Goal: Answer question/provide support: Share knowledge or assist other users

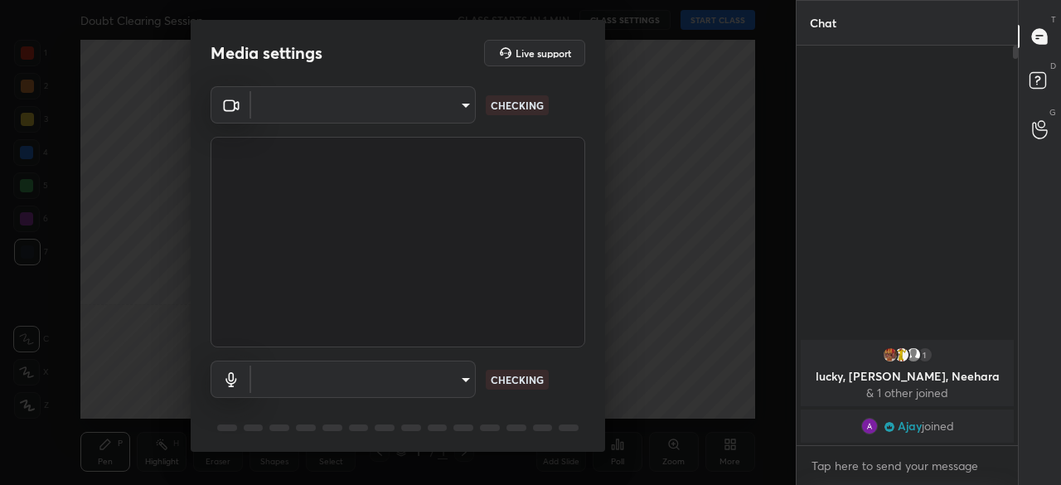
scroll to position [434, 216]
type input "cd2f673d030276f3eded3c886eaf96f11f872cc5e9bebe4f149b4d848afa137c"
type input "default"
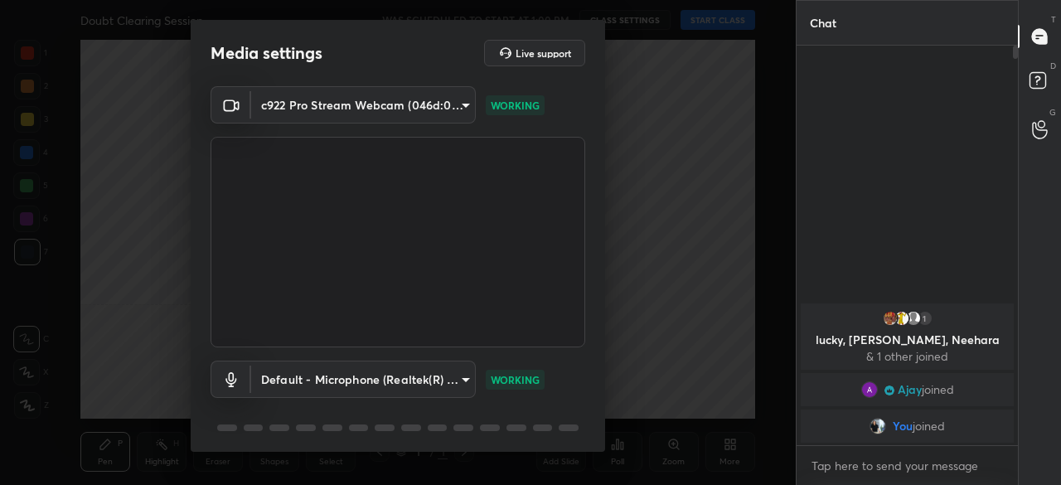
scroll to position [58, 0]
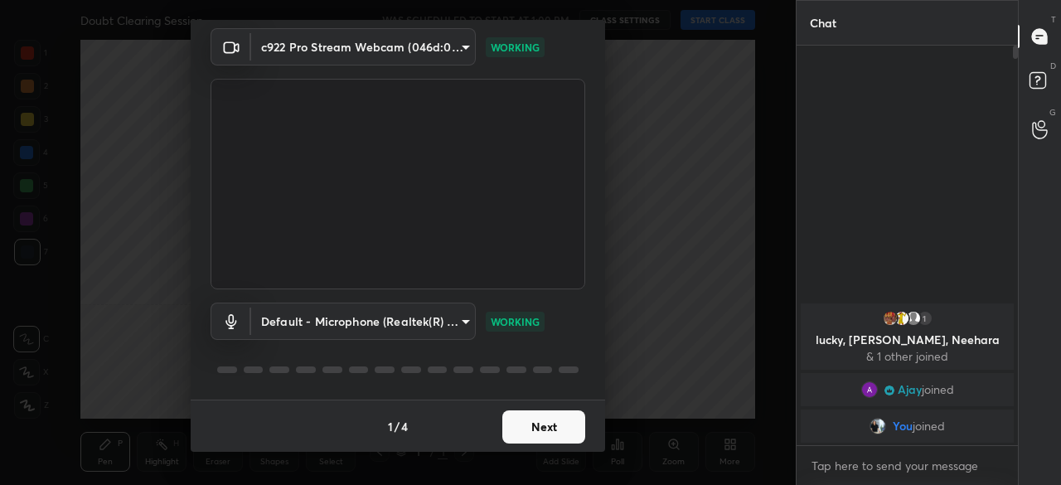
click at [546, 434] on button "Next" at bounding box center [543, 426] width 83 height 33
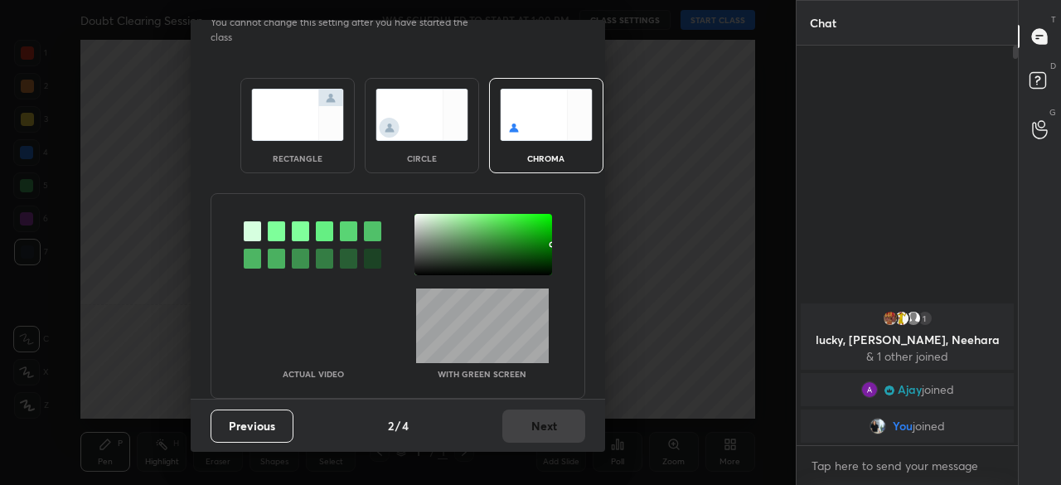
scroll to position [0, 0]
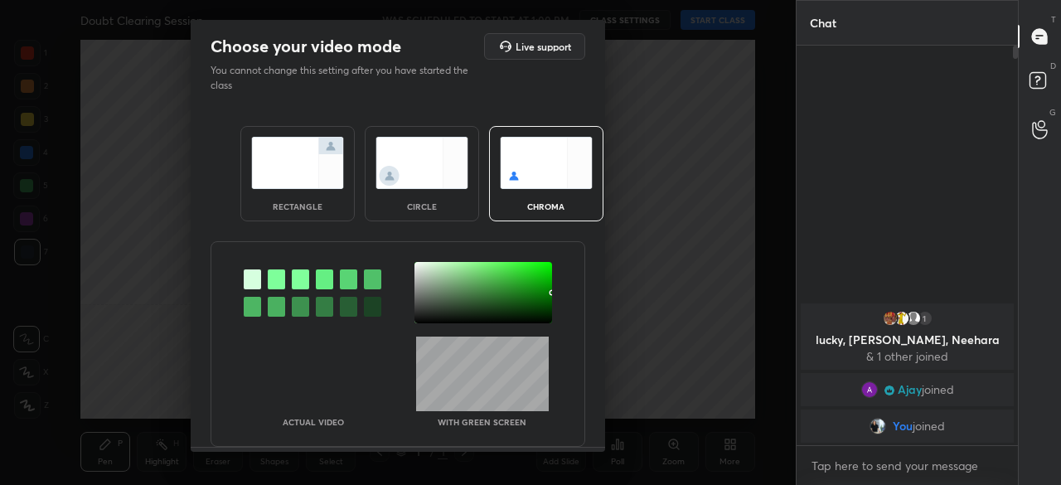
click at [436, 187] on div "circle" at bounding box center [422, 173] width 114 height 95
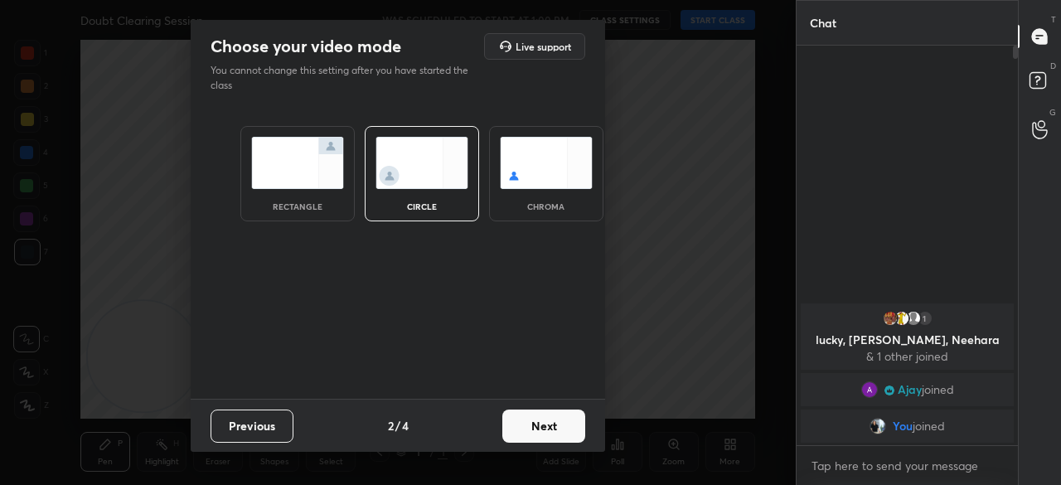
click at [526, 431] on button "Next" at bounding box center [543, 426] width 83 height 33
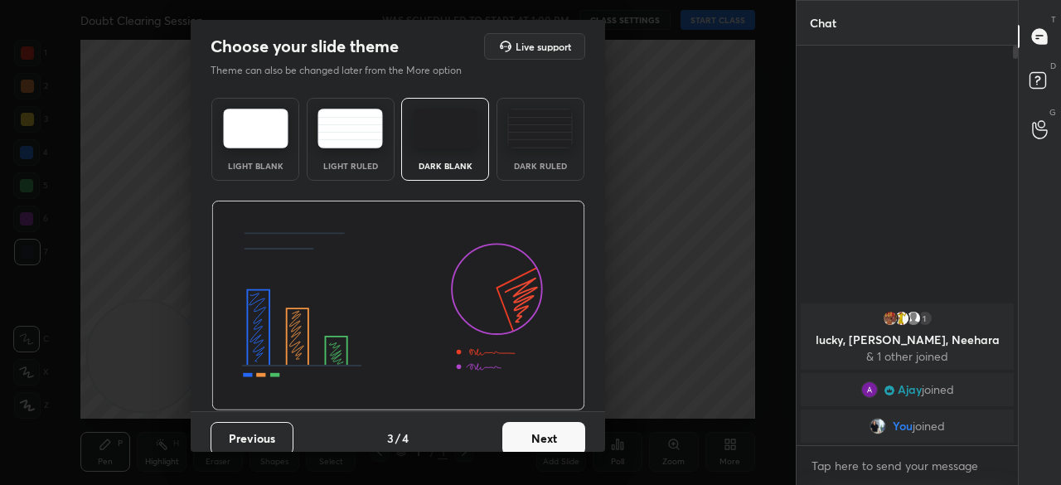
click at [554, 158] on div "Dark Ruled" at bounding box center [541, 139] width 88 height 83
click at [547, 427] on button "Next" at bounding box center [543, 438] width 83 height 33
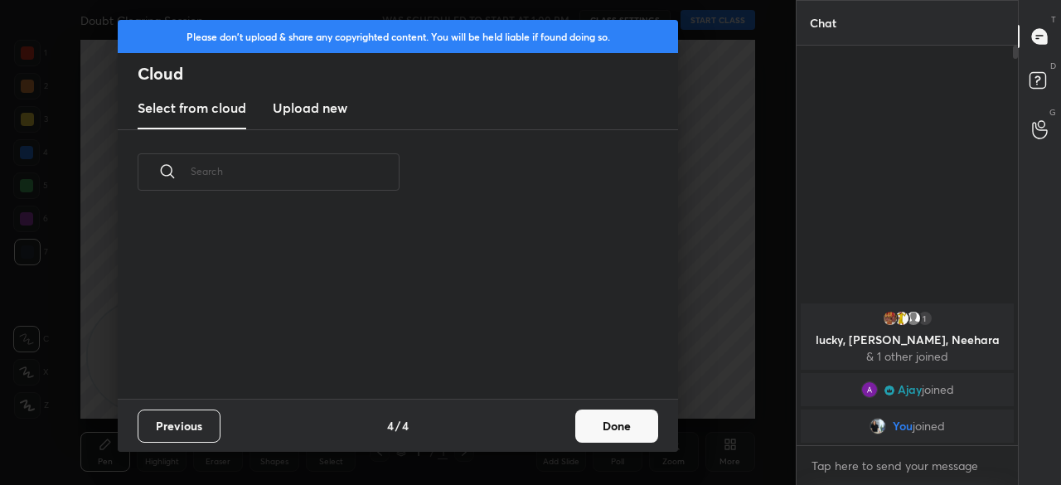
click at [597, 432] on button "Done" at bounding box center [616, 426] width 83 height 33
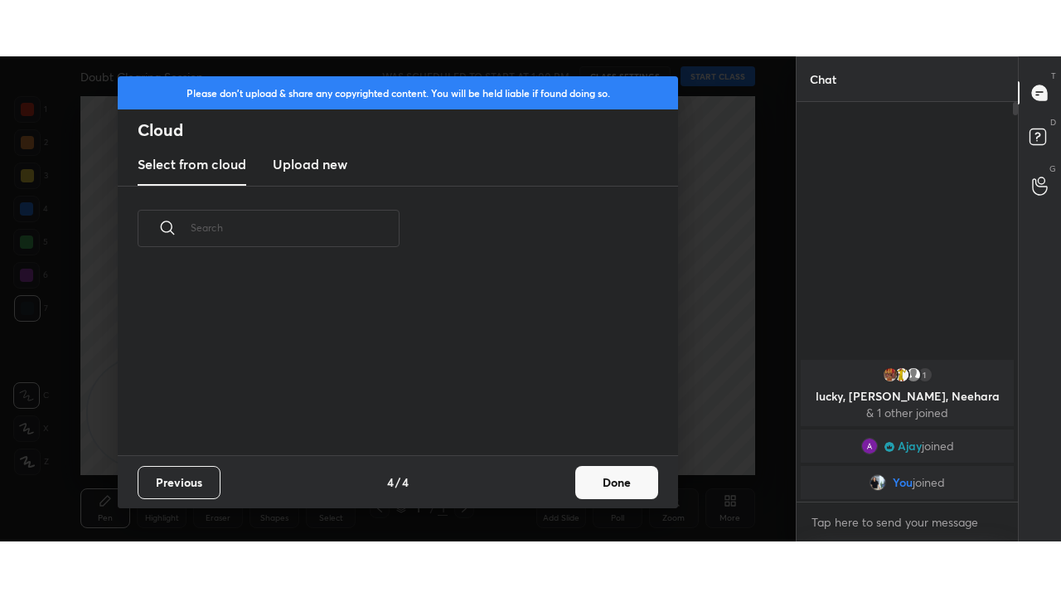
scroll to position [184, 532]
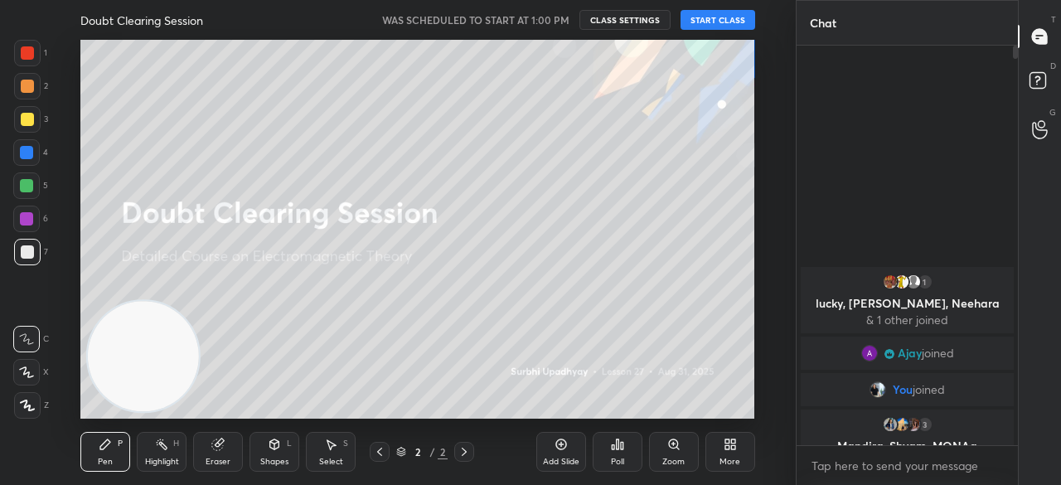
click at [710, 22] on button "START CLASS" at bounding box center [718, 20] width 75 height 20
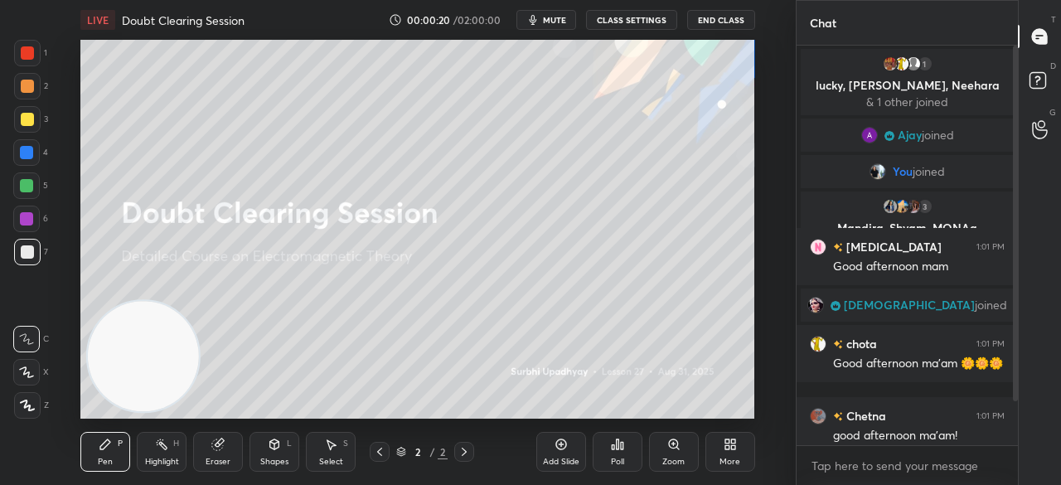
click at [33, 115] on div at bounding box center [27, 119] width 27 height 27
click at [17, 359] on div "X" at bounding box center [31, 372] width 36 height 27
click at [22, 373] on icon at bounding box center [26, 372] width 15 height 12
click at [726, 451] on div "More" at bounding box center [731, 452] width 50 height 40
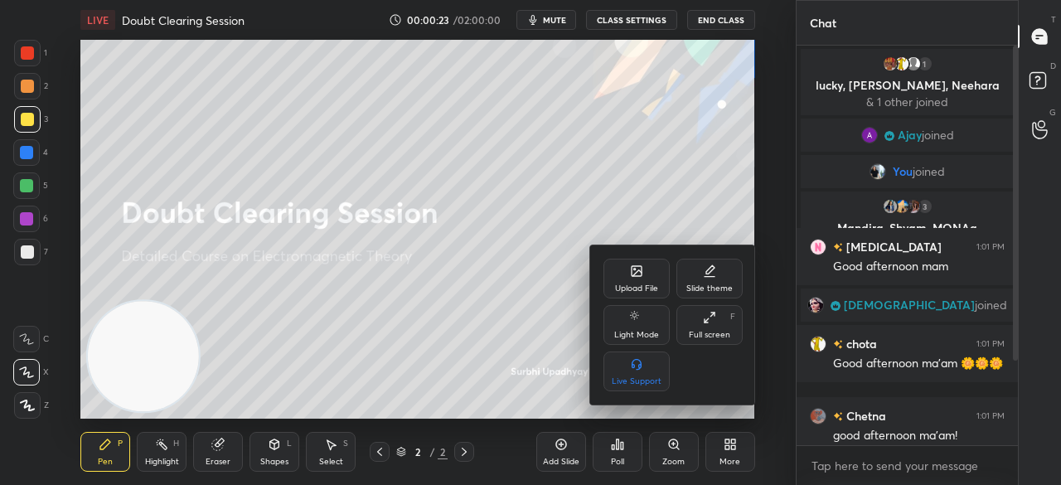
click at [735, 329] on div "Full screen F" at bounding box center [709, 325] width 66 height 40
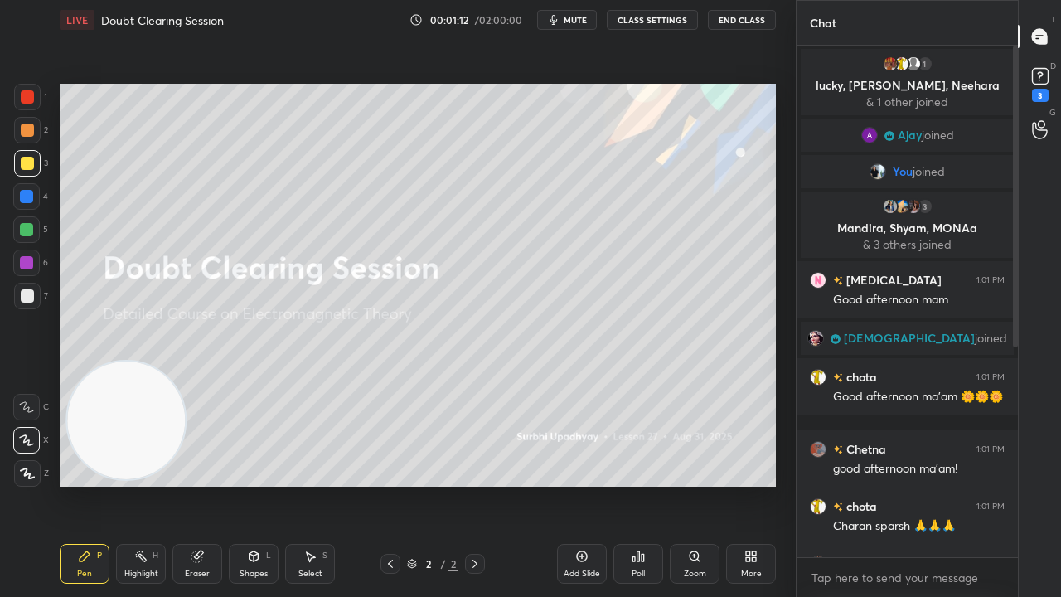
scroll to position [448, 0]
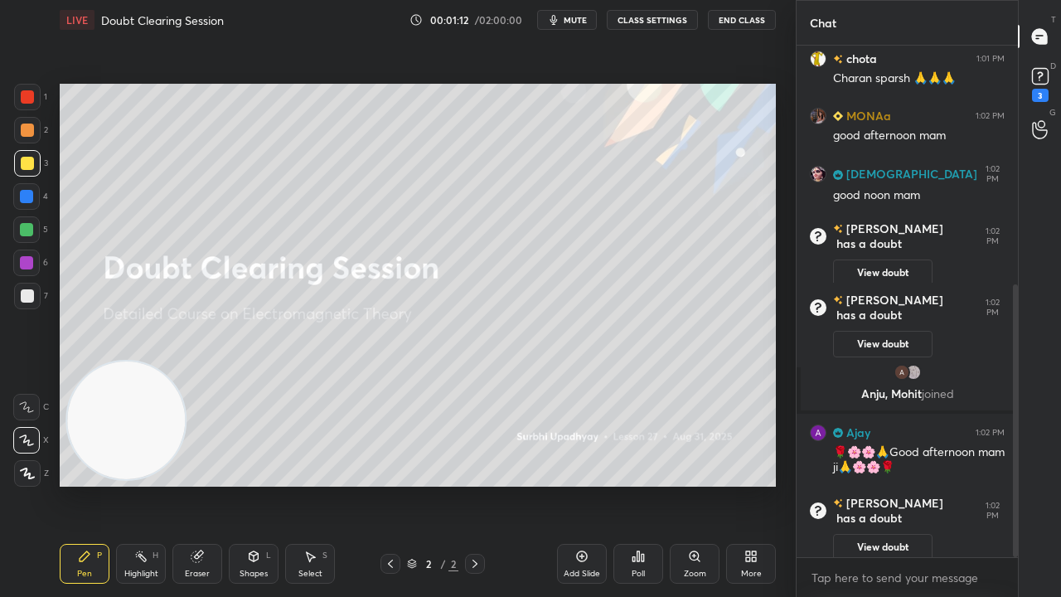
drag, startPoint x: 1015, startPoint y: 310, endPoint x: 987, endPoint y: 570, distance: 261.0
click at [988, 484] on div "[PERSON_NAME] 1:01 PM good afternoon ma'am! chota 1:01 PM [PERSON_NAME] 🙏🙏🙏 MON…" at bounding box center [907, 321] width 221 height 551
click at [939, 484] on div "x" at bounding box center [907, 577] width 221 height 39
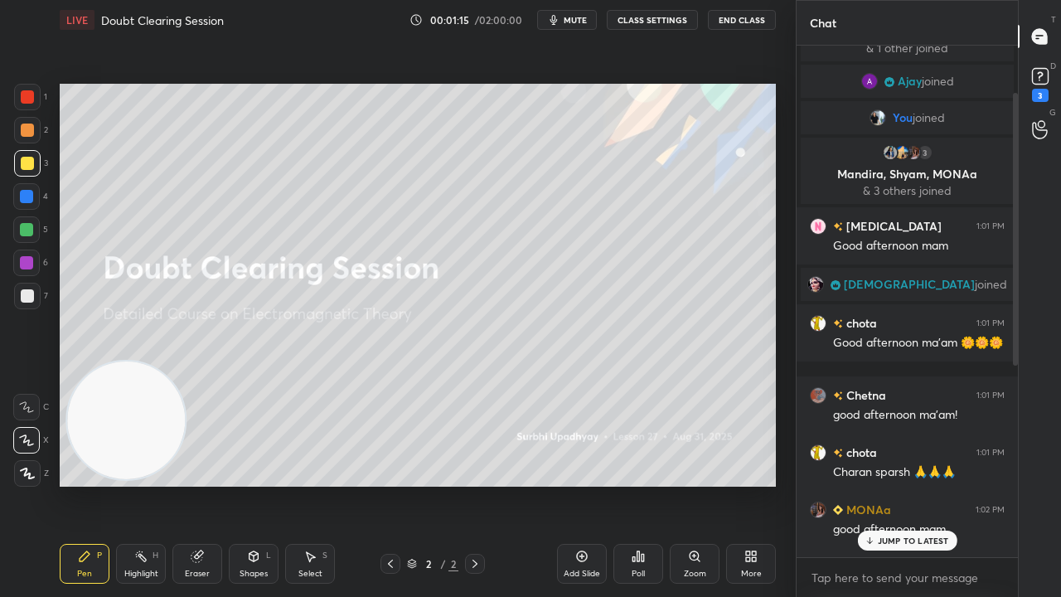
scroll to position [0, 0]
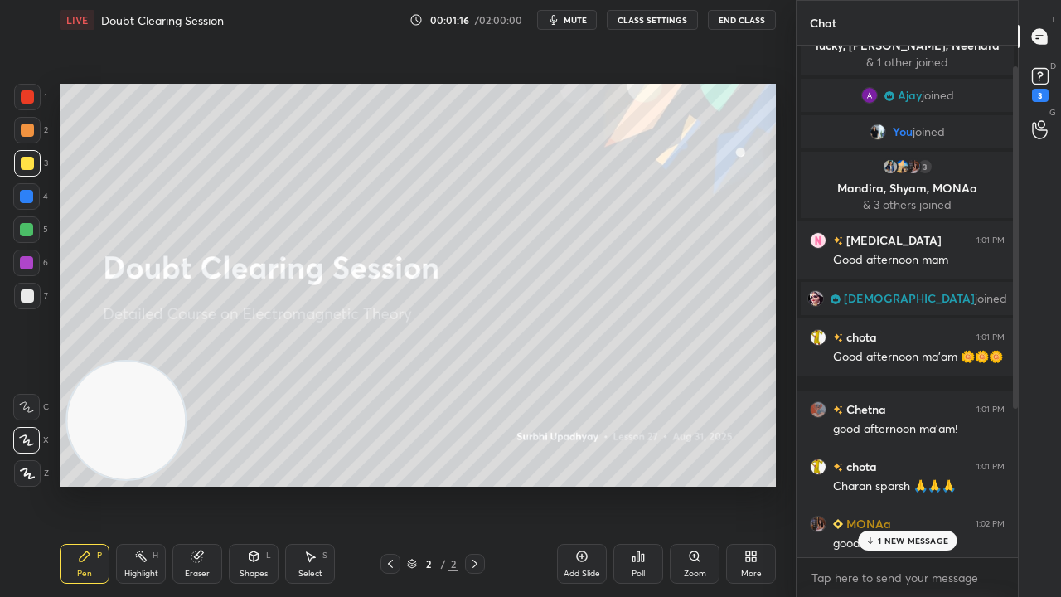
drag, startPoint x: 1015, startPoint y: 445, endPoint x: 1026, endPoint y: 169, distance: 276.3
click at [1012, 177] on div at bounding box center [1013, 302] width 10 height 512
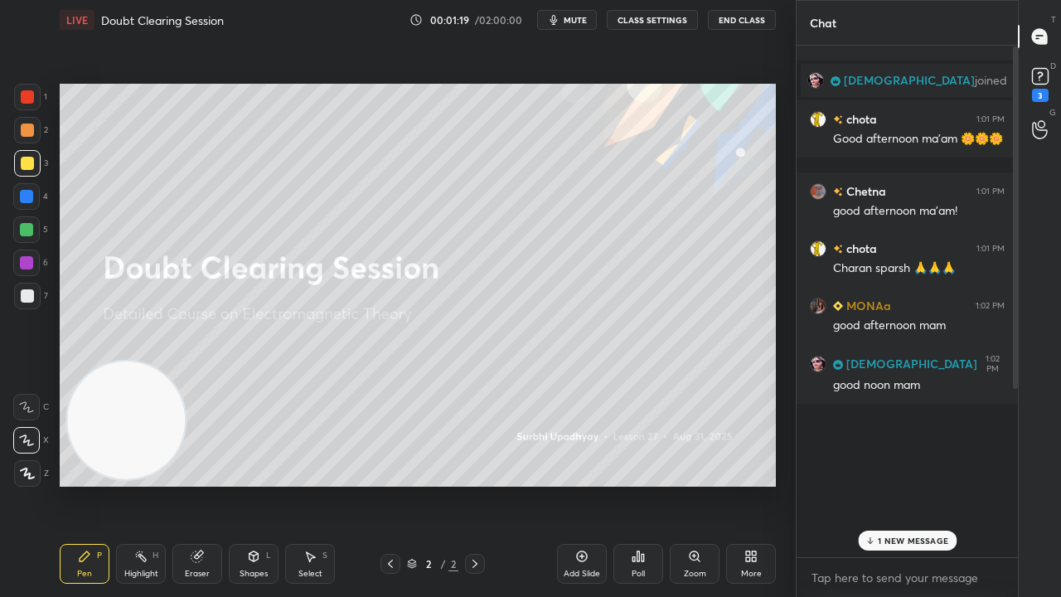
drag, startPoint x: 1013, startPoint y: 168, endPoint x: 989, endPoint y: 479, distance: 311.8
click at [989, 473] on div "1 lucky, [PERSON_NAME], Neehara & 1 other joined [PERSON_NAME] joined You joine…" at bounding box center [907, 302] width 221 height 512
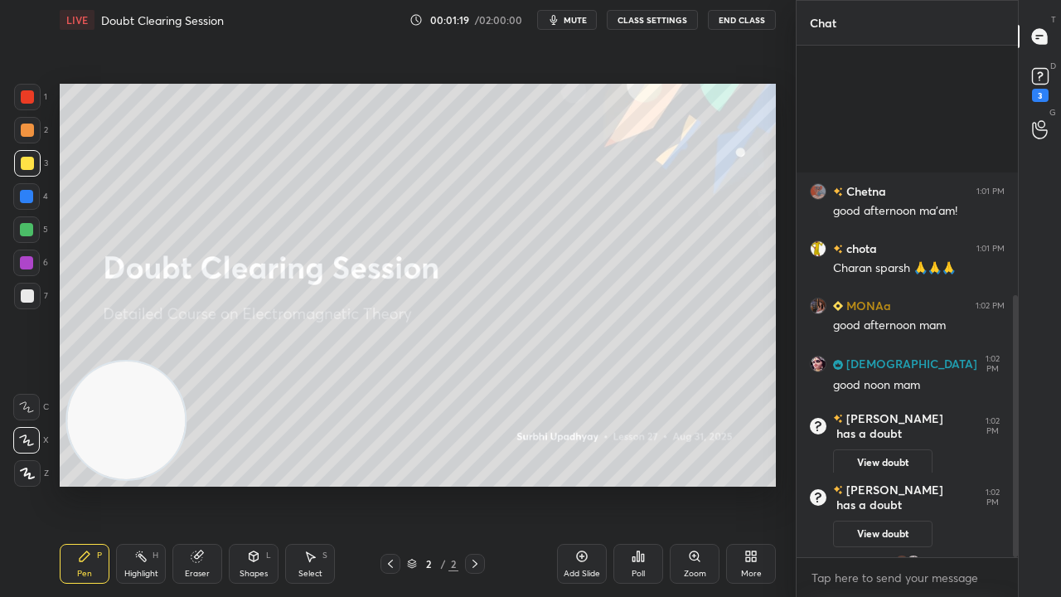
scroll to position [487, 0]
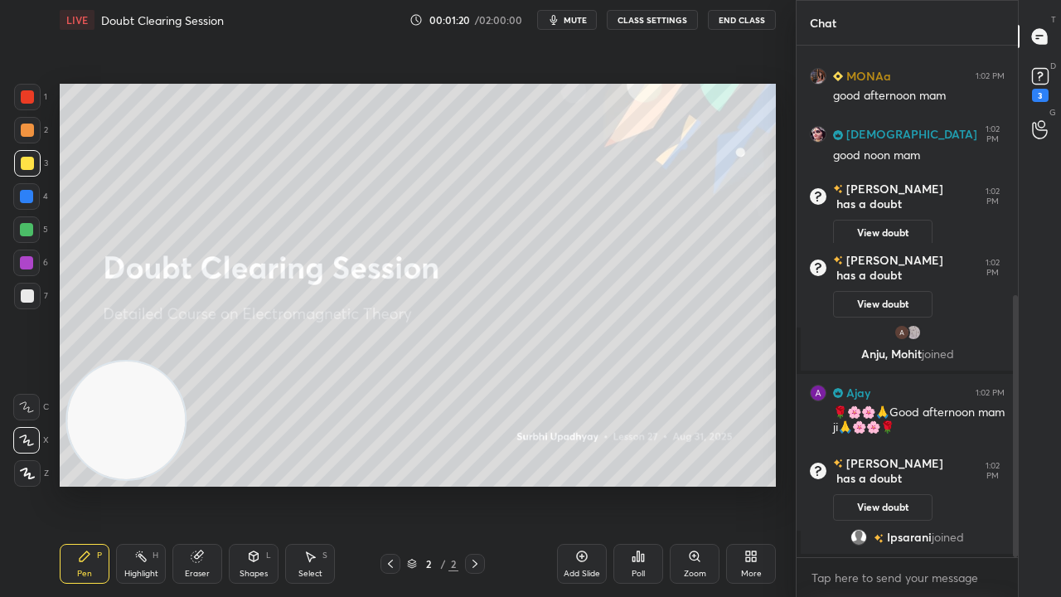
click at [902, 484] on div "x" at bounding box center [907, 577] width 221 height 39
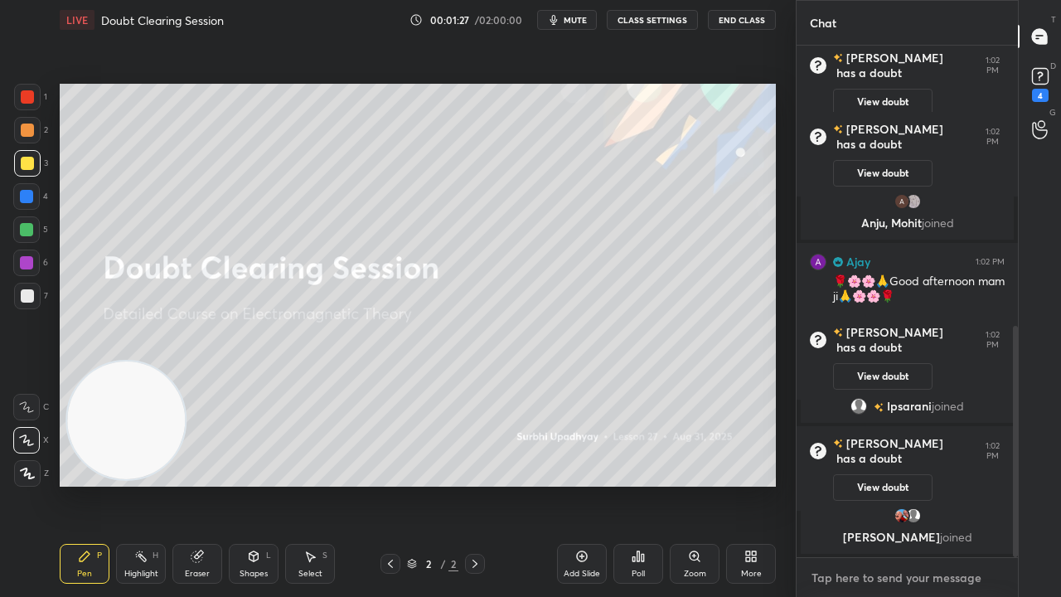
scroll to position [675, 0]
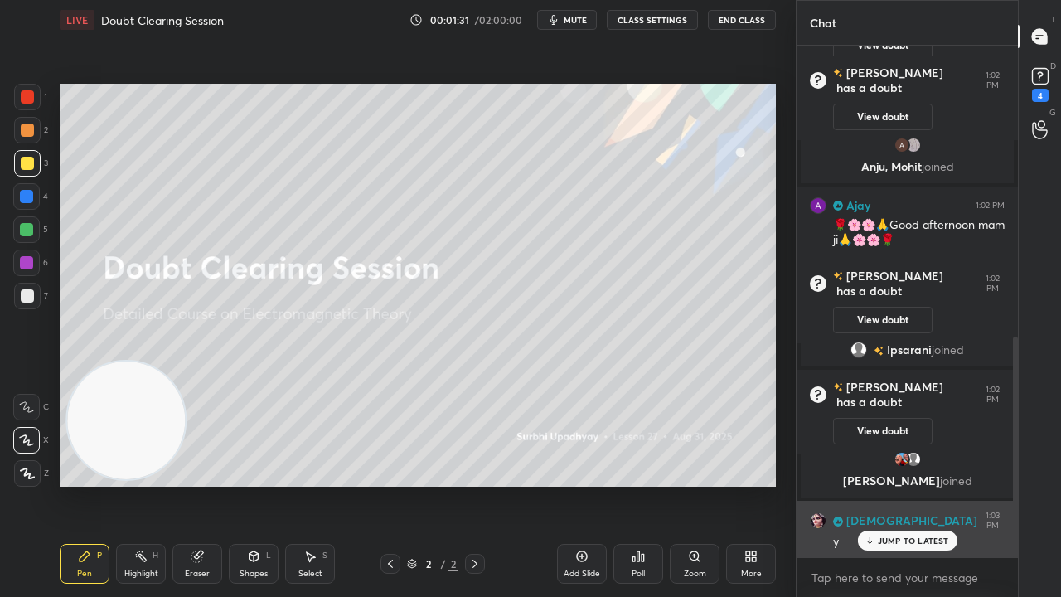
click at [891, 484] on div "SUNITA 1:03 PM y" at bounding box center [907, 531] width 221 height 60
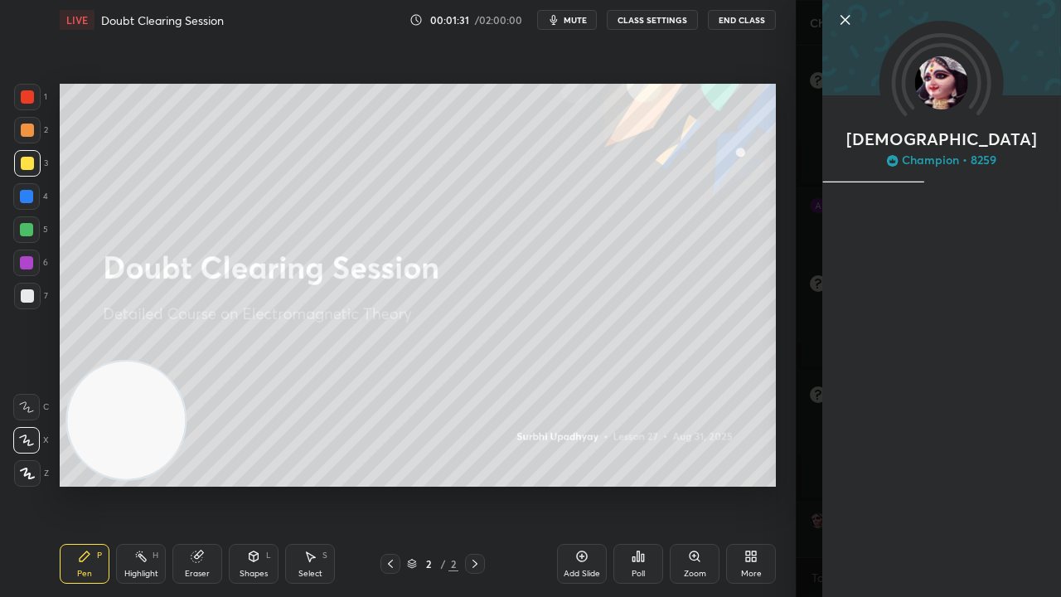
click at [892, 484] on div "[DEMOGRAPHIC_DATA][PERSON_NAME] • 8259" at bounding box center [928, 298] width 265 height 597
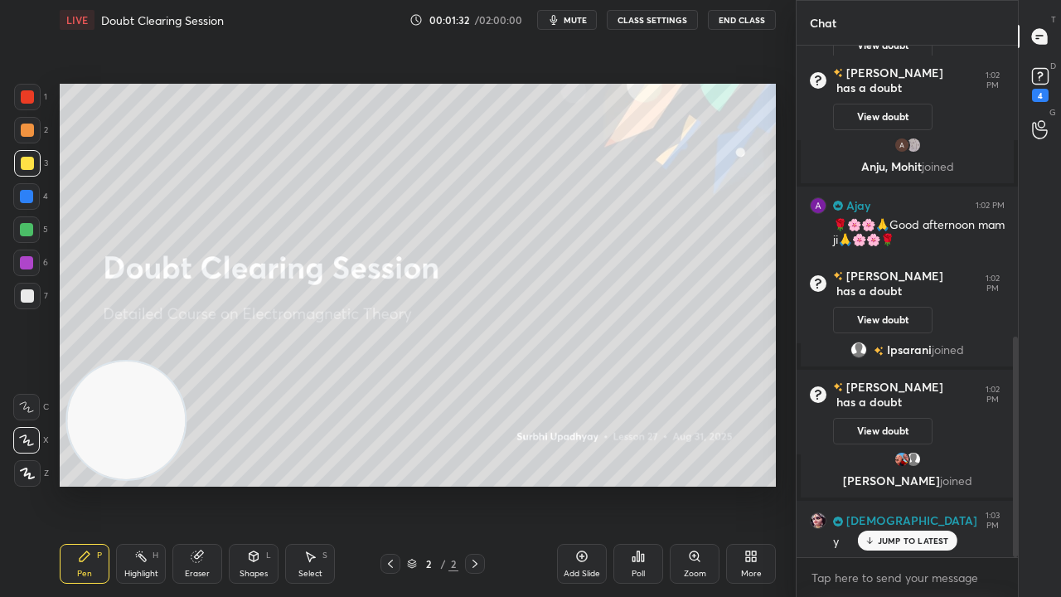
click at [882, 484] on p "JUMP TO LATEST" at bounding box center [913, 541] width 71 height 10
click at [584, 20] on span "mute" at bounding box center [575, 20] width 23 height 12
click at [582, 20] on span "unmute" at bounding box center [574, 20] width 36 height 12
click at [20, 301] on div at bounding box center [27, 296] width 27 height 27
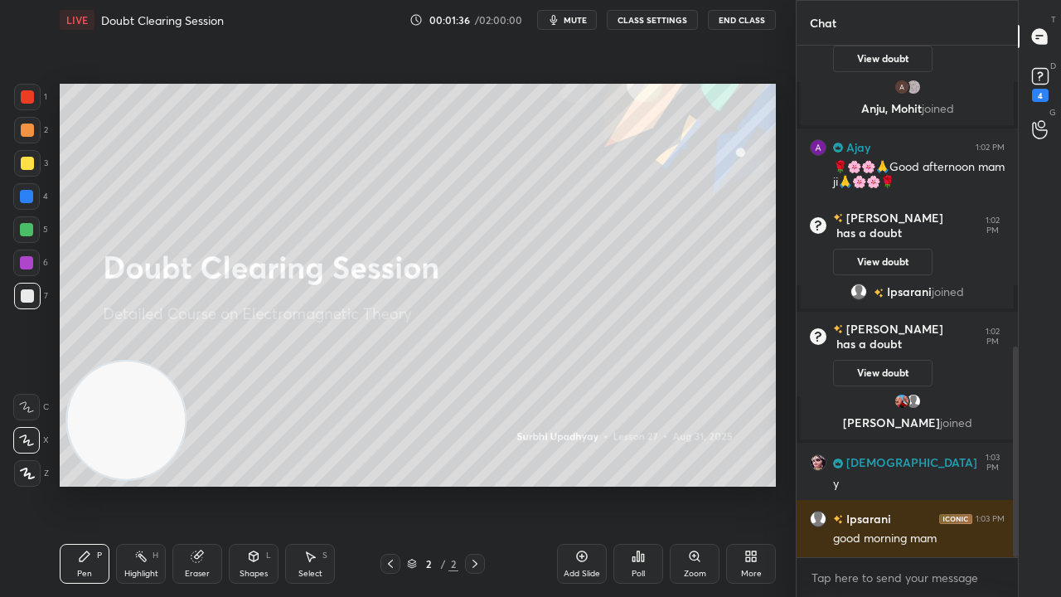
click at [585, 16] on span "mute" at bounding box center [575, 20] width 23 height 12
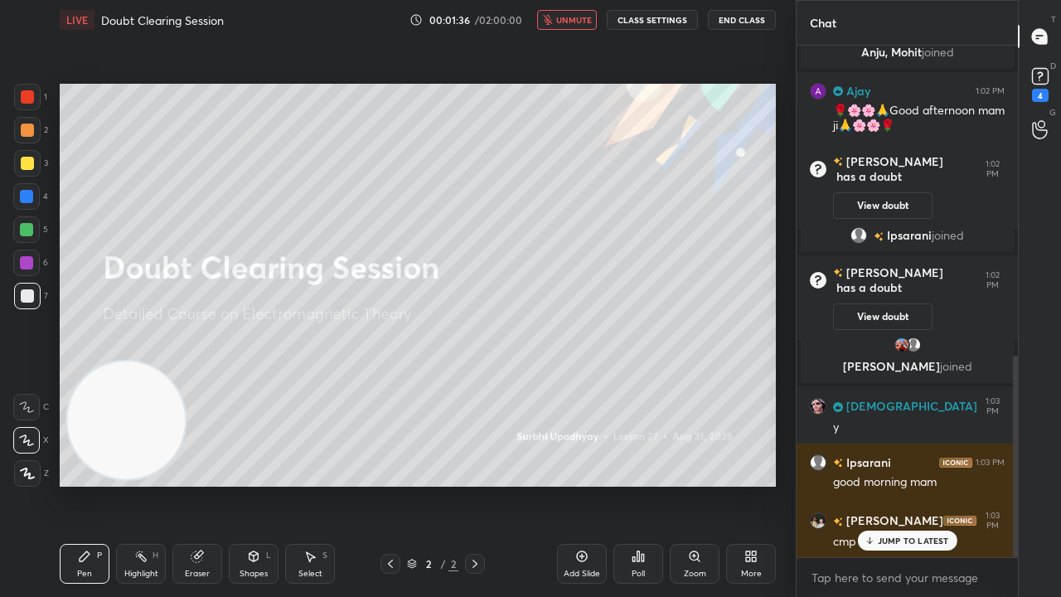
click at [582, 17] on span "unmute" at bounding box center [574, 20] width 36 height 12
click at [1052, 95] on div "4" at bounding box center [1040, 83] width 33 height 30
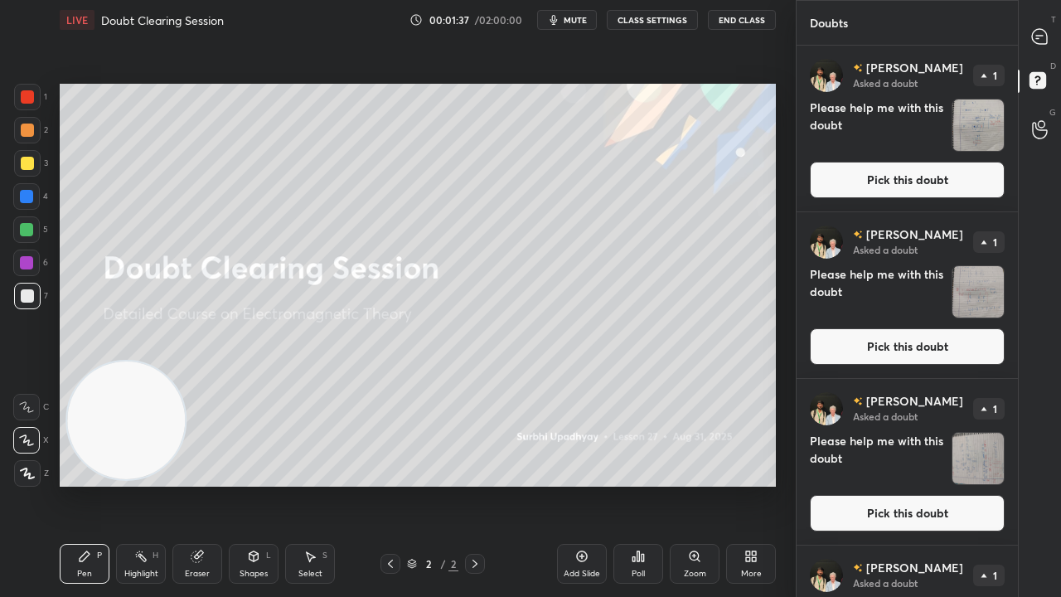
click at [987, 169] on button "Pick this doubt" at bounding box center [907, 180] width 195 height 36
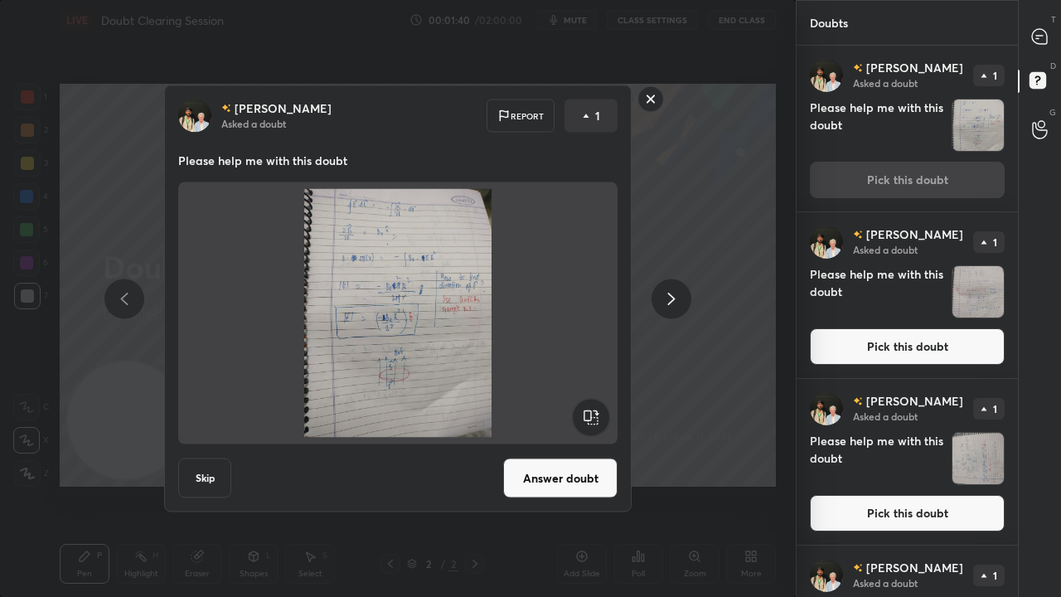
scroll to position [114, 0]
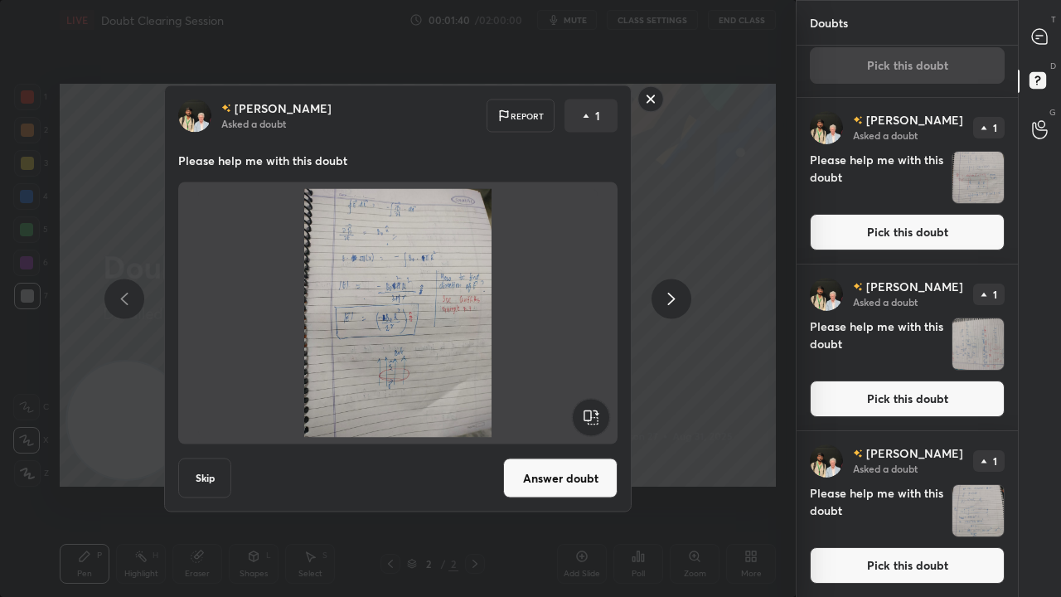
click at [899, 484] on div "[PERSON_NAME] Asked a doubt 1 Please help me with this doubt Pick this doubt" at bounding box center [907, 514] width 221 height 166
click at [904, 484] on button "Pick this doubt" at bounding box center [907, 565] width 195 height 36
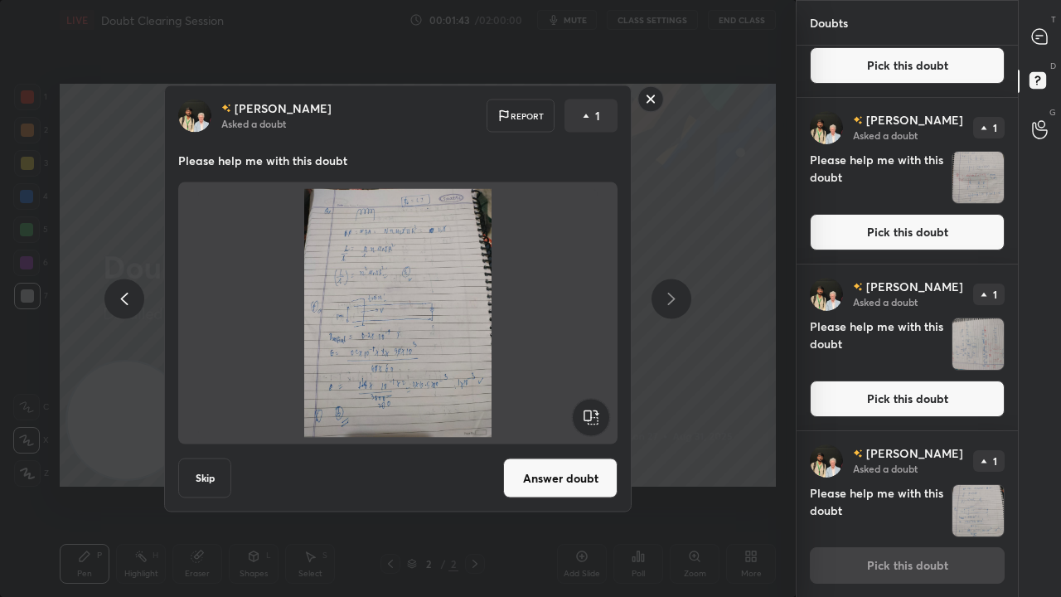
click at [531, 473] on button "Answer doubt" at bounding box center [560, 478] width 114 height 40
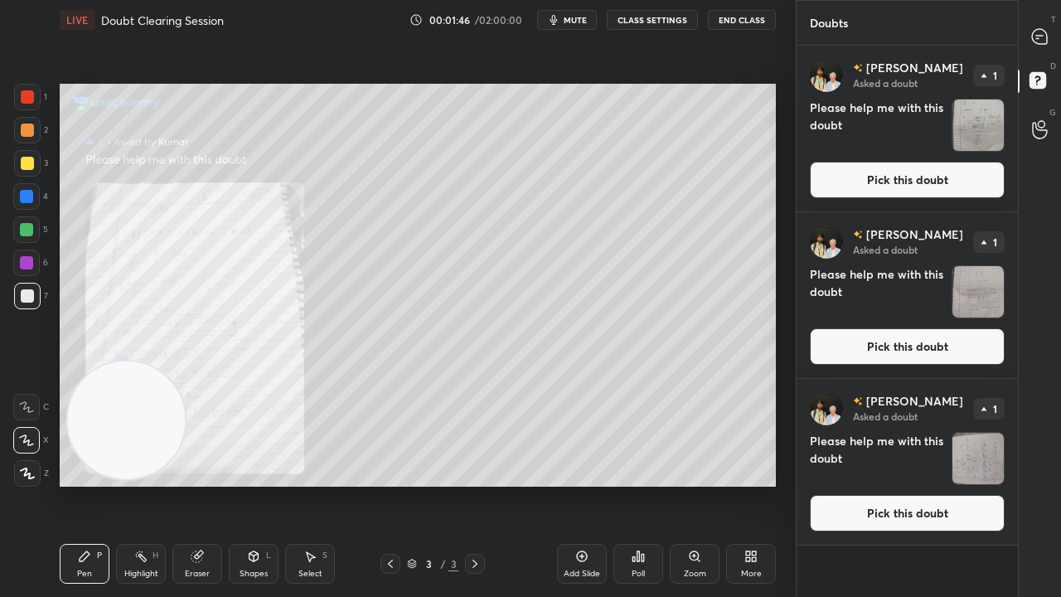
click at [904, 484] on button "Pick this doubt" at bounding box center [907, 513] width 195 height 36
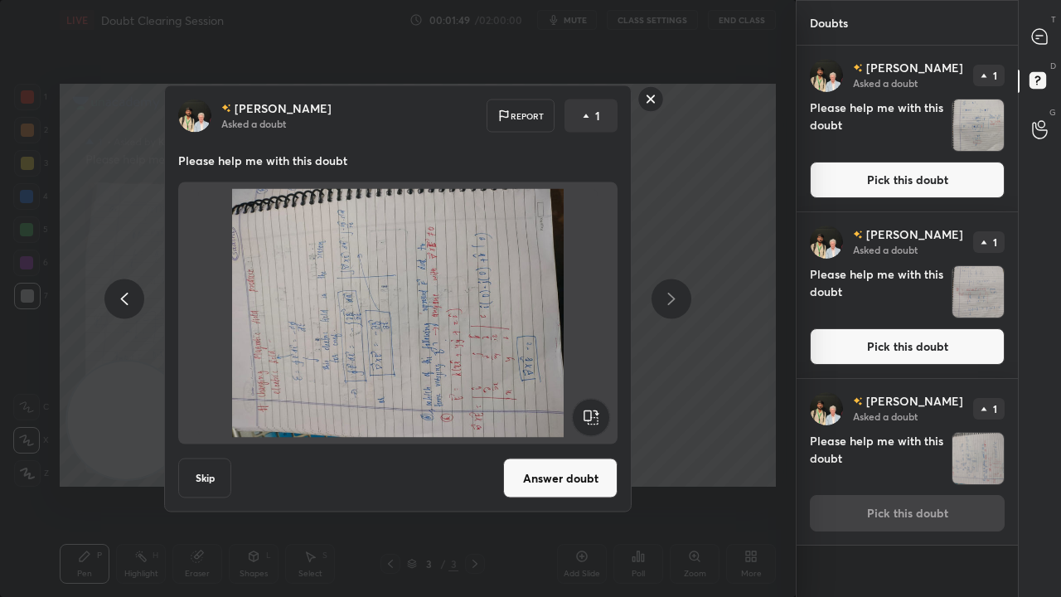
click at [594, 416] on rect at bounding box center [590, 417] width 37 height 37
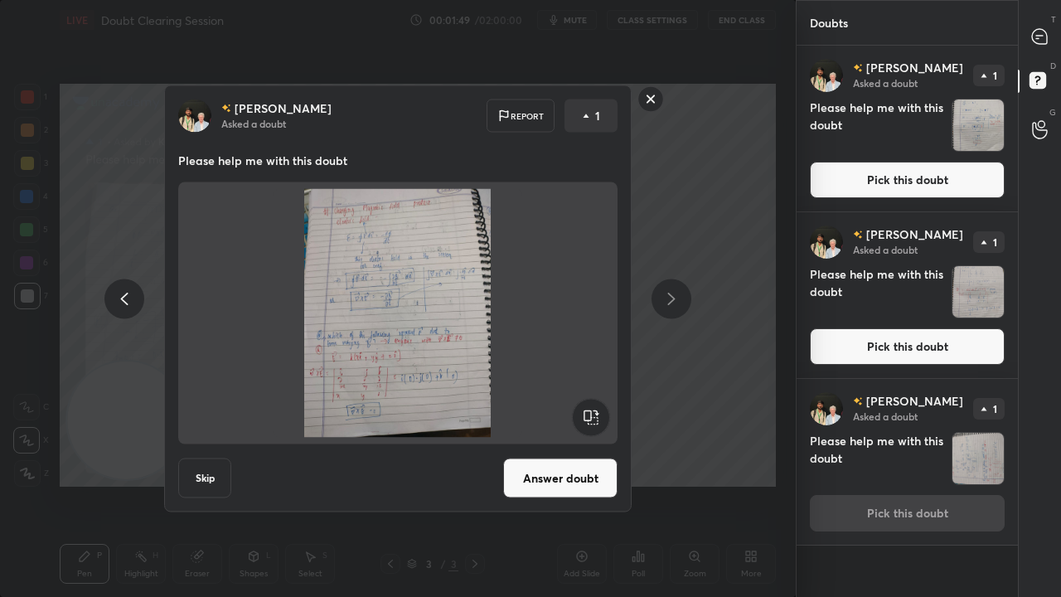
click at [593, 417] on rect at bounding box center [590, 417] width 37 height 37
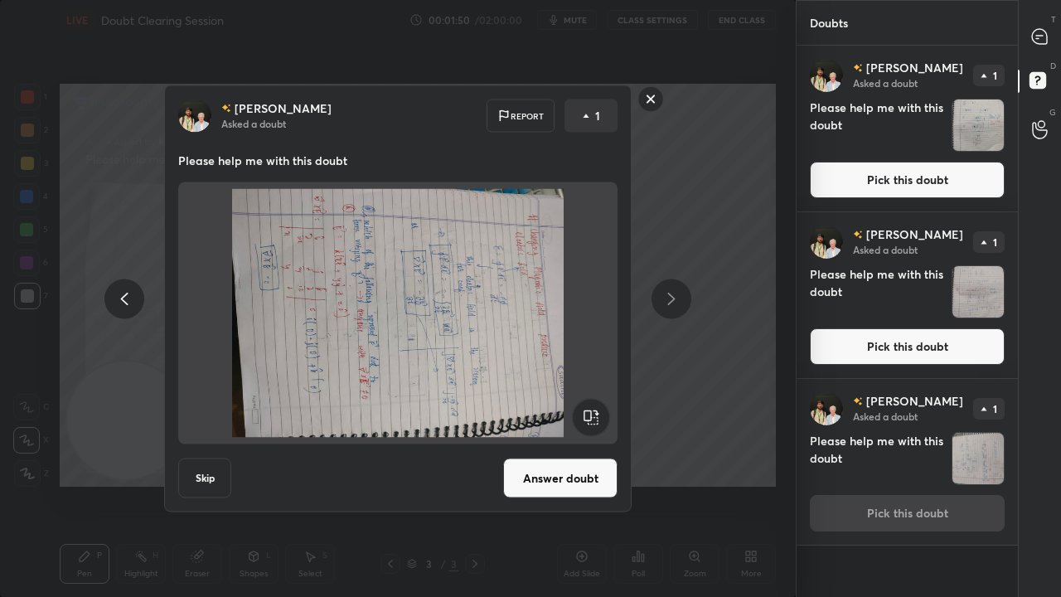
click at [591, 416] on rect at bounding box center [590, 417] width 37 height 37
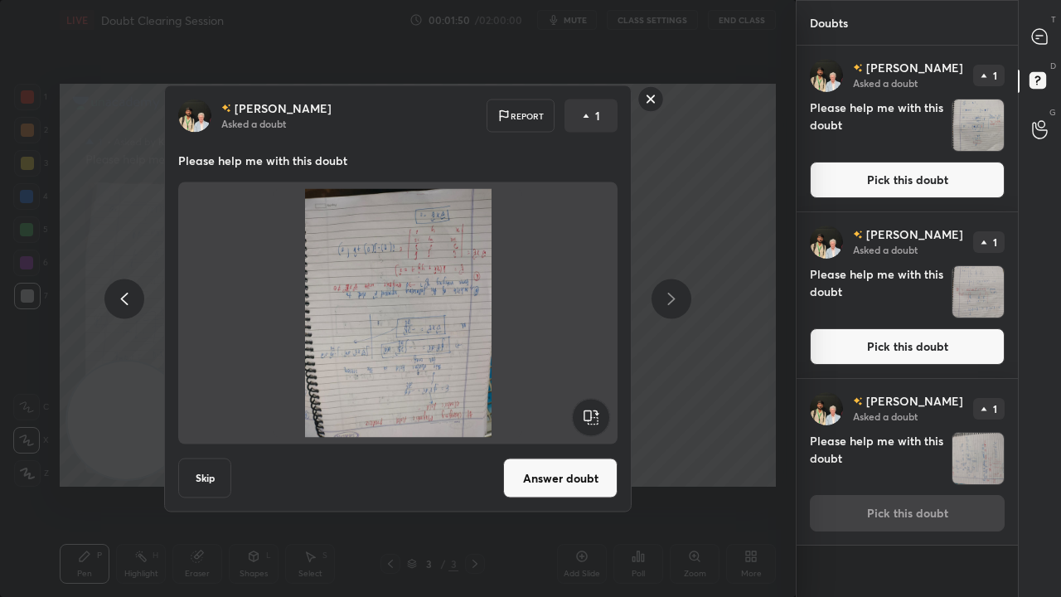
click at [591, 416] on rect at bounding box center [590, 417] width 37 height 37
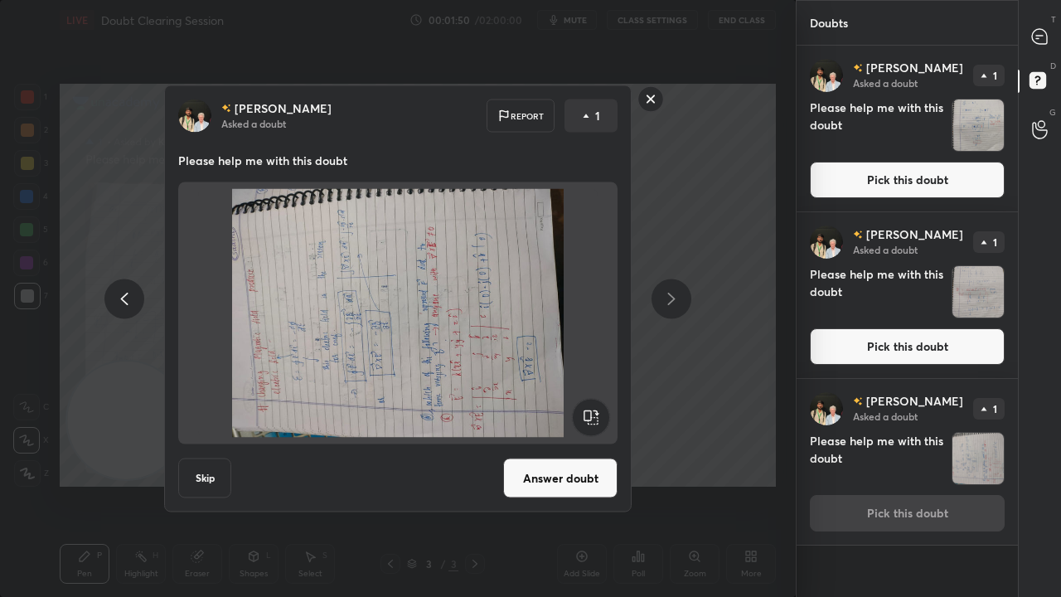
click at [591, 416] on rect at bounding box center [590, 417] width 37 height 37
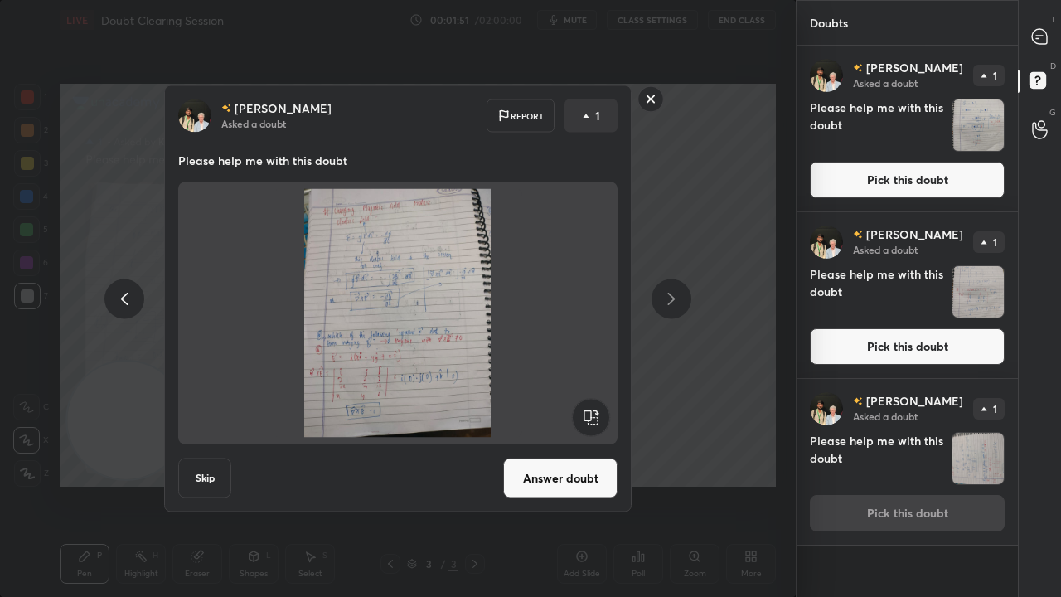
click at [574, 483] on button "Answer doubt" at bounding box center [560, 478] width 114 height 40
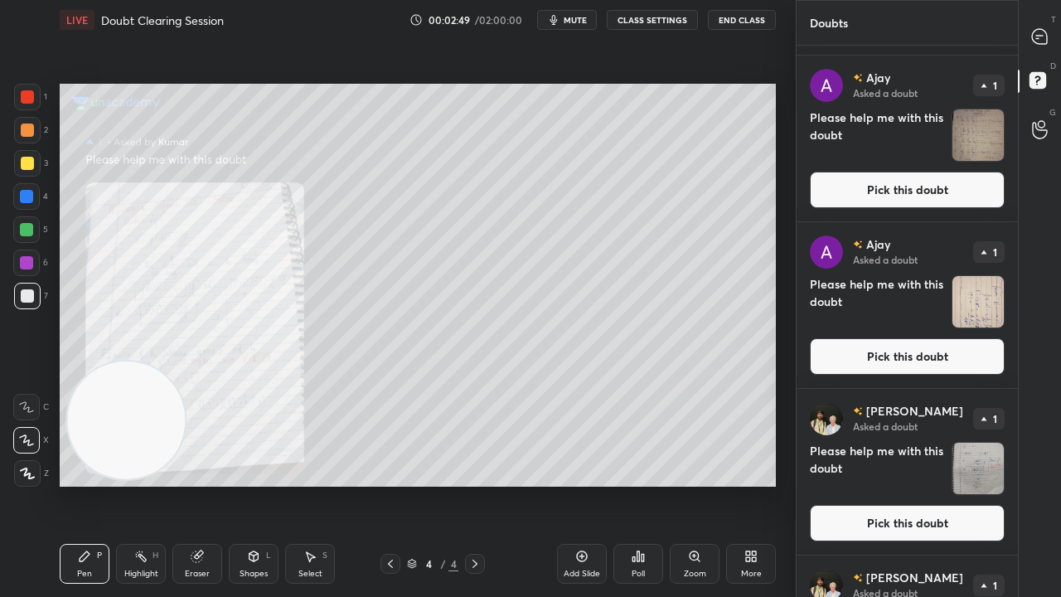
scroll to position [615, 0]
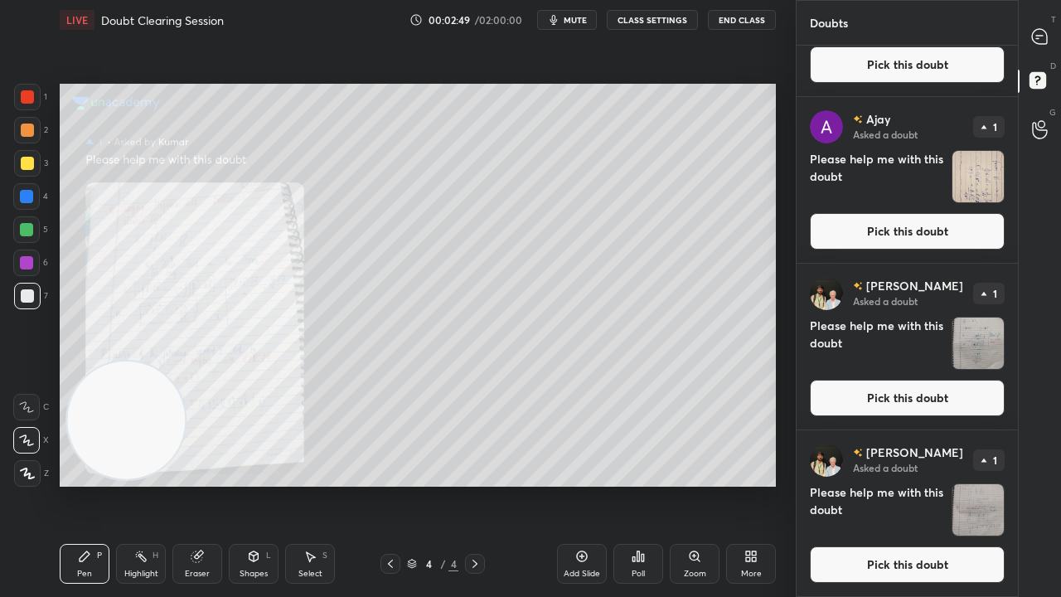
click at [987, 484] on div "[PERSON_NAME] Asked a doubt 1 Please help me with this doubt Pick this doubt" at bounding box center [907, 513] width 221 height 166
click at [984, 484] on button "Pick this doubt" at bounding box center [907, 564] width 195 height 36
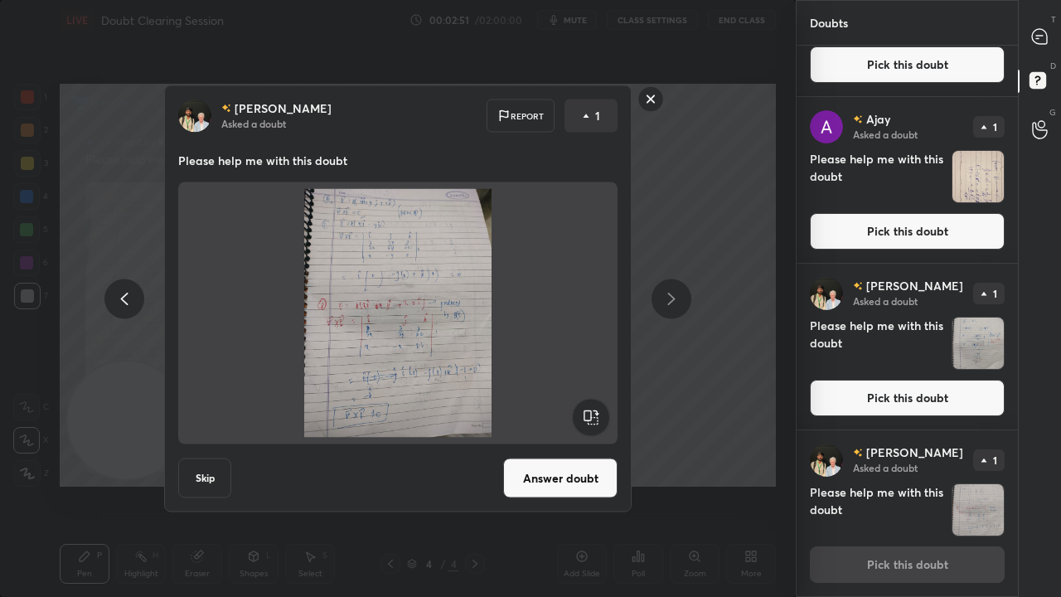
click at [562, 476] on button "Answer doubt" at bounding box center [560, 478] width 114 height 40
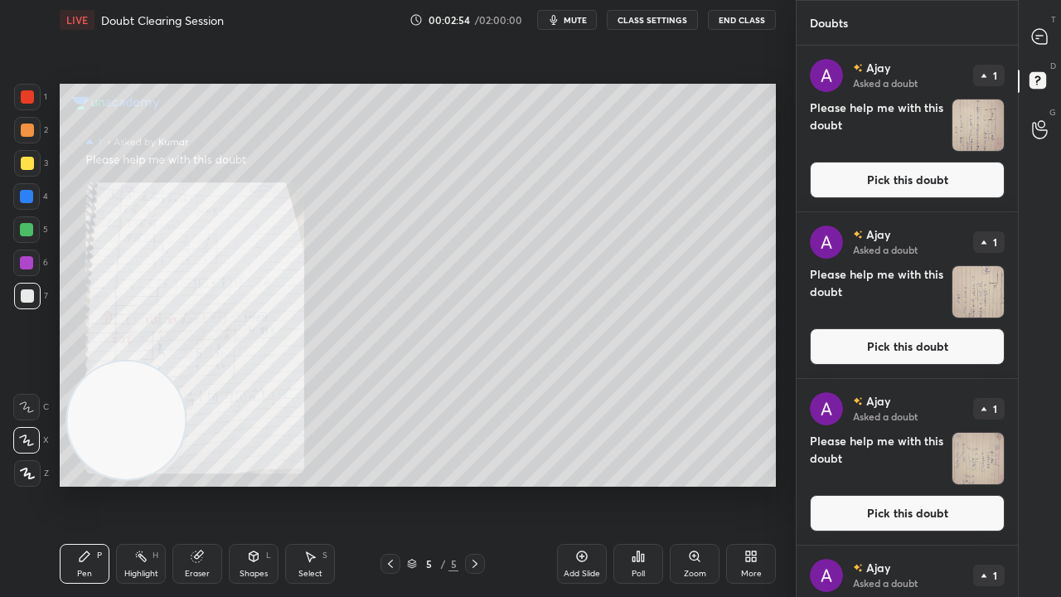
drag, startPoint x: 1018, startPoint y: 376, endPoint x: 1006, endPoint y: 580, distance: 204.3
click at [1006, 484] on div "Doubts Enable hand raising Enable raise hand to speak to learners. Once enabled…" at bounding box center [928, 298] width 265 height 597
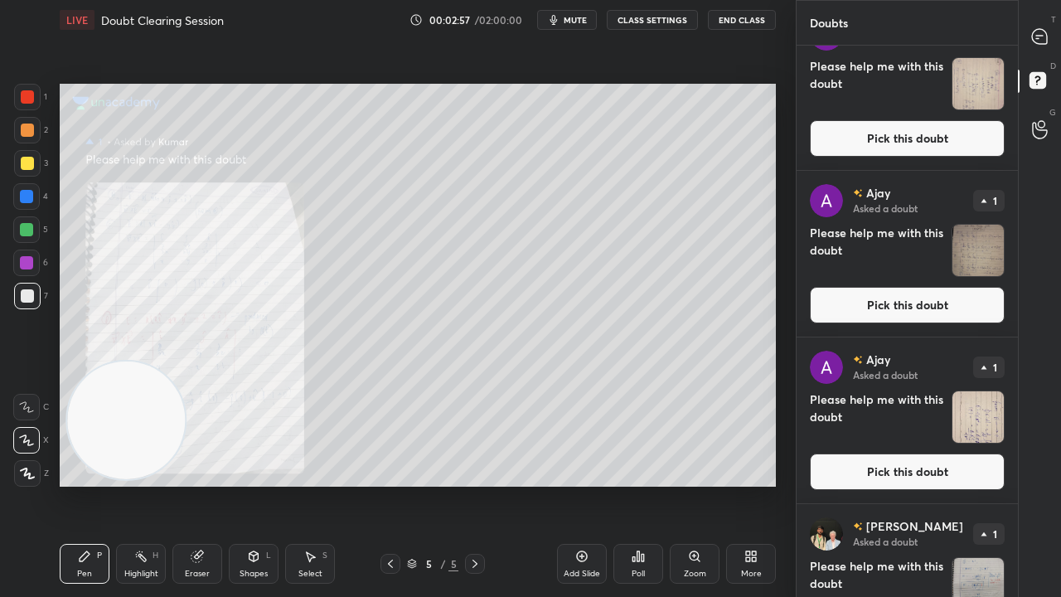
scroll to position [448, 0]
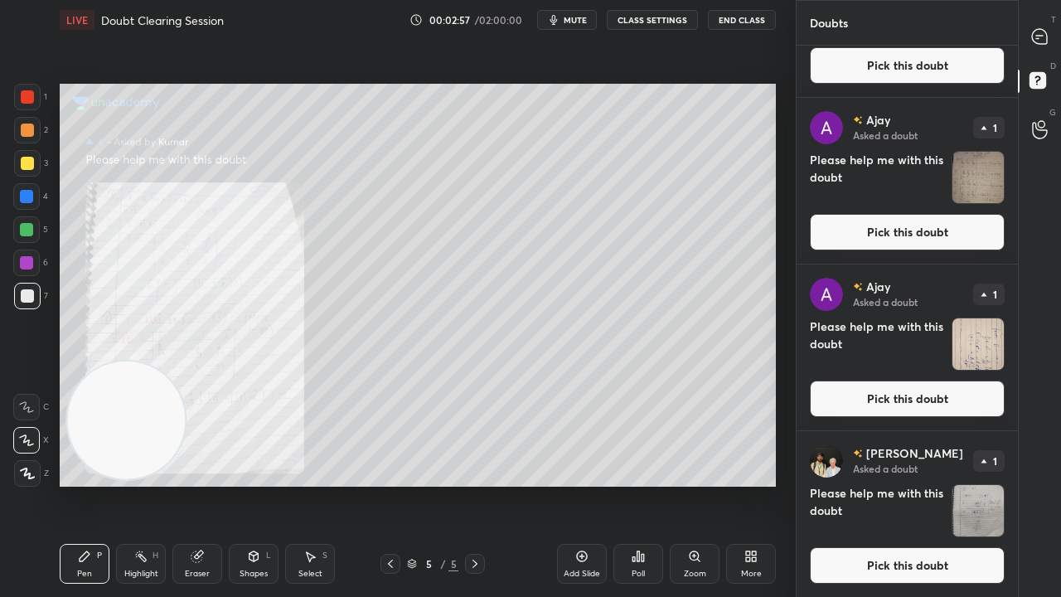
click at [979, 484] on button "Pick this doubt" at bounding box center [907, 565] width 195 height 36
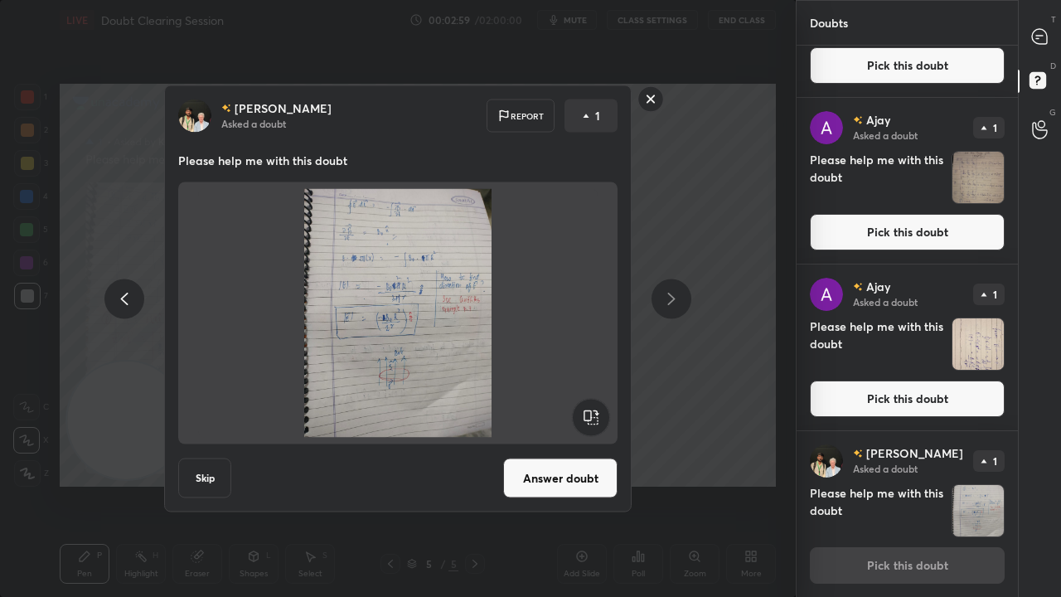
click at [575, 481] on button "Answer doubt" at bounding box center [560, 478] width 114 height 40
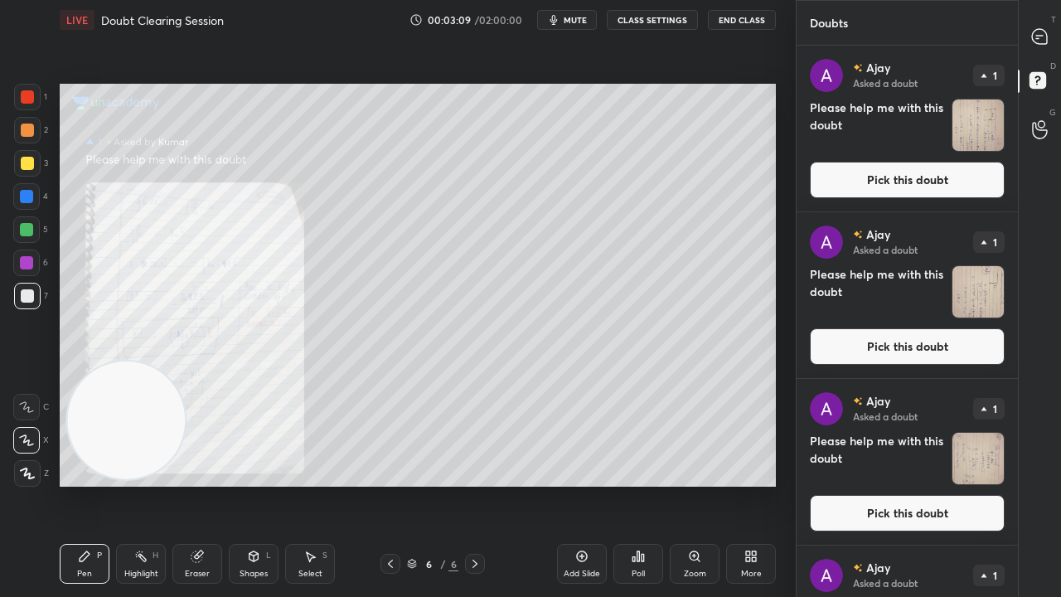
scroll to position [282, 0]
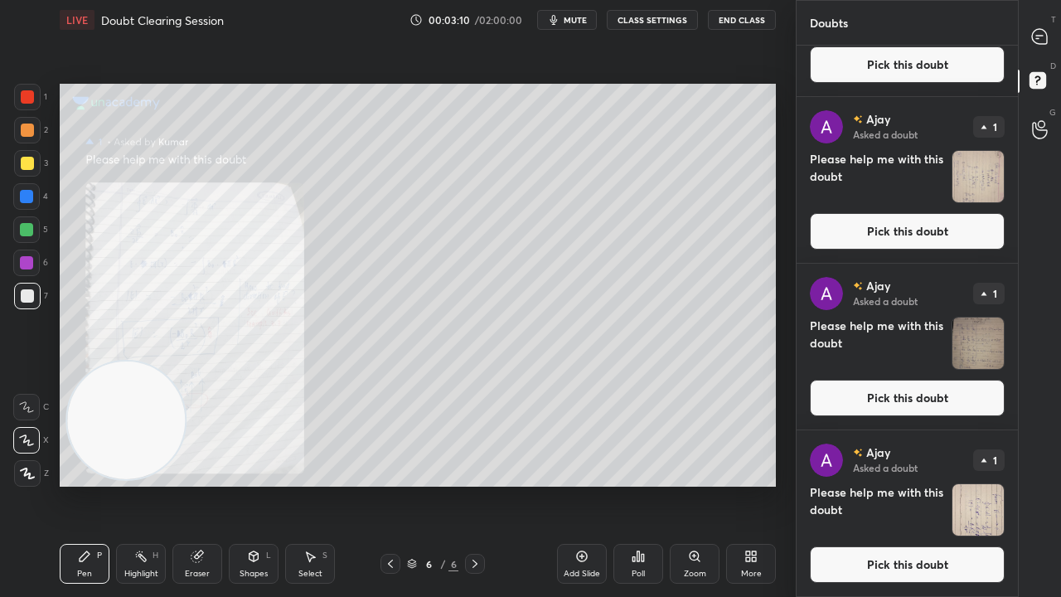
click at [990, 484] on button "Pick this doubt" at bounding box center [907, 564] width 195 height 36
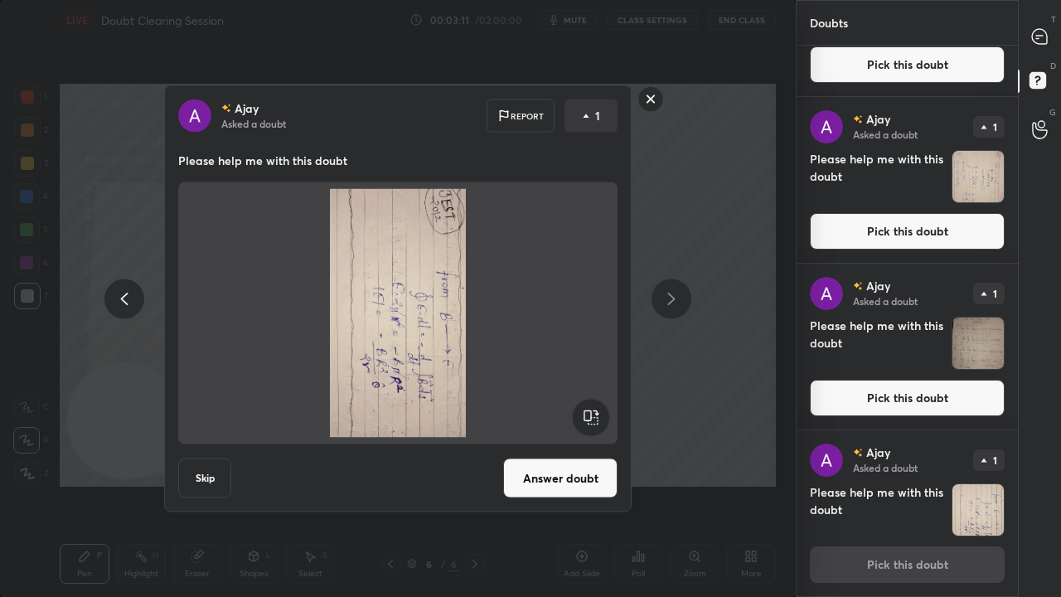
click at [599, 409] on rect at bounding box center [590, 417] width 37 height 37
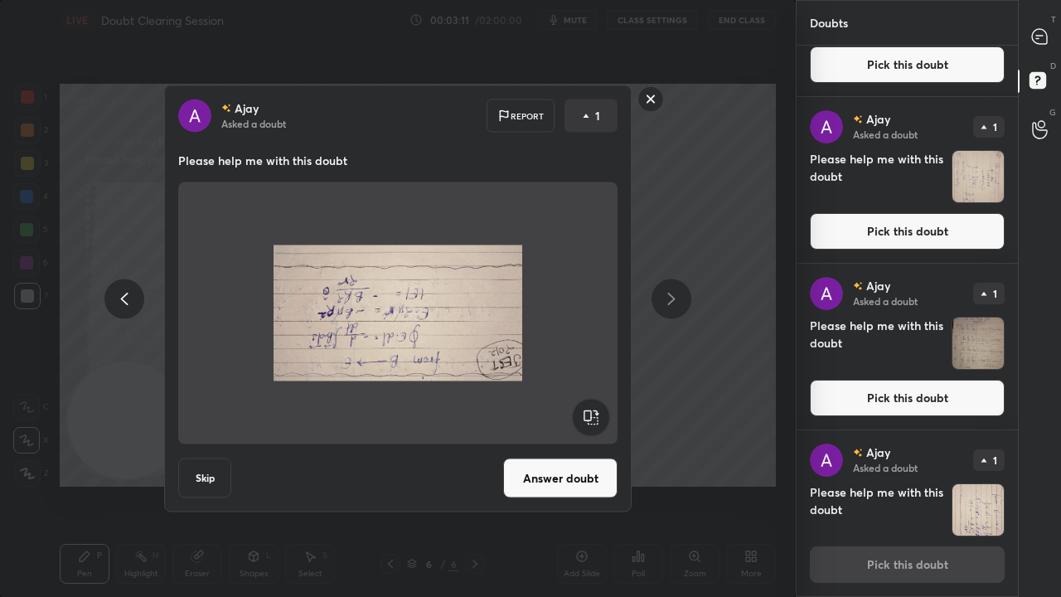
click at [597, 409] on rect at bounding box center [590, 417] width 37 height 37
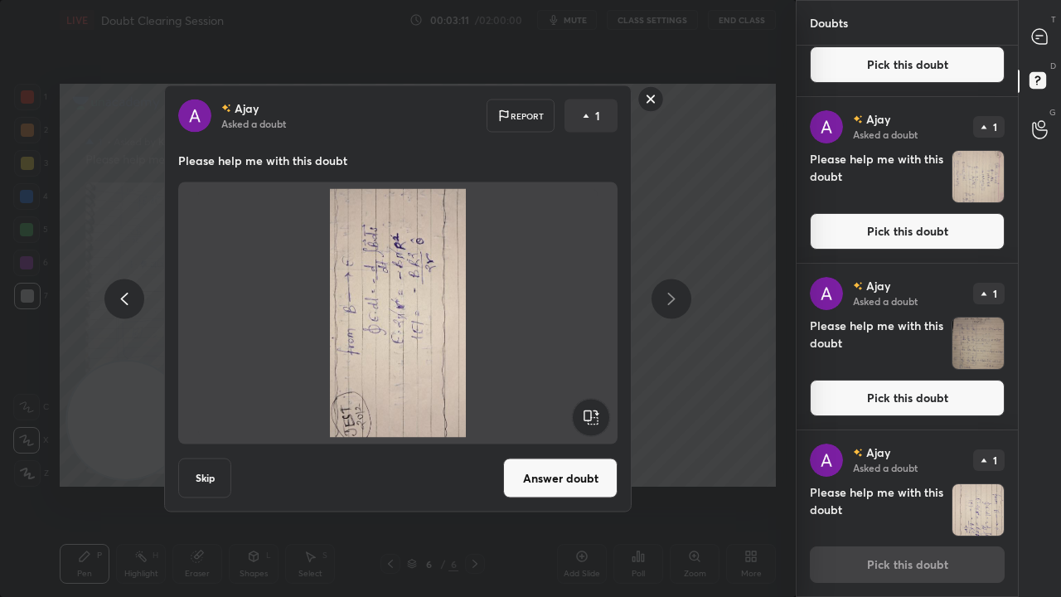
click at [595, 410] on rect at bounding box center [590, 417] width 37 height 37
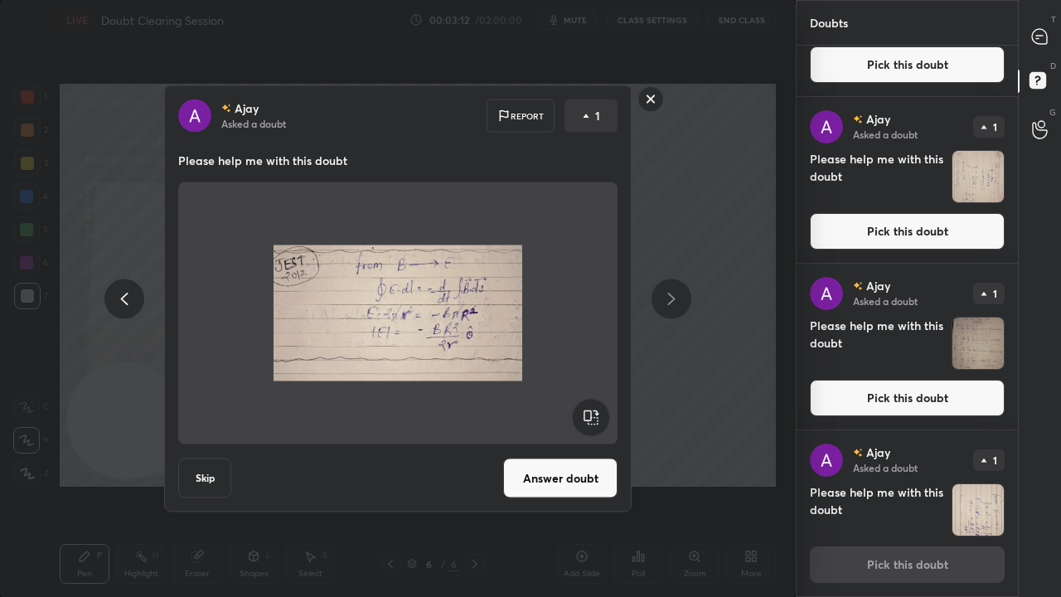
click at [575, 477] on button "Answer doubt" at bounding box center [560, 478] width 114 height 40
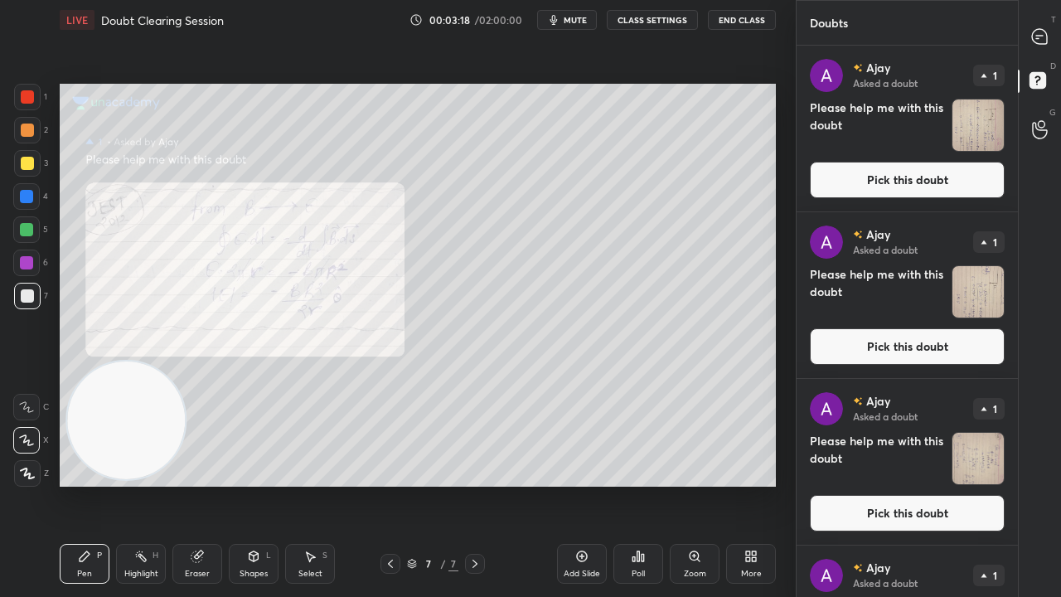
scroll to position [114, 0]
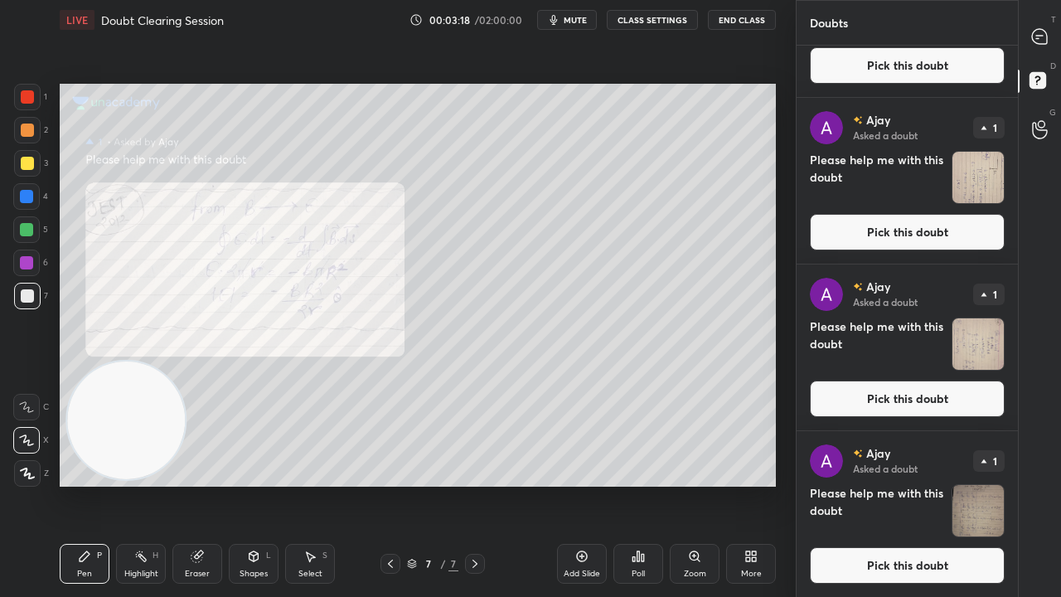
click at [982, 484] on button "Pick this doubt" at bounding box center [907, 565] width 195 height 36
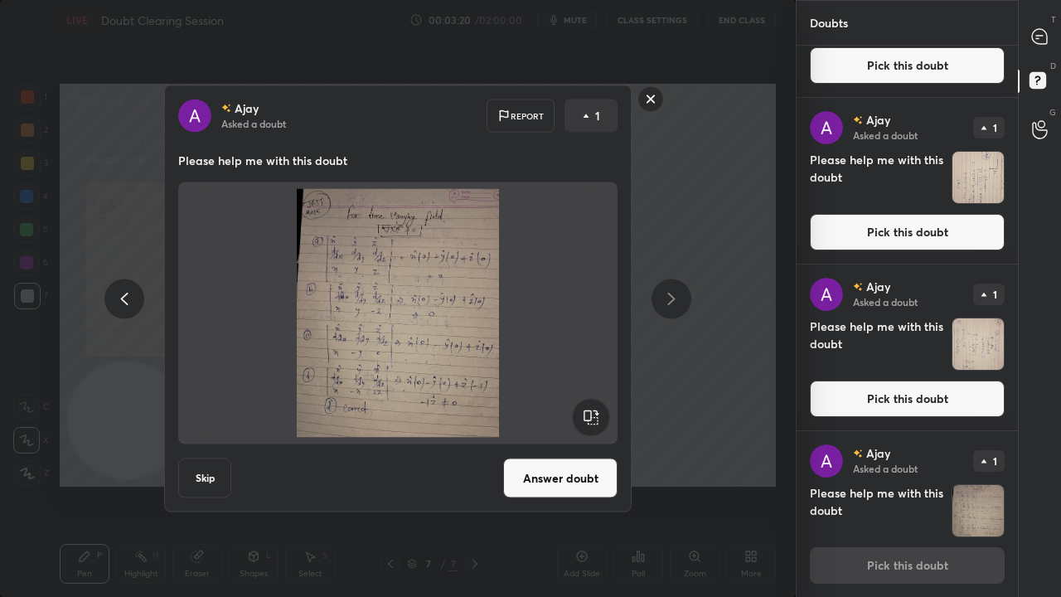
click at [560, 480] on button "Answer doubt" at bounding box center [560, 478] width 114 height 40
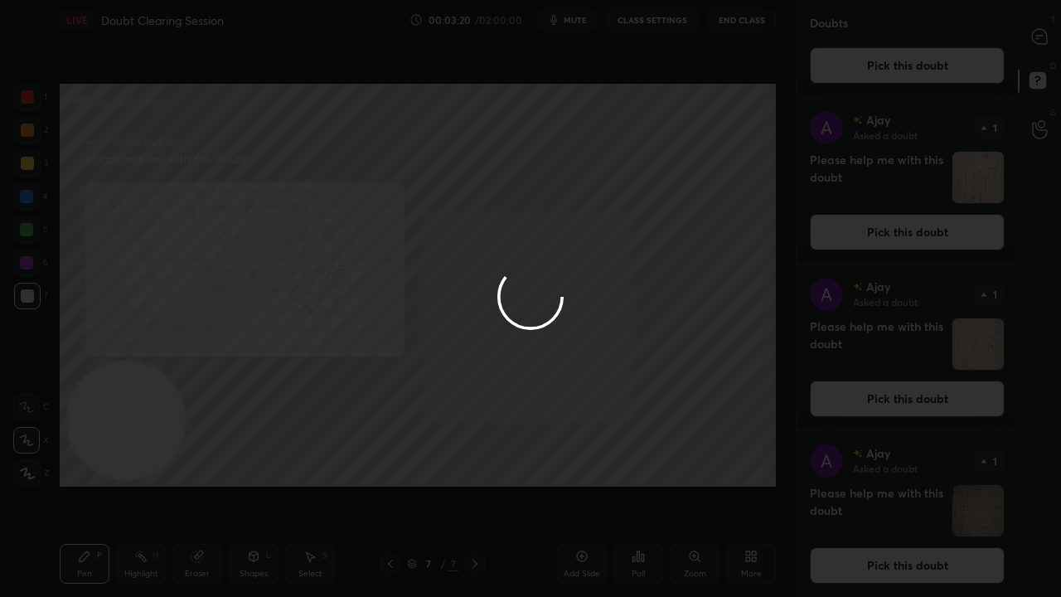
scroll to position [0, 0]
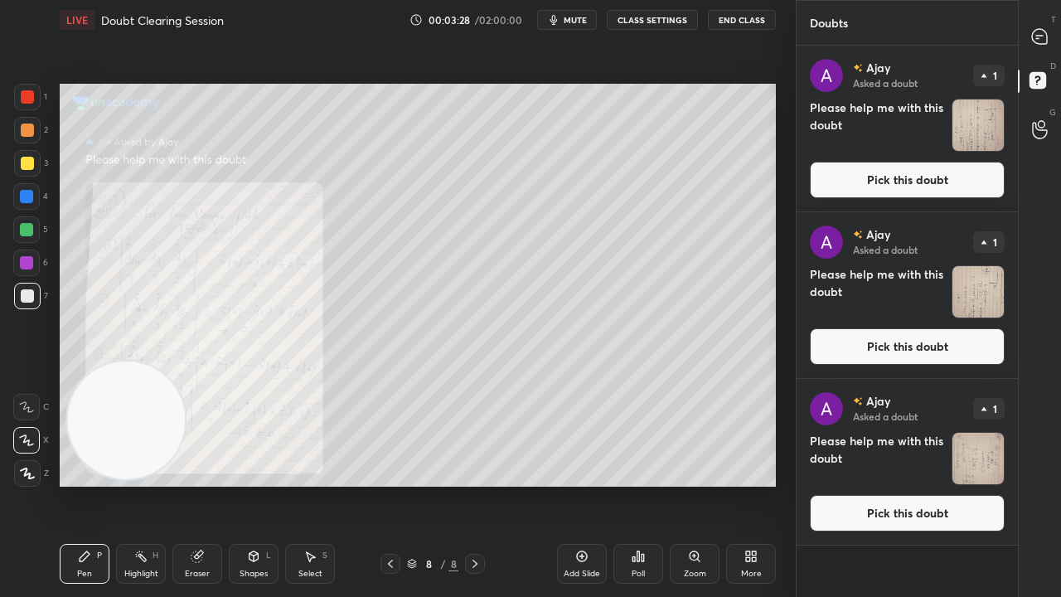
click at [964, 484] on button "Pick this doubt" at bounding box center [907, 513] width 195 height 36
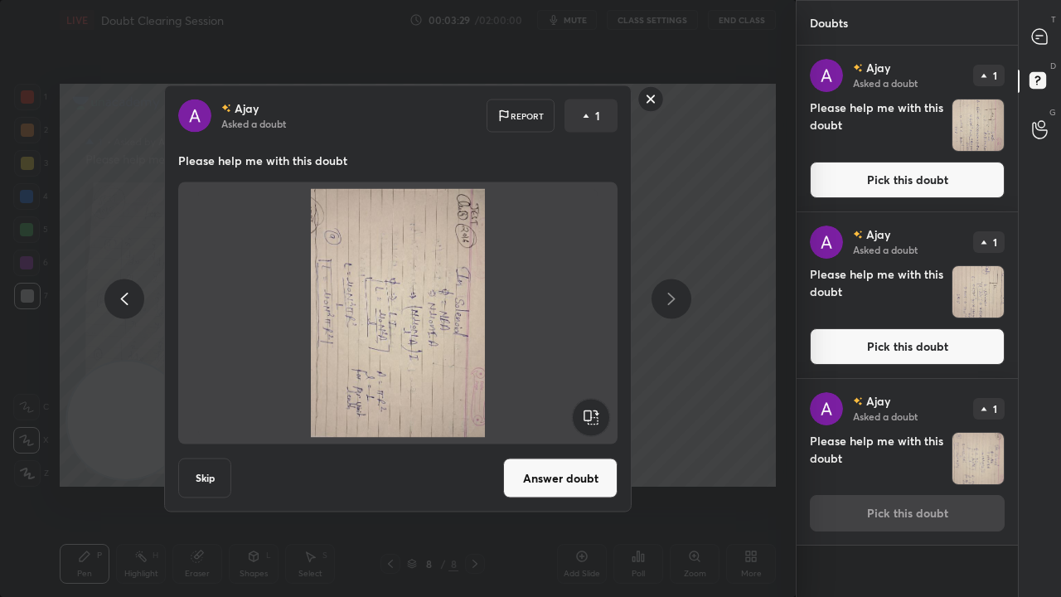
click at [594, 419] on rect at bounding box center [590, 417] width 37 height 37
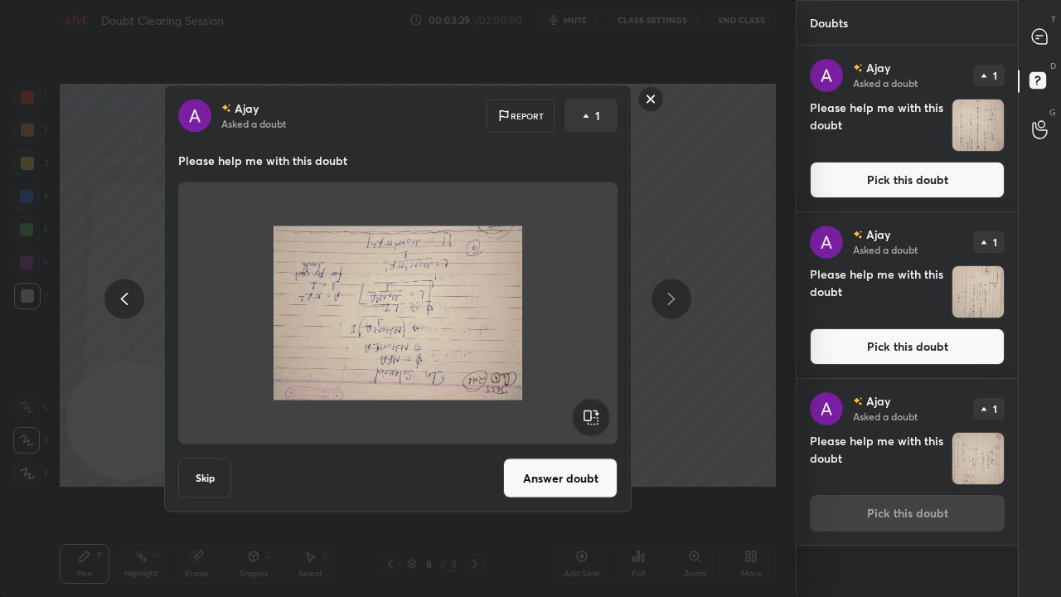
click at [594, 419] on rect at bounding box center [590, 417] width 37 height 37
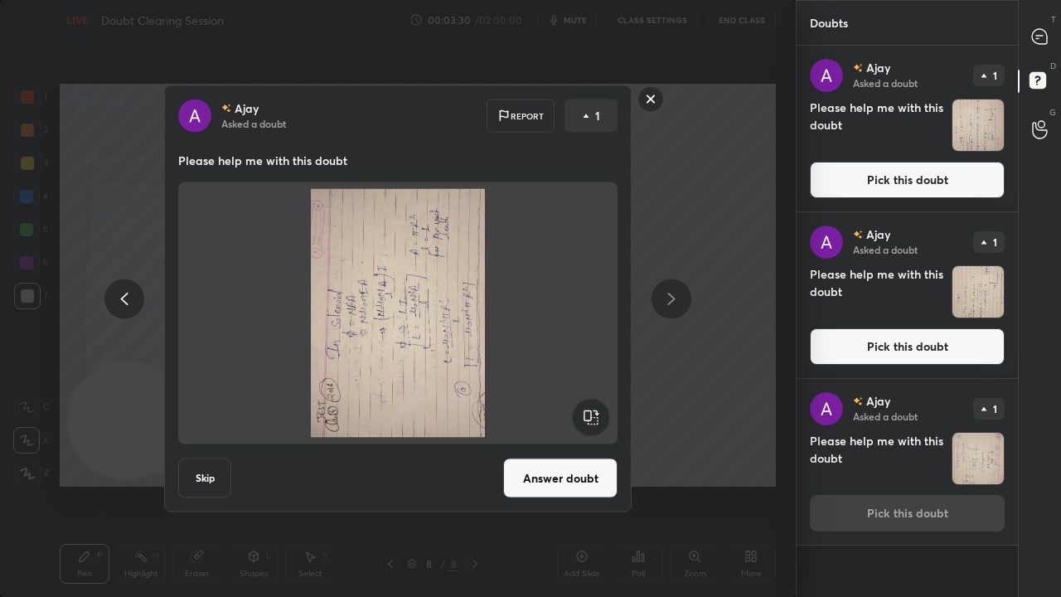
click at [590, 422] on rect at bounding box center [590, 417] width 37 height 37
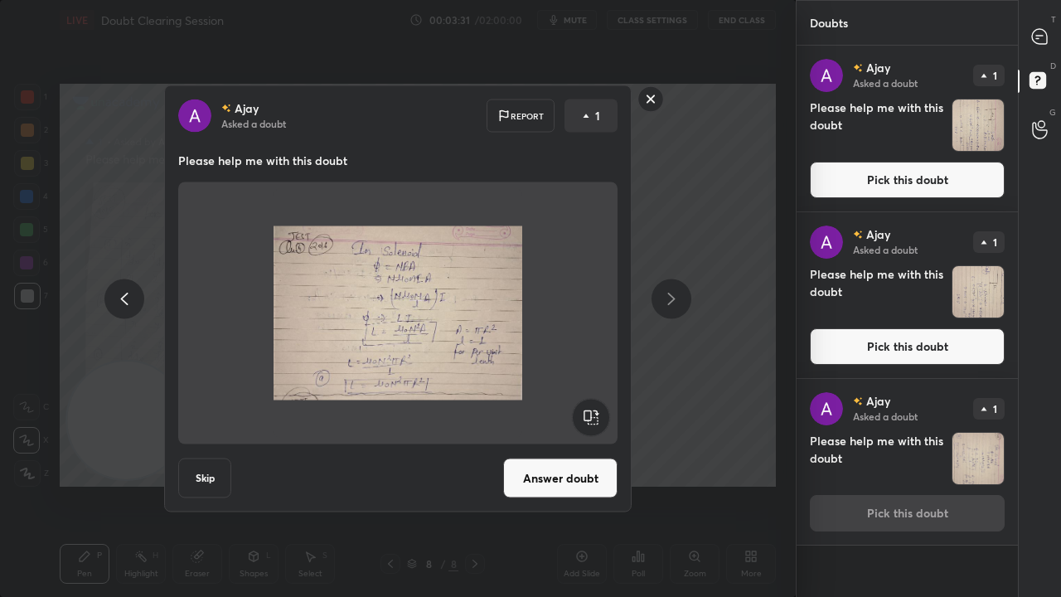
click at [577, 484] on button "Answer doubt" at bounding box center [560, 478] width 114 height 40
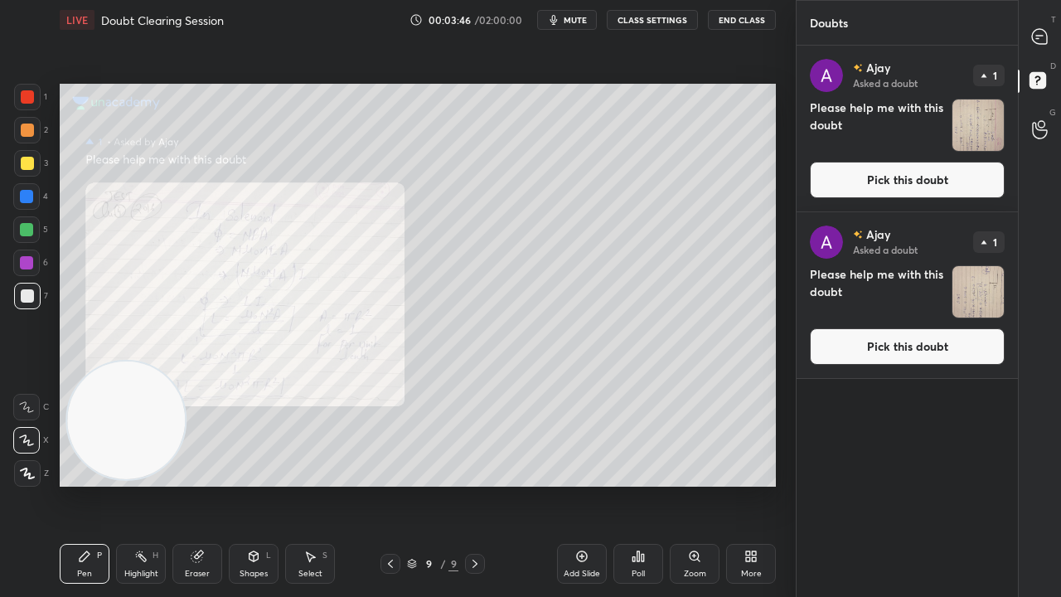
click at [919, 350] on button "Pick this doubt" at bounding box center [907, 346] width 195 height 36
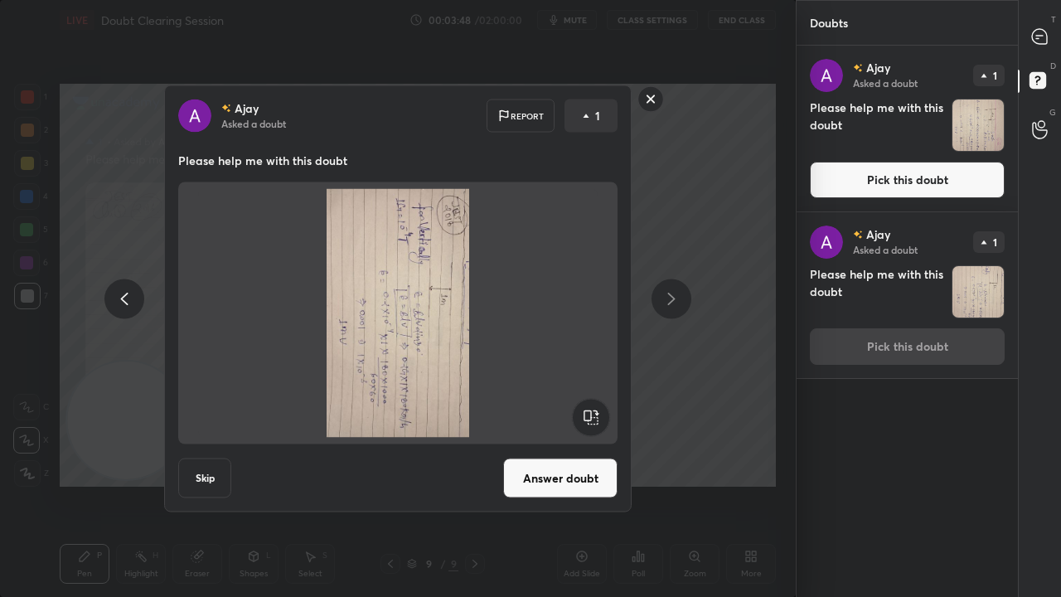
click at [594, 417] on rect at bounding box center [590, 417] width 37 height 37
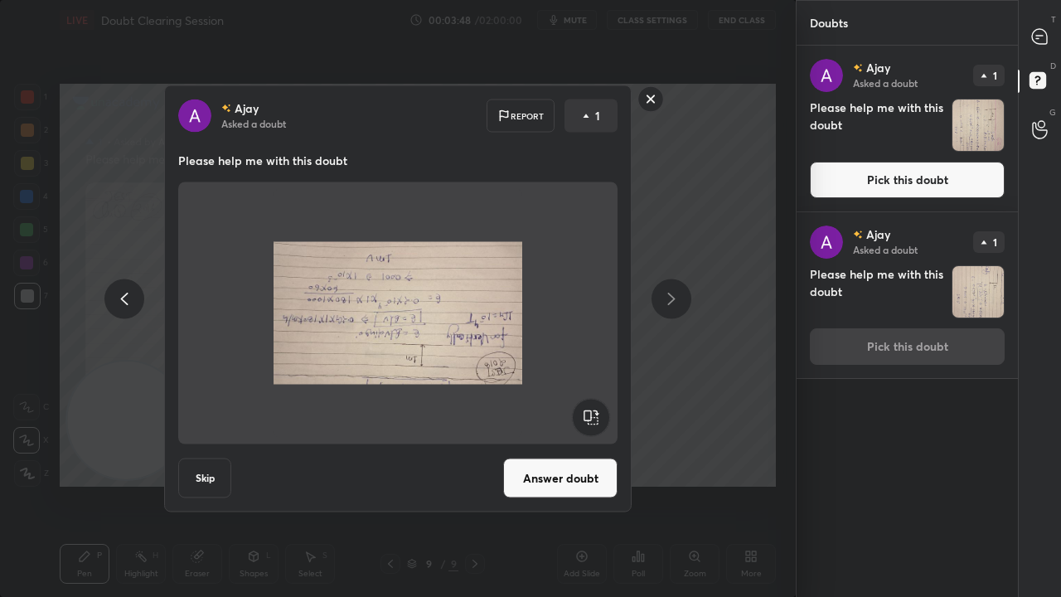
click at [594, 416] on rect at bounding box center [590, 417] width 37 height 37
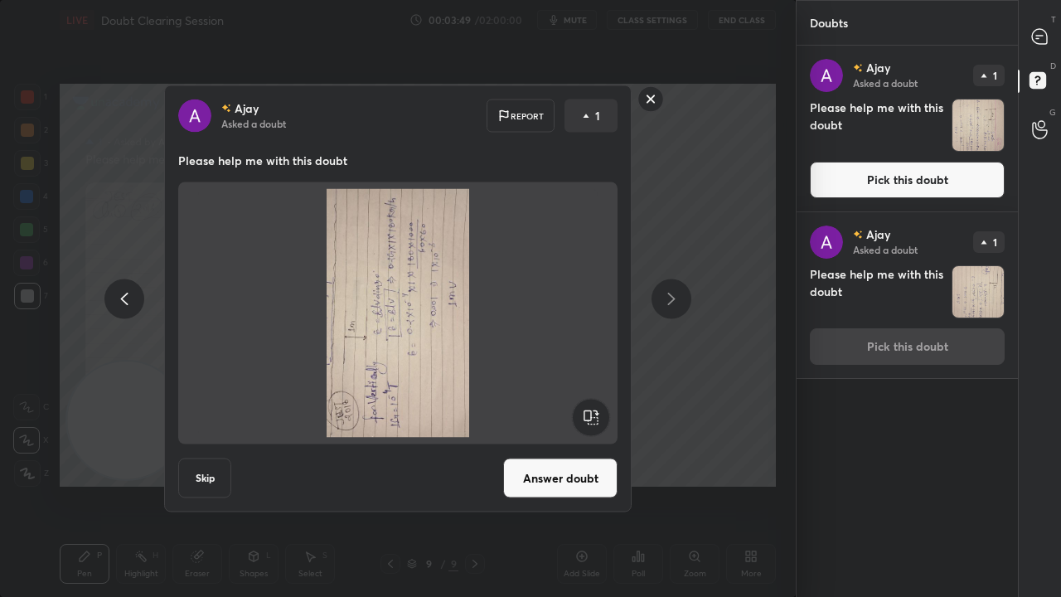
click at [595, 415] on rect at bounding box center [590, 417] width 37 height 37
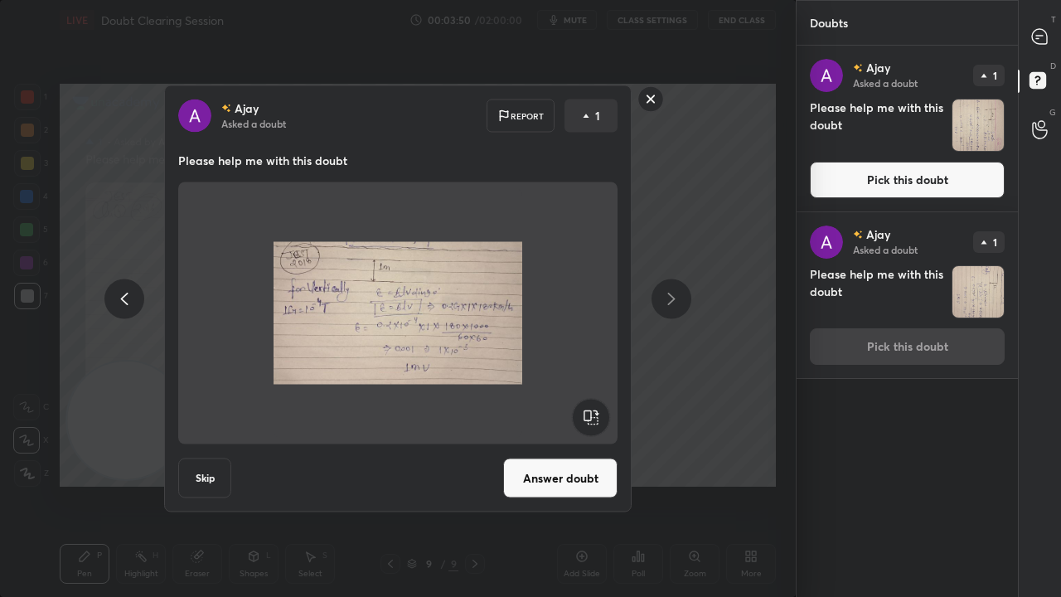
click at [567, 483] on button "Answer doubt" at bounding box center [560, 478] width 114 height 40
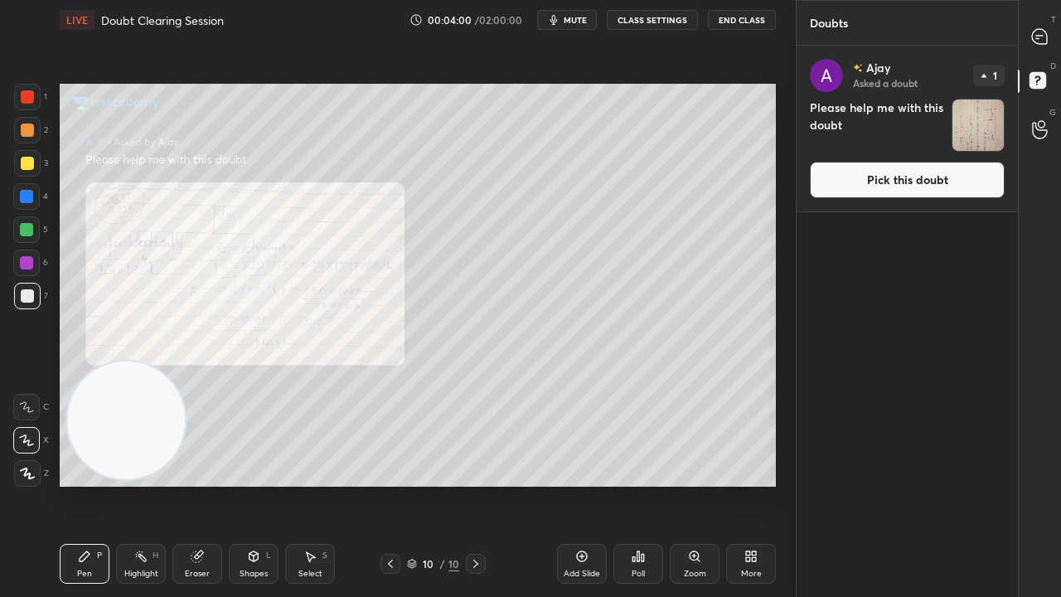
click at [963, 173] on button "Pick this doubt" at bounding box center [907, 180] width 195 height 36
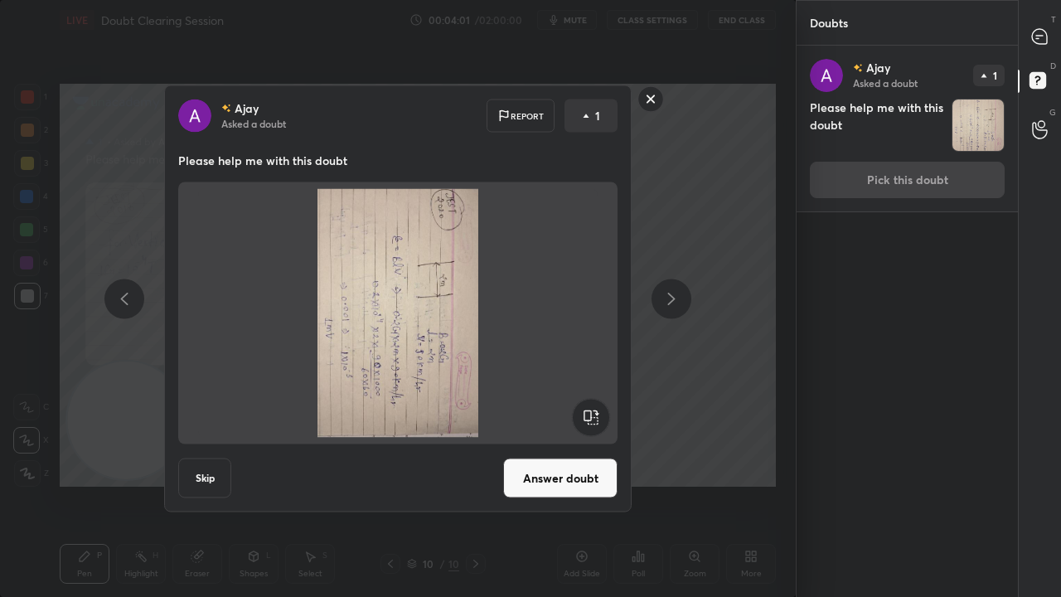
click at [592, 408] on rect at bounding box center [590, 417] width 37 height 37
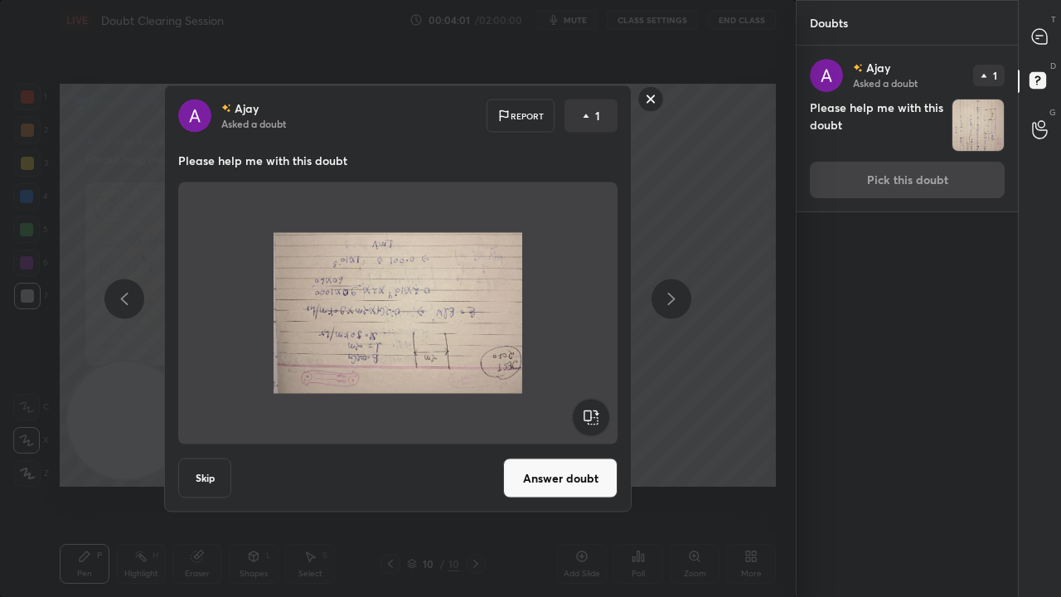
click at [591, 411] on rect at bounding box center [590, 417] width 37 height 37
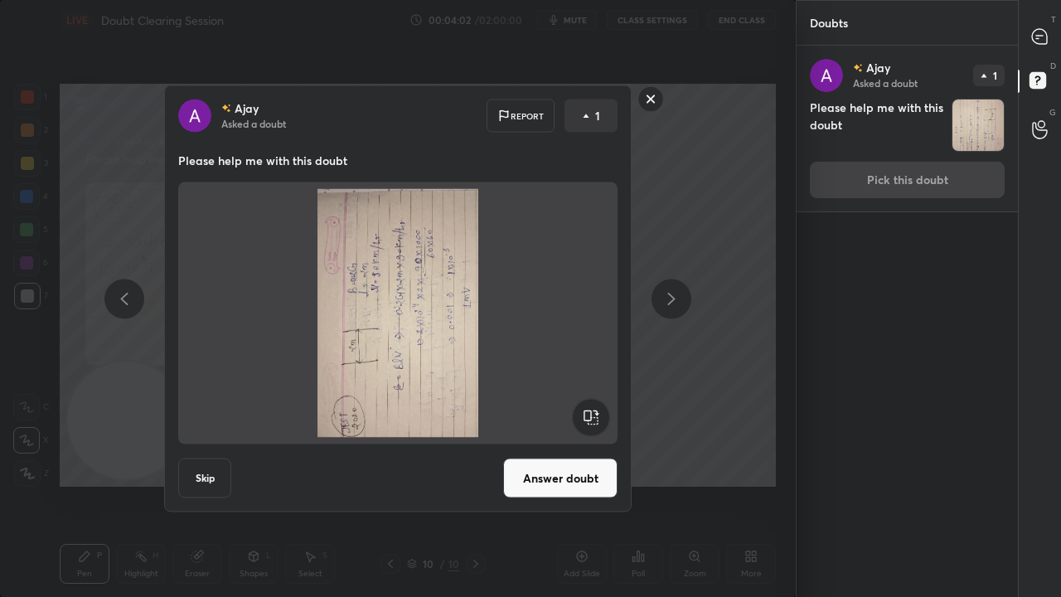
click at [591, 410] on rect at bounding box center [590, 417] width 37 height 37
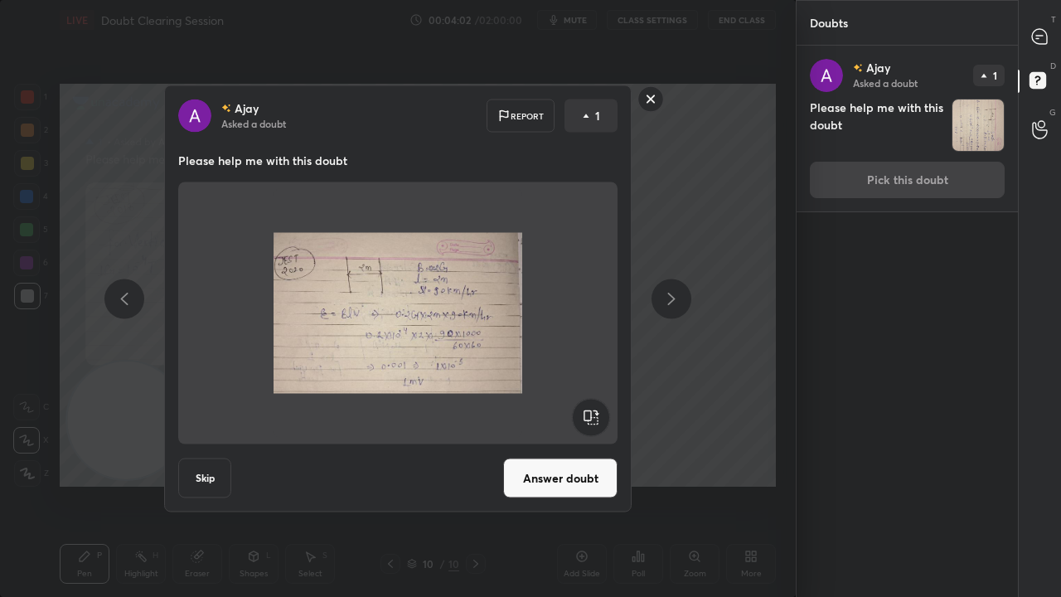
click at [577, 484] on button "Answer doubt" at bounding box center [560, 478] width 114 height 40
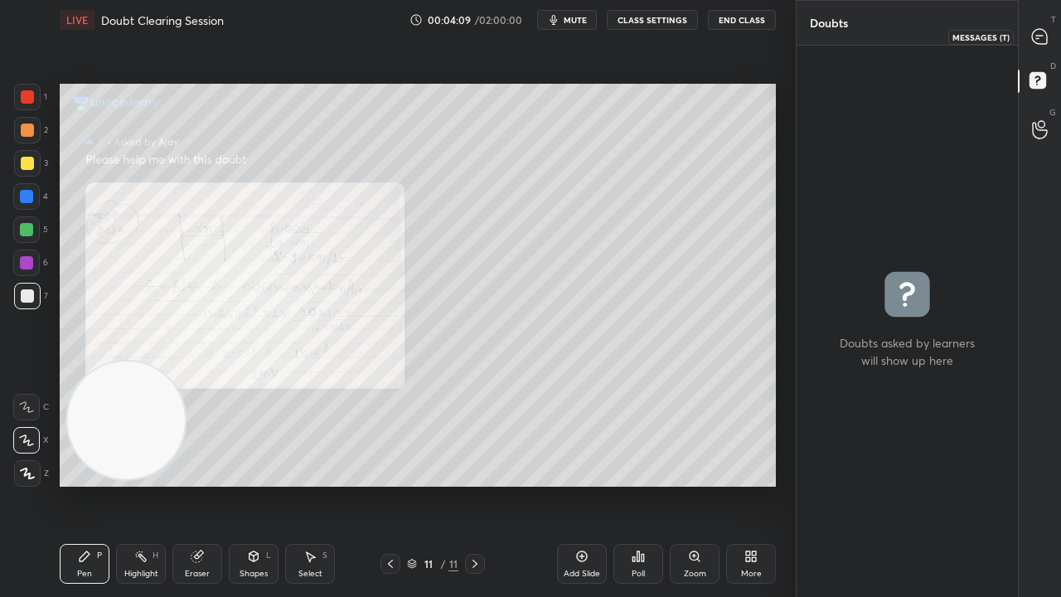
click at [1048, 36] on icon at bounding box center [1039, 36] width 17 height 17
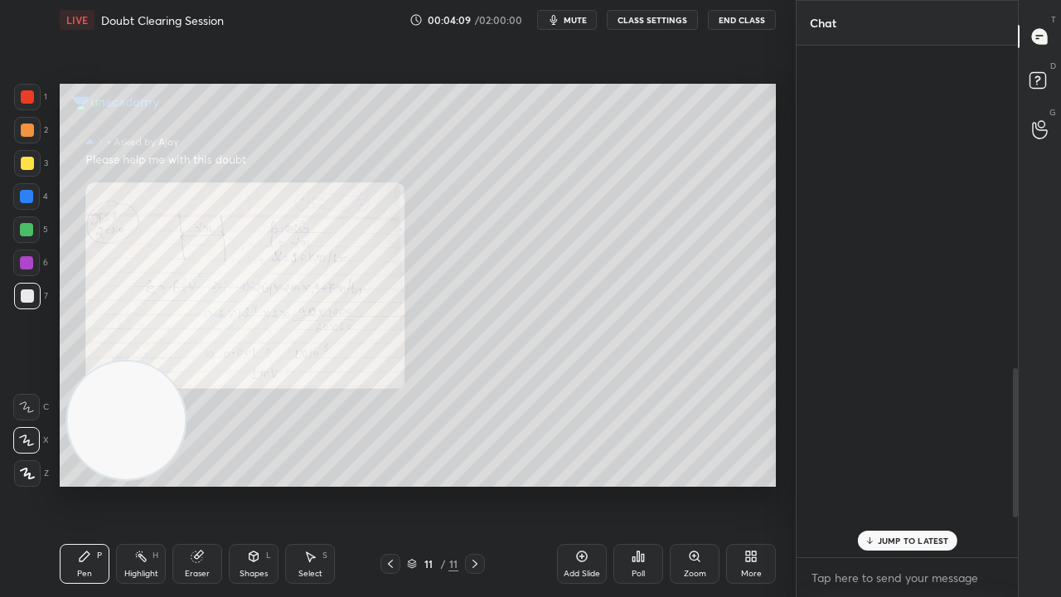
scroll to position [507, 216]
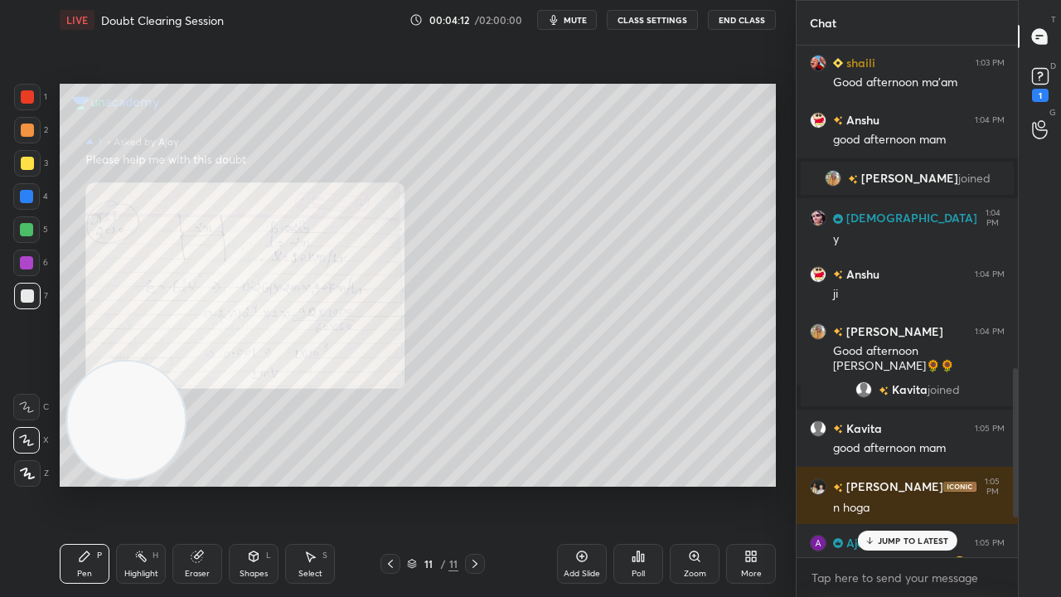
click at [894, 484] on p "JUMP TO LATEST" at bounding box center [913, 541] width 71 height 10
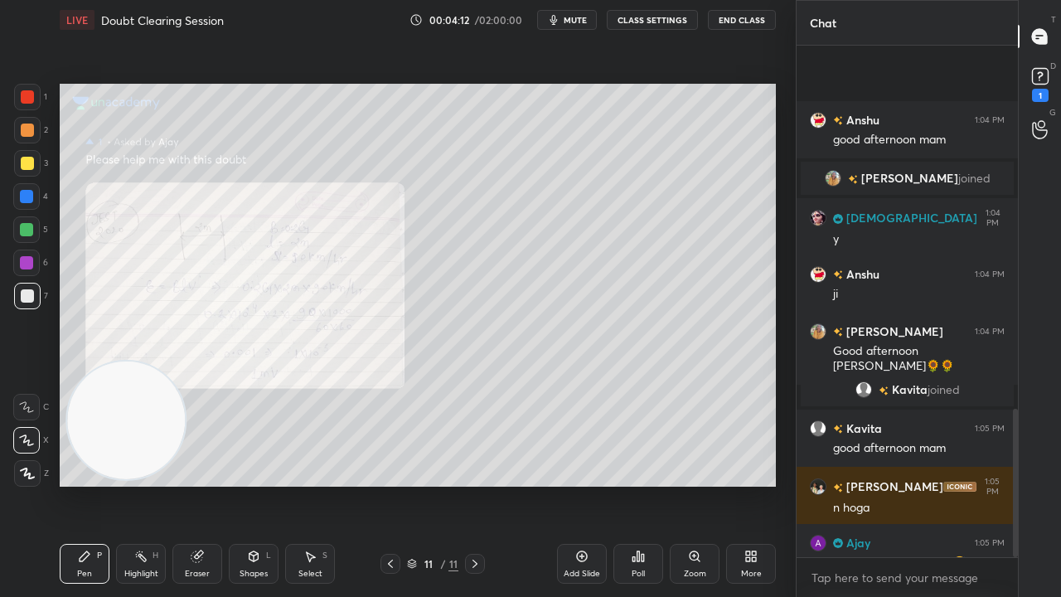
scroll to position [1249, 0]
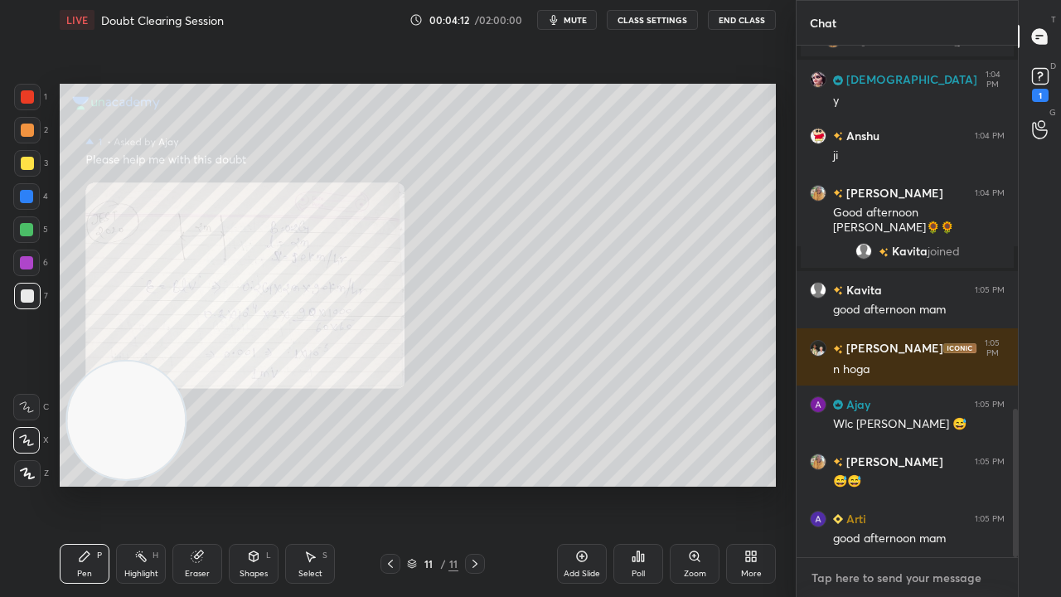
click at [895, 484] on textarea at bounding box center [907, 578] width 195 height 27
drag, startPoint x: 1015, startPoint y: 526, endPoint x: 977, endPoint y: 589, distance: 73.2
click at [978, 484] on div "[PERSON_NAME] 1:04 PM good afternoon mam [PERSON_NAME] joined SUNITA 1:04 PM y …" at bounding box center [907, 321] width 221 height 551
click at [962, 484] on div "x" at bounding box center [907, 577] width 221 height 39
click at [584, 22] on span "mute" at bounding box center [575, 20] width 23 height 12
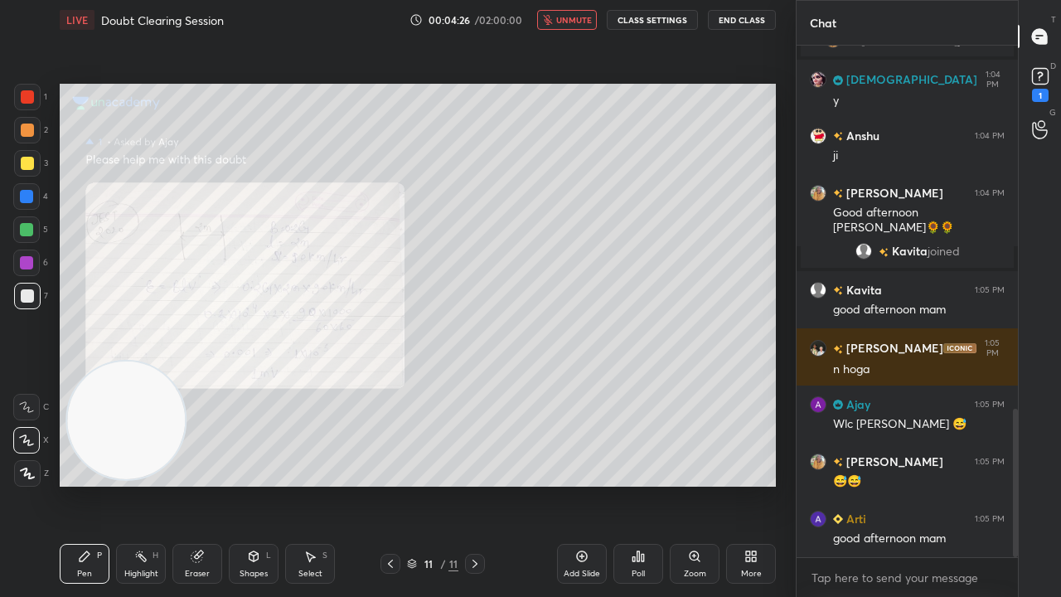
click at [585, 22] on span "unmute" at bounding box center [574, 20] width 36 height 12
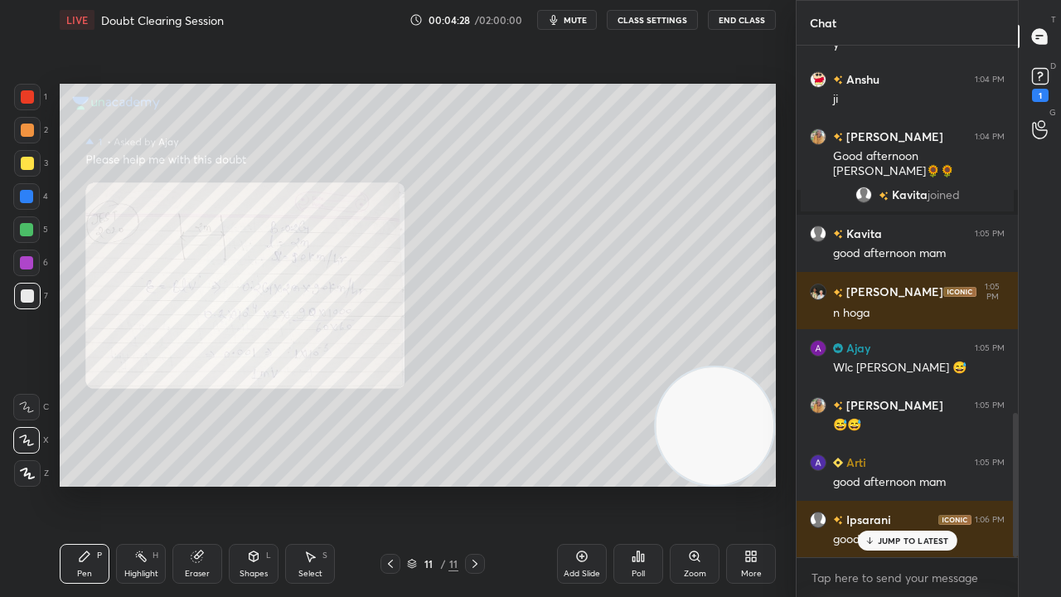
drag, startPoint x: 153, startPoint y: 452, endPoint x: 668, endPoint y: 534, distance: 521.3
click at [702, 484] on div "Setting up your live class Poll for secs No correct answer Start poll" at bounding box center [418, 285] width 730 height 491
click at [576, 26] on button "mute" at bounding box center [567, 20] width 60 height 20
click at [578, 22] on span "unmute" at bounding box center [574, 20] width 36 height 12
drag, startPoint x: 36, startPoint y: 160, endPoint x: 25, endPoint y: 162, distance: 10.9
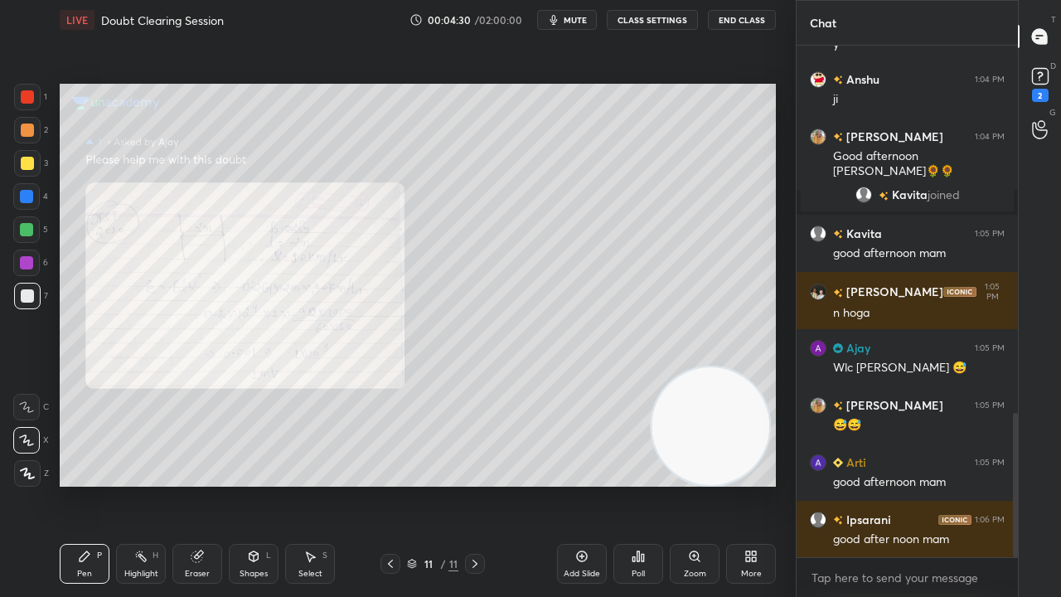
click at [32, 161] on div at bounding box center [27, 163] width 27 height 27
click at [1046, 96] on div "2" at bounding box center [1040, 95] width 17 height 13
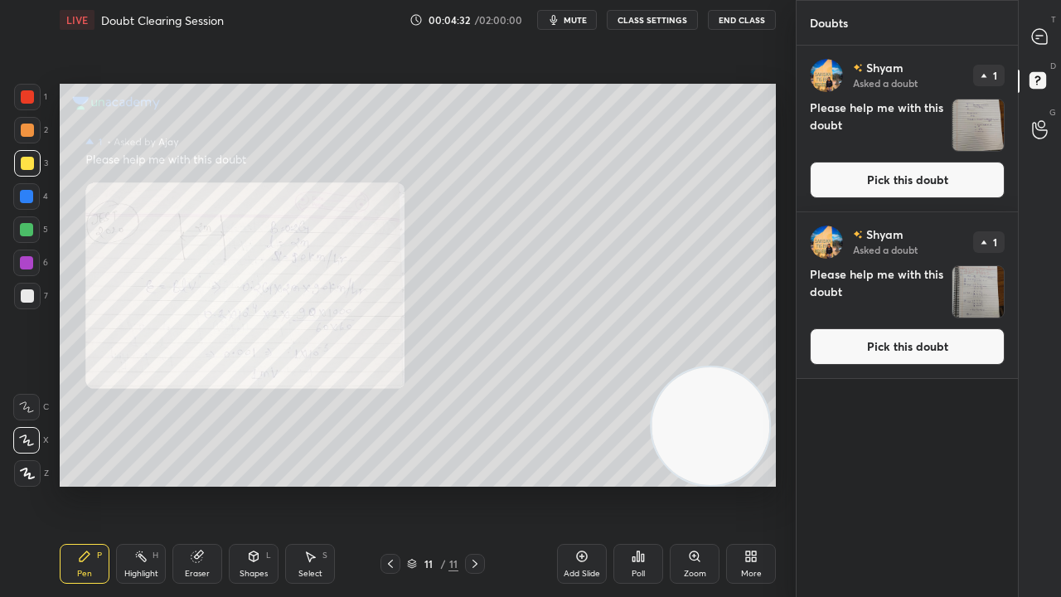
click at [963, 180] on button "Pick this doubt" at bounding box center [907, 180] width 195 height 36
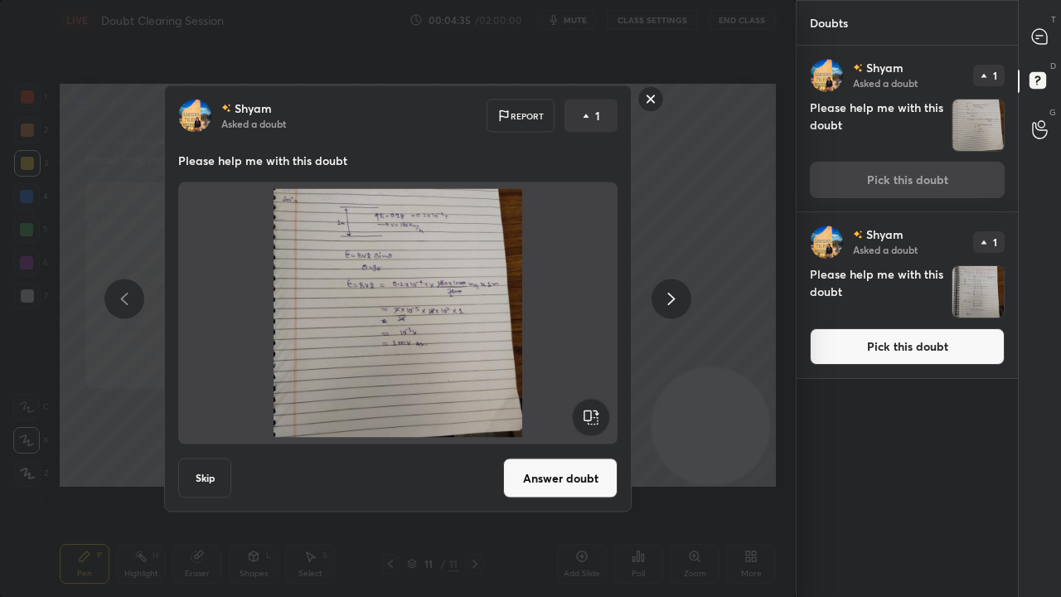
click at [572, 484] on button "Answer doubt" at bounding box center [560, 478] width 114 height 40
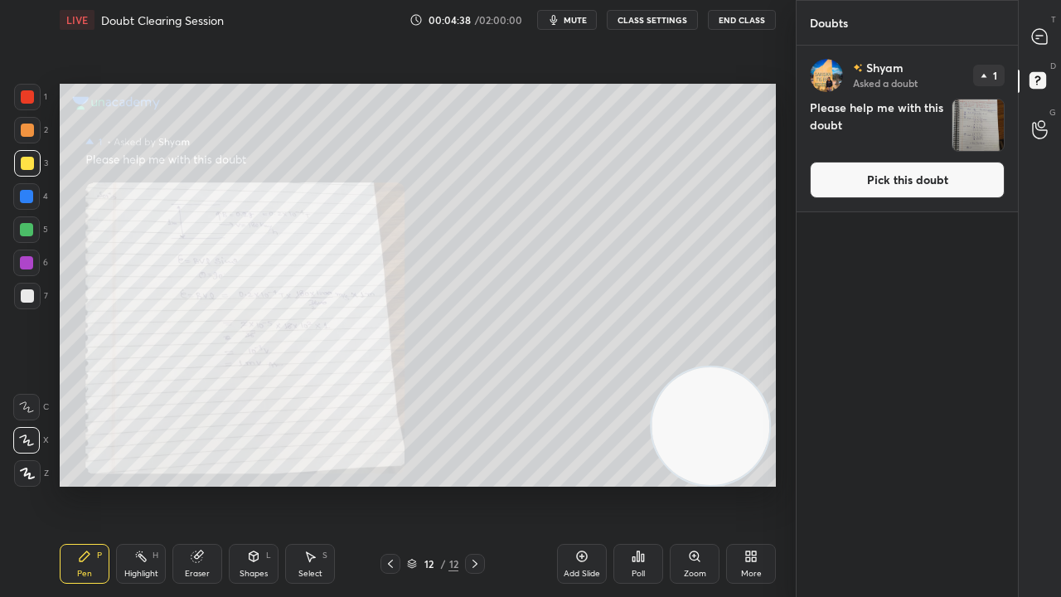
click at [944, 184] on button "Pick this doubt" at bounding box center [907, 180] width 195 height 36
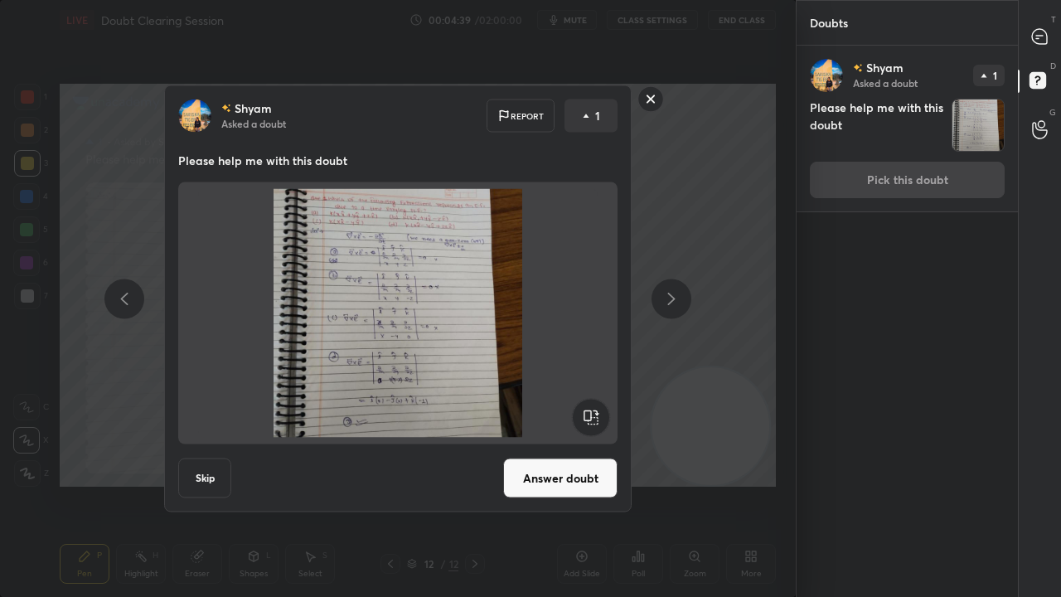
click at [557, 481] on button "Answer doubt" at bounding box center [560, 478] width 114 height 40
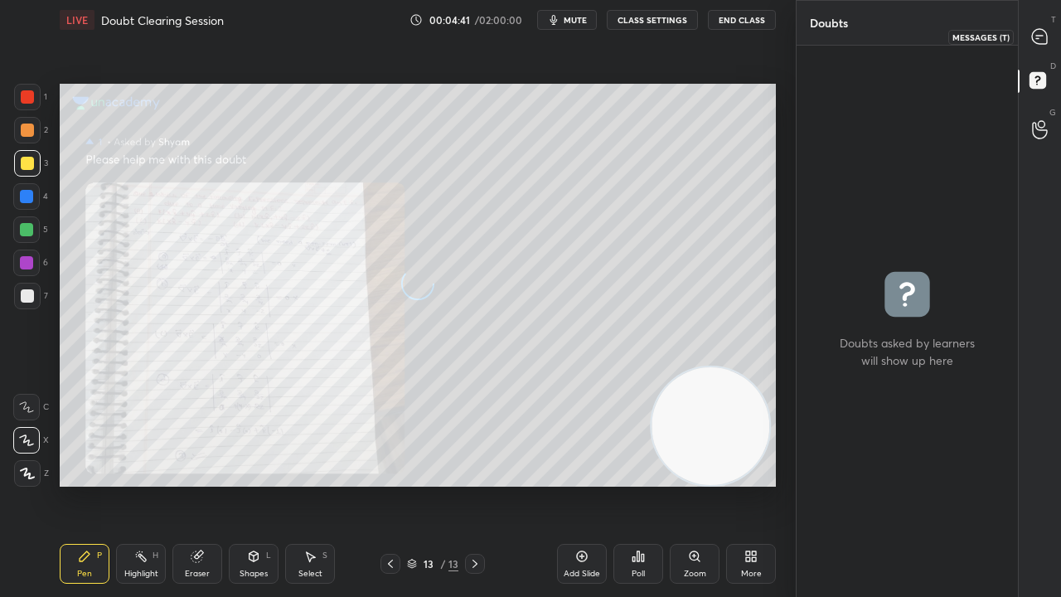
click at [1040, 44] on icon at bounding box center [1039, 36] width 17 height 17
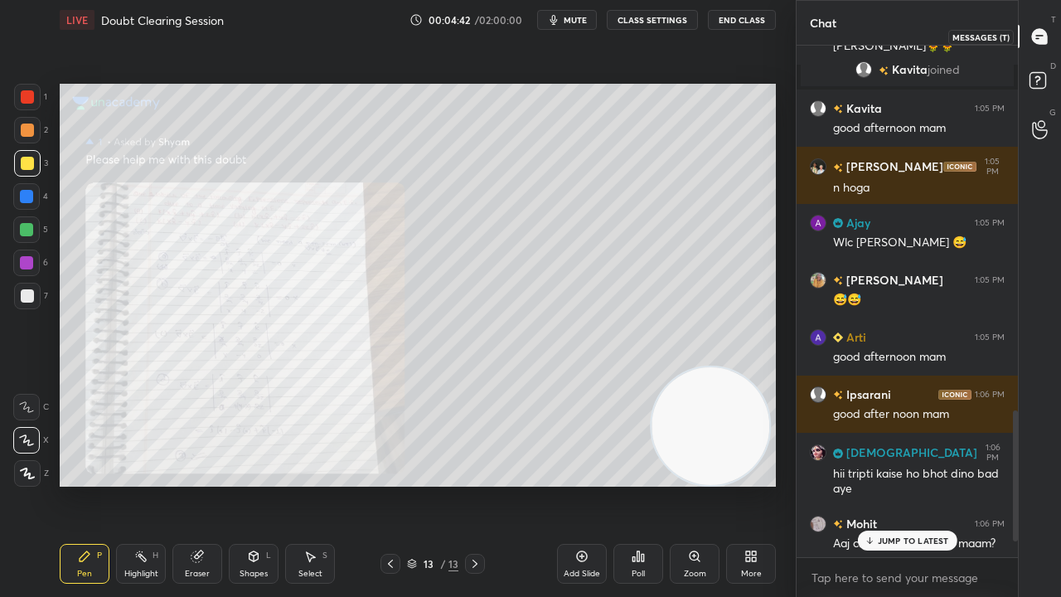
scroll to position [507, 216]
click at [889, 484] on p "1 NEW MESSAGE" at bounding box center [913, 541] width 70 height 10
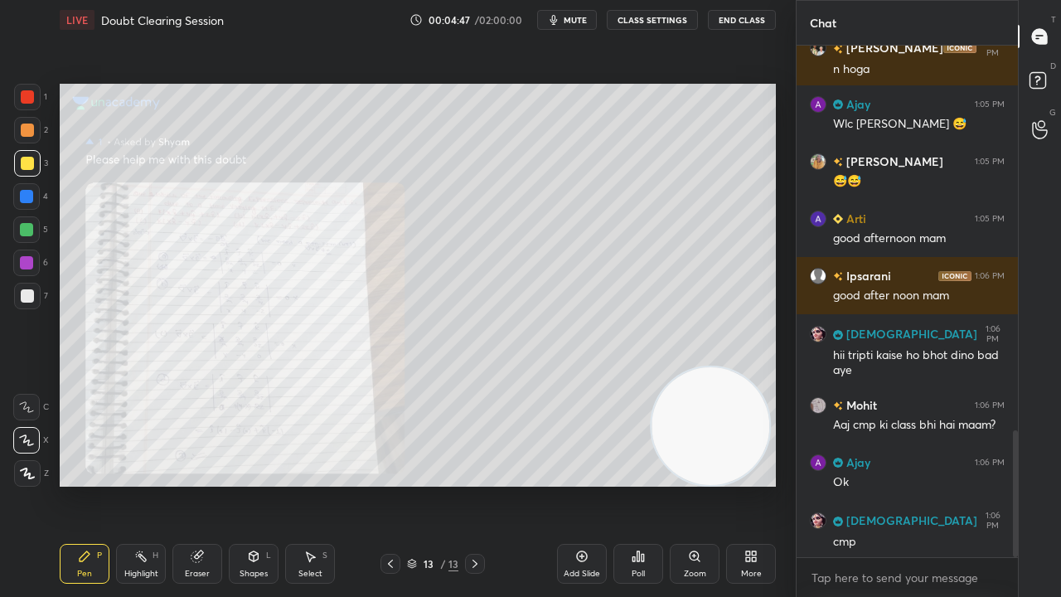
scroll to position [1620, 0]
click at [890, 484] on textarea at bounding box center [907, 578] width 195 height 27
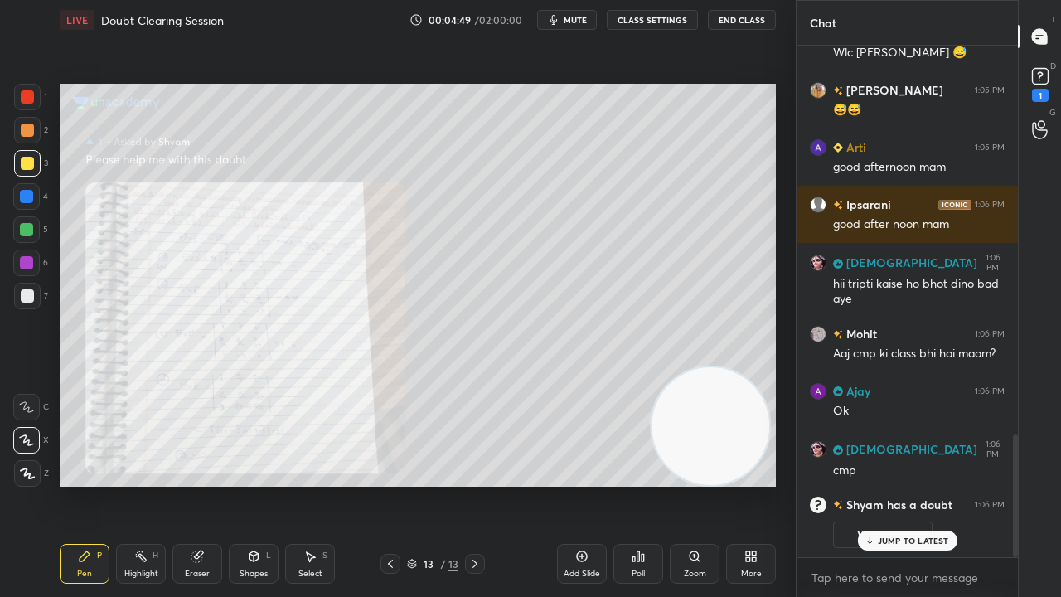
click at [580, 21] on span "mute" at bounding box center [575, 20] width 23 height 12
click at [579, 21] on span "unmute" at bounding box center [574, 20] width 36 height 12
click at [894, 484] on div "JUMP TO LATEST" at bounding box center [906, 541] width 99 height 20
click at [888, 484] on div "x" at bounding box center [907, 577] width 221 height 39
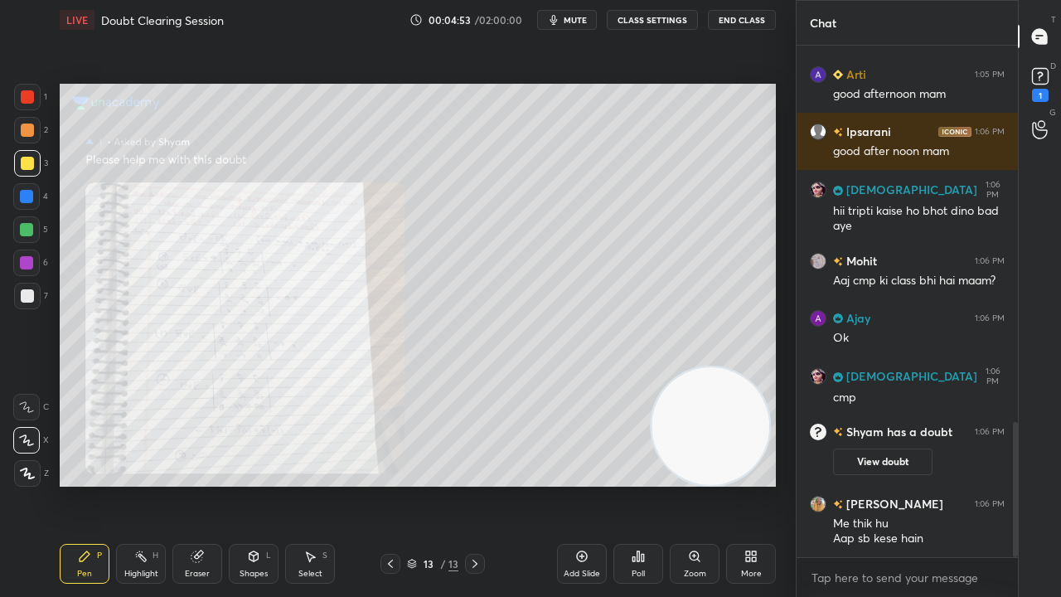
click at [560, 15] on icon "button" at bounding box center [553, 19] width 13 height 13
click at [565, 17] on span "unmute" at bounding box center [574, 20] width 36 height 12
drag, startPoint x: 1055, startPoint y: 90, endPoint x: 1039, endPoint y: 108, distance: 24.6
click at [1055, 90] on div "1" at bounding box center [1040, 83] width 33 height 30
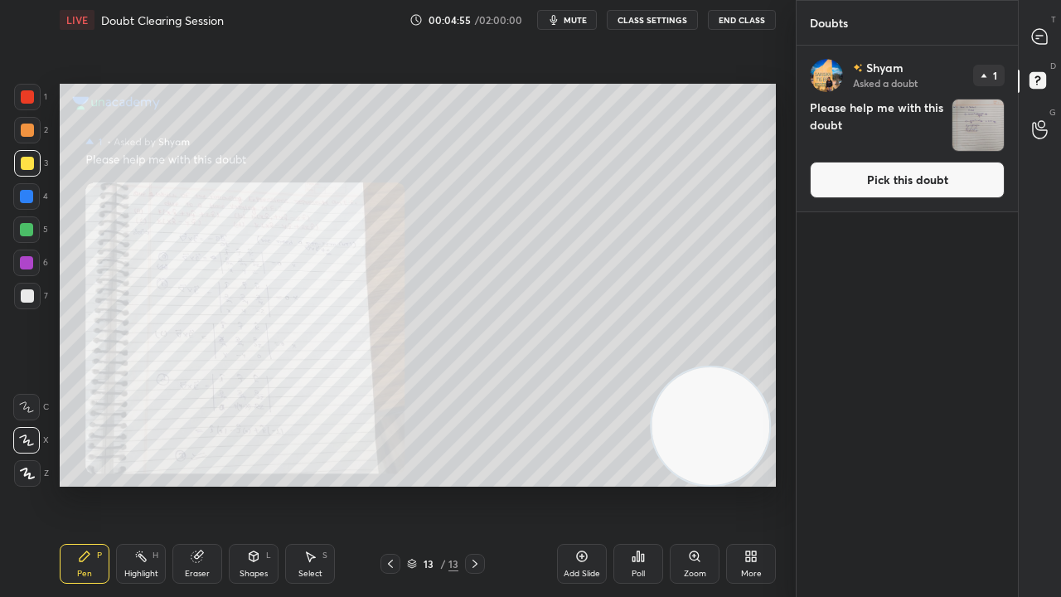
click at [975, 181] on button "Pick this doubt" at bounding box center [907, 180] width 195 height 36
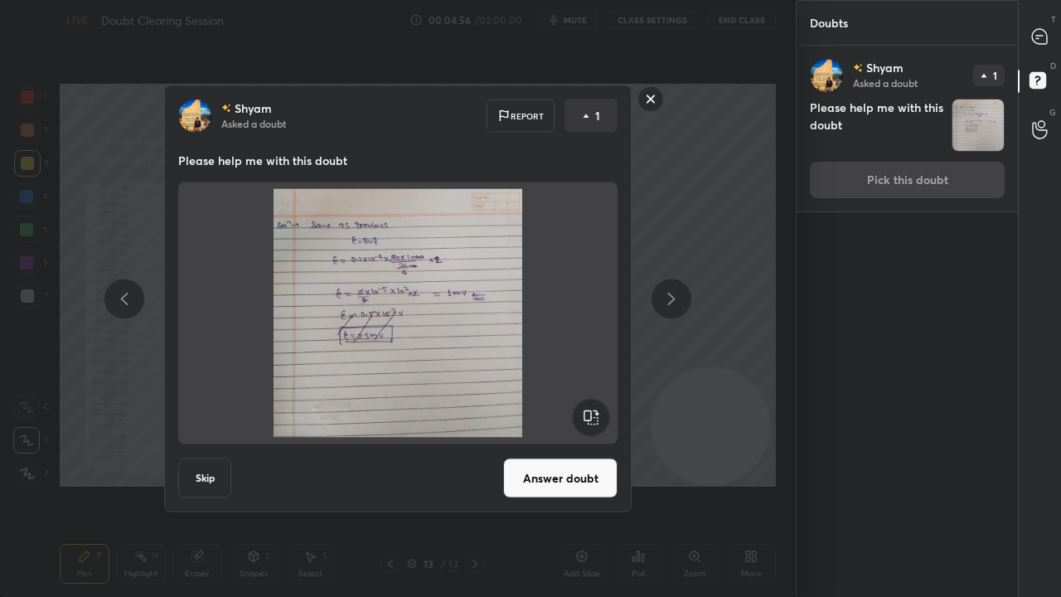
click at [557, 479] on button "Answer doubt" at bounding box center [560, 478] width 114 height 40
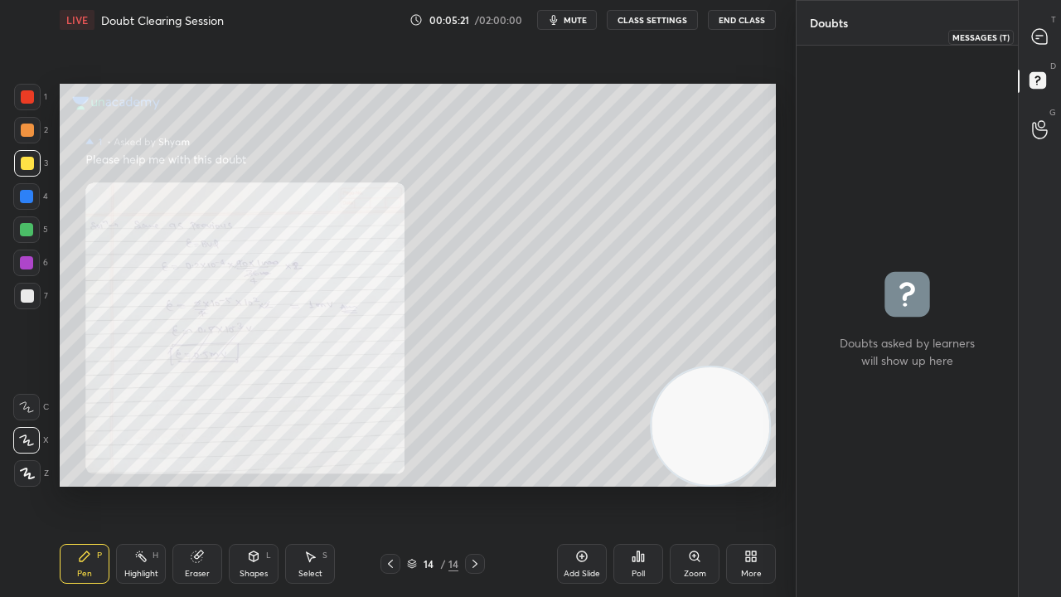
click at [1053, 42] on div at bounding box center [1040, 37] width 33 height 30
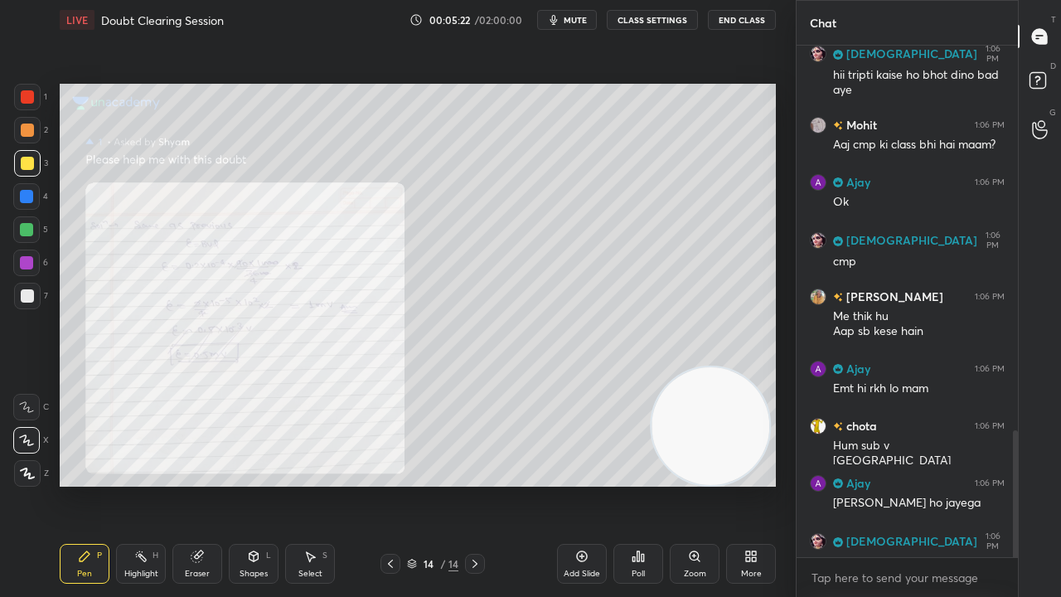
scroll to position [507, 216]
drag, startPoint x: 943, startPoint y: 590, endPoint x: 1020, endPoint y: 540, distance: 92.2
click at [948, 484] on div "x" at bounding box center [907, 577] width 221 height 39
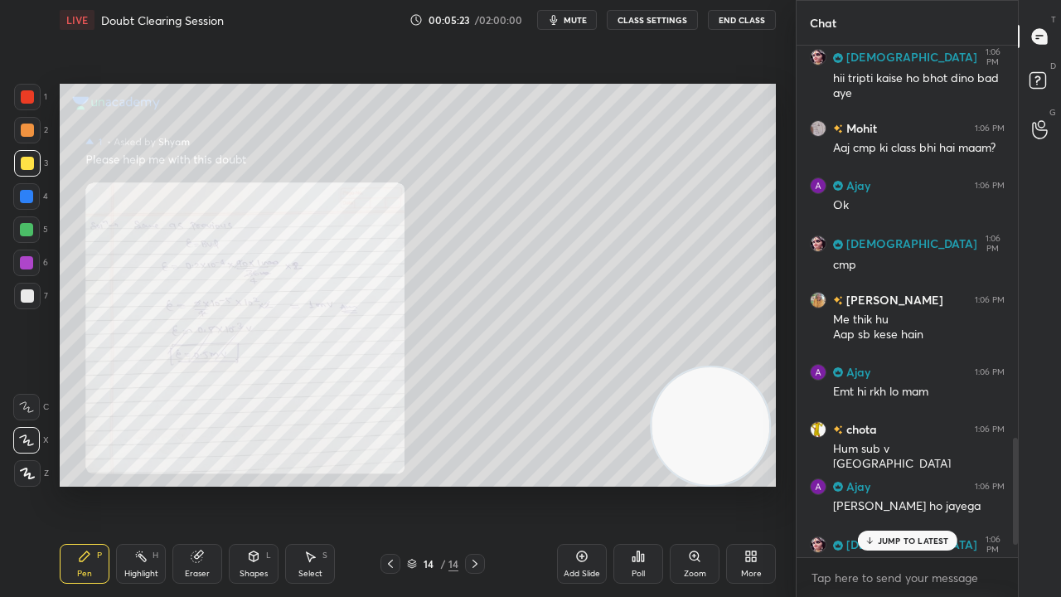
scroll to position [1922, 0]
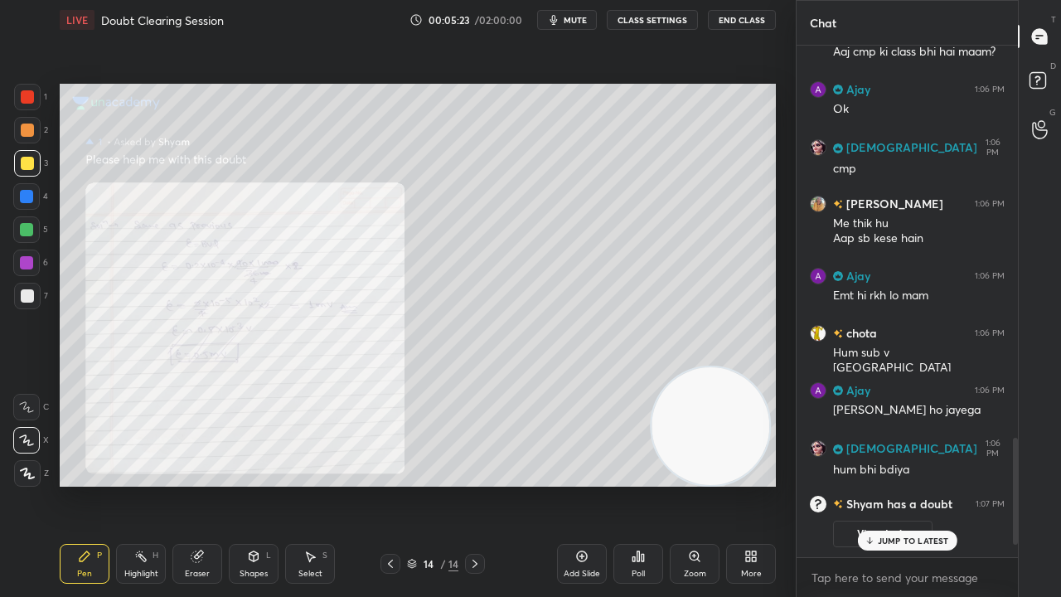
drag, startPoint x: 1016, startPoint y: 512, endPoint x: 967, endPoint y: 592, distance: 93.0
click at [1010, 484] on div "Ipsarani 1:06 PM good after noon mam SUNITA 1:06 PM hii [PERSON_NAME] kaise ho …" at bounding box center [907, 321] width 221 height 551
click at [958, 484] on div "x" at bounding box center [907, 577] width 221 height 39
drag, startPoint x: 552, startPoint y: 51, endPoint x: 565, endPoint y: 32, distance: 22.8
click at [552, 49] on div "Setting up your live class Poll for secs No correct answer Start poll" at bounding box center [418, 285] width 730 height 491
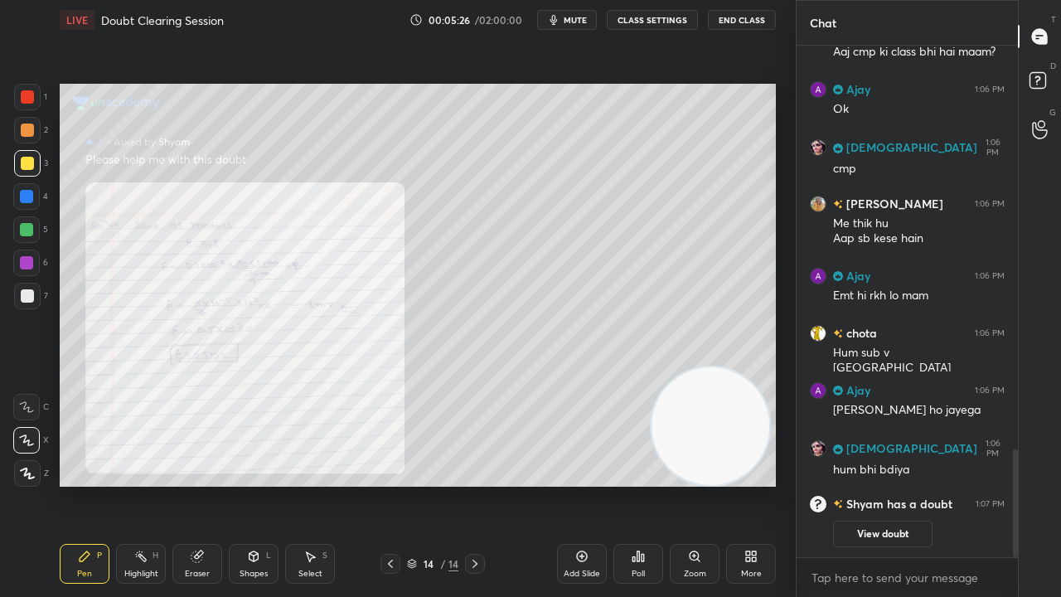
click at [570, 22] on span "mute" at bounding box center [575, 20] width 23 height 12
click at [574, 22] on span "unmute" at bounding box center [574, 20] width 36 height 12
click at [957, 484] on div "x" at bounding box center [907, 577] width 221 height 39
drag, startPoint x: 1015, startPoint y: 525, endPoint x: 1012, endPoint y: 569, distance: 44.0
click at [1015, 484] on div "SUNITA 1:06 PM hii [PERSON_NAME] kaise ho bhot dino bad aye Mohit 1:06 PM Aaj c…" at bounding box center [907, 321] width 221 height 551
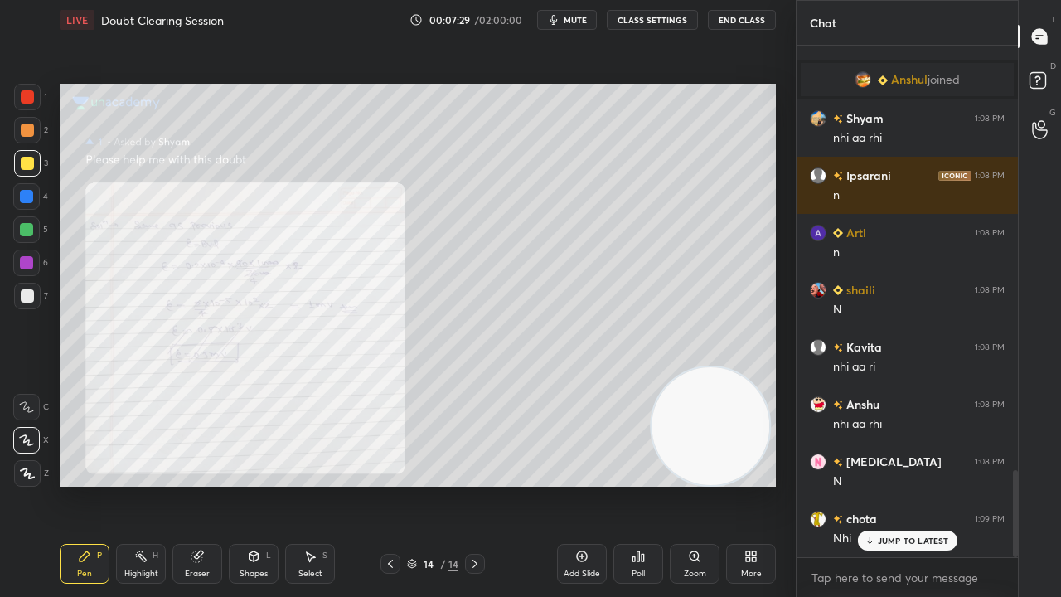
scroll to position [2509, 0]
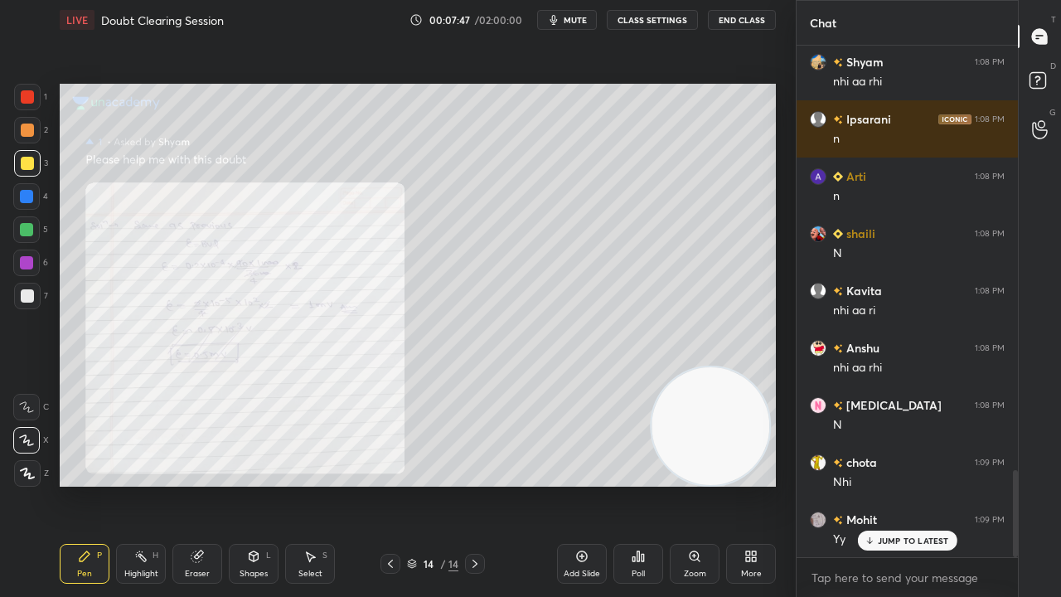
click at [941, 484] on p "JUMP TO LATEST" at bounding box center [913, 541] width 71 height 10
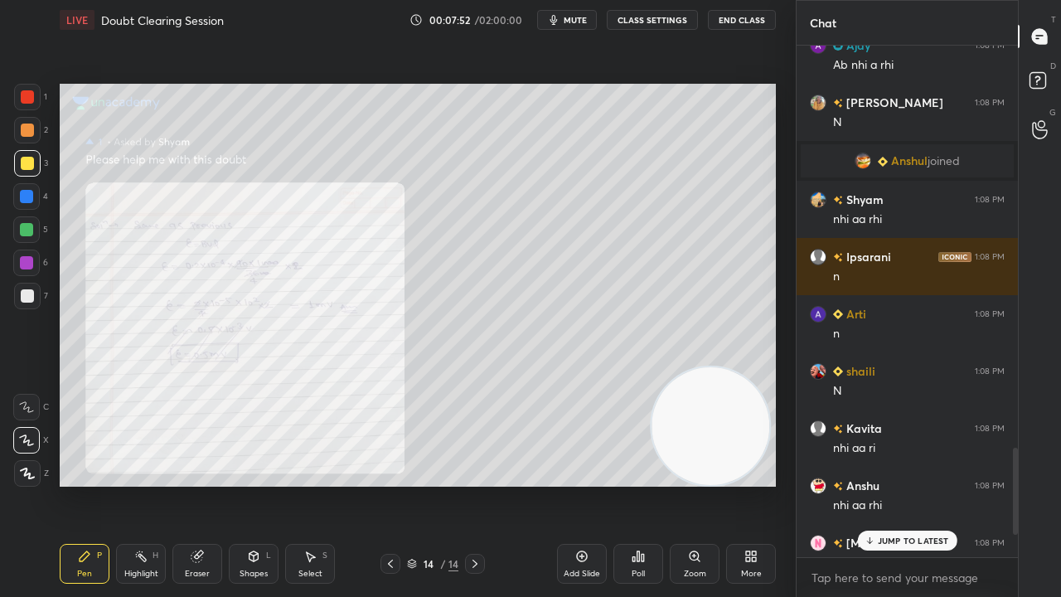
scroll to position [2603, 0]
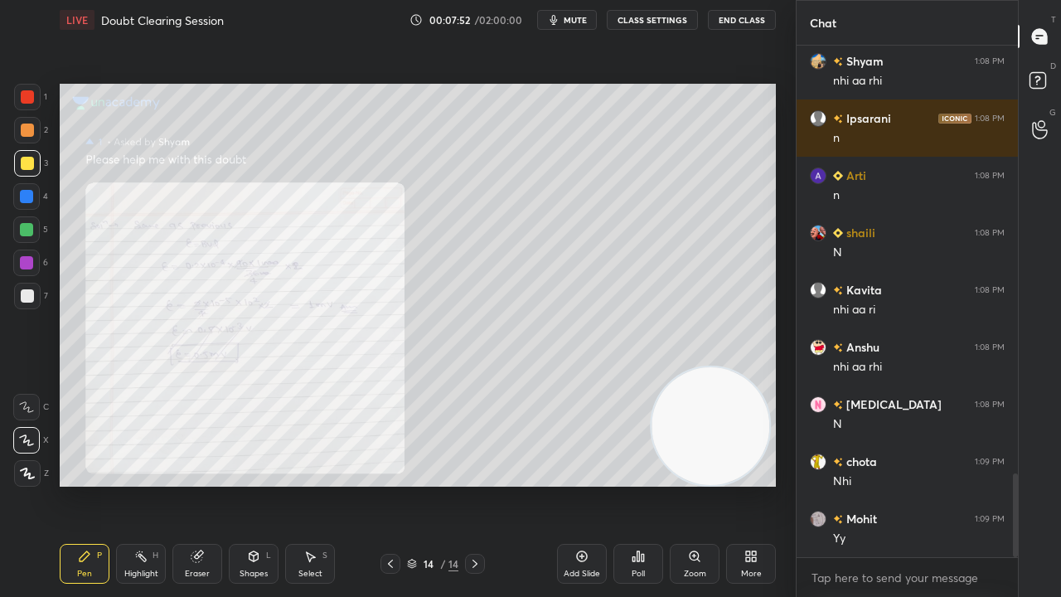
drag, startPoint x: 1015, startPoint y: 498, endPoint x: 958, endPoint y: 596, distance: 112.9
click at [987, 484] on div "[PERSON_NAME] joined Shyam 1:08 PM nhi aa rhi Ipsarani 1:08 PM n Arti 1:08 PM n…" at bounding box center [907, 321] width 221 height 551
click at [950, 484] on div "x" at bounding box center [907, 577] width 221 height 39
click at [584, 22] on span "mute" at bounding box center [575, 20] width 23 height 12
click at [585, 22] on span "unmute" at bounding box center [574, 20] width 36 height 12
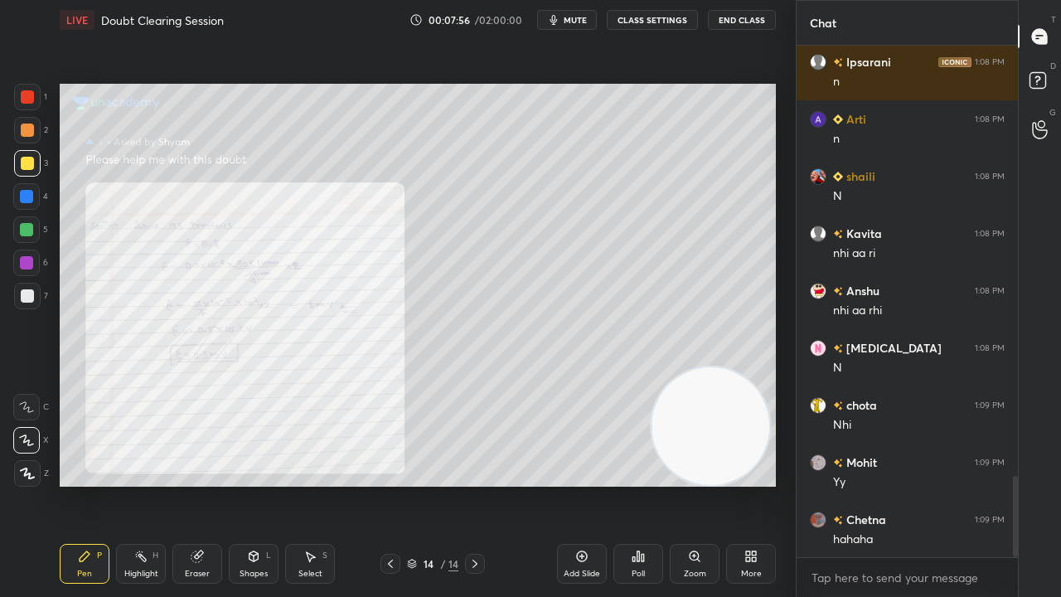
scroll to position [2718, 0]
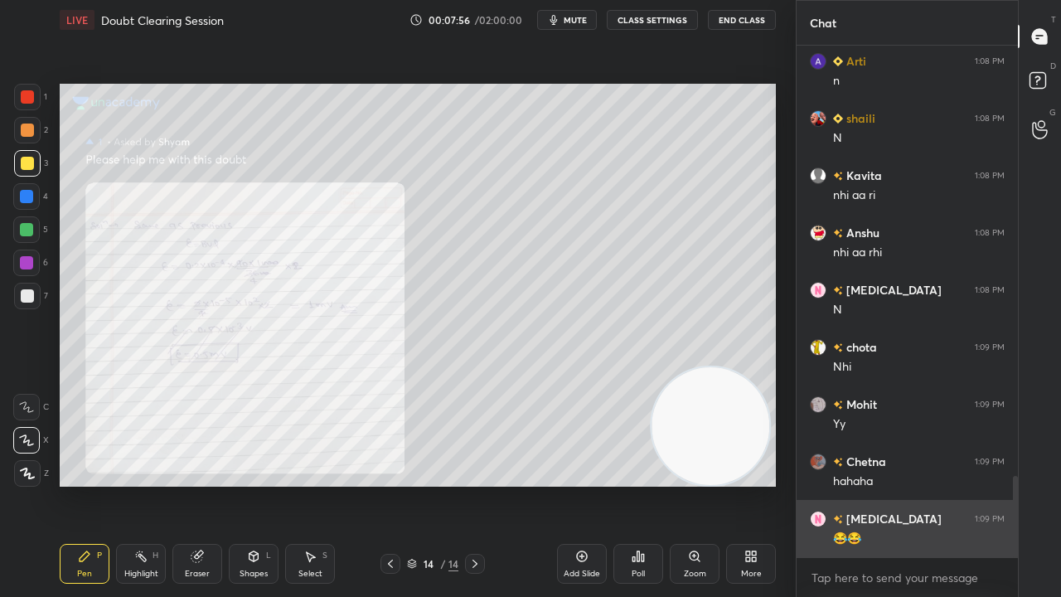
click at [874, 484] on div "[MEDICAL_DATA] 1:09 PM 😂😂" at bounding box center [907, 528] width 221 height 57
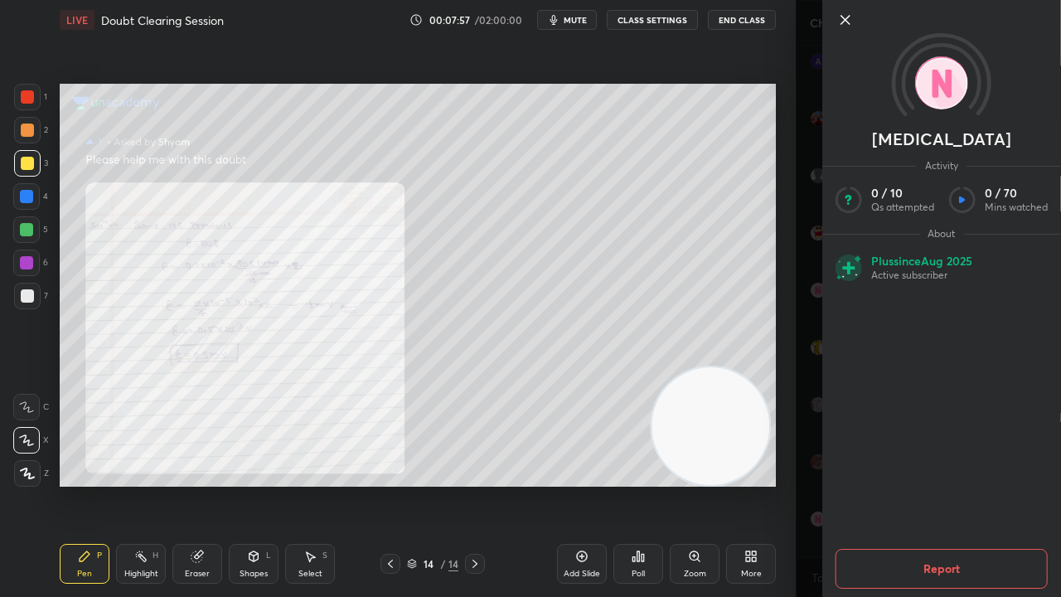
scroll to position [2774, 0]
click at [569, 13] on button "mute" at bounding box center [567, 20] width 60 height 20
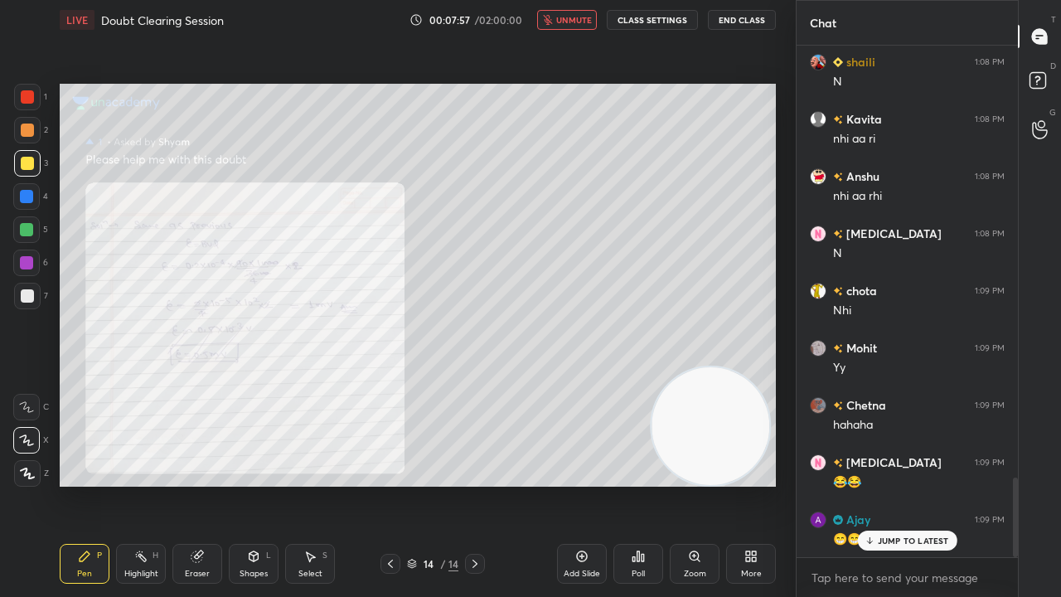
click at [571, 20] on span "unmute" at bounding box center [574, 20] width 36 height 12
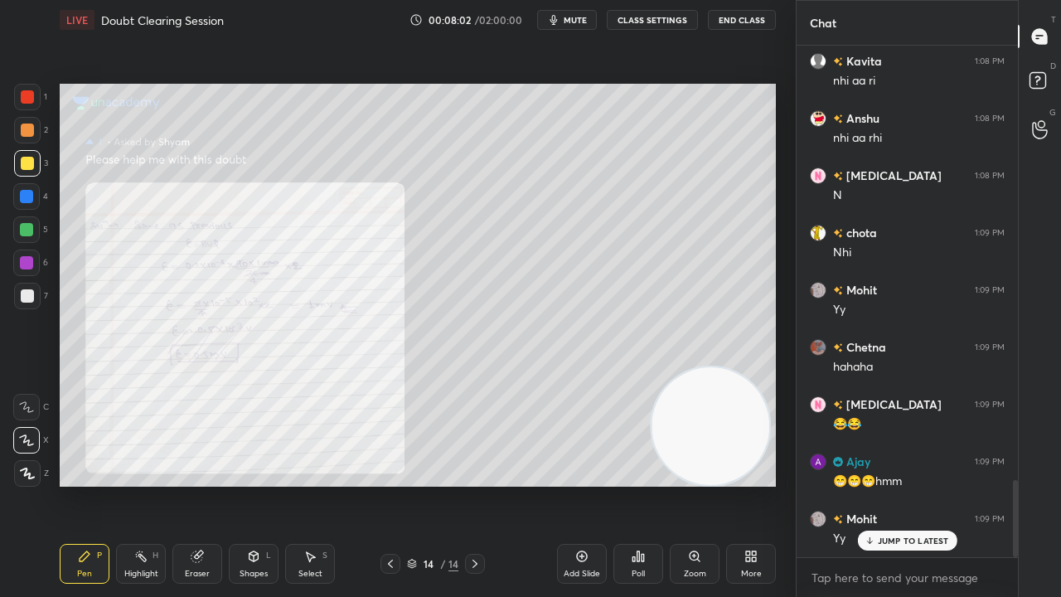
scroll to position [2888, 0]
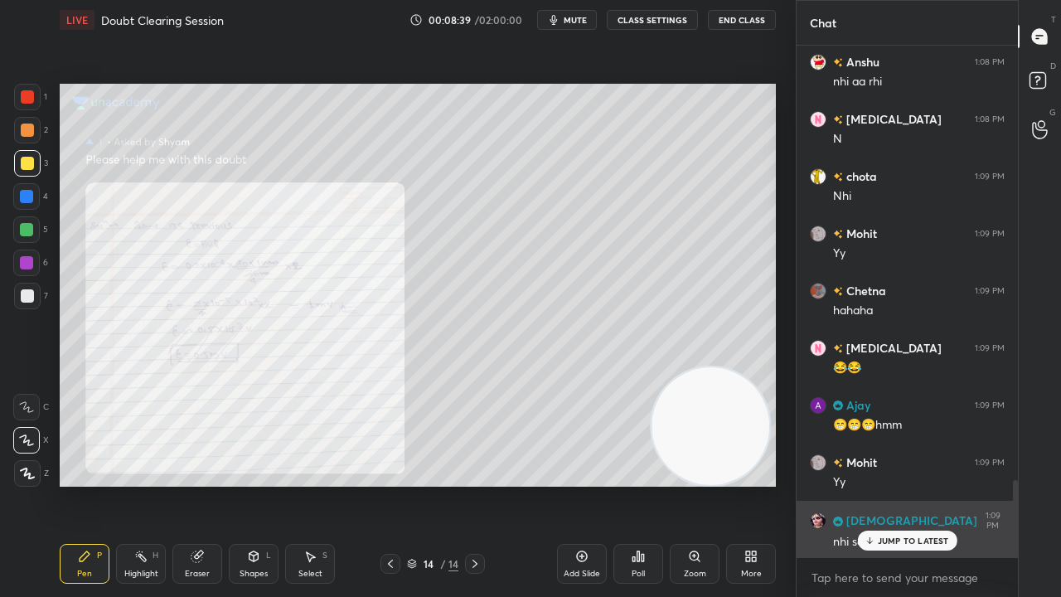
click at [929, 484] on p "JUMP TO LATEST" at bounding box center [913, 541] width 71 height 10
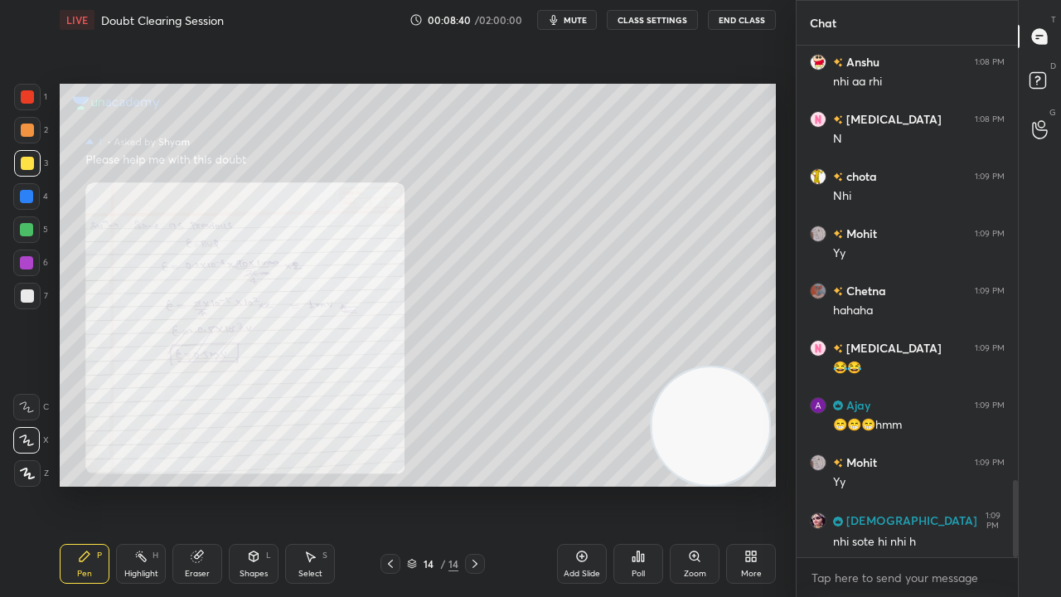
click at [924, 484] on div "x" at bounding box center [907, 577] width 221 height 39
click at [574, 27] on button "mute" at bounding box center [567, 20] width 60 height 20
drag, startPoint x: 575, startPoint y: 27, endPoint x: 578, endPoint y: 17, distance: 9.5
click at [577, 25] on button "unmute" at bounding box center [567, 20] width 60 height 20
drag, startPoint x: 526, startPoint y: 592, endPoint x: 661, endPoint y: 563, distance: 138.2
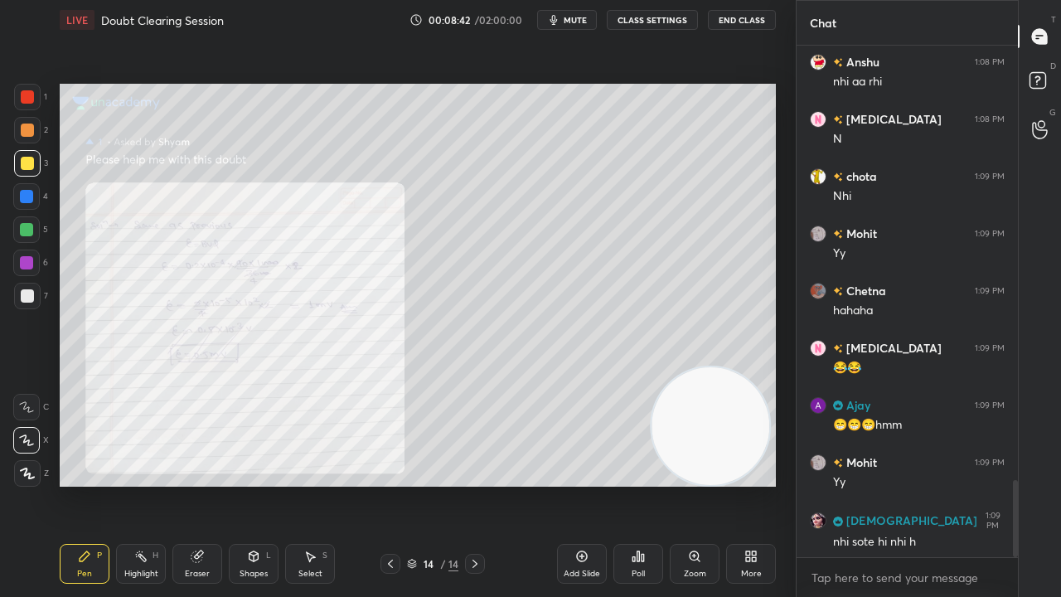
click at [562, 484] on div "Pen P Highlight H Eraser Shapes L Select S 14 / 14 Add Slide Poll Zoom More" at bounding box center [418, 564] width 716 height 66
click at [691, 484] on div "Zoom" at bounding box center [695, 564] width 50 height 40
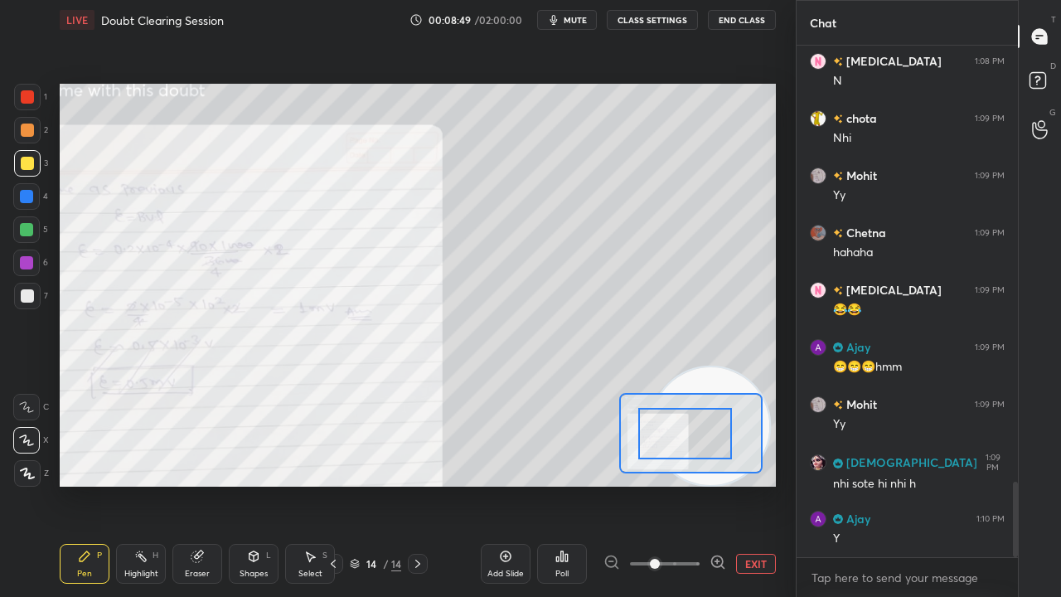
scroll to position [3003, 0]
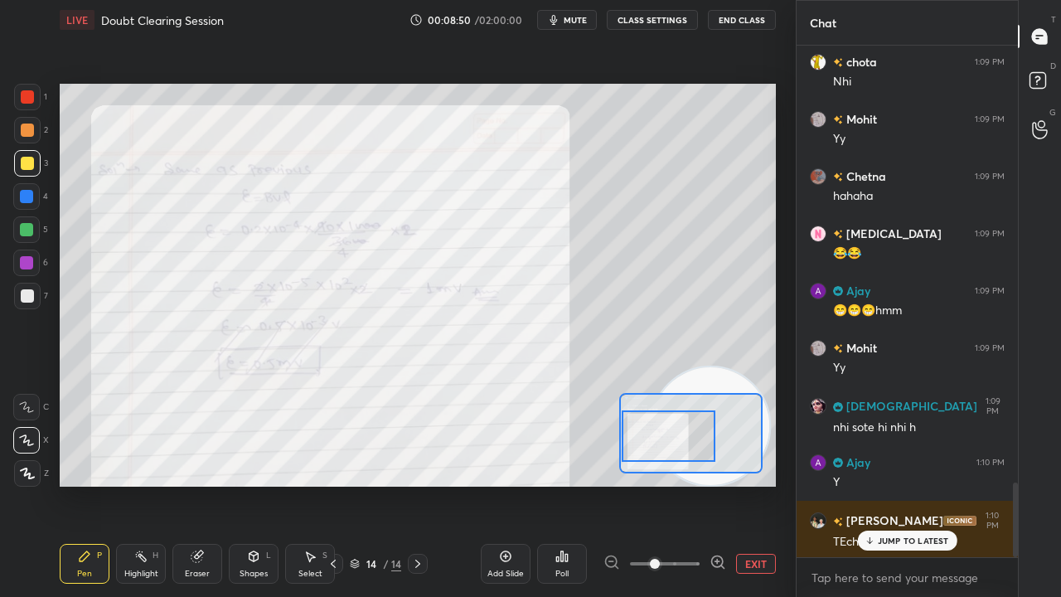
click at [689, 456] on div at bounding box center [669, 435] width 94 height 51
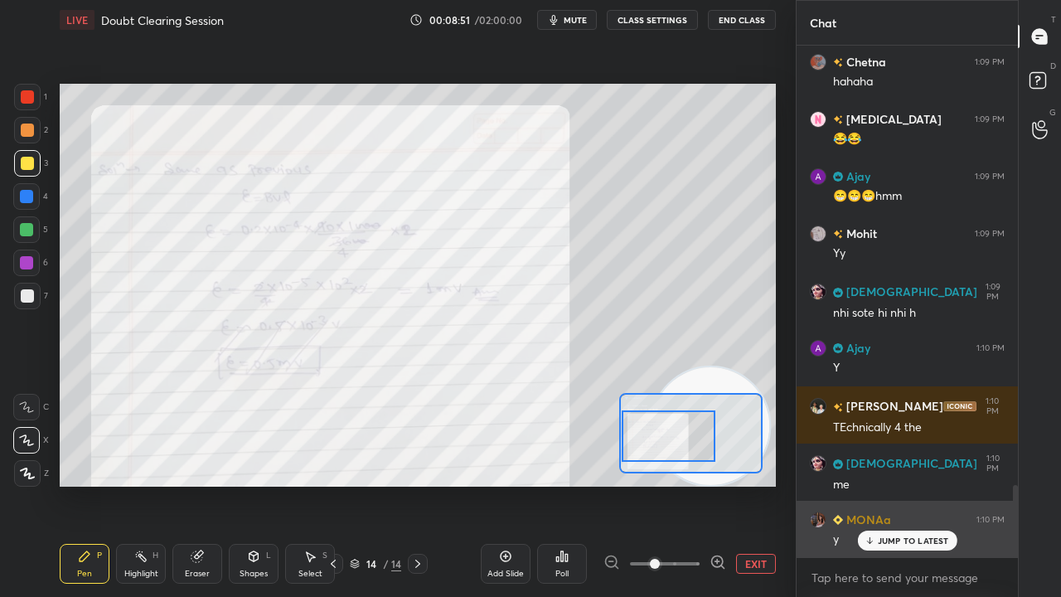
click at [897, 484] on p "JUMP TO LATEST" at bounding box center [913, 541] width 71 height 10
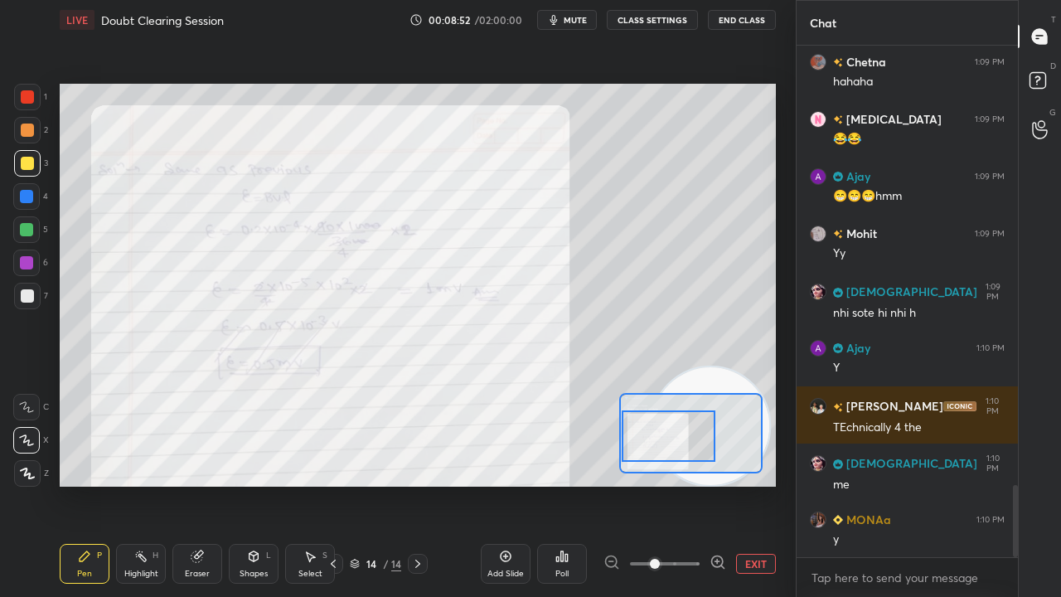
scroll to position [3232, 0]
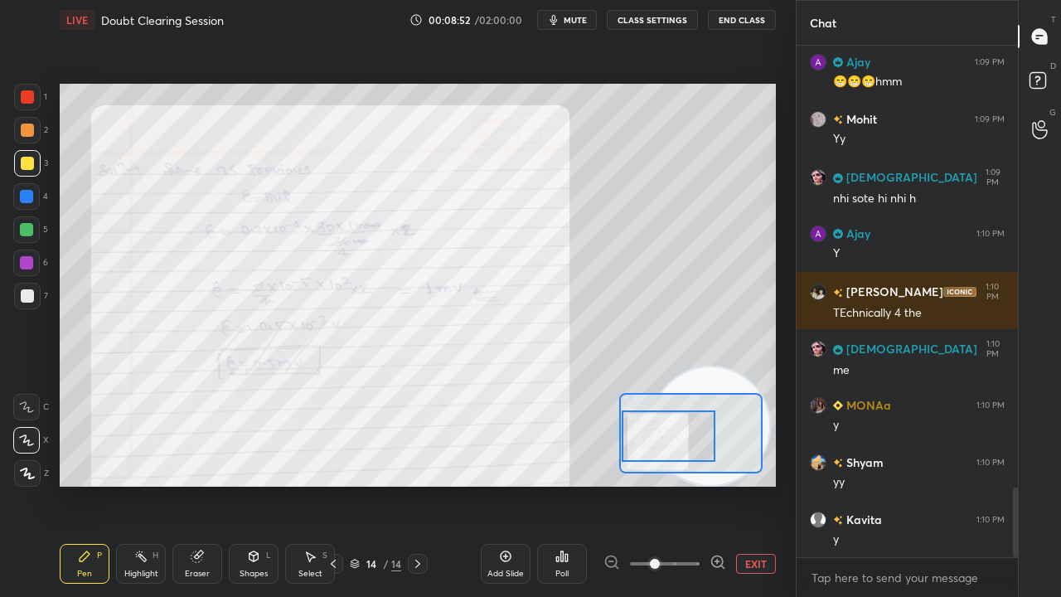
click at [572, 18] on span "mute" at bounding box center [575, 20] width 23 height 12
click at [574, 17] on span "unmute" at bounding box center [574, 20] width 36 height 12
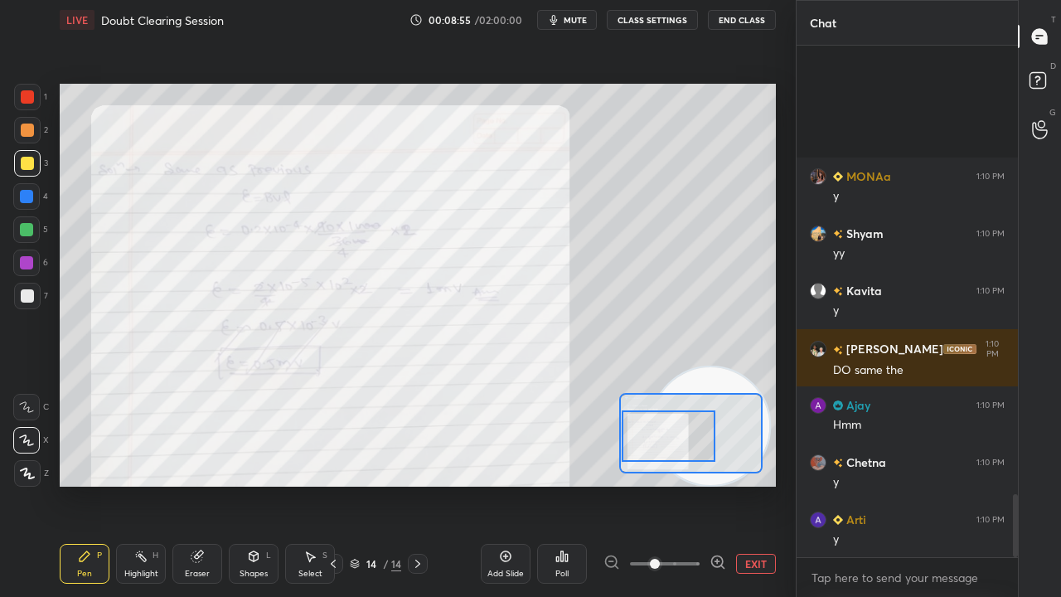
scroll to position [3633, 0]
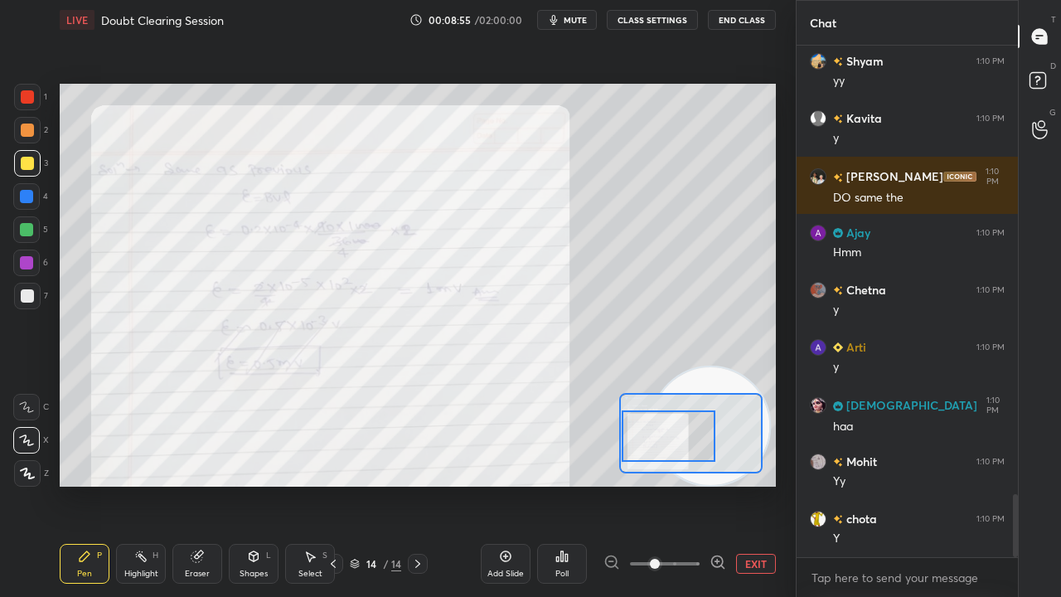
drag, startPoint x: 352, startPoint y: 562, endPoint x: 376, endPoint y: 596, distance: 42.1
click at [377, 484] on div "Pen P Highlight H Eraser Shapes L Select S 14 / 14 Add Slide Poll EXIT" at bounding box center [418, 564] width 716 height 66
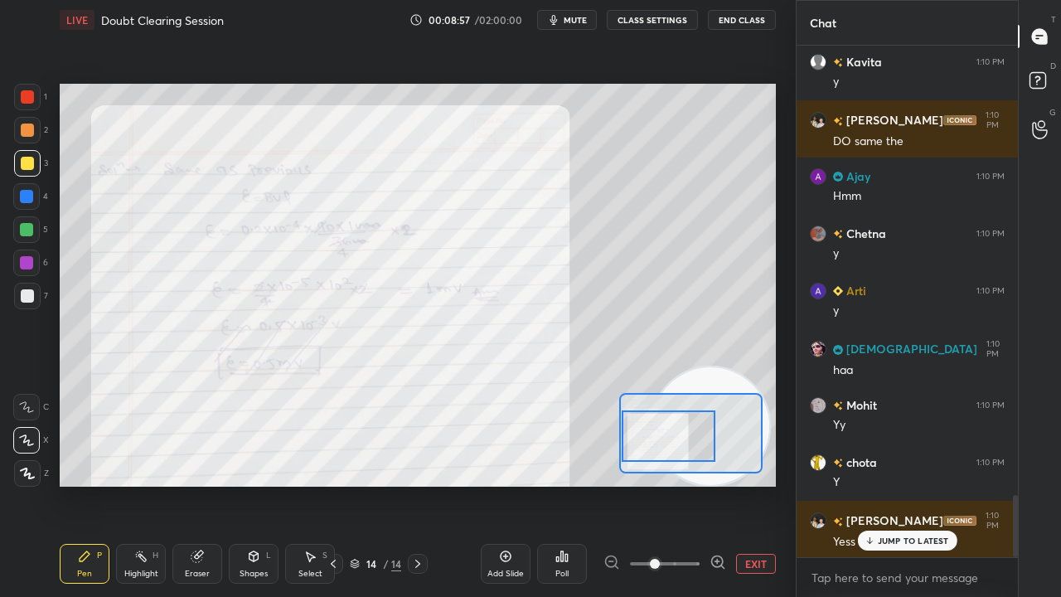
scroll to position [3747, 0]
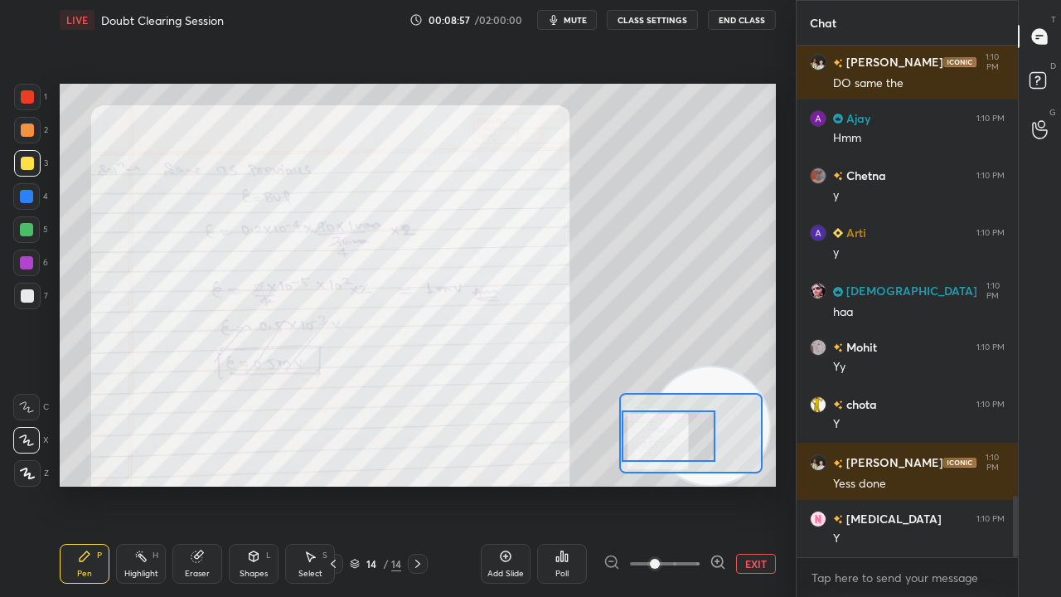
click at [568, 22] on span "mute" at bounding box center [575, 20] width 23 height 12
click at [570, 22] on span "unmute" at bounding box center [574, 20] width 36 height 12
click at [587, 17] on span "mute" at bounding box center [575, 20] width 23 height 12
click at [586, 18] on span "unmute" at bounding box center [574, 20] width 36 height 12
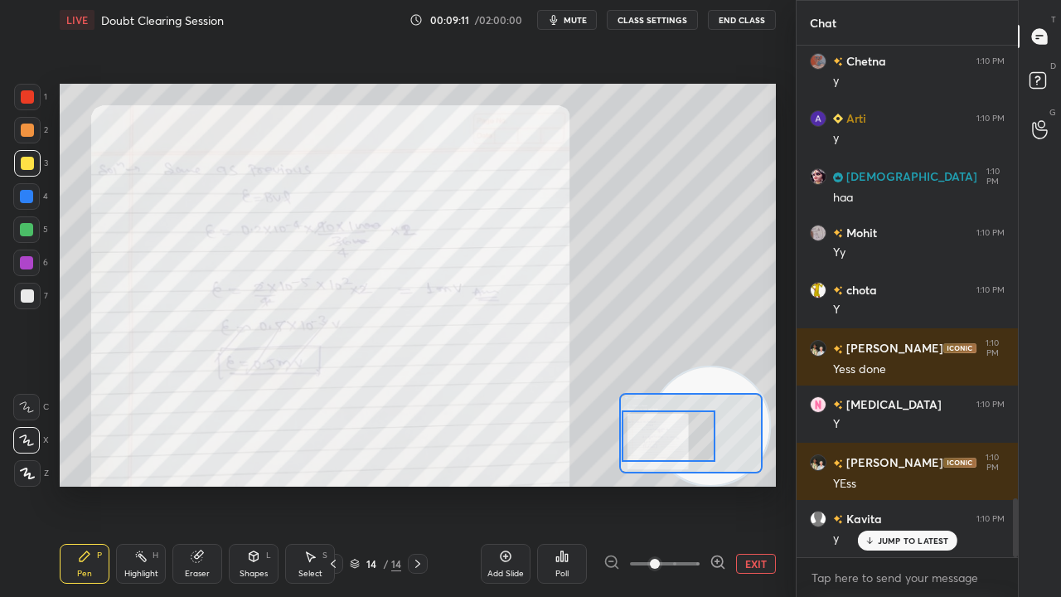
scroll to position [3918, 0]
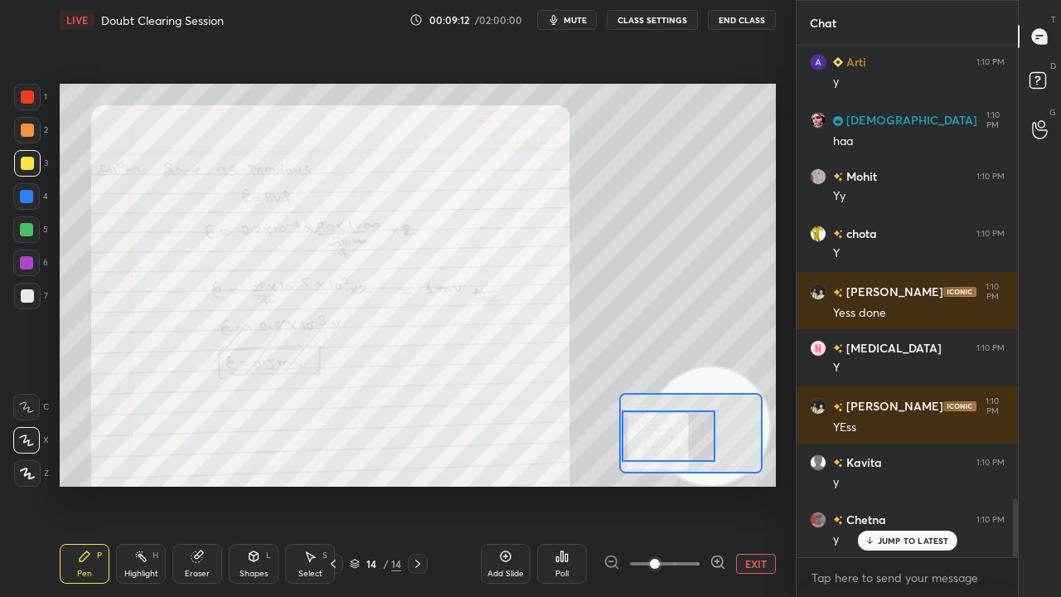
click at [333, 484] on icon at bounding box center [333, 564] width 5 height 8
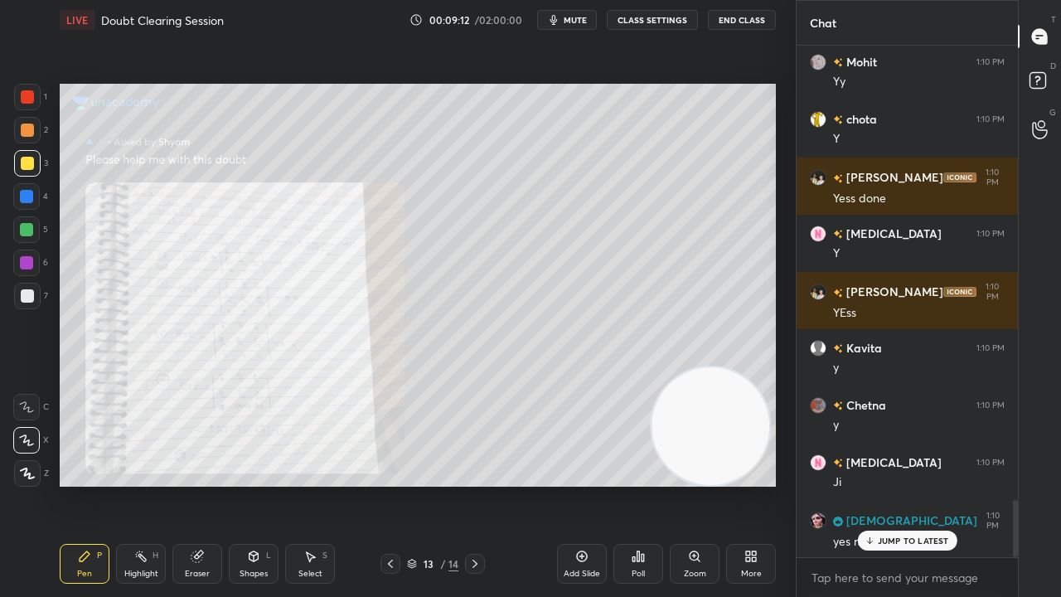
scroll to position [4090, 0]
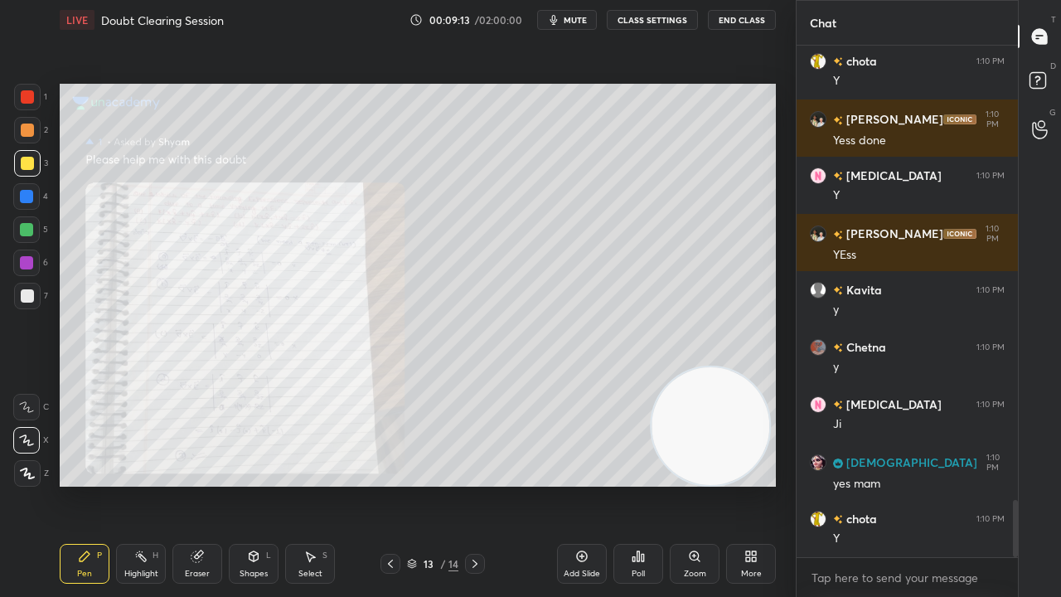
click at [694, 484] on div "Zoom" at bounding box center [695, 574] width 22 height 8
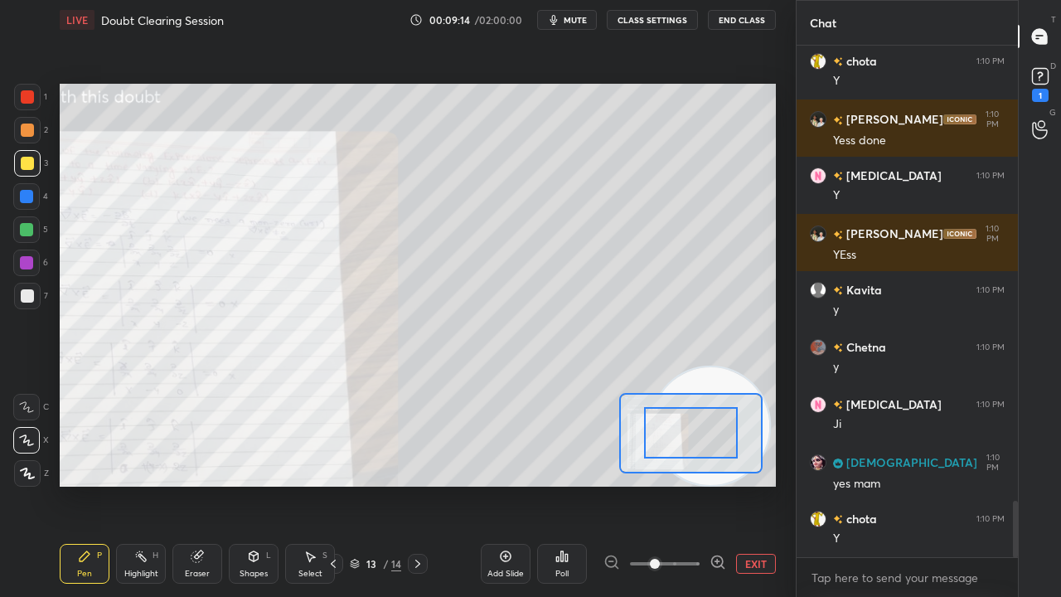
scroll to position [4162, 0]
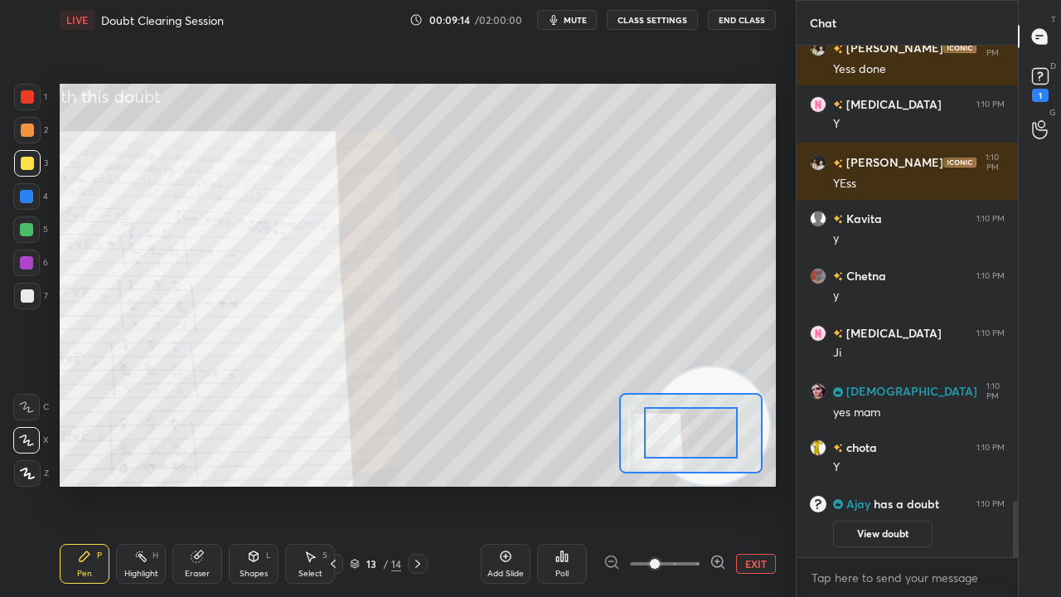
click at [676, 458] on div at bounding box center [690, 433] width 143 height 80
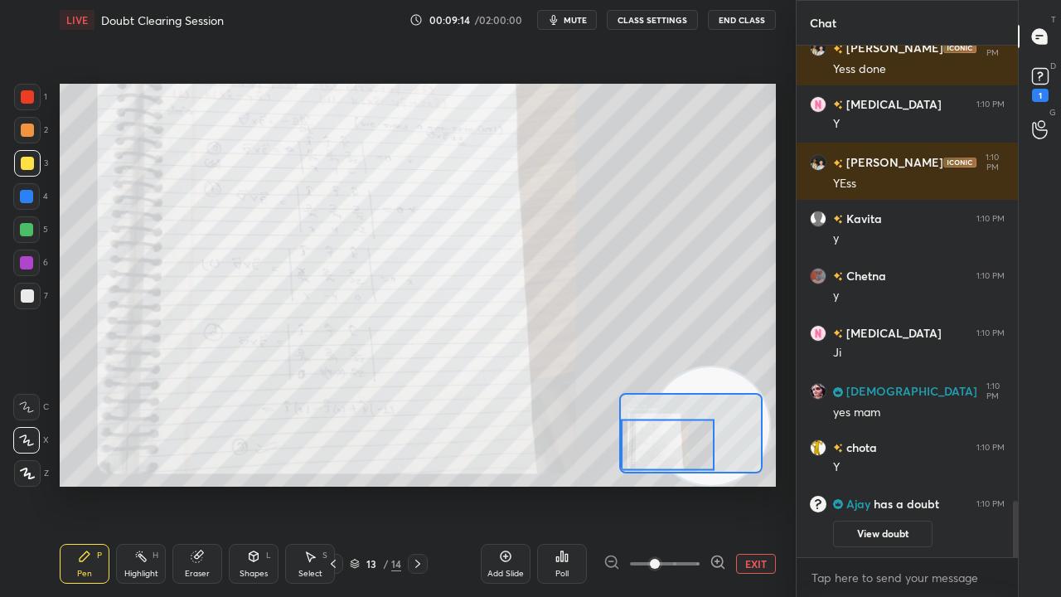
click at [673, 434] on div at bounding box center [668, 444] width 94 height 51
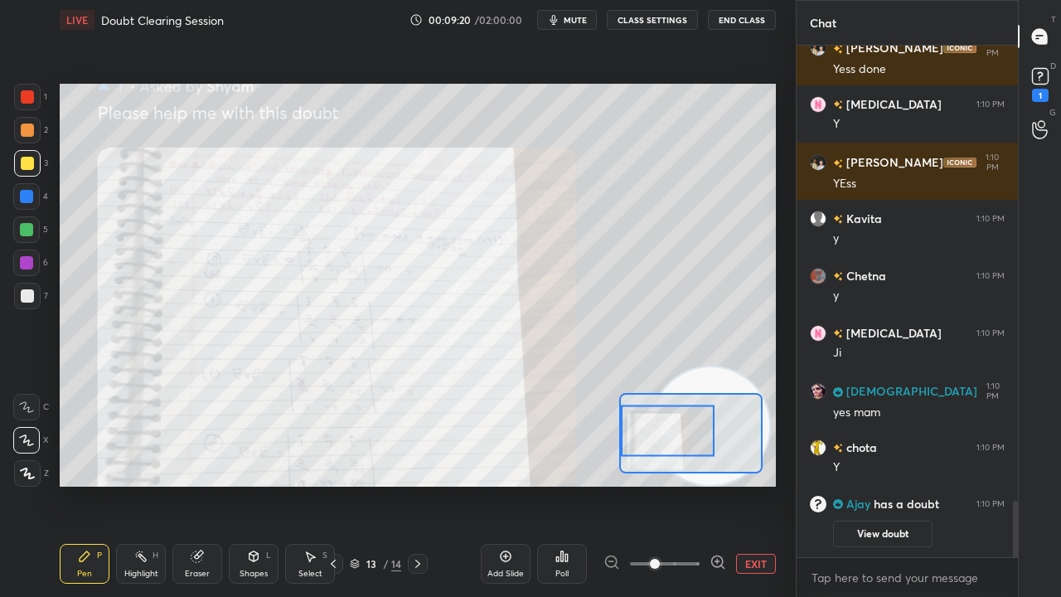
click at [574, 20] on span "mute" at bounding box center [575, 20] width 23 height 12
click at [577, 20] on span "mute" at bounding box center [575, 20] width 23 height 12
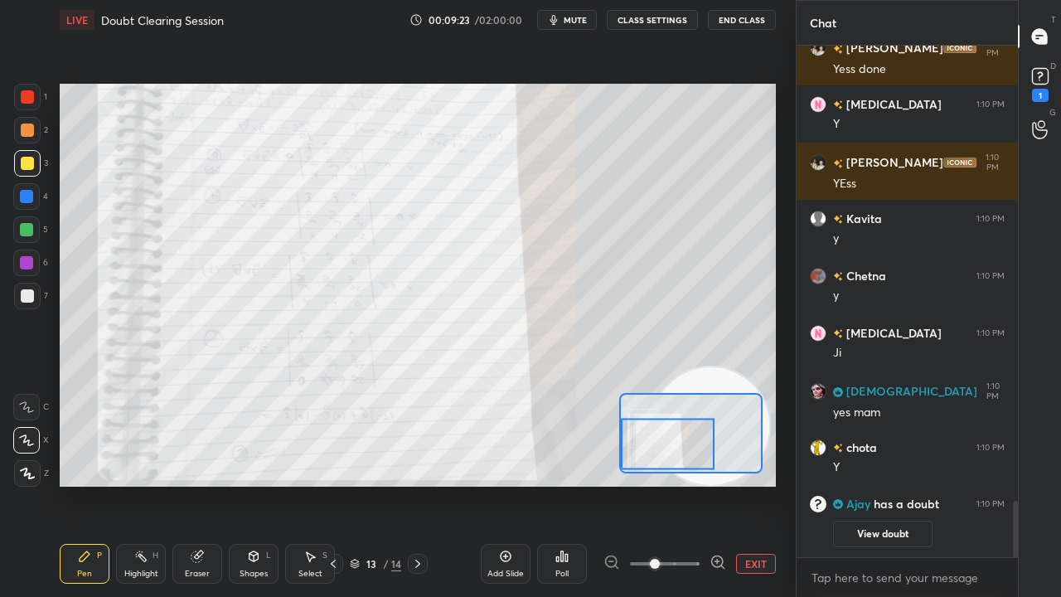
drag, startPoint x: 678, startPoint y: 447, endPoint x: 677, endPoint y: 459, distance: 12.5
click at [677, 460] on div at bounding box center [668, 444] width 94 height 51
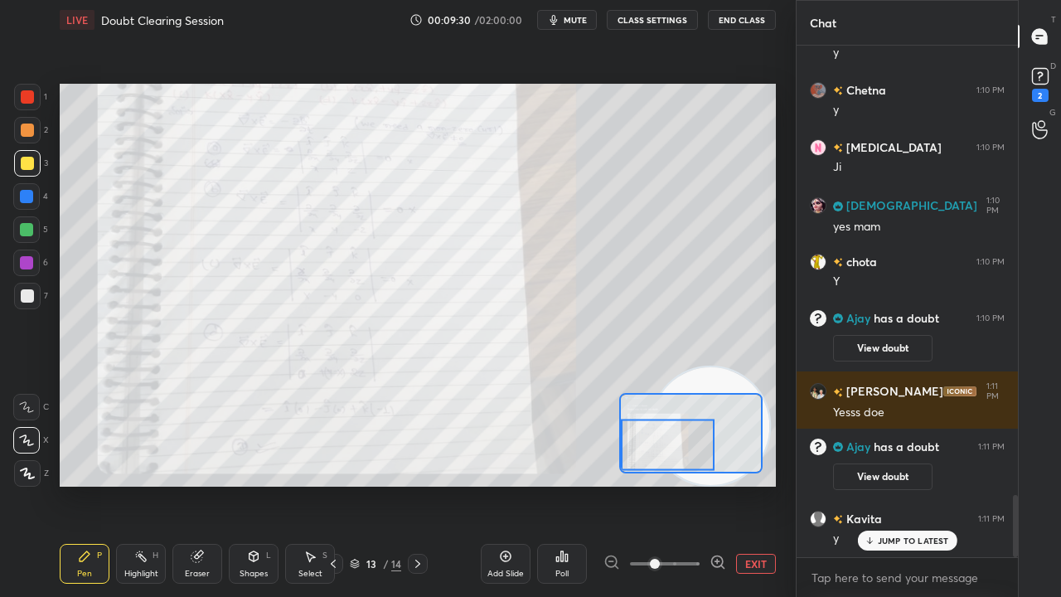
scroll to position [3717, 0]
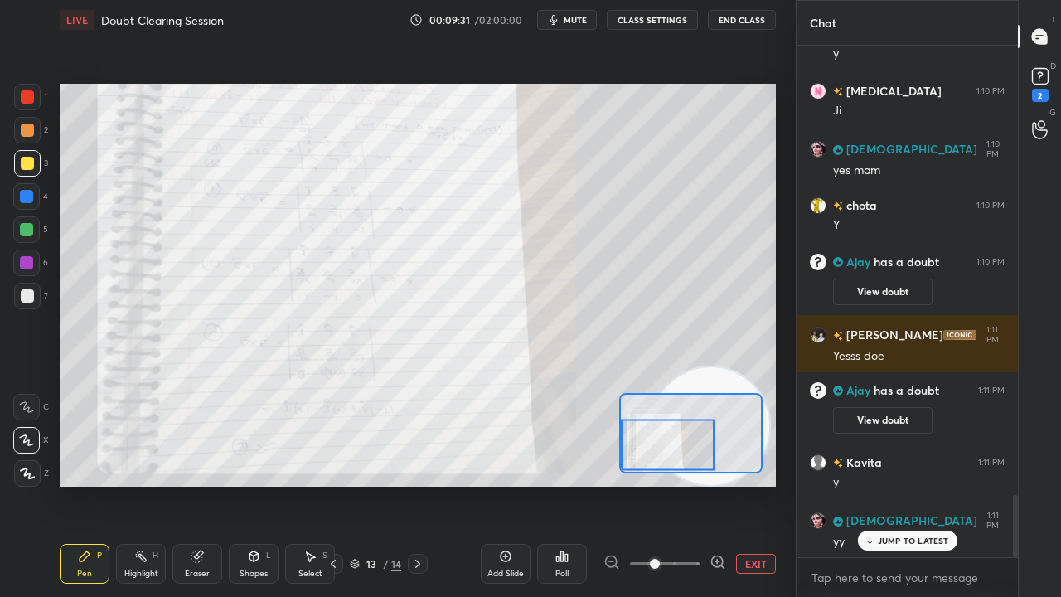
click at [582, 22] on span "mute" at bounding box center [575, 20] width 23 height 12
click at [581, 22] on span "unmute" at bounding box center [574, 20] width 36 height 12
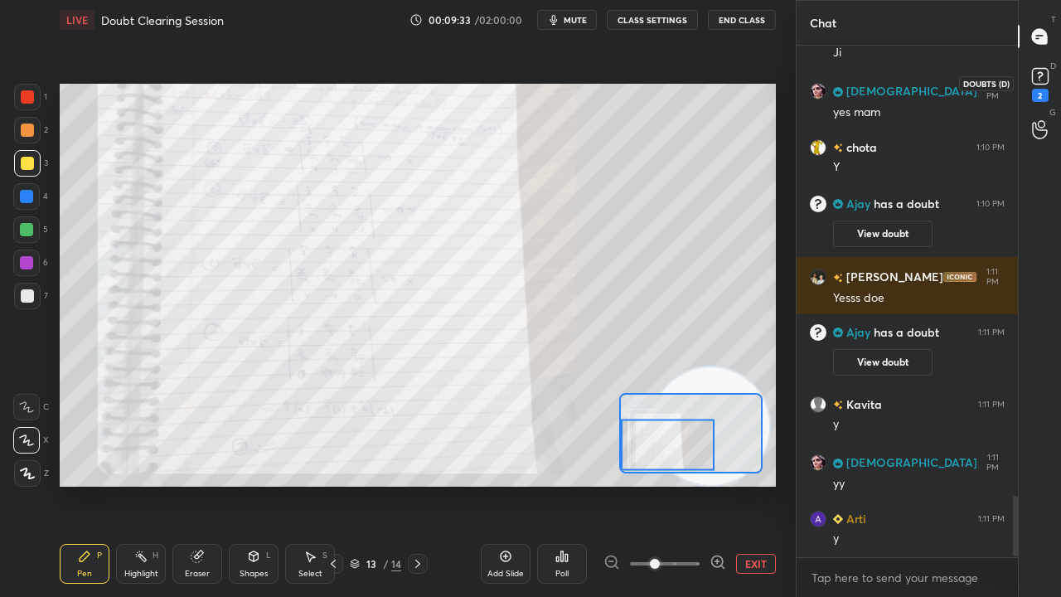
click at [1038, 83] on rect at bounding box center [1040, 77] width 16 height 16
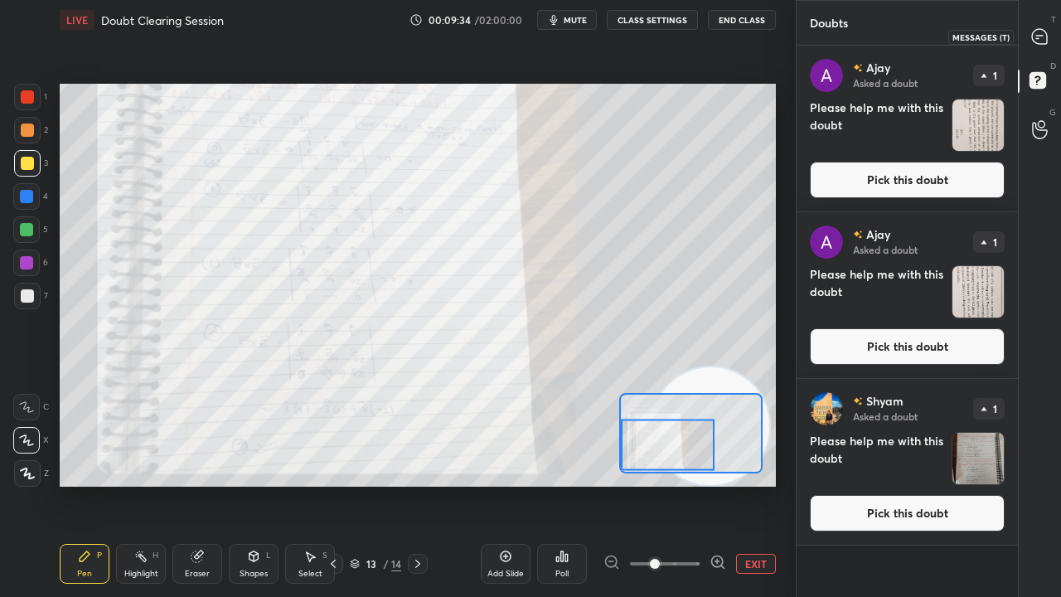
drag, startPoint x: 1040, startPoint y: 40, endPoint x: 1045, endPoint y: 32, distance: 9.0
click at [1040, 40] on icon at bounding box center [1039, 36] width 15 height 15
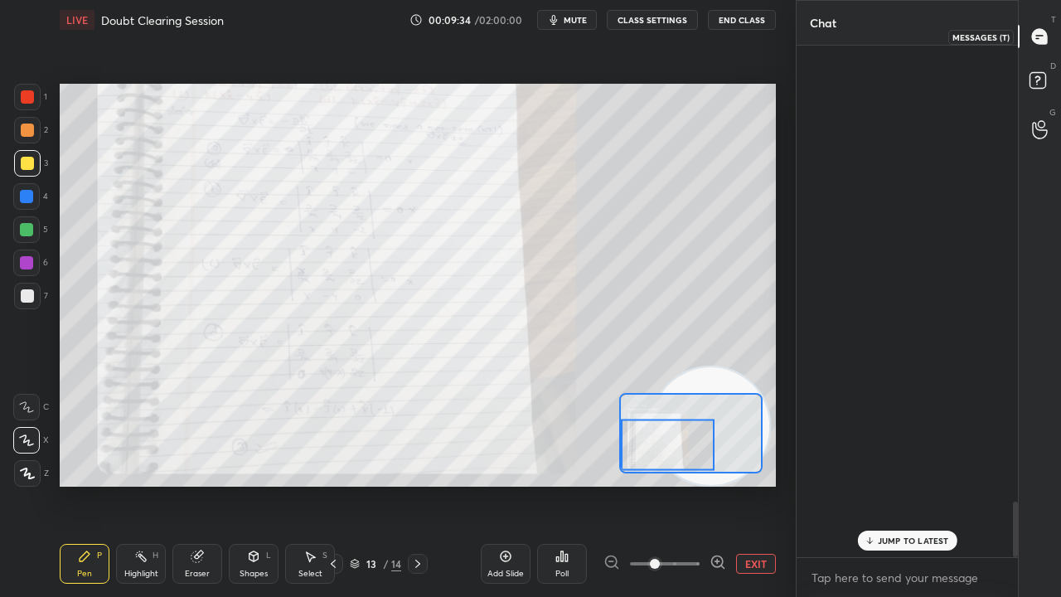
scroll to position [507, 216]
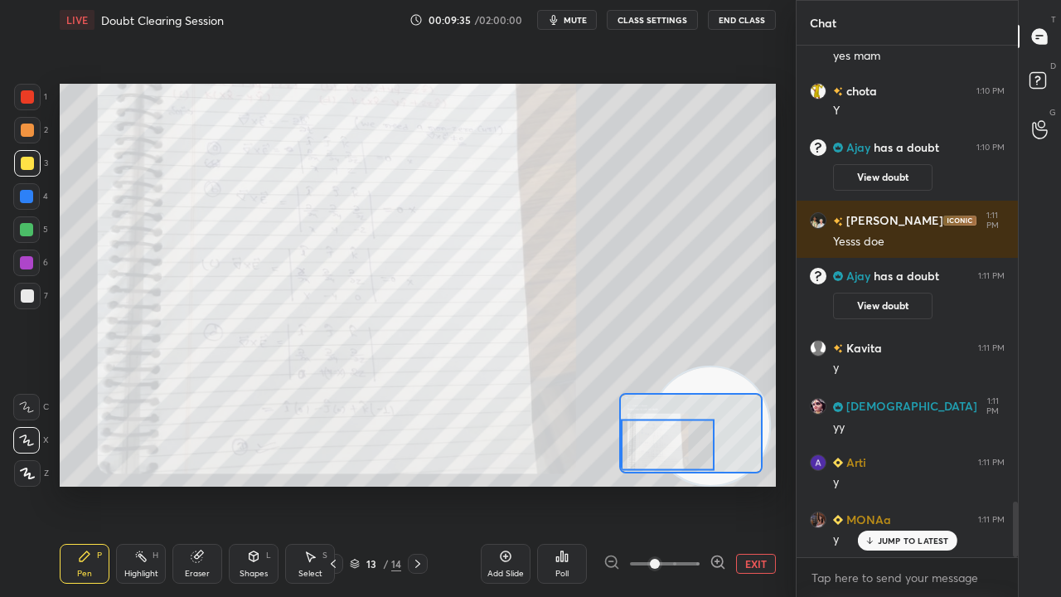
drag, startPoint x: 909, startPoint y: 543, endPoint x: 887, endPoint y: 554, distance: 24.8
click at [909, 484] on p "JUMP TO LATEST" at bounding box center [913, 541] width 71 height 10
click at [337, 484] on icon at bounding box center [333, 563] width 13 height 13
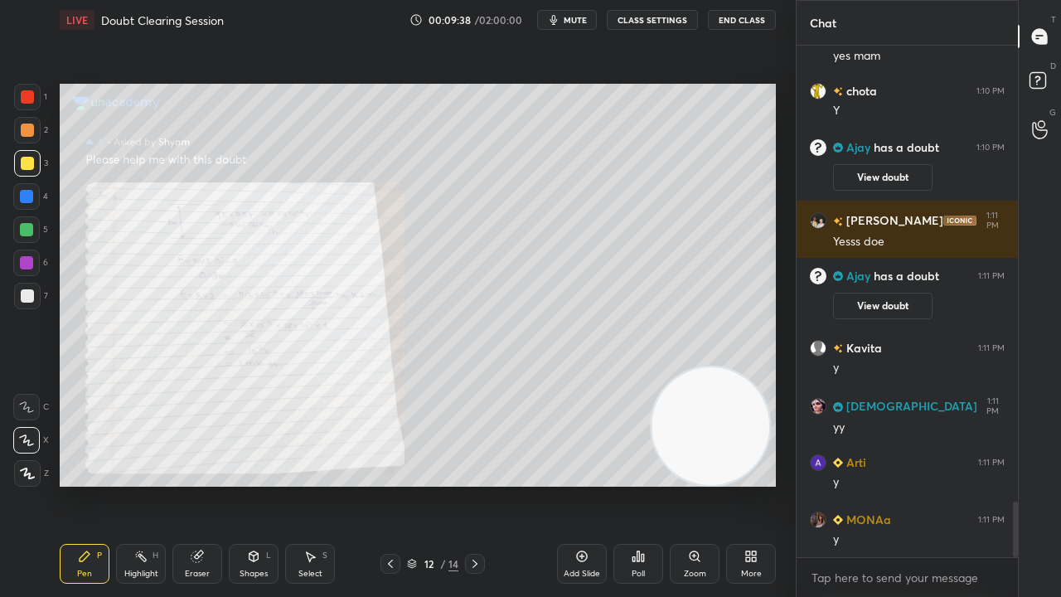
click at [708, 484] on div "Zoom" at bounding box center [695, 564] width 50 height 40
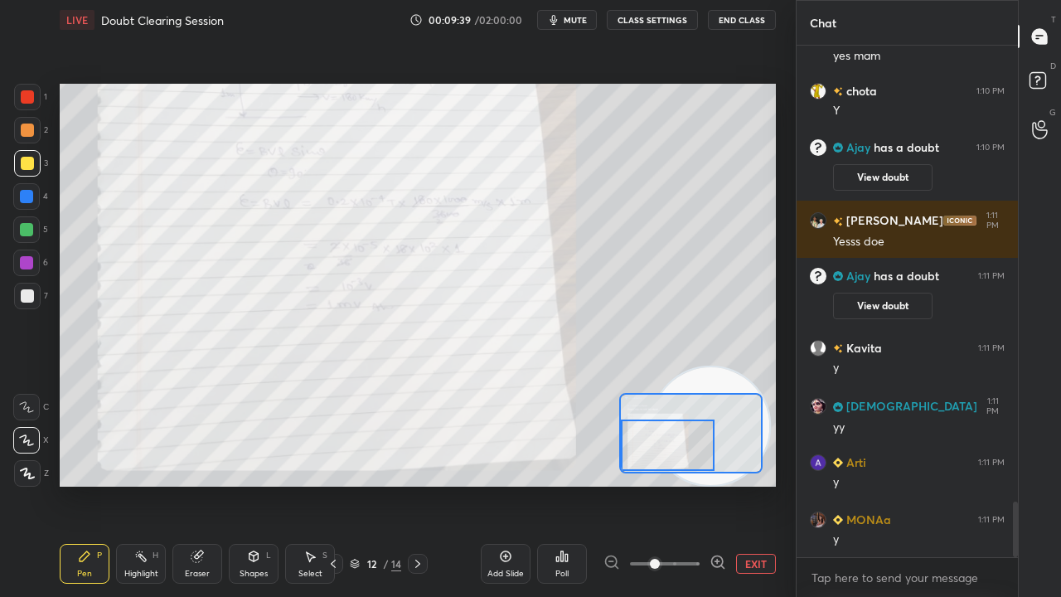
click at [676, 455] on div at bounding box center [668, 444] width 94 height 51
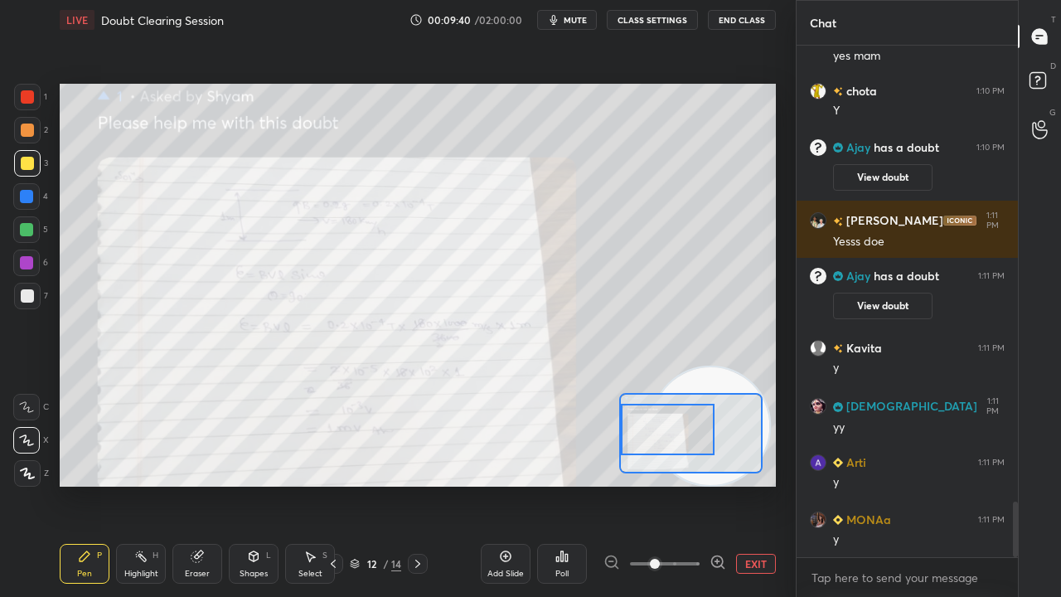
drag, startPoint x: 685, startPoint y: 449, endPoint x: 685, endPoint y: 434, distance: 15.8
click at [685, 434] on div at bounding box center [668, 429] width 94 height 51
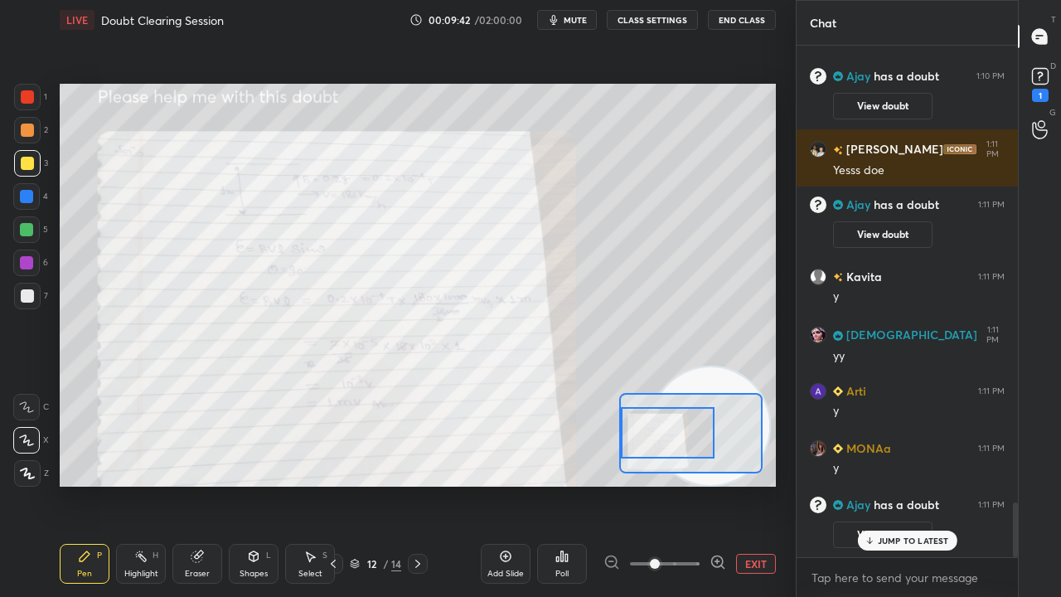
click at [681, 436] on div at bounding box center [668, 432] width 94 height 51
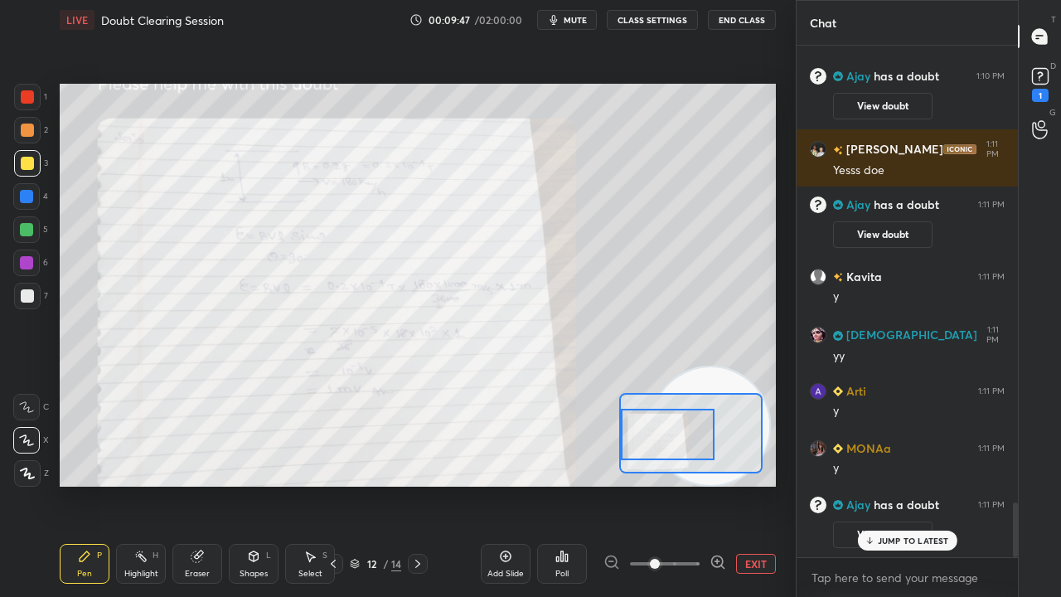
click at [335, 484] on icon at bounding box center [333, 563] width 13 height 13
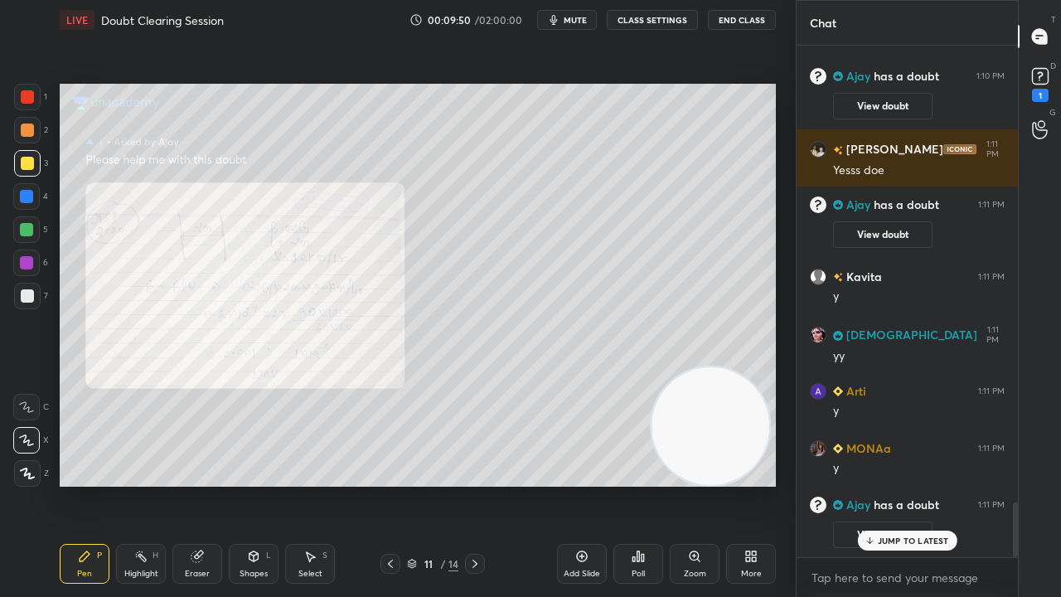
click at [393, 484] on icon at bounding box center [390, 563] width 13 height 13
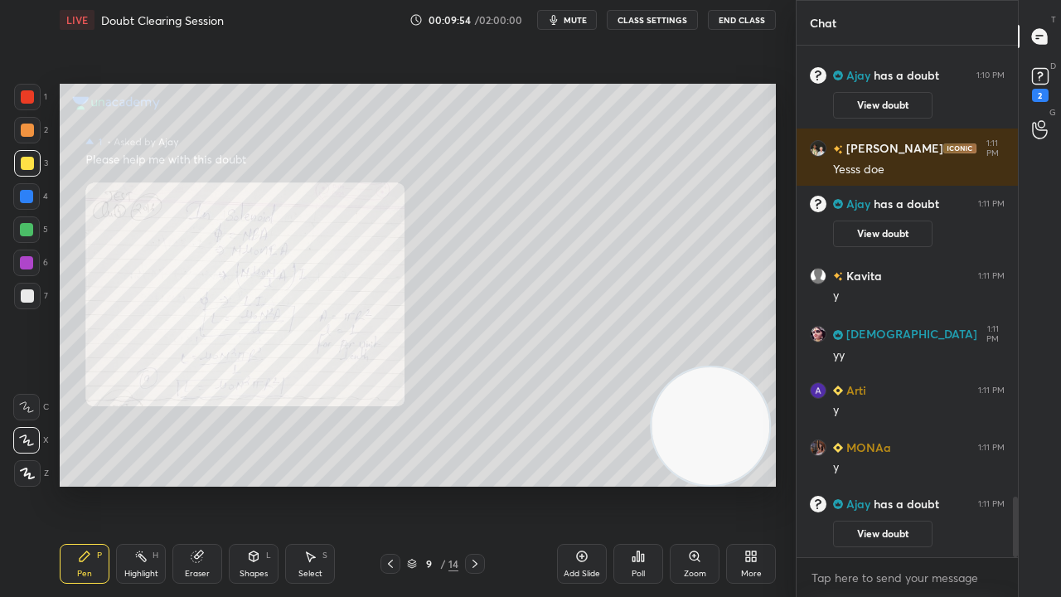
scroll to position [3809, 0]
drag, startPoint x: 693, startPoint y: 564, endPoint x: 692, endPoint y: 547, distance: 16.6
click at [692, 484] on div "Zoom" at bounding box center [695, 564] width 50 height 40
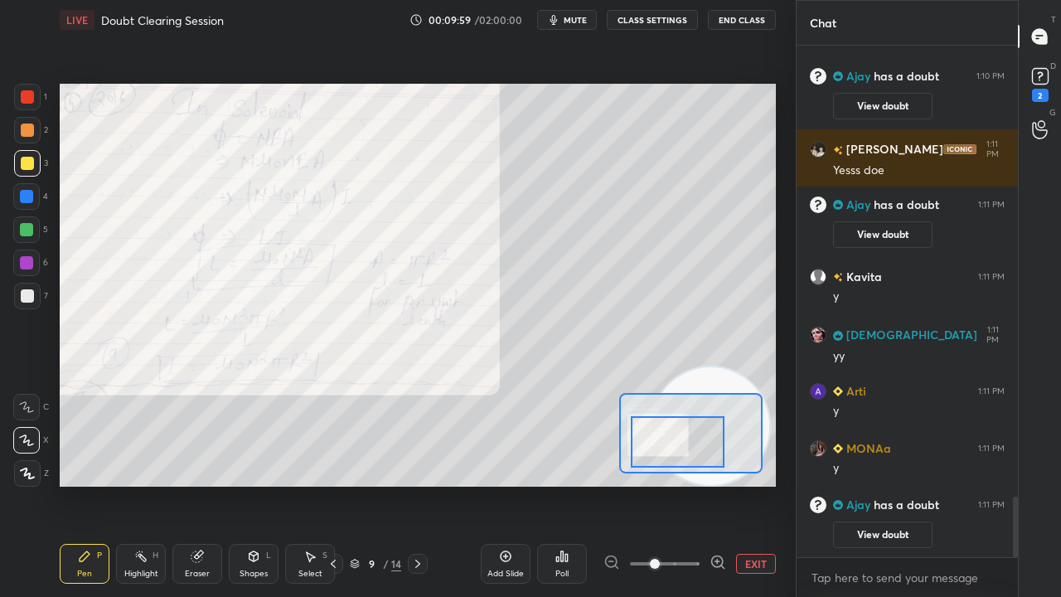
click at [667, 449] on div at bounding box center [678, 441] width 94 height 51
click at [335, 484] on icon at bounding box center [333, 563] width 13 height 13
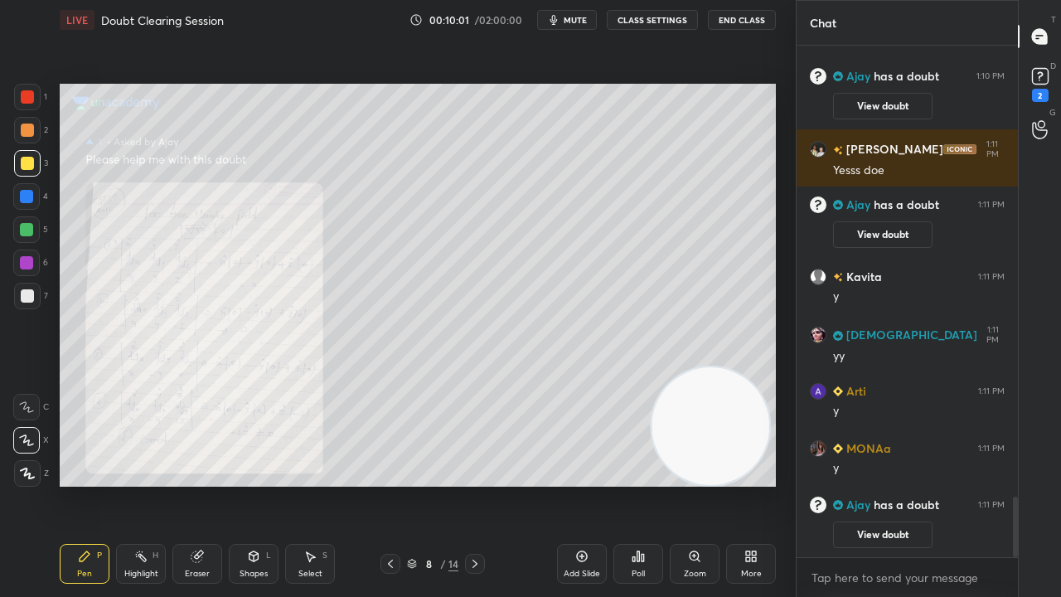
scroll to position [3867, 0]
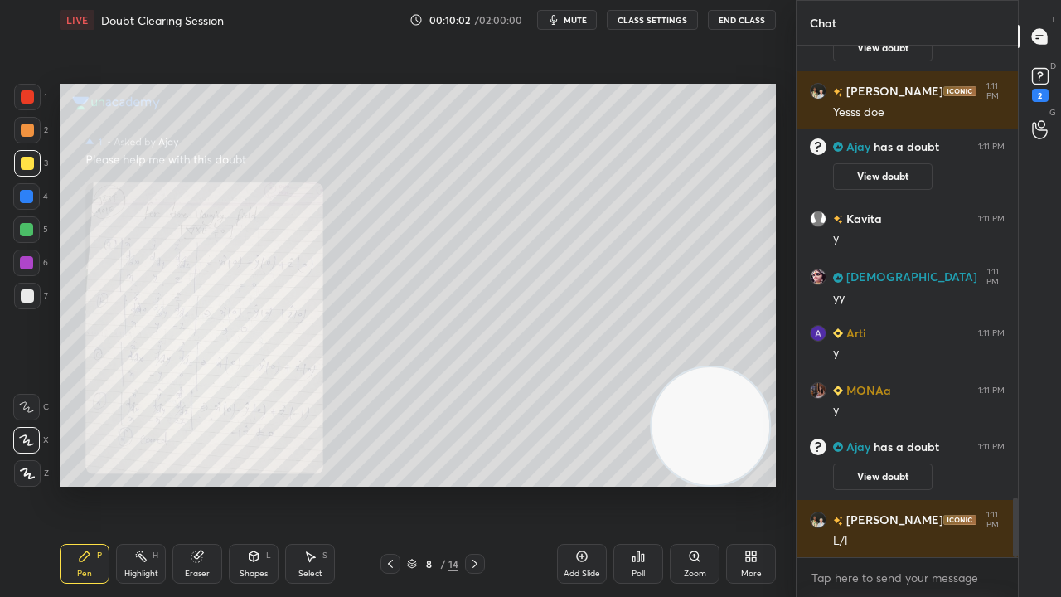
click at [385, 484] on icon at bounding box center [390, 563] width 13 height 13
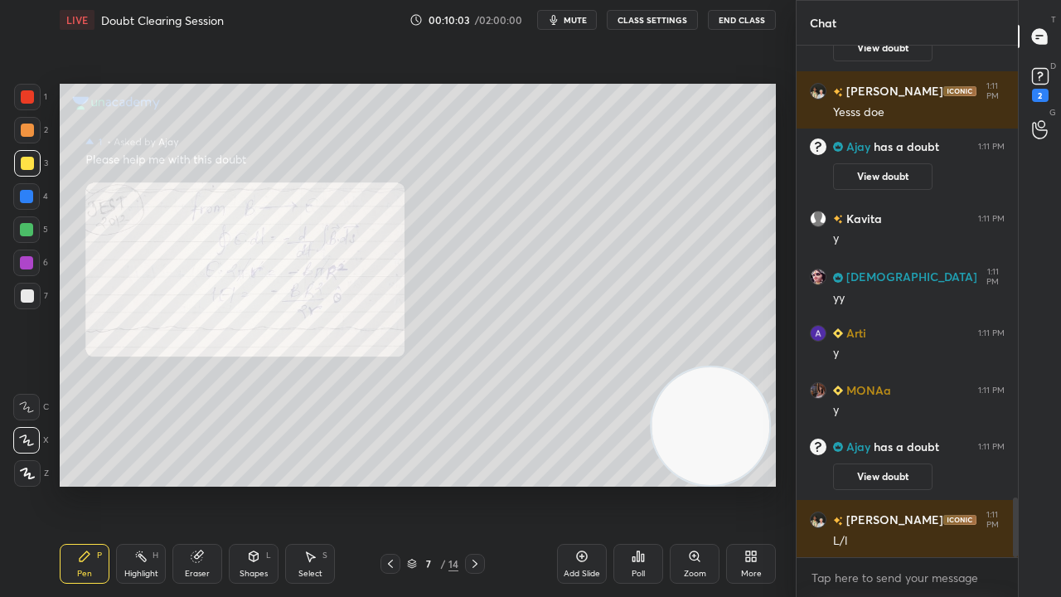
click at [387, 484] on icon at bounding box center [390, 563] width 13 height 13
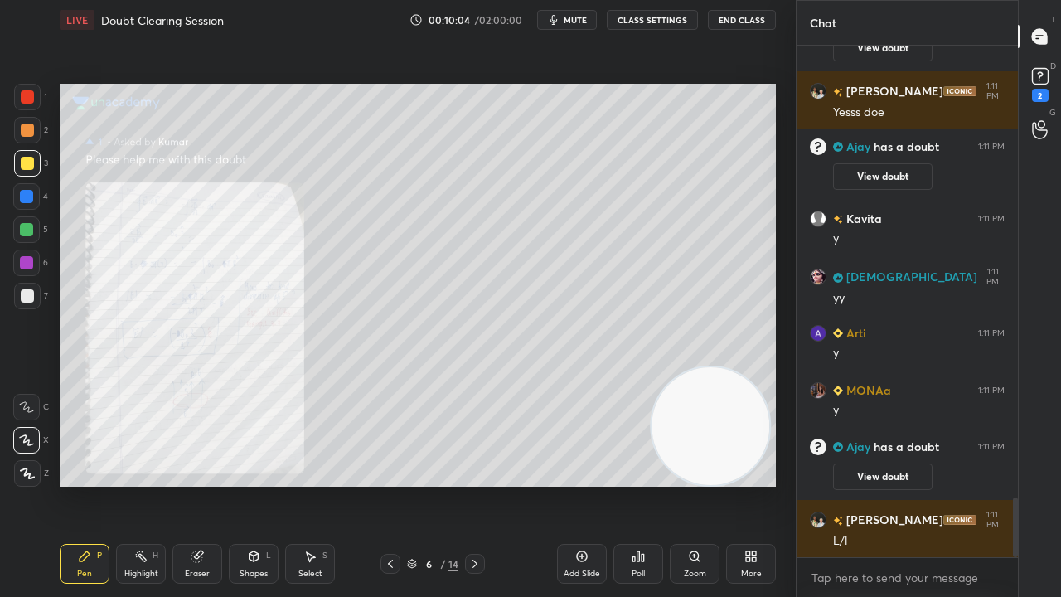
click at [475, 484] on icon at bounding box center [474, 563] width 13 height 13
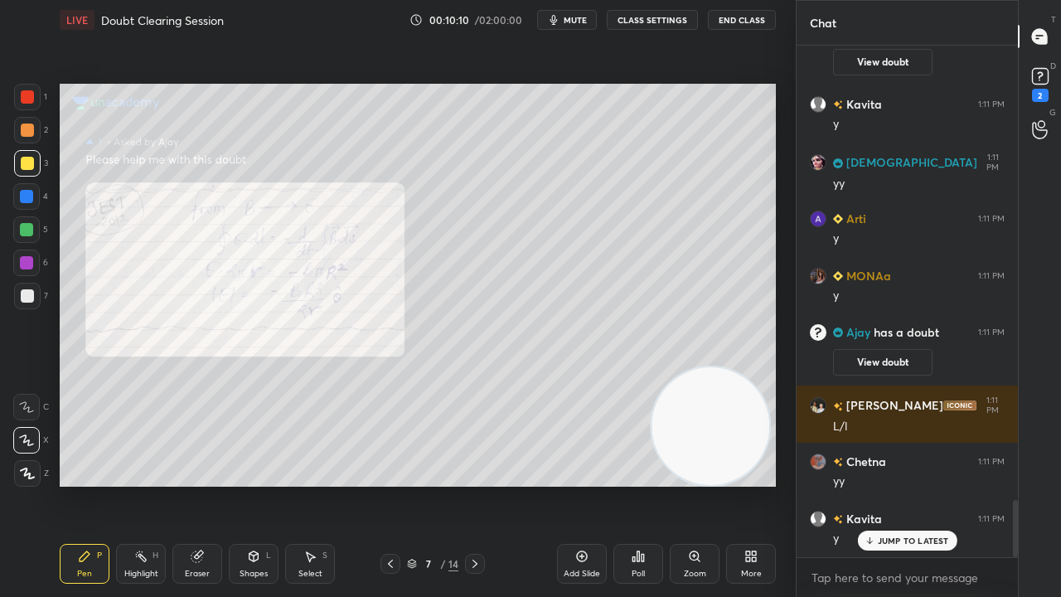
scroll to position [4037, 0]
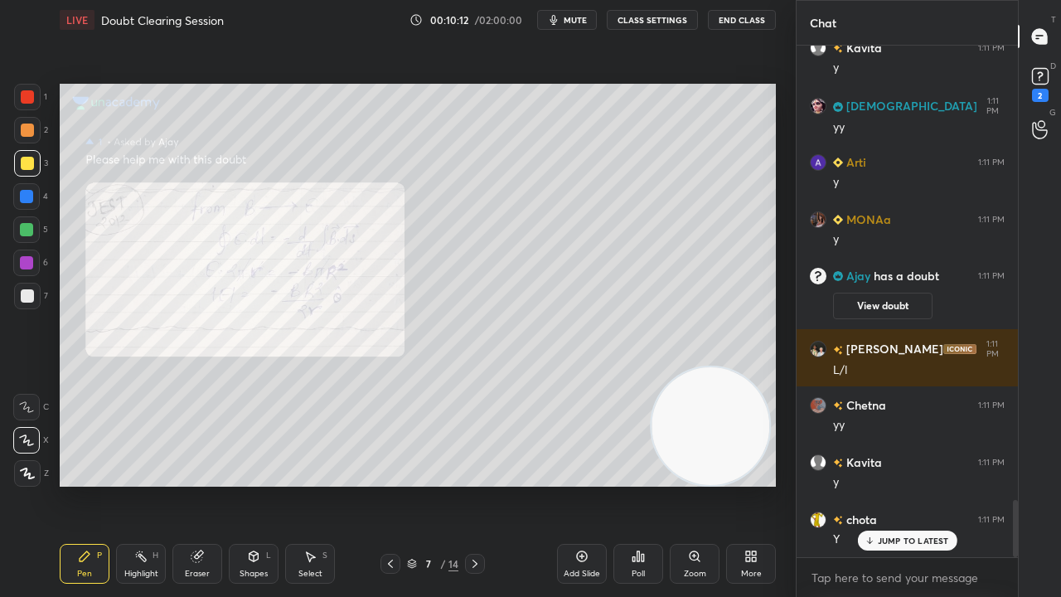
click at [559, 22] on icon "button" at bounding box center [553, 19] width 13 height 13
click at [560, 23] on span "unmute" at bounding box center [574, 20] width 36 height 12
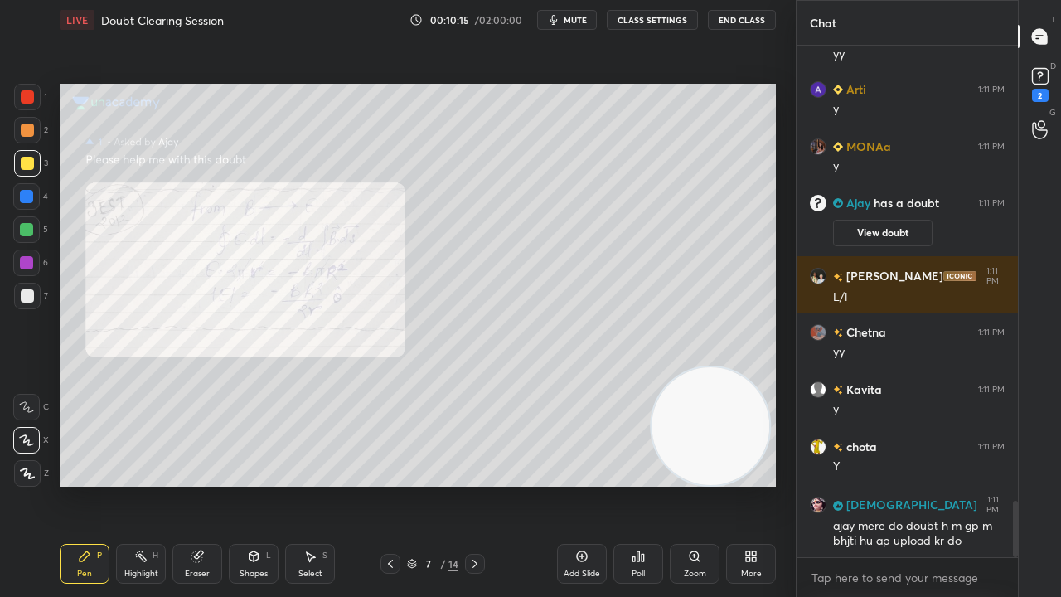
click at [387, 484] on icon at bounding box center [390, 563] width 13 height 13
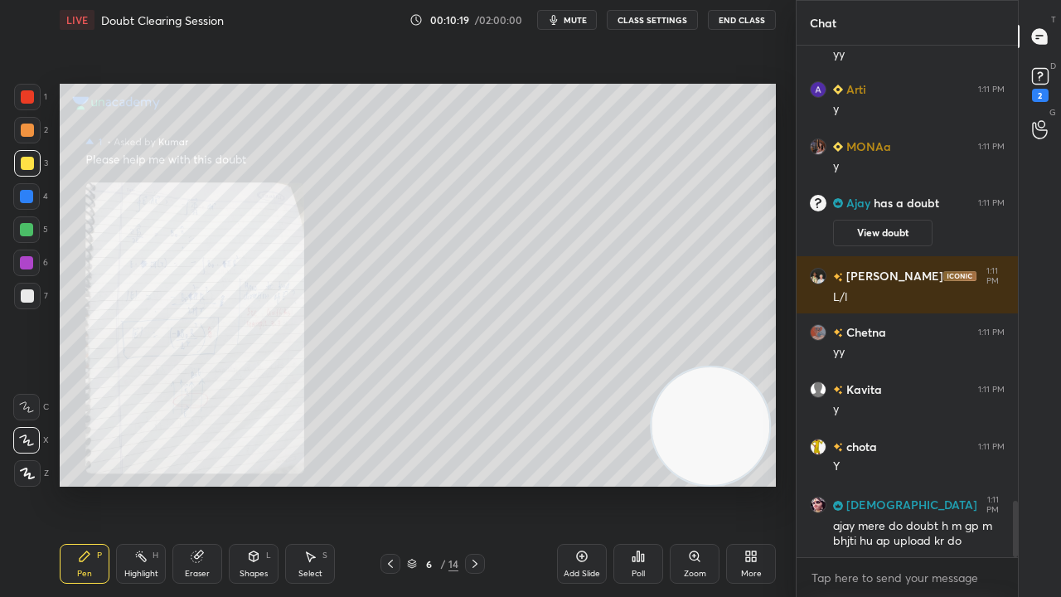
click at [389, 484] on icon at bounding box center [390, 563] width 13 height 13
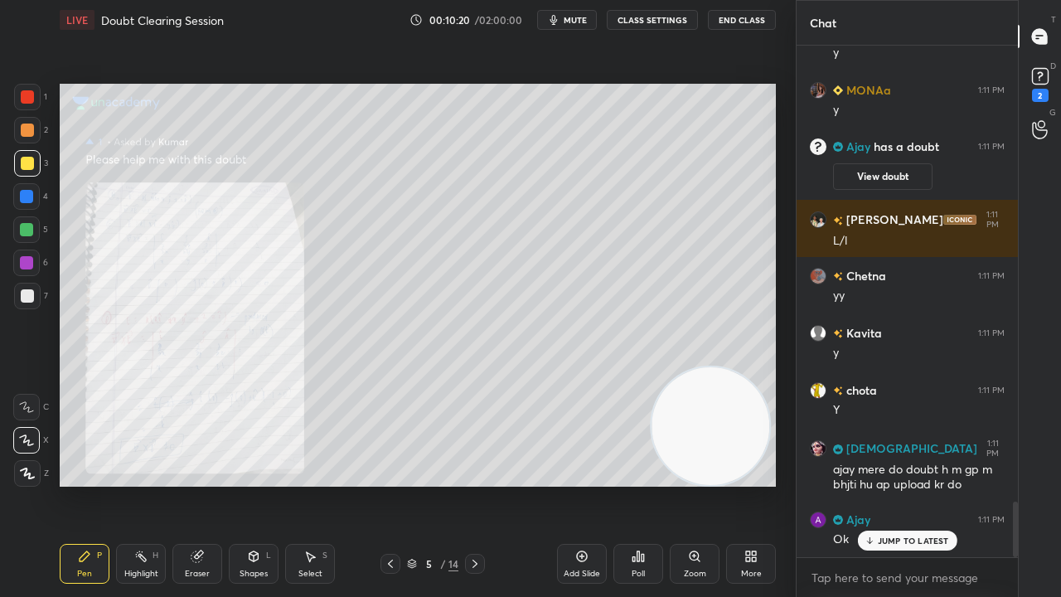
click at [392, 484] on icon at bounding box center [390, 563] width 13 height 13
click at [391, 484] on icon at bounding box center [390, 563] width 13 height 13
click at [390, 484] on icon at bounding box center [390, 564] width 5 height 8
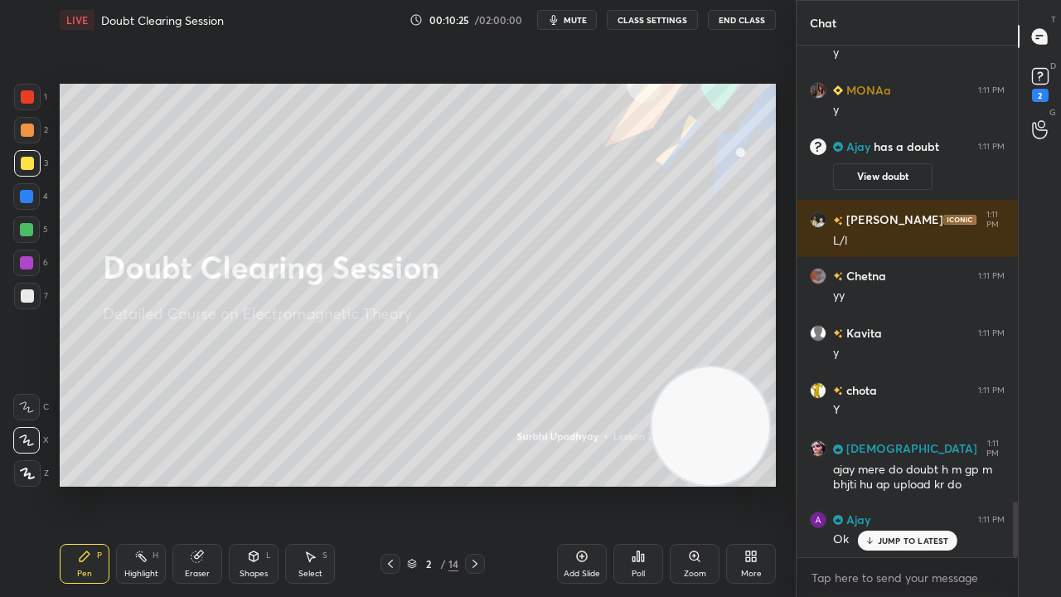
click at [415, 484] on icon at bounding box center [412, 564] width 10 height 10
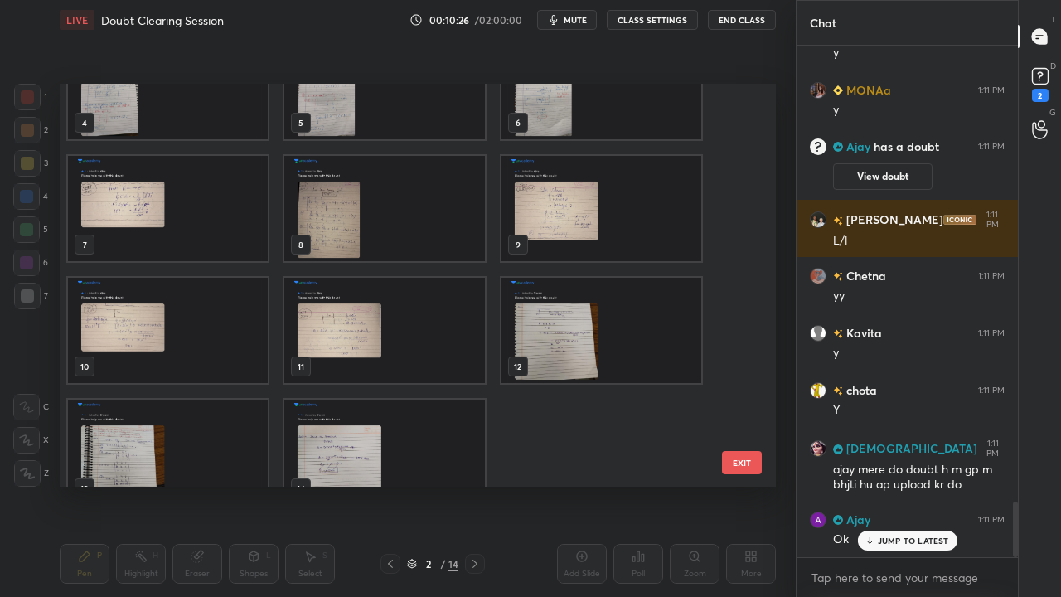
scroll to position [206, 0]
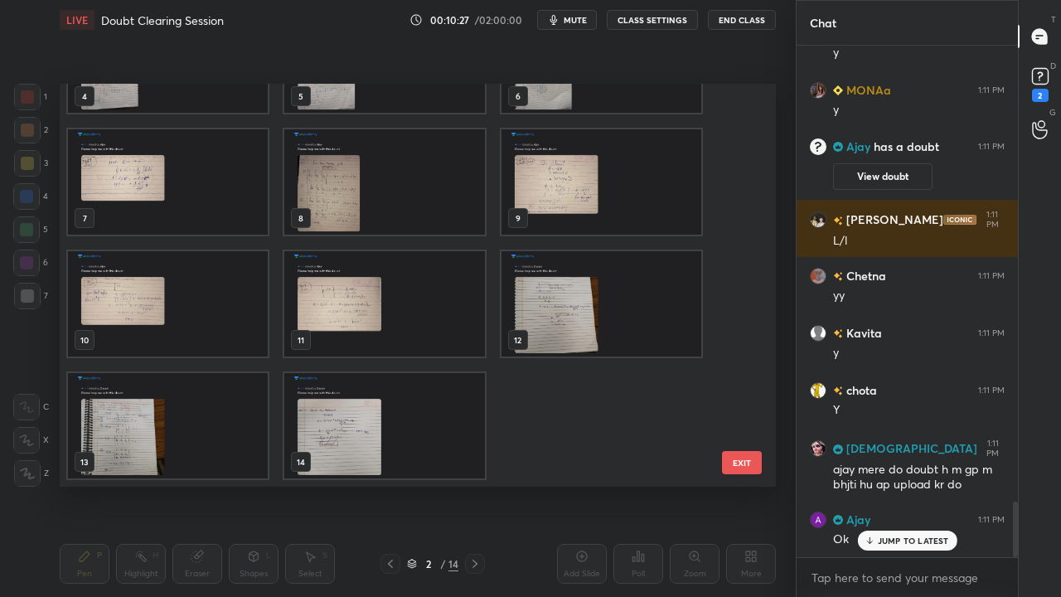
click at [401, 421] on img "grid" at bounding box center [384, 425] width 200 height 105
click at [403, 421] on img "grid" at bounding box center [384, 425] width 200 height 105
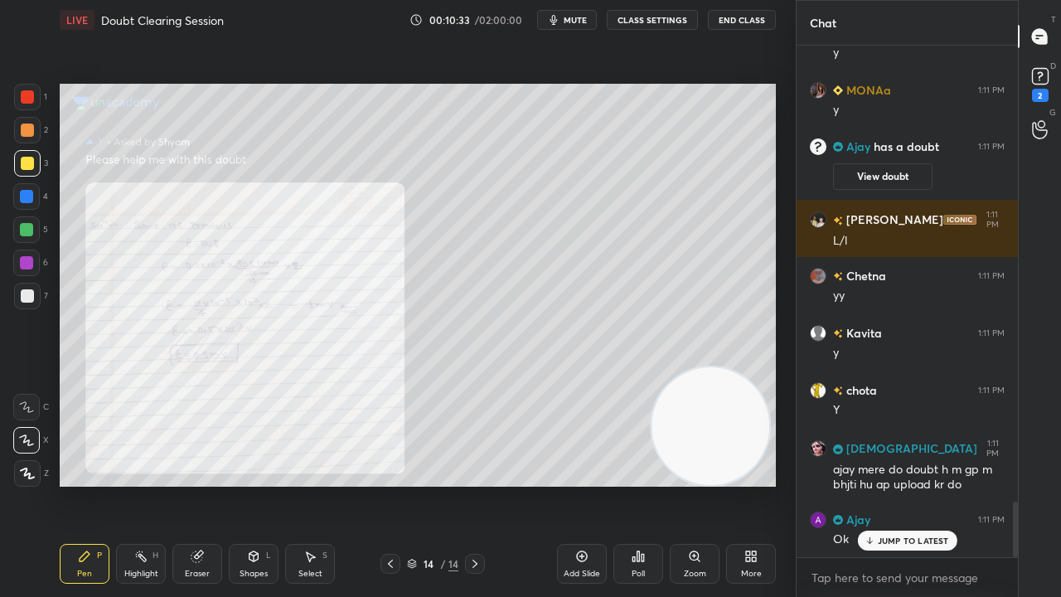
scroll to position [4206, 0]
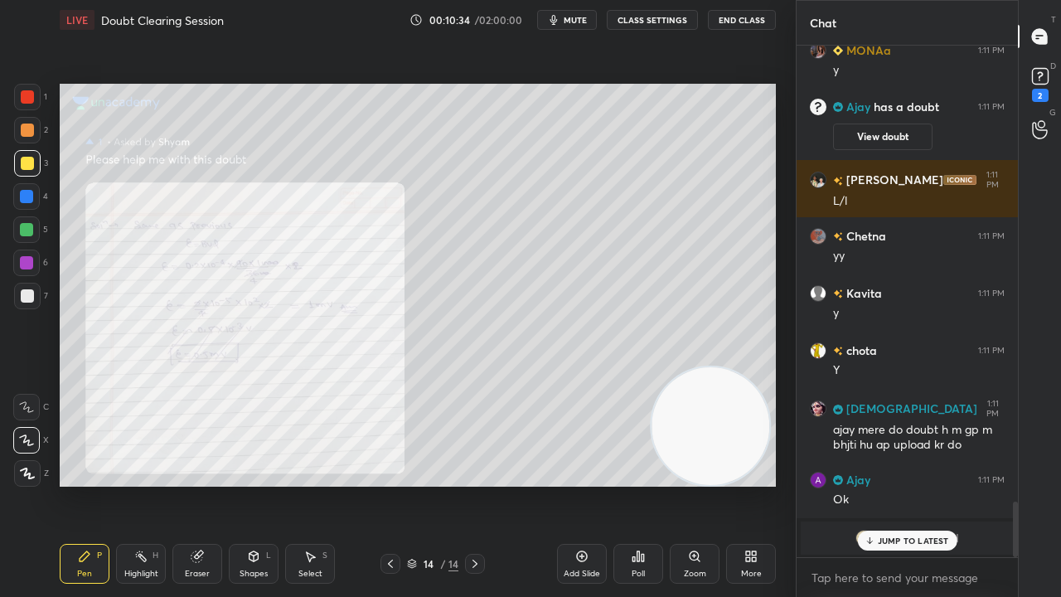
click at [885, 484] on p "JUMP TO LATEST" at bounding box center [913, 541] width 71 height 10
click at [1041, 82] on rect at bounding box center [1040, 77] width 16 height 16
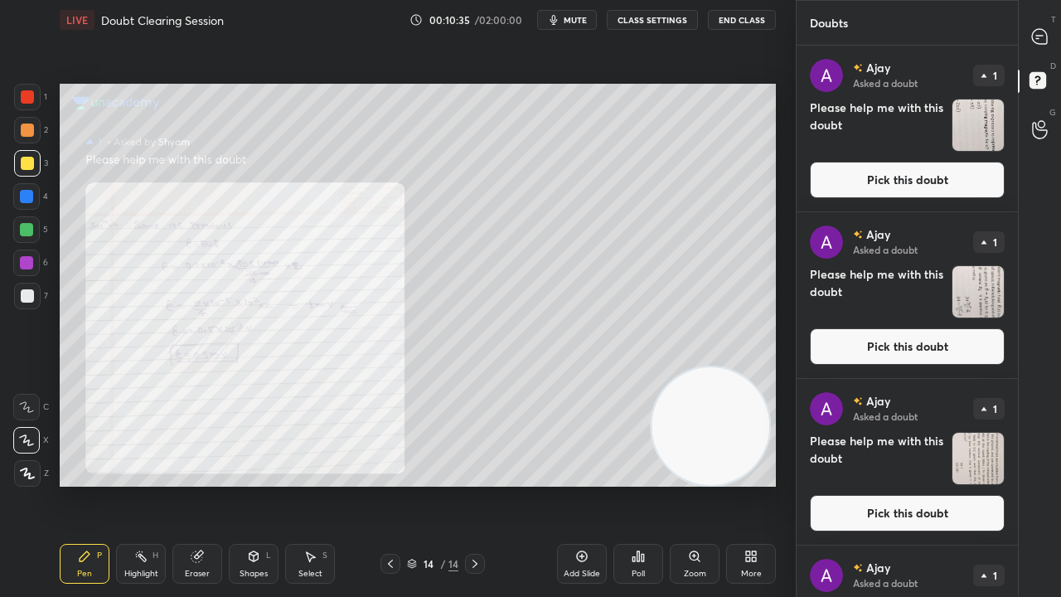
click at [992, 172] on button "Pick this doubt" at bounding box center [907, 180] width 195 height 36
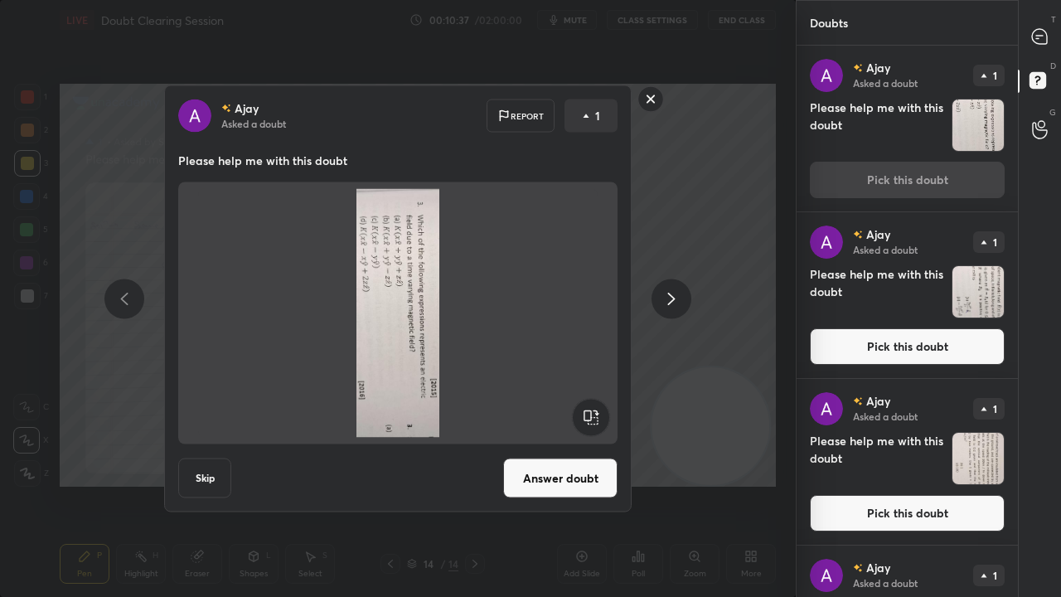
click at [602, 416] on rect at bounding box center [590, 417] width 37 height 37
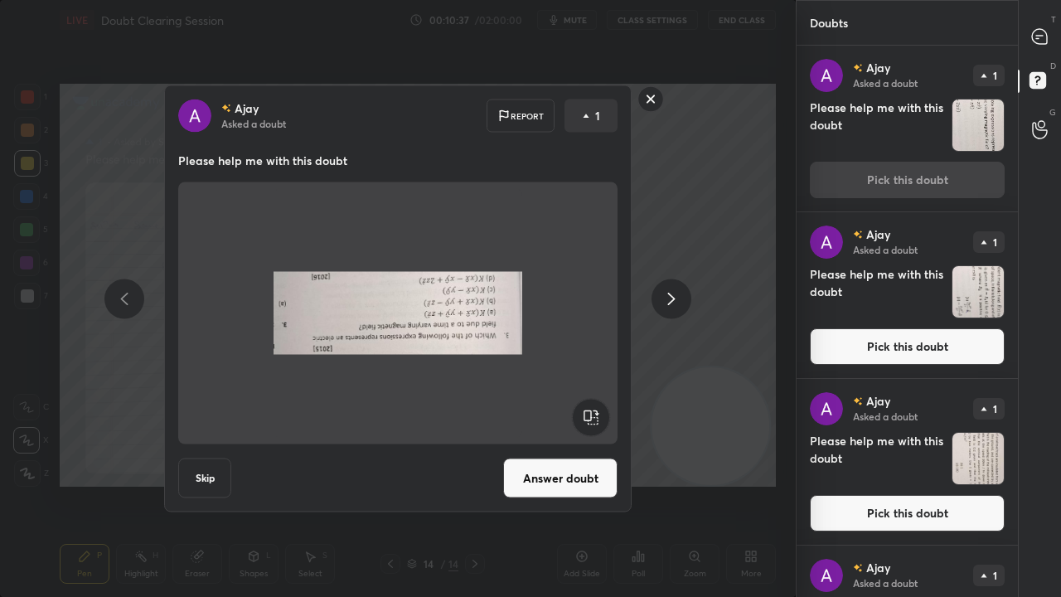
click at [602, 415] on rect at bounding box center [590, 417] width 37 height 37
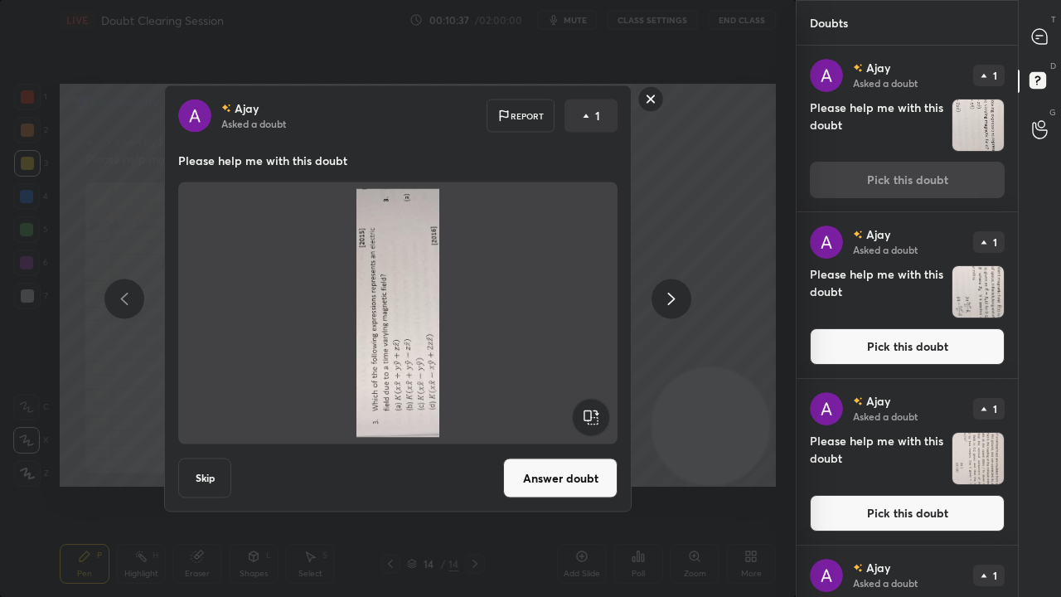
click at [600, 416] on rect at bounding box center [590, 417] width 37 height 37
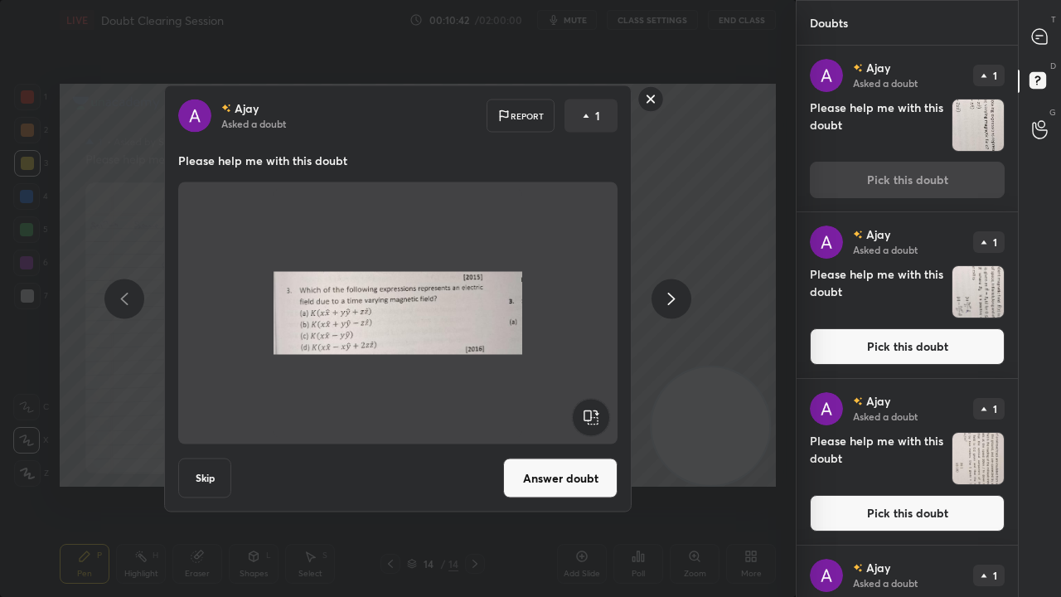
click at [676, 296] on icon at bounding box center [672, 299] width 20 height 20
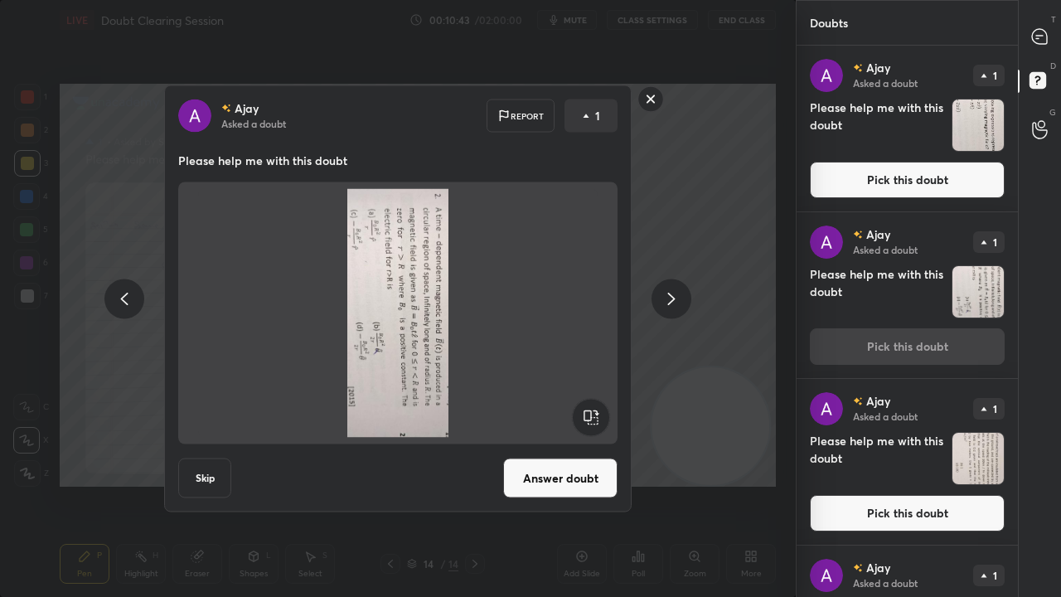
click at [676, 297] on icon at bounding box center [672, 299] width 20 height 20
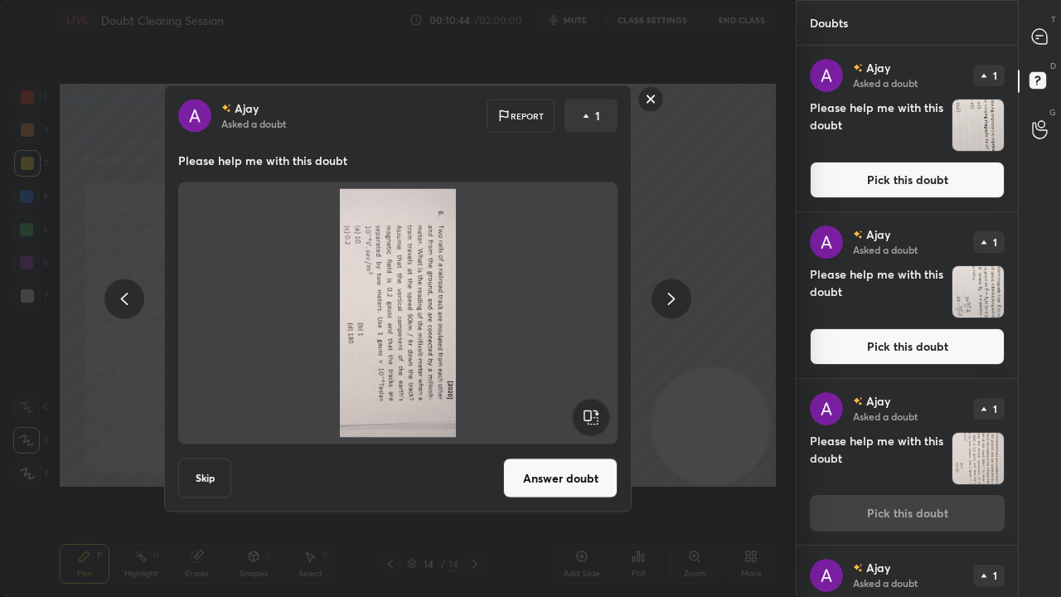
click at [123, 305] on icon at bounding box center [124, 299] width 20 height 20
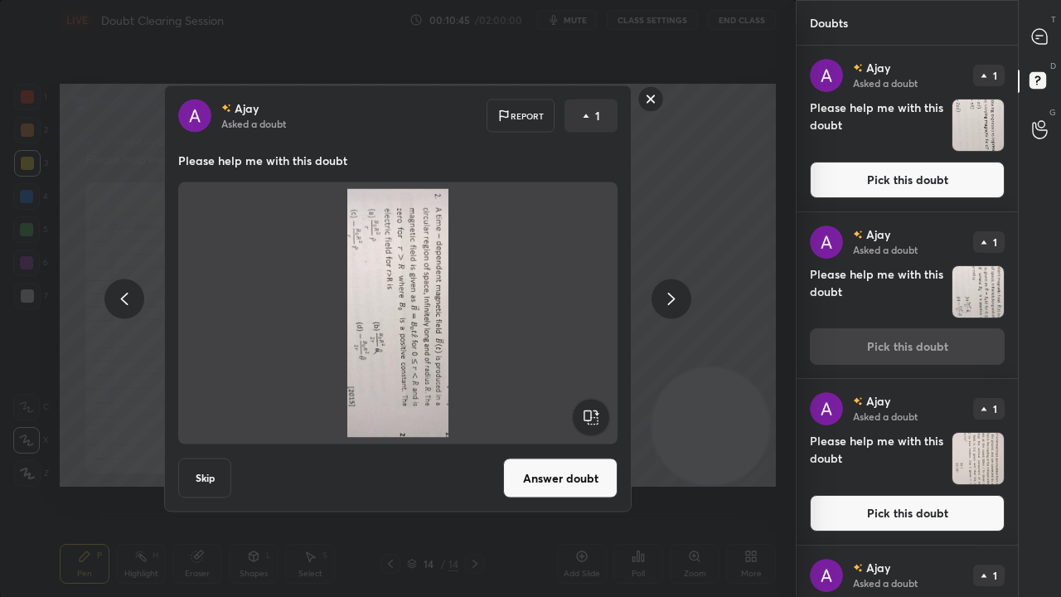
drag, startPoint x: 649, startPoint y: 93, endPoint x: 651, endPoint y: 84, distance: 9.3
click at [649, 94] on rect at bounding box center [651, 99] width 26 height 26
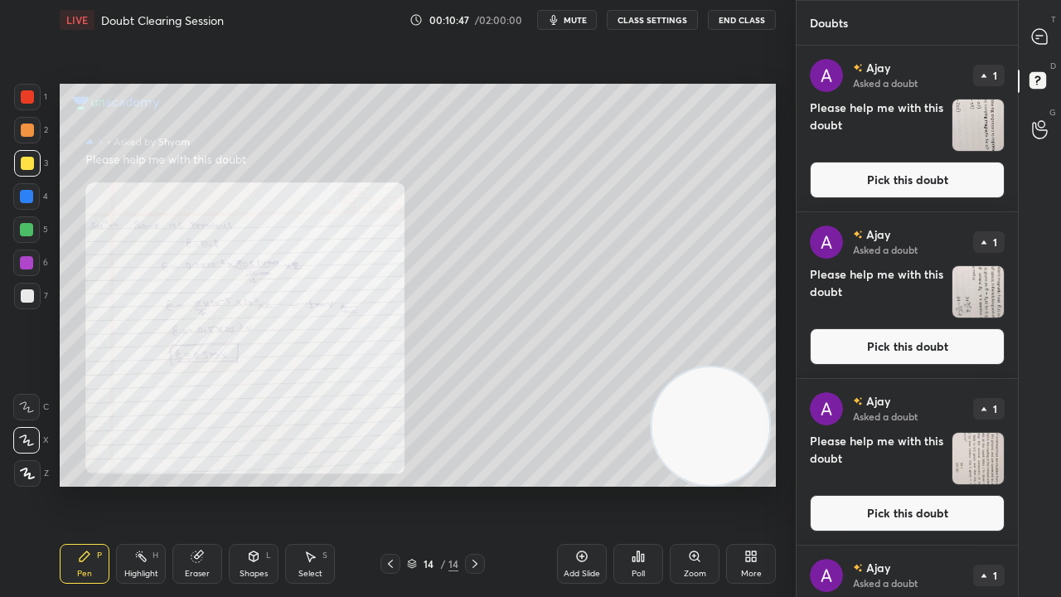
click at [892, 172] on button "Pick this doubt" at bounding box center [907, 180] width 195 height 36
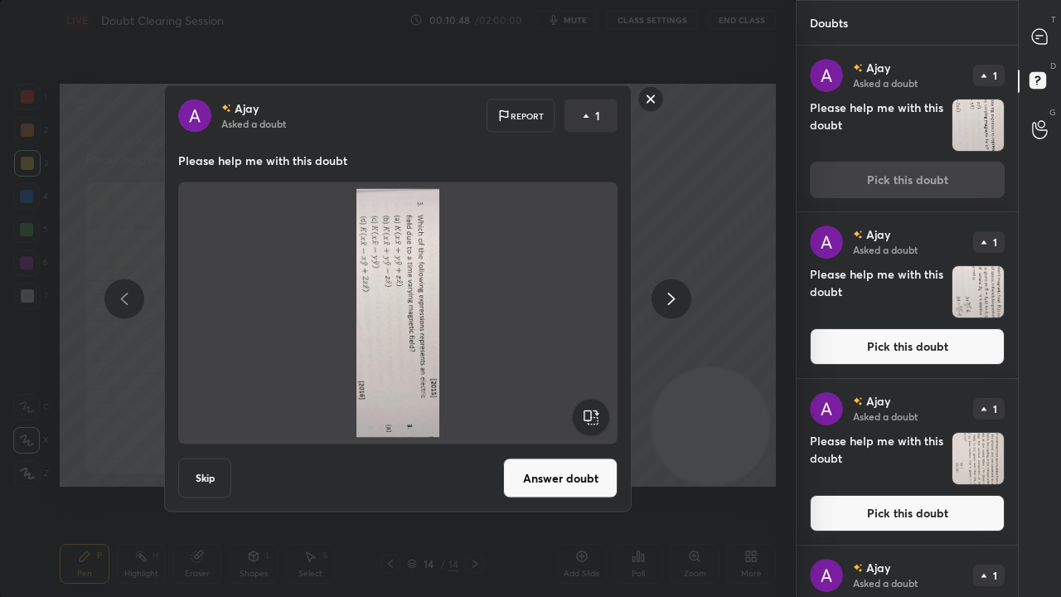
click at [592, 405] on rect at bounding box center [590, 417] width 37 height 37
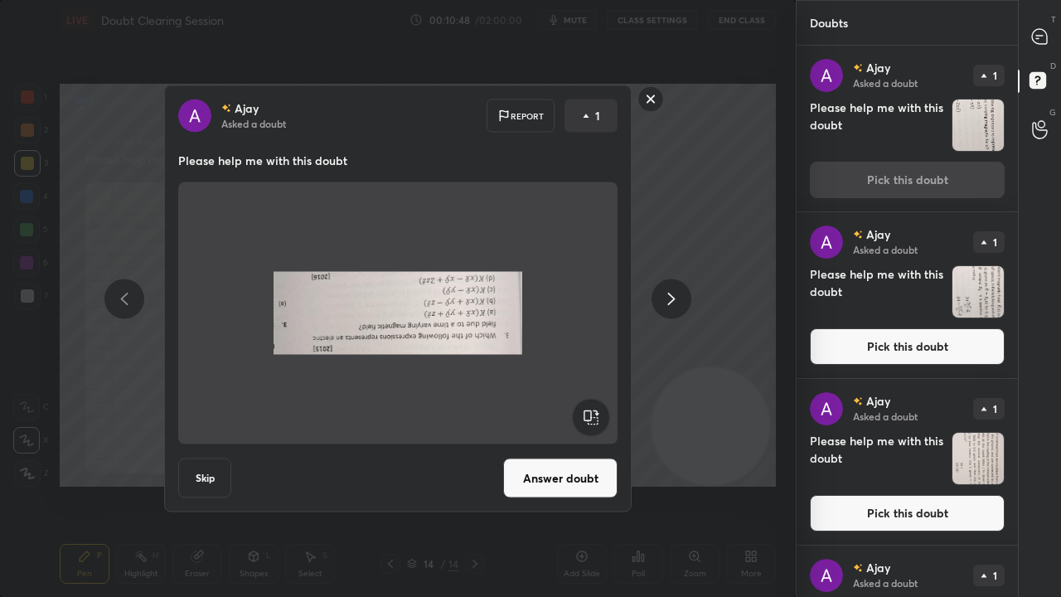
click at [591, 407] on rect at bounding box center [590, 417] width 37 height 37
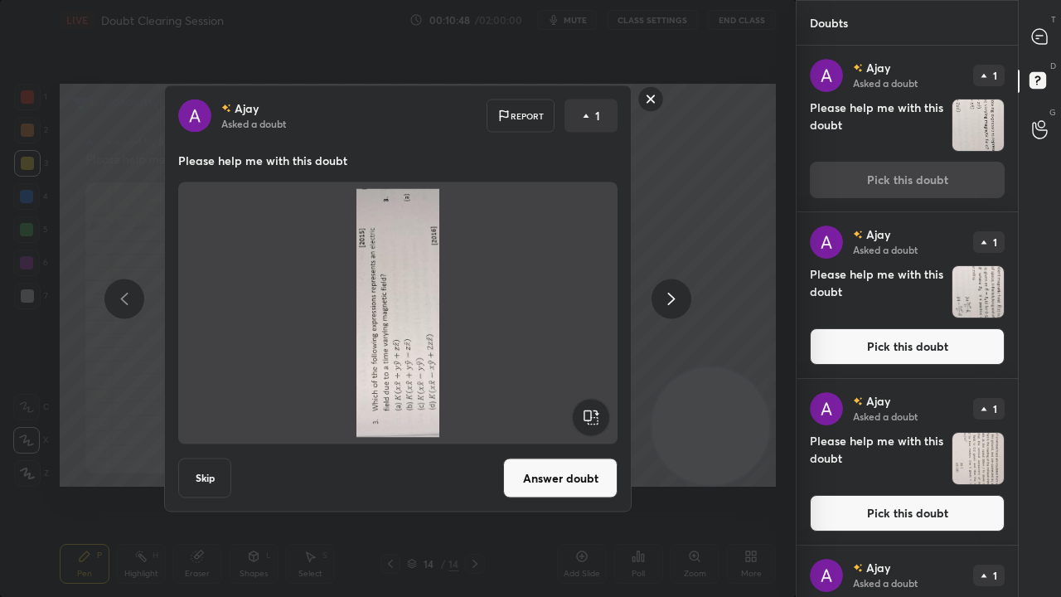
click at [590, 408] on rect at bounding box center [590, 417] width 37 height 37
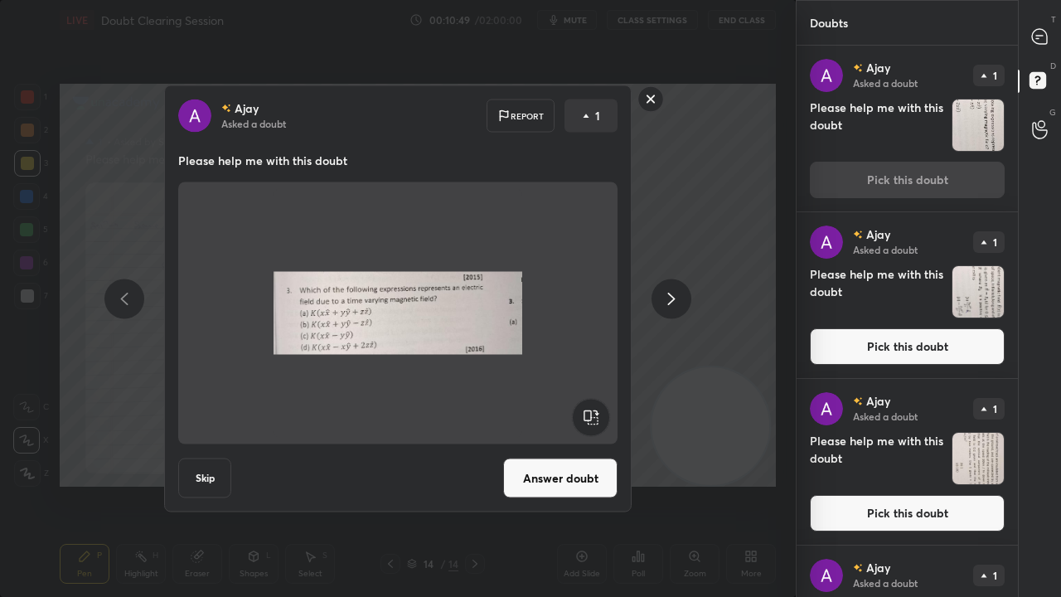
click at [569, 477] on button "Answer doubt" at bounding box center [560, 478] width 114 height 40
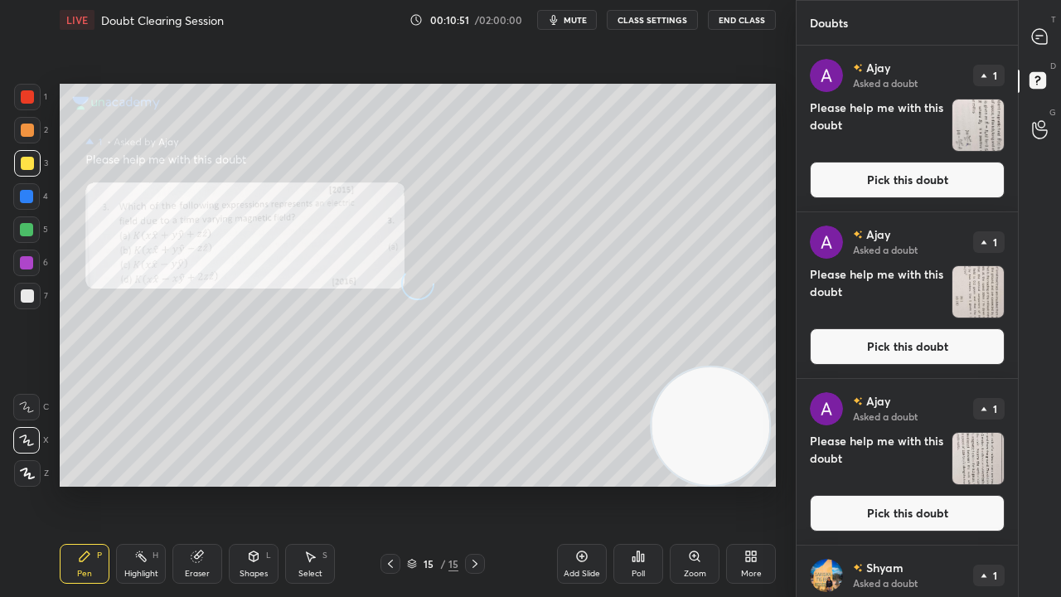
click at [935, 179] on button "Pick this doubt" at bounding box center [907, 180] width 195 height 36
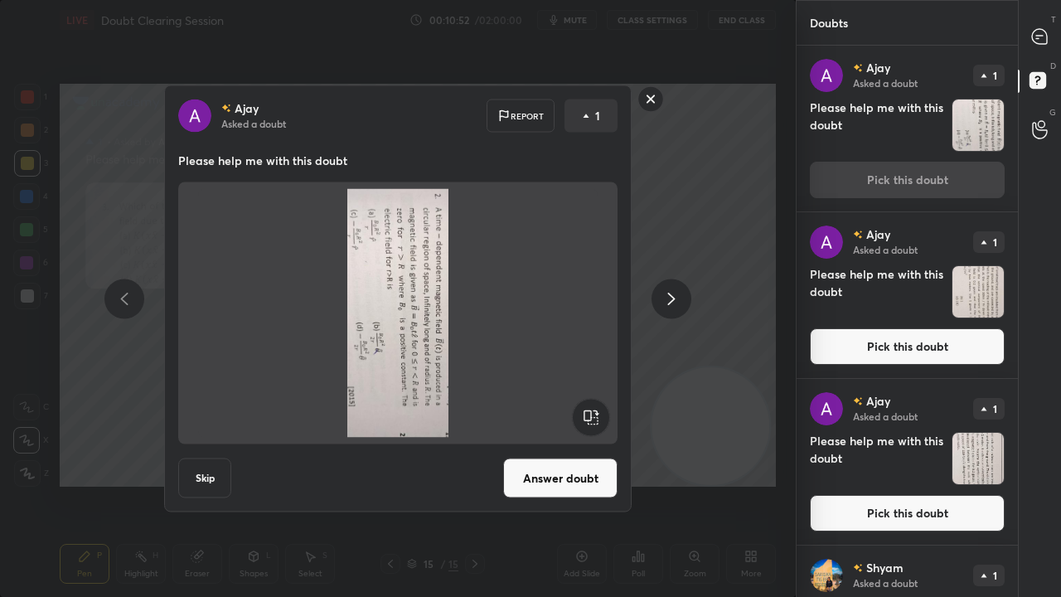
click at [597, 409] on rect at bounding box center [590, 417] width 37 height 37
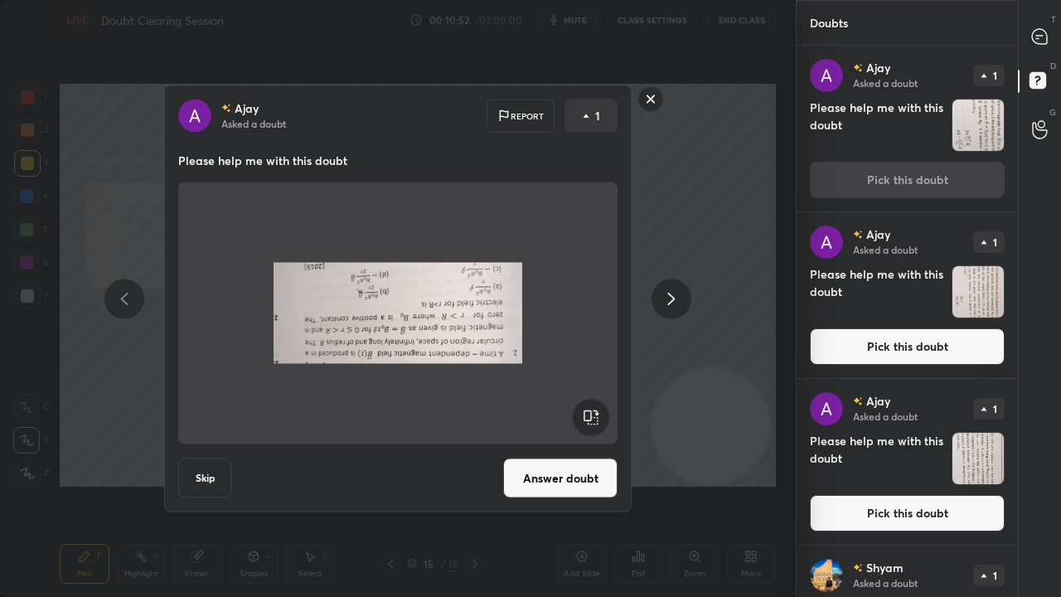
click at [598, 408] on rect at bounding box center [590, 417] width 37 height 37
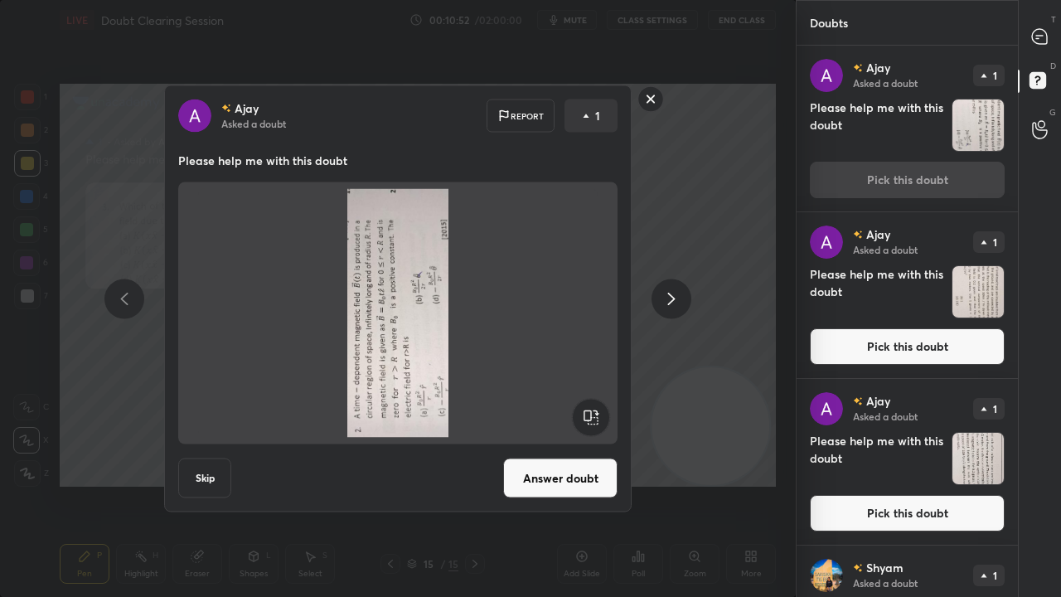
click at [599, 408] on rect at bounding box center [590, 417] width 37 height 37
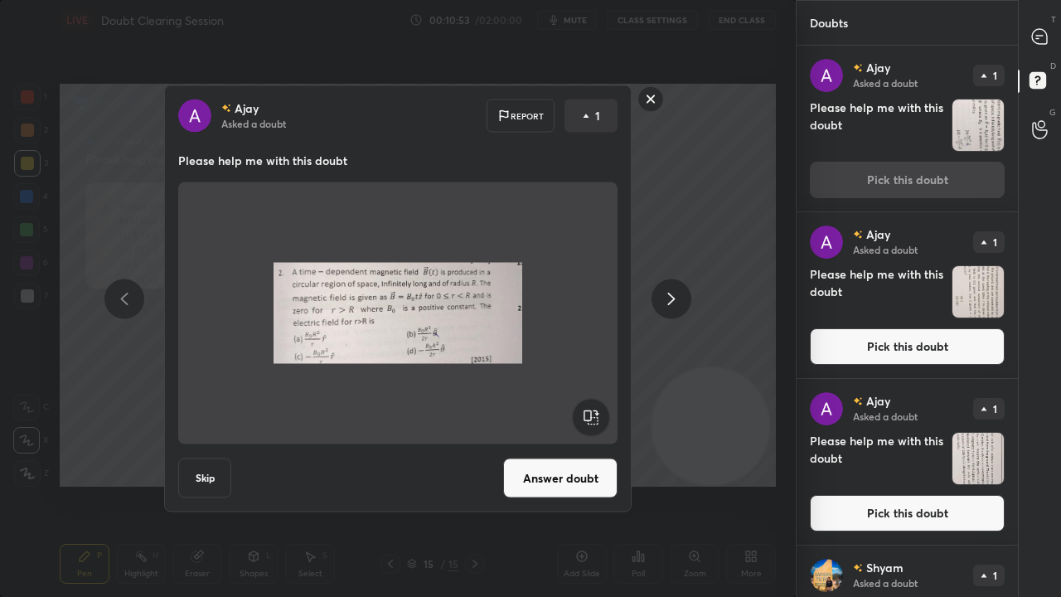
click at [567, 459] on button "Answer doubt" at bounding box center [560, 478] width 114 height 40
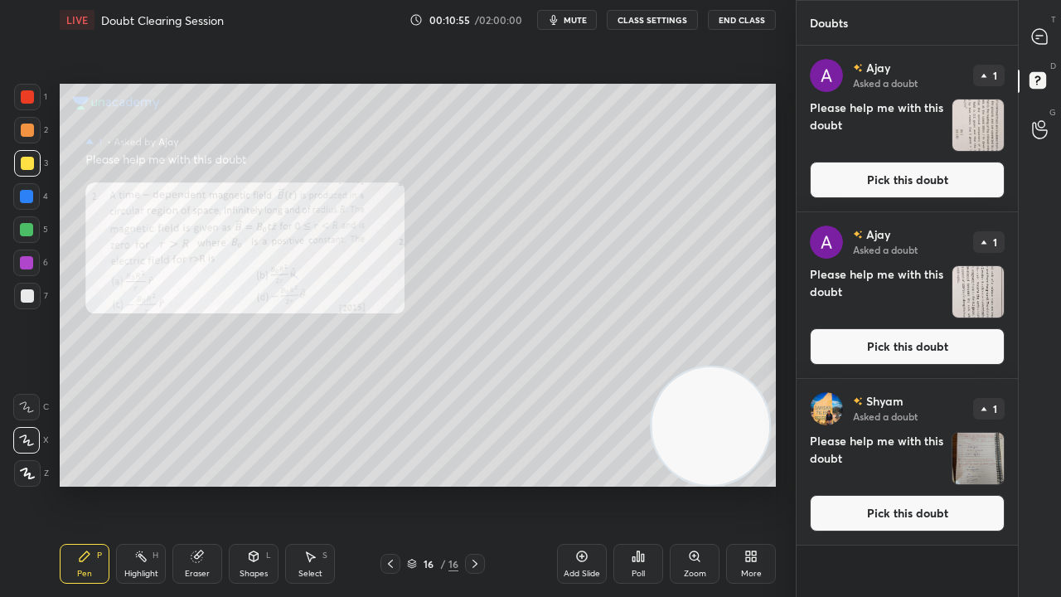
click at [927, 177] on button "Pick this doubt" at bounding box center [907, 180] width 195 height 36
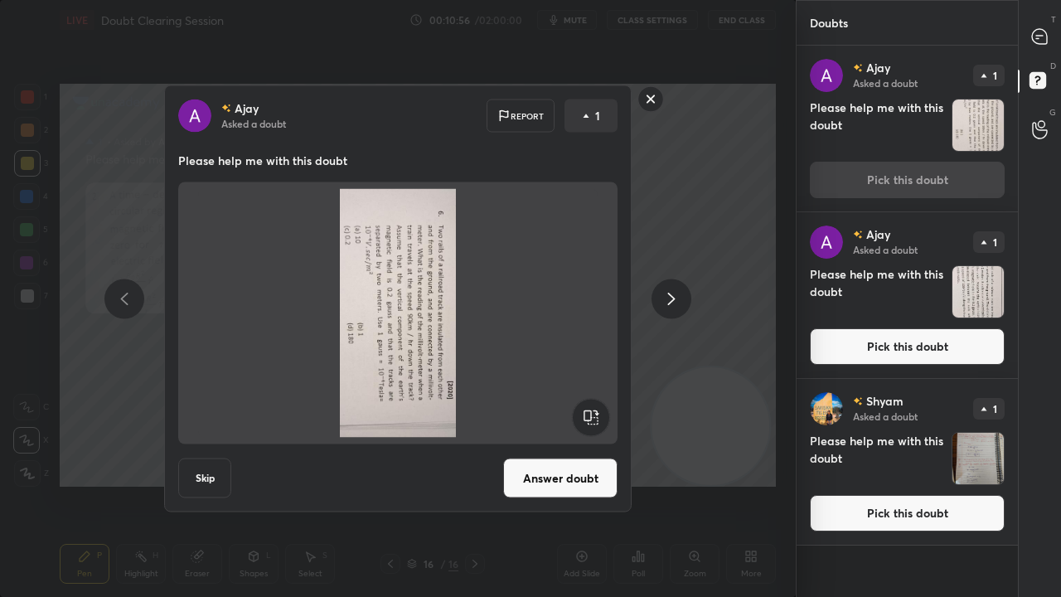
click at [595, 415] on rect at bounding box center [590, 417] width 37 height 37
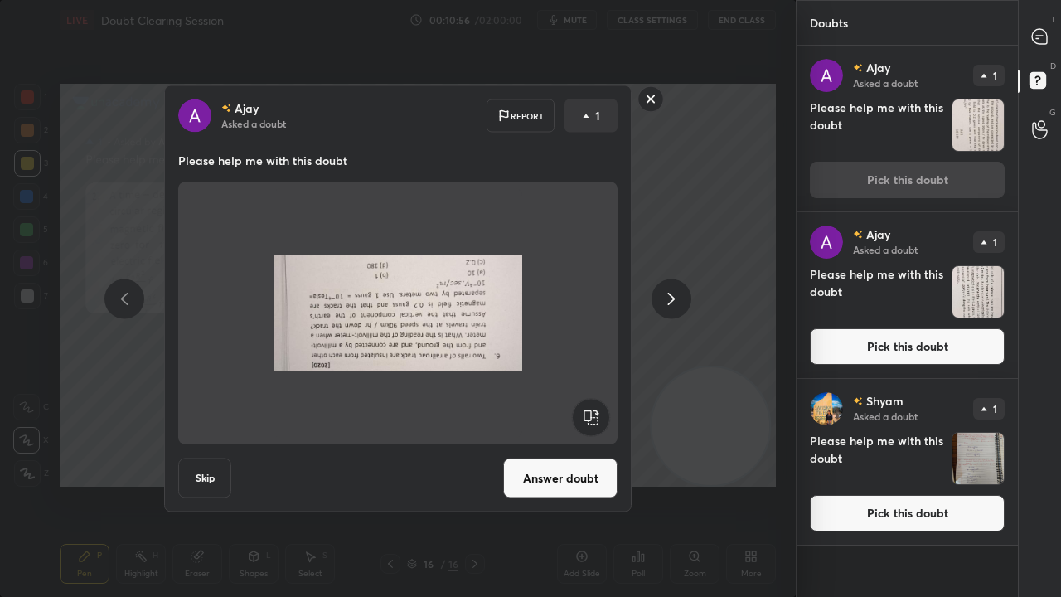
click at [595, 415] on rect at bounding box center [590, 417] width 37 height 37
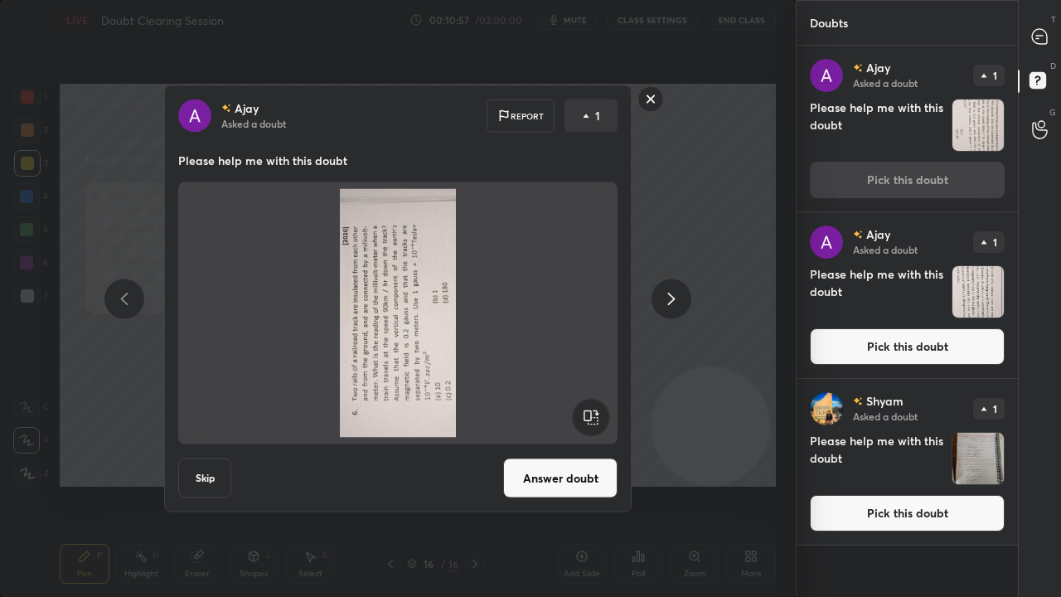
click at [594, 406] on rect at bounding box center [590, 417] width 37 height 37
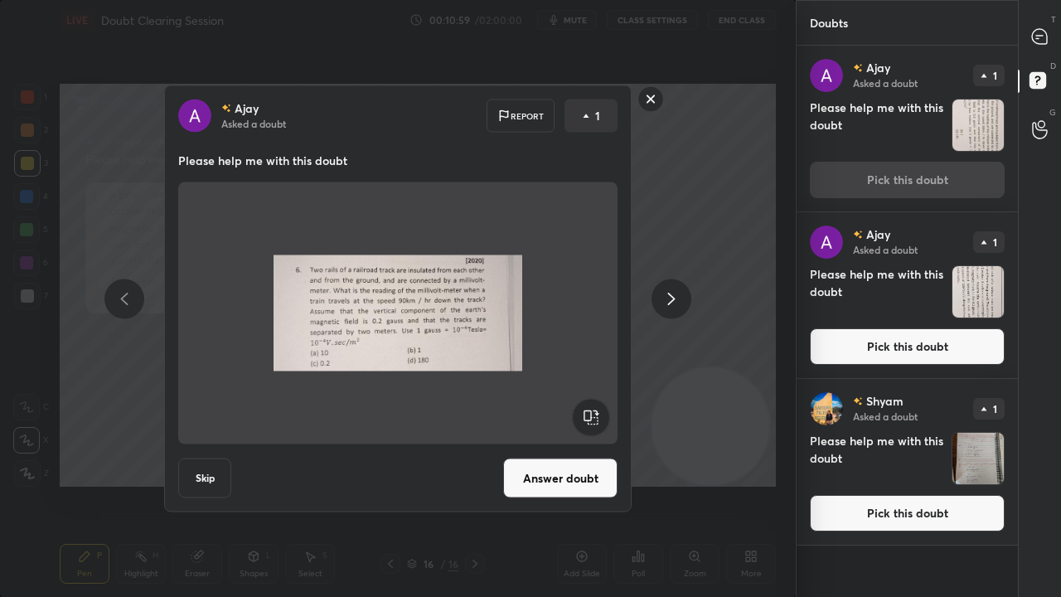
click at [565, 458] on div "[PERSON_NAME] Asked a doubt Report 1 Please help me with this doubt Skip Answer…" at bounding box center [398, 298] width 468 height 427
click at [553, 481] on button "Answer doubt" at bounding box center [560, 478] width 114 height 40
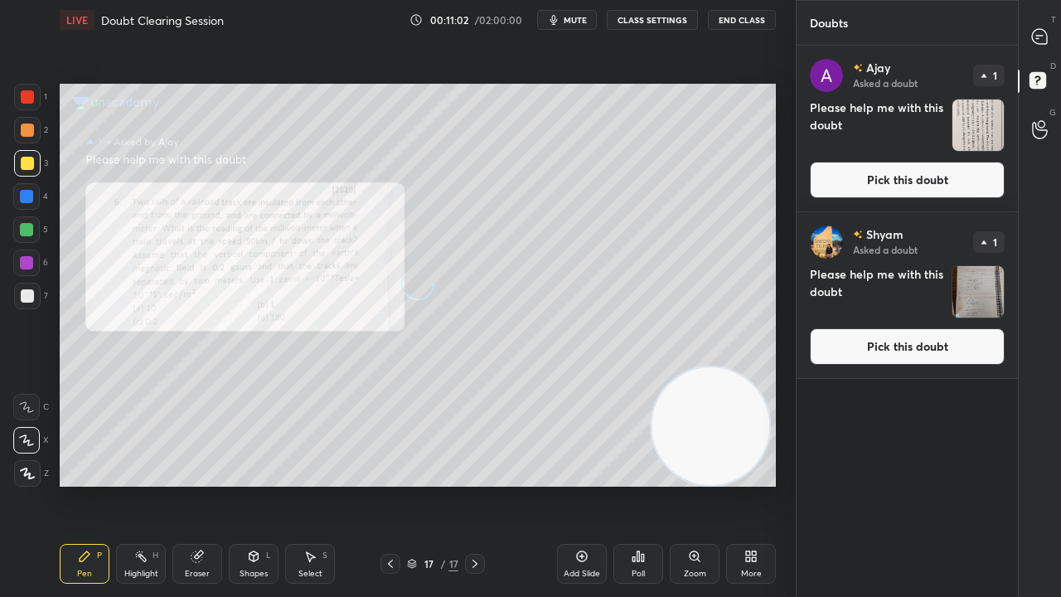
click at [917, 179] on button "Pick this doubt" at bounding box center [907, 180] width 195 height 36
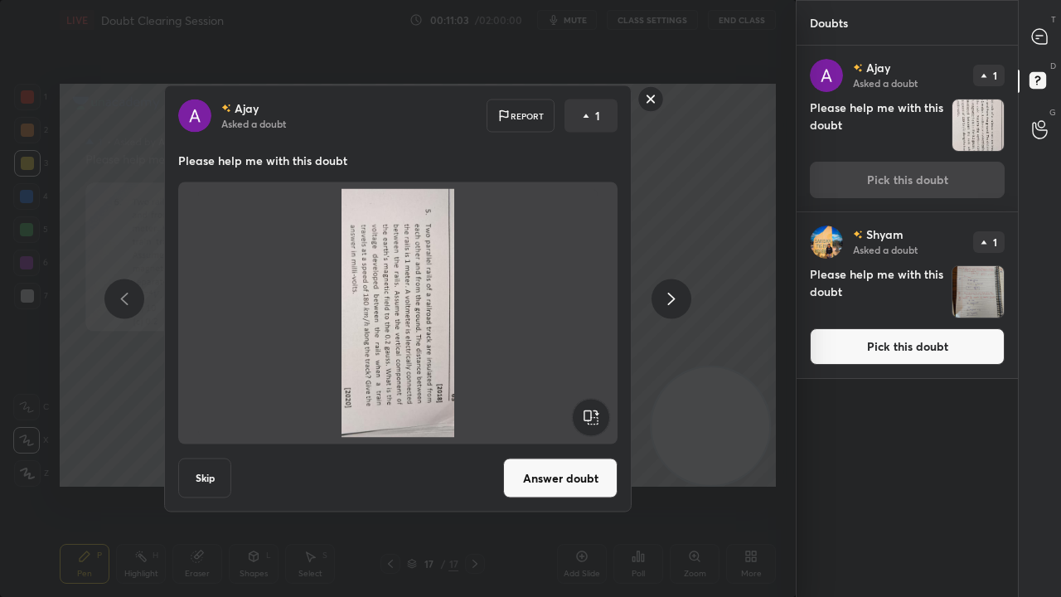
click at [604, 400] on icon at bounding box center [591, 418] width 38 height 40
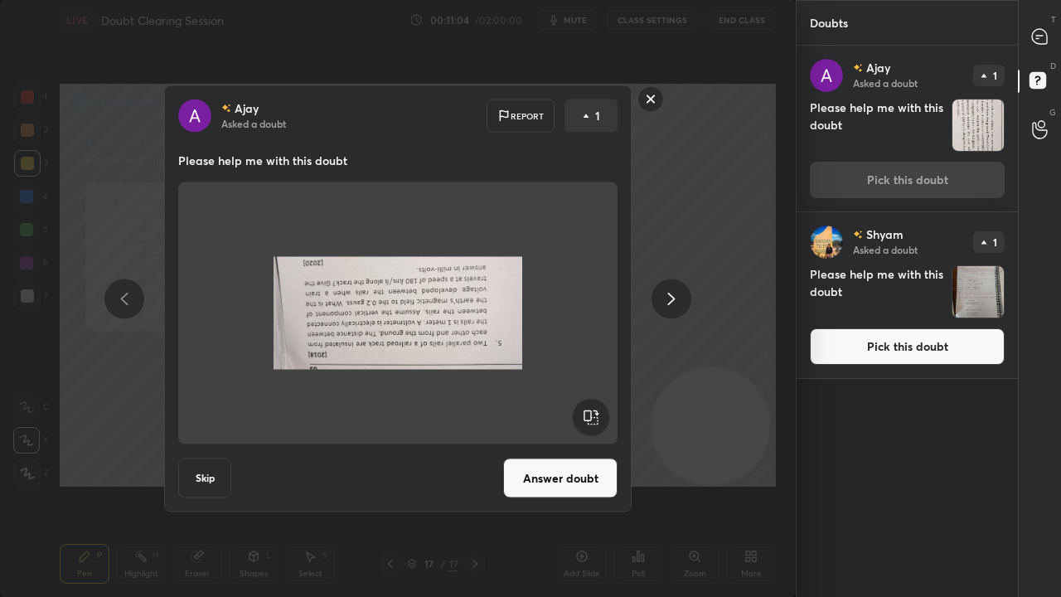
click at [599, 405] on rect at bounding box center [590, 417] width 37 height 37
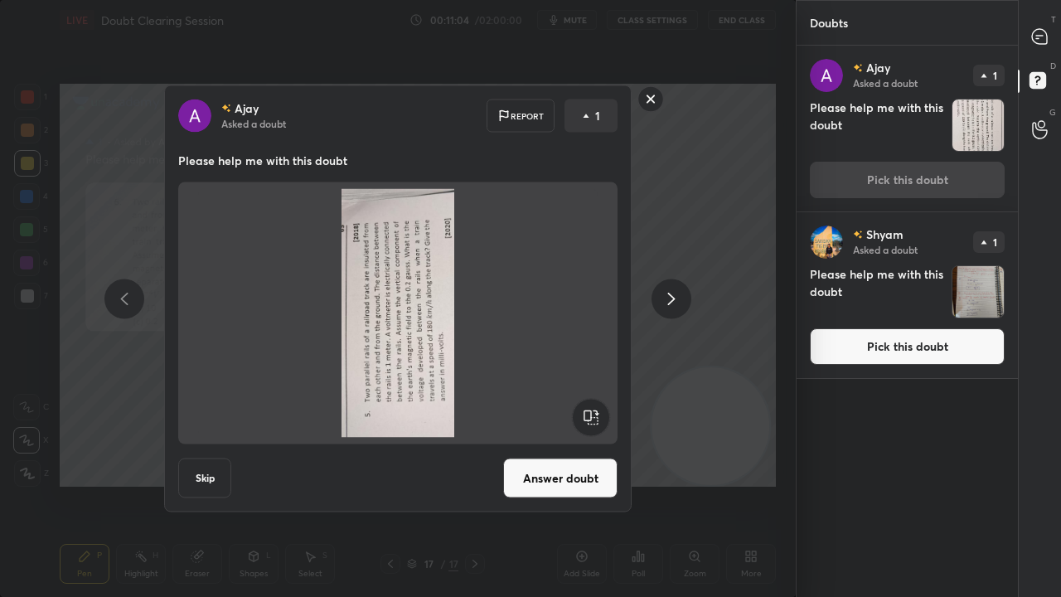
click at [599, 406] on rect at bounding box center [590, 417] width 37 height 37
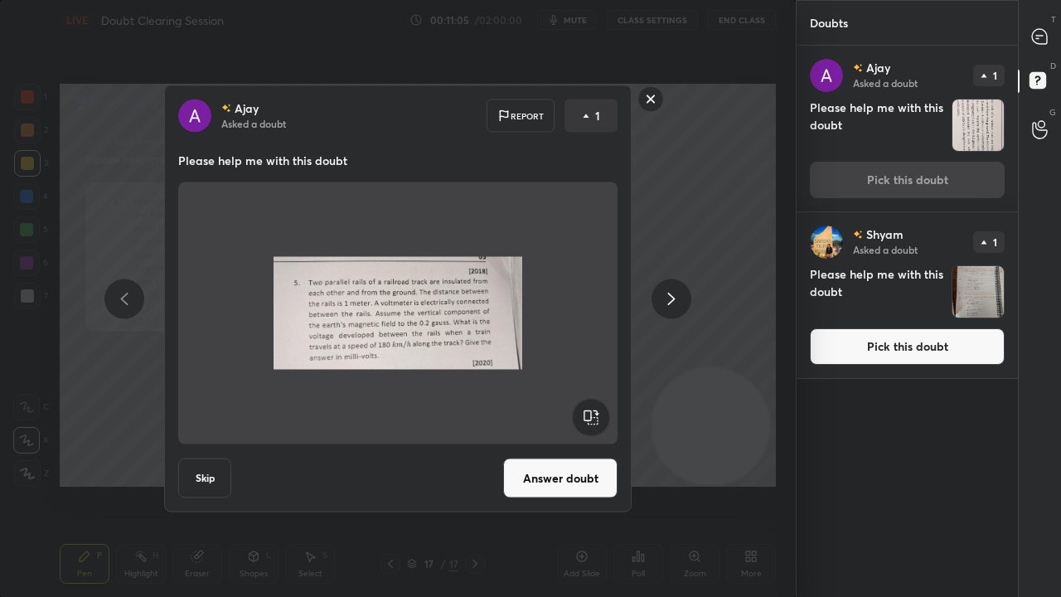
click at [582, 474] on button "Answer doubt" at bounding box center [560, 478] width 114 height 40
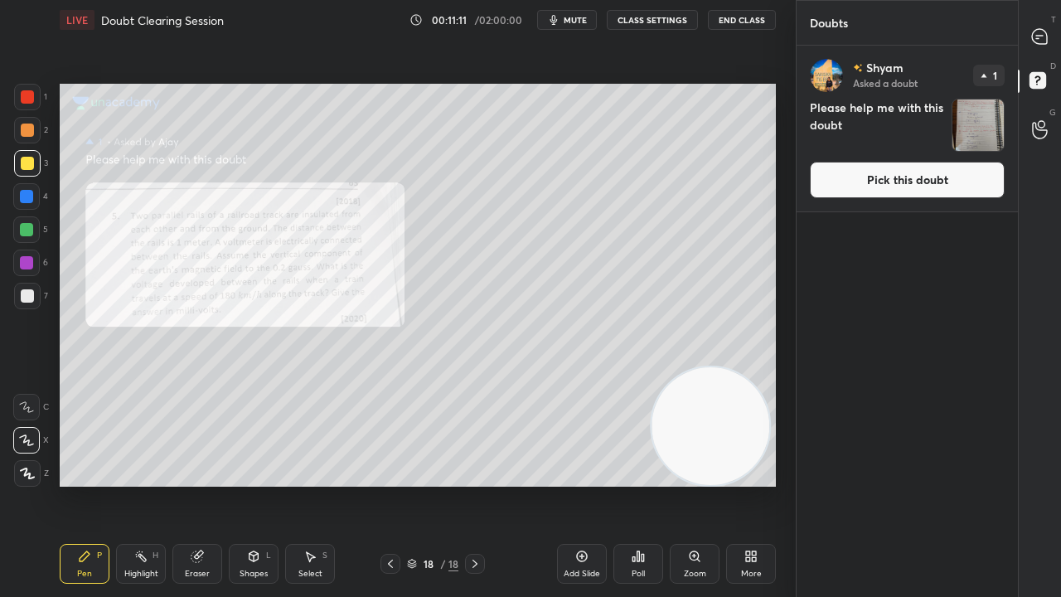
click at [965, 170] on button "Pick this doubt" at bounding box center [907, 180] width 195 height 36
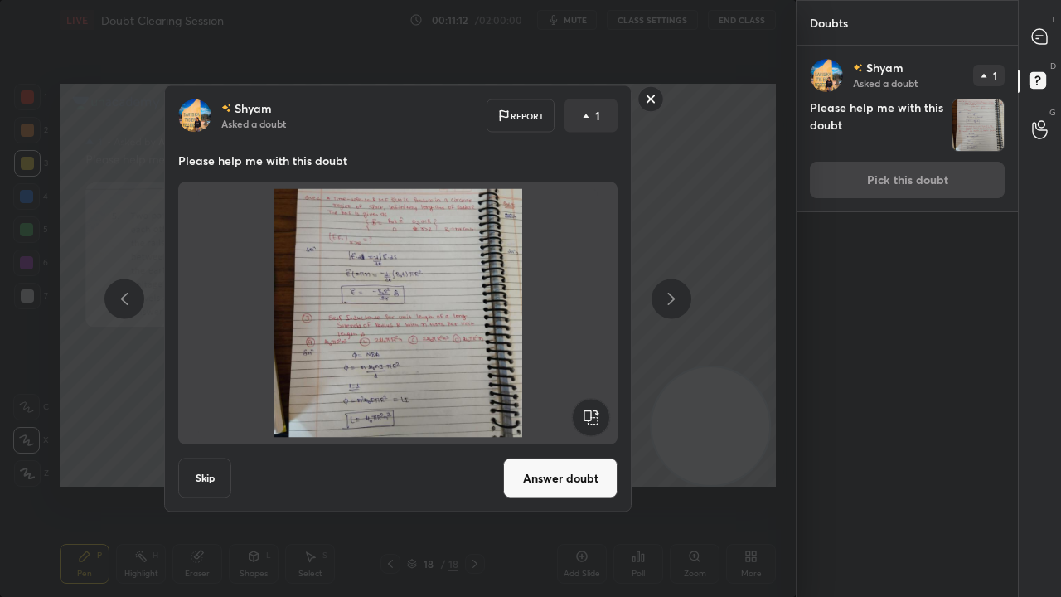
click at [551, 464] on button "Answer doubt" at bounding box center [560, 478] width 114 height 40
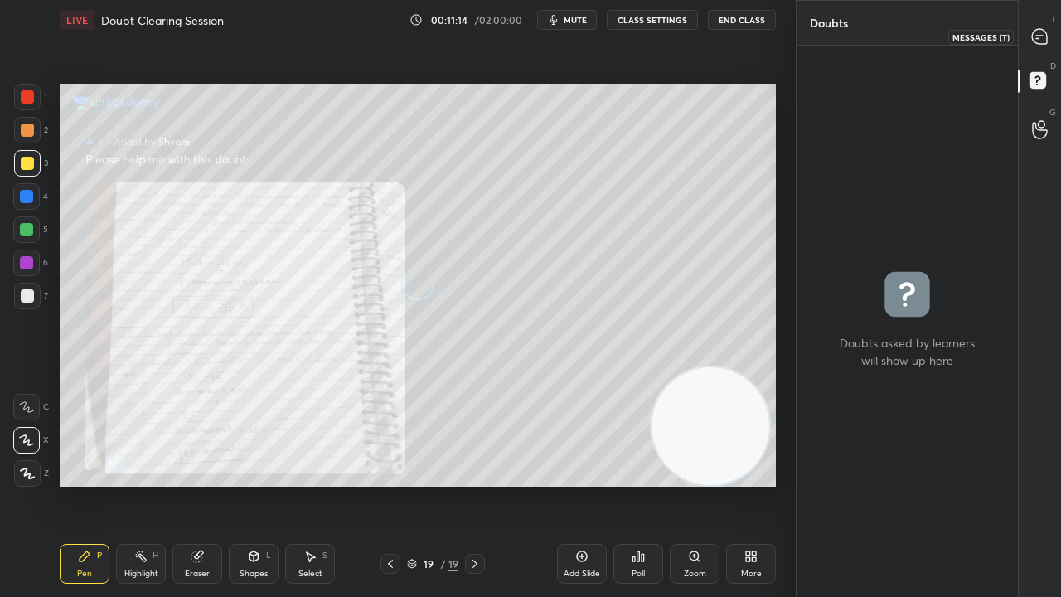
click at [1049, 45] on div at bounding box center [1040, 37] width 33 height 30
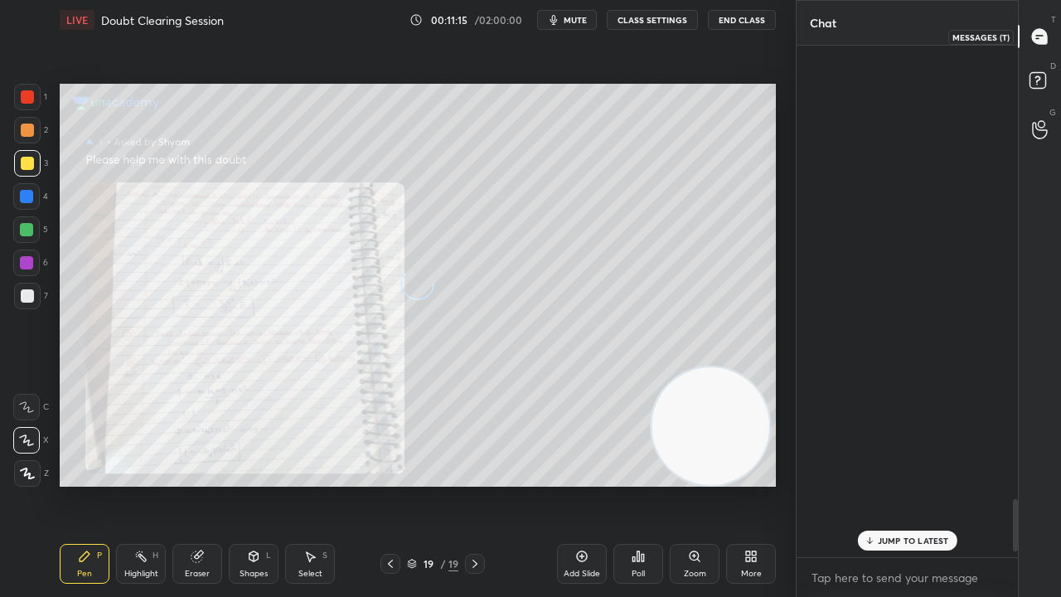
scroll to position [507, 216]
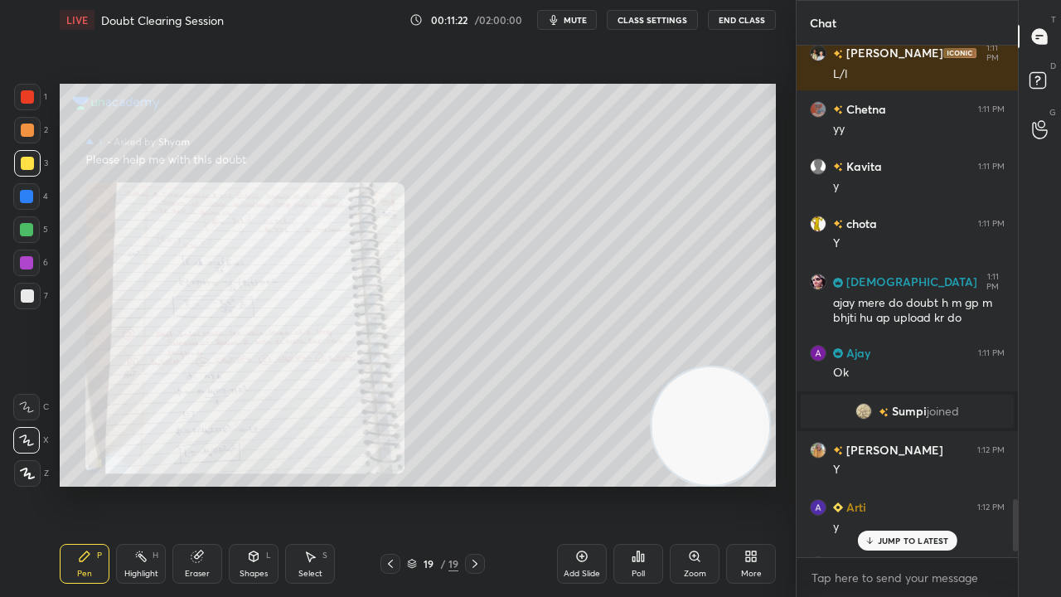
drag, startPoint x: 880, startPoint y: 541, endPoint x: 880, endPoint y: 557, distance: 15.8
click at [882, 484] on p "JUMP TO LATEST" at bounding box center [913, 541] width 71 height 10
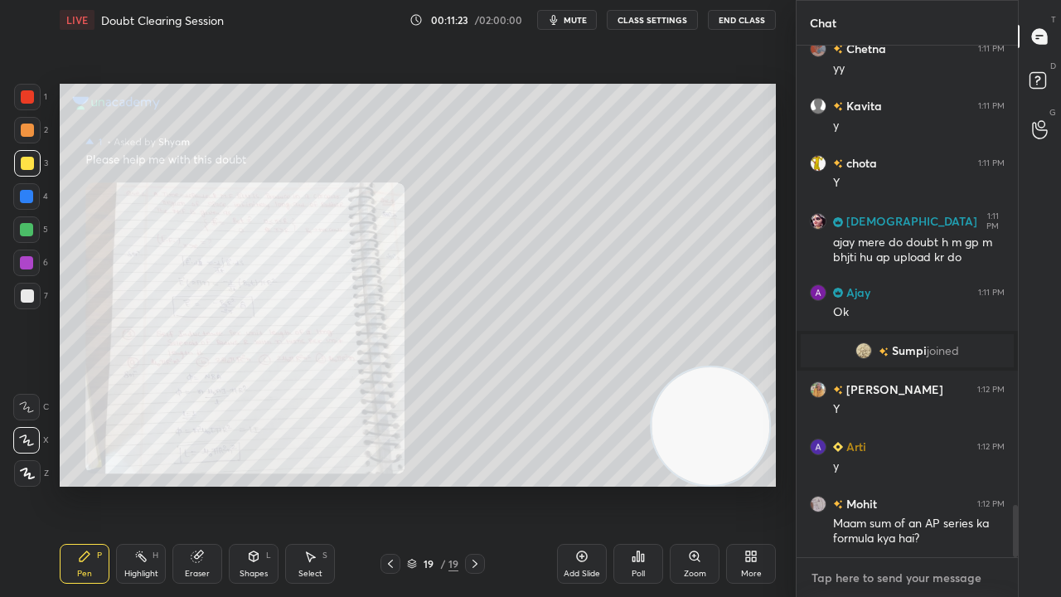
click at [882, 484] on textarea at bounding box center [907, 578] width 195 height 27
click at [567, 21] on button "mute" at bounding box center [567, 20] width 60 height 20
click at [570, 22] on span "unmute" at bounding box center [574, 20] width 36 height 12
drag, startPoint x: 15, startPoint y: 324, endPoint x: 20, endPoint y: 313, distance: 11.9
click at [15, 324] on div "1 2 3 4 5 6 7 C X Z C X Z E E Erase all H H" at bounding box center [26, 285] width 53 height 403
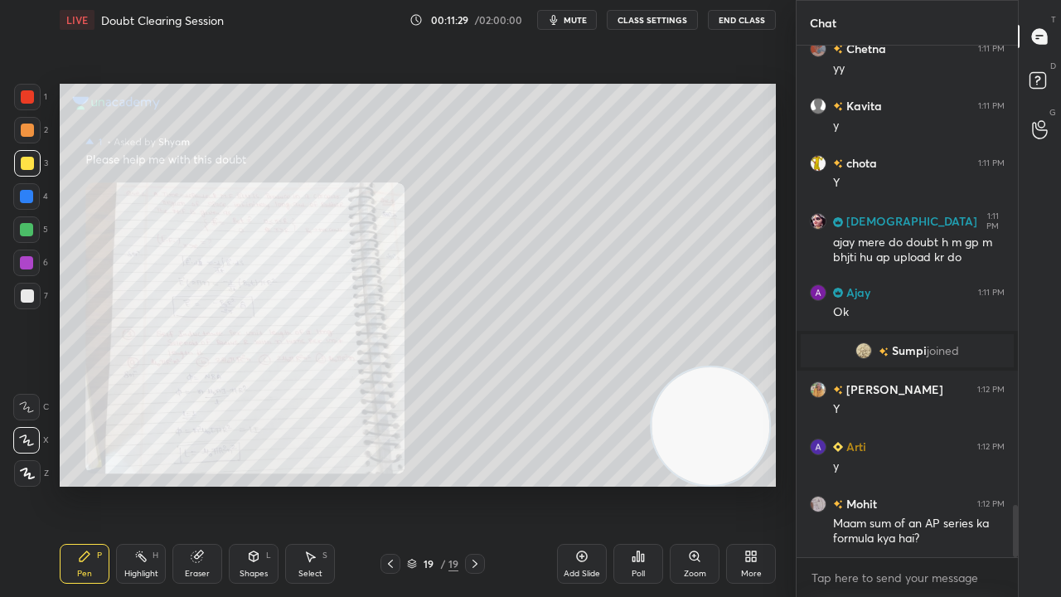
click at [25, 308] on div at bounding box center [27, 296] width 27 height 27
click at [594, 22] on button "mute" at bounding box center [567, 20] width 60 height 20
click at [595, 22] on button "unmute" at bounding box center [567, 20] width 60 height 20
drag, startPoint x: 474, startPoint y: 569, endPoint x: 539, endPoint y: 569, distance: 64.7
click at [474, 484] on icon at bounding box center [474, 563] width 13 height 13
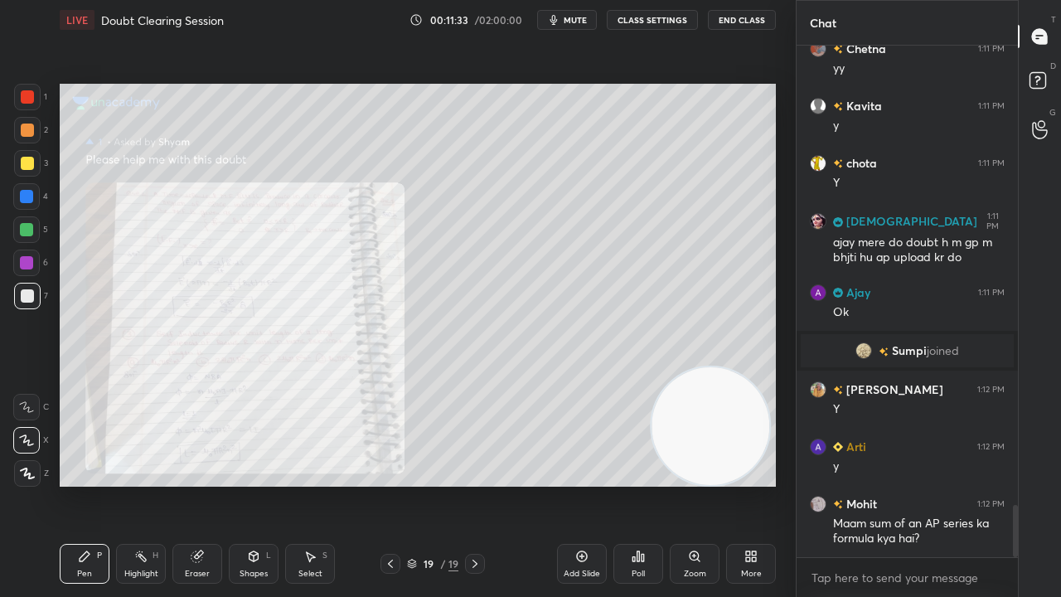
click at [564, 484] on div "Add Slide" at bounding box center [582, 574] width 36 height 8
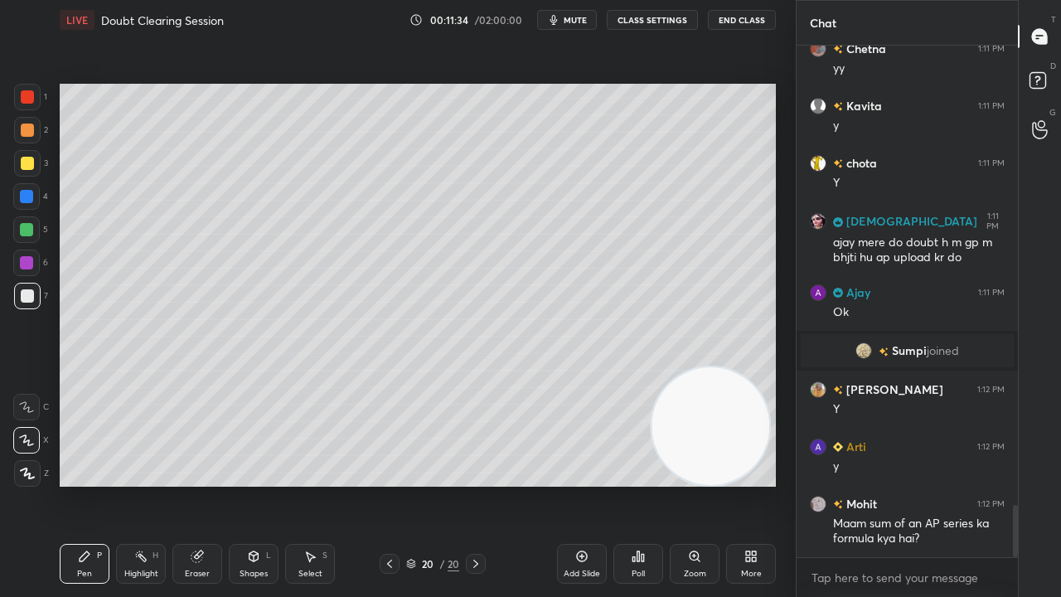
click at [560, 21] on icon "button" at bounding box center [553, 19] width 13 height 13
click at [565, 21] on span "unmute" at bounding box center [574, 20] width 36 height 12
click at [586, 23] on span "mute" at bounding box center [575, 20] width 23 height 12
click at [586, 22] on span "unmute" at bounding box center [574, 20] width 36 height 12
click at [29, 172] on div at bounding box center [27, 163] width 27 height 27
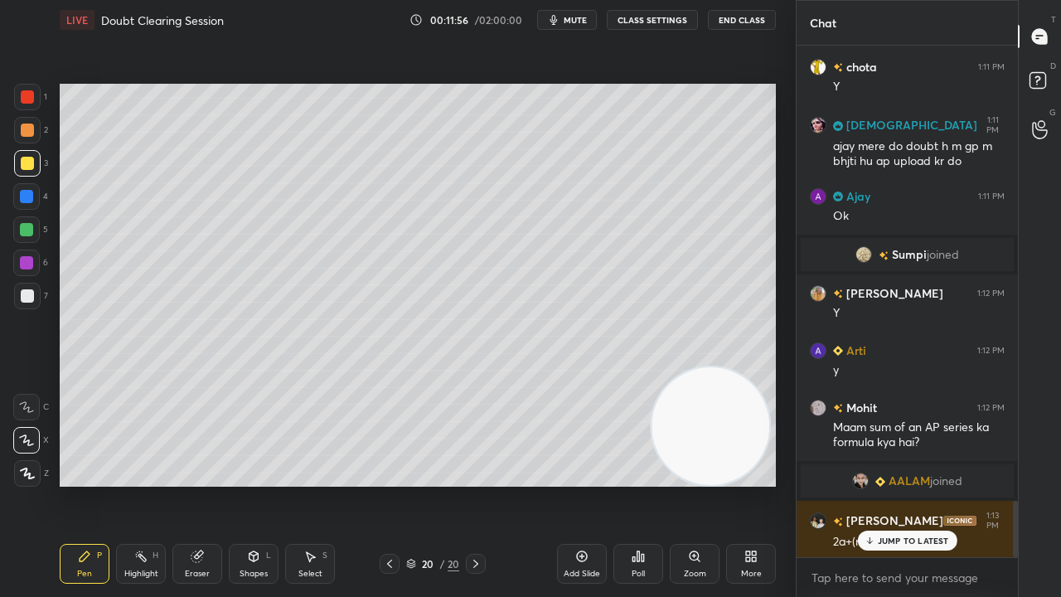
scroll to position [4213, 0]
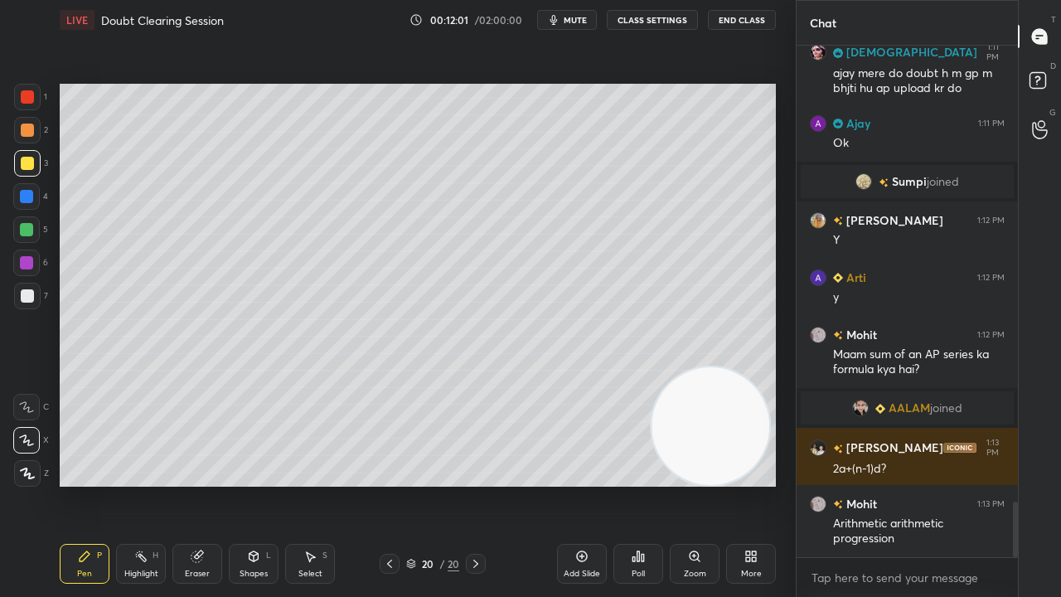
click at [557, 17] on icon "button" at bounding box center [553, 20] width 7 height 10
click at [562, 23] on span "unmute" at bounding box center [574, 20] width 36 height 12
click at [573, 24] on span "mute" at bounding box center [575, 20] width 23 height 12
click at [575, 23] on span "unmute" at bounding box center [574, 20] width 36 height 12
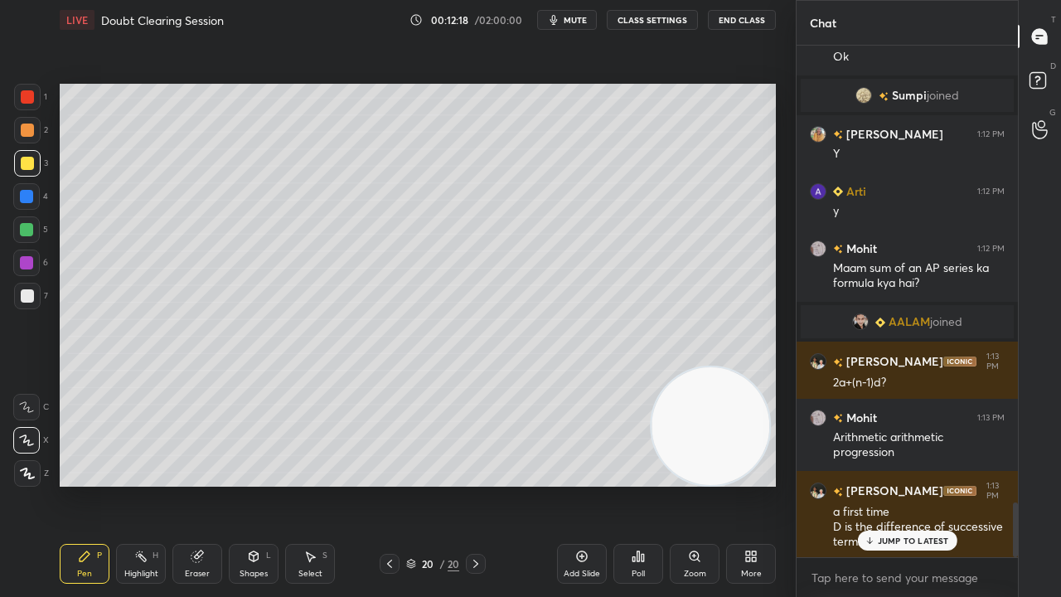
scroll to position [4316, 0]
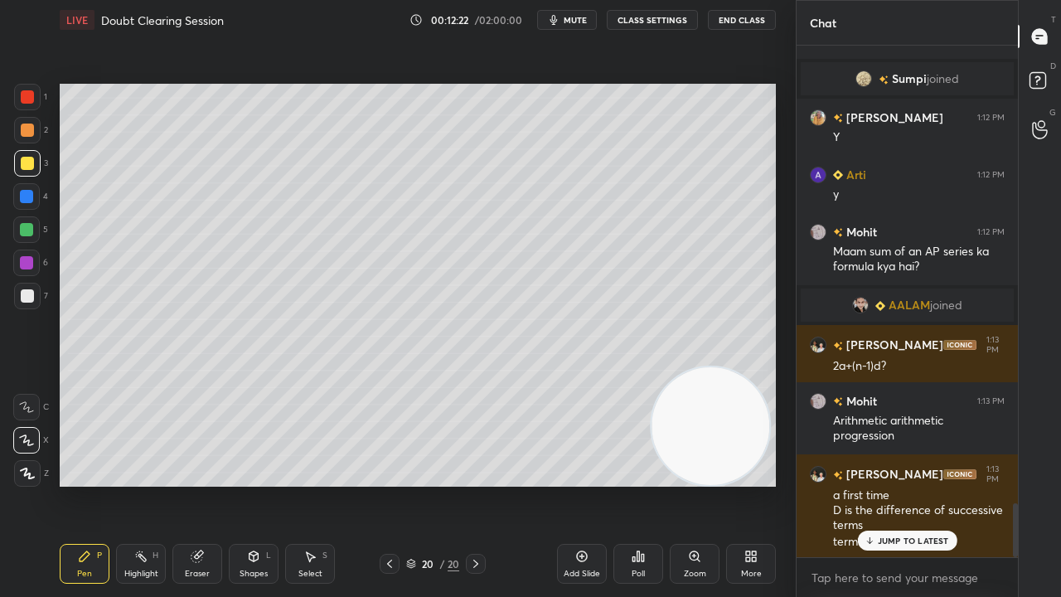
drag, startPoint x: 927, startPoint y: 542, endPoint x: 887, endPoint y: 575, distance: 51.8
click at [927, 484] on p "JUMP TO LATEST" at bounding box center [913, 541] width 71 height 10
click at [580, 26] on button "mute" at bounding box center [567, 20] width 60 height 20
click at [579, 23] on span "unmute" at bounding box center [574, 20] width 36 height 12
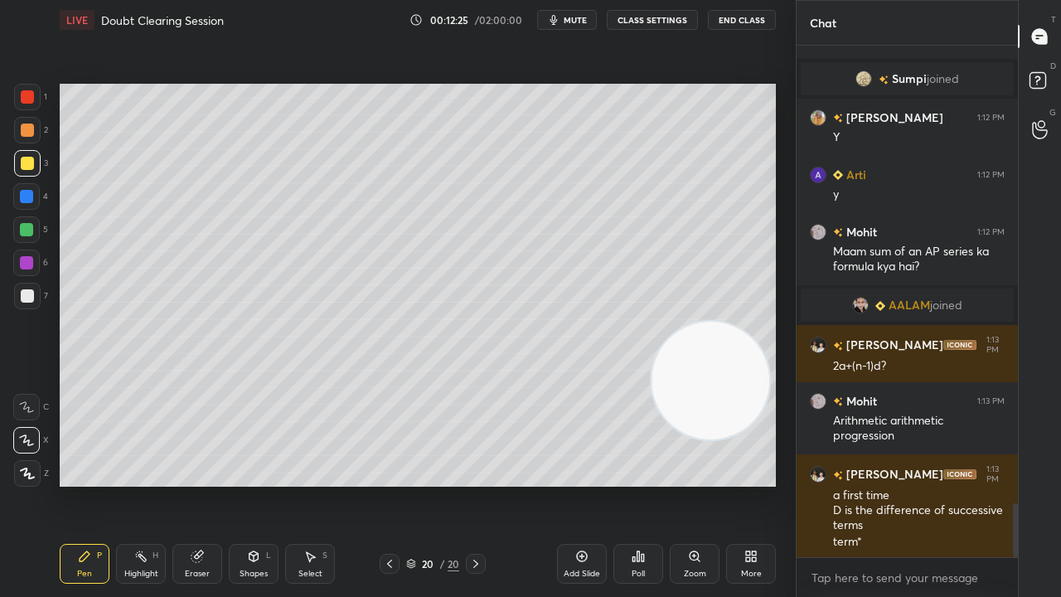
drag, startPoint x: 723, startPoint y: 473, endPoint x: 744, endPoint y: 219, distance: 254.6
click at [744, 322] on video at bounding box center [711, 381] width 118 height 118
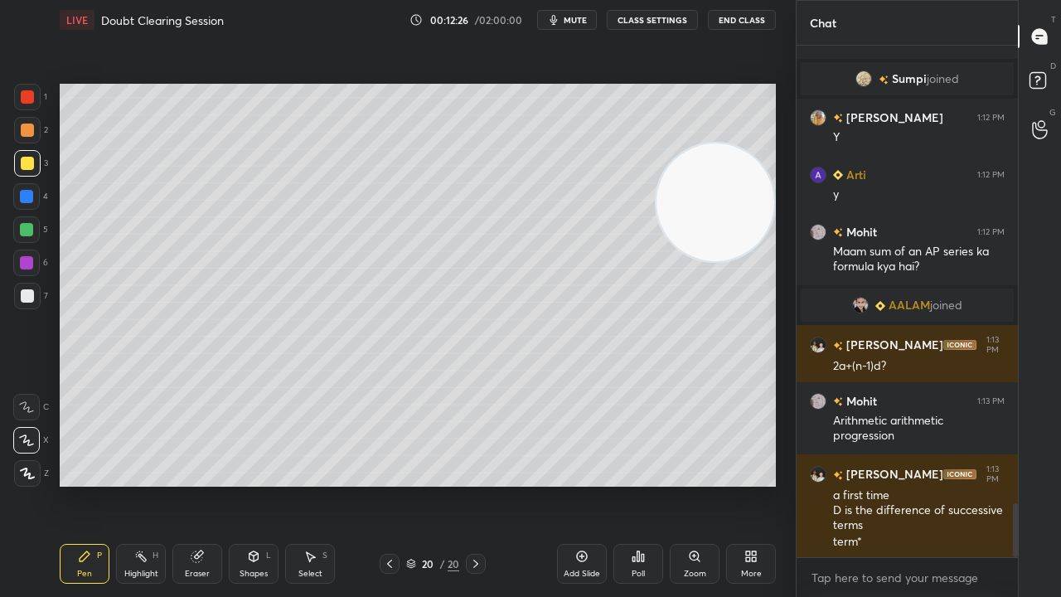
click at [584, 16] on span "mute" at bounding box center [575, 20] width 23 height 12
click at [584, 12] on button "unmute" at bounding box center [567, 20] width 60 height 20
click at [36, 224] on div "5" at bounding box center [30, 229] width 35 height 27
click at [584, 16] on span "mute" at bounding box center [575, 20] width 23 height 12
click at [582, 12] on button "unmute" at bounding box center [567, 20] width 60 height 20
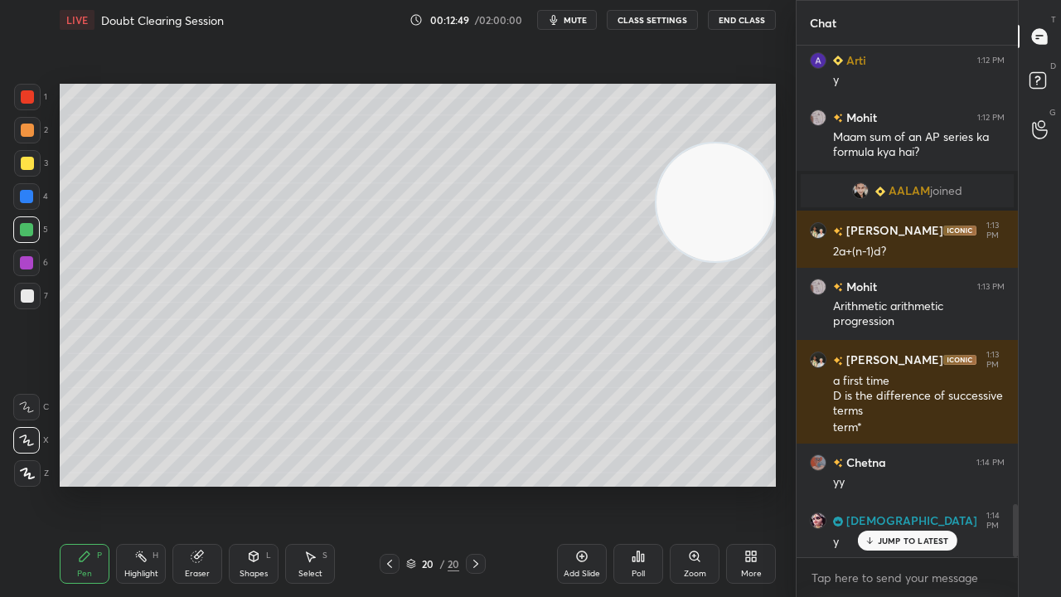
scroll to position [4488, 0]
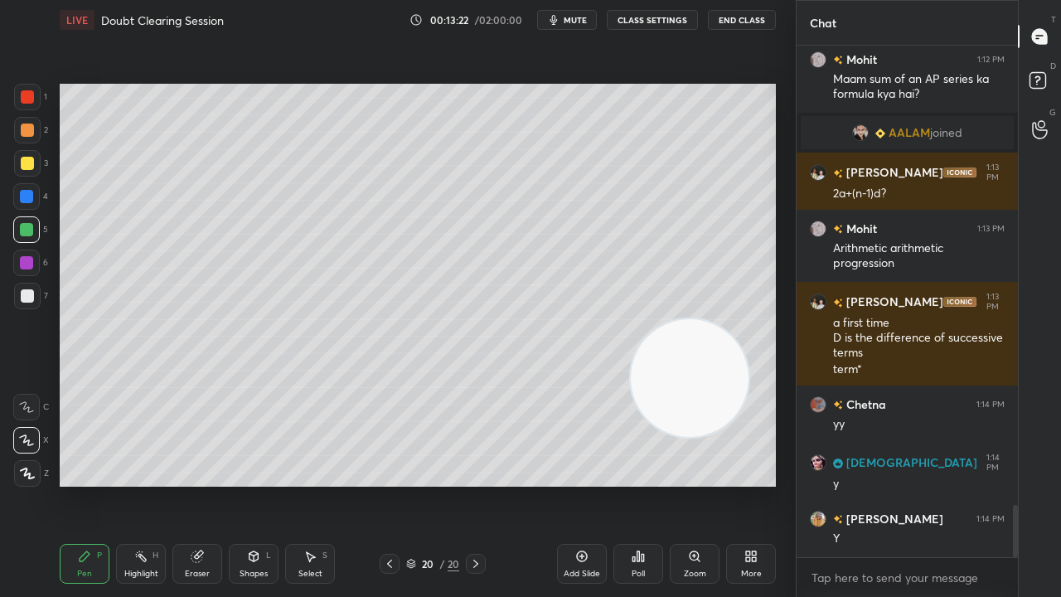
drag, startPoint x: 715, startPoint y: 266, endPoint x: 618, endPoint y: 557, distance: 306.7
click at [653, 484] on div "LIVE Doubt Clearing Session 00:13:22 / 02:00:00 mute CLASS SETTINGS End Class S…" at bounding box center [418, 298] width 730 height 597
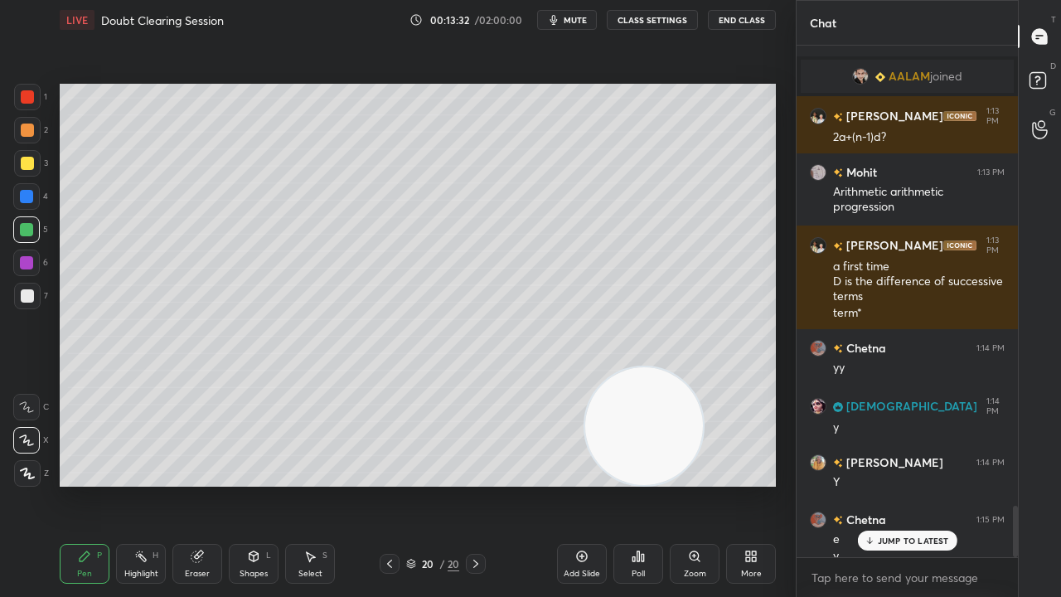
scroll to position [4561, 0]
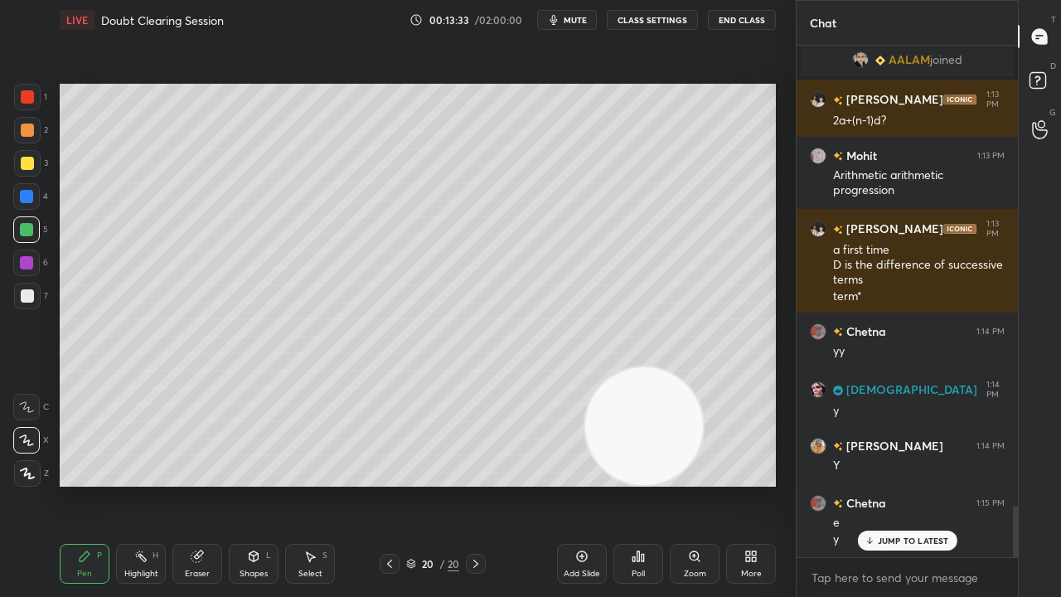
click at [569, 23] on span "mute" at bounding box center [575, 20] width 23 height 12
drag, startPoint x: 571, startPoint y: 22, endPoint x: 579, endPoint y: 17, distance: 8.5
click at [570, 22] on span "unmute" at bounding box center [574, 20] width 36 height 12
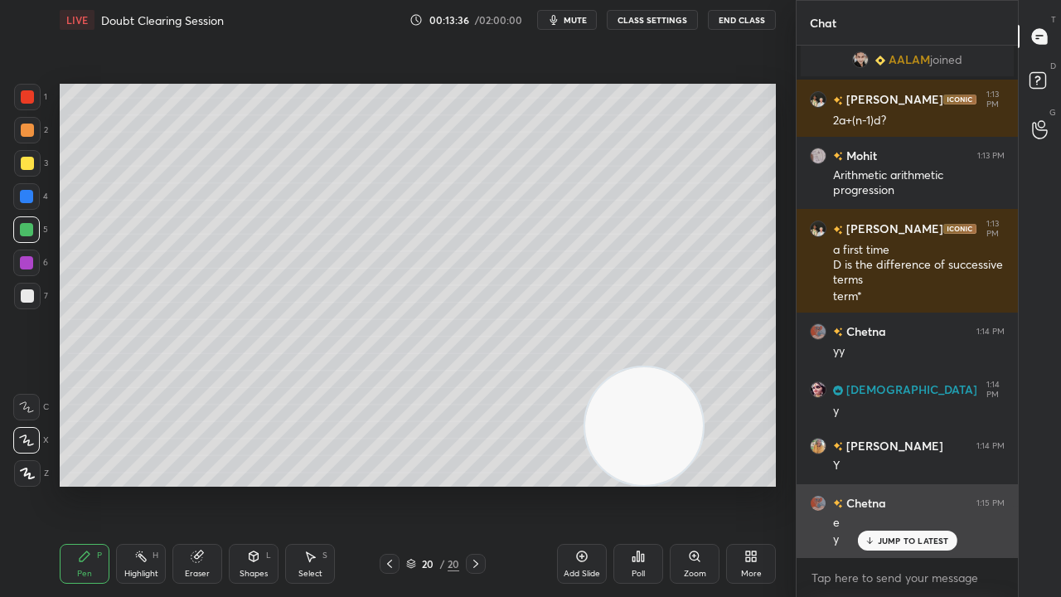
drag, startPoint x: 867, startPoint y: 539, endPoint x: 843, endPoint y: 534, distance: 24.6
click at [866, 484] on icon at bounding box center [869, 541] width 11 height 10
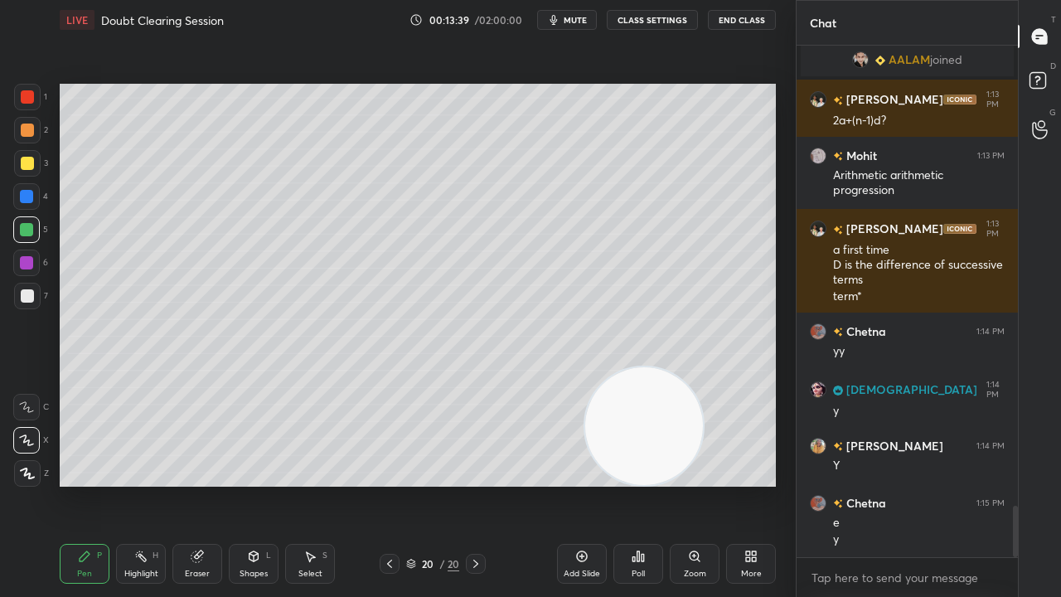
scroll to position [4619, 0]
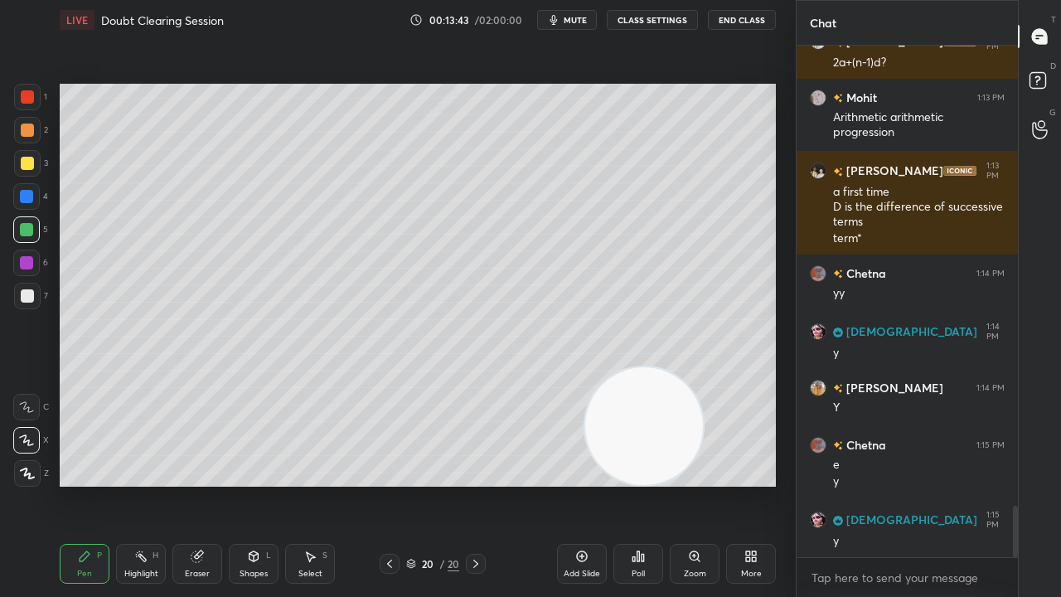
click at [26, 298] on div at bounding box center [27, 295] width 13 height 13
click at [571, 26] on button "mute" at bounding box center [567, 20] width 60 height 20
click at [574, 21] on span "unmute" at bounding box center [574, 20] width 36 height 12
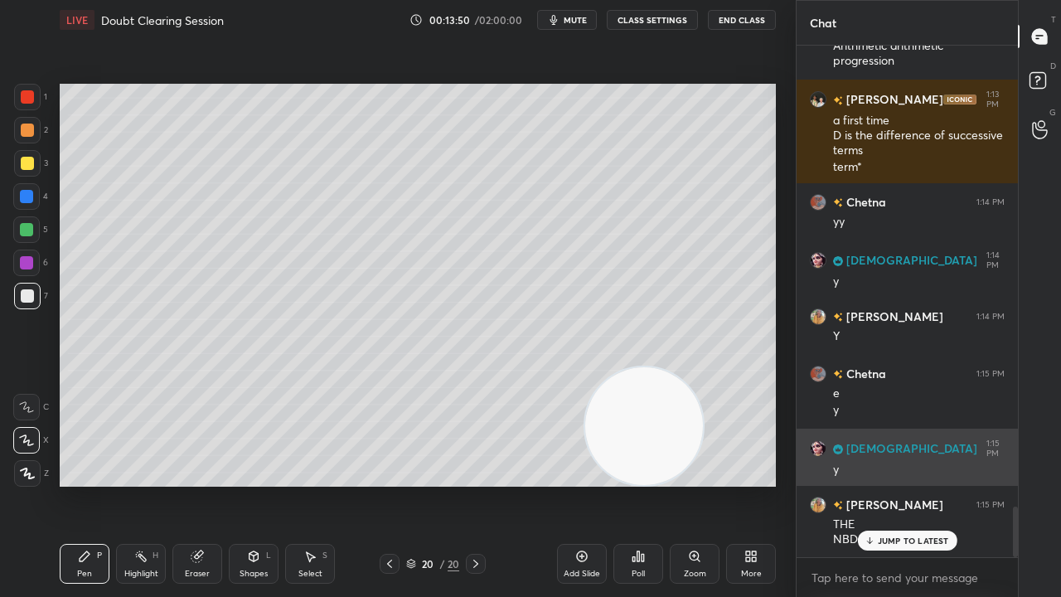
click at [861, 441] on div "1 2 3 4 5 6 7 C X Z C X Z E E Erase all H H LIVE Doubt Clearing Session 00:13:5…" at bounding box center [530, 298] width 1061 height 597
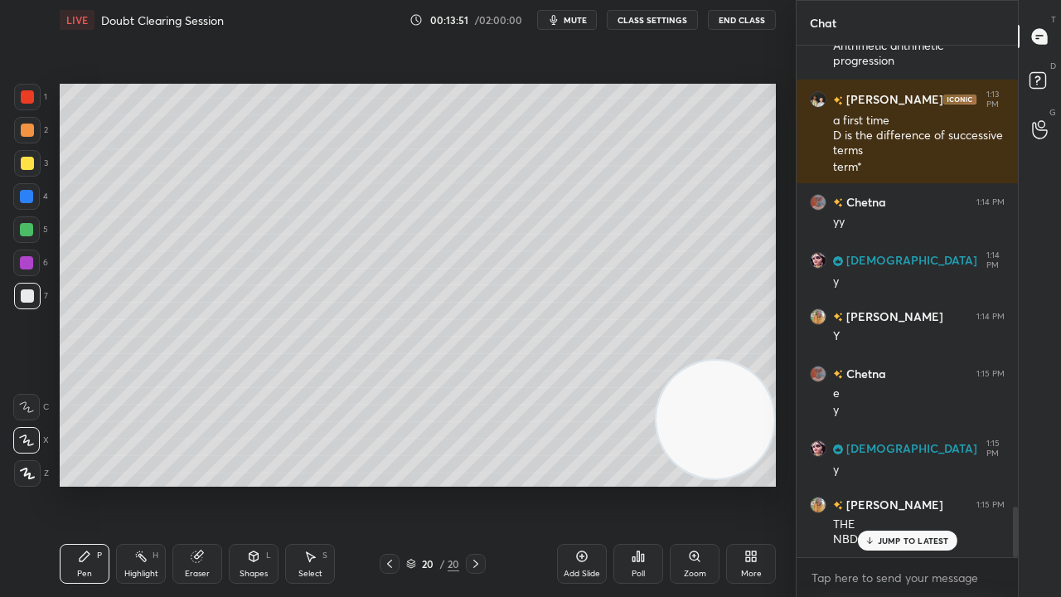
click at [574, 484] on div "Add Slide" at bounding box center [582, 574] width 36 height 8
drag, startPoint x: 23, startPoint y: 166, endPoint x: 51, endPoint y: 150, distance: 32.3
click at [27, 166] on div at bounding box center [27, 163] width 13 height 13
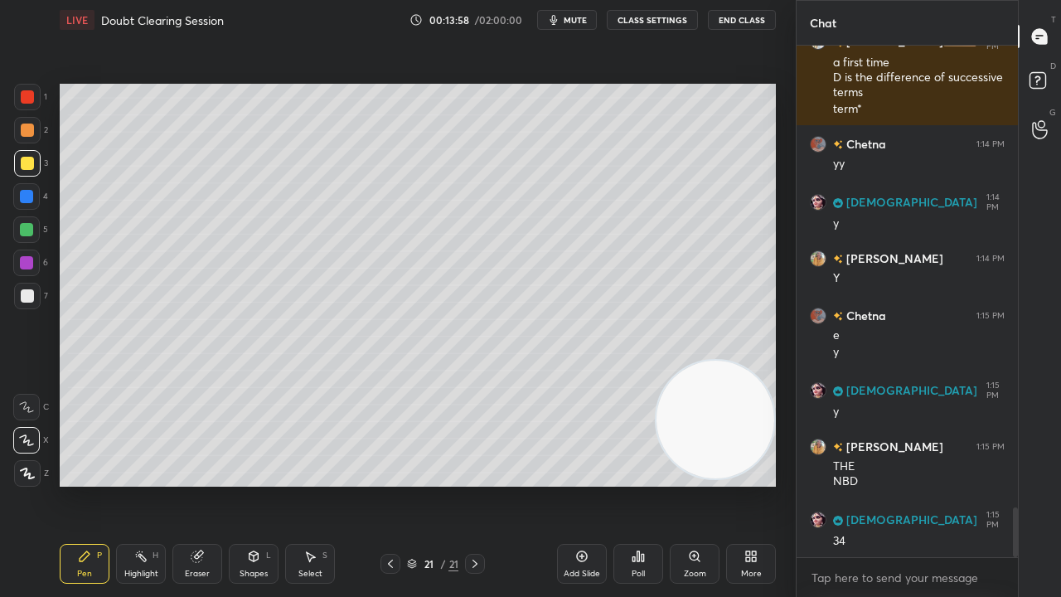
scroll to position [4805, 0]
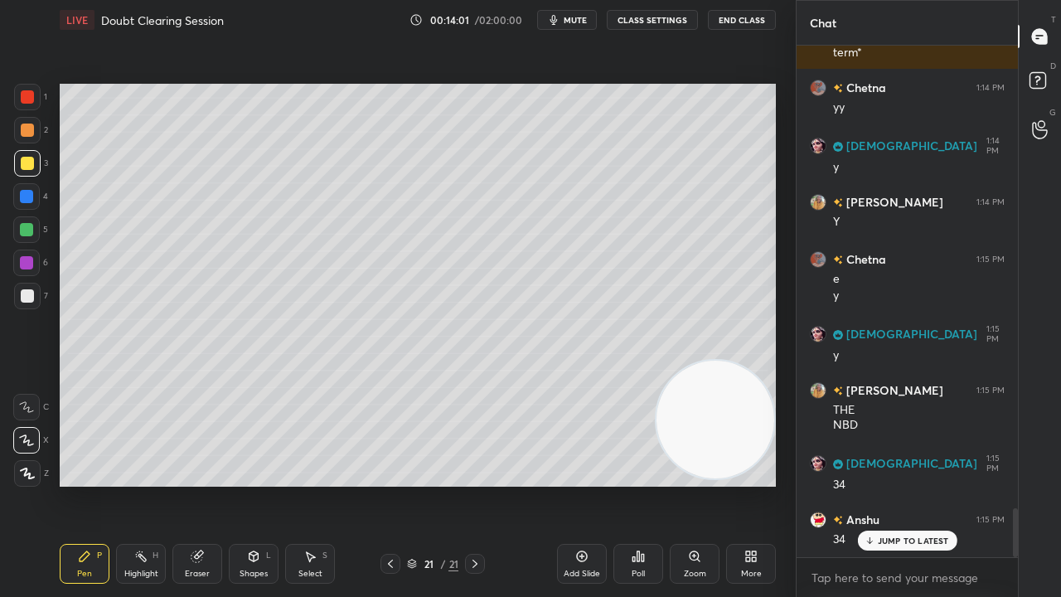
click at [28, 295] on div at bounding box center [27, 295] width 13 height 13
drag, startPoint x: 23, startPoint y: 229, endPoint x: 45, endPoint y: 233, distance: 21.9
click at [23, 229] on div at bounding box center [26, 229] width 13 height 13
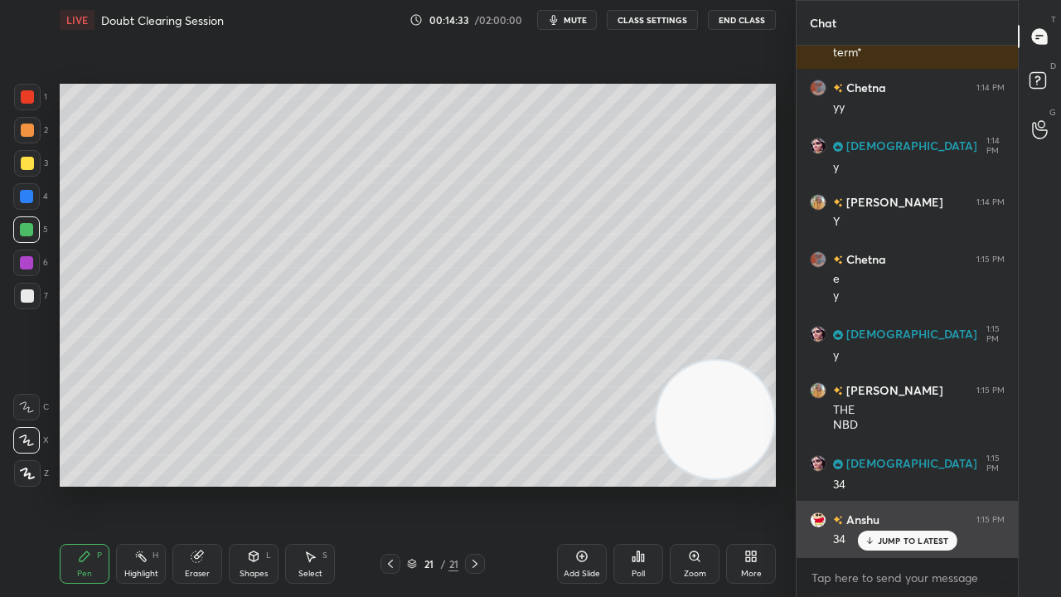
click at [933, 484] on p "JUMP TO LATEST" at bounding box center [913, 541] width 71 height 10
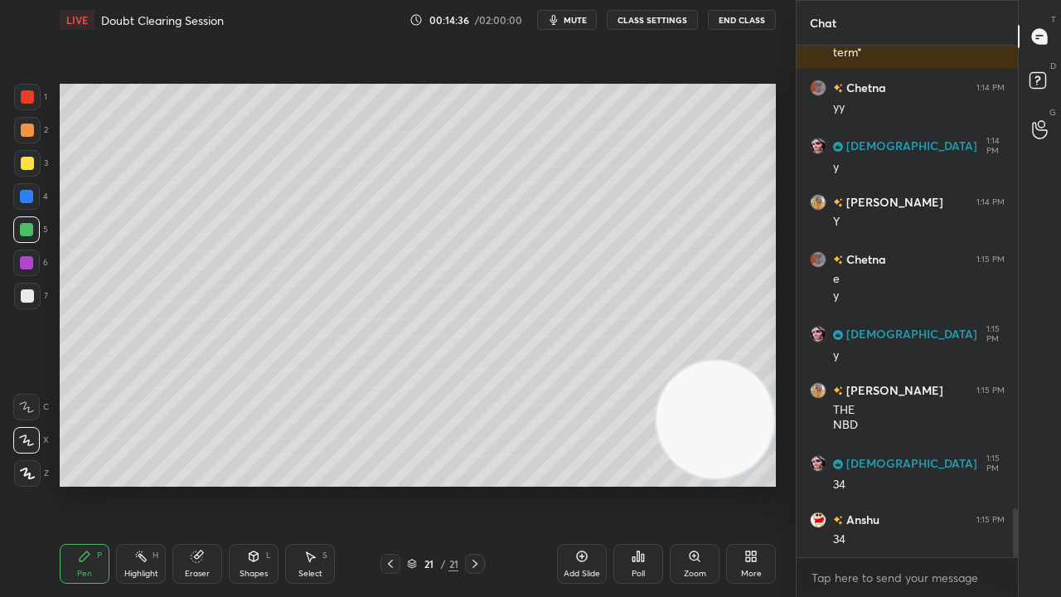
click at [40, 299] on div "7" at bounding box center [31, 296] width 34 height 27
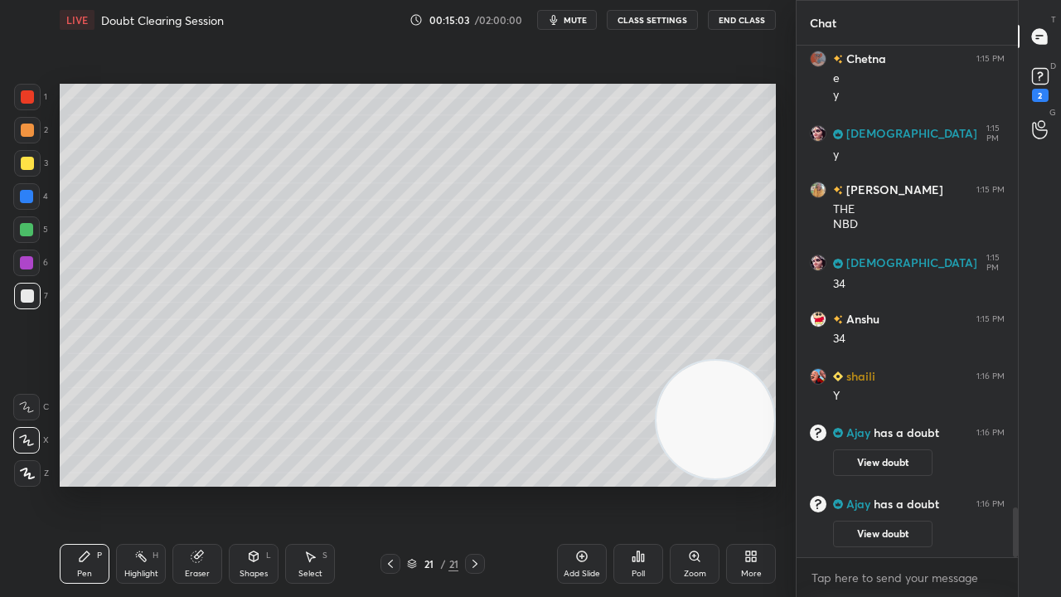
scroll to position [4842, 0]
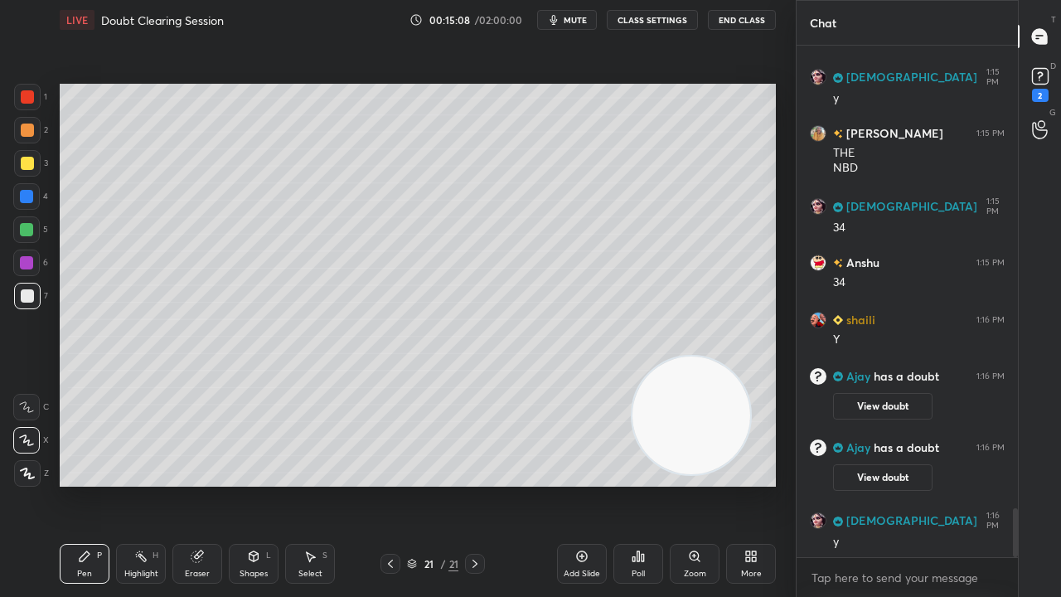
drag, startPoint x: 727, startPoint y: 424, endPoint x: 277, endPoint y: 225, distance: 492.2
click at [633, 356] on video at bounding box center [692, 415] width 118 height 118
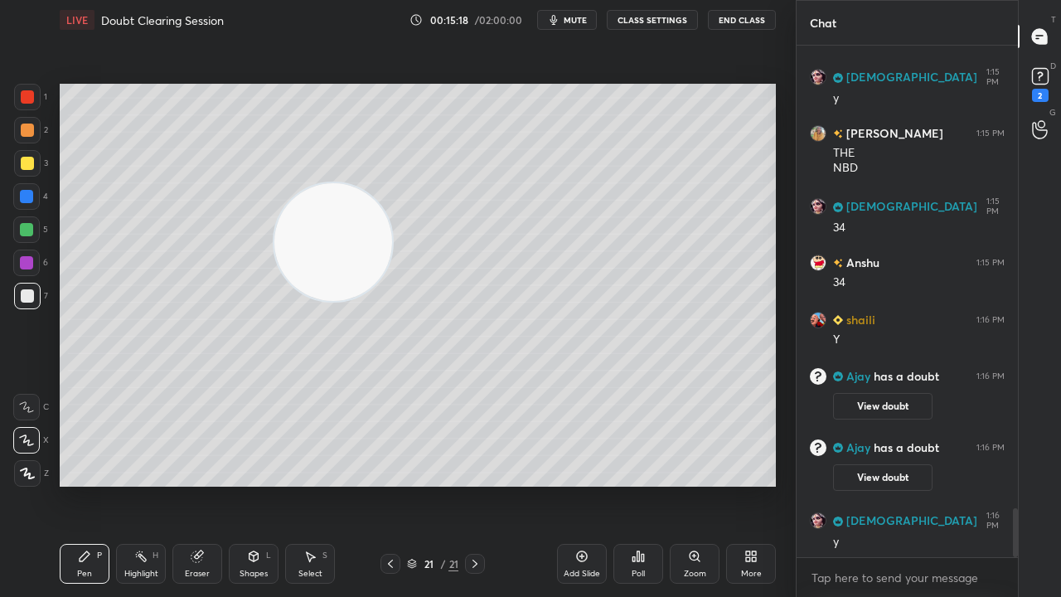
scroll to position [4913, 0]
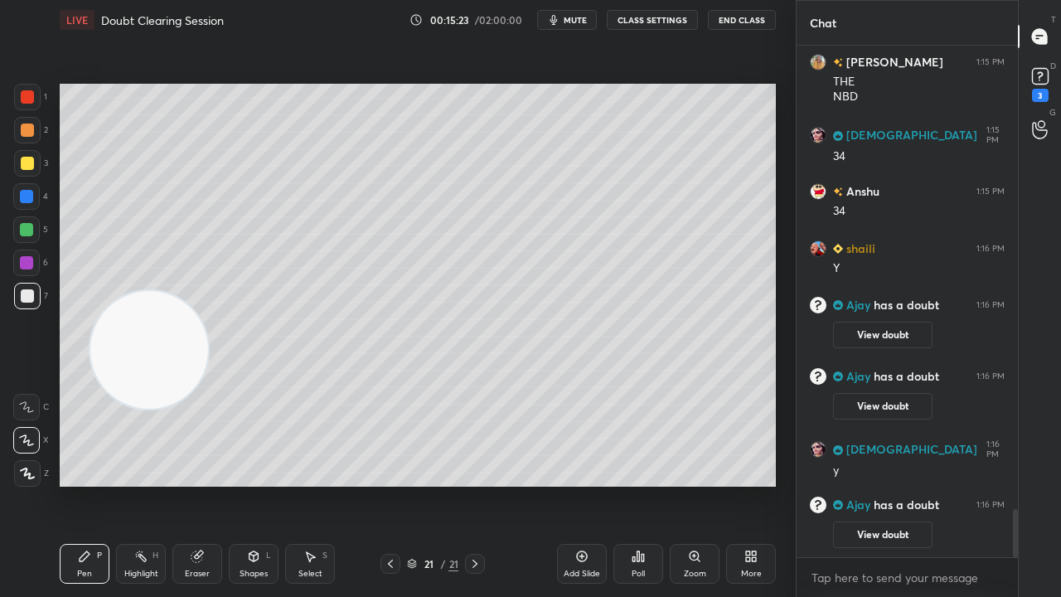
drag, startPoint x: 370, startPoint y: 264, endPoint x: 119, endPoint y: 395, distance: 282.9
click at [131, 398] on video at bounding box center [149, 350] width 118 height 118
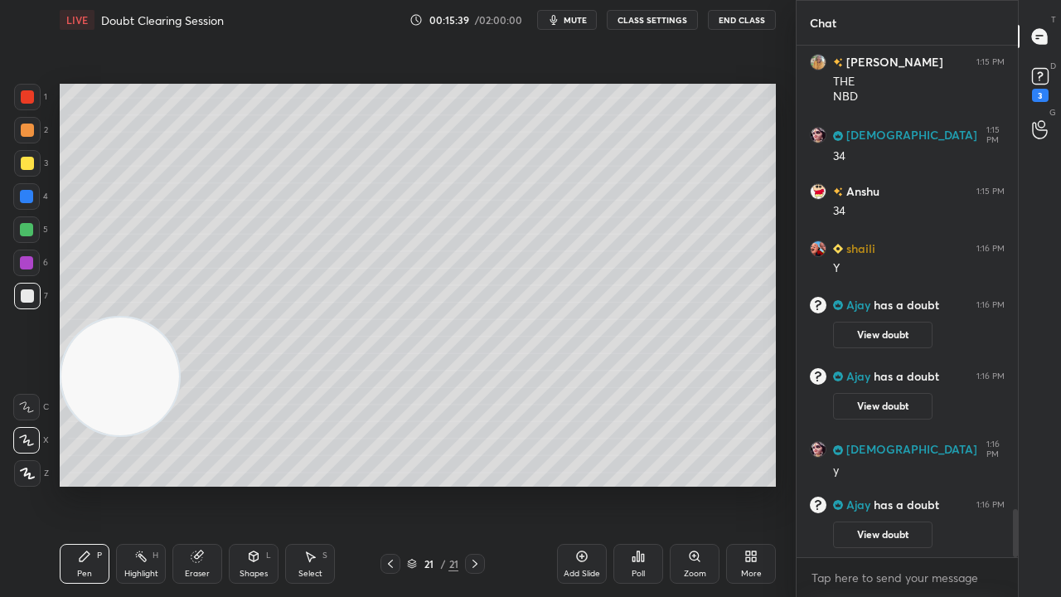
click at [579, 17] on span "mute" at bounding box center [575, 20] width 23 height 12
click at [575, 22] on span "unmute" at bounding box center [574, 20] width 36 height 12
drag, startPoint x: 128, startPoint y: 411, endPoint x: 94, endPoint y: 285, distance: 130.5
click at [95, 295] on video at bounding box center [120, 354] width 118 height 118
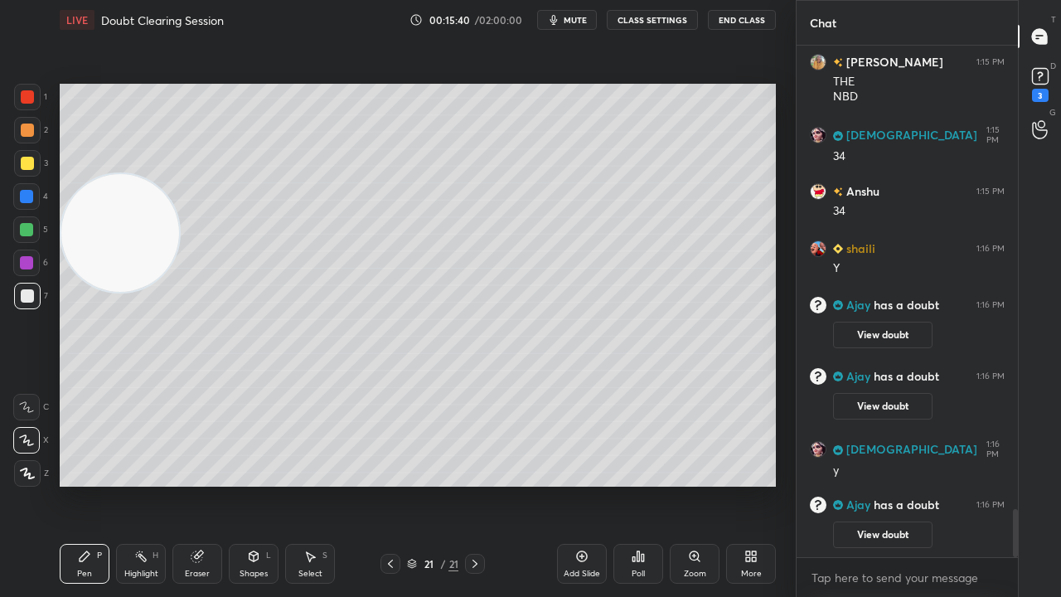
drag, startPoint x: 584, startPoint y: 559, endPoint x: 560, endPoint y: 580, distance: 31.7
click at [583, 484] on icon at bounding box center [581, 556] width 13 height 13
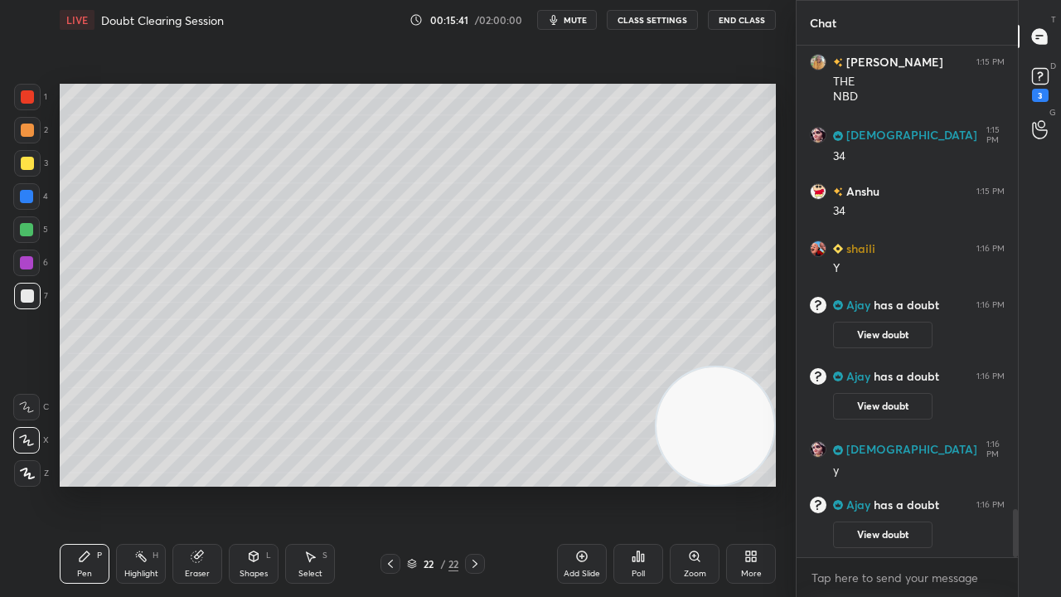
drag, startPoint x: 141, startPoint y: 250, endPoint x: 763, endPoint y: 572, distance: 700.0
click at [776, 484] on div "LIVE Doubt Clearing Session 00:15:41 / 02:00:00 mute CLASS SETTINGS End Class S…" at bounding box center [418, 298] width 730 height 597
click at [31, 167] on div at bounding box center [27, 163] width 13 height 13
click at [234, 484] on div "Shapes L" at bounding box center [254, 564] width 50 height 40
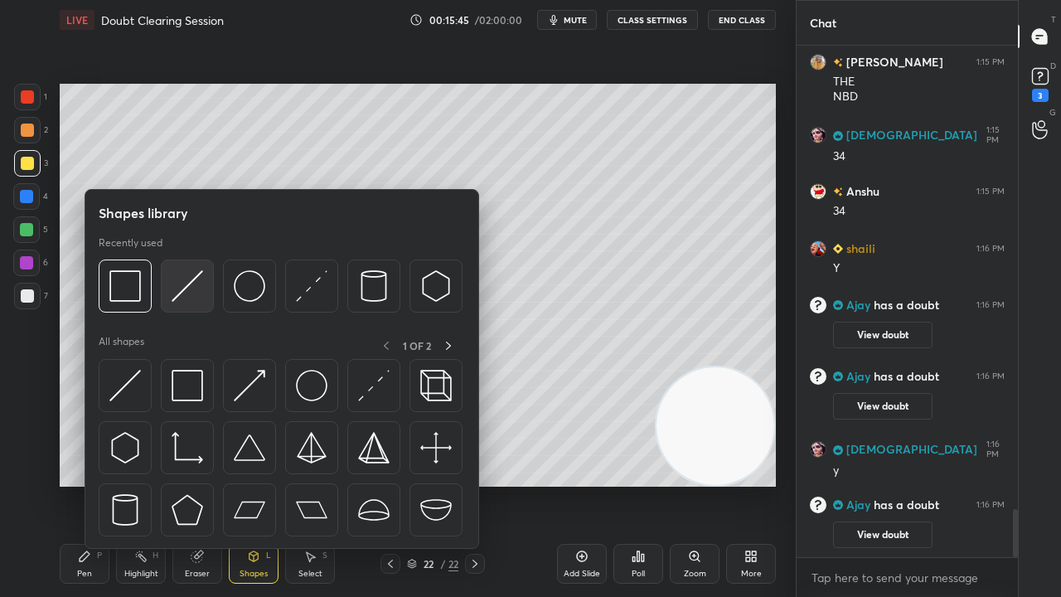
click at [182, 309] on div at bounding box center [187, 285] width 53 height 53
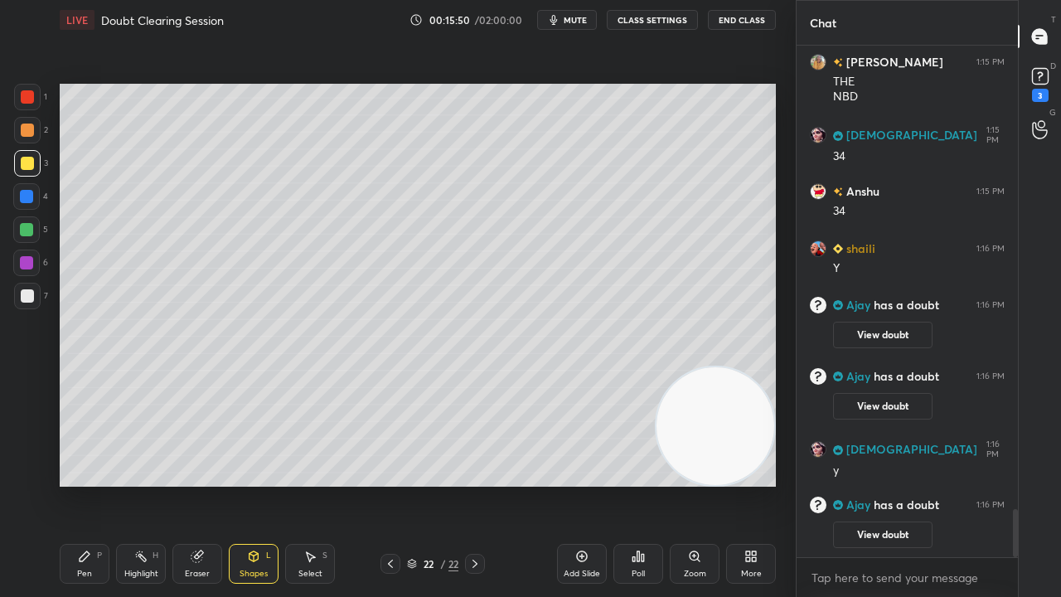
drag, startPoint x: 153, startPoint y: 504, endPoint x: 126, endPoint y: 541, distance: 45.6
click at [141, 484] on div "Setting up your live class Poll for secs No correct answer Start poll" at bounding box center [418, 285] width 730 height 491
click at [75, 484] on div "Pen P" at bounding box center [85, 564] width 50 height 40
click at [27, 238] on div at bounding box center [26, 229] width 27 height 27
click at [252, 484] on div "Shapes L" at bounding box center [254, 564] width 50 height 40
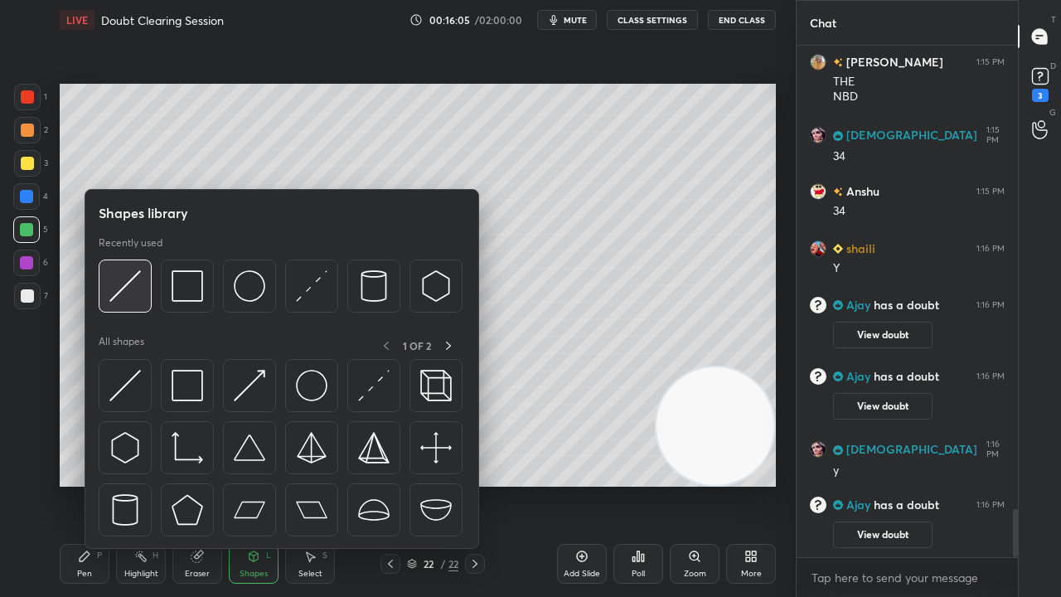
click at [128, 298] on img at bounding box center [125, 286] width 32 height 32
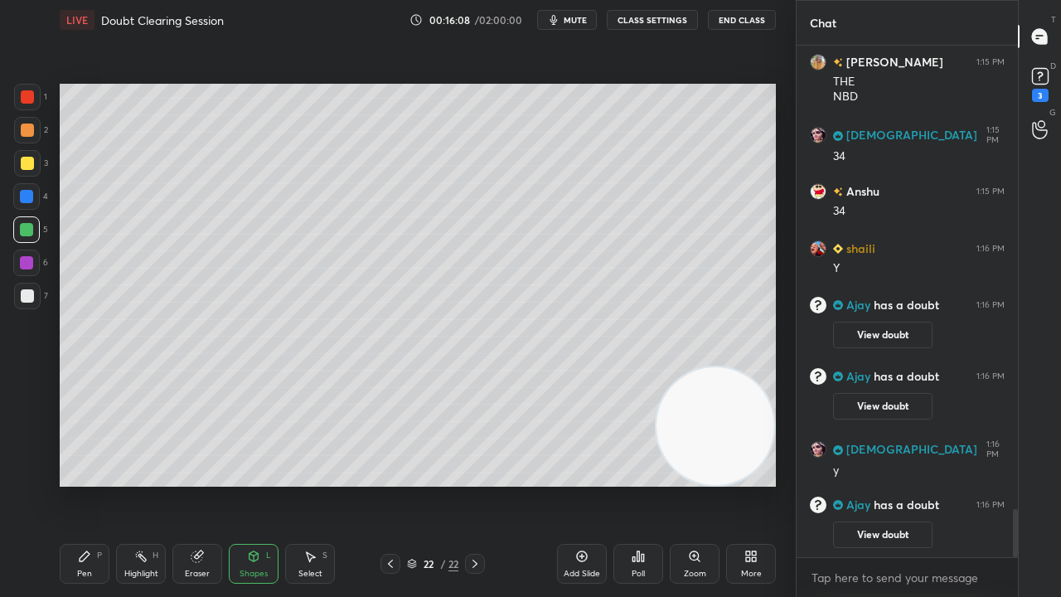
click at [79, 484] on div "Pen" at bounding box center [84, 574] width 15 height 8
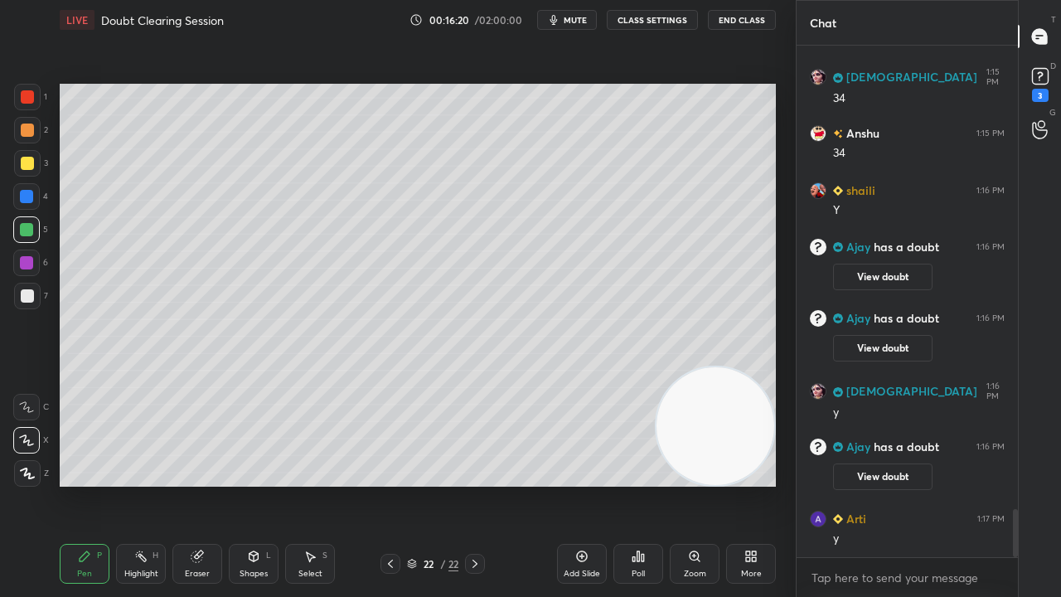
click at [583, 23] on span "mute" at bounding box center [575, 20] width 23 height 12
click at [584, 24] on span "unmute" at bounding box center [574, 20] width 36 height 12
click at [28, 305] on div at bounding box center [27, 296] width 27 height 27
click at [191, 484] on div "Eraser" at bounding box center [197, 574] width 25 height 8
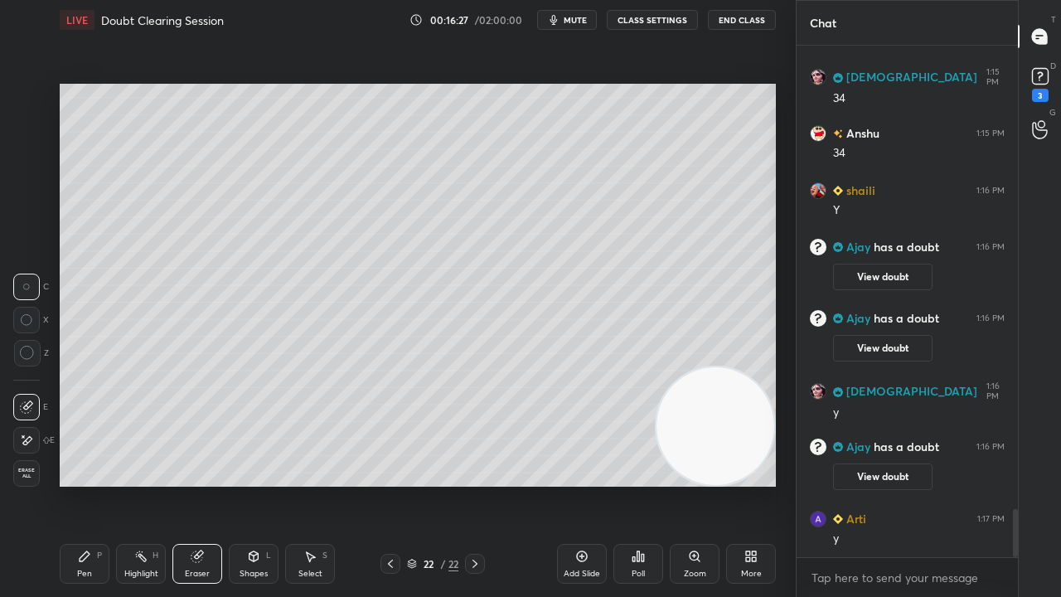
click at [82, 484] on div "Pen" at bounding box center [84, 574] width 15 height 8
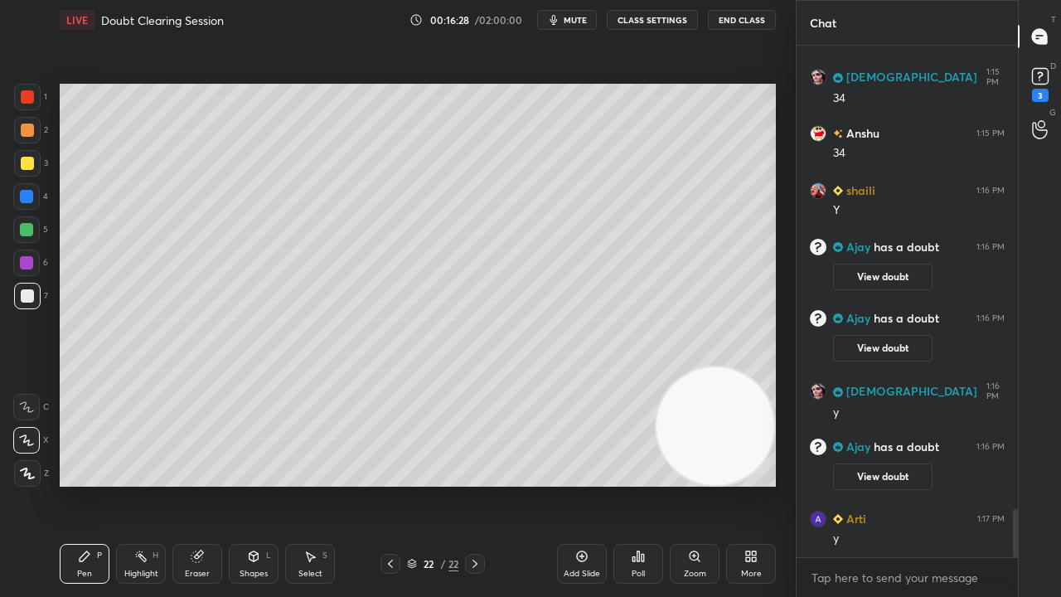
click at [557, 17] on icon "button" at bounding box center [553, 19] width 13 height 13
click at [559, 17] on button "mute" at bounding box center [567, 20] width 60 height 20
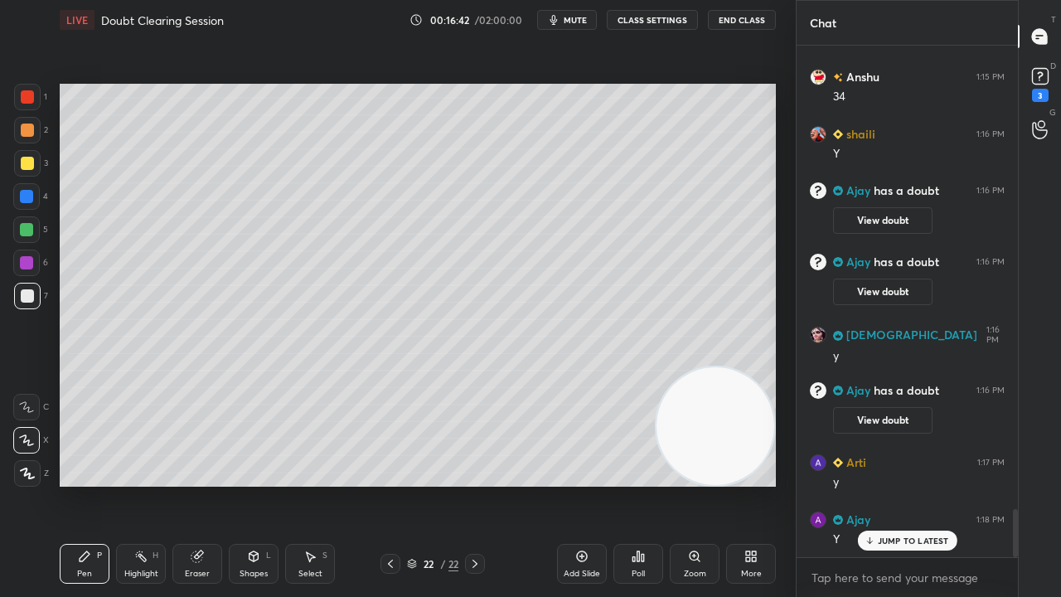
click at [390, 484] on icon at bounding box center [390, 563] width 13 height 13
click at [473, 484] on icon at bounding box center [474, 563] width 13 height 13
click at [592, 22] on button "mute" at bounding box center [567, 20] width 60 height 20
click at [589, 24] on span "unmute" at bounding box center [574, 20] width 36 height 12
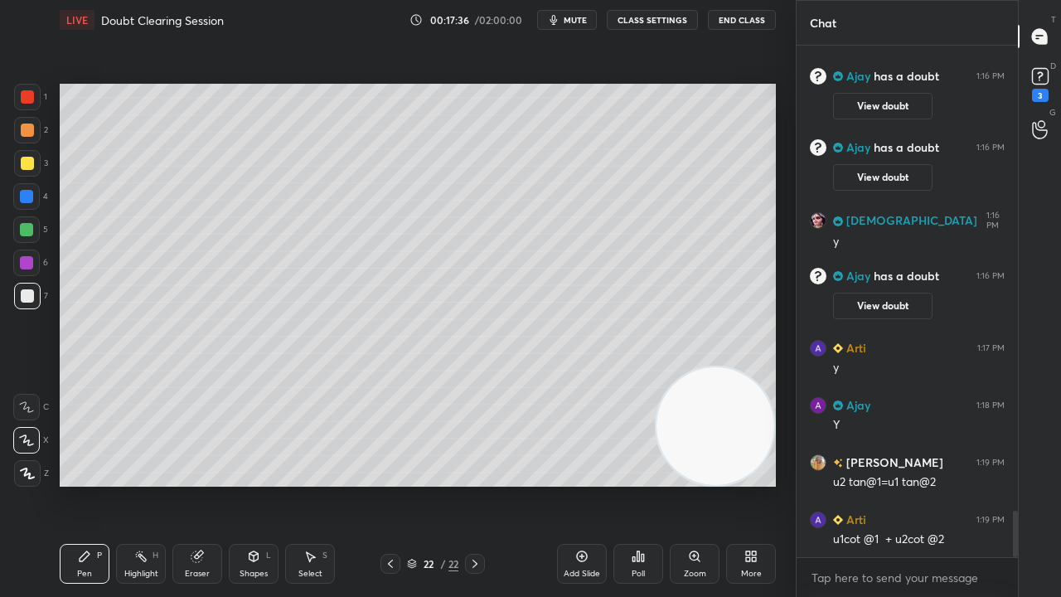
scroll to position [5138, 0]
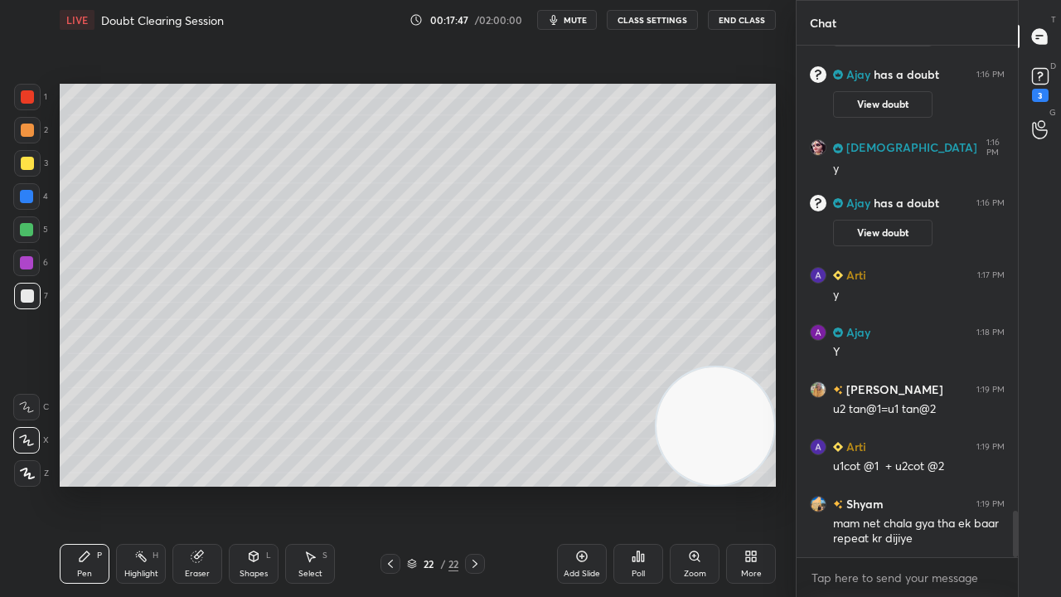
click at [582, 22] on span "mute" at bounding box center [575, 20] width 23 height 12
click at [587, 25] on button "unmute" at bounding box center [567, 20] width 60 height 20
click at [558, 20] on icon "button" at bounding box center [553, 20] width 7 height 10
click at [561, 20] on span "unmute" at bounding box center [574, 20] width 36 height 12
drag, startPoint x: 1015, startPoint y: 529, endPoint x: 1010, endPoint y: 559, distance: 30.3
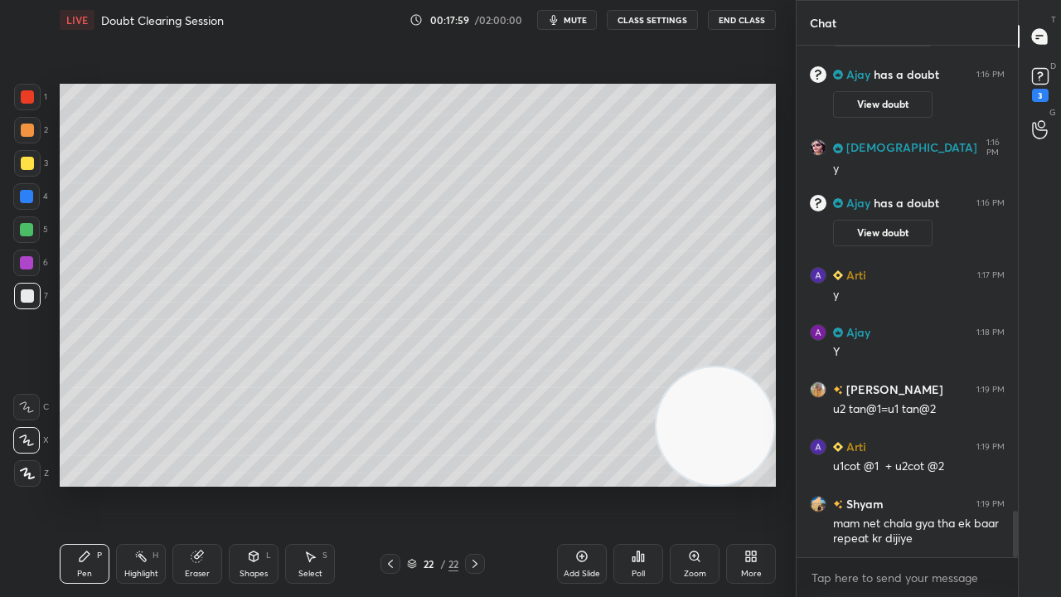
click at [1015, 484] on div at bounding box center [1015, 534] width 5 height 46
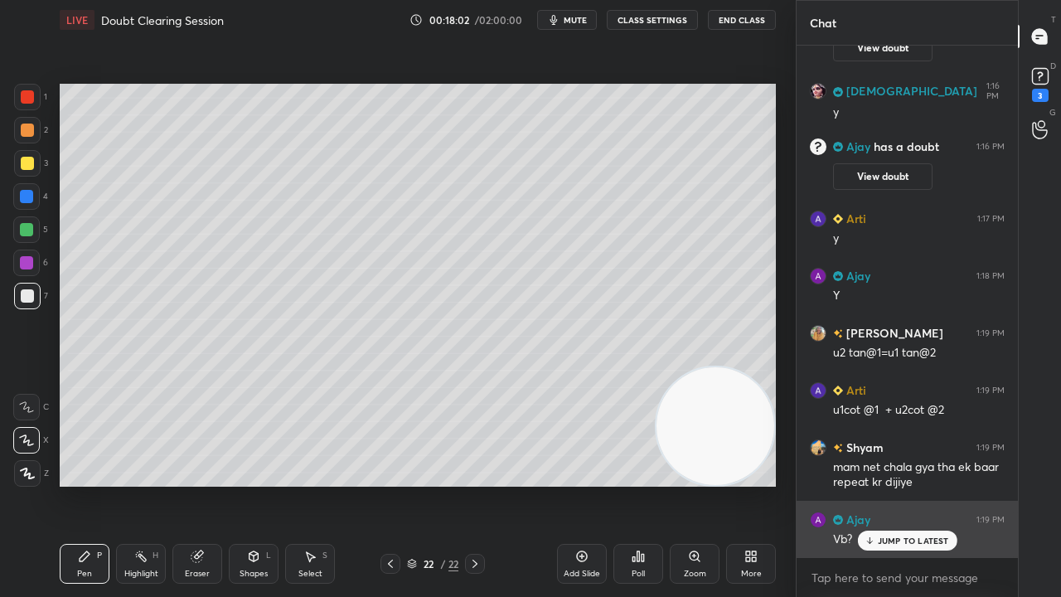
click at [887, 484] on div "JUMP TO LATEST" at bounding box center [906, 541] width 99 height 20
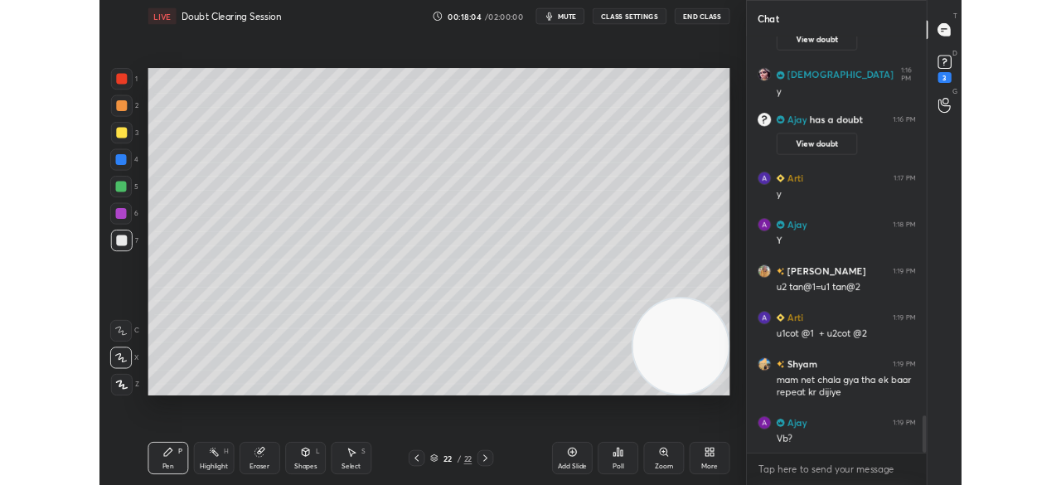
scroll to position [5253, 0]
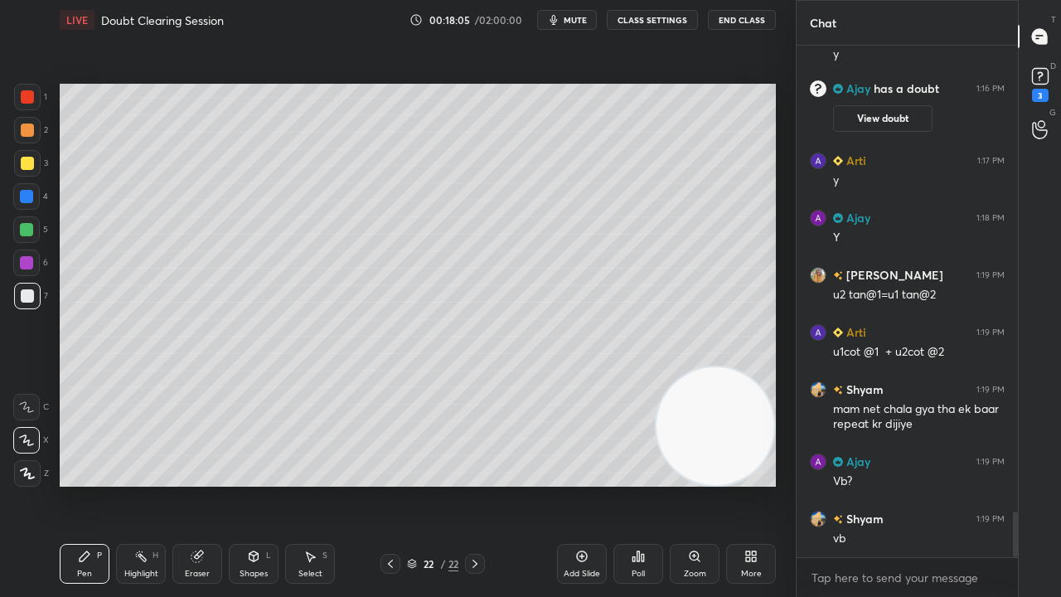
click at [573, 484] on div "Add Slide" at bounding box center [582, 564] width 50 height 40
click at [750, 484] on div "More" at bounding box center [751, 564] width 50 height 40
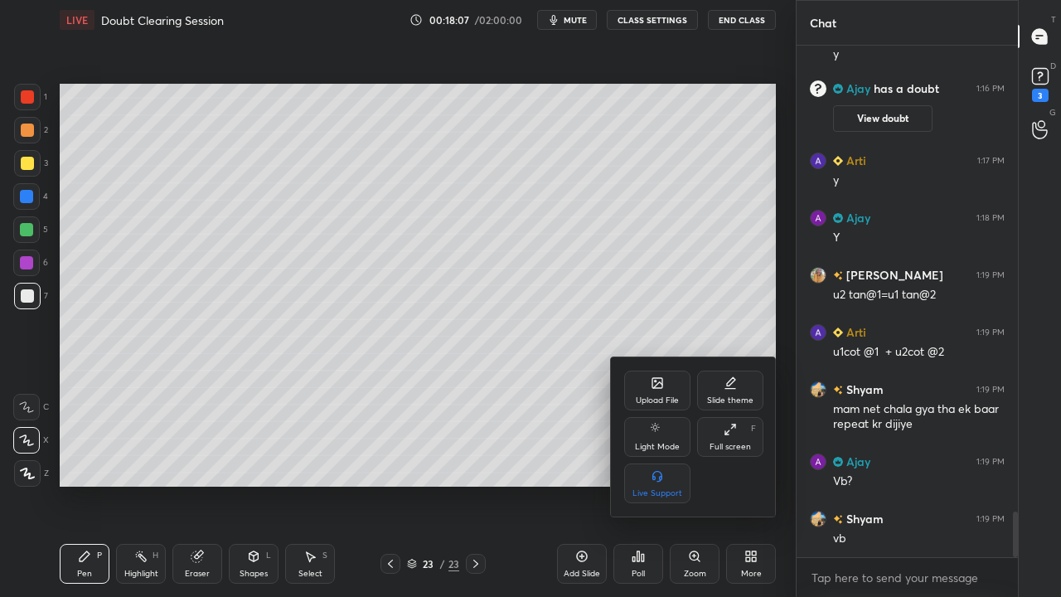
click at [735, 453] on div "Full screen F" at bounding box center [730, 437] width 66 height 40
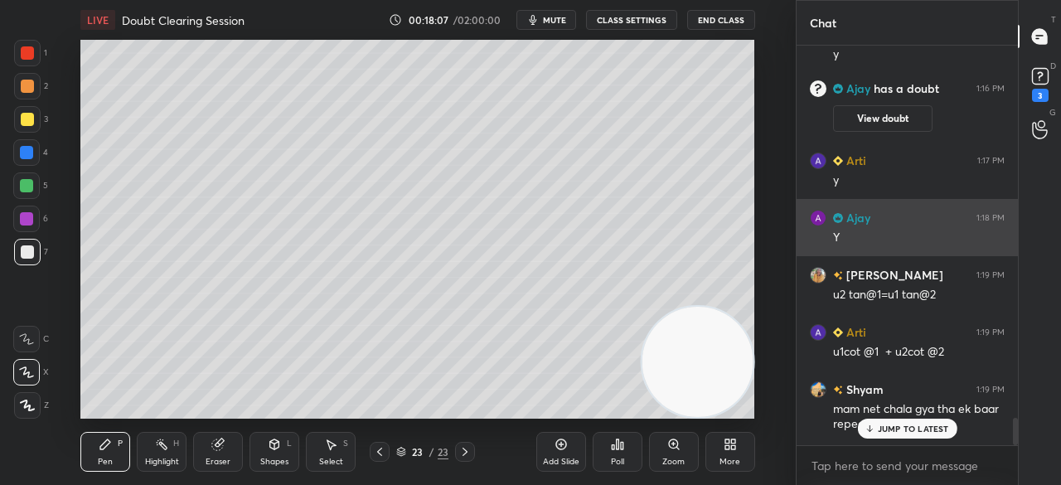
scroll to position [5420, 0]
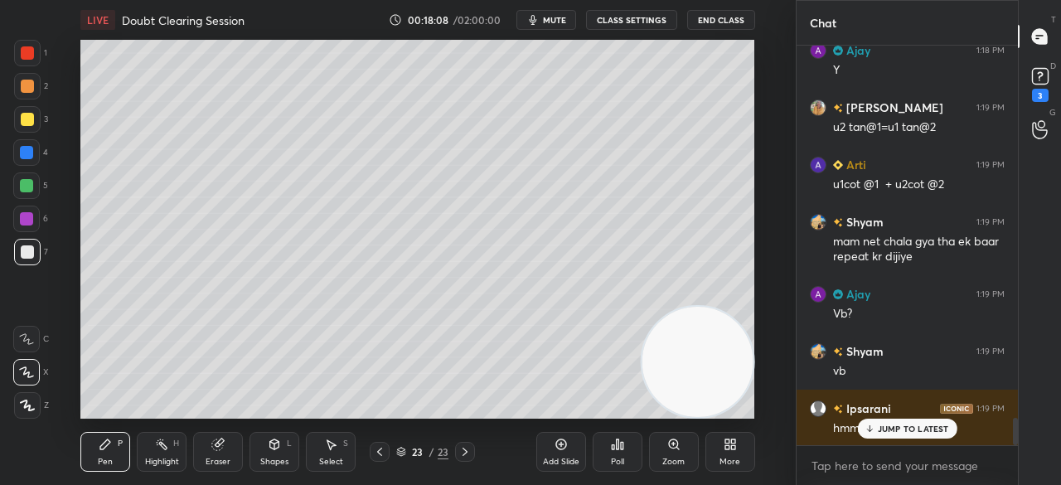
click at [1059, 90] on div "D Doubts (D) 3" at bounding box center [1040, 83] width 42 height 46
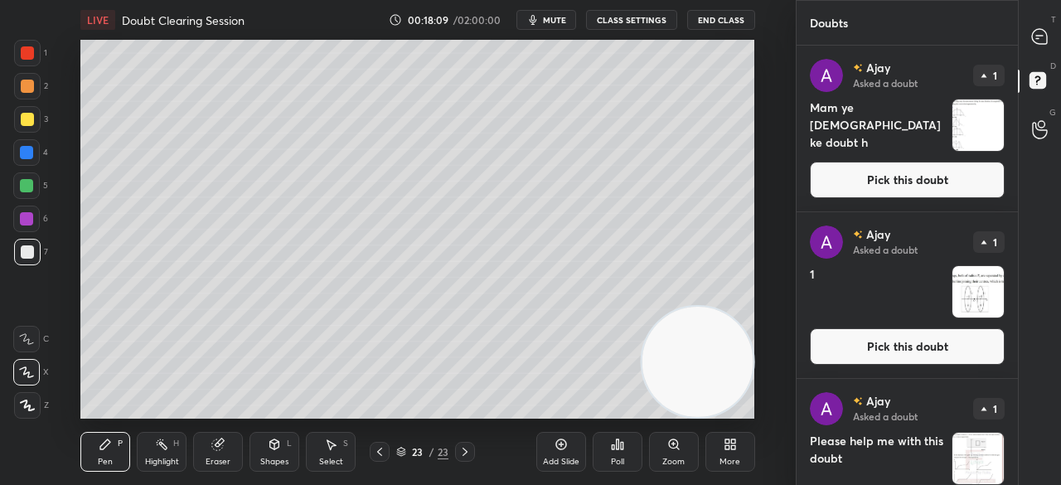
click at [950, 178] on button "Pick this doubt" at bounding box center [907, 180] width 195 height 36
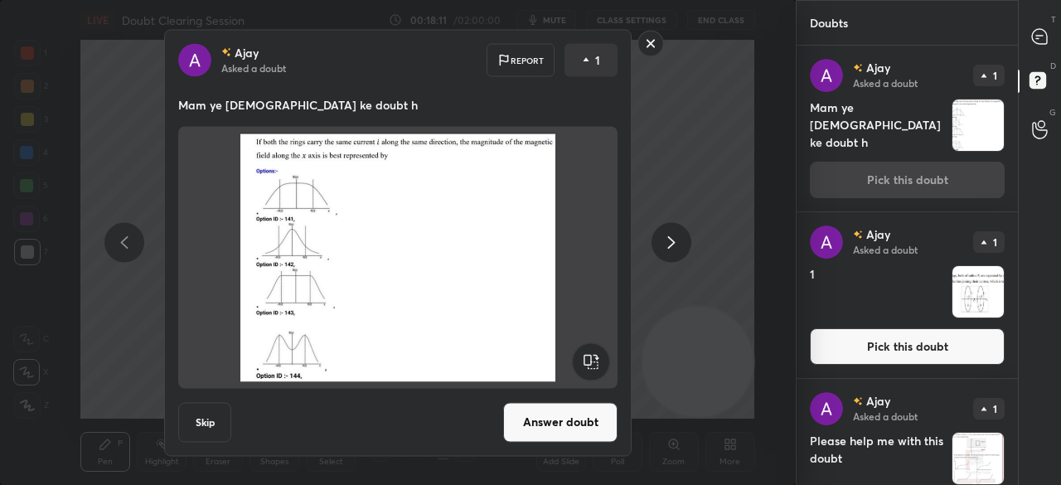
click at [678, 240] on icon at bounding box center [672, 243] width 20 height 20
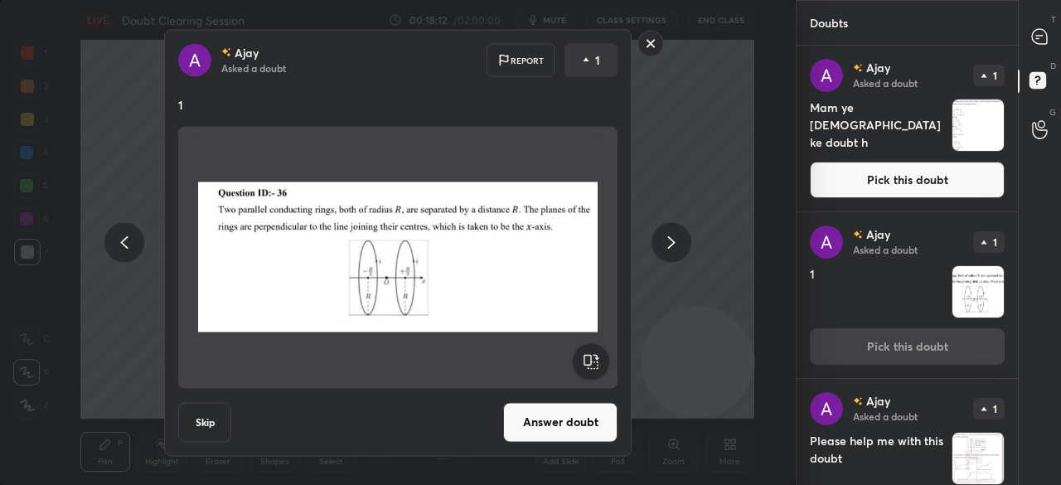
click at [669, 246] on icon at bounding box center [671, 242] width 7 height 12
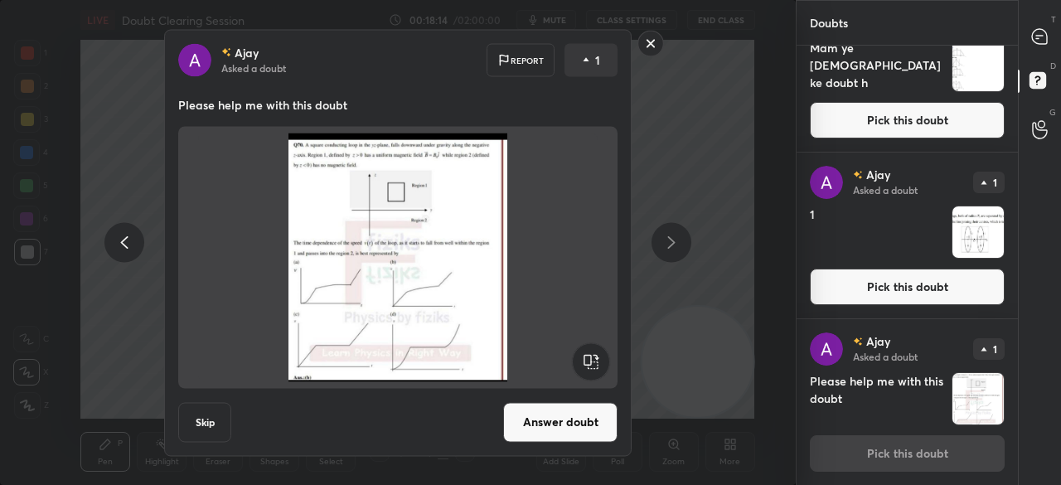
click at [647, 45] on rect at bounding box center [651, 44] width 26 height 26
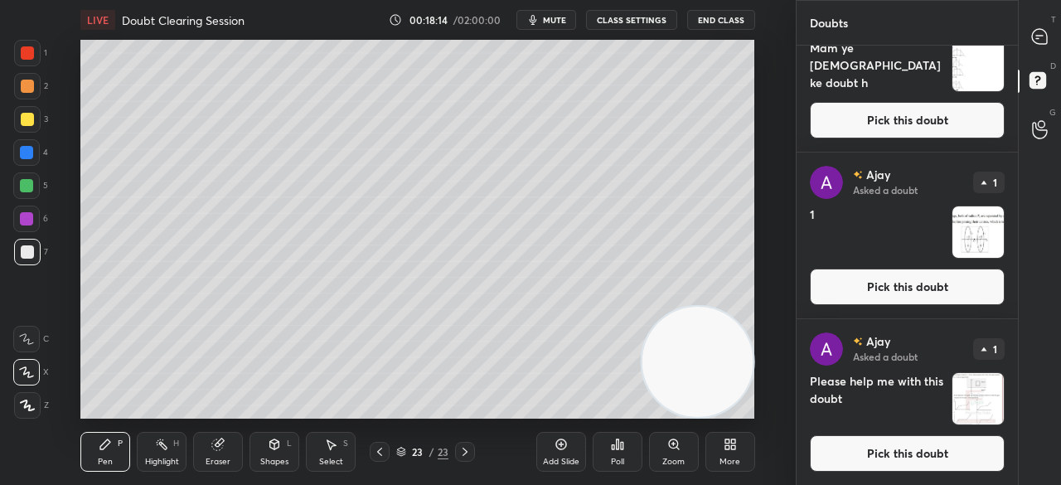
scroll to position [0, 0]
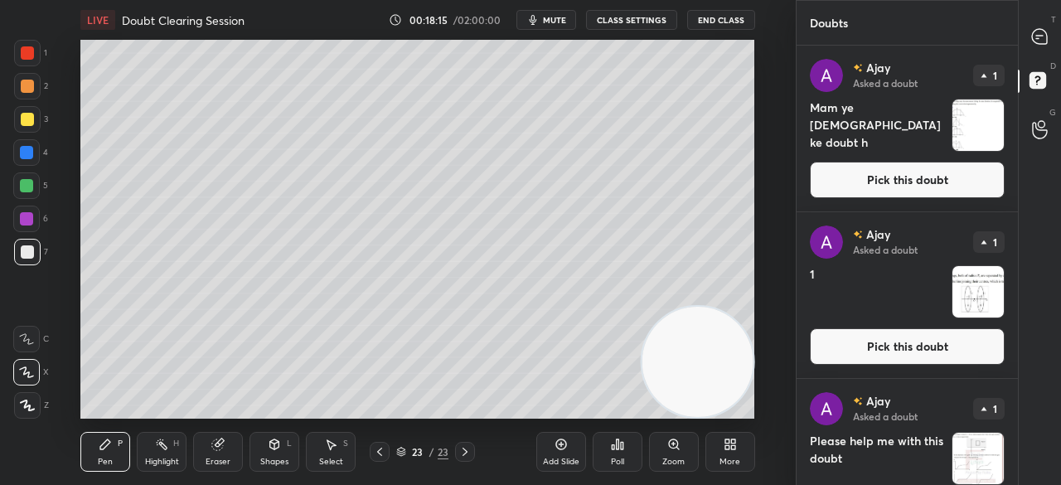
click at [1043, 26] on div at bounding box center [1040, 37] width 33 height 30
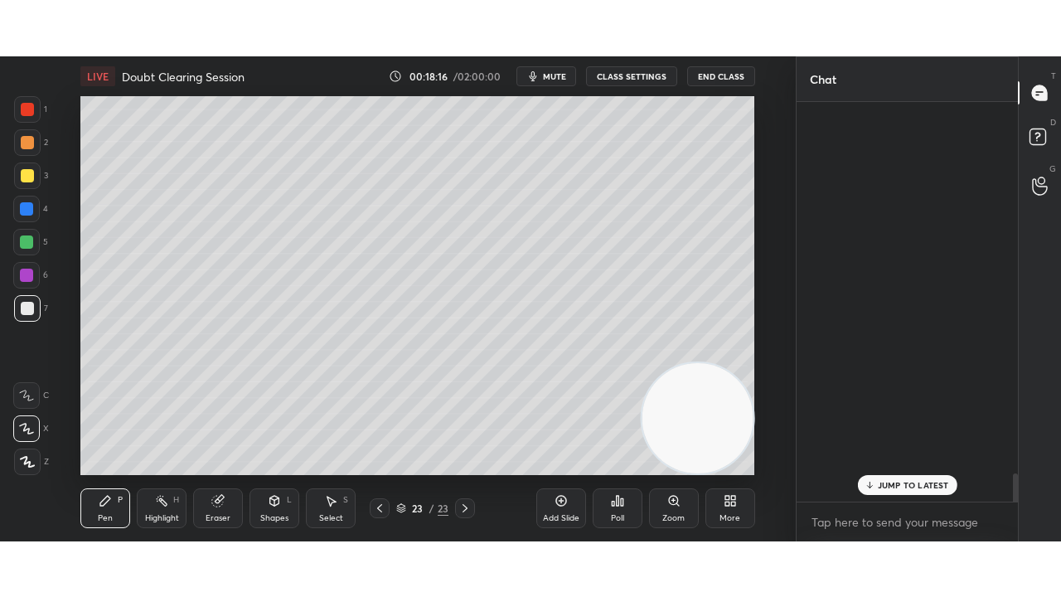
scroll to position [395, 216]
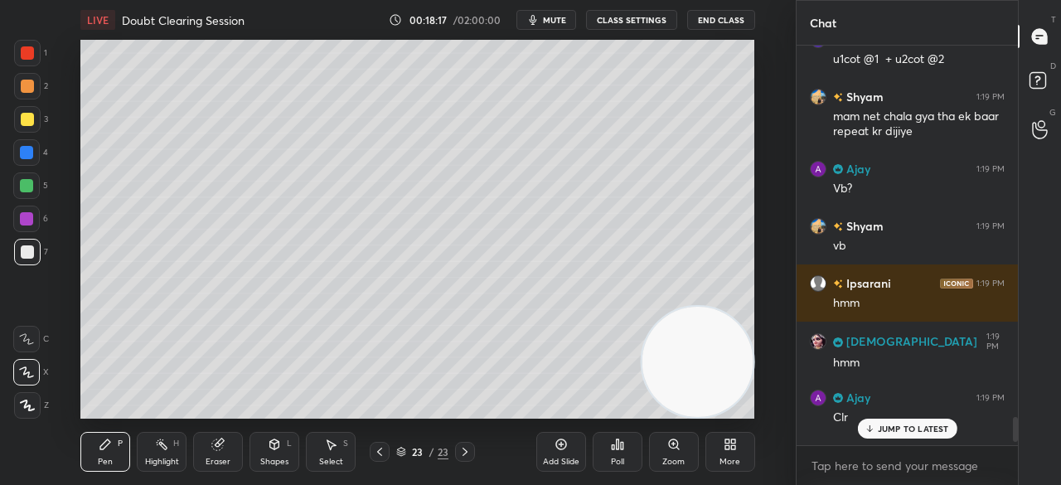
click at [736, 452] on div "More" at bounding box center [731, 452] width 50 height 40
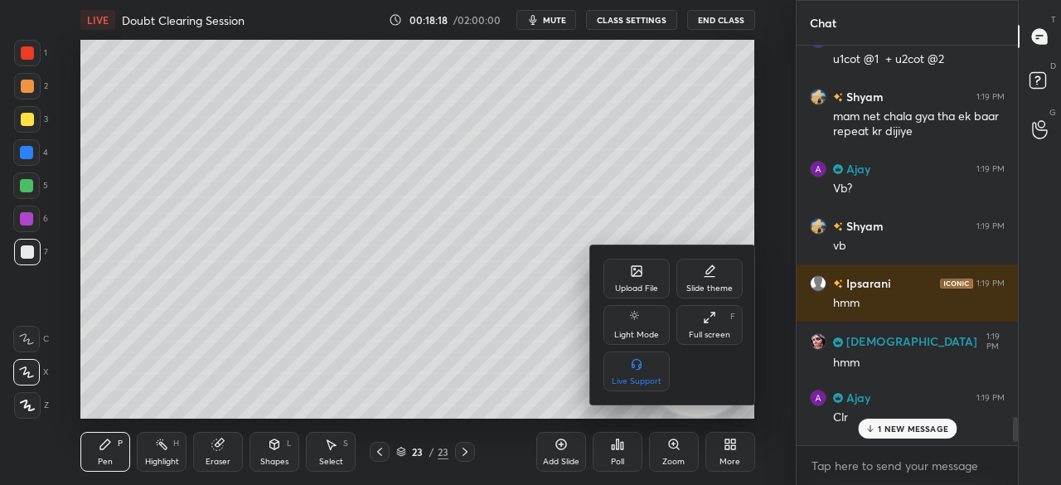
click at [719, 333] on div "Full screen" at bounding box center [709, 335] width 41 height 8
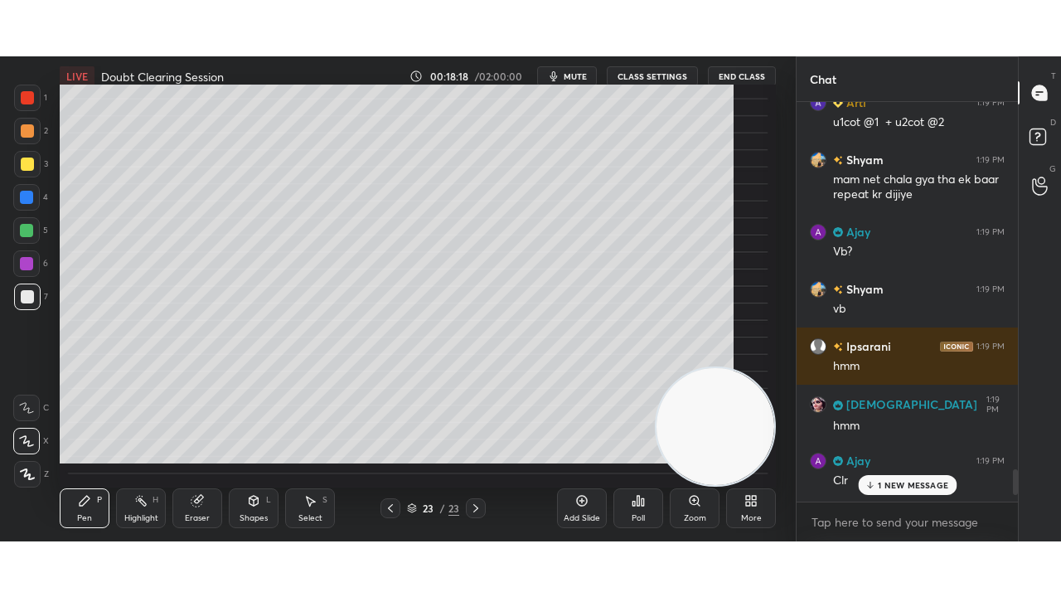
scroll to position [5874, 0]
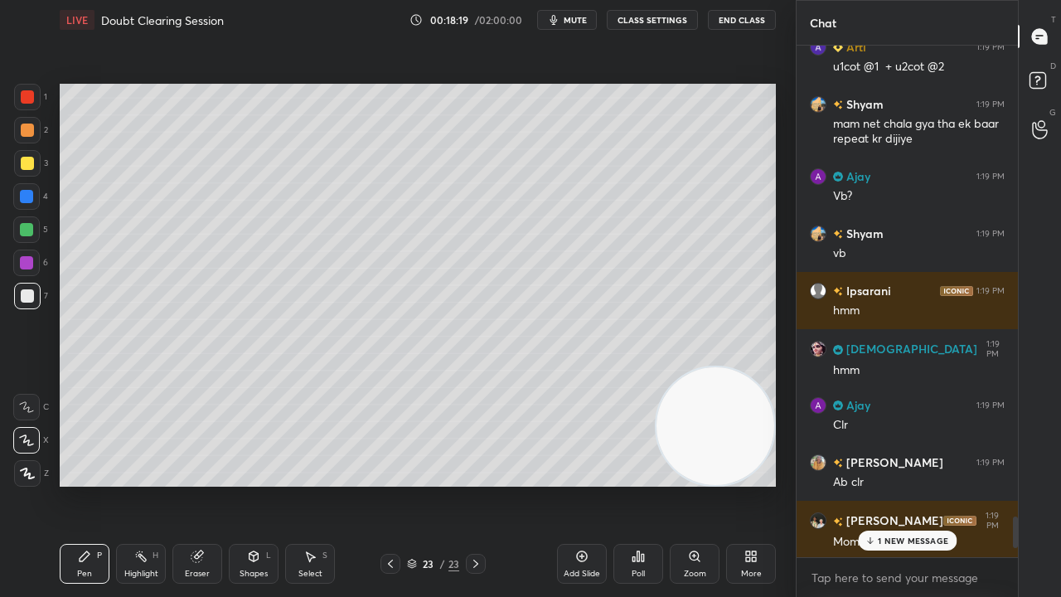
click at [898, 484] on div "1 NEW MESSAGE" at bounding box center [907, 541] width 99 height 20
drag, startPoint x: 598, startPoint y: 239, endPoint x: 560, endPoint y: 161, distance: 86.4
click at [657, 367] on video at bounding box center [716, 426] width 118 height 118
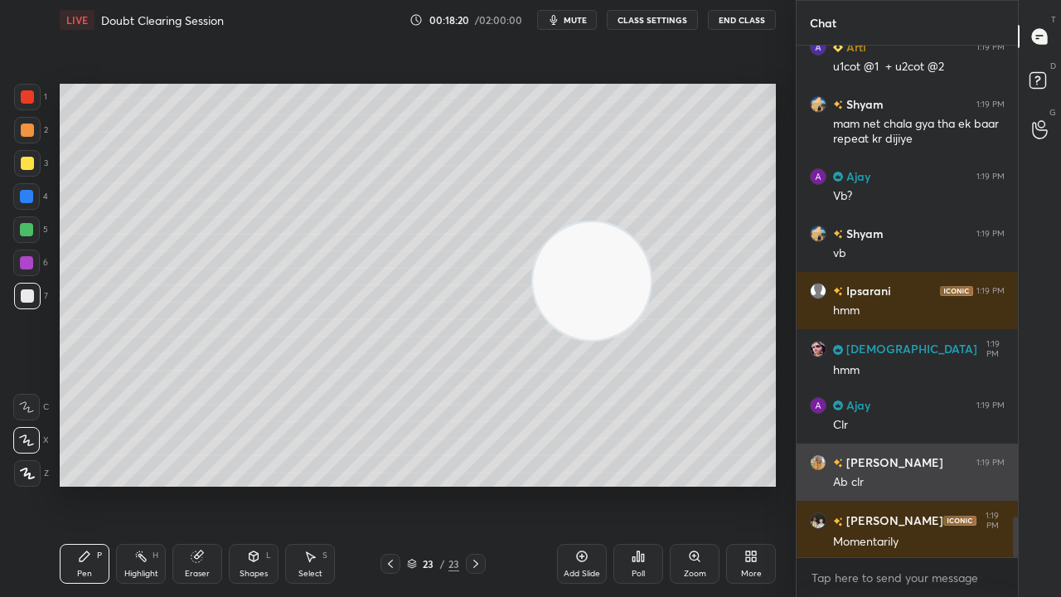
drag, startPoint x: 613, startPoint y: 284, endPoint x: 802, endPoint y: 489, distance: 279.3
click at [802, 484] on div "1 2 3 4 5 6 7 C X Z C X Z E E Erase all H H LIVE Doubt Clearing Session 00:18:2…" at bounding box center [530, 298] width 1061 height 597
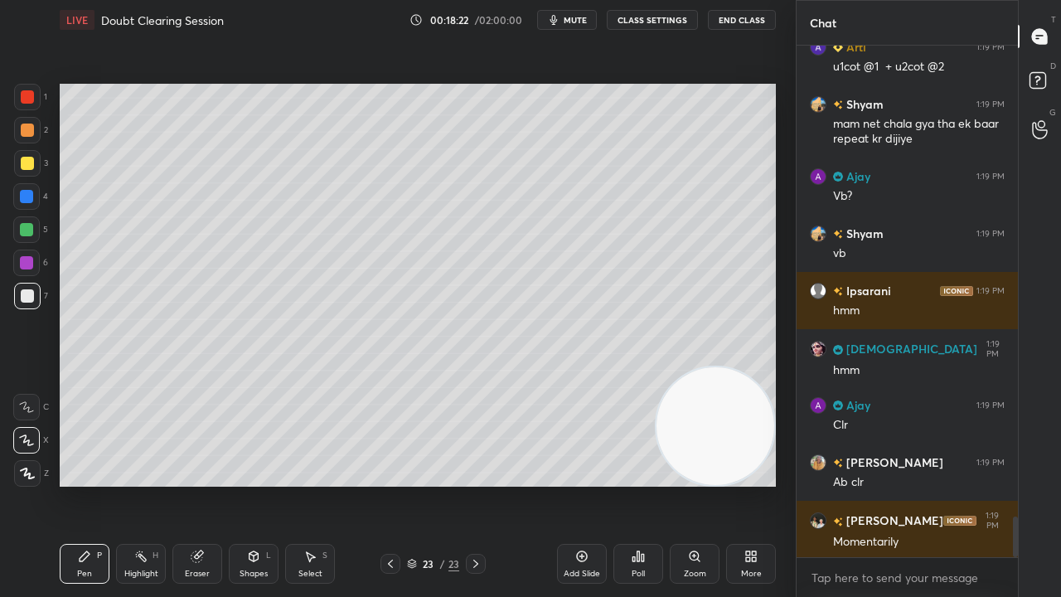
click at [572, 22] on span "mute" at bounding box center [575, 20] width 23 height 12
click at [574, 22] on span "unmute" at bounding box center [574, 20] width 36 height 12
click at [395, 484] on icon at bounding box center [390, 563] width 13 height 13
click at [478, 484] on icon at bounding box center [475, 563] width 13 height 13
click at [390, 484] on div at bounding box center [391, 564] width 20 height 20
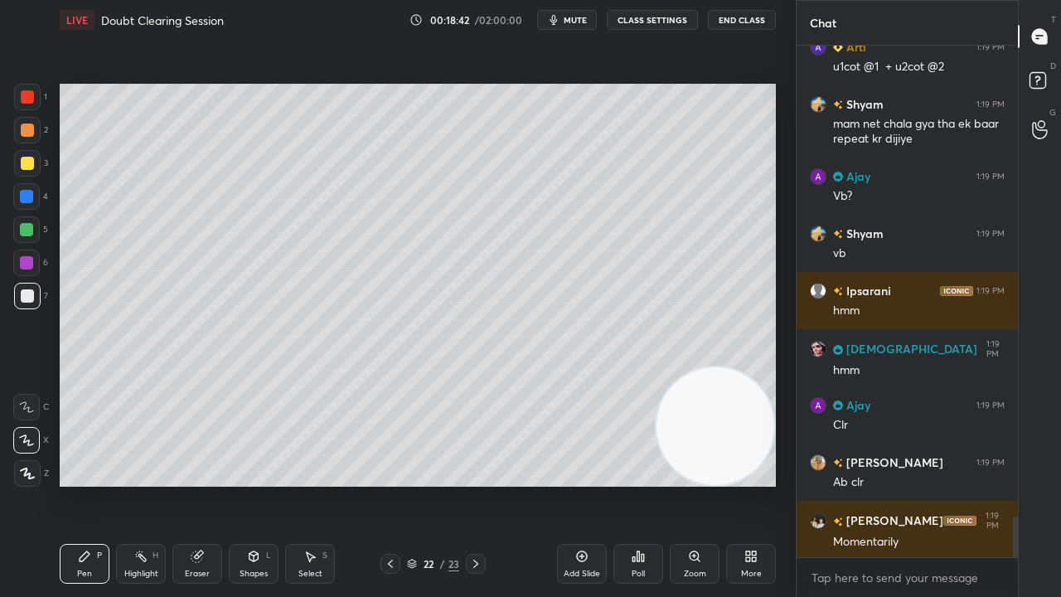
click at [478, 484] on icon at bounding box center [475, 563] width 13 height 13
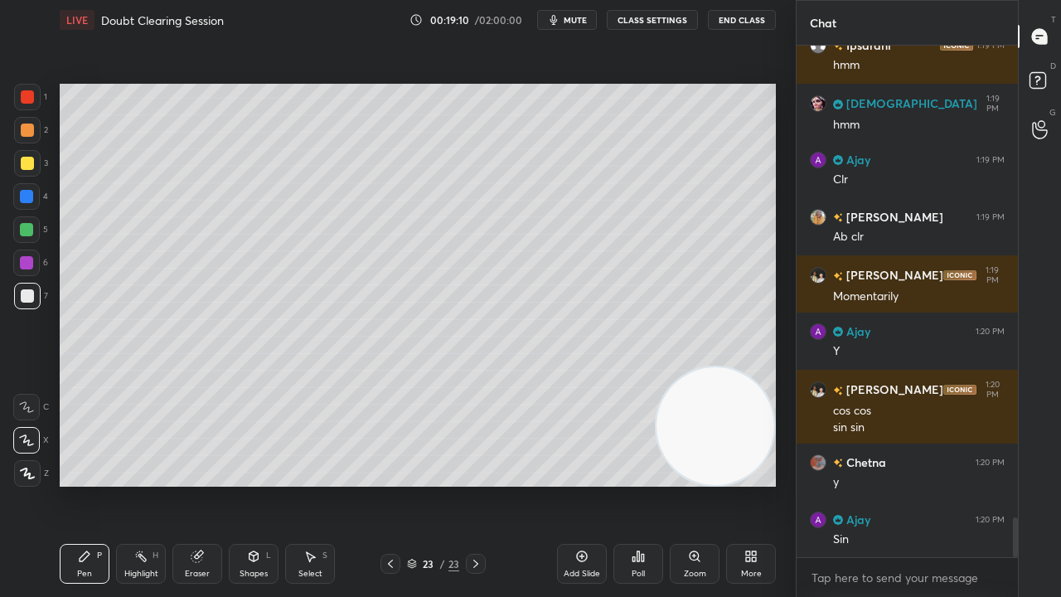
scroll to position [6178, 0]
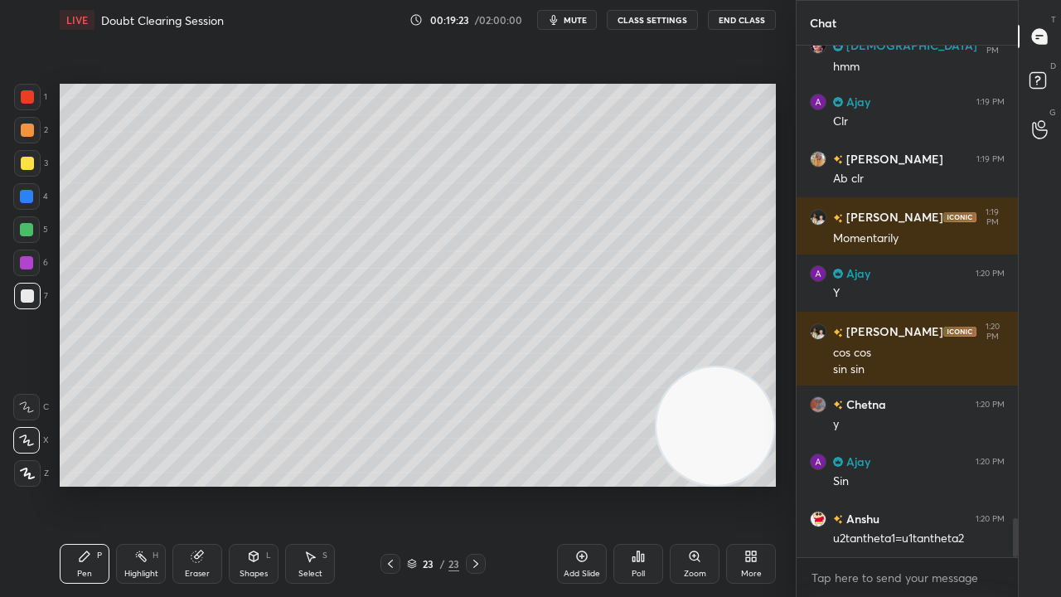
click at [560, 22] on icon "button" at bounding box center [553, 19] width 13 height 13
click at [565, 24] on span "unmute" at bounding box center [574, 20] width 36 height 12
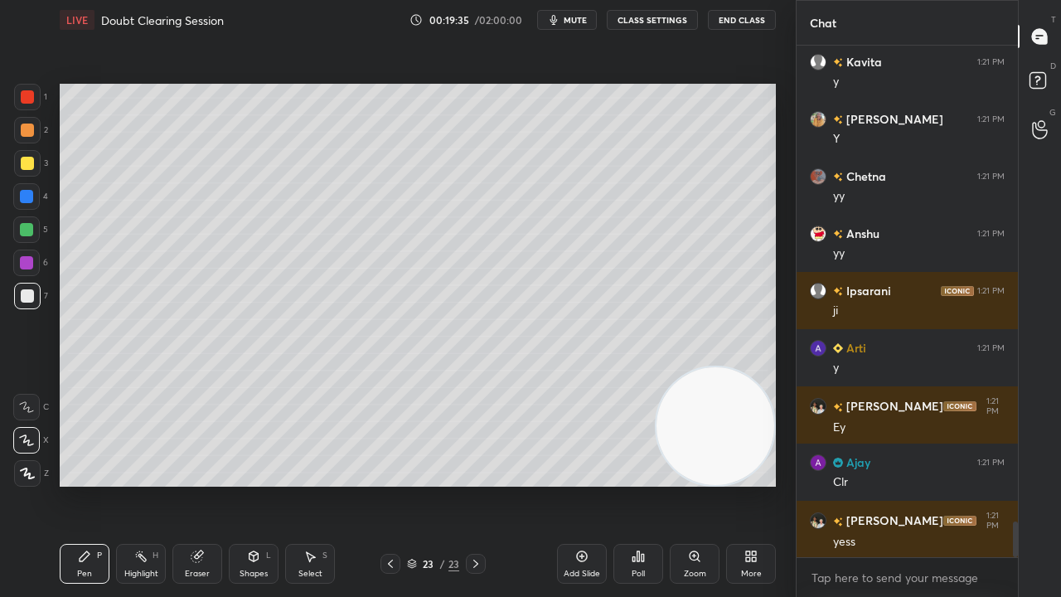
scroll to position [6864, 0]
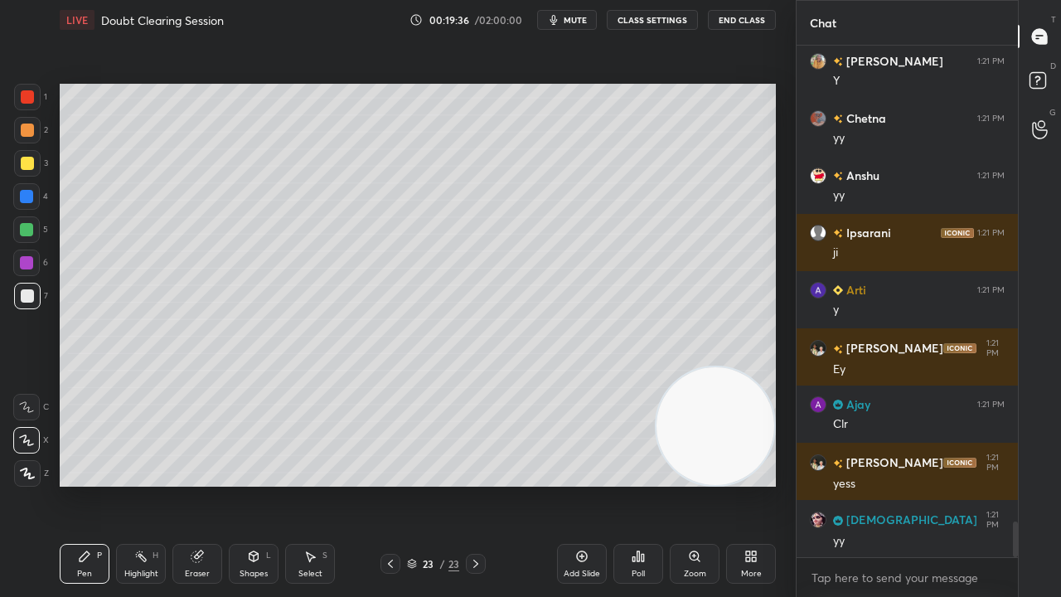
click at [581, 12] on button "mute" at bounding box center [567, 20] width 60 height 20
click at [577, 21] on span "unmute" at bounding box center [574, 20] width 36 height 12
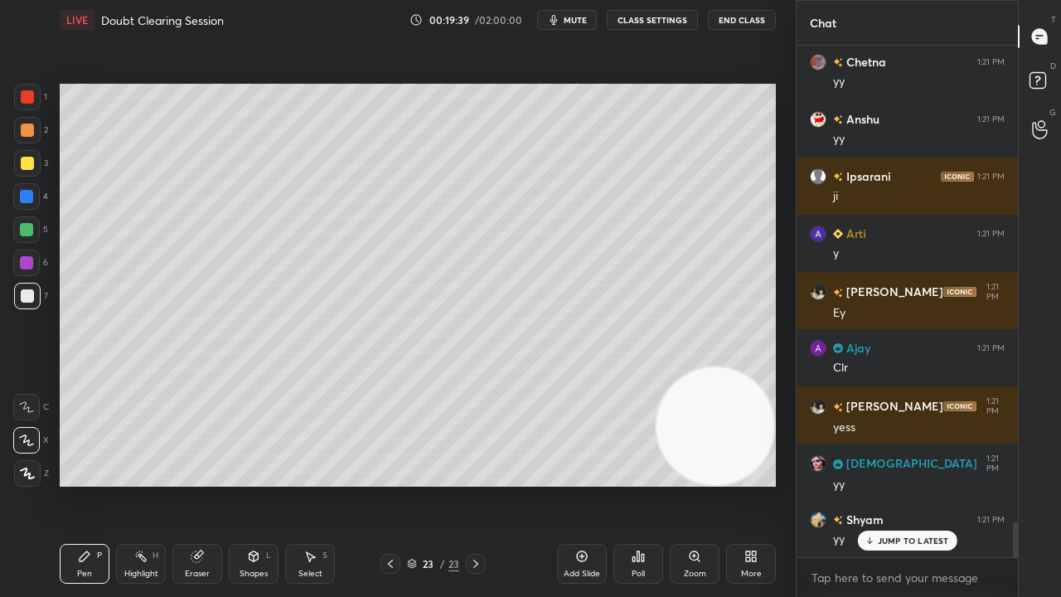
click at [919, 484] on p "JUMP TO LATEST" at bounding box center [913, 541] width 71 height 10
click at [922, 484] on div "x" at bounding box center [907, 577] width 221 height 39
click at [574, 19] on span "mute" at bounding box center [575, 20] width 23 height 12
click at [575, 17] on span "mute" at bounding box center [575, 20] width 23 height 12
click at [480, 484] on icon at bounding box center [475, 563] width 13 height 13
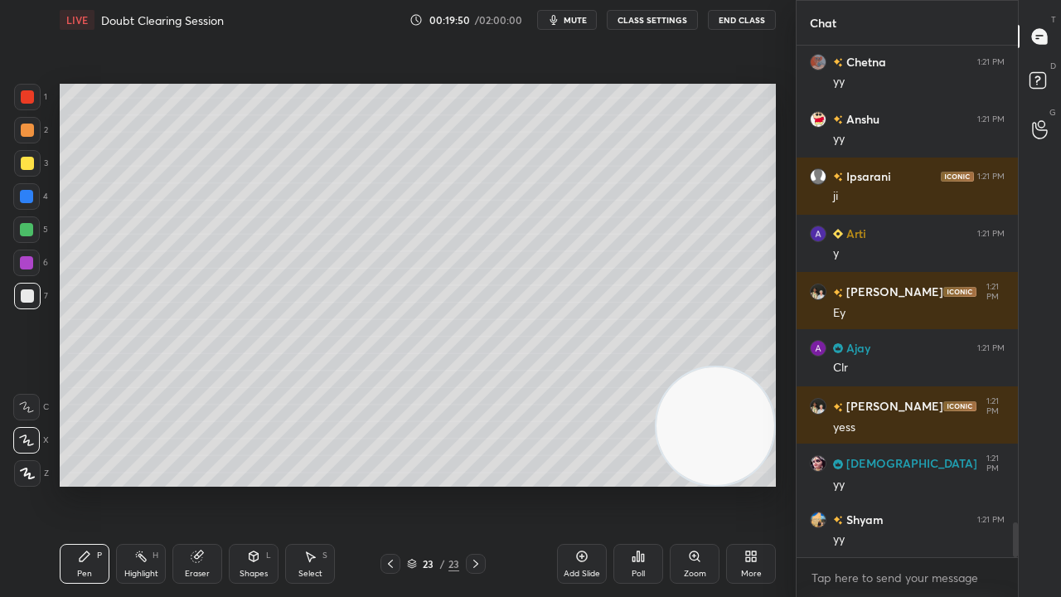
click at [387, 484] on icon at bounding box center [390, 563] width 13 height 13
click at [477, 484] on icon at bounding box center [475, 563] width 13 height 13
click at [479, 484] on icon at bounding box center [475, 563] width 13 height 13
click at [573, 484] on div "Add Slide" at bounding box center [582, 574] width 36 height 8
click at [27, 159] on div at bounding box center [27, 163] width 13 height 13
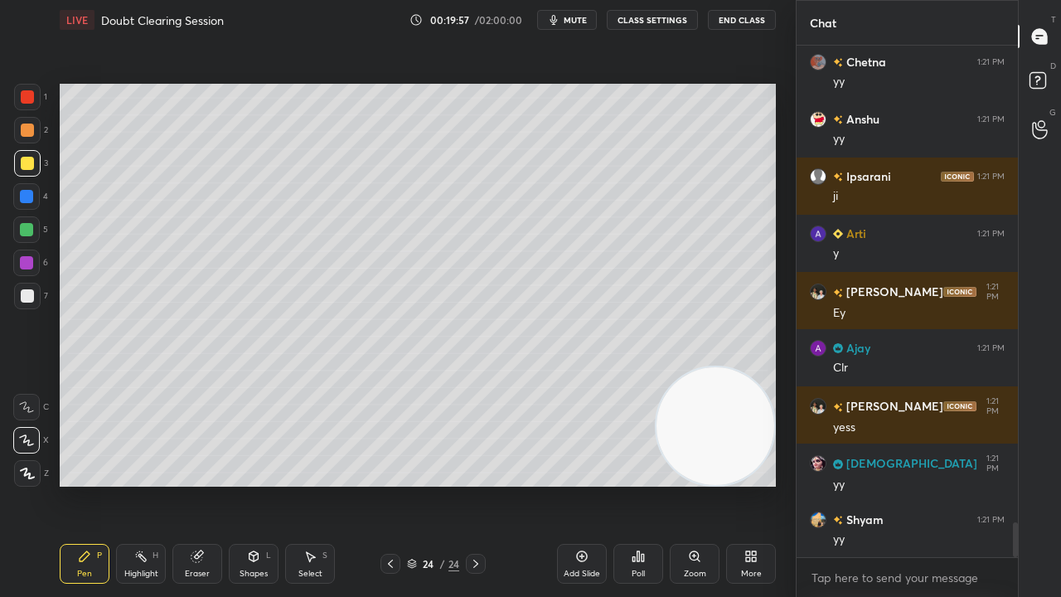
scroll to position [6979, 0]
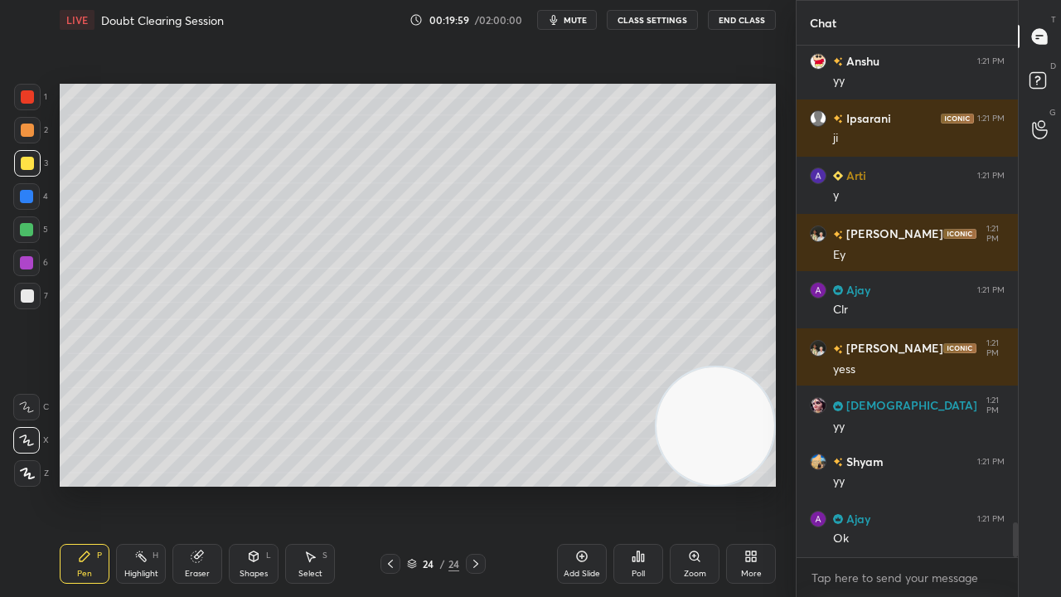
click at [196, 484] on div "Eraser" at bounding box center [197, 574] width 25 height 8
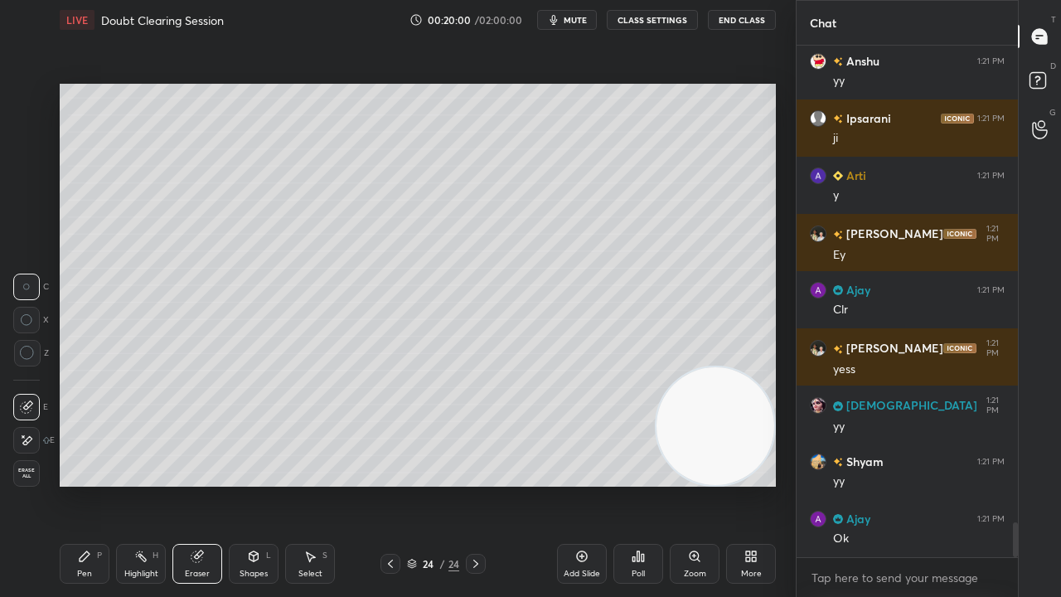
scroll to position [7035, 0]
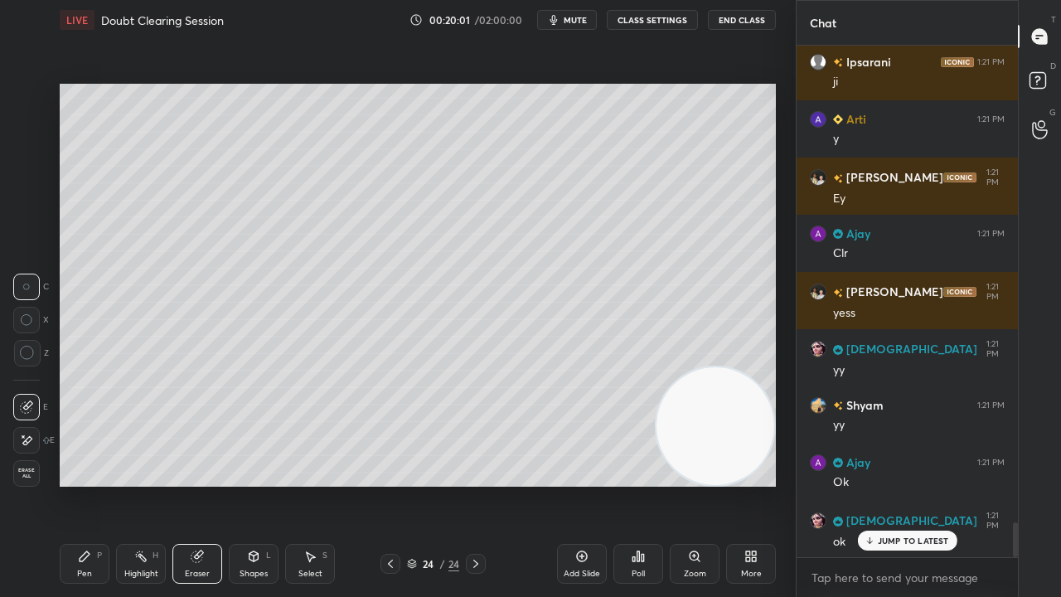
click at [78, 484] on div "Pen" at bounding box center [84, 574] width 15 height 8
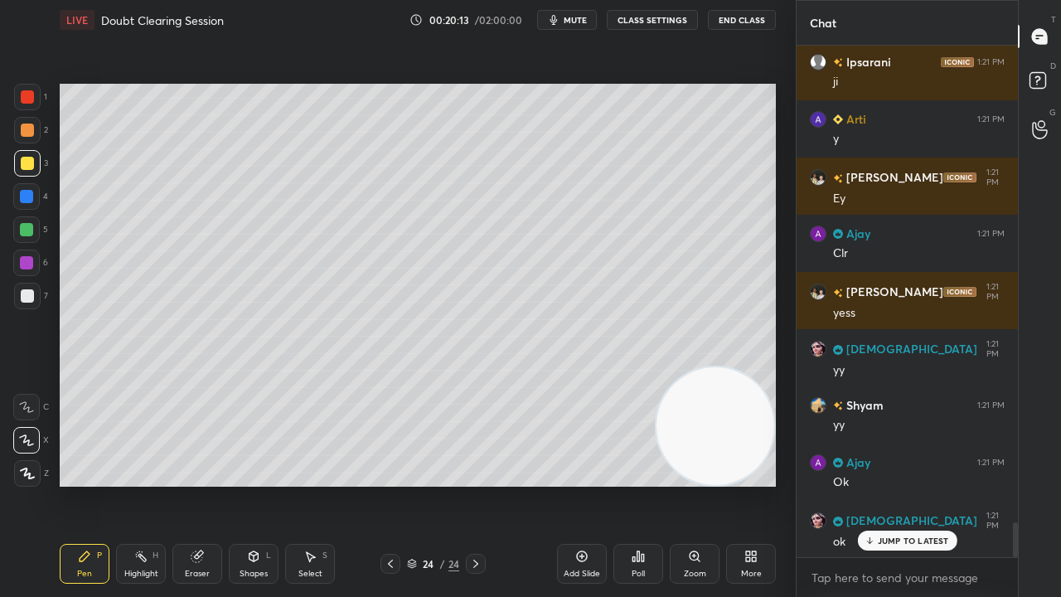
scroll to position [7093, 0]
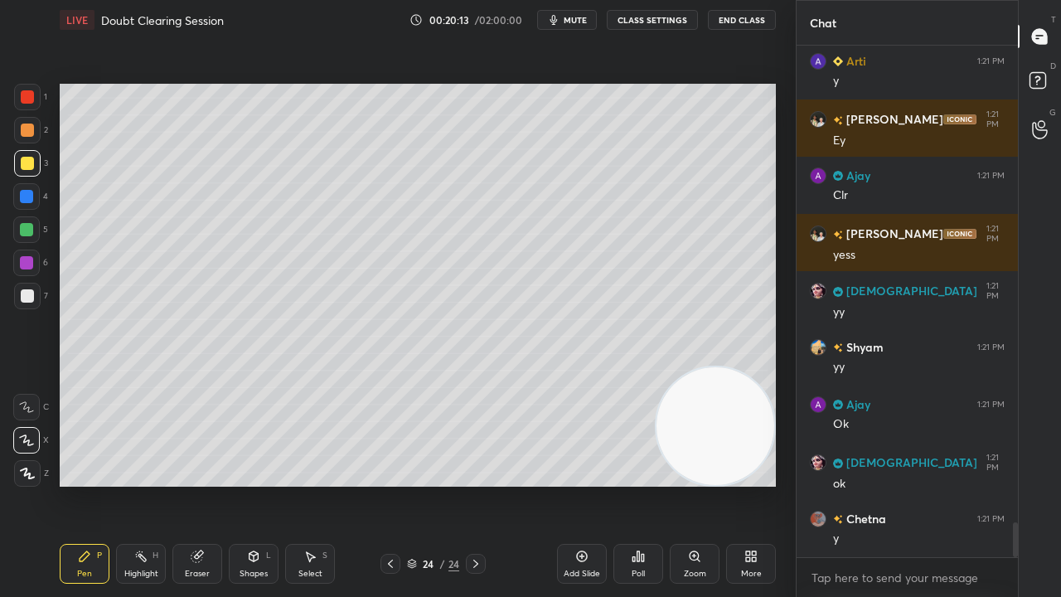
click at [22, 295] on div at bounding box center [27, 295] width 13 height 13
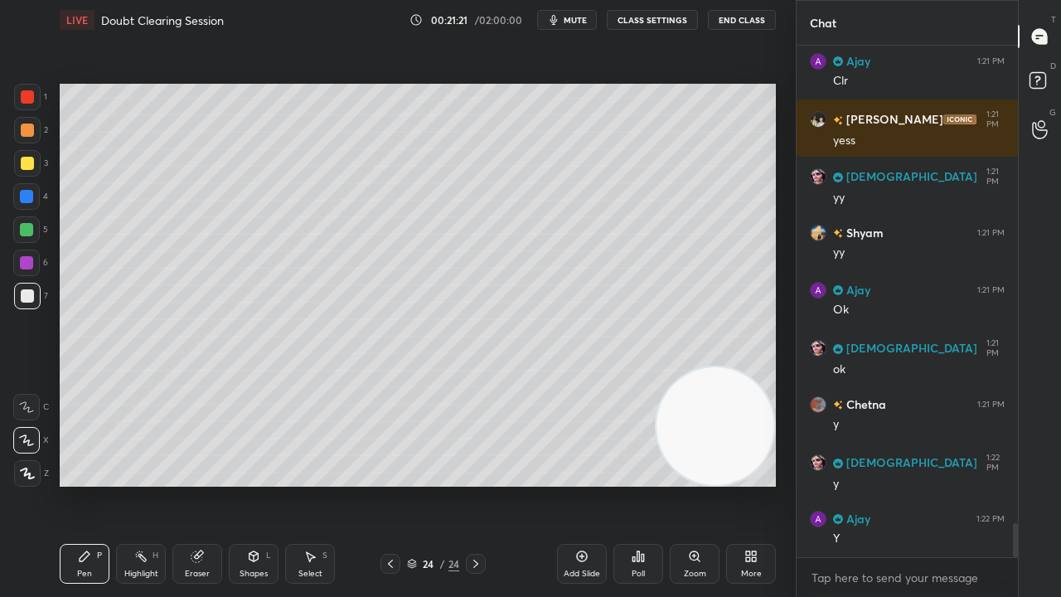
scroll to position [7294, 0]
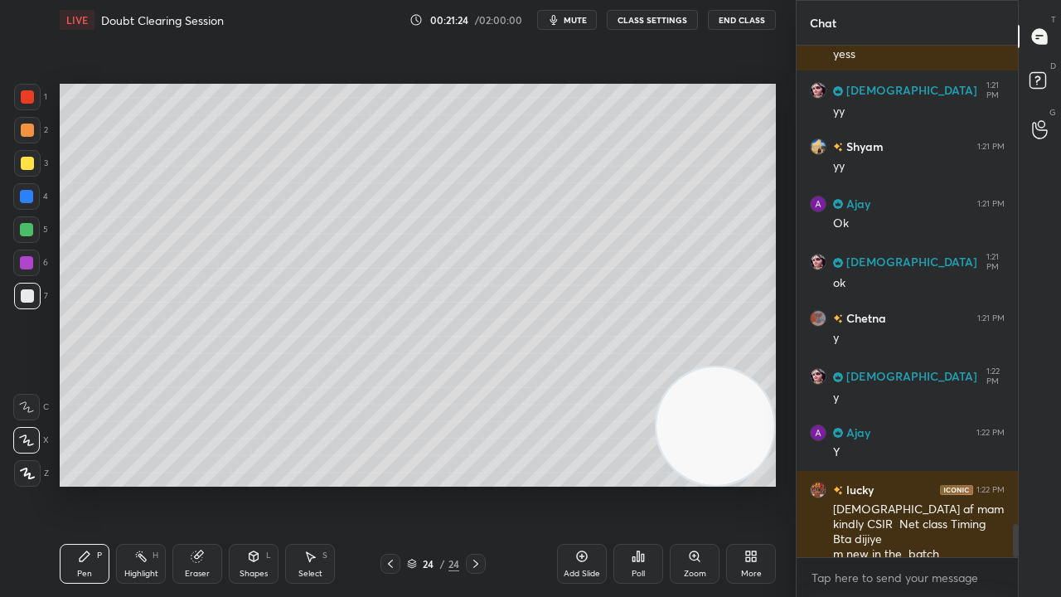
click at [868, 484] on div "x" at bounding box center [907, 577] width 221 height 39
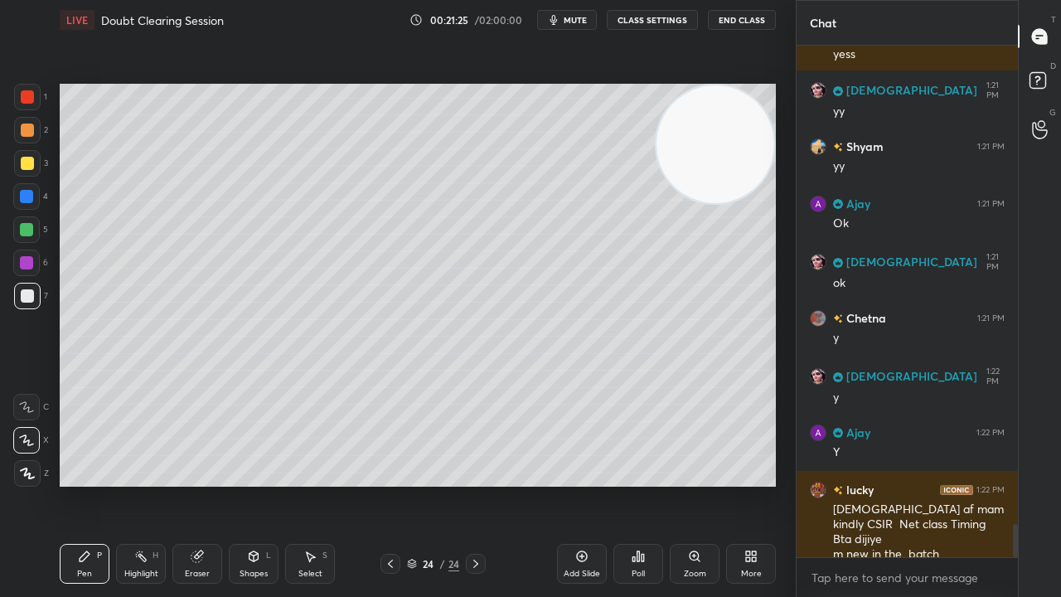
drag, startPoint x: 735, startPoint y: 461, endPoint x: 744, endPoint y: 162, distance: 298.6
click at [743, 162] on video at bounding box center [716, 144] width 118 height 118
click at [578, 18] on span "mute" at bounding box center [575, 20] width 23 height 12
click at [580, 18] on span "unmute" at bounding box center [574, 20] width 36 height 12
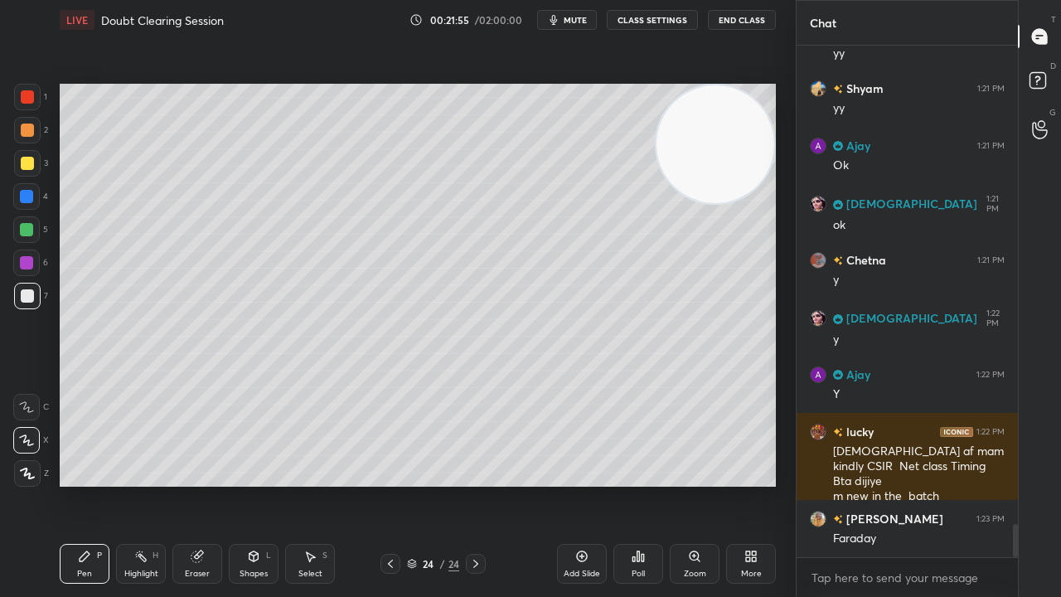
click at [580, 17] on span "mute" at bounding box center [575, 20] width 23 height 12
click at [584, 18] on span "mute" at bounding box center [575, 20] width 23 height 12
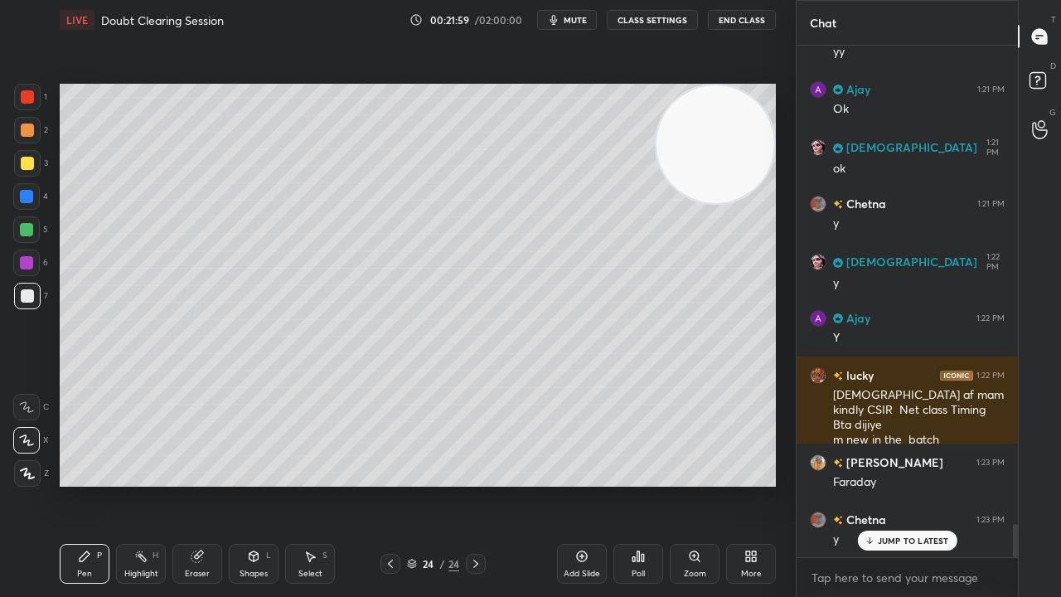
drag, startPoint x: 879, startPoint y: 543, endPoint x: 886, endPoint y: 560, distance: 18.9
click at [878, 484] on div "JUMP TO LATEST" at bounding box center [906, 541] width 99 height 20
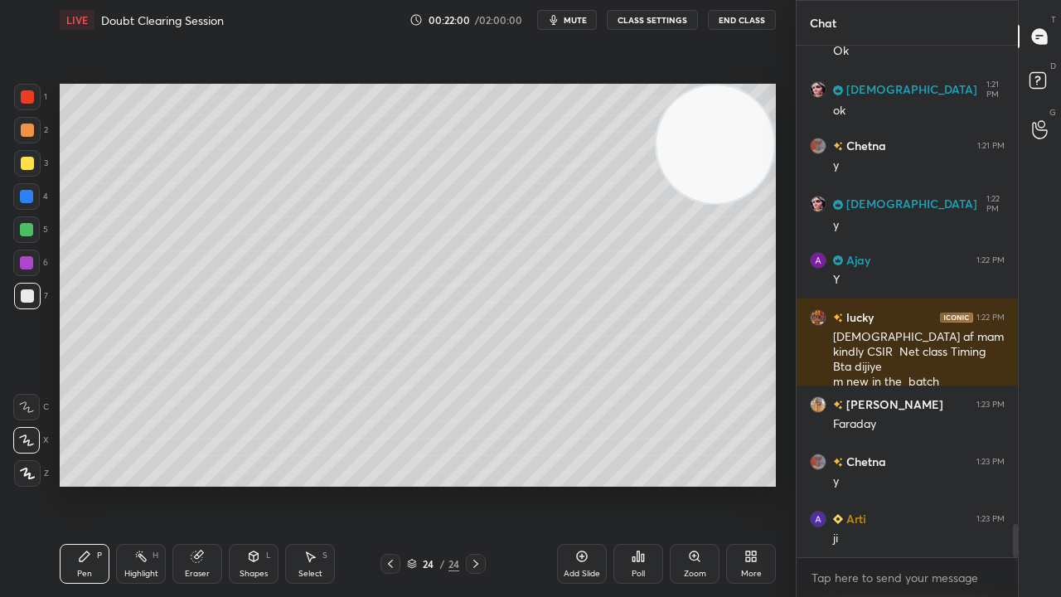
click at [565, 27] on button "mute" at bounding box center [567, 20] width 60 height 20
click at [569, 23] on span "unmute" at bounding box center [574, 20] width 36 height 12
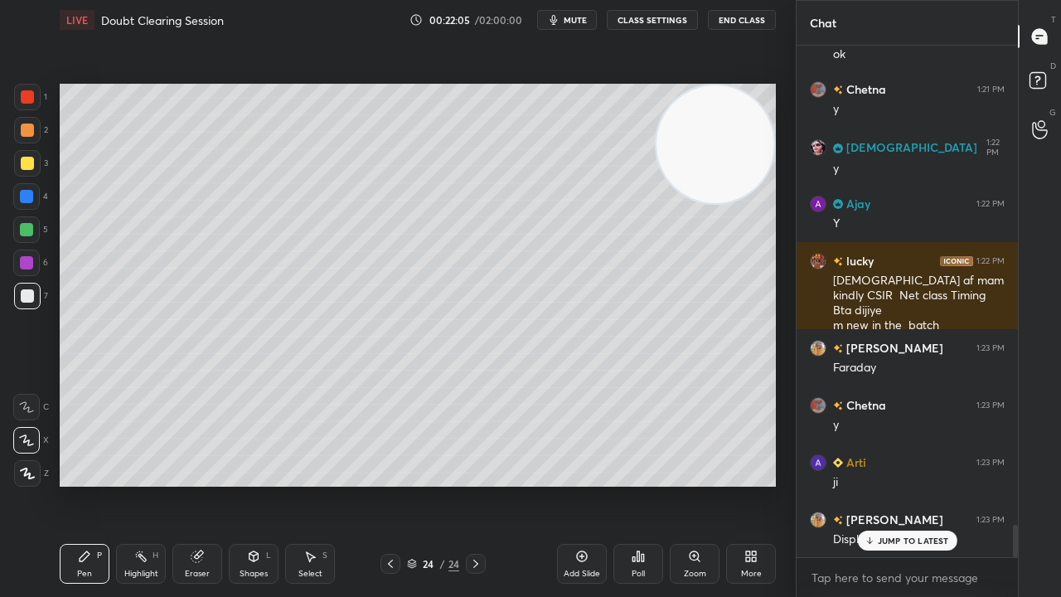
click at [573, 22] on span "mute" at bounding box center [575, 20] width 23 height 12
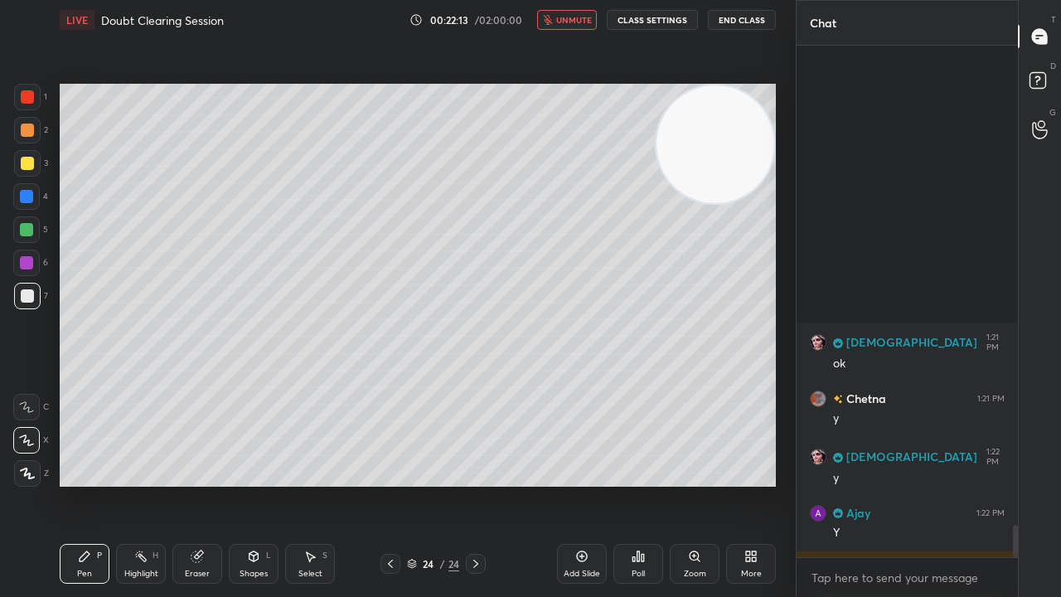
scroll to position [7581, 0]
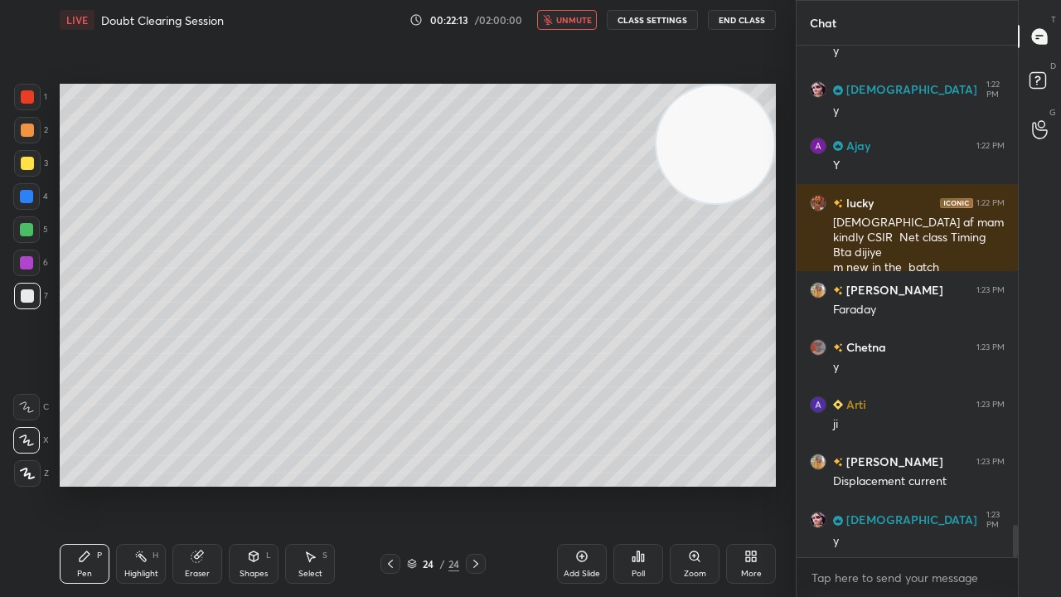
drag, startPoint x: 1015, startPoint y: 541, endPoint x: 992, endPoint y: 596, distance: 60.2
click at [1006, 484] on div "SUNITA 1:21 PM ok [PERSON_NAME] 1:21 PM y SUNITA 1:22 PM y Ajay 1:22 PM Y lucky…" at bounding box center [907, 321] width 221 height 551
click at [954, 484] on div "x" at bounding box center [907, 577] width 221 height 39
drag, startPoint x: 1015, startPoint y: 541, endPoint x: 1021, endPoint y: 575, distance: 35.4
click at [1021, 484] on div "Chat SUNITA 1:21 PM ok [PERSON_NAME] 1:21 PM y SUNITA 1:22 PM y Ajay 1:22 PM Y …" at bounding box center [928, 298] width 265 height 597
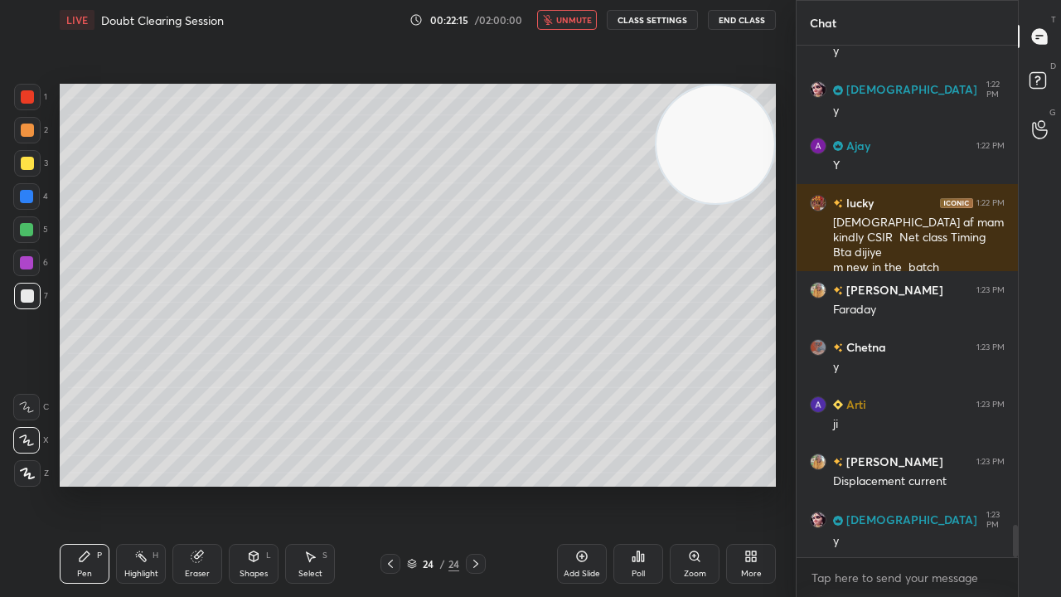
click at [1016, 484] on div "x" at bounding box center [907, 577] width 221 height 39
drag, startPoint x: 1016, startPoint y: 549, endPoint x: 1016, endPoint y: 564, distance: 14.9
click at [1016, 484] on div "SUNITA 1:21 PM ok [PERSON_NAME] 1:21 PM y SUNITA 1:22 PM y Ajay 1:22 PM Y lucky…" at bounding box center [907, 321] width 221 height 551
click at [1013, 484] on div "x" at bounding box center [907, 577] width 221 height 39
drag, startPoint x: 1017, startPoint y: 538, endPoint x: 1019, endPoint y: 574, distance: 35.7
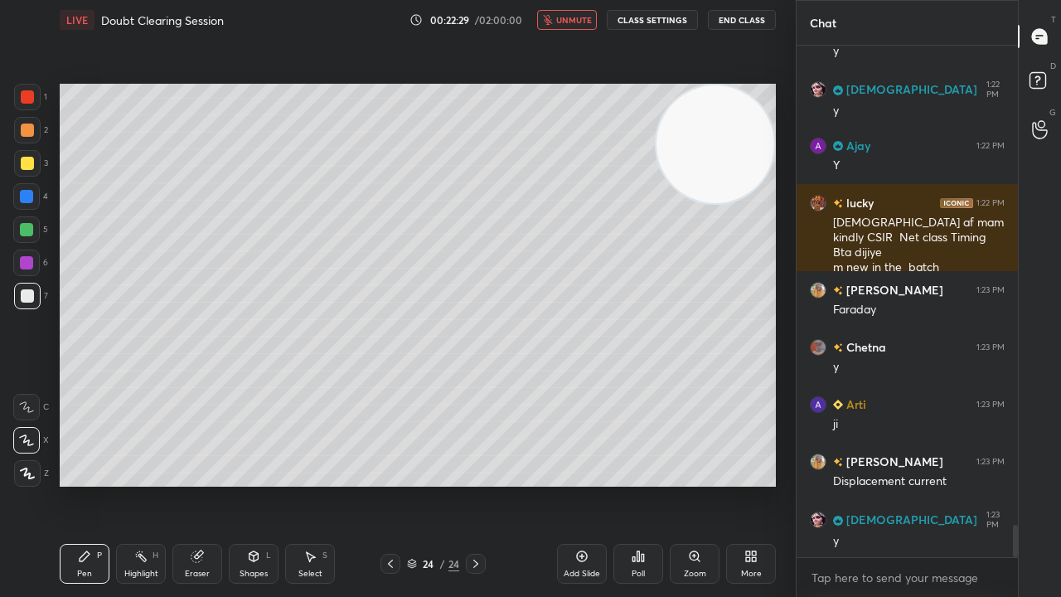
click at [1020, 484] on div "Chat SUNITA 1:21 PM ok [PERSON_NAME] 1:21 PM y SUNITA 1:22 PM y Ajay 1:22 PM Y …" at bounding box center [928, 298] width 265 height 597
click at [1016, 484] on div "Chat SUNITA 1:21 PM ok [PERSON_NAME] 1:21 PM y SUNITA 1:22 PM y Ajay 1:22 PM Y …" at bounding box center [928, 298] width 265 height 597
click at [579, 20] on span "unmute" at bounding box center [574, 20] width 36 height 12
click at [478, 484] on icon at bounding box center [475, 563] width 13 height 13
click at [575, 484] on div "Add Slide" at bounding box center [582, 564] width 50 height 40
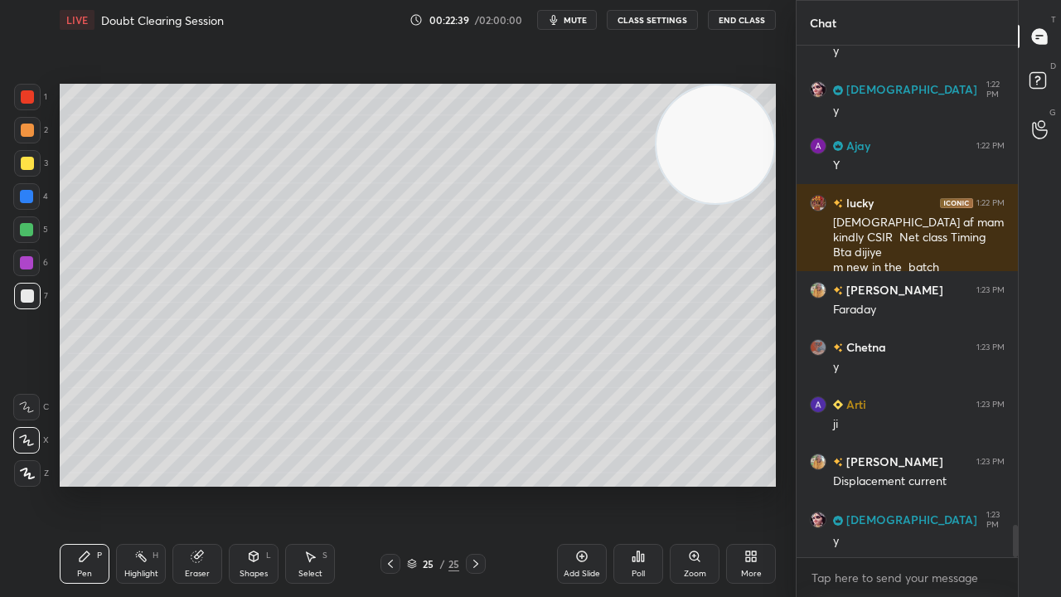
drag, startPoint x: 247, startPoint y: 558, endPoint x: 244, endPoint y: 550, distance: 8.9
click at [247, 484] on icon at bounding box center [253, 556] width 13 height 13
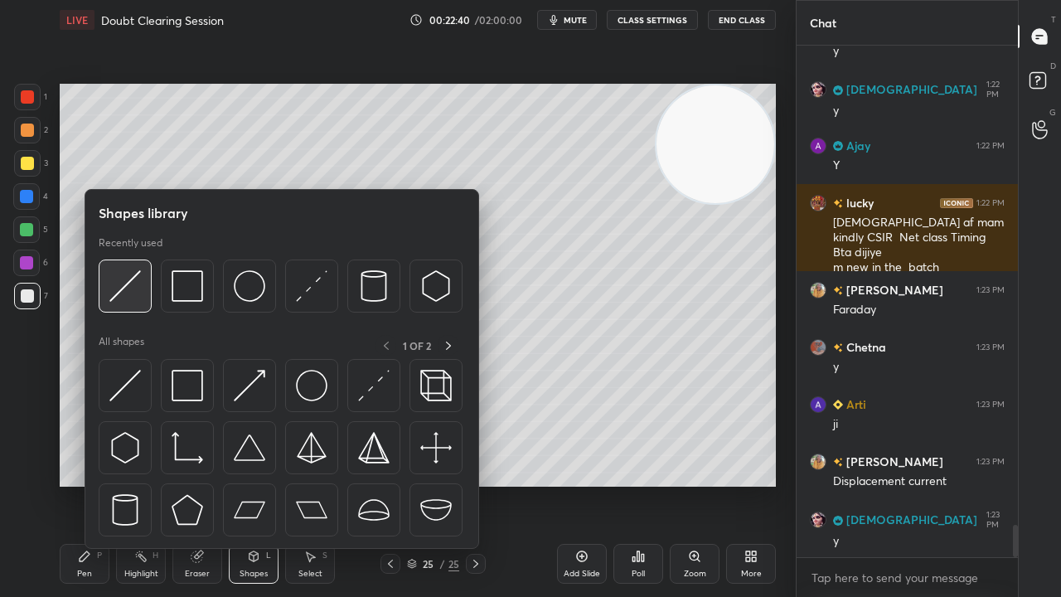
click at [131, 296] on img at bounding box center [125, 286] width 32 height 32
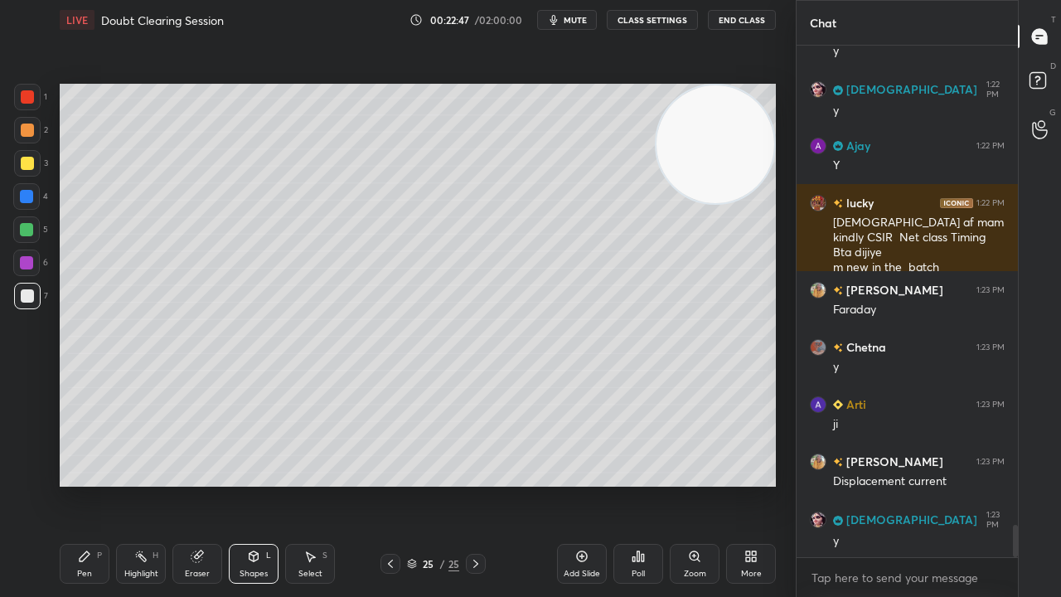
click at [249, 484] on div "Shapes" at bounding box center [254, 574] width 28 height 8
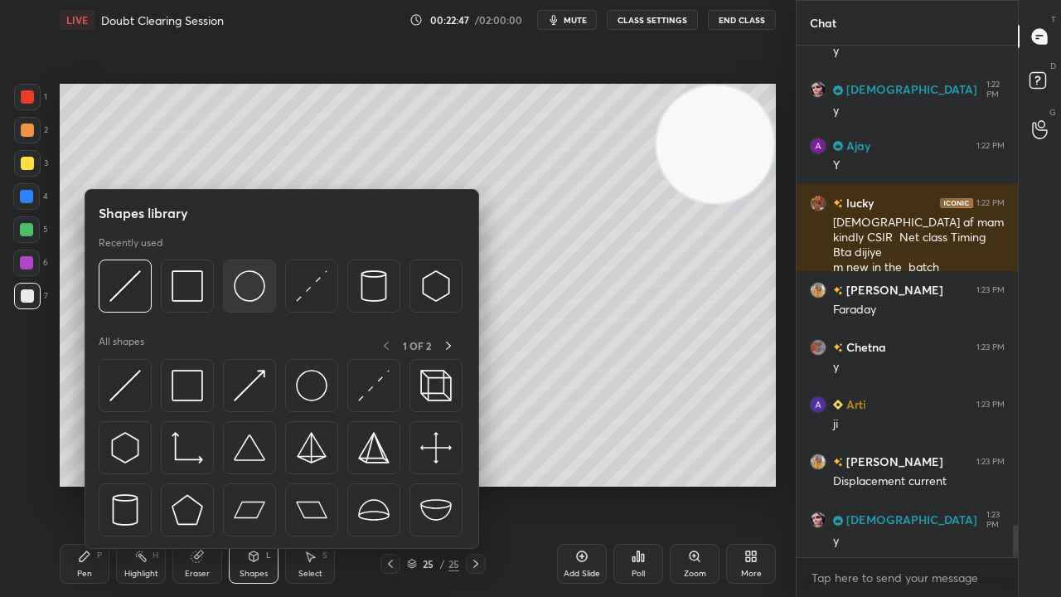
click at [250, 297] on img at bounding box center [250, 286] width 32 height 32
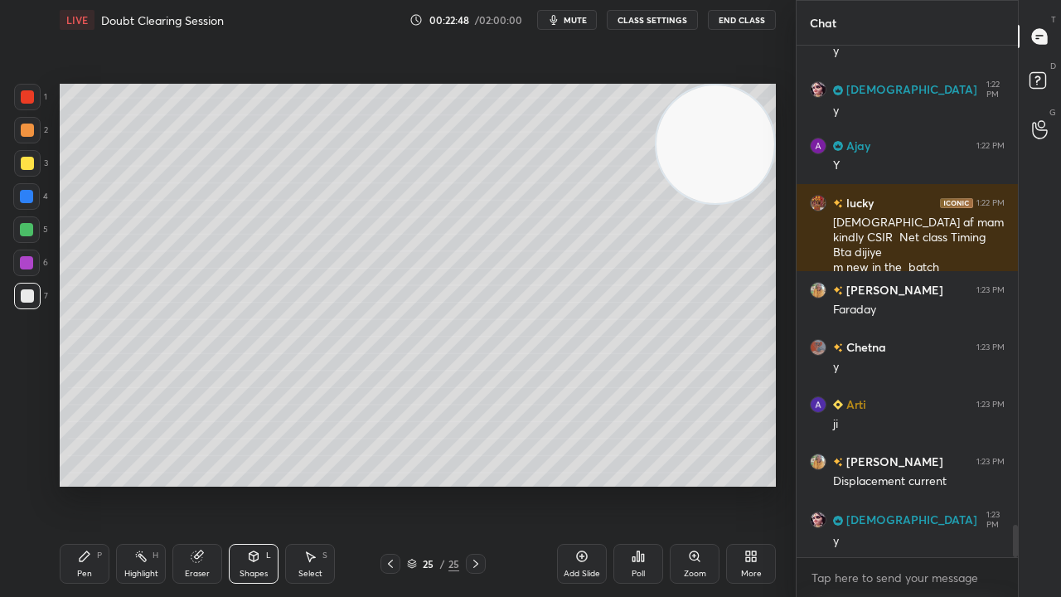
click at [30, 227] on div at bounding box center [26, 229] width 13 height 13
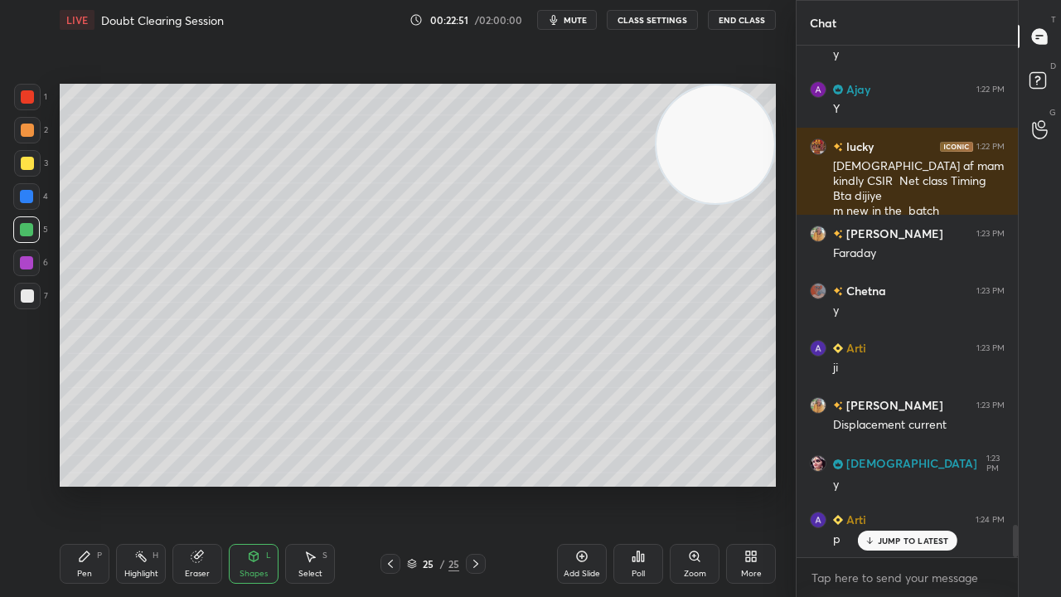
click at [85, 484] on icon at bounding box center [84, 556] width 13 height 13
click at [938, 484] on p "JUMP TO LATEST" at bounding box center [913, 541] width 71 height 10
click at [580, 18] on span "mute" at bounding box center [575, 20] width 23 height 12
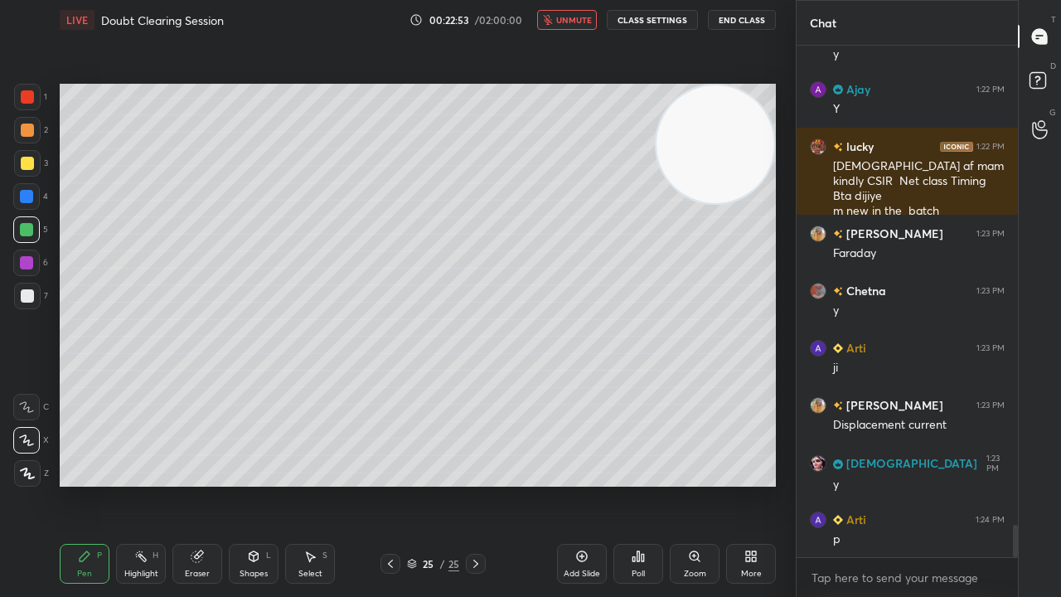
click at [580, 18] on span "unmute" at bounding box center [574, 20] width 36 height 12
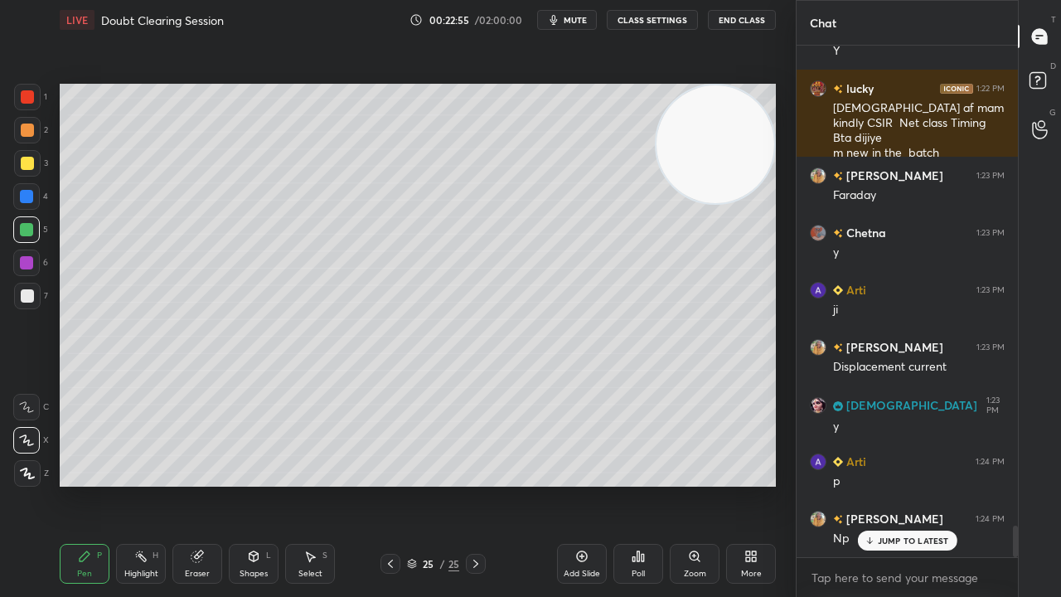
scroll to position [7751, 0]
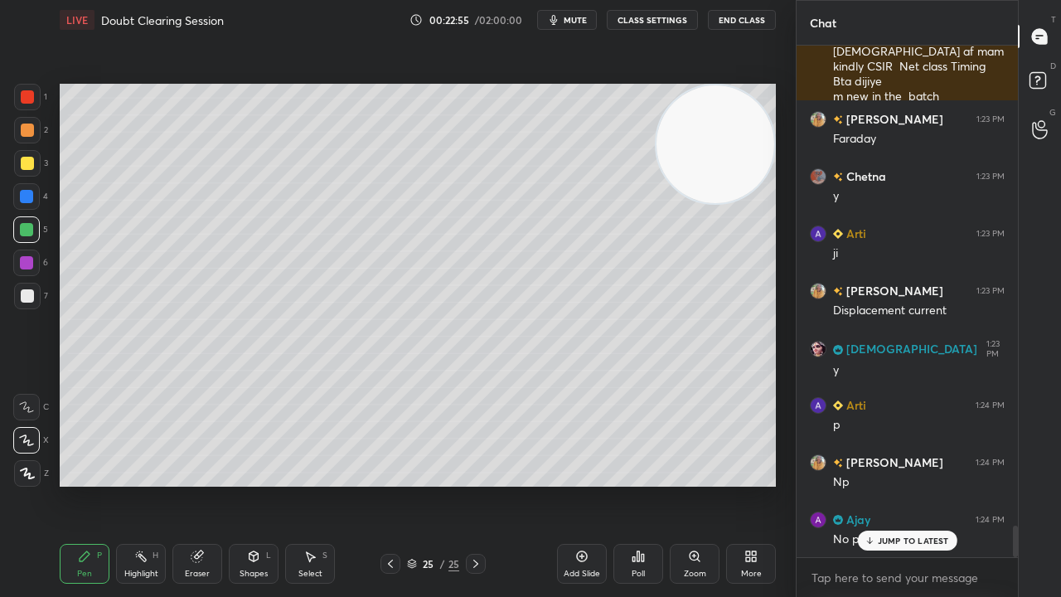
click at [578, 17] on span "mute" at bounding box center [575, 20] width 23 height 12
click at [578, 20] on span "unmute" at bounding box center [574, 20] width 36 height 12
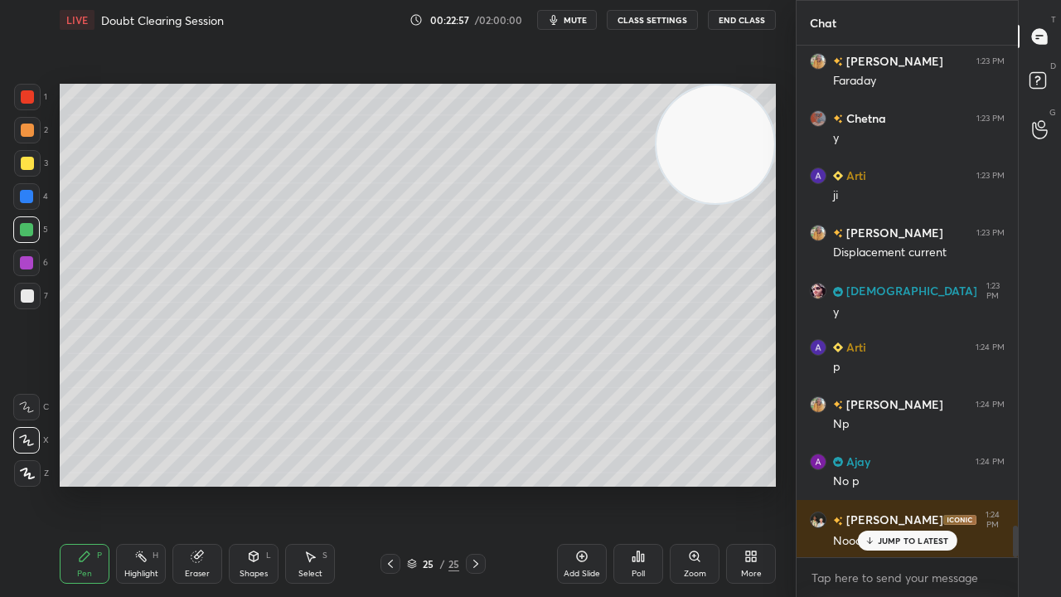
scroll to position [7866, 0]
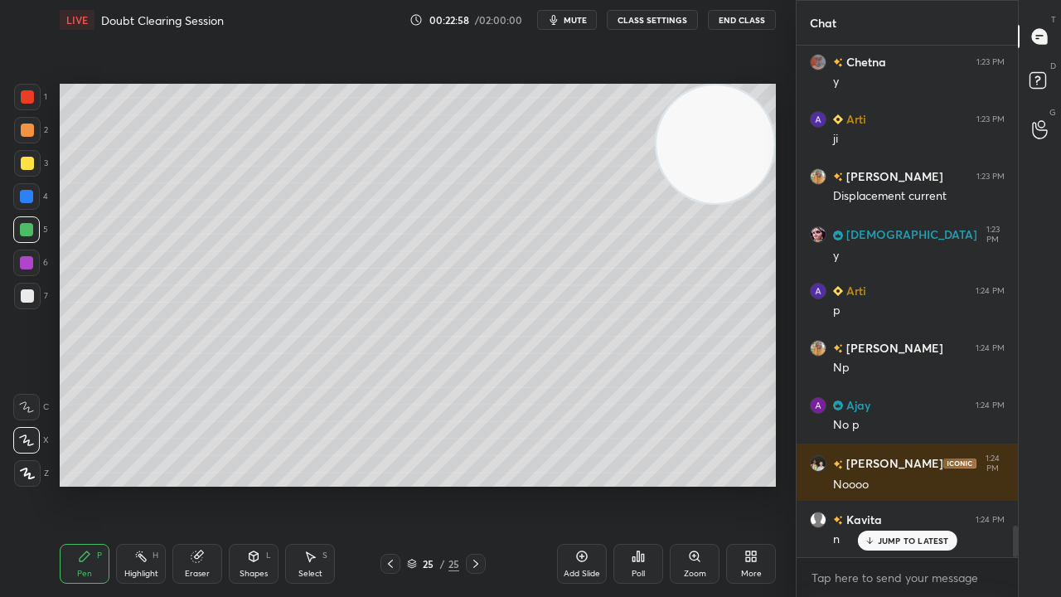
click at [584, 21] on span "mute" at bounding box center [575, 20] width 23 height 12
click at [584, 22] on span "mute" at bounding box center [575, 20] width 23 height 12
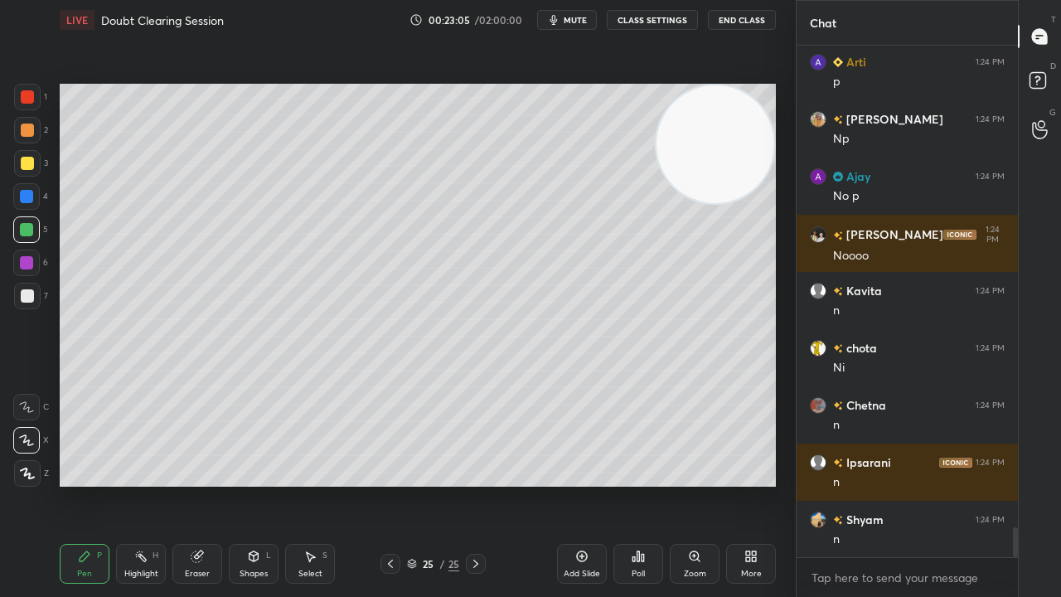
scroll to position [8153, 0]
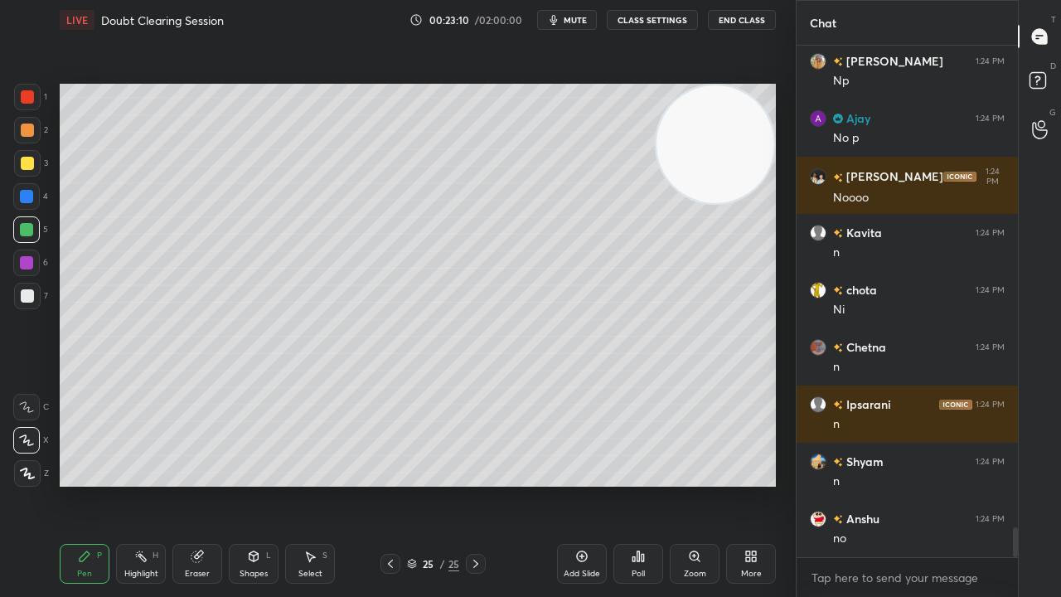
click at [583, 24] on span "mute" at bounding box center [575, 20] width 23 height 12
click at [580, 22] on span "unmute" at bounding box center [574, 20] width 36 height 12
click at [24, 167] on div at bounding box center [27, 163] width 13 height 13
click at [568, 22] on span "mute" at bounding box center [575, 20] width 23 height 12
click at [564, 23] on span "unmute" at bounding box center [574, 20] width 36 height 12
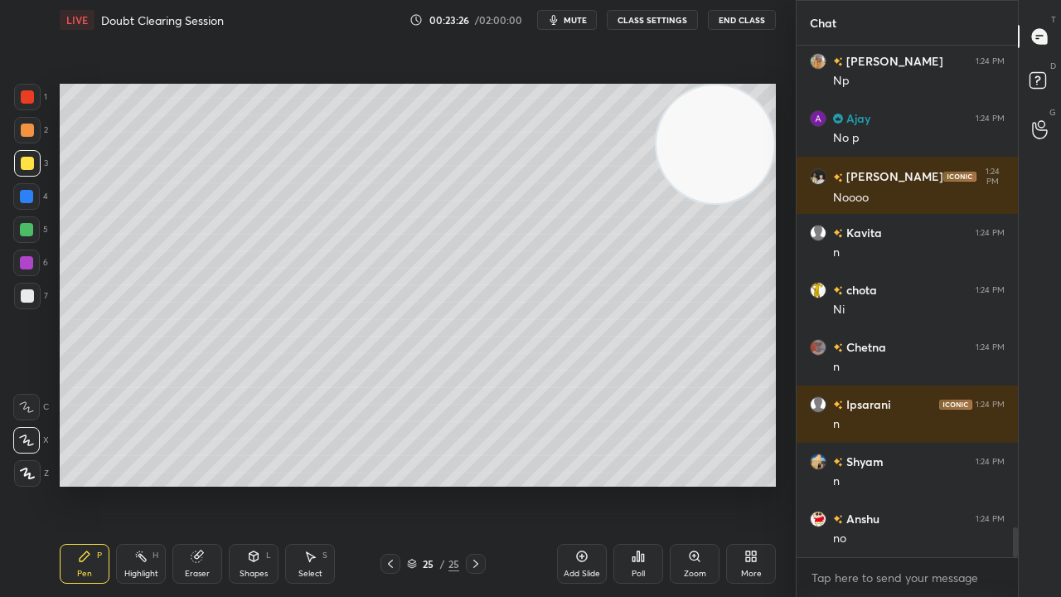
click at [570, 18] on span "mute" at bounding box center [575, 20] width 23 height 12
click at [570, 18] on span "unmute" at bounding box center [574, 20] width 36 height 12
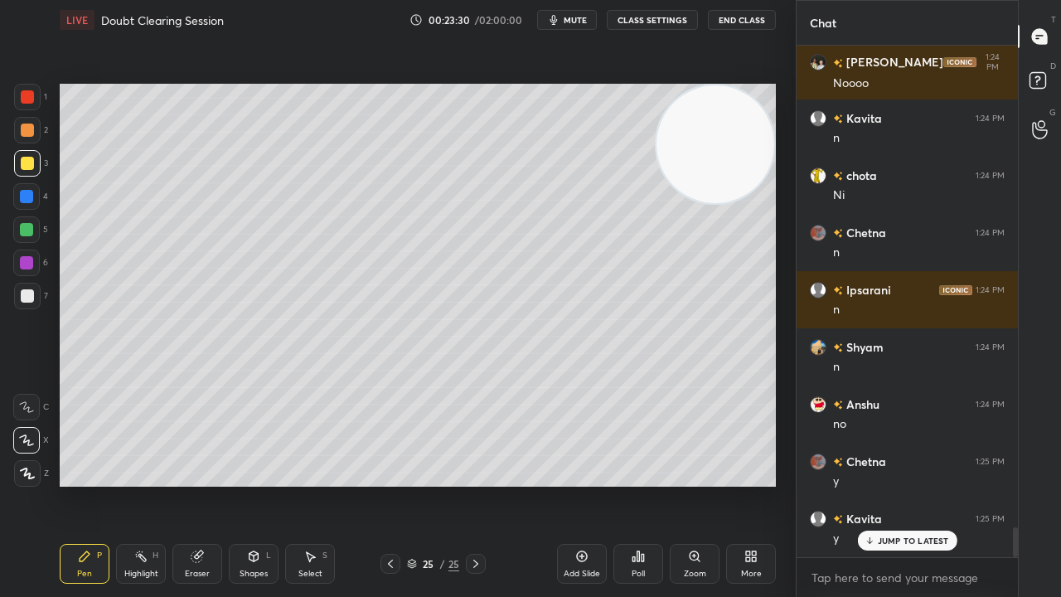
scroll to position [8323, 0]
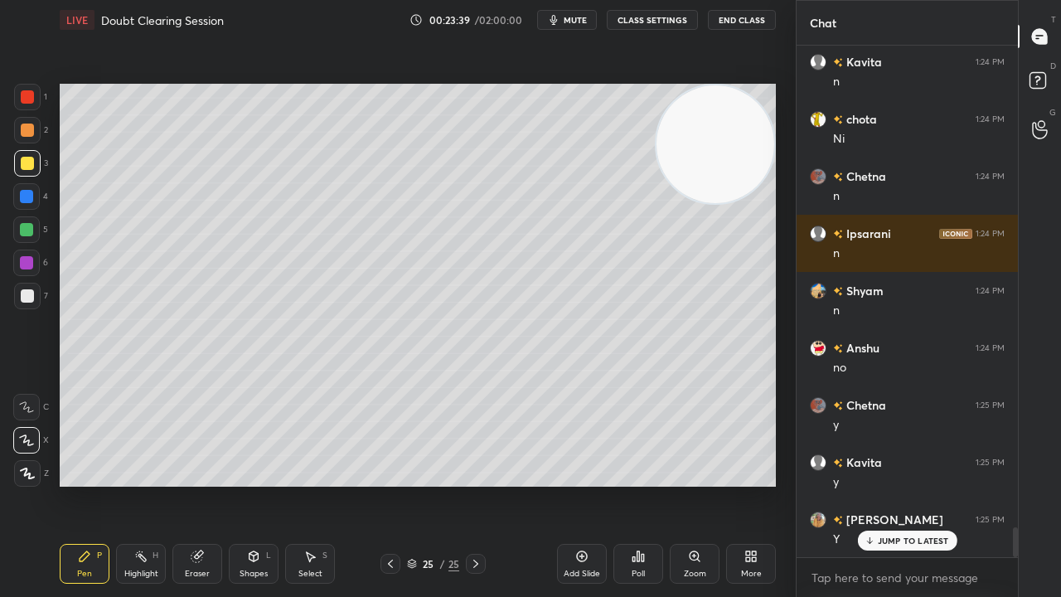
click at [558, 20] on icon "button" at bounding box center [553, 19] width 13 height 13
click at [559, 20] on button "unmute" at bounding box center [567, 20] width 60 height 20
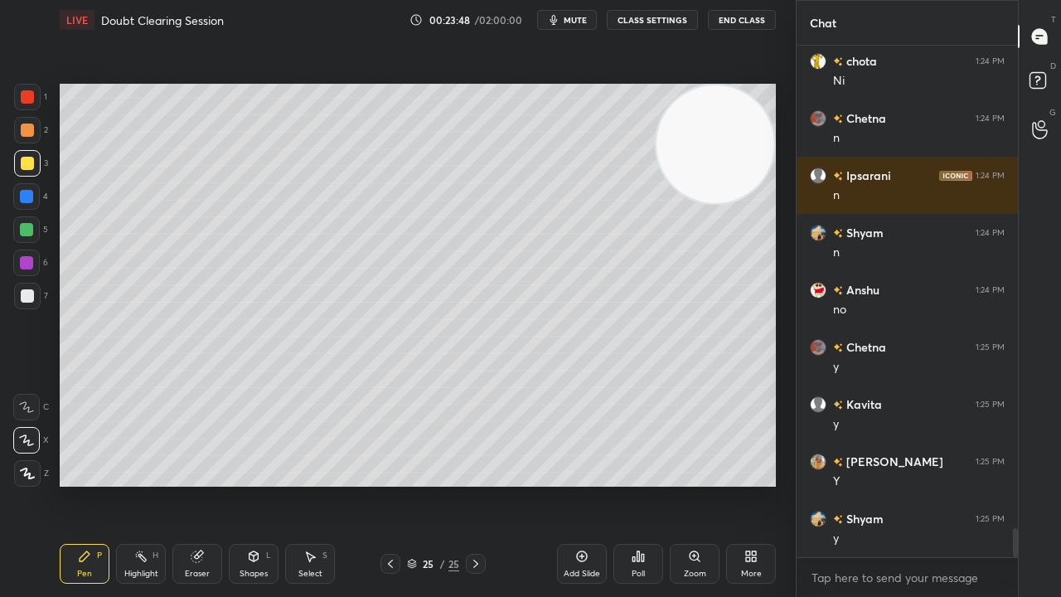
click at [558, 18] on icon "button" at bounding box center [553, 20] width 7 height 10
drag, startPoint x: 565, startPoint y: 17, endPoint x: 536, endPoint y: 37, distance: 34.5
click at [565, 15] on span "unmute" at bounding box center [574, 20] width 36 height 12
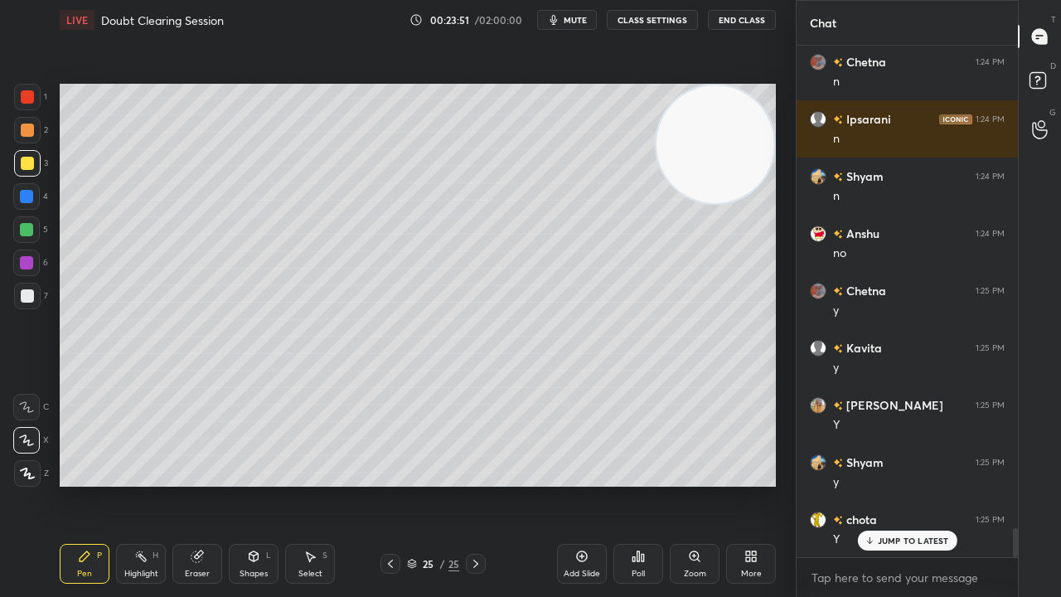
scroll to position [8496, 0]
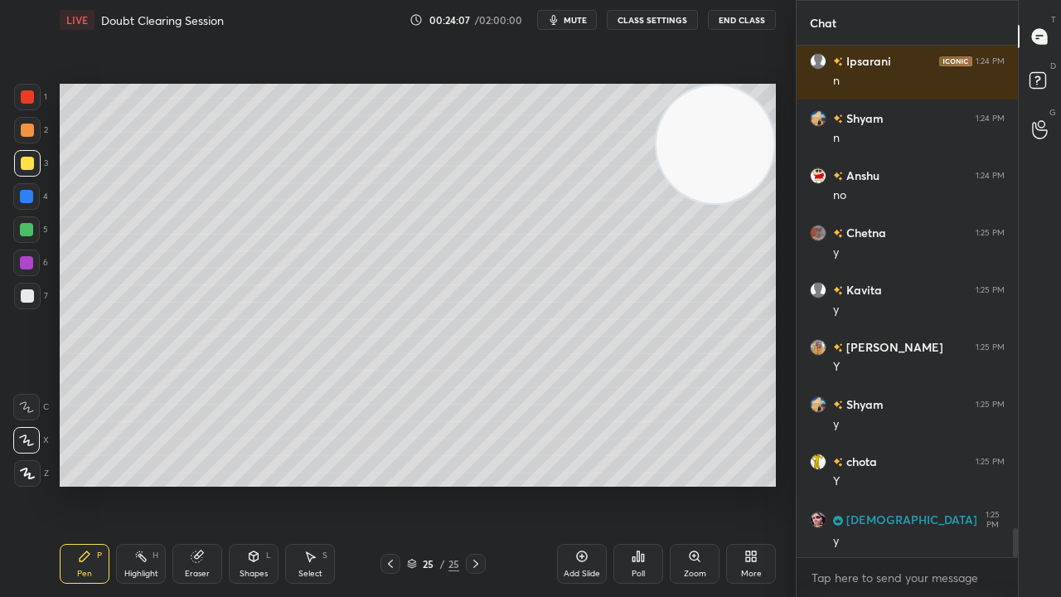
click at [209, 484] on div "Eraser" at bounding box center [197, 564] width 50 height 40
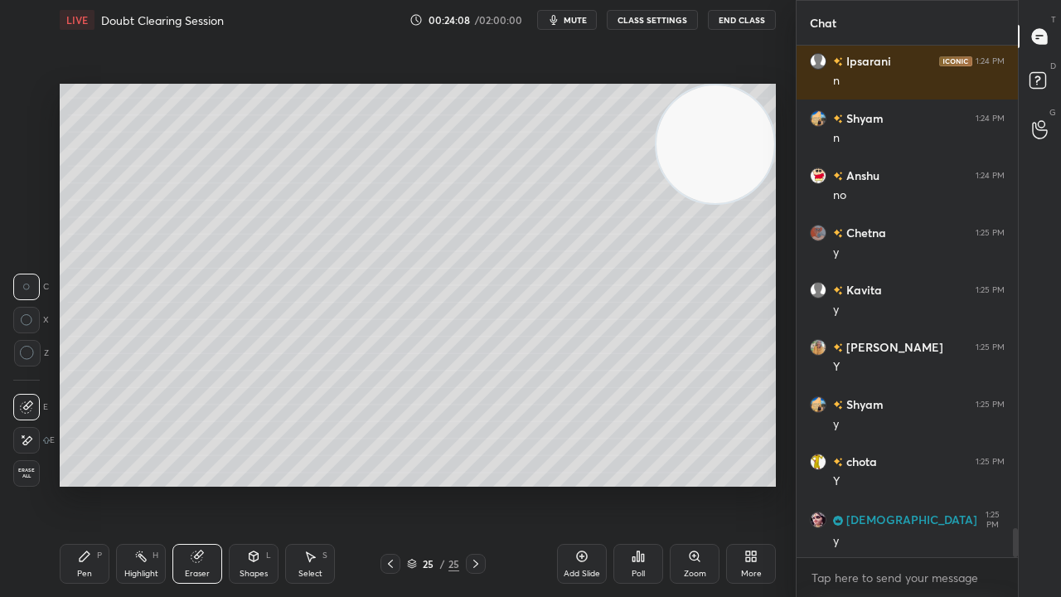
click at [33, 451] on div at bounding box center [26, 440] width 27 height 27
click at [102, 484] on div "Pen P" at bounding box center [85, 564] width 50 height 40
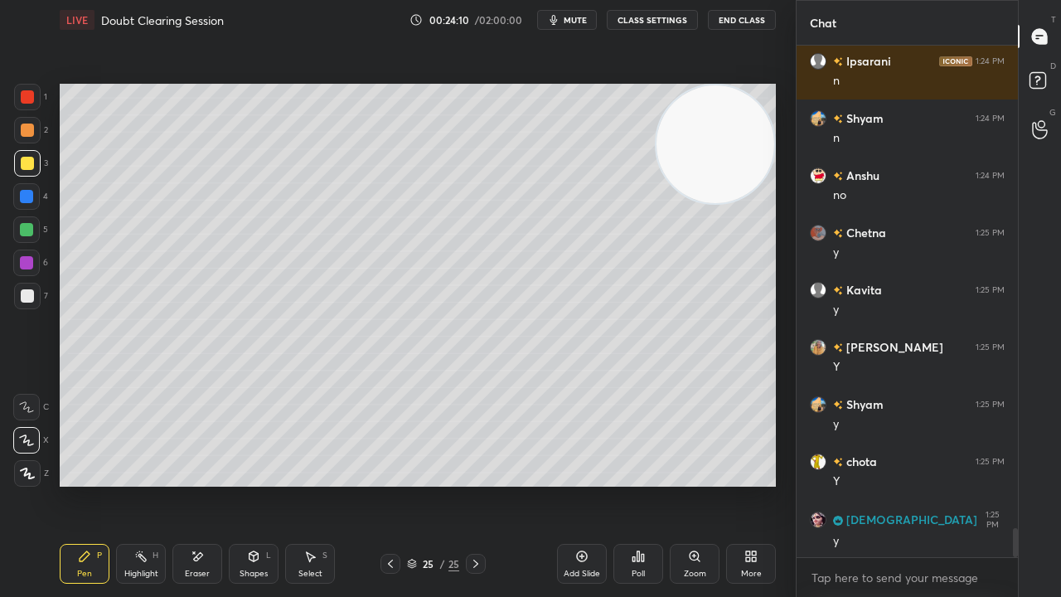
click at [234, 484] on div "Shapes L" at bounding box center [254, 564] width 50 height 40
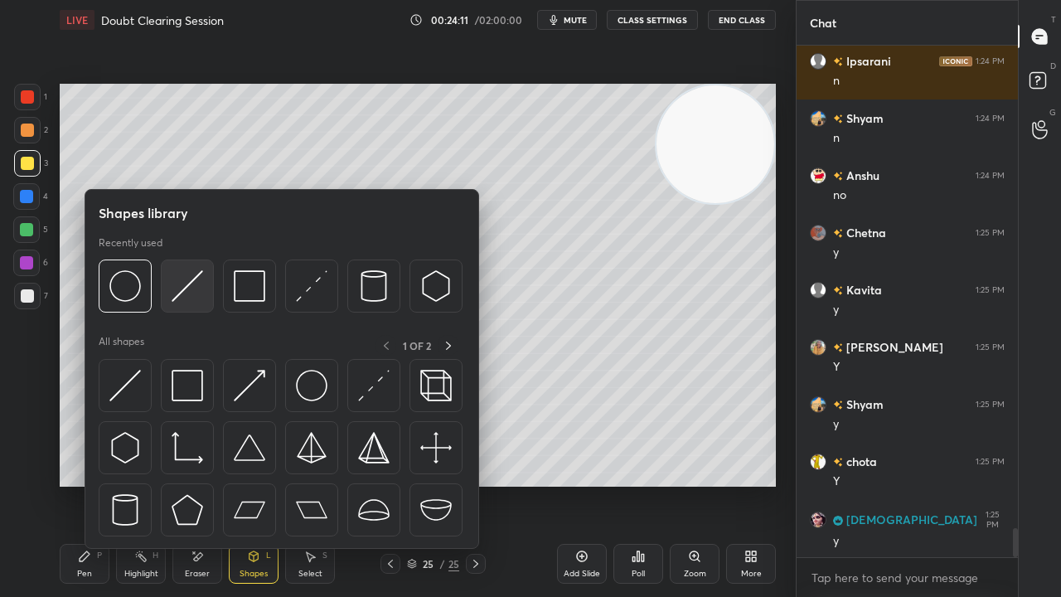
click at [179, 296] on img at bounding box center [188, 286] width 32 height 32
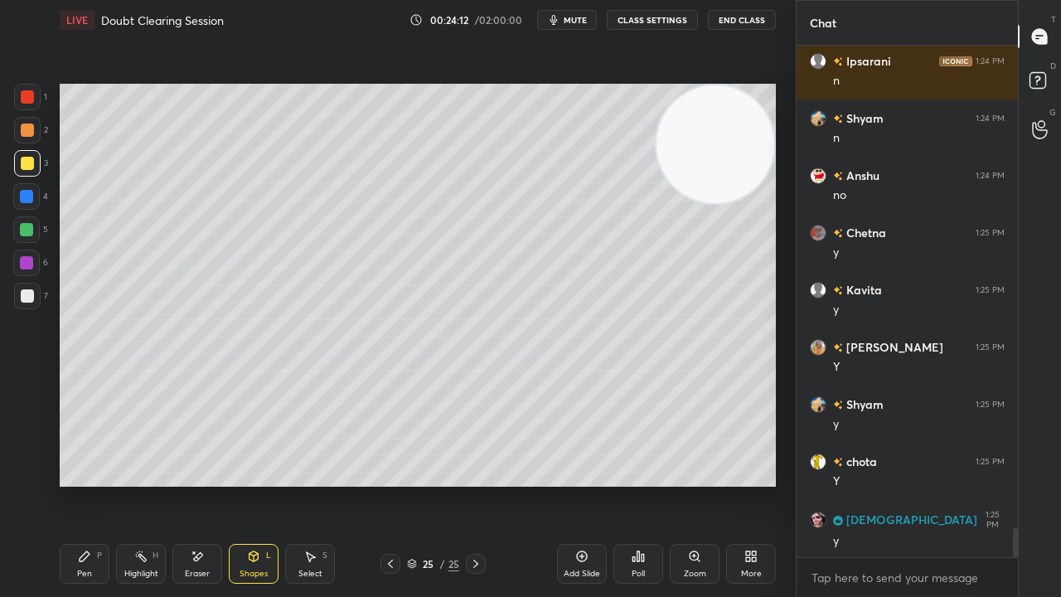
click at [26, 312] on div "7" at bounding box center [31, 299] width 34 height 33
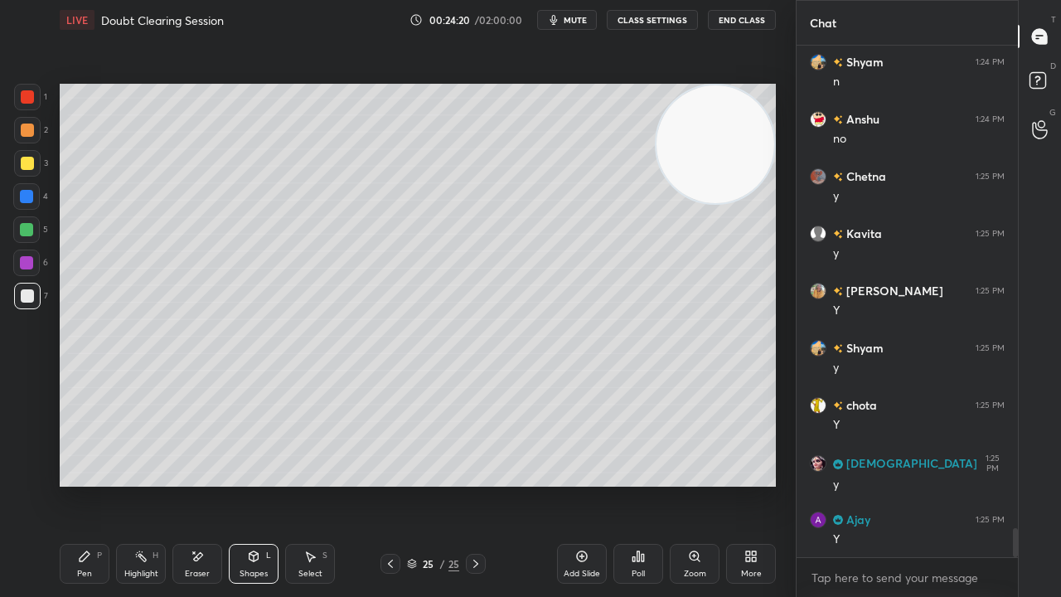
scroll to position [8625, 0]
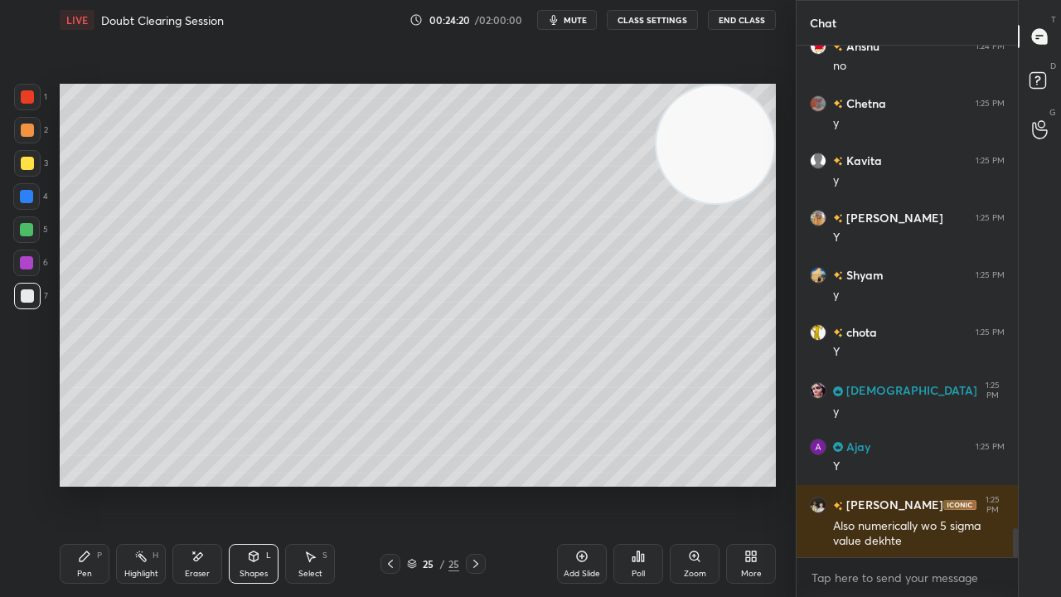
click at [79, 484] on div "Pen P" at bounding box center [85, 564] width 50 height 40
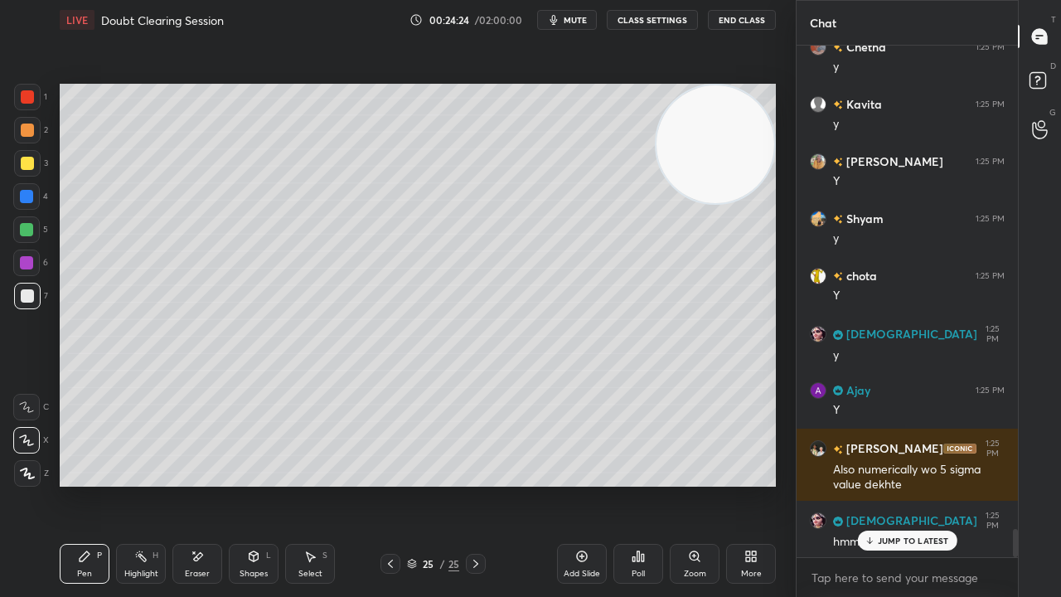
click at [560, 22] on icon "button" at bounding box center [553, 19] width 13 height 13
click at [565, 22] on span "mute" at bounding box center [575, 20] width 23 height 12
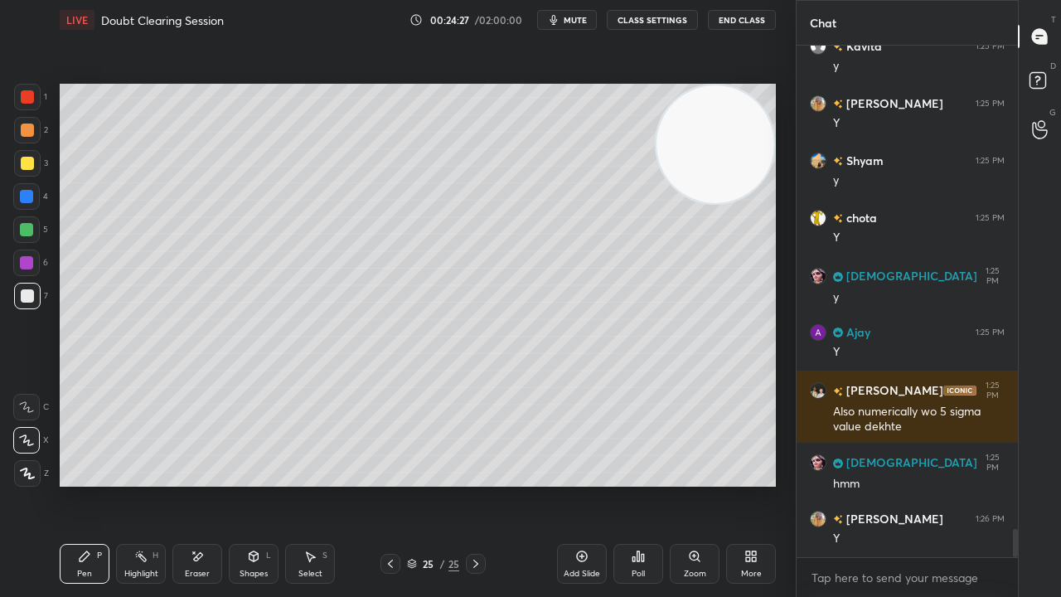
scroll to position [8796, 0]
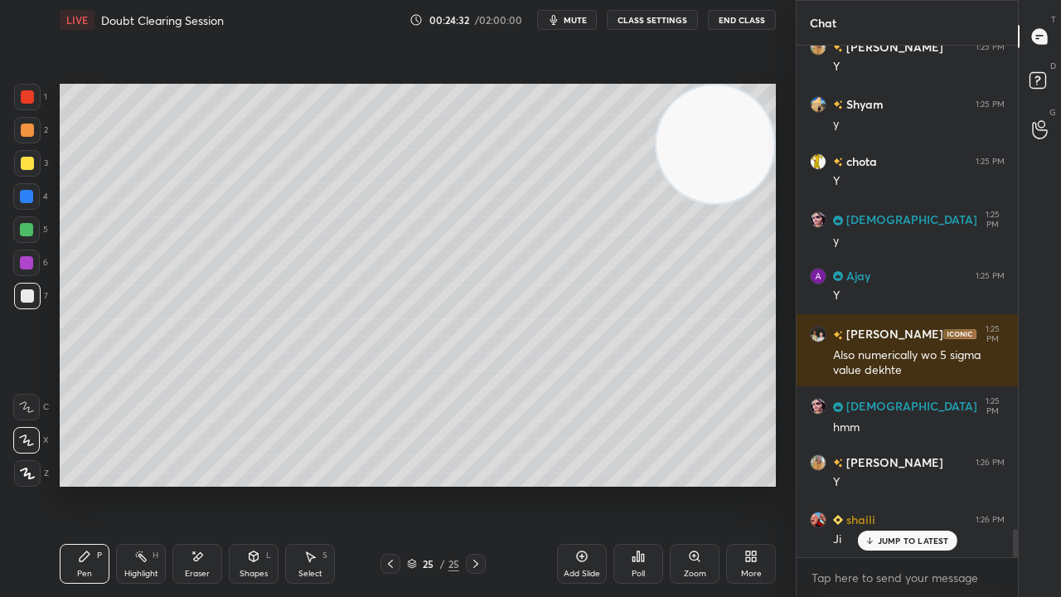
click at [579, 21] on span "mute" at bounding box center [575, 20] width 23 height 12
click at [576, 22] on span "mute" at bounding box center [575, 20] width 23 height 12
click at [15, 245] on div "5" at bounding box center [30, 232] width 35 height 33
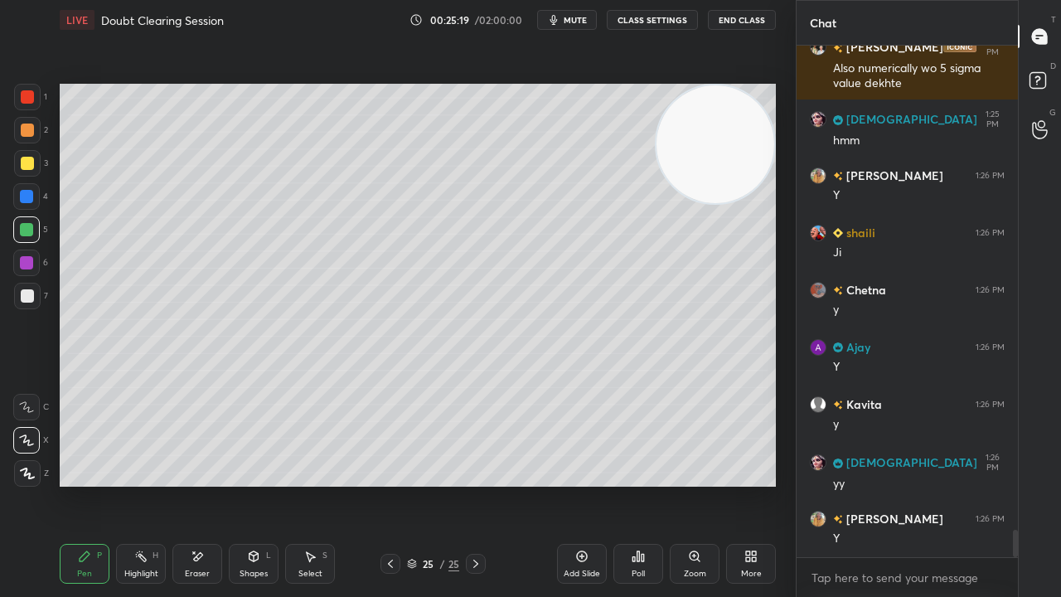
scroll to position [9139, 0]
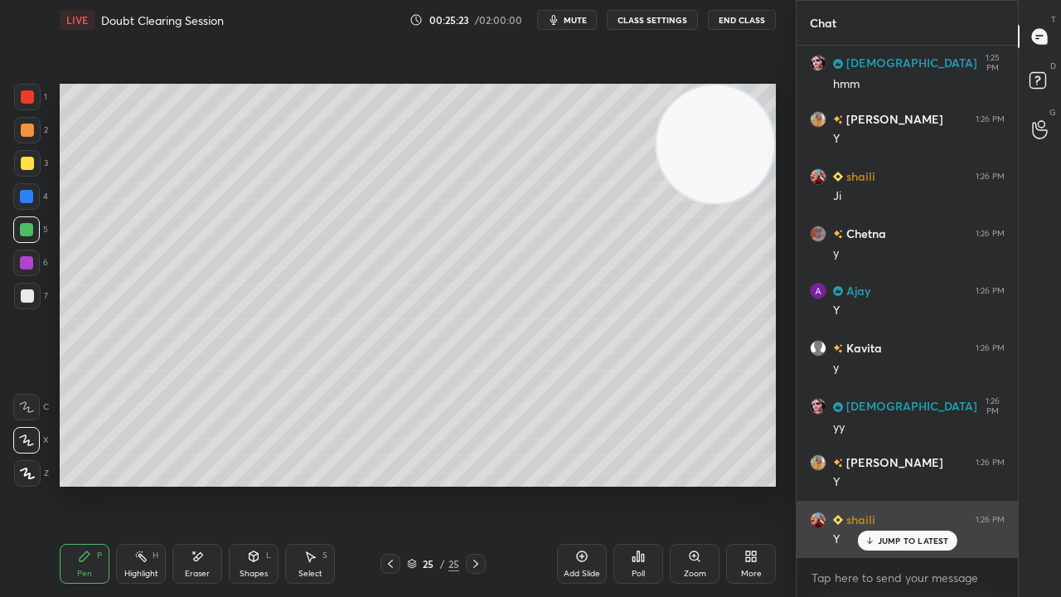
click at [876, 484] on div "JUMP TO LATEST" at bounding box center [906, 541] width 99 height 20
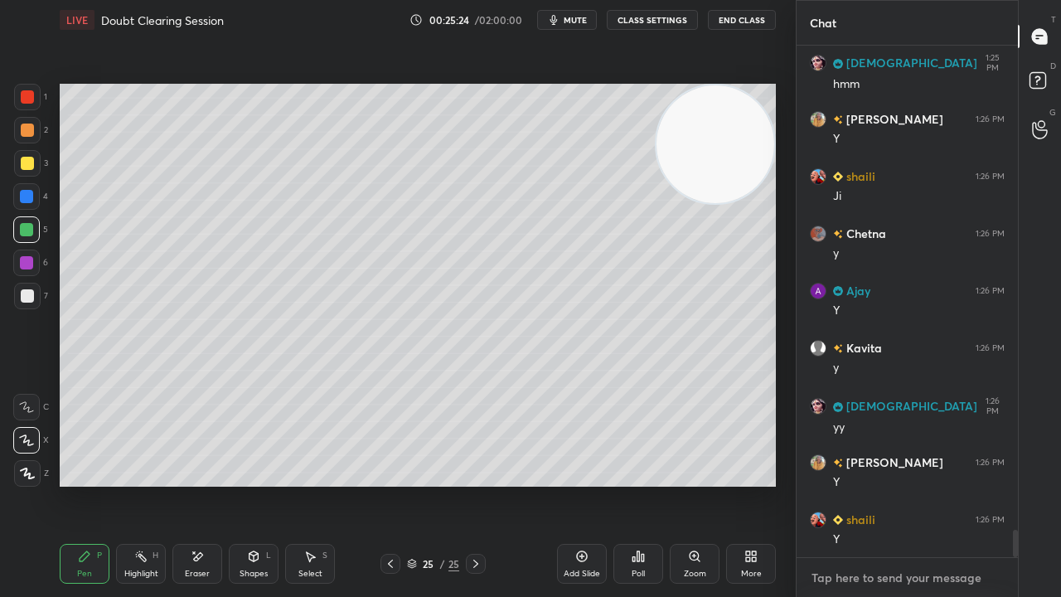
click at [869, 484] on textarea at bounding box center [907, 578] width 195 height 27
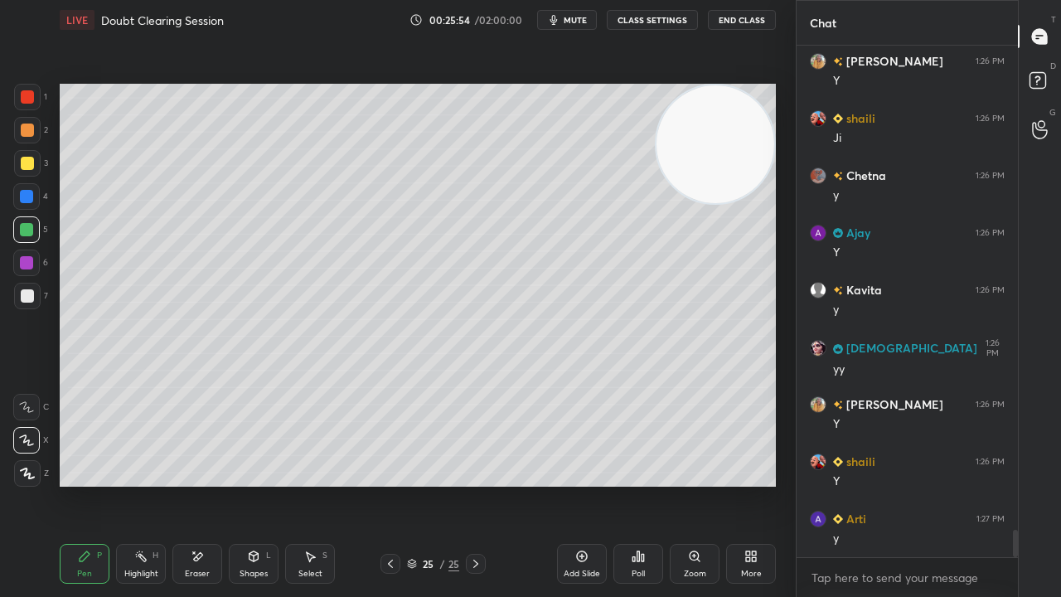
click at [562, 484] on div "Add Slide" at bounding box center [582, 564] width 50 height 40
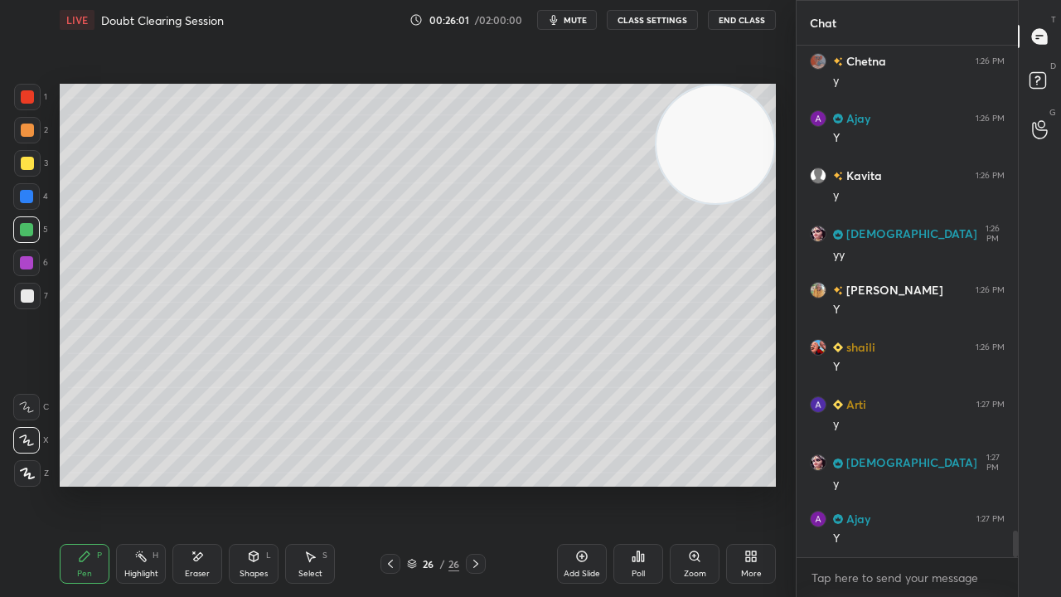
scroll to position [9368, 0]
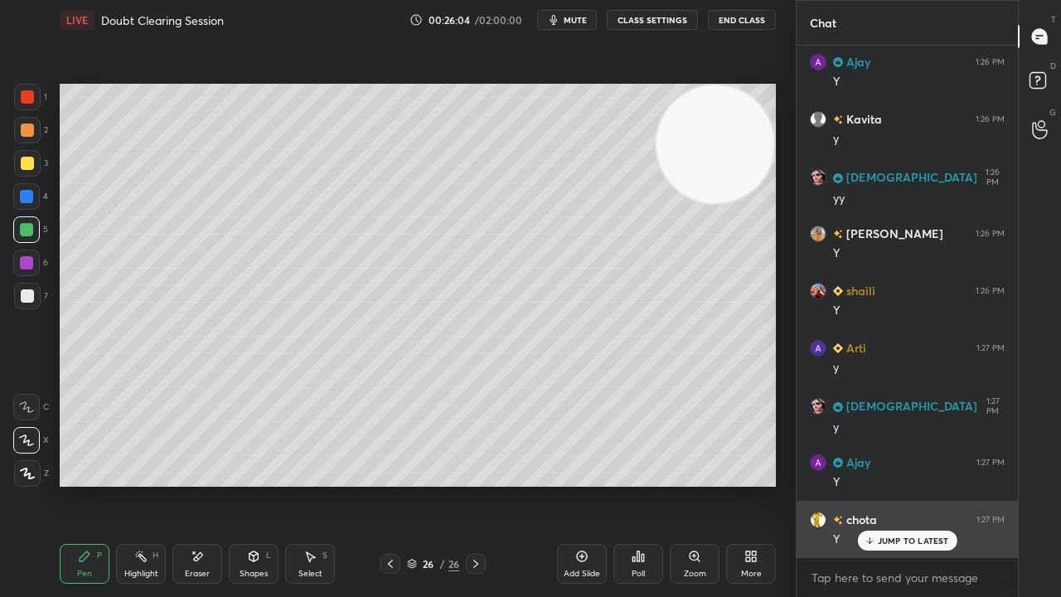
click at [888, 484] on p "JUMP TO LATEST" at bounding box center [913, 541] width 71 height 10
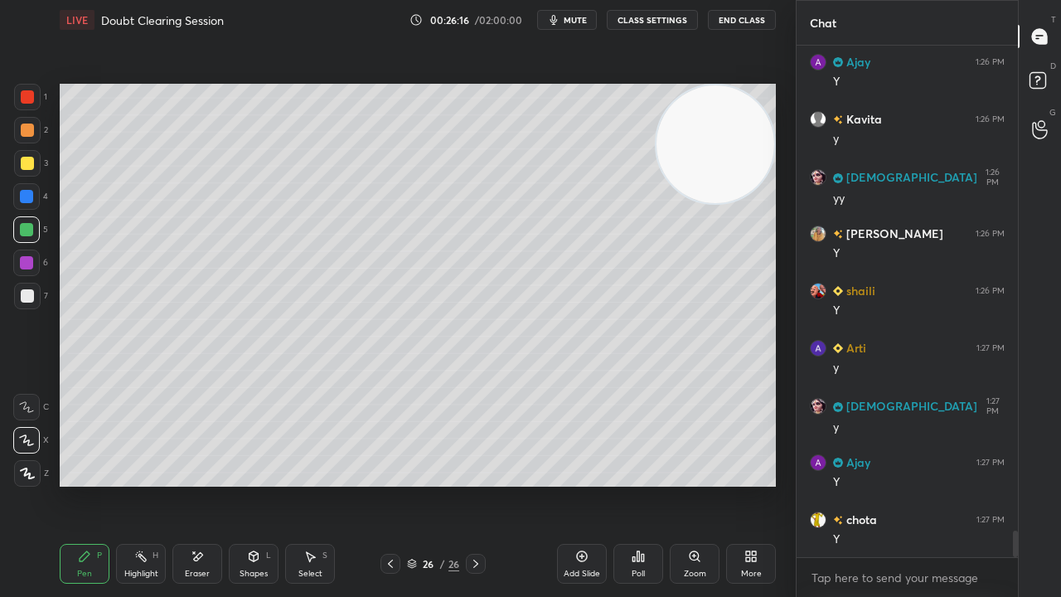
click at [582, 18] on span "mute" at bounding box center [575, 20] width 23 height 12
click at [579, 17] on span "unmute" at bounding box center [574, 20] width 36 height 12
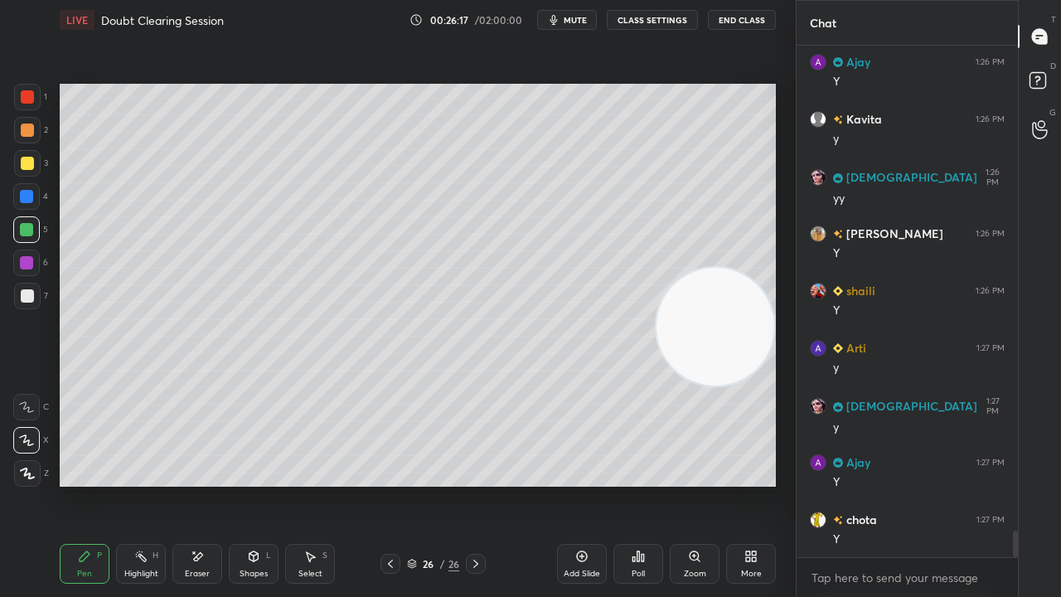
drag, startPoint x: 707, startPoint y: 330, endPoint x: 694, endPoint y: 308, distance: 25.3
click at [701, 352] on video at bounding box center [716, 327] width 118 height 118
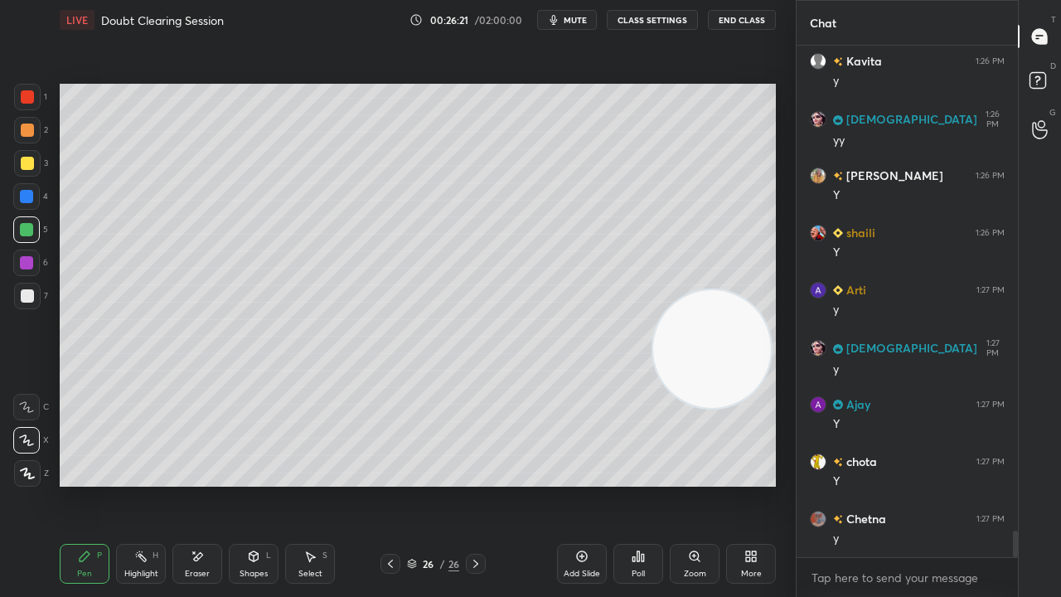
click at [582, 17] on span "mute" at bounding box center [575, 20] width 23 height 12
click at [578, 19] on span "mute" at bounding box center [575, 20] width 23 height 12
drag, startPoint x: 707, startPoint y: 473, endPoint x: 709, endPoint y: 516, distance: 42.3
click at [709, 484] on div "Setting up your live class Poll for secs No correct answer Start poll" at bounding box center [418, 285] width 730 height 491
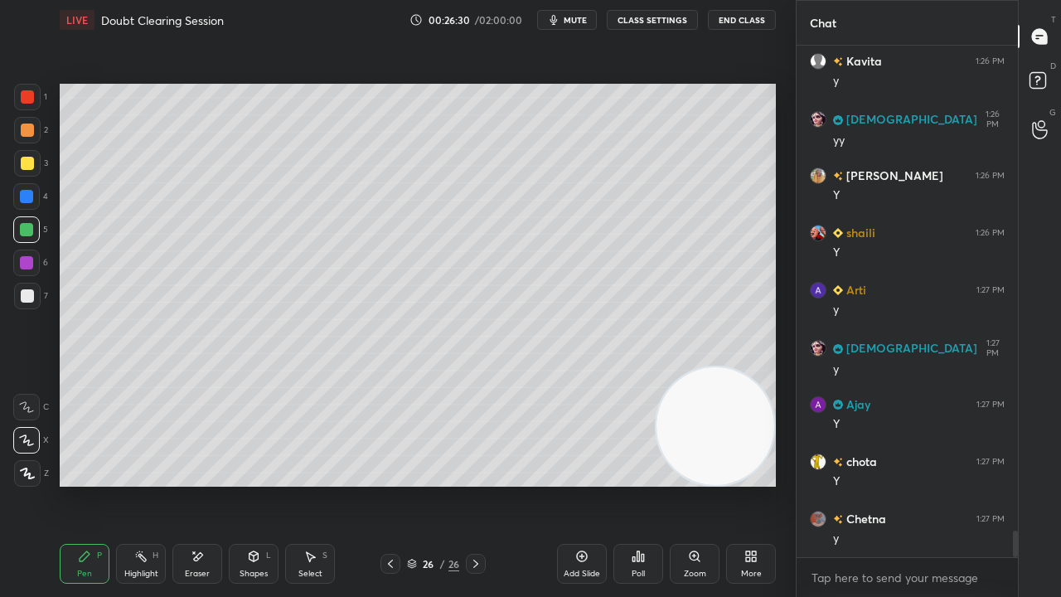
click at [576, 14] on span "mute" at bounding box center [575, 20] width 23 height 12
click at [576, 17] on span "unmute" at bounding box center [574, 20] width 36 height 12
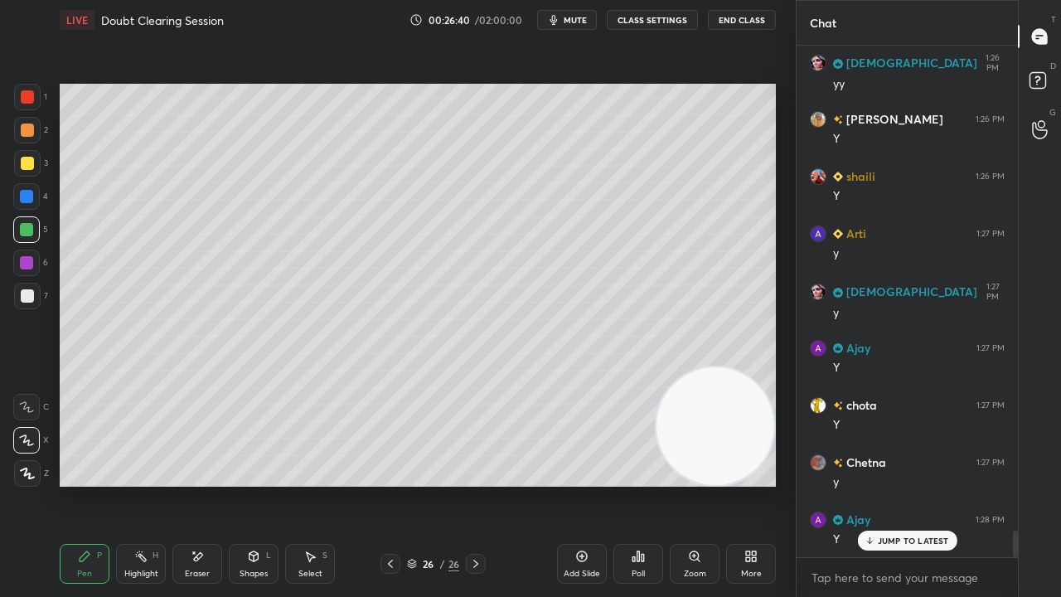
scroll to position [9597, 0]
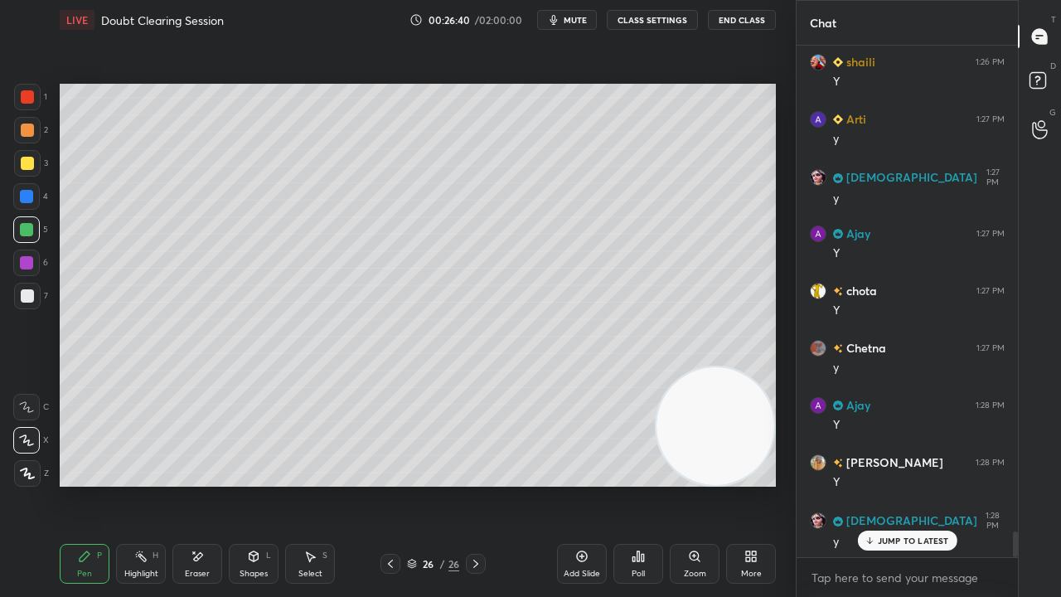
click at [883, 484] on p "JUMP TO LATEST" at bounding box center [913, 541] width 71 height 10
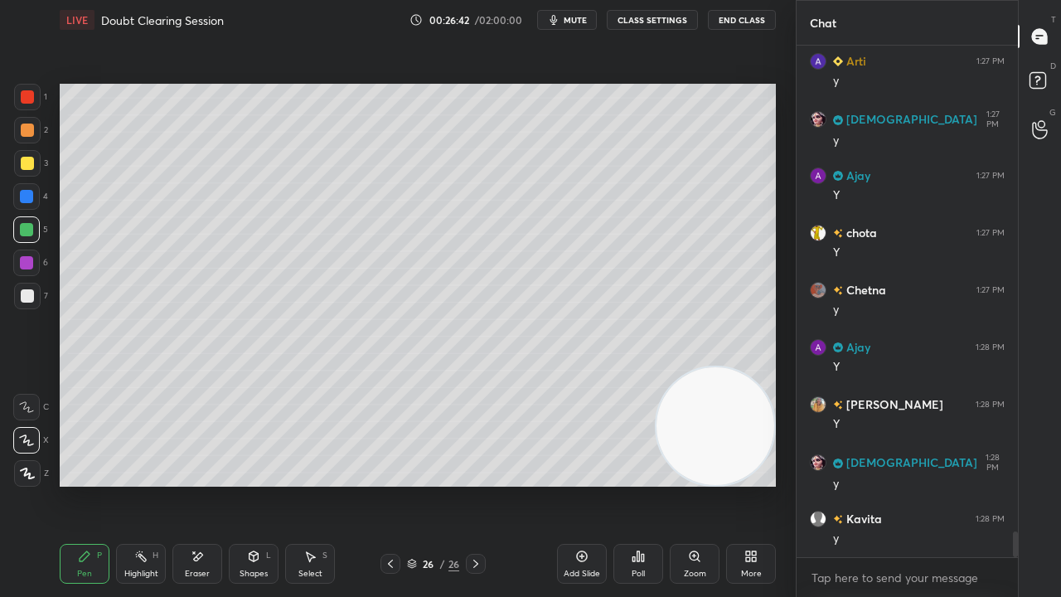
click at [199, 484] on icon at bounding box center [197, 557] width 13 height 14
click at [90, 484] on div "Pen P" at bounding box center [85, 564] width 50 height 40
click at [238, 484] on div "Shapes L" at bounding box center [254, 564] width 50 height 40
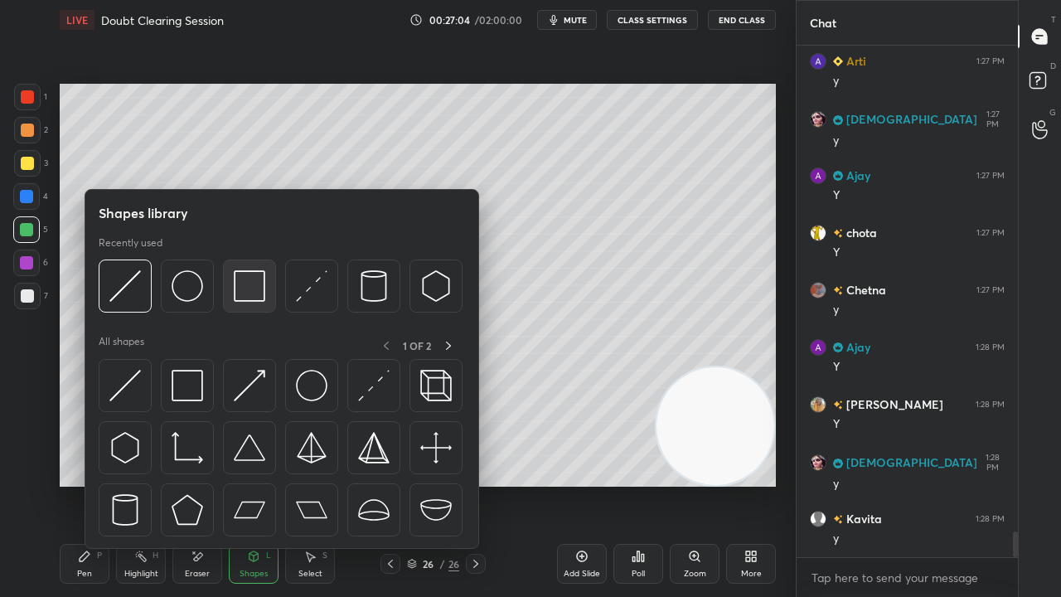
click at [250, 289] on img at bounding box center [250, 286] width 32 height 32
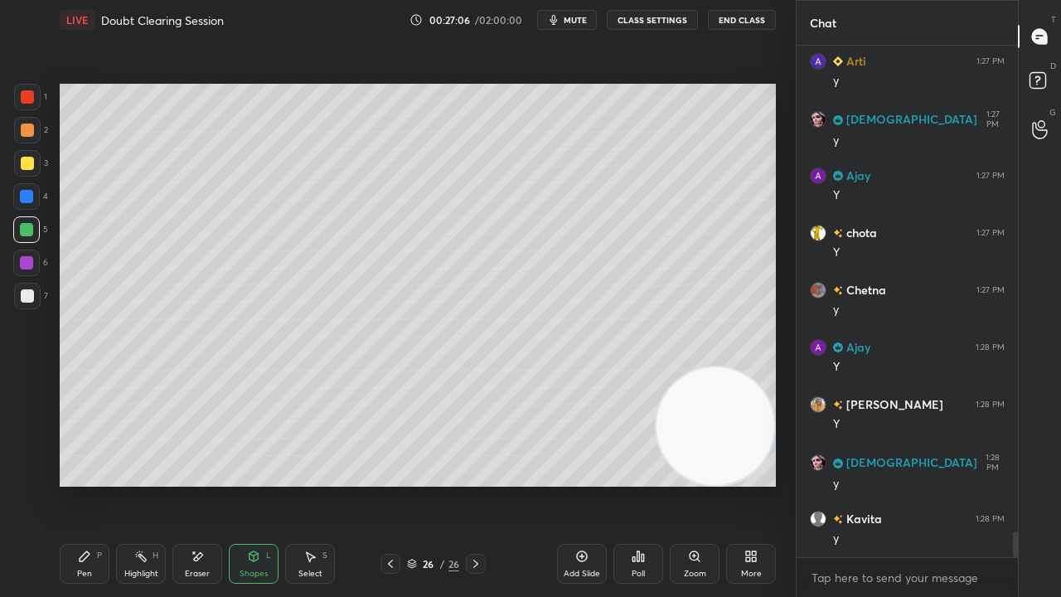
click at [30, 174] on div at bounding box center [27, 163] width 27 height 27
click at [90, 484] on div "Pen P" at bounding box center [85, 564] width 50 height 40
click at [567, 12] on button "mute" at bounding box center [567, 20] width 60 height 20
click at [564, 17] on span "unmute" at bounding box center [574, 20] width 36 height 12
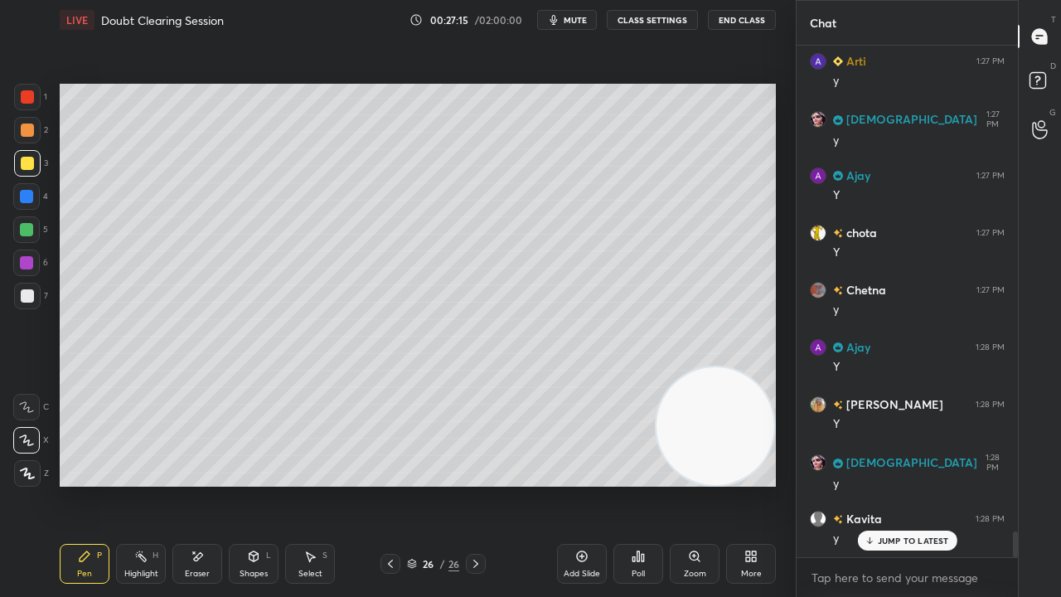
scroll to position [9711, 0]
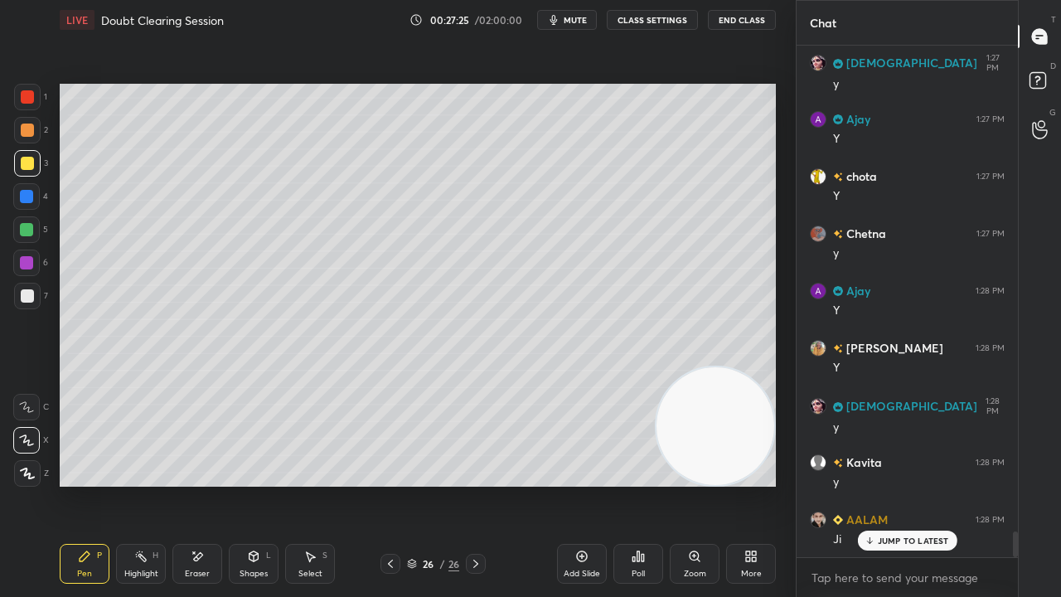
click at [240, 484] on div "Shapes" at bounding box center [254, 574] width 28 height 8
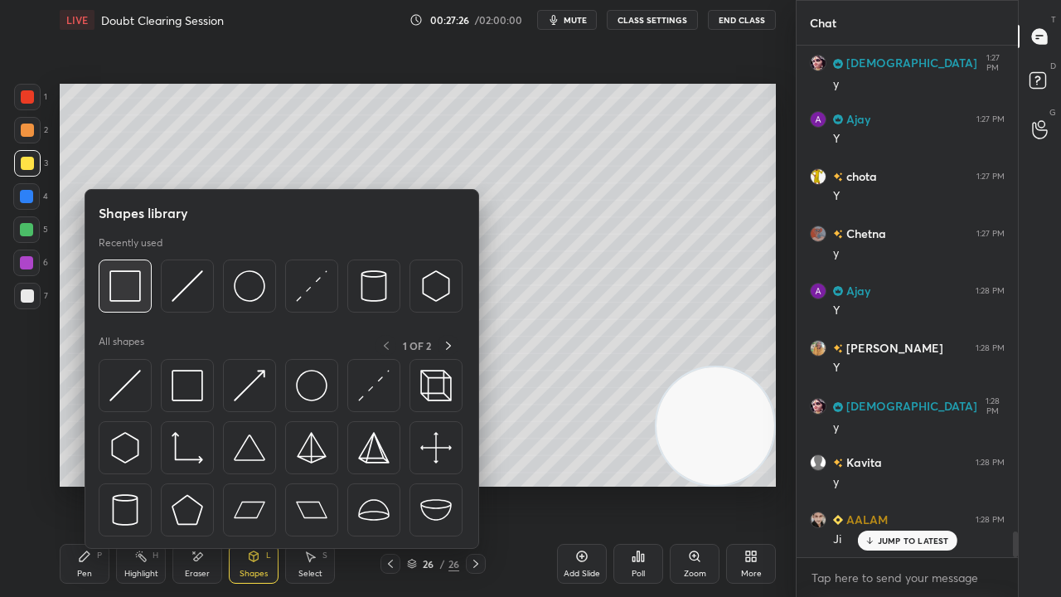
click at [141, 312] on div at bounding box center [281, 290] width 364 height 62
click at [126, 297] on img at bounding box center [125, 286] width 32 height 32
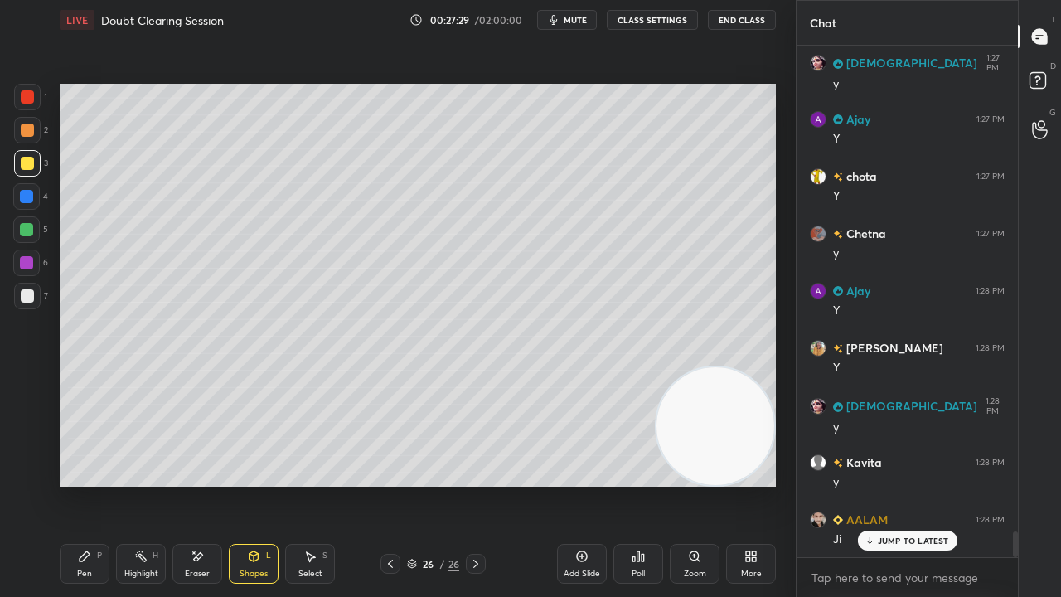
drag, startPoint x: 95, startPoint y: 565, endPoint x: 83, endPoint y: 560, distance: 12.3
click at [90, 484] on div "Pen P" at bounding box center [85, 564] width 50 height 40
click at [568, 17] on button "mute" at bounding box center [567, 20] width 60 height 20
click at [570, 22] on span "mute" at bounding box center [575, 20] width 23 height 12
click at [32, 306] on div at bounding box center [27, 296] width 27 height 27
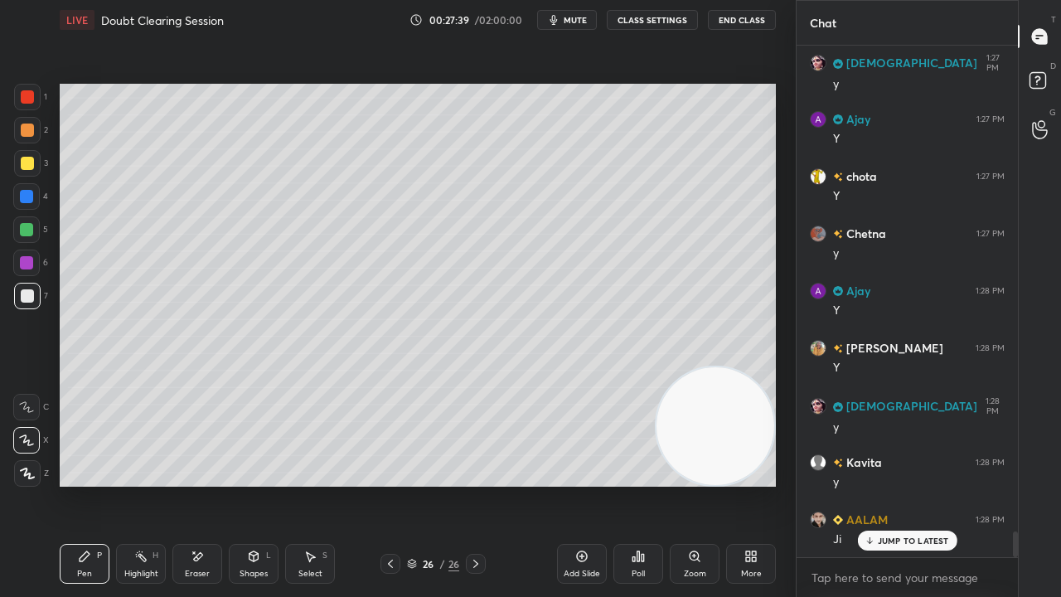
click at [560, 23] on icon "button" at bounding box center [553, 19] width 13 height 13
click at [560, 26] on button "unmute" at bounding box center [567, 20] width 60 height 20
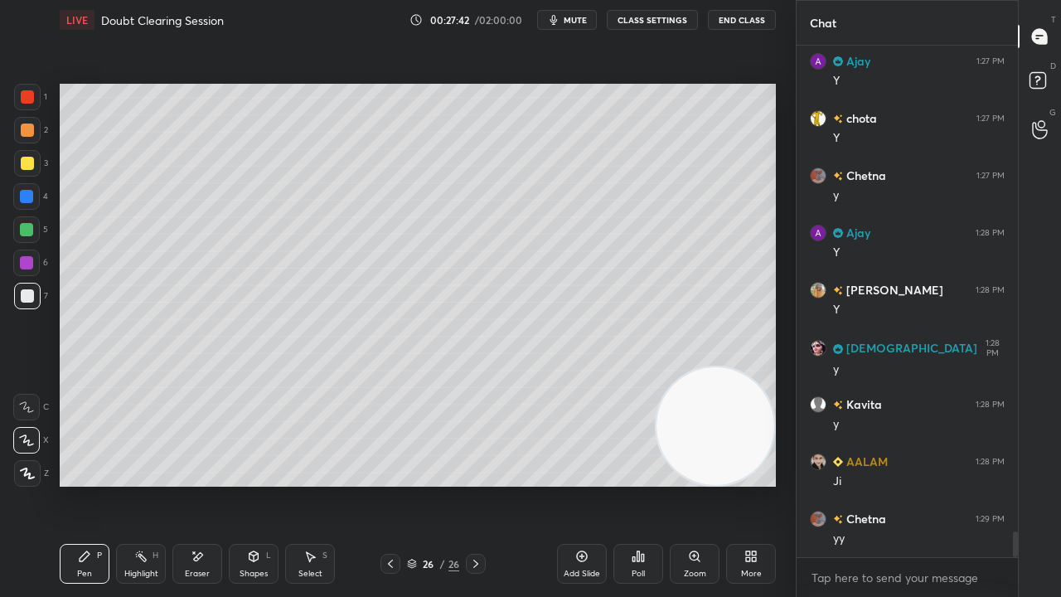
click at [549, 22] on button "mute" at bounding box center [567, 20] width 60 height 20
click at [552, 22] on icon "button" at bounding box center [547, 20] width 9 height 10
click at [23, 245] on div "5" at bounding box center [30, 232] width 35 height 33
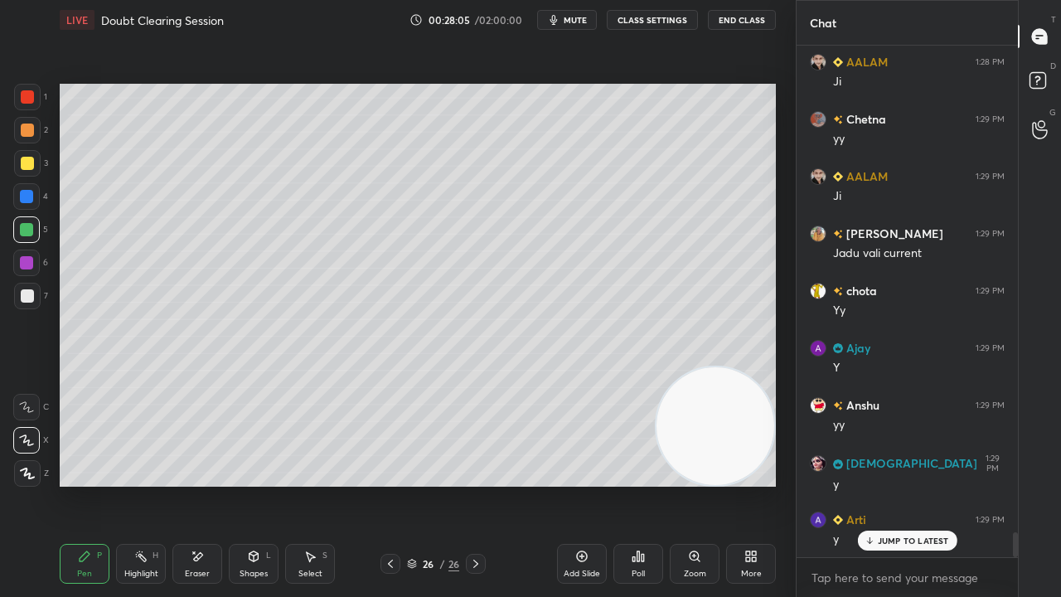
scroll to position [10227, 0]
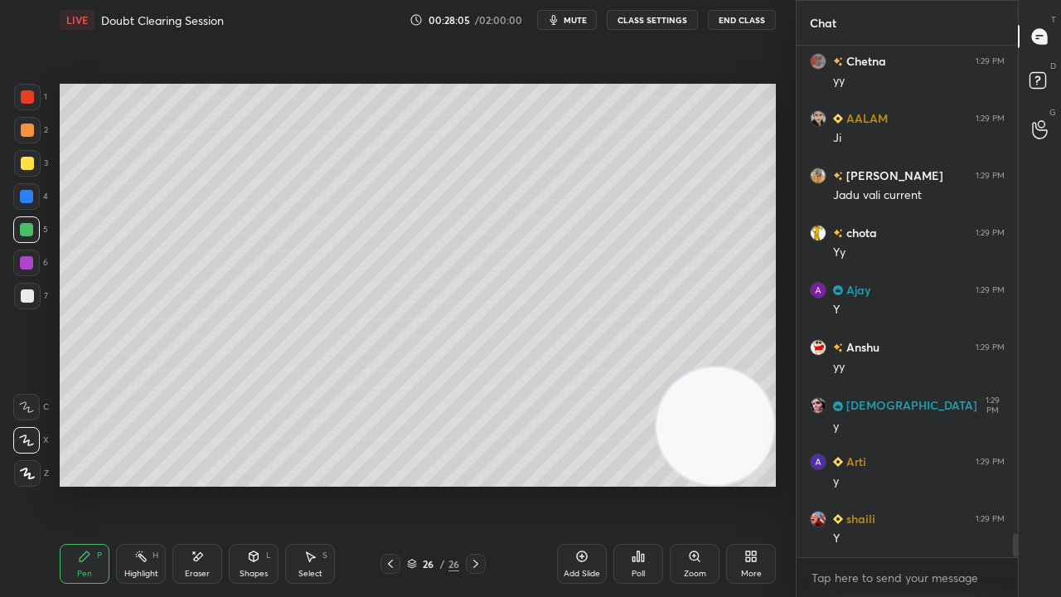
click at [579, 24] on span "mute" at bounding box center [575, 20] width 23 height 12
click at [579, 22] on span "unmute" at bounding box center [574, 20] width 36 height 12
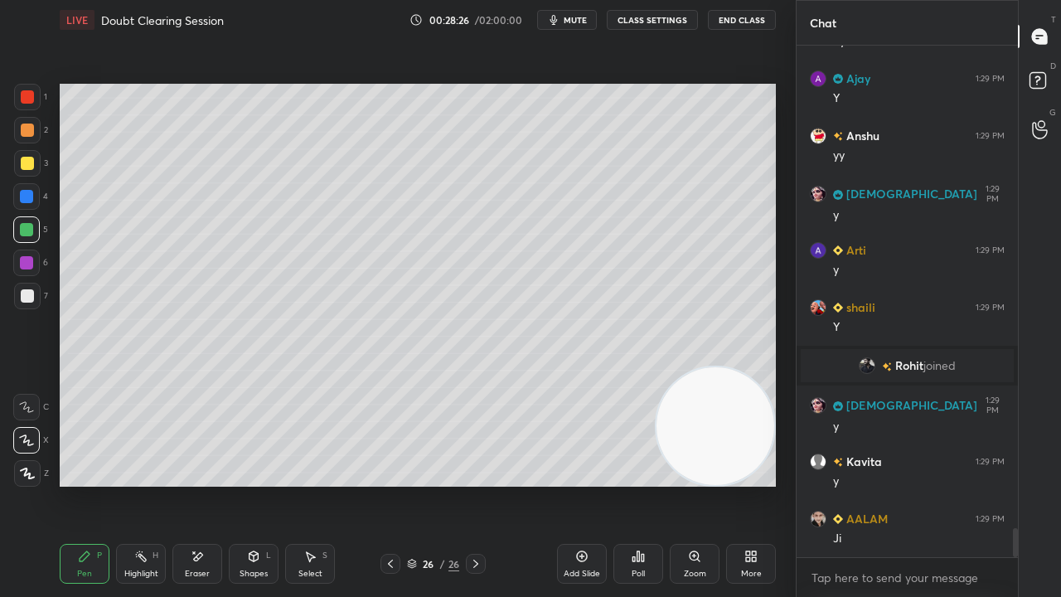
scroll to position [8610, 0]
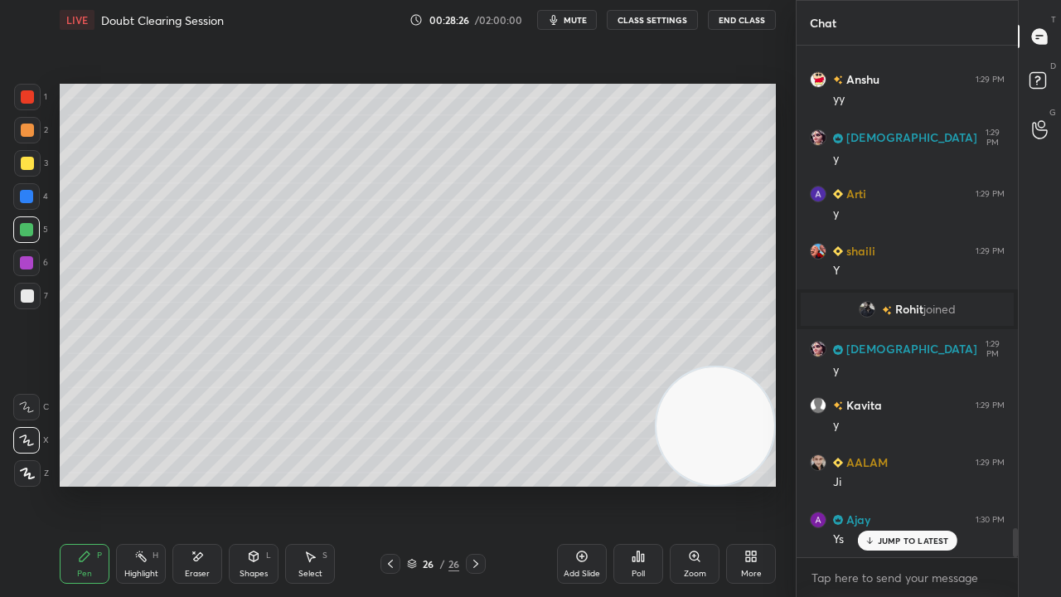
click at [197, 484] on div "Eraser" at bounding box center [197, 564] width 50 height 40
click at [80, 484] on div "Pen" at bounding box center [84, 574] width 15 height 8
click at [917, 484] on p "JUMP TO LATEST" at bounding box center [913, 541] width 71 height 10
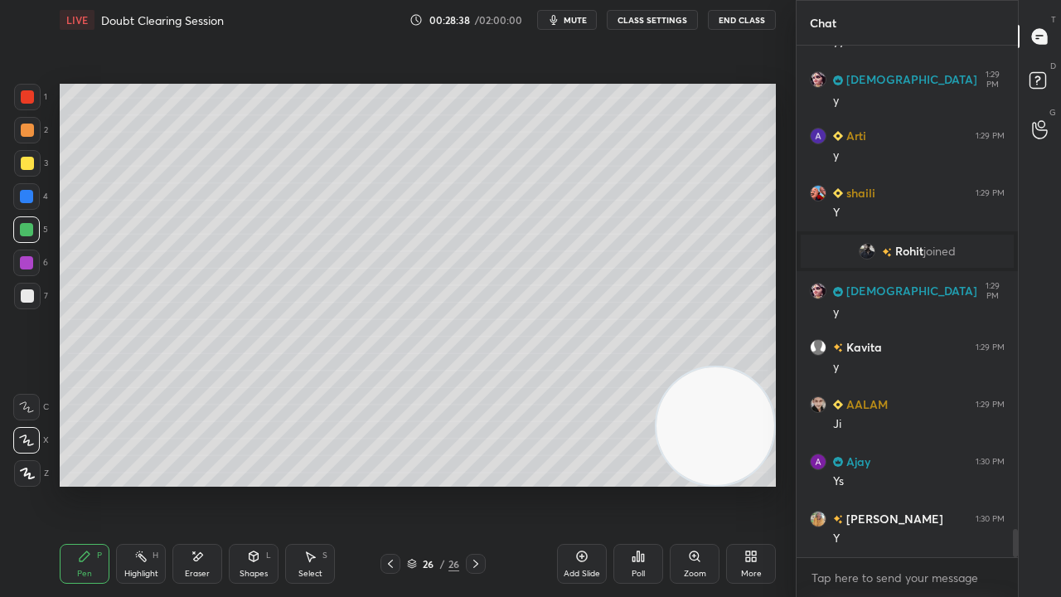
click at [861, 254] on img "grid" at bounding box center [867, 251] width 17 height 17
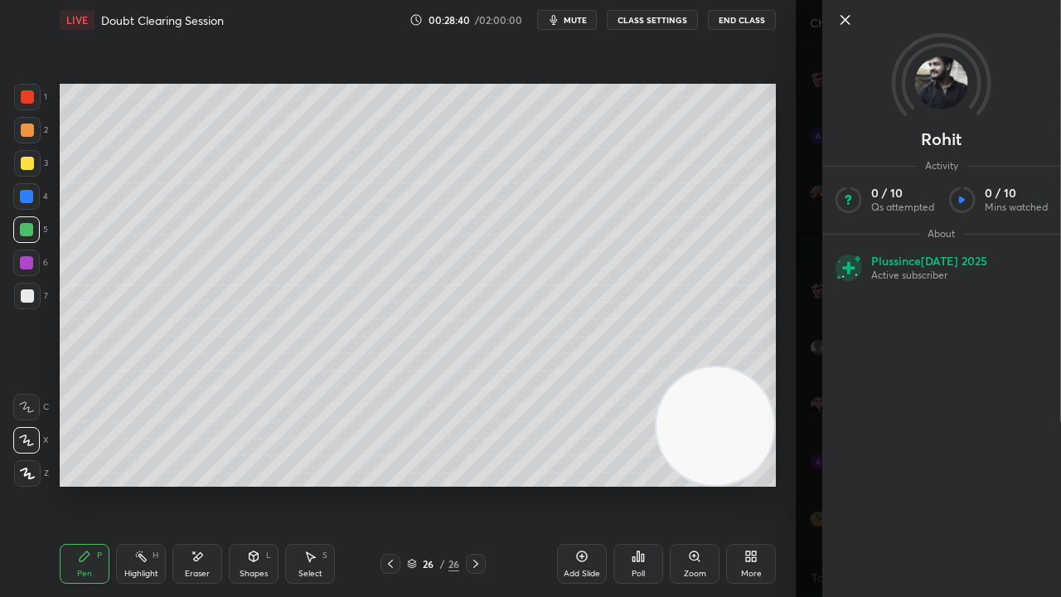
click at [846, 23] on icon at bounding box center [846, 20] width 20 height 20
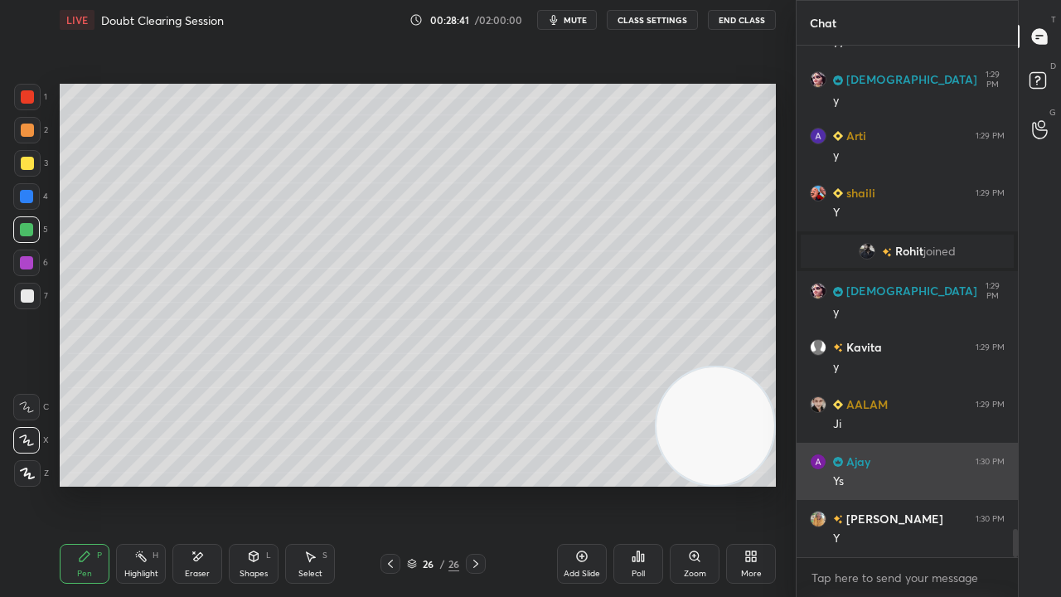
scroll to position [8725, 0]
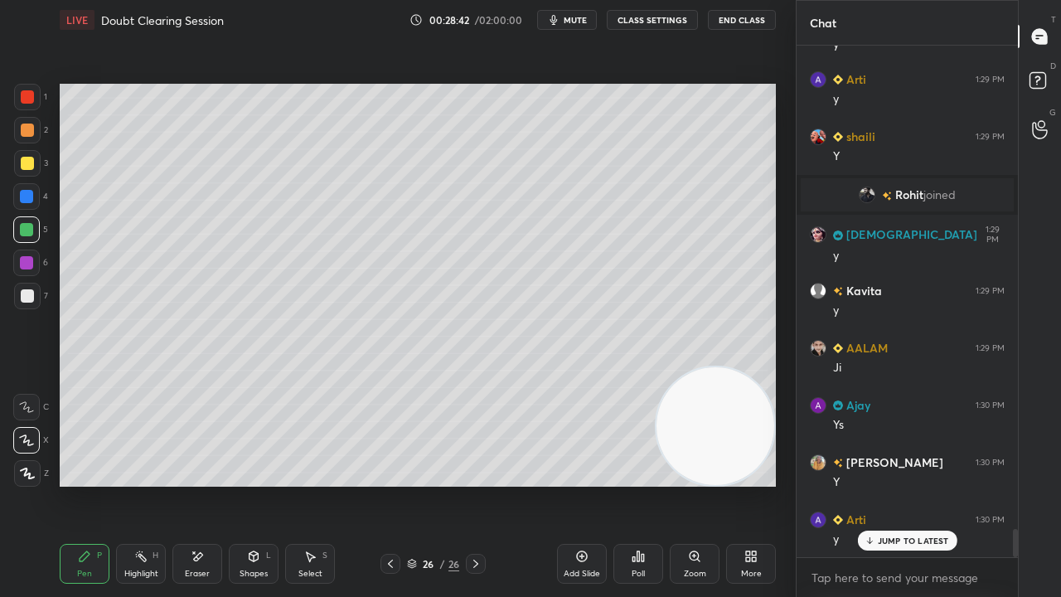
click at [575, 22] on span "mute" at bounding box center [575, 20] width 23 height 12
drag, startPoint x: 579, startPoint y: 20, endPoint x: 584, endPoint y: 12, distance: 9.0
click at [578, 22] on span "unmute" at bounding box center [574, 20] width 36 height 12
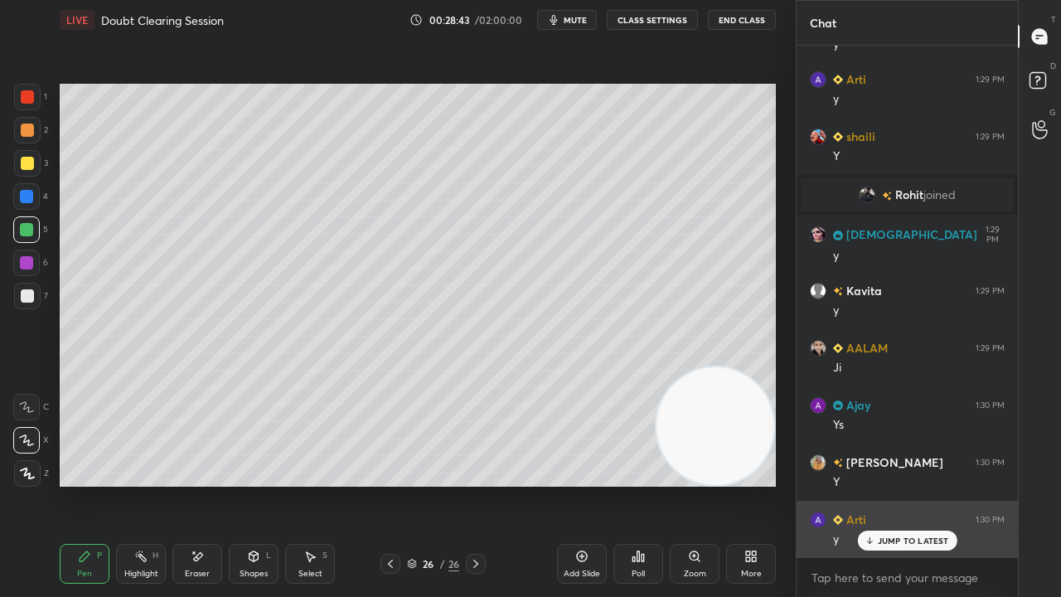
drag, startPoint x: 882, startPoint y: 543, endPoint x: 874, endPoint y: 554, distance: 13.6
click at [880, 484] on p "JUMP TO LATEST" at bounding box center [913, 541] width 71 height 10
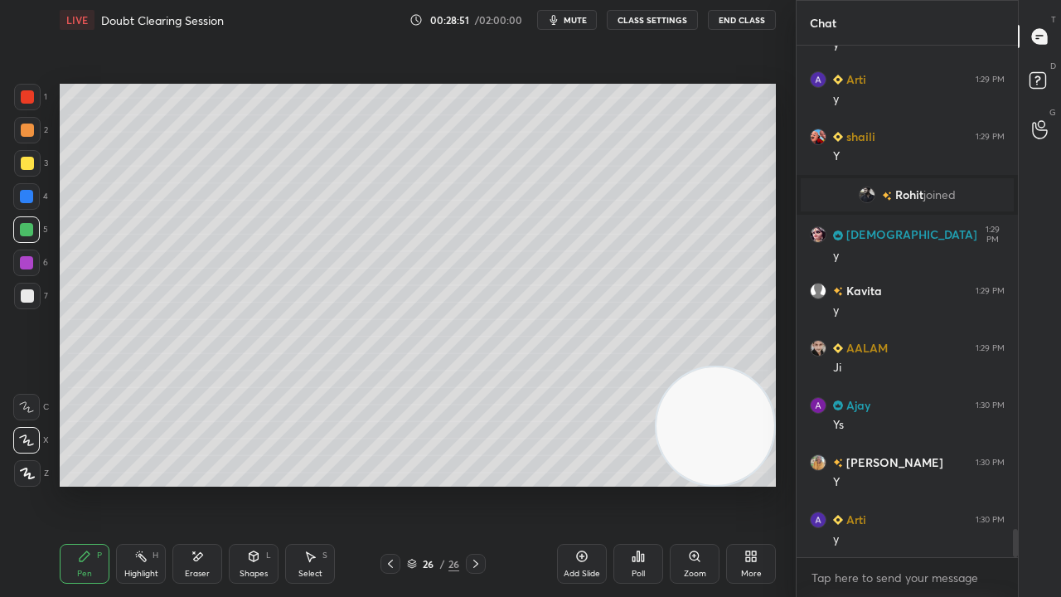
click at [583, 22] on span "mute" at bounding box center [575, 20] width 23 height 12
click at [585, 17] on span "unmute" at bounding box center [574, 20] width 36 height 12
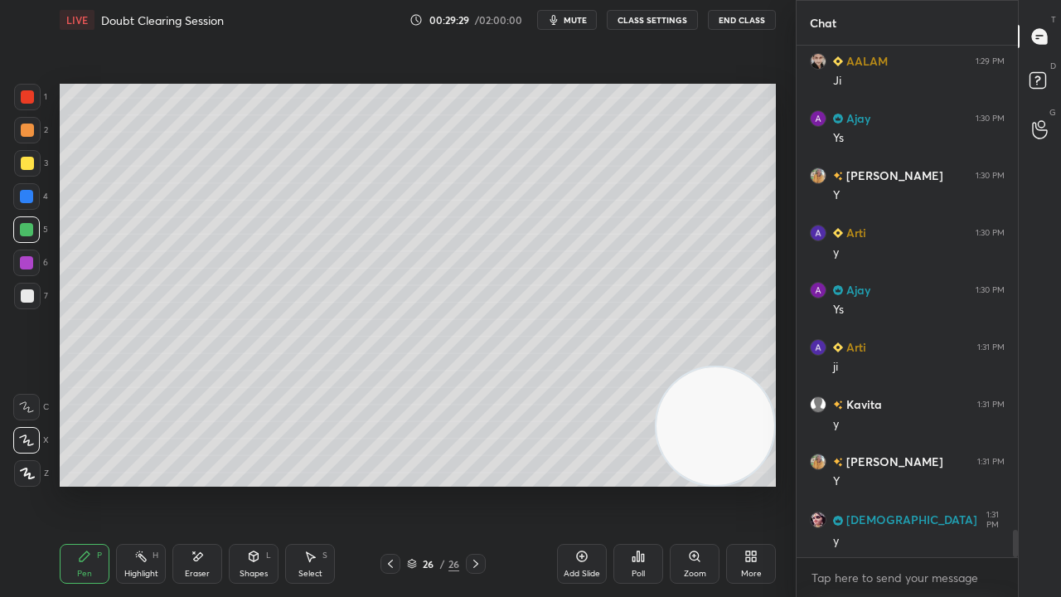
scroll to position [9068, 0]
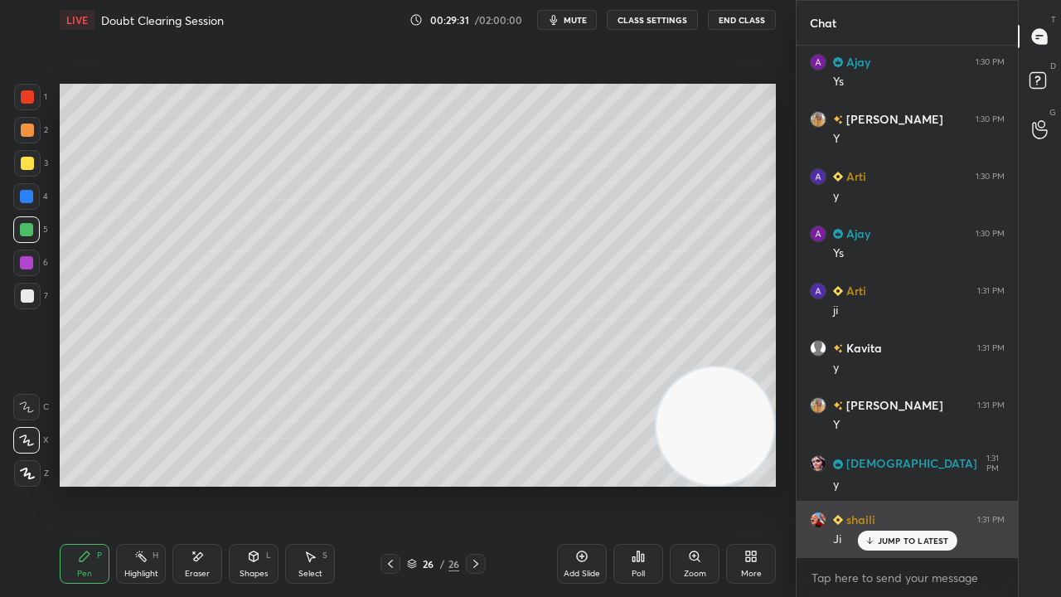
click at [895, 484] on p "JUMP TO LATEST" at bounding box center [913, 541] width 71 height 10
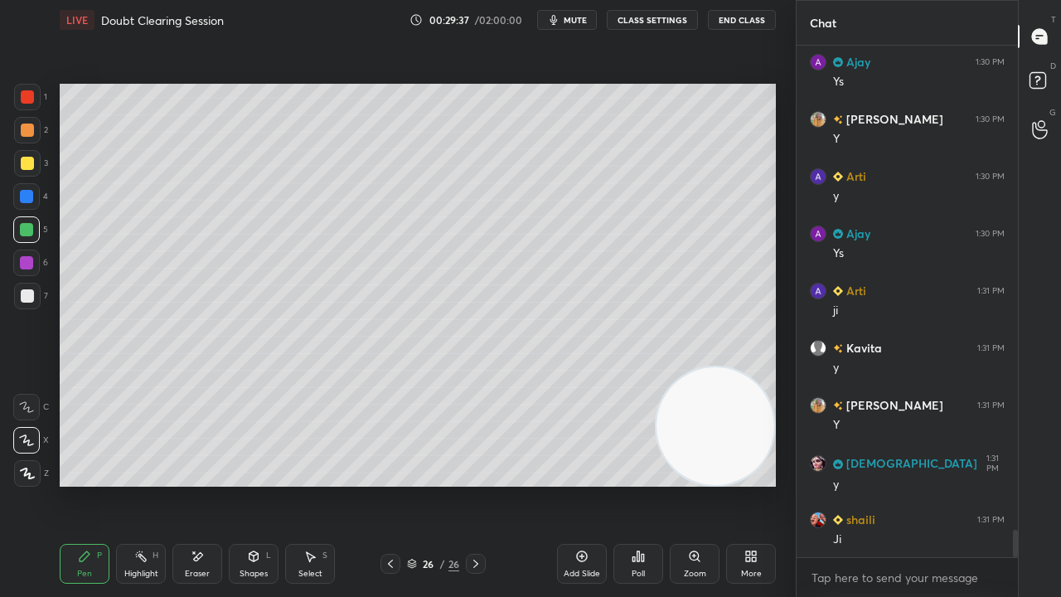
click at [575, 27] on button "mute" at bounding box center [567, 20] width 60 height 20
click at [575, 25] on span "mute" at bounding box center [575, 20] width 23 height 12
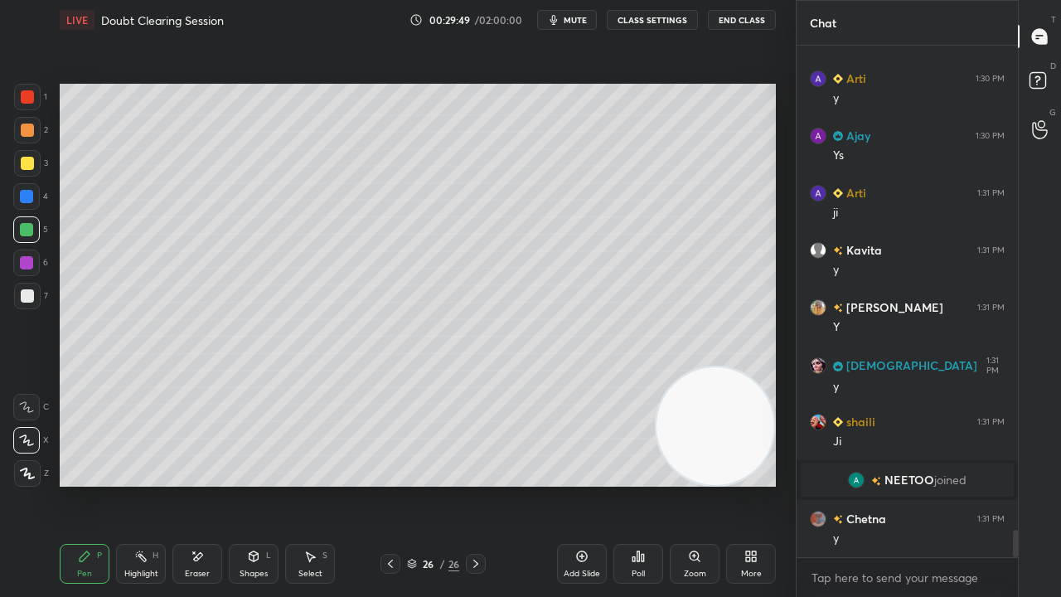
scroll to position [8945, 0]
click at [181, 484] on div "Eraser" at bounding box center [197, 564] width 50 height 40
click at [71, 484] on div "Pen P" at bounding box center [85, 564] width 50 height 40
click at [577, 25] on span "mute" at bounding box center [575, 20] width 23 height 12
click at [577, 22] on span "unmute" at bounding box center [574, 20] width 36 height 12
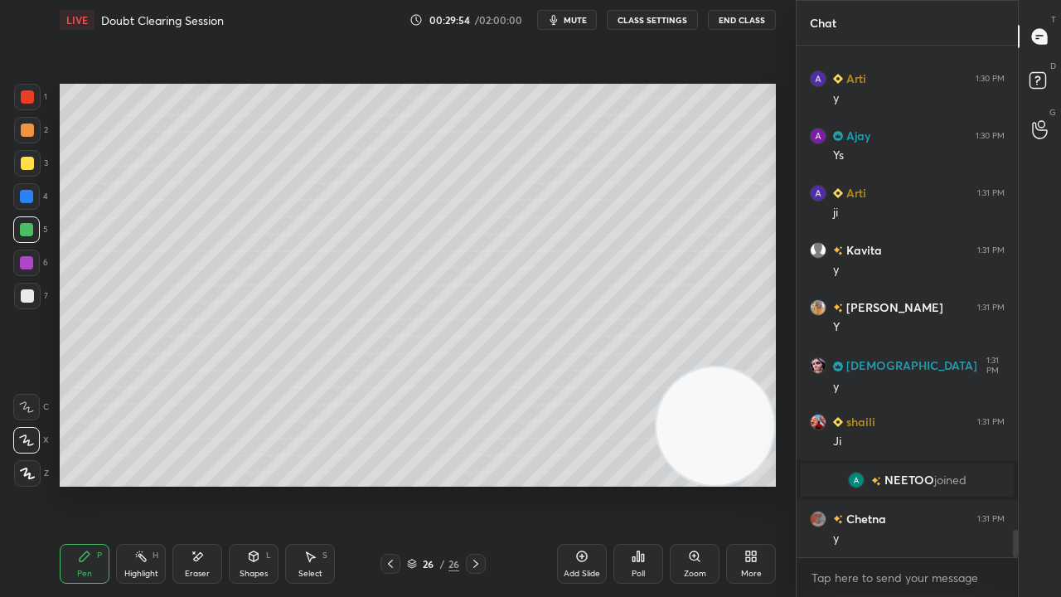
click at [17, 303] on div at bounding box center [27, 296] width 27 height 27
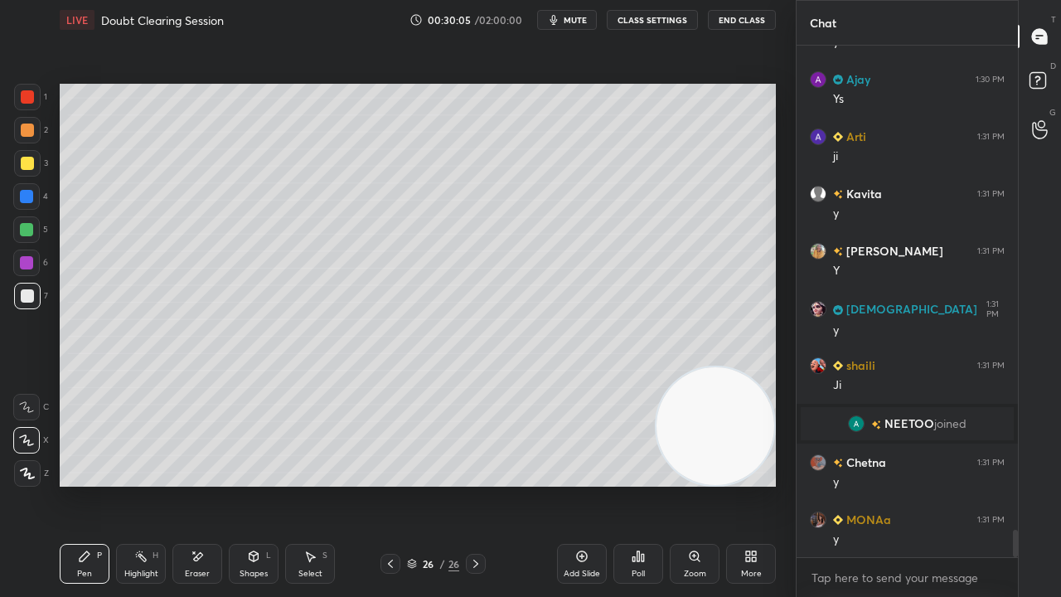
scroll to position [9060, 0]
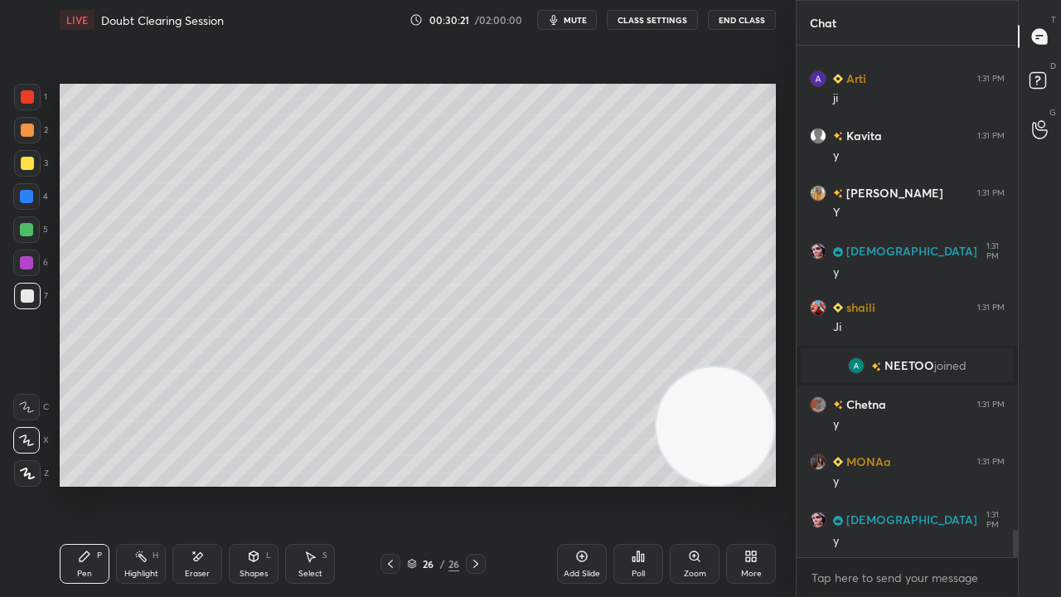
click at [565, 18] on button "mute" at bounding box center [567, 20] width 60 height 20
drag, startPoint x: 566, startPoint y: 18, endPoint x: 567, endPoint y: 8, distance: 10.0
click at [564, 21] on span "unmute" at bounding box center [574, 20] width 36 height 12
click at [388, 484] on icon at bounding box center [390, 563] width 13 height 13
click at [390, 484] on icon at bounding box center [390, 563] width 13 height 13
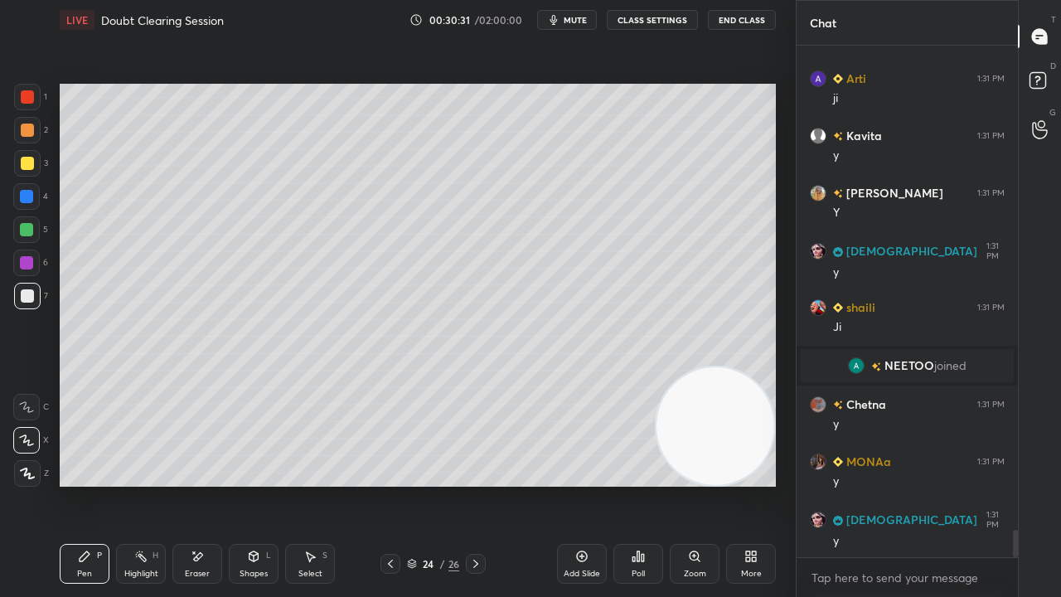
click at [592, 20] on button "mute" at bounding box center [567, 20] width 60 height 20
click at [588, 18] on span "unmute" at bounding box center [574, 20] width 36 height 12
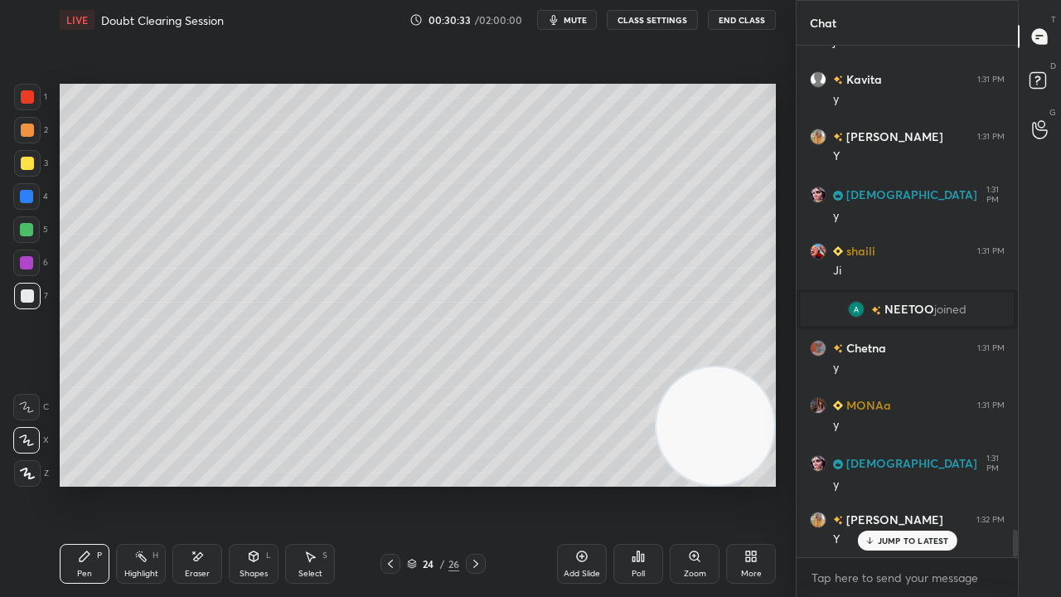
scroll to position [9288, 0]
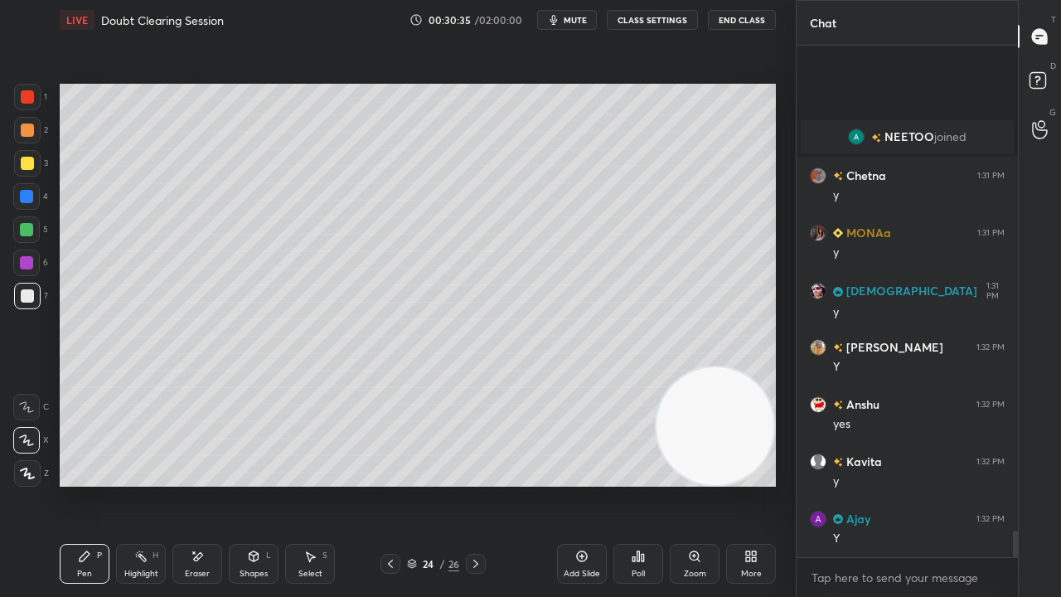
click at [477, 484] on icon at bounding box center [475, 563] width 13 height 13
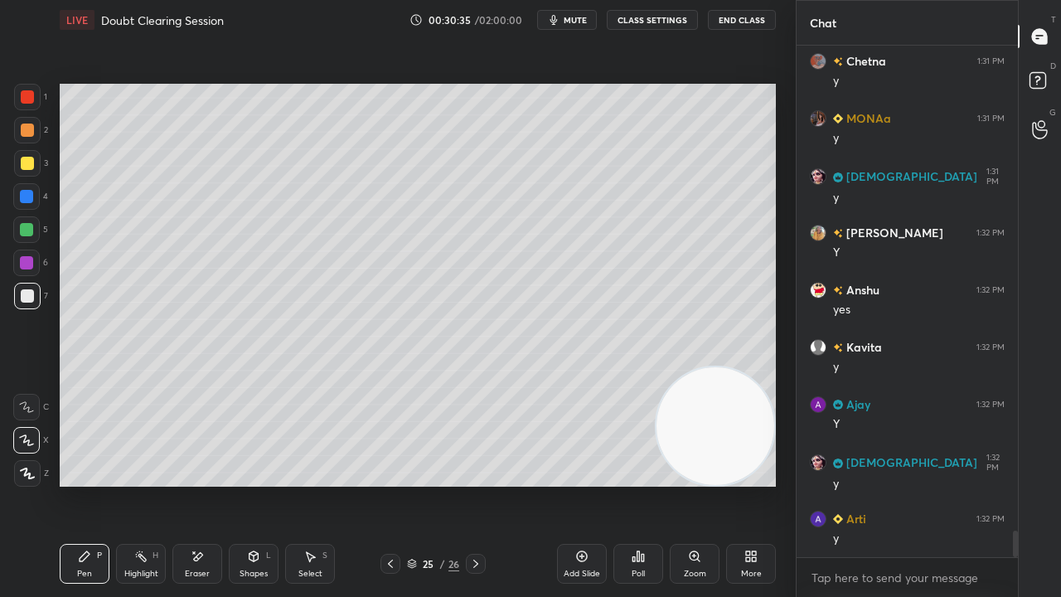
click at [478, 484] on icon at bounding box center [475, 563] width 13 height 13
click at [582, 484] on div "Add Slide" at bounding box center [582, 574] width 36 height 8
click at [577, 20] on span "mute" at bounding box center [575, 20] width 23 height 12
click at [579, 22] on span "unmute" at bounding box center [574, 20] width 36 height 12
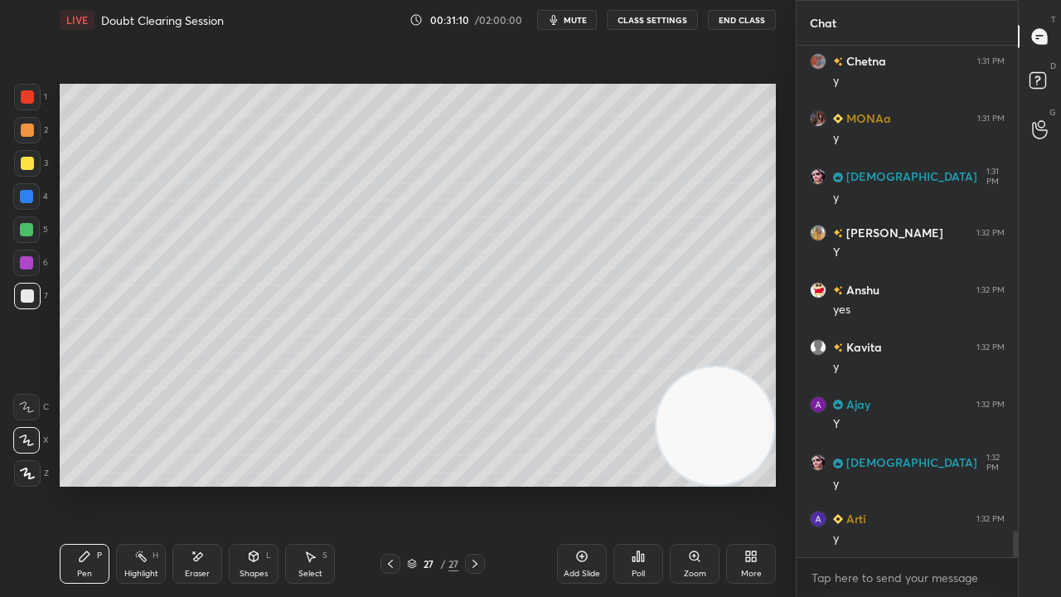
click at [583, 19] on span "mute" at bounding box center [575, 20] width 23 height 12
click at [583, 18] on span "unmute" at bounding box center [574, 20] width 36 height 12
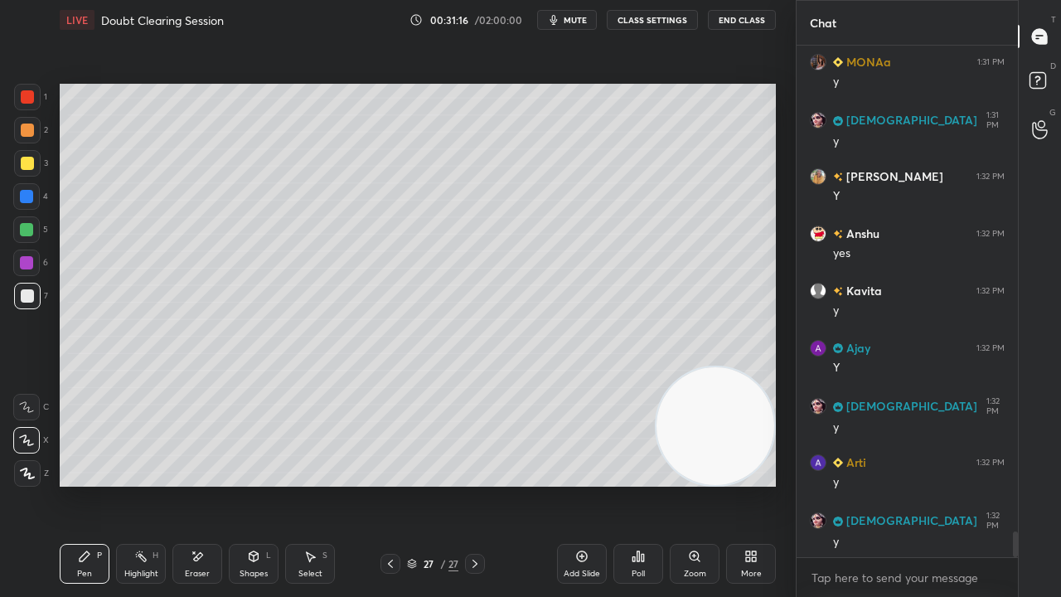
scroll to position [9517, 0]
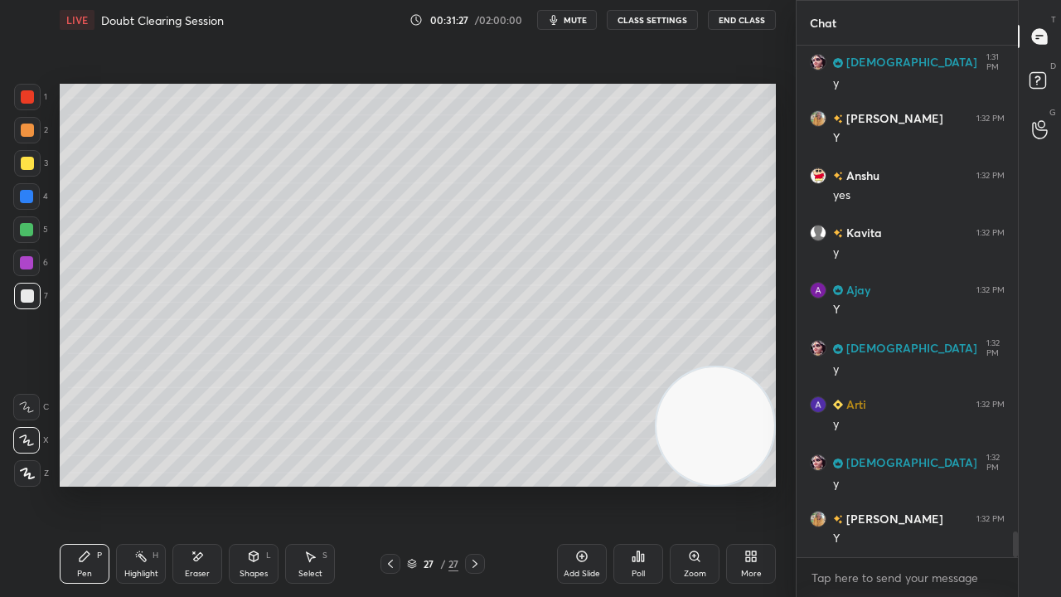
click at [191, 484] on div "Eraser" at bounding box center [197, 564] width 50 height 40
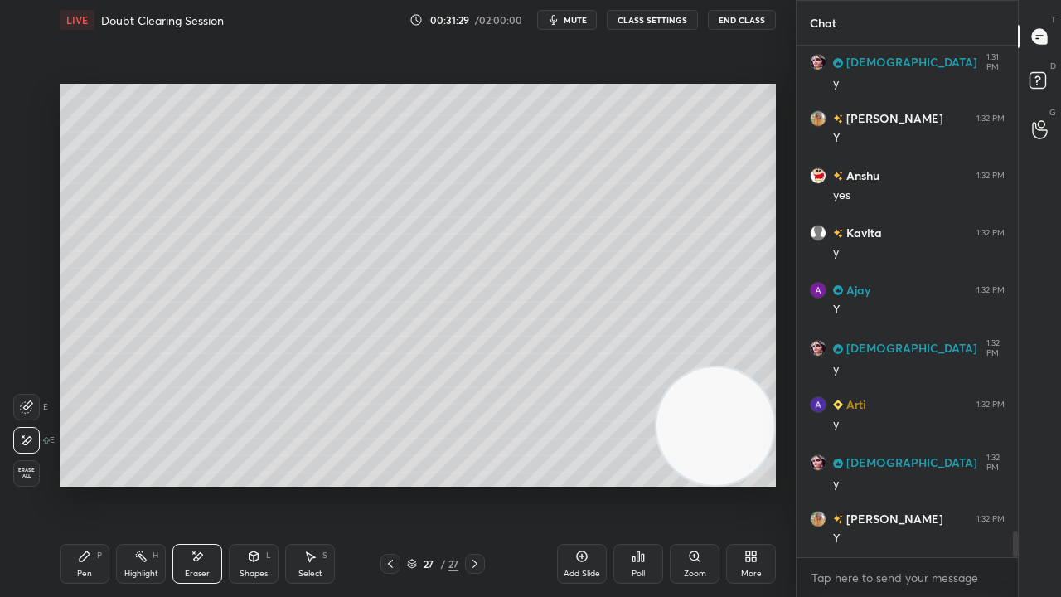
click at [74, 484] on div "Pen P" at bounding box center [85, 564] width 50 height 40
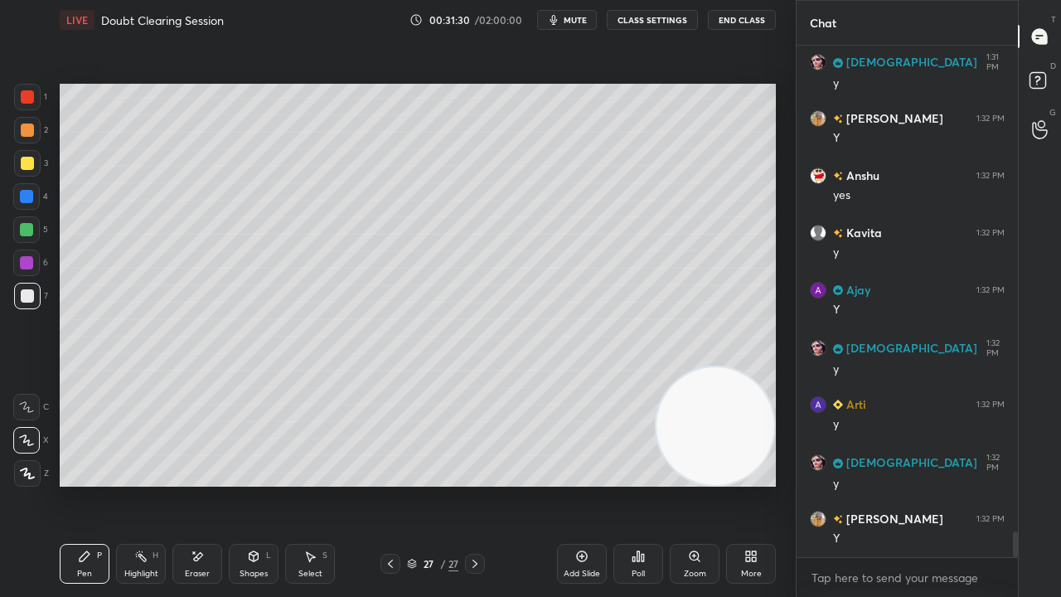
click at [211, 484] on div "Eraser" at bounding box center [197, 564] width 50 height 40
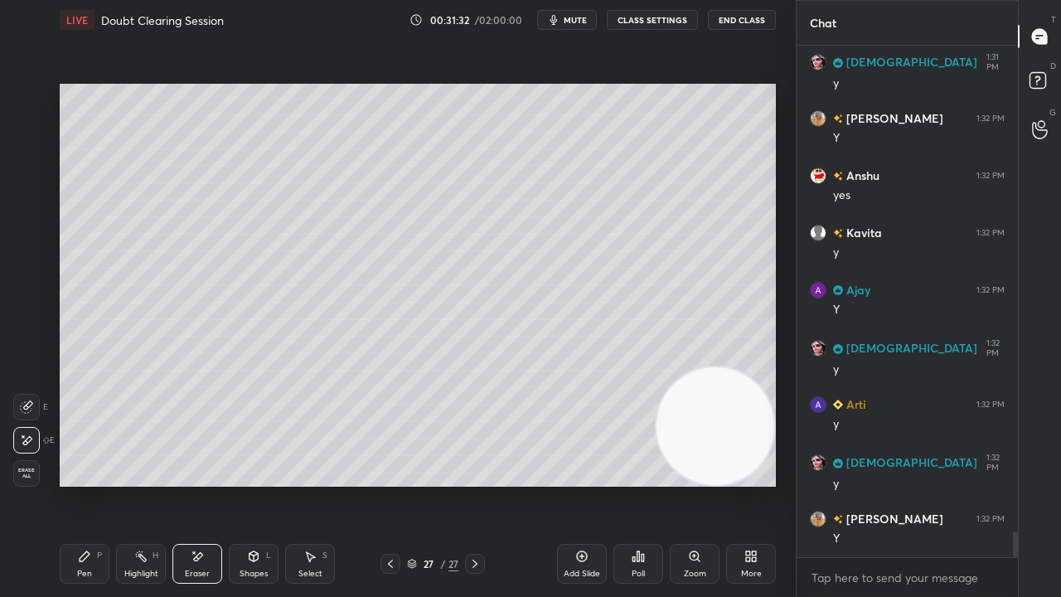
click at [90, 484] on icon at bounding box center [84, 556] width 13 height 13
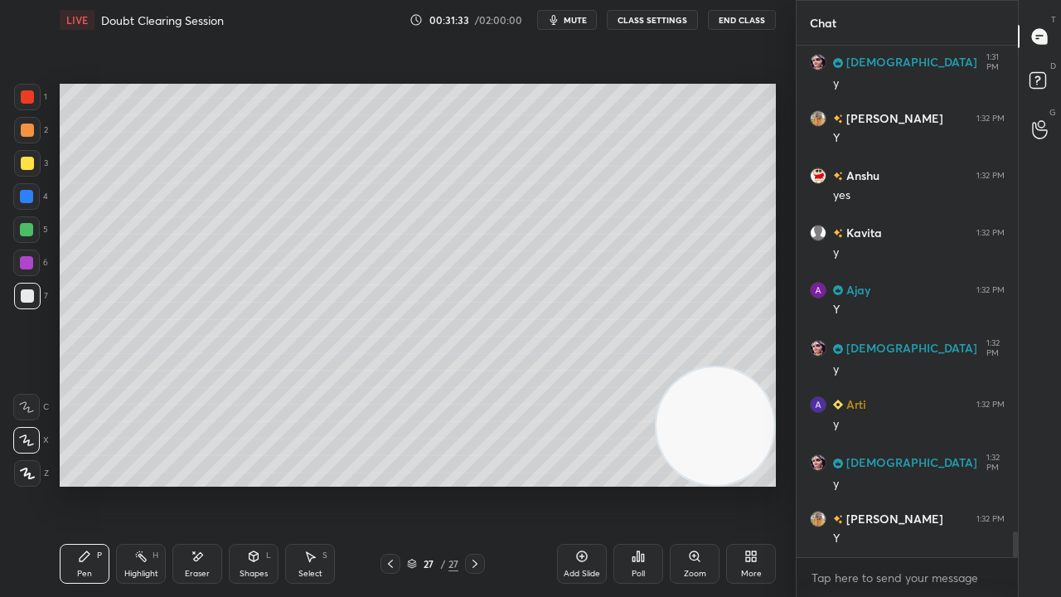
click at [20, 172] on div at bounding box center [27, 163] width 27 height 27
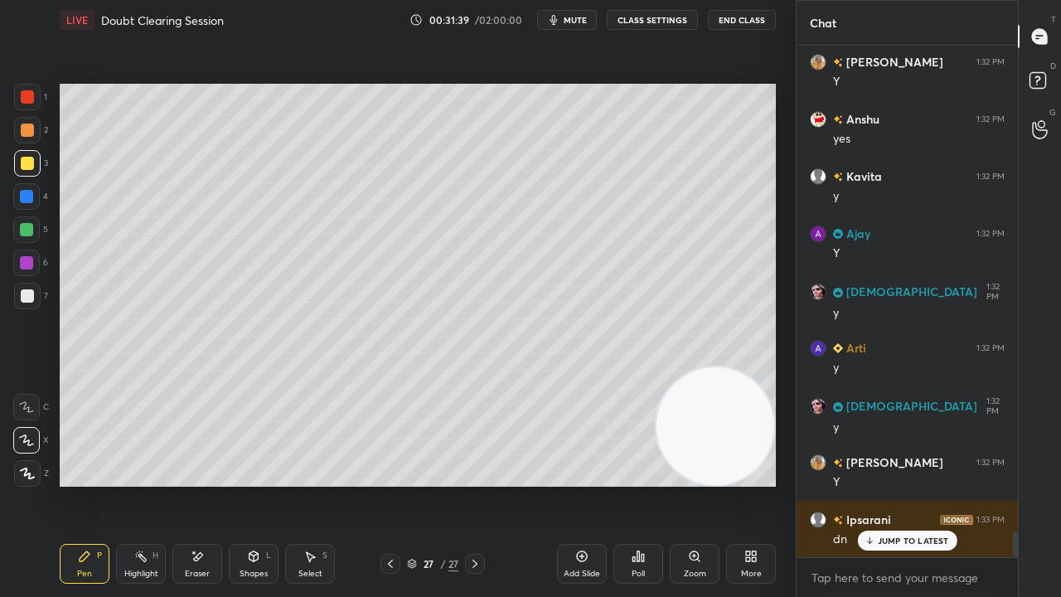
click at [584, 14] on button "mute" at bounding box center [567, 20] width 60 height 20
click at [583, 21] on span "unmute" at bounding box center [574, 20] width 36 height 12
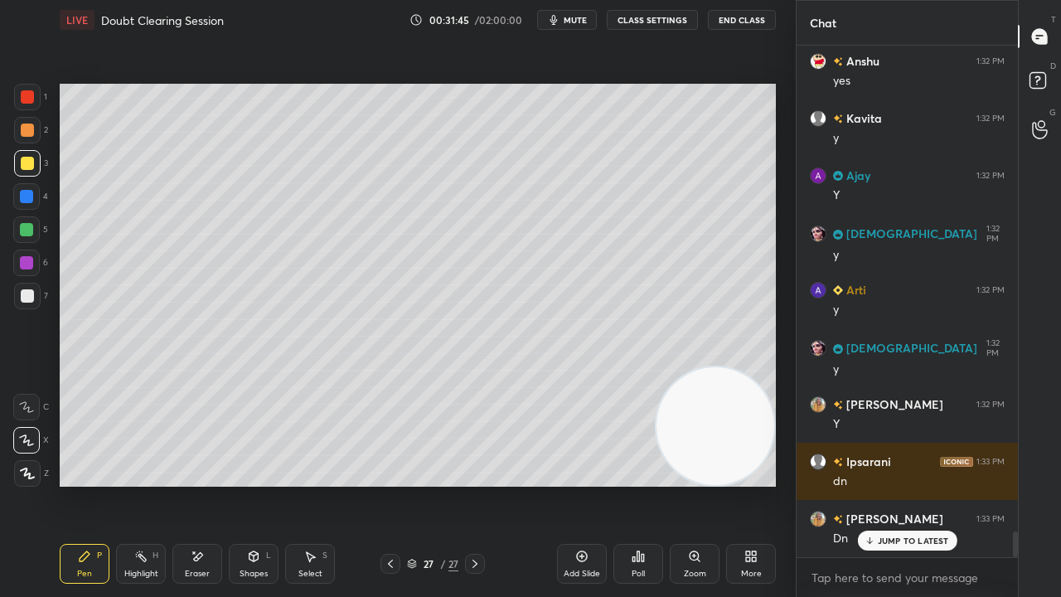
scroll to position [9688, 0]
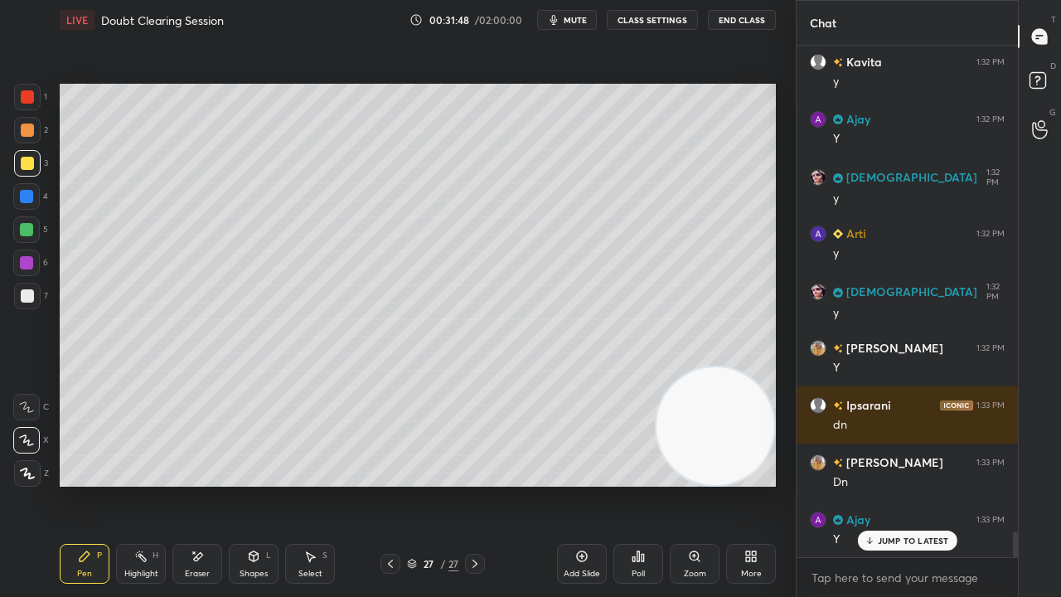
drag, startPoint x: 919, startPoint y: 545, endPoint x: 920, endPoint y: 567, distance: 22.4
click at [919, 484] on div "JUMP TO LATEST" at bounding box center [906, 541] width 99 height 20
click at [575, 20] on span "mute" at bounding box center [575, 20] width 23 height 12
click at [575, 18] on span "mute" at bounding box center [575, 20] width 23 height 12
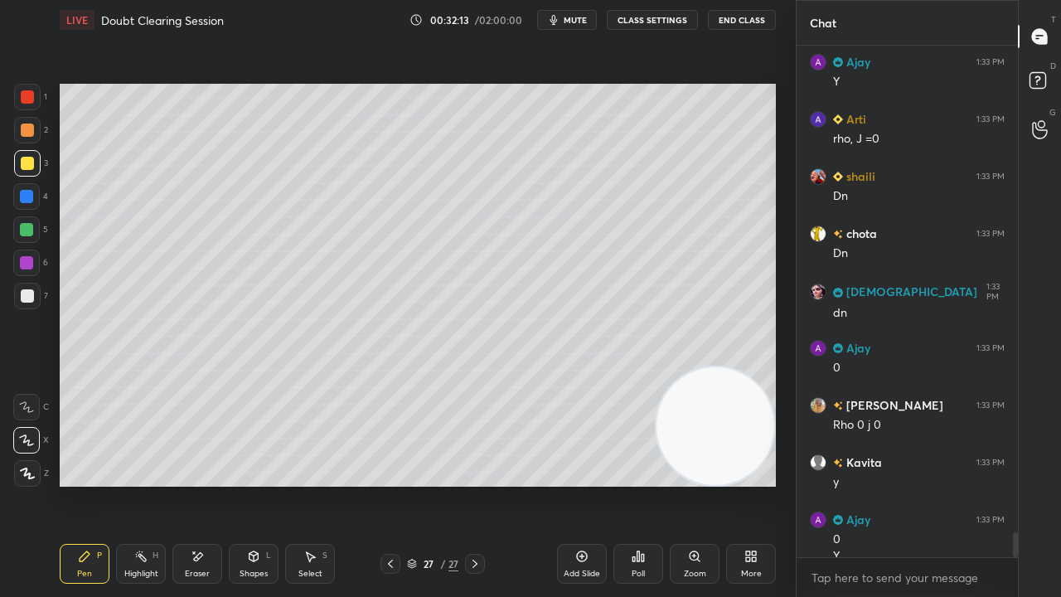
scroll to position [10162, 0]
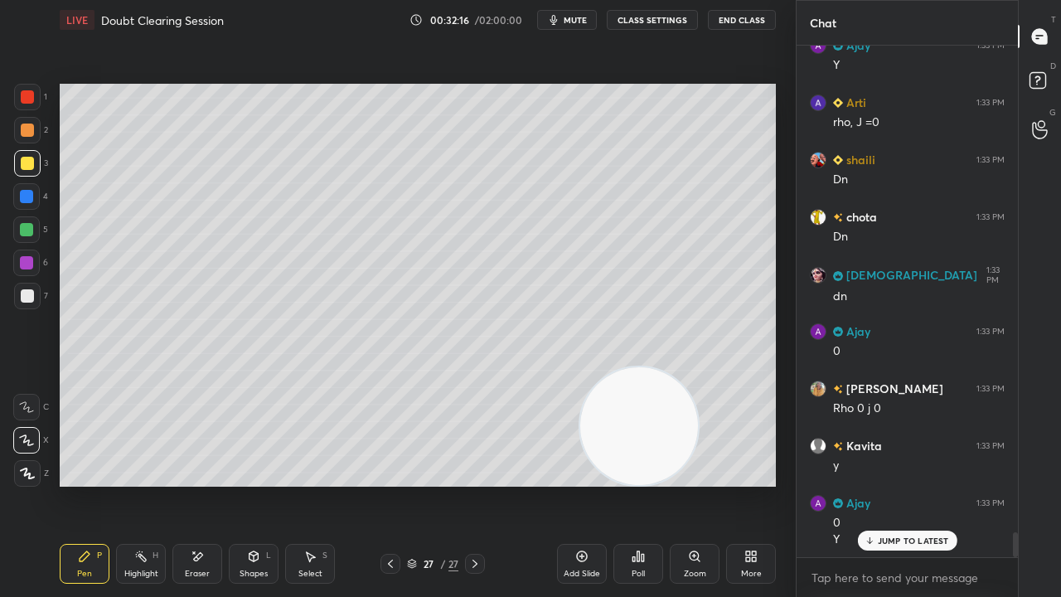
drag, startPoint x: 714, startPoint y: 423, endPoint x: 447, endPoint y: 524, distance: 285.5
click at [390, 484] on div "LIVE Doubt Clearing Session 00:32:16 / 02:00:00 mute CLASS SETTINGS End Class S…" at bounding box center [418, 298] width 730 height 597
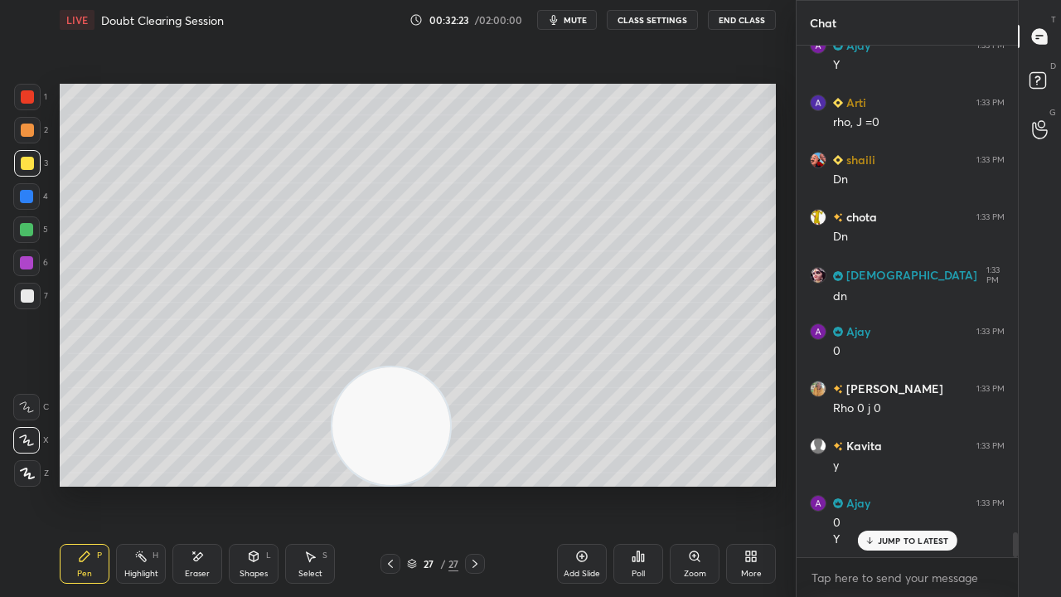
click at [575, 21] on span "mute" at bounding box center [575, 20] width 23 height 12
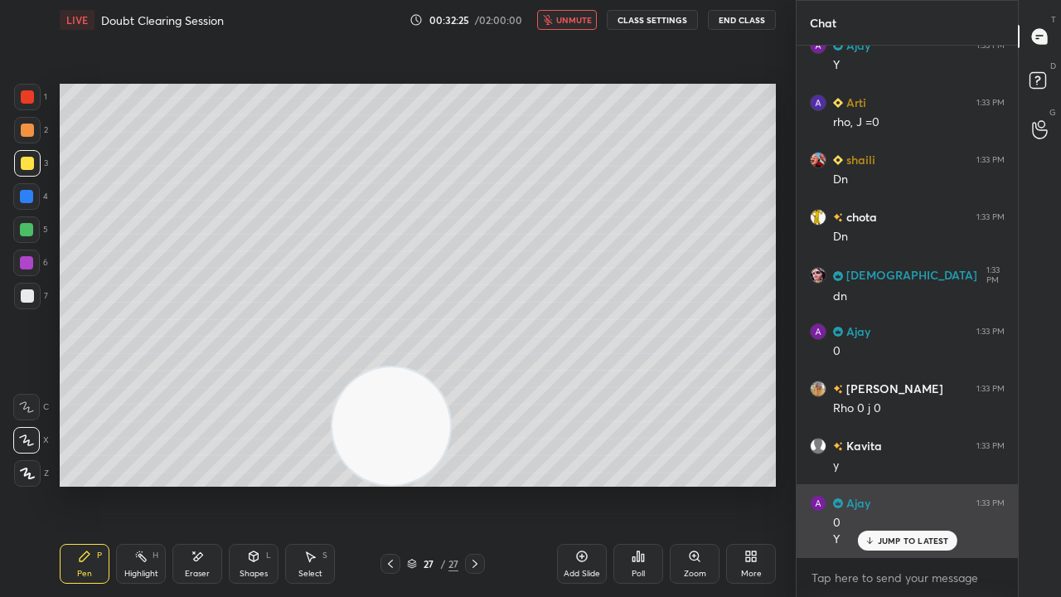
click at [905, 484] on p "JUMP TO LATEST" at bounding box center [913, 541] width 71 height 10
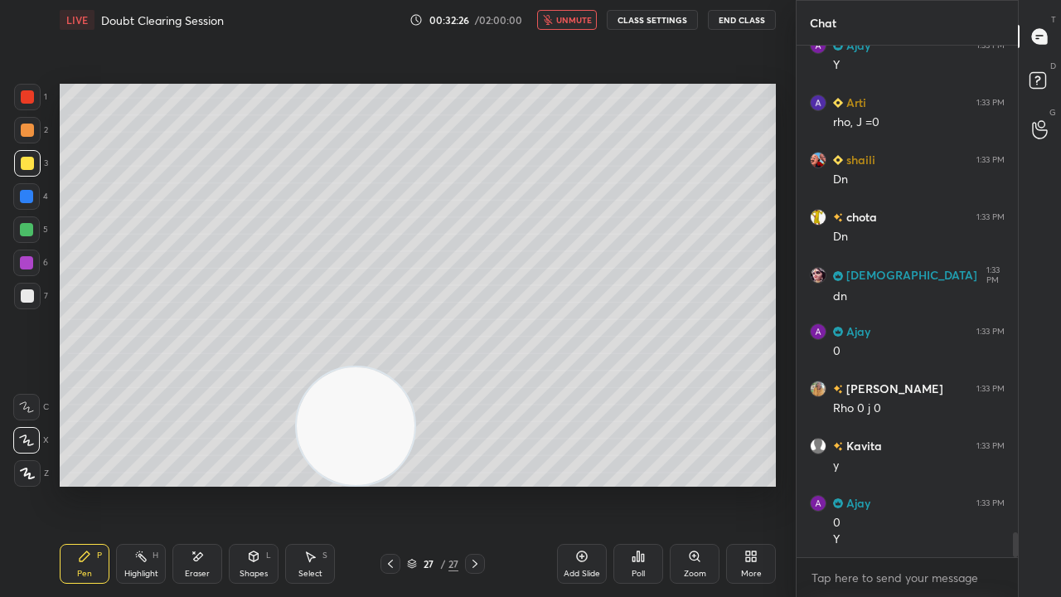
drag, startPoint x: 415, startPoint y: 436, endPoint x: 45, endPoint y: 577, distance: 395.7
click at [88, 484] on div "Setting up your live class Poll for secs No correct answer Start poll" at bounding box center [418, 285] width 730 height 491
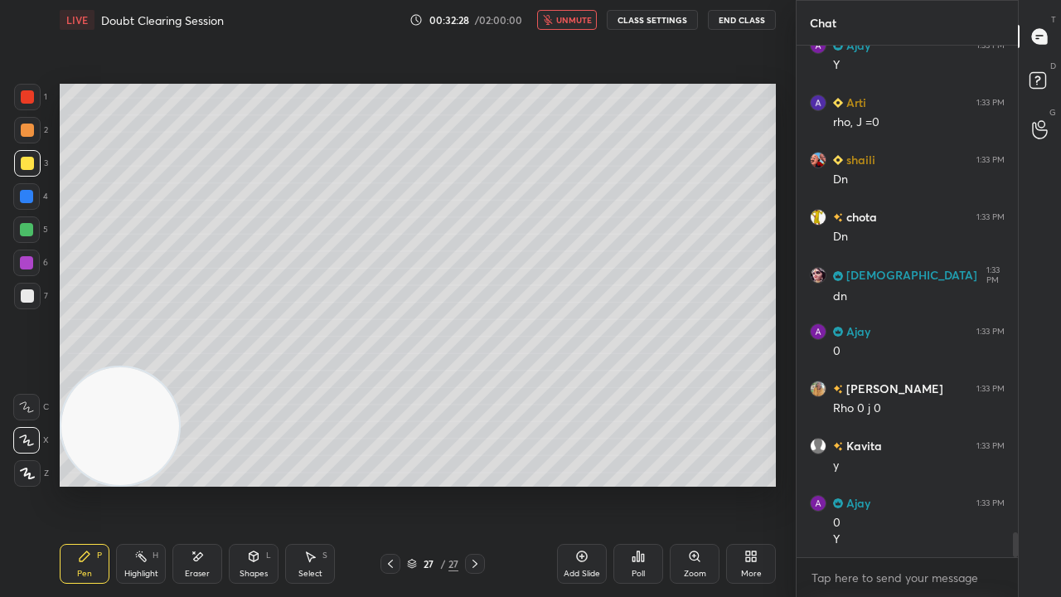
click at [571, 17] on span "unmute" at bounding box center [574, 20] width 36 height 12
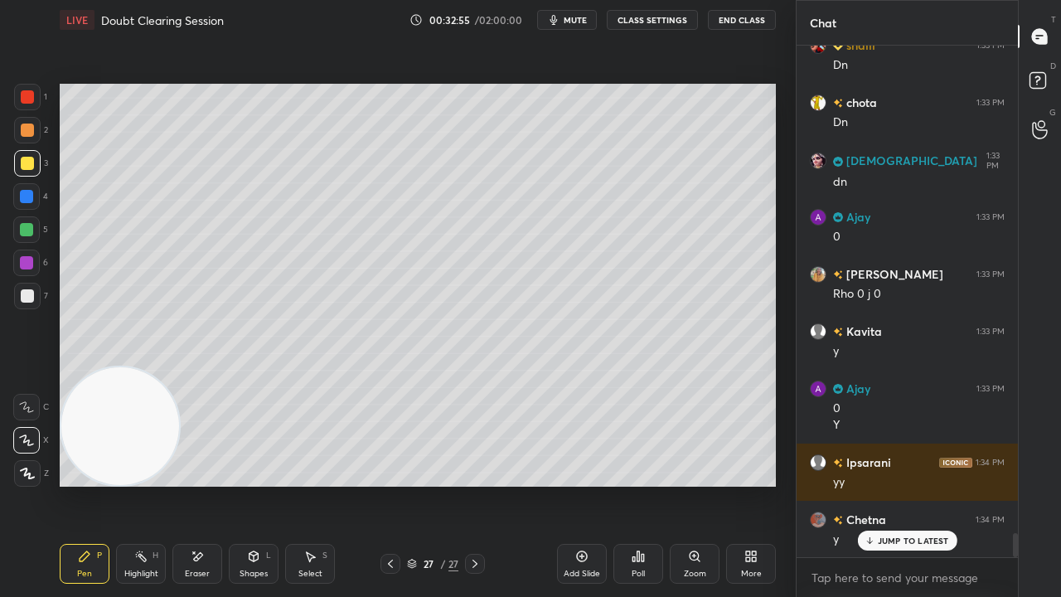
scroll to position [10335, 0]
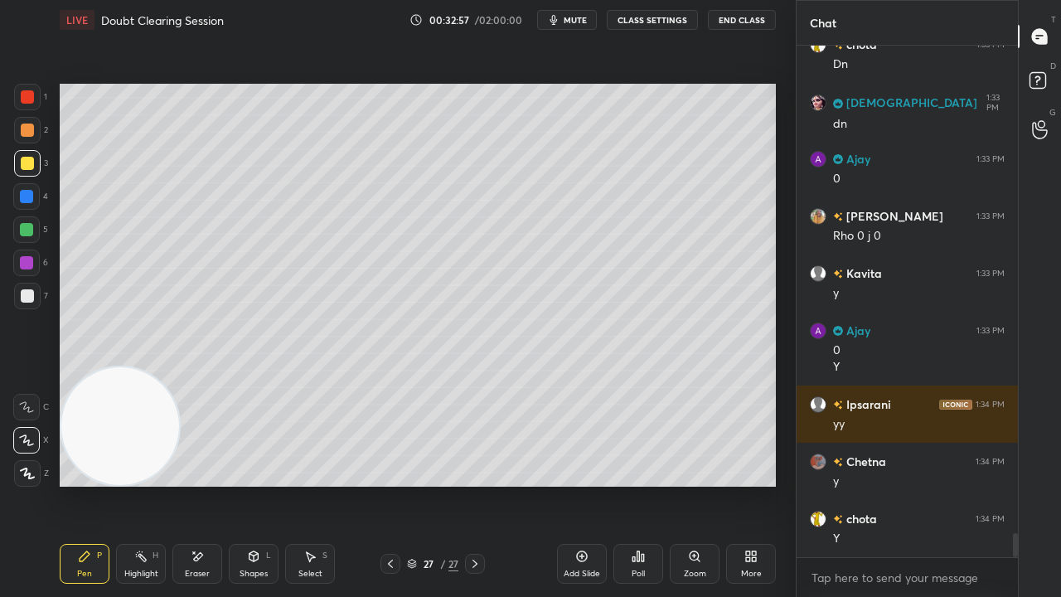
click at [568, 18] on button "mute" at bounding box center [567, 20] width 60 height 20
click at [570, 20] on span "unmute" at bounding box center [574, 20] width 36 height 12
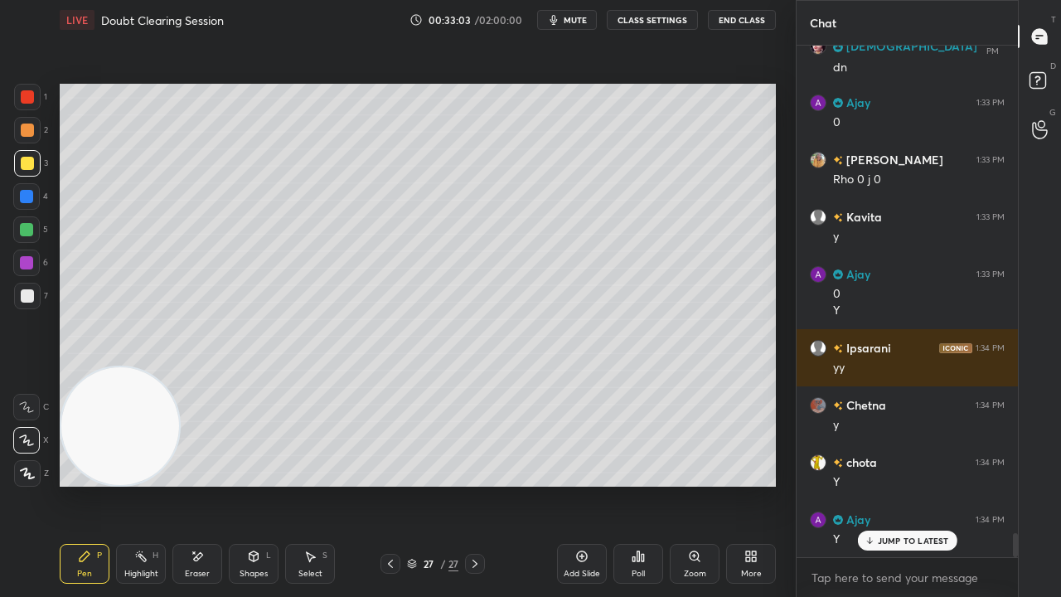
click at [478, 484] on div at bounding box center [475, 564] width 20 height 20
click at [476, 484] on icon at bounding box center [475, 564] width 5 height 8
click at [576, 484] on div "Add Slide" at bounding box center [582, 574] width 36 height 8
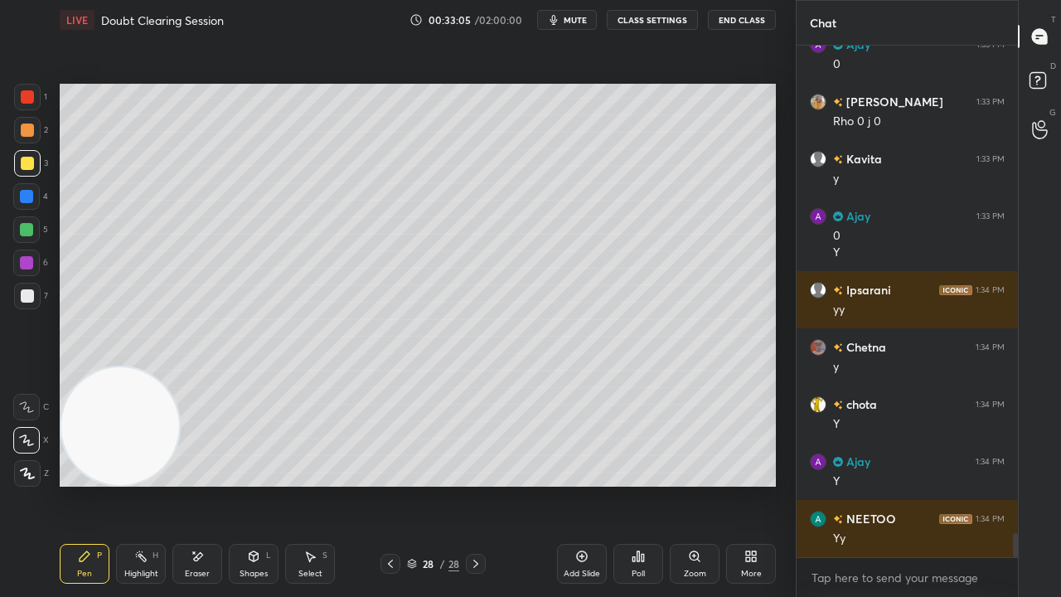
click at [411, 484] on icon at bounding box center [412, 564] width 10 height 10
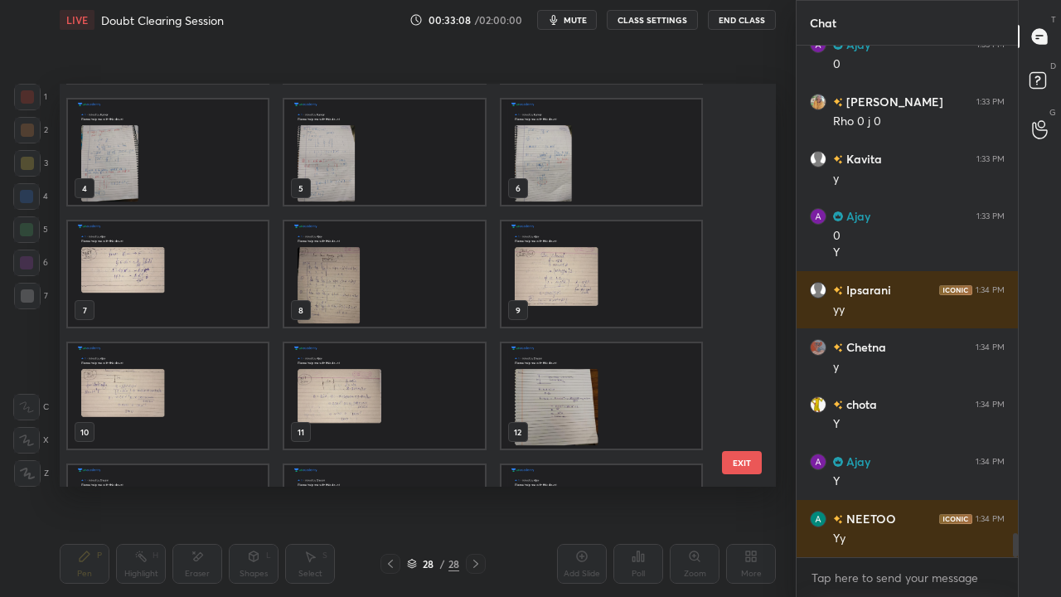
scroll to position [65, 0]
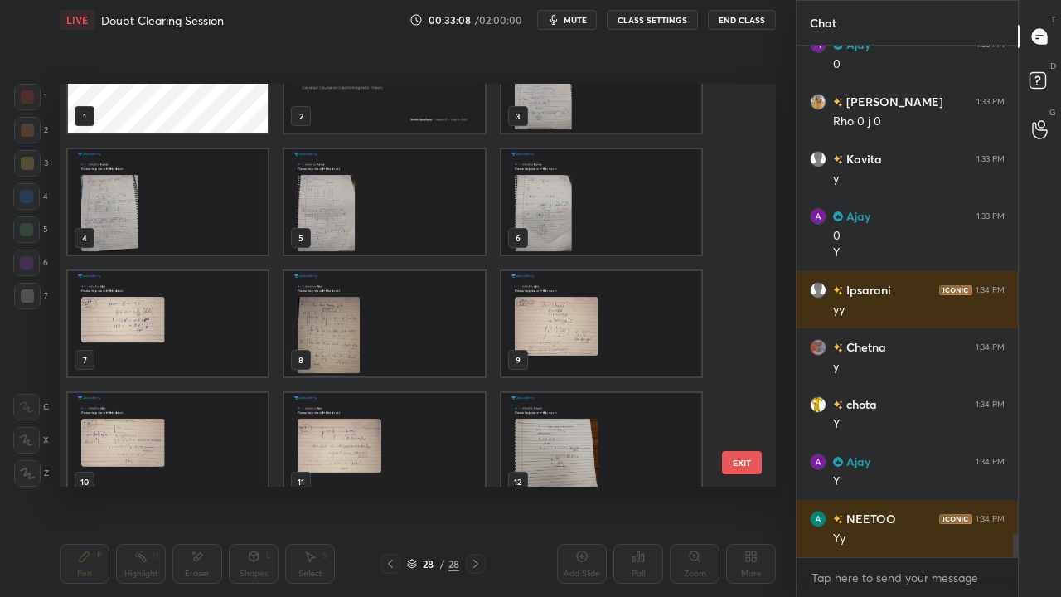
drag, startPoint x: 721, startPoint y: 171, endPoint x: 716, endPoint y: 524, distance: 353.2
click at [716, 484] on div "LIVE Doubt Clearing Session 00:33:08 / 02:00:00 mute CLASS SETTINGS End Class S…" at bounding box center [418, 298] width 730 height 597
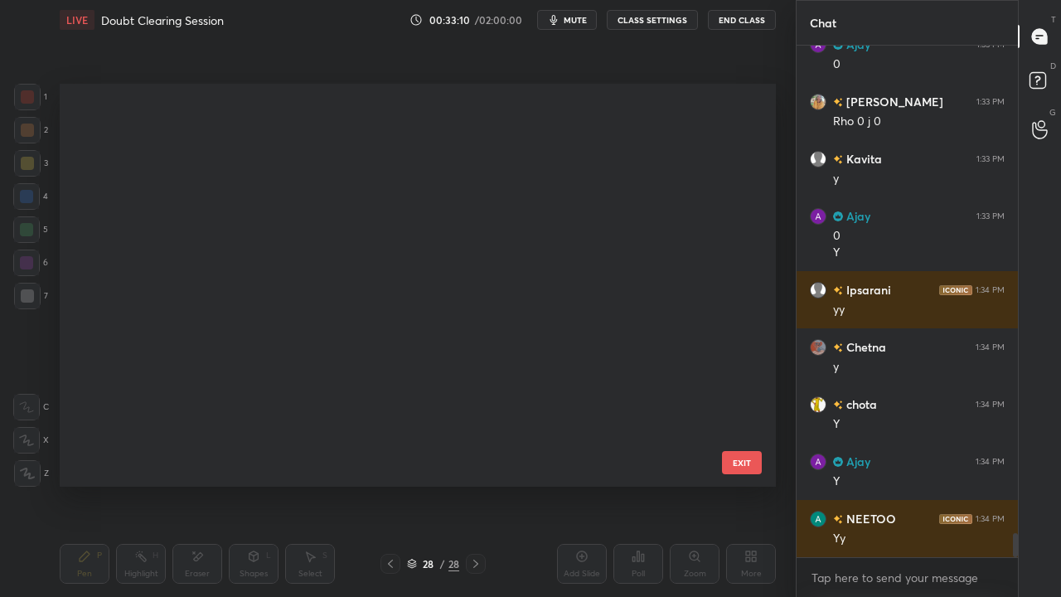
scroll to position [816, 0]
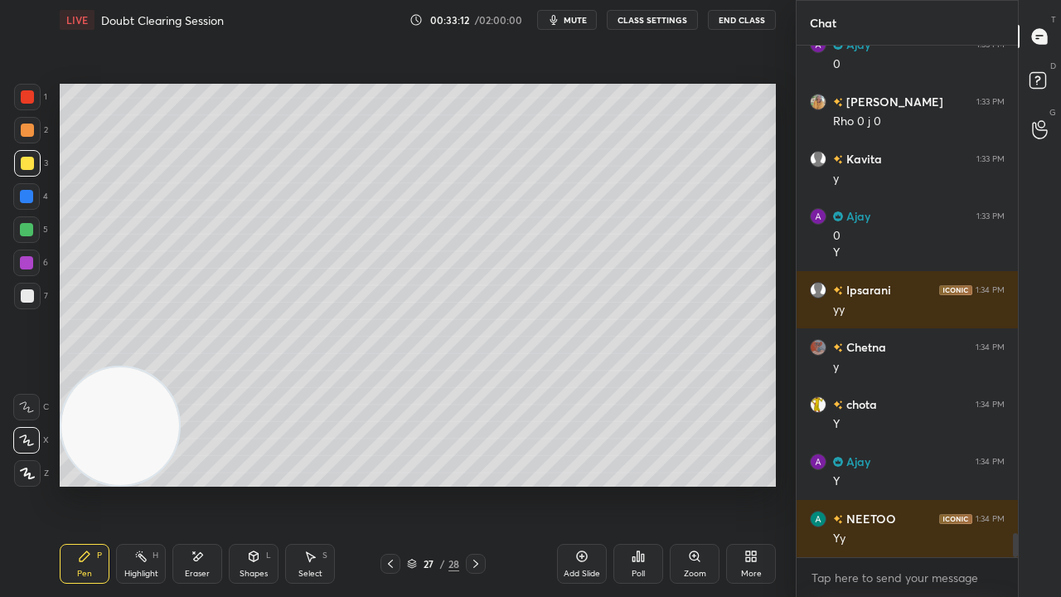
click at [566, 18] on button "mute" at bounding box center [567, 20] width 60 height 20
click at [568, 20] on span "unmute" at bounding box center [574, 20] width 36 height 12
click at [27, 240] on div at bounding box center [26, 229] width 27 height 27
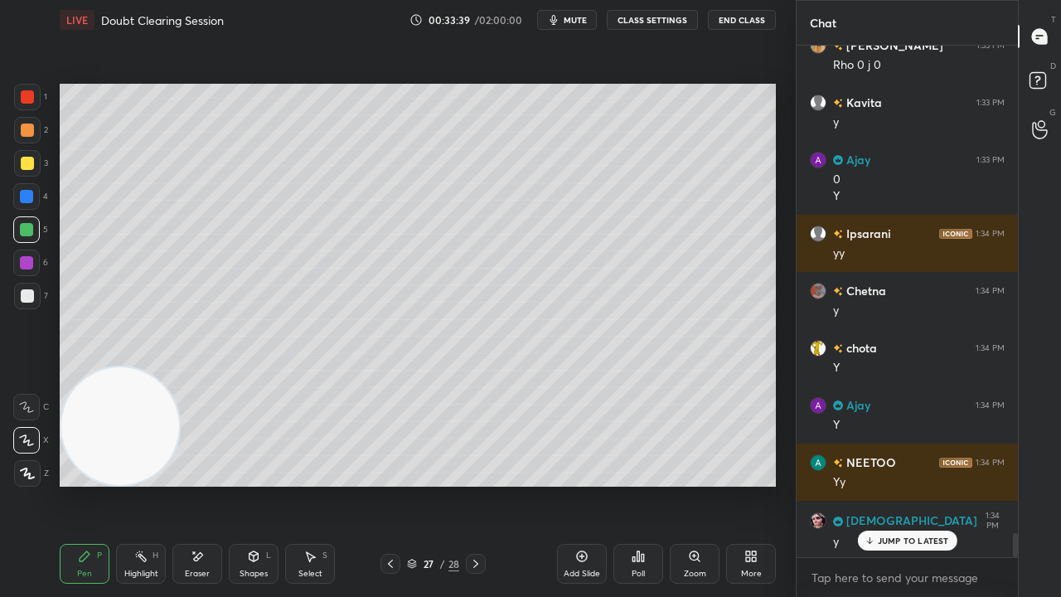
click at [474, 484] on icon at bounding box center [475, 564] width 5 height 8
click at [32, 292] on div at bounding box center [27, 295] width 13 height 13
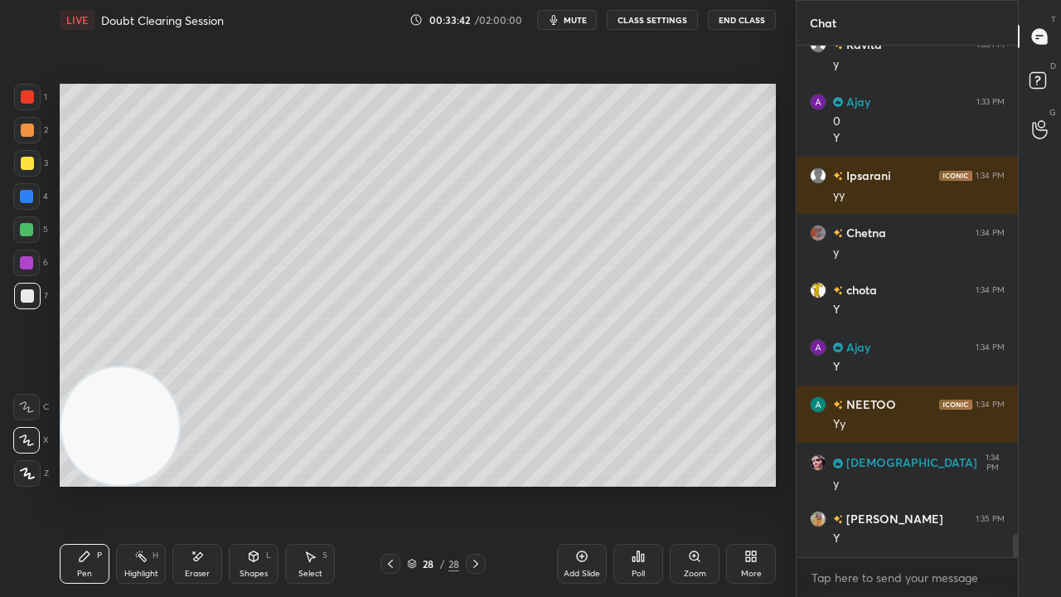
scroll to position [10620, 0]
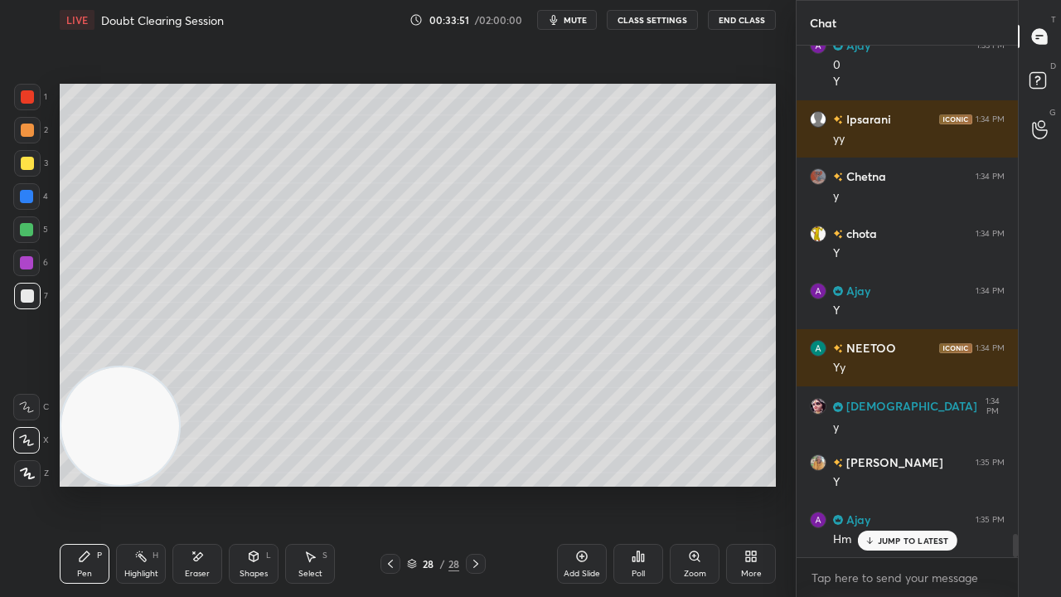
click at [212, 484] on div "Eraser" at bounding box center [197, 564] width 50 height 40
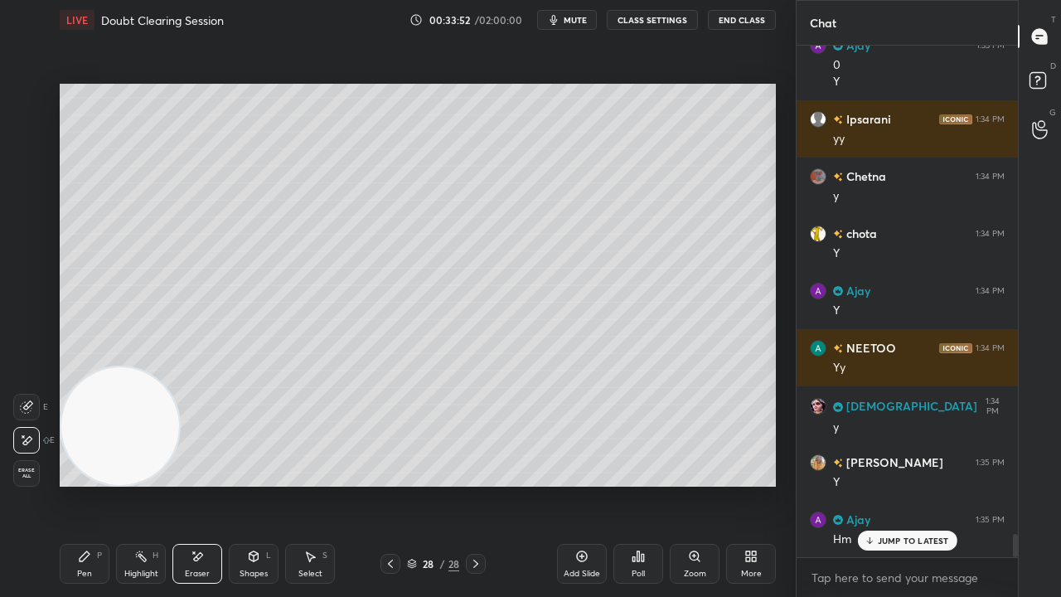
click at [64, 484] on div "Pen P" at bounding box center [85, 564] width 50 height 40
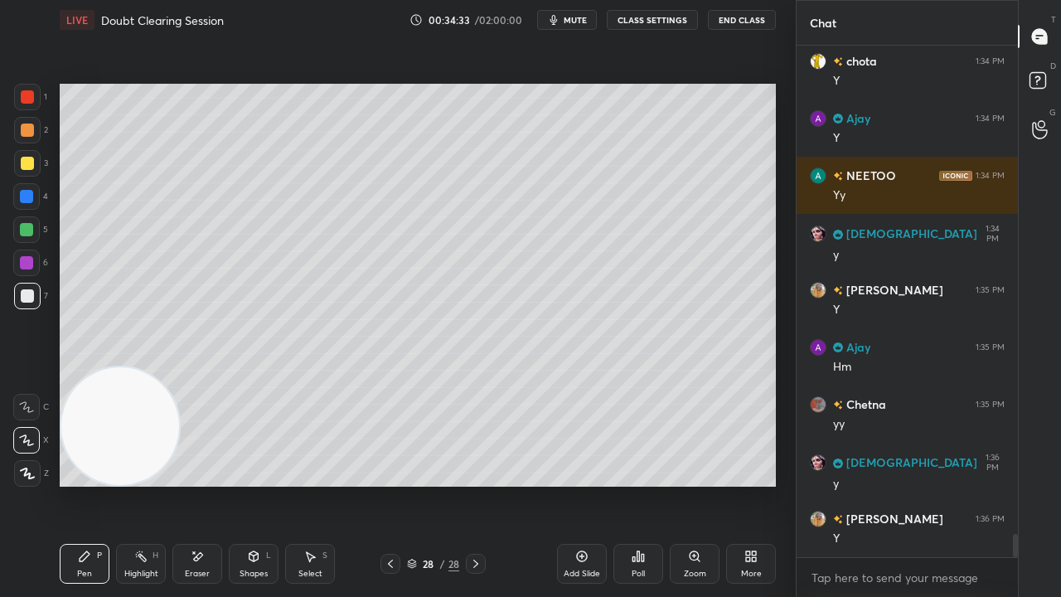
scroll to position [10849, 0]
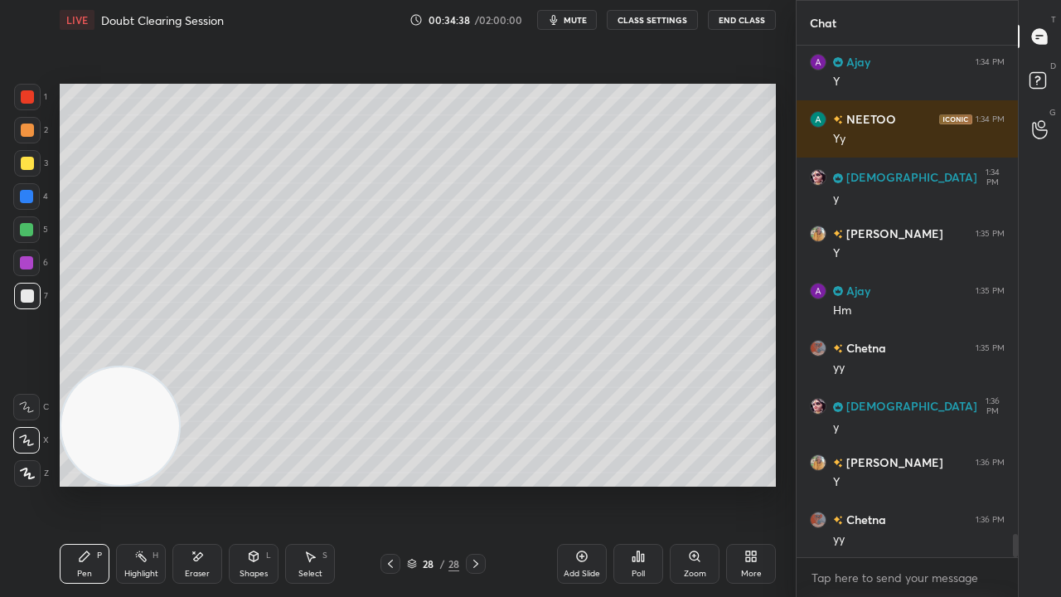
click at [255, 484] on div "Shapes" at bounding box center [254, 574] width 28 height 8
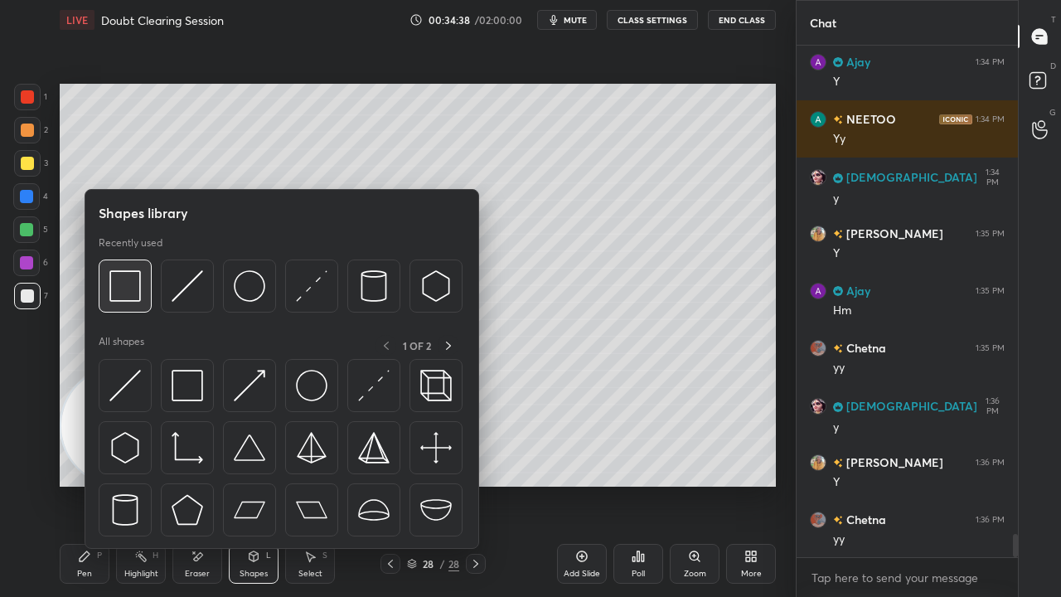
click at [128, 295] on img at bounding box center [125, 286] width 32 height 32
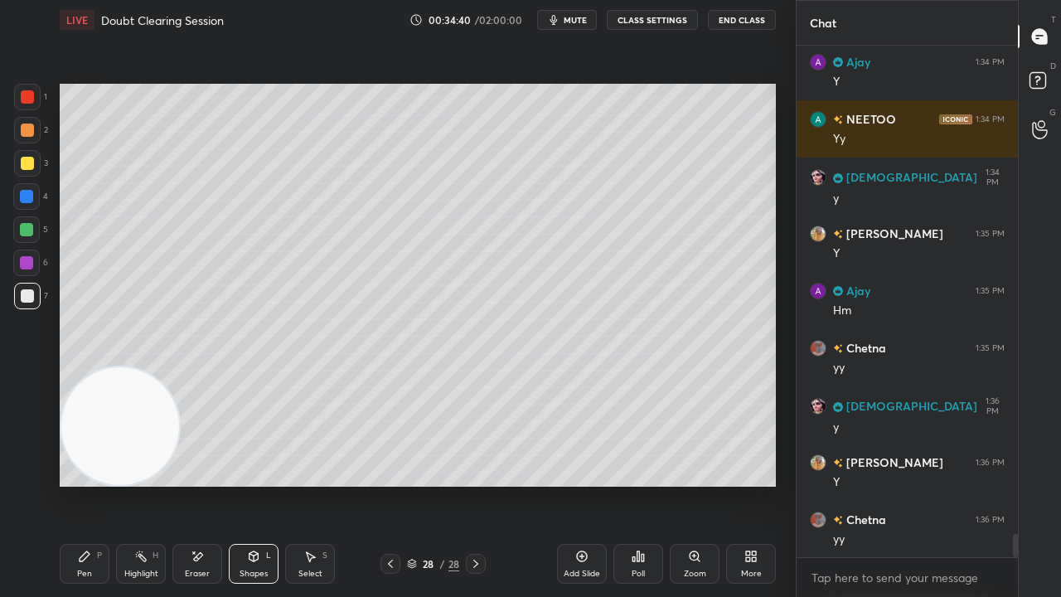
scroll to position [10907, 0]
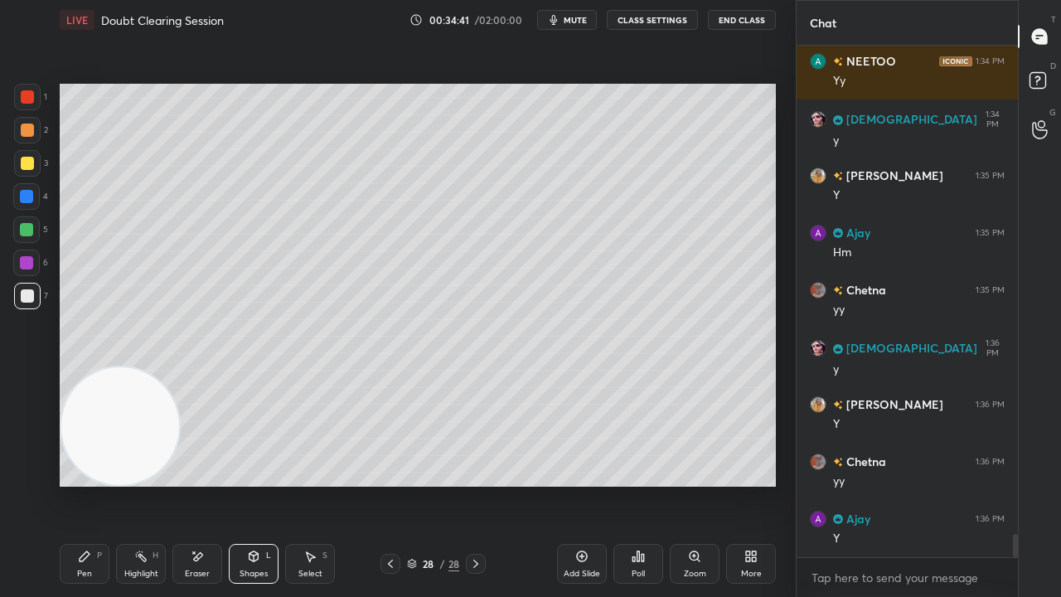
click at [92, 484] on div "Pen P" at bounding box center [85, 564] width 50 height 40
click at [30, 234] on div at bounding box center [26, 229] width 13 height 13
click at [579, 23] on span "mute" at bounding box center [575, 20] width 23 height 12
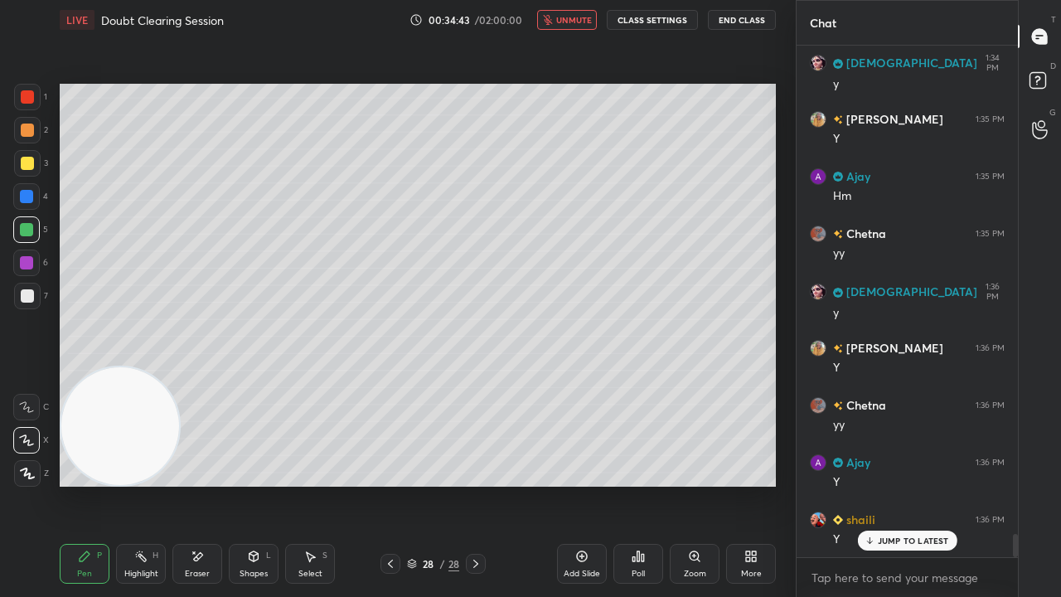
drag, startPoint x: 579, startPoint y: 22, endPoint x: 587, endPoint y: 15, distance: 10.6
click at [579, 23] on span "unmute" at bounding box center [574, 20] width 36 height 12
click at [21, 298] on div at bounding box center [27, 295] width 13 height 13
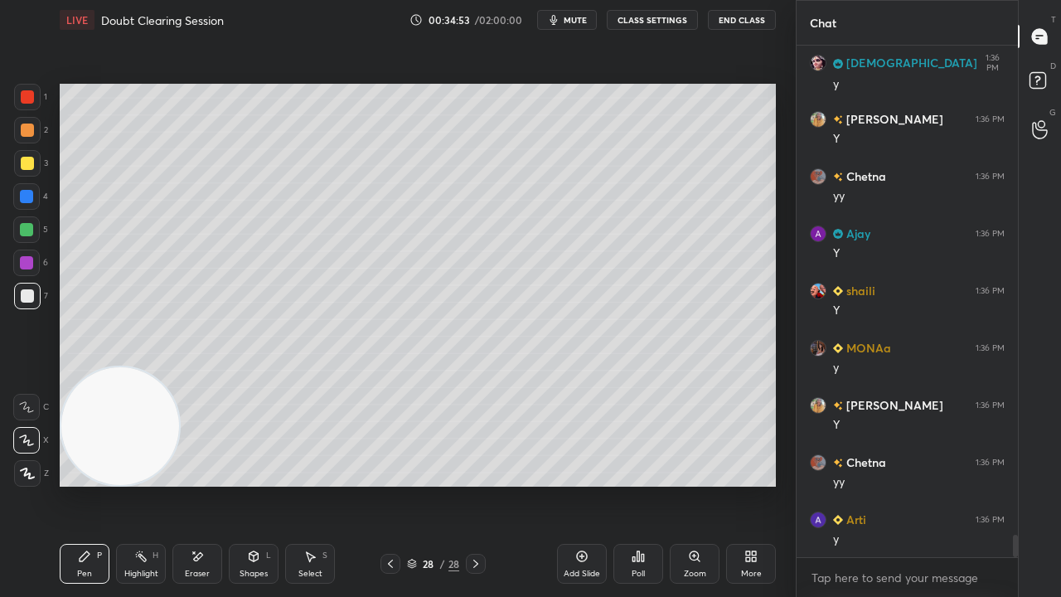
scroll to position [11250, 0]
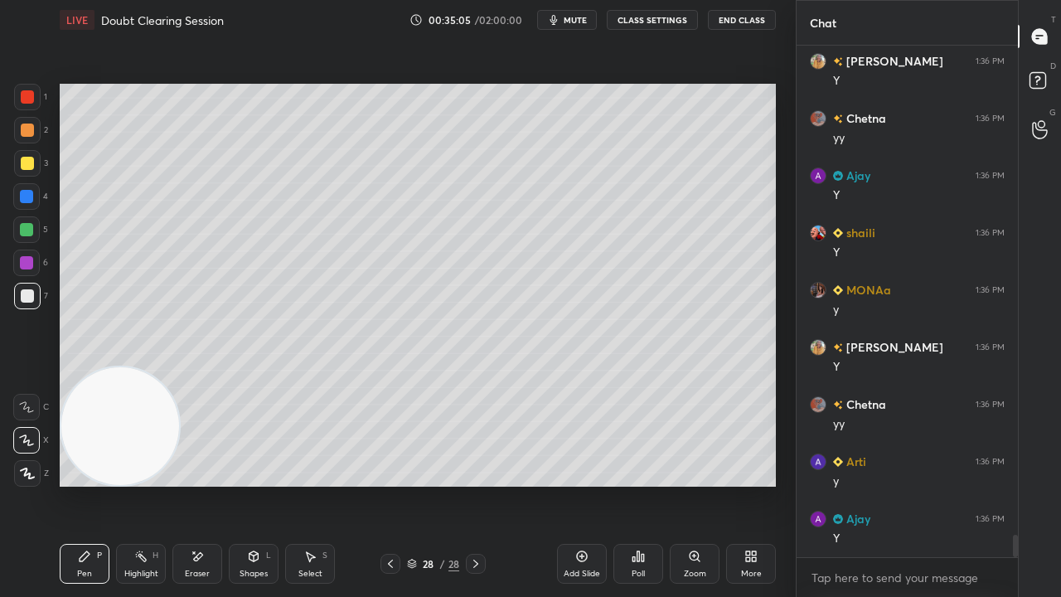
click at [572, 484] on div "Add Slide" at bounding box center [582, 574] width 36 height 8
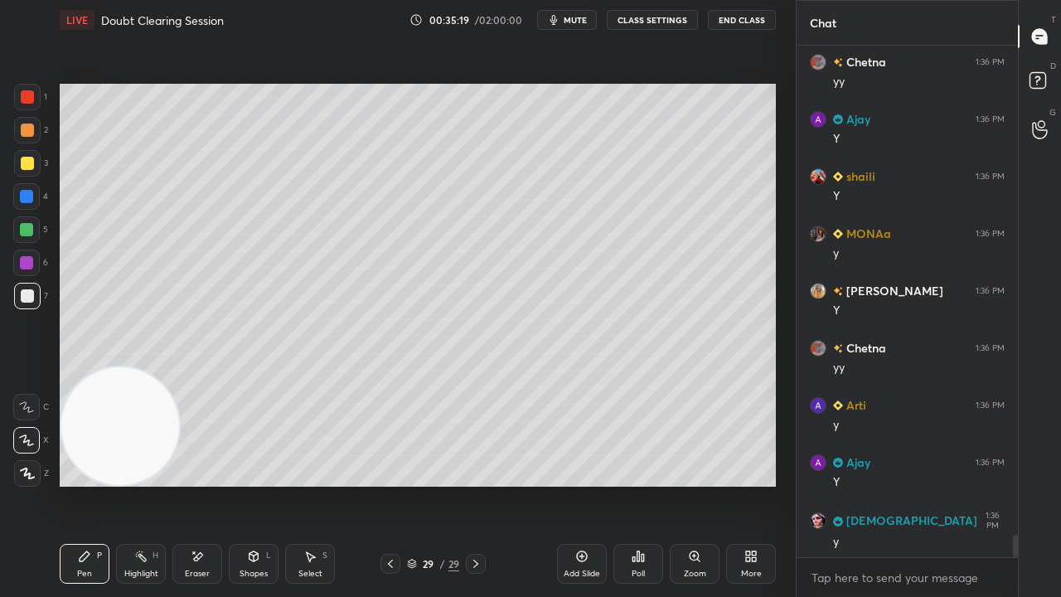
click at [250, 484] on div "Shapes" at bounding box center [254, 574] width 28 height 8
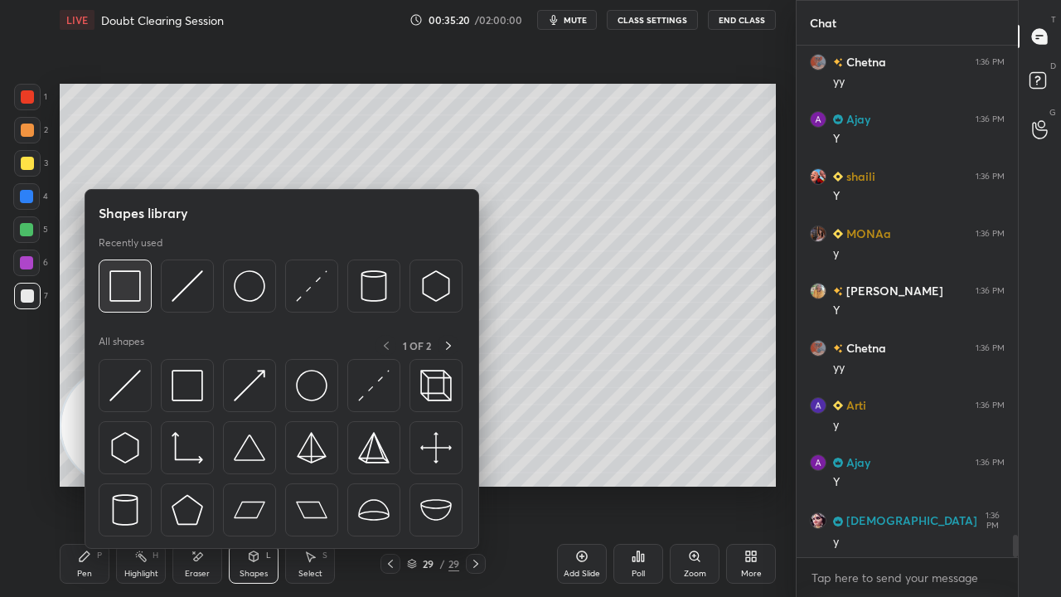
click at [136, 301] on img at bounding box center [125, 286] width 32 height 32
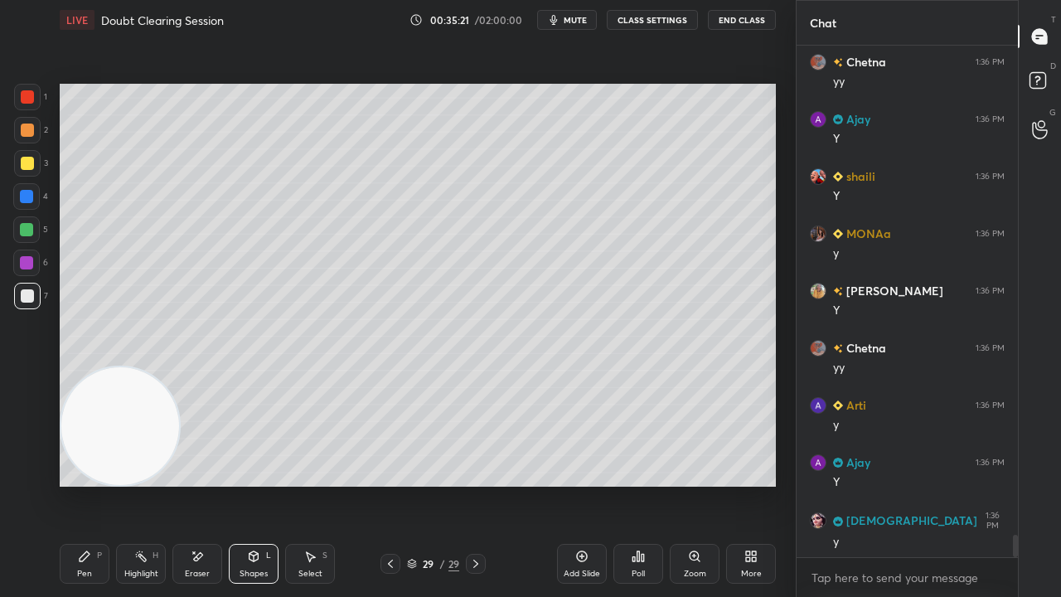
scroll to position [11364, 0]
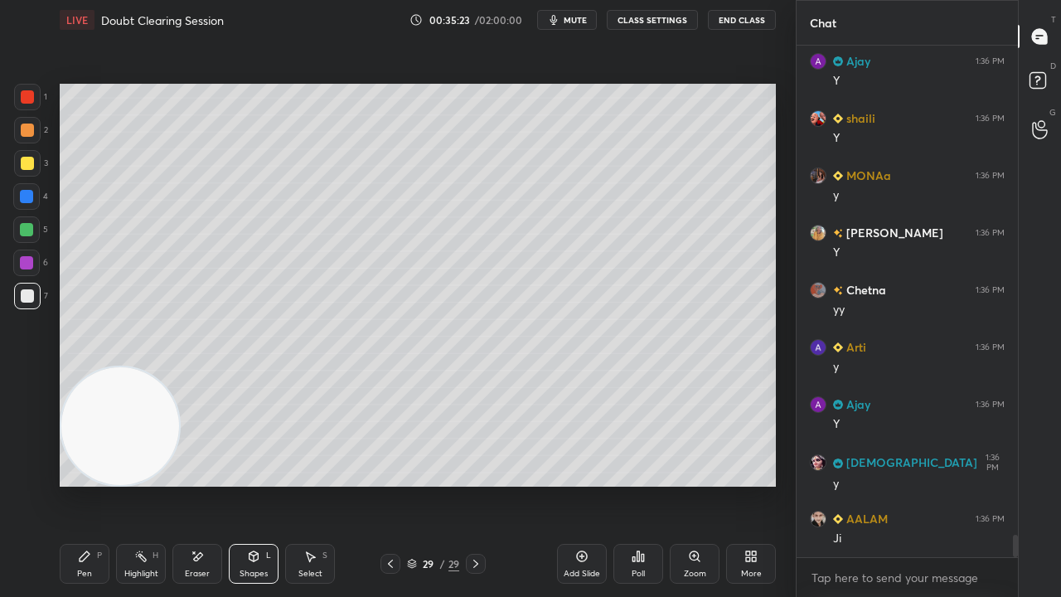
click at [579, 13] on button "mute" at bounding box center [567, 20] width 60 height 20
drag, startPoint x: 579, startPoint y: 16, endPoint x: 571, endPoint y: 36, distance: 22.0
click at [579, 17] on span "unmute" at bounding box center [574, 20] width 36 height 12
click at [21, 233] on div at bounding box center [26, 229] width 13 height 13
click at [22, 171] on div at bounding box center [27, 163] width 27 height 27
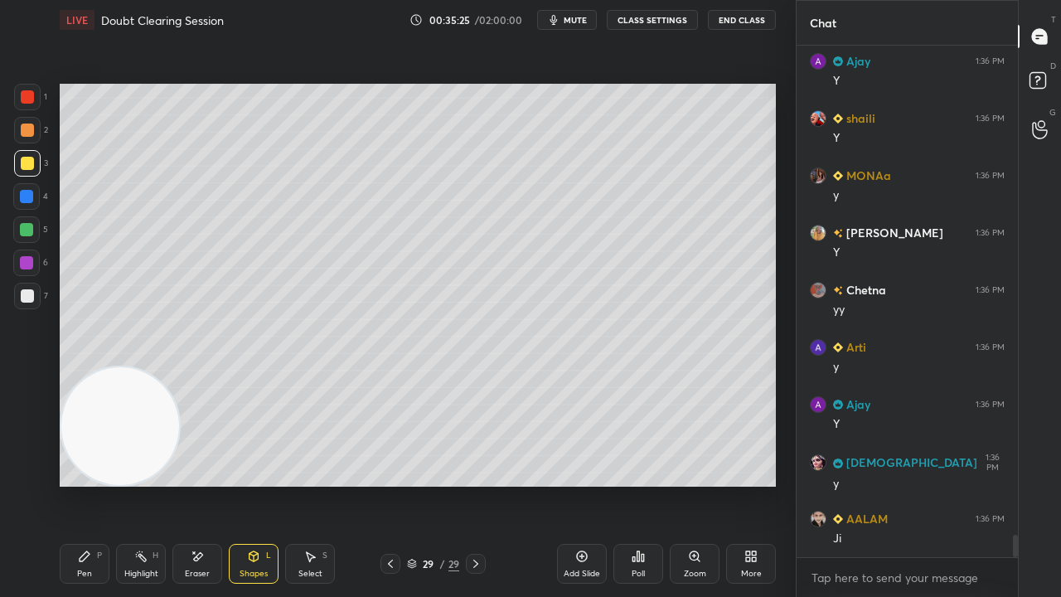
click at [88, 484] on div "Pen" at bounding box center [84, 574] width 15 height 8
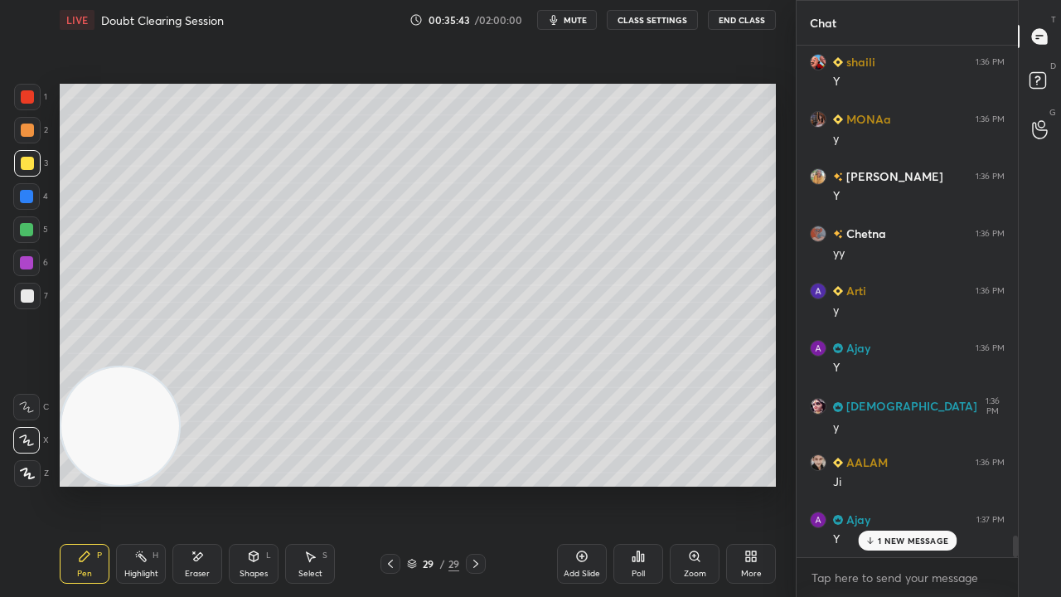
scroll to position [11479, 0]
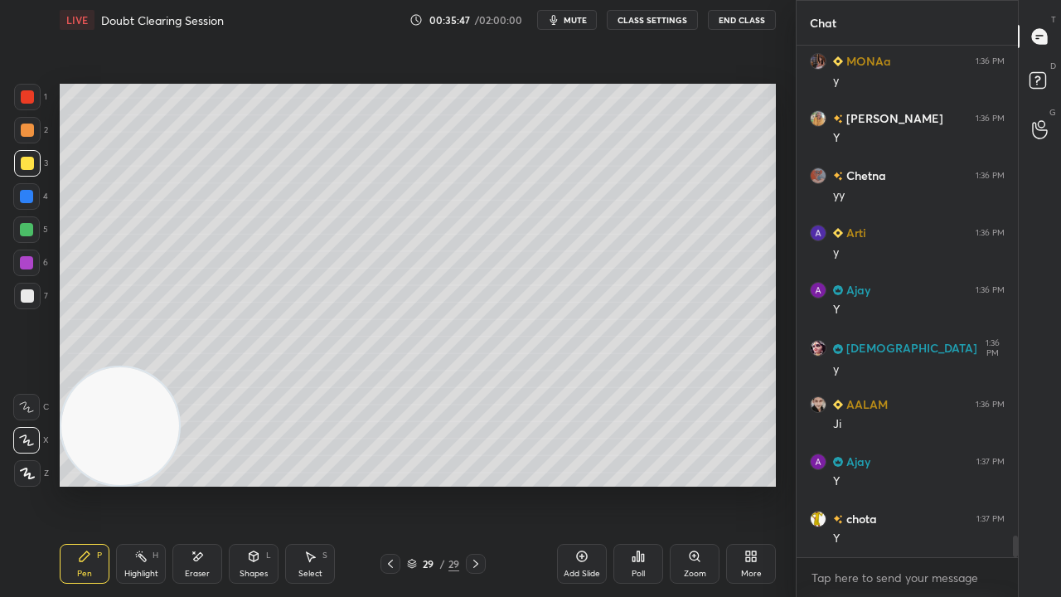
click at [18, 305] on div at bounding box center [27, 296] width 27 height 27
click at [264, 484] on div "Shapes L" at bounding box center [254, 564] width 50 height 40
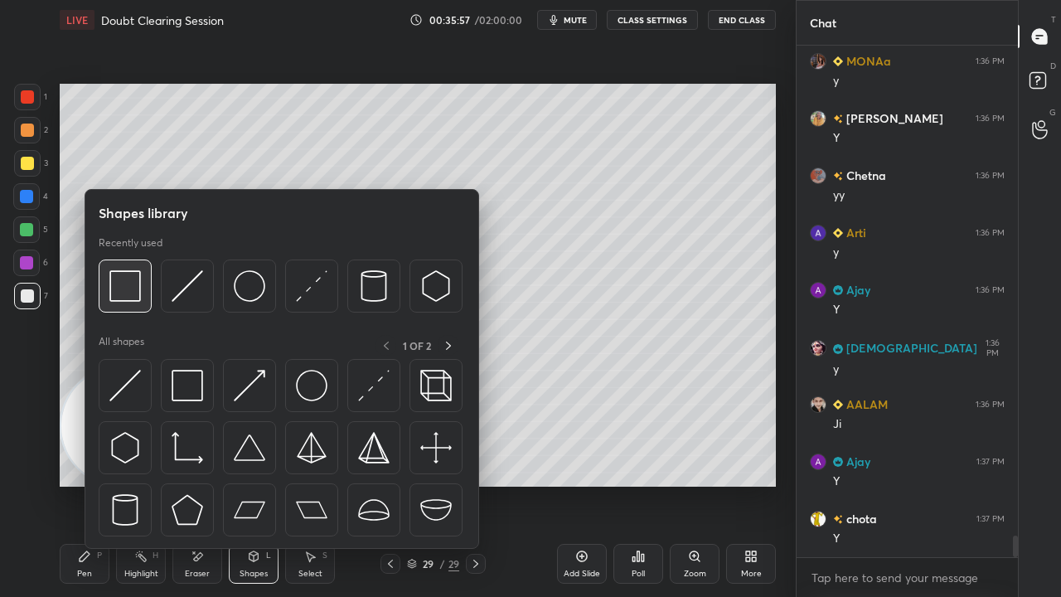
click at [148, 288] on div at bounding box center [125, 285] width 53 height 53
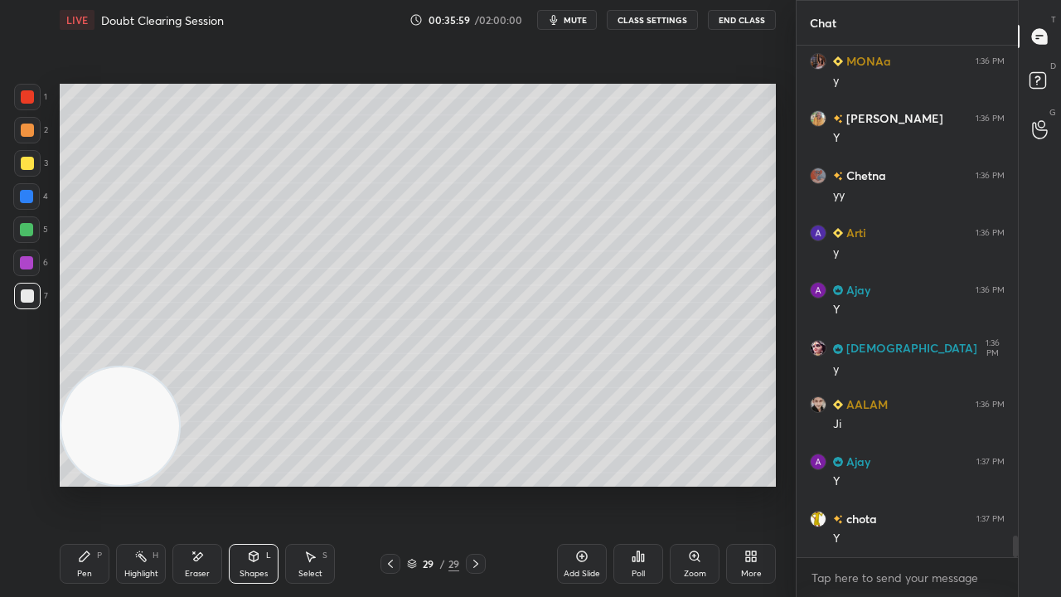
click at [97, 484] on div "Pen P" at bounding box center [85, 564] width 50 height 40
drag, startPoint x: 19, startPoint y: 175, endPoint x: 23, endPoint y: 167, distance: 8.5
click at [23, 175] on div at bounding box center [27, 163] width 27 height 27
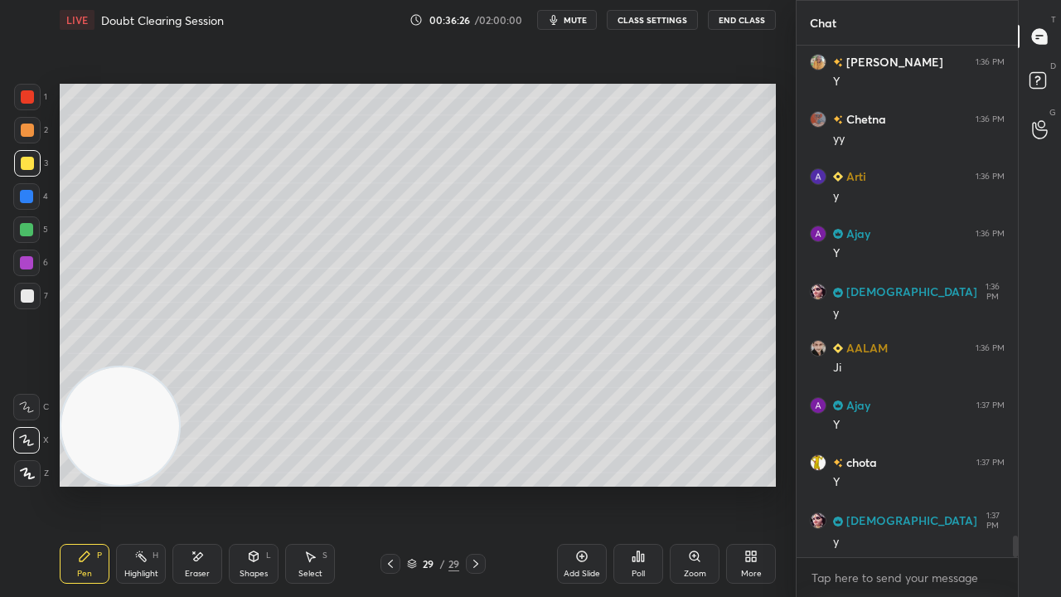
click at [577, 22] on span "mute" at bounding box center [575, 20] width 23 height 12
click at [579, 22] on span "mute" at bounding box center [575, 20] width 23 height 12
click at [26, 230] on div at bounding box center [26, 229] width 13 height 13
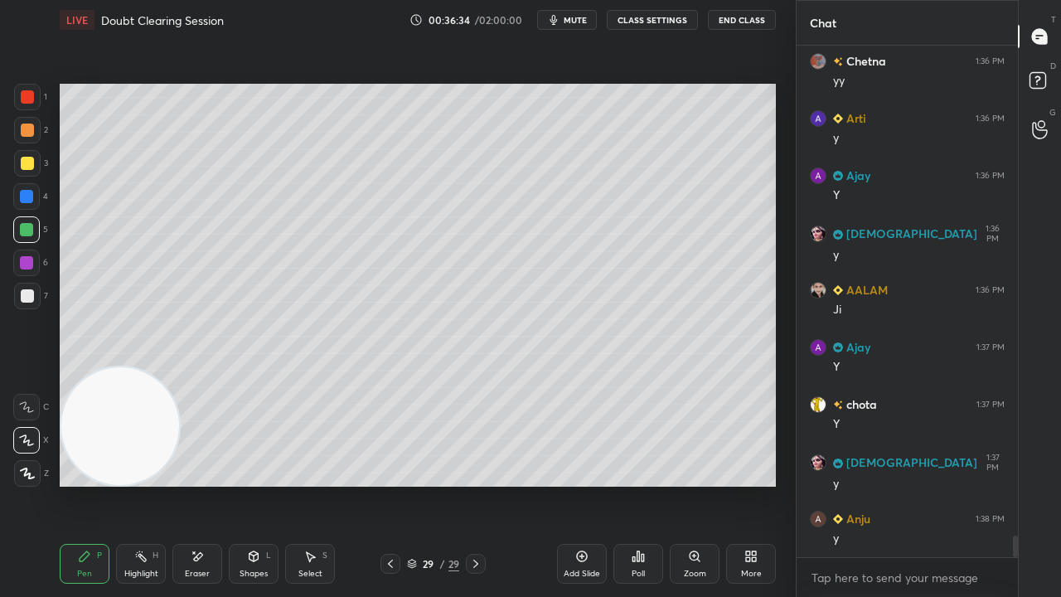
scroll to position [11650, 0]
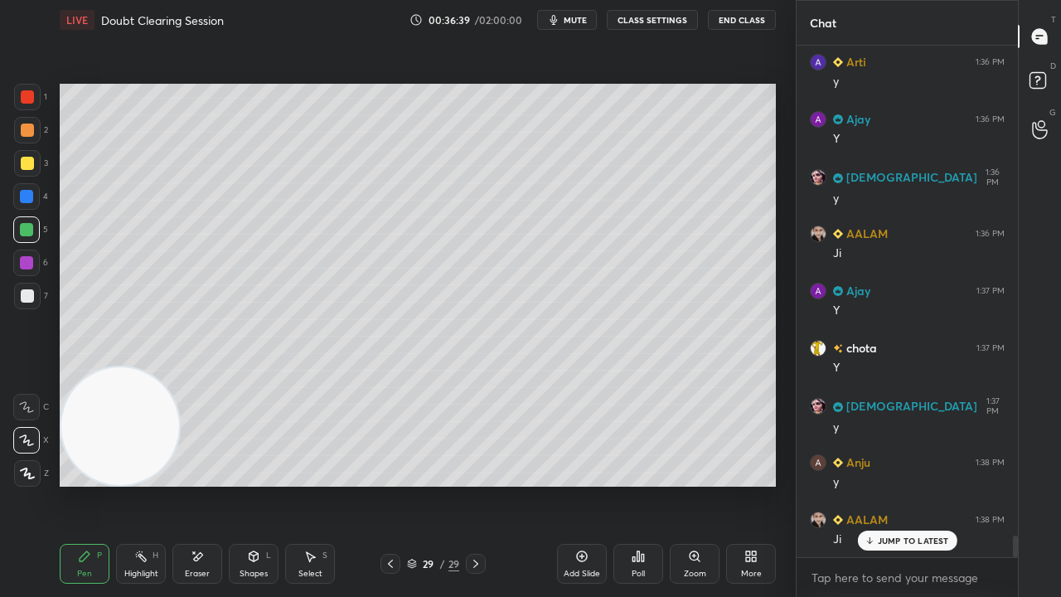
click at [570, 20] on span "mute" at bounding box center [575, 20] width 23 height 12
click at [570, 20] on span "unmute" at bounding box center [574, 20] width 36 height 12
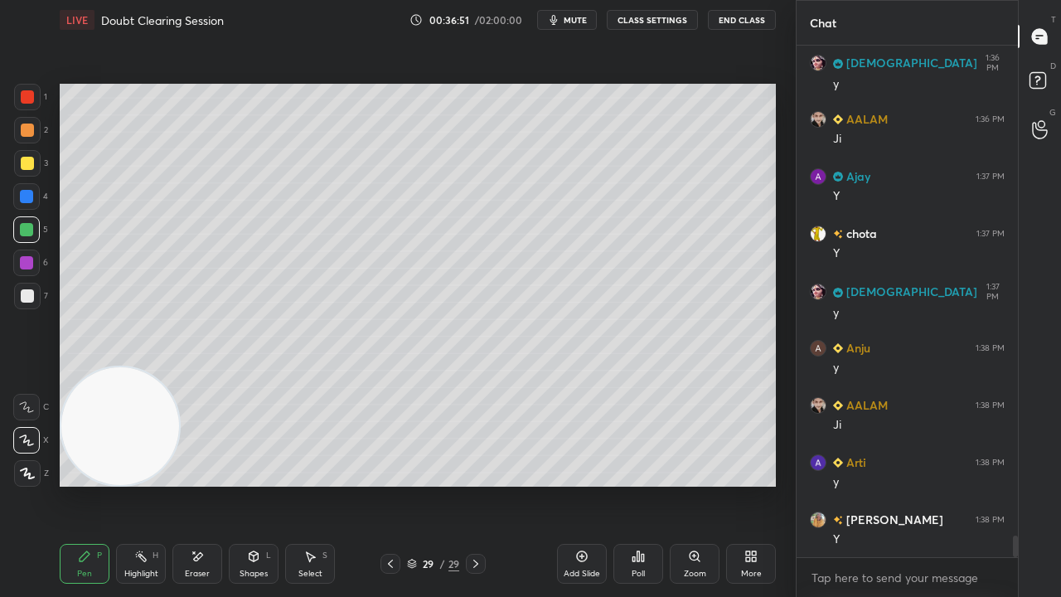
scroll to position [11837, 0]
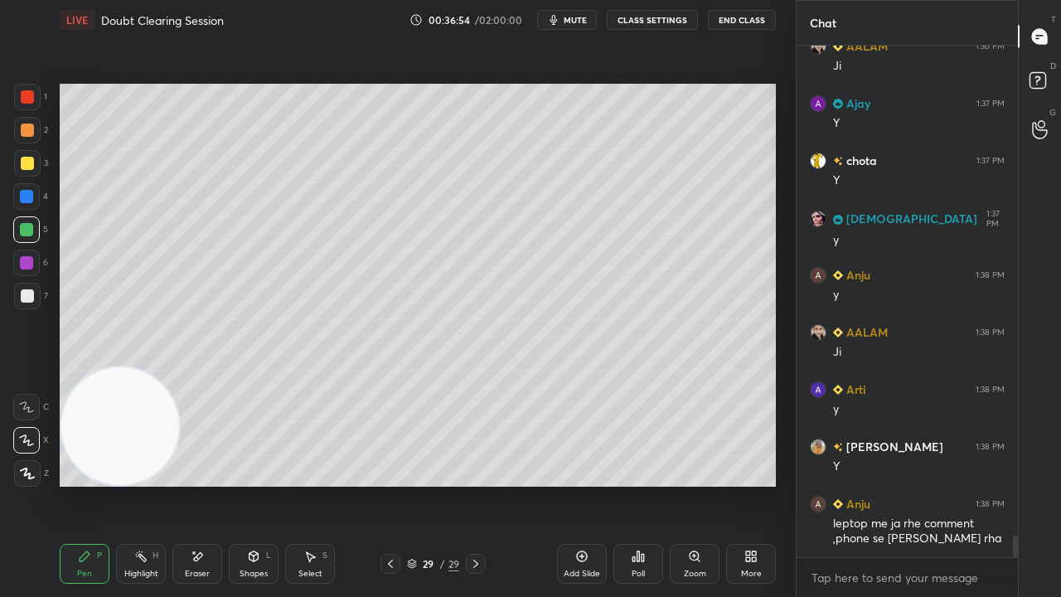
click at [582, 15] on button "mute" at bounding box center [567, 20] width 60 height 20
click at [582, 18] on span "unmute" at bounding box center [574, 20] width 36 height 12
click at [560, 17] on icon "button" at bounding box center [553, 19] width 13 height 13
click at [565, 18] on span "unmute" at bounding box center [574, 20] width 36 height 12
click at [570, 15] on span "mute" at bounding box center [575, 20] width 23 height 12
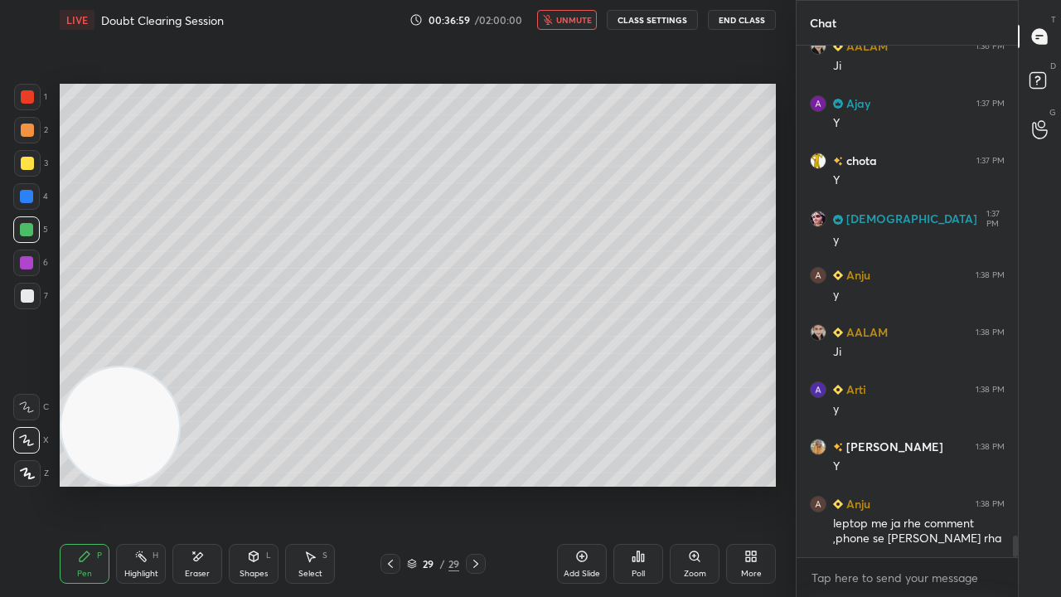
click at [572, 17] on span "unmute" at bounding box center [574, 20] width 36 height 12
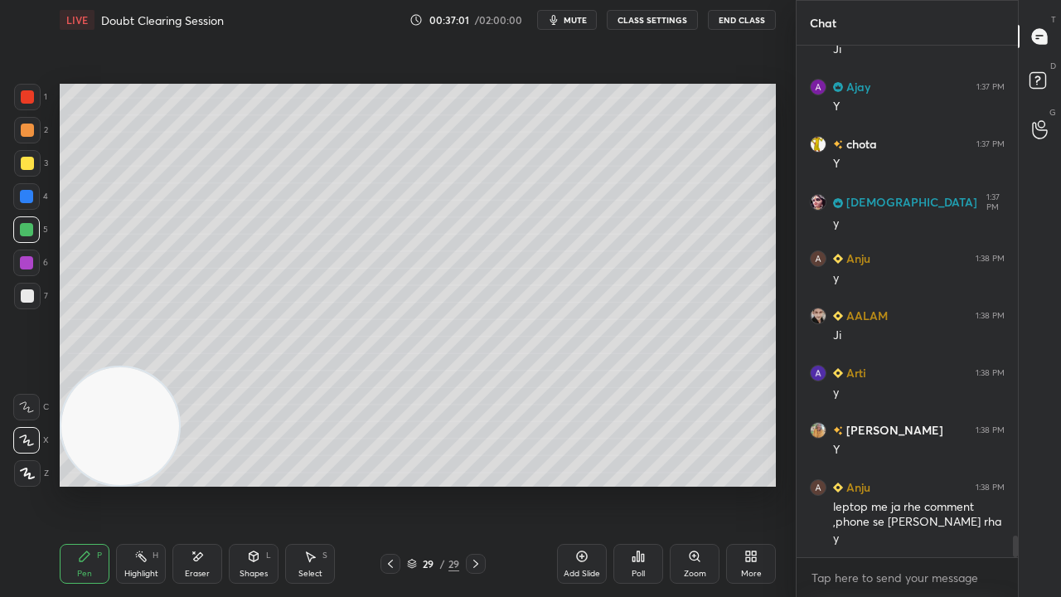
click at [590, 484] on div "Add Slide" at bounding box center [582, 574] width 36 height 8
click at [247, 484] on icon at bounding box center [253, 556] width 13 height 13
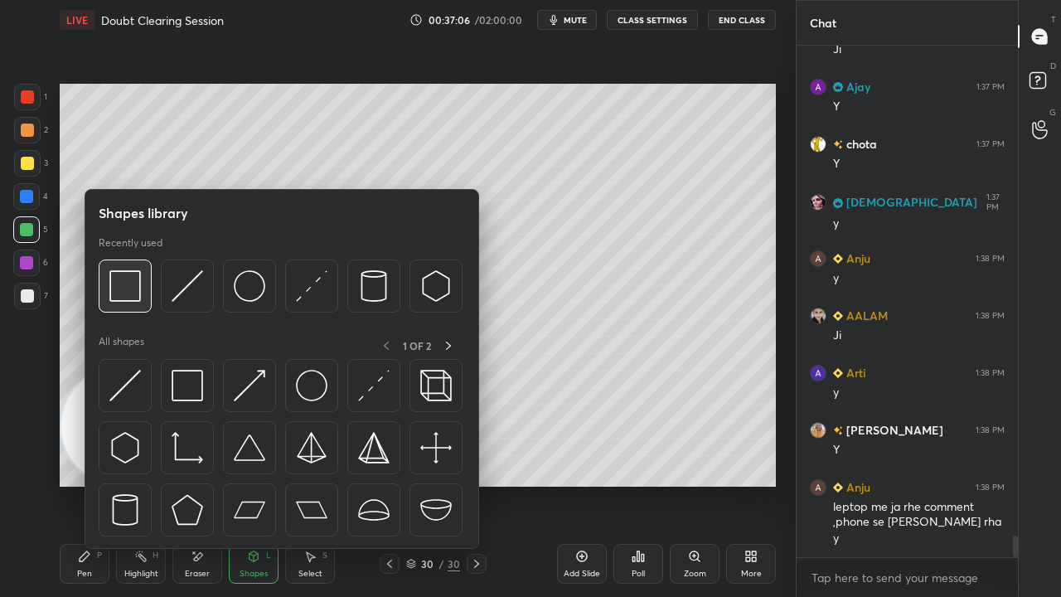
scroll to position [11870, 0]
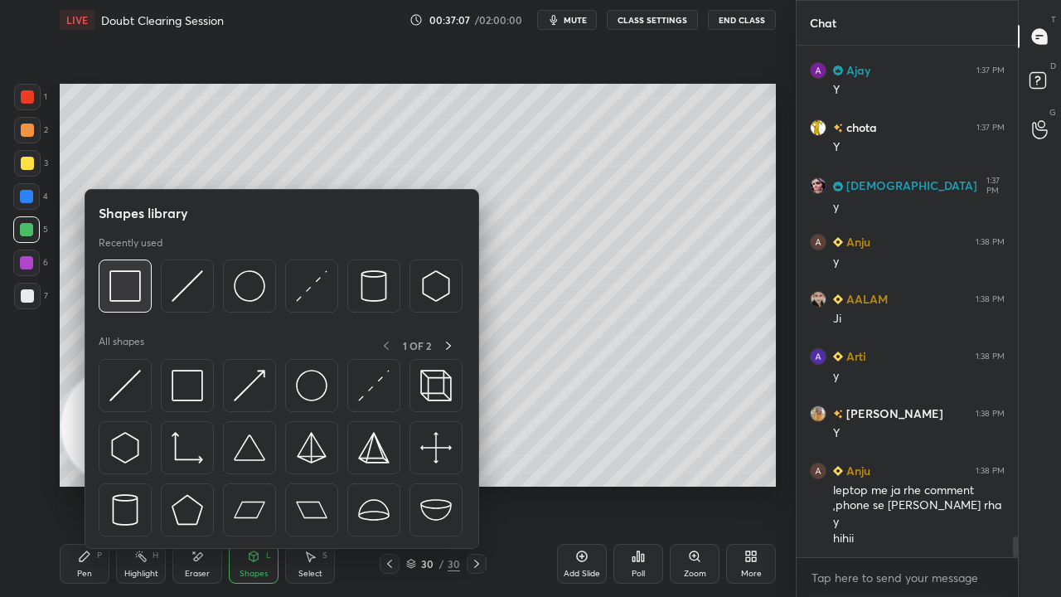
click at [119, 298] on img at bounding box center [125, 286] width 32 height 32
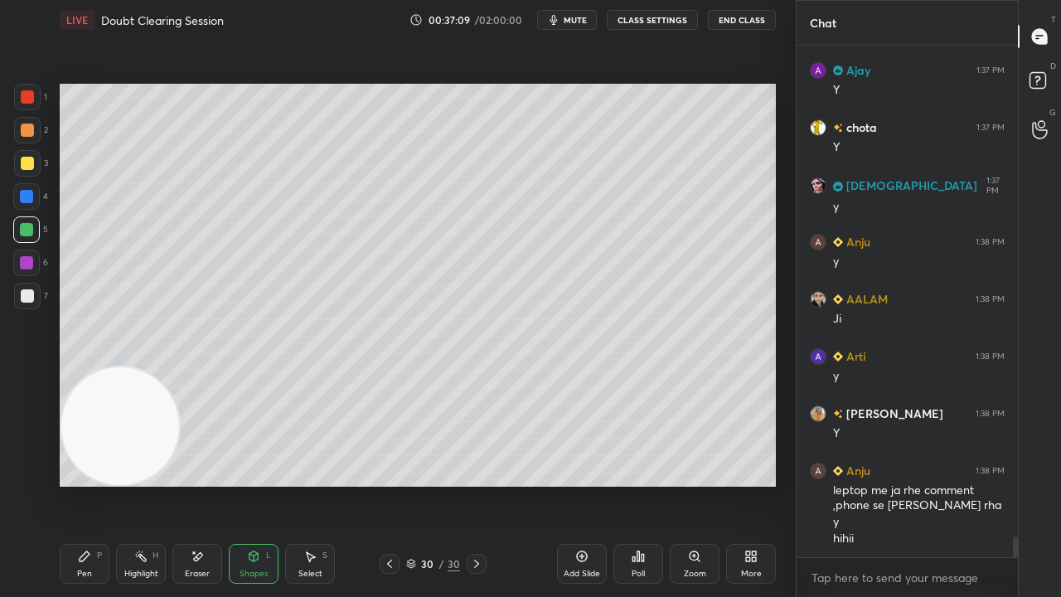
click at [85, 484] on icon at bounding box center [85, 556] width 10 height 10
click at [255, 484] on icon at bounding box center [254, 556] width 9 height 10
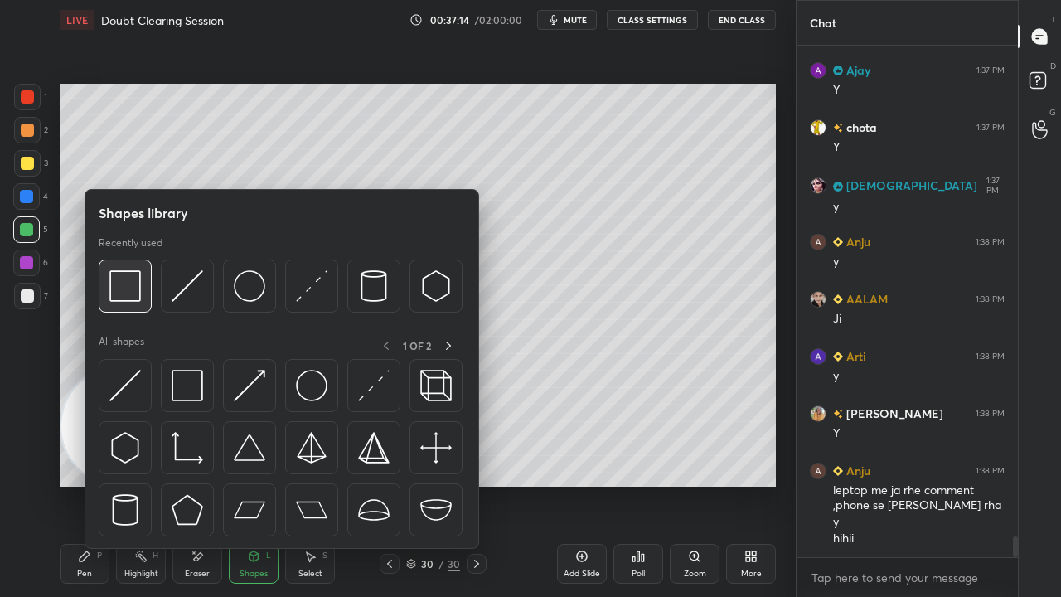
click at [130, 286] on img at bounding box center [125, 286] width 32 height 32
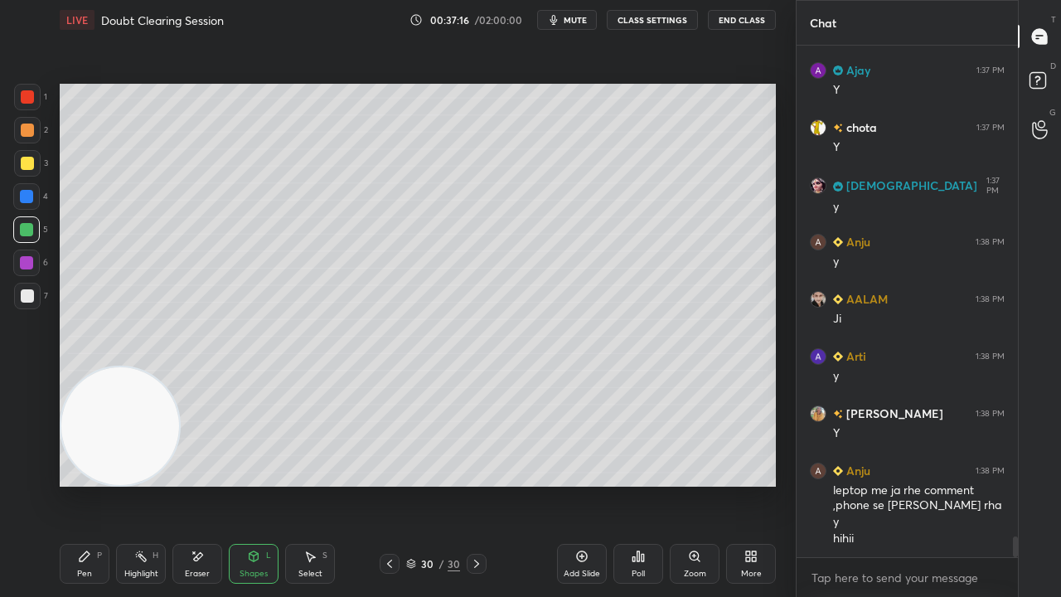
click at [79, 484] on div "Pen P" at bounding box center [85, 564] width 50 height 40
click at [560, 23] on icon "button" at bounding box center [553, 19] width 13 height 13
drag, startPoint x: 582, startPoint y: 16, endPoint x: 573, endPoint y: 13, distance: 9.5
click at [582, 16] on span "unmute" at bounding box center [574, 20] width 36 height 12
click at [253, 484] on div "Shapes L" at bounding box center [254, 564] width 50 height 40
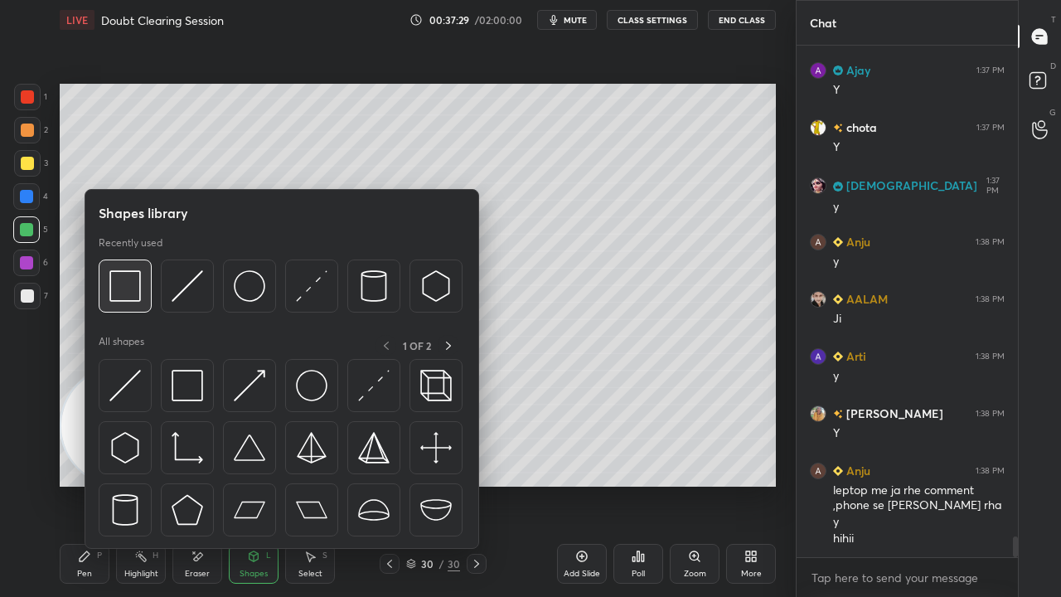
click at [130, 298] on img at bounding box center [125, 286] width 32 height 32
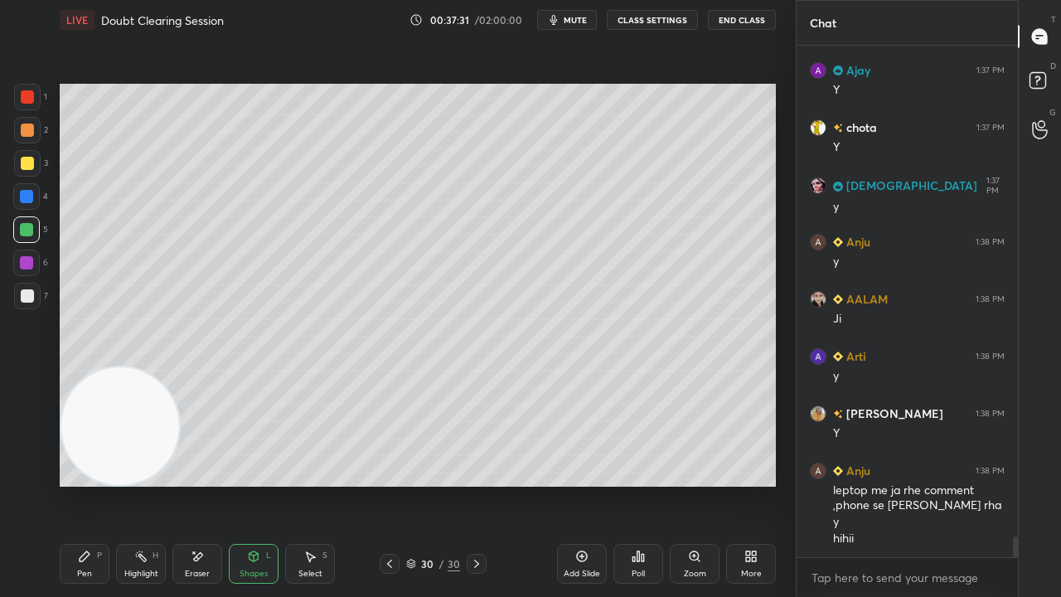
click at [94, 484] on div "Pen P" at bounding box center [85, 564] width 50 height 40
click at [38, 300] on div at bounding box center [27, 296] width 27 height 27
click at [588, 12] on button "mute" at bounding box center [567, 20] width 60 height 20
click at [585, 12] on button "unmute" at bounding box center [567, 20] width 60 height 20
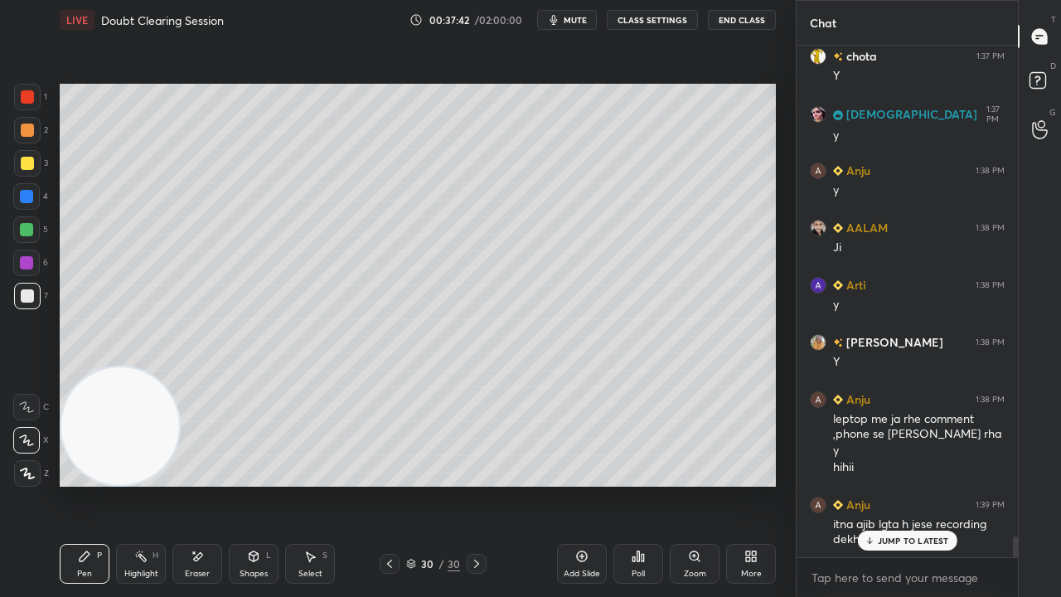
click at [569, 17] on span "mute" at bounding box center [575, 20] width 23 height 12
click at [891, 484] on div "JUMP TO LATEST" at bounding box center [906, 541] width 99 height 20
click at [590, 21] on span "unmute" at bounding box center [574, 20] width 36 height 12
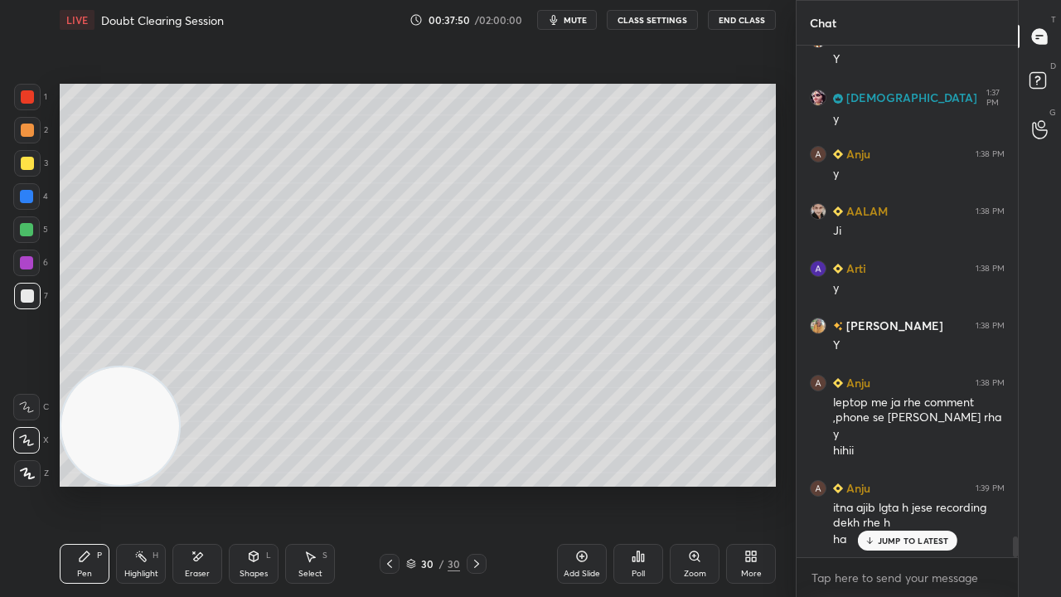
click at [584, 20] on span "mute" at bounding box center [575, 20] width 23 height 12
click at [582, 18] on span "unmute" at bounding box center [574, 20] width 36 height 12
click at [928, 484] on p "JUMP TO LATEST" at bounding box center [913, 541] width 71 height 10
click at [572, 18] on span "mute" at bounding box center [575, 20] width 23 height 12
click at [572, 21] on span "mute" at bounding box center [575, 20] width 23 height 12
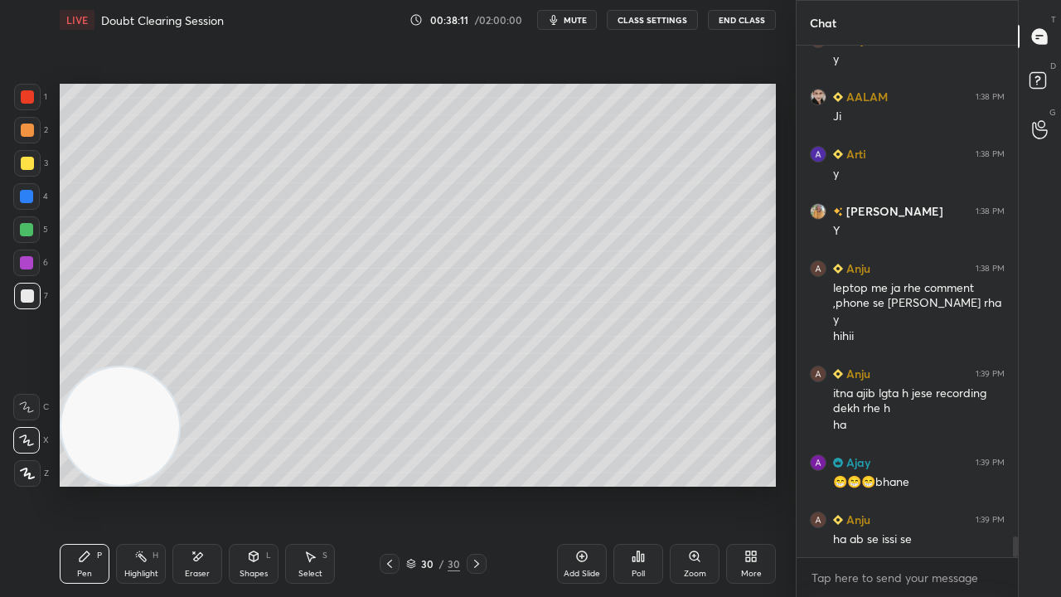
scroll to position [12130, 0]
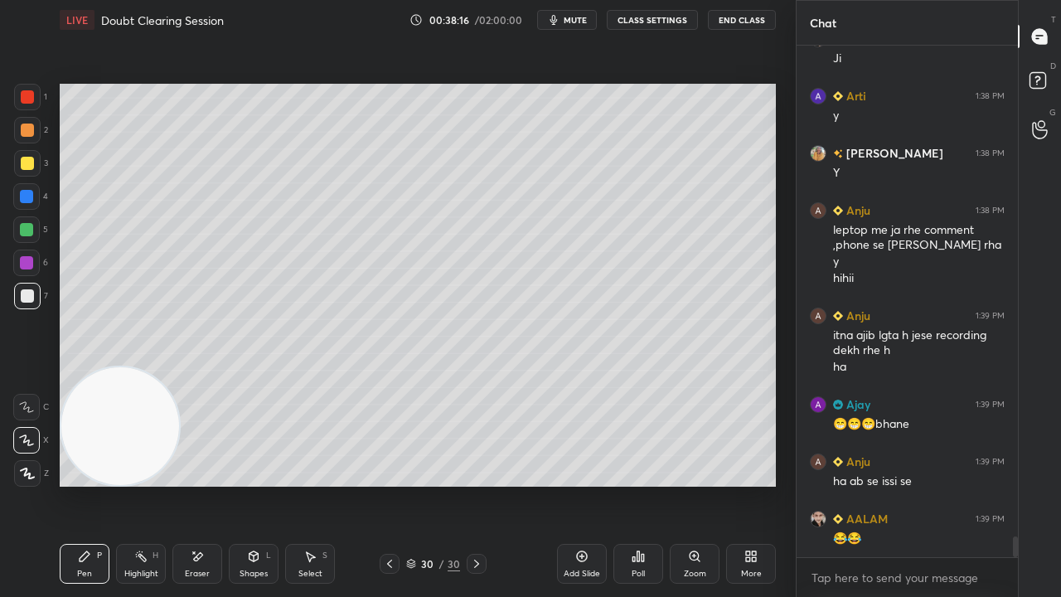
click at [565, 19] on button "mute" at bounding box center [567, 20] width 60 height 20
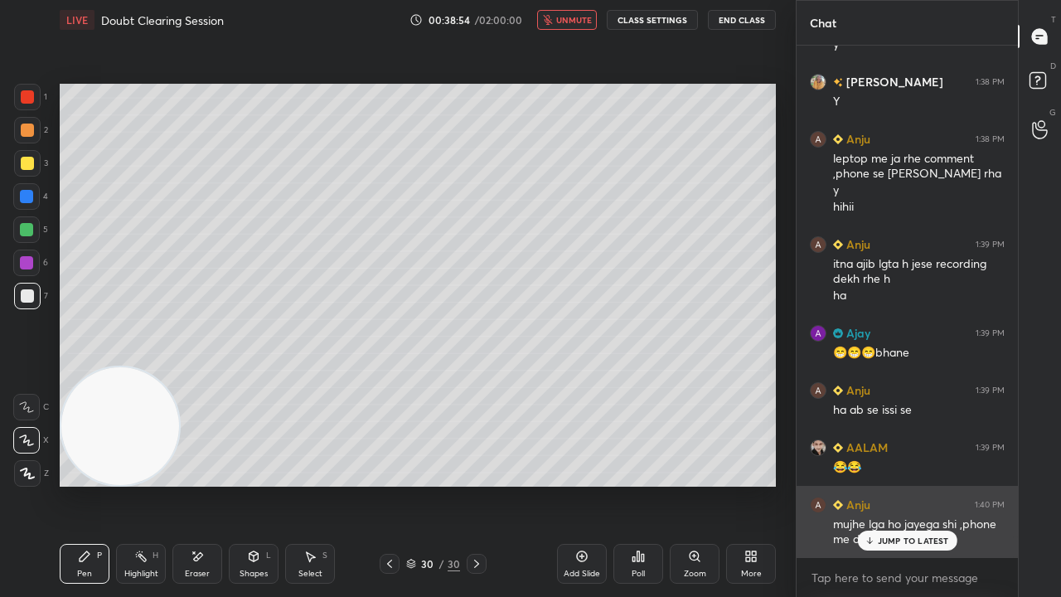
click at [905, 484] on div "JUMP TO LATEST" at bounding box center [906, 541] width 99 height 20
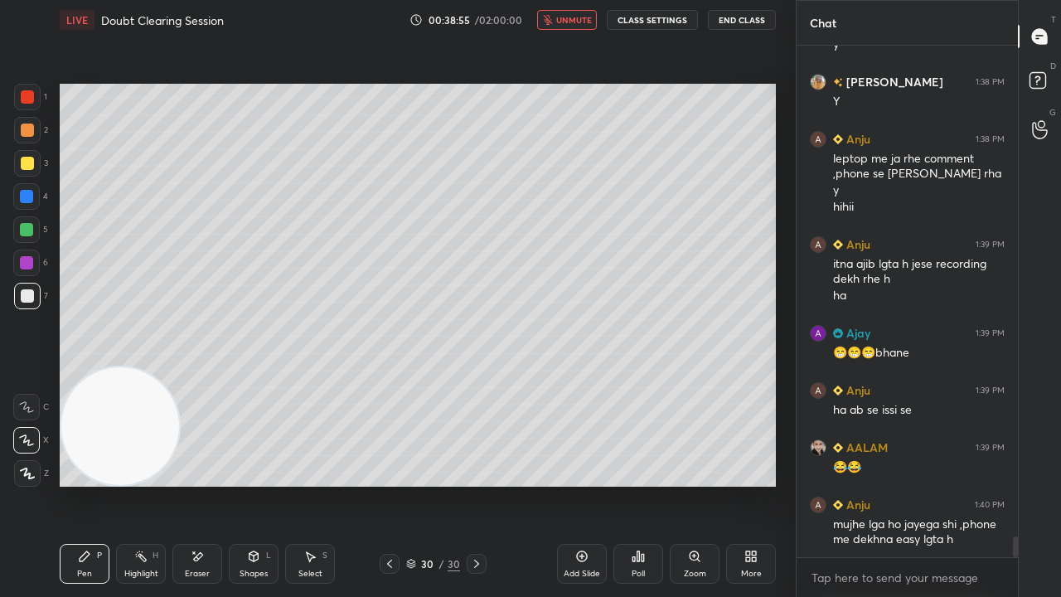
drag, startPoint x: 579, startPoint y: 20, endPoint x: 590, endPoint y: 6, distance: 18.3
click at [579, 18] on span "unmute" at bounding box center [574, 20] width 36 height 12
click at [594, 20] on button "mute" at bounding box center [567, 20] width 60 height 20
click at [590, 22] on span "unmute" at bounding box center [574, 20] width 36 height 12
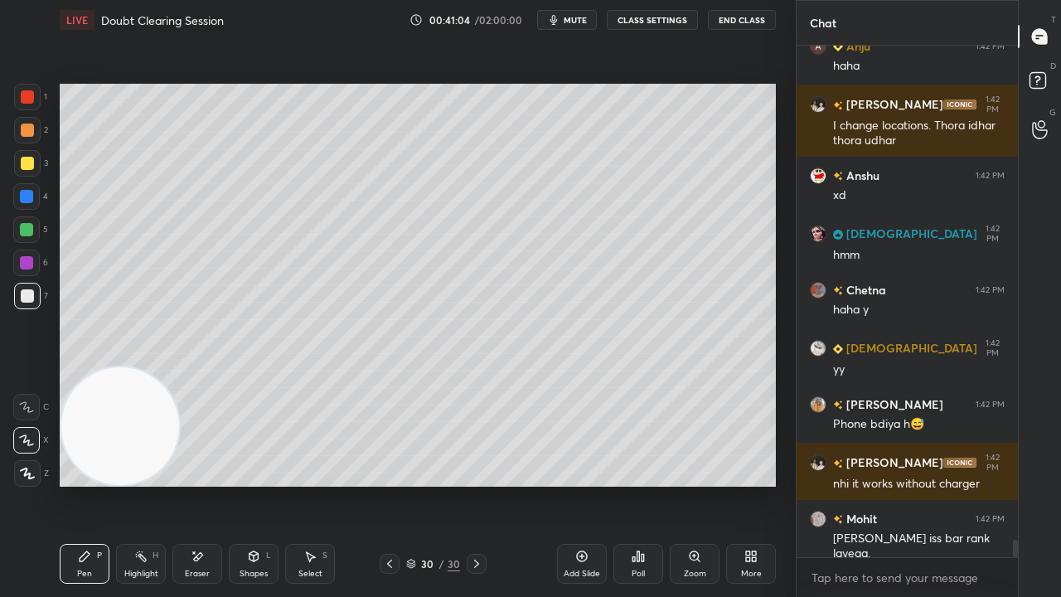
scroll to position [14256, 0]
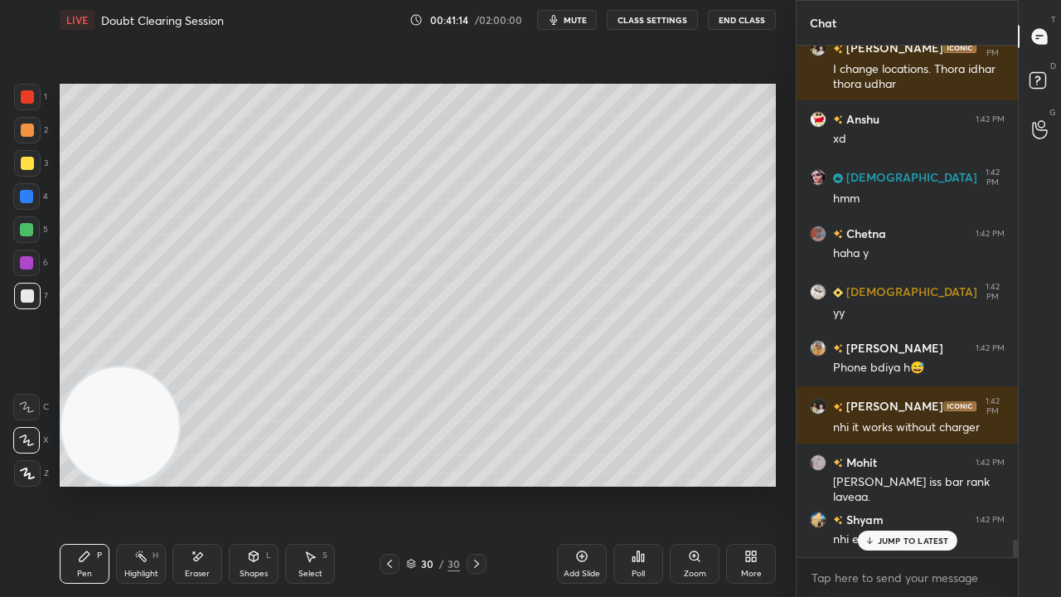
click at [892, 484] on p "JUMP TO LATEST" at bounding box center [913, 541] width 71 height 10
click at [957, 484] on div "x" at bounding box center [907, 577] width 221 height 39
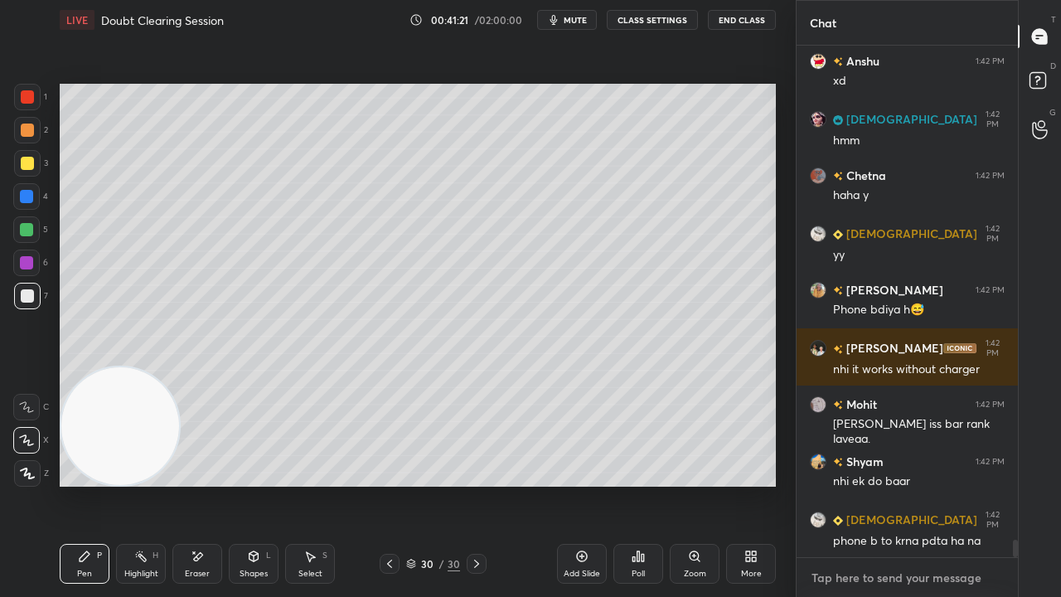
scroll to position [14370, 0]
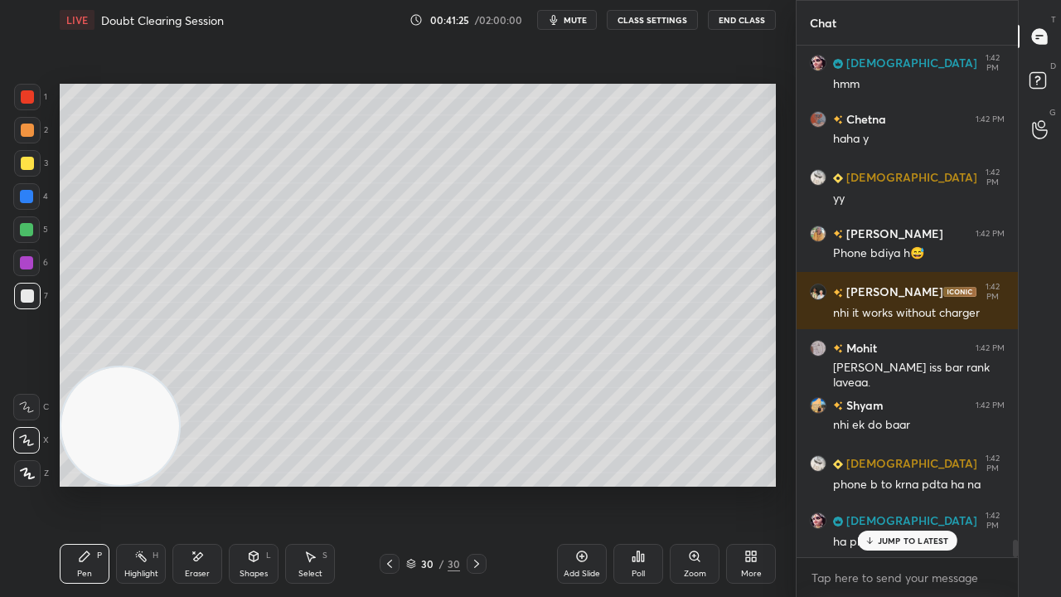
click at [901, 484] on p "JUMP TO LATEST" at bounding box center [913, 541] width 71 height 10
click at [922, 484] on div "x" at bounding box center [907, 577] width 221 height 39
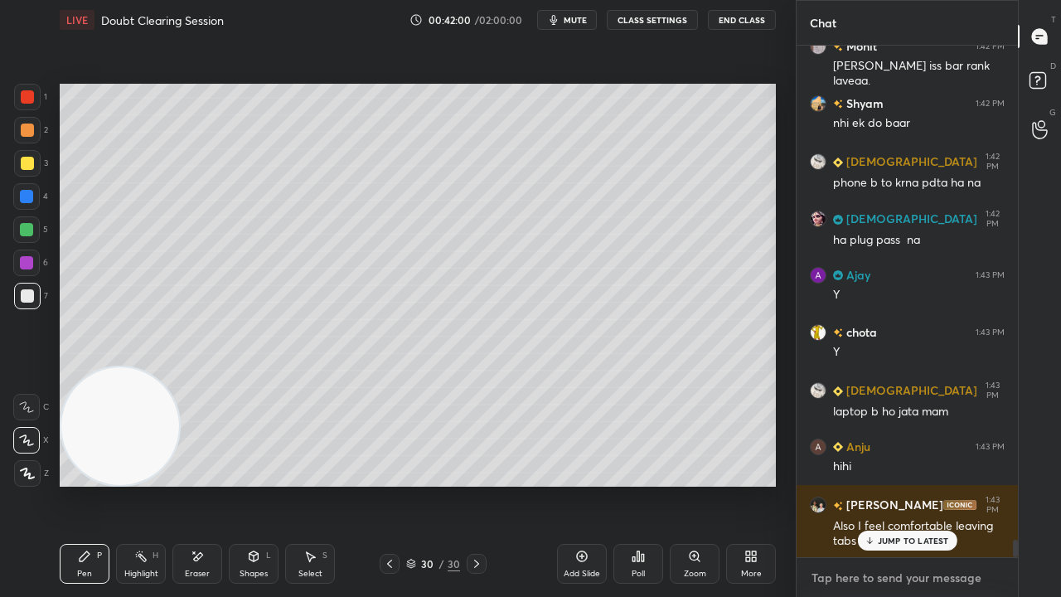
scroll to position [14743, 0]
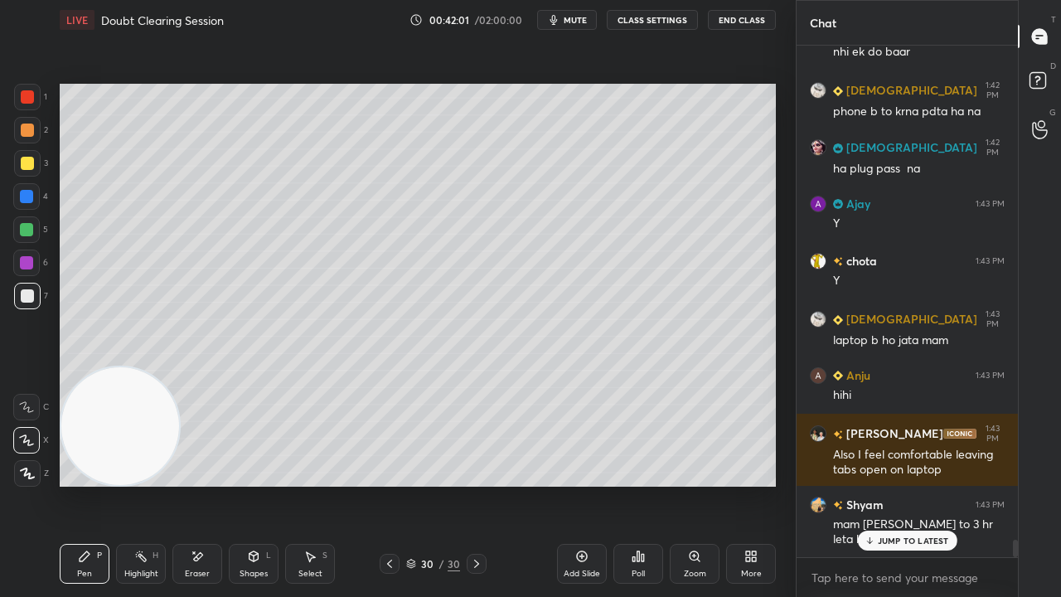
click at [746, 484] on div "Add Slide Poll Zoom More" at bounding box center [666, 563] width 219 height 93
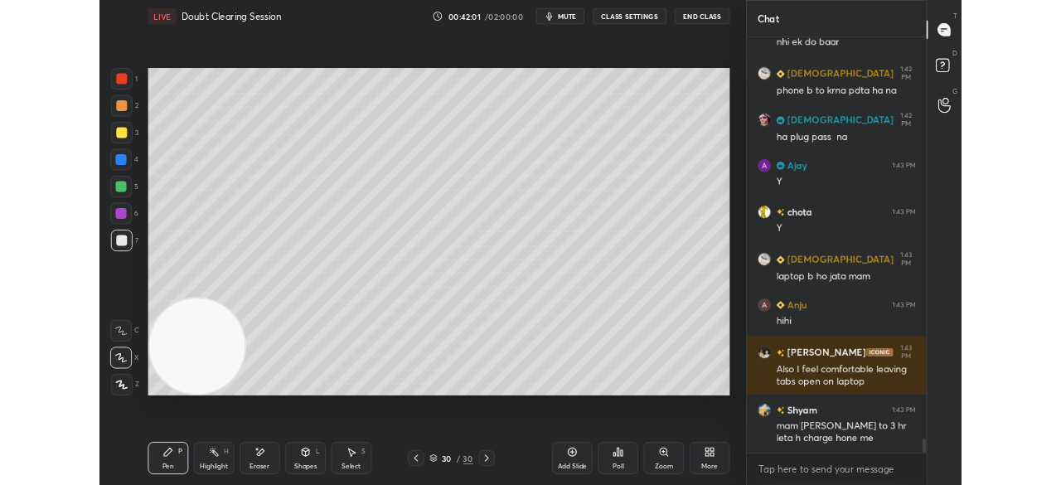
scroll to position [14816, 0]
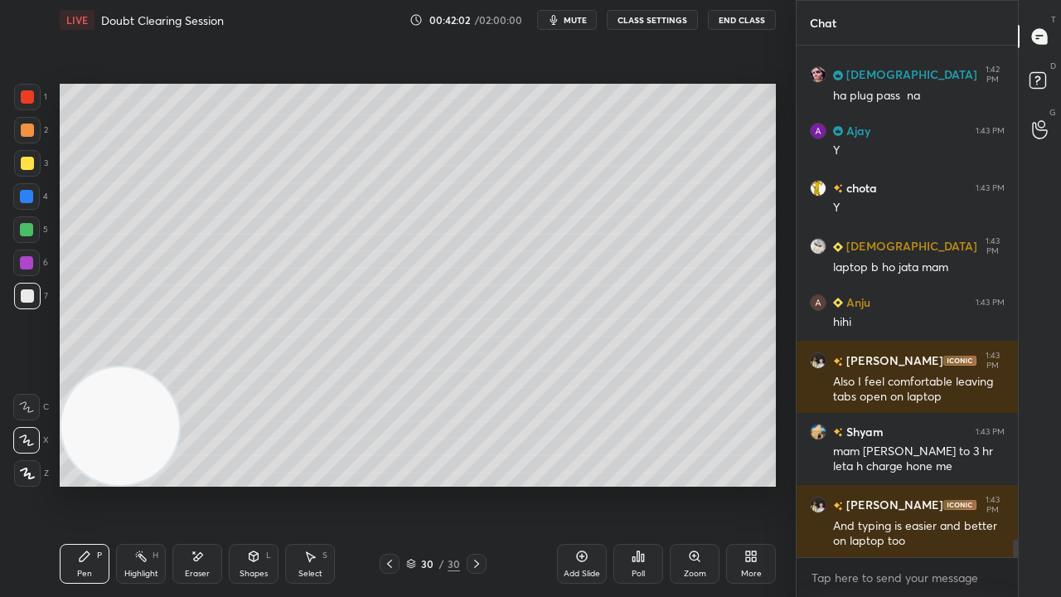
click at [751, 484] on div "More" at bounding box center [751, 564] width 50 height 40
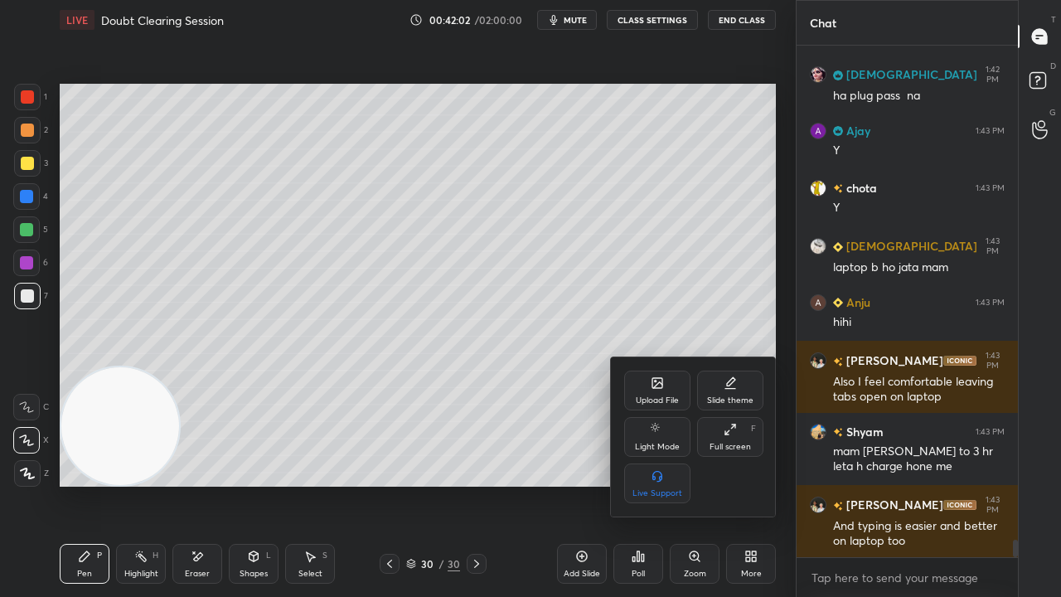
click at [732, 446] on div "Full screen" at bounding box center [730, 447] width 41 height 8
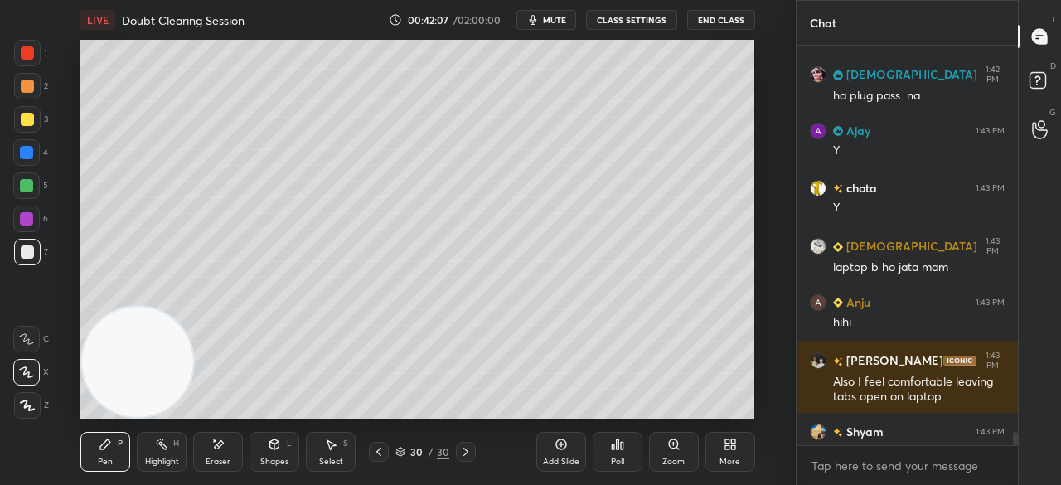
scroll to position [14984, 0]
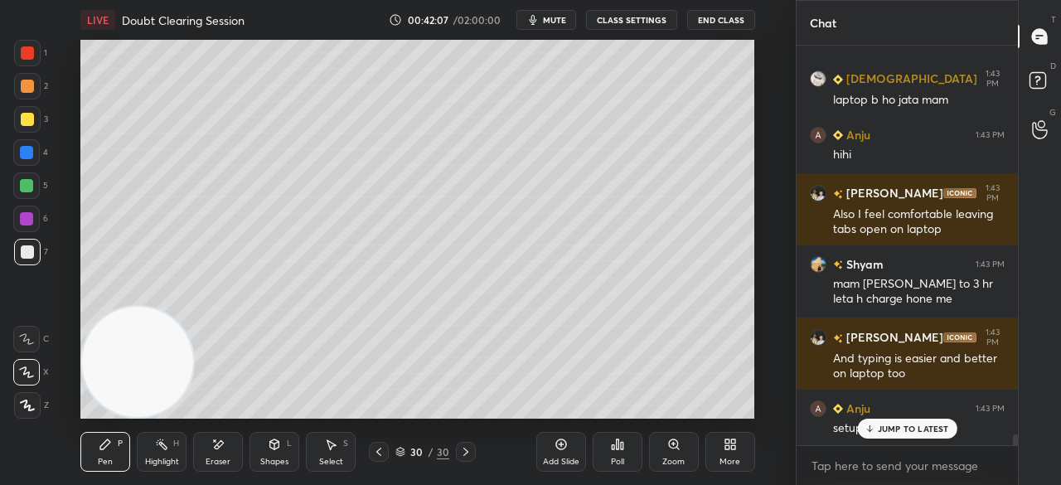
drag, startPoint x: 1015, startPoint y: 437, endPoint x: 1007, endPoint y: 463, distance: 27.6
click at [1010, 461] on div "SUNITA 1:42 PM hmm [PERSON_NAME] 1:42 PM haha y Sunita 1:42 PM yy [PERSON_NAME]…" at bounding box center [907, 265] width 221 height 439
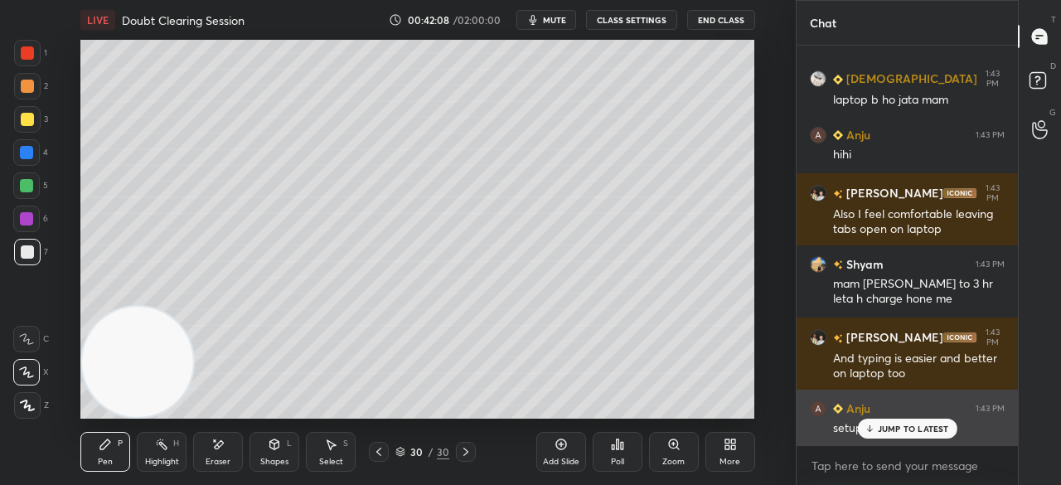
drag, startPoint x: 914, startPoint y: 427, endPoint x: 910, endPoint y: 444, distance: 17.7
click at [914, 429] on p "JUMP TO LATEST" at bounding box center [913, 429] width 71 height 10
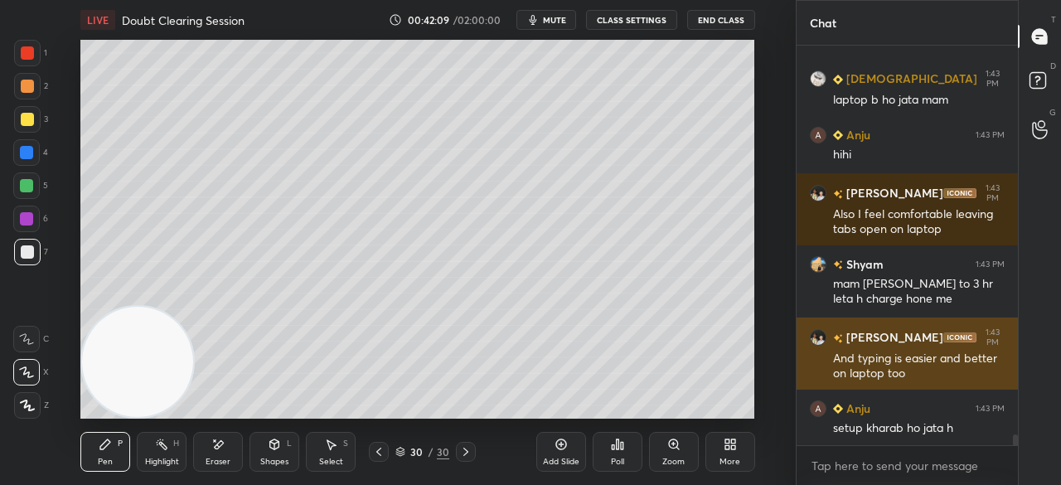
scroll to position [15042, 0]
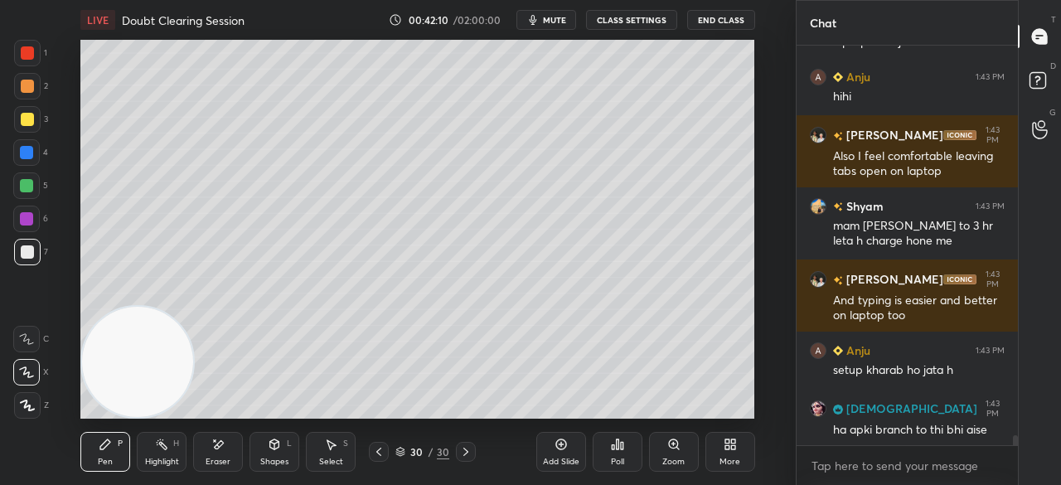
click at [564, 20] on span "mute" at bounding box center [554, 20] width 23 height 12
click at [560, 22] on span "mute" at bounding box center [554, 20] width 23 height 12
click at [559, 22] on span "mute" at bounding box center [554, 20] width 23 height 12
click at [565, 20] on span "unmute" at bounding box center [553, 20] width 36 height 12
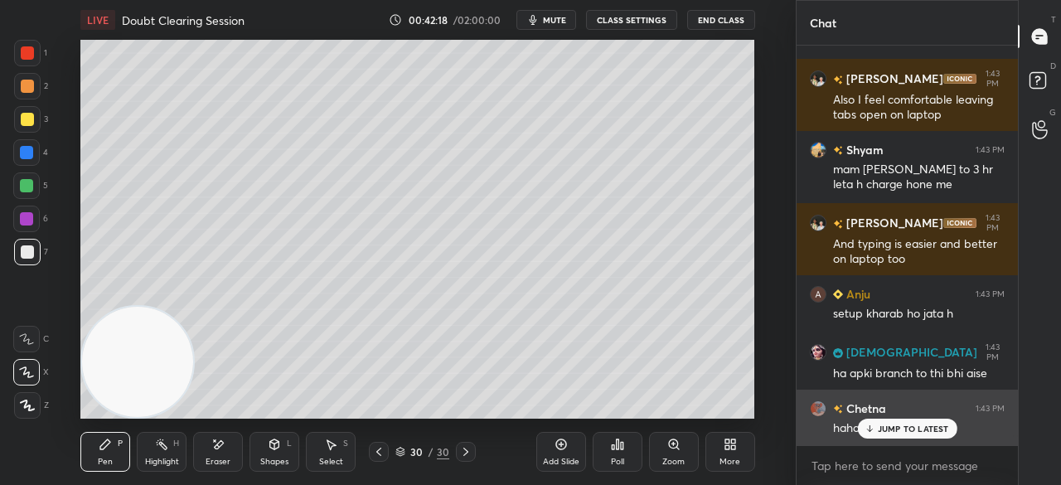
click at [869, 429] on icon at bounding box center [869, 429] width 11 height 10
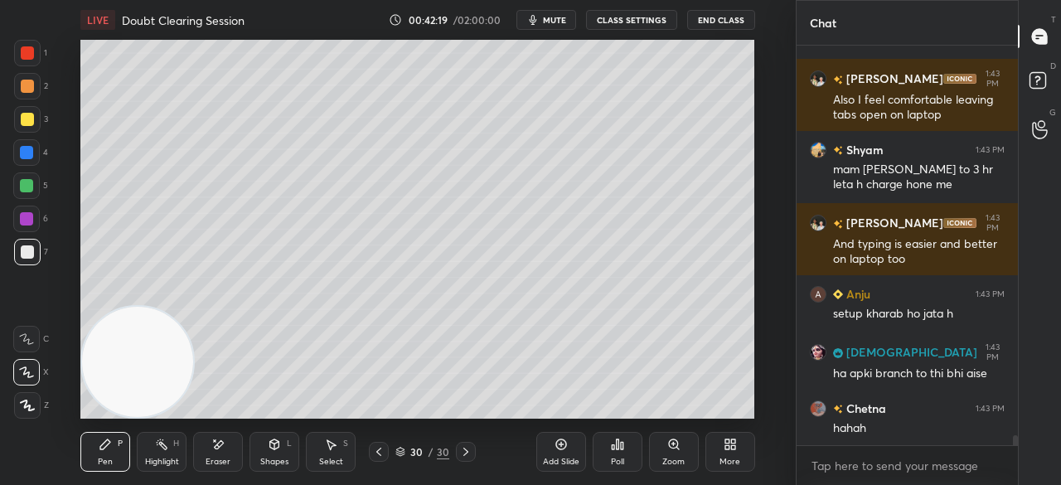
scroll to position [15156, 0]
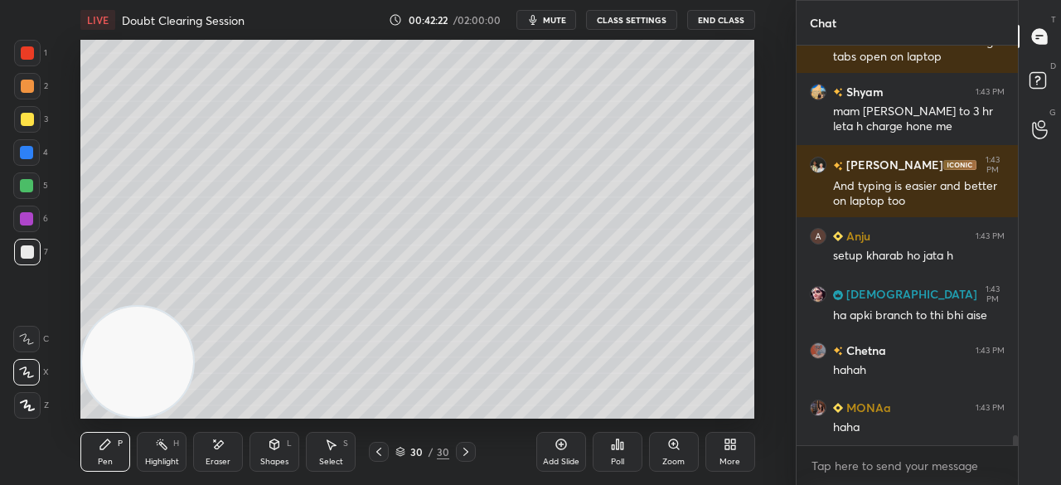
click at [554, 23] on span "mute" at bounding box center [554, 20] width 23 height 12
click at [555, 22] on span "unmute" at bounding box center [553, 20] width 36 height 12
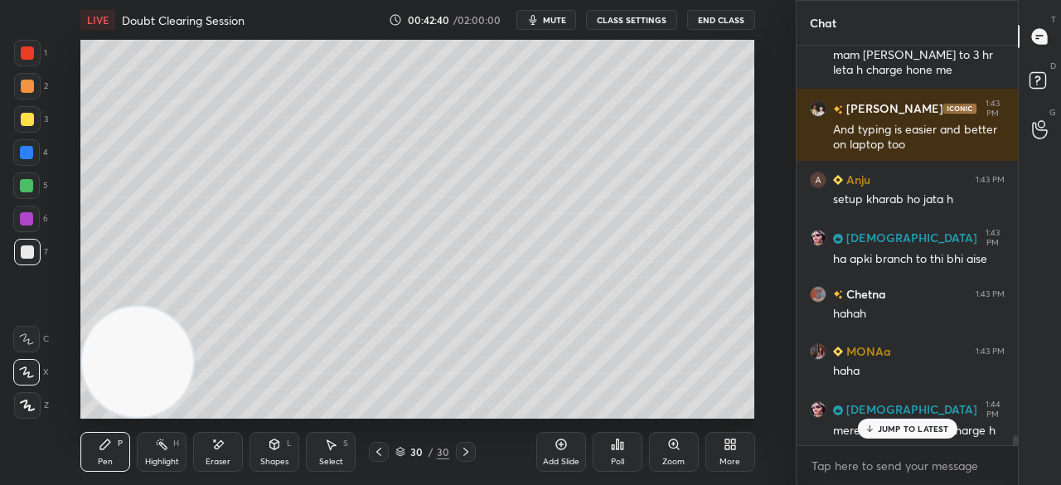
click at [940, 431] on div "JUMP TO LATEST" at bounding box center [906, 429] width 99 height 20
click at [919, 473] on textarea at bounding box center [907, 466] width 195 height 27
click at [554, 23] on span "mute" at bounding box center [554, 20] width 23 height 12
click at [556, 21] on span "unmute" at bounding box center [553, 20] width 36 height 12
click at [556, 25] on span "mute" at bounding box center [554, 20] width 23 height 12
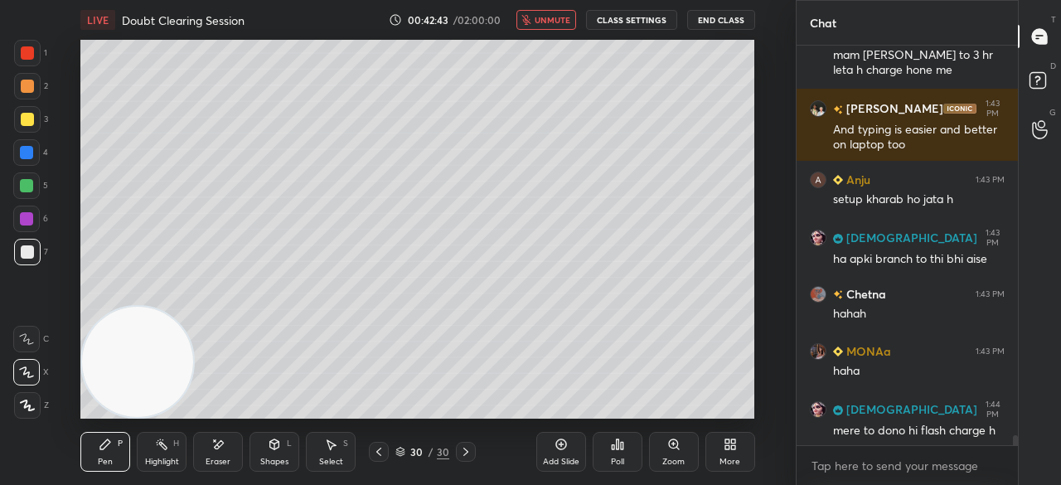
click at [557, 22] on span "unmute" at bounding box center [553, 20] width 36 height 12
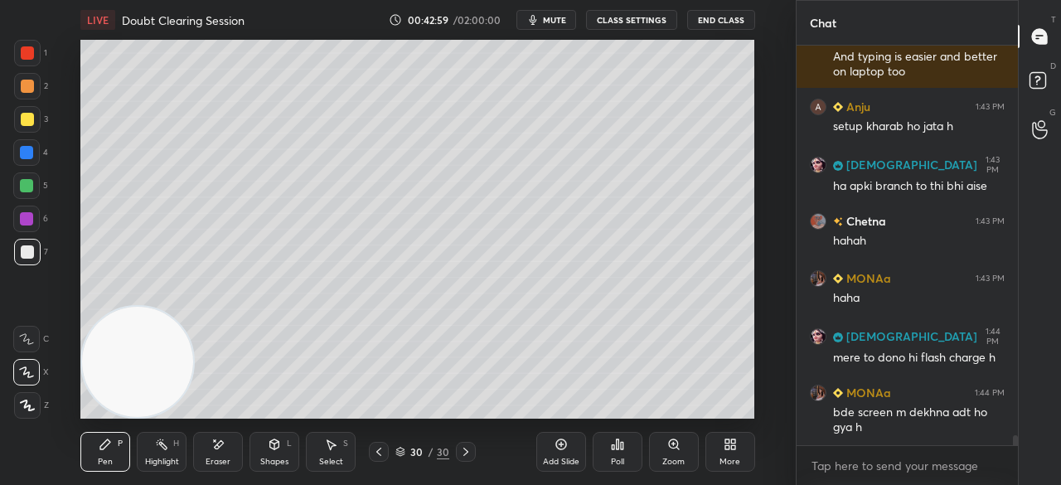
scroll to position [15342, 0]
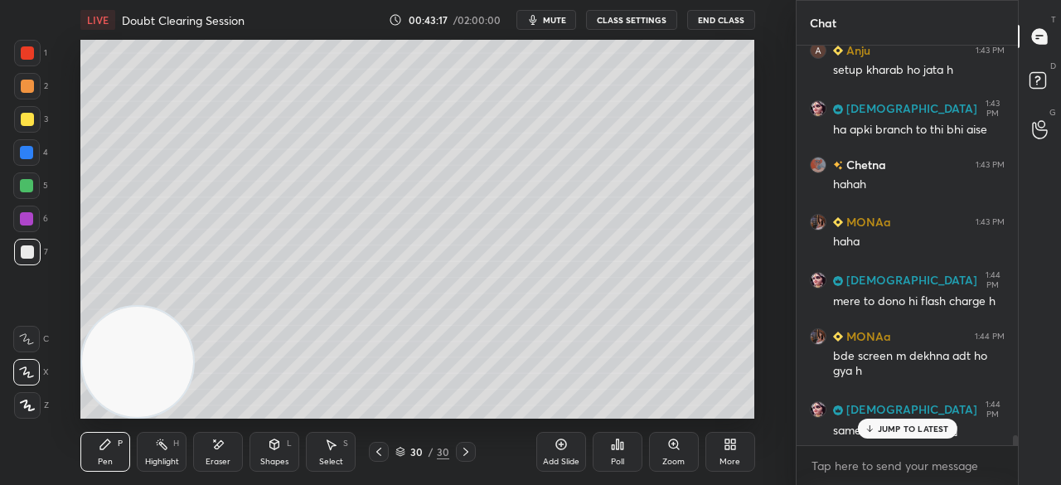
click at [935, 432] on p "JUMP TO LATEST" at bounding box center [913, 429] width 71 height 10
click at [548, 10] on button "mute" at bounding box center [546, 20] width 60 height 20
click at [556, 17] on span "unmute" at bounding box center [553, 20] width 36 height 12
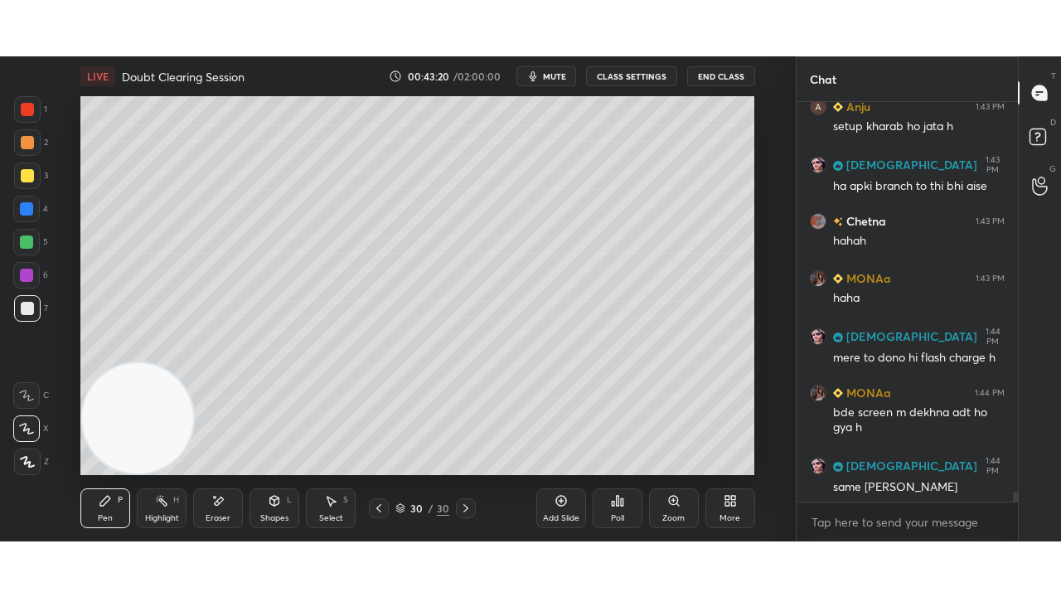
scroll to position [15400, 0]
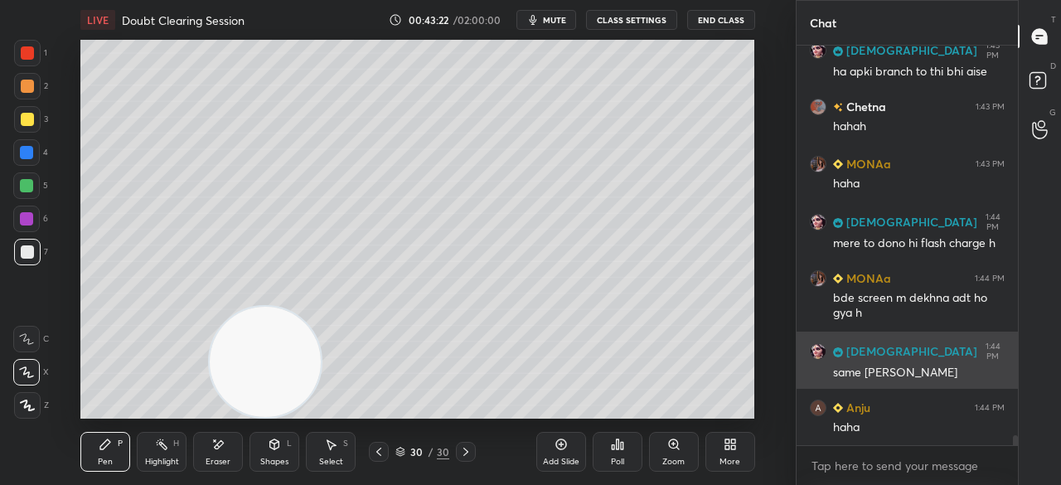
drag, startPoint x: 156, startPoint y: 357, endPoint x: 828, endPoint y: 351, distance: 672.4
click at [832, 349] on div "1 2 3 4 5 6 7 C X Z E E Erase all H H LIVE Doubt Clearing Session 00:43:22 / 02…" at bounding box center [530, 242] width 1061 height 485
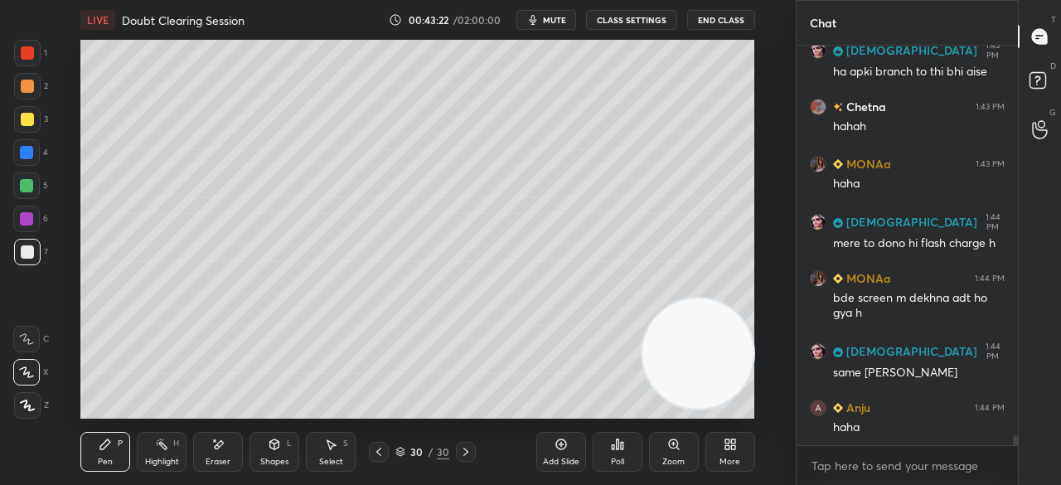
click at [733, 459] on div "More" at bounding box center [730, 462] width 21 height 8
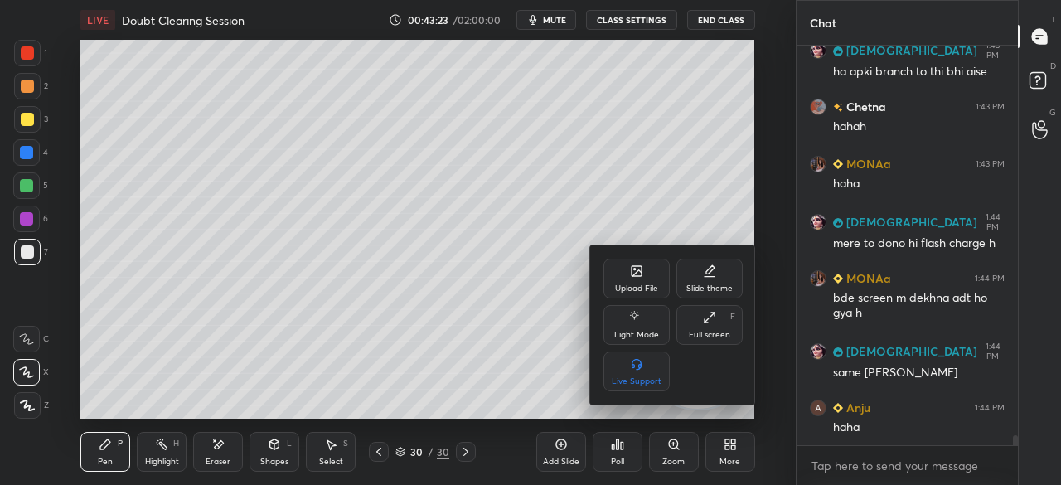
click at [708, 335] on div "Full screen" at bounding box center [709, 335] width 41 height 8
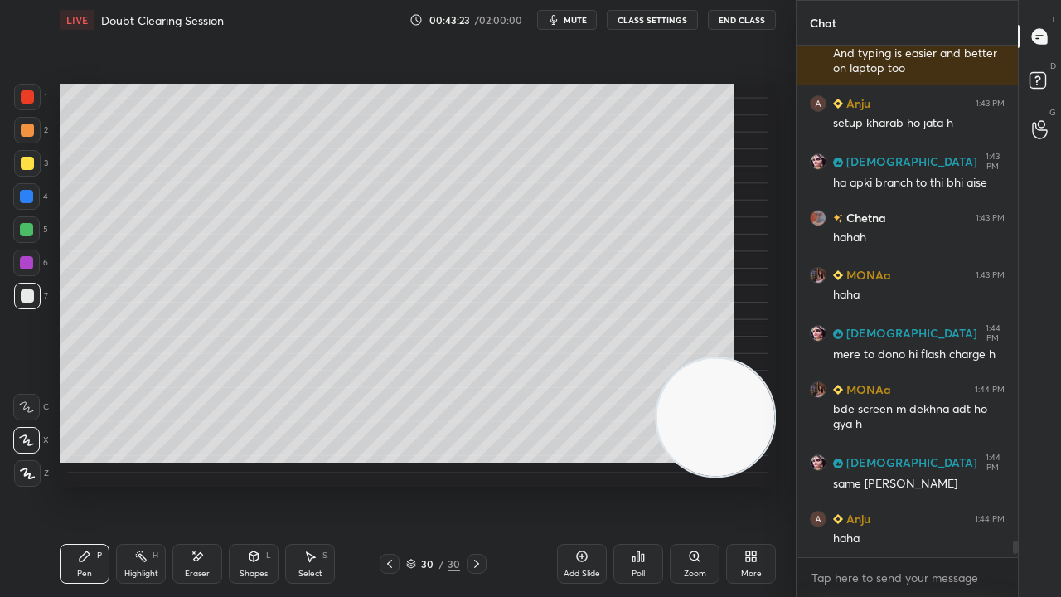
scroll to position [15289, 0]
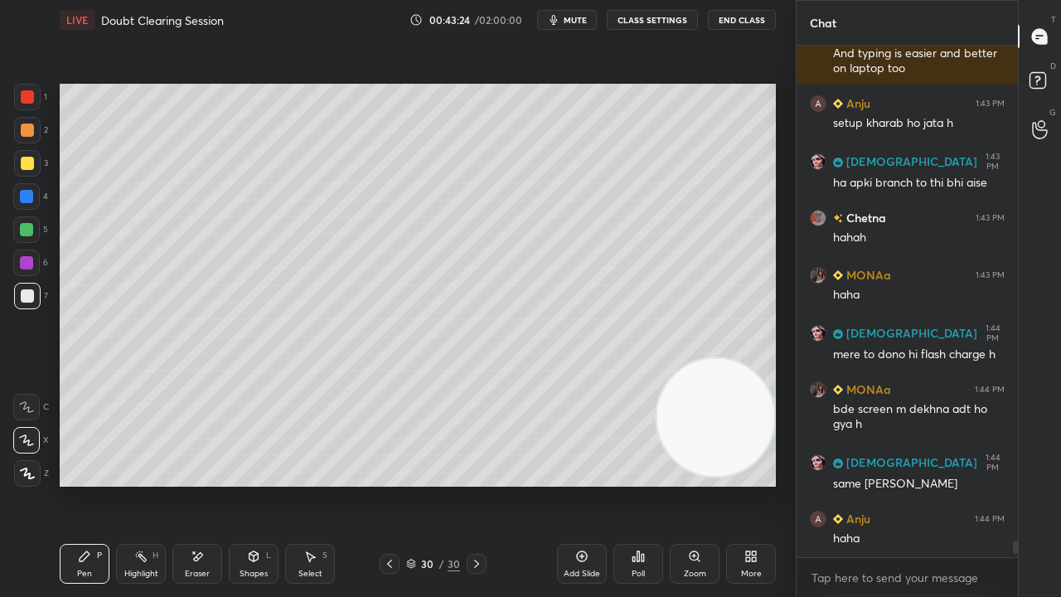
click at [574, 17] on span "mute" at bounding box center [575, 20] width 23 height 12
click at [576, 18] on span "unmute" at bounding box center [574, 20] width 36 height 12
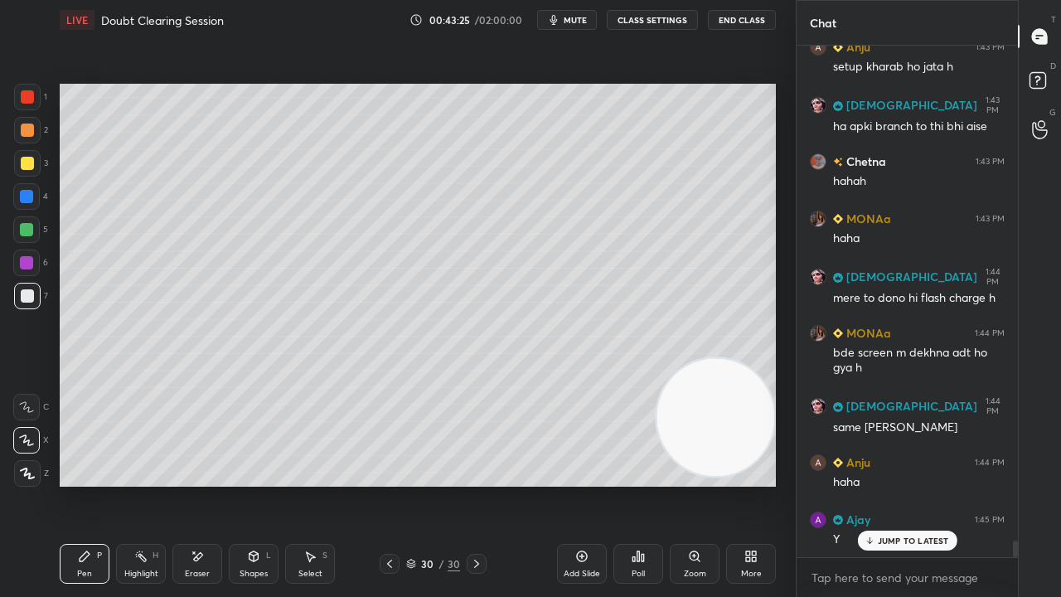
click at [587, 24] on span "mute" at bounding box center [575, 20] width 23 height 12
click at [584, 23] on span "unmute" at bounding box center [574, 20] width 36 height 12
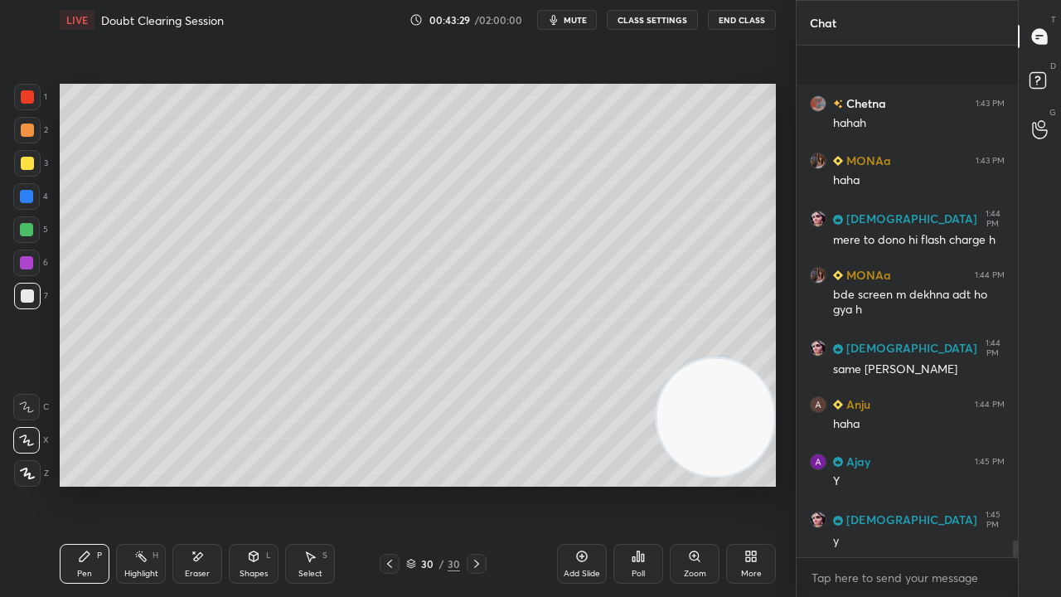
scroll to position [15533, 0]
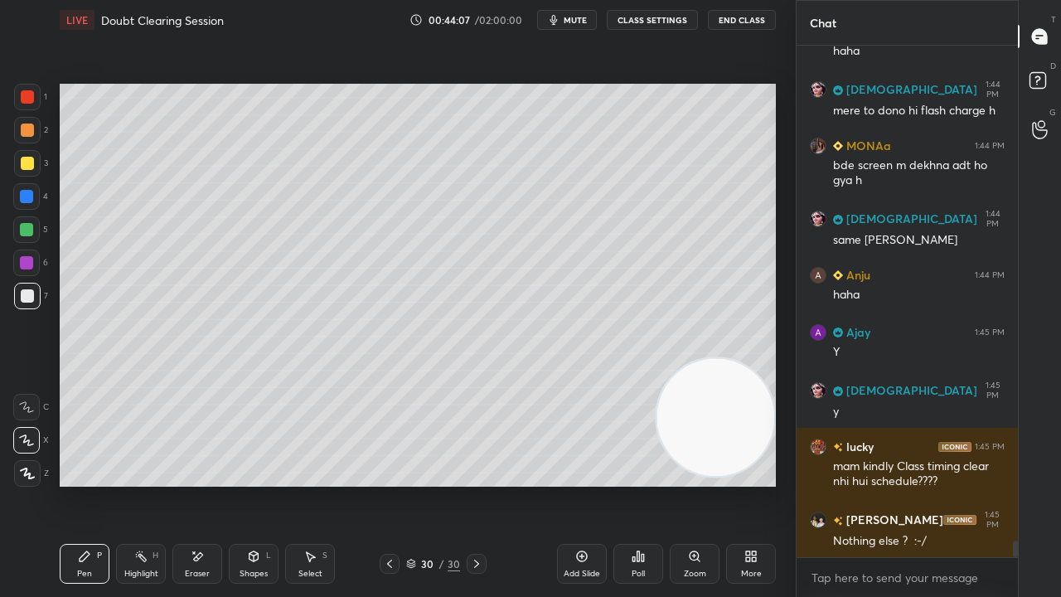
click at [575, 21] on span "mute" at bounding box center [575, 20] width 23 height 12
click at [574, 22] on span "unmute" at bounding box center [574, 20] width 36 height 12
click at [569, 28] on button "mute" at bounding box center [567, 20] width 60 height 20
click at [584, 18] on span "unmute" at bounding box center [574, 20] width 36 height 12
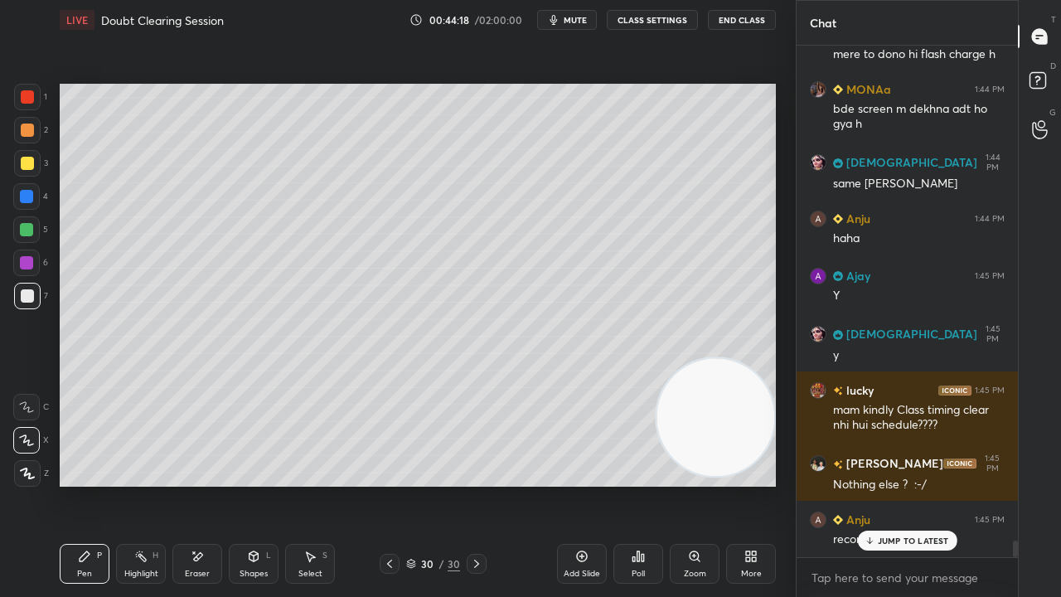
click at [582, 18] on span "mute" at bounding box center [575, 20] width 23 height 12
click at [579, 20] on span "unmute" at bounding box center [574, 20] width 36 height 12
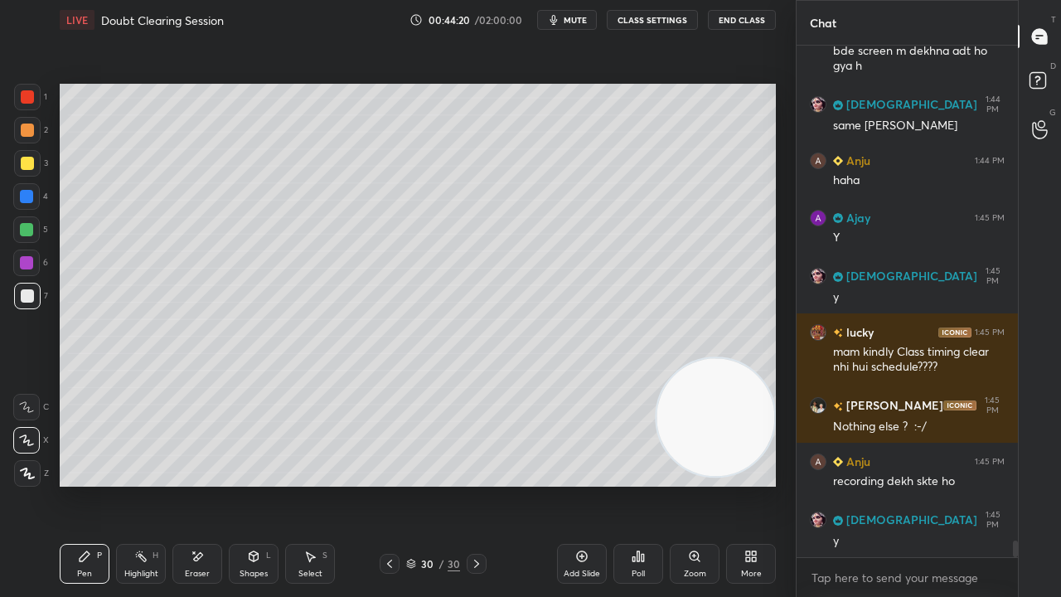
click at [875, 484] on div "x" at bounding box center [907, 577] width 221 height 39
click at [579, 24] on span "mute" at bounding box center [575, 20] width 23 height 12
click at [579, 24] on span "unmute" at bounding box center [574, 20] width 36 height 12
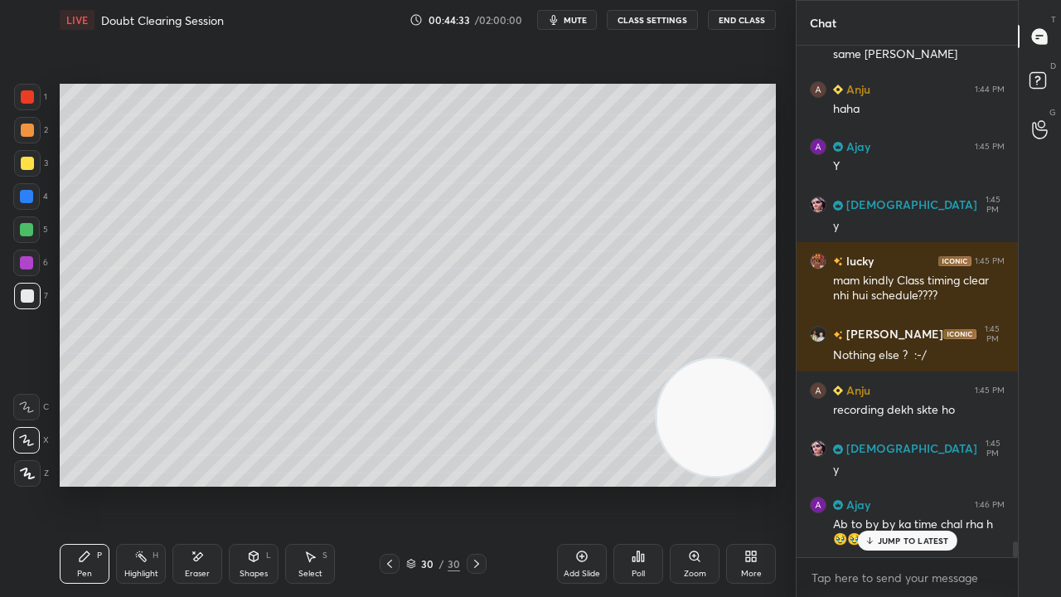
click at [564, 20] on button "mute" at bounding box center [567, 20] width 60 height 20
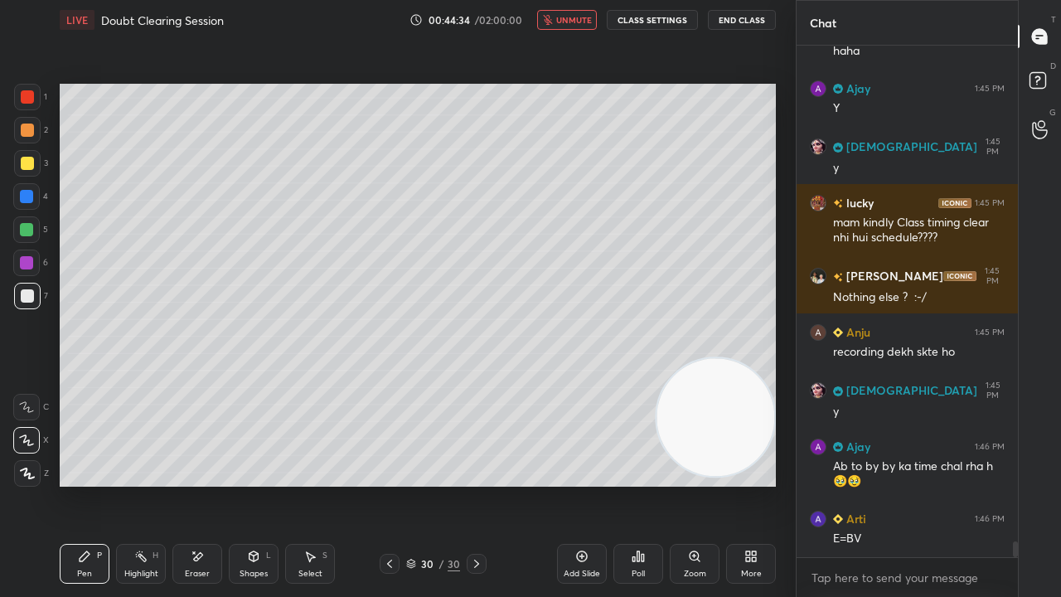
click at [571, 22] on span "unmute" at bounding box center [574, 20] width 36 height 12
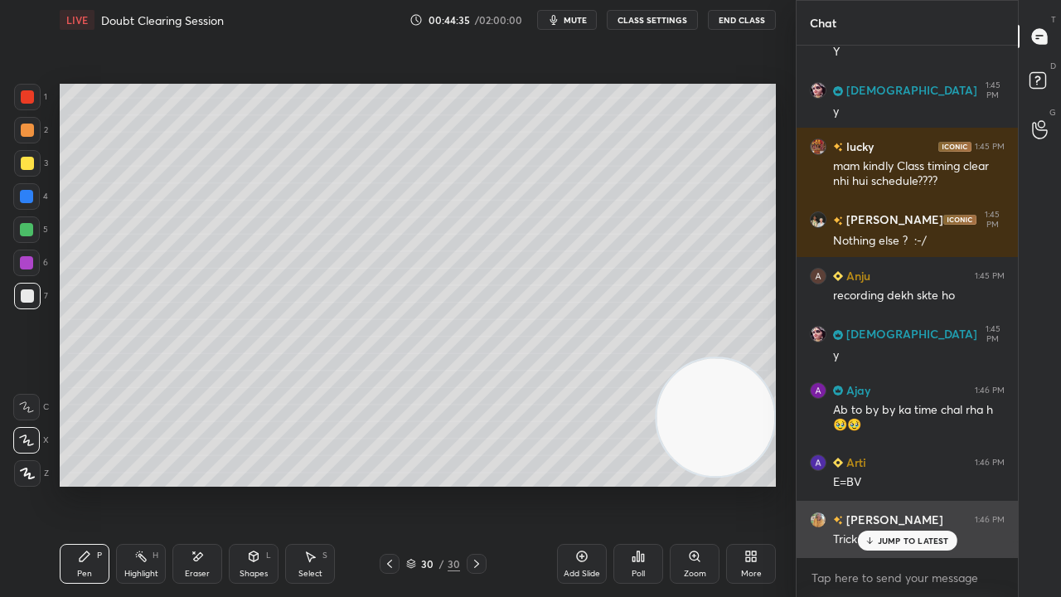
click at [912, 484] on p "JUMP TO LATEST" at bounding box center [913, 541] width 71 height 10
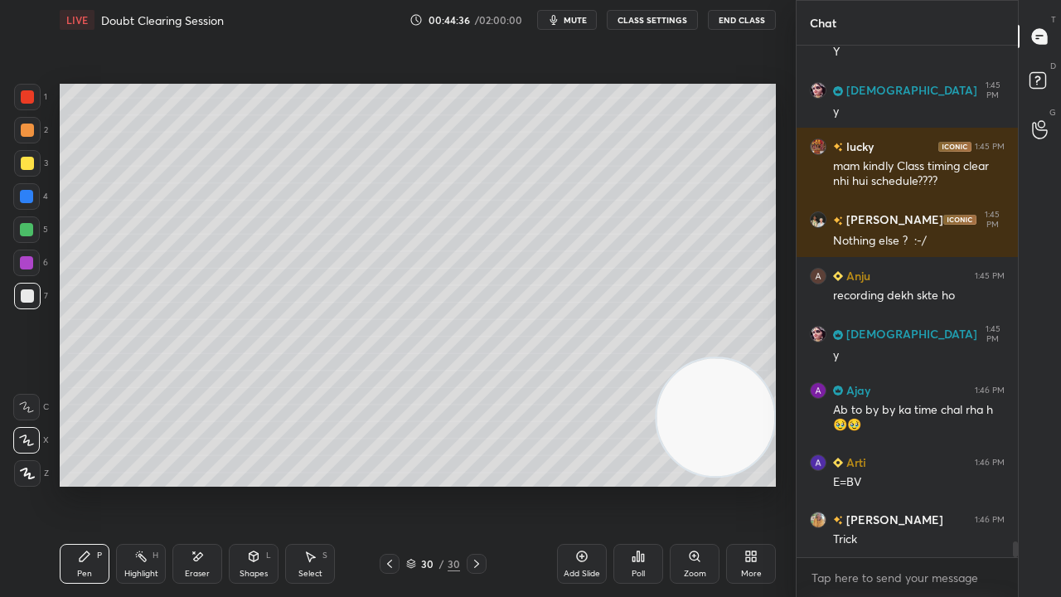
click at [904, 484] on div "x" at bounding box center [907, 577] width 221 height 39
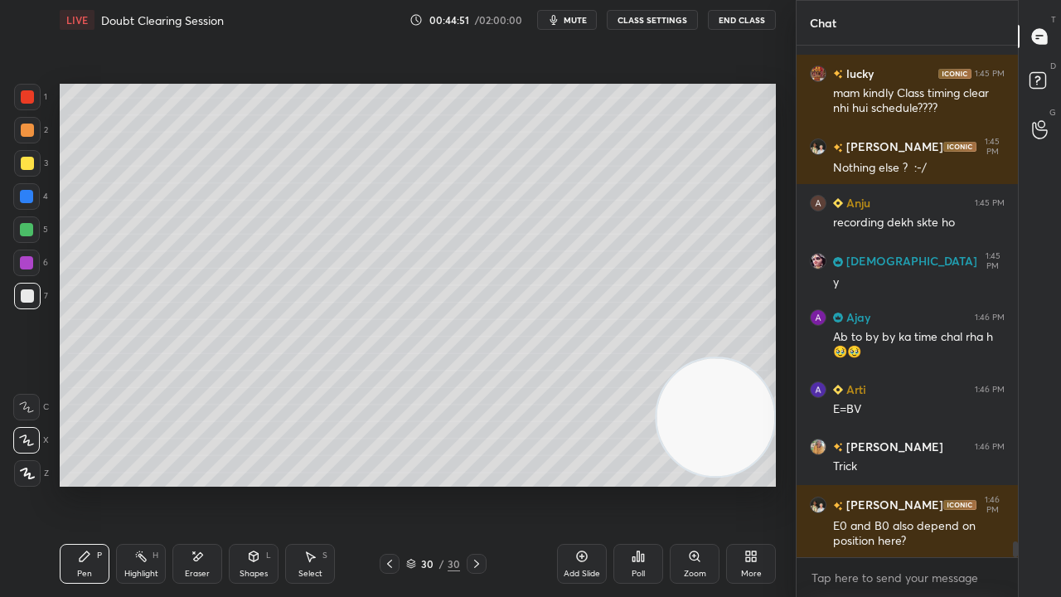
click at [575, 22] on span "mute" at bounding box center [575, 20] width 23 height 12
click at [577, 19] on span "unmute" at bounding box center [574, 20] width 36 height 12
drag, startPoint x: 713, startPoint y: 410, endPoint x: 9, endPoint y: 199, distance: 734.7
click at [40, 204] on div "1 2 3 4 5 6 7 C X Z E E Erase all H H LIVE Doubt Clearing Session 00:45:01 / 02…" at bounding box center [391, 298] width 783 height 597
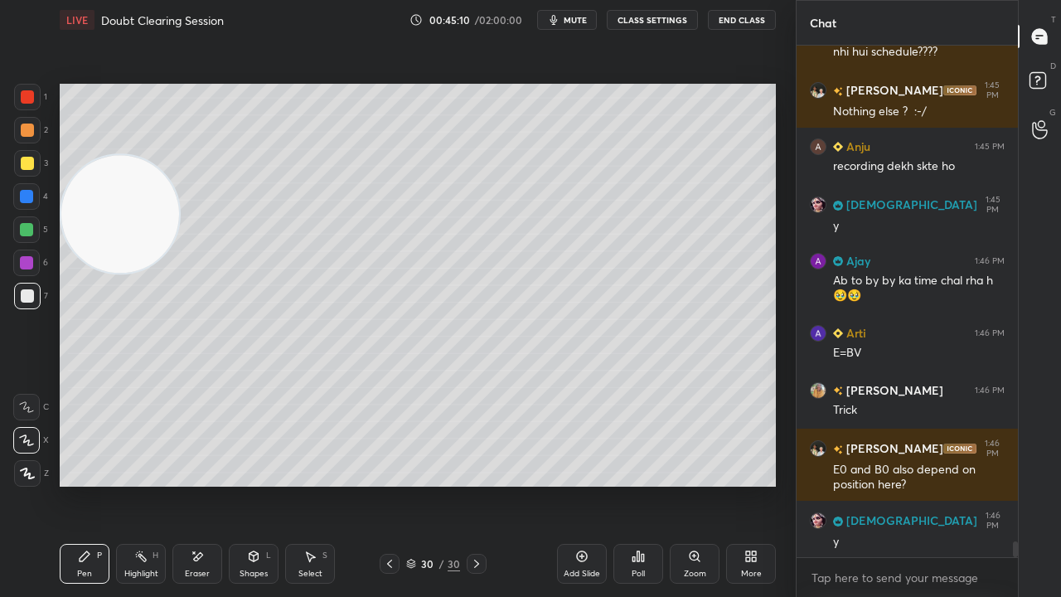
scroll to position [16020, 0]
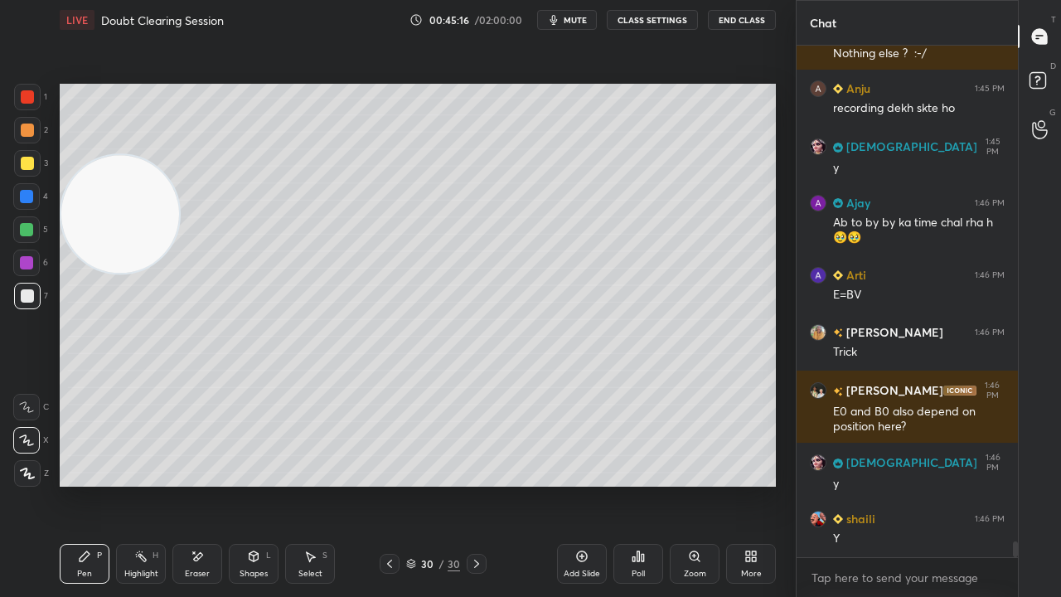
click at [174, 484] on div "Eraser" at bounding box center [197, 564] width 50 height 40
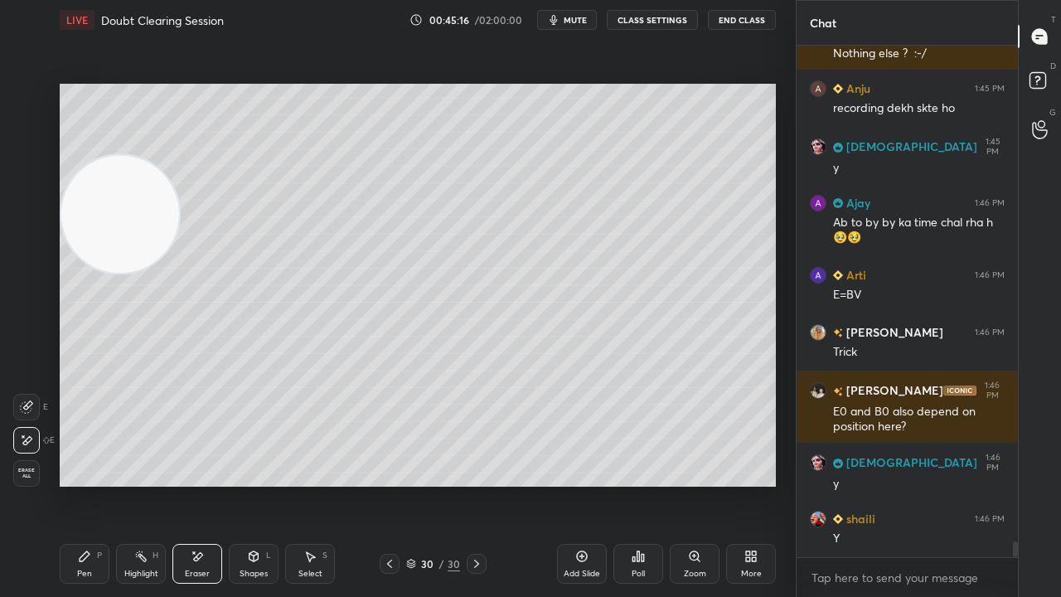
click at [174, 484] on div "Eraser" at bounding box center [197, 564] width 50 height 40
drag, startPoint x: 153, startPoint y: 567, endPoint x: 176, endPoint y: 522, distance: 50.4
click at [153, 484] on div "Highlight H" at bounding box center [141, 564] width 50 height 40
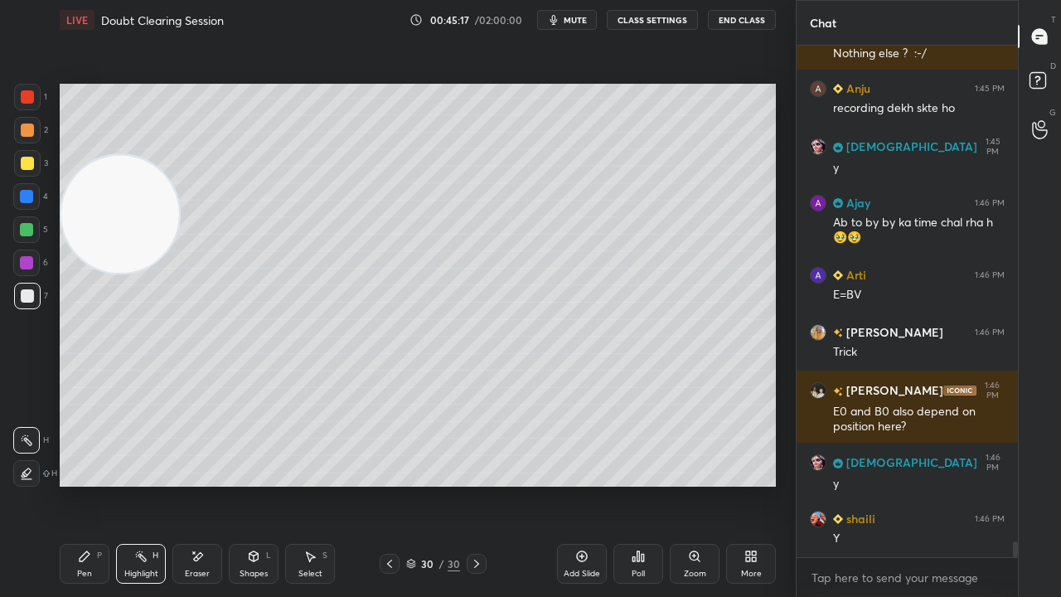
click at [208, 484] on div "Eraser" at bounding box center [197, 564] width 50 height 40
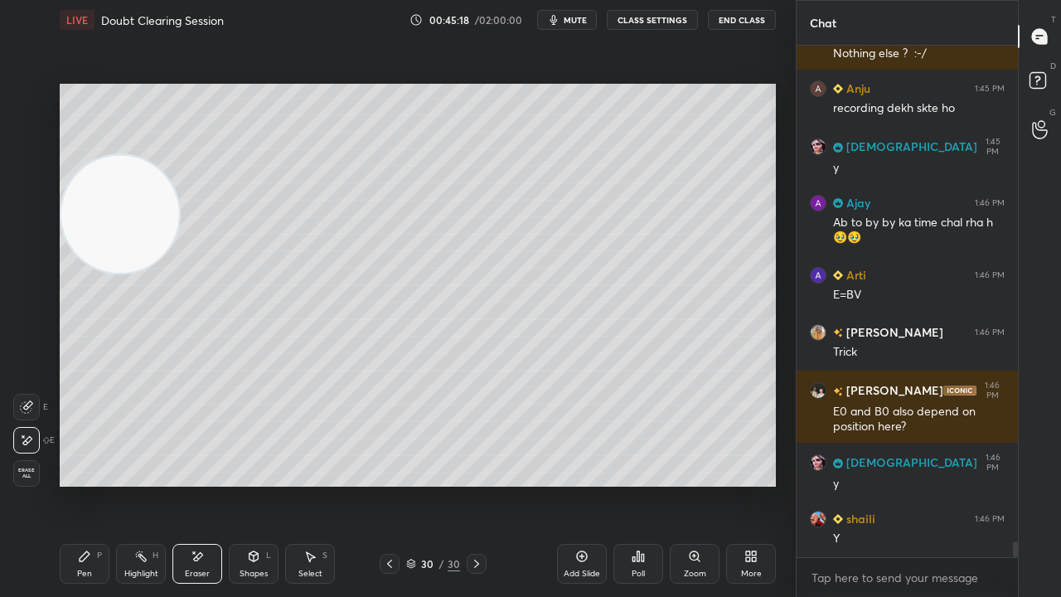
click at [100, 484] on div "Pen P" at bounding box center [85, 564] width 50 height 40
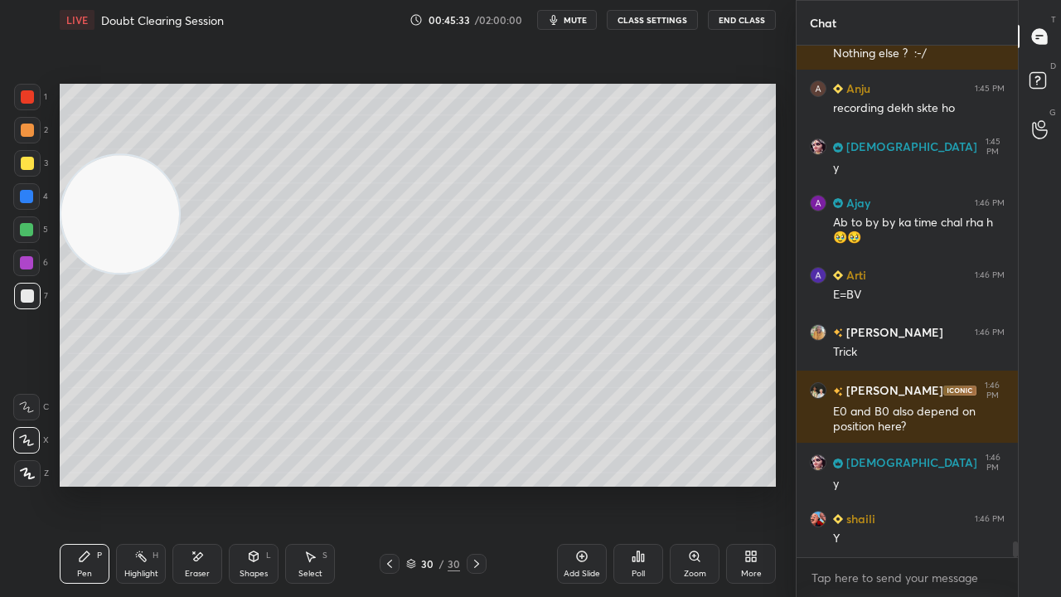
click at [565, 21] on button "mute" at bounding box center [567, 20] width 60 height 20
click at [565, 26] on button "unmute" at bounding box center [567, 20] width 60 height 20
click at [570, 20] on span "mute" at bounding box center [575, 20] width 23 height 12
click at [570, 24] on span "unmute" at bounding box center [574, 20] width 36 height 12
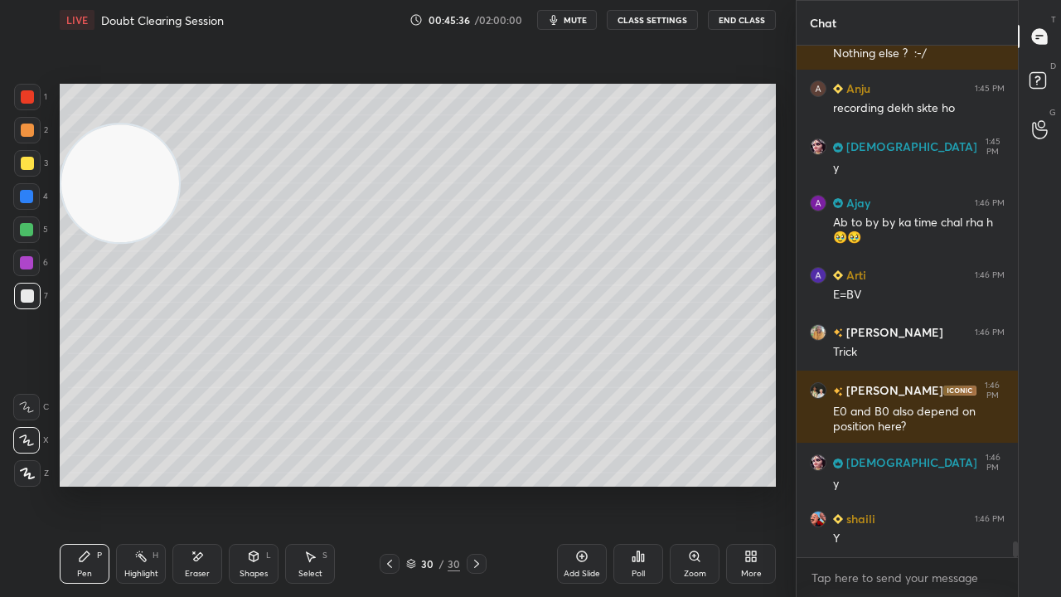
drag, startPoint x: 129, startPoint y: 219, endPoint x: 192, endPoint y: 91, distance: 142.0
click at [152, 124] on video at bounding box center [120, 183] width 118 height 118
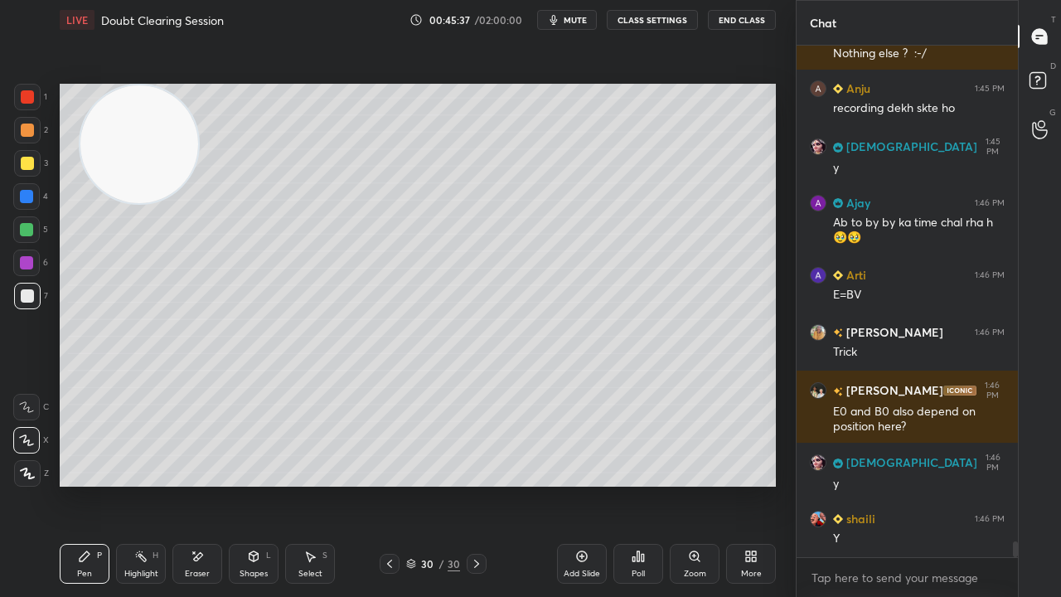
click at [575, 22] on span "mute" at bounding box center [575, 20] width 23 height 12
click at [575, 23] on span "unmute" at bounding box center [574, 20] width 36 height 12
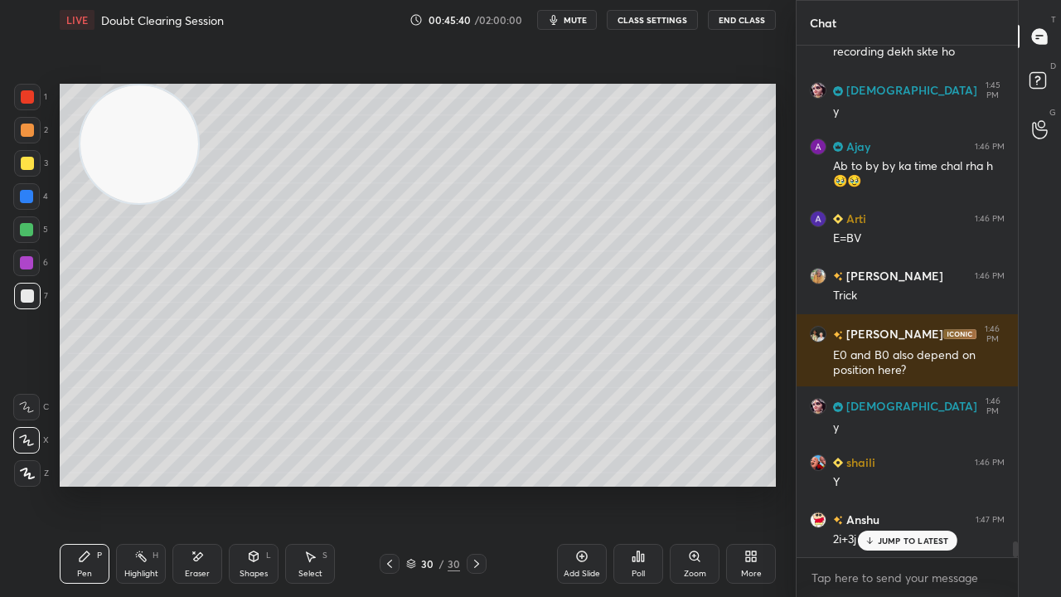
click at [887, 484] on p "JUMP TO LATEST" at bounding box center [913, 541] width 71 height 10
click at [558, 19] on icon "button" at bounding box center [553, 20] width 7 height 10
click at [564, 20] on span "unmute" at bounding box center [574, 20] width 36 height 12
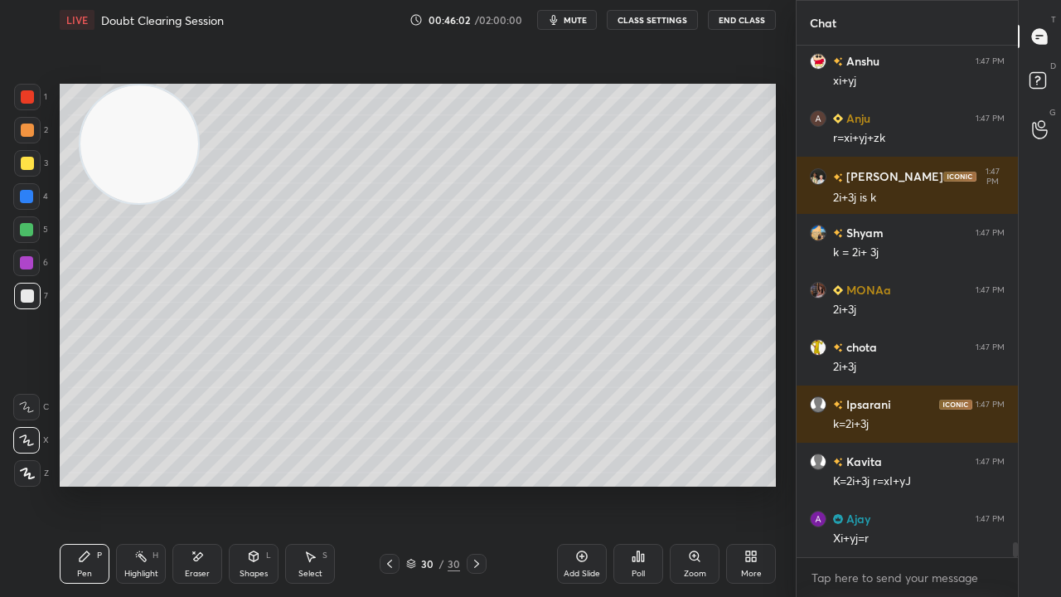
scroll to position [16877, 0]
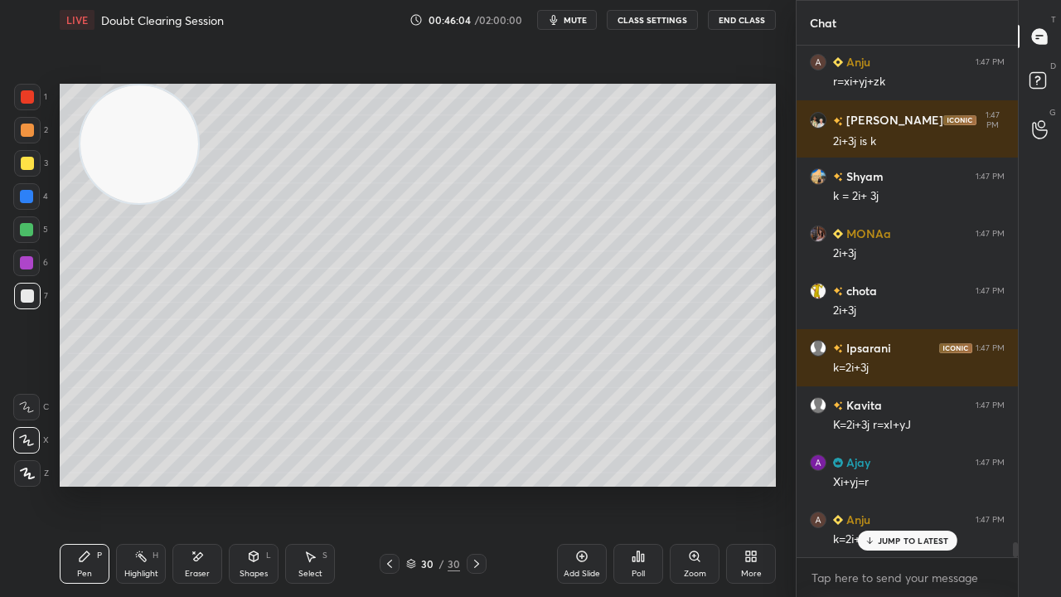
drag, startPoint x: 892, startPoint y: 541, endPoint x: 895, endPoint y: 560, distance: 20.2
click at [894, 484] on p "JUMP TO LATEST" at bounding box center [913, 541] width 71 height 10
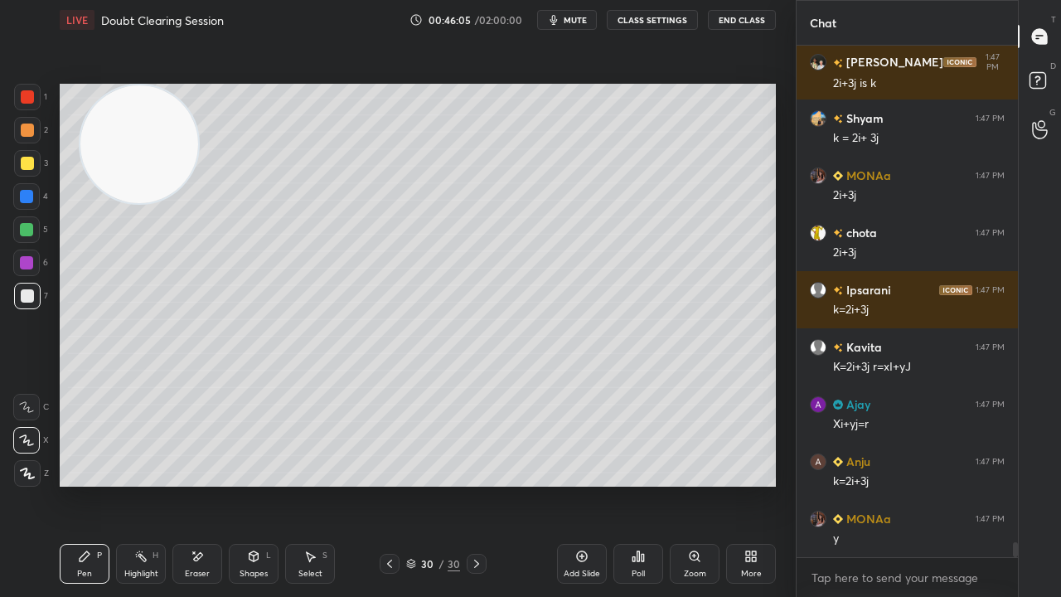
click at [584, 18] on span "mute" at bounding box center [575, 20] width 23 height 12
click at [584, 22] on span "unmute" at bounding box center [574, 20] width 36 height 12
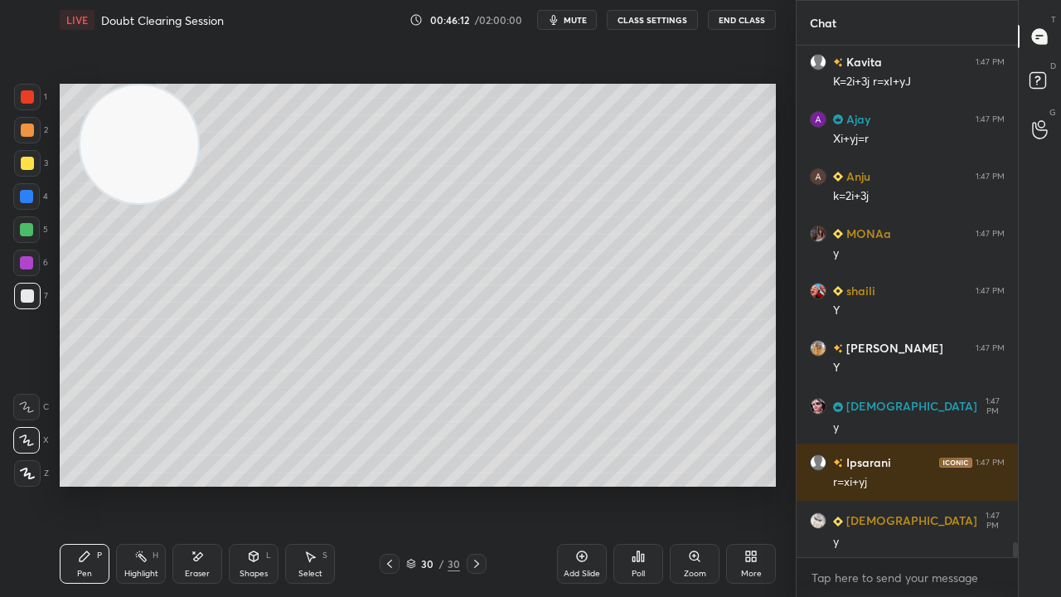
scroll to position [17279, 0]
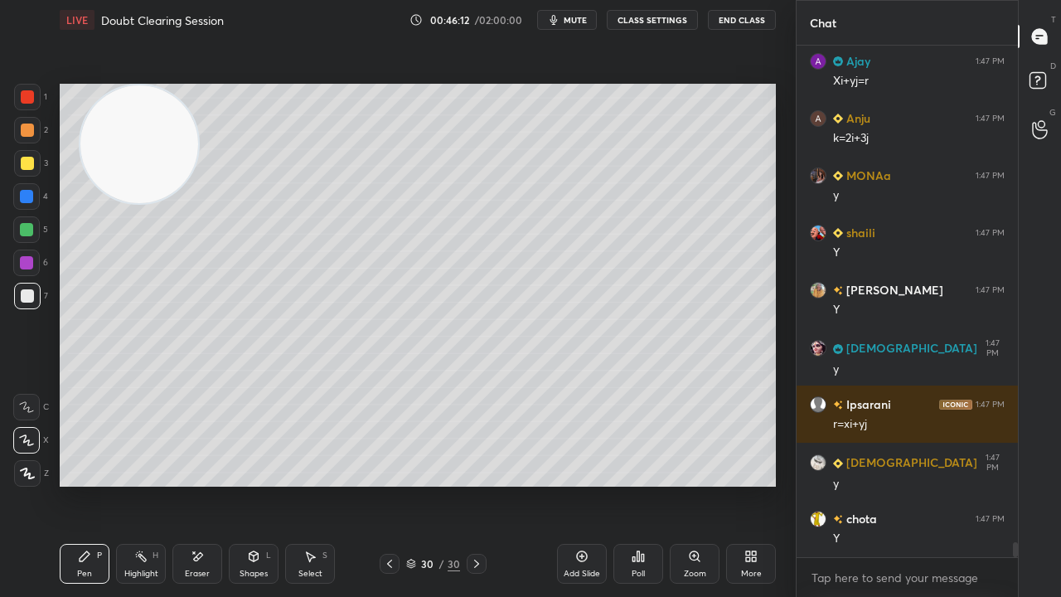
click at [580, 17] on span "mute" at bounding box center [575, 20] width 23 height 12
click at [580, 17] on span "unmute" at bounding box center [574, 20] width 36 height 12
click at [579, 17] on span "mute" at bounding box center [575, 20] width 23 height 12
click at [579, 19] on span "unmute" at bounding box center [574, 20] width 36 height 12
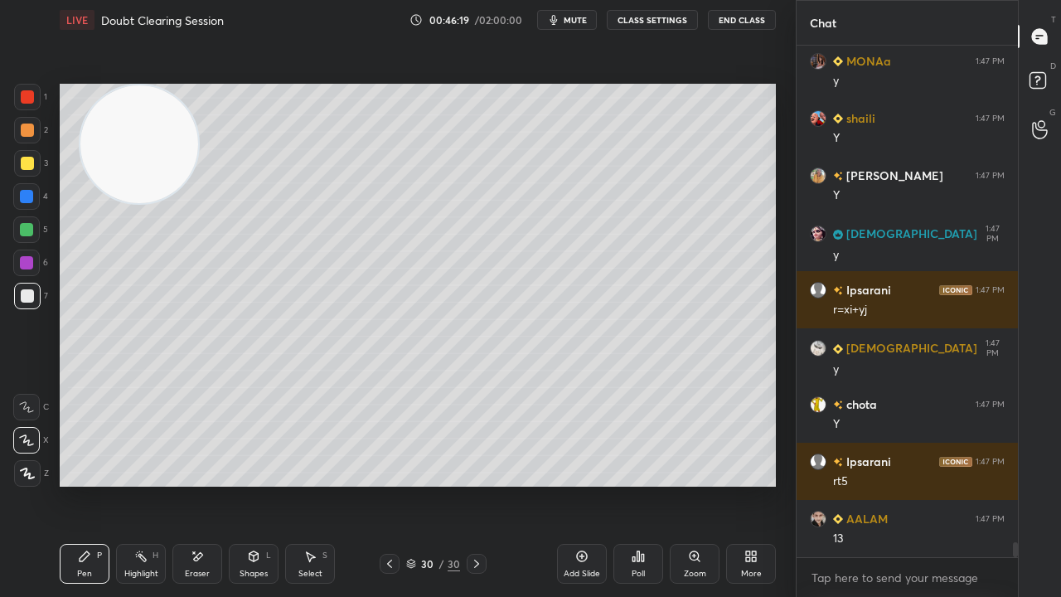
scroll to position [17449, 0]
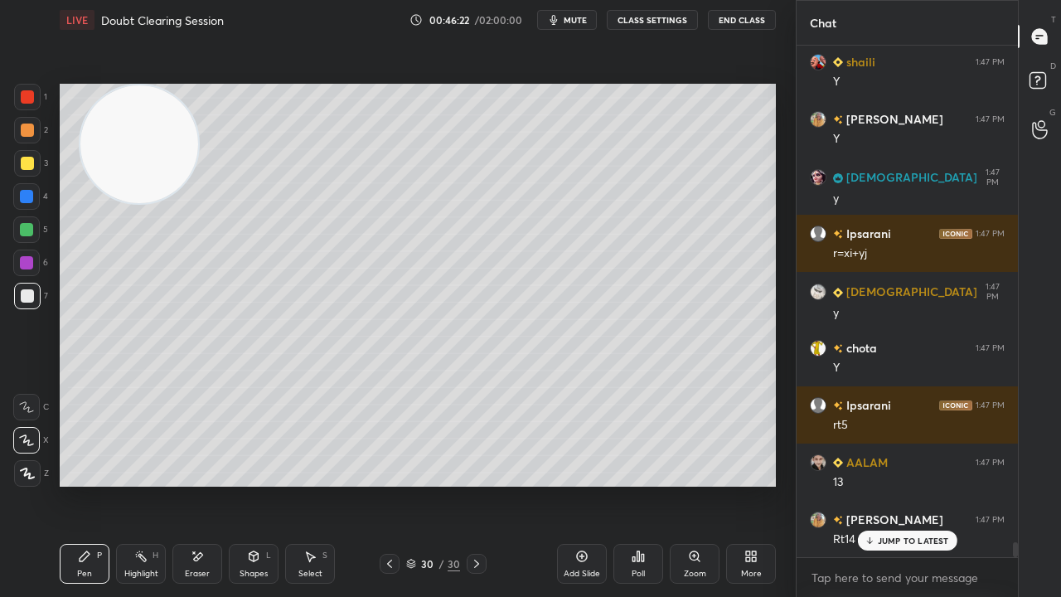
click at [924, 484] on p "JUMP TO LATEST" at bounding box center [913, 541] width 71 height 10
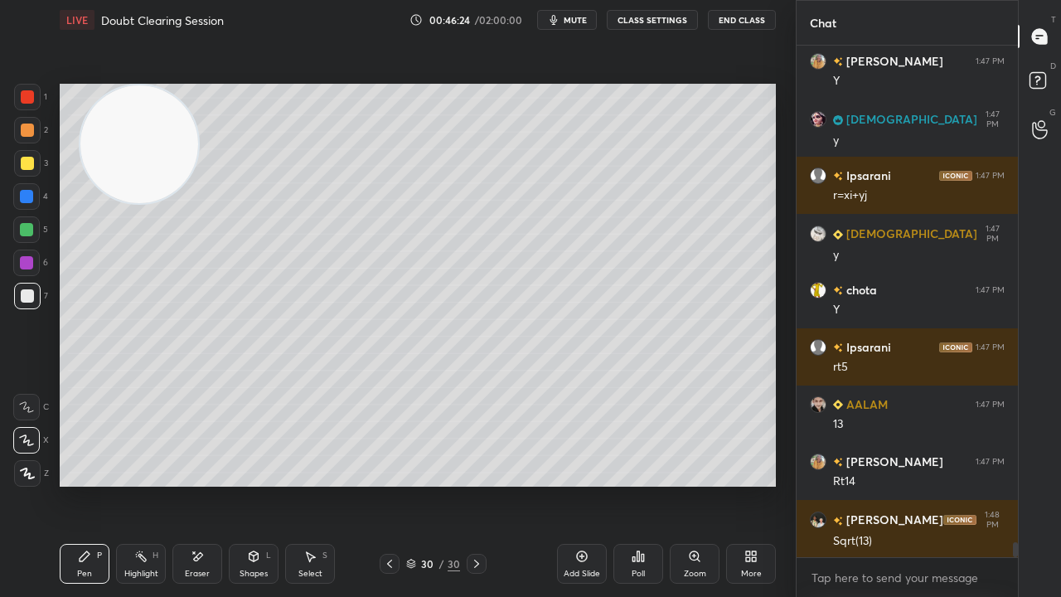
scroll to position [17564, 0]
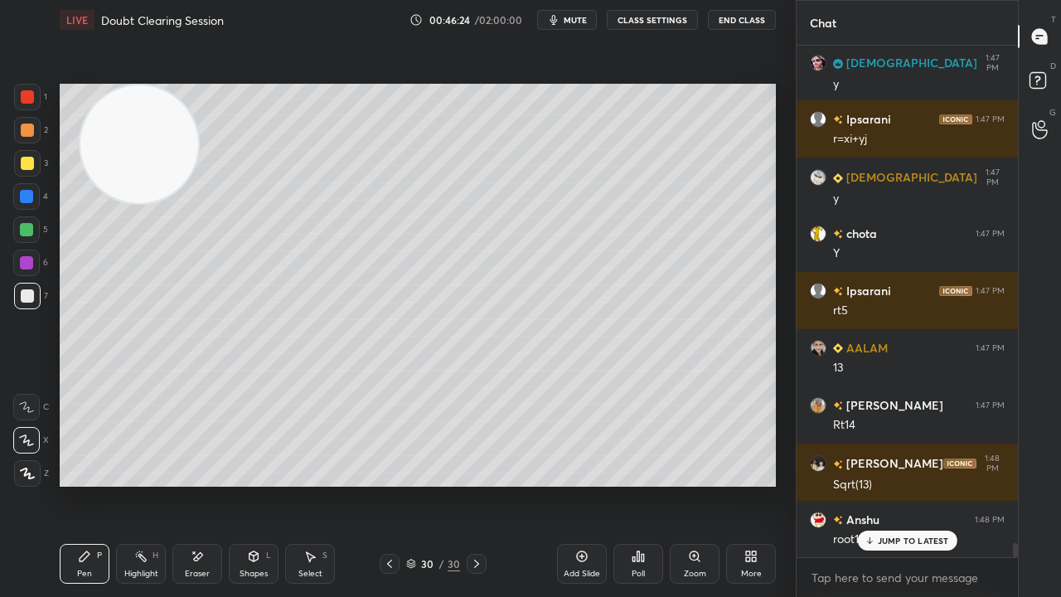
click at [579, 19] on span "mute" at bounding box center [575, 20] width 23 height 12
click at [579, 20] on span "mute" at bounding box center [575, 20] width 23 height 12
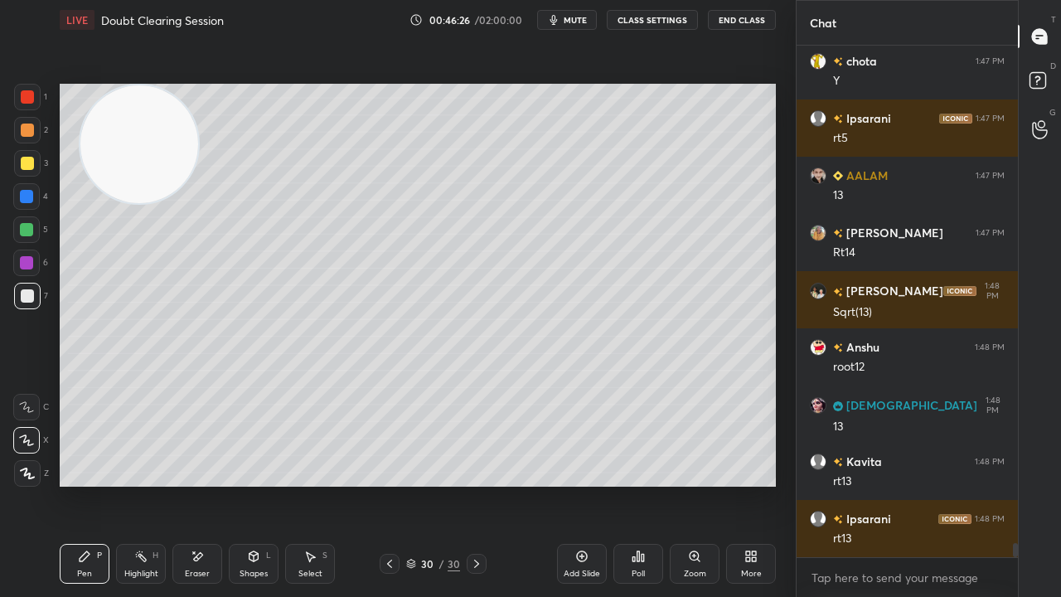
scroll to position [17851, 0]
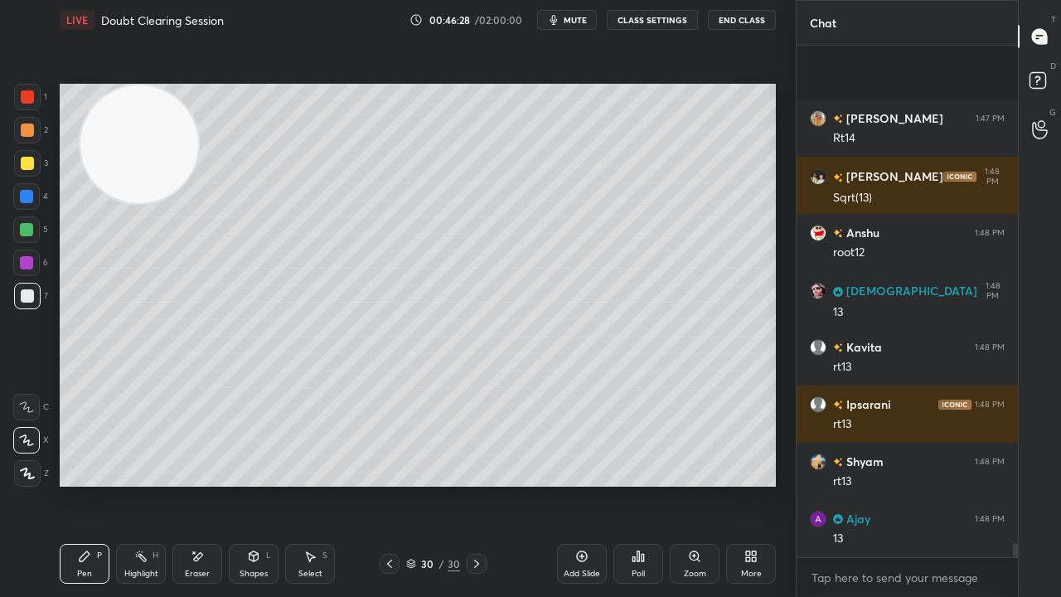
click at [584, 20] on span "mute" at bounding box center [575, 20] width 23 height 12
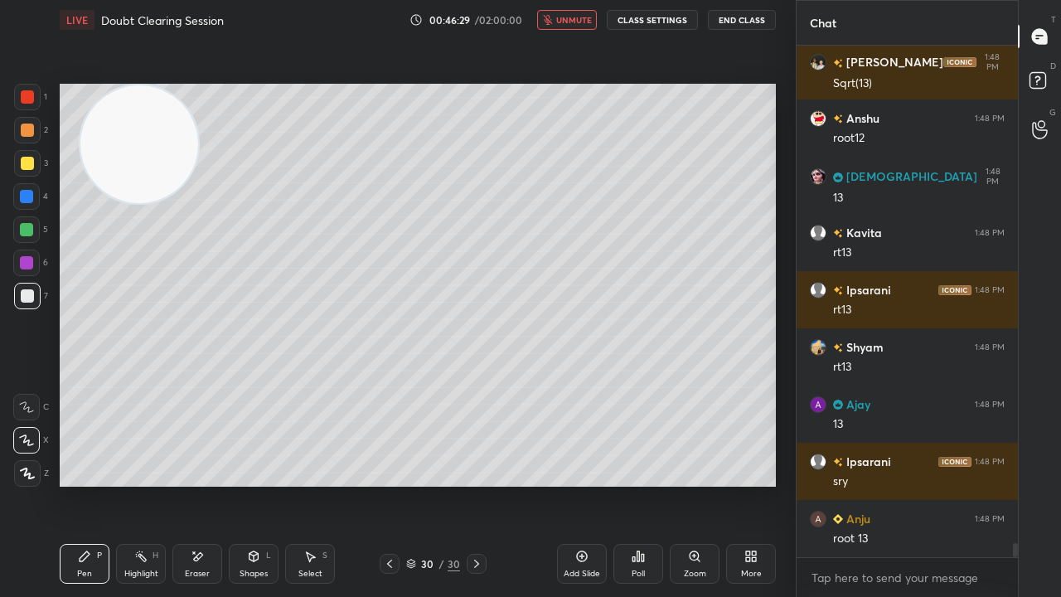
click at [583, 22] on span "unmute" at bounding box center [574, 20] width 36 height 12
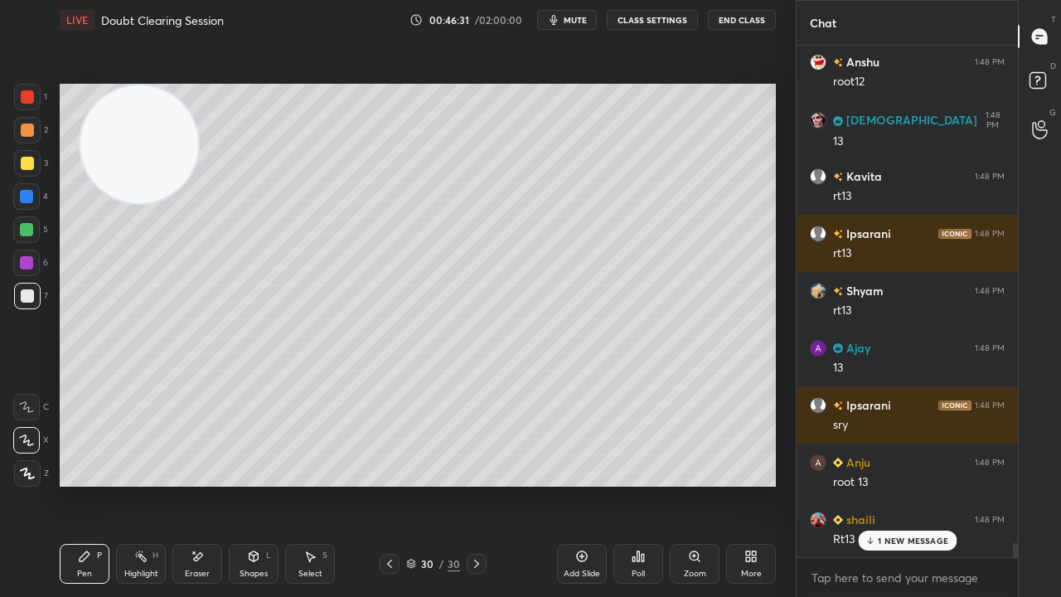
scroll to position [18079, 0]
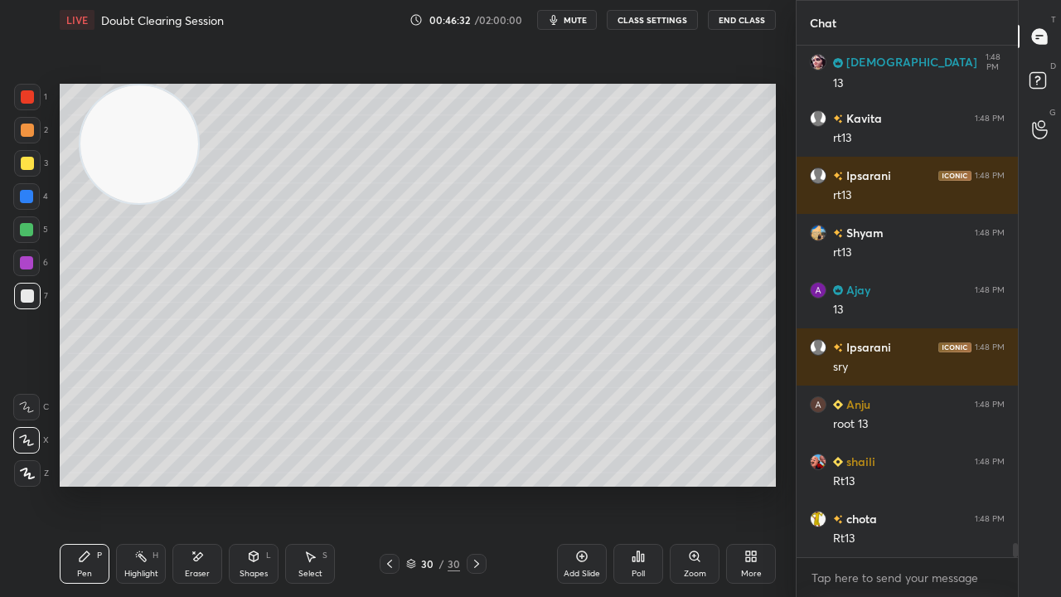
click at [584, 23] on span "mute" at bounding box center [575, 20] width 23 height 12
click at [581, 22] on span "unmute" at bounding box center [574, 20] width 36 height 12
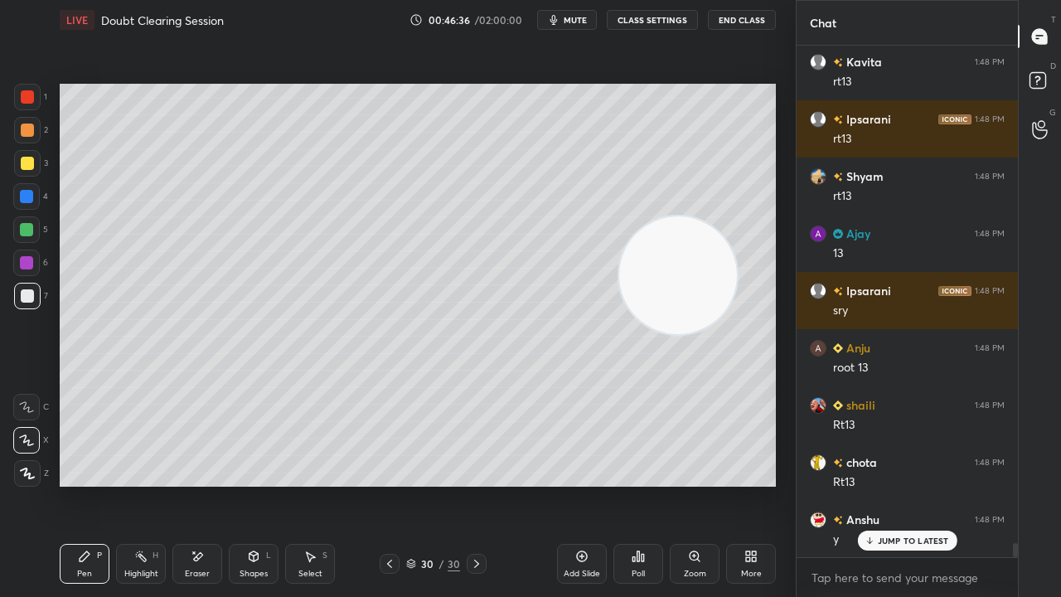
drag, startPoint x: 370, startPoint y: 252, endPoint x: 691, endPoint y: 298, distance: 324.9
click at [687, 298] on video at bounding box center [678, 275] width 118 height 118
click at [584, 484] on div "Add Slide" at bounding box center [582, 574] width 36 height 8
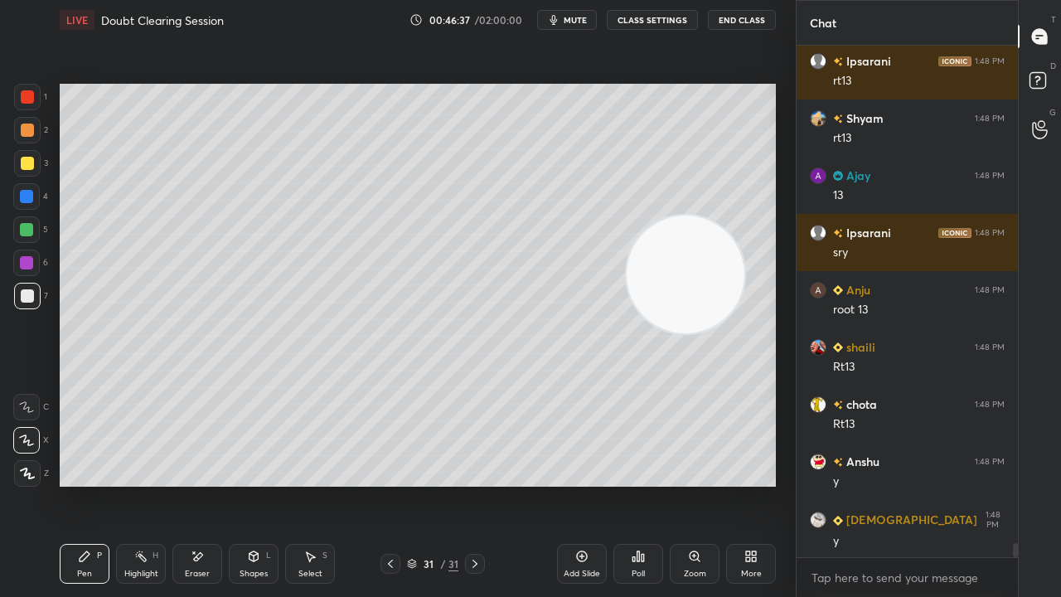
click at [20, 80] on div "1 2 3 4 5 6 7 C X Z E E Erase all H H LIVE Doubt Clearing Session 00:46:37 / 02…" at bounding box center [391, 298] width 783 height 597
drag, startPoint x: 32, startPoint y: 175, endPoint x: 53, endPoint y: 157, distance: 28.2
click at [32, 175] on div at bounding box center [27, 163] width 27 height 27
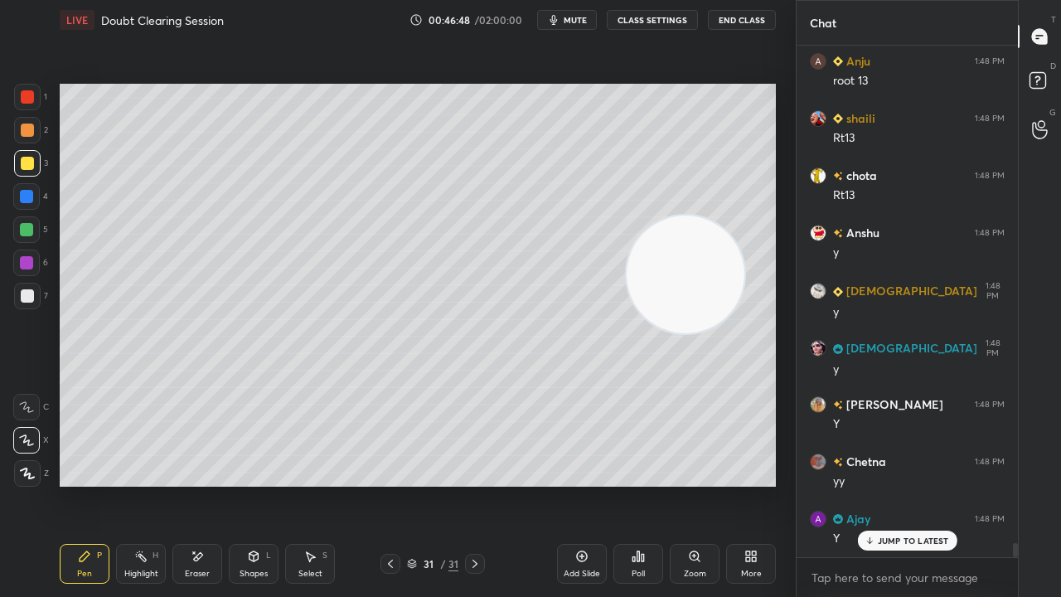
scroll to position [18479, 0]
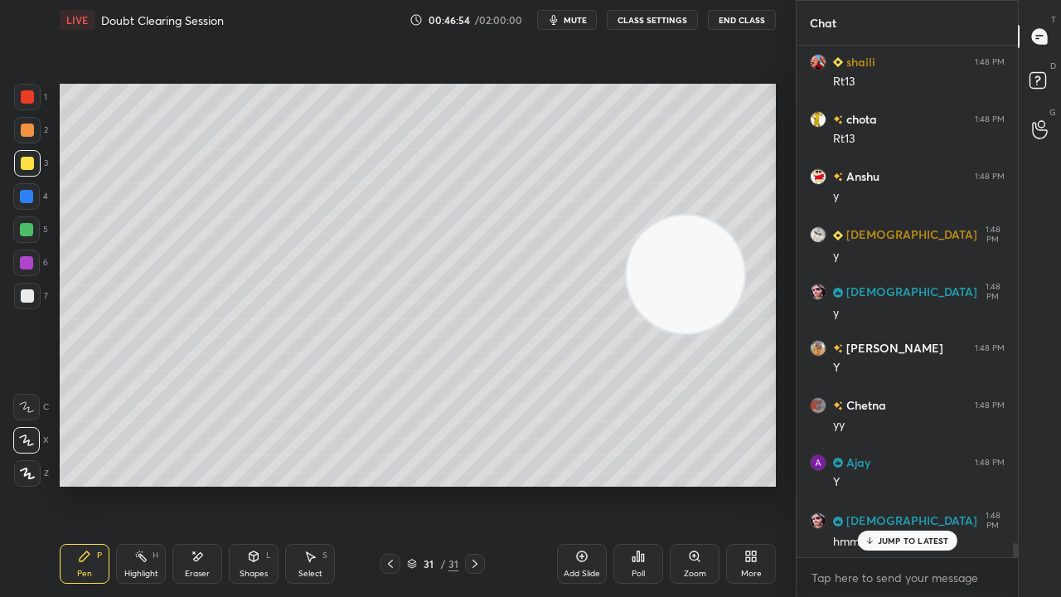
click at [257, 484] on div "Shapes L" at bounding box center [254, 564] width 50 height 40
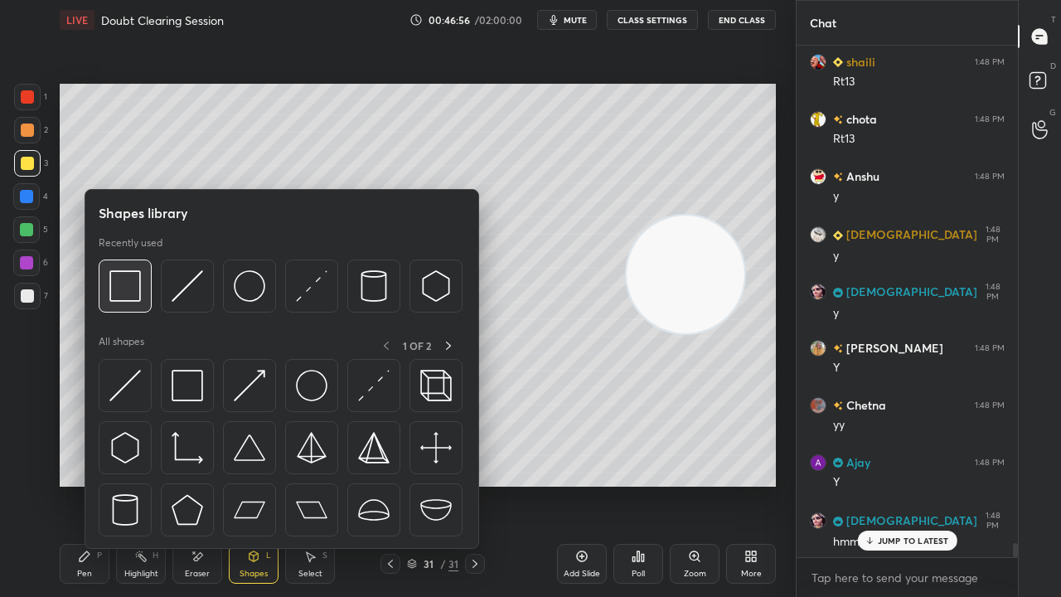
click at [143, 298] on div at bounding box center [125, 285] width 53 height 53
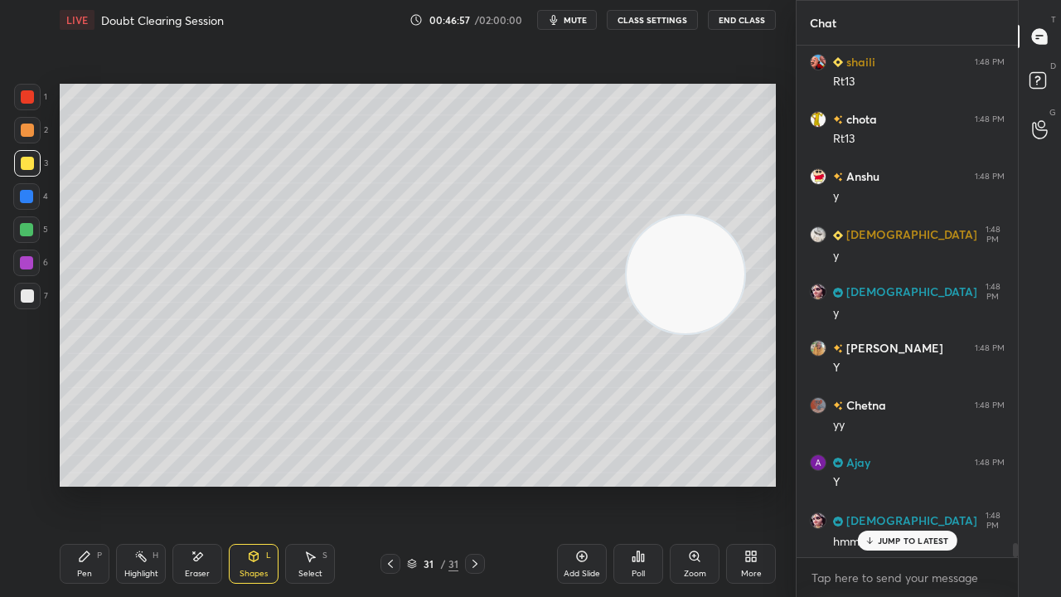
click at [23, 234] on div at bounding box center [26, 229] width 13 height 13
click at [78, 484] on div "Pen P" at bounding box center [85, 564] width 50 height 40
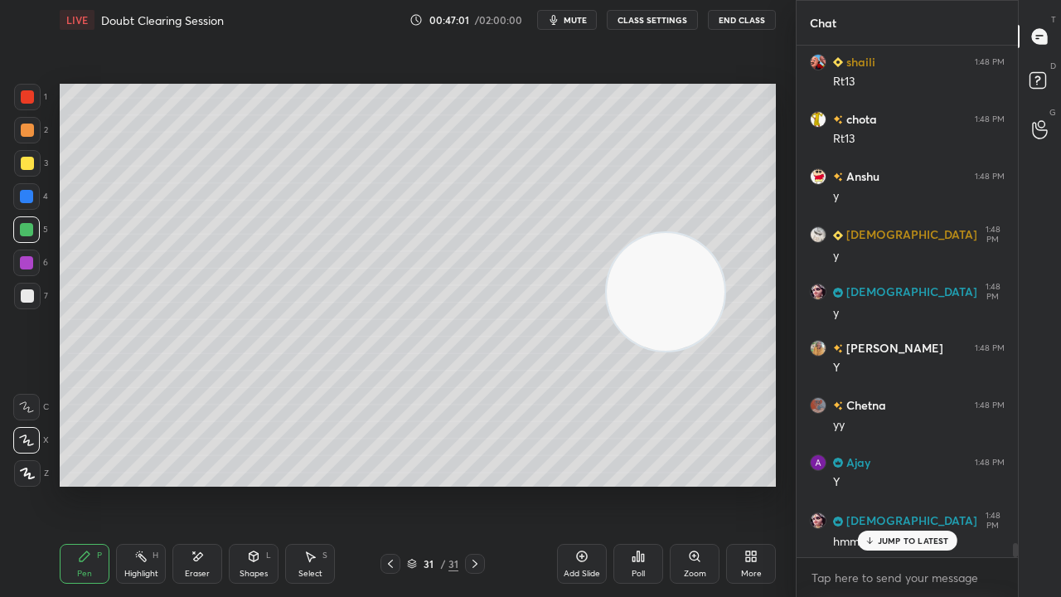
drag, startPoint x: 673, startPoint y: 318, endPoint x: 48, endPoint y: 554, distance: 668.0
click at [51, 484] on div "1 2 3 4 5 6 7 C X Z E E Erase all H H LIVE Doubt Clearing Session 00:47:01 / 02…" at bounding box center [391, 298] width 783 height 597
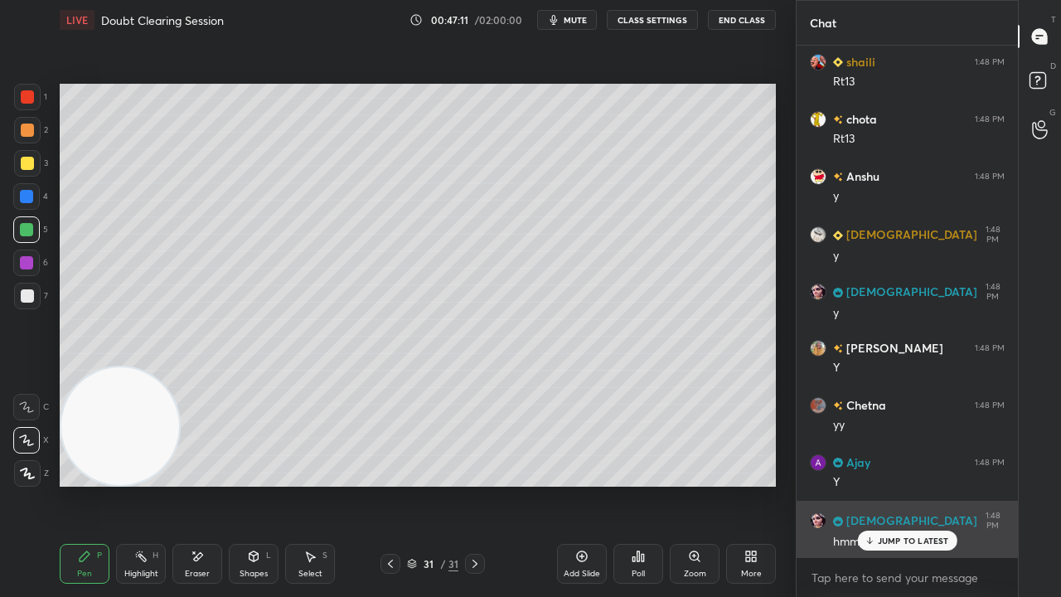
click at [915, 484] on p "JUMP TO LATEST" at bounding box center [913, 541] width 71 height 10
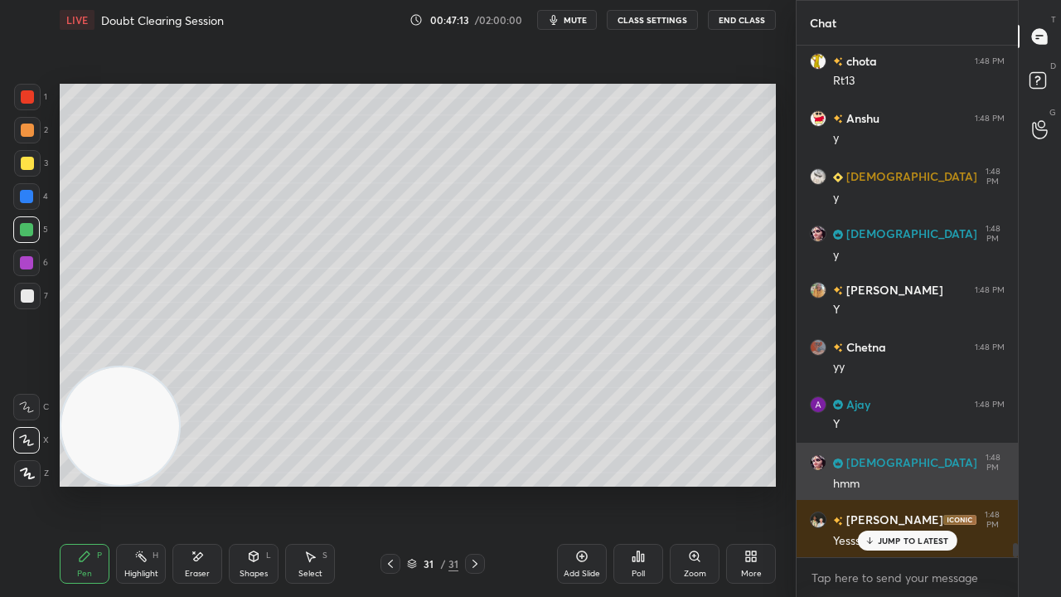
scroll to position [18593, 0]
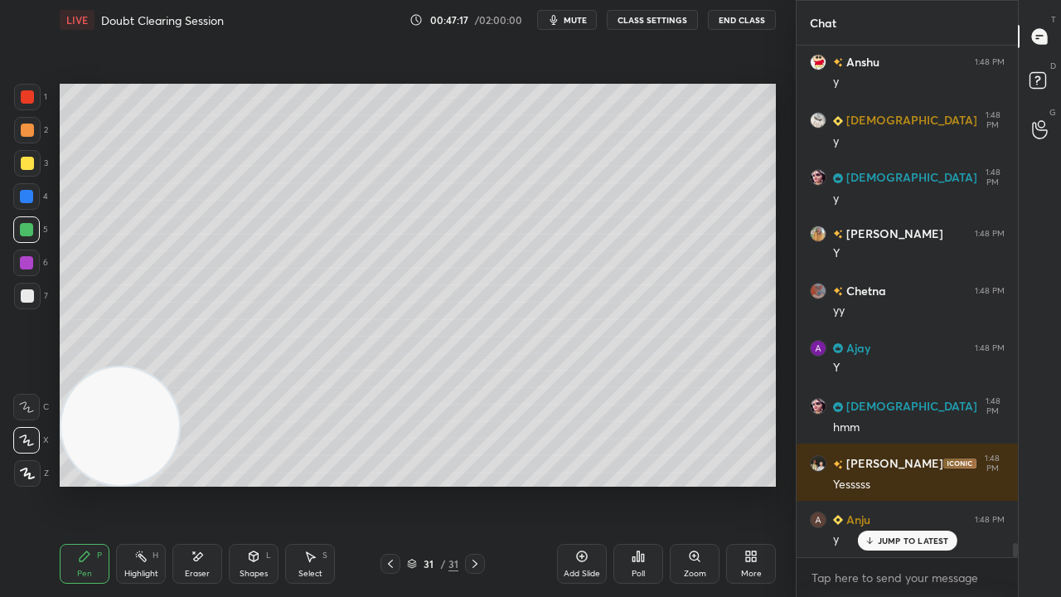
click at [212, 484] on div "Eraser" at bounding box center [197, 564] width 50 height 40
drag, startPoint x: 83, startPoint y: 561, endPoint x: 85, endPoint y: 541, distance: 20.0
click at [82, 484] on icon at bounding box center [84, 556] width 13 height 13
drag, startPoint x: 122, startPoint y: 422, endPoint x: 725, endPoint y: 477, distance: 606.0
click at [179, 477] on video at bounding box center [120, 426] width 118 height 118
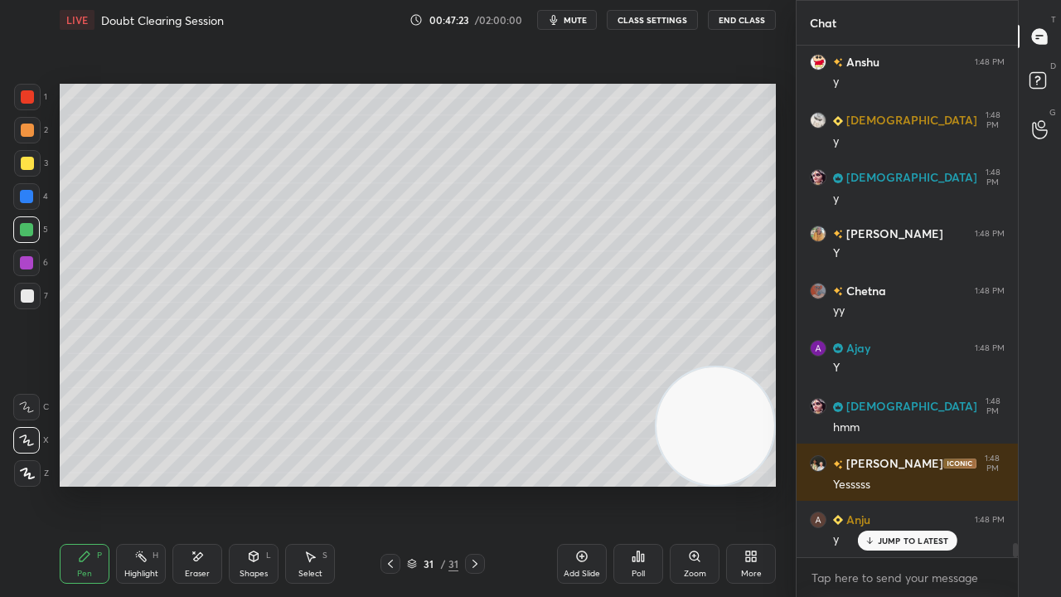
click at [23, 307] on div at bounding box center [27, 296] width 27 height 27
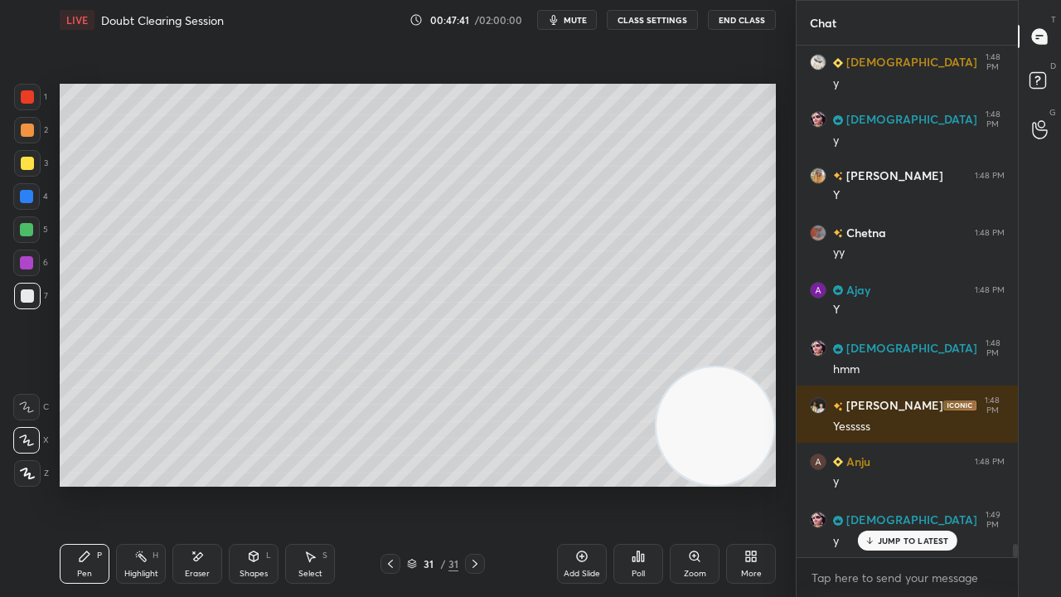
scroll to position [18708, 0]
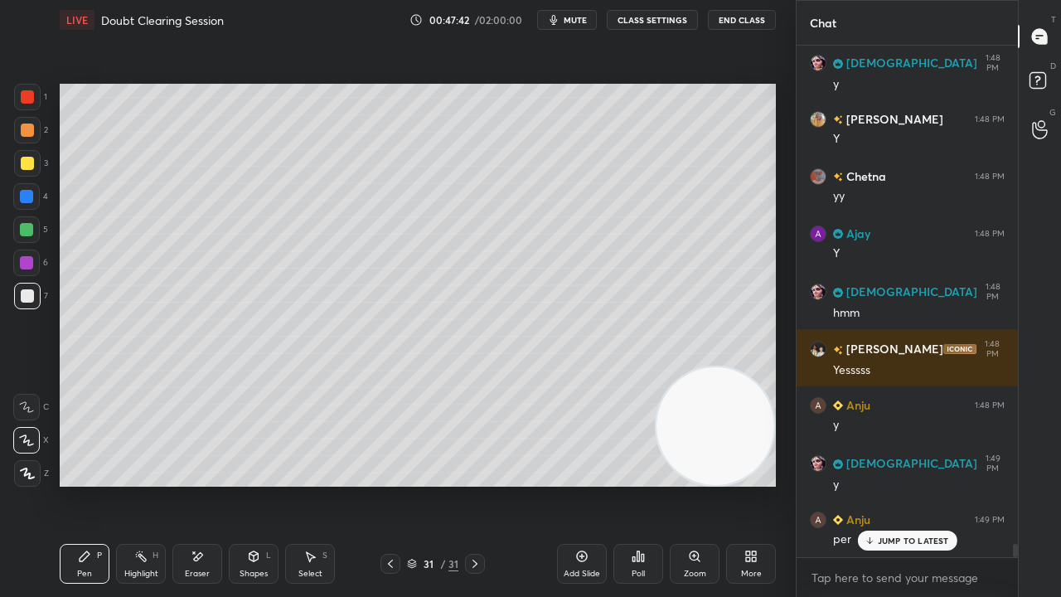
click at [262, 484] on div "Shapes L" at bounding box center [254, 564] width 50 height 40
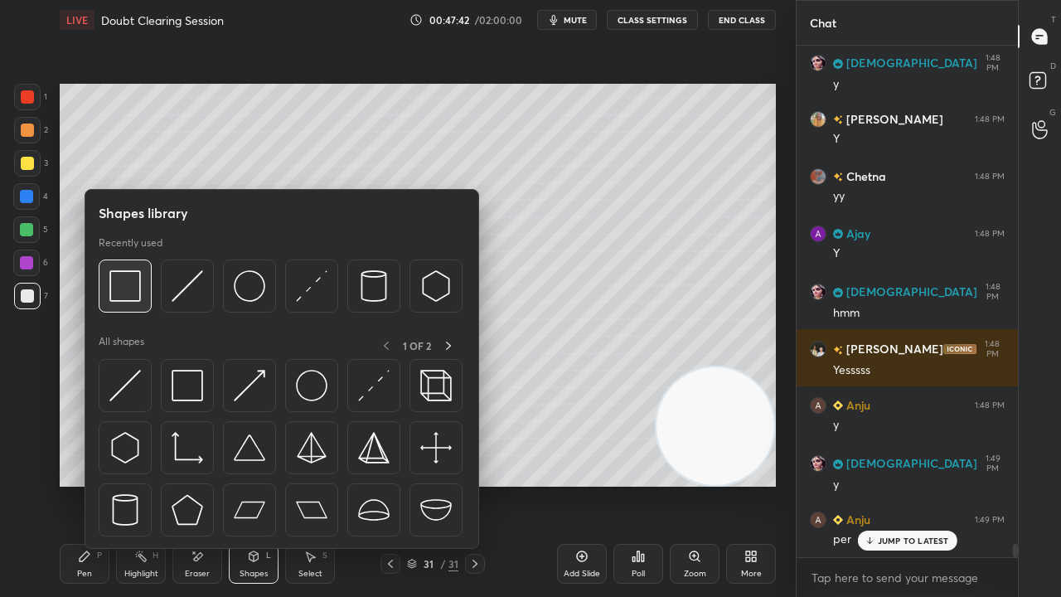
click at [138, 302] on div at bounding box center [125, 285] width 53 height 53
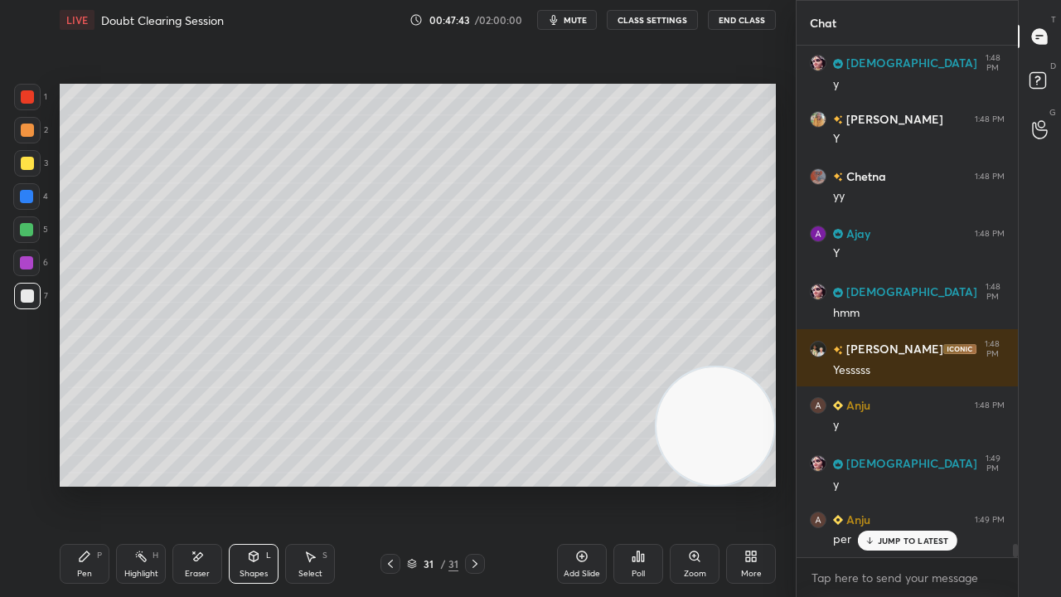
click at [25, 232] on div at bounding box center [26, 229] width 13 height 13
click at [26, 197] on div at bounding box center [26, 196] width 13 height 13
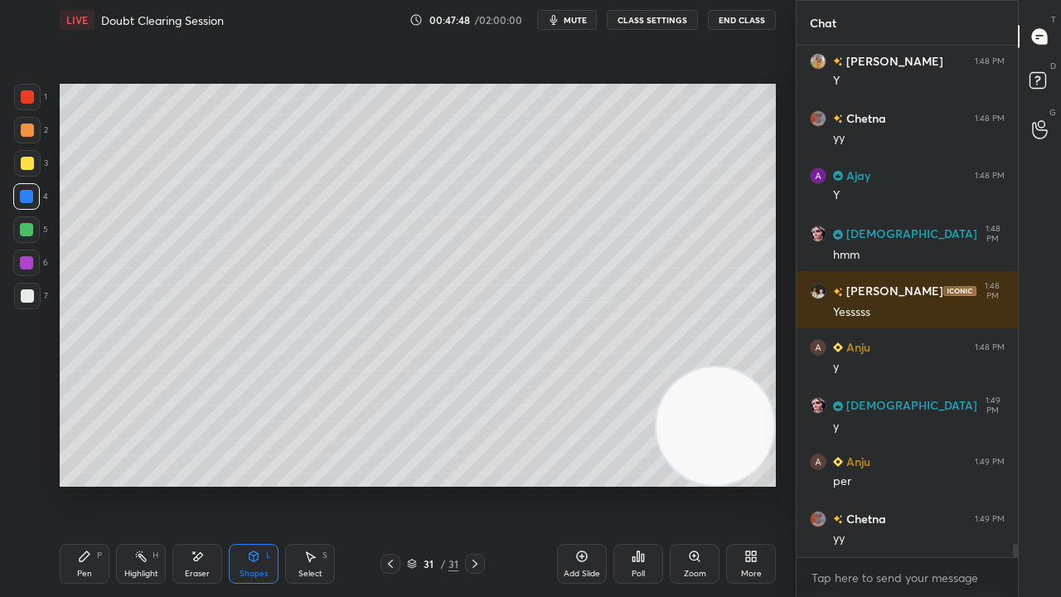
click at [79, 484] on div "Pen P" at bounding box center [85, 564] width 50 height 40
click at [28, 299] on div at bounding box center [27, 295] width 13 height 13
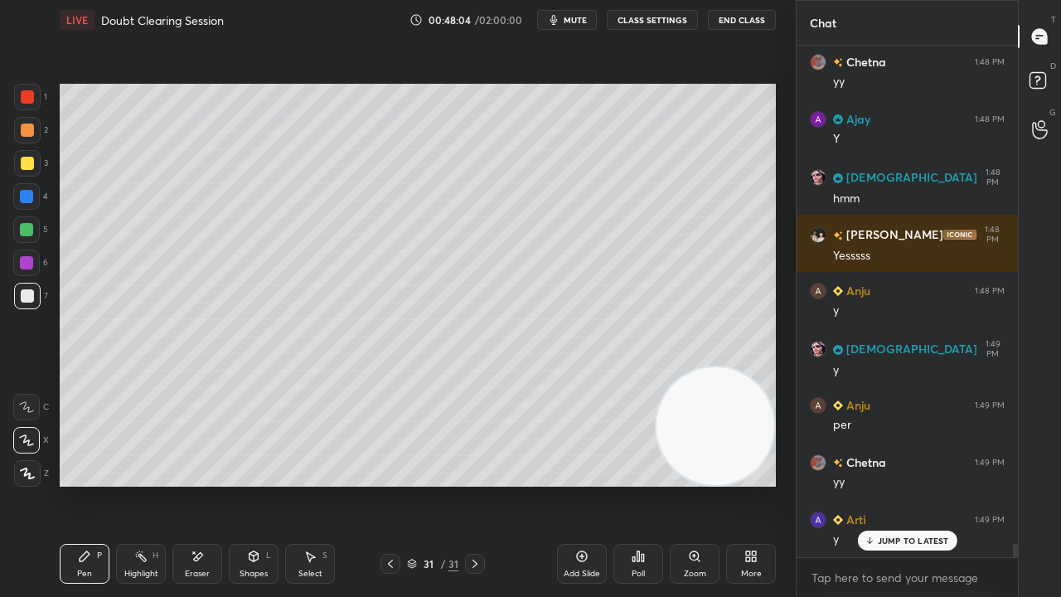
click at [250, 484] on div "Shapes L" at bounding box center [254, 564] width 50 height 40
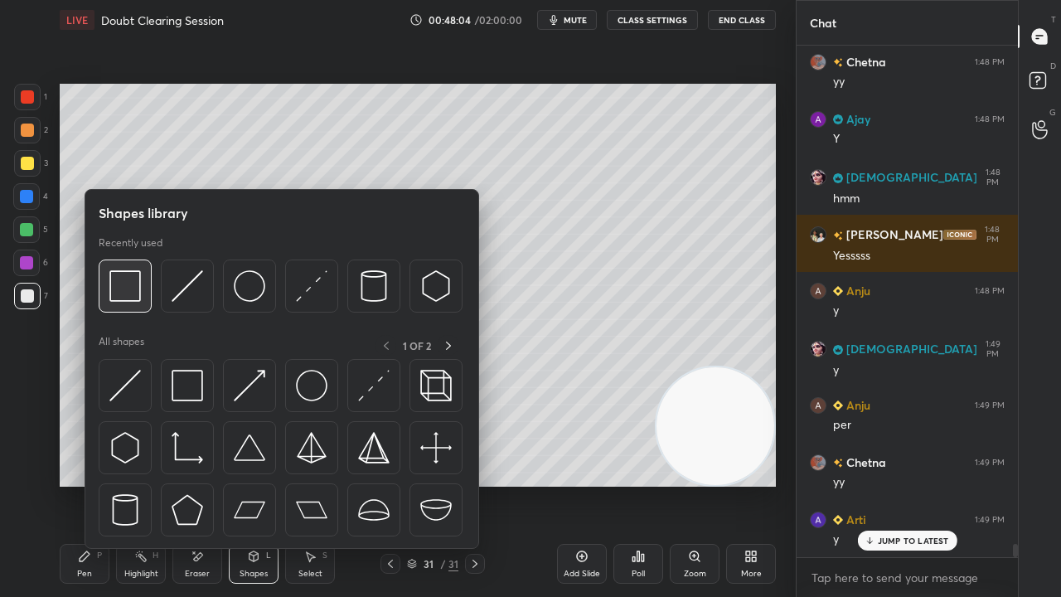
click at [146, 311] on div at bounding box center [125, 285] width 53 height 53
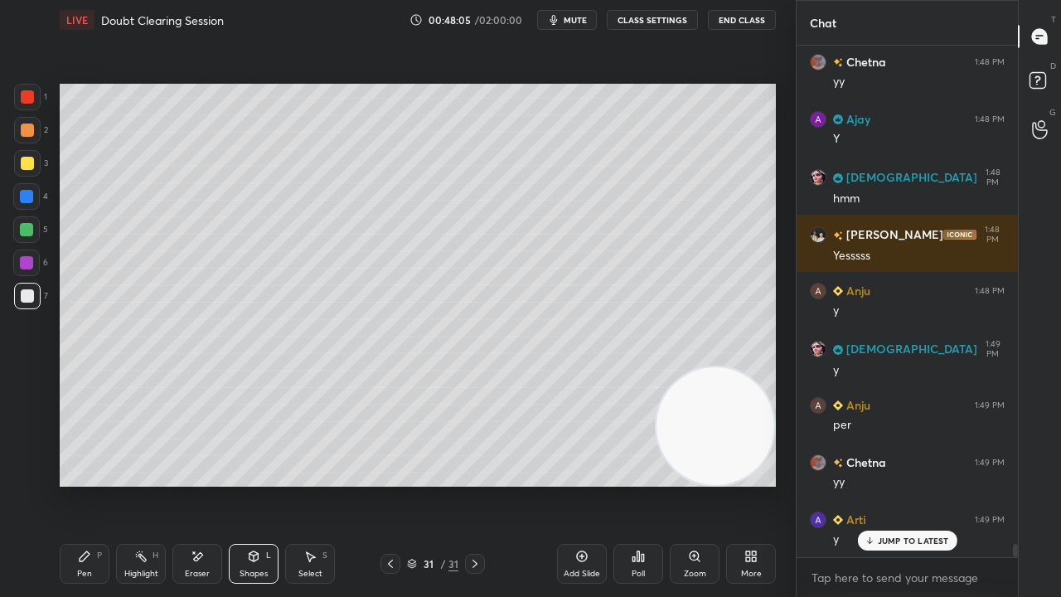
click at [20, 226] on div at bounding box center [26, 229] width 13 height 13
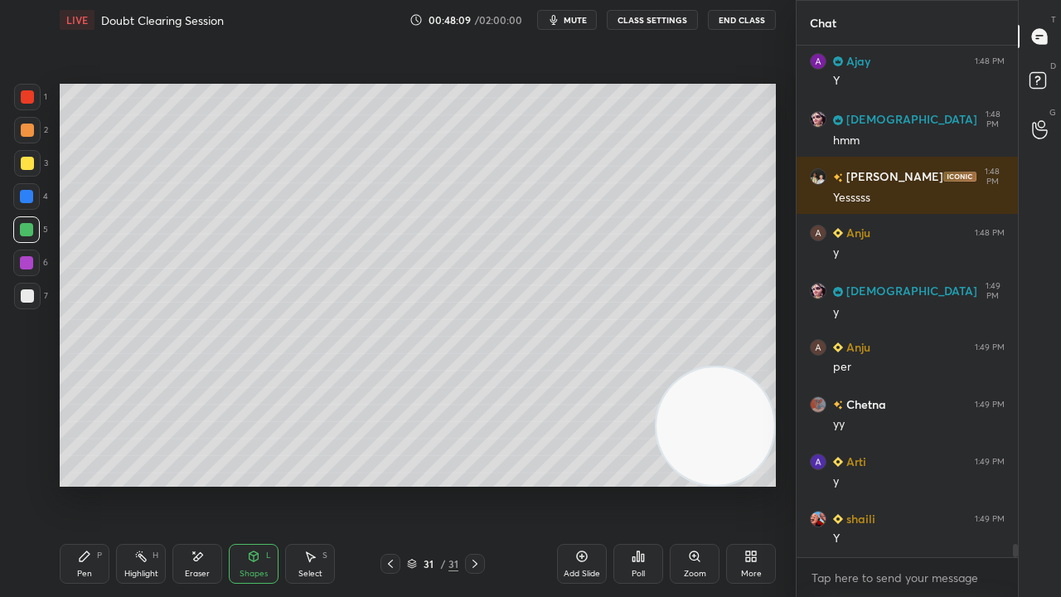
click at [93, 484] on div "Pen P" at bounding box center [85, 564] width 50 height 40
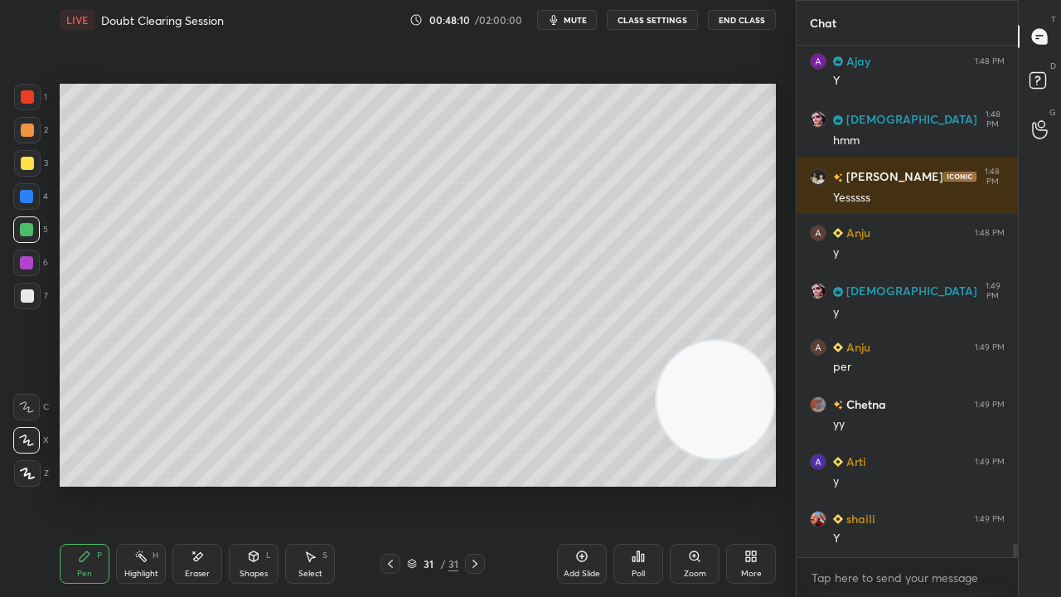
drag, startPoint x: 695, startPoint y: 436, endPoint x: 675, endPoint y: 173, distance: 263.6
click at [686, 341] on video at bounding box center [716, 400] width 118 height 118
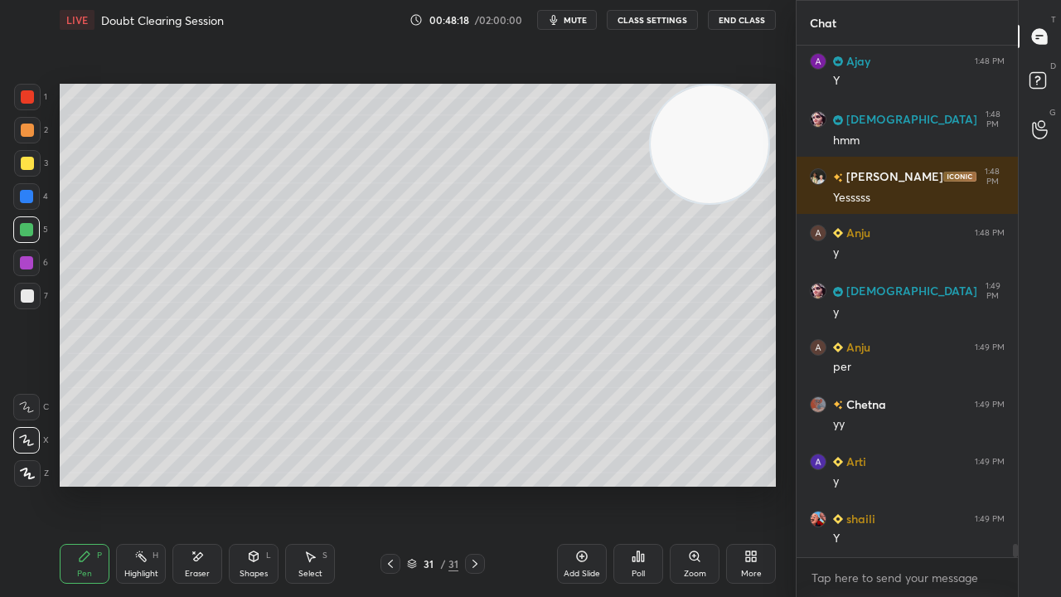
scroll to position [18937, 0]
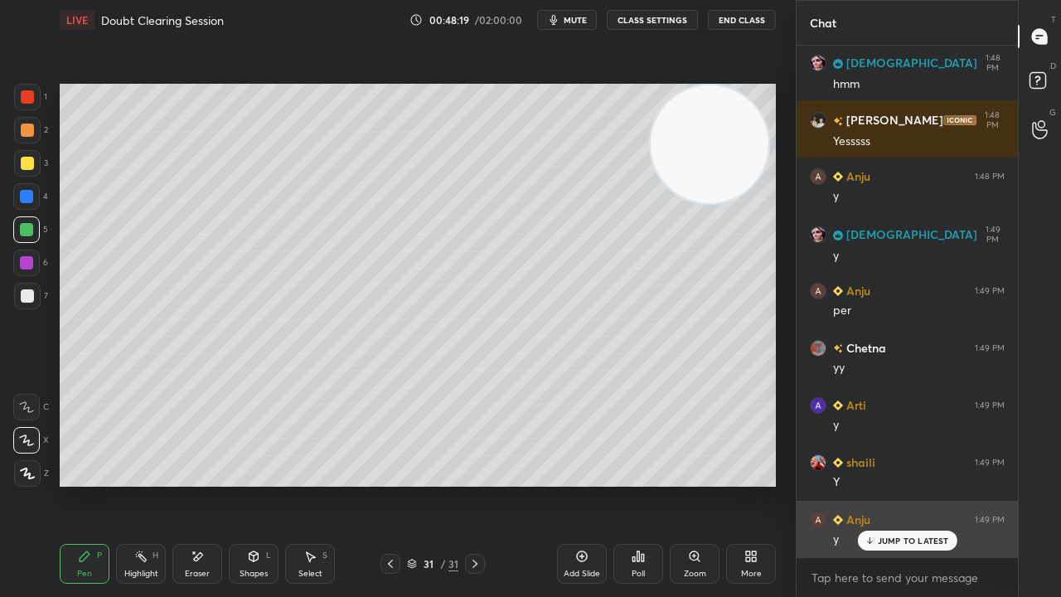
click at [920, 484] on p "JUMP TO LATEST" at bounding box center [913, 541] width 71 height 10
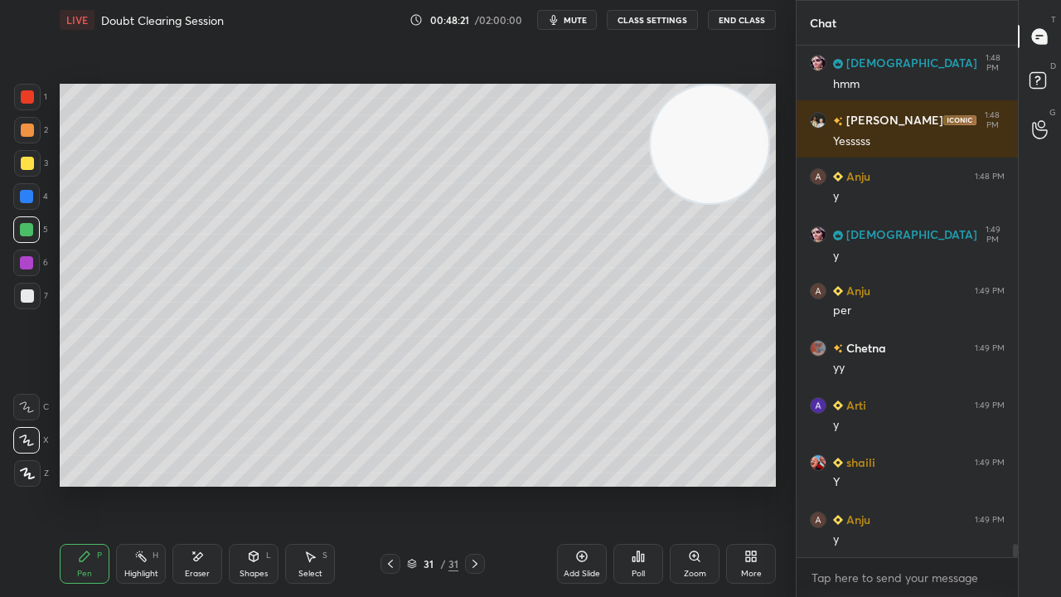
scroll to position [18995, 0]
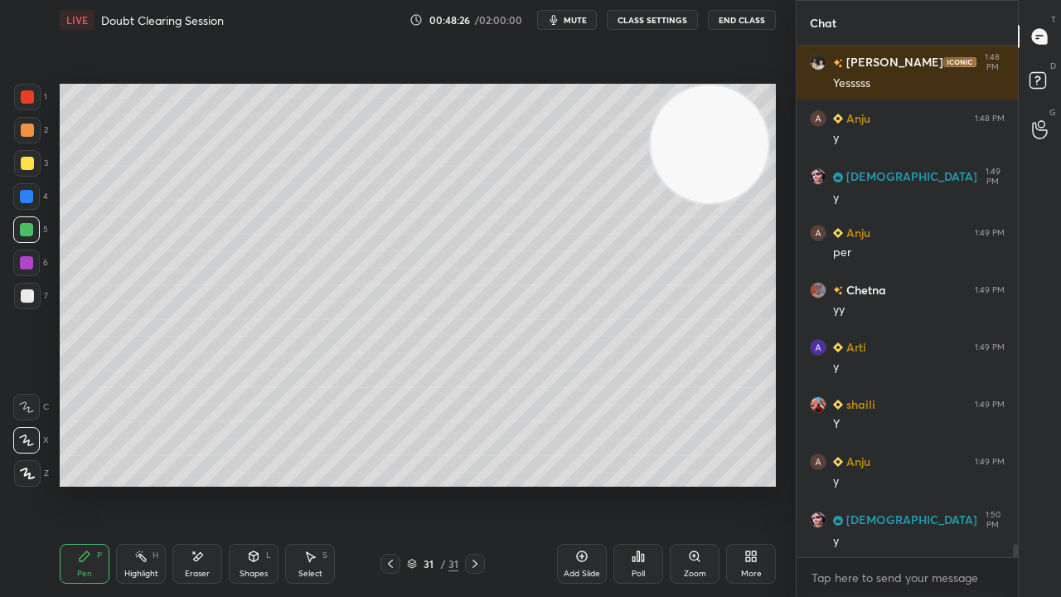
click at [587, 18] on span "mute" at bounding box center [575, 20] width 23 height 12
click at [585, 18] on span "unmute" at bounding box center [574, 20] width 36 height 12
click at [584, 484] on div "Add Slide" at bounding box center [582, 574] width 36 height 8
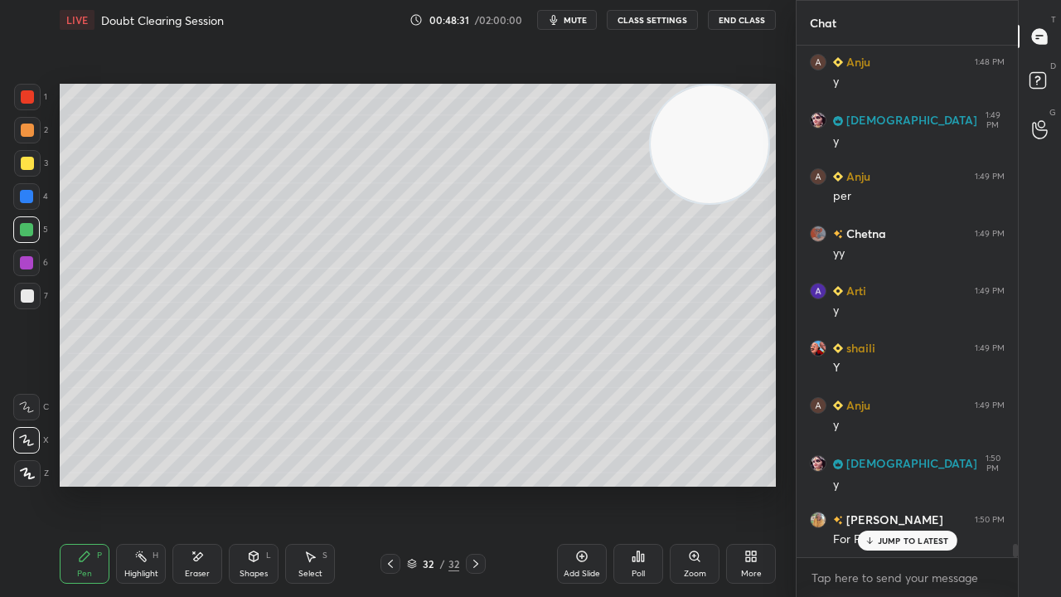
click at [262, 484] on div "Shapes L" at bounding box center [254, 564] width 50 height 40
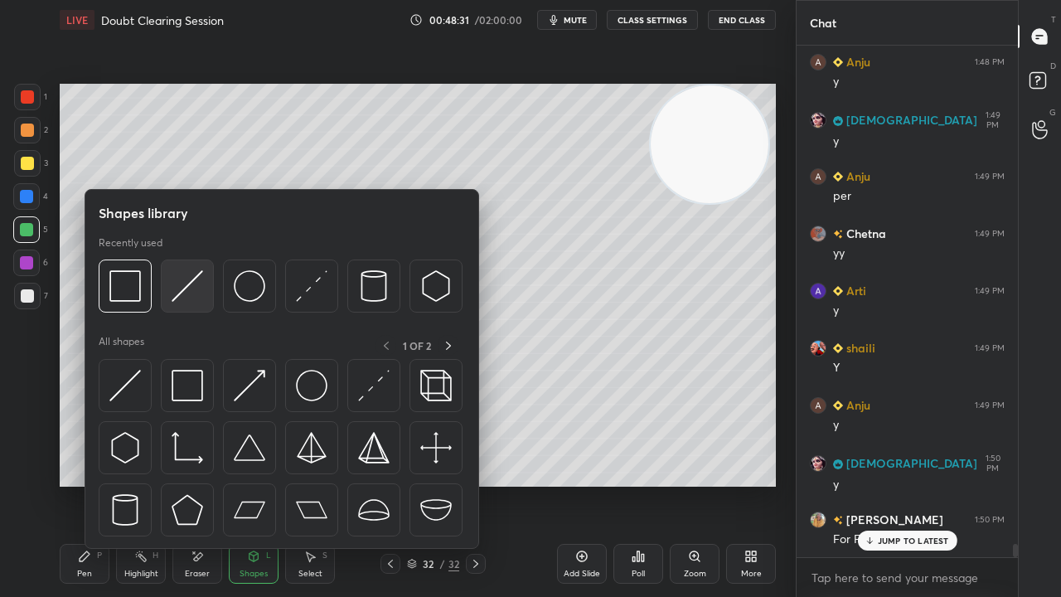
click at [198, 297] on img at bounding box center [188, 286] width 32 height 32
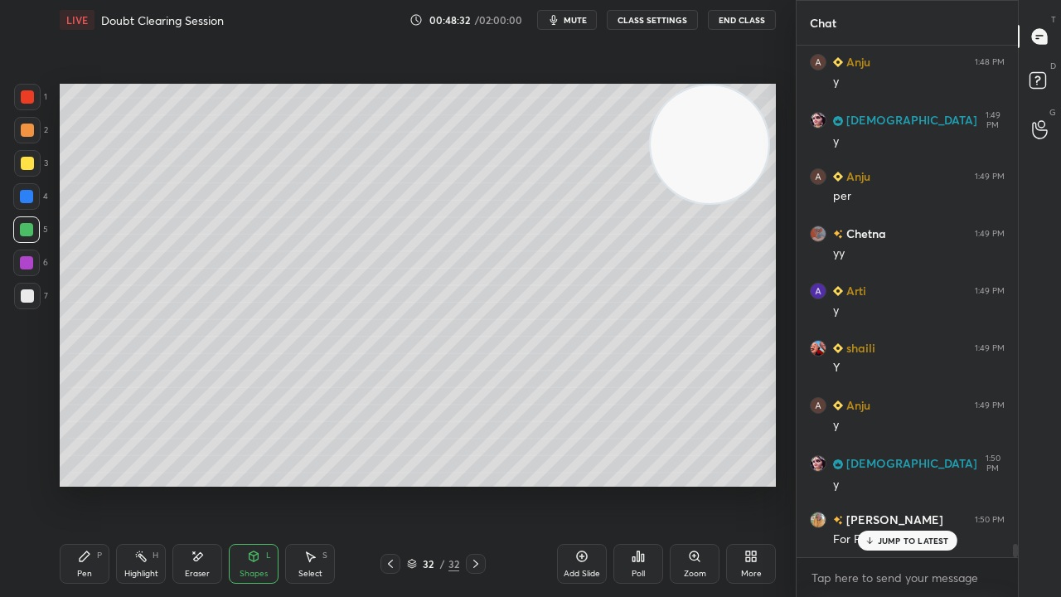
drag, startPoint x: 23, startPoint y: 292, endPoint x: 41, endPoint y: 291, distance: 18.3
click at [24, 292] on div at bounding box center [27, 295] width 13 height 13
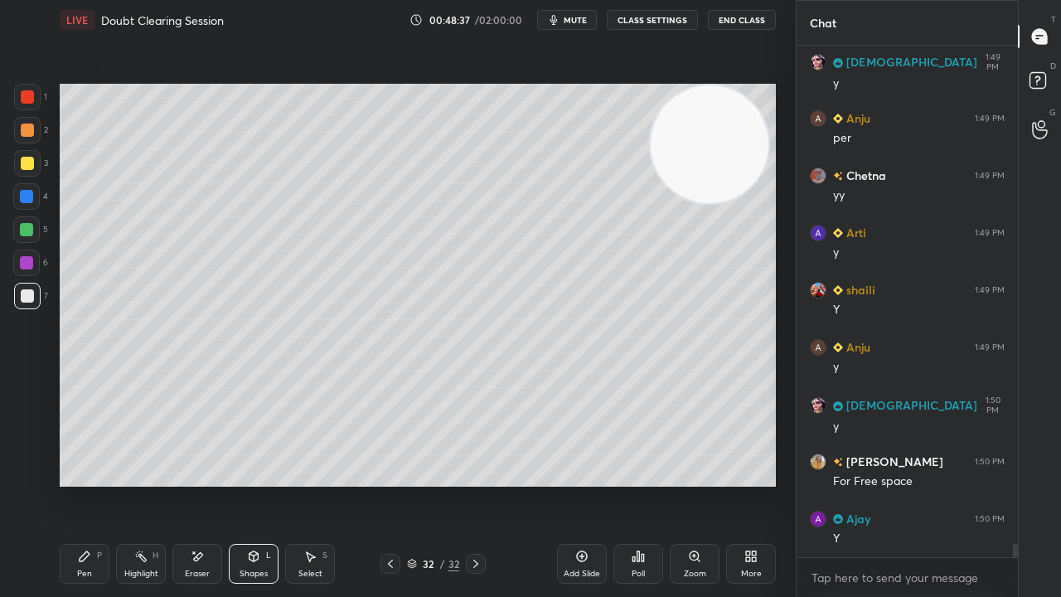
click at [76, 484] on div "Pen P" at bounding box center [85, 564] width 50 height 40
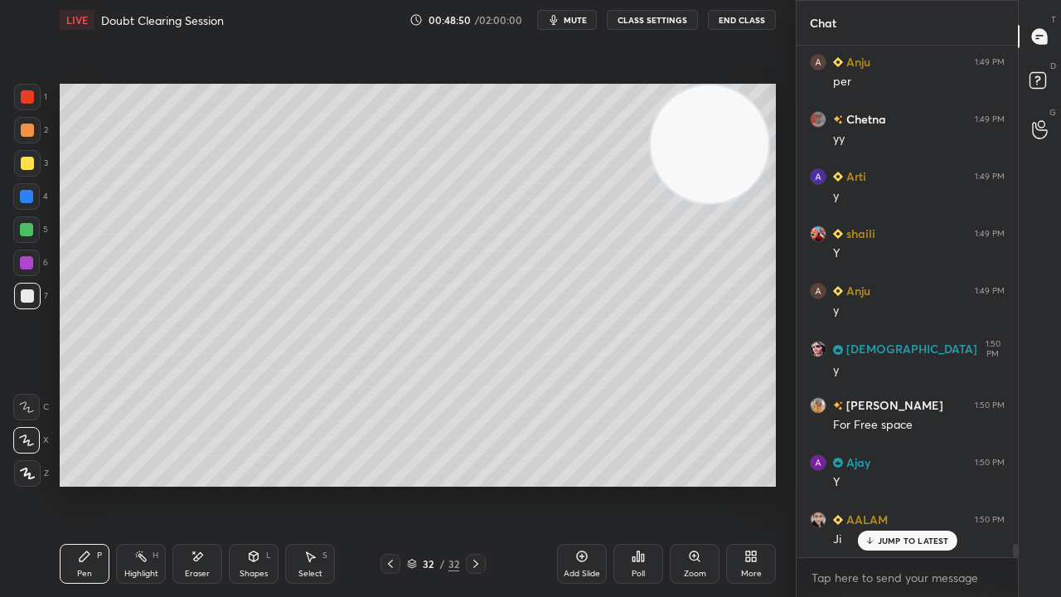
click at [32, 232] on div at bounding box center [26, 229] width 13 height 13
click at [28, 201] on div at bounding box center [26, 196] width 13 height 13
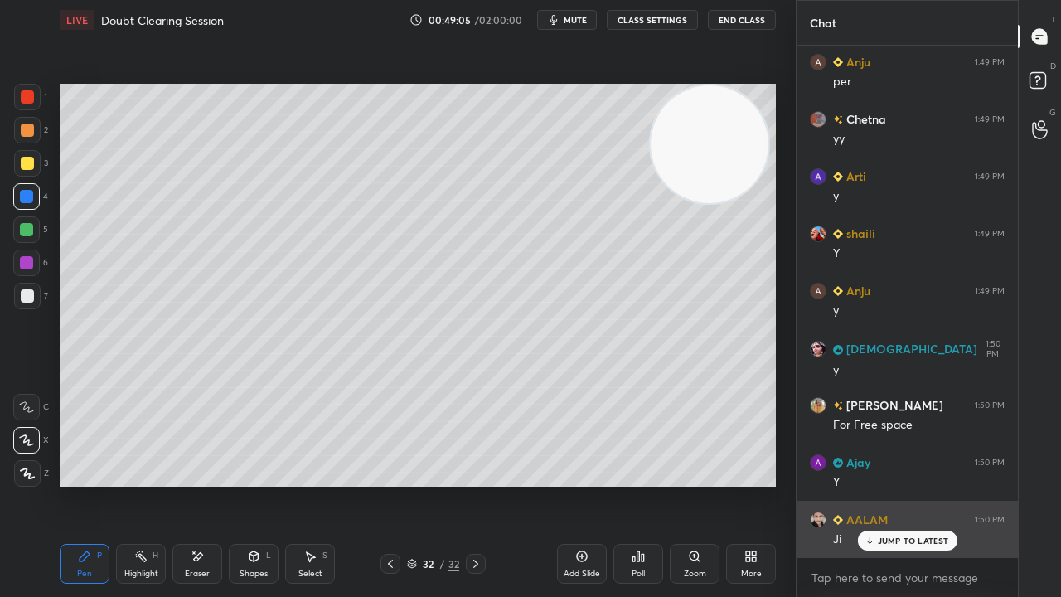
drag, startPoint x: 914, startPoint y: 544, endPoint x: 912, endPoint y: 556, distance: 12.7
click at [914, 484] on p "JUMP TO LATEST" at bounding box center [913, 541] width 71 height 10
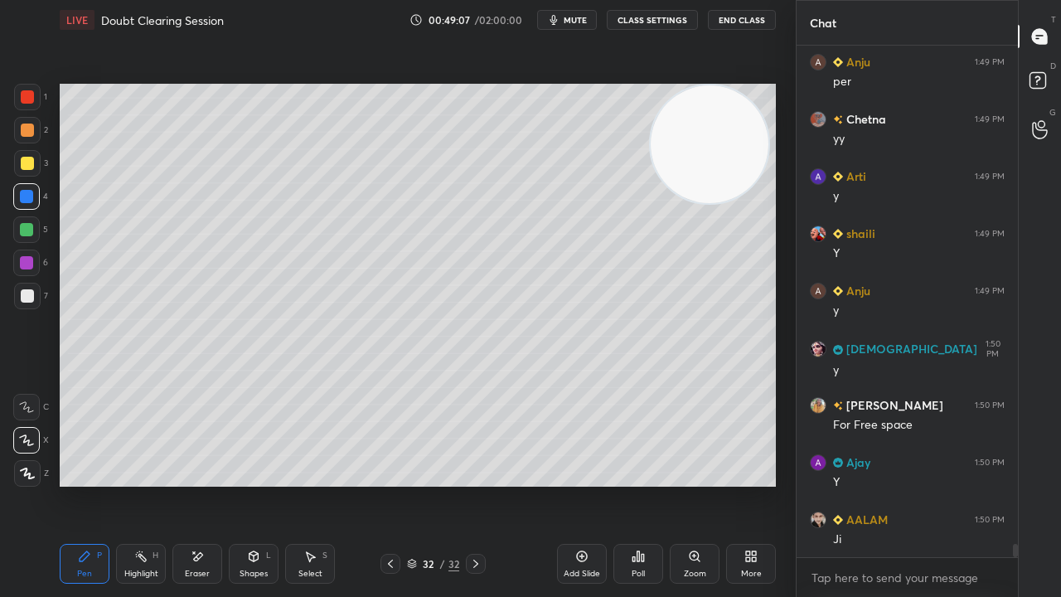
click at [24, 157] on div at bounding box center [27, 163] width 27 height 27
click at [25, 100] on div at bounding box center [27, 96] width 13 height 13
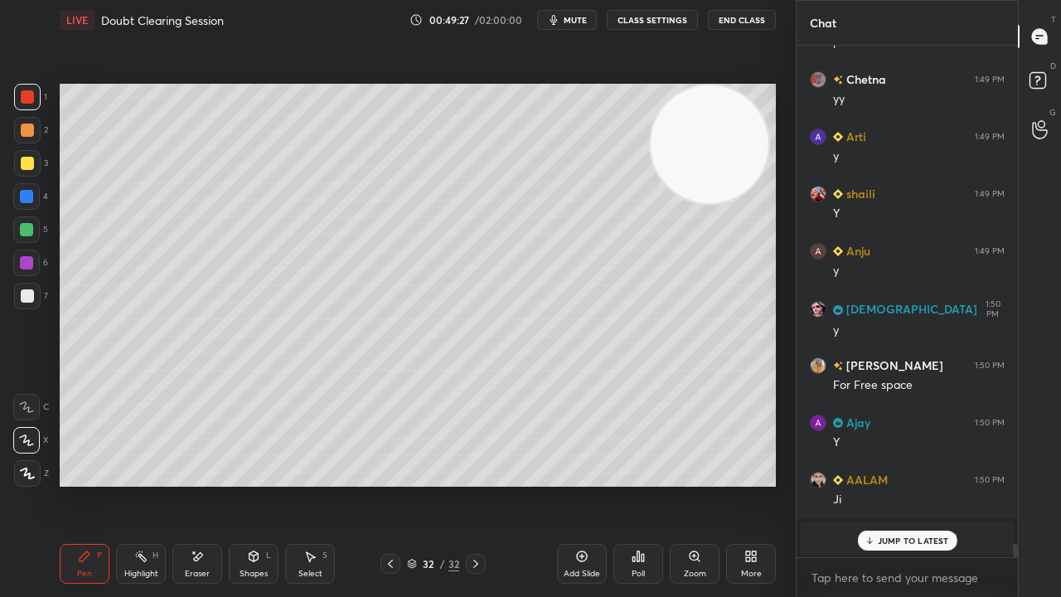
click at [909, 484] on p "JUMP TO LATEST" at bounding box center [913, 541] width 71 height 10
drag, startPoint x: 905, startPoint y: 575, endPoint x: 896, endPoint y: 569, distance: 11.3
click at [904, 484] on textarea at bounding box center [907, 578] width 195 height 27
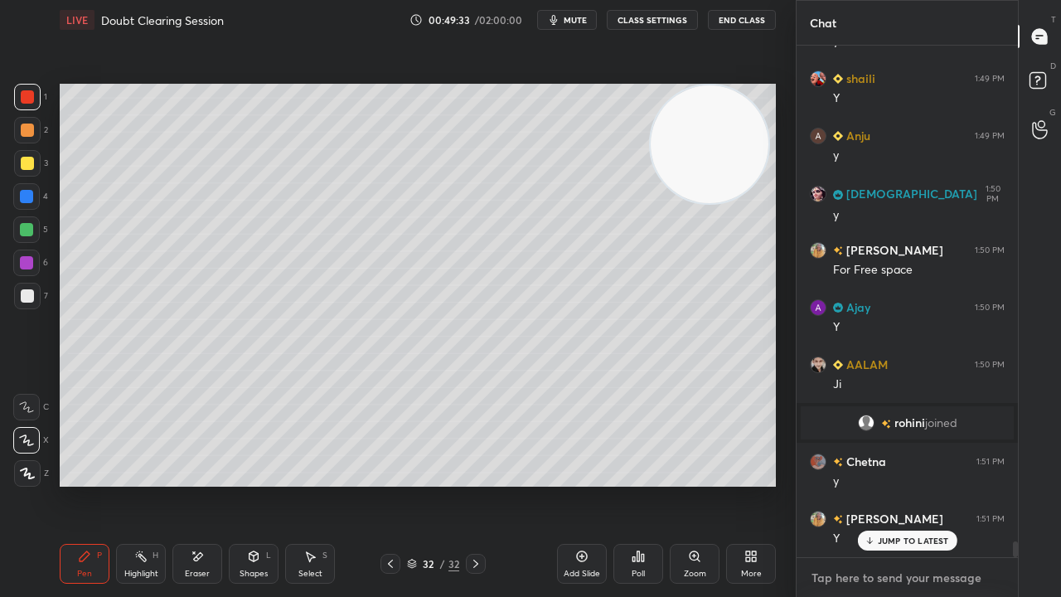
scroll to position [16330, 0]
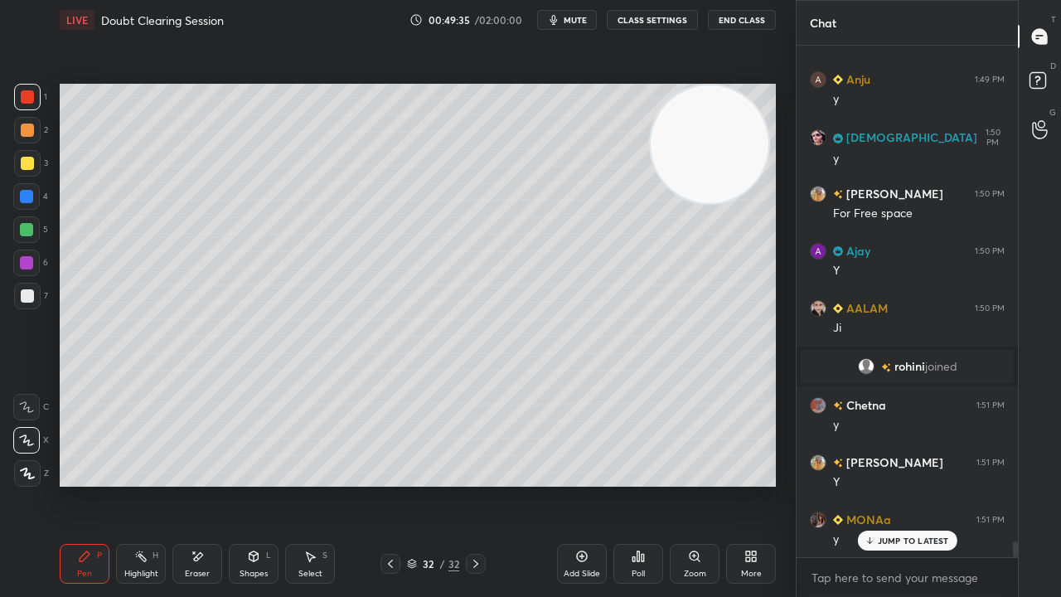
drag, startPoint x: 922, startPoint y: 541, endPoint x: 921, endPoint y: 593, distance: 52.2
click at [922, 484] on p "JUMP TO LATEST" at bounding box center [913, 541] width 71 height 10
click at [921, 484] on div "x" at bounding box center [907, 577] width 221 height 39
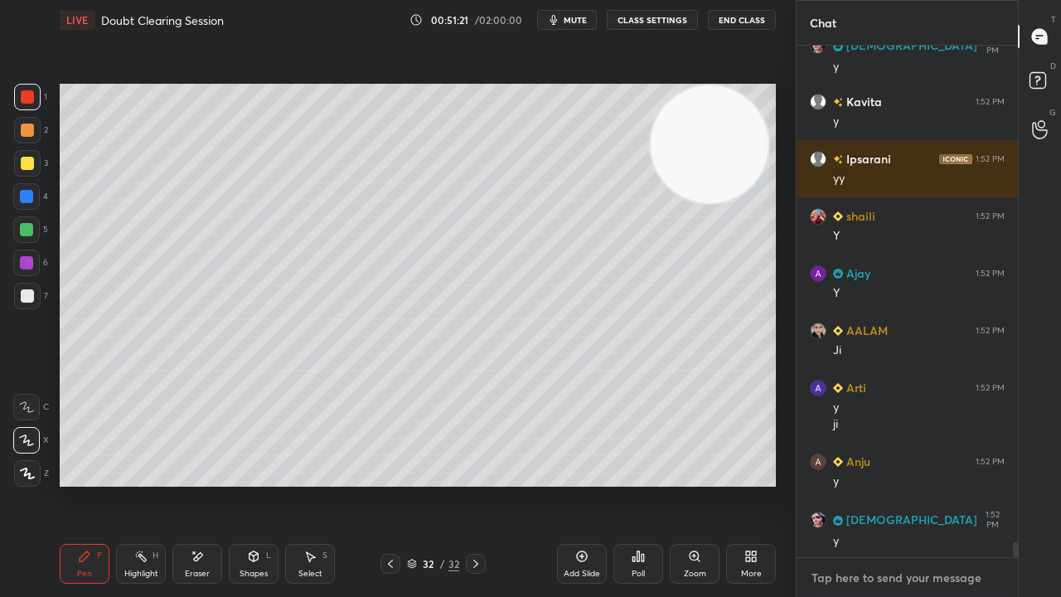
scroll to position [17262, 0]
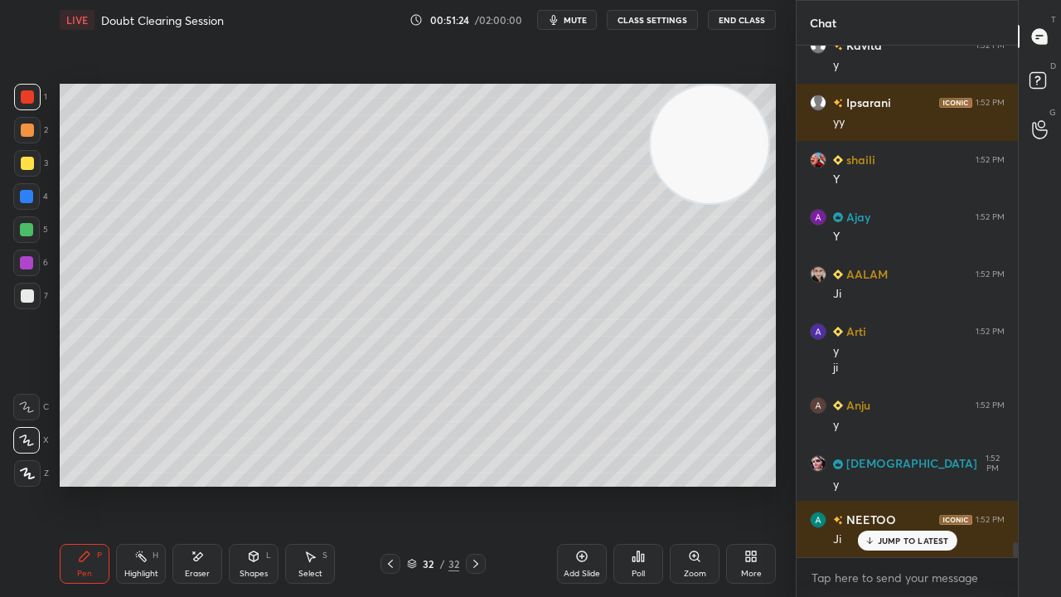
click at [576, 26] on button "mute" at bounding box center [567, 20] width 60 height 20
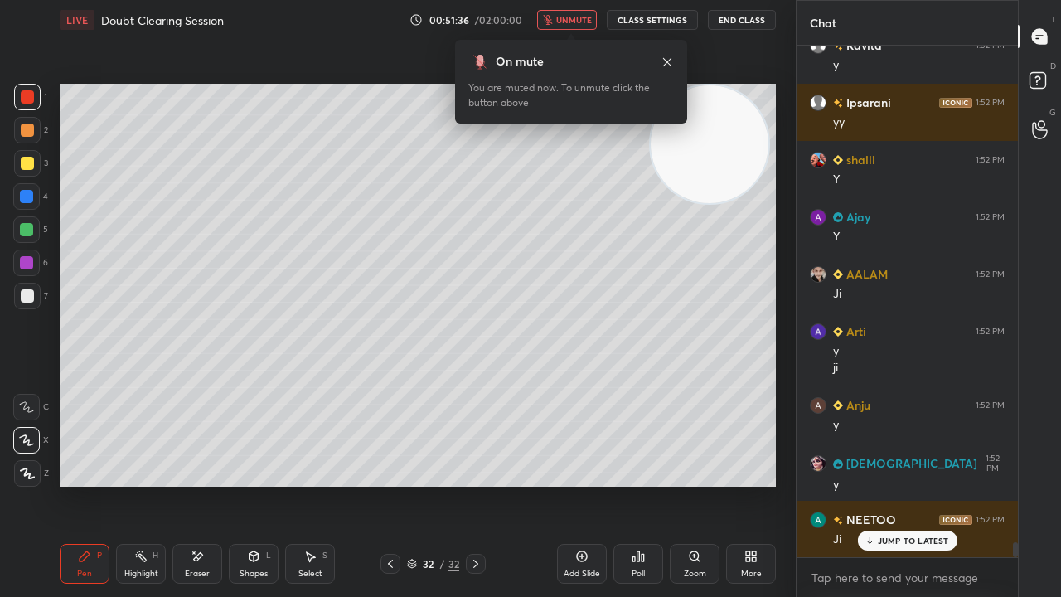
drag, startPoint x: 580, startPoint y: 21, endPoint x: 585, endPoint y: 13, distance: 9.0
click at [580, 22] on span "unmute" at bounding box center [574, 20] width 36 height 12
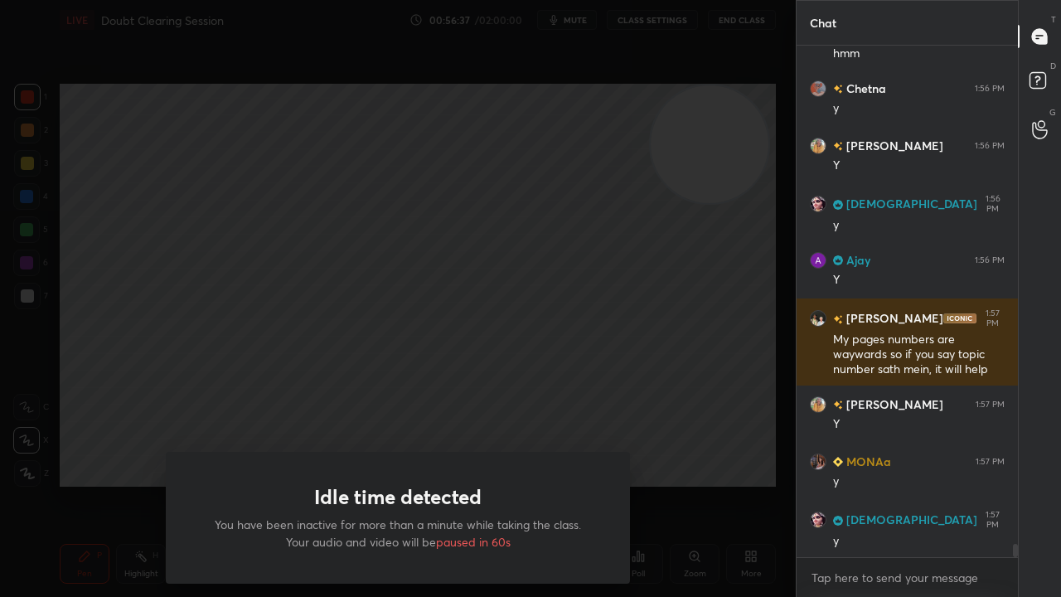
scroll to position [18779, 0]
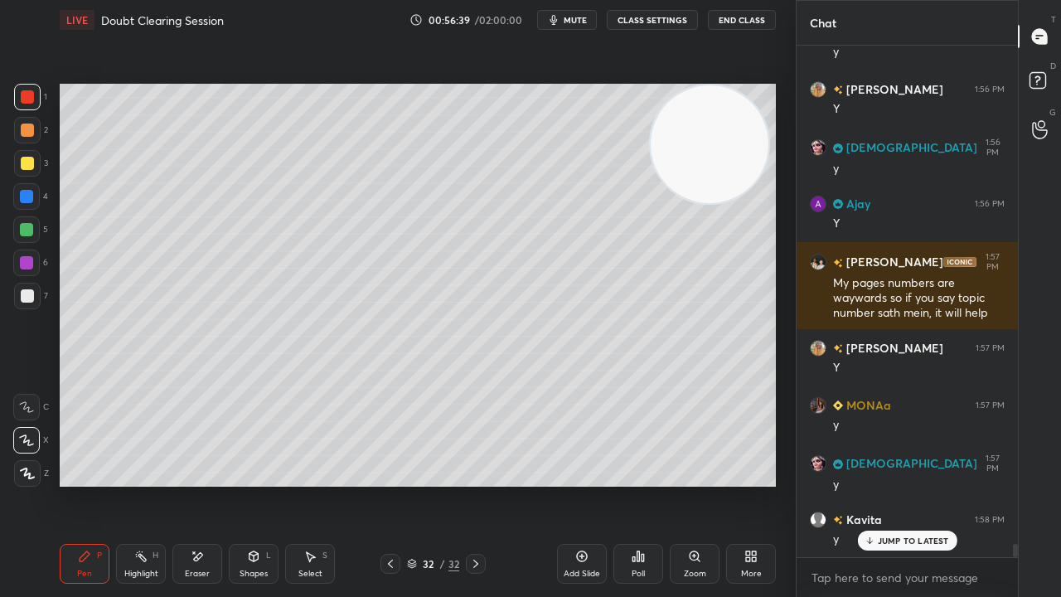
click at [579, 22] on span "mute" at bounding box center [575, 20] width 23 height 12
drag, startPoint x: 579, startPoint y: 22, endPoint x: 589, endPoint y: 12, distance: 14.7
click at [579, 23] on span "unmute" at bounding box center [574, 20] width 36 height 12
click at [27, 310] on div "7" at bounding box center [31, 299] width 34 height 33
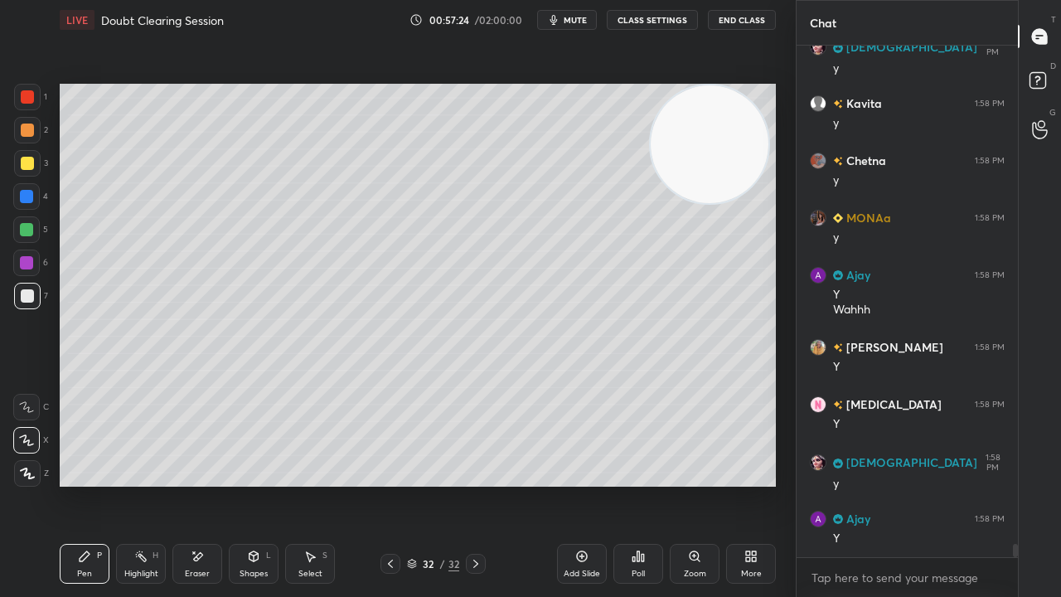
scroll to position [19252, 0]
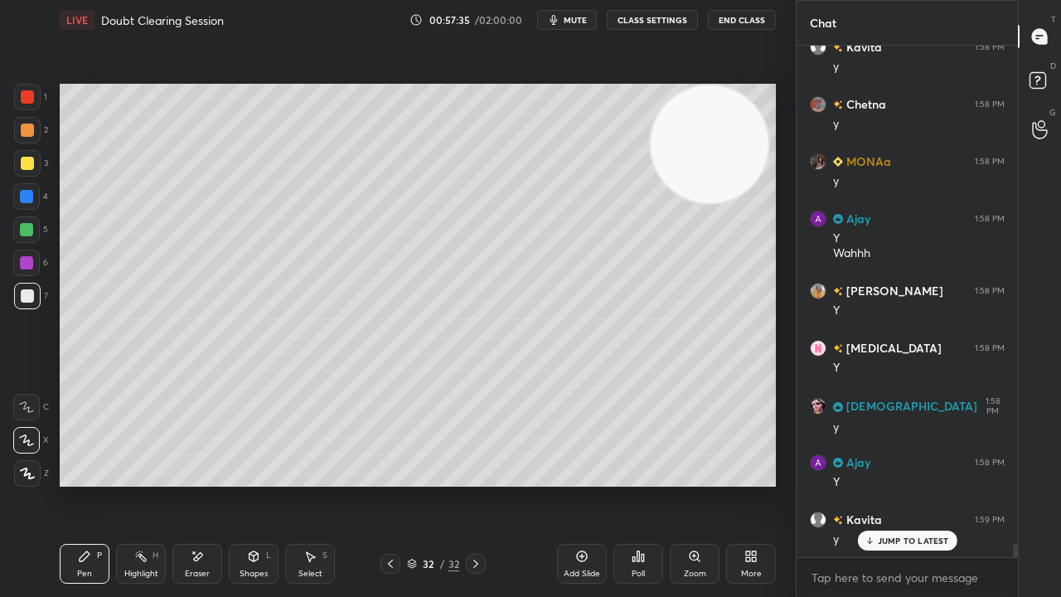
click at [907, 484] on div "JUMP TO LATEST" at bounding box center [906, 541] width 99 height 20
drag, startPoint x: 1016, startPoint y: 549, endPoint x: 977, endPoint y: 596, distance: 61.8
click at [985, 484] on div "SUNITA 1:57 PM y Kavita 1:58 PM y [PERSON_NAME] 1:58 PM y MONAa 1:58 PM y Ajay …" at bounding box center [907, 321] width 221 height 551
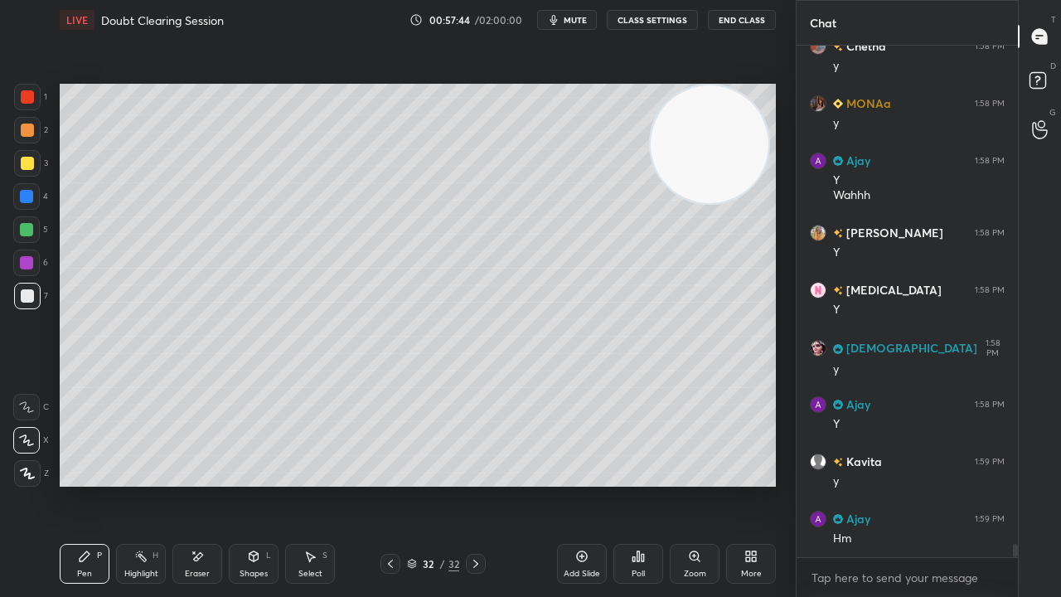
click at [865, 484] on div "x" at bounding box center [907, 577] width 221 height 39
click at [578, 20] on span "mute" at bounding box center [575, 20] width 23 height 12
click at [575, 19] on span "unmute" at bounding box center [574, 20] width 36 height 12
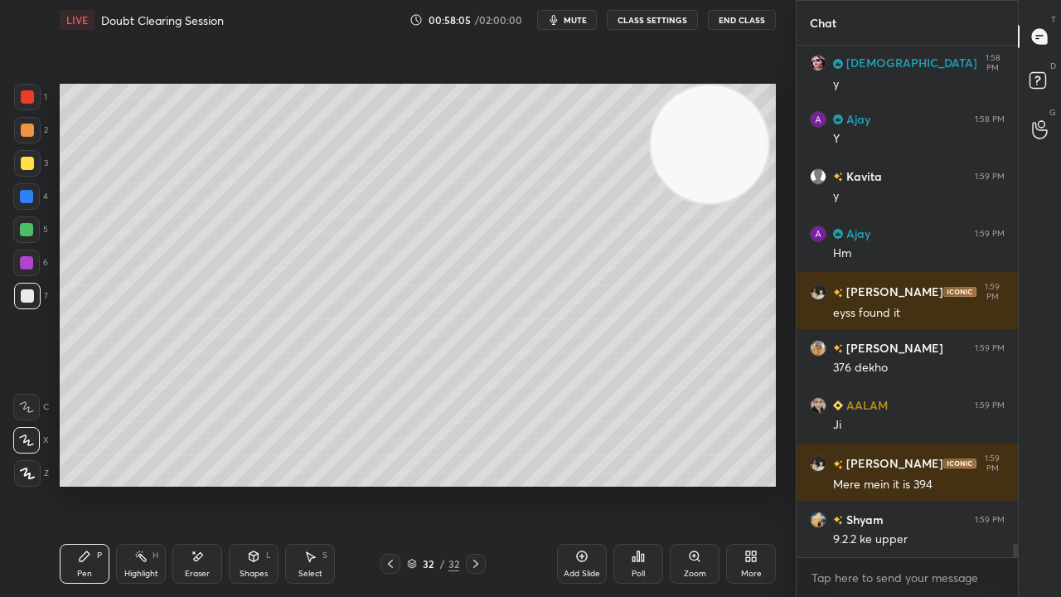
scroll to position [19653, 0]
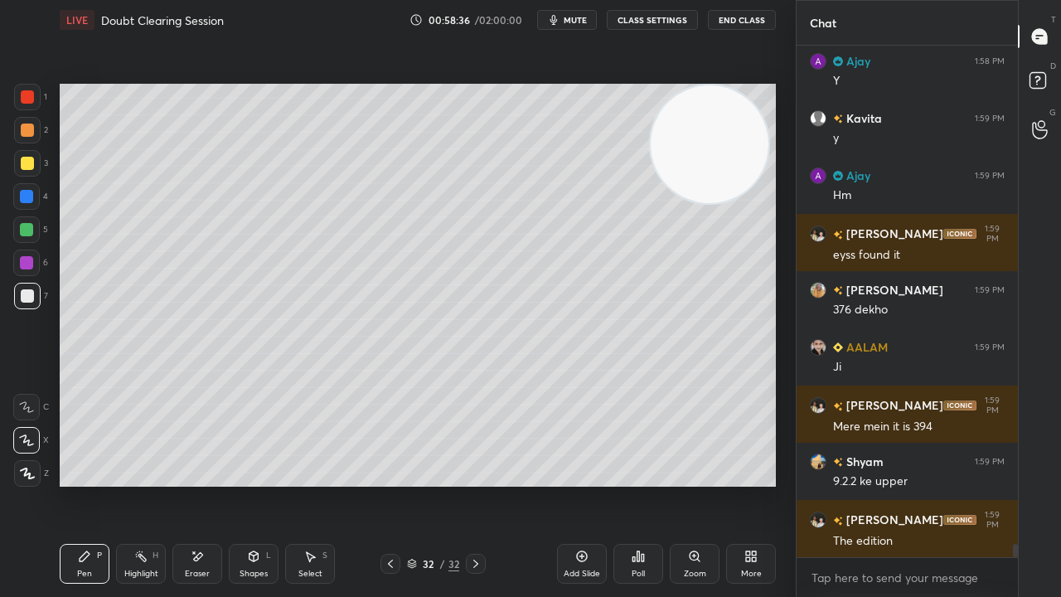
click at [578, 22] on span "mute" at bounding box center [575, 20] width 23 height 12
click at [575, 22] on span "unmute" at bounding box center [574, 20] width 36 height 12
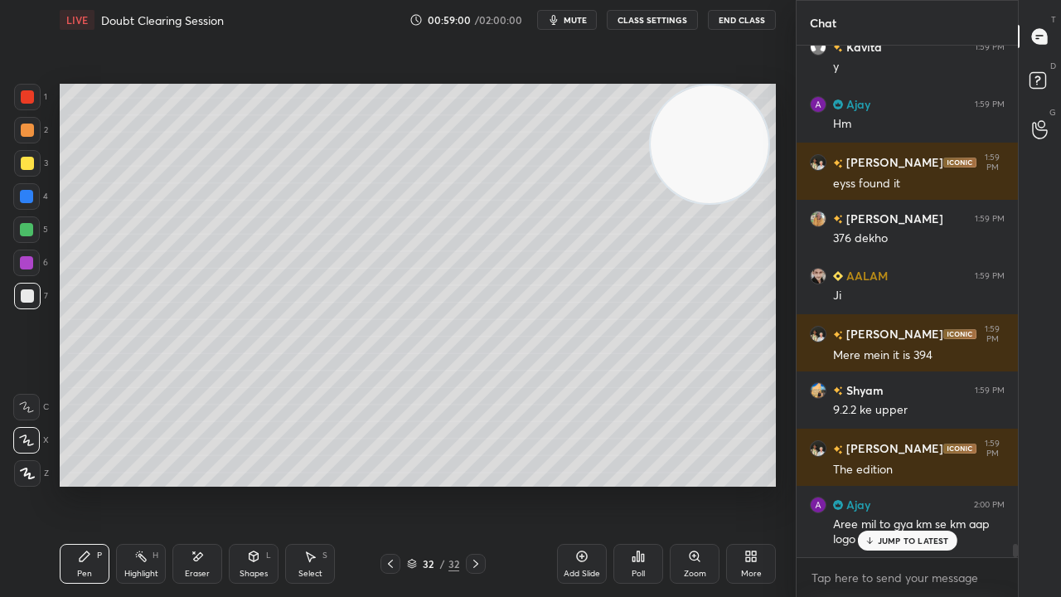
click at [390, 484] on icon at bounding box center [390, 563] width 13 height 13
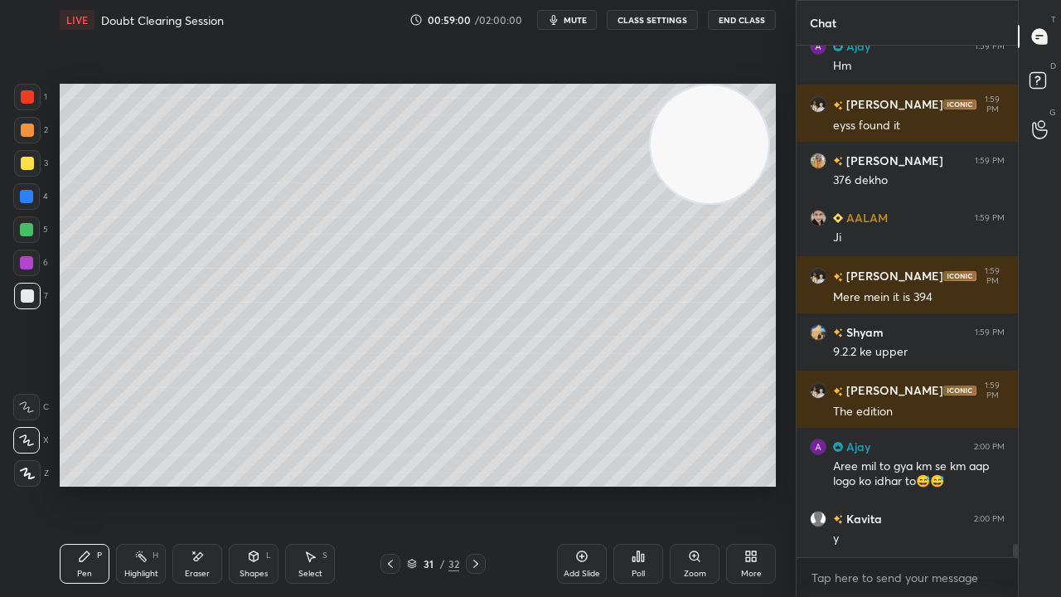
click at [385, 484] on icon at bounding box center [390, 563] width 13 height 13
click at [390, 484] on icon at bounding box center [390, 563] width 13 height 13
click at [386, 484] on icon at bounding box center [390, 563] width 13 height 13
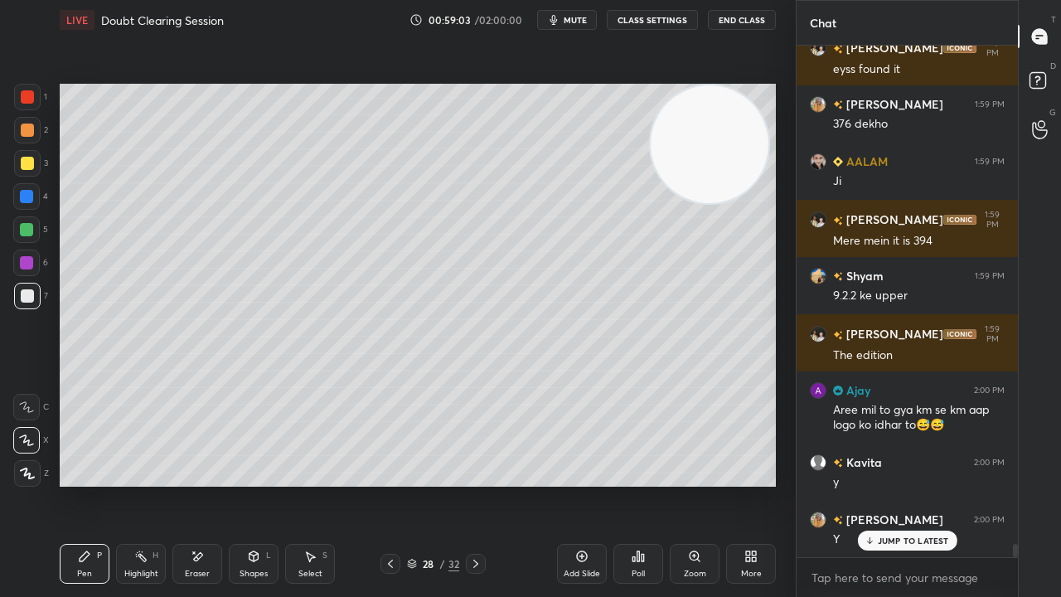
click at [387, 484] on div at bounding box center [391, 564] width 20 height 20
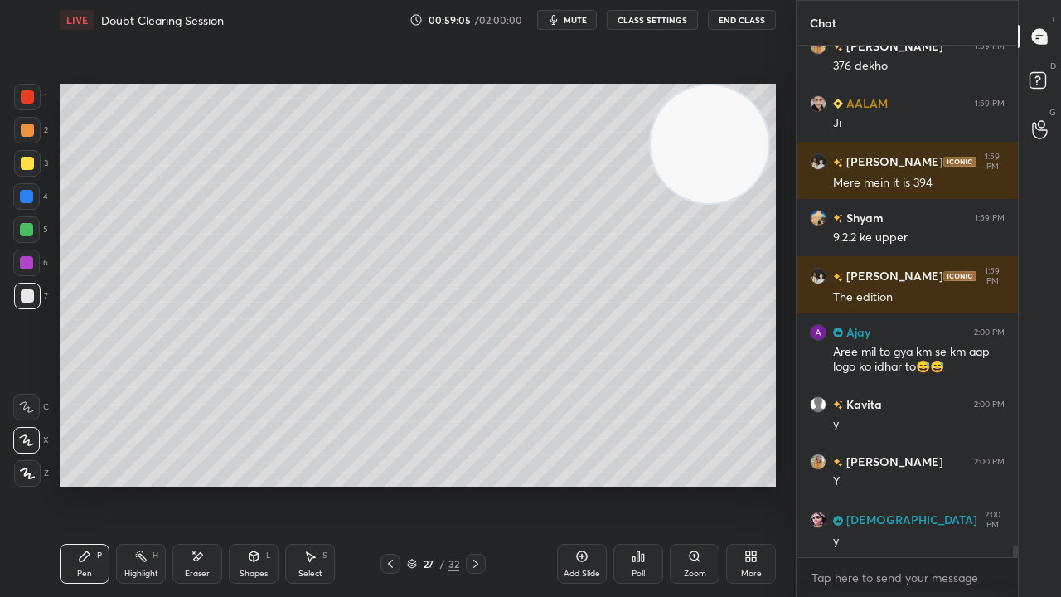
click at [578, 17] on span "mute" at bounding box center [575, 20] width 23 height 12
click at [577, 17] on span "unmute" at bounding box center [574, 20] width 36 height 12
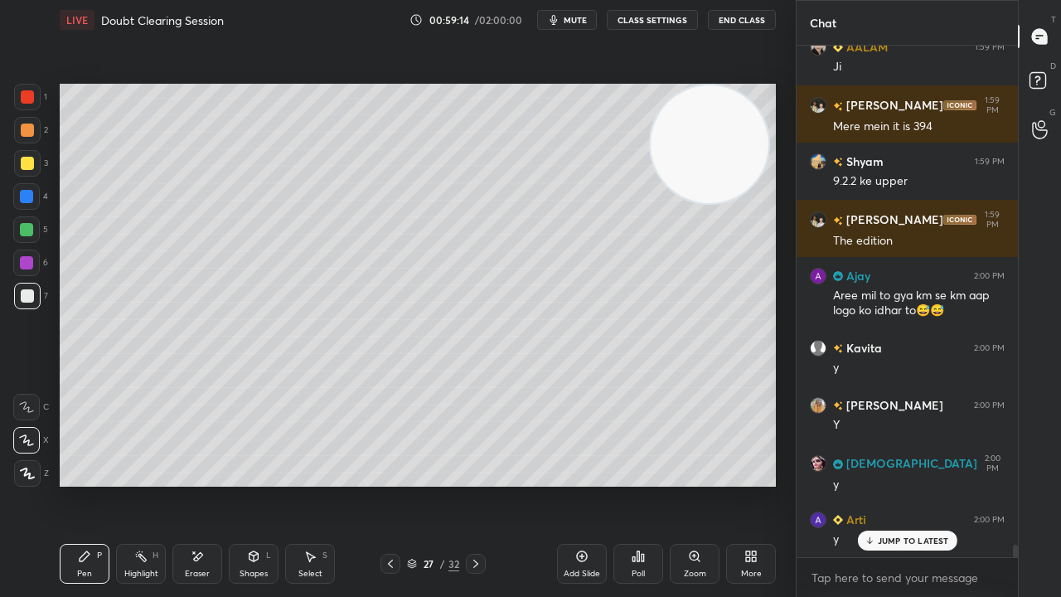
click at [578, 17] on span "mute" at bounding box center [575, 20] width 23 height 12
click at [579, 18] on span "mute" at bounding box center [575, 20] width 23 height 12
click at [473, 484] on icon at bounding box center [475, 563] width 13 height 13
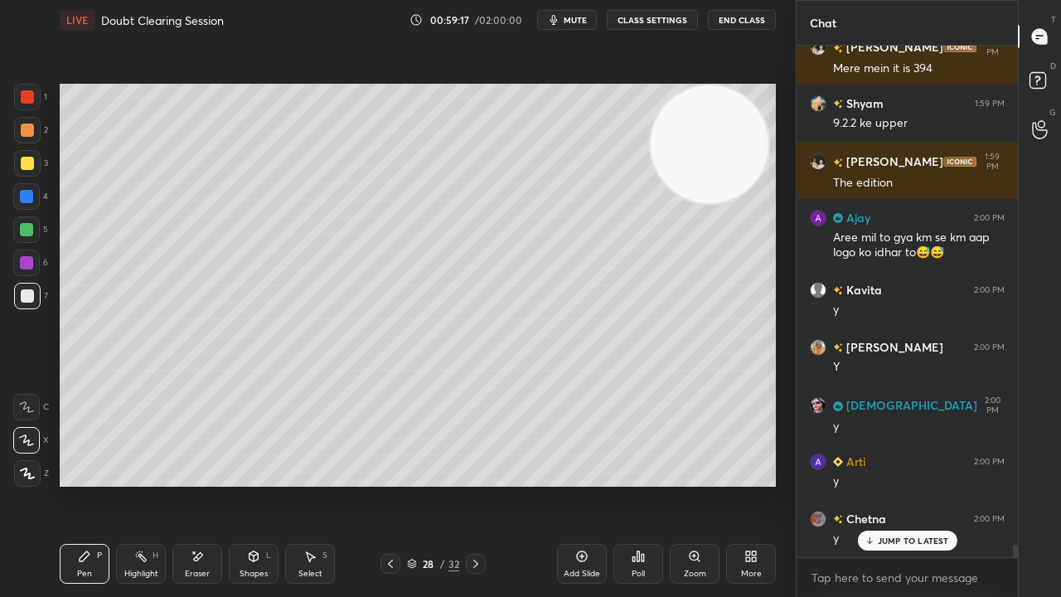
scroll to position [20067, 0]
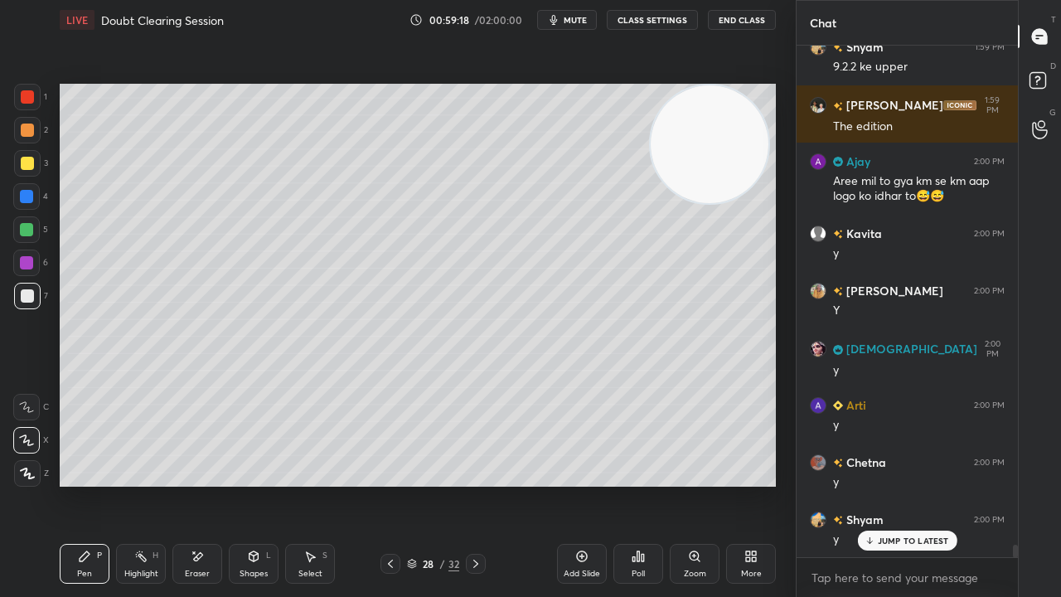
click at [472, 484] on icon at bounding box center [475, 563] width 13 height 13
click at [479, 484] on icon at bounding box center [475, 563] width 13 height 13
click at [475, 484] on icon at bounding box center [475, 563] width 13 height 13
click at [472, 484] on icon at bounding box center [475, 563] width 13 height 13
click at [469, 484] on icon at bounding box center [475, 563] width 13 height 13
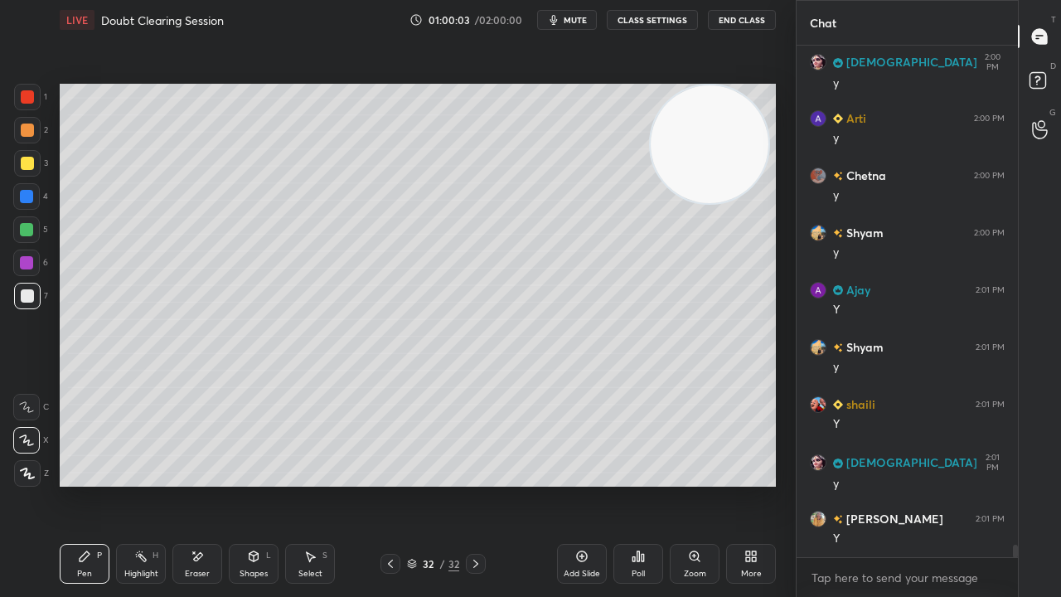
scroll to position [20411, 0]
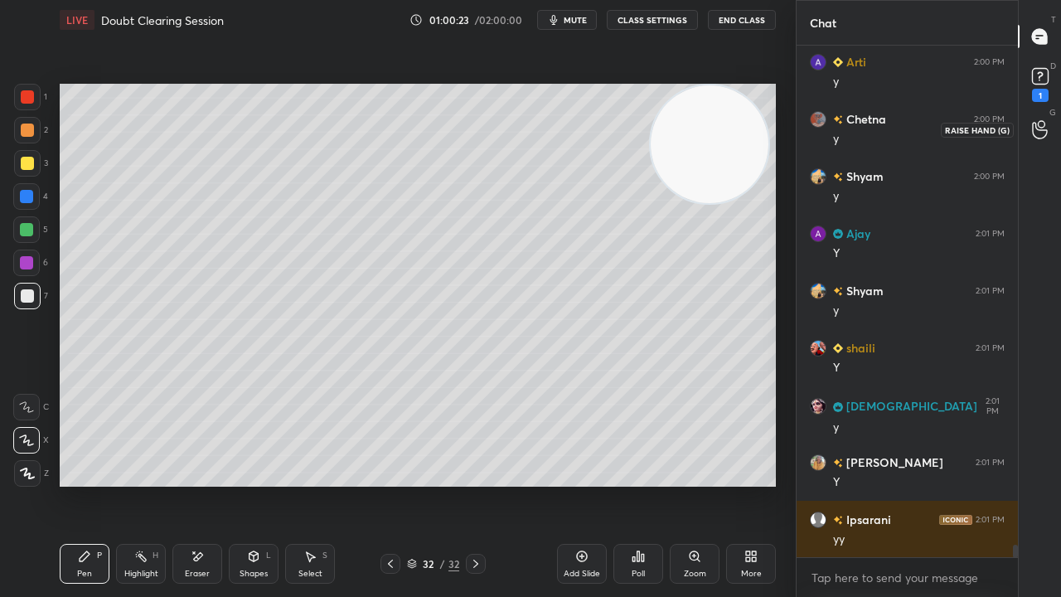
click at [1050, 72] on div "1" at bounding box center [1040, 83] width 33 height 30
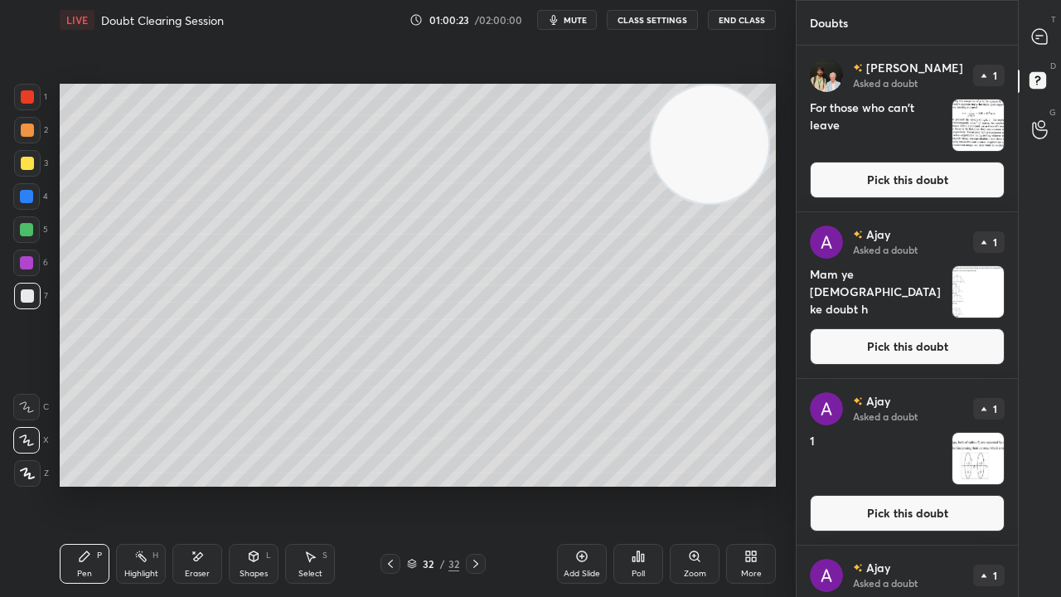
click at [940, 186] on button "Pick this doubt" at bounding box center [907, 180] width 195 height 36
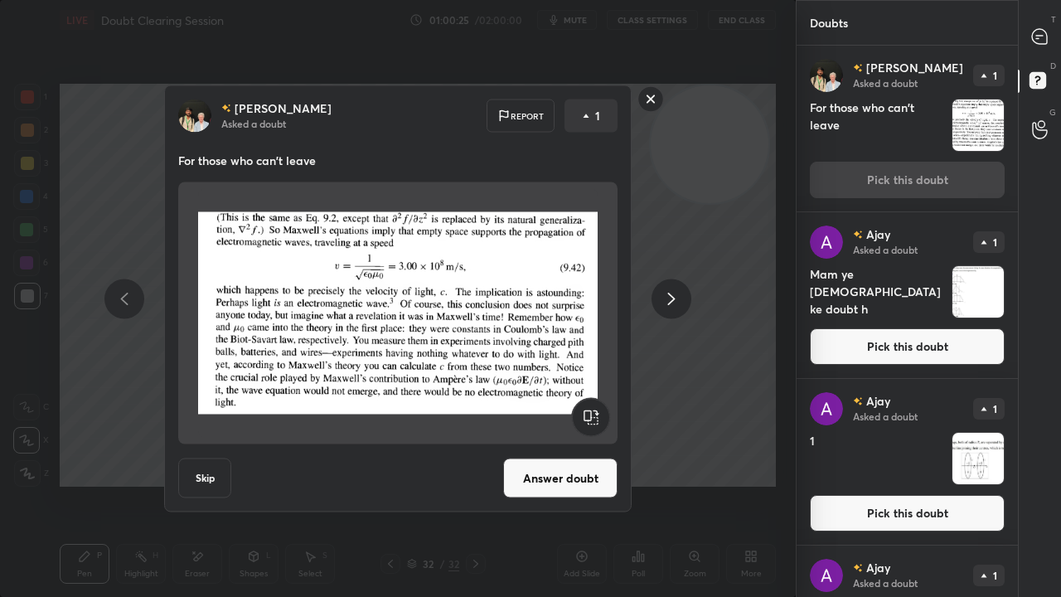
click at [567, 484] on button "Answer doubt" at bounding box center [560, 478] width 114 height 40
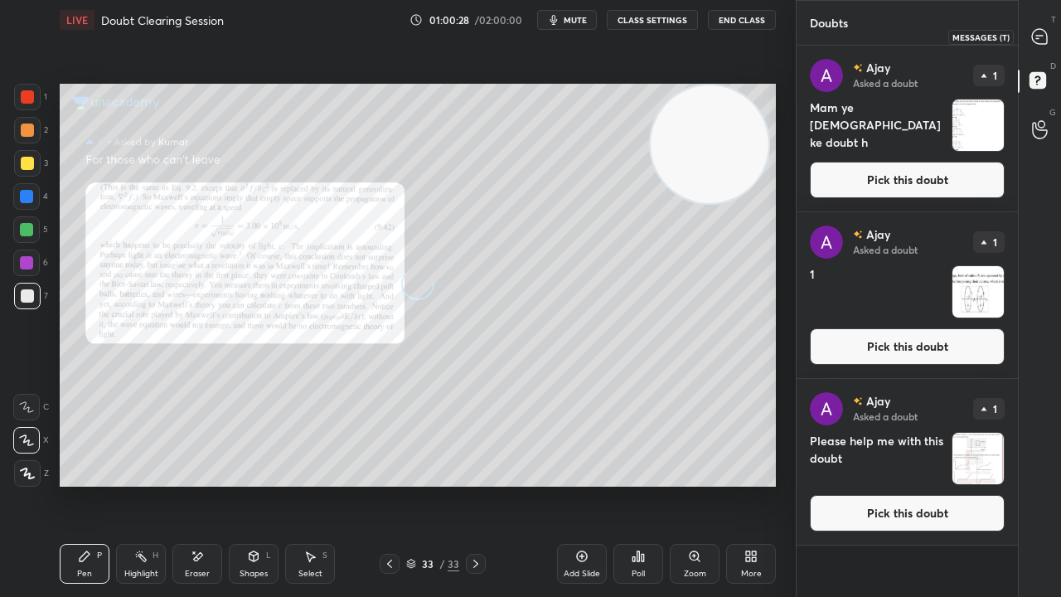
click at [1046, 40] on icon at bounding box center [1039, 36] width 15 height 15
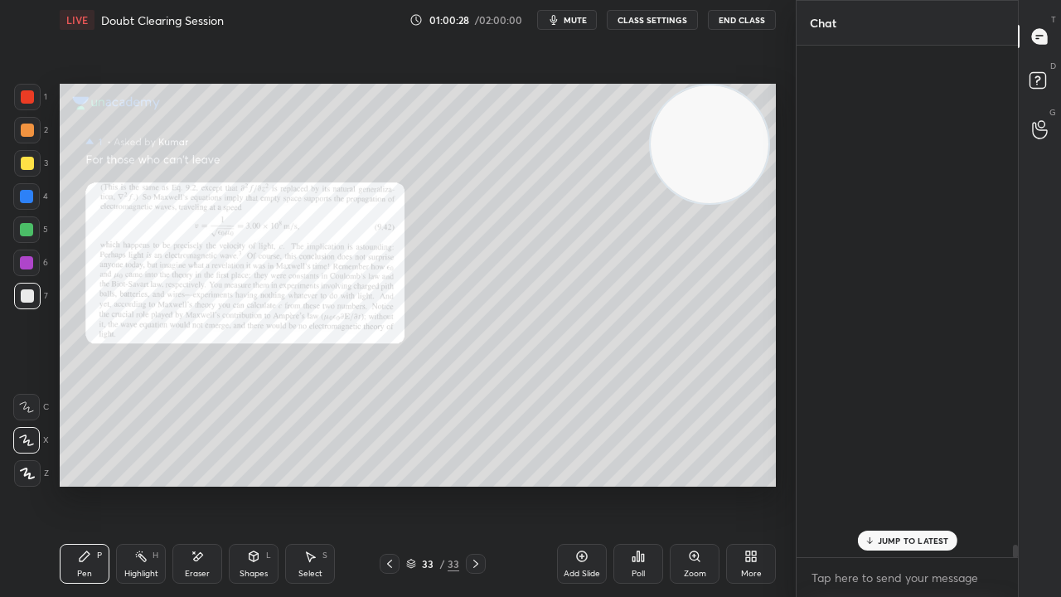
scroll to position [507, 216]
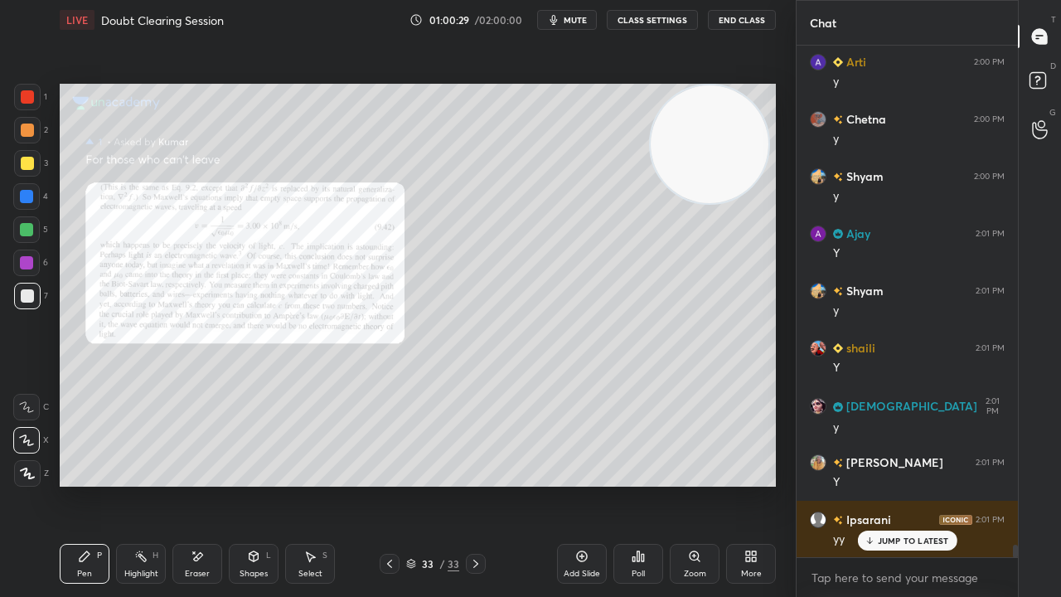
click at [1042, 91] on icon at bounding box center [1041, 83] width 30 height 30
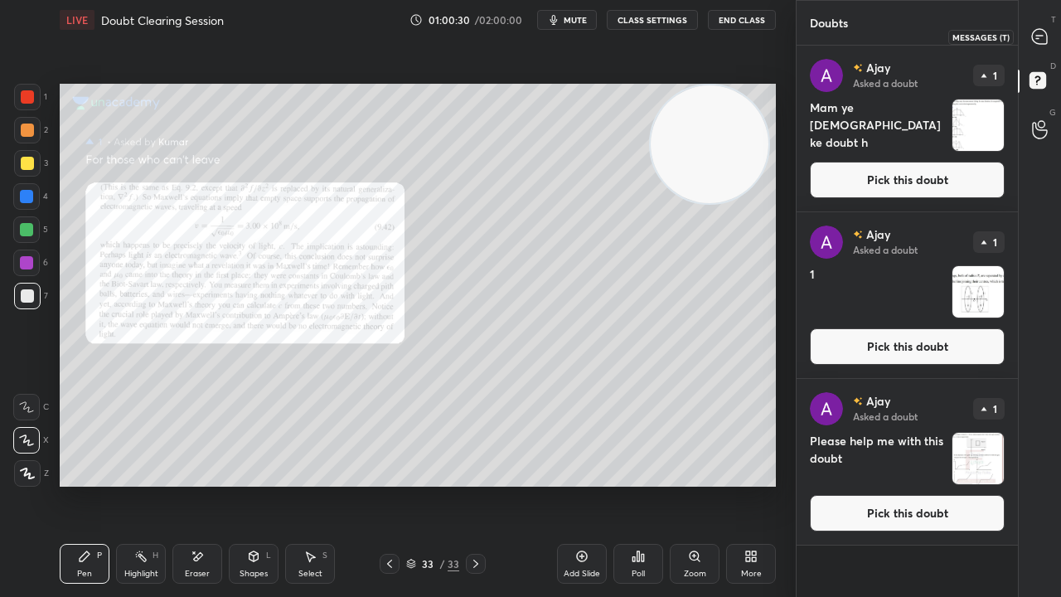
click at [1043, 28] on icon at bounding box center [1039, 36] width 17 height 17
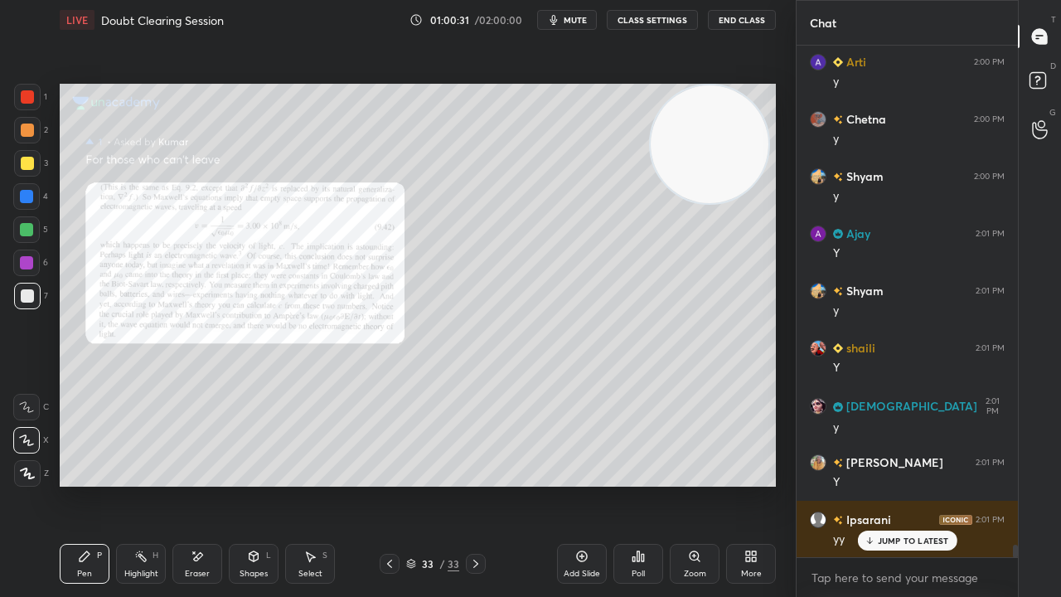
click at [895, 484] on p "JUMP TO LATEST" at bounding box center [913, 541] width 71 height 10
click at [696, 484] on div "Zoom" at bounding box center [695, 574] width 22 height 8
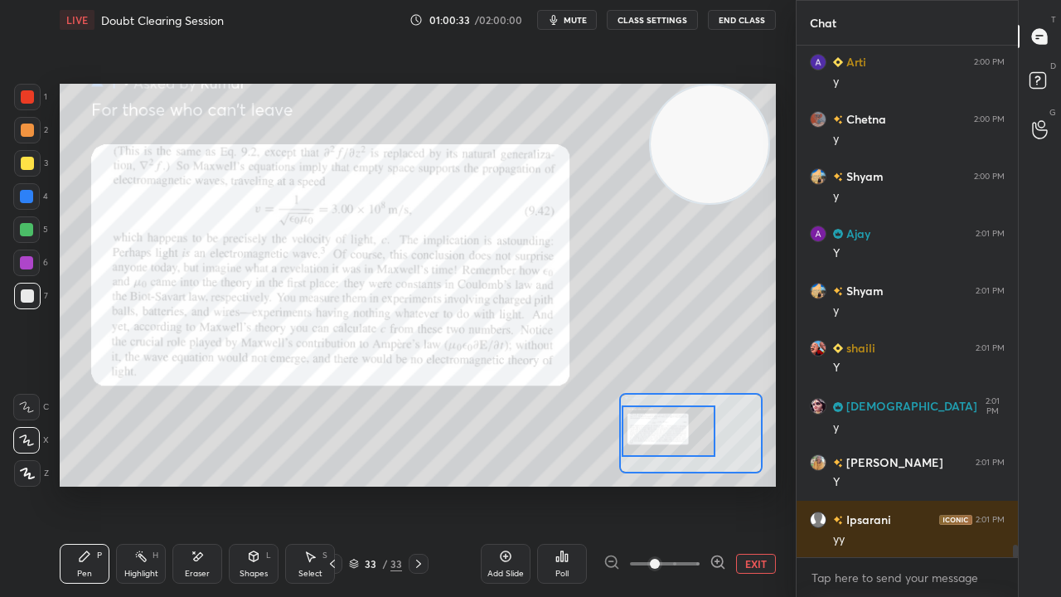
drag, startPoint x: 700, startPoint y: 455, endPoint x: 676, endPoint y: 453, distance: 23.3
click at [676, 453] on div at bounding box center [669, 430] width 94 height 51
click at [579, 13] on button "mute" at bounding box center [567, 20] width 60 height 20
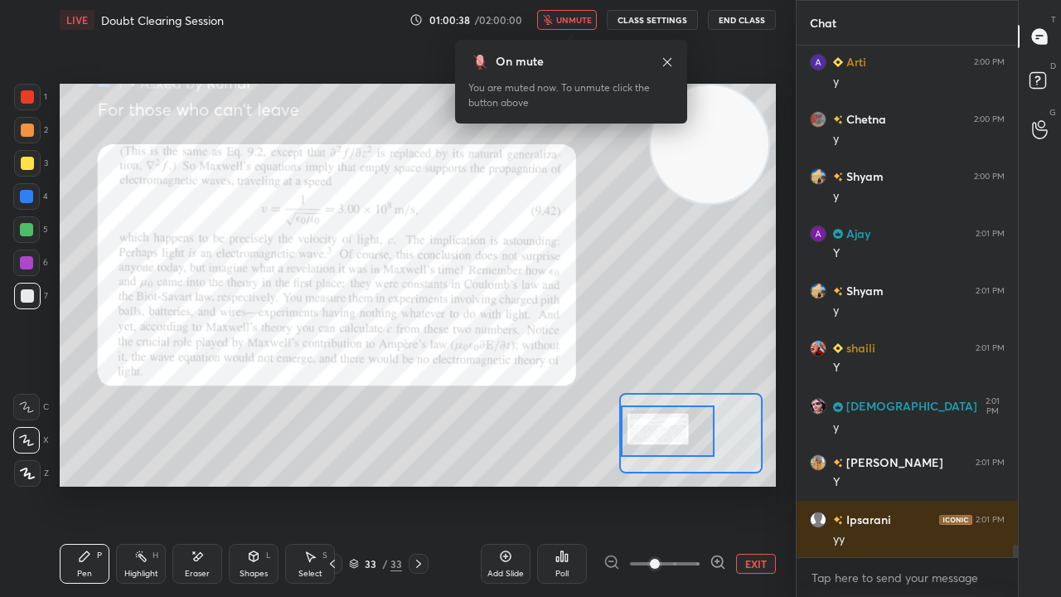
scroll to position [20835, 0]
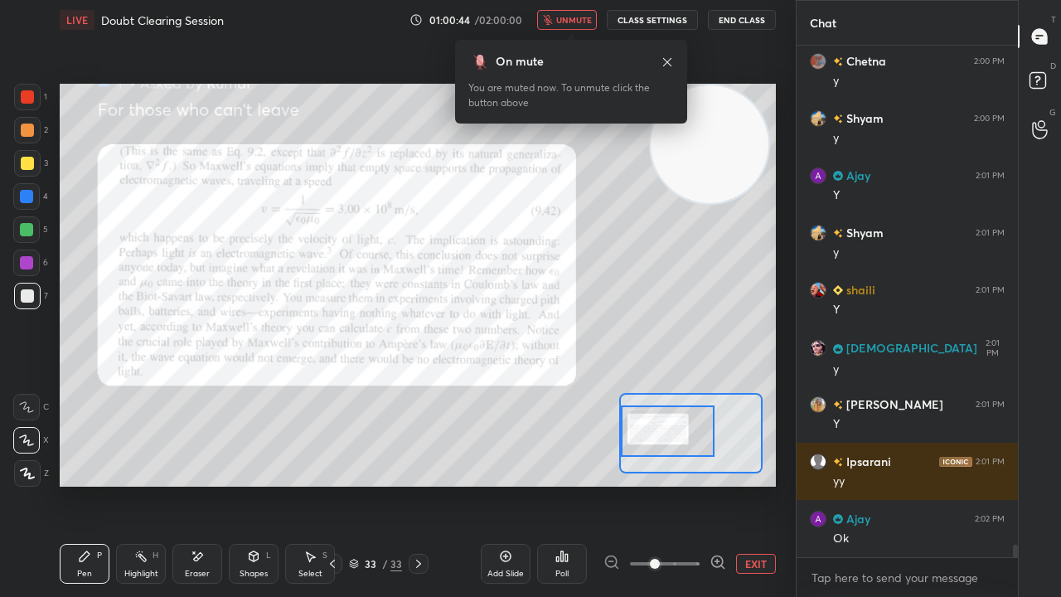
click at [575, 25] on button "unmute" at bounding box center [567, 20] width 60 height 20
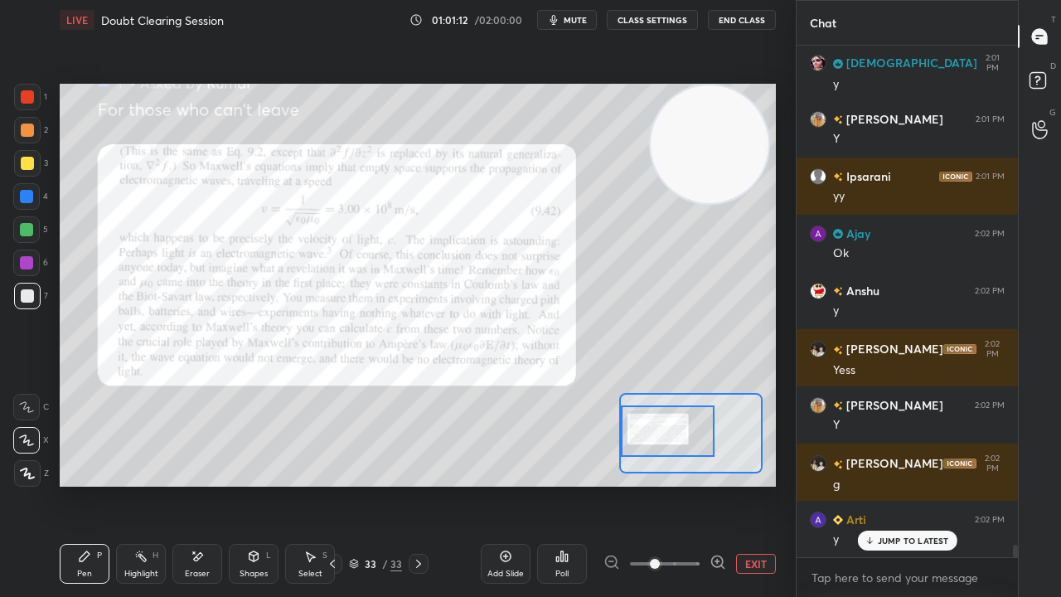
scroll to position [21178, 0]
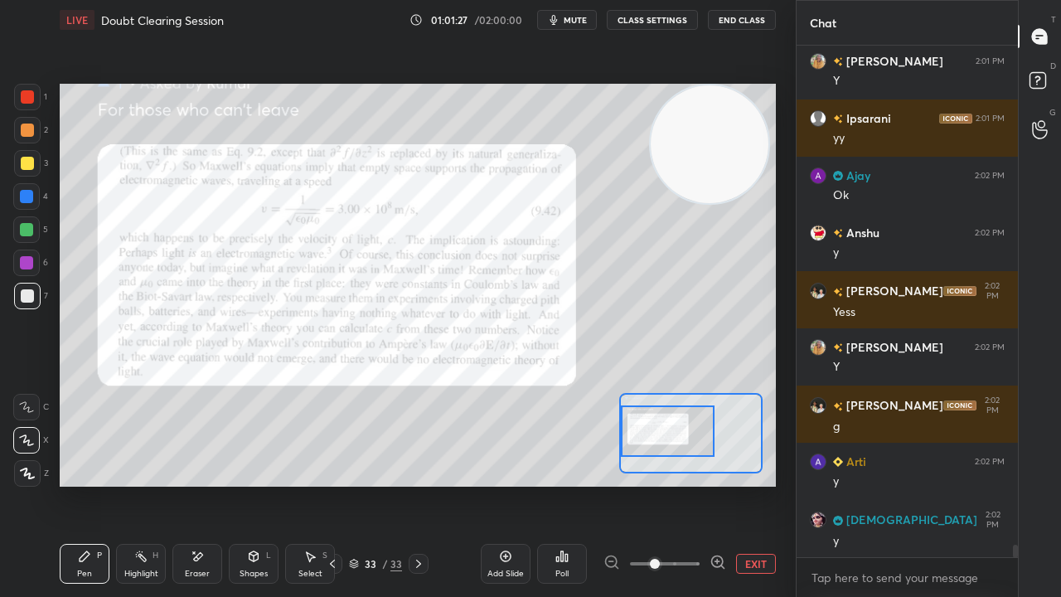
click at [579, 24] on span "mute" at bounding box center [575, 20] width 23 height 12
click at [579, 19] on span "unmute" at bounding box center [574, 20] width 36 height 12
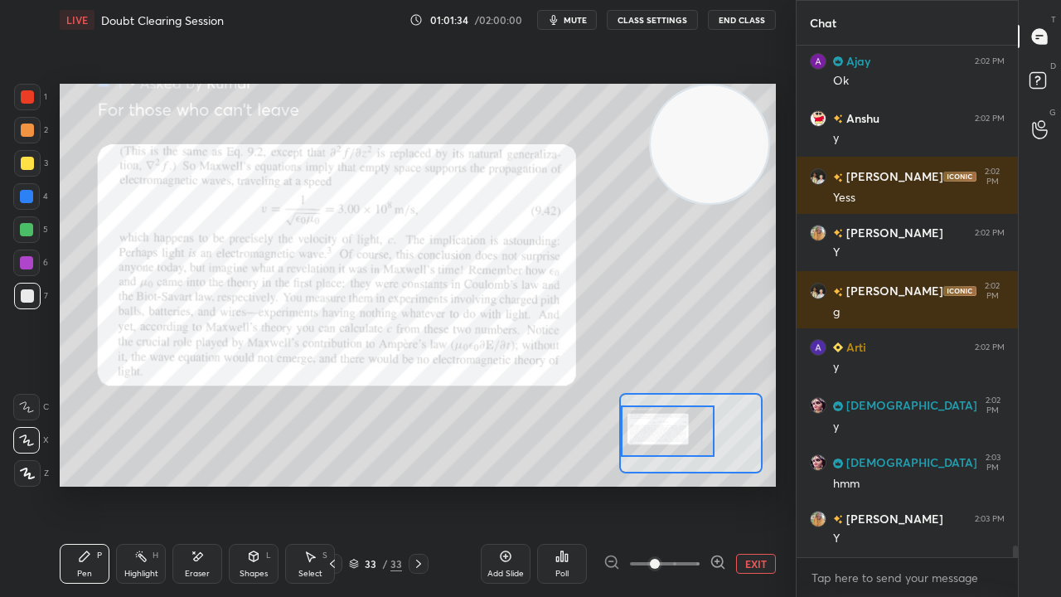
scroll to position [21349, 0]
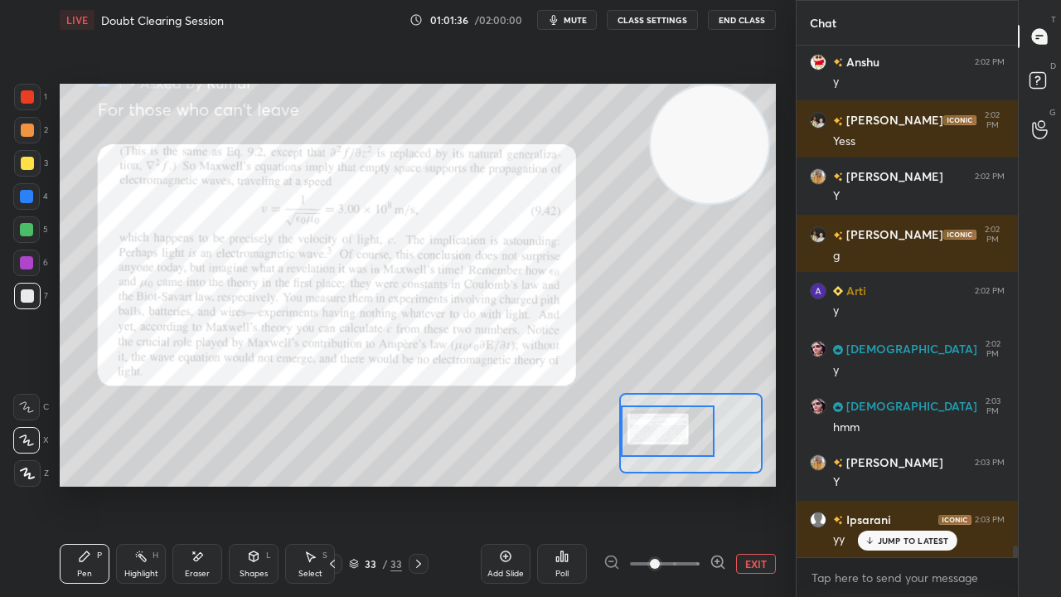
click at [587, 17] on span "mute" at bounding box center [575, 20] width 23 height 12
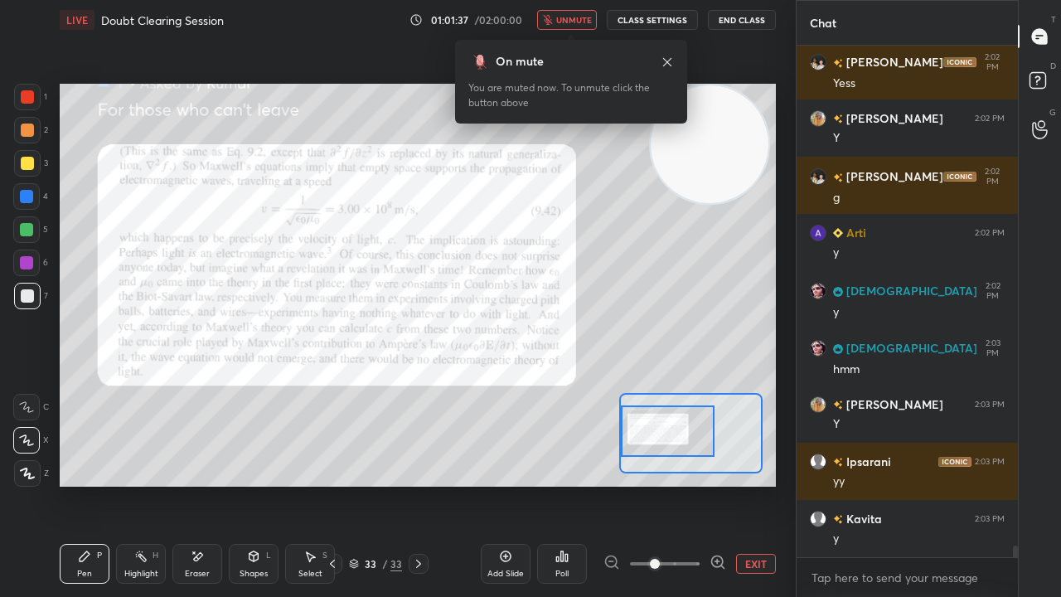
click at [580, 24] on span "unmute" at bounding box center [574, 20] width 36 height 12
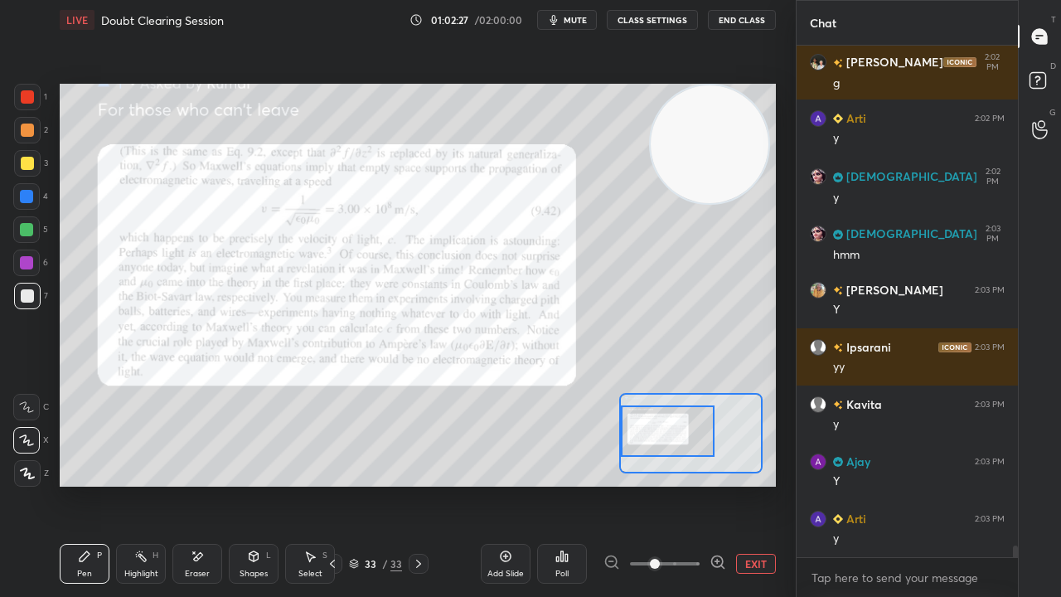
scroll to position [21578, 0]
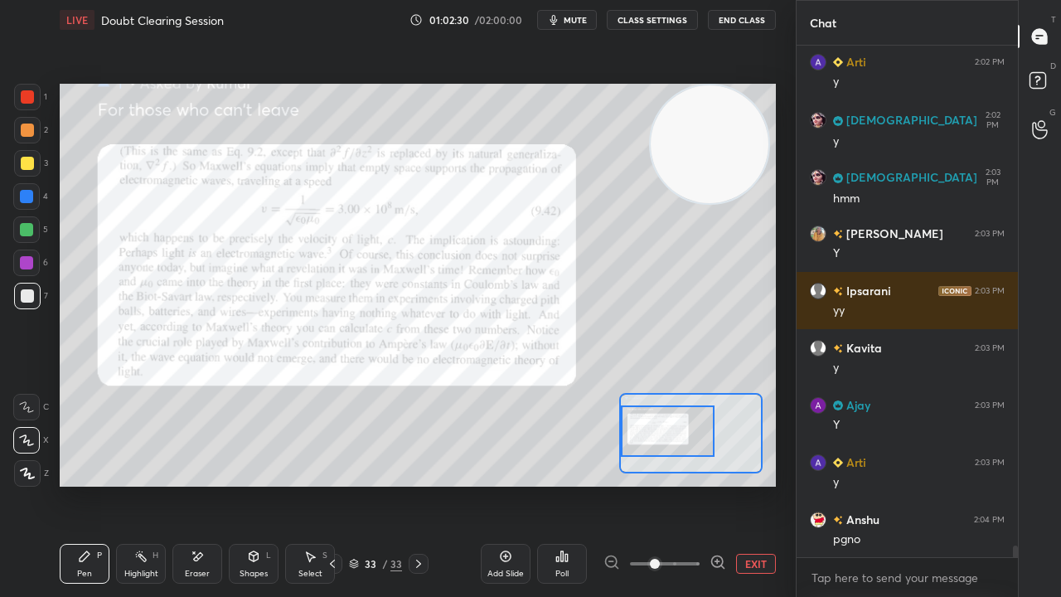
drag, startPoint x: 230, startPoint y: 569, endPoint x: 206, endPoint y: 570, distance: 24.1
click at [228, 484] on div "Pen P Highlight H Eraser Shapes L Select S" at bounding box center [165, 564] width 211 height 40
click at [204, 484] on div "Eraser" at bounding box center [197, 574] width 25 height 8
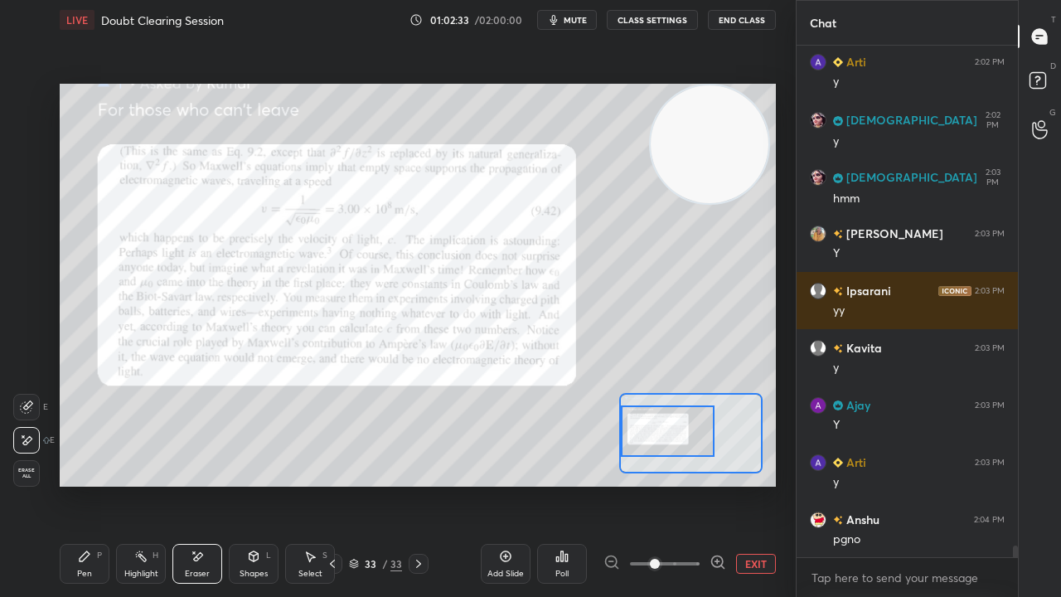
click at [581, 25] on span "mute" at bounding box center [575, 20] width 23 height 12
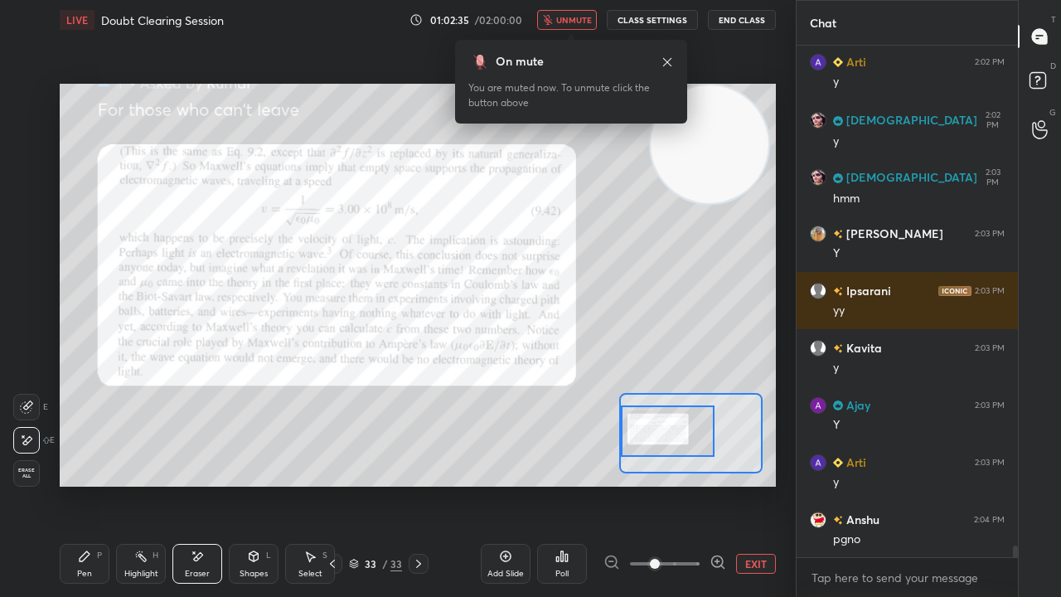
click at [580, 16] on span "unmute" at bounding box center [574, 20] width 36 height 12
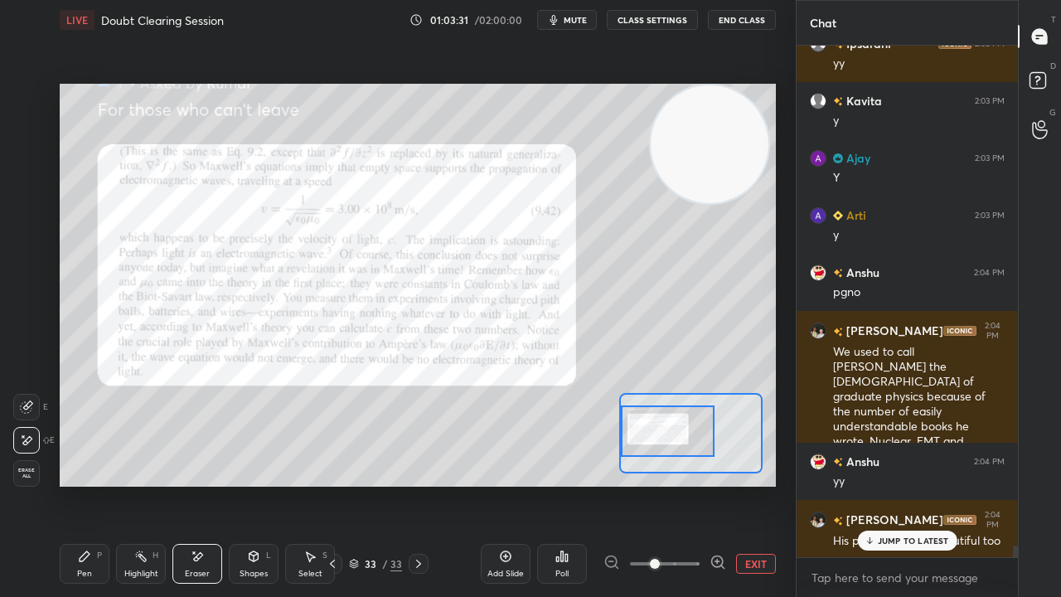
scroll to position [21881, 0]
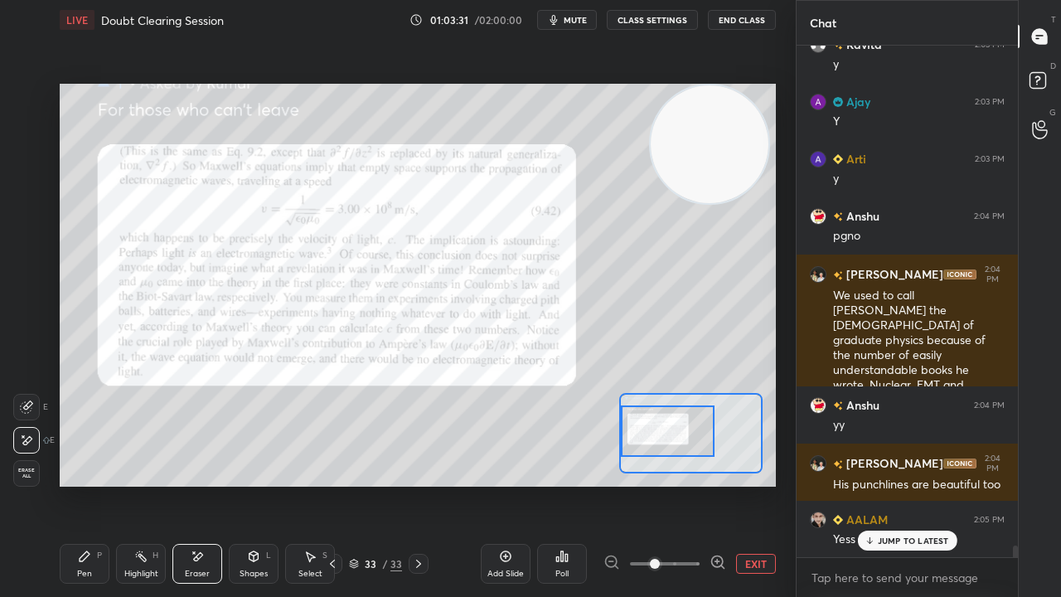
click at [142, 484] on rect at bounding box center [142, 558] width 8 height 8
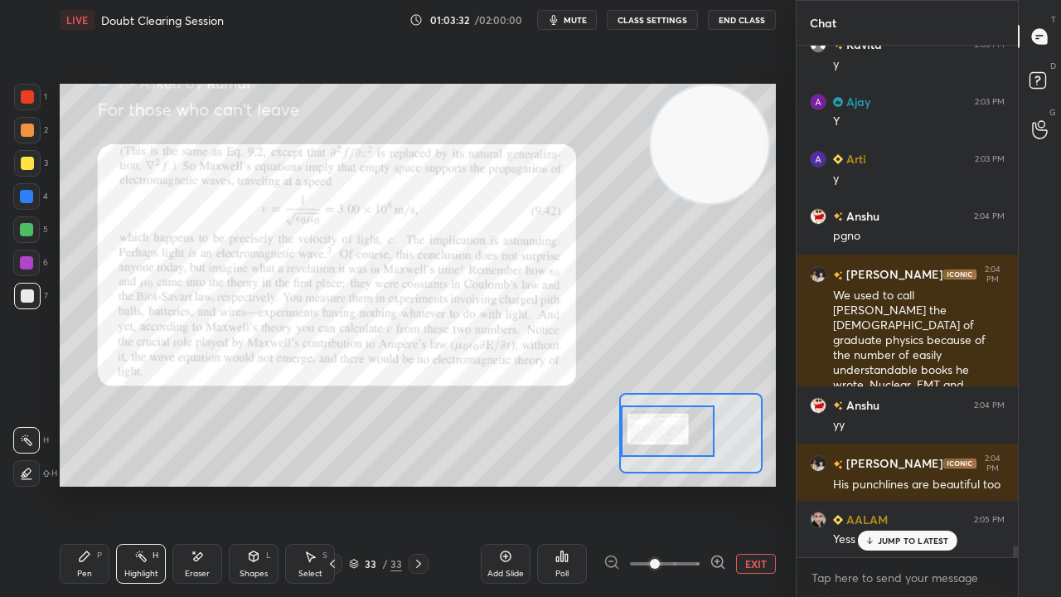
click at [96, 484] on div "Pen P" at bounding box center [85, 564] width 50 height 40
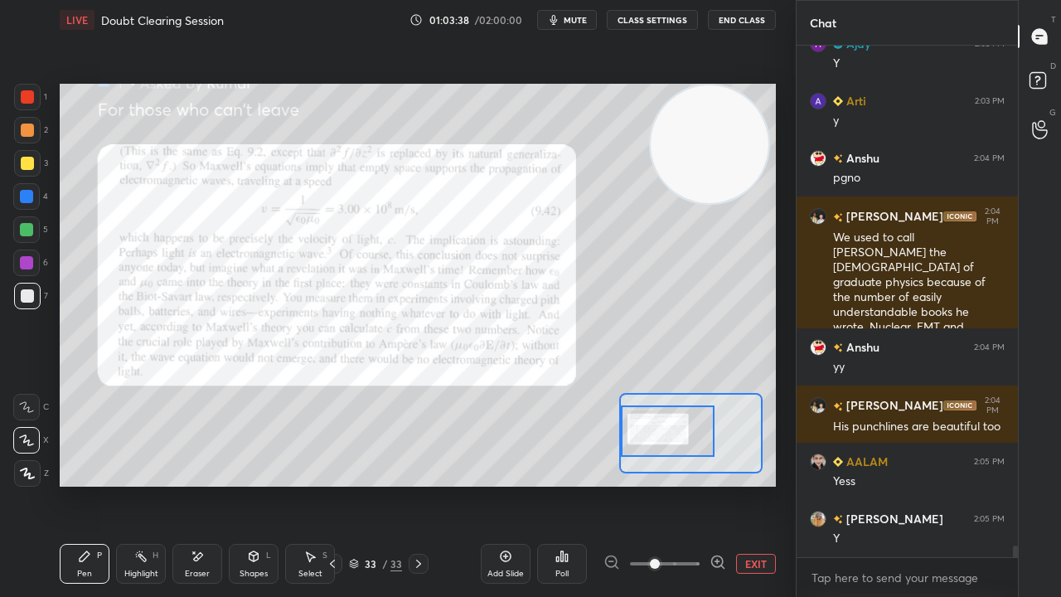
click at [585, 16] on span "mute" at bounding box center [575, 20] width 23 height 12
drag, startPoint x: 584, startPoint y: 15, endPoint x: 585, endPoint y: 6, distance: 9.3
click at [582, 15] on span "unmute" at bounding box center [574, 20] width 36 height 12
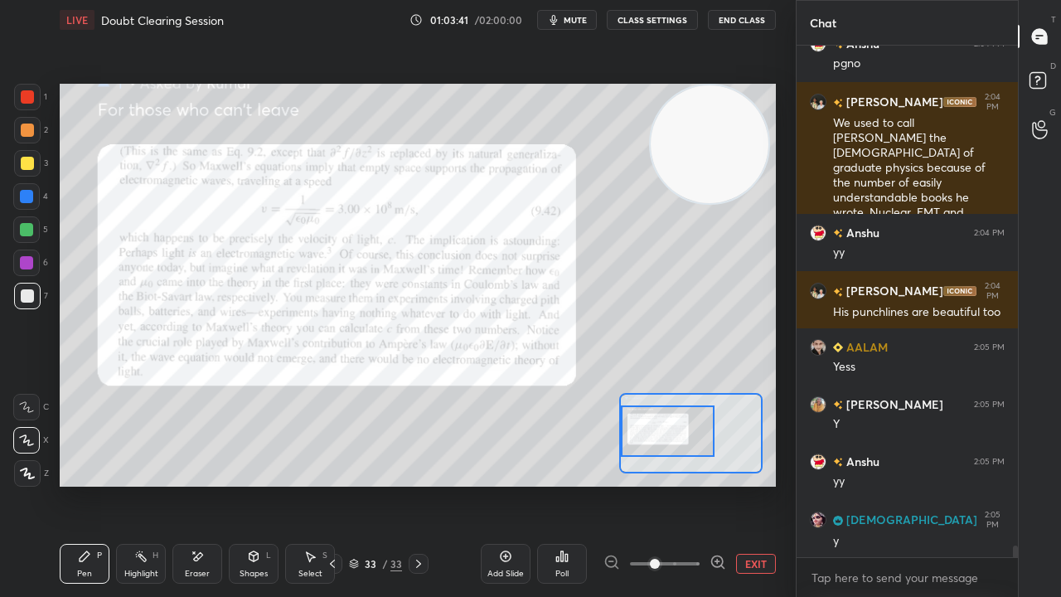
click at [203, 484] on div "Eraser" at bounding box center [197, 564] width 50 height 40
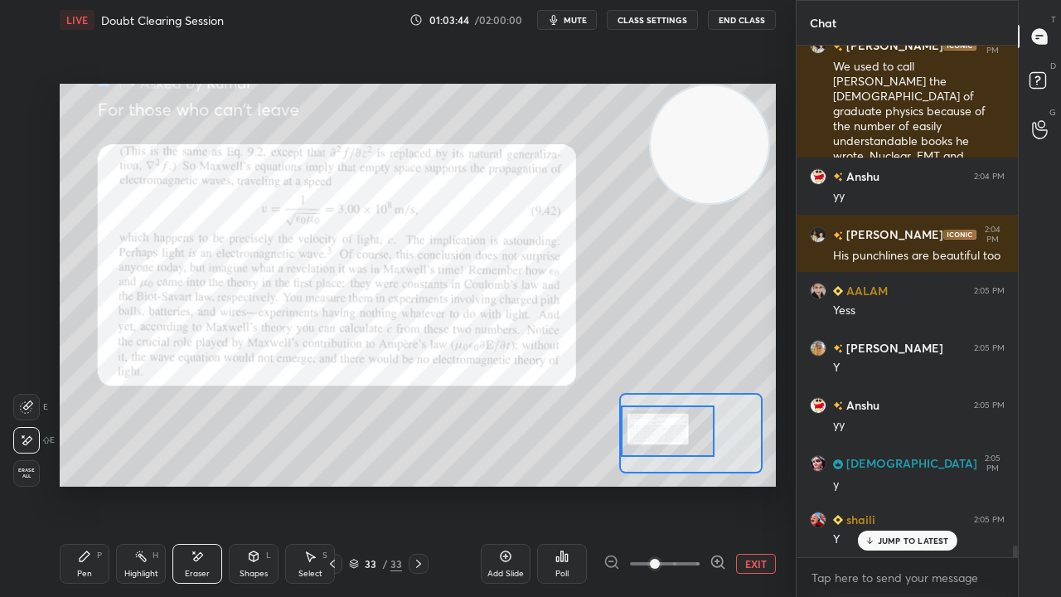
click at [95, 484] on div "Pen P" at bounding box center [85, 564] width 50 height 40
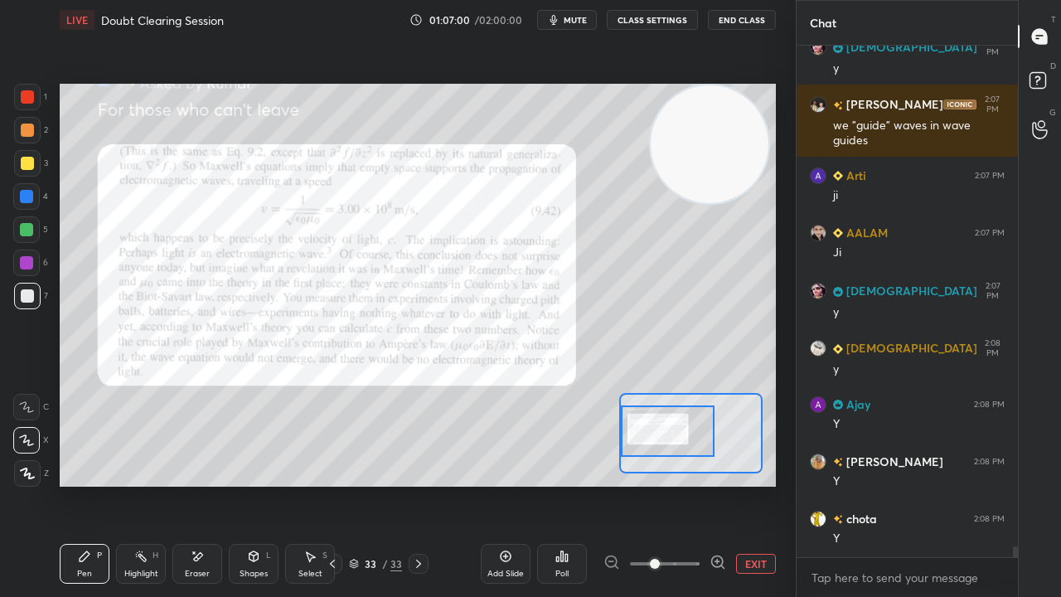
scroll to position [23155, 0]
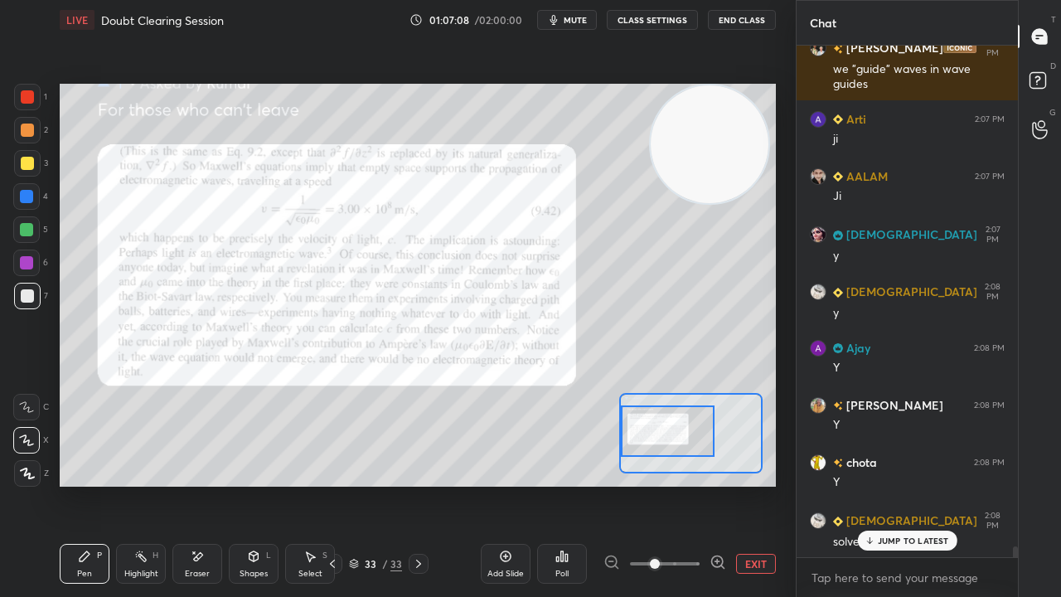
click at [560, 13] on icon "button" at bounding box center [553, 19] width 13 height 13
click at [565, 23] on span "unmute" at bounding box center [574, 20] width 36 height 12
click at [912, 484] on p "JUMP TO LATEST" at bounding box center [913, 541] width 71 height 10
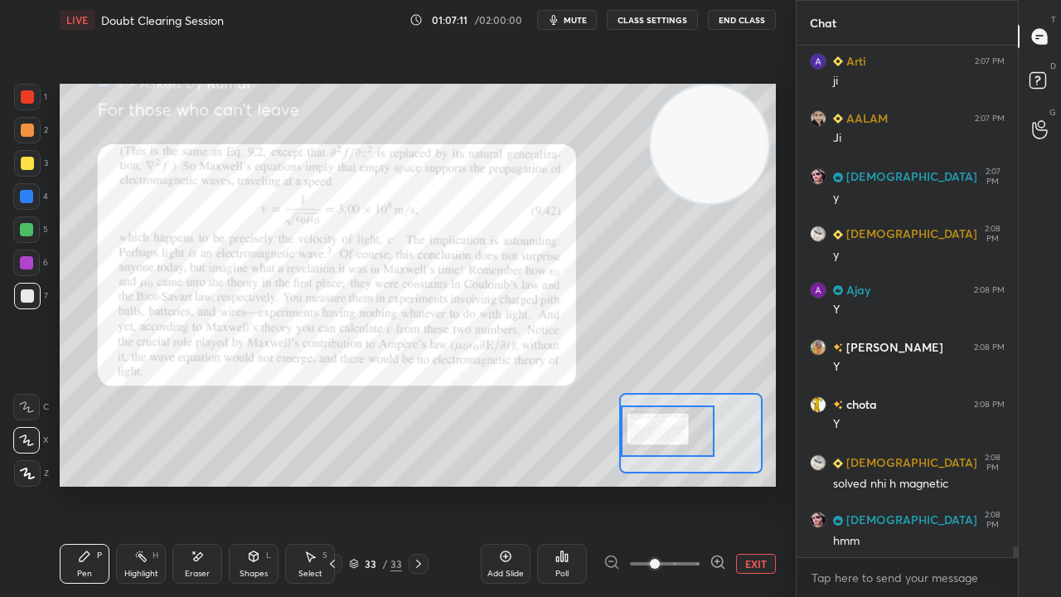
click at [565, 18] on button "mute" at bounding box center [567, 20] width 60 height 20
click at [565, 18] on span "unmute" at bounding box center [574, 20] width 36 height 12
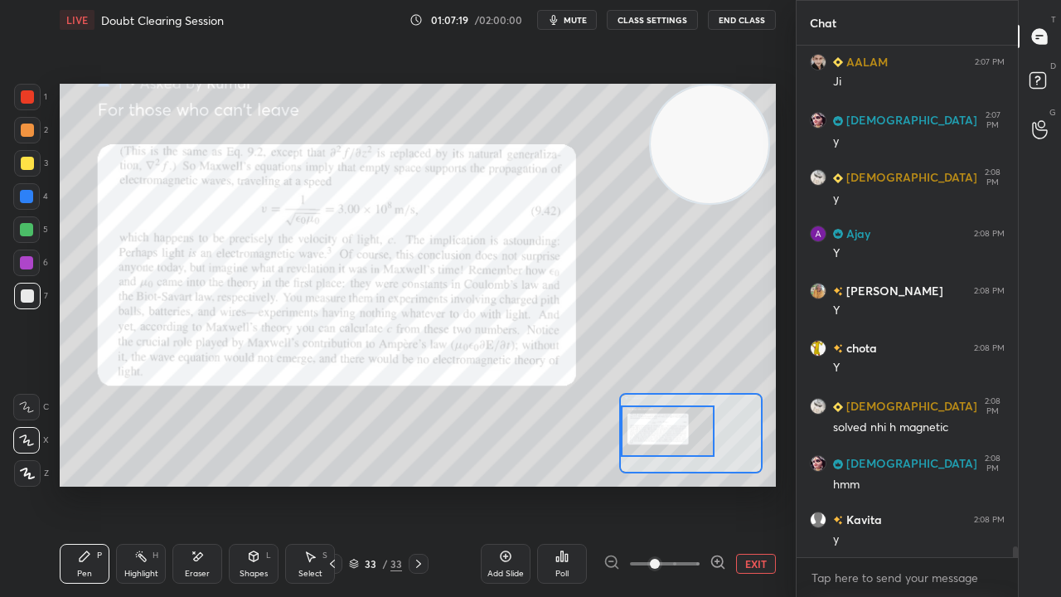
scroll to position [23327, 0]
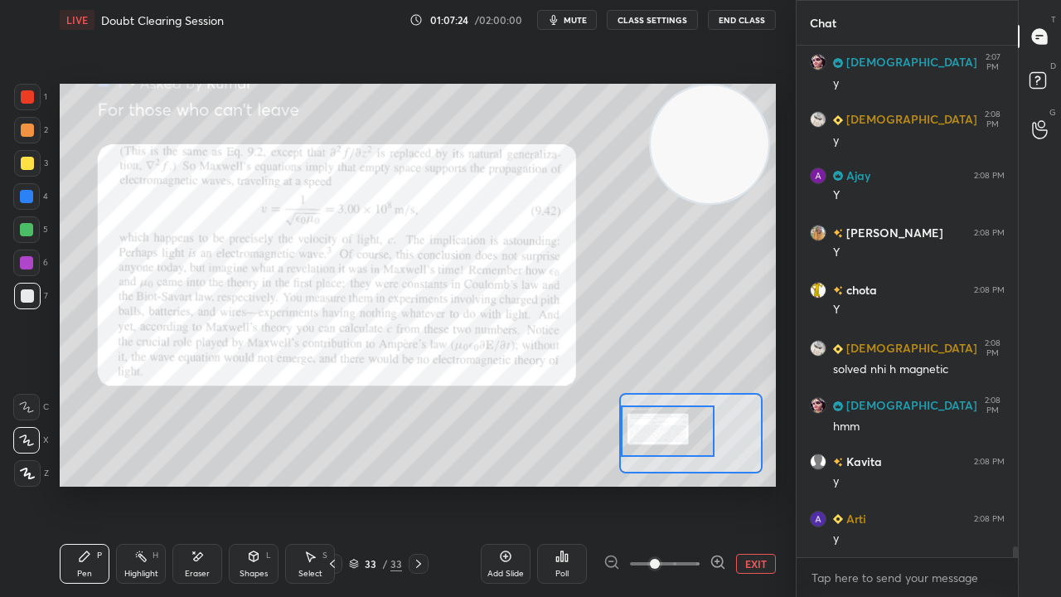
click at [508, 484] on div "Add Slide" at bounding box center [505, 574] width 36 height 8
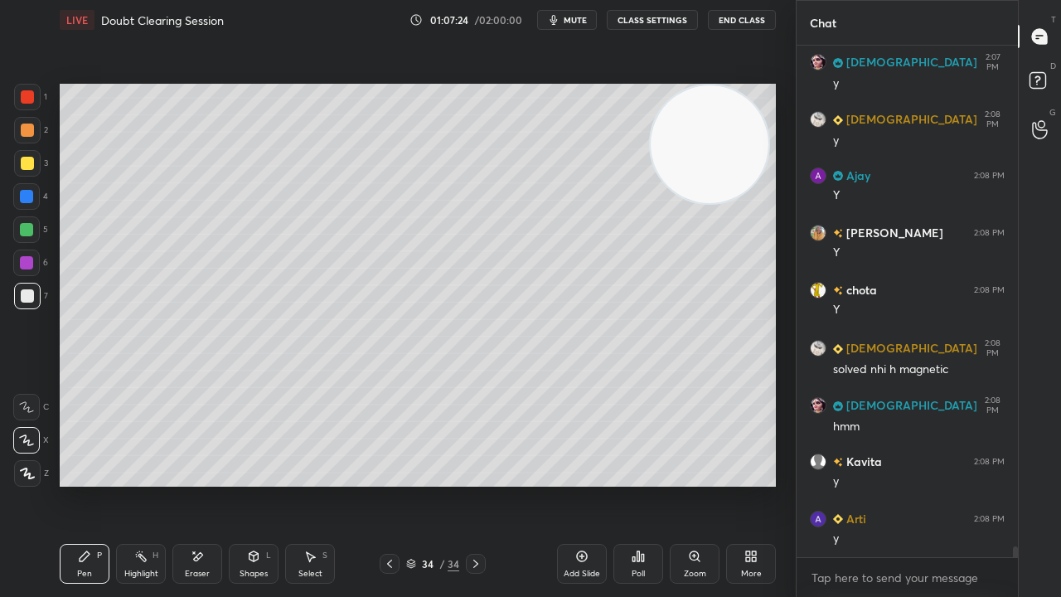
click at [587, 15] on span "mute" at bounding box center [575, 20] width 23 height 12
click at [590, 15] on span "unmute" at bounding box center [574, 20] width 36 height 12
click at [36, 150] on div "3" at bounding box center [31, 163] width 34 height 27
drag, startPoint x: 23, startPoint y: 164, endPoint x: 37, endPoint y: 146, distance: 23.0
click at [23, 164] on div at bounding box center [27, 163] width 13 height 13
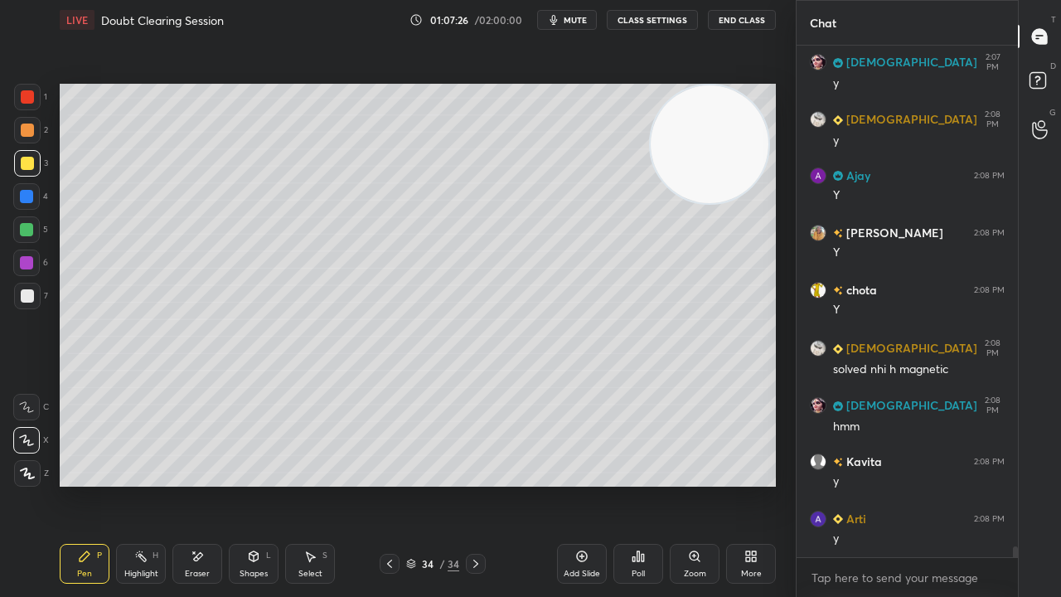
click at [559, 19] on icon "button" at bounding box center [553, 19] width 13 height 13
click at [558, 18] on button "unmute" at bounding box center [567, 20] width 60 height 20
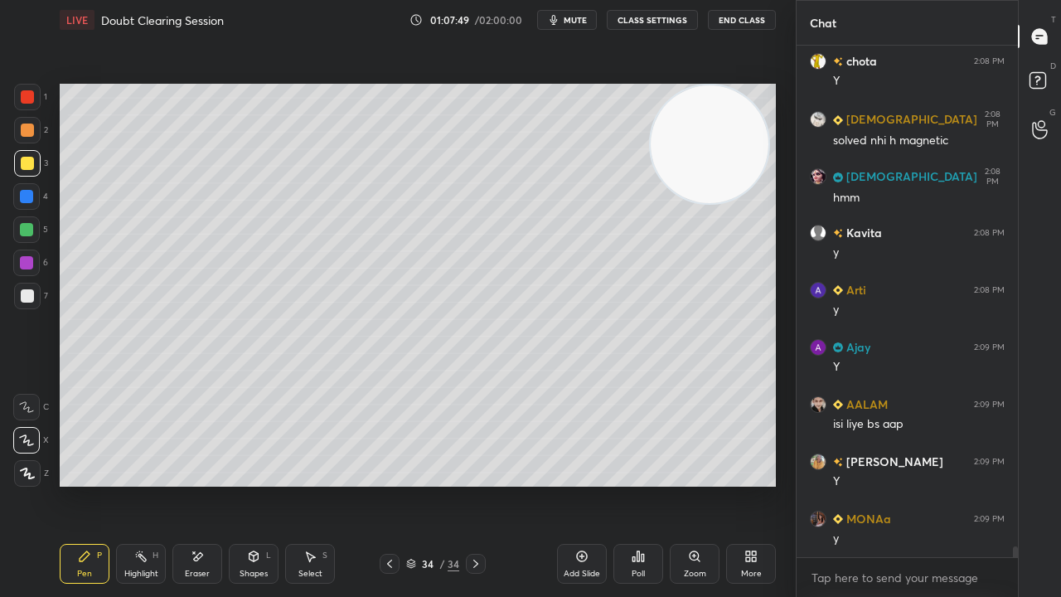
scroll to position [23612, 0]
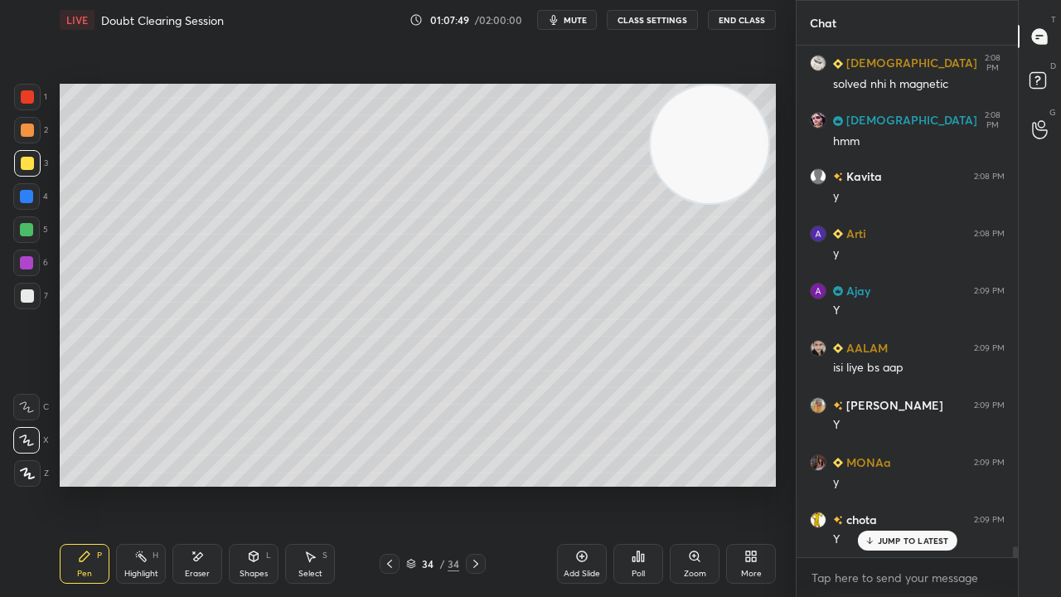
click at [27, 297] on div at bounding box center [27, 295] width 13 height 13
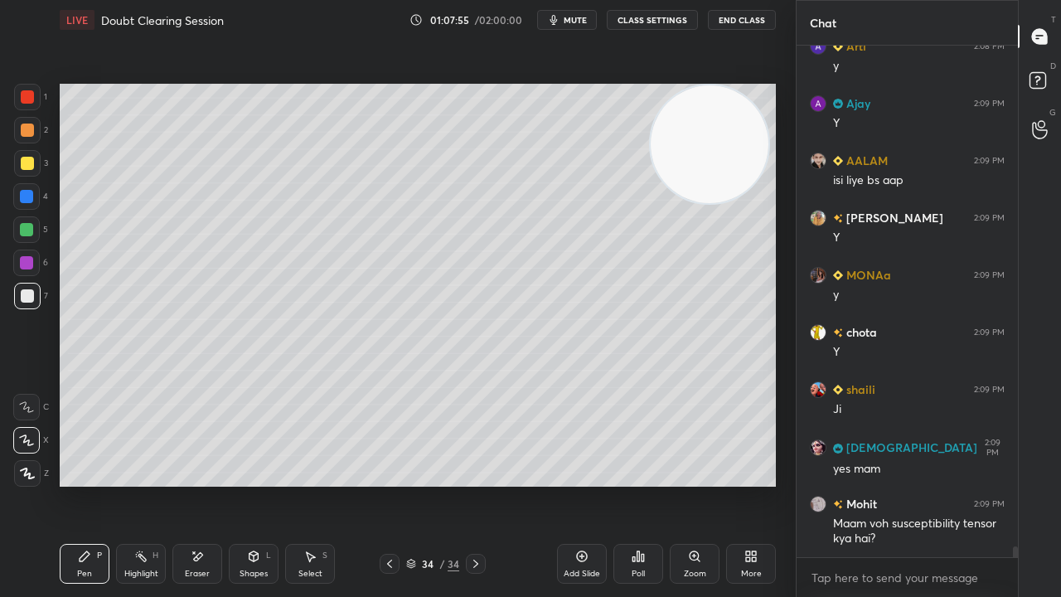
scroll to position [23856, 0]
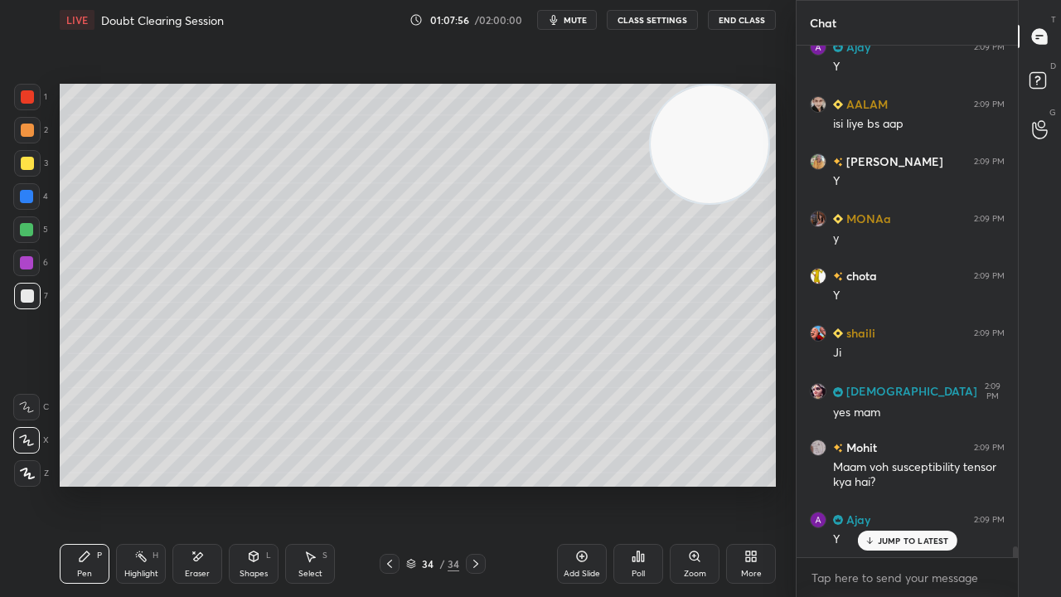
click at [383, 484] on icon at bounding box center [389, 563] width 13 height 13
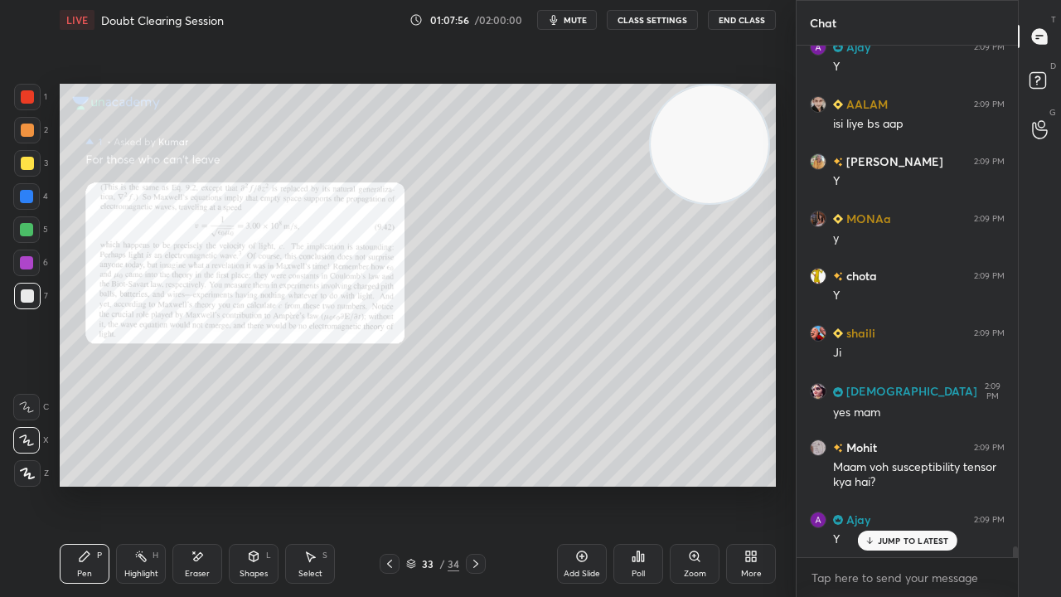
click at [383, 484] on icon at bounding box center [389, 563] width 13 height 13
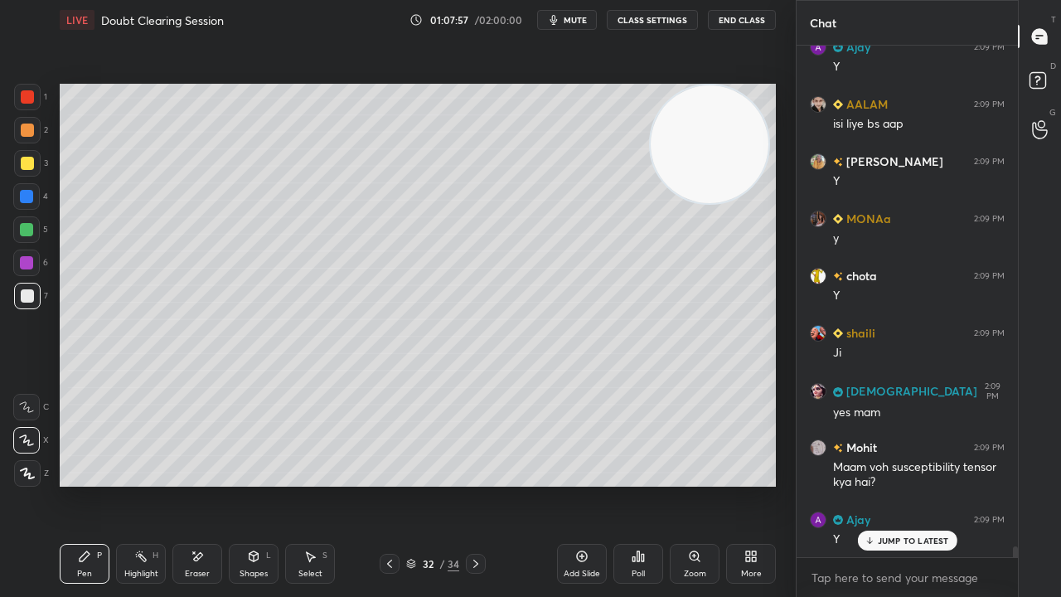
click at [390, 484] on icon at bounding box center [389, 563] width 13 height 13
click at [471, 484] on icon at bounding box center [475, 563] width 13 height 13
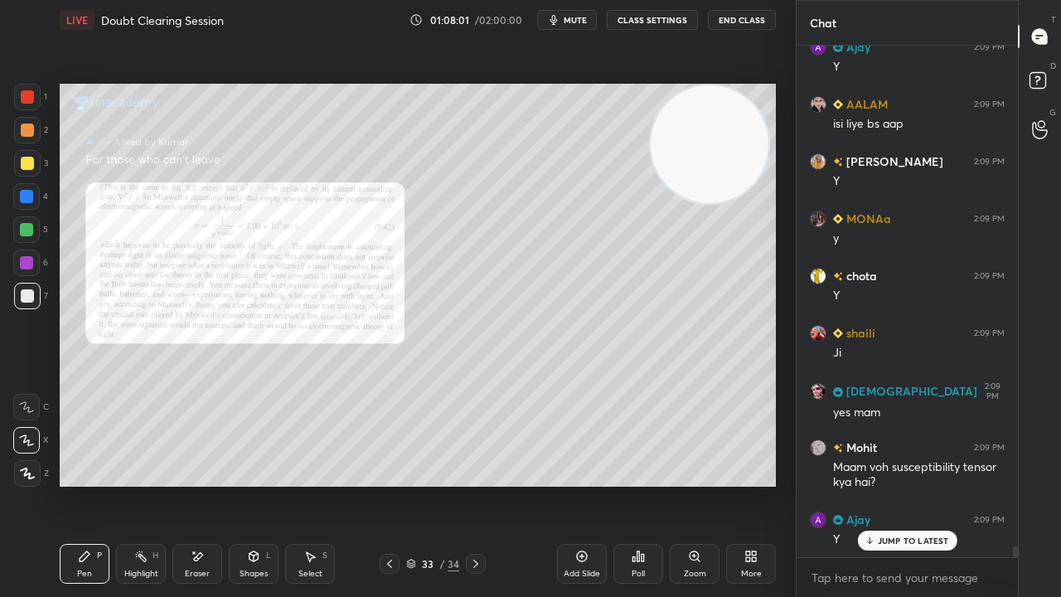
click at [383, 484] on icon at bounding box center [389, 563] width 13 height 13
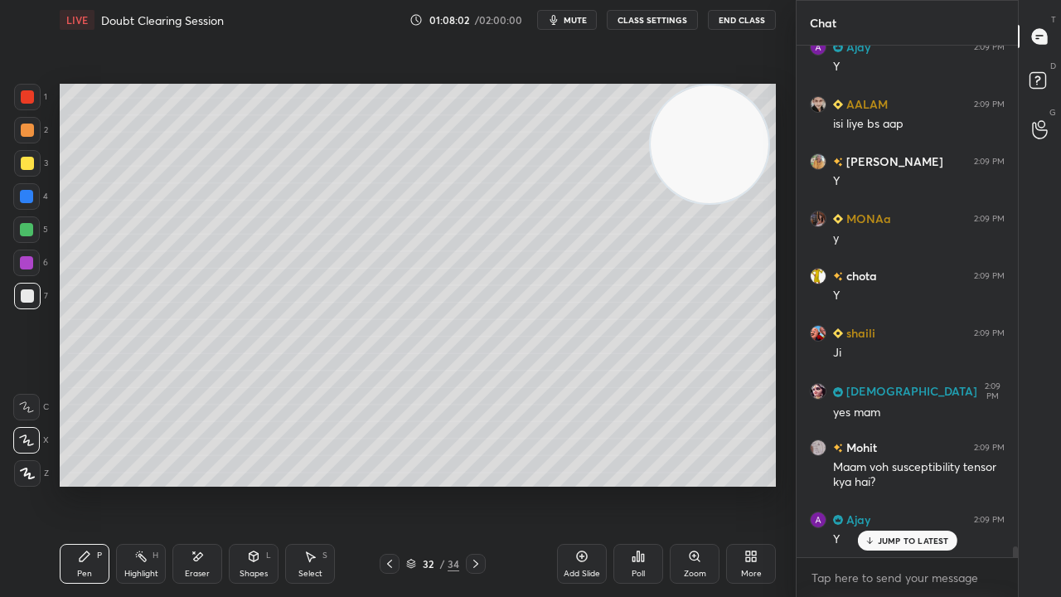
click at [579, 484] on div "Add Slide" at bounding box center [582, 574] width 36 height 8
click at [584, 20] on span "mute" at bounding box center [575, 20] width 23 height 12
click at [582, 20] on span "unmute" at bounding box center [574, 20] width 36 height 12
click at [570, 30] on div "LIVE Doubt Clearing Session 01:08:07 / 02:00:00 mute CLASS SETTINGS End Class" at bounding box center [418, 20] width 716 height 40
click at [575, 23] on span "mute" at bounding box center [575, 20] width 23 height 12
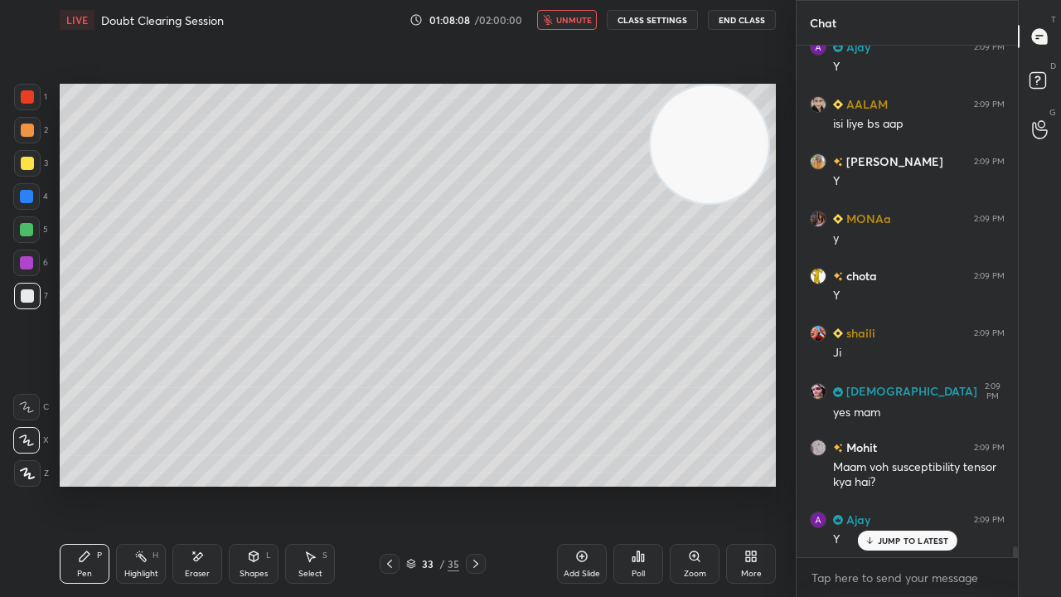
click at [579, 22] on span "unmute" at bounding box center [574, 20] width 36 height 12
click at [565, 20] on button "mute" at bounding box center [567, 20] width 60 height 20
click at [569, 20] on span "unmute" at bounding box center [574, 20] width 36 height 12
click at [584, 22] on span "mute" at bounding box center [575, 20] width 23 height 12
click at [585, 22] on span "mute" at bounding box center [575, 20] width 23 height 12
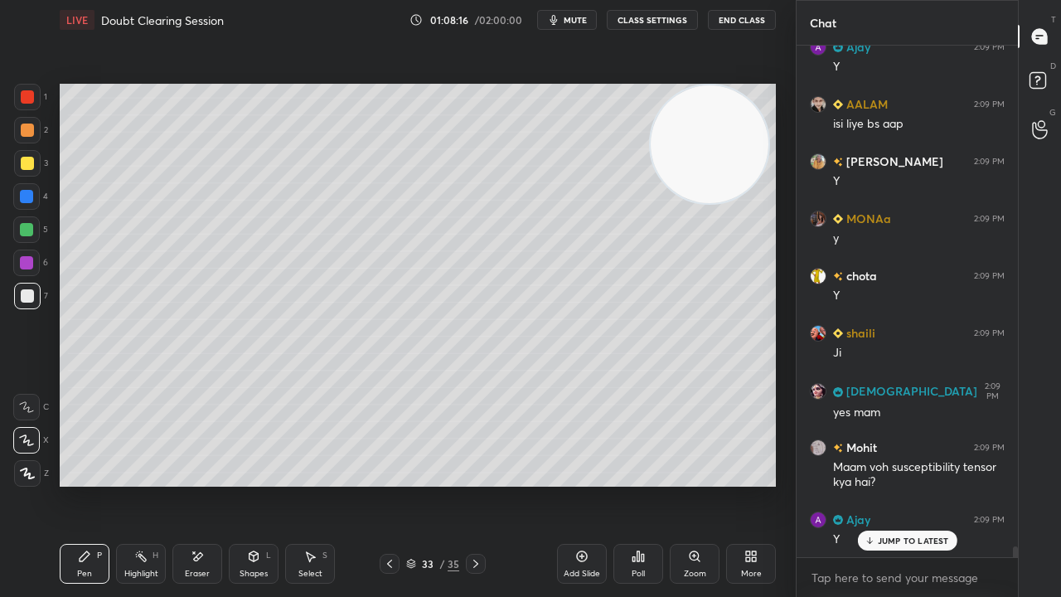
drag, startPoint x: 182, startPoint y: 569, endPoint x: 192, endPoint y: 580, distance: 15.8
click at [182, 484] on div "Eraser" at bounding box center [197, 564] width 50 height 40
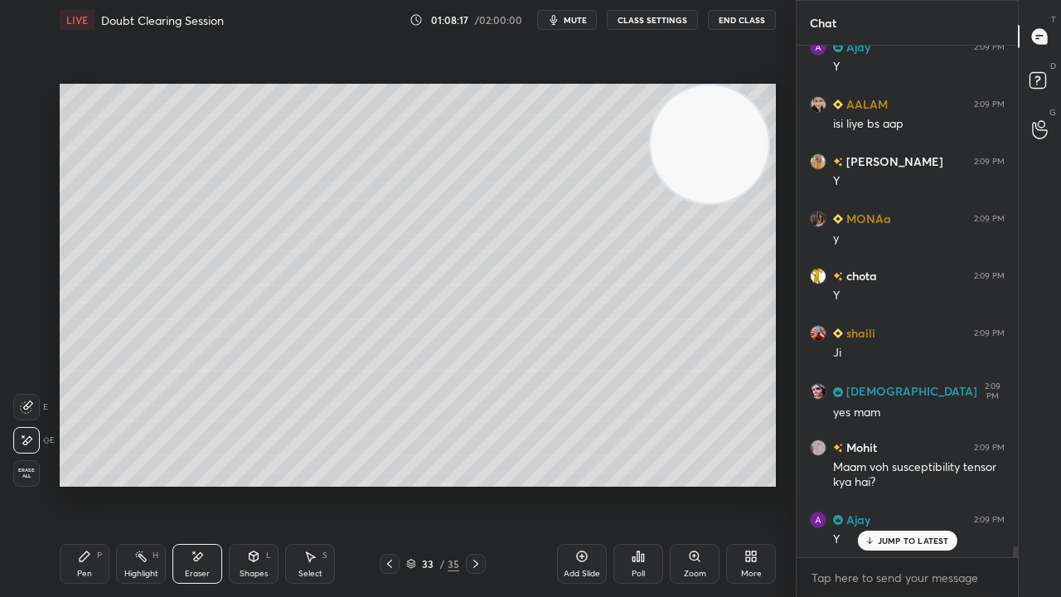
click at [80, 484] on div "Pen" at bounding box center [84, 574] width 15 height 8
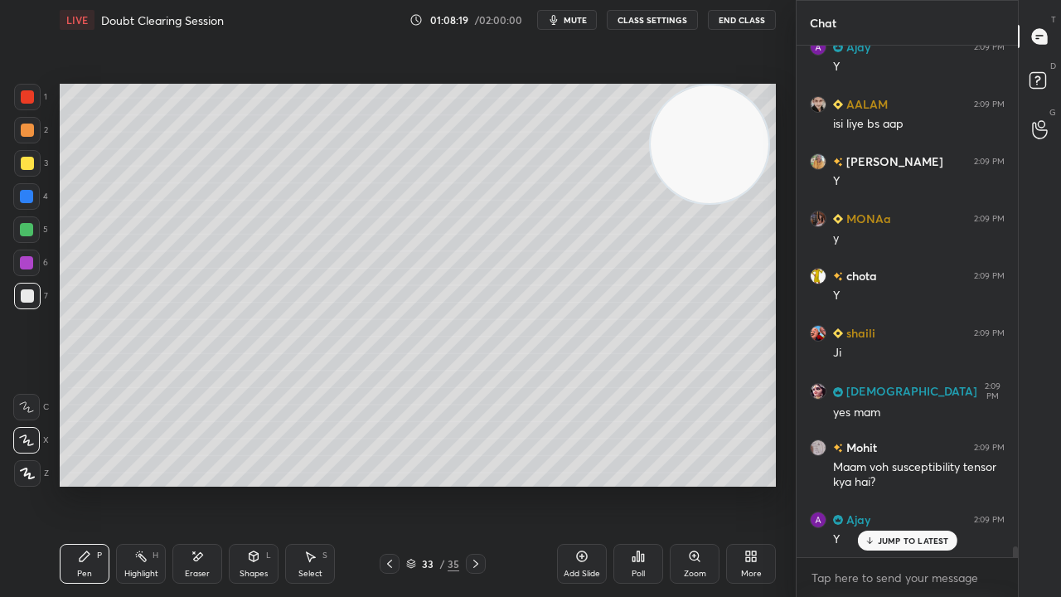
click at [560, 22] on icon "button" at bounding box center [553, 19] width 13 height 13
click at [564, 18] on span "unmute" at bounding box center [574, 20] width 36 height 12
drag, startPoint x: 882, startPoint y: 542, endPoint x: 854, endPoint y: 559, distance: 32.7
click at [878, 484] on p "JUMP TO LATEST" at bounding box center [913, 541] width 71 height 10
click at [574, 19] on span "mute" at bounding box center [575, 20] width 23 height 12
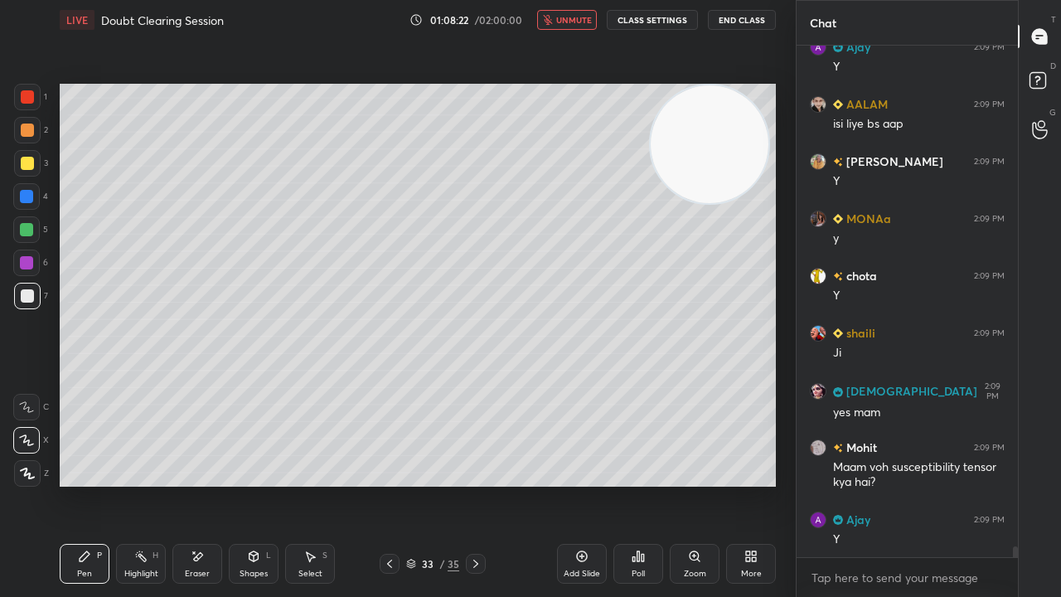
click at [571, 22] on span "unmute" at bounding box center [574, 20] width 36 height 12
click at [579, 20] on span "mute" at bounding box center [575, 20] width 23 height 12
click at [577, 19] on span "unmute" at bounding box center [574, 20] width 36 height 12
click at [206, 484] on div "Eraser" at bounding box center [197, 564] width 50 height 40
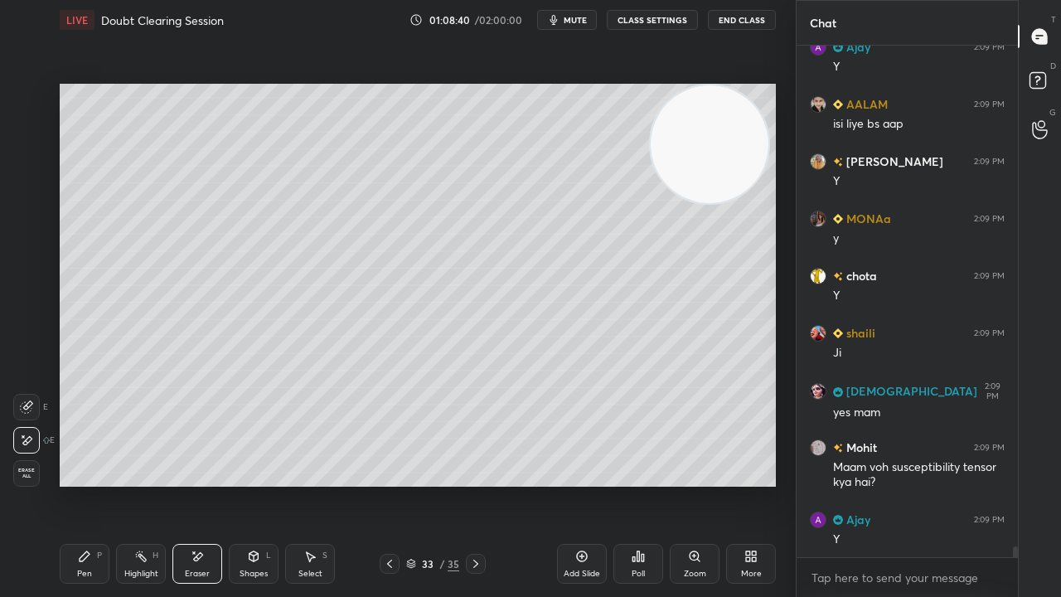
click at [87, 484] on icon at bounding box center [85, 556] width 10 height 10
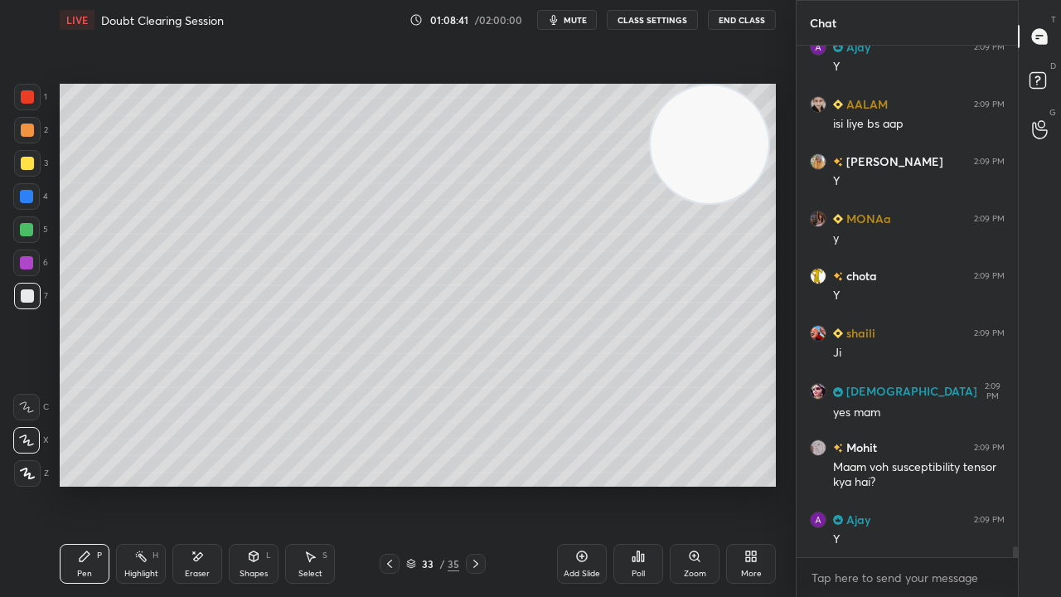
click at [574, 19] on span "mute" at bounding box center [575, 20] width 23 height 12
click at [574, 20] on span "unmute" at bounding box center [574, 20] width 36 height 12
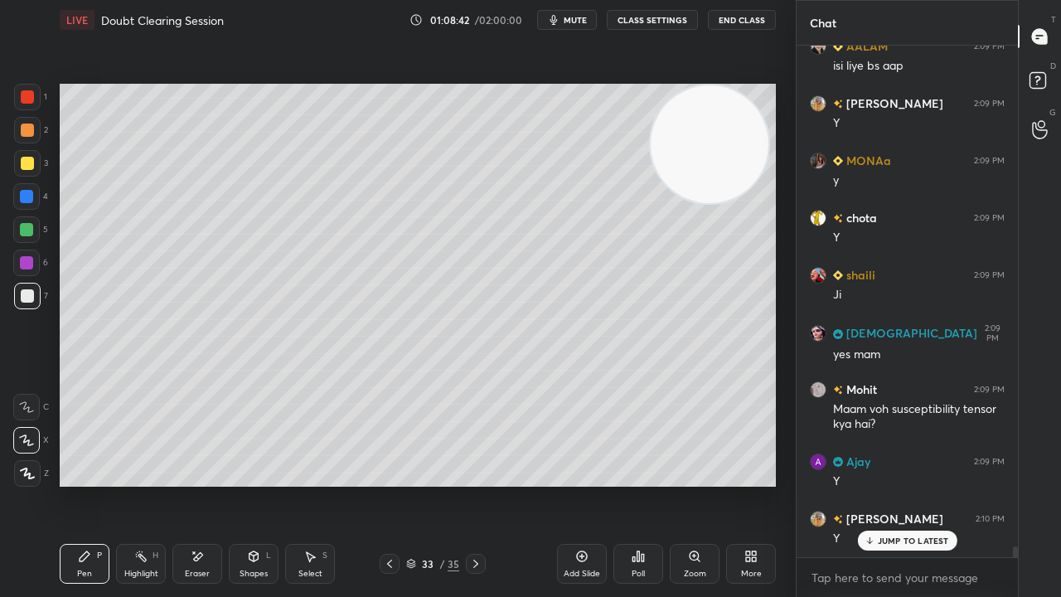
scroll to position [23971, 0]
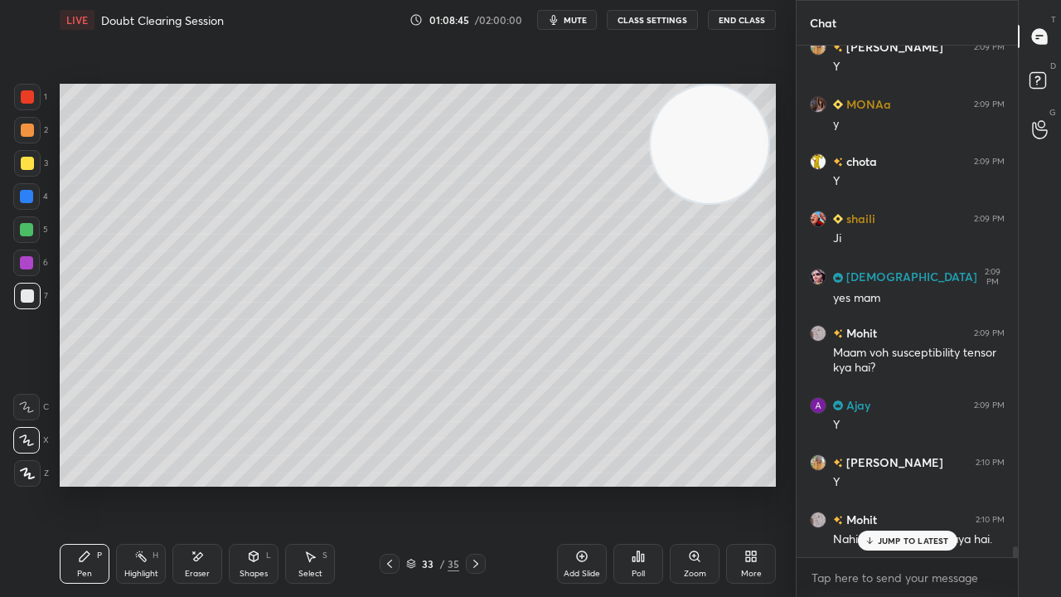
drag, startPoint x: 913, startPoint y: 536, endPoint x: 898, endPoint y: 582, distance: 48.8
click at [912, 484] on p "JUMP TO LATEST" at bounding box center [913, 541] width 71 height 10
click at [894, 484] on textarea at bounding box center [907, 578] width 195 height 27
click at [573, 18] on span "mute" at bounding box center [575, 20] width 23 height 12
click at [575, 20] on span "unmute" at bounding box center [574, 20] width 36 height 12
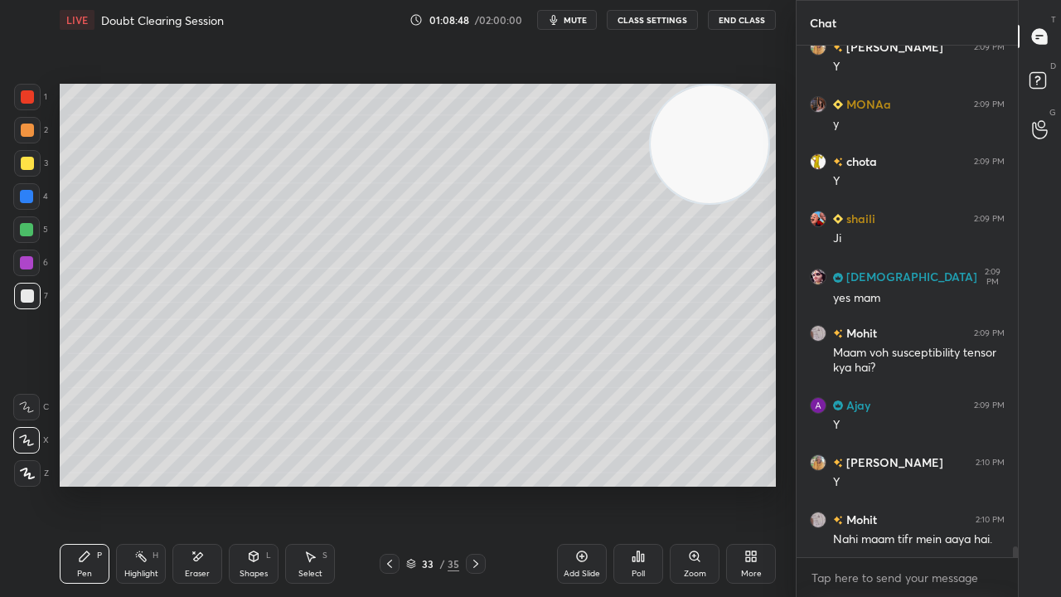
click at [567, 18] on span "mute" at bounding box center [575, 20] width 23 height 12
click at [569, 18] on span "unmute" at bounding box center [574, 20] width 36 height 12
click at [31, 241] on div at bounding box center [26, 229] width 27 height 27
click at [189, 484] on div "Eraser" at bounding box center [197, 564] width 50 height 40
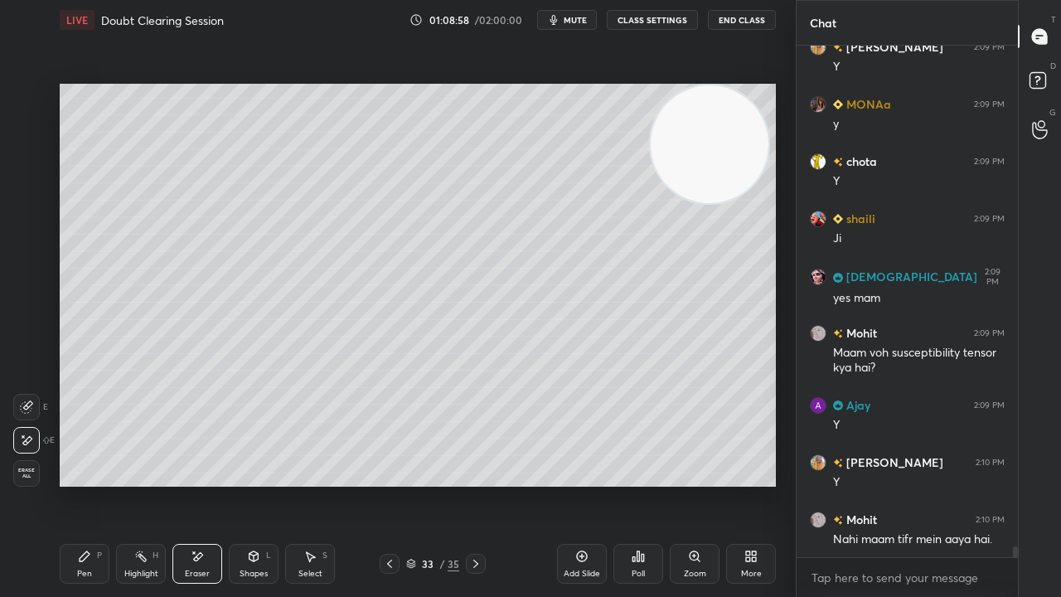
drag, startPoint x: 160, startPoint y: 559, endPoint x: 139, endPoint y: 542, distance: 26.5
click at [143, 484] on div "Highlight H" at bounding box center [141, 564] width 50 height 40
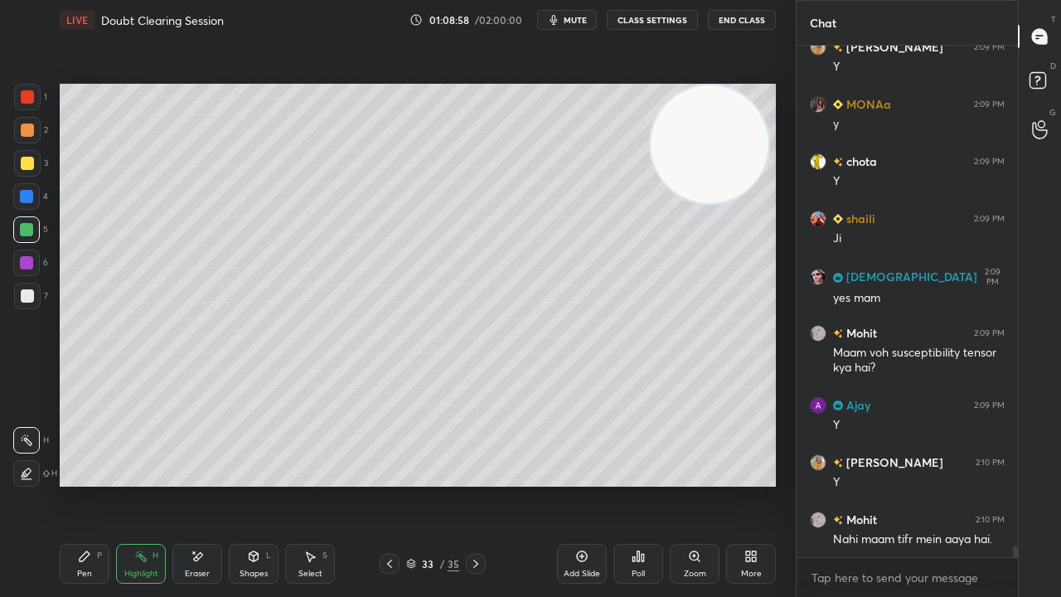
click at [99, 484] on div "P" at bounding box center [99, 555] width 5 height 8
click at [550, 25] on icon "button" at bounding box center [553, 19] width 13 height 13
click at [556, 24] on button "unmute" at bounding box center [567, 20] width 60 height 20
click at [17, 290] on div at bounding box center [27, 296] width 27 height 27
click at [579, 13] on button "mute" at bounding box center [567, 20] width 60 height 20
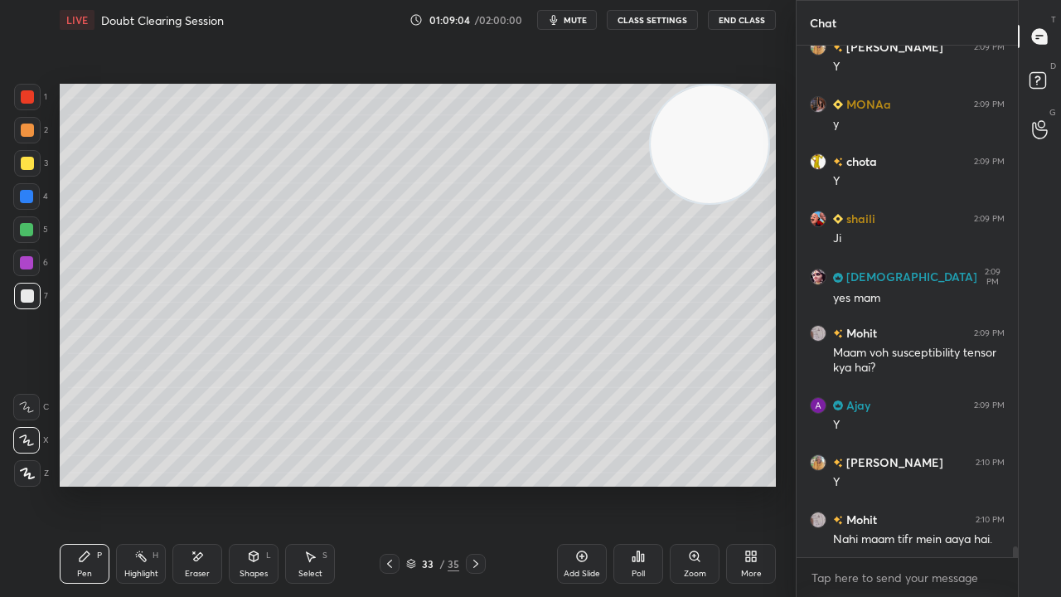
click at [581, 13] on button "mute" at bounding box center [567, 20] width 60 height 20
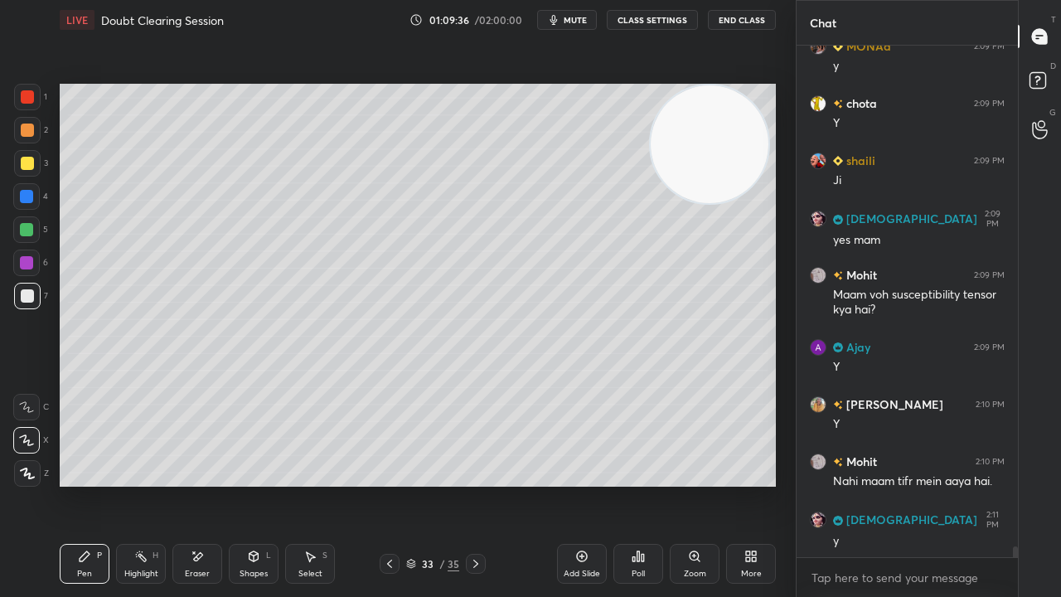
scroll to position [24085, 0]
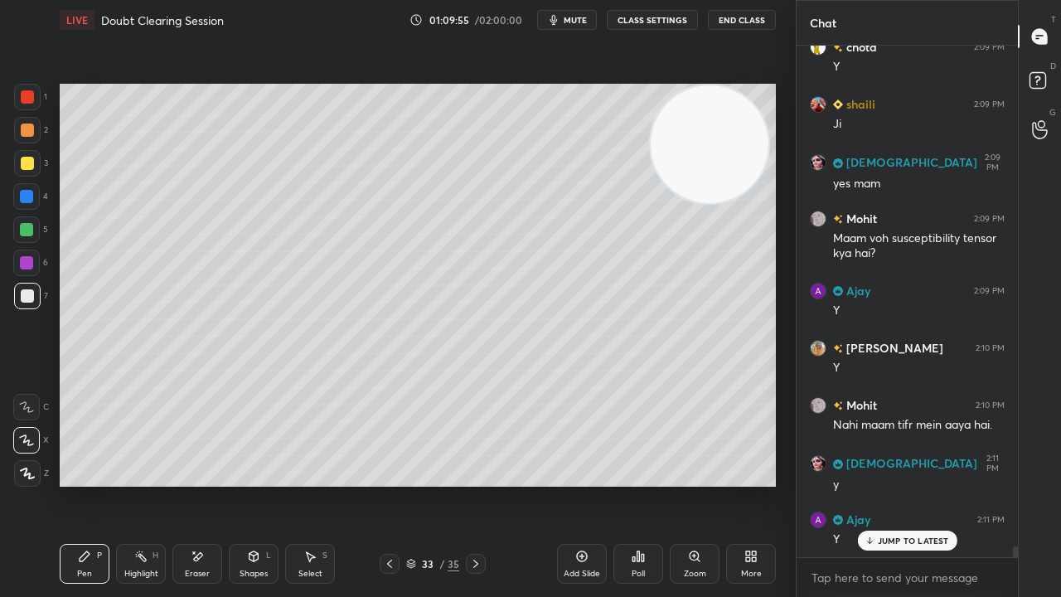
click at [581, 21] on span "mute" at bounding box center [575, 20] width 23 height 12
click at [579, 19] on span "unmute" at bounding box center [574, 20] width 36 height 12
click at [905, 484] on p "JUMP TO LATEST" at bounding box center [913, 541] width 71 height 10
click at [577, 20] on span "mute" at bounding box center [575, 20] width 23 height 12
click at [575, 20] on span "unmute" at bounding box center [574, 20] width 36 height 12
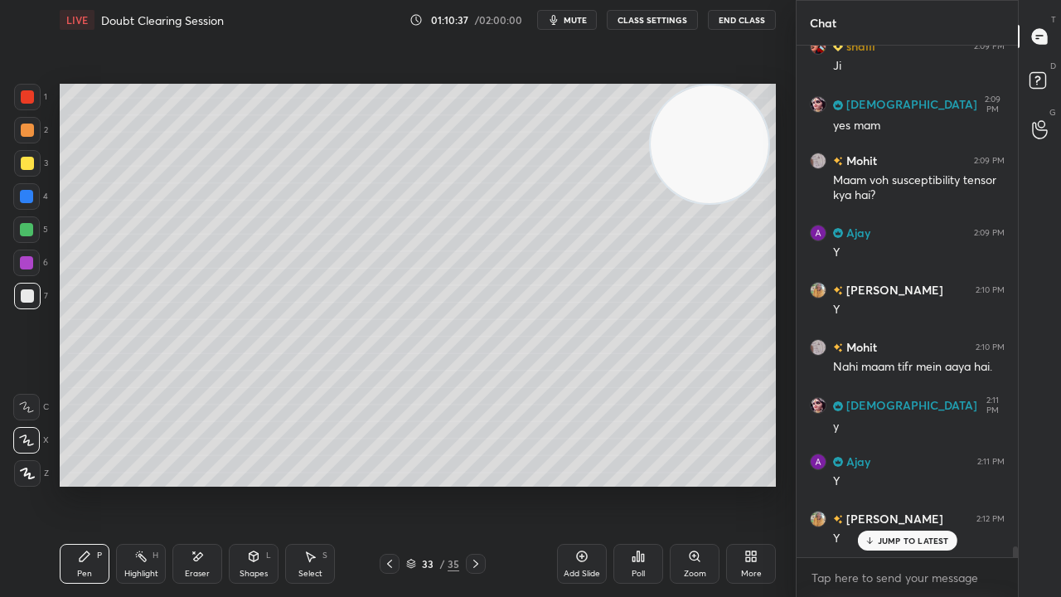
scroll to position [24199, 0]
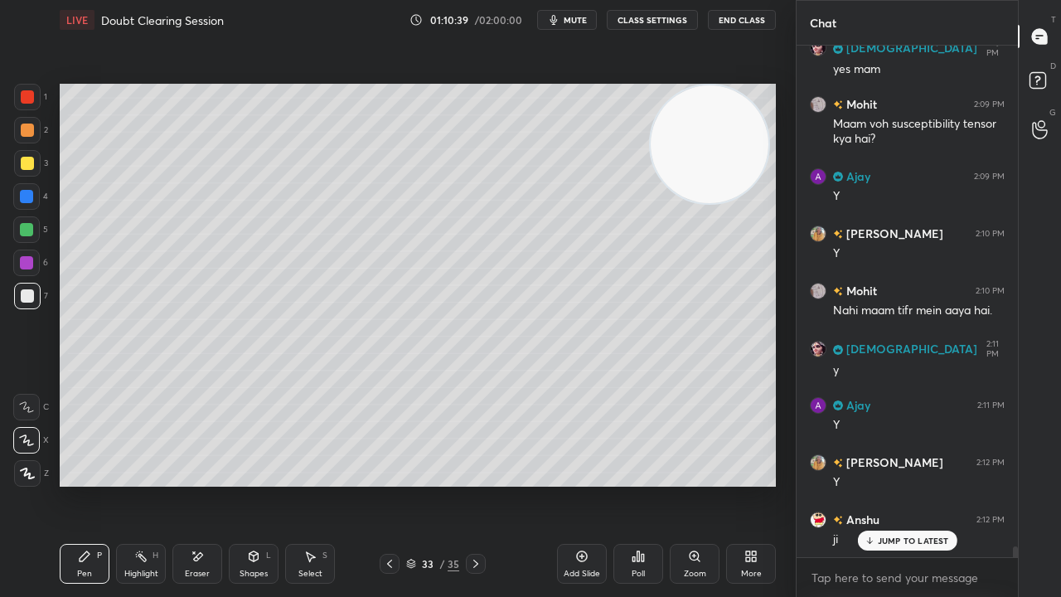
click at [560, 22] on icon "button" at bounding box center [553, 19] width 13 height 13
click at [564, 20] on span "unmute" at bounding box center [574, 20] width 36 height 12
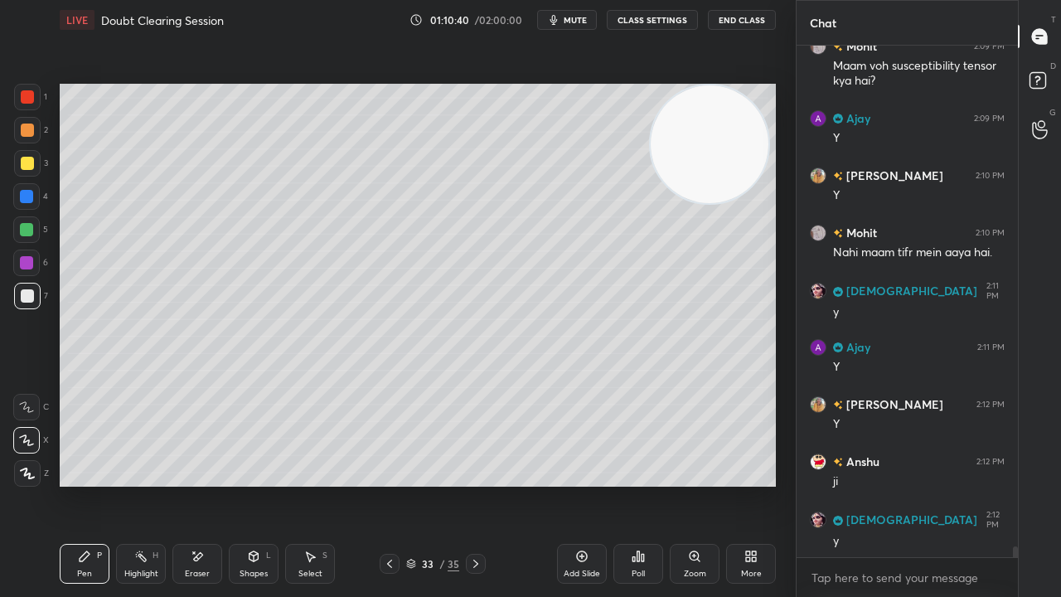
scroll to position [24314, 0]
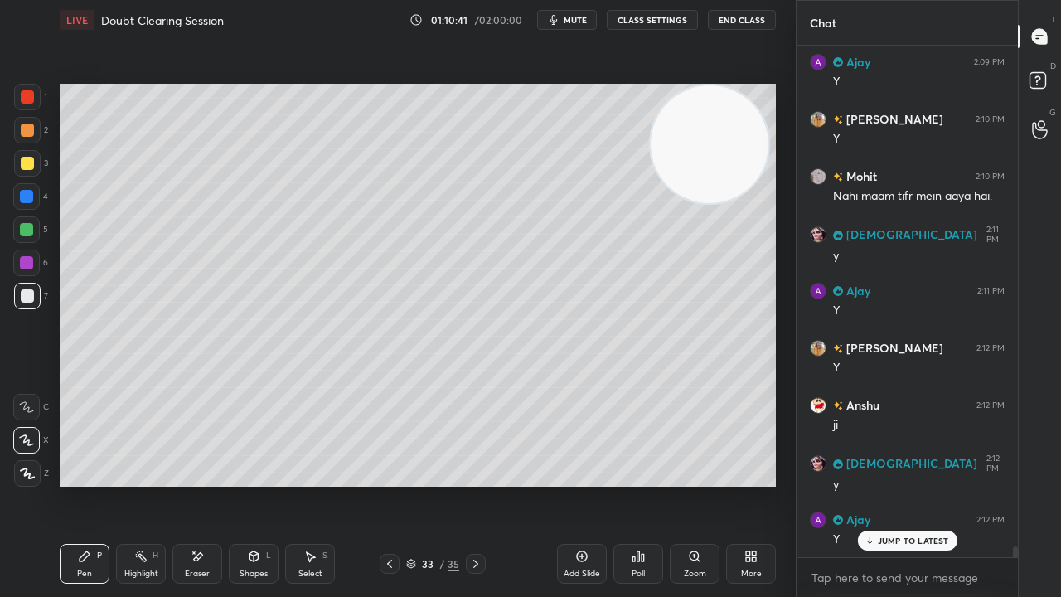
click at [574, 17] on span "mute" at bounding box center [575, 20] width 23 height 12
click at [572, 18] on span "unmute" at bounding box center [574, 20] width 36 height 12
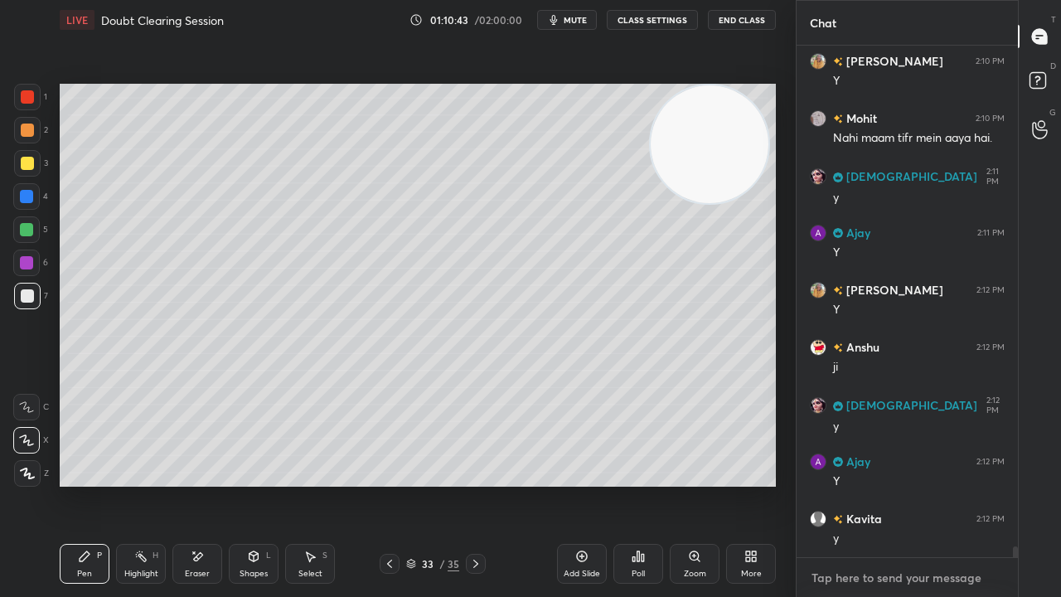
click at [836, 484] on textarea at bounding box center [907, 578] width 195 height 27
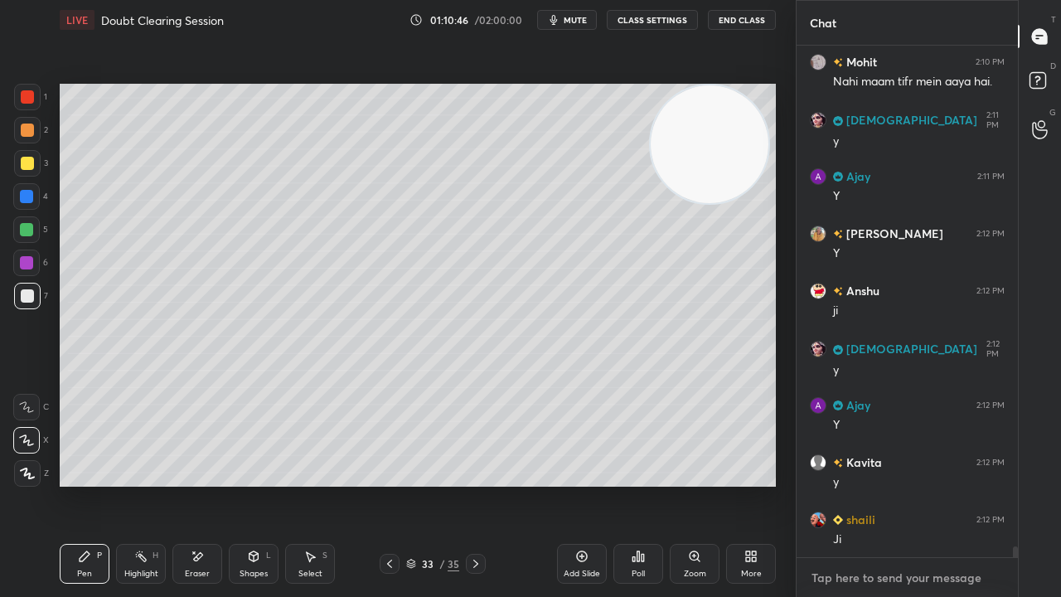
scroll to position [24486, 0]
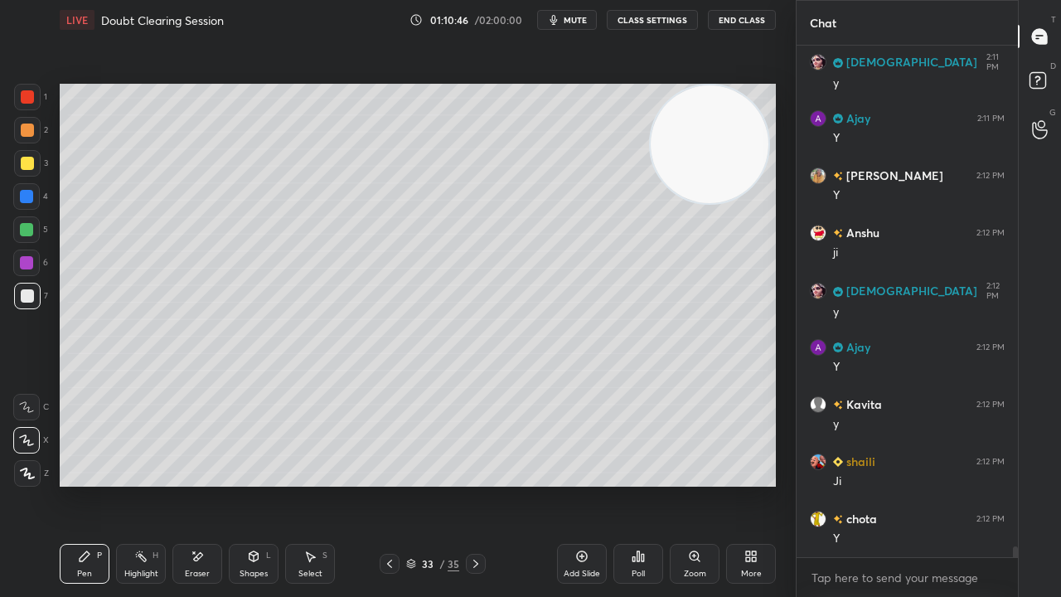
click at [573, 18] on span "mute" at bounding box center [575, 20] width 23 height 12
click at [577, 17] on span "unmute" at bounding box center [574, 20] width 36 height 12
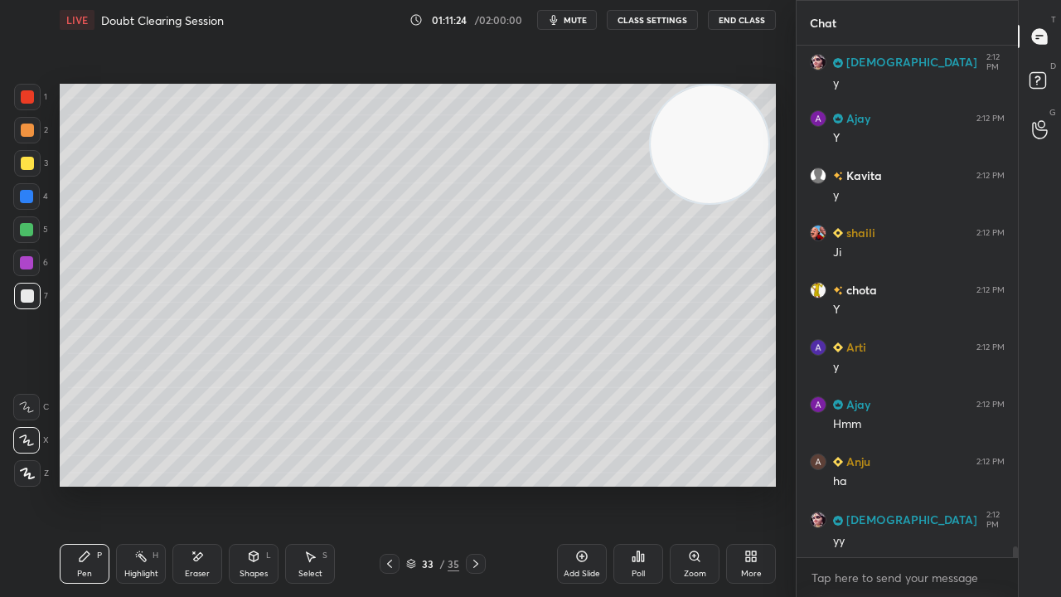
scroll to position [24771, 0]
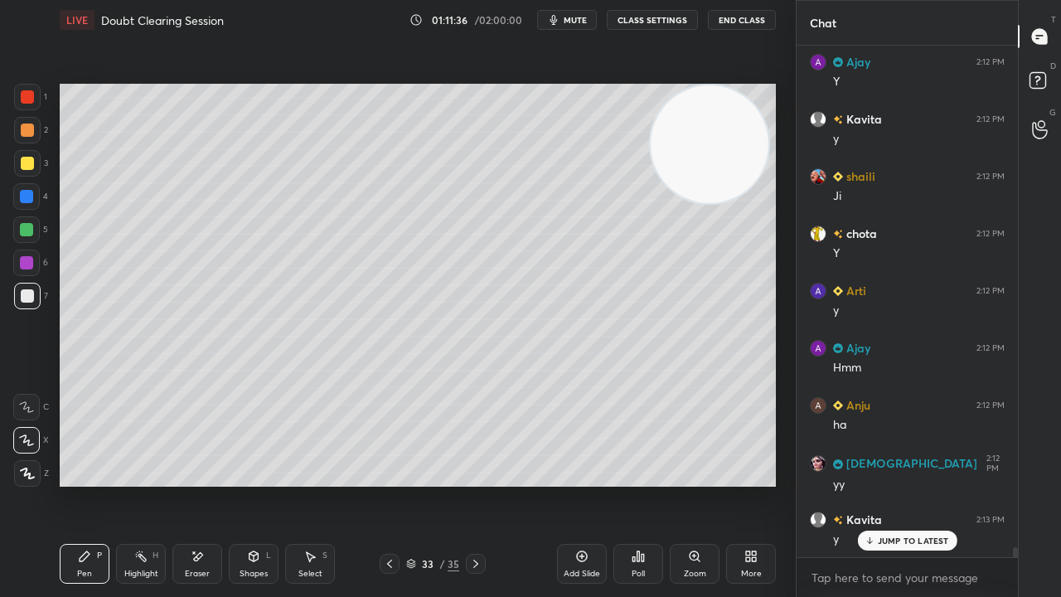
click at [565, 29] on div "LIVE Doubt Clearing Session 01:11:36 / 02:00:00 mute CLASS SETTINGS End Class" at bounding box center [418, 20] width 716 height 40
click at [568, 22] on span "mute" at bounding box center [575, 20] width 23 height 12
click at [569, 21] on span "unmute" at bounding box center [574, 20] width 36 height 12
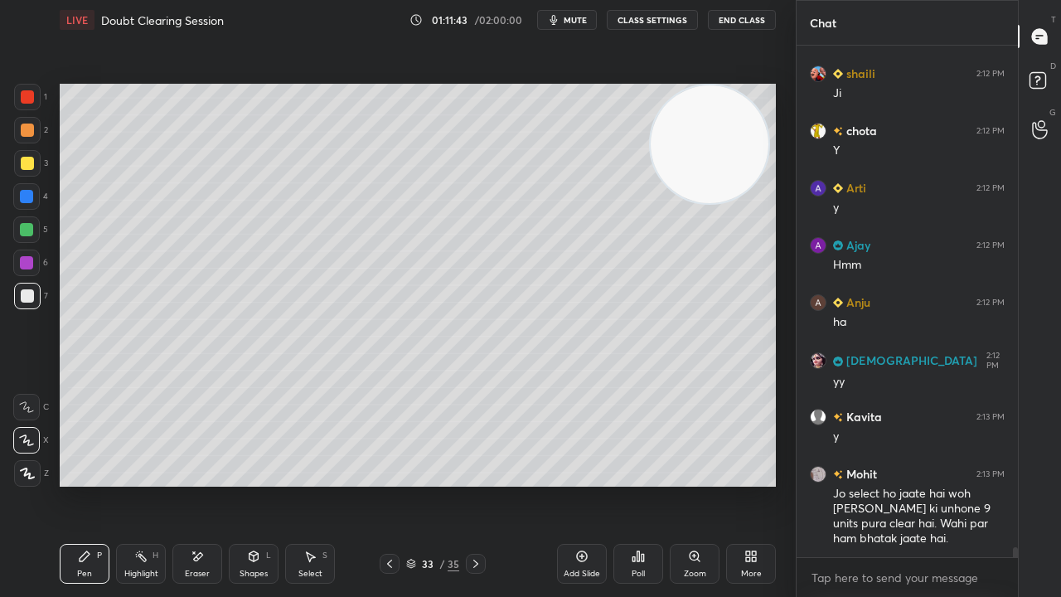
click at [578, 21] on span "mute" at bounding box center [575, 20] width 23 height 12
click at [579, 17] on span "unmute" at bounding box center [574, 20] width 36 height 12
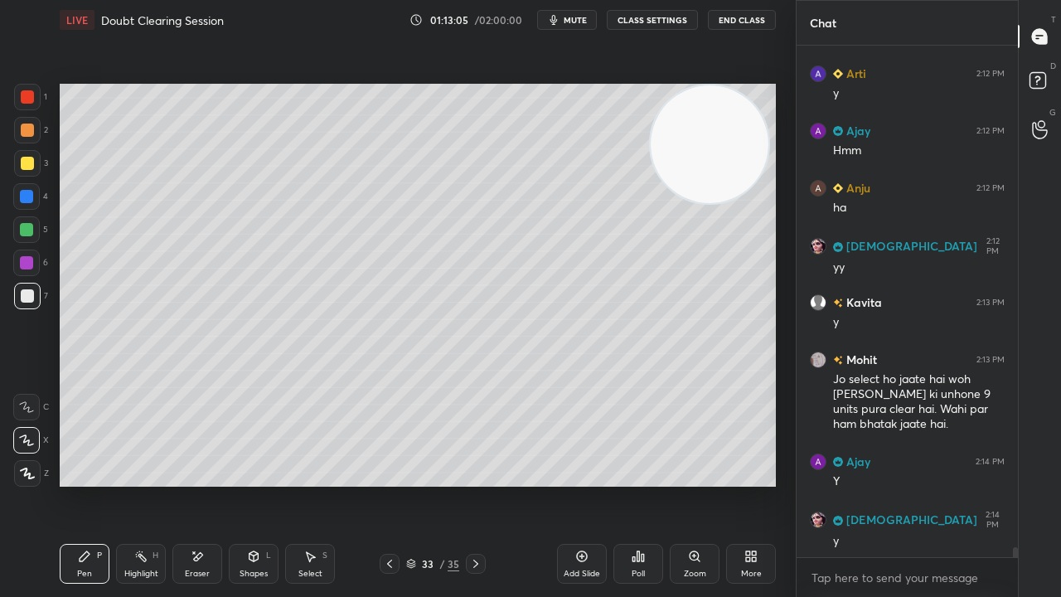
scroll to position [25045, 0]
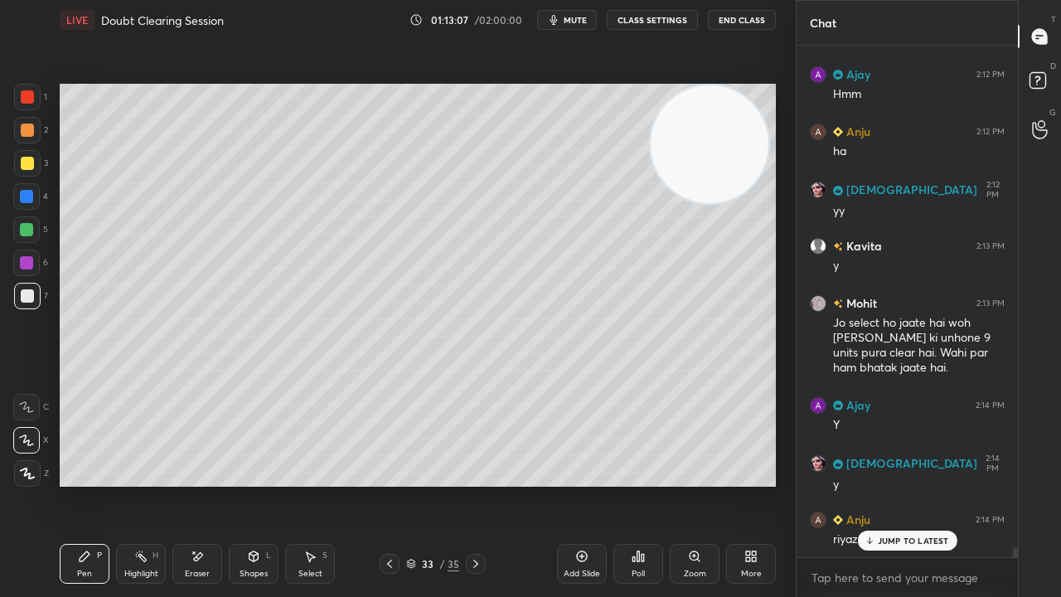
drag, startPoint x: 913, startPoint y: 541, endPoint x: 909, endPoint y: 579, distance: 39.1
click at [913, 484] on p "JUMP TO LATEST" at bounding box center [913, 541] width 71 height 10
click at [902, 484] on div "x" at bounding box center [907, 577] width 221 height 39
click at [574, 19] on span "mute" at bounding box center [575, 20] width 23 height 12
click at [574, 18] on span "unmute" at bounding box center [574, 20] width 36 height 12
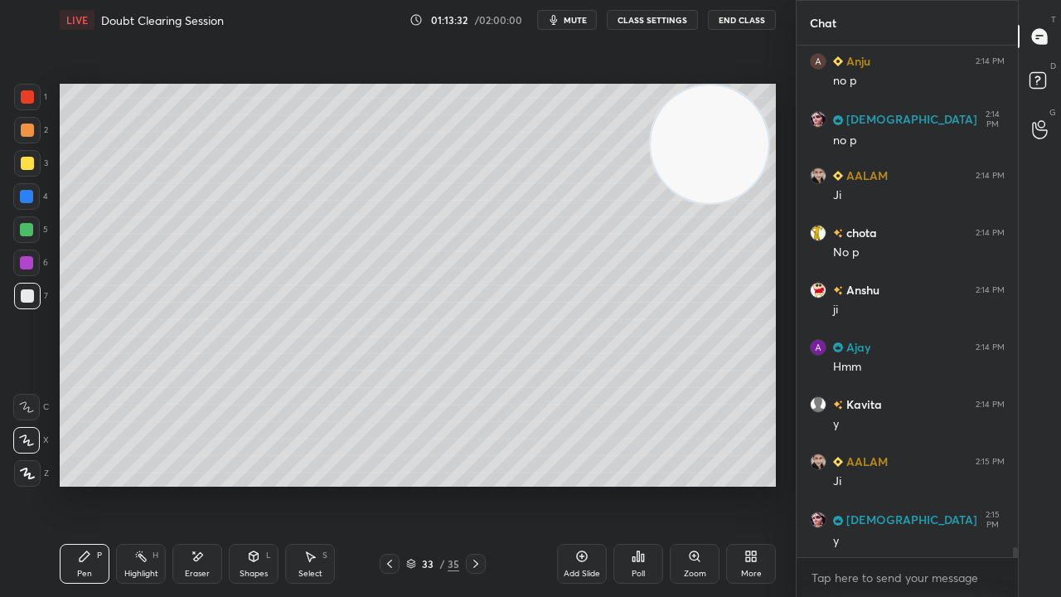
scroll to position [25731, 0]
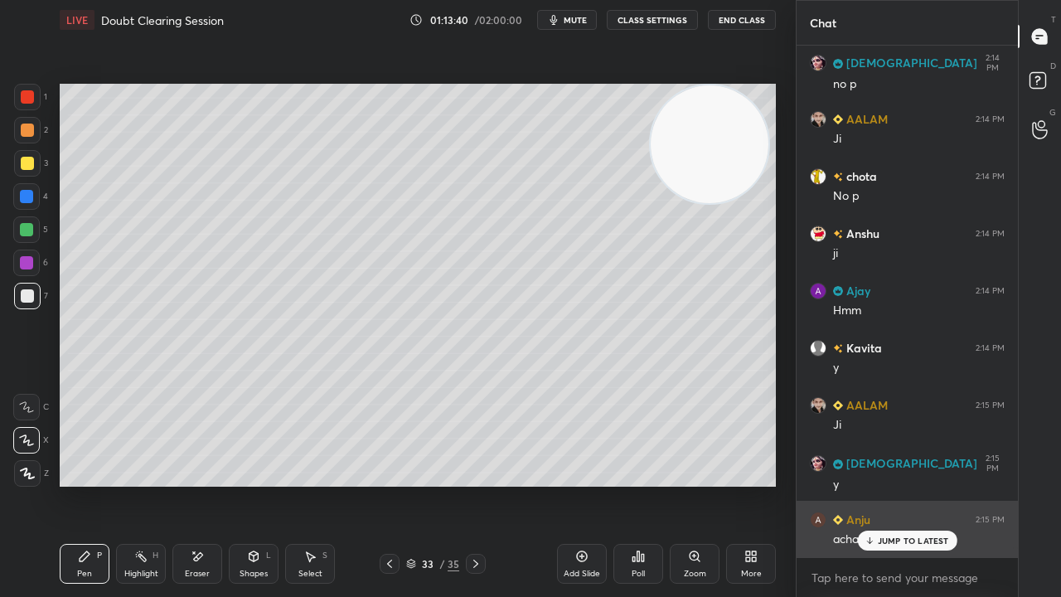
click at [925, 484] on p "JUMP TO LATEST" at bounding box center [913, 541] width 71 height 10
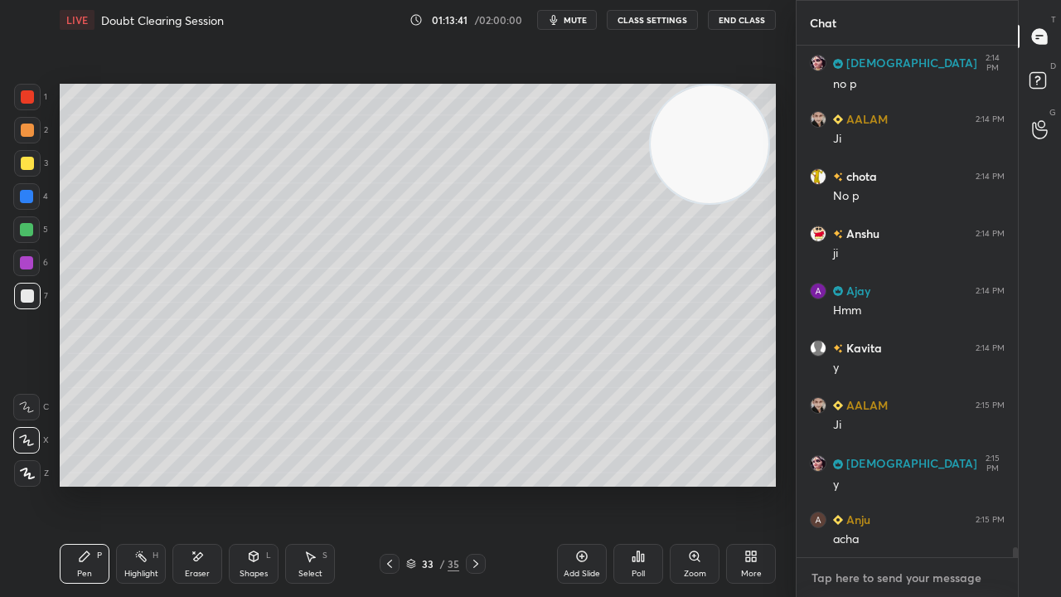
click at [905, 484] on textarea at bounding box center [907, 578] width 195 height 27
click at [585, 17] on span "mute" at bounding box center [575, 20] width 23 height 12
click at [583, 19] on span "unmute" at bounding box center [574, 20] width 36 height 12
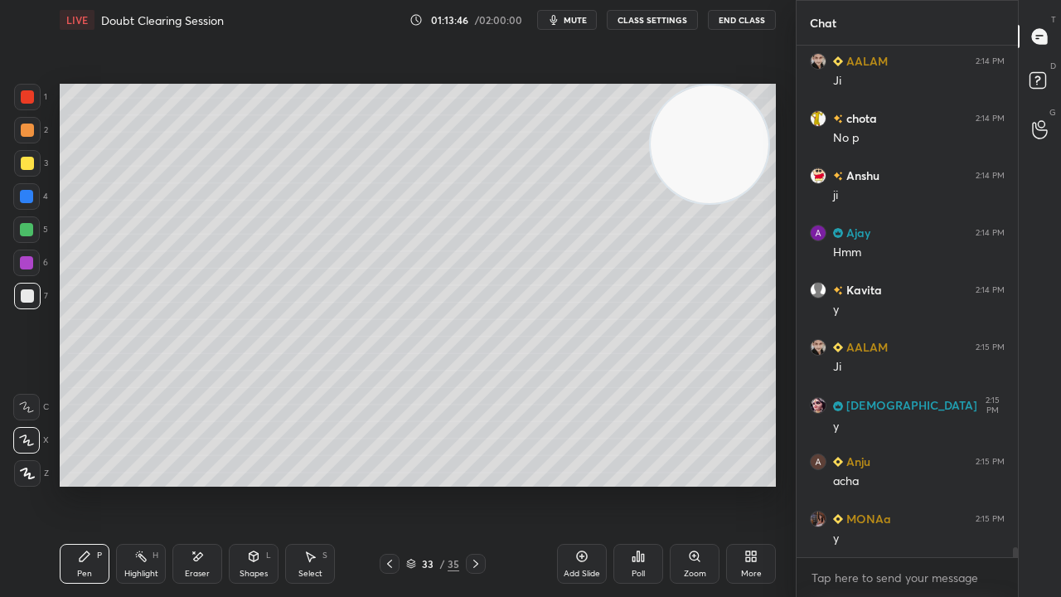
scroll to position [25846, 0]
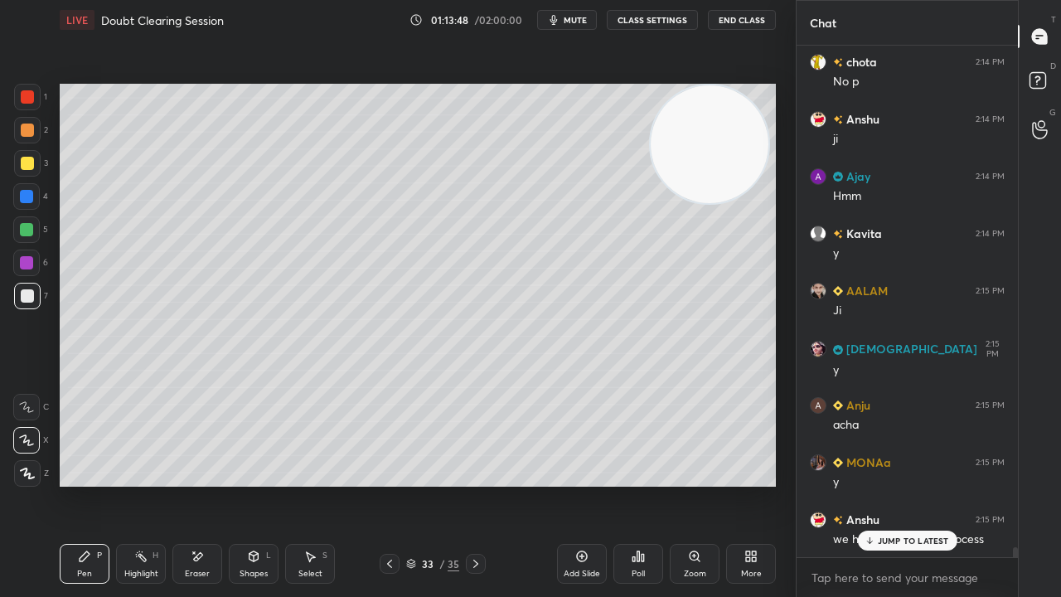
click at [904, 484] on p "JUMP TO LATEST" at bounding box center [913, 541] width 71 height 10
click at [912, 484] on div "x" at bounding box center [907, 577] width 221 height 39
click at [586, 20] on span "mute" at bounding box center [575, 20] width 23 height 12
click at [583, 22] on span "unmute" at bounding box center [574, 20] width 36 height 12
click at [580, 19] on span "mute" at bounding box center [575, 20] width 23 height 12
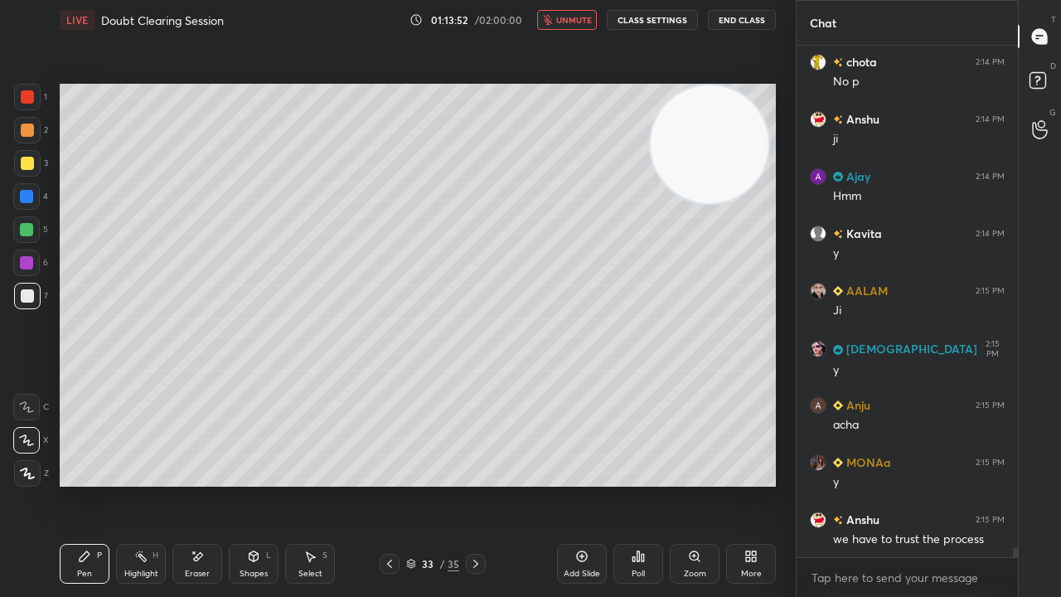
click at [581, 18] on span "unmute" at bounding box center [574, 20] width 36 height 12
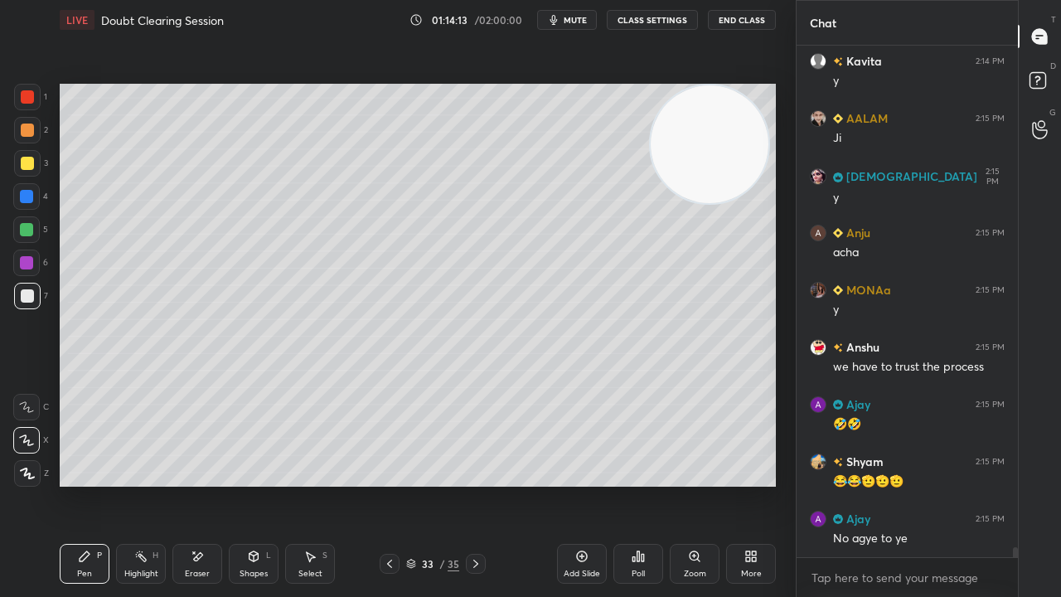
scroll to position [26075, 0]
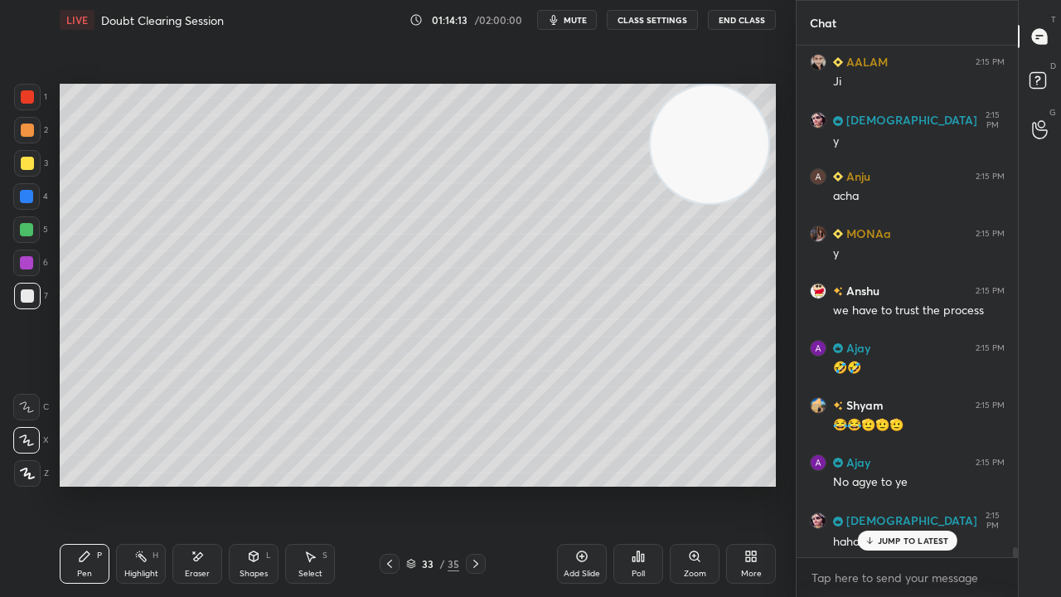
click at [565, 22] on button "mute" at bounding box center [567, 20] width 60 height 20
click at [566, 18] on span "unmute" at bounding box center [574, 20] width 36 height 12
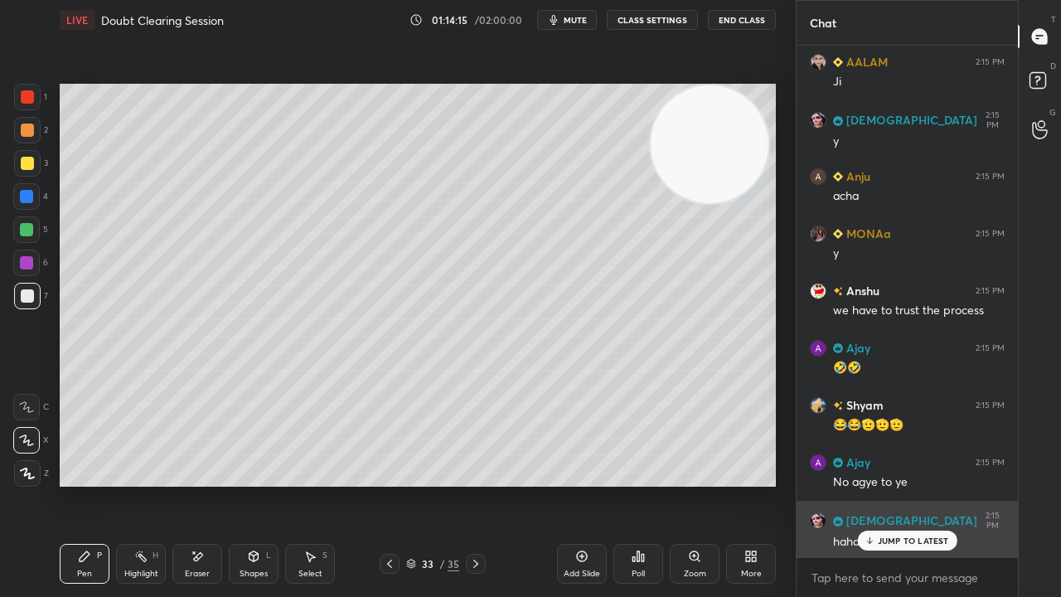
click at [904, 484] on p "JUMP TO LATEST" at bounding box center [913, 541] width 71 height 10
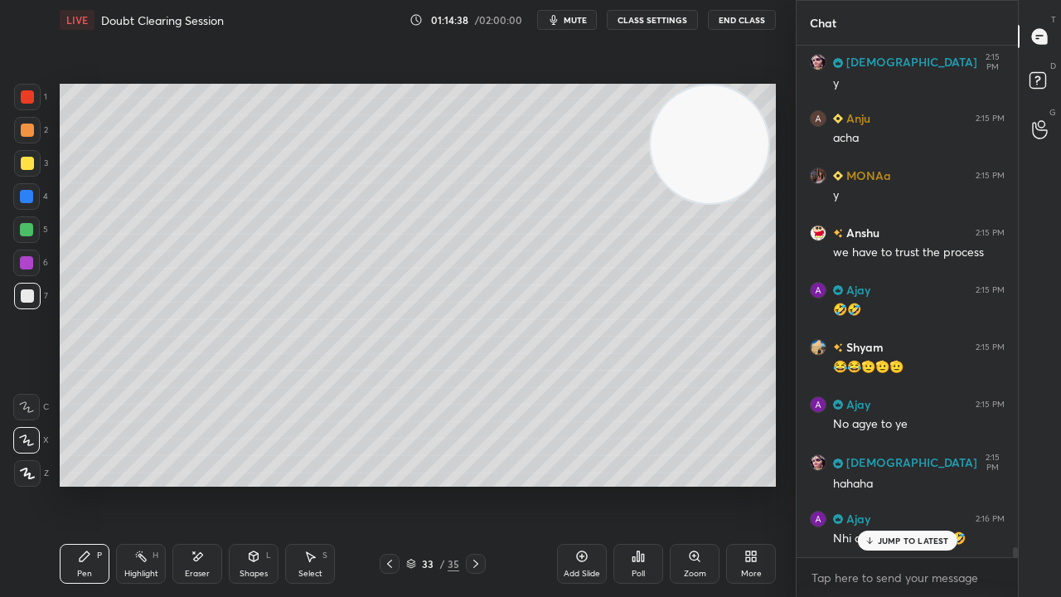
scroll to position [26189, 0]
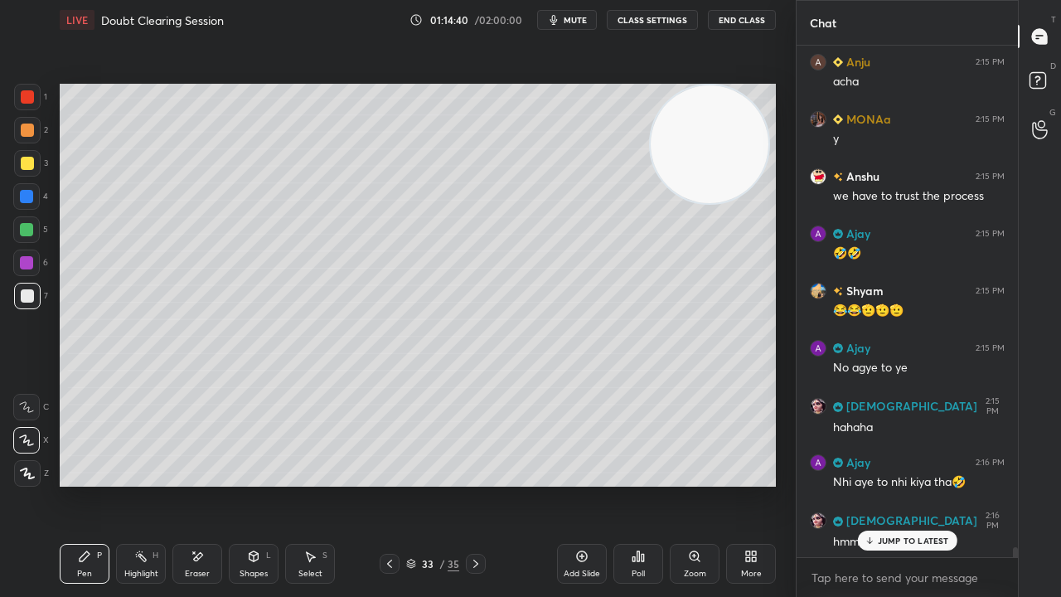
drag, startPoint x: 888, startPoint y: 545, endPoint x: 875, endPoint y: 572, distance: 30.1
click at [889, 484] on p "JUMP TO LATEST" at bounding box center [913, 541] width 71 height 10
click at [873, 484] on textarea at bounding box center [907, 578] width 195 height 27
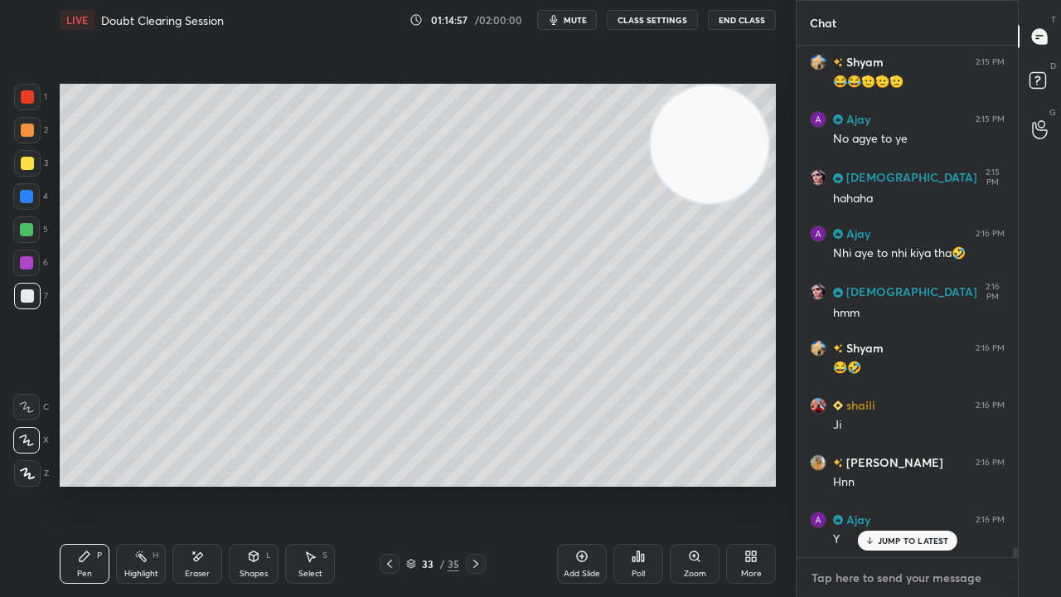
scroll to position [26476, 0]
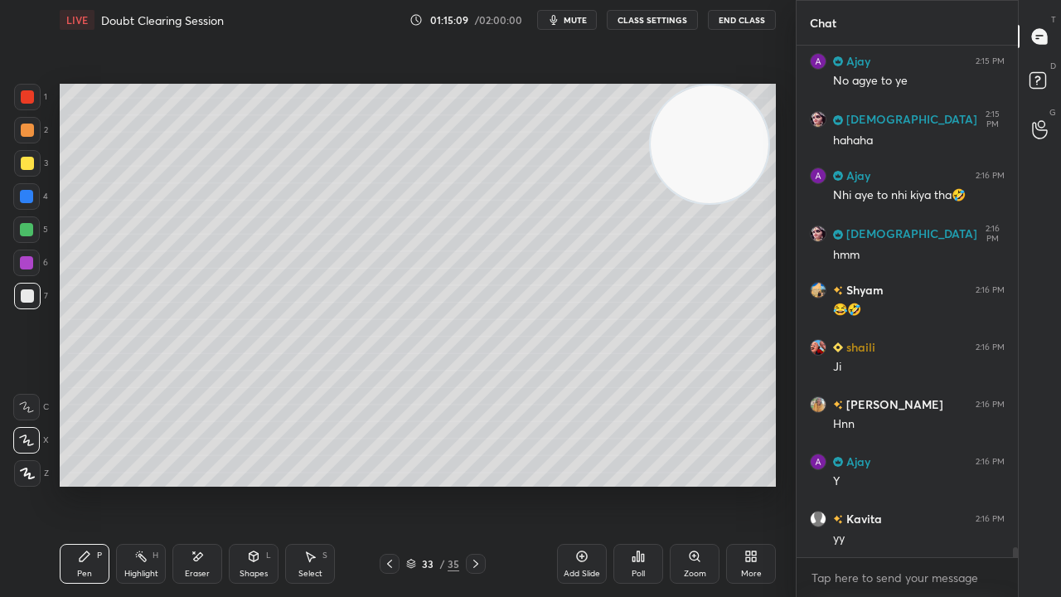
click at [577, 20] on span "mute" at bounding box center [575, 20] width 23 height 12
click at [575, 19] on span "unmute" at bounding box center [574, 20] width 36 height 12
click at [18, 293] on div at bounding box center [27, 296] width 27 height 27
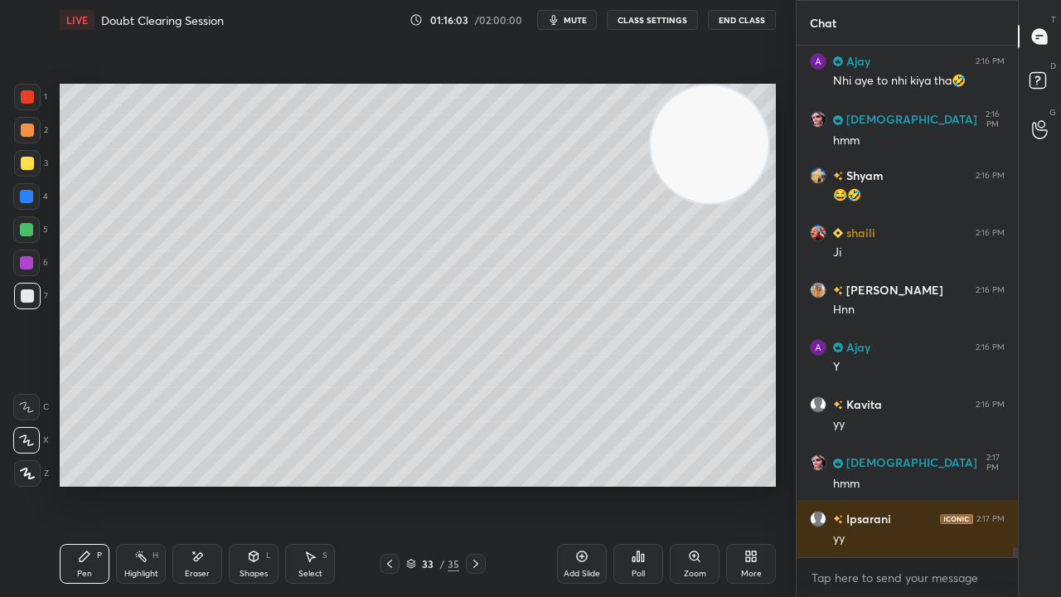
scroll to position [26647, 0]
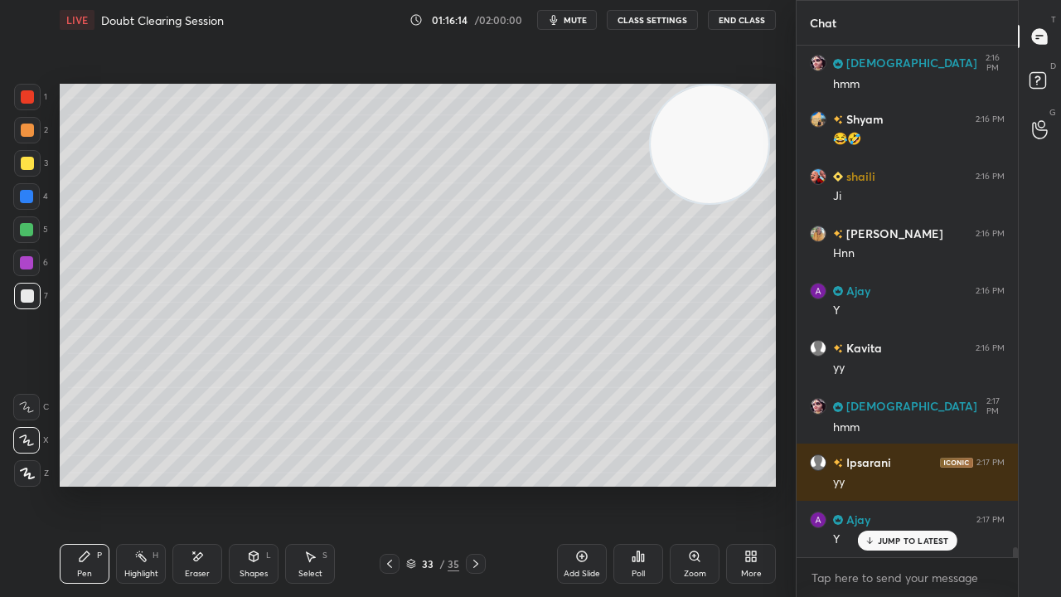
click at [925, 484] on div "JUMP TO LATEST" at bounding box center [906, 541] width 99 height 20
click at [904, 484] on div "x" at bounding box center [907, 577] width 221 height 39
click at [579, 22] on span "mute" at bounding box center [575, 20] width 23 height 12
click at [580, 21] on span "unmute" at bounding box center [574, 20] width 36 height 12
click at [27, 305] on div at bounding box center [27, 296] width 27 height 27
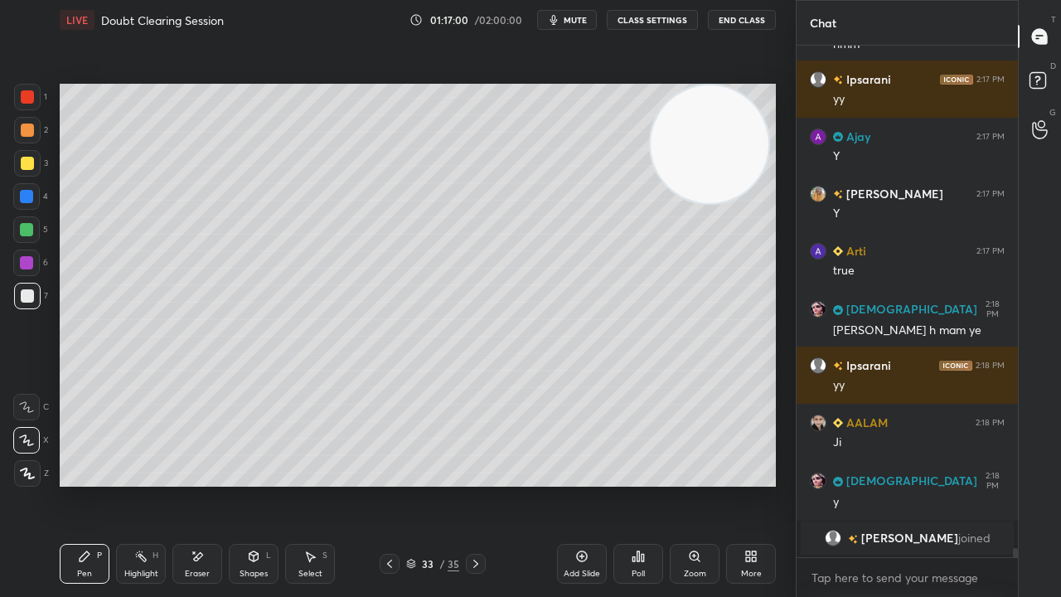
scroll to position [27088, 0]
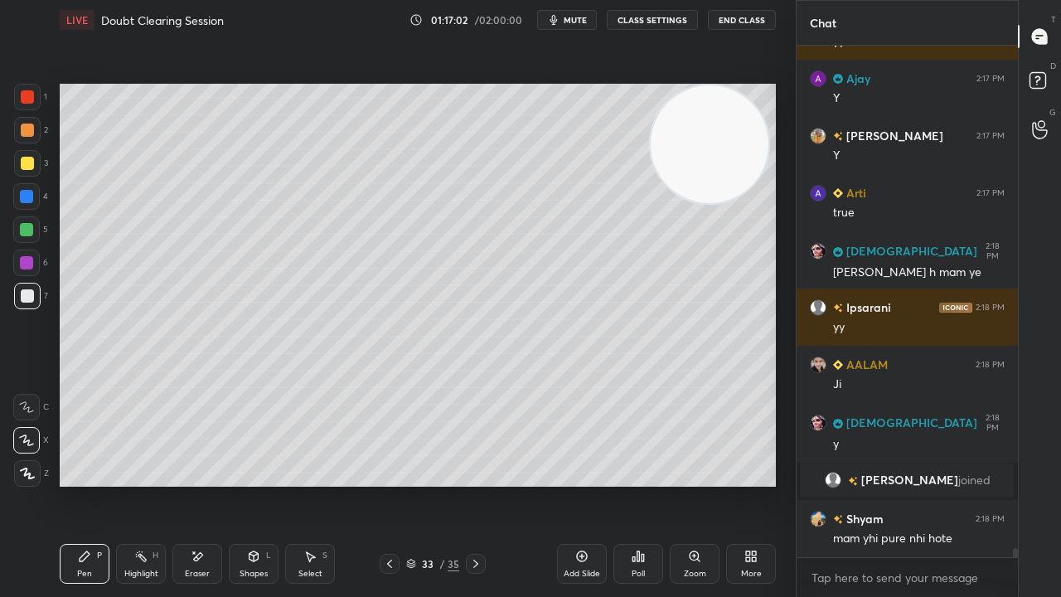
click at [569, 13] on button "mute" at bounding box center [567, 20] width 60 height 20
click at [569, 17] on span "unmute" at bounding box center [574, 20] width 36 height 12
drag, startPoint x: 14, startPoint y: 313, endPoint x: 16, endPoint y: 303, distance: 9.3
click at [17, 312] on div "7" at bounding box center [31, 299] width 34 height 33
click at [581, 23] on span "mute" at bounding box center [575, 20] width 23 height 12
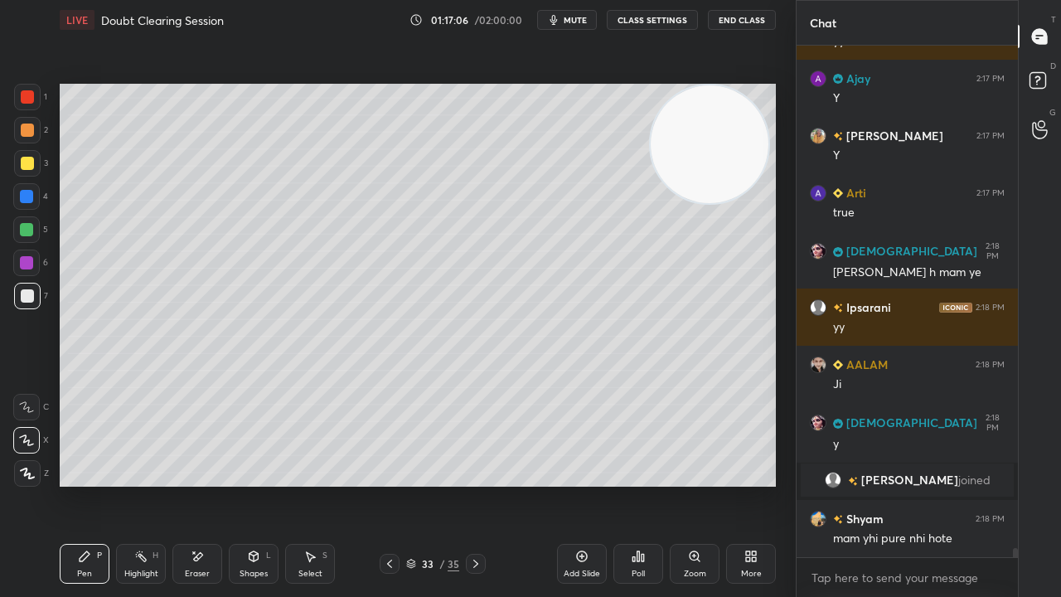
click at [582, 23] on span "mute" at bounding box center [575, 20] width 23 height 12
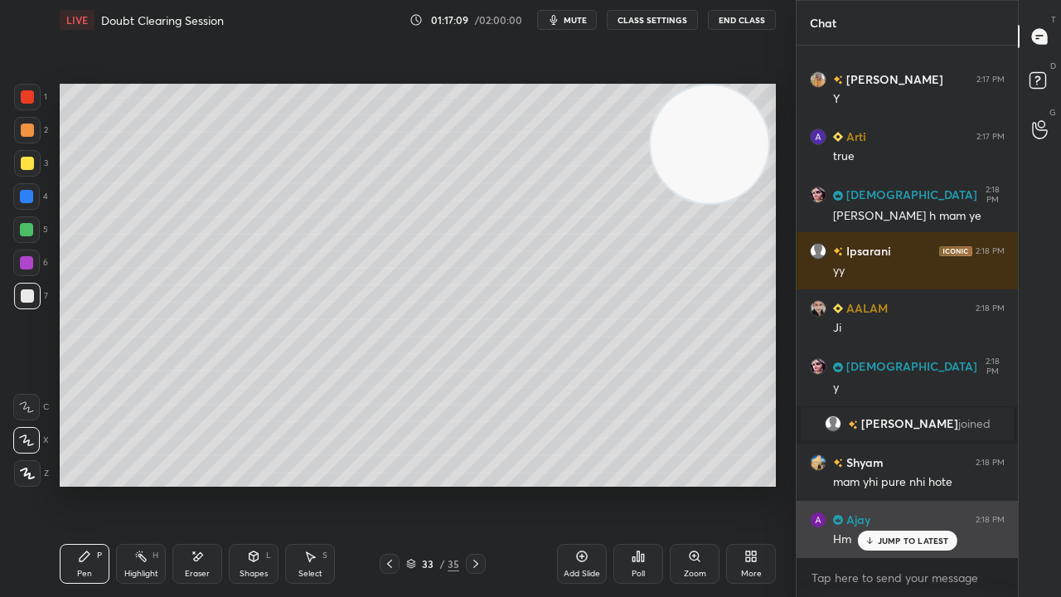
scroll to position [27202, 0]
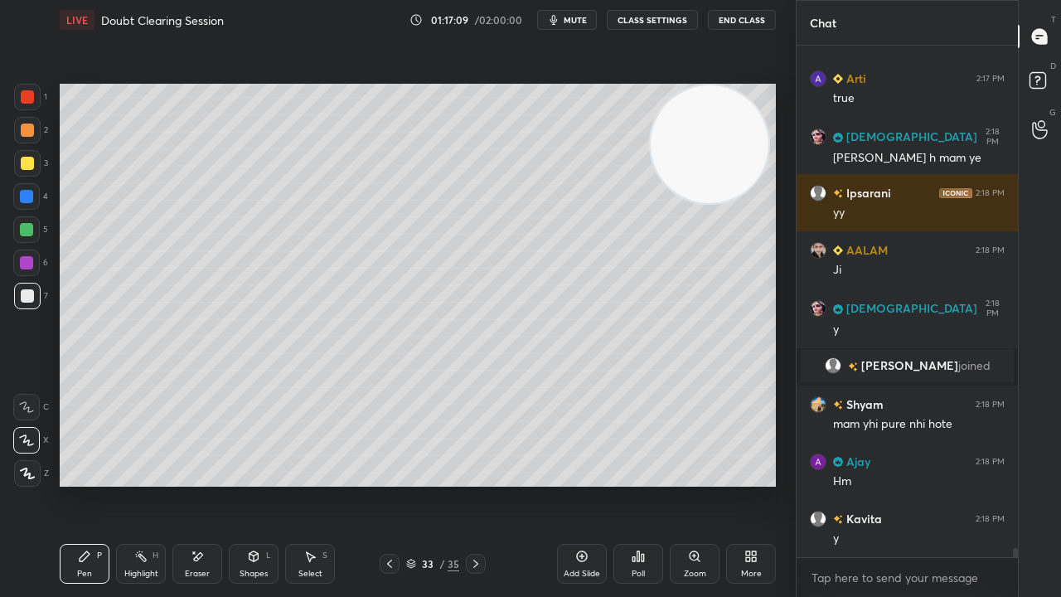
click at [885, 484] on div "x" at bounding box center [907, 577] width 221 height 39
click at [582, 18] on span "mute" at bounding box center [575, 20] width 23 height 12
click at [581, 20] on span "unmute" at bounding box center [574, 20] width 36 height 12
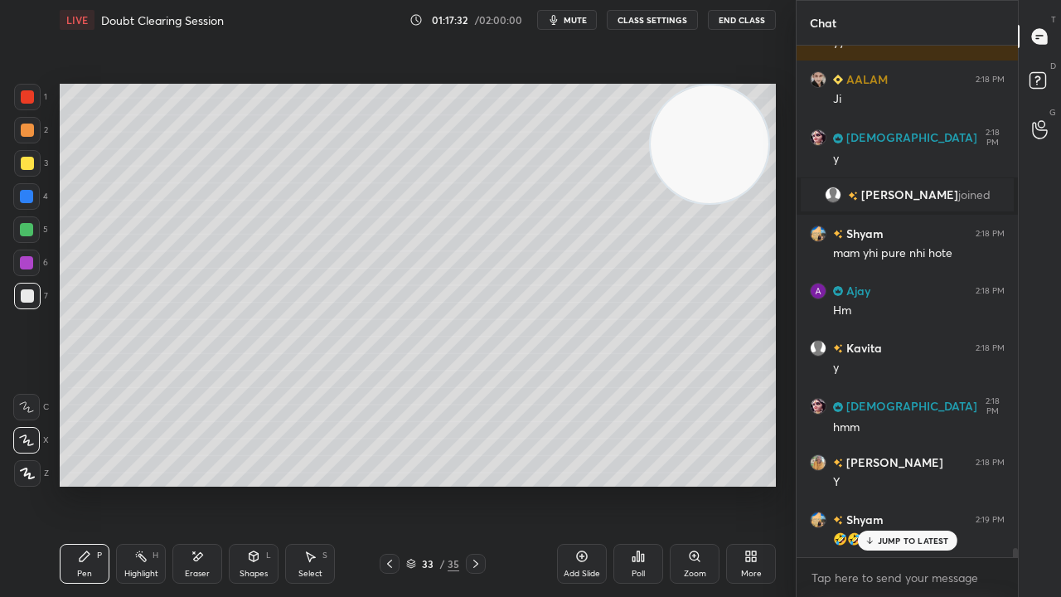
scroll to position [27461, 0]
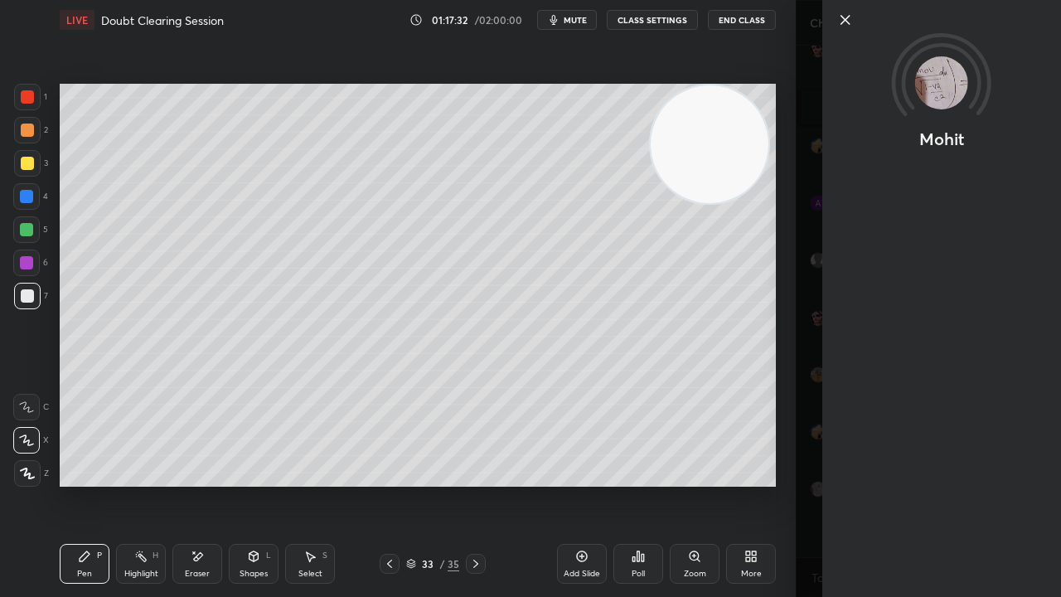
click at [899, 484] on div "Mohit" at bounding box center [928, 298] width 265 height 597
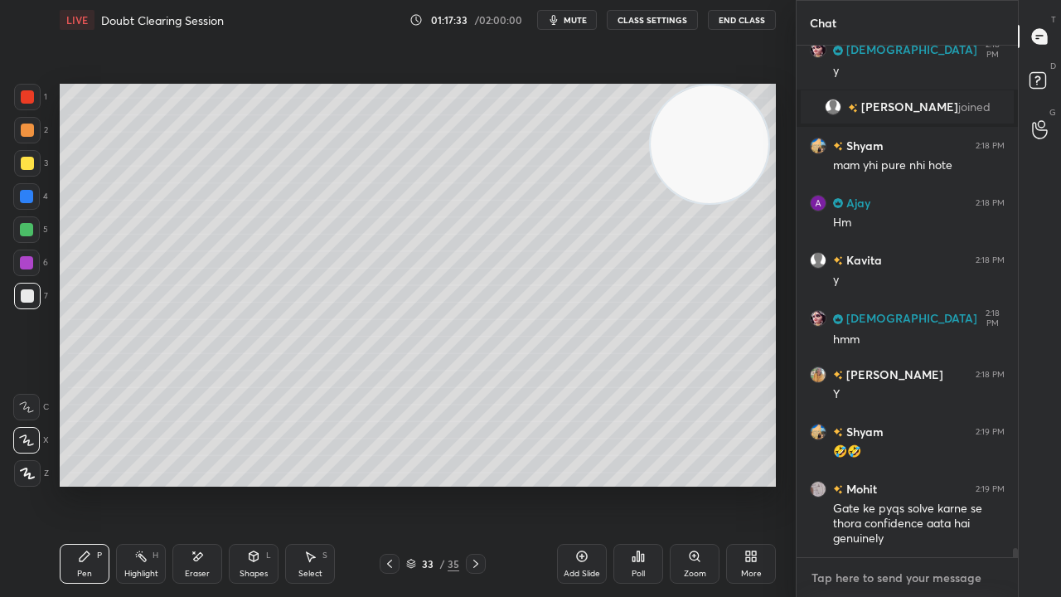
click at [825, 484] on textarea at bounding box center [907, 578] width 195 height 27
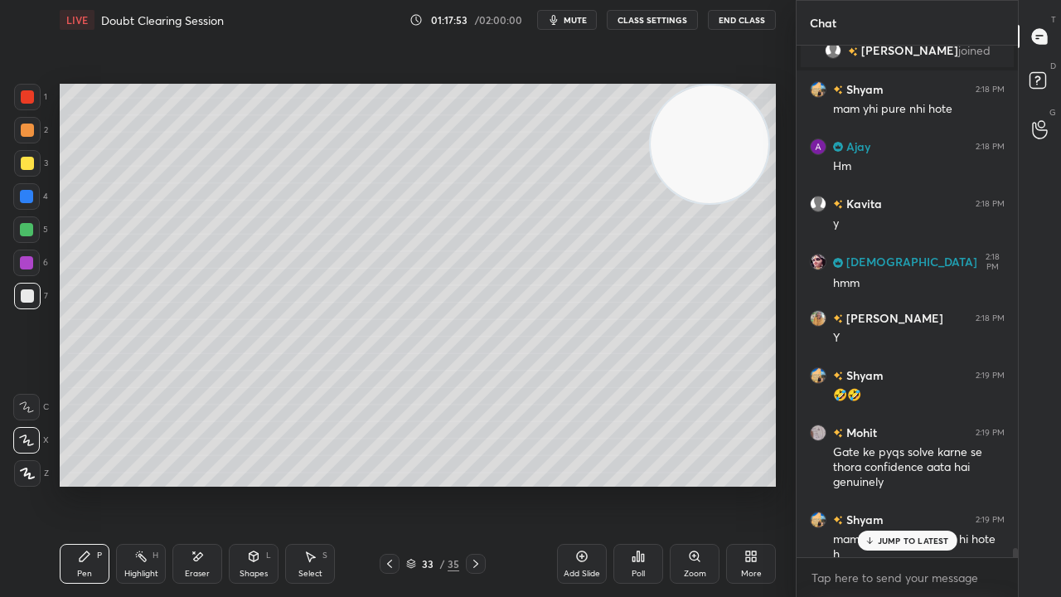
drag, startPoint x: 890, startPoint y: 540, endPoint x: 847, endPoint y: 596, distance: 71.0
click at [890, 484] on p "JUMP TO LATEST" at bounding box center [913, 541] width 71 height 10
click at [554, 27] on button "mute" at bounding box center [567, 20] width 60 height 20
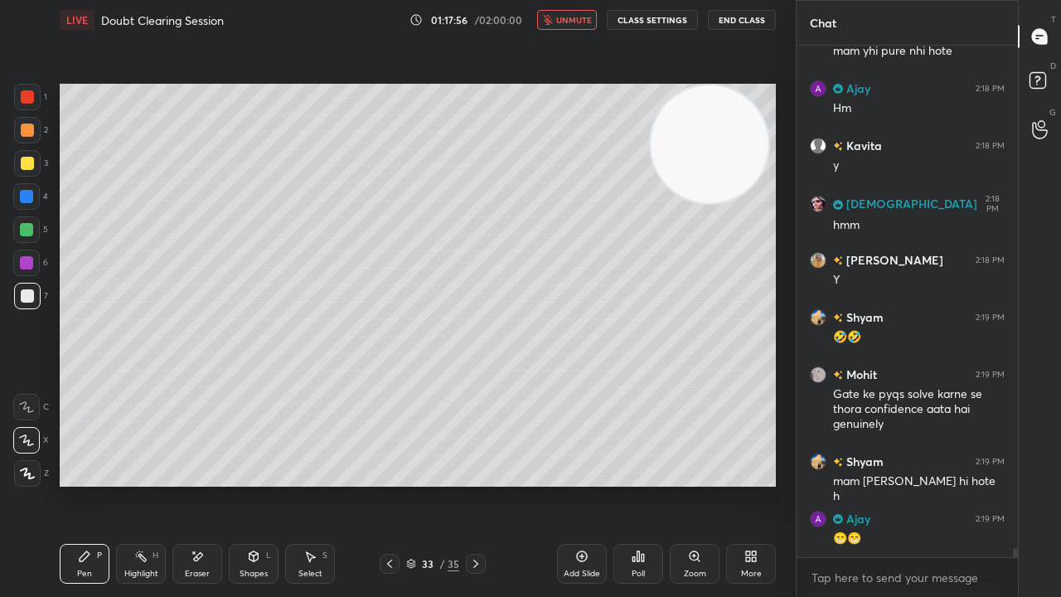
scroll to position [27632, 0]
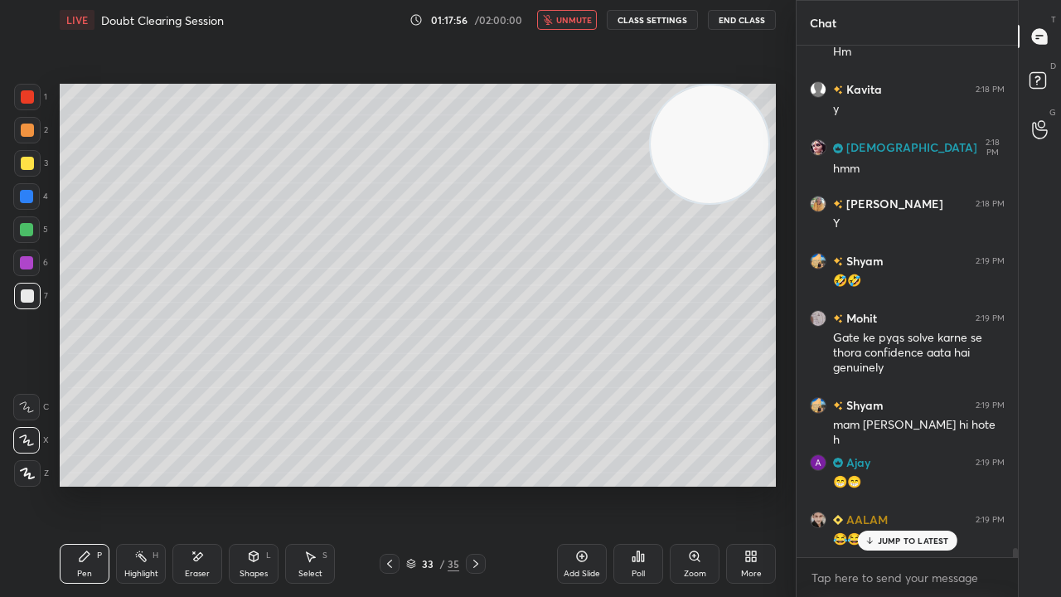
click at [584, 22] on span "unmute" at bounding box center [574, 20] width 36 height 12
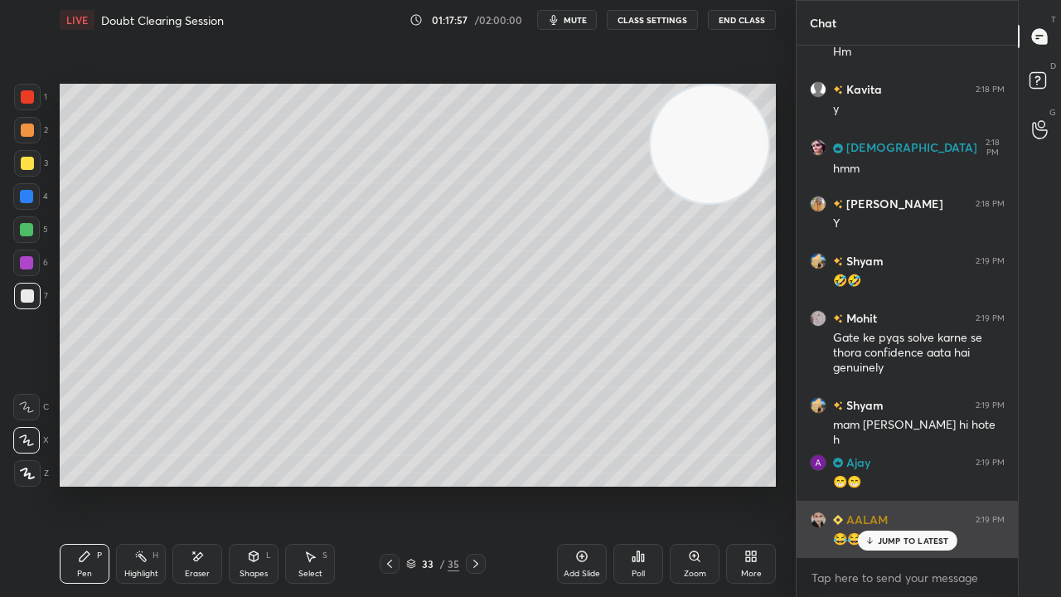
click at [925, 484] on p "JUMP TO LATEST" at bounding box center [913, 541] width 71 height 10
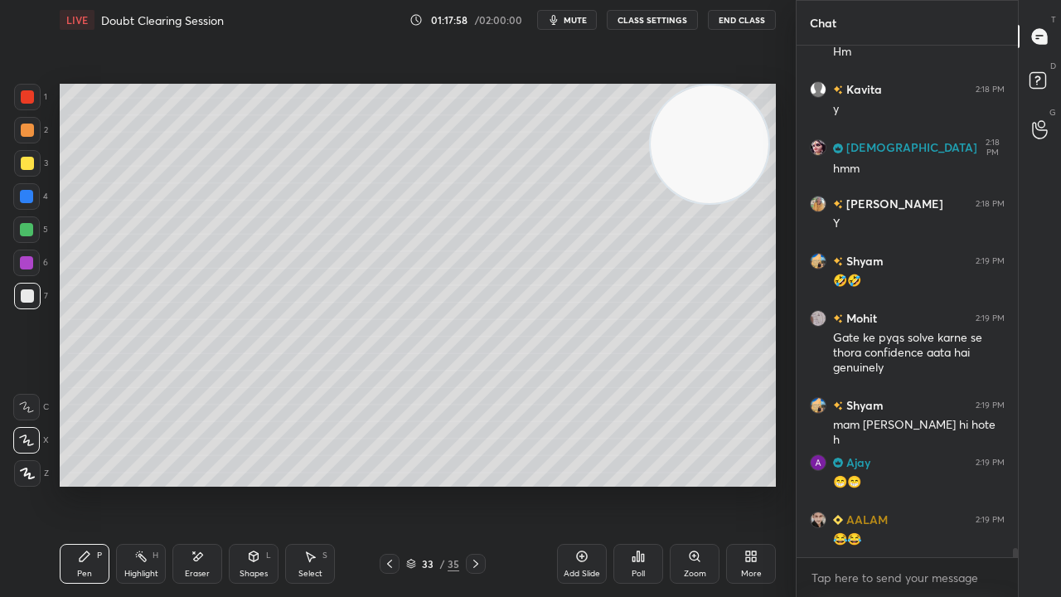
click at [572, 15] on span "mute" at bounding box center [575, 20] width 23 height 12
click at [570, 15] on span "unmute" at bounding box center [574, 20] width 36 height 12
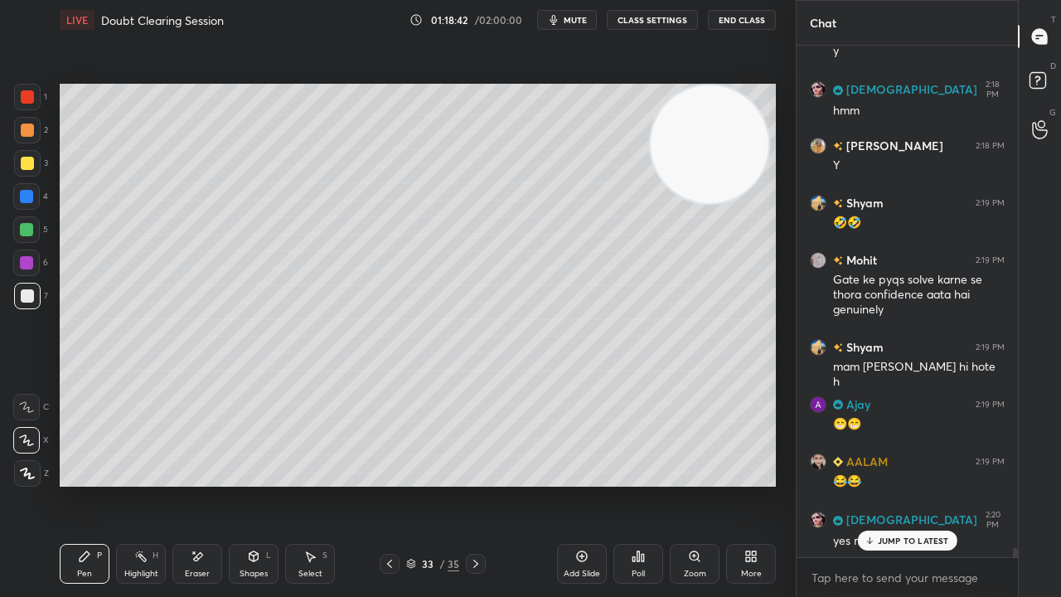
scroll to position [27746, 0]
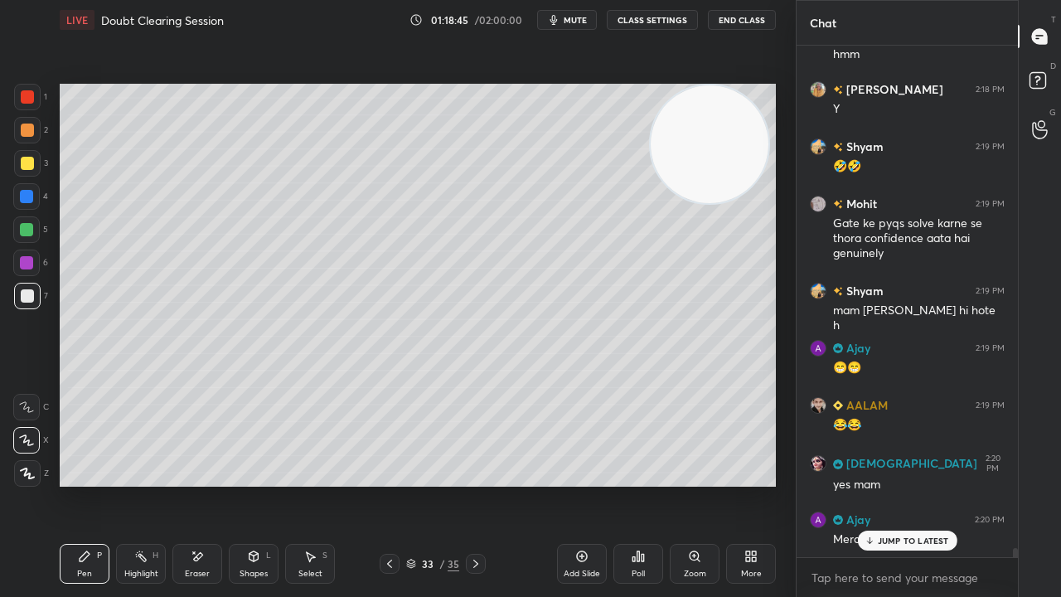
click at [870, 484] on icon at bounding box center [869, 541] width 11 height 10
click at [864, 484] on textarea at bounding box center [907, 578] width 195 height 27
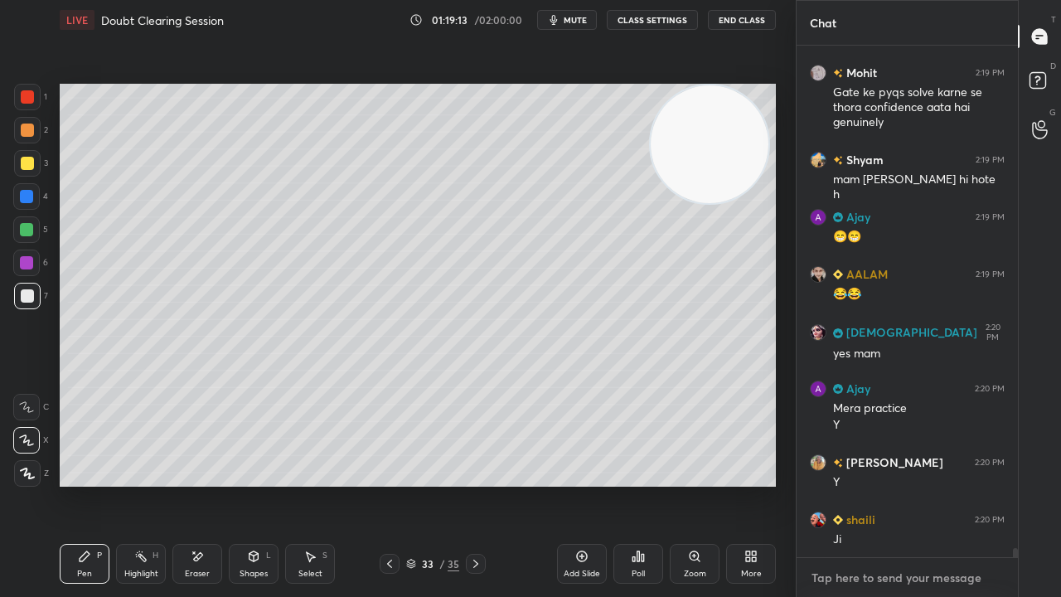
scroll to position [27935, 0]
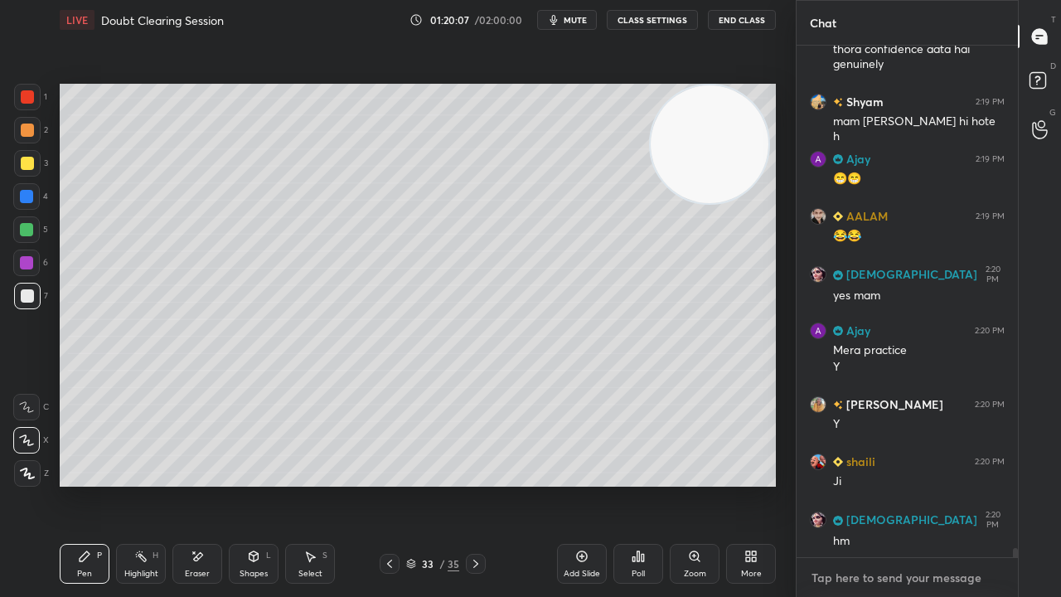
click at [998, 484] on textarea at bounding box center [907, 578] width 195 height 27
click at [568, 16] on button "mute" at bounding box center [567, 20] width 60 height 20
click at [567, 16] on span "unmute" at bounding box center [574, 20] width 36 height 12
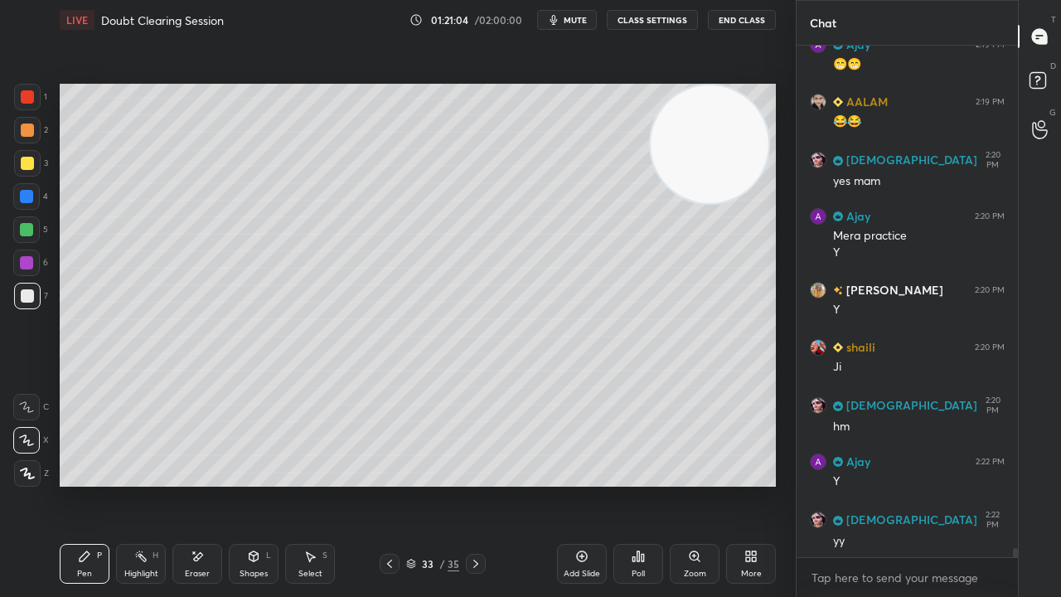
scroll to position [28106, 0]
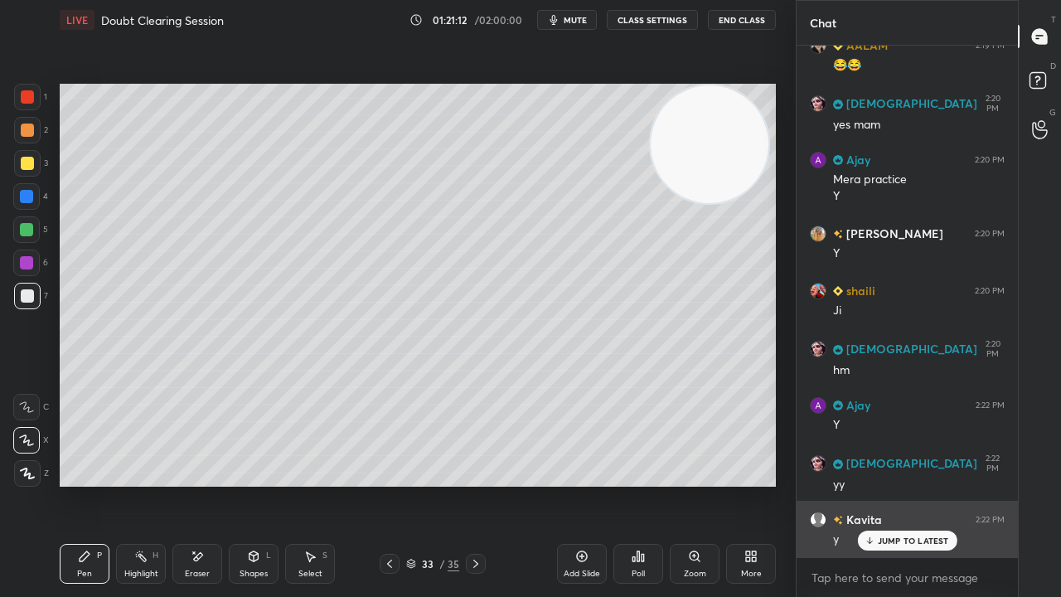
click at [874, 484] on icon at bounding box center [869, 541] width 11 height 10
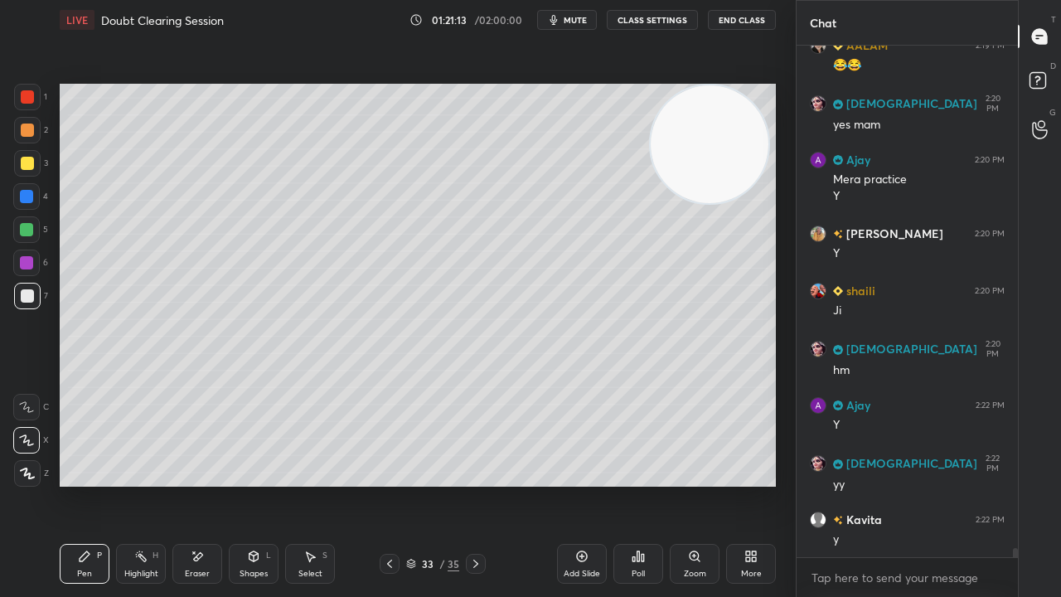
scroll to position [28164, 0]
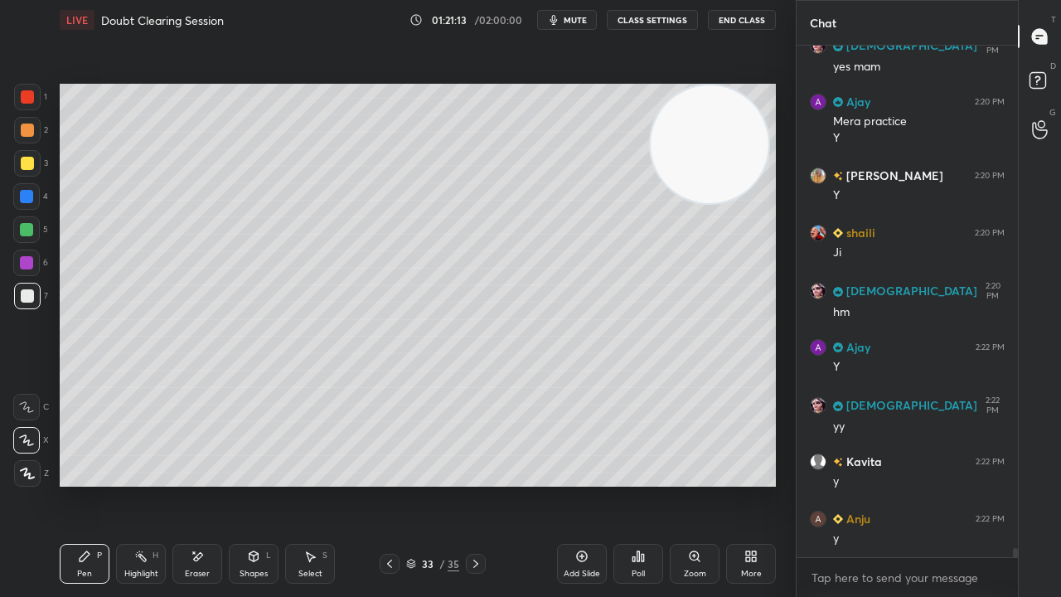
click at [27, 293] on div at bounding box center [27, 295] width 13 height 13
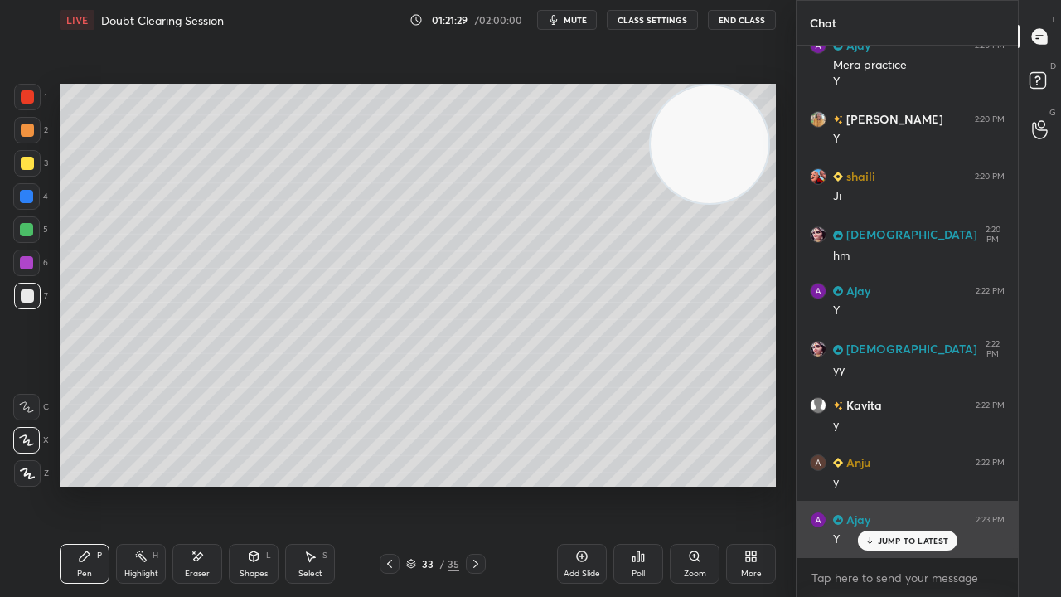
click at [942, 484] on p "JUMP TO LATEST" at bounding box center [913, 541] width 71 height 10
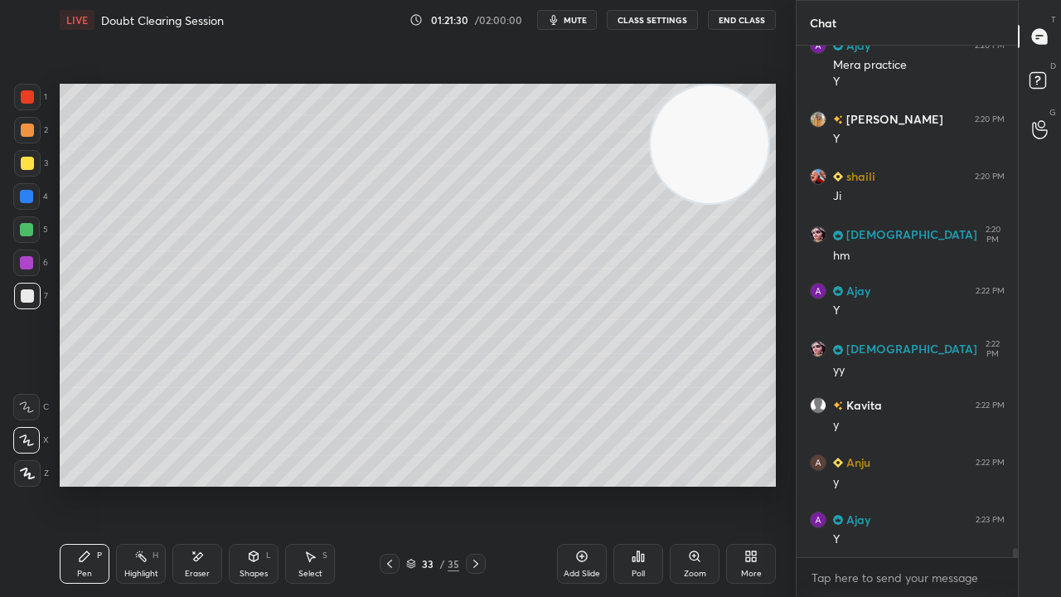
click at [570, 18] on span "mute" at bounding box center [575, 20] width 23 height 12
click at [570, 18] on span "unmute" at bounding box center [574, 20] width 36 height 12
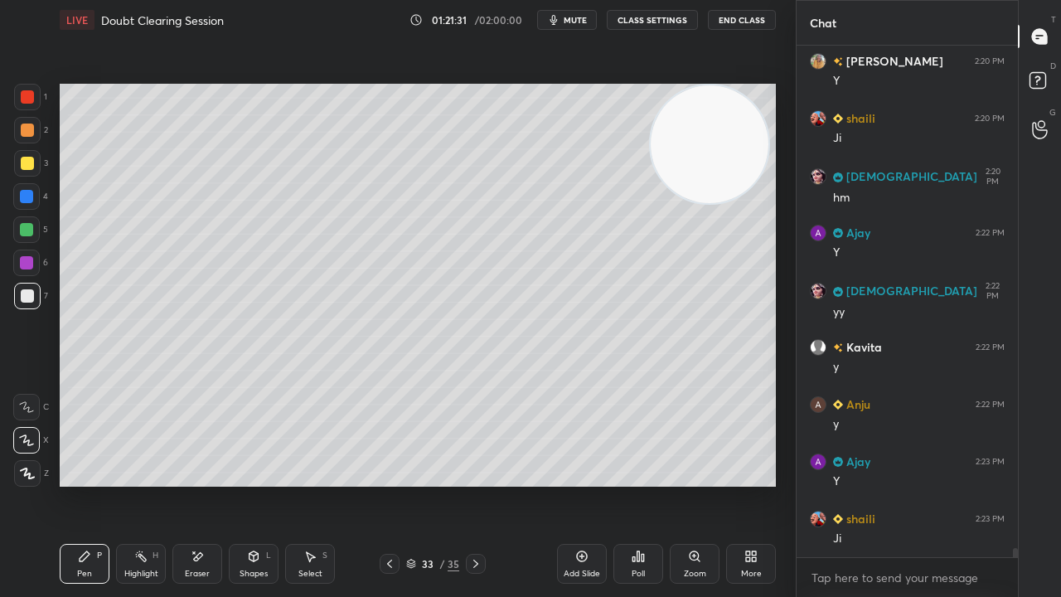
click at [32, 187] on div at bounding box center [26, 196] width 27 height 27
click at [27, 178] on div "3" at bounding box center [31, 166] width 34 height 33
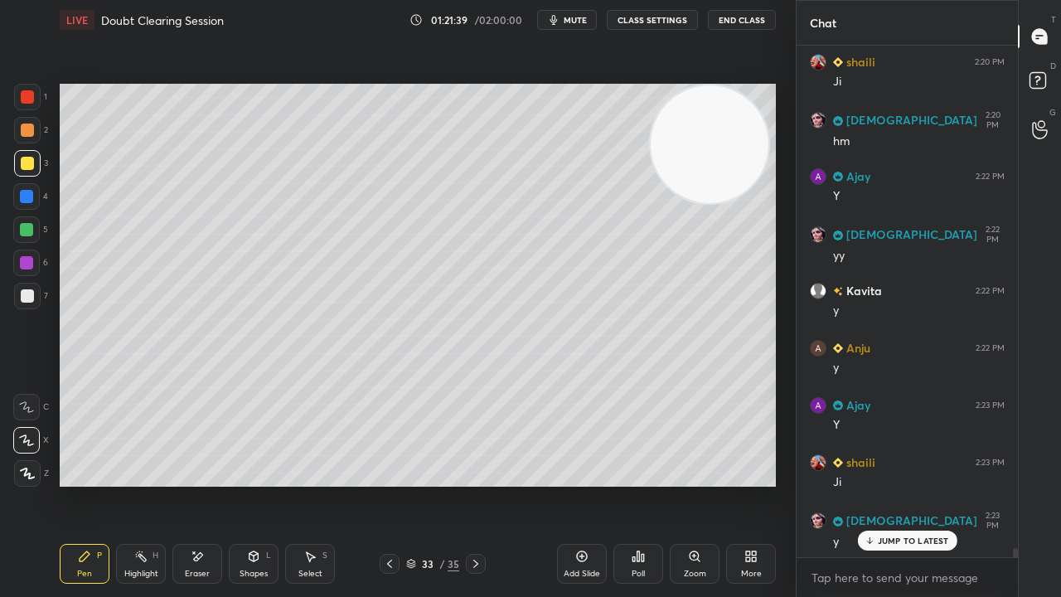
scroll to position [28393, 0]
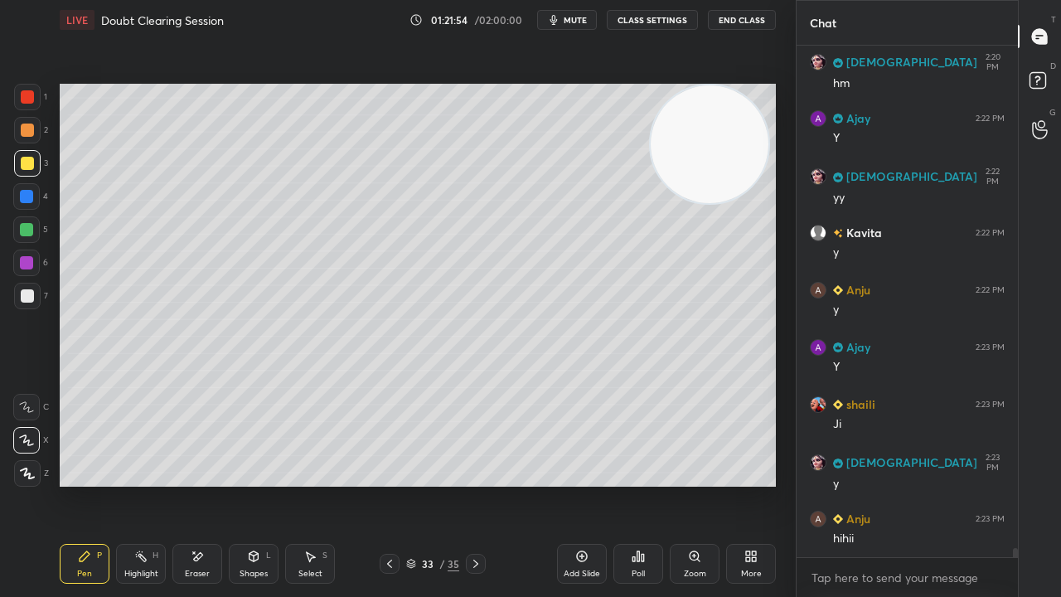
click at [982, 484] on div "x" at bounding box center [907, 577] width 221 height 39
click at [574, 18] on span "mute" at bounding box center [575, 20] width 23 height 12
click at [570, 20] on span "mute" at bounding box center [575, 20] width 23 height 12
click at [17, 230] on div at bounding box center [26, 229] width 27 height 27
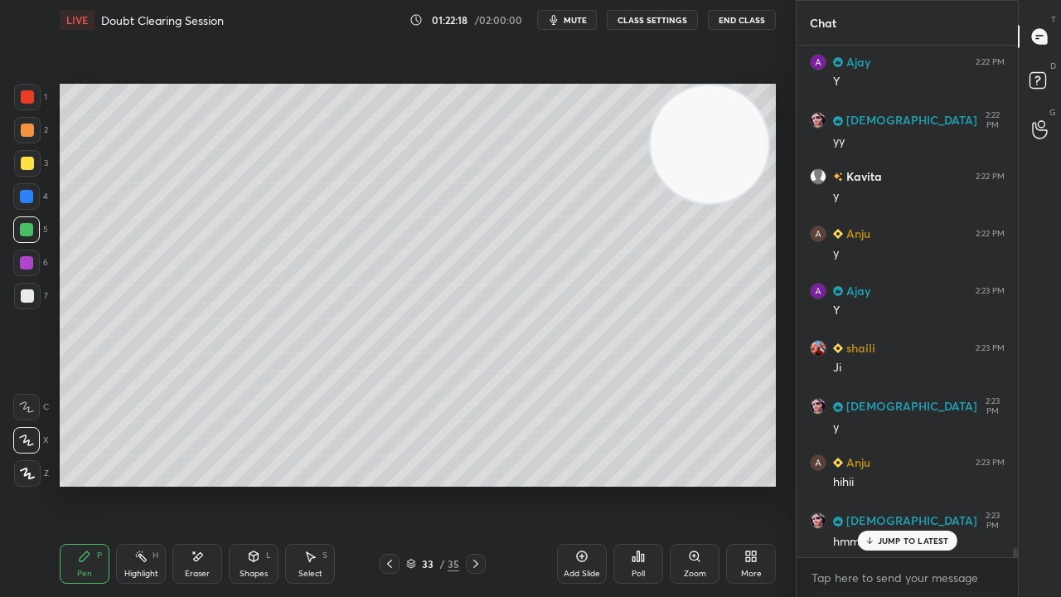
click at [21, 305] on div at bounding box center [27, 296] width 27 height 27
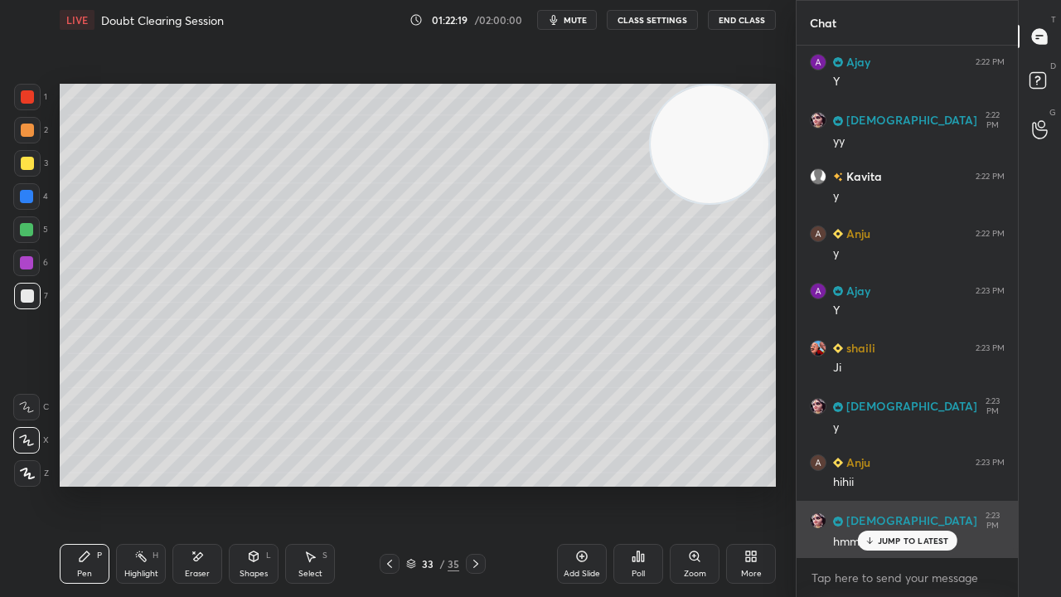
click at [894, 484] on p "JUMP TO LATEST" at bounding box center [913, 541] width 71 height 10
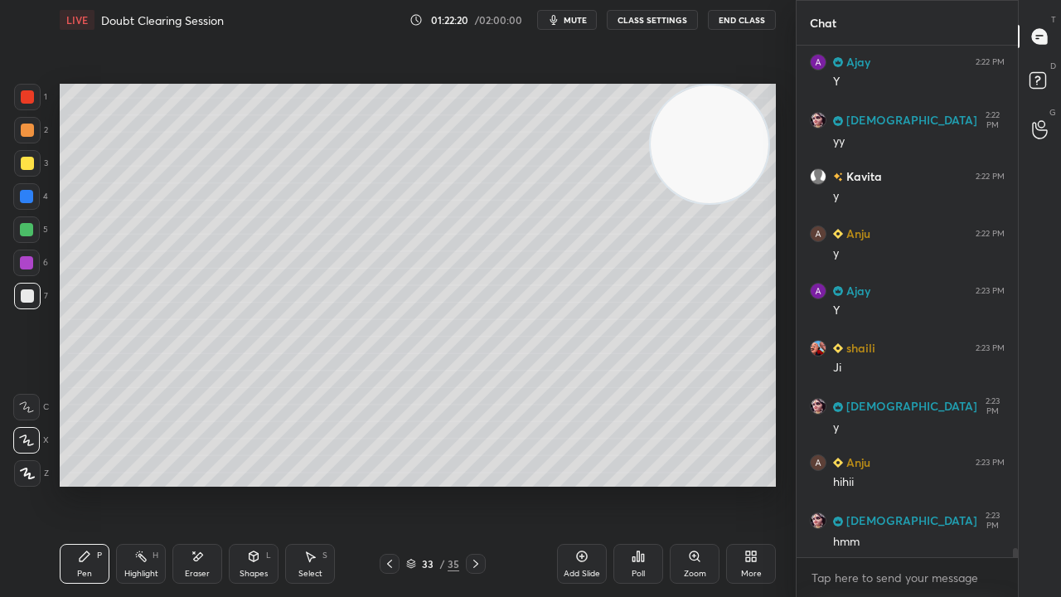
click at [581, 14] on span "mute" at bounding box center [575, 20] width 23 height 12
drag, startPoint x: 581, startPoint y: 14, endPoint x: 536, endPoint y: 51, distance: 57.7
click at [581, 15] on span "unmute" at bounding box center [574, 20] width 36 height 12
click at [20, 305] on div at bounding box center [27, 296] width 27 height 27
drag, startPoint x: 1016, startPoint y: 553, endPoint x: 1005, endPoint y: 573, distance: 23.0
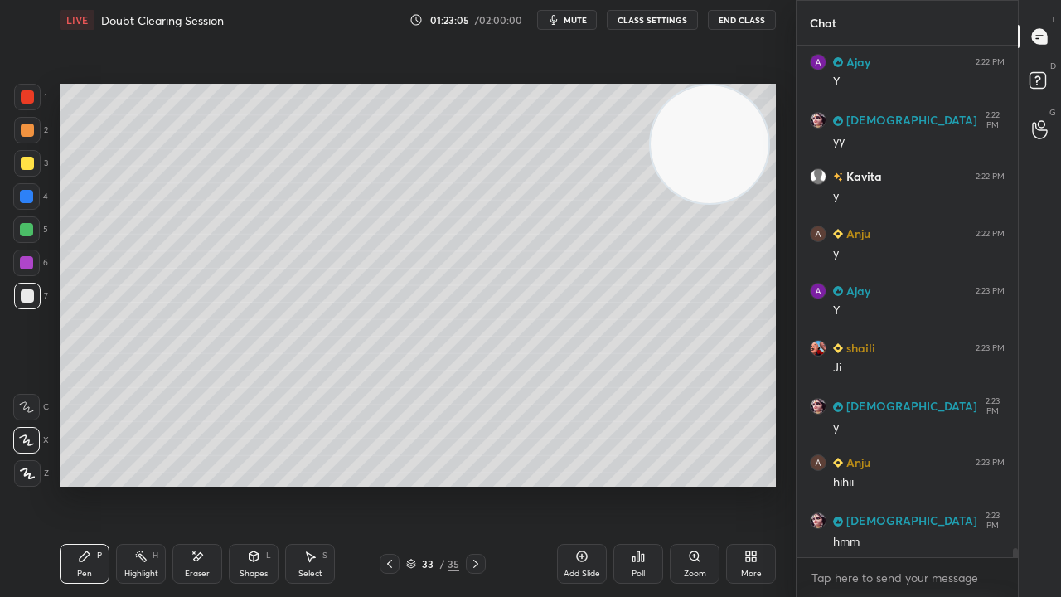
click at [1011, 484] on div "SUNITA 2:20 PM hm Ajay 2:22 PM Y SUNITA 2:22 PM yy Kavita 2:22 PM y Anju 2:22 P…" at bounding box center [907, 321] width 221 height 551
click at [983, 484] on div "x" at bounding box center [907, 577] width 221 height 39
click at [594, 22] on button "mute" at bounding box center [567, 20] width 60 height 20
click at [589, 22] on span "unmute" at bounding box center [574, 20] width 36 height 12
click at [20, 302] on div at bounding box center [27, 296] width 27 height 27
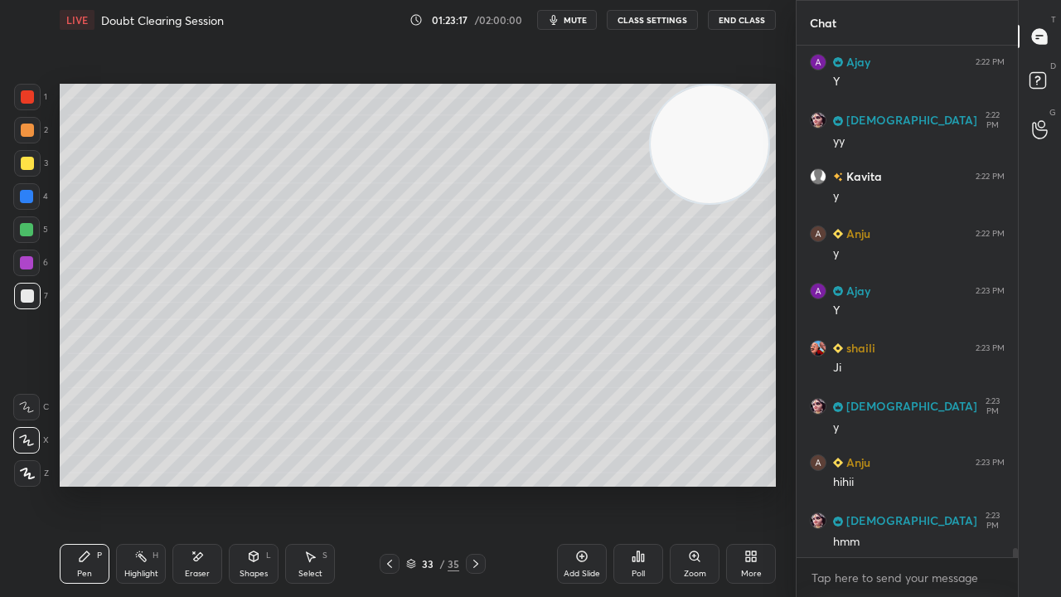
scroll to position [28507, 0]
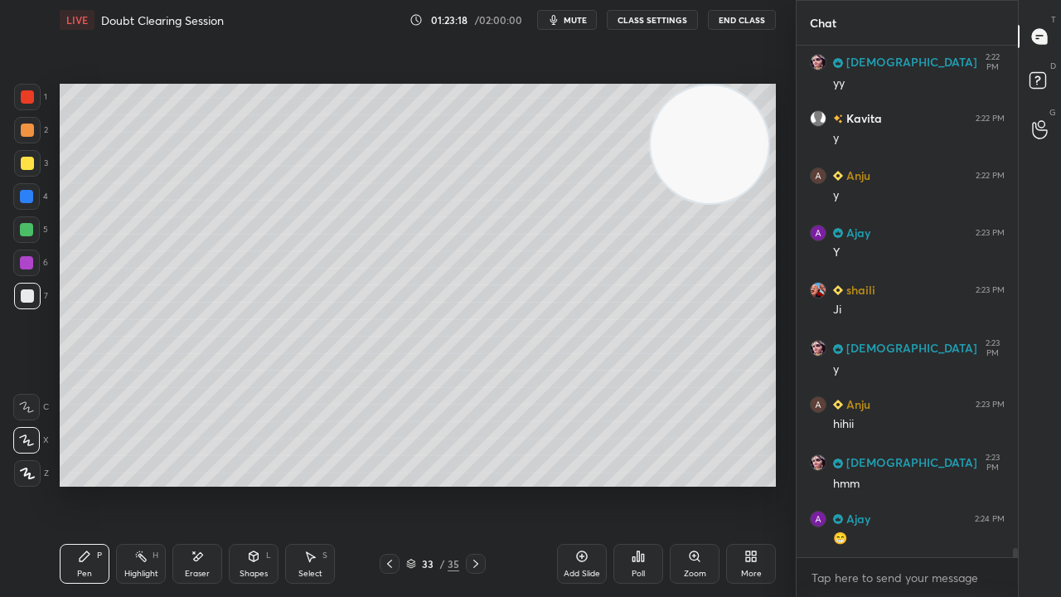
click at [27, 306] on div at bounding box center [27, 296] width 27 height 27
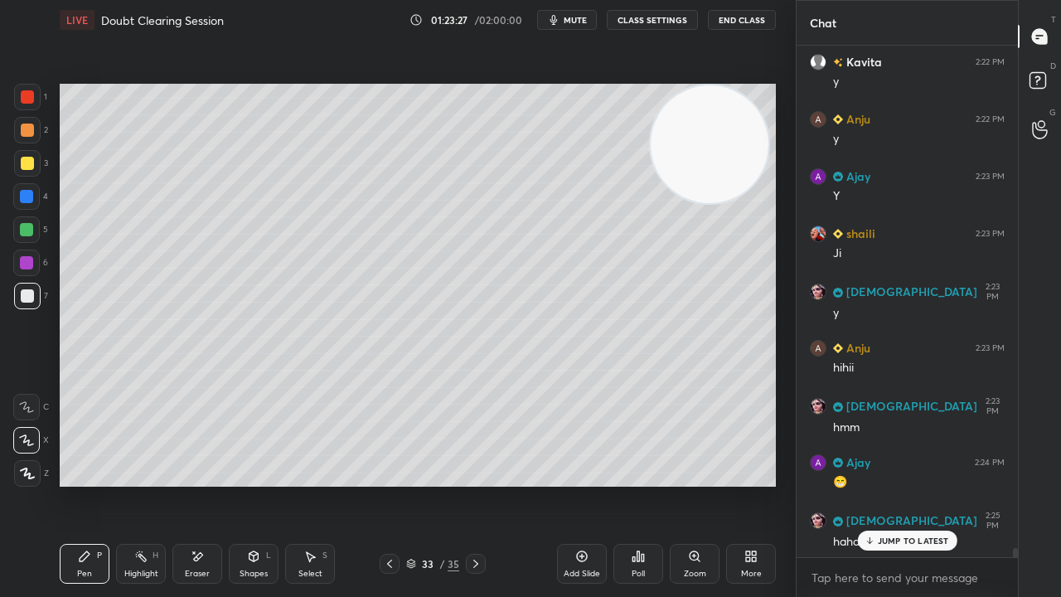
click at [912, 484] on p "JUMP TO LATEST" at bounding box center [913, 541] width 71 height 10
drag, startPoint x: 890, startPoint y: 589, endPoint x: 880, endPoint y: 596, distance: 12.4
click at [885, 484] on div "x" at bounding box center [907, 577] width 221 height 39
click at [570, 19] on span "mute" at bounding box center [575, 20] width 23 height 12
click at [572, 22] on span "unmute" at bounding box center [574, 20] width 36 height 12
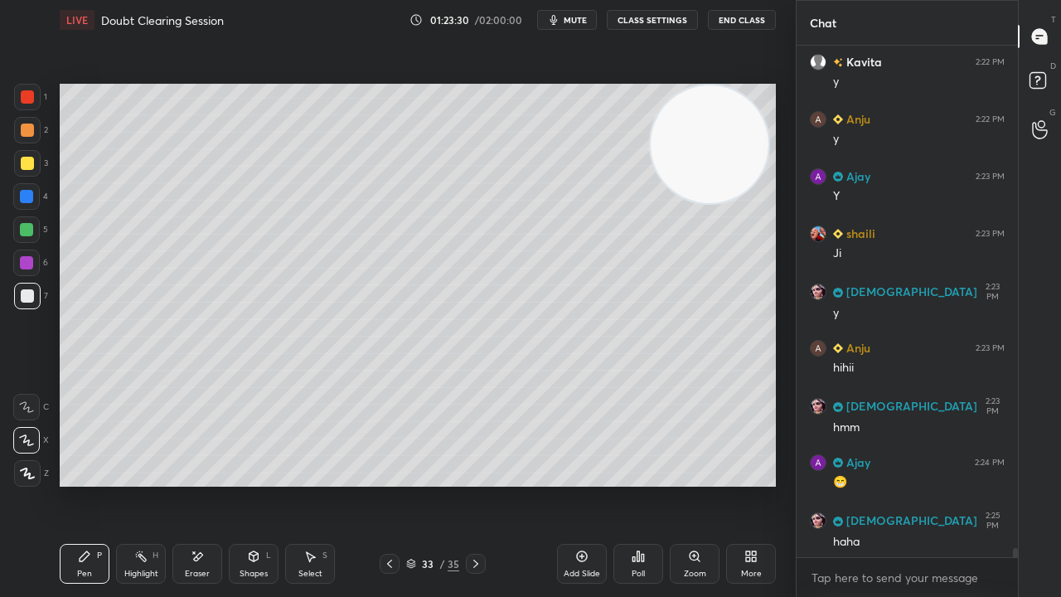
click at [24, 315] on div "7" at bounding box center [31, 299] width 34 height 33
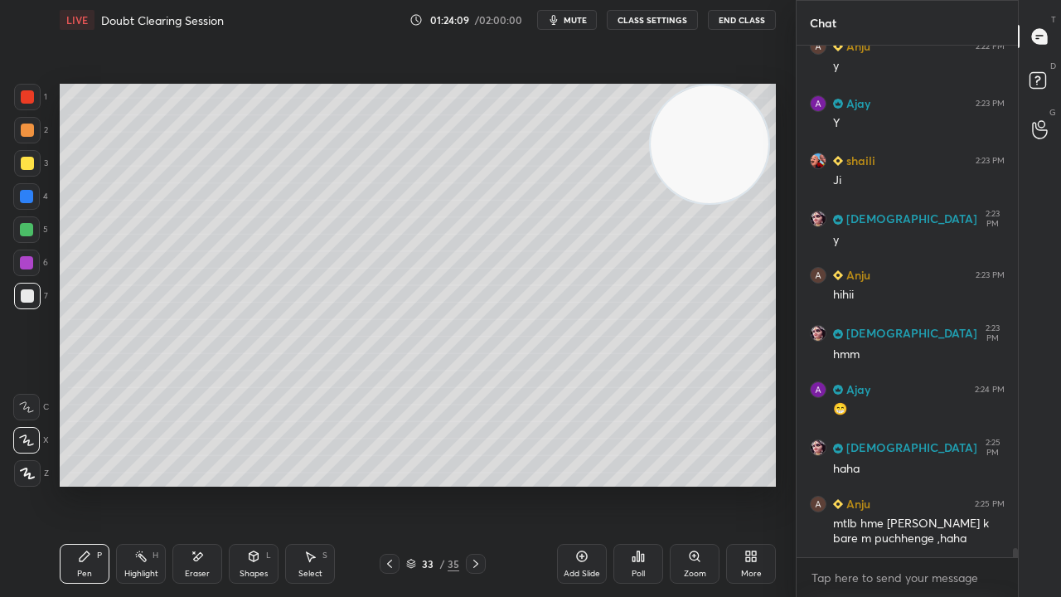
scroll to position [28653, 0]
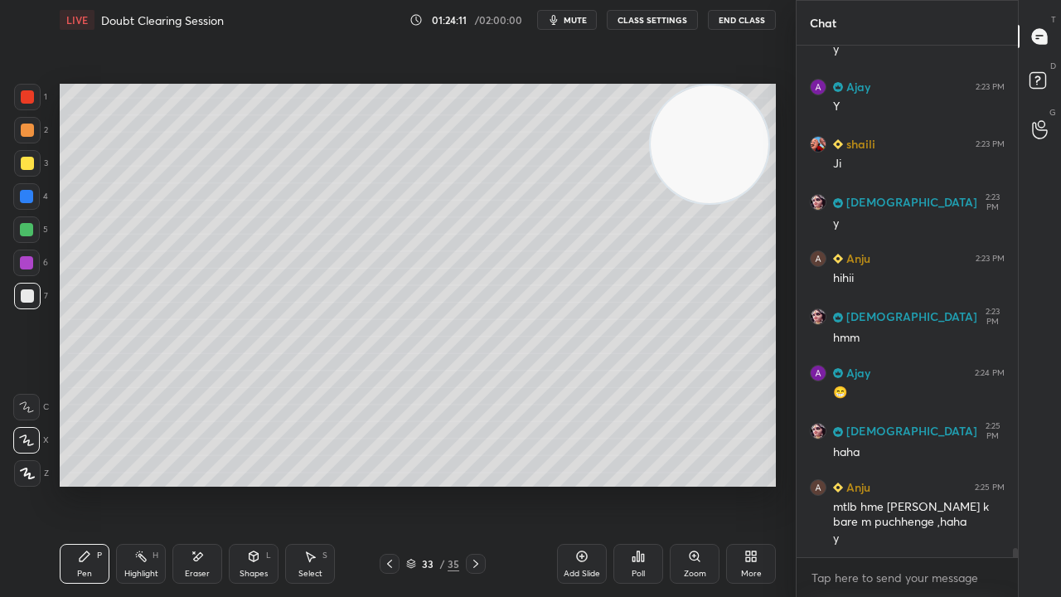
click at [570, 20] on span "mute" at bounding box center [575, 20] width 23 height 12
click at [569, 20] on span "mute" at bounding box center [575, 20] width 23 height 12
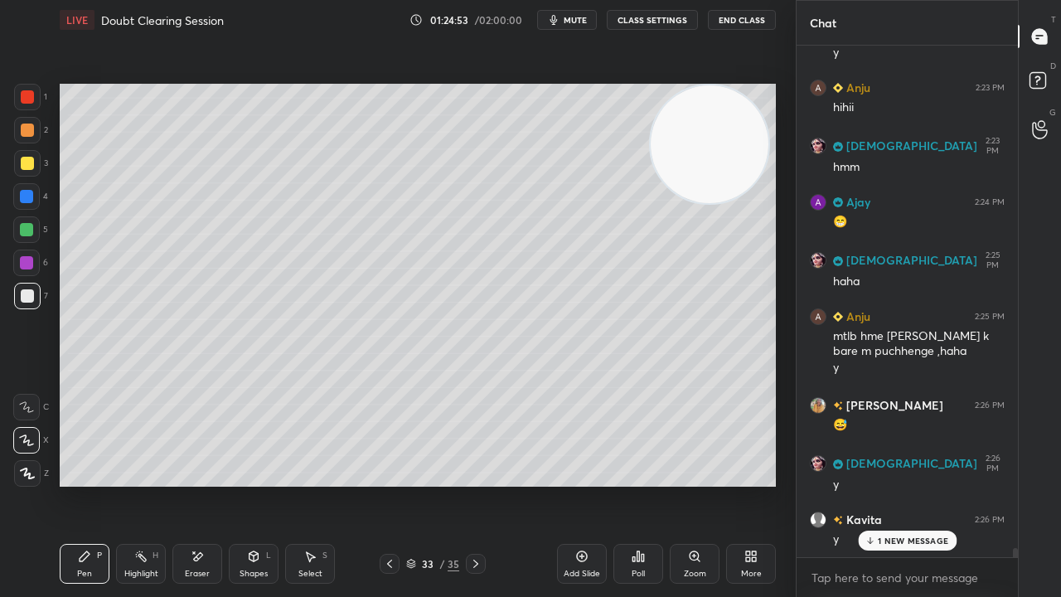
scroll to position [28882, 0]
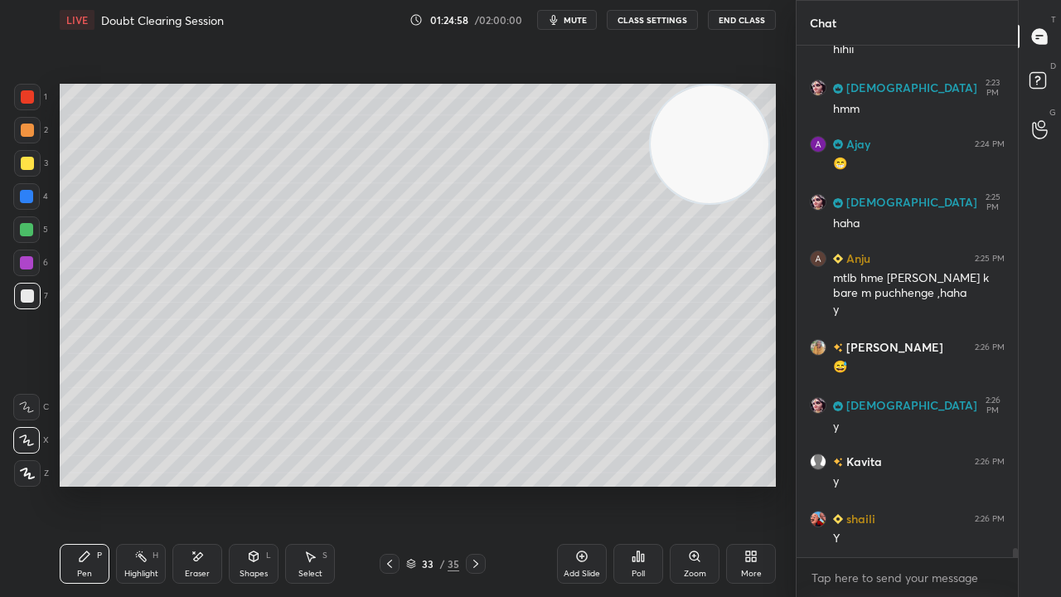
click at [560, 22] on icon "button" at bounding box center [553, 19] width 13 height 13
click at [565, 22] on span "unmute" at bounding box center [574, 20] width 36 height 12
click at [595, 17] on button "mute" at bounding box center [567, 20] width 60 height 20
click at [587, 23] on span "mute" at bounding box center [575, 20] width 23 height 12
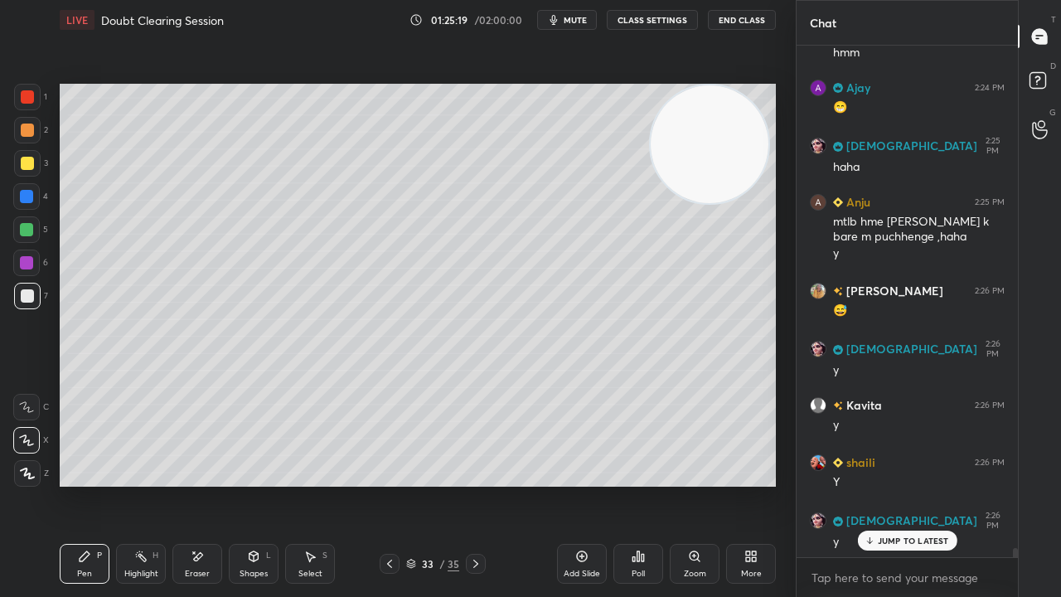
scroll to position [28996, 0]
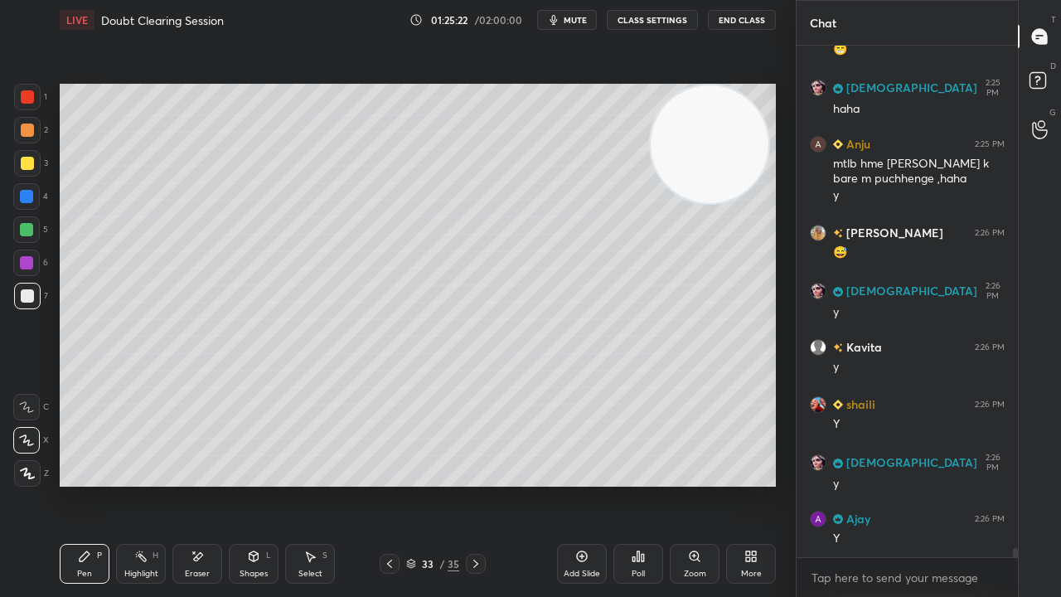
click at [575, 18] on span "mute" at bounding box center [575, 20] width 23 height 12
click at [573, 20] on span "unmute" at bounding box center [574, 20] width 36 height 12
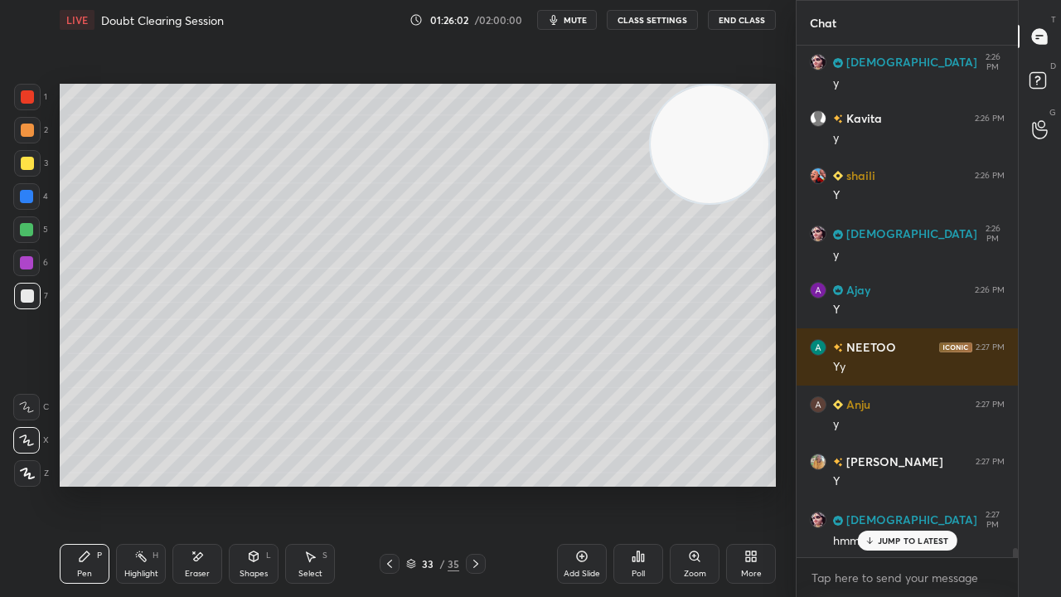
scroll to position [29281, 0]
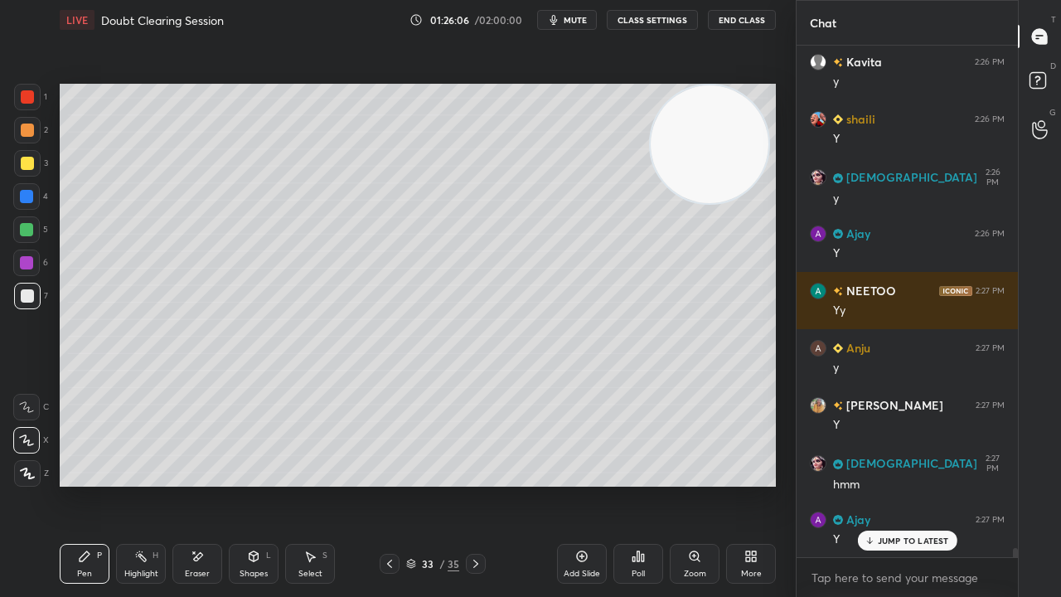
click at [904, 484] on p "JUMP TO LATEST" at bounding box center [913, 541] width 71 height 10
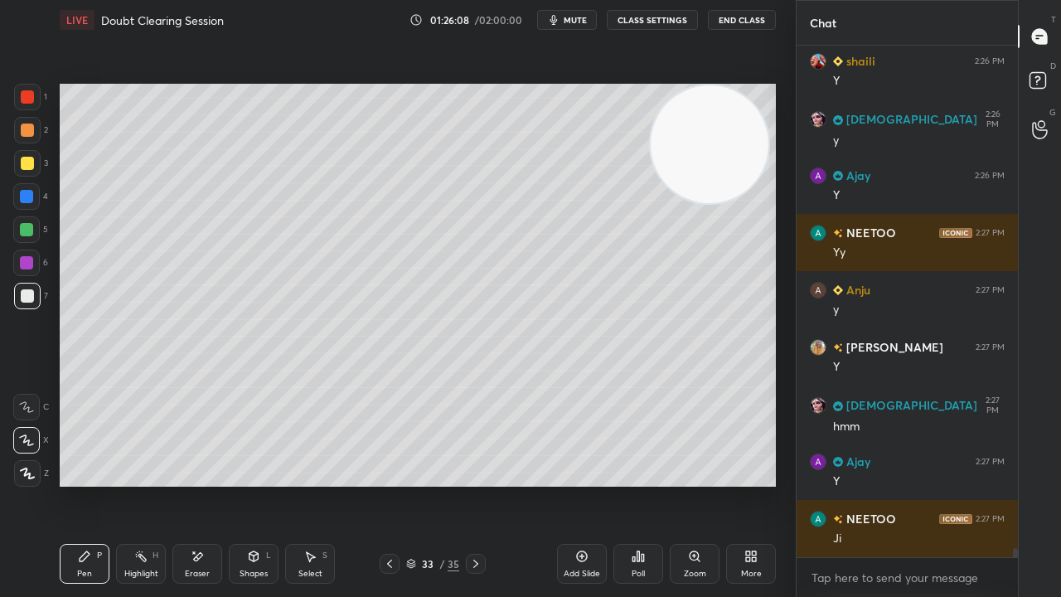
click at [581, 23] on span "mute" at bounding box center [575, 20] width 23 height 12
click at [580, 27] on button "unmute" at bounding box center [567, 20] width 60 height 20
click at [870, 484] on div "x" at bounding box center [907, 577] width 221 height 39
click at [584, 25] on button "mute" at bounding box center [567, 20] width 60 height 20
click at [585, 25] on button "unmute" at bounding box center [567, 20] width 60 height 20
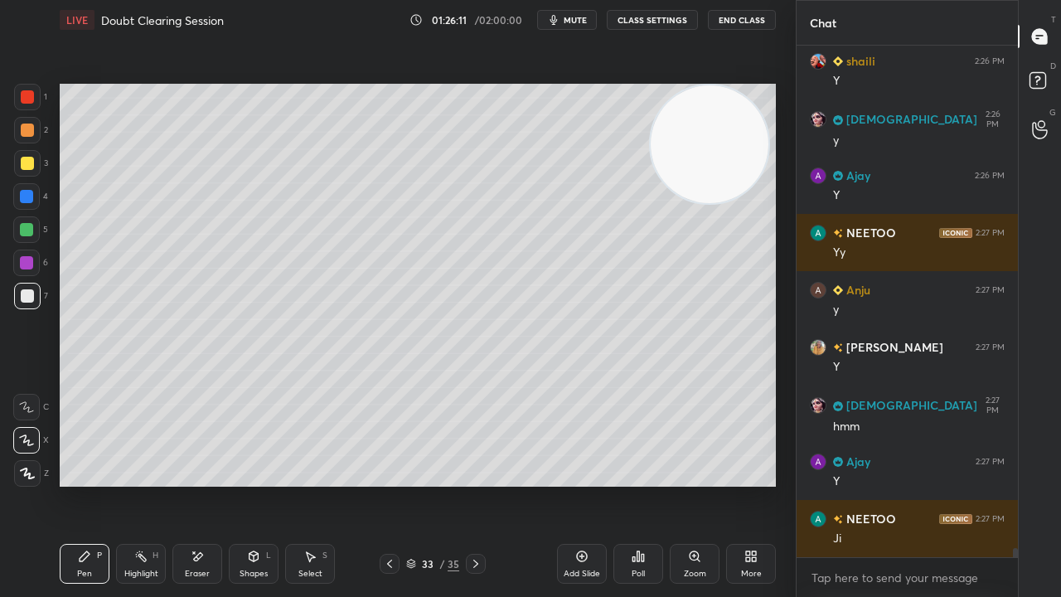
click at [31, 169] on div at bounding box center [27, 163] width 13 height 13
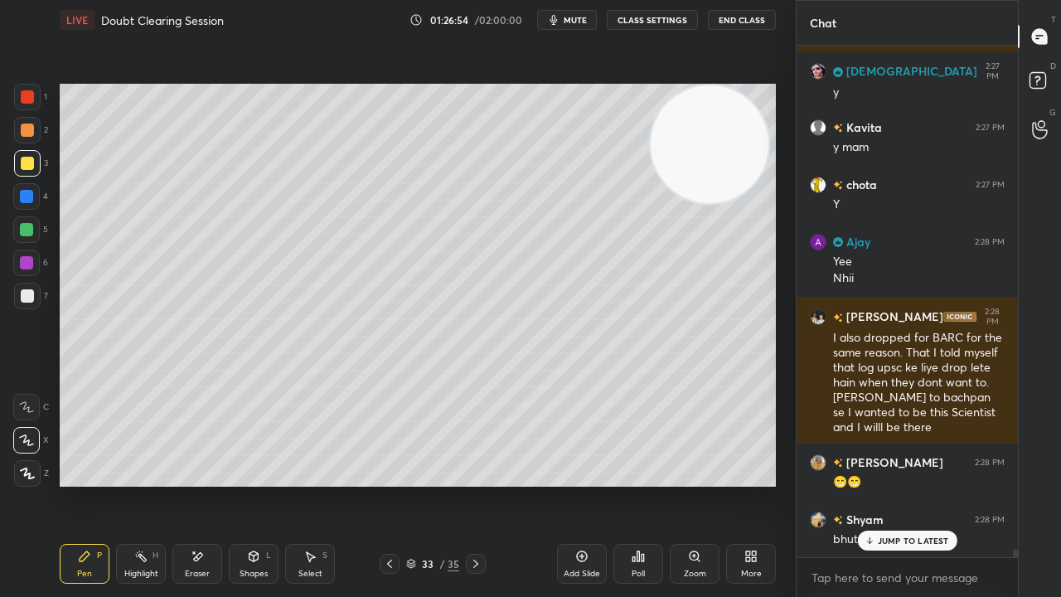
scroll to position [29862, 0]
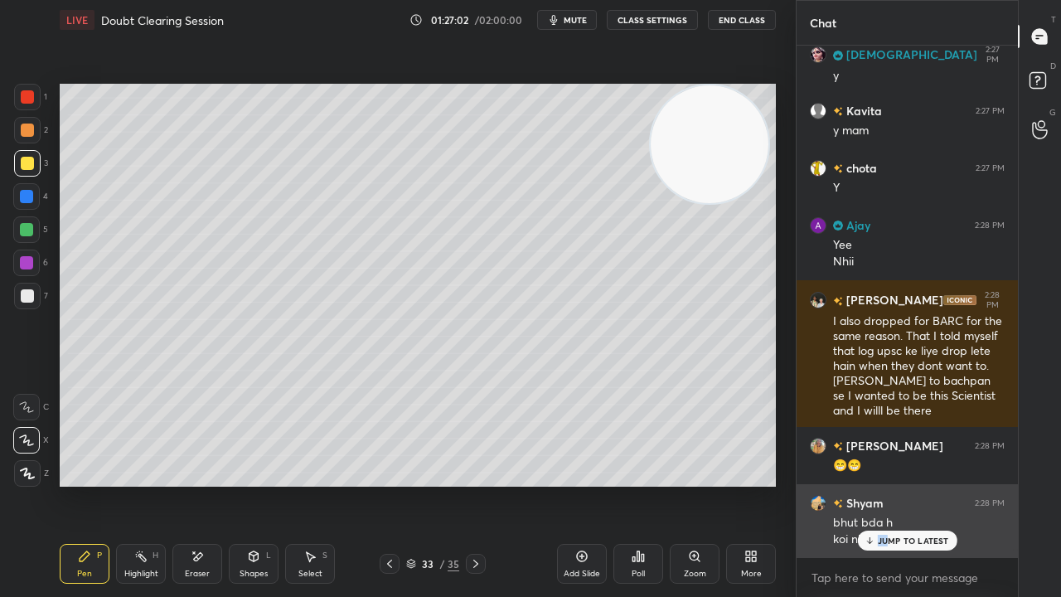
click at [891, 484] on div "Kavita 2:26 PM y [PERSON_NAME] 2:26 PM Y SUNITA 2:26 PM y Ajay 2:26 PM Y NEETOO…" at bounding box center [907, 302] width 221 height 512
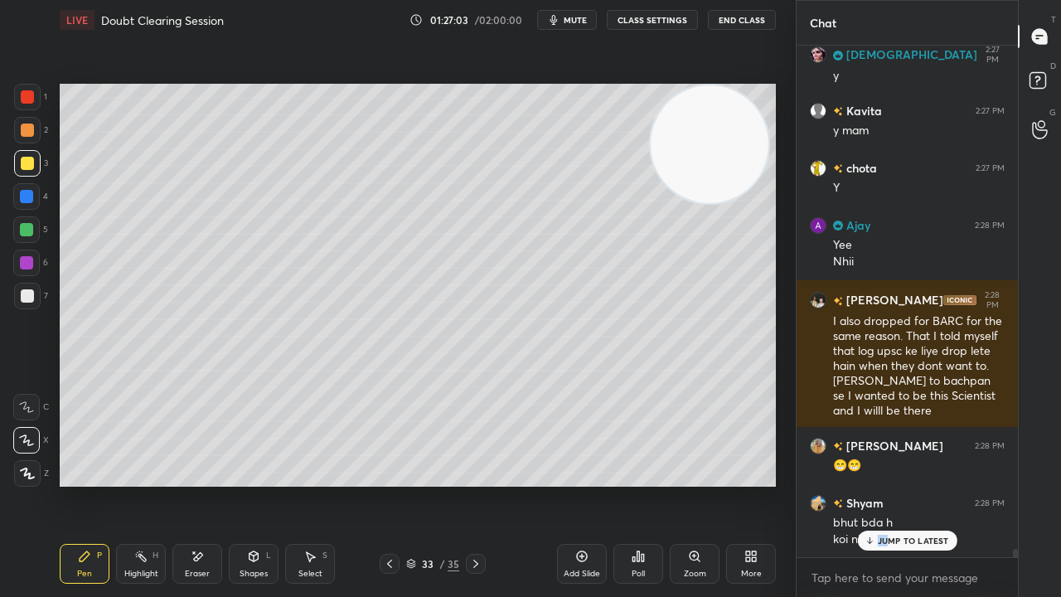
click at [887, 484] on p "JUMP TO LATEST" at bounding box center [913, 541] width 71 height 10
click at [585, 16] on span "mute" at bounding box center [575, 20] width 23 height 12
click at [583, 18] on span "unmute" at bounding box center [574, 20] width 36 height 12
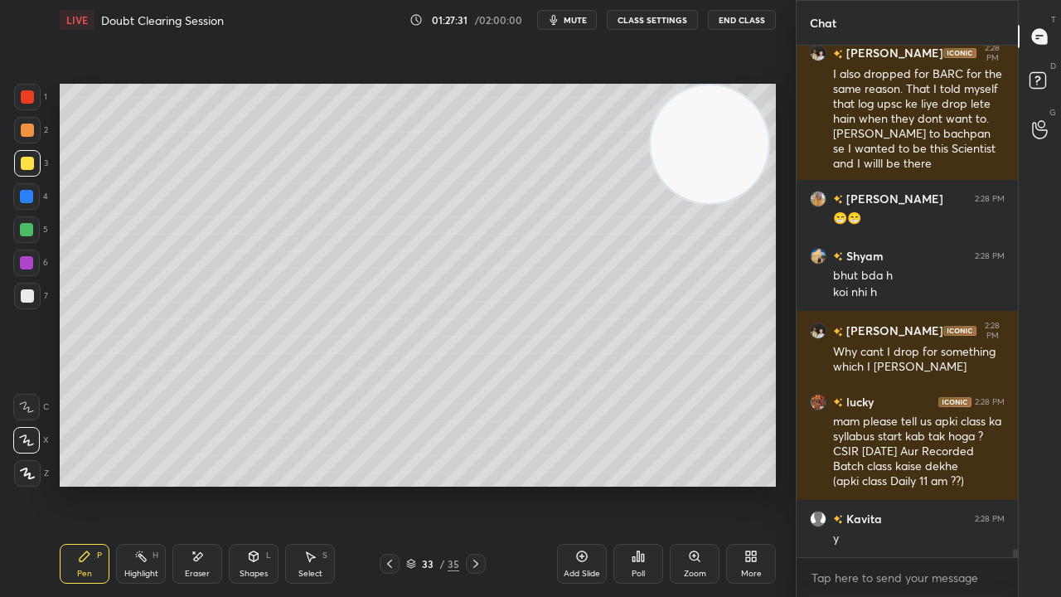
scroll to position [30165, 0]
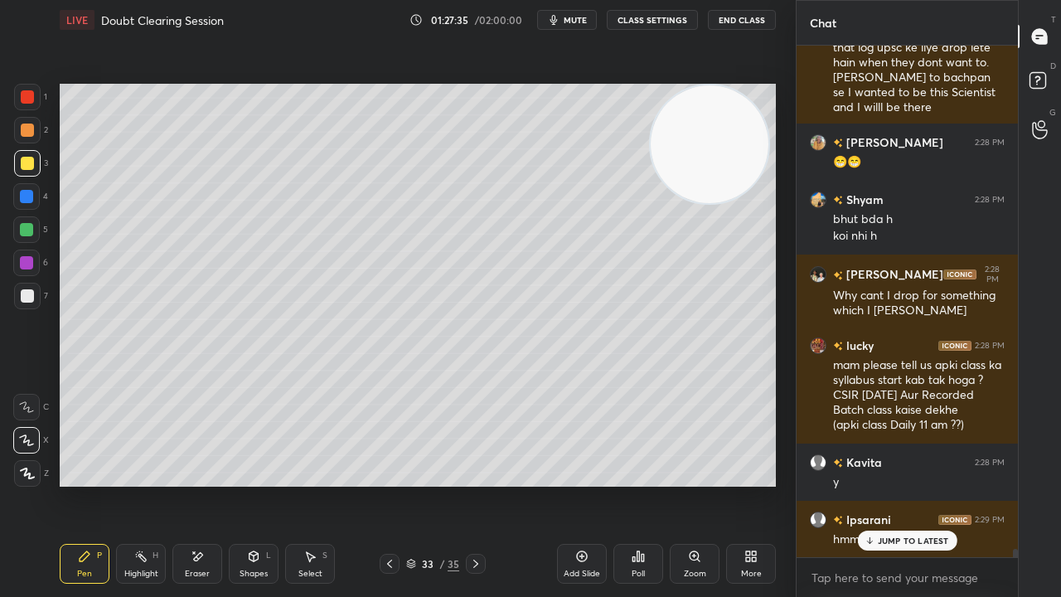
click at [914, 484] on p "JUMP TO LATEST" at bounding box center [913, 541] width 71 height 10
click at [570, 18] on span "mute" at bounding box center [575, 20] width 23 height 12
click at [571, 18] on span "unmute" at bounding box center [574, 20] width 36 height 12
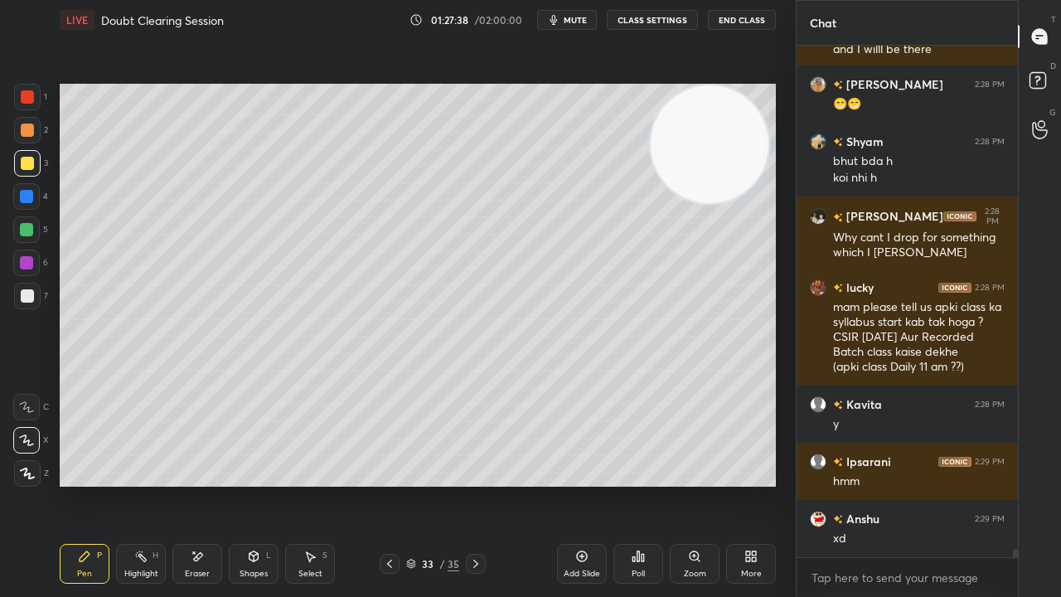
click at [27, 235] on div at bounding box center [26, 229] width 13 height 13
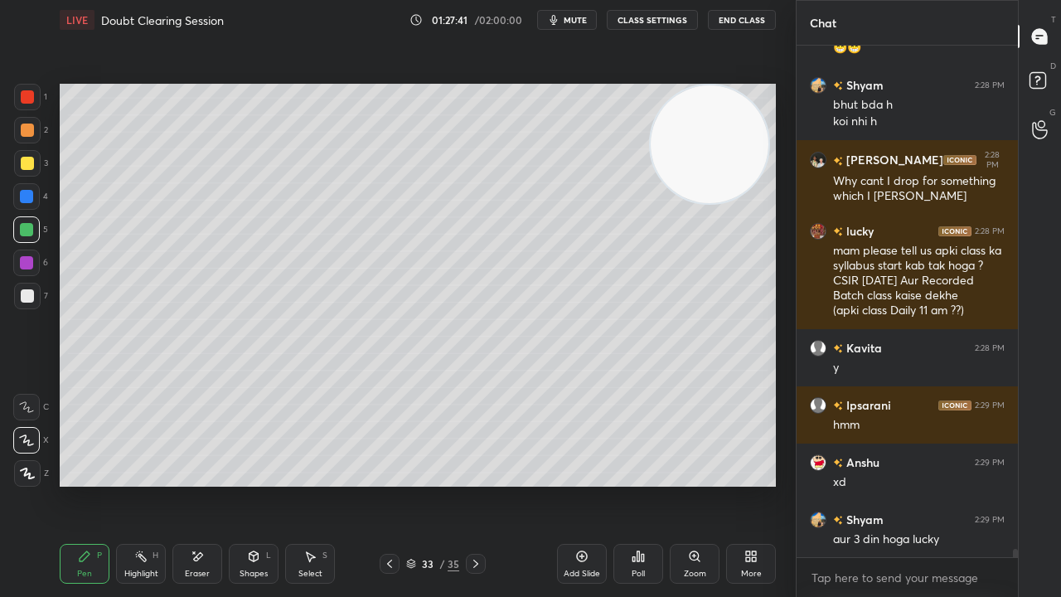
scroll to position [30337, 0]
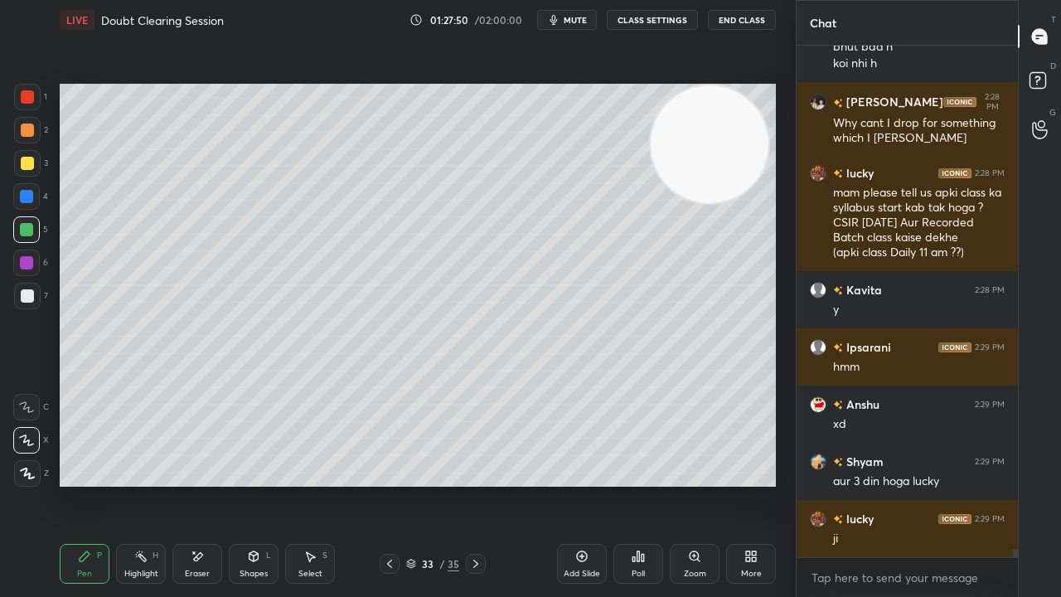
click at [566, 21] on button "mute" at bounding box center [567, 20] width 60 height 20
click at [572, 20] on span "unmute" at bounding box center [574, 20] width 36 height 12
click at [575, 16] on span "mute" at bounding box center [575, 20] width 23 height 12
click at [576, 15] on span "mute" at bounding box center [575, 20] width 23 height 12
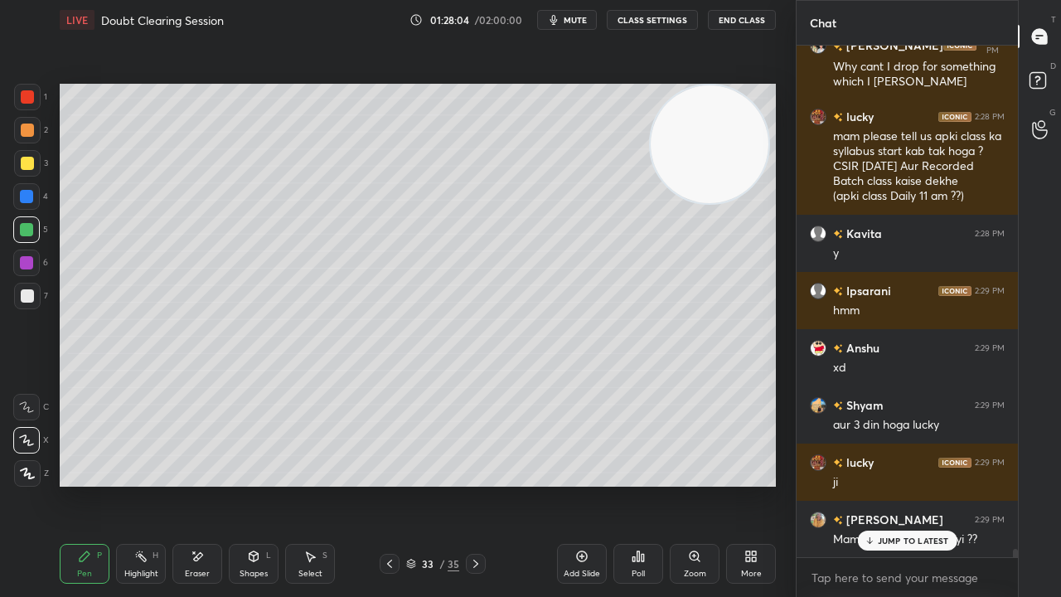
drag, startPoint x: 931, startPoint y: 542, endPoint x: 916, endPoint y: 559, distance: 22.3
click at [931, 484] on p "JUMP TO LATEST" at bounding box center [913, 541] width 71 height 10
click at [197, 484] on div "Eraser" at bounding box center [197, 574] width 25 height 8
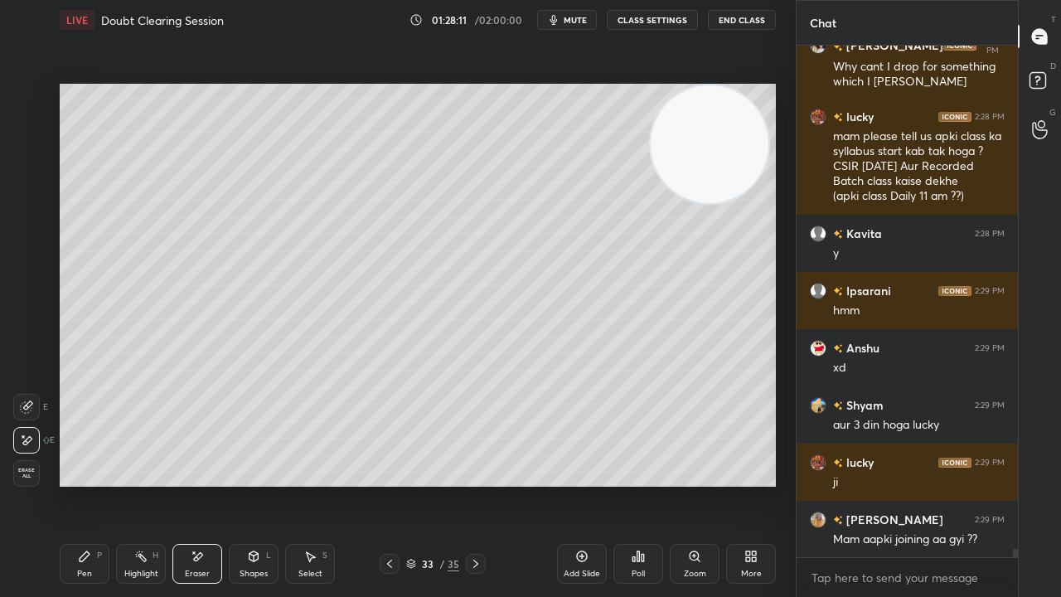
click at [53, 484] on div "1 2 3 4 5 6 7 C X Z E E Erase all H H LIVE Doubt Clearing Session 01:28:11 / 02…" at bounding box center [391, 298] width 783 height 597
click at [94, 484] on div "Pen P" at bounding box center [85, 564] width 50 height 40
click at [549, 18] on button "mute" at bounding box center [567, 20] width 60 height 20
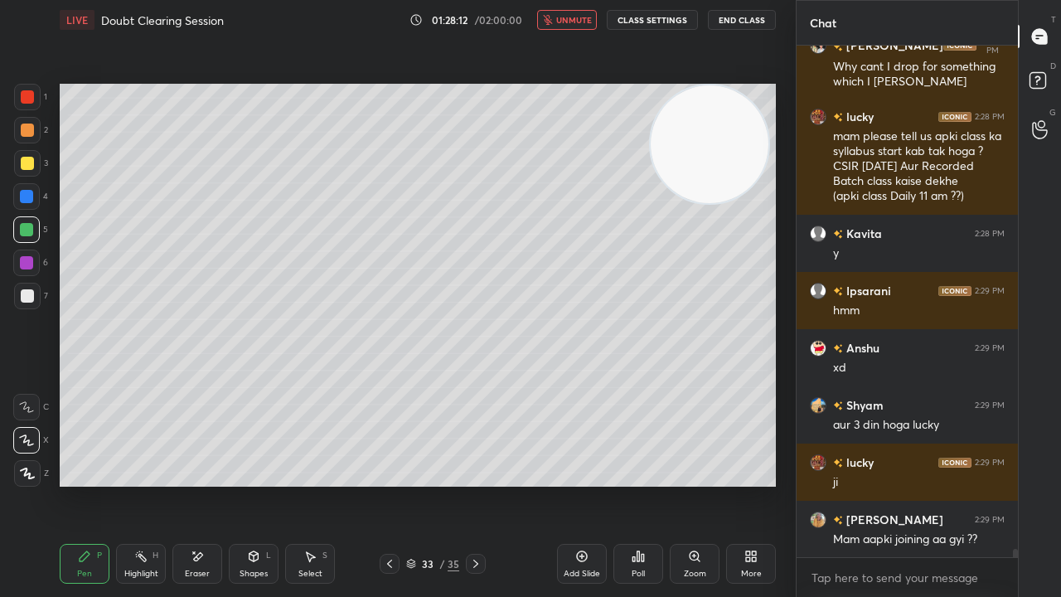
click at [551, 19] on icon "button" at bounding box center [547, 20] width 9 height 10
click at [33, 298] on div at bounding box center [27, 295] width 13 height 13
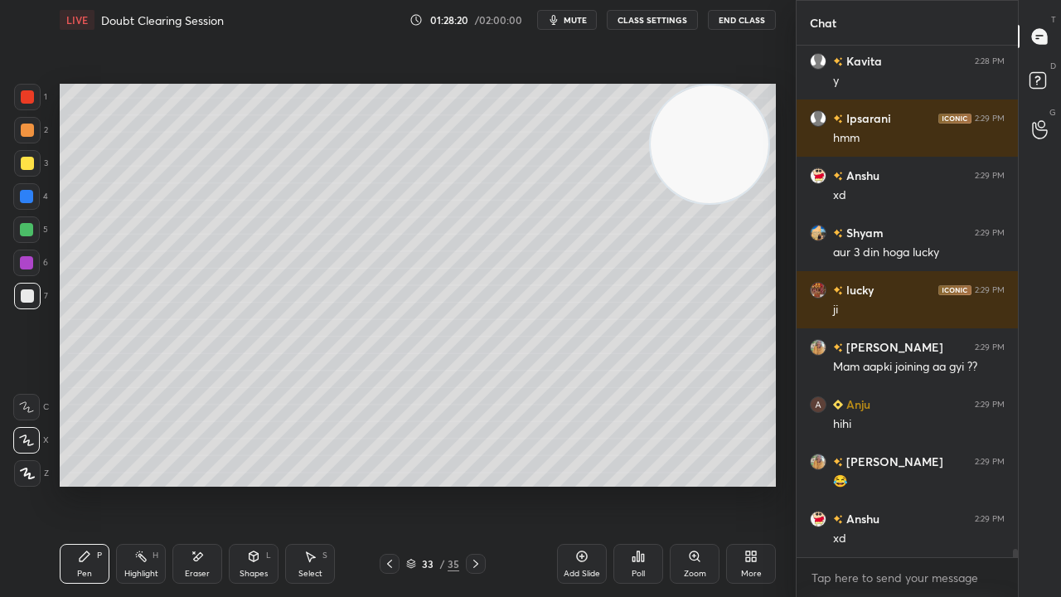
scroll to position [30623, 0]
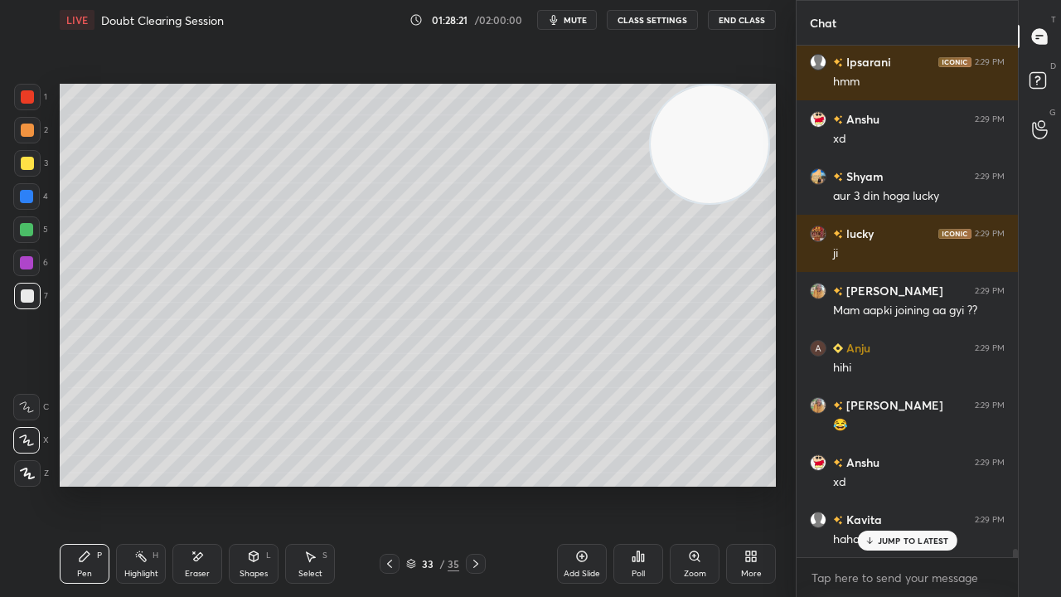
click at [572, 20] on span "mute" at bounding box center [575, 20] width 23 height 12
click at [570, 22] on span "unmute" at bounding box center [574, 20] width 36 height 12
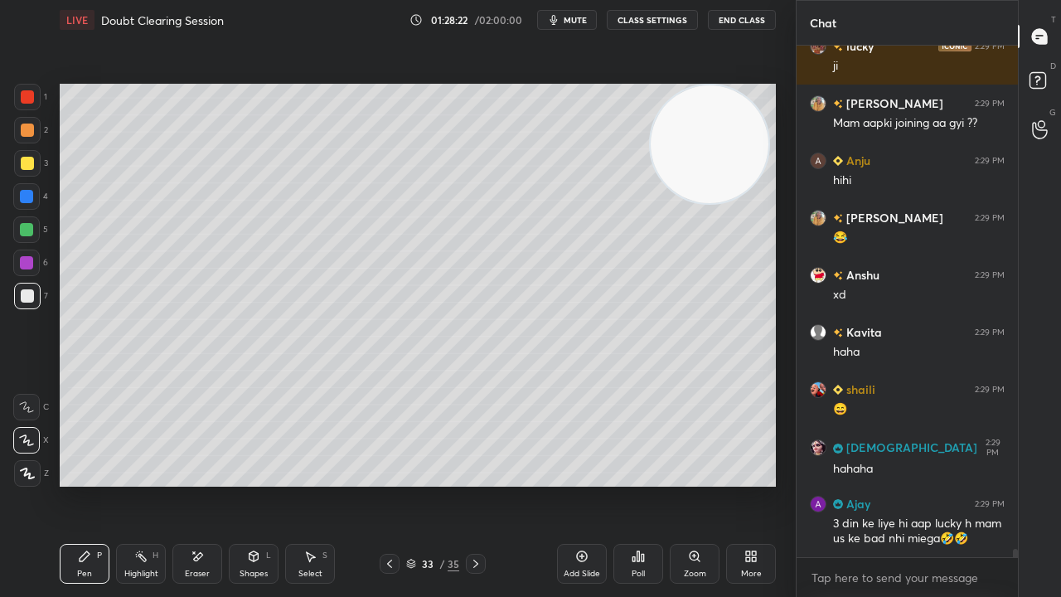
click at [846, 484] on div "x" at bounding box center [907, 577] width 221 height 39
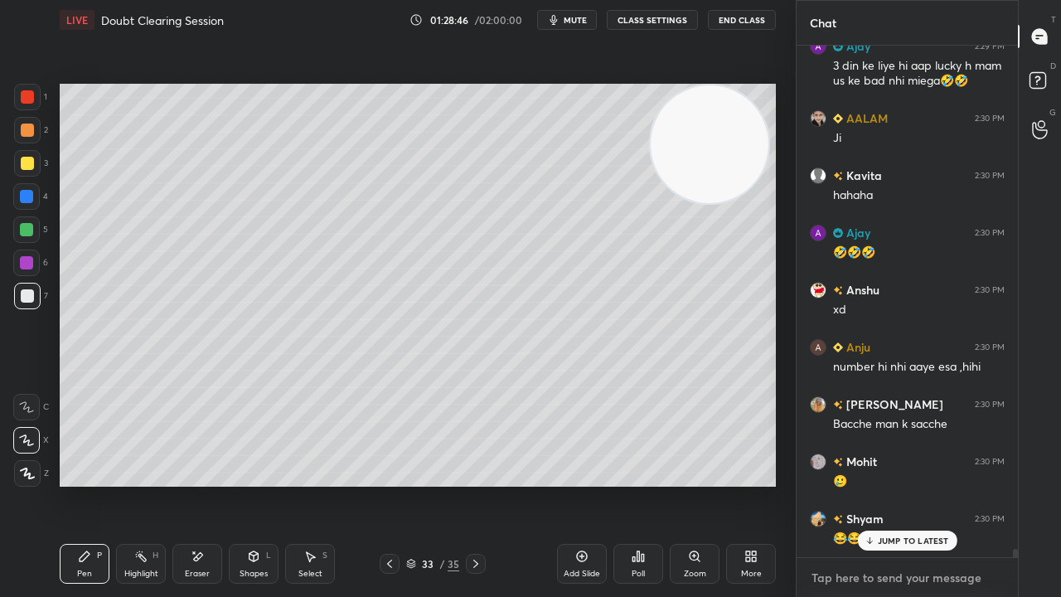
scroll to position [31324, 0]
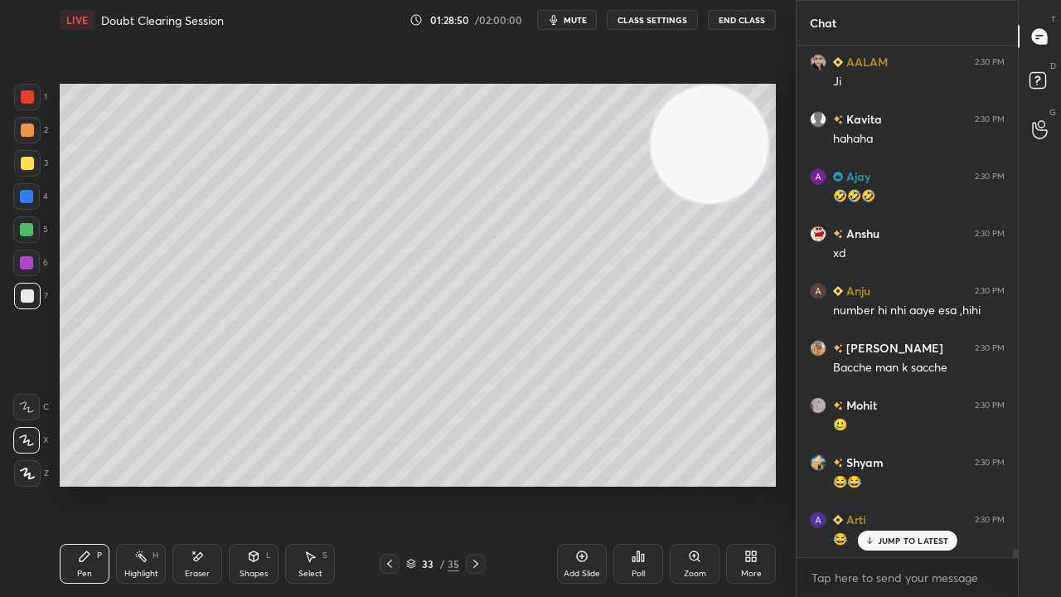
drag, startPoint x: 897, startPoint y: 536, endPoint x: 896, endPoint y: 560, distance: 23.2
click at [897, 484] on p "JUMP TO LATEST" at bounding box center [913, 541] width 71 height 10
click at [879, 484] on div "x" at bounding box center [907, 577] width 221 height 39
click at [579, 21] on span "mute" at bounding box center [575, 20] width 23 height 12
click at [579, 22] on span "unmute" at bounding box center [574, 20] width 36 height 12
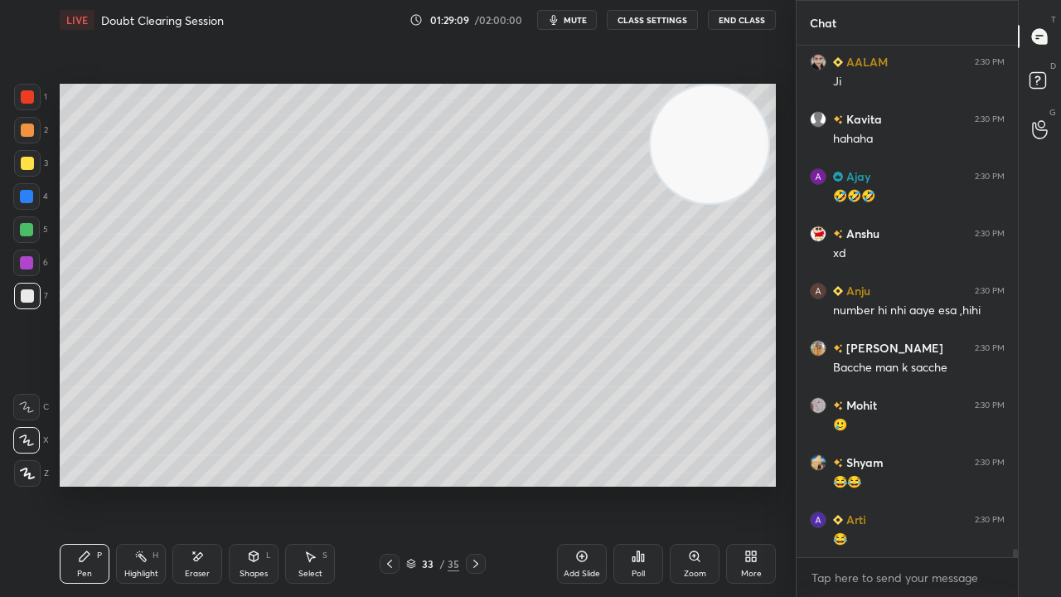
scroll to position [31382, 0]
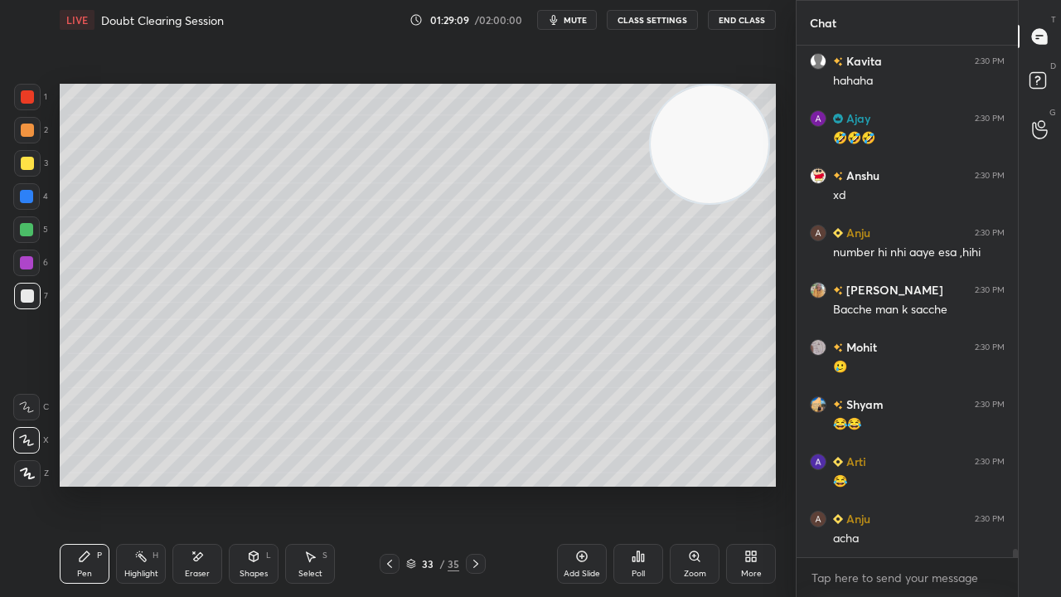
click at [570, 17] on span "mute" at bounding box center [575, 20] width 23 height 12
click at [569, 20] on span "unmute" at bounding box center [574, 20] width 36 height 12
click at [579, 17] on span "mute" at bounding box center [575, 20] width 23 height 12
click at [575, 19] on span "unmute" at bounding box center [574, 20] width 36 height 12
click at [873, 484] on textarea at bounding box center [907, 578] width 195 height 27
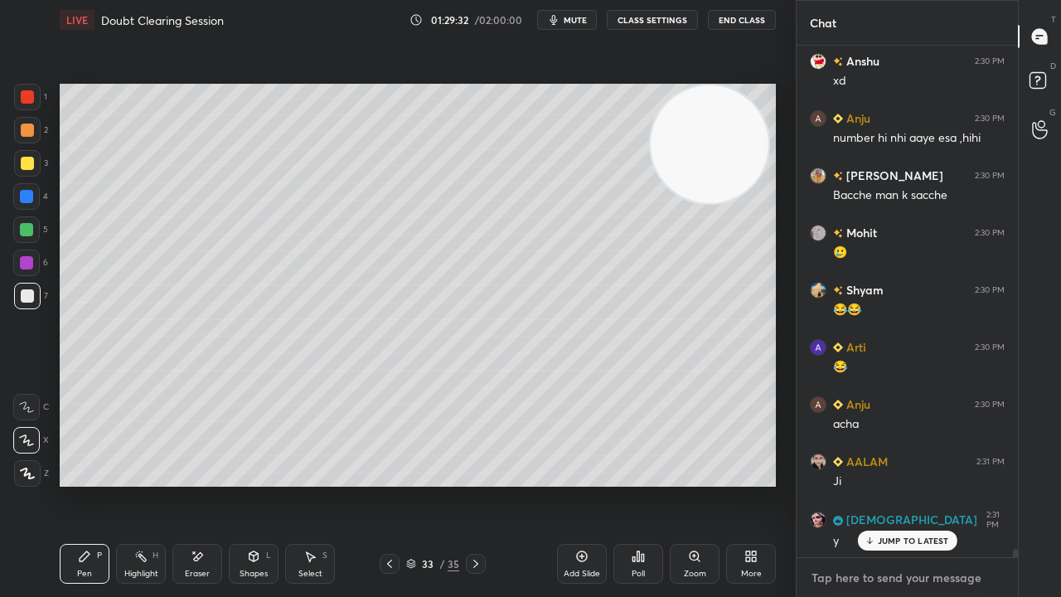
scroll to position [31553, 0]
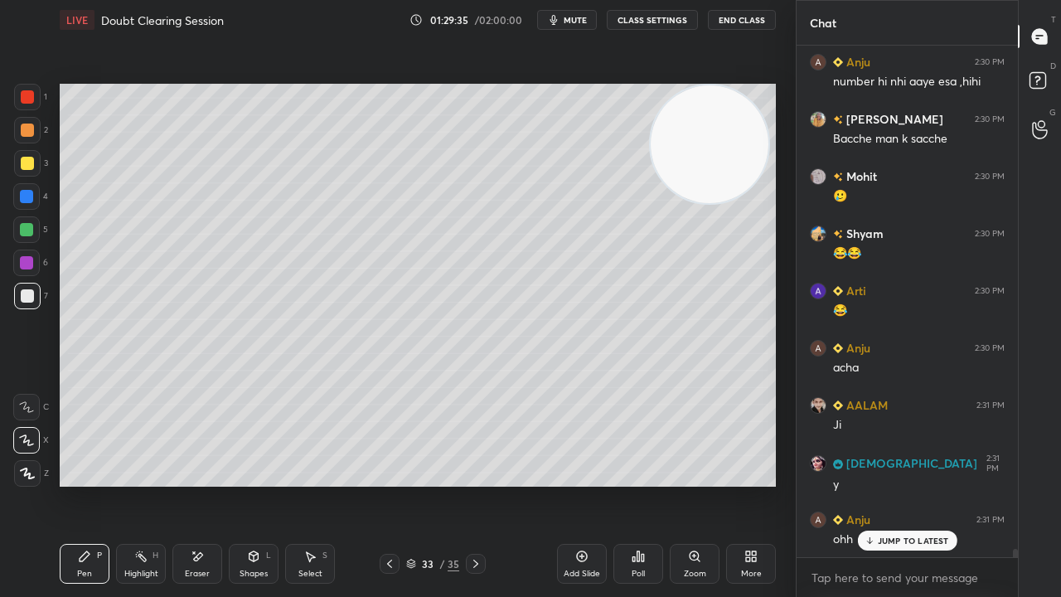
click at [927, 484] on p "JUMP TO LATEST" at bounding box center [913, 541] width 71 height 10
click at [903, 484] on div "x" at bounding box center [907, 577] width 221 height 39
click at [568, 28] on button "mute" at bounding box center [567, 20] width 60 height 20
click at [568, 23] on span "unmute" at bounding box center [574, 20] width 36 height 12
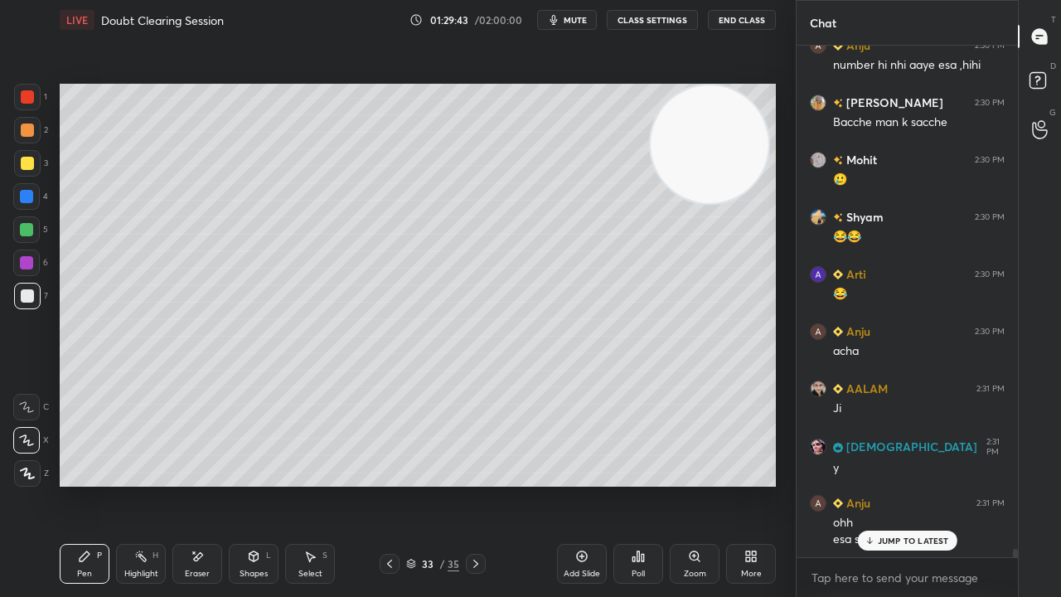
click at [907, 484] on p "JUMP TO LATEST" at bounding box center [913, 541] width 71 height 10
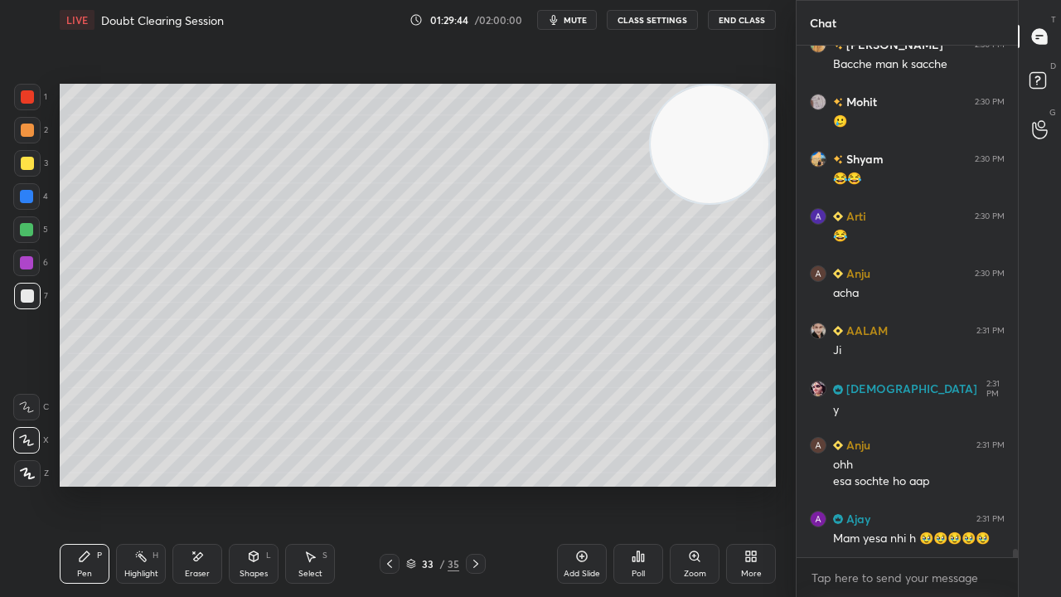
click at [579, 23] on span "mute" at bounding box center [575, 20] width 23 height 12
click at [579, 23] on span "unmute" at bounding box center [574, 20] width 36 height 12
click at [902, 484] on textarea at bounding box center [907, 578] width 195 height 27
click at [581, 20] on span "mute" at bounding box center [575, 20] width 23 height 12
click at [579, 20] on span "unmute" at bounding box center [574, 20] width 36 height 12
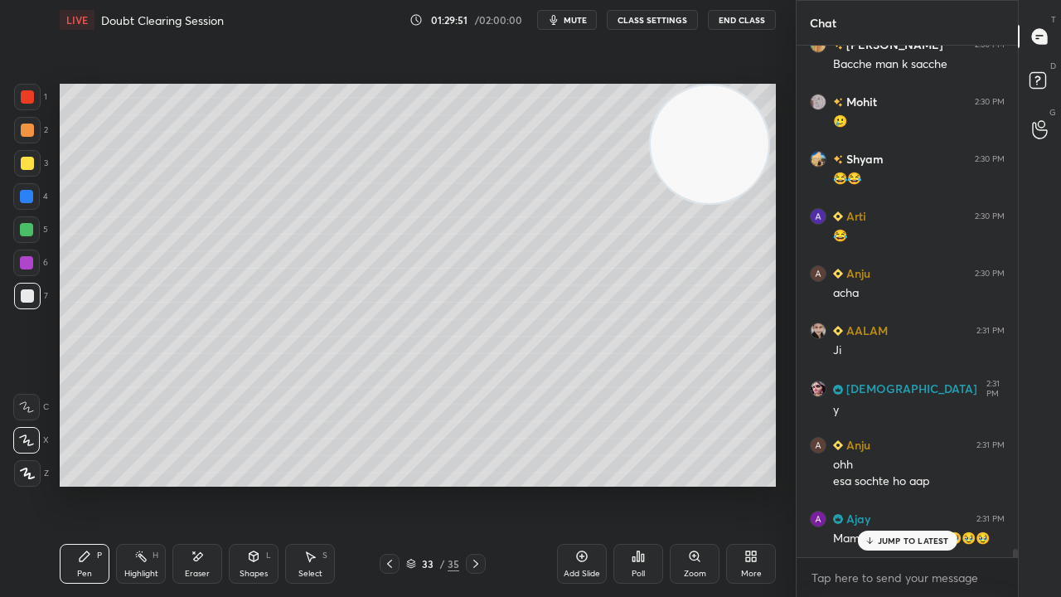
scroll to position [31684, 0]
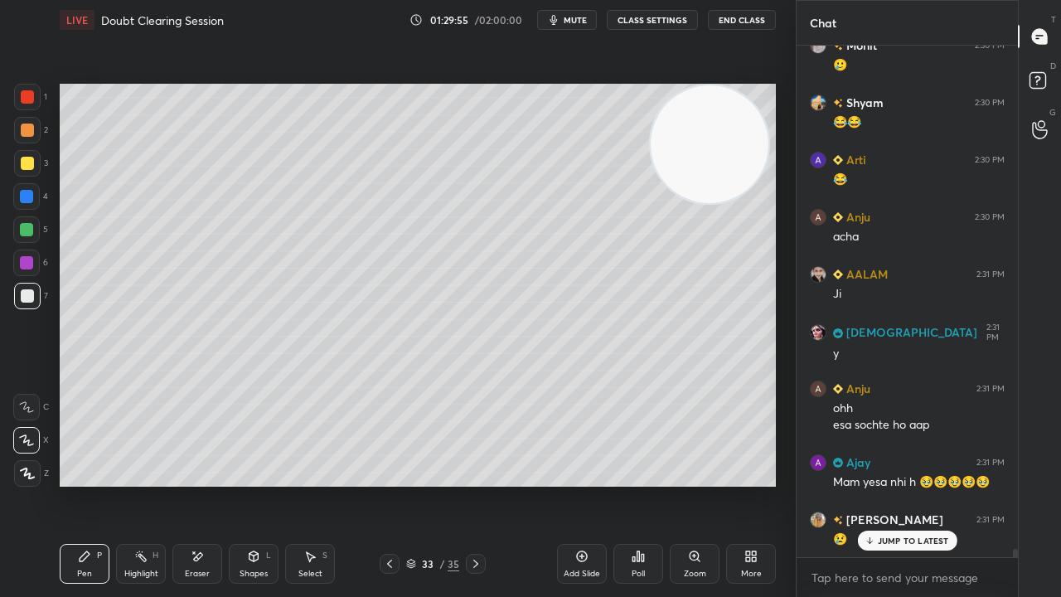
click at [587, 18] on span "mute" at bounding box center [575, 20] width 23 height 12
click at [586, 22] on span "unmute" at bounding box center [574, 20] width 36 height 12
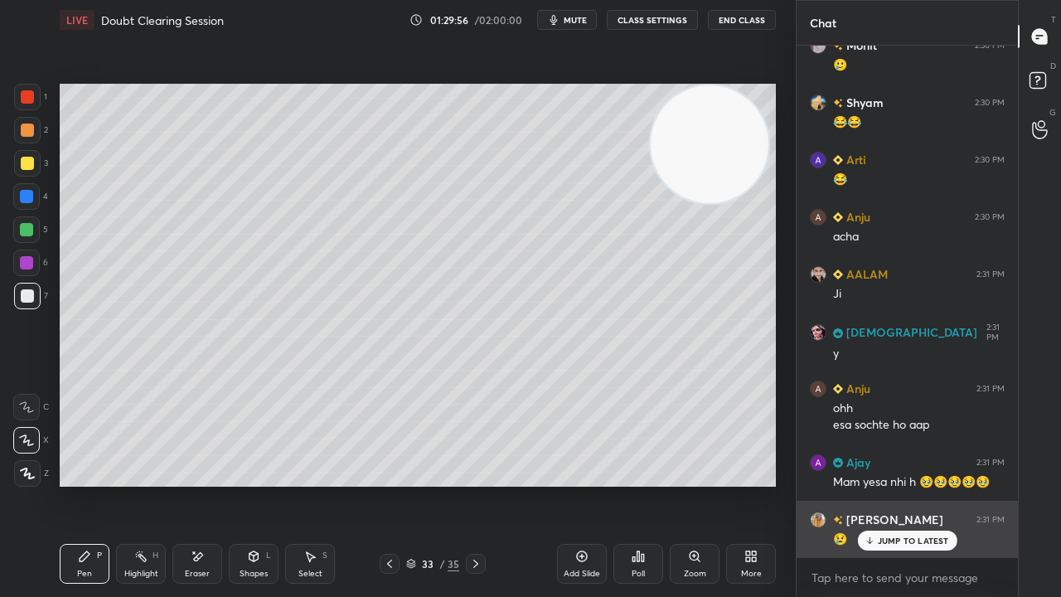
click at [896, 484] on p "JUMP TO LATEST" at bounding box center [913, 541] width 71 height 10
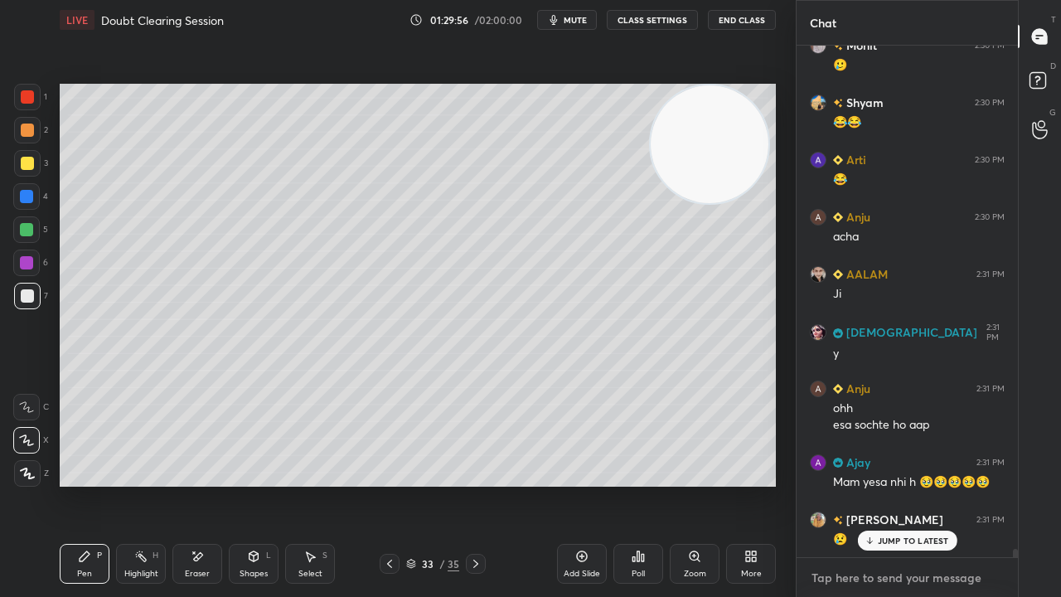
click at [887, 484] on textarea at bounding box center [907, 578] width 195 height 27
click at [574, 17] on span "mute" at bounding box center [575, 20] width 23 height 12
click at [576, 17] on span "mute" at bounding box center [575, 20] width 23 height 12
click at [567, 19] on button "mute" at bounding box center [567, 20] width 60 height 20
click at [575, 20] on span "unmute" at bounding box center [574, 20] width 36 height 12
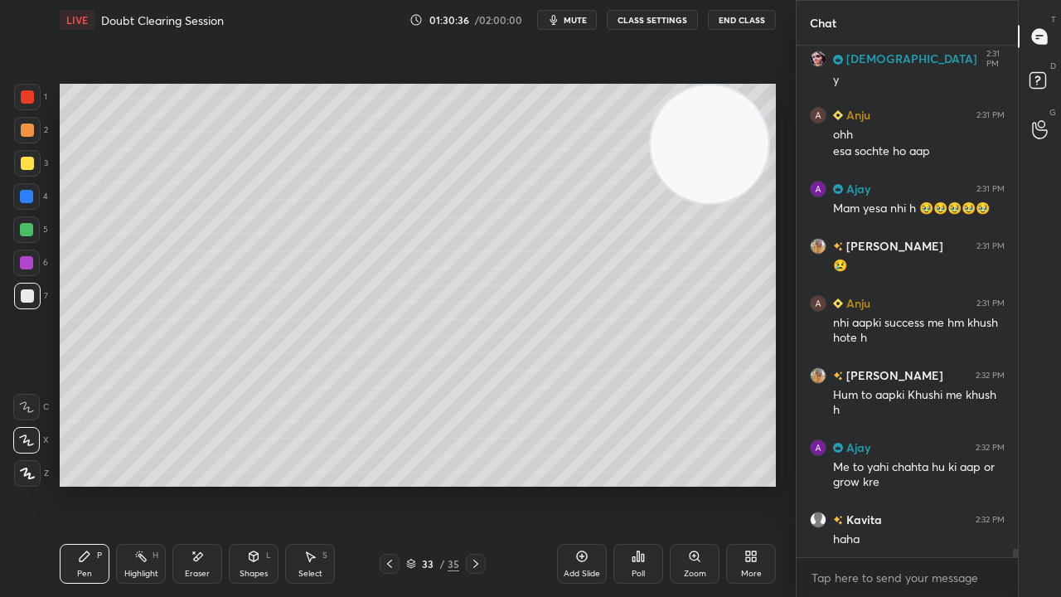
scroll to position [32015, 0]
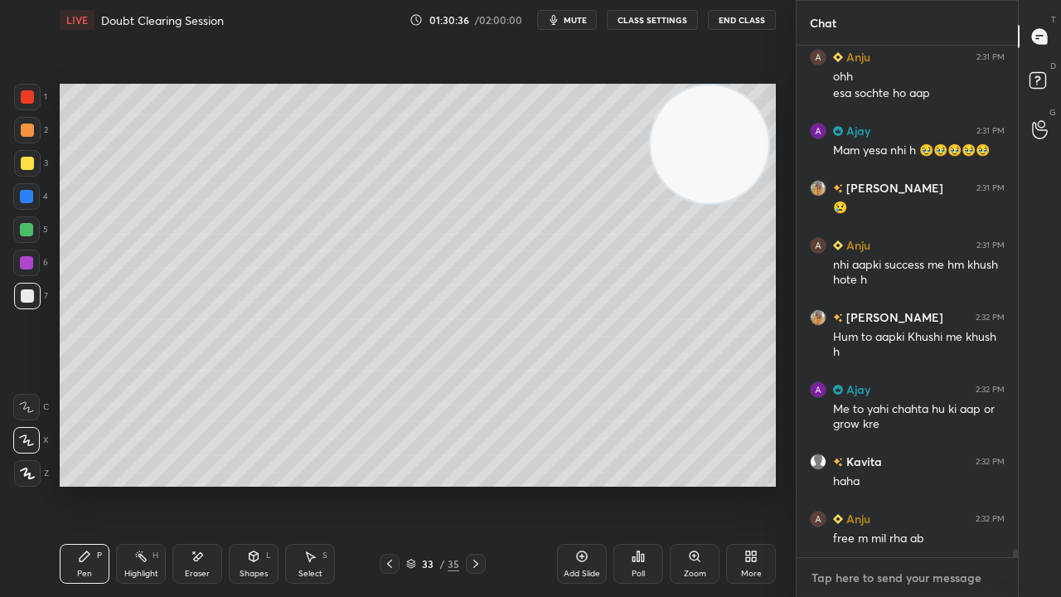
click at [890, 484] on textarea at bounding box center [907, 578] width 195 height 27
click at [570, 17] on span "mute" at bounding box center [575, 20] width 23 height 12
click at [571, 19] on span "mute" at bounding box center [575, 20] width 23 height 12
click at [866, 484] on div "x" at bounding box center [907, 577] width 221 height 39
click at [582, 15] on span "mute" at bounding box center [575, 20] width 23 height 12
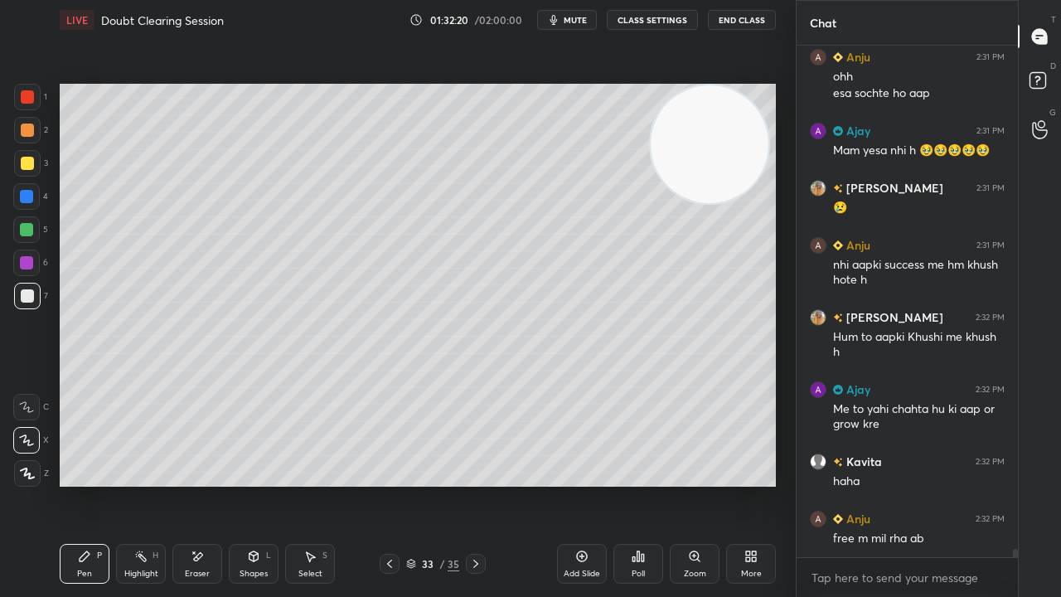
click at [581, 17] on span "mute" at bounding box center [575, 20] width 23 height 12
click at [1016, 484] on div "x" at bounding box center [907, 577] width 221 height 39
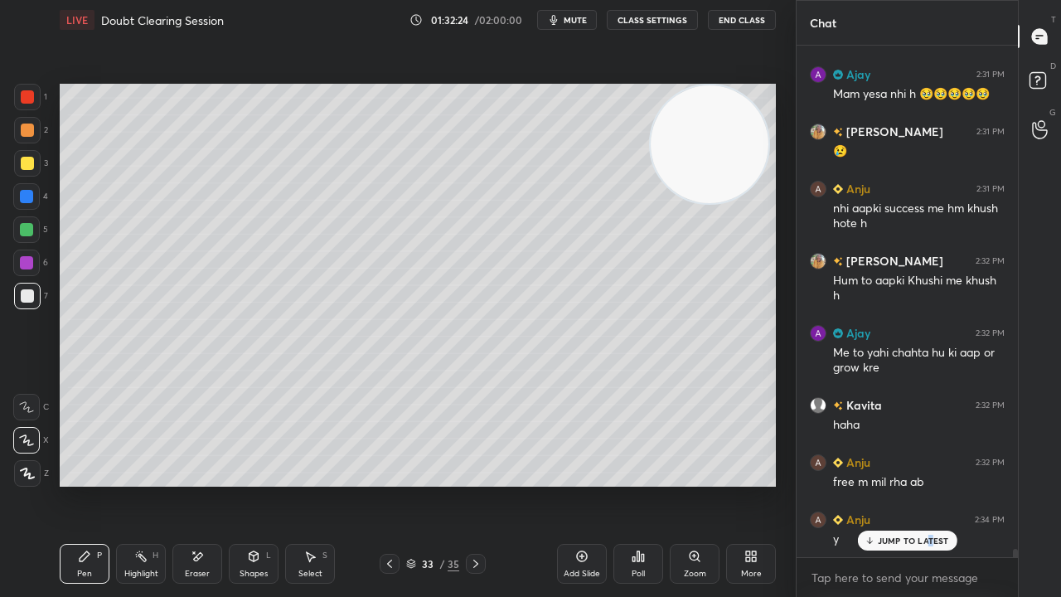
drag, startPoint x: 929, startPoint y: 546, endPoint x: 929, endPoint y: 587, distance: 41.5
click at [929, 484] on div "JUMP TO LATEST" at bounding box center [906, 541] width 99 height 20
click at [929, 484] on div "x" at bounding box center [907, 577] width 221 height 39
click at [573, 18] on span "mute" at bounding box center [575, 20] width 23 height 12
click at [572, 17] on span "mute" at bounding box center [575, 20] width 23 height 12
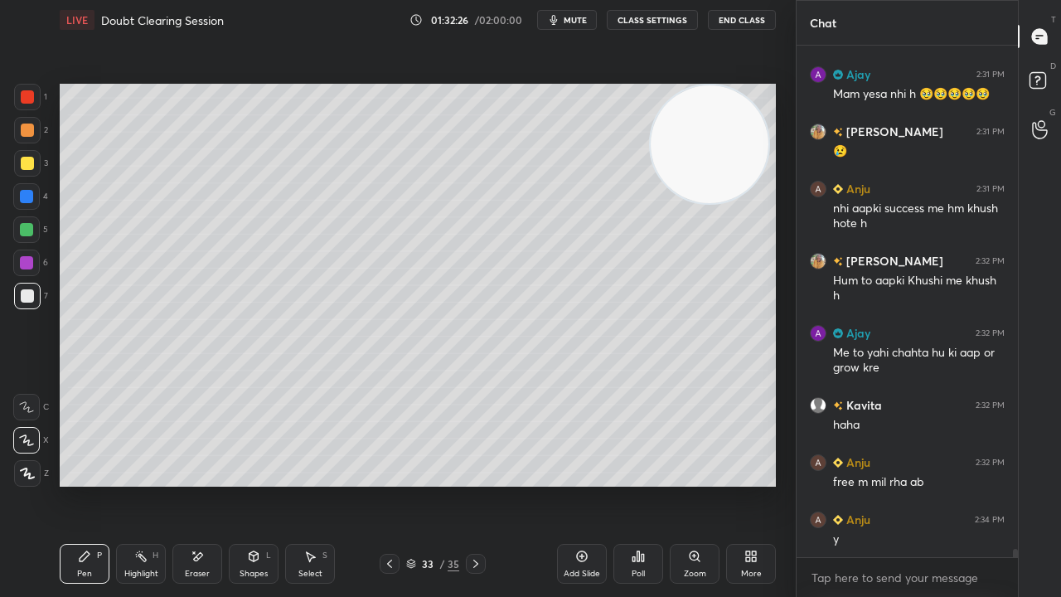
scroll to position [32130, 0]
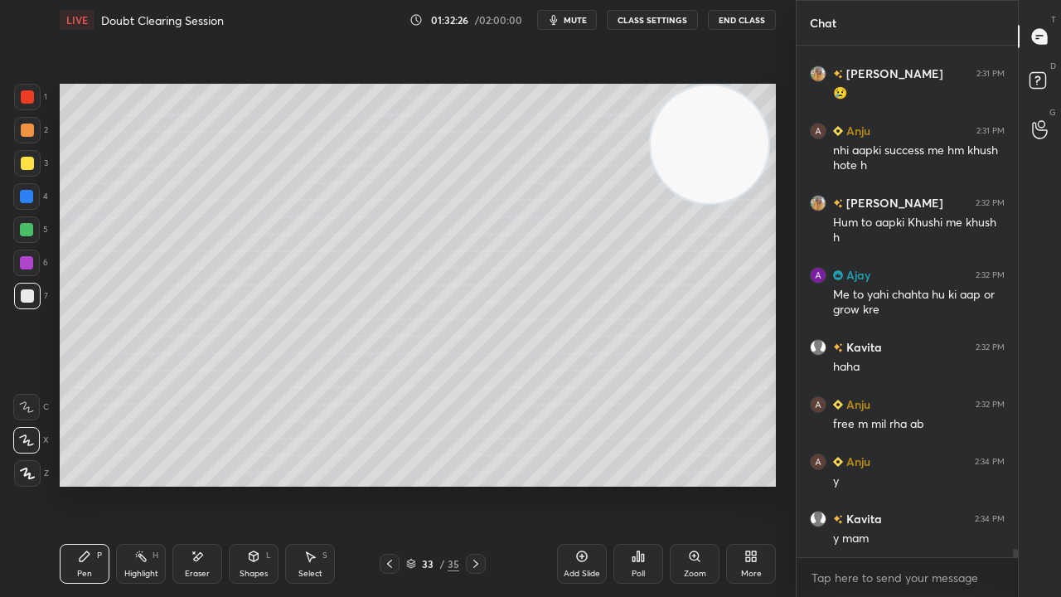
click at [880, 484] on div "x" at bounding box center [907, 577] width 221 height 39
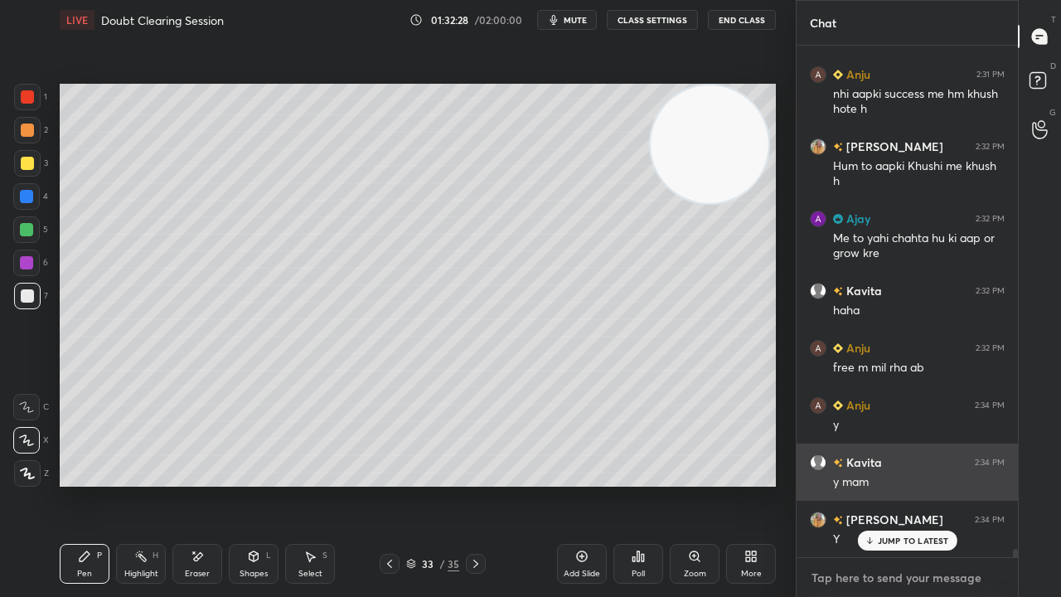
scroll to position [32244, 0]
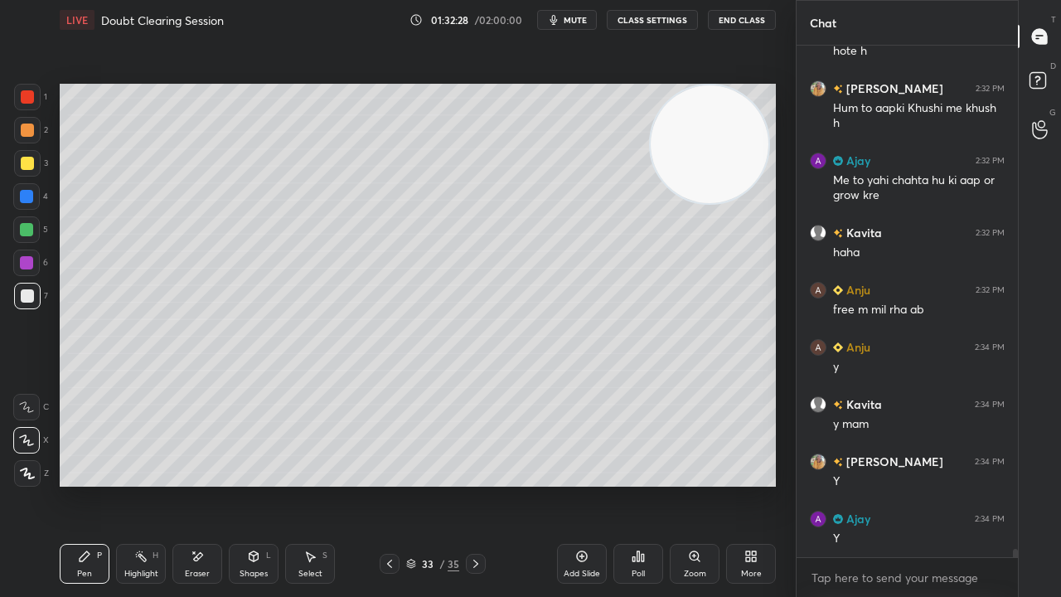
click at [872, 484] on div "x" at bounding box center [907, 577] width 221 height 39
click at [552, 22] on icon "button" at bounding box center [553, 19] width 13 height 13
click at [552, 22] on icon "button" at bounding box center [547, 20] width 9 height 10
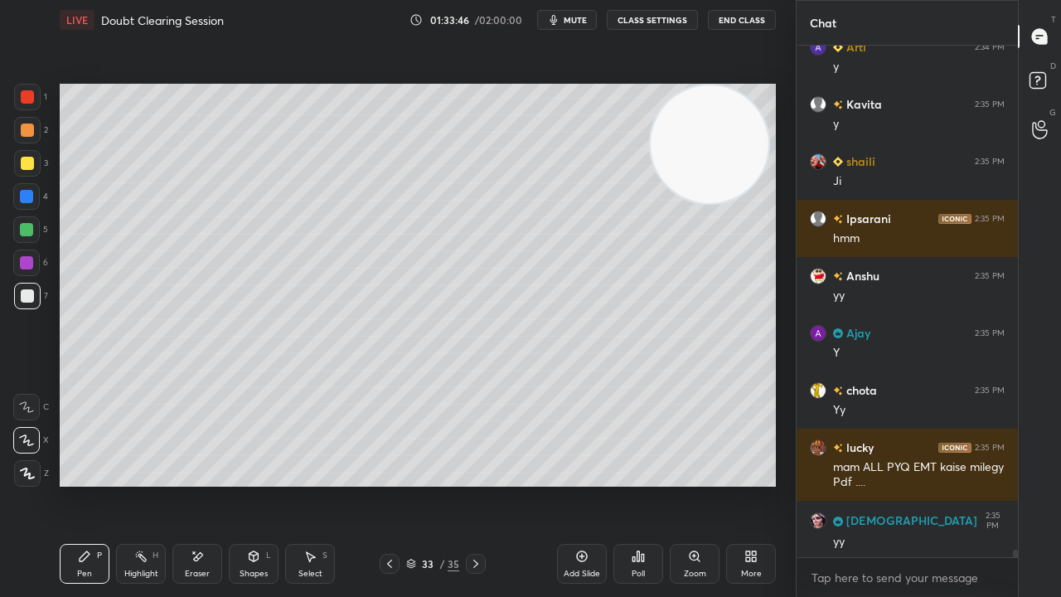
scroll to position [33077, 0]
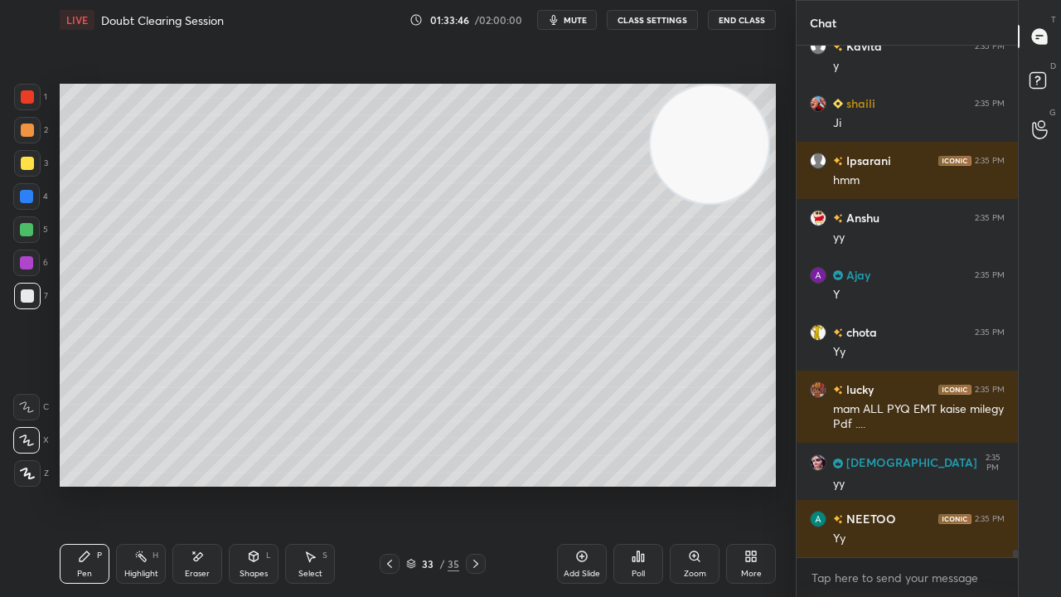
click at [570, 17] on span "mute" at bounding box center [575, 20] width 23 height 12
click at [579, 18] on span "unmute" at bounding box center [574, 20] width 36 height 12
click at [385, 484] on icon at bounding box center [389, 563] width 13 height 13
click at [480, 484] on icon at bounding box center [475, 563] width 13 height 13
click at [581, 22] on span "mute" at bounding box center [575, 20] width 23 height 12
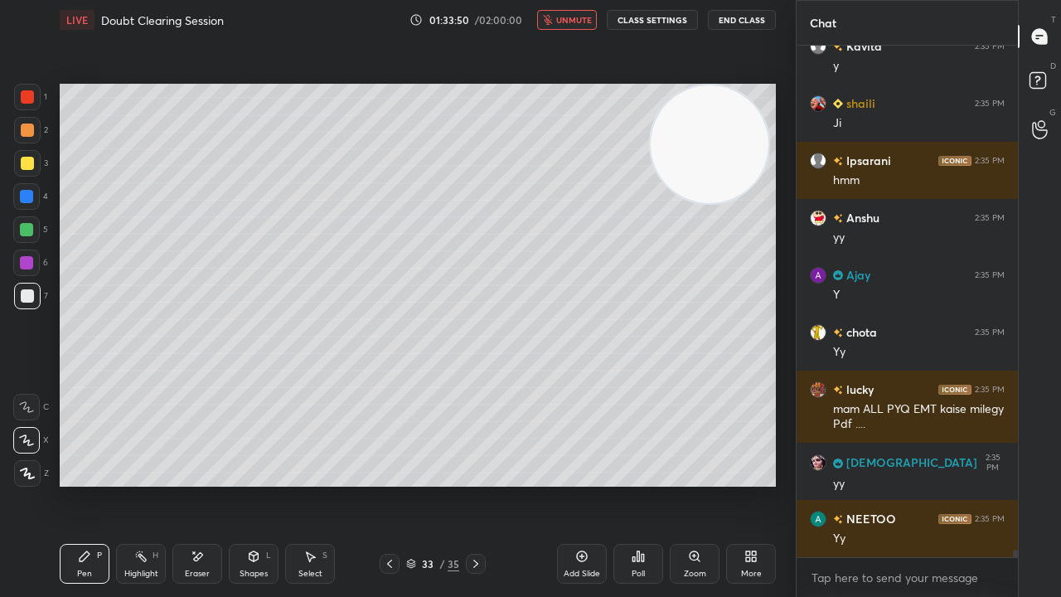
click at [577, 19] on span "unmute" at bounding box center [574, 20] width 36 height 12
click at [254, 484] on div "Shapes" at bounding box center [254, 574] width 28 height 8
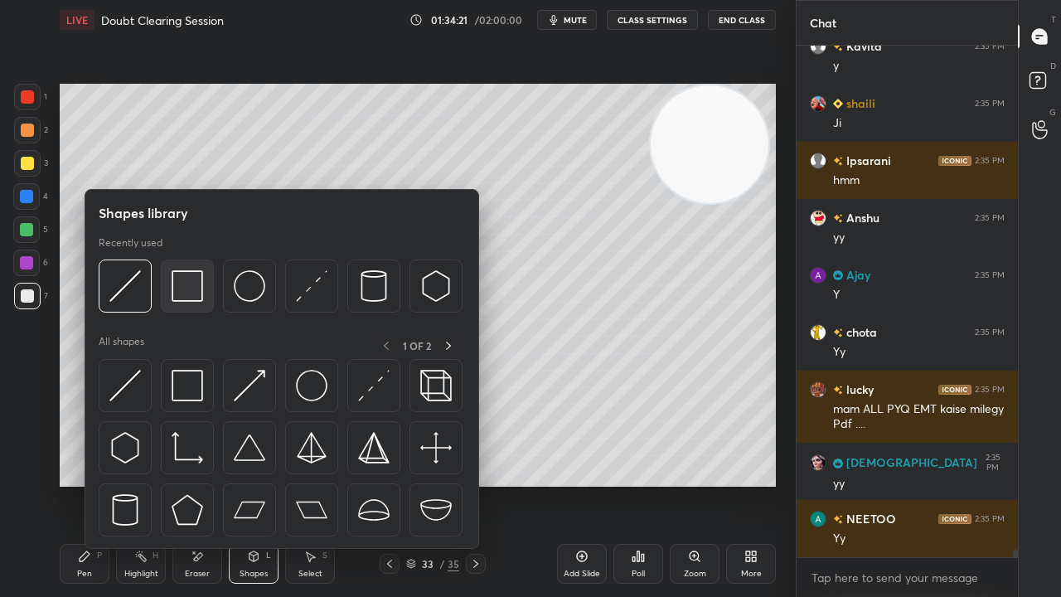
click at [170, 290] on div at bounding box center [187, 285] width 53 height 53
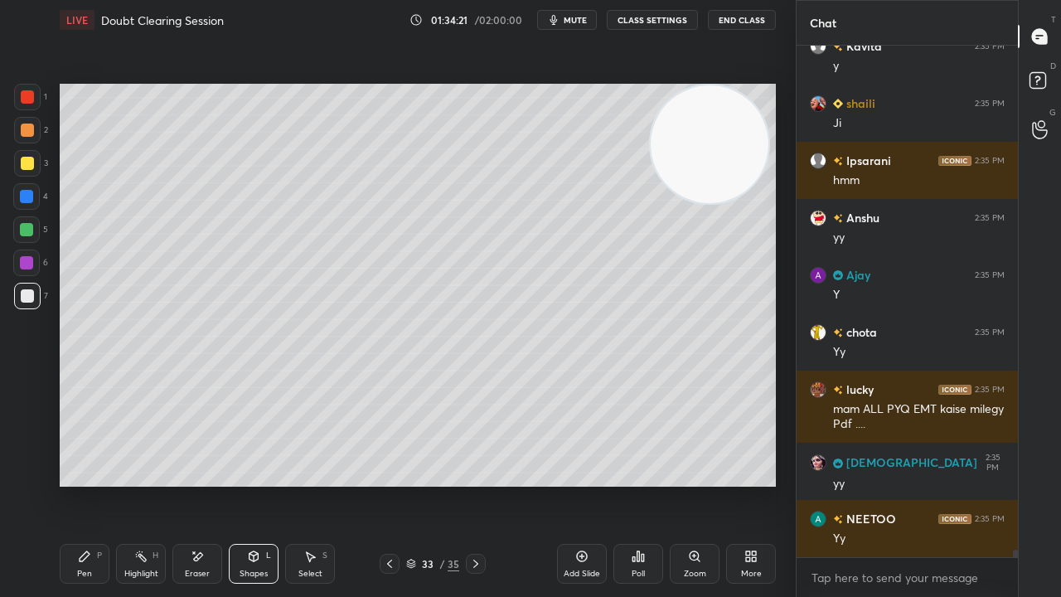
click at [17, 159] on div at bounding box center [27, 163] width 27 height 27
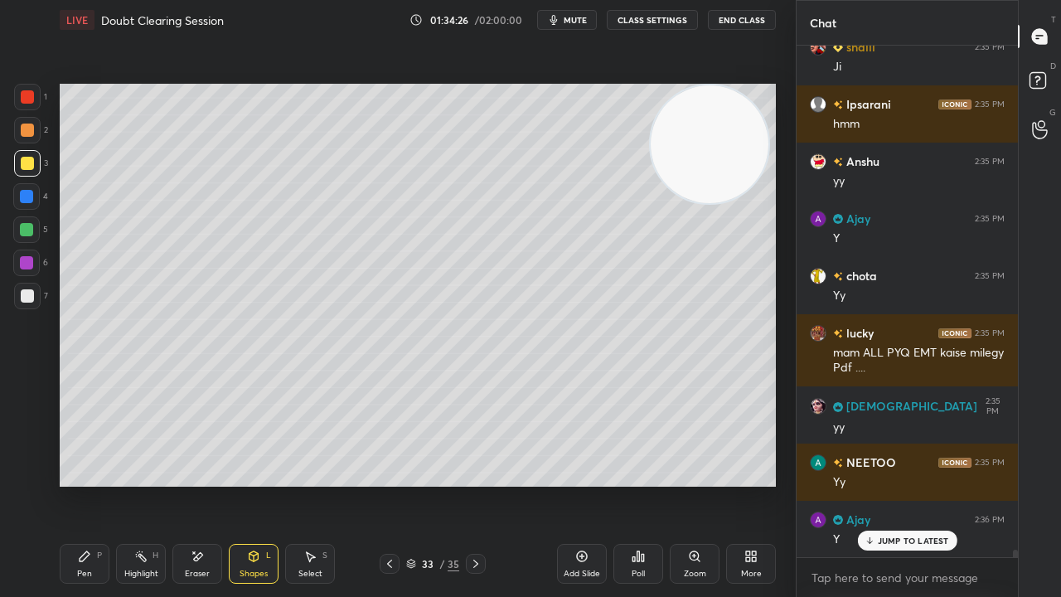
click at [584, 17] on span "mute" at bounding box center [575, 20] width 23 height 12
click at [579, 22] on span "unmute" at bounding box center [574, 20] width 36 height 12
click at [580, 21] on span "mute" at bounding box center [575, 20] width 23 height 12
click at [580, 22] on span "unmute" at bounding box center [574, 20] width 36 height 12
click at [76, 484] on div "Pen P" at bounding box center [85, 564] width 50 height 40
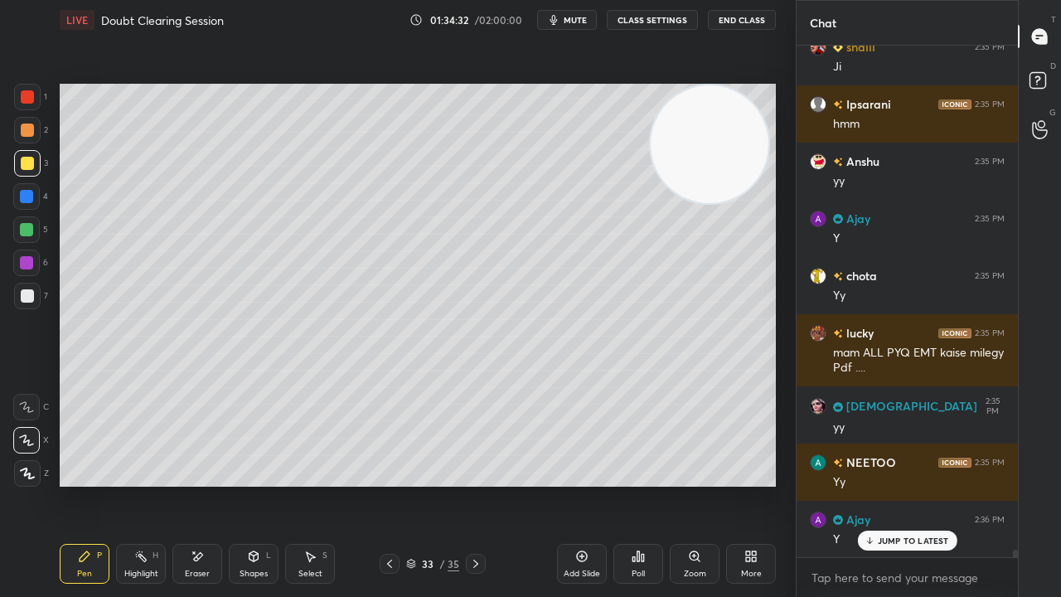
click at [582, 17] on span "mute" at bounding box center [575, 20] width 23 height 12
click at [576, 22] on span "unmute" at bounding box center [574, 20] width 36 height 12
click at [19, 303] on div at bounding box center [27, 296] width 27 height 27
click at [574, 17] on span "mute" at bounding box center [575, 20] width 23 height 12
click at [576, 19] on span "unmute" at bounding box center [574, 20] width 36 height 12
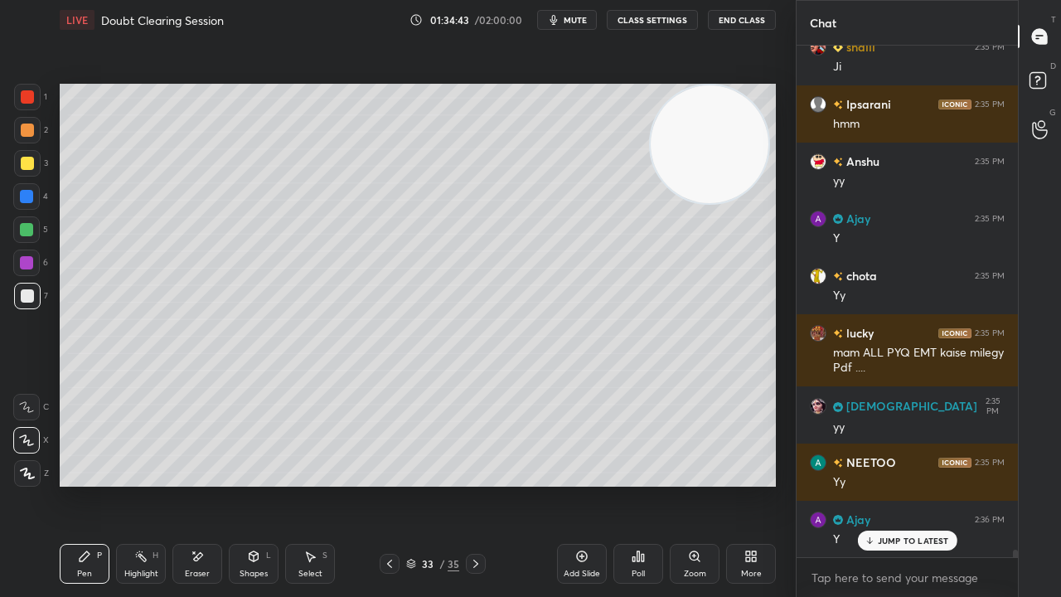
click at [177, 484] on div "Eraser" at bounding box center [197, 564] width 50 height 40
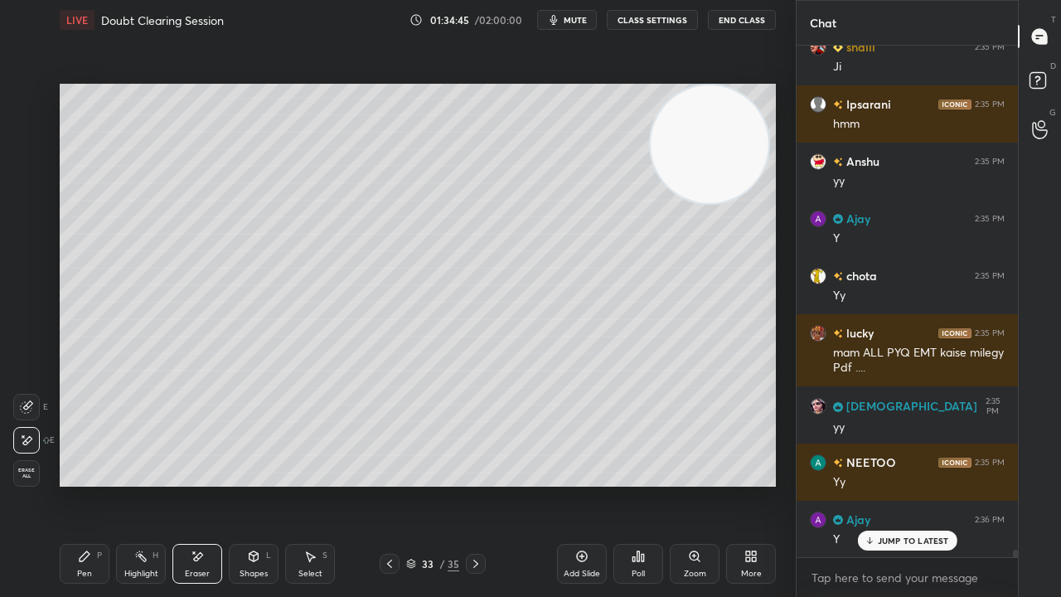
click at [782, 378] on div "Setting up your live class Poll for secs No correct answer Start poll" at bounding box center [418, 285] width 730 height 491
click at [609, 396] on div "Setting up your live class Poll for secs No correct answer Start poll" at bounding box center [418, 285] width 730 height 491
click at [85, 484] on icon at bounding box center [84, 556] width 13 height 13
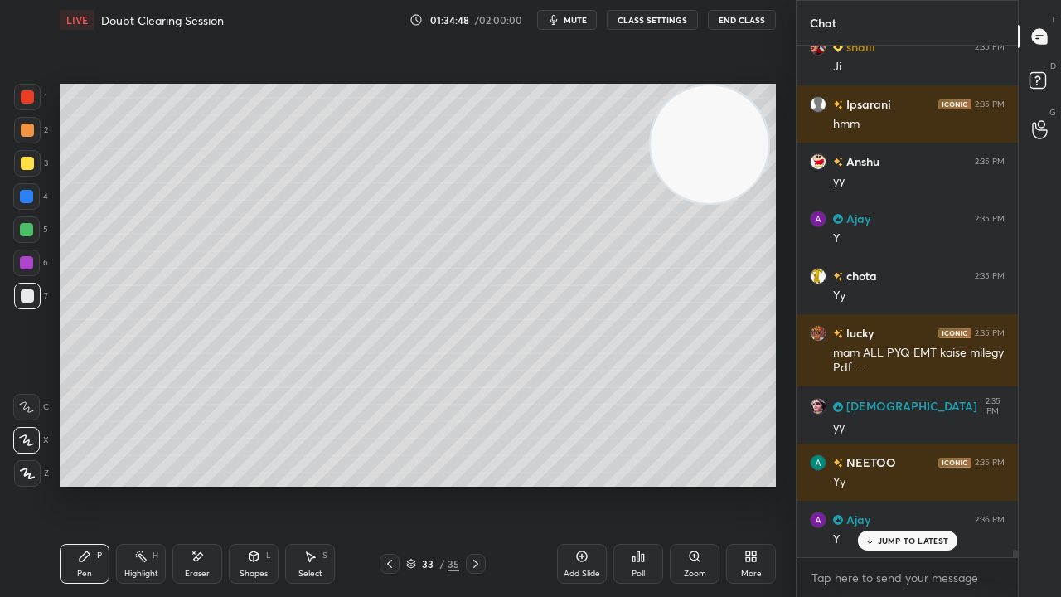
click at [577, 15] on span "mute" at bounding box center [575, 20] width 23 height 12
click at [574, 15] on span "unmute" at bounding box center [574, 20] width 36 height 12
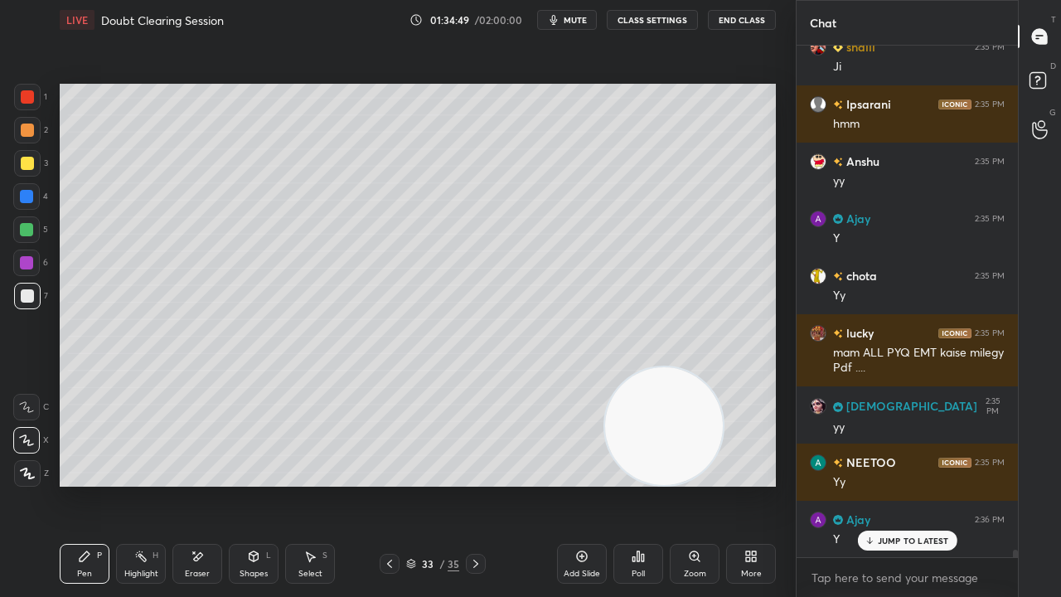
drag, startPoint x: 705, startPoint y: 169, endPoint x: 638, endPoint y: 502, distance: 339.8
click at [641, 484] on div "LIVE Doubt Clearing Session 01:34:49 / 02:00:00 mute CLASS SETTINGS End Class S…" at bounding box center [418, 298] width 730 height 597
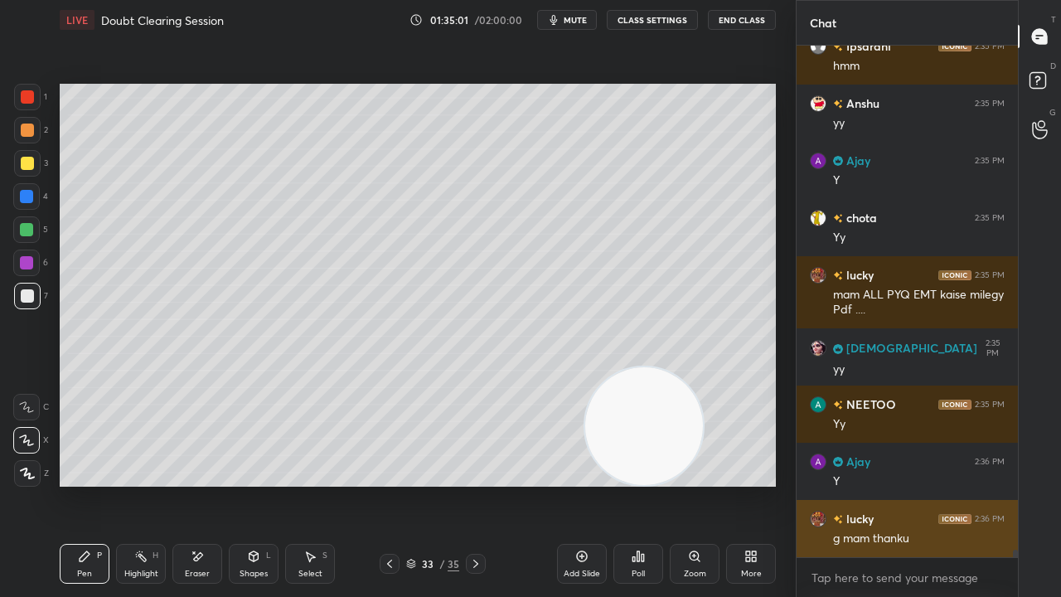
click at [813, 484] on img "grid" at bounding box center [818, 519] width 17 height 17
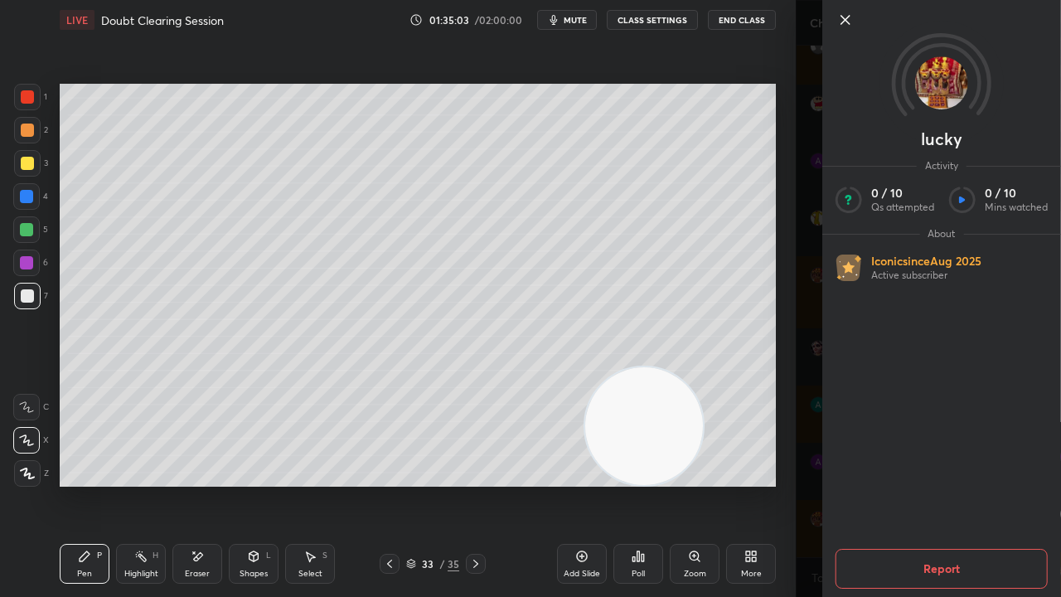
click at [569, 18] on span "mute" at bounding box center [575, 20] width 23 height 12
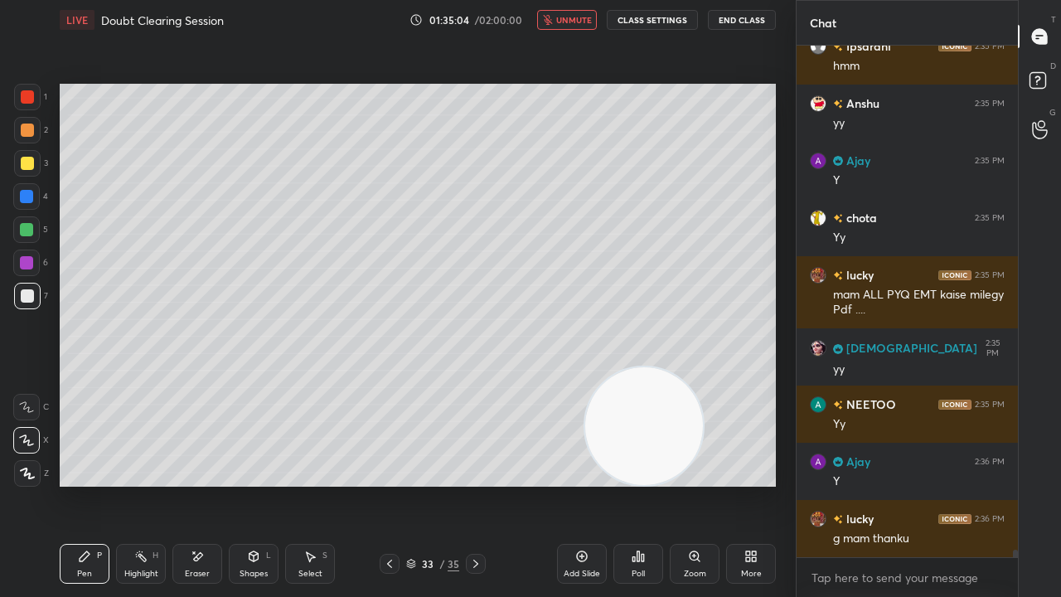
click at [569, 23] on span "unmute" at bounding box center [574, 20] width 36 height 12
click at [572, 25] on button "mute" at bounding box center [567, 20] width 60 height 20
click at [578, 18] on span "unmute" at bounding box center [574, 20] width 36 height 12
click at [253, 484] on div "Shapes L" at bounding box center [254, 564] width 50 height 40
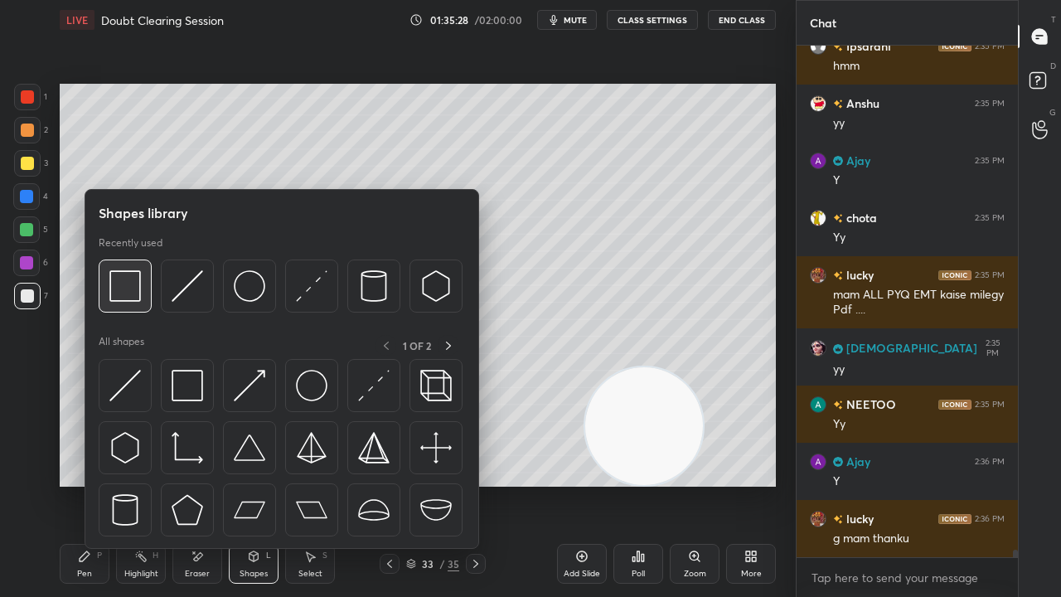
click at [121, 300] on img at bounding box center [125, 286] width 32 height 32
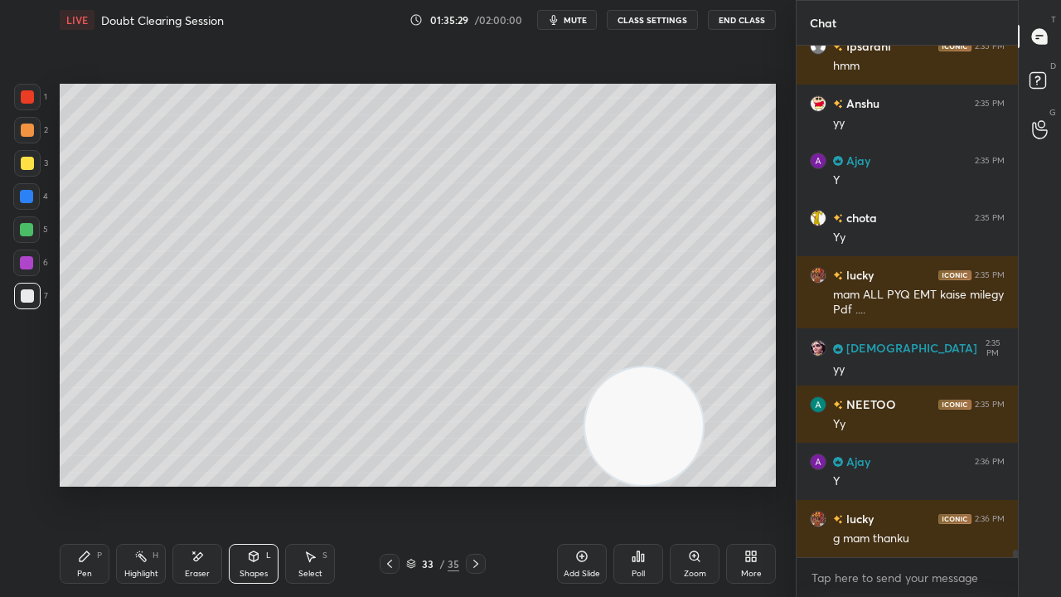
click at [32, 167] on div at bounding box center [27, 163] width 13 height 13
click at [570, 22] on span "mute" at bounding box center [575, 20] width 23 height 12
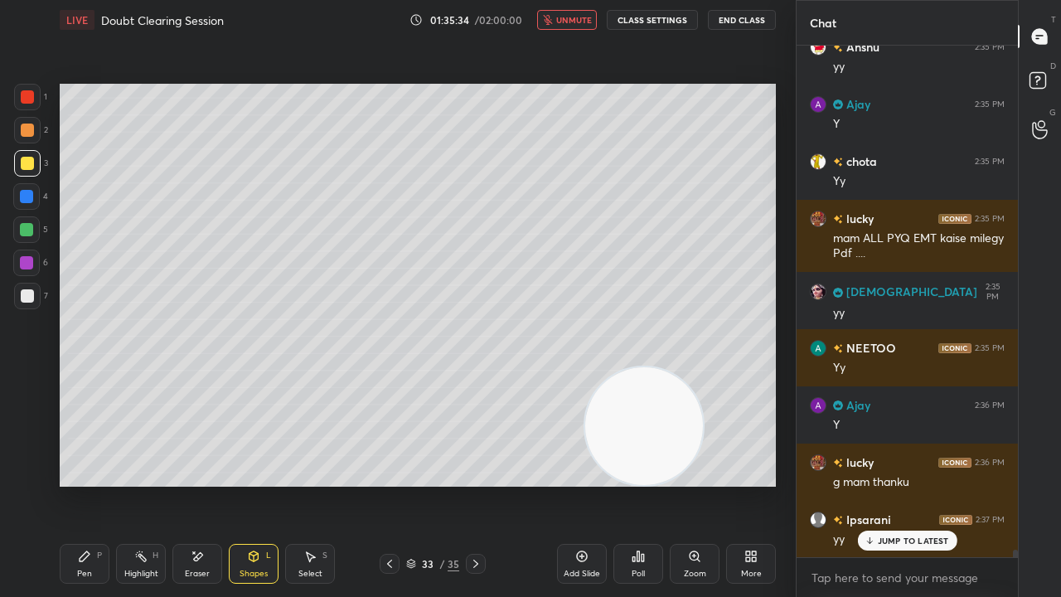
click at [578, 17] on span "unmute" at bounding box center [574, 20] width 36 height 12
drag, startPoint x: 874, startPoint y: 541, endPoint x: 872, endPoint y: 564, distance: 22.4
click at [874, 484] on icon at bounding box center [869, 541] width 11 height 10
drag, startPoint x: 872, startPoint y: 580, endPoint x: 869, endPoint y: 589, distance: 8.9
click at [870, 484] on textarea at bounding box center [907, 578] width 195 height 27
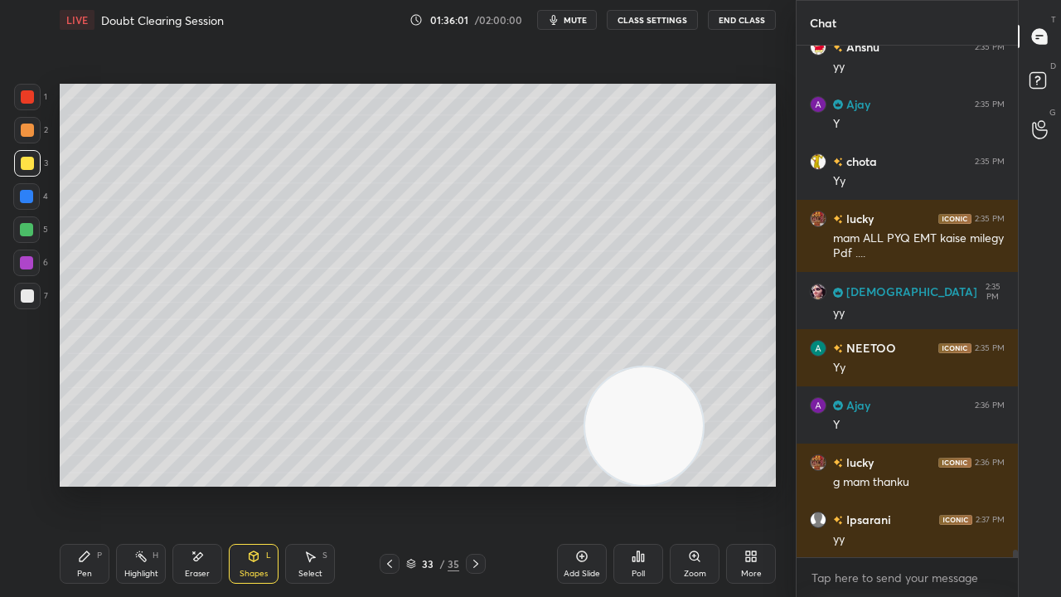
click at [575, 22] on span "mute" at bounding box center [575, 20] width 23 height 12
click at [572, 22] on span "unmute" at bounding box center [574, 20] width 36 height 12
click at [27, 302] on div at bounding box center [27, 295] width 13 height 13
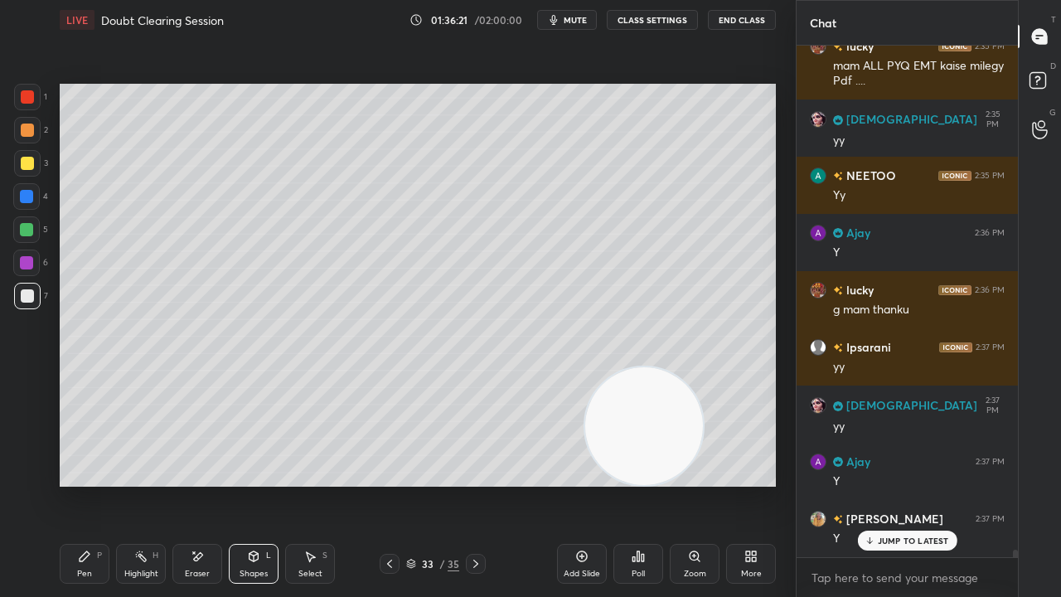
scroll to position [33476, 0]
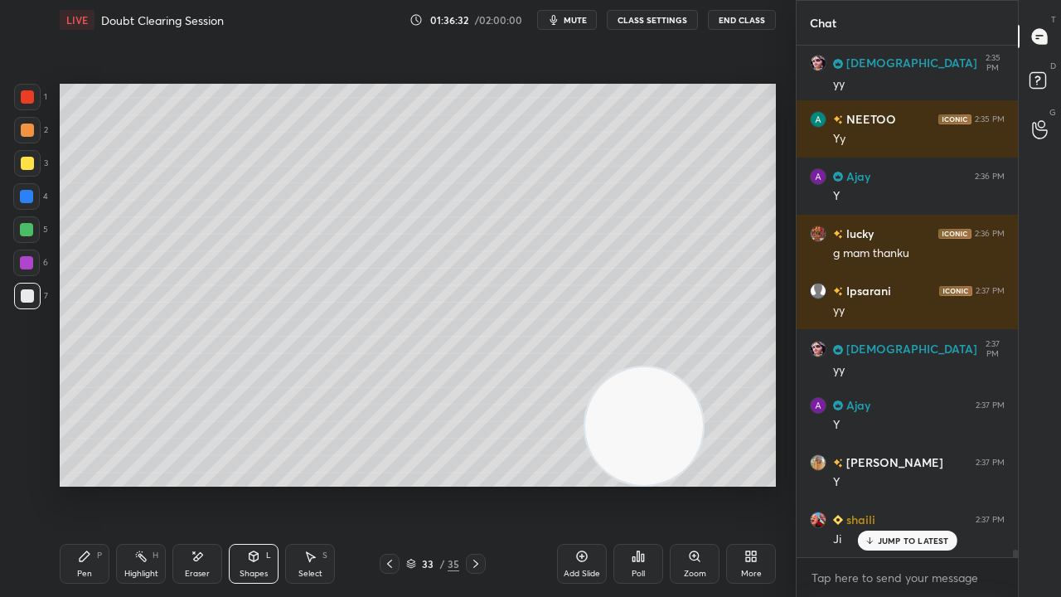
click at [90, 484] on div "Pen P" at bounding box center [85, 564] width 50 height 40
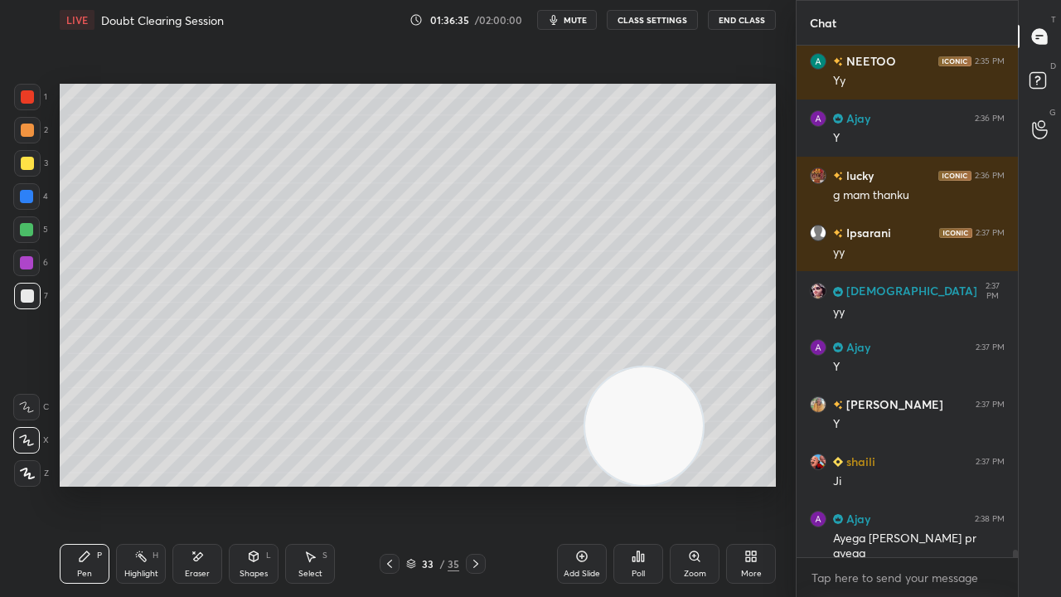
click at [592, 18] on button "mute" at bounding box center [567, 20] width 60 height 20
click at [587, 20] on span "unmute" at bounding box center [574, 20] width 36 height 12
click at [581, 18] on span "mute" at bounding box center [575, 20] width 23 height 12
click at [581, 17] on span "unmute" at bounding box center [574, 20] width 36 height 12
click at [579, 22] on span "mute" at bounding box center [575, 20] width 23 height 12
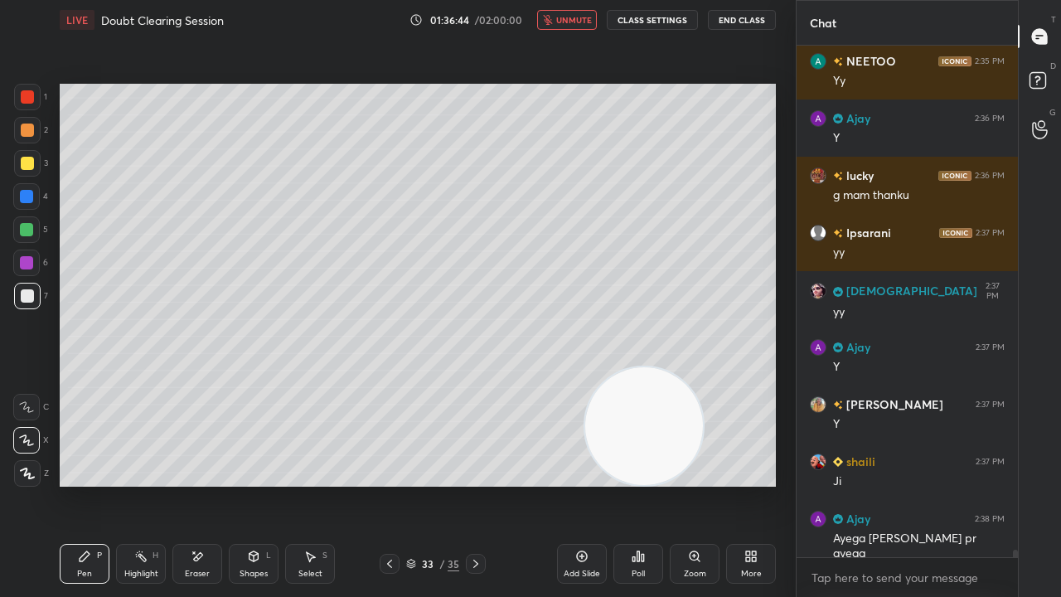
click at [577, 19] on span "unmute" at bounding box center [574, 20] width 36 height 12
click at [583, 484] on div "Add Slide" at bounding box center [582, 574] width 36 height 8
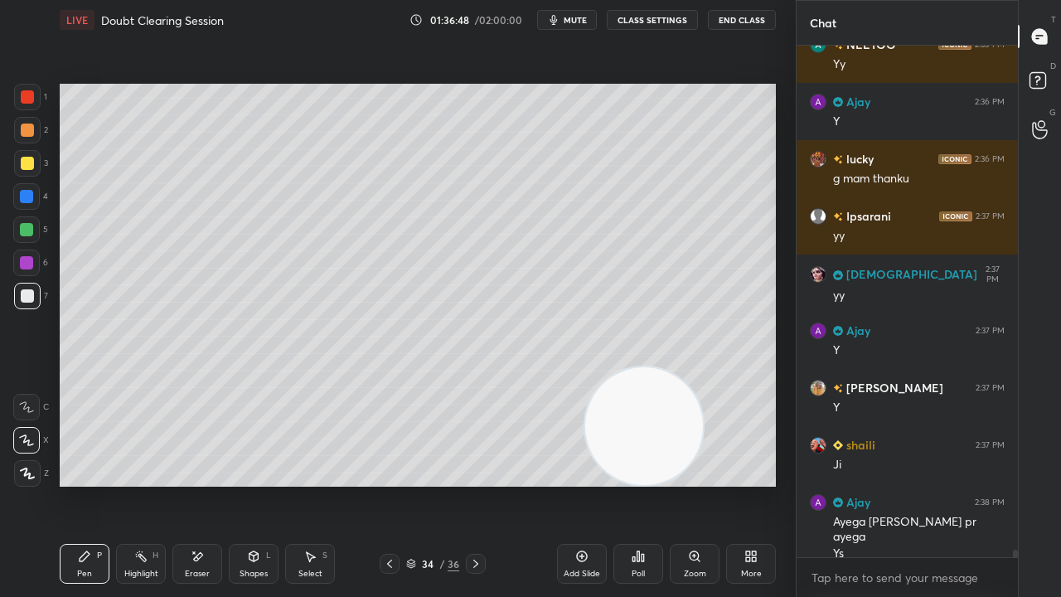
click at [28, 161] on div at bounding box center [27, 163] width 13 height 13
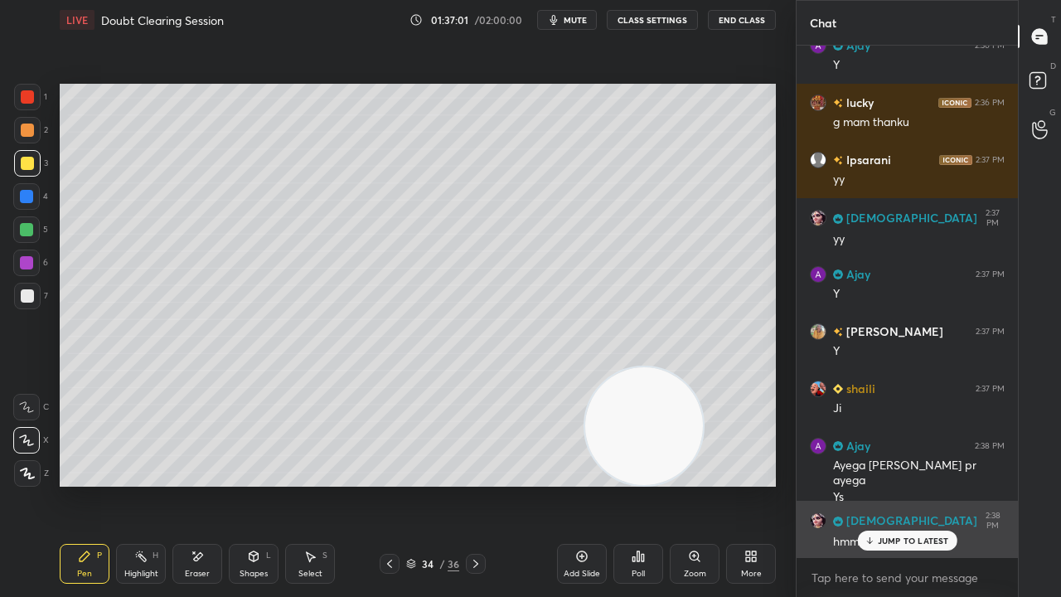
drag, startPoint x: 894, startPoint y: 535, endPoint x: 877, endPoint y: 537, distance: 16.8
click at [894, 484] on div "JUMP TO LATEST" at bounding box center [906, 541] width 99 height 20
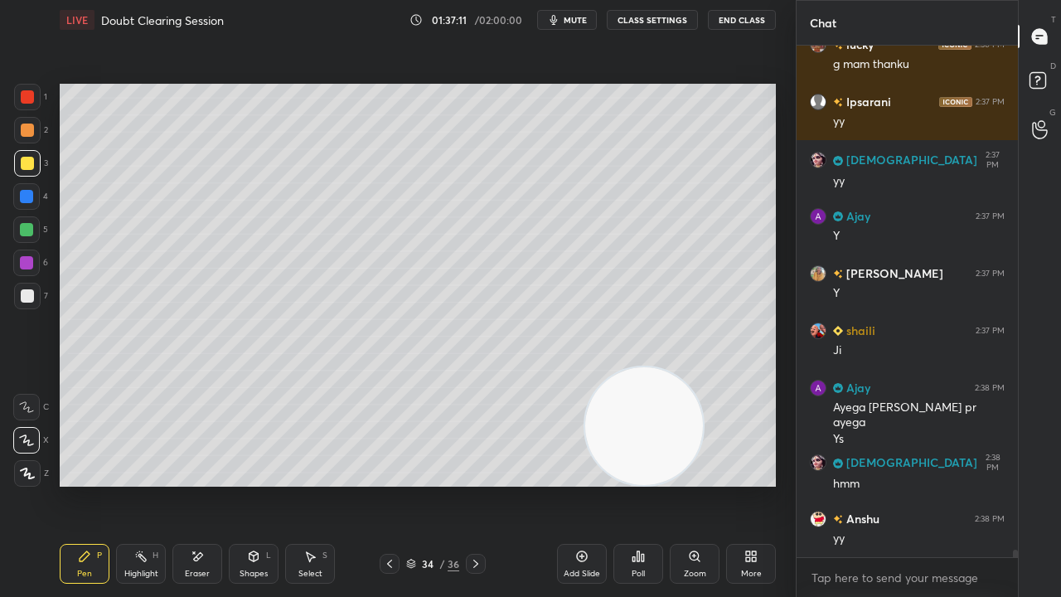
scroll to position [33722, 0]
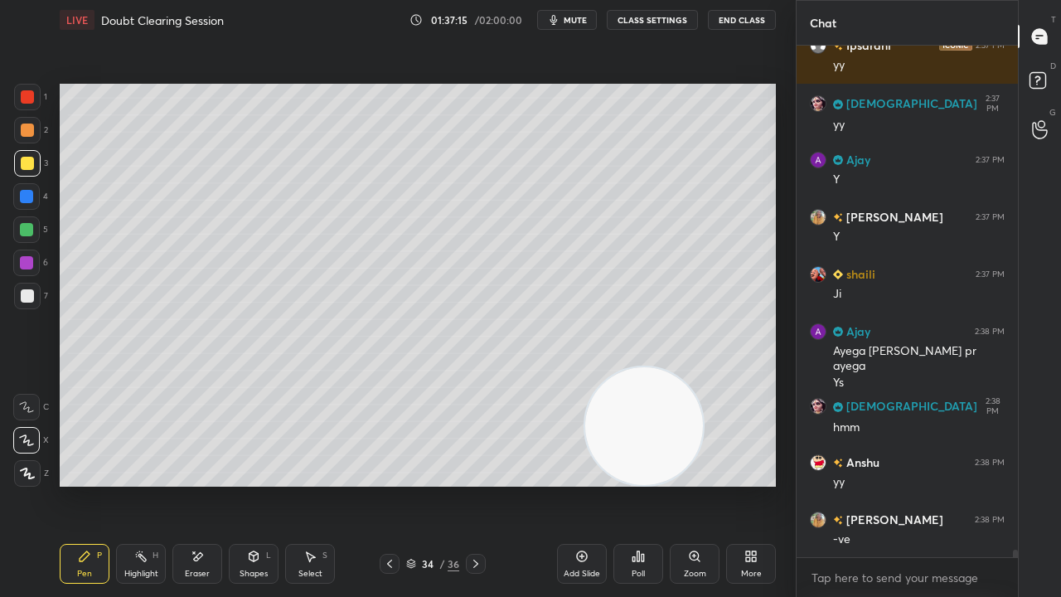
click at [587, 22] on span "mute" at bounding box center [575, 20] width 23 height 12
click at [575, 22] on span "unmute" at bounding box center [574, 20] width 36 height 12
click at [202, 484] on div "Eraser" at bounding box center [197, 574] width 25 height 8
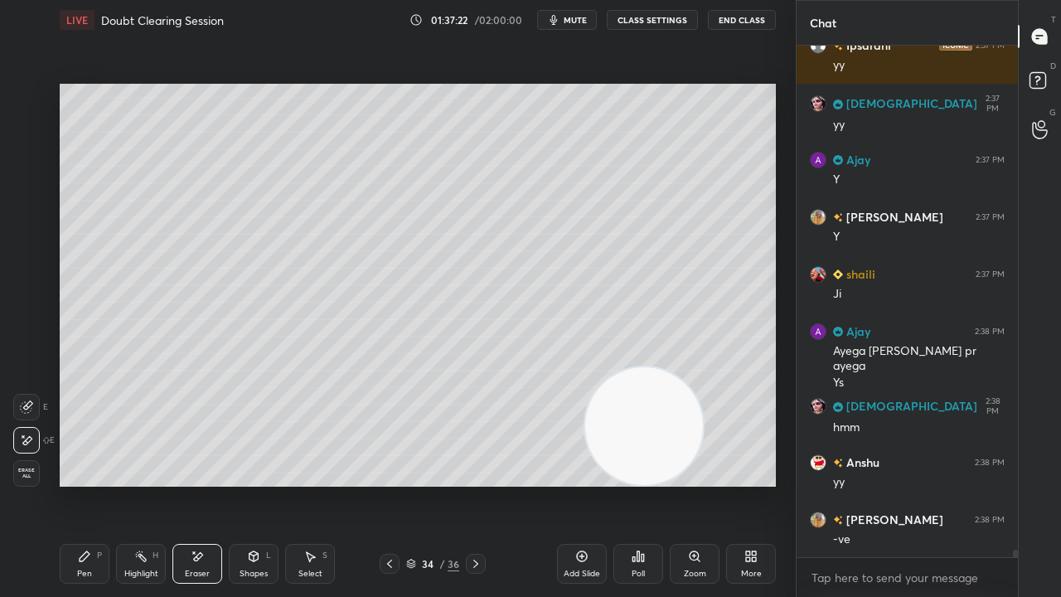
click at [582, 20] on span "mute" at bounding box center [575, 20] width 23 height 12
drag, startPoint x: 582, startPoint y: 20, endPoint x: 591, endPoint y: 17, distance: 9.5
click at [584, 20] on span "unmute" at bounding box center [574, 20] width 36 height 12
click at [565, 19] on button "mute" at bounding box center [567, 20] width 60 height 20
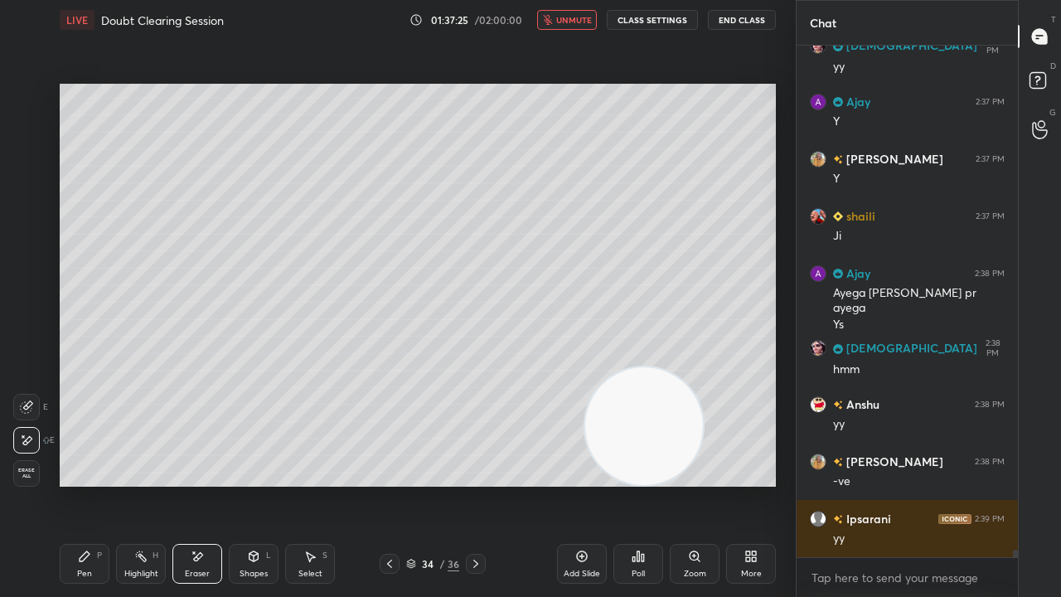
click at [566, 20] on span "unmute" at bounding box center [574, 20] width 36 height 12
click at [201, 484] on div "Eraser" at bounding box center [197, 574] width 25 height 8
click at [77, 484] on div "Pen P" at bounding box center [85, 564] width 50 height 40
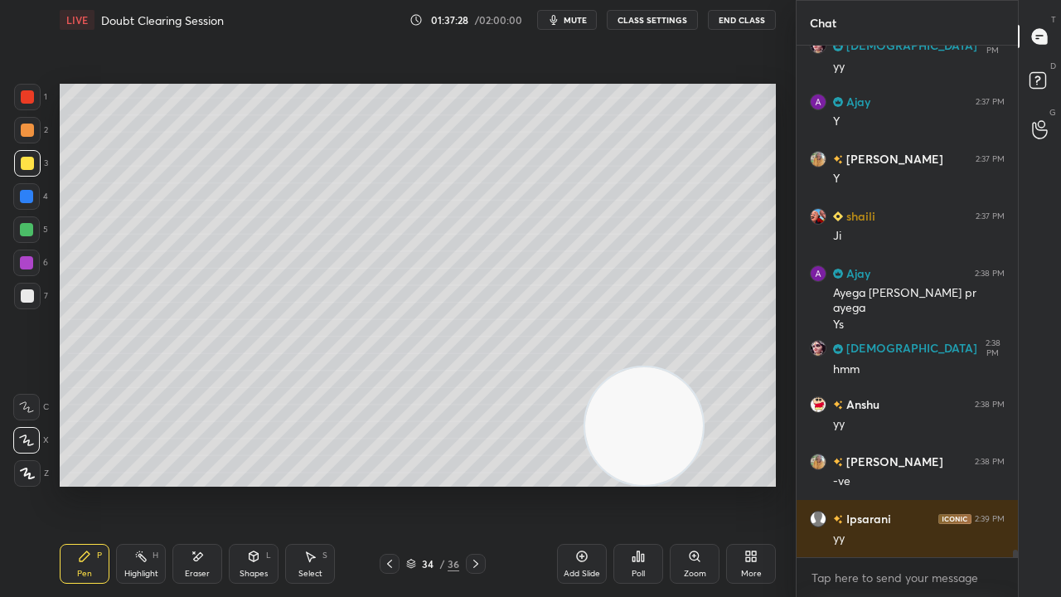
click at [205, 484] on div "Eraser" at bounding box center [197, 564] width 50 height 40
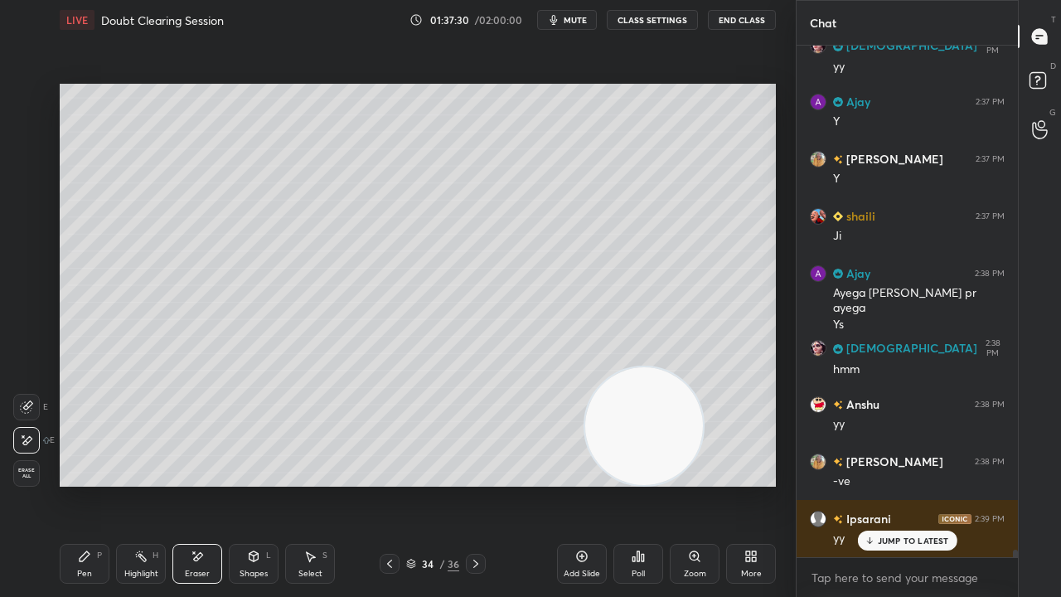
scroll to position [33836, 0]
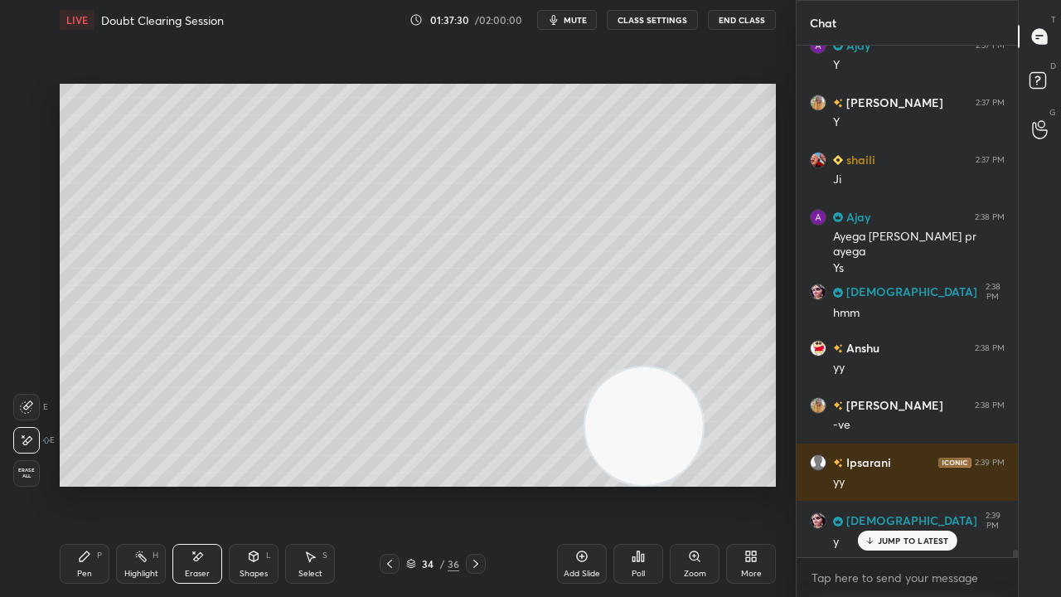
click at [96, 484] on div "Pen P" at bounding box center [85, 564] width 50 height 40
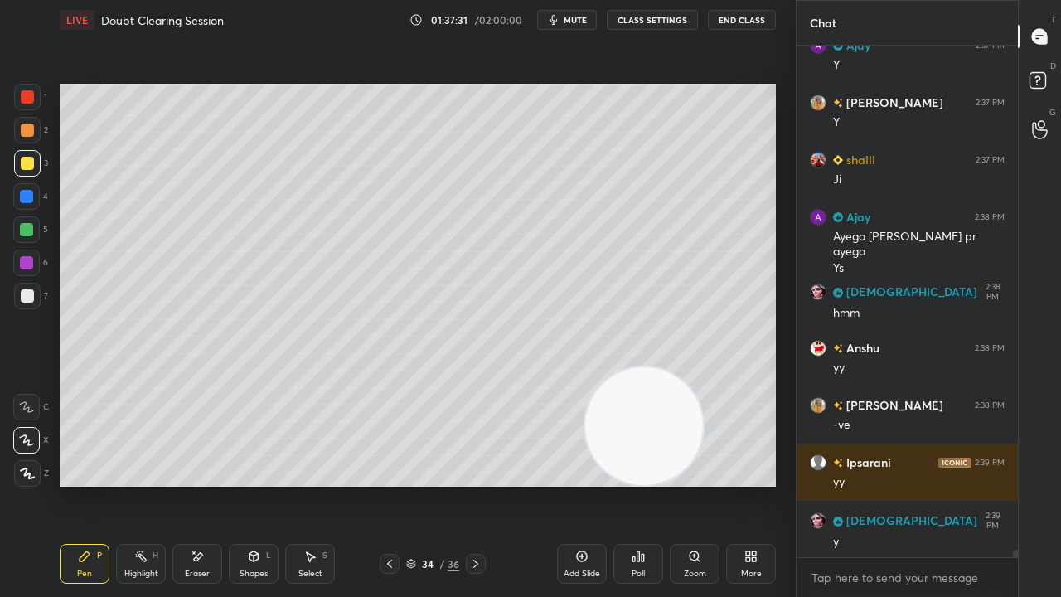
scroll to position [33894, 0]
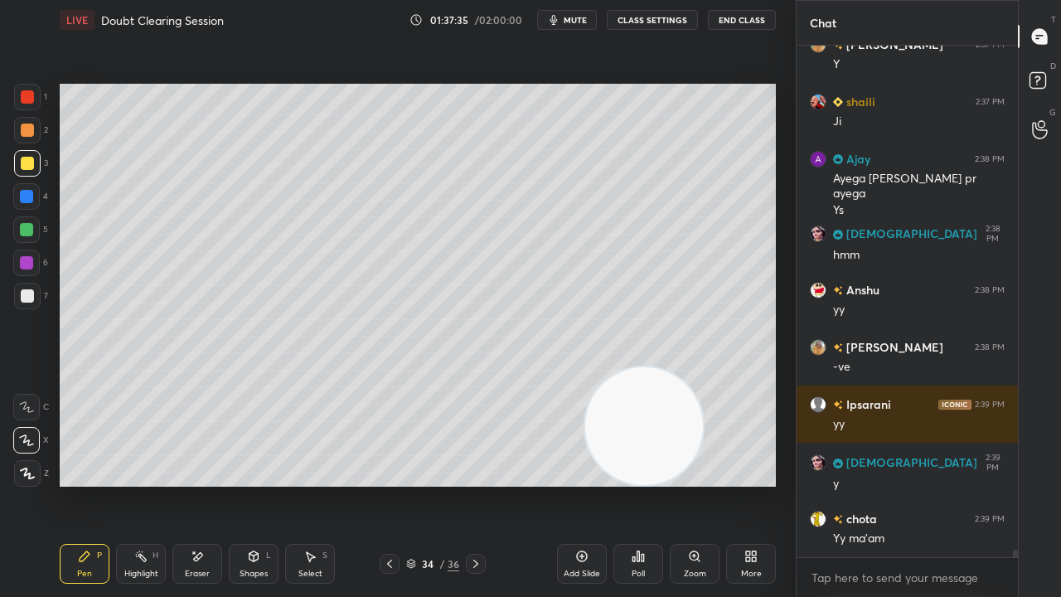
click at [579, 25] on button "mute" at bounding box center [567, 20] width 60 height 20
click at [578, 24] on span "unmute" at bounding box center [574, 20] width 36 height 12
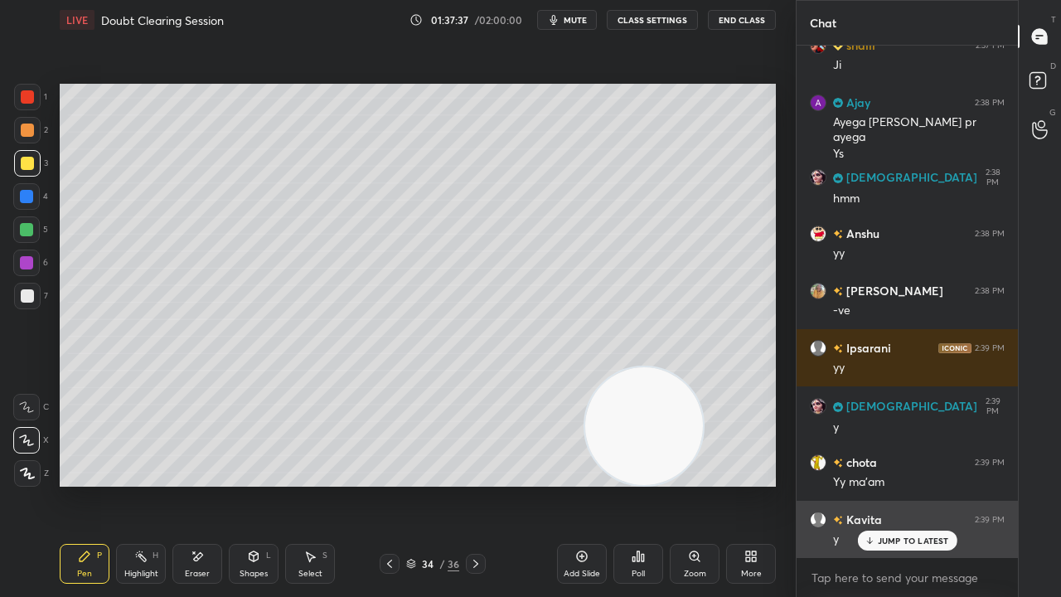
scroll to position [34008, 0]
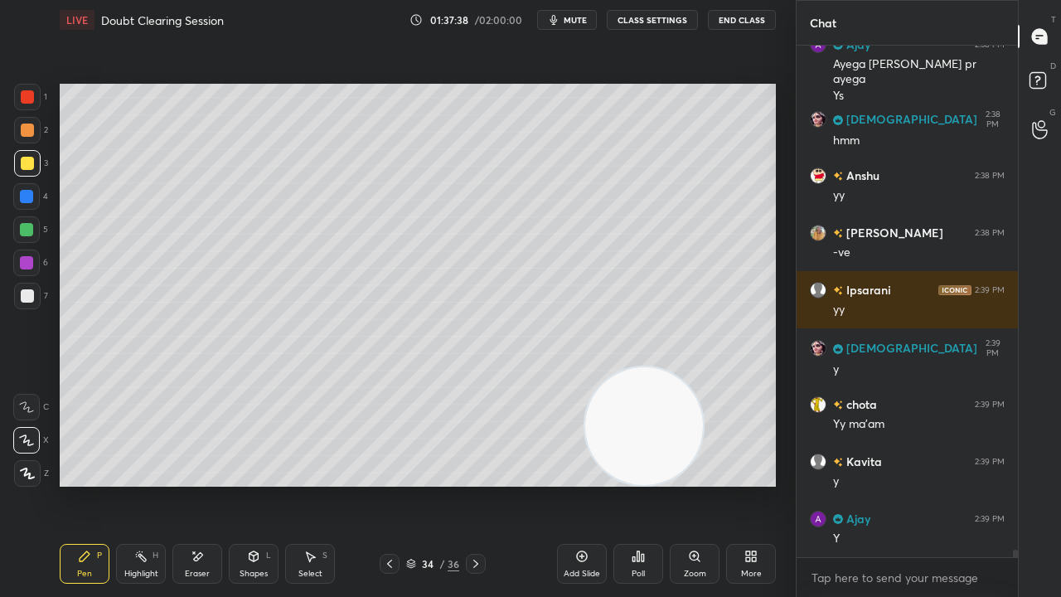
click at [851, 484] on div "x" at bounding box center [907, 577] width 221 height 39
click at [575, 19] on span "mute" at bounding box center [575, 20] width 23 height 12
click at [580, 23] on span "unmute" at bounding box center [574, 20] width 36 height 12
click at [582, 20] on span "mute" at bounding box center [575, 20] width 23 height 12
click at [580, 18] on span "unmute" at bounding box center [574, 20] width 36 height 12
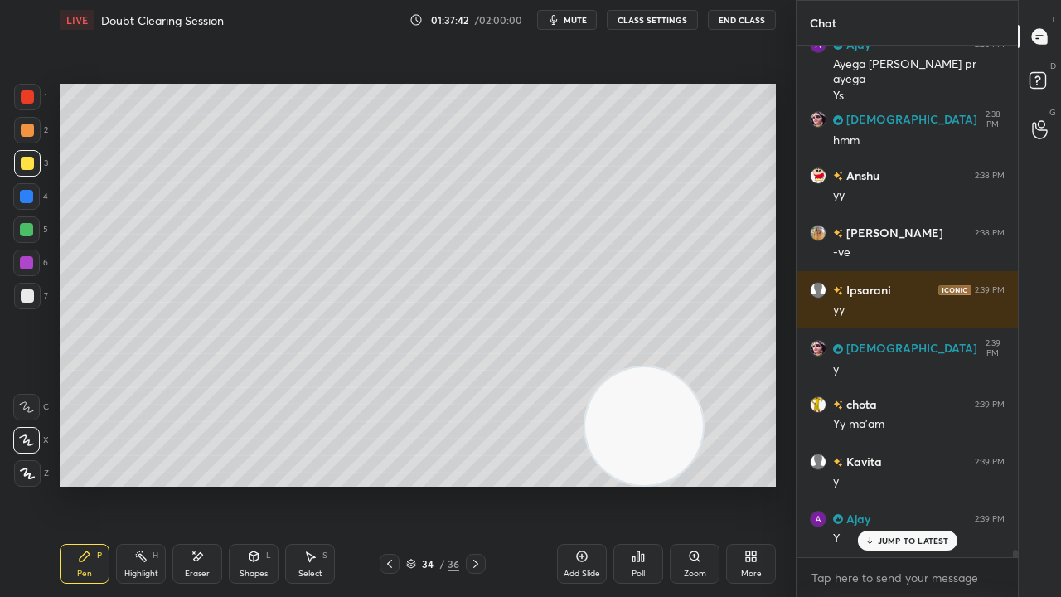
scroll to position [34065, 0]
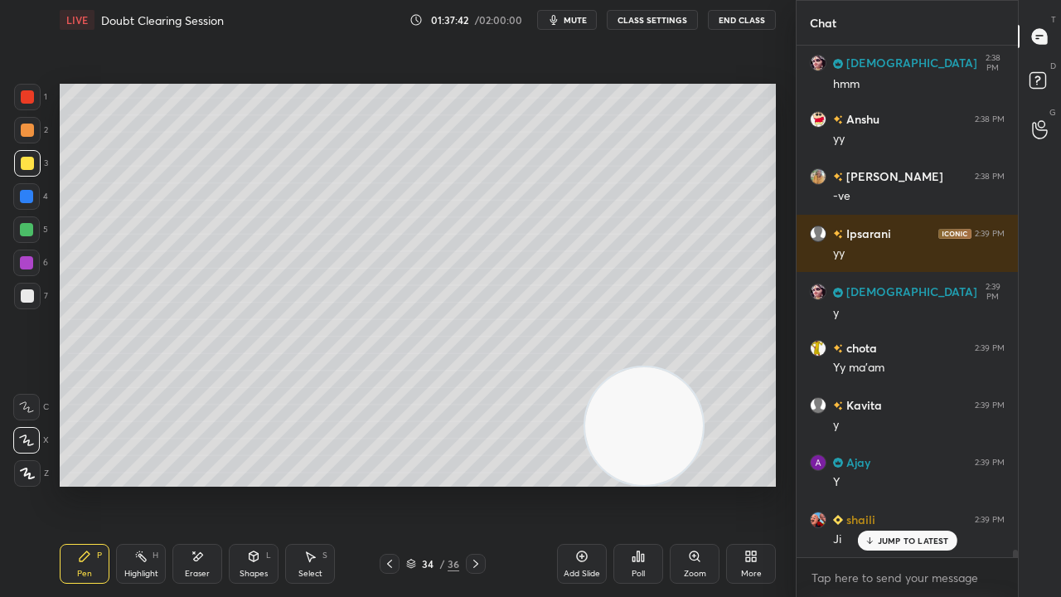
click at [30, 295] on div at bounding box center [27, 295] width 13 height 13
drag, startPoint x: 890, startPoint y: 538, endPoint x: 880, endPoint y: 568, distance: 31.2
click at [889, 484] on p "JUMP TO LATEST" at bounding box center [913, 541] width 71 height 10
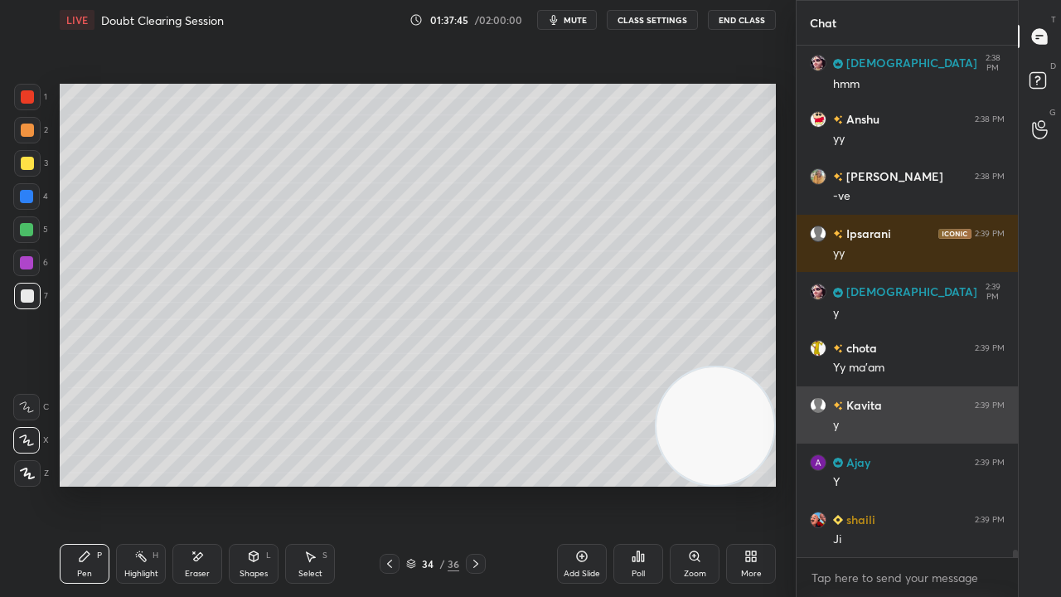
drag, startPoint x: 712, startPoint y: 433, endPoint x: 807, endPoint y: 439, distance: 95.6
click at [807, 439] on div "1 2 3 4 5 6 7 C X Z E E Erase all H H LIVE Doubt Clearing Session 01:37:45 / 02…" at bounding box center [530, 298] width 1061 height 597
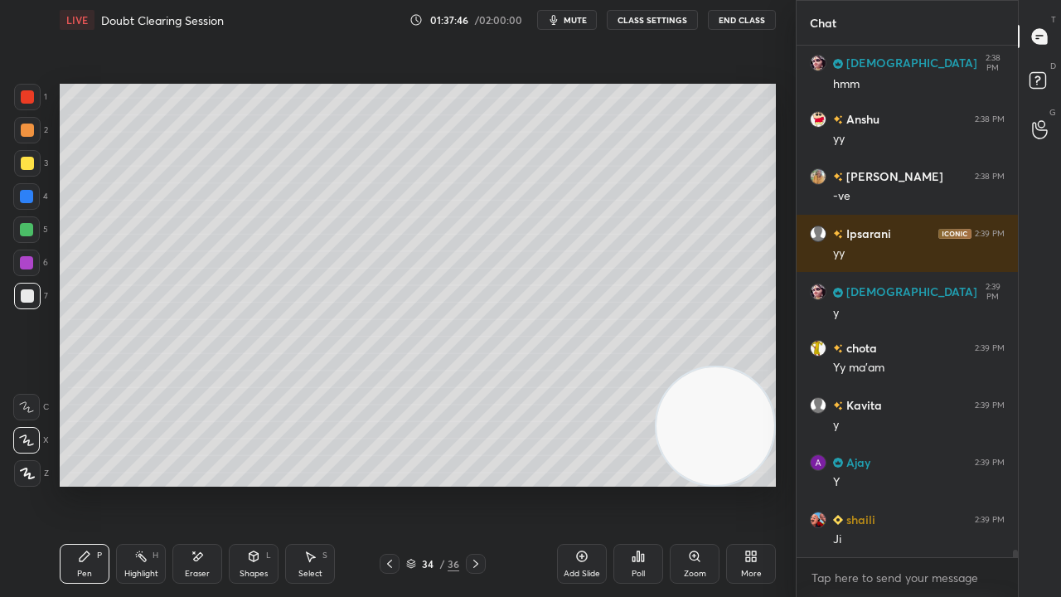
click at [574, 17] on span "mute" at bounding box center [575, 20] width 23 height 12
click at [576, 17] on span "unmute" at bounding box center [574, 20] width 36 height 12
click at [21, 297] on div at bounding box center [27, 295] width 13 height 13
click at [579, 21] on span "mute" at bounding box center [575, 20] width 23 height 12
click at [579, 20] on span "mute" at bounding box center [575, 20] width 23 height 12
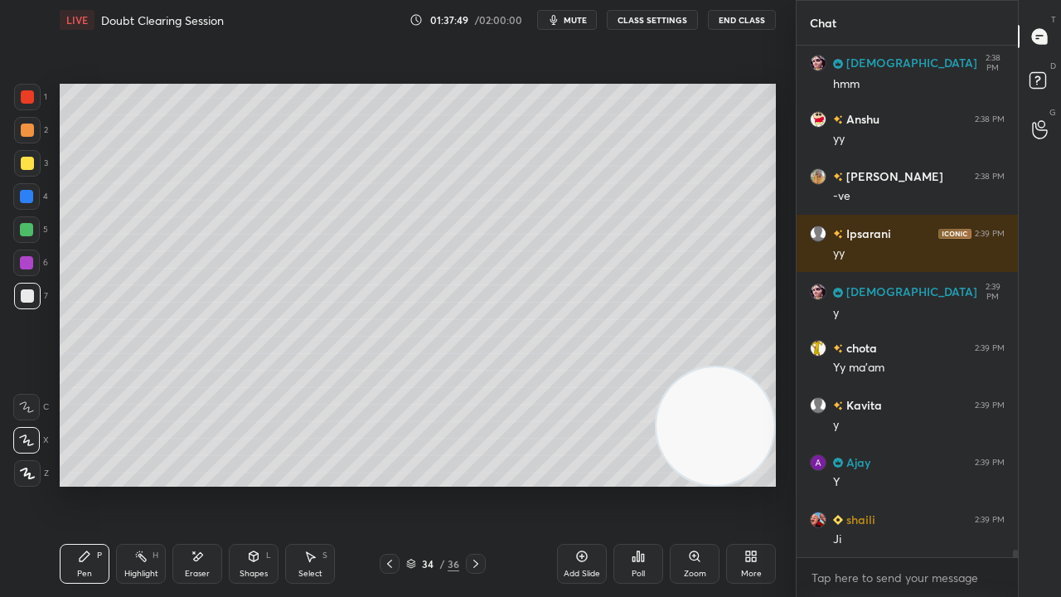
click at [18, 172] on div at bounding box center [27, 163] width 27 height 27
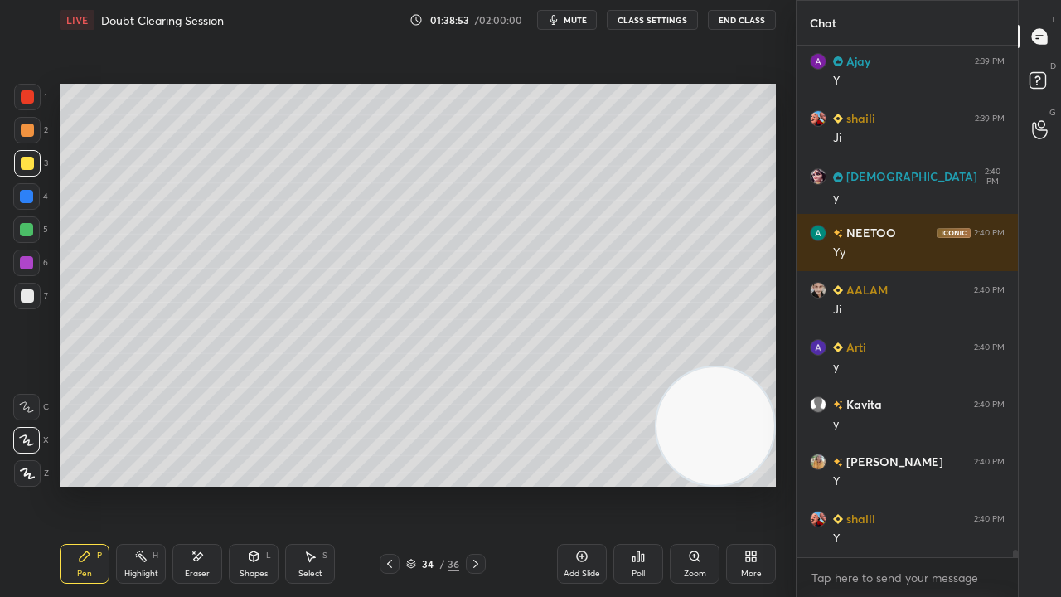
scroll to position [34522, 0]
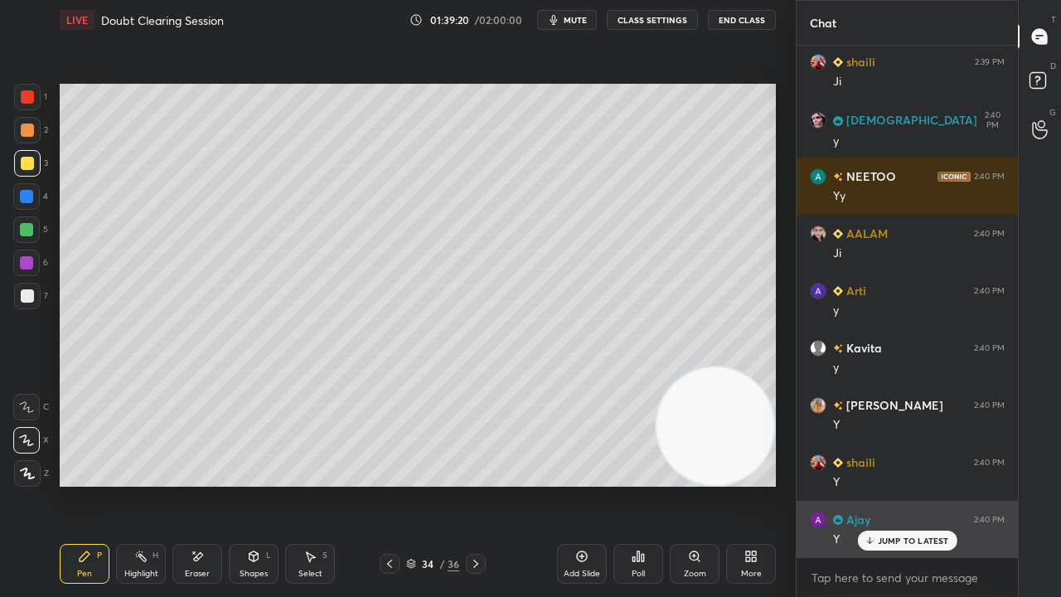
click at [885, 484] on p "JUMP TO LATEST" at bounding box center [913, 541] width 71 height 10
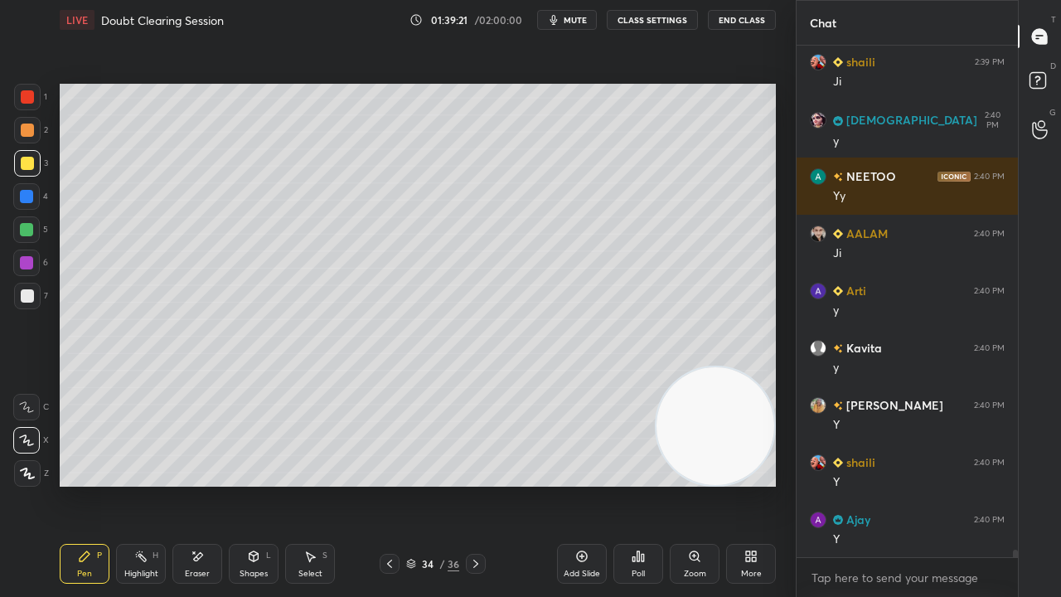
click at [569, 19] on span "mute" at bounding box center [575, 20] width 23 height 12
click at [566, 20] on span "unmute" at bounding box center [574, 20] width 36 height 12
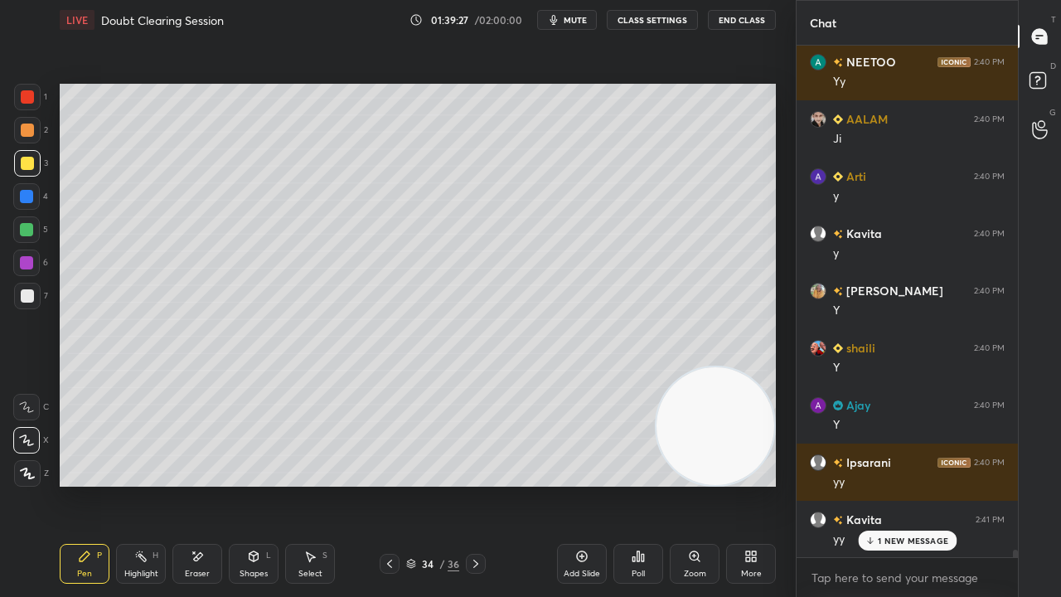
scroll to position [34695, 0]
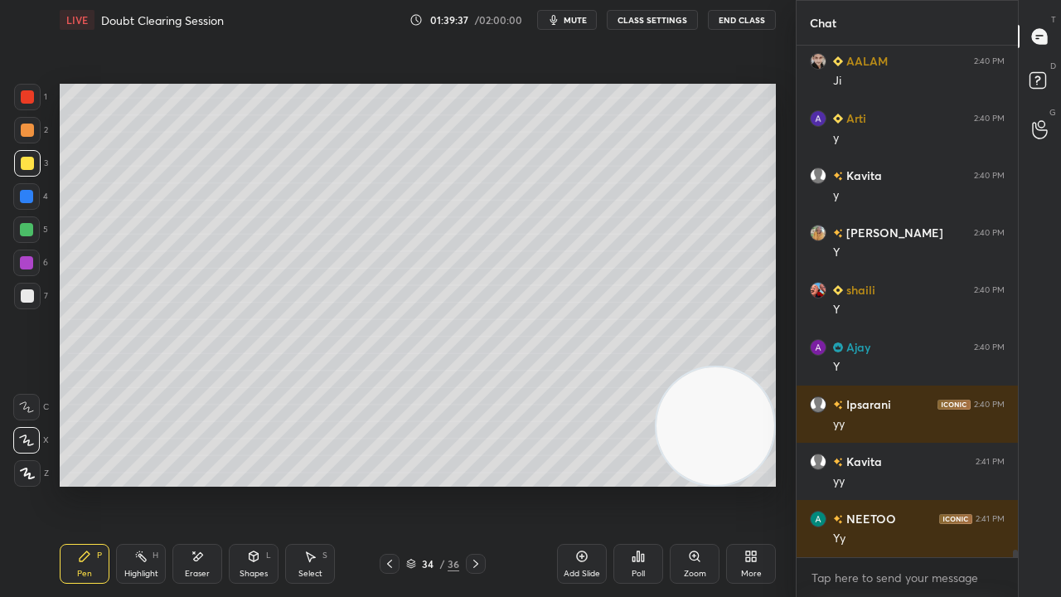
click at [575, 22] on span "mute" at bounding box center [575, 20] width 23 height 12
click at [571, 17] on span "unmute" at bounding box center [574, 20] width 36 height 12
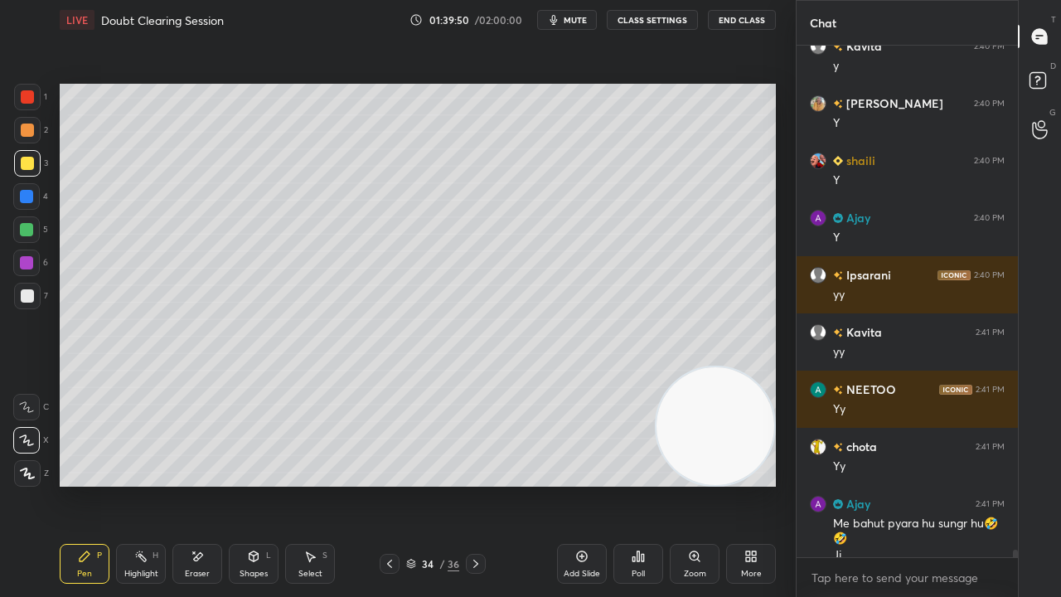
scroll to position [34841, 0]
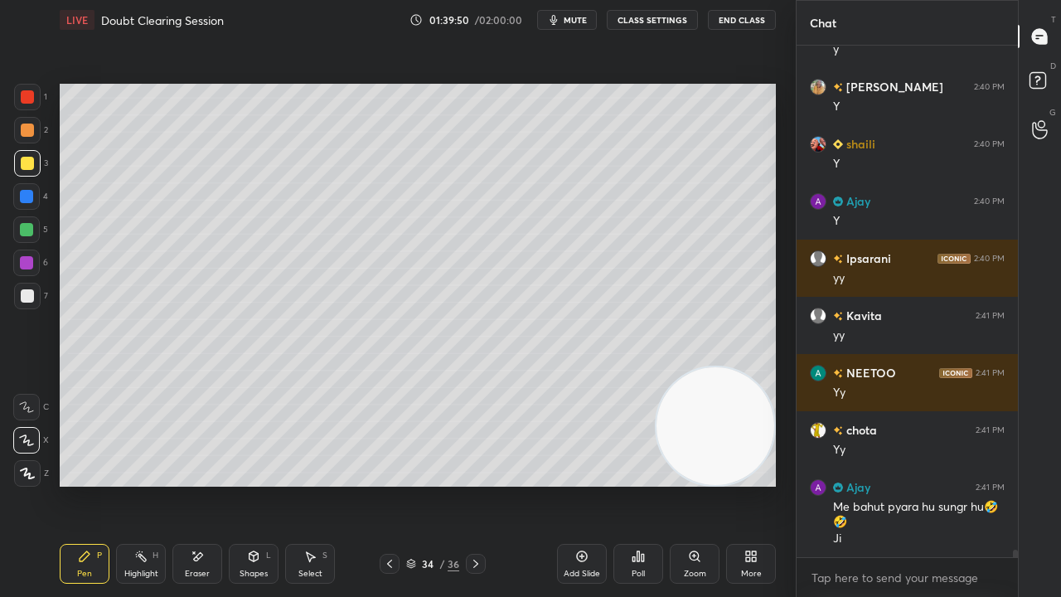
click at [574, 484] on div "Add Slide" at bounding box center [582, 564] width 50 height 40
click at [558, 17] on icon "button" at bounding box center [553, 19] width 13 height 13
click at [559, 18] on button "unmute" at bounding box center [567, 20] width 60 height 20
click at [28, 161] on div at bounding box center [27, 163] width 13 height 13
click at [579, 19] on span "mute" at bounding box center [575, 20] width 23 height 12
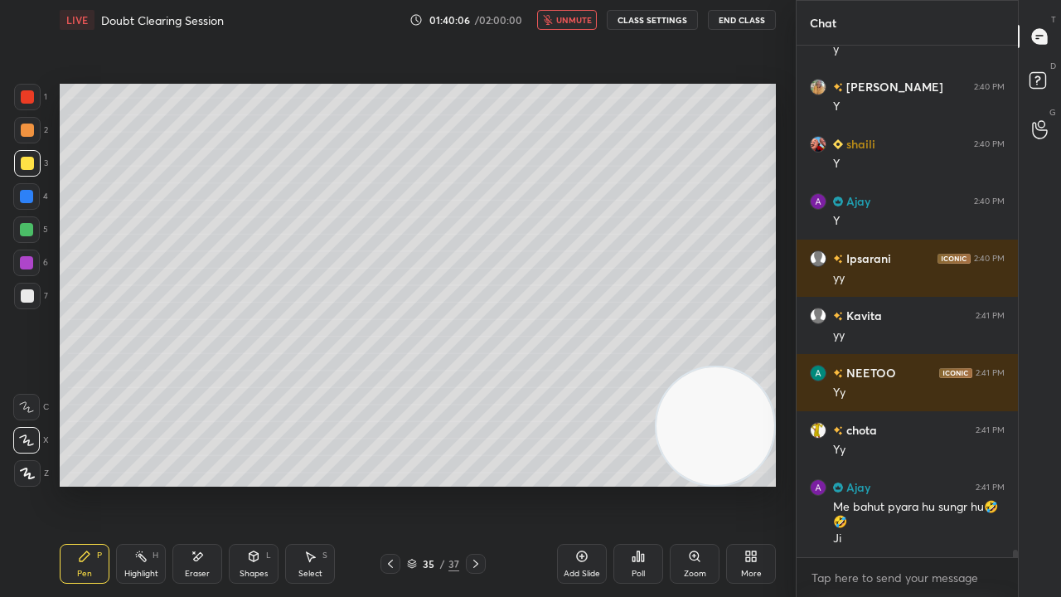
click at [579, 19] on span "unmute" at bounding box center [574, 20] width 36 height 12
click at [388, 484] on icon at bounding box center [390, 563] width 13 height 13
click at [390, 484] on icon at bounding box center [390, 563] width 13 height 13
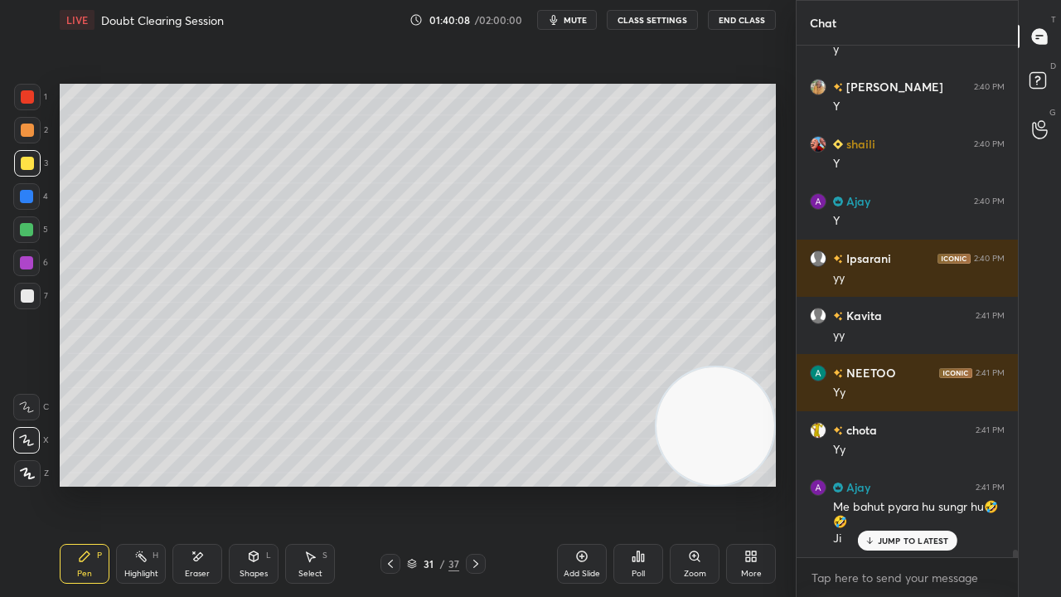
scroll to position [34897, 0]
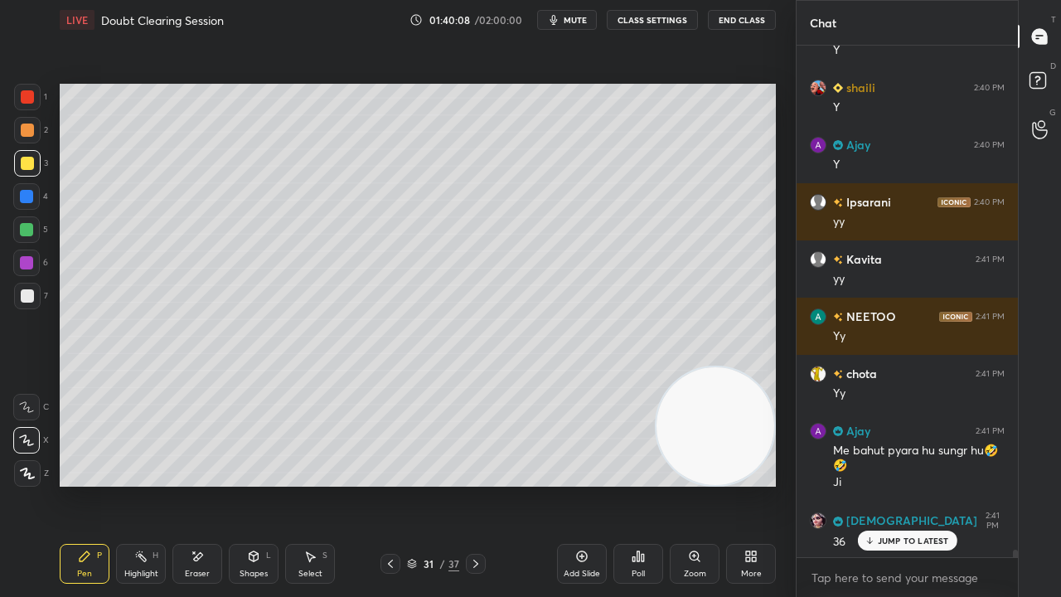
click at [390, 484] on icon at bounding box center [390, 563] width 13 height 13
click at [469, 484] on icon at bounding box center [475, 563] width 13 height 13
click at [471, 484] on icon at bounding box center [475, 563] width 13 height 13
click at [473, 484] on icon at bounding box center [475, 563] width 13 height 13
click at [477, 484] on icon at bounding box center [475, 563] width 13 height 13
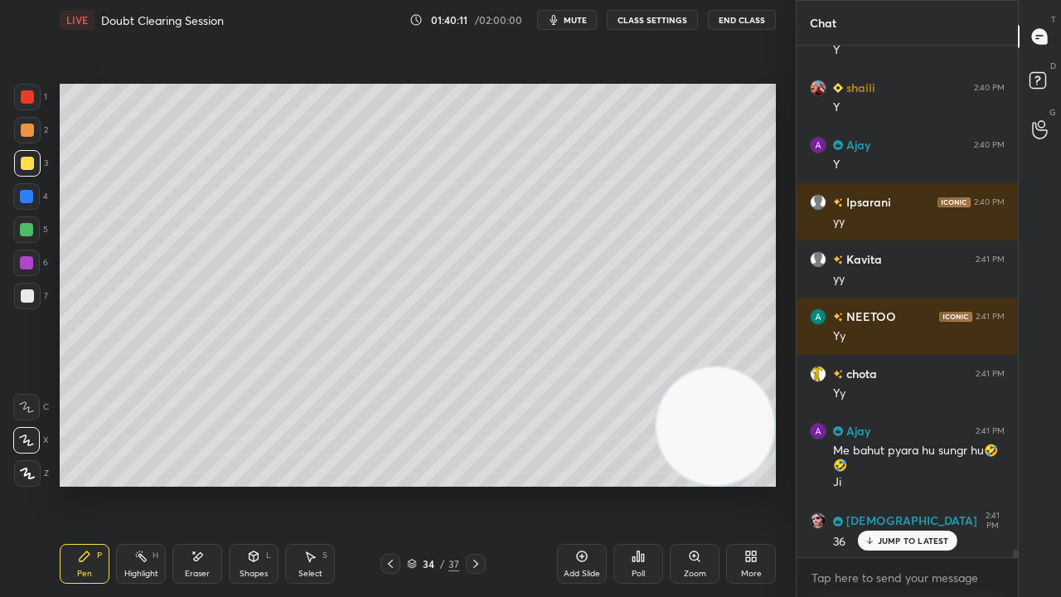
click at [476, 484] on icon at bounding box center [475, 563] width 13 height 13
click at [202, 484] on div "Eraser" at bounding box center [197, 564] width 50 height 40
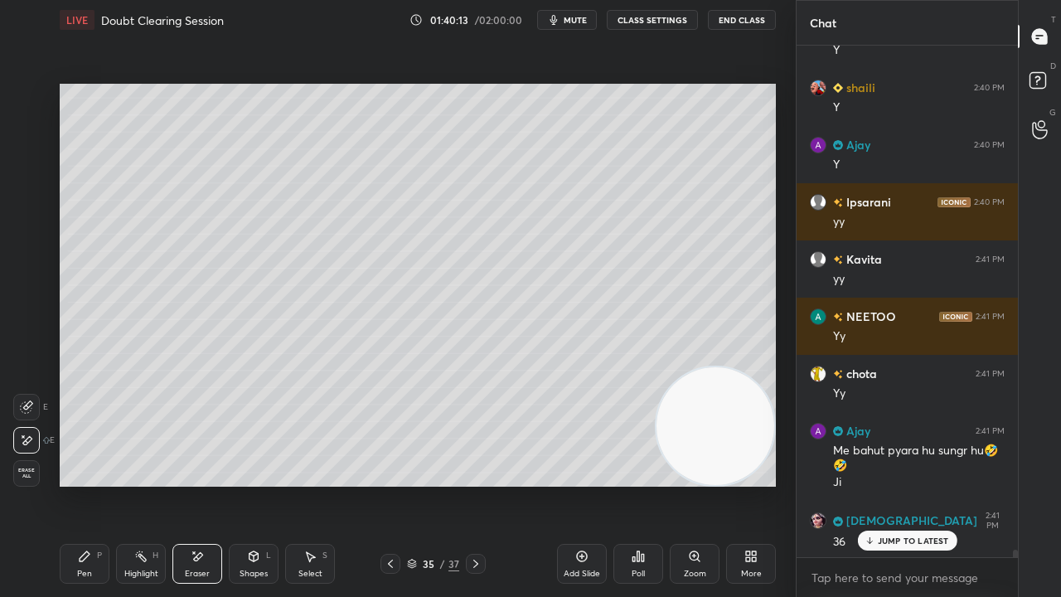
click at [94, 484] on div "Pen P" at bounding box center [85, 564] width 50 height 40
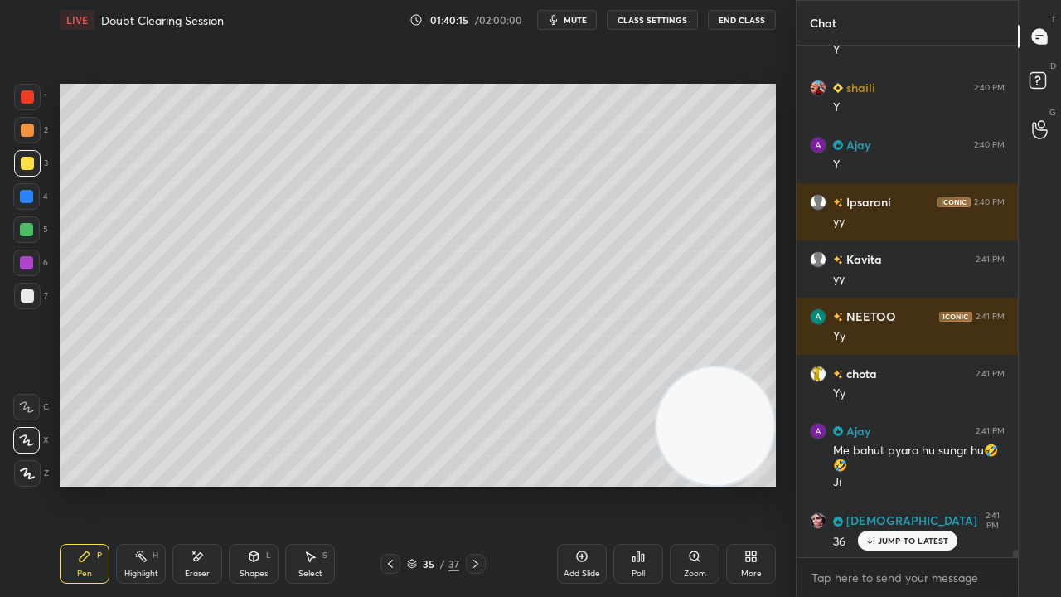
scroll to position [34955, 0]
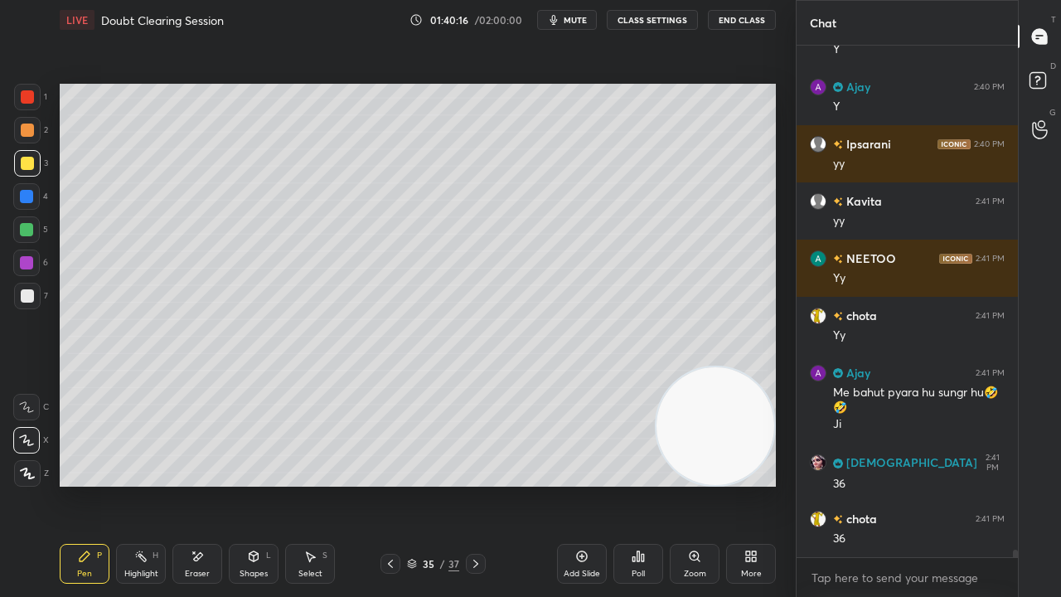
click at [579, 14] on button "mute" at bounding box center [567, 20] width 60 height 20
click at [577, 17] on span "unmute" at bounding box center [574, 20] width 36 height 12
click at [24, 303] on div at bounding box center [27, 296] width 27 height 27
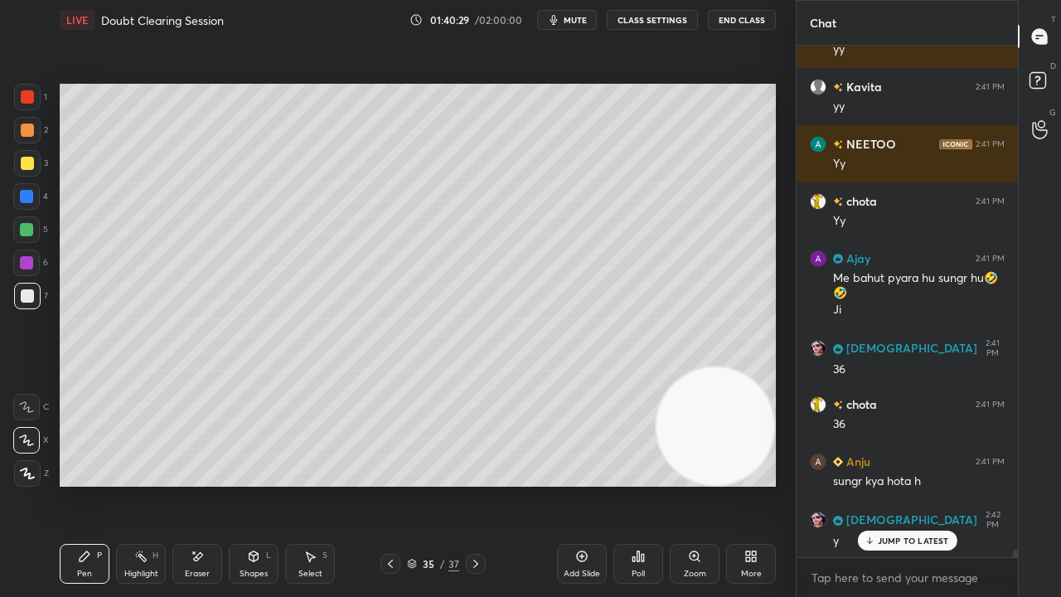
scroll to position [35126, 0]
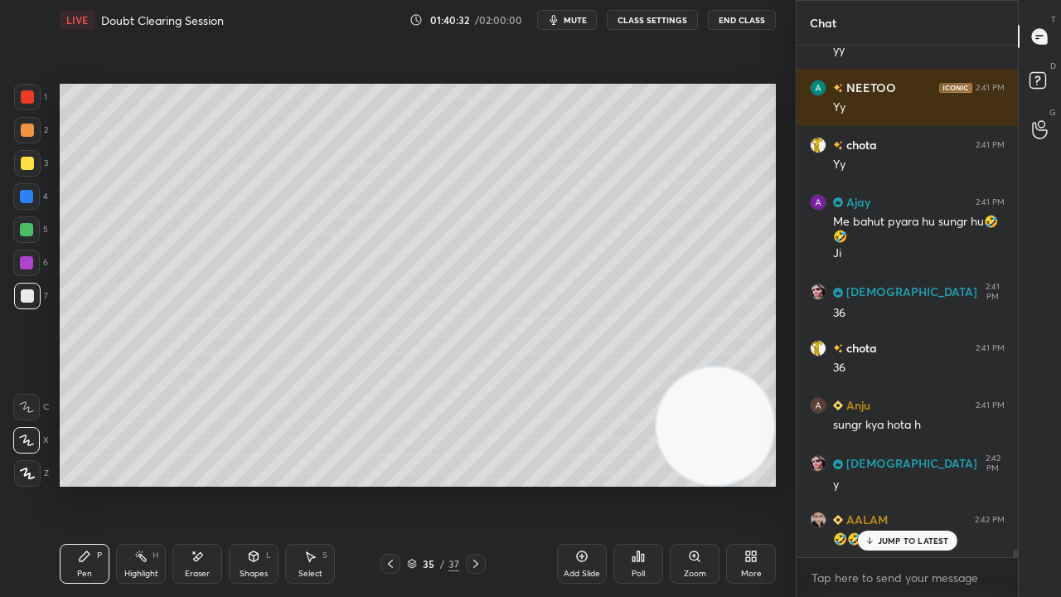
click at [581, 22] on span "mute" at bounding box center [575, 20] width 23 height 12
drag, startPoint x: 580, startPoint y: 20, endPoint x: 541, endPoint y: 38, distance: 43.8
click at [580, 21] on span "unmute" at bounding box center [574, 20] width 36 height 12
click at [202, 484] on icon at bounding box center [197, 557] width 13 height 14
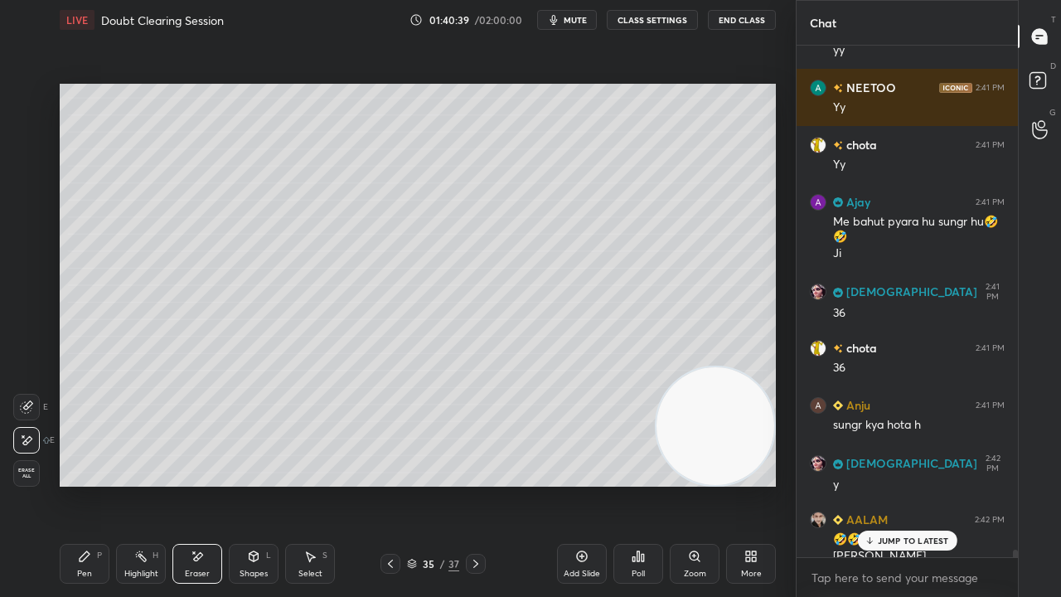
scroll to position [35143, 0]
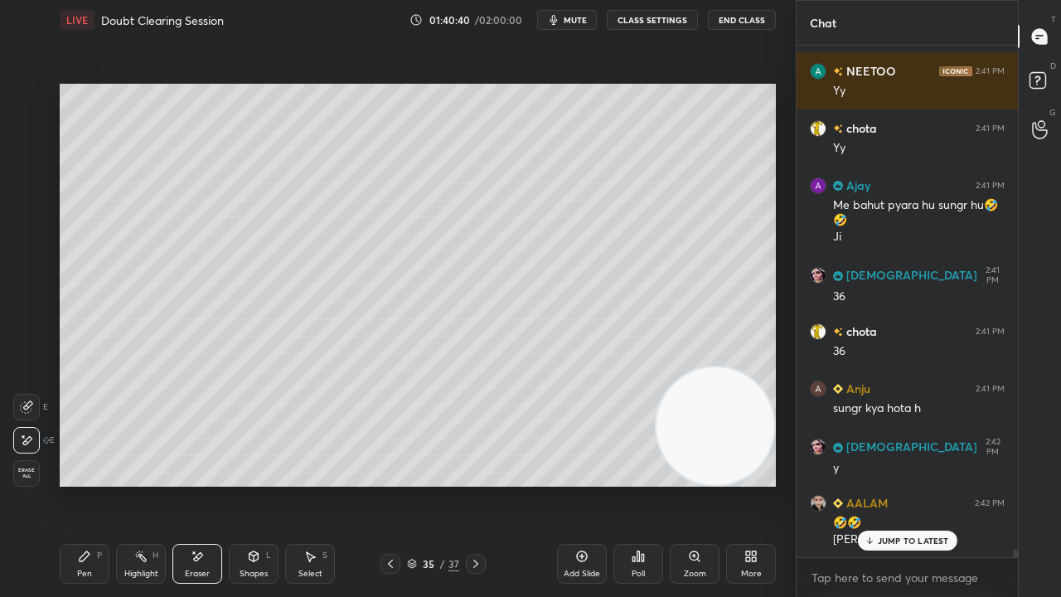
click at [85, 484] on icon at bounding box center [84, 556] width 13 height 13
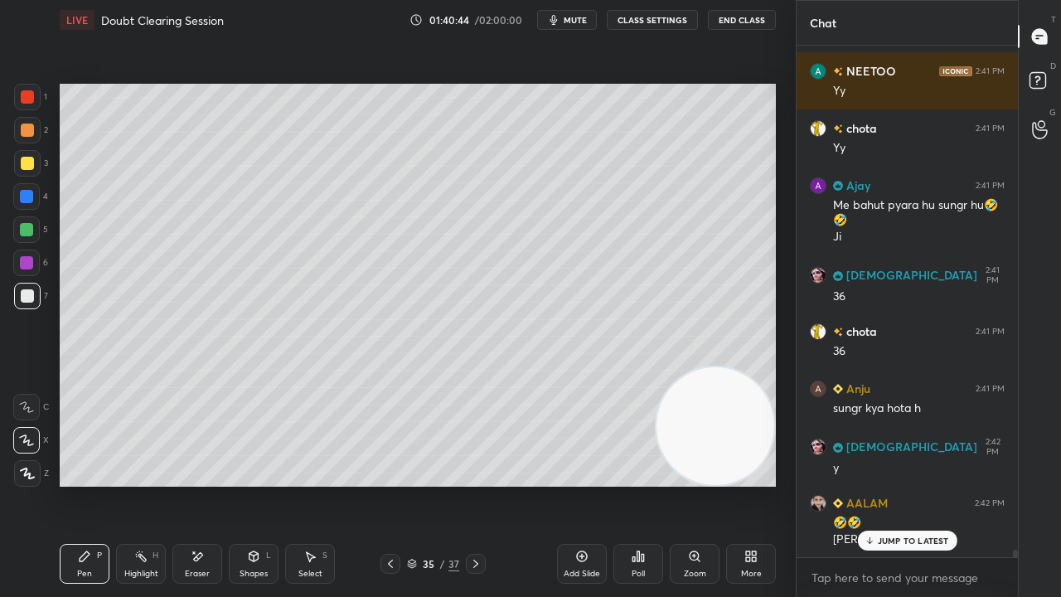
drag, startPoint x: 253, startPoint y: 565, endPoint x: 245, endPoint y: 560, distance: 9.0
click at [253, 484] on div "Shapes L" at bounding box center [254, 564] width 50 height 40
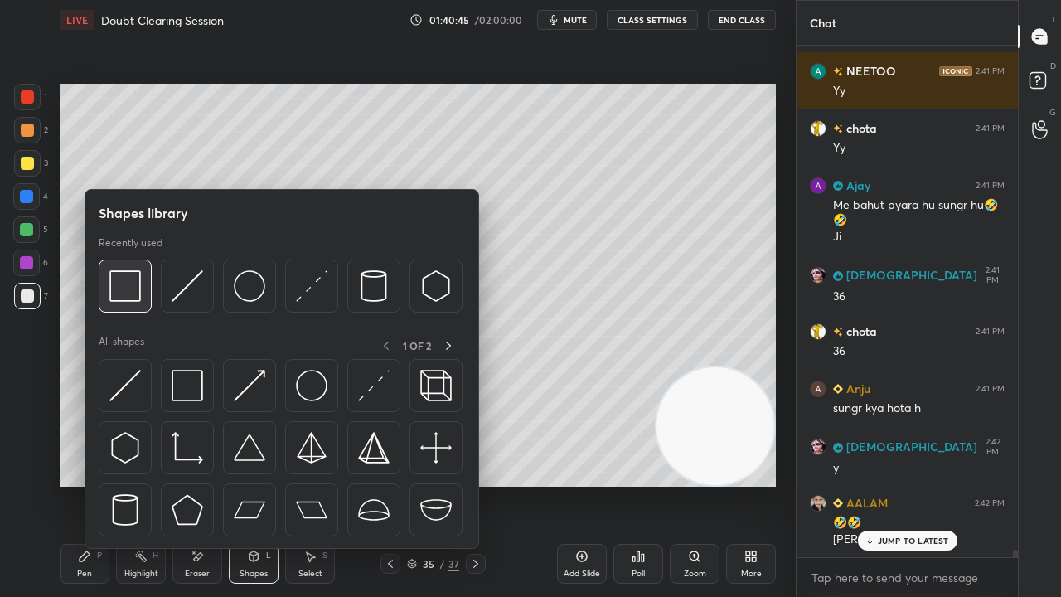
click at [136, 300] on img at bounding box center [125, 286] width 32 height 32
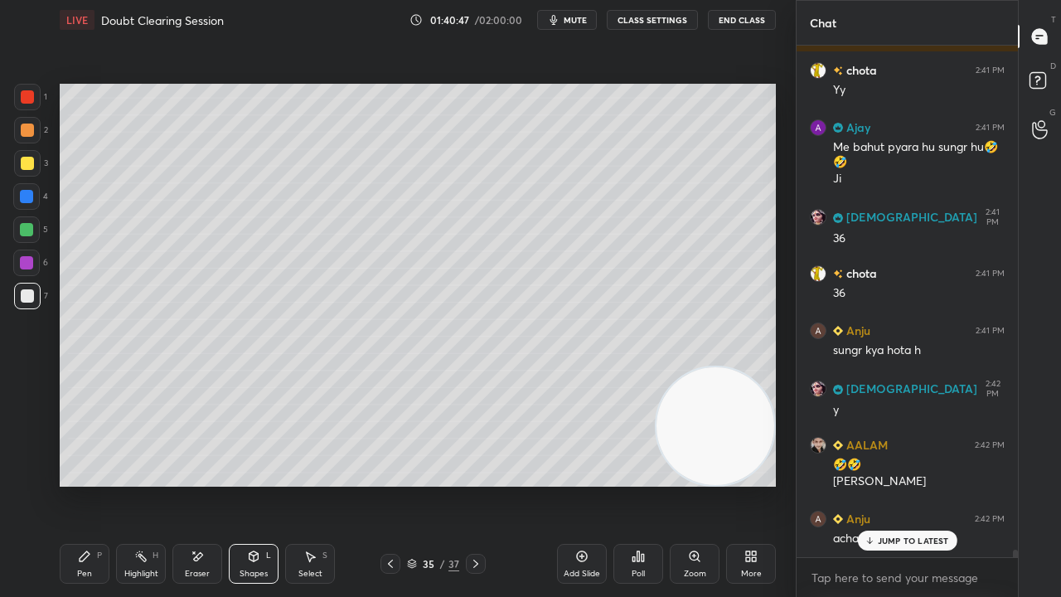
scroll to position [35257, 0]
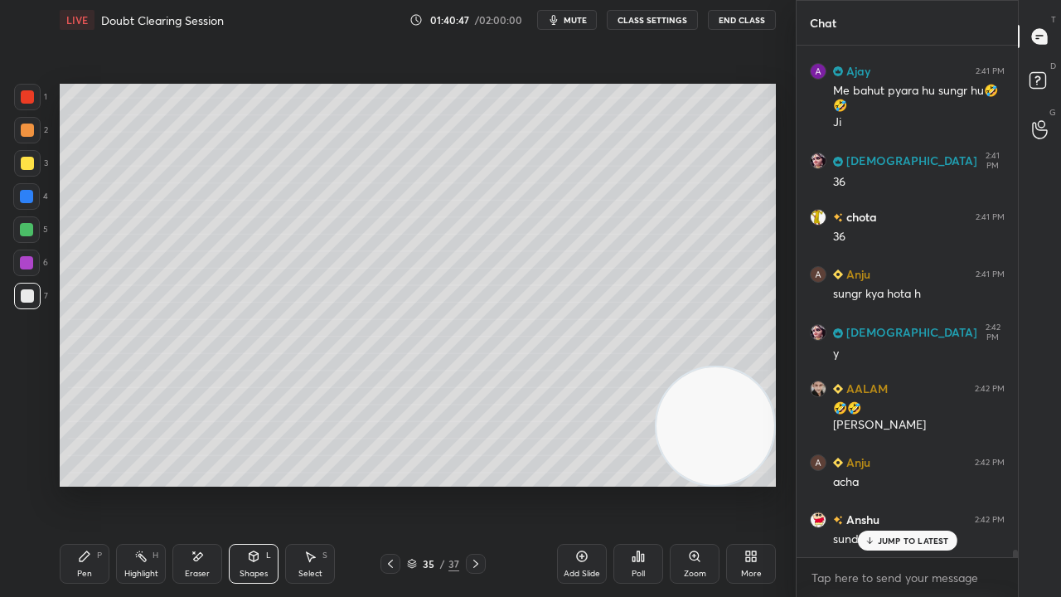
click at [579, 24] on span "mute" at bounding box center [575, 20] width 23 height 12
click at [579, 22] on span "unmute" at bounding box center [574, 20] width 36 height 12
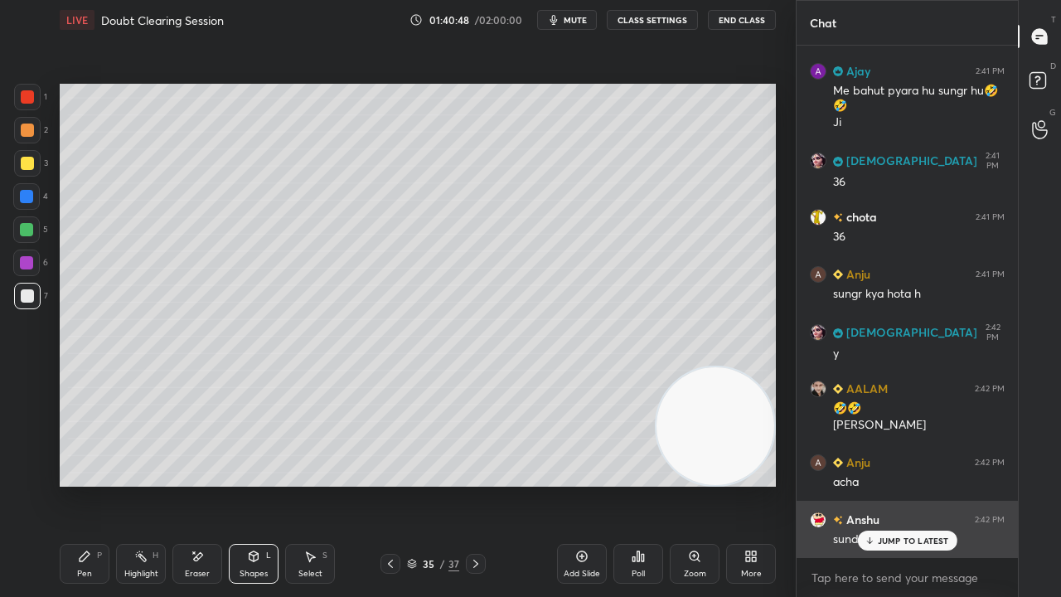
click at [884, 484] on p "JUMP TO LATEST" at bounding box center [913, 541] width 71 height 10
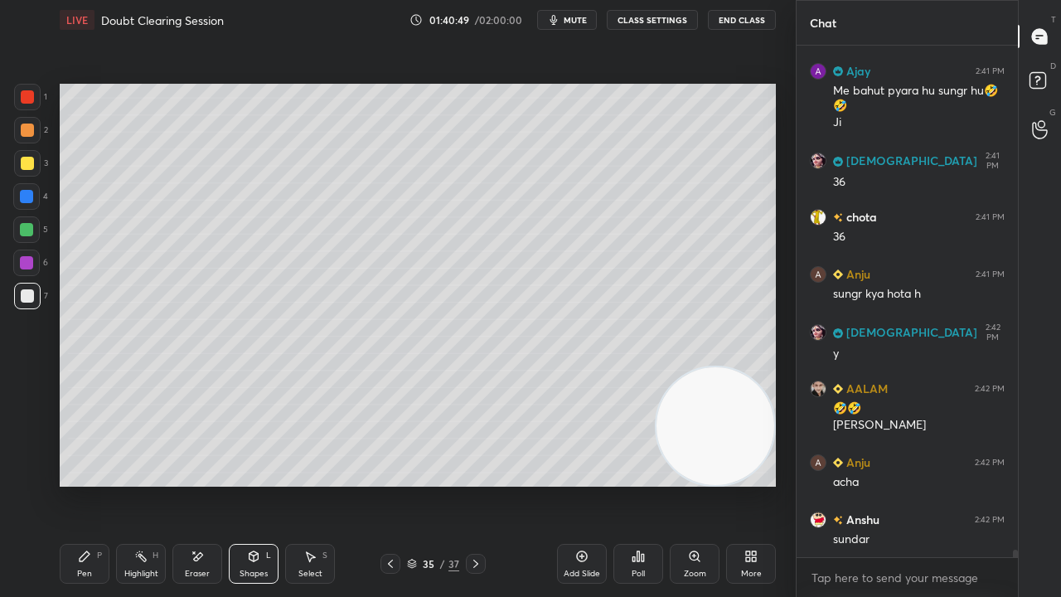
scroll to position [35274, 0]
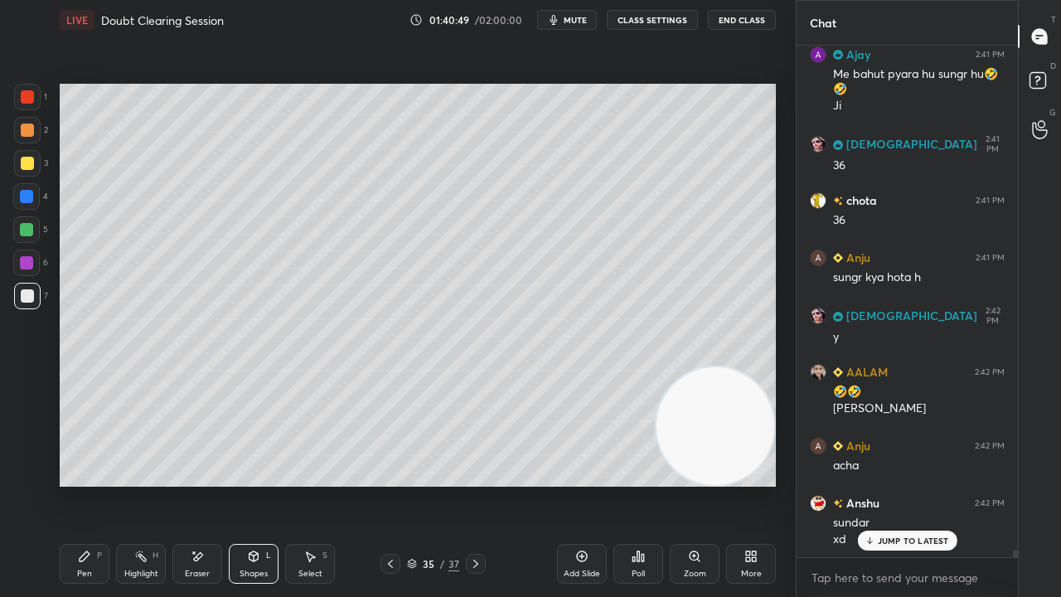
click at [584, 19] on span "mute" at bounding box center [575, 20] width 23 height 12
click at [584, 19] on span "unmute" at bounding box center [574, 20] width 36 height 12
click at [85, 484] on icon at bounding box center [85, 556] width 10 height 10
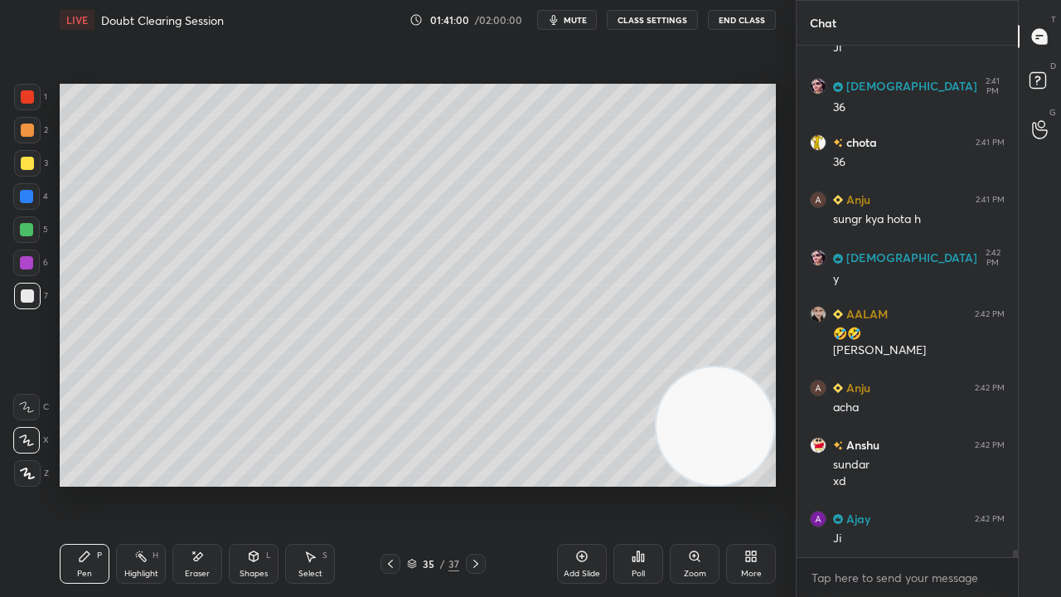
scroll to position [35388, 0]
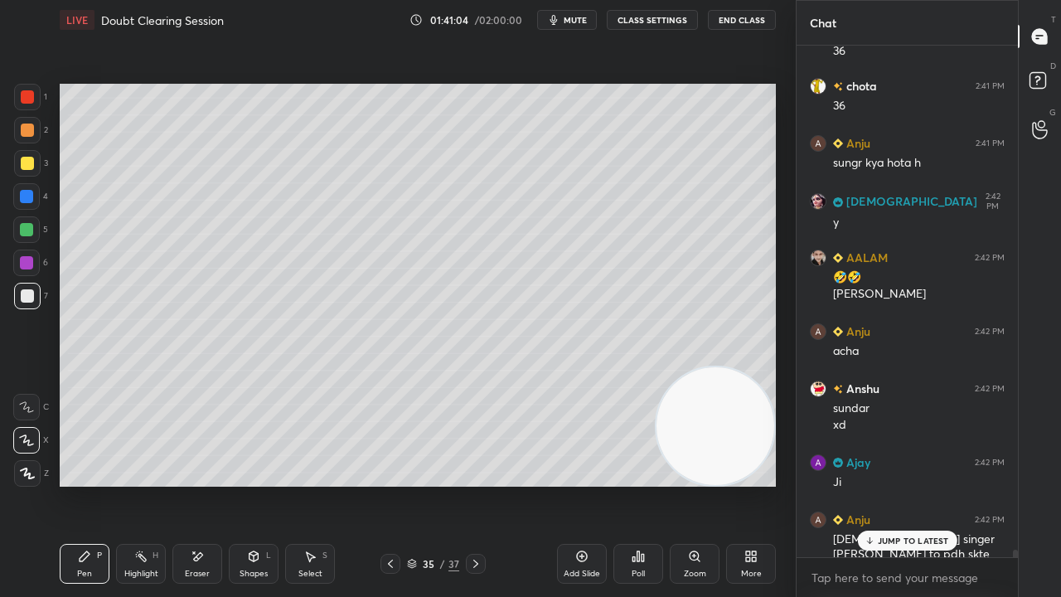
click at [257, 484] on icon at bounding box center [254, 556] width 9 height 10
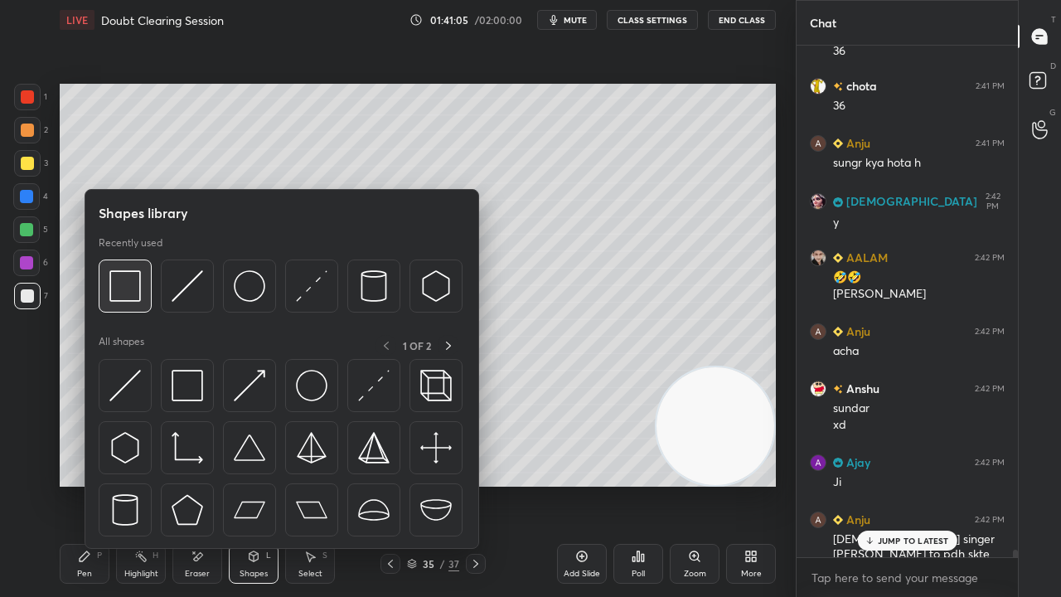
click at [133, 295] on img at bounding box center [125, 286] width 32 height 32
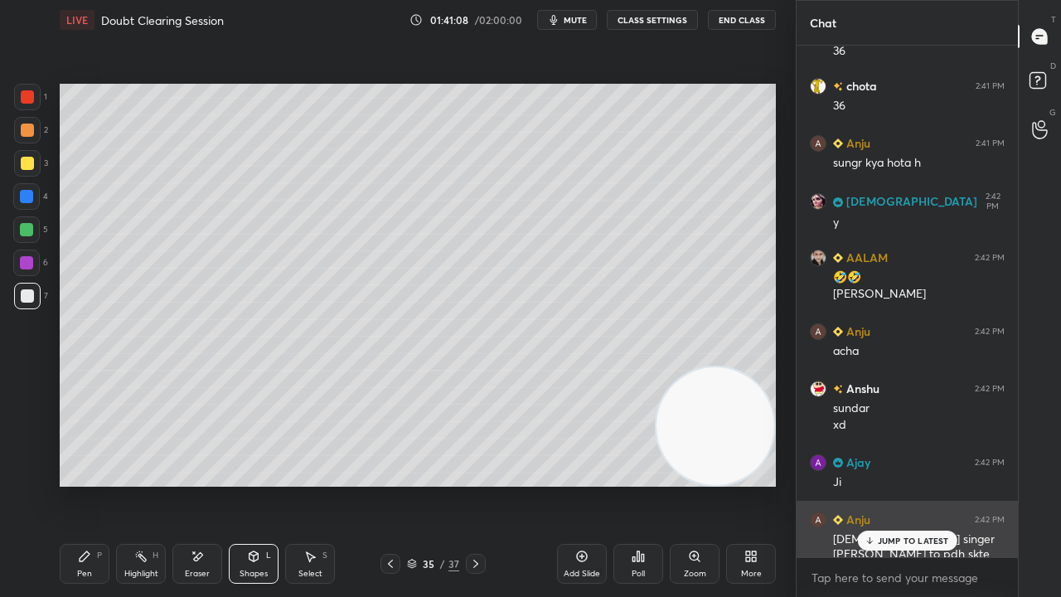
click at [925, 484] on p "JUMP TO LATEST" at bounding box center [913, 541] width 71 height 10
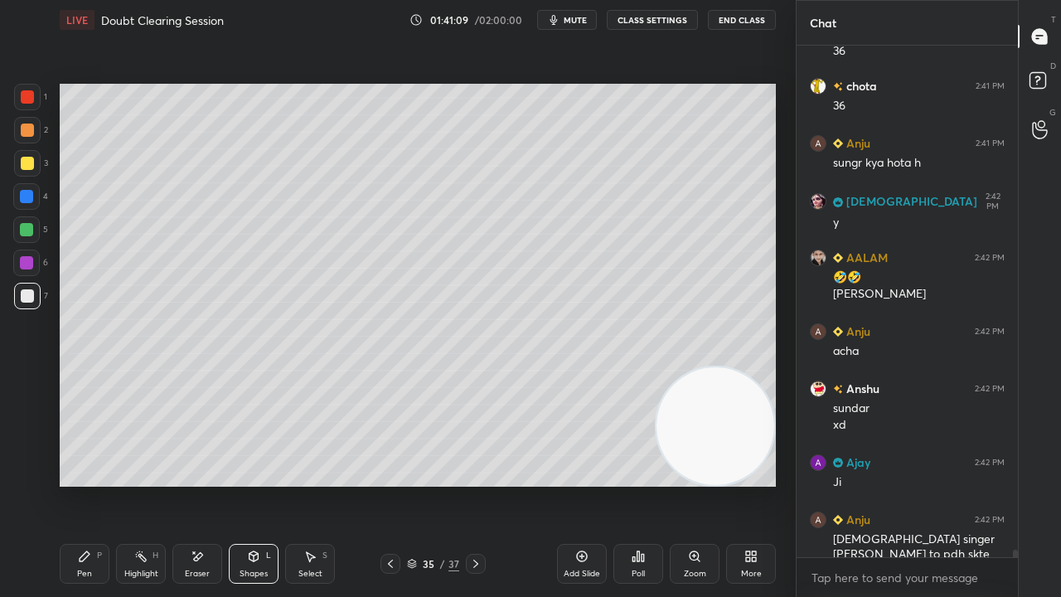
click at [574, 17] on span "mute" at bounding box center [575, 20] width 23 height 12
click at [580, 25] on button "unmute" at bounding box center [567, 20] width 60 height 20
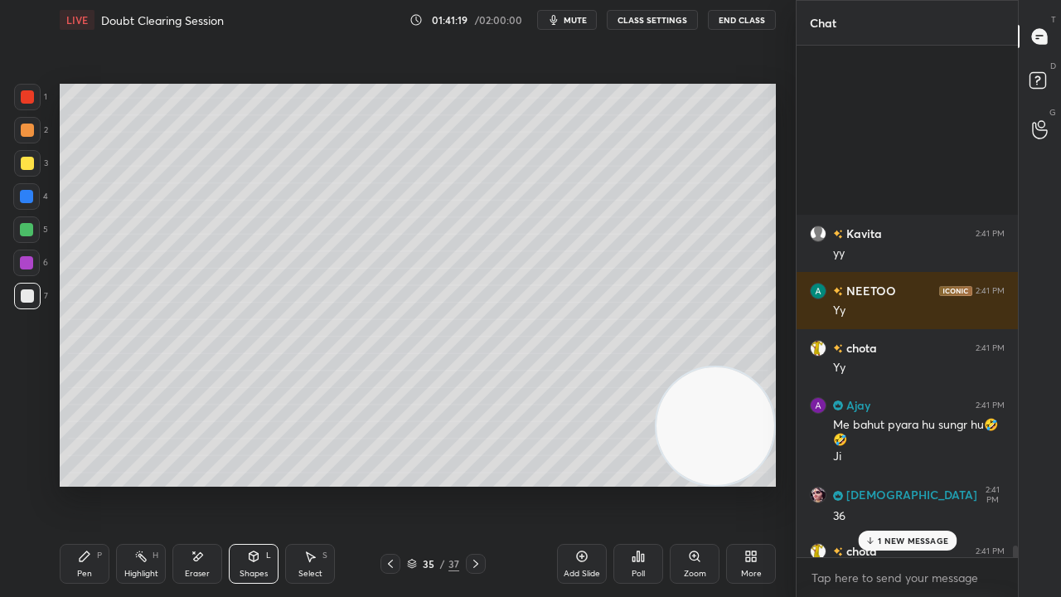
scroll to position [35446, 0]
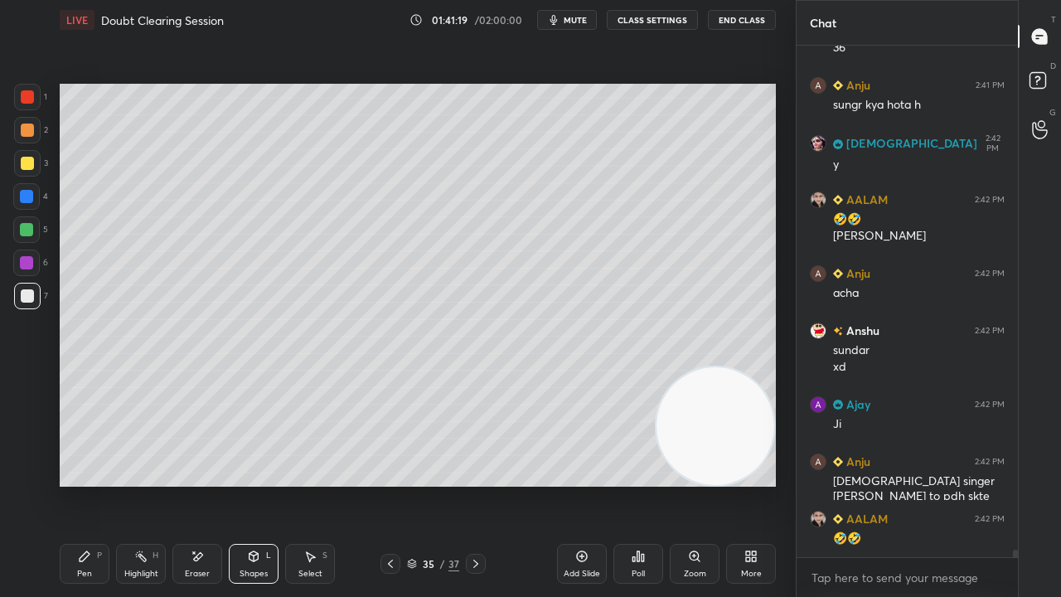
drag, startPoint x: 1016, startPoint y: 555, endPoint x: 1016, endPoint y: 596, distance: 40.6
click at [1018, 484] on div "Chat SUNITA 2:41 PM 36 chota 2:41 PM 36 Anju 2:41 PM sungr kya hota h SUNITA 2:…" at bounding box center [928, 298] width 265 height 597
drag, startPoint x: 984, startPoint y: 596, endPoint x: 1002, endPoint y: 596, distance: 18.2
click at [985, 484] on div "x" at bounding box center [907, 577] width 221 height 39
click at [581, 19] on span "mute" at bounding box center [575, 20] width 23 height 12
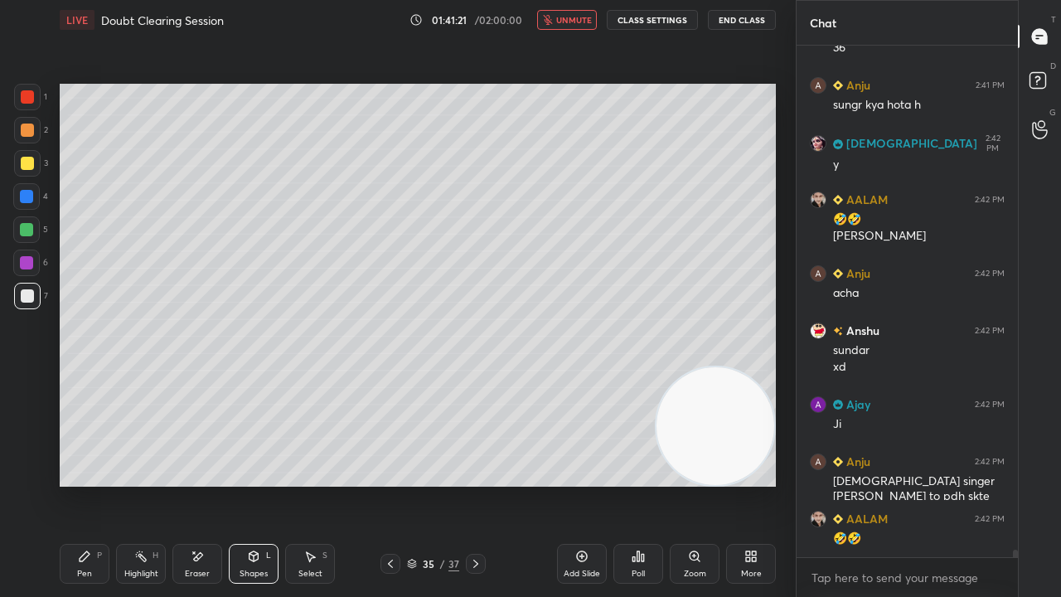
click at [582, 18] on span "unmute" at bounding box center [574, 20] width 36 height 12
click at [585, 17] on span "mute" at bounding box center [575, 20] width 23 height 12
click at [582, 22] on span "unmute" at bounding box center [574, 20] width 36 height 12
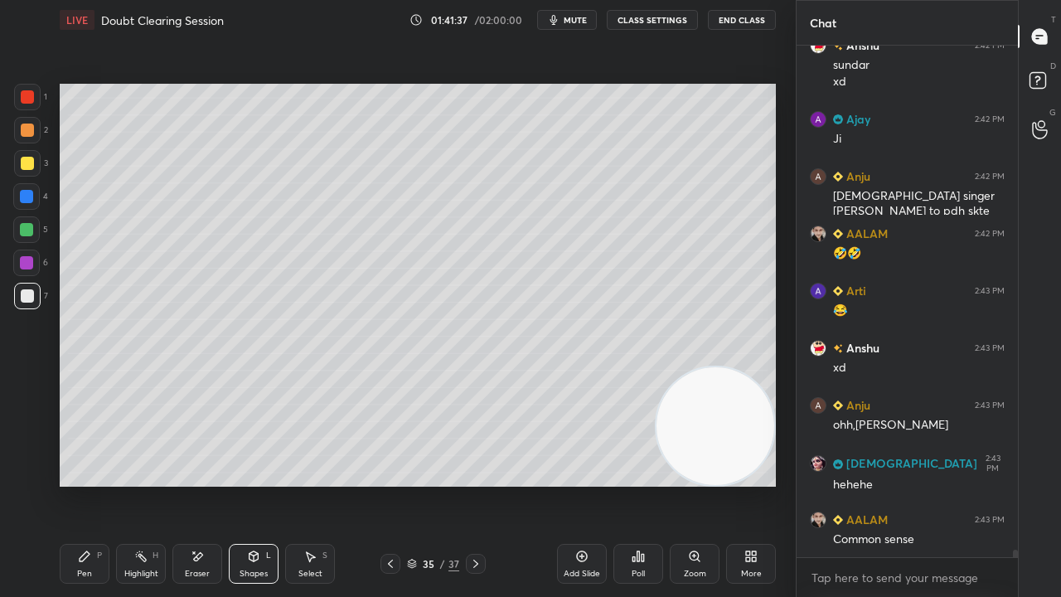
scroll to position [35789, 0]
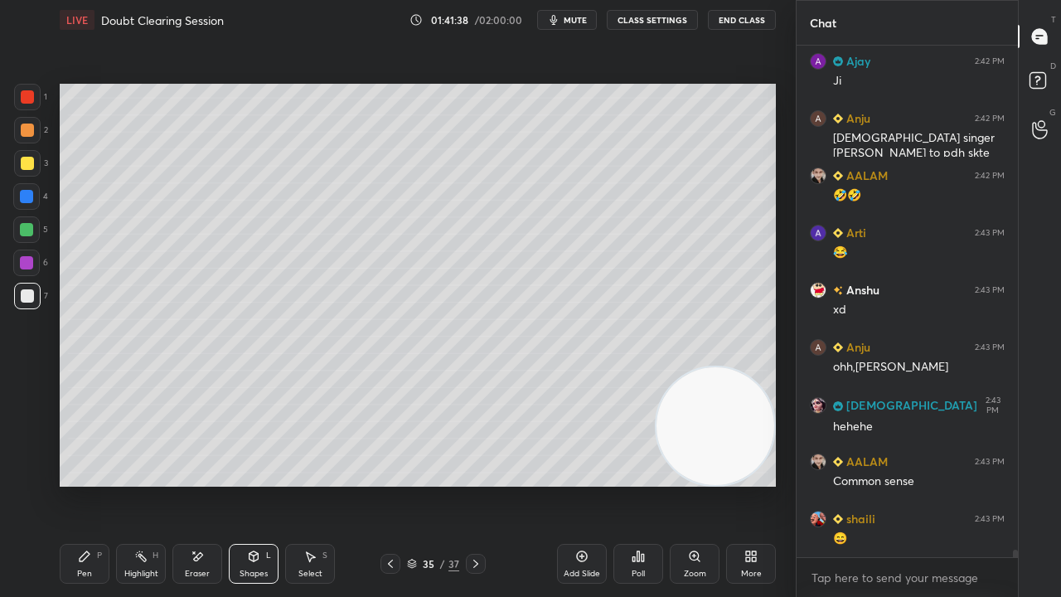
click at [897, 484] on div "x" at bounding box center [907, 577] width 221 height 39
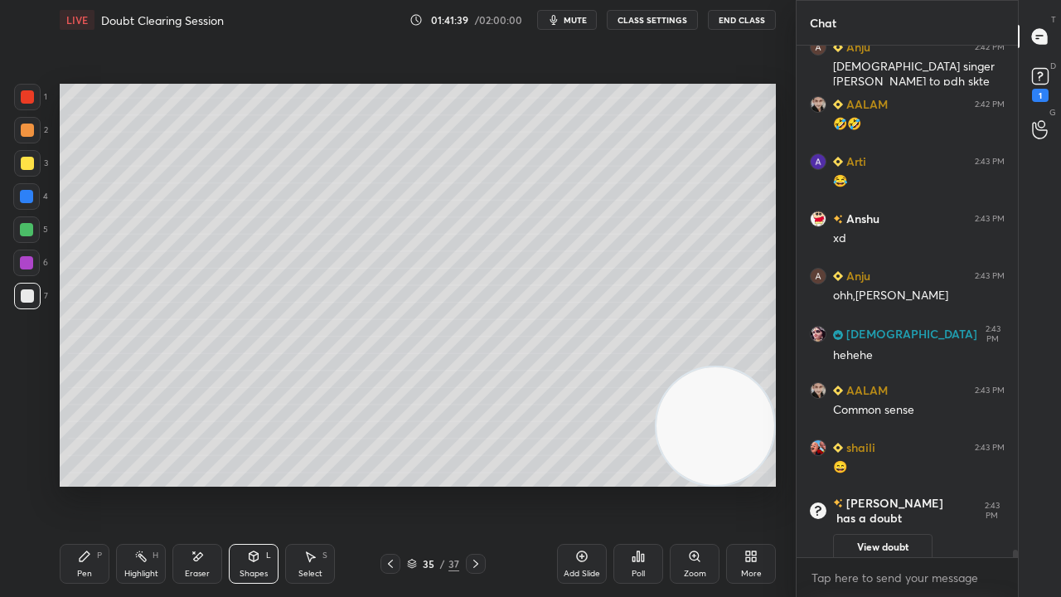
click at [570, 17] on span "mute" at bounding box center [575, 20] width 23 height 12
click at [574, 17] on span "unmute" at bounding box center [574, 20] width 36 height 12
click at [948, 484] on textarea at bounding box center [907, 578] width 195 height 27
click at [1051, 88] on div "1" at bounding box center [1040, 83] width 25 height 38
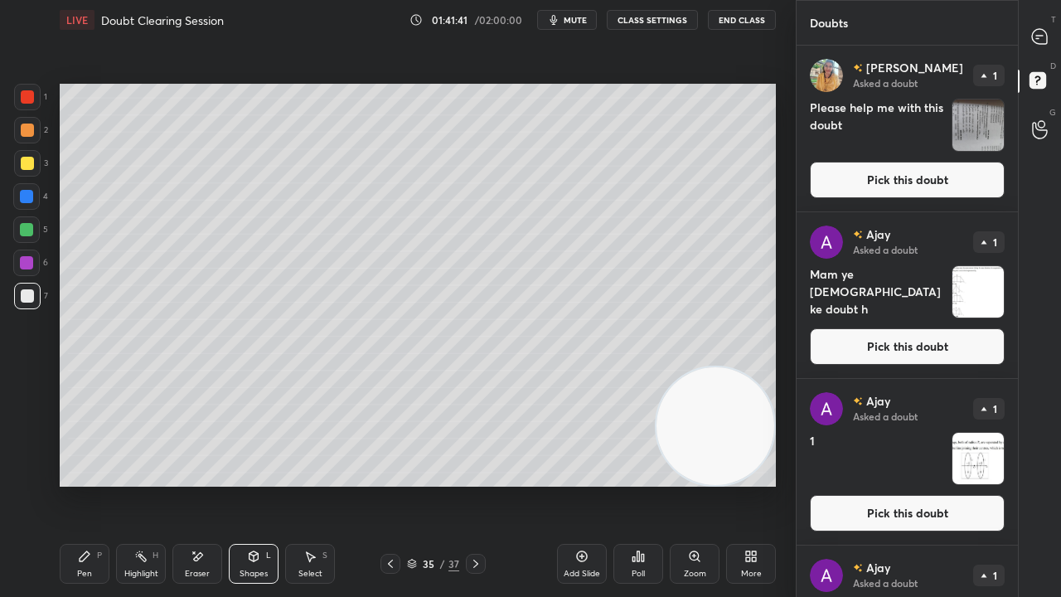
click at [975, 187] on button "Pick this doubt" at bounding box center [907, 180] width 195 height 36
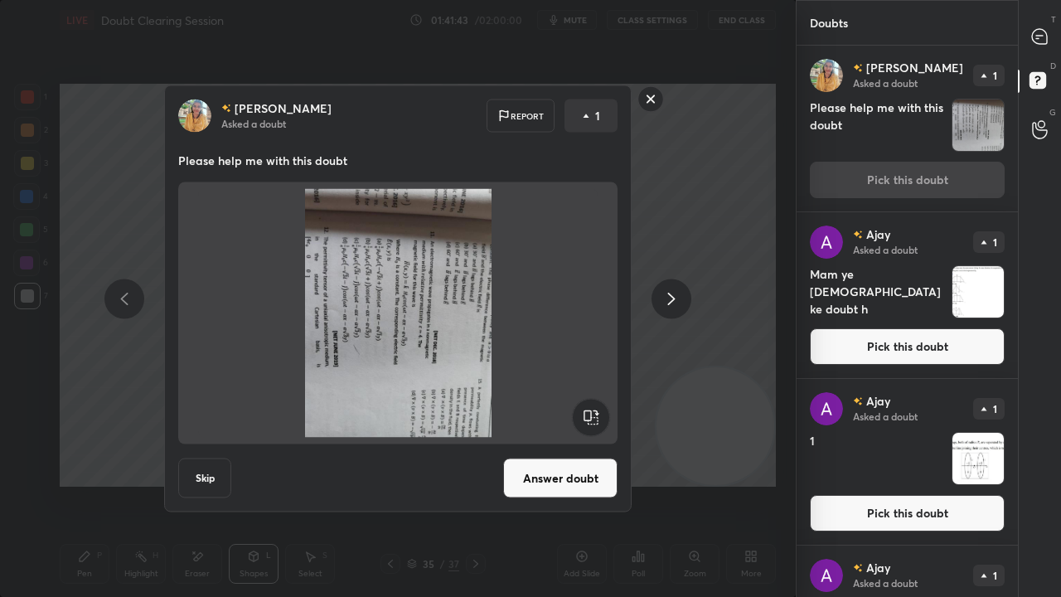
click at [673, 297] on icon at bounding box center [671, 299] width 7 height 12
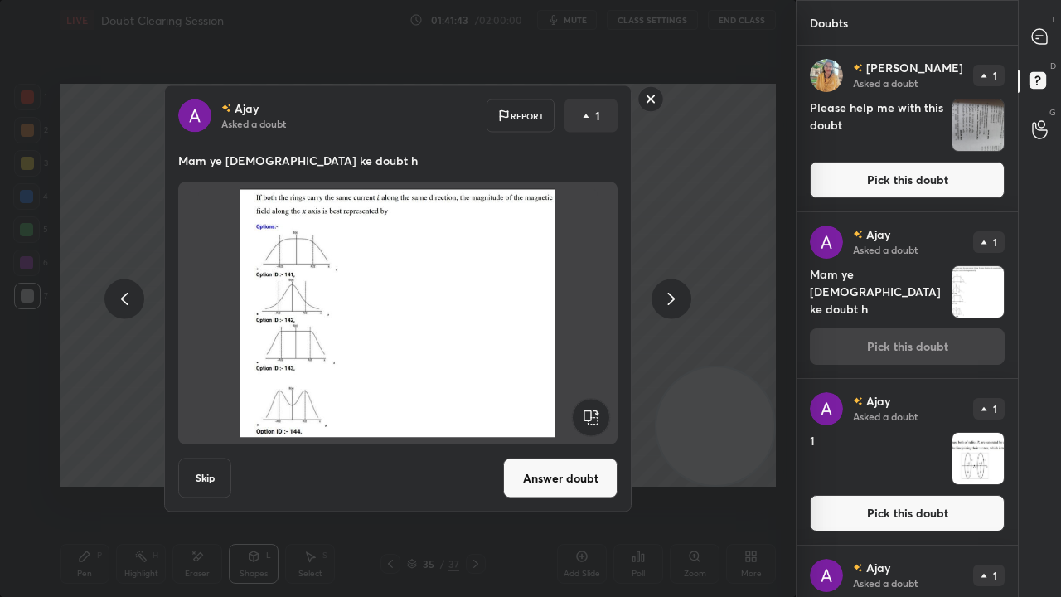
click at [671, 297] on icon at bounding box center [672, 299] width 20 height 20
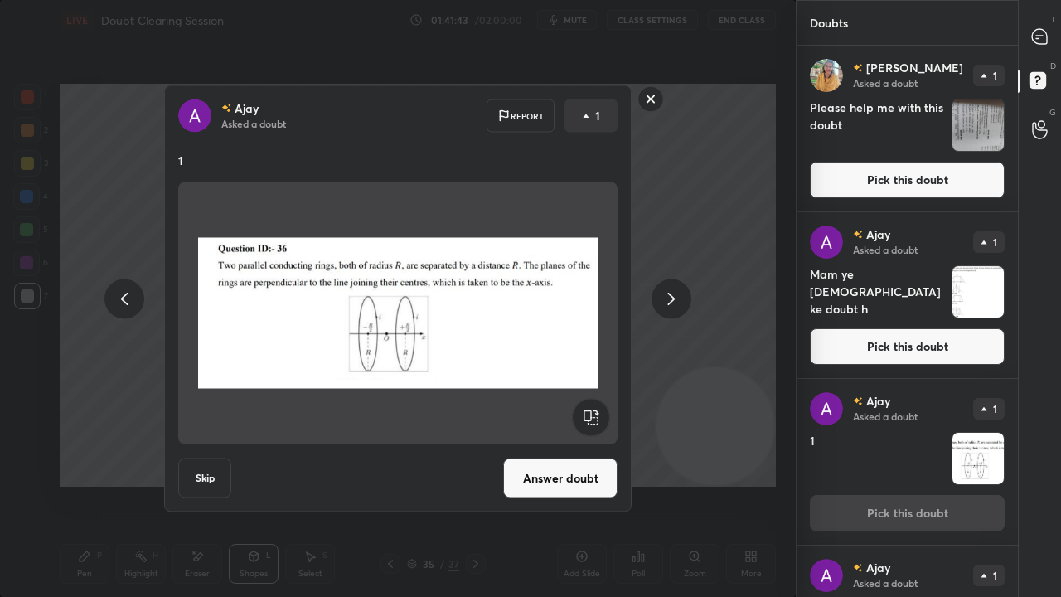
click at [671, 295] on icon at bounding box center [671, 299] width 7 height 12
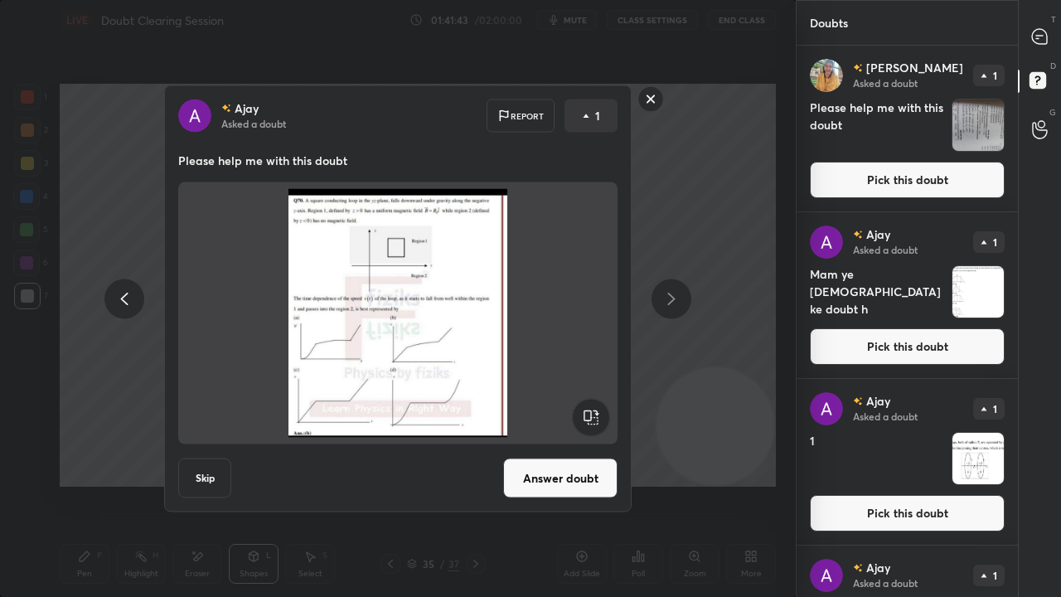
scroll to position [114, 0]
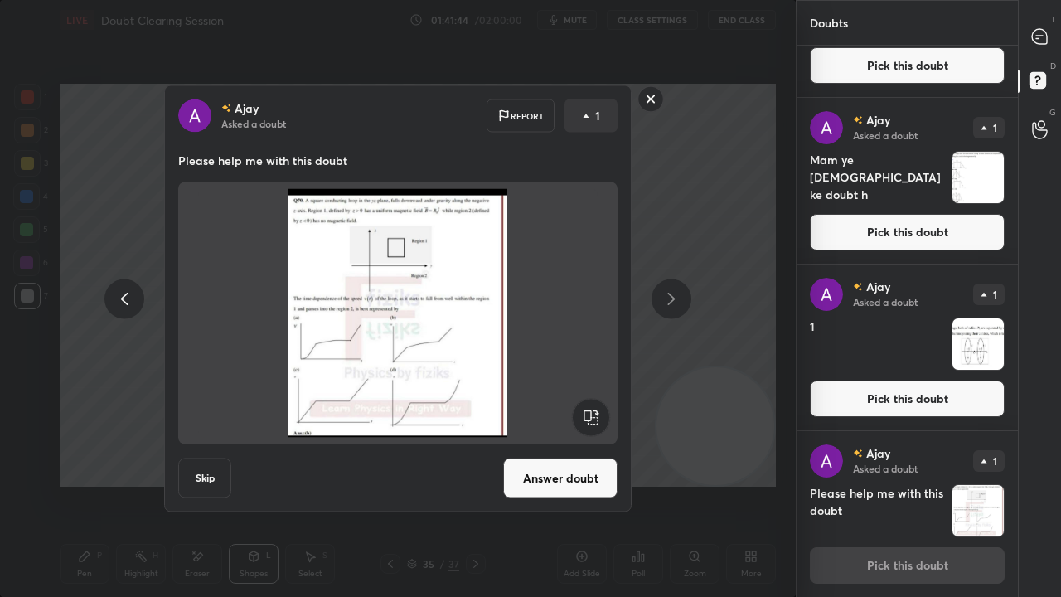
click at [672, 296] on icon at bounding box center [671, 299] width 7 height 12
click at [136, 303] on div at bounding box center [124, 299] width 40 height 40
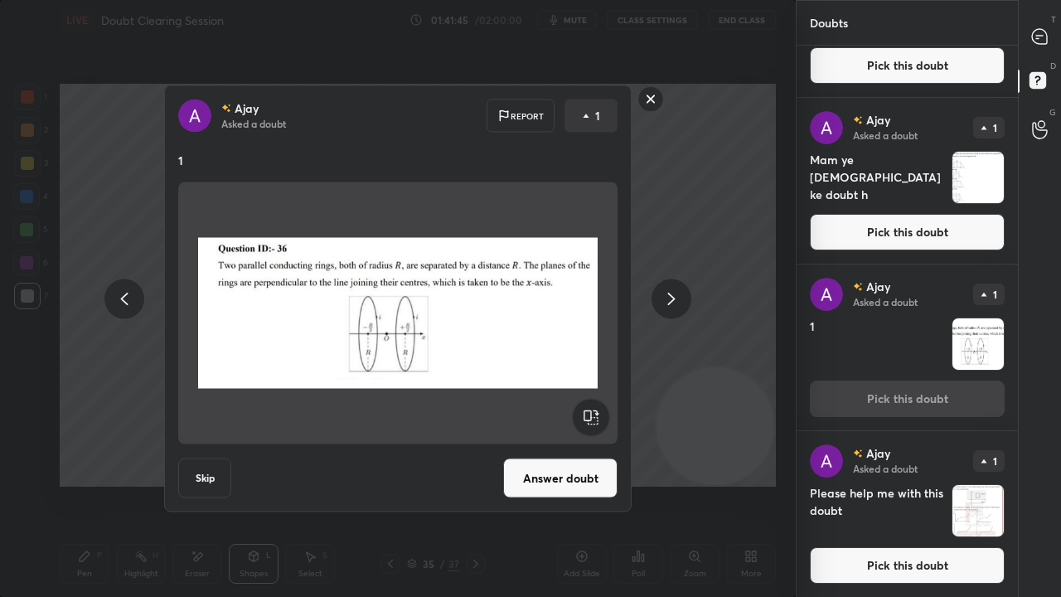
click at [129, 301] on icon at bounding box center [124, 299] width 20 height 20
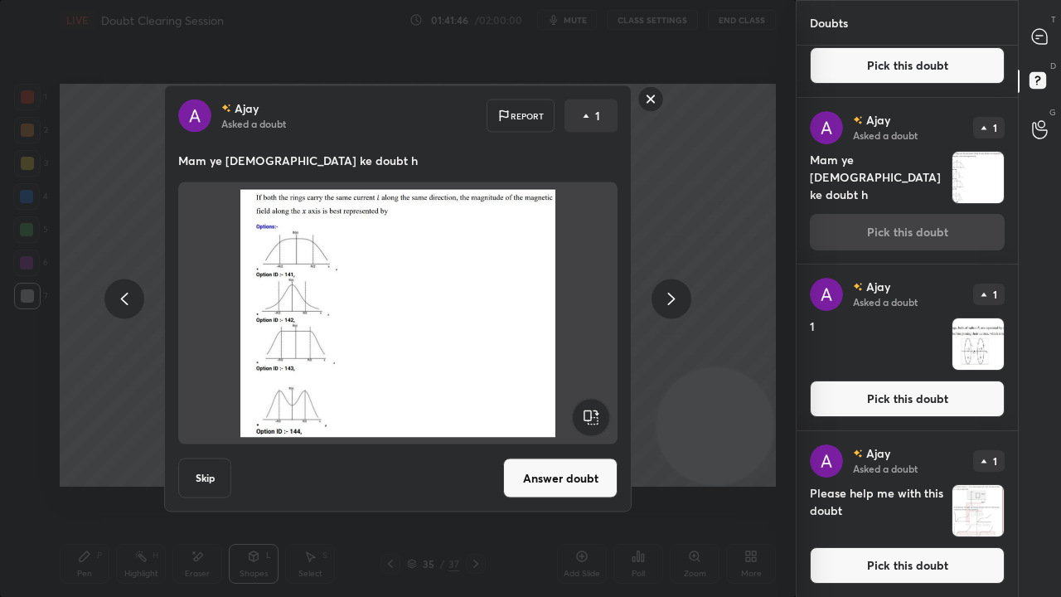
click at [131, 307] on icon at bounding box center [124, 299] width 20 height 20
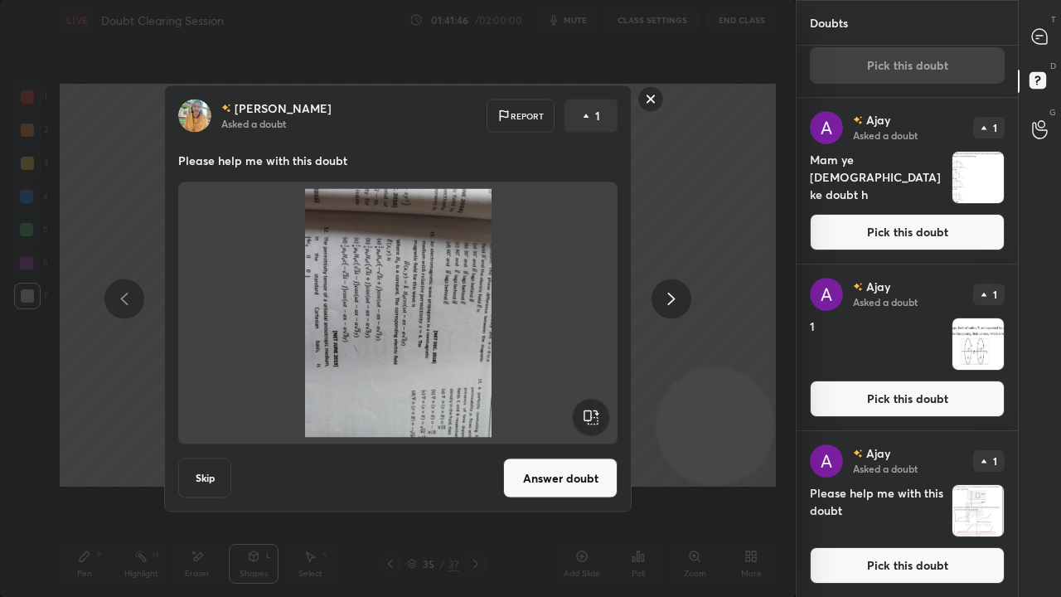
scroll to position [0, 0]
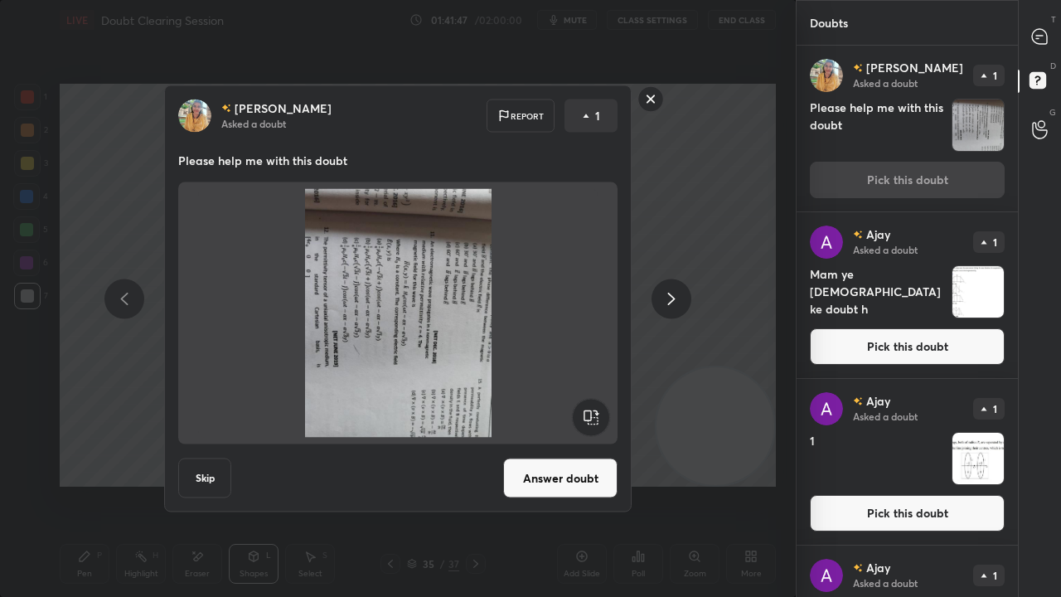
click at [599, 393] on div at bounding box center [397, 313] width 439 height 262
click at [594, 407] on rect at bounding box center [590, 417] width 37 height 37
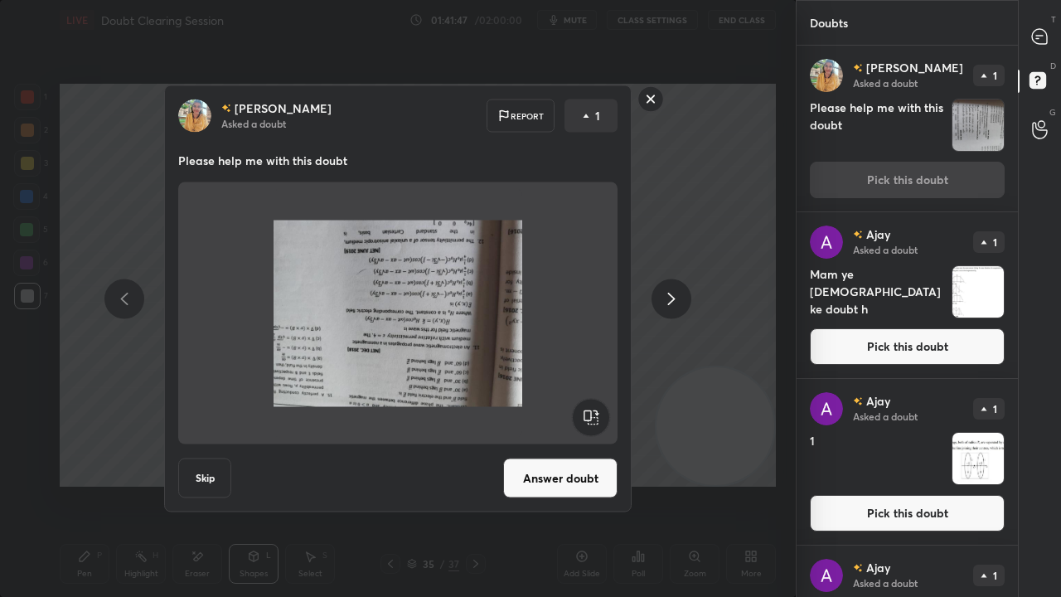
click at [592, 410] on rect at bounding box center [590, 417] width 37 height 37
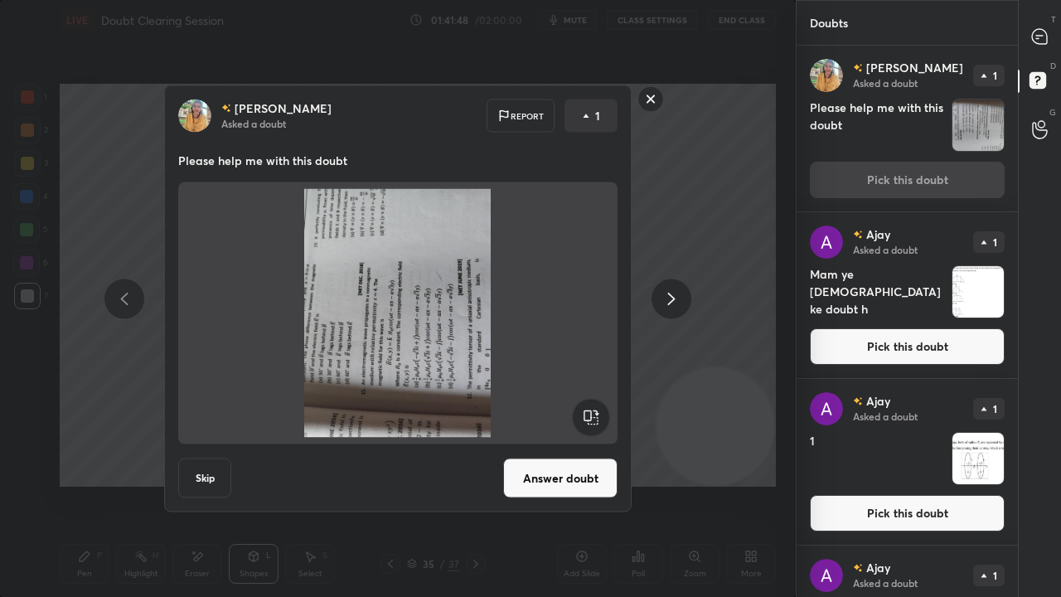
click at [592, 410] on rect at bounding box center [590, 417] width 37 height 37
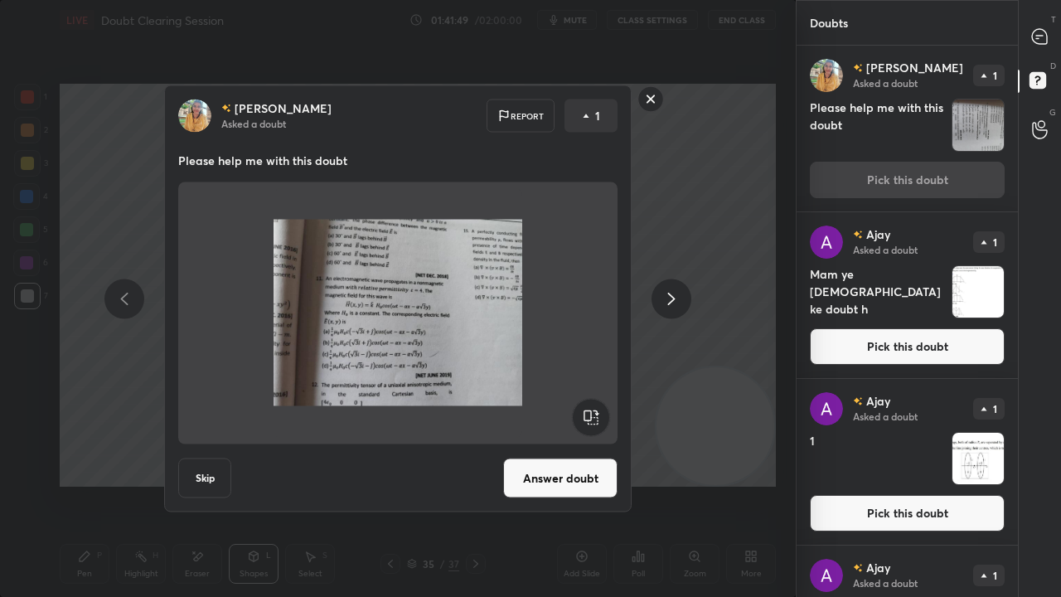
click at [558, 484] on button "Answer doubt" at bounding box center [560, 478] width 114 height 40
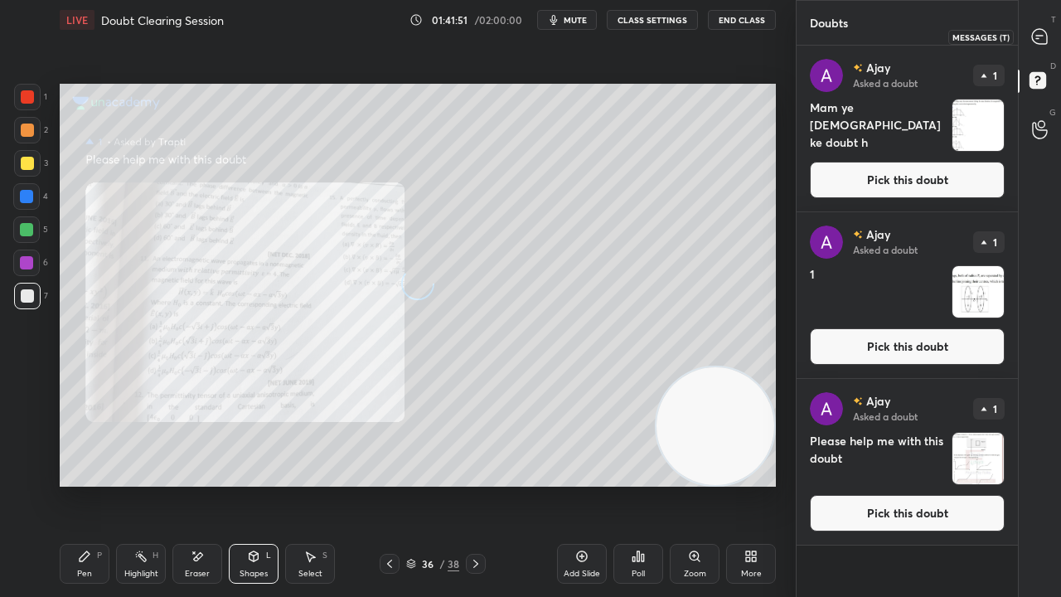
click at [1045, 46] on div at bounding box center [1040, 37] width 33 height 30
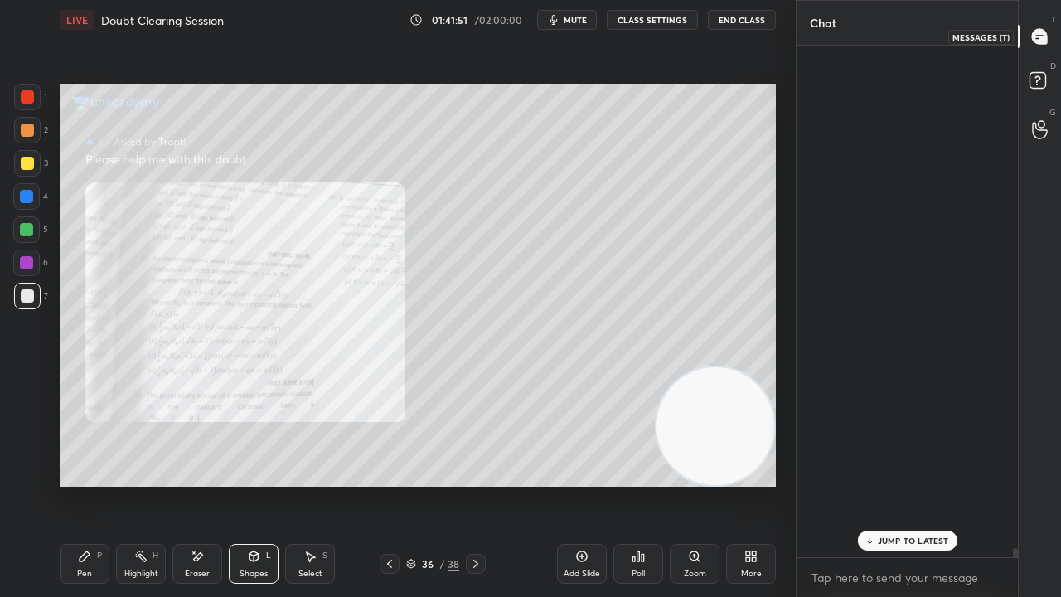
scroll to position [507, 216]
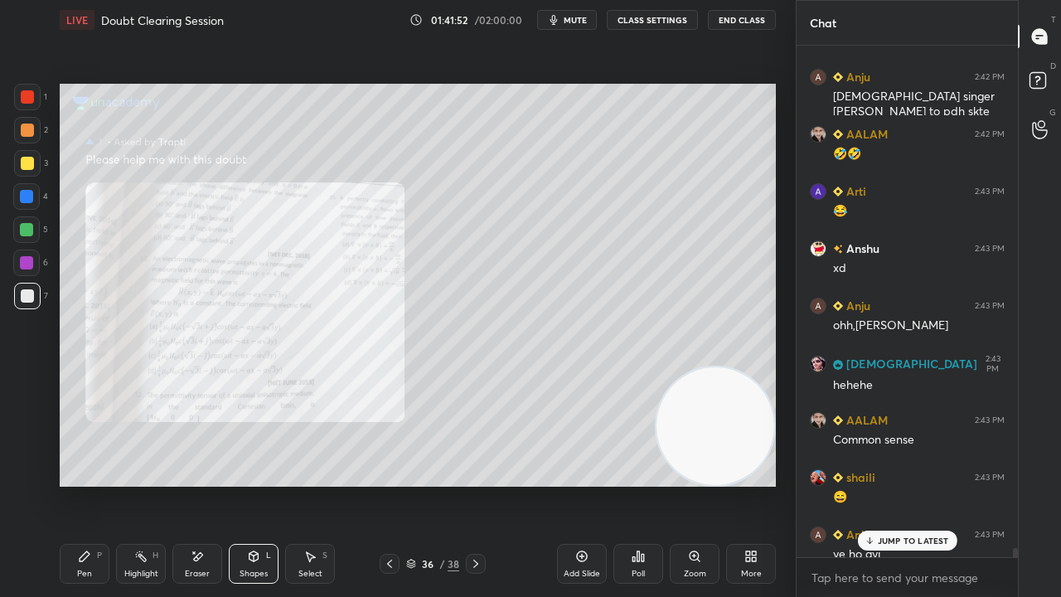
drag, startPoint x: 926, startPoint y: 536, endPoint x: 925, endPoint y: 572, distance: 35.7
click at [926, 484] on p "JUMP TO LATEST" at bounding box center [913, 541] width 71 height 10
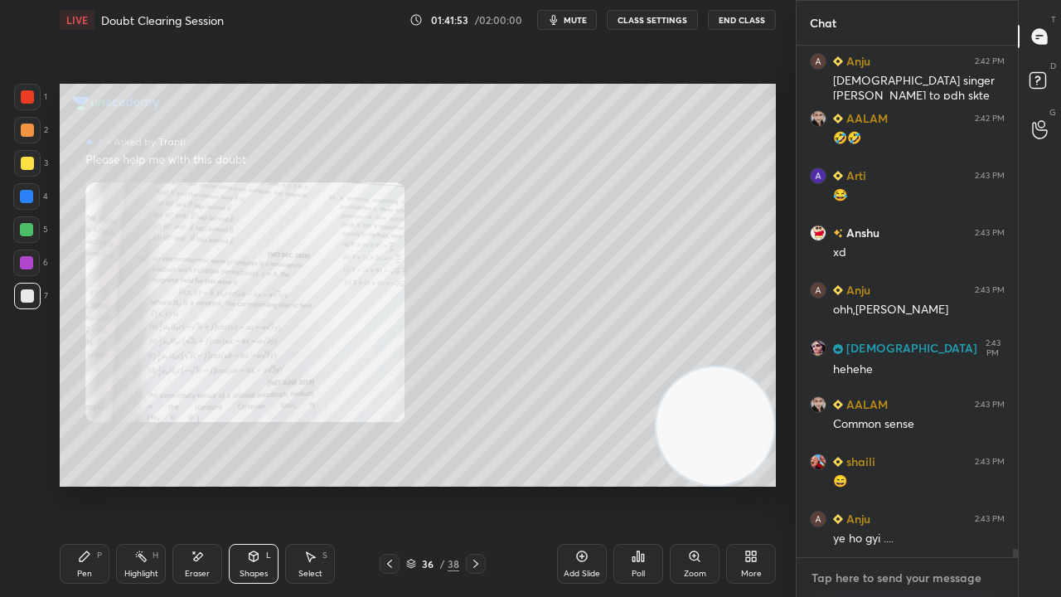
click at [924, 484] on textarea at bounding box center [907, 578] width 195 height 27
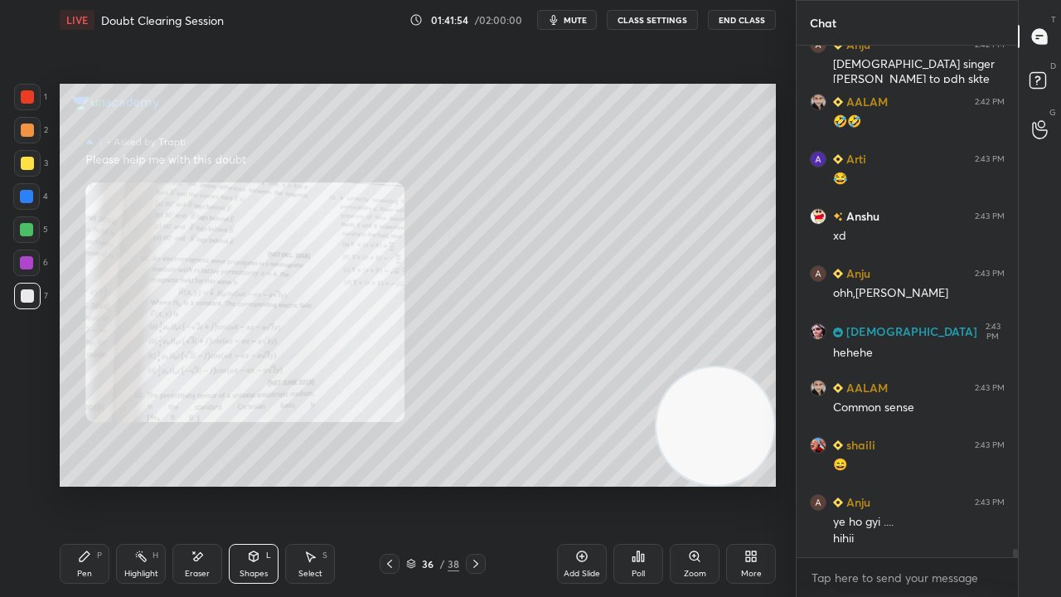
click at [575, 17] on span "mute" at bounding box center [575, 20] width 23 height 12
click at [575, 19] on span "unmute" at bounding box center [574, 20] width 36 height 12
click at [706, 484] on div "Zoom" at bounding box center [695, 564] width 50 height 40
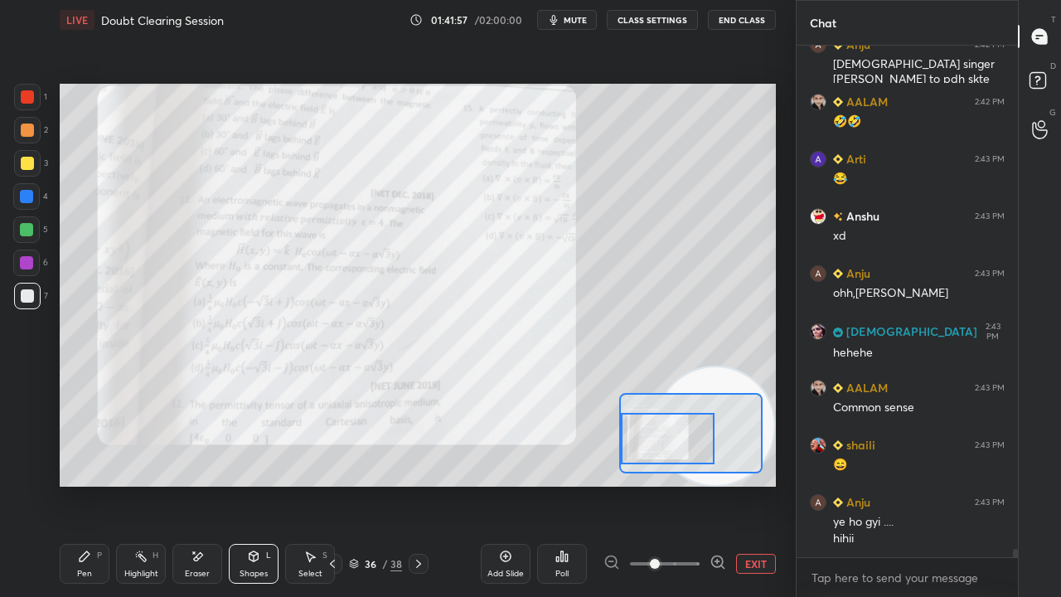
click at [617, 444] on div "Setting up your live class Poll for secs No correct answer Start poll" at bounding box center [418, 285] width 716 height 403
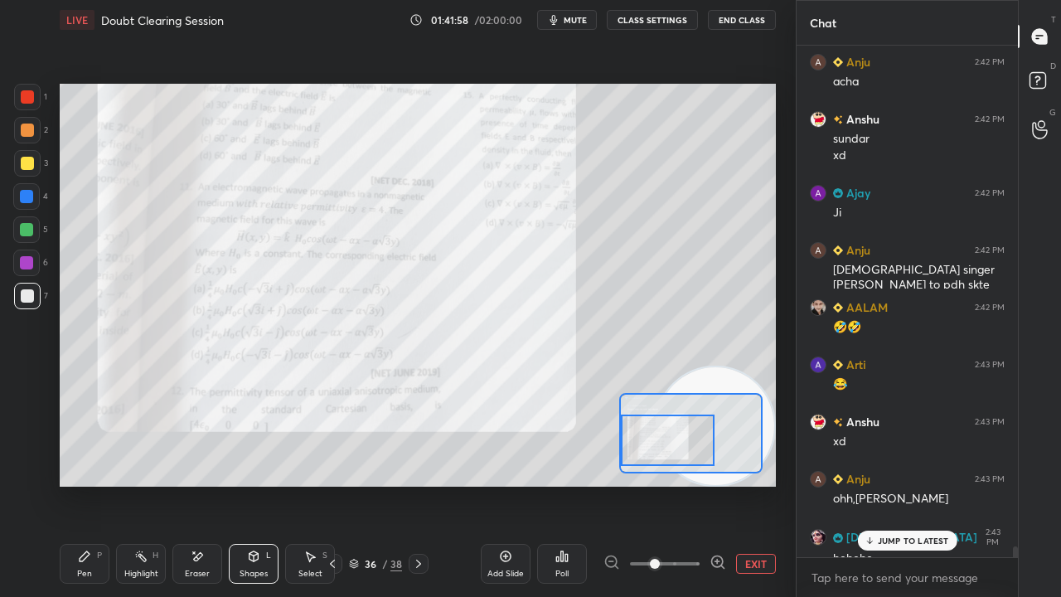
click at [716, 484] on icon at bounding box center [718, 562] width 17 height 17
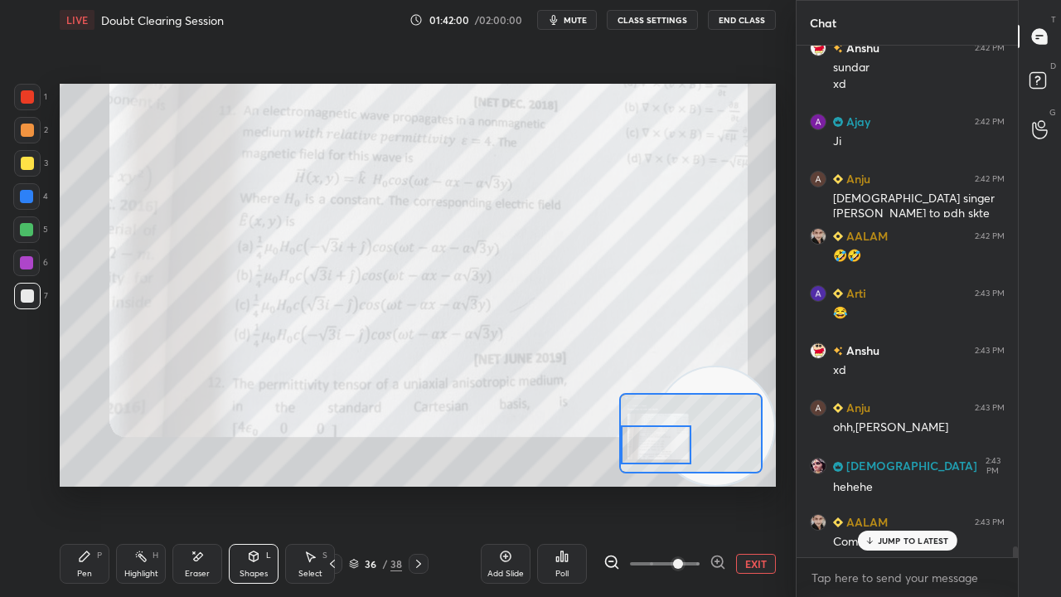
drag, startPoint x: 665, startPoint y: 423, endPoint x: 647, endPoint y: 426, distance: 18.5
click at [647, 426] on div at bounding box center [656, 444] width 70 height 39
click at [903, 484] on div "JUMP TO LATEST" at bounding box center [906, 541] width 99 height 20
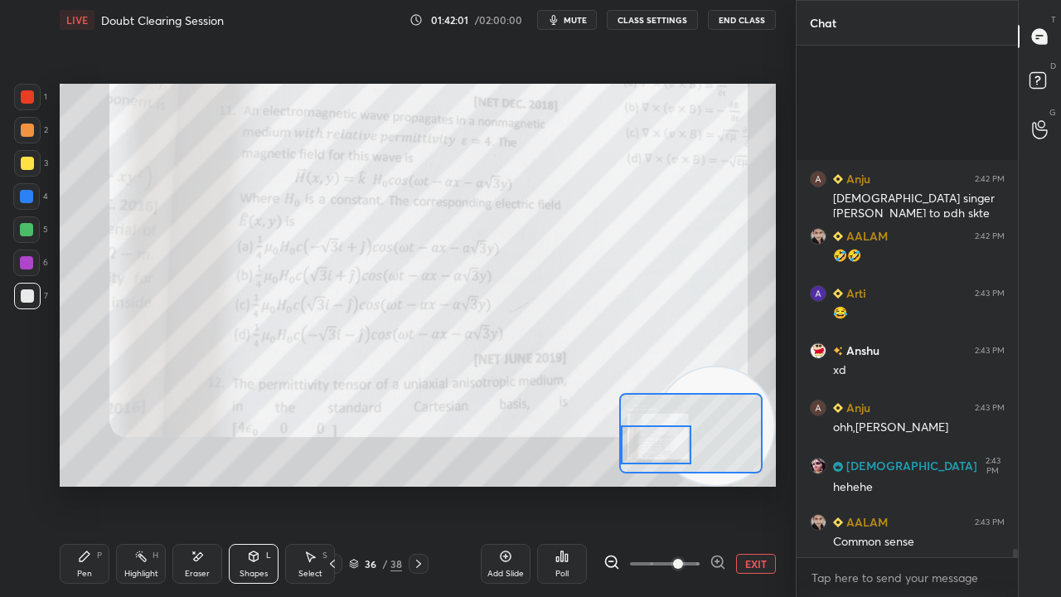
scroll to position [30225, 0]
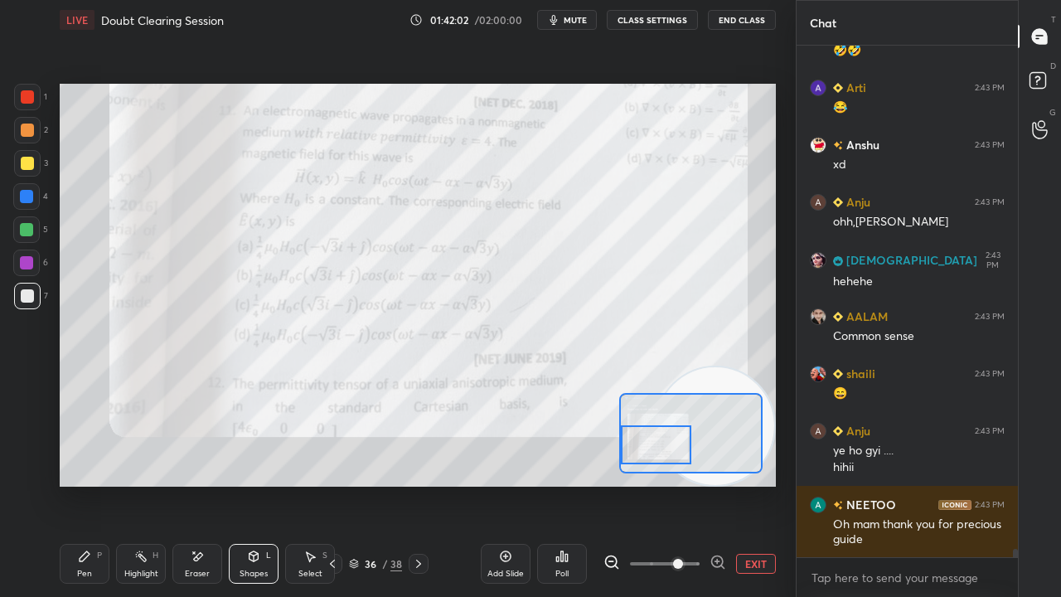
click at [879, 484] on div "x" at bounding box center [907, 577] width 221 height 39
click at [559, 12] on button "mute" at bounding box center [567, 20] width 60 height 20
click at [569, 18] on span "unmute" at bounding box center [574, 20] width 36 height 12
click at [573, 19] on span "mute" at bounding box center [575, 20] width 23 height 12
drag, startPoint x: 574, startPoint y: 17, endPoint x: 575, endPoint y: 9, distance: 8.5
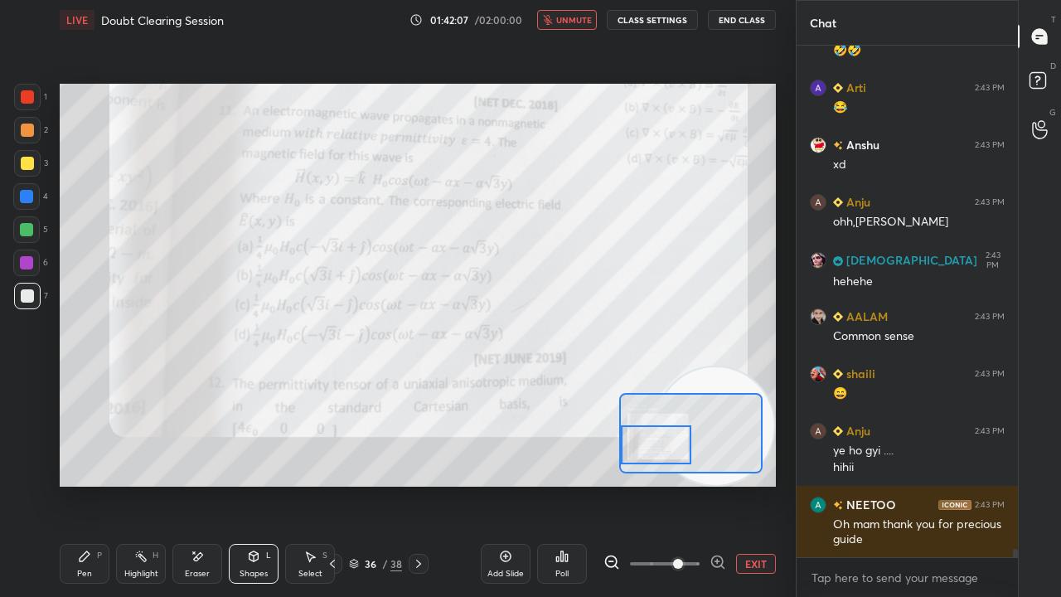
click at [574, 19] on span "unmute" at bounding box center [574, 20] width 36 height 12
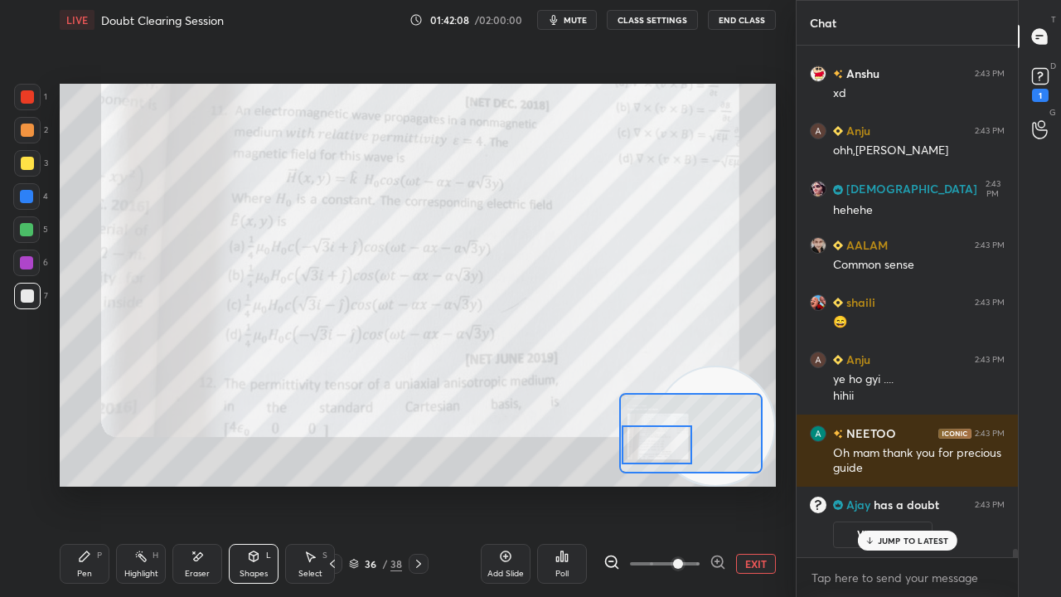
click at [664, 443] on div at bounding box center [657, 444] width 70 height 39
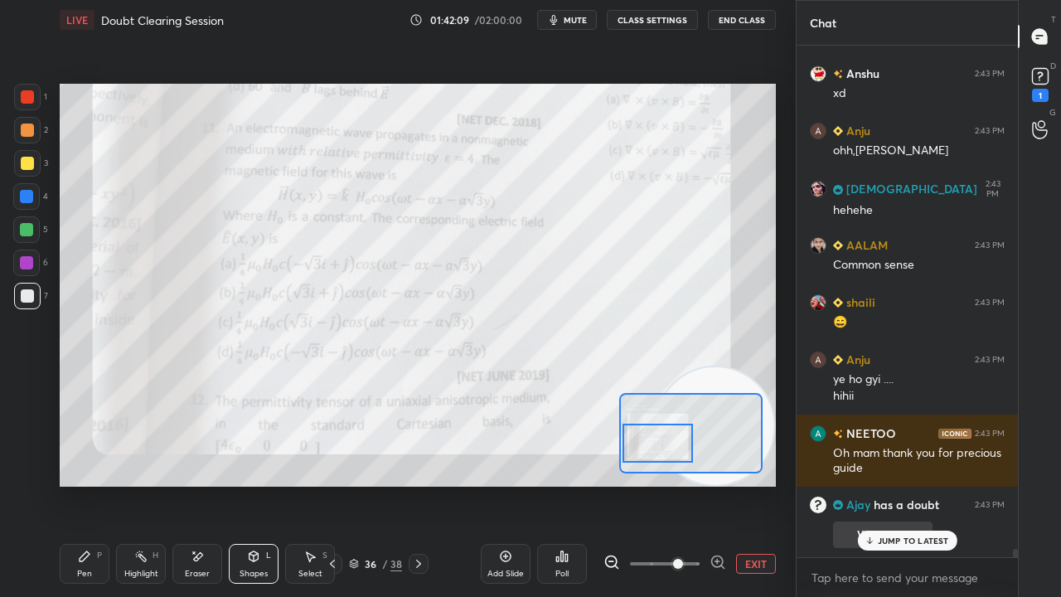
click at [899, 484] on p "JUMP TO LATEST" at bounding box center [913, 541] width 71 height 10
click at [587, 13] on button "mute" at bounding box center [567, 20] width 60 height 20
click at [579, 17] on span "mute" at bounding box center [575, 20] width 23 height 12
drag, startPoint x: 26, startPoint y: 101, endPoint x: 36, endPoint y: 95, distance: 12.7
click at [26, 102] on div at bounding box center [27, 96] width 13 height 13
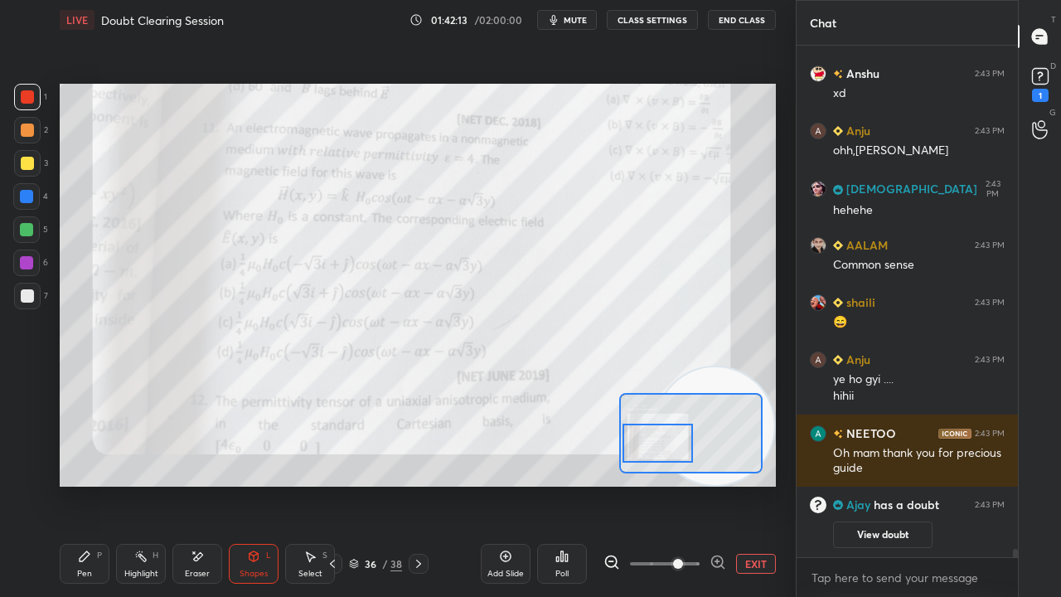
click at [91, 484] on div "Pen P" at bounding box center [85, 564] width 50 height 40
click at [585, 22] on span "mute" at bounding box center [575, 20] width 23 height 12
click at [585, 22] on span "unmute" at bounding box center [574, 20] width 36 height 12
click at [587, 15] on span "mute" at bounding box center [575, 20] width 23 height 12
click at [586, 17] on span "unmute" at bounding box center [574, 20] width 36 height 12
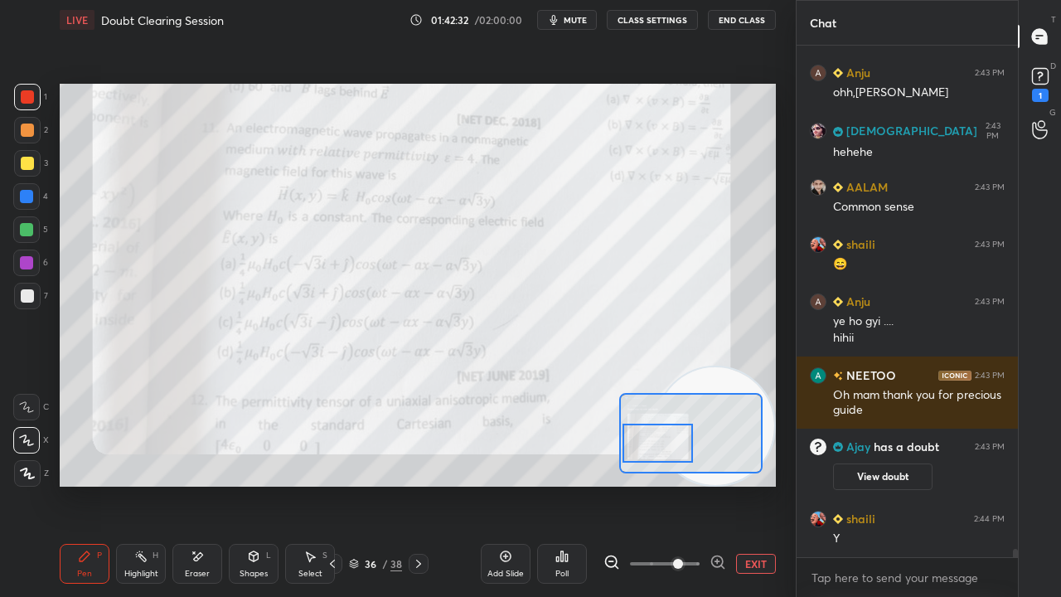
scroll to position [29949, 0]
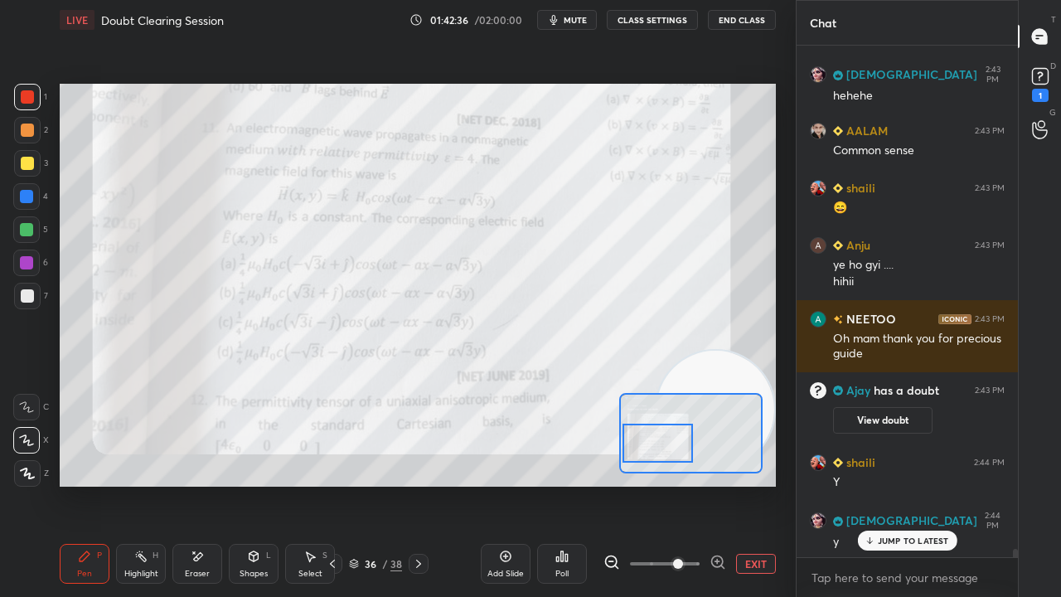
drag, startPoint x: 730, startPoint y: 384, endPoint x: 754, endPoint y: 292, distance: 95.1
click at [754, 351] on video at bounding box center [716, 410] width 118 height 118
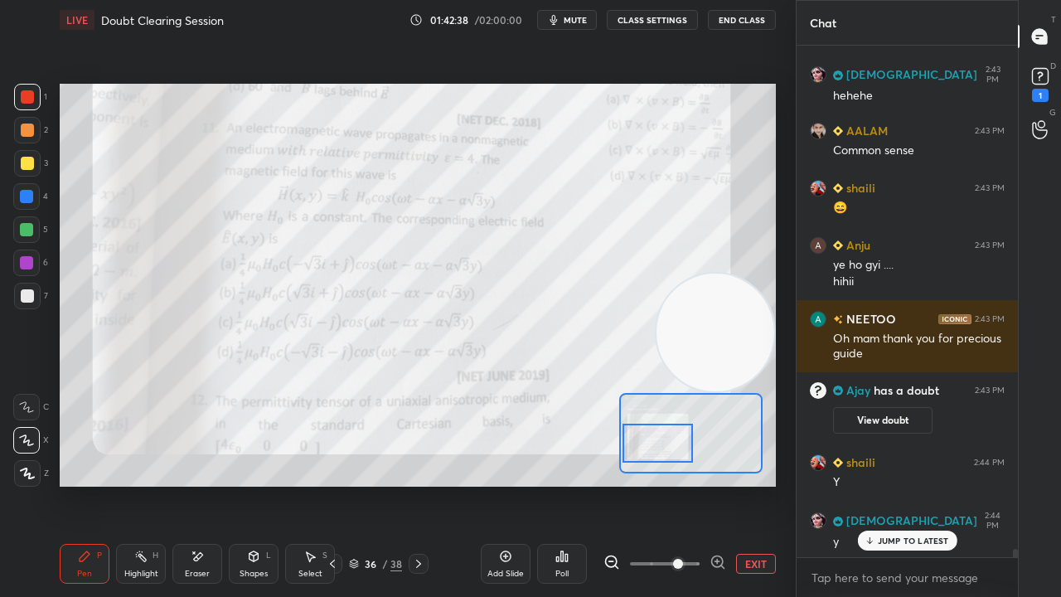
click at [584, 22] on span "mute" at bounding box center [575, 20] width 23 height 12
drag, startPoint x: 584, startPoint y: 18, endPoint x: 592, endPoint y: 9, distance: 12.3
click at [584, 18] on span "unmute" at bounding box center [574, 20] width 36 height 12
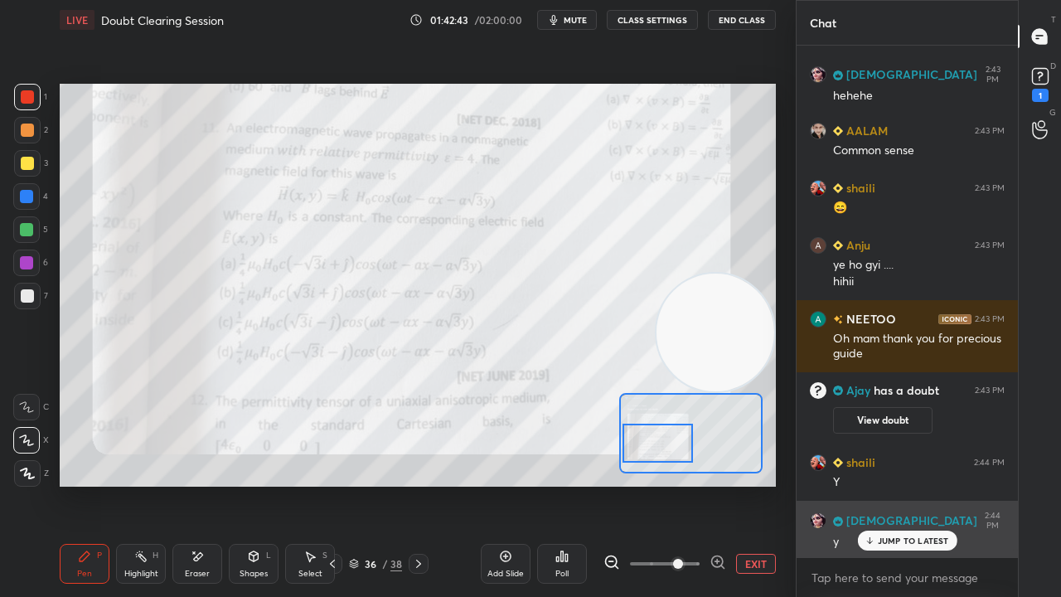
click at [922, 484] on p "JUMP TO LATEST" at bounding box center [913, 541] width 71 height 10
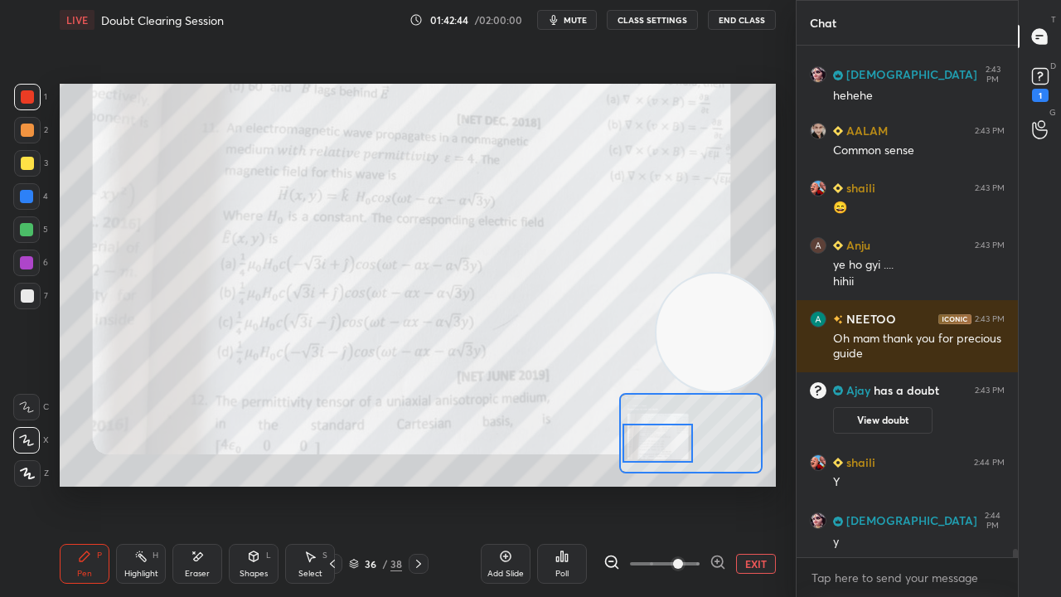
click at [587, 22] on span "mute" at bounding box center [575, 20] width 23 height 12
click at [596, 19] on button "unmute" at bounding box center [567, 20] width 60 height 20
click at [584, 22] on span "mute" at bounding box center [575, 20] width 23 height 12
click at [582, 21] on span "unmute" at bounding box center [574, 20] width 36 height 12
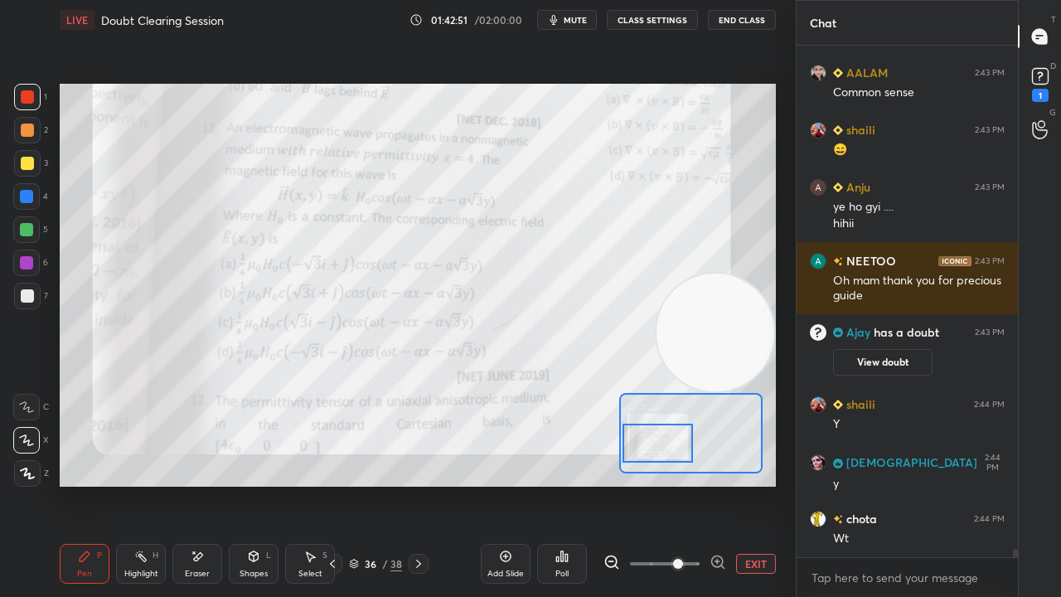
click at [587, 23] on span "mute" at bounding box center [575, 20] width 23 height 12
click at [582, 25] on span "unmute" at bounding box center [574, 20] width 36 height 12
click at [585, 22] on span "mute" at bounding box center [575, 20] width 23 height 12
click at [585, 21] on span "unmute" at bounding box center [574, 20] width 36 height 12
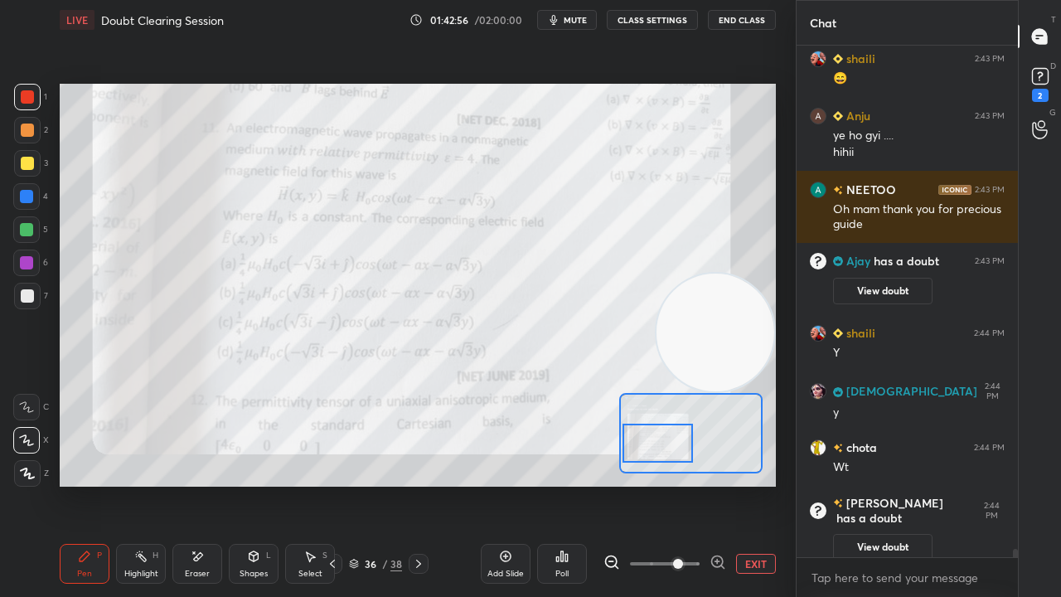
click at [333, 484] on icon at bounding box center [332, 563] width 13 height 13
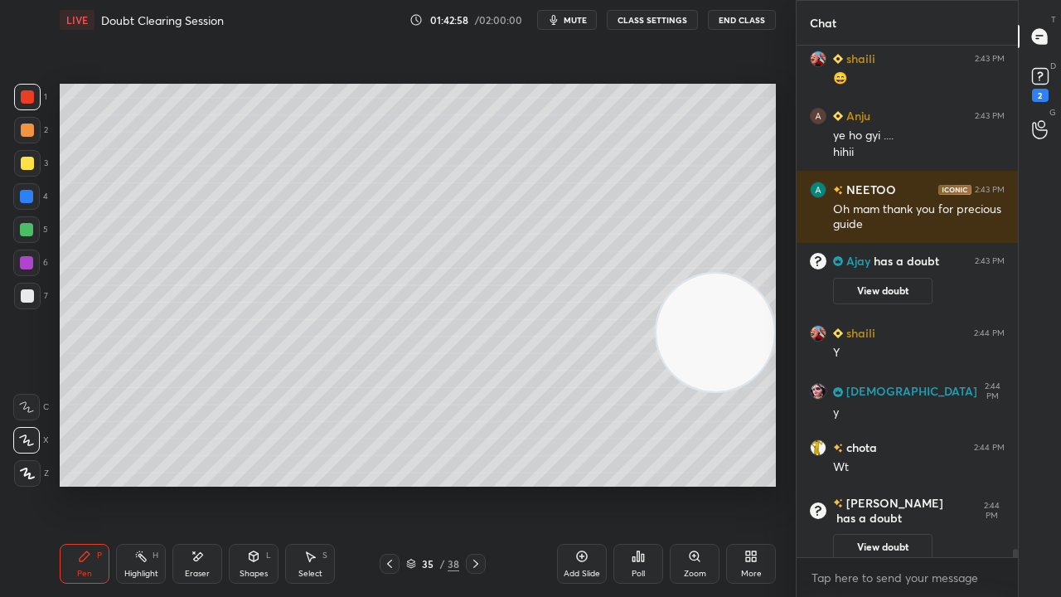
click at [469, 484] on icon at bounding box center [475, 563] width 13 height 13
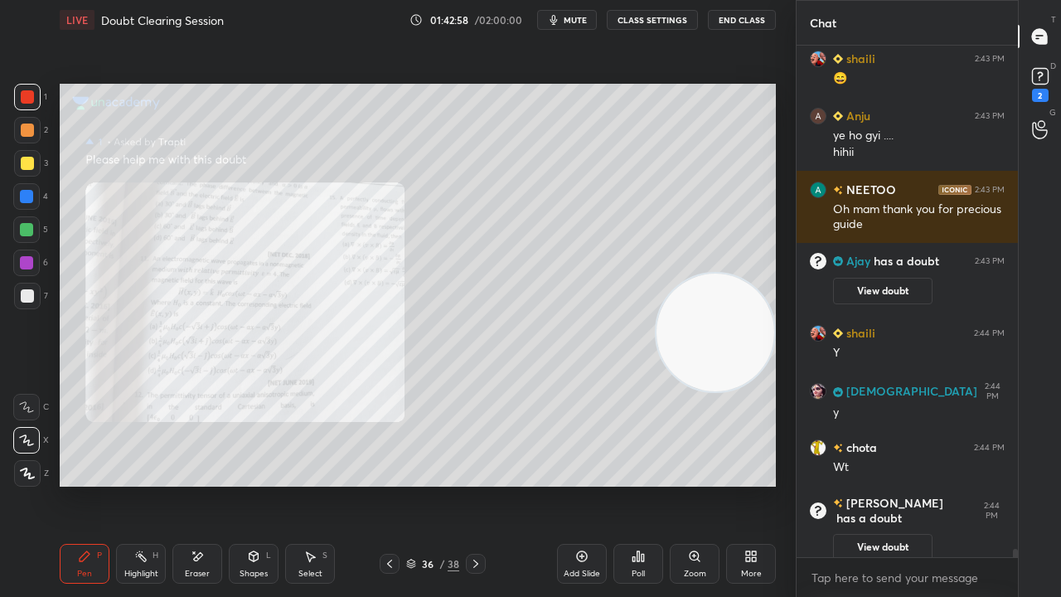
drag, startPoint x: 711, startPoint y: 333, endPoint x: 642, endPoint y: 546, distance: 223.9
click at [689, 484] on div "Setting up your live class Poll for secs No correct answer Start poll" at bounding box center [418, 285] width 730 height 491
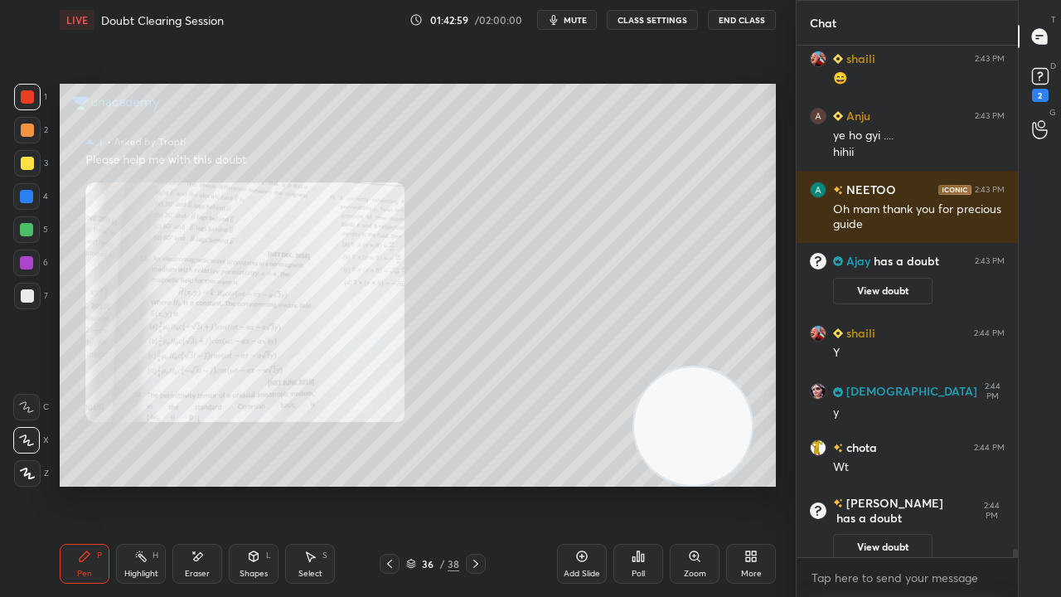
click at [696, 484] on div "Zoom" at bounding box center [695, 564] width 50 height 40
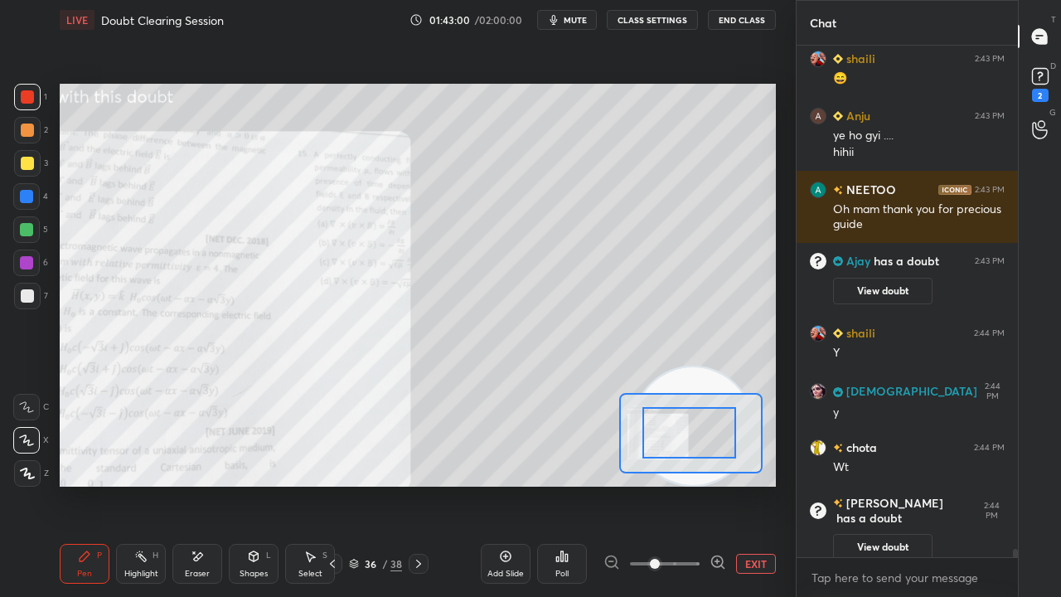
click at [642, 449] on div at bounding box center [689, 432] width 94 height 51
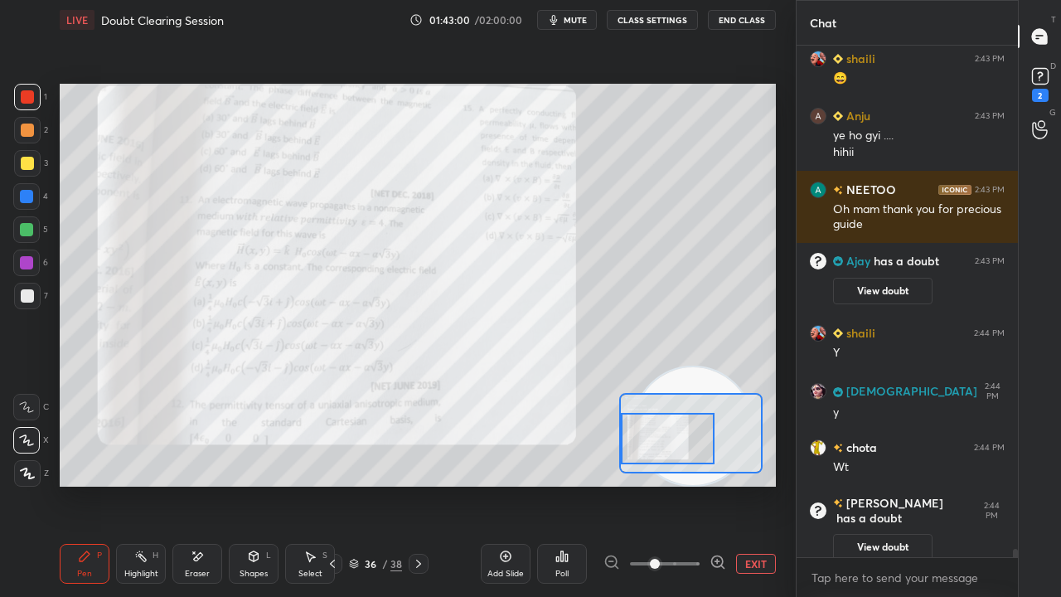
click at [713, 484] on icon at bounding box center [718, 562] width 17 height 17
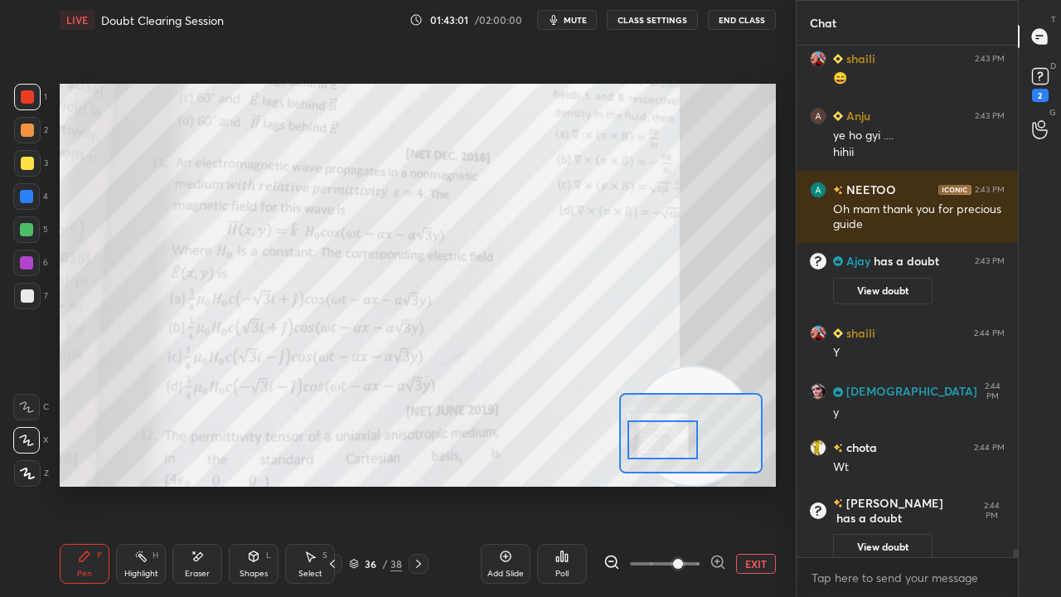
click at [663, 449] on div at bounding box center [663, 439] width 70 height 39
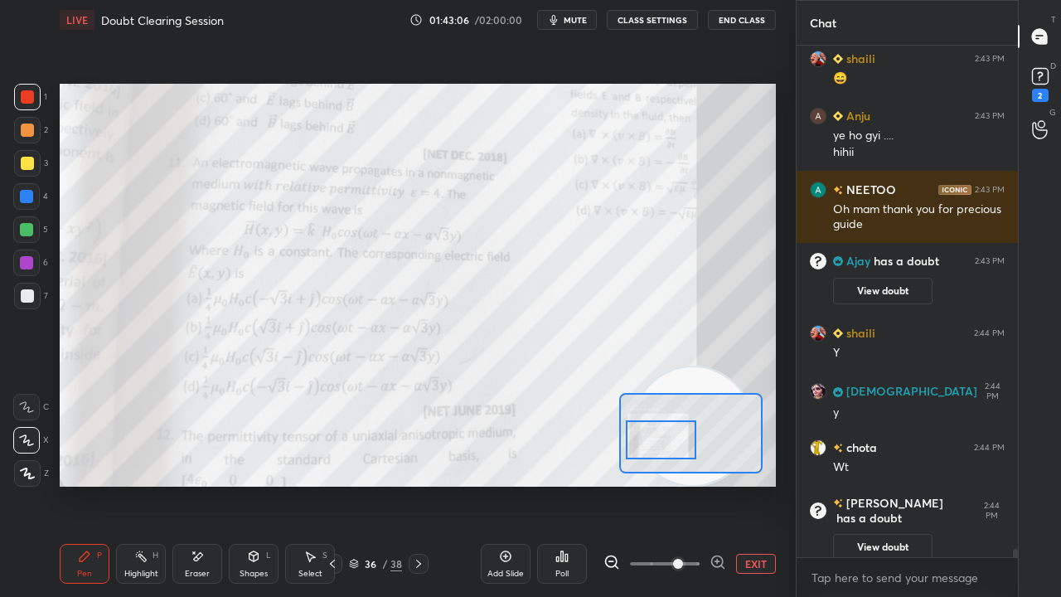
click at [584, 20] on span "mute" at bounding box center [575, 20] width 23 height 12
click at [575, 22] on span "unmute" at bounding box center [574, 20] width 36 height 12
click at [1046, 90] on div "2" at bounding box center [1040, 95] width 17 height 13
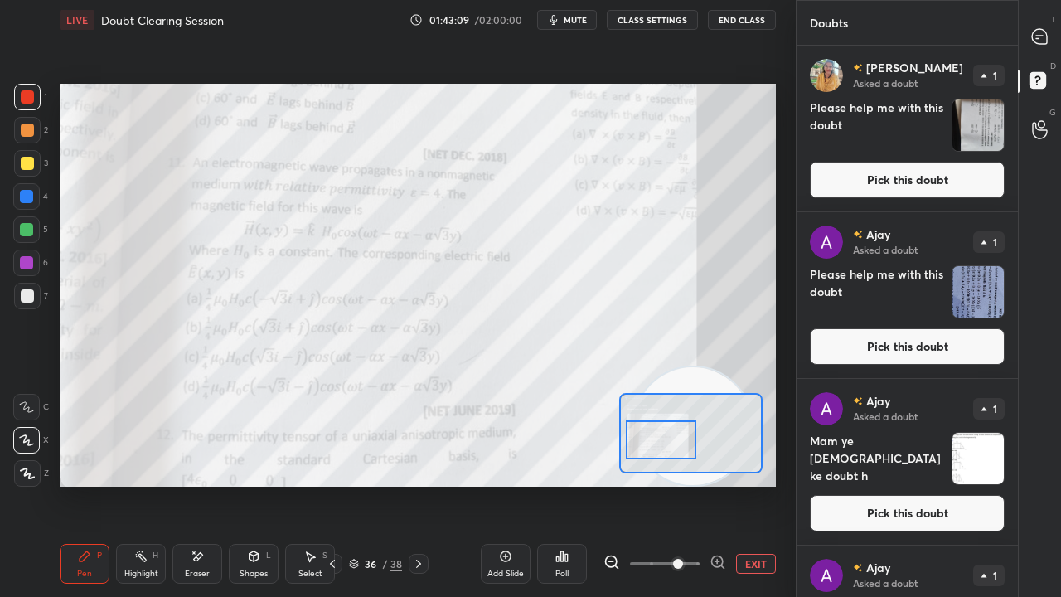
click at [931, 194] on button "Pick this doubt" at bounding box center [907, 180] width 195 height 36
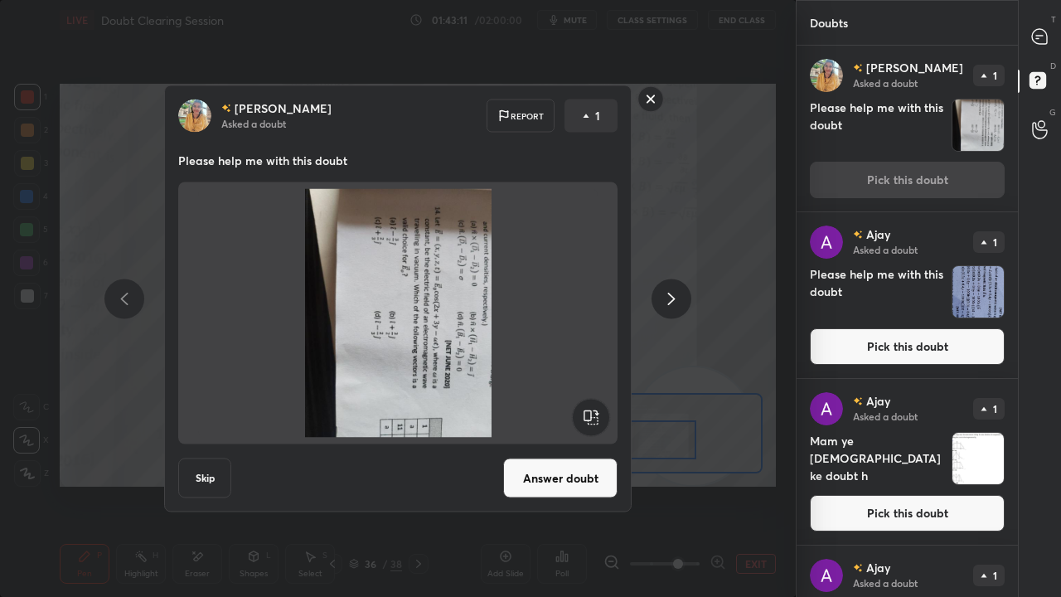
click at [676, 298] on icon at bounding box center [672, 299] width 20 height 20
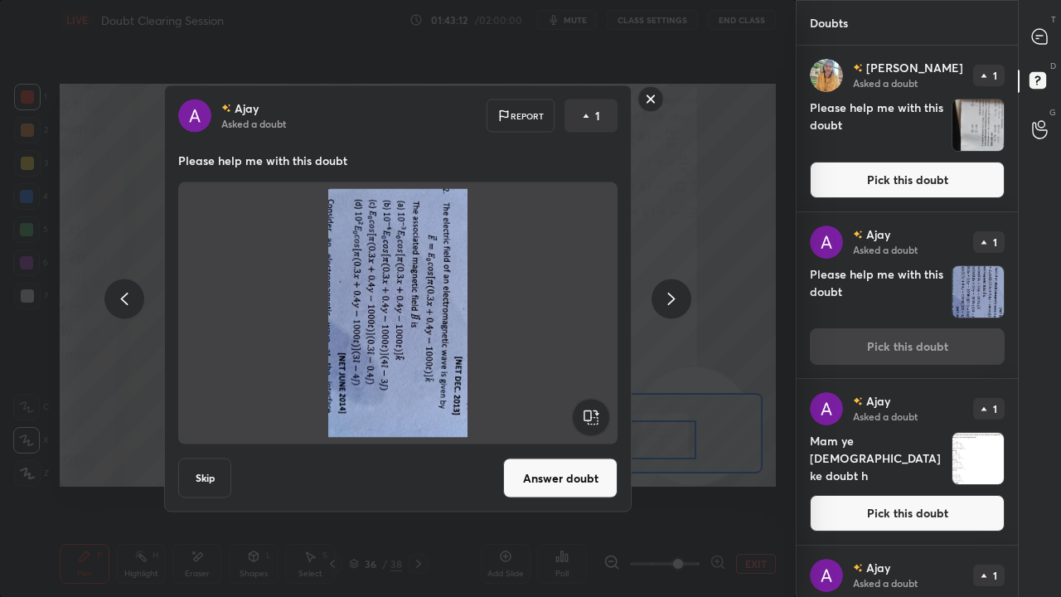
click at [672, 305] on icon at bounding box center [672, 299] width 20 height 20
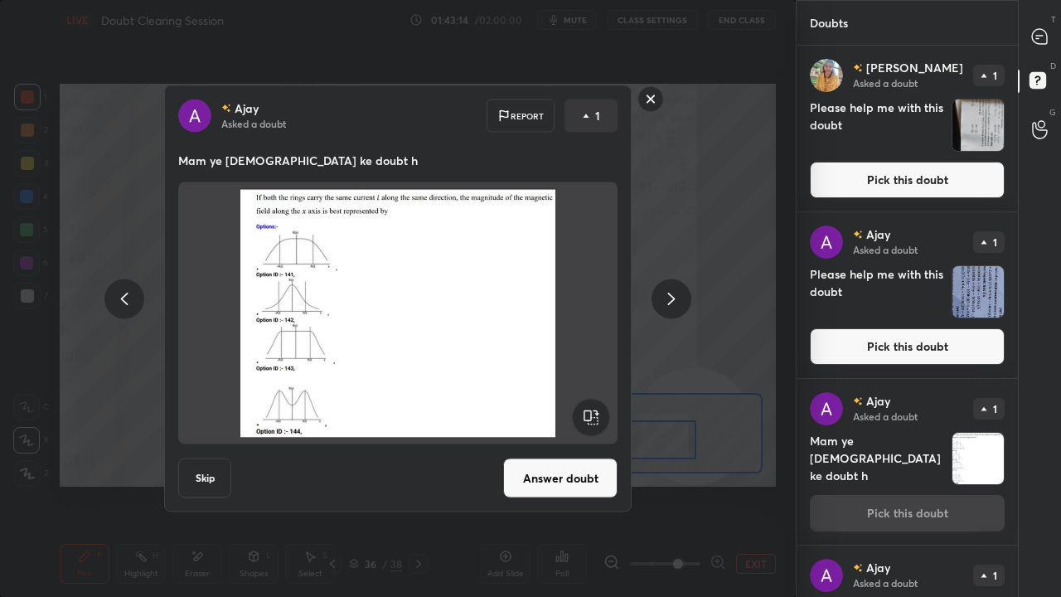
click at [125, 303] on icon at bounding box center [124, 299] width 7 height 12
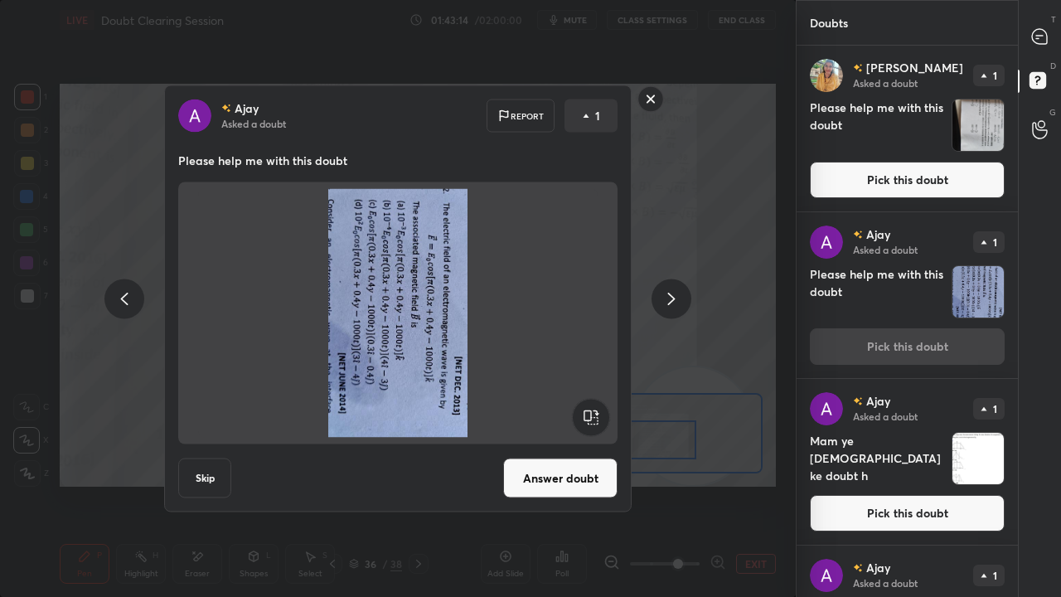
click at [131, 297] on icon at bounding box center [124, 299] width 20 height 20
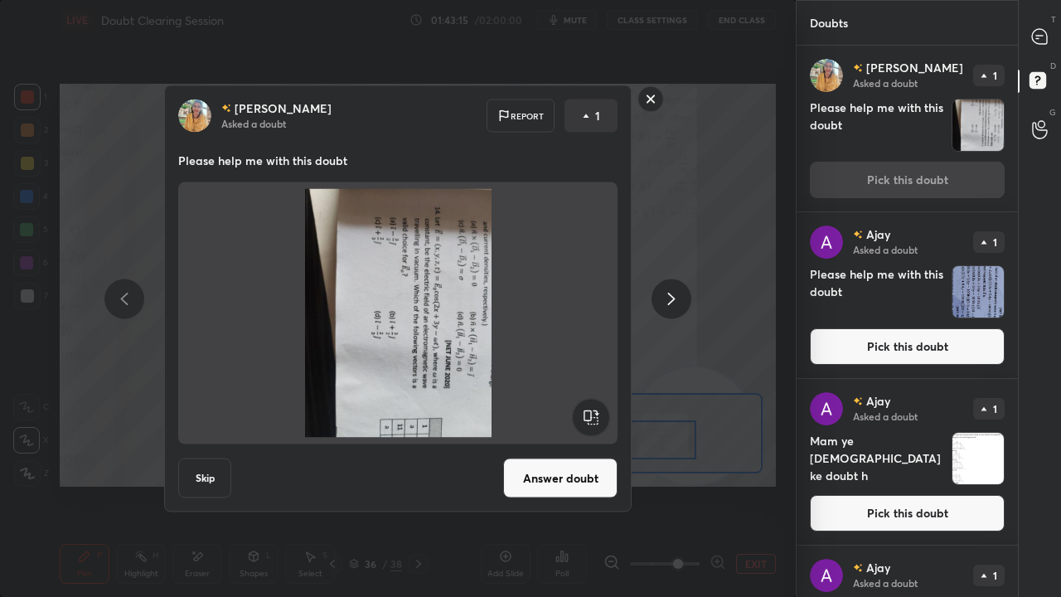
click at [134, 295] on div at bounding box center [124, 299] width 40 height 40
click at [652, 90] on rect at bounding box center [651, 99] width 26 height 26
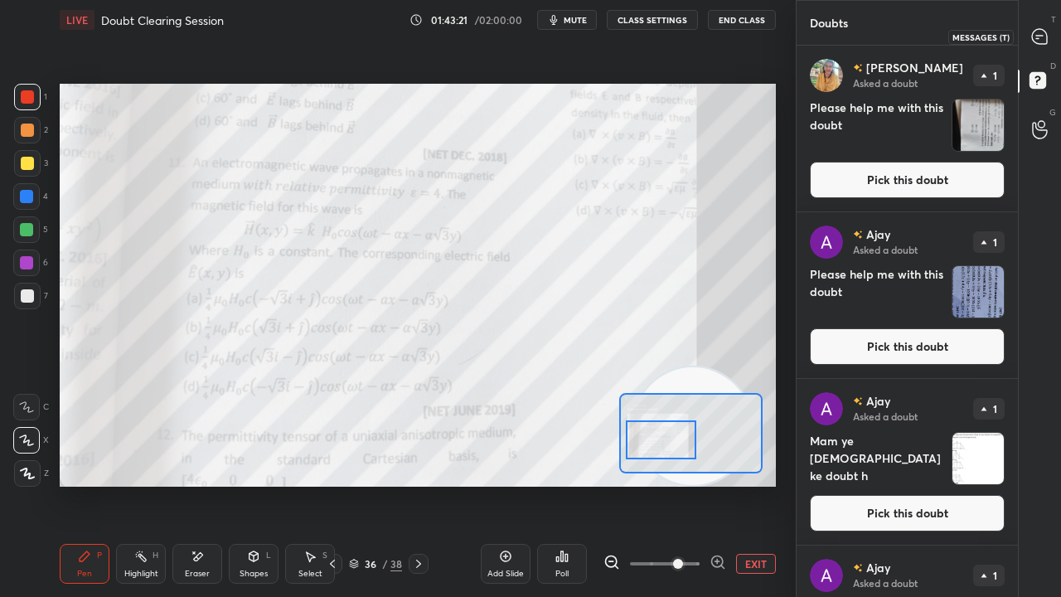
click at [1050, 41] on div at bounding box center [1040, 37] width 33 height 30
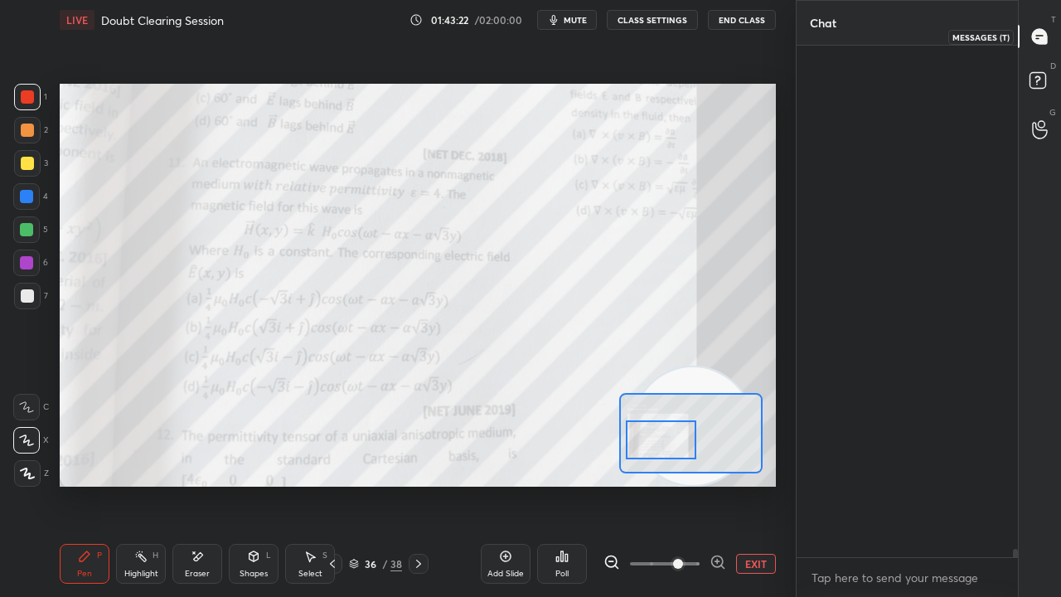
scroll to position [507, 216]
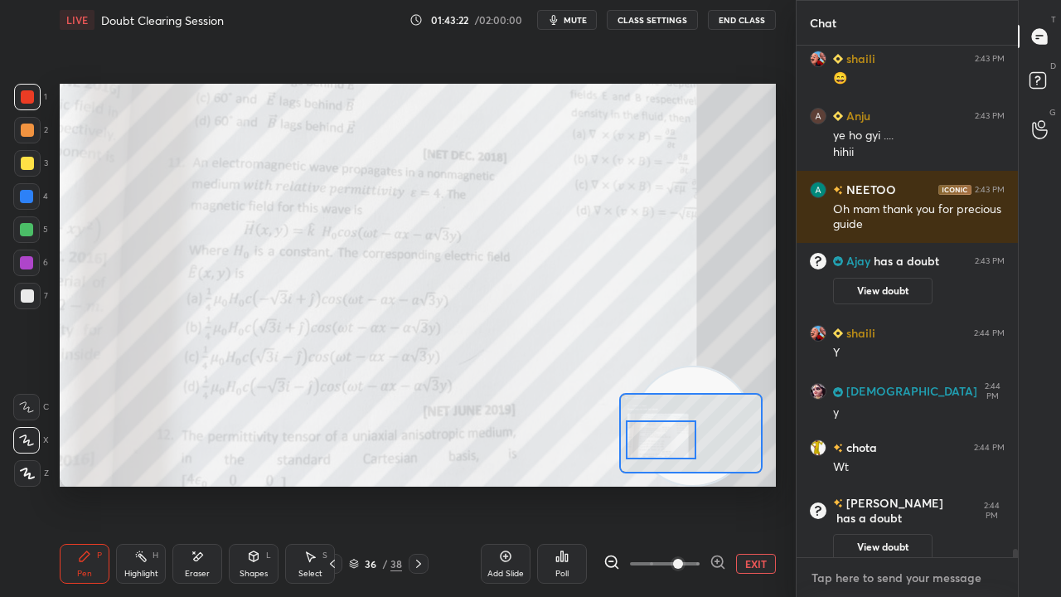
click at [943, 484] on textarea at bounding box center [907, 578] width 195 height 27
click at [579, 16] on span "mute" at bounding box center [575, 20] width 23 height 12
click at [579, 18] on span "unmute" at bounding box center [574, 20] width 36 height 12
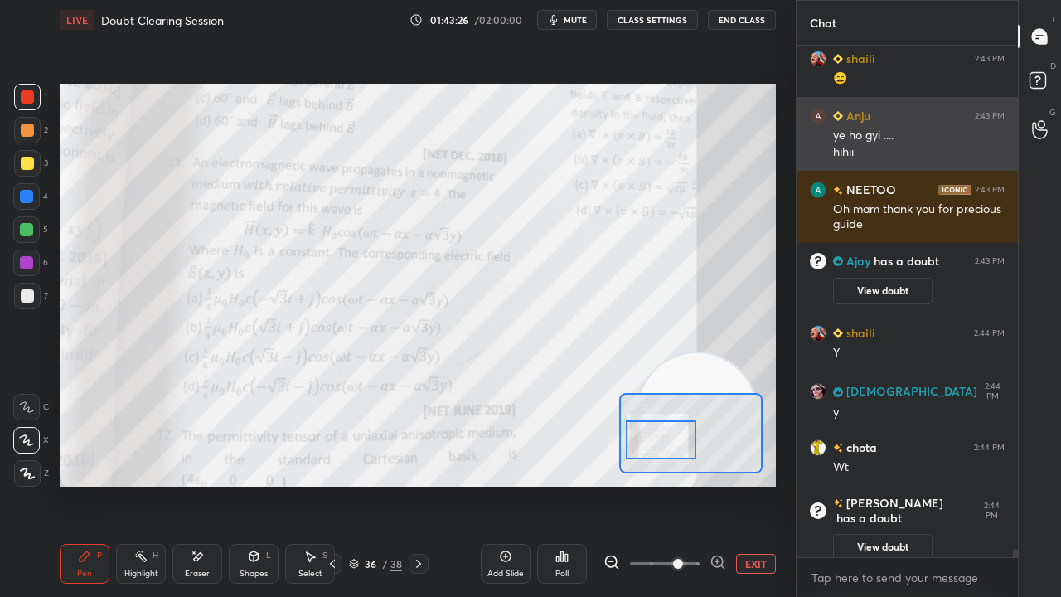
drag, startPoint x: 694, startPoint y: 381, endPoint x: 822, endPoint y: 109, distance: 300.0
click at [818, 124] on div "1 2 3 4 5 6 7 C X Z E E Erase all H H LIVE Doubt Clearing Session 01:43:26 / 02…" at bounding box center [530, 298] width 1061 height 597
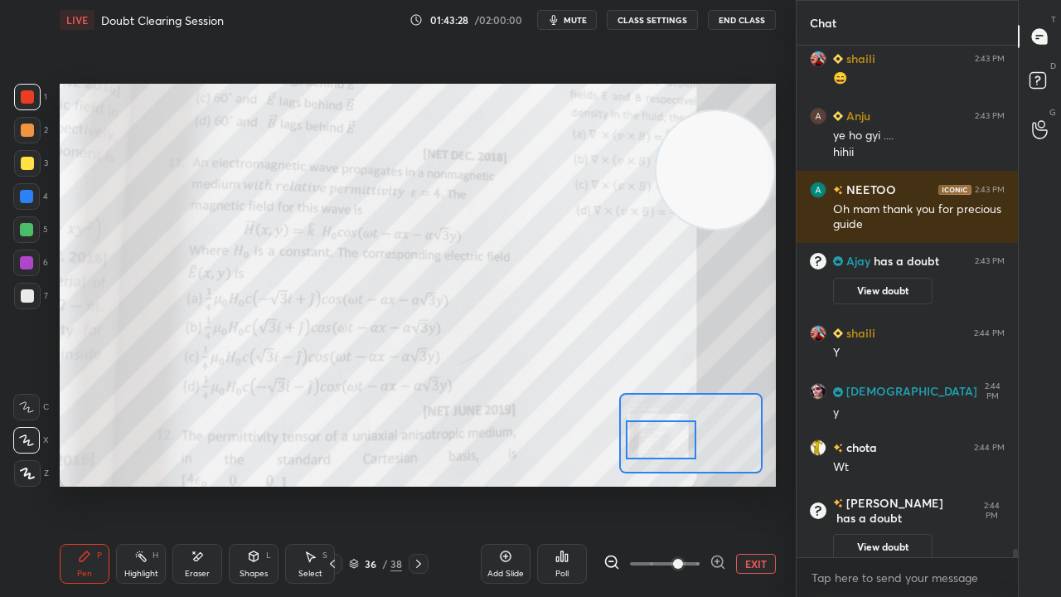
click at [578, 15] on span "mute" at bounding box center [575, 20] width 23 height 12
click at [579, 16] on span "mute" at bounding box center [575, 20] width 23 height 12
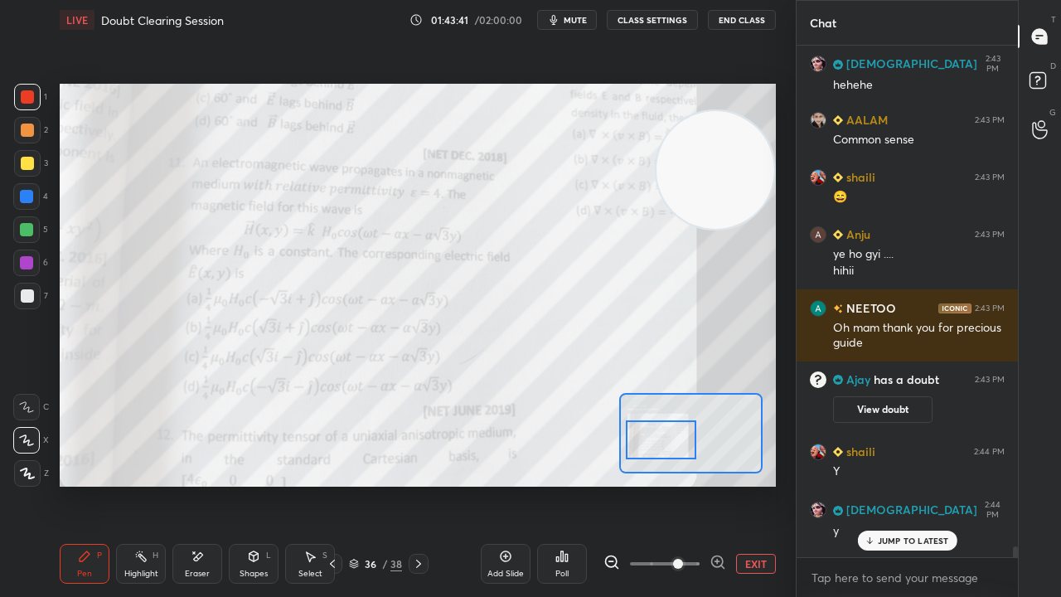
click at [584, 25] on button "mute" at bounding box center [567, 20] width 60 height 20
click at [584, 27] on button "unmute" at bounding box center [567, 20] width 60 height 20
click at [904, 484] on p "JUMP TO LATEST" at bounding box center [913, 541] width 71 height 10
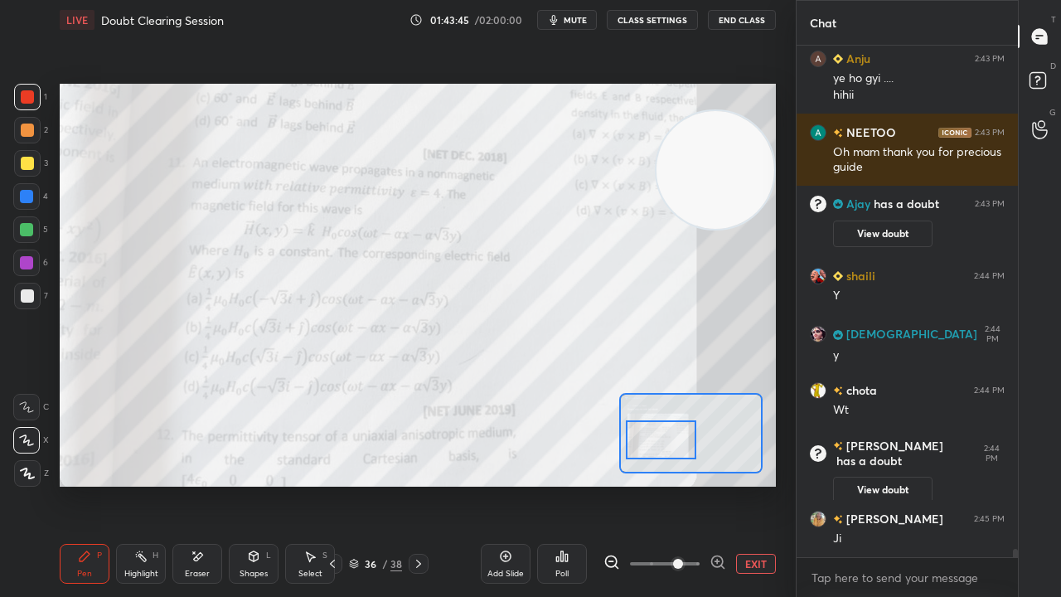
click at [554, 17] on icon "button" at bounding box center [553, 19] width 13 height 13
click at [553, 21] on icon "button" at bounding box center [548, 20] width 10 height 10
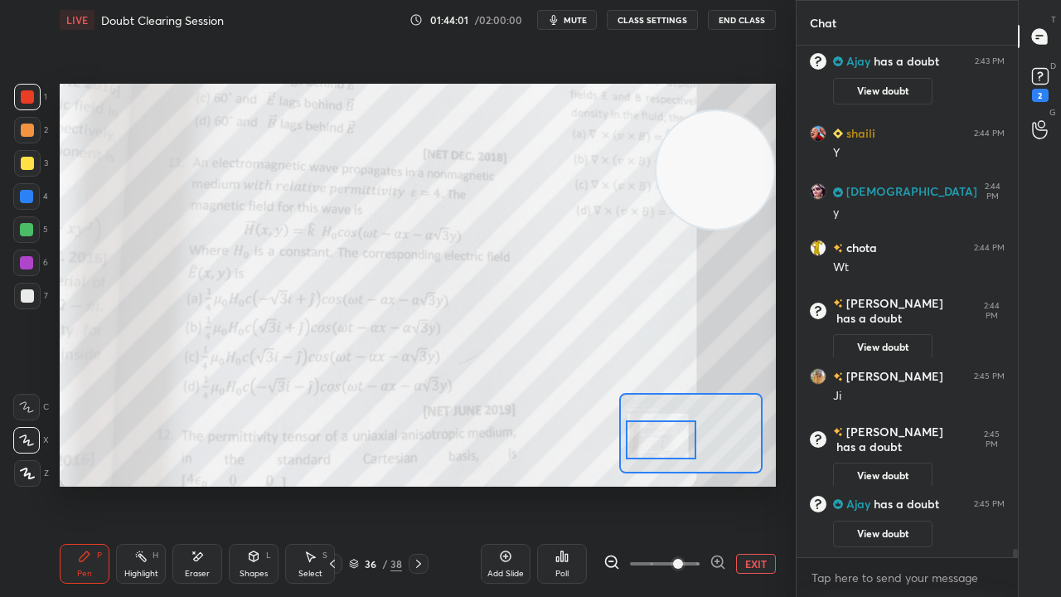
scroll to position [30183, 0]
click at [579, 24] on button "mute" at bounding box center [567, 20] width 60 height 20
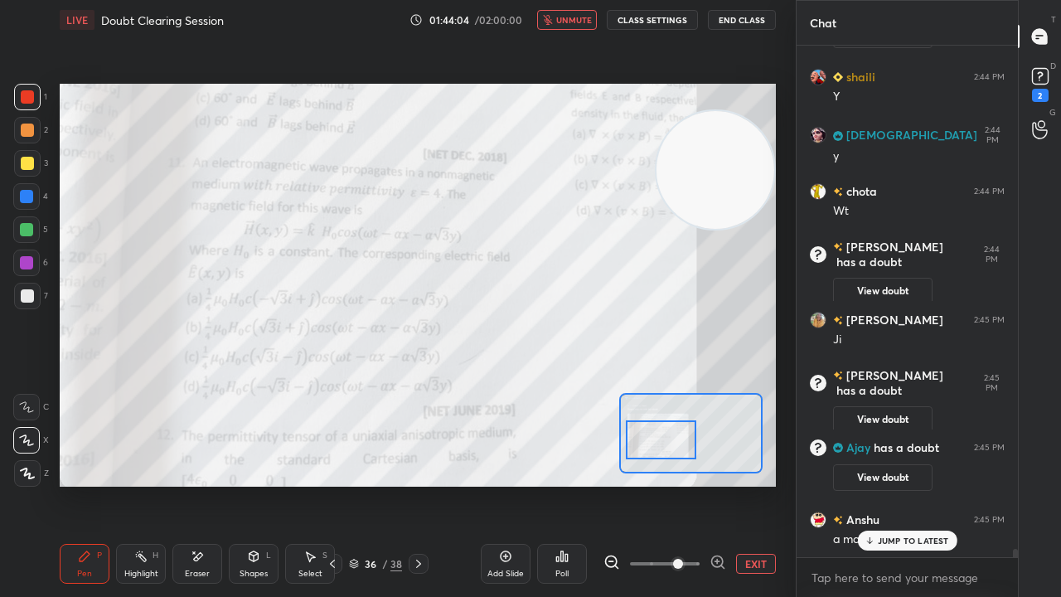
drag, startPoint x: 582, startPoint y: 23, endPoint x: 573, endPoint y: 19, distance: 10.0
click at [580, 27] on button "unmute" at bounding box center [567, 20] width 60 height 20
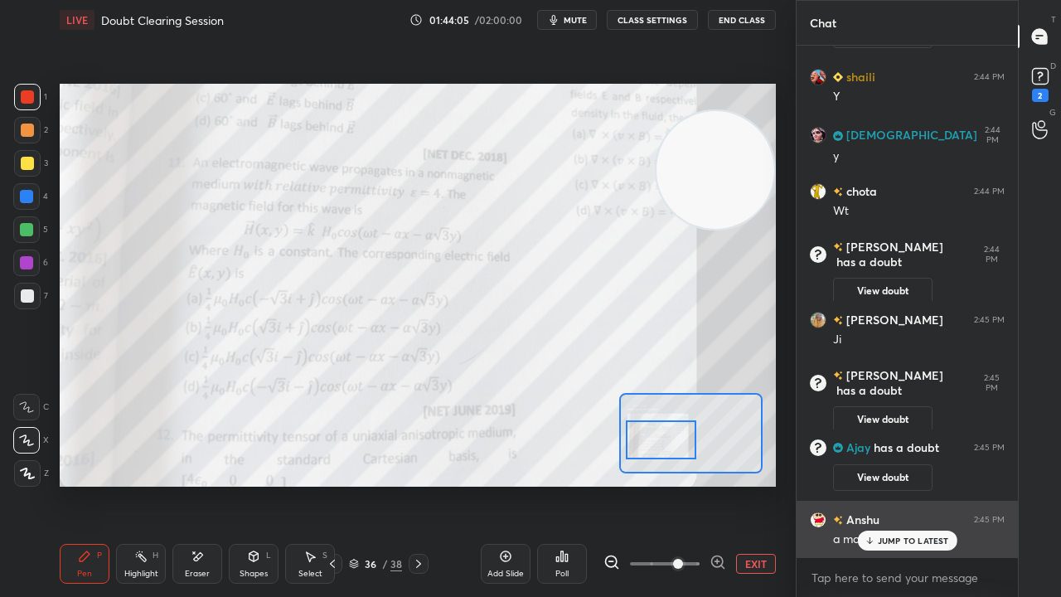
click at [895, 484] on p "JUMP TO LATEST" at bounding box center [913, 541] width 71 height 10
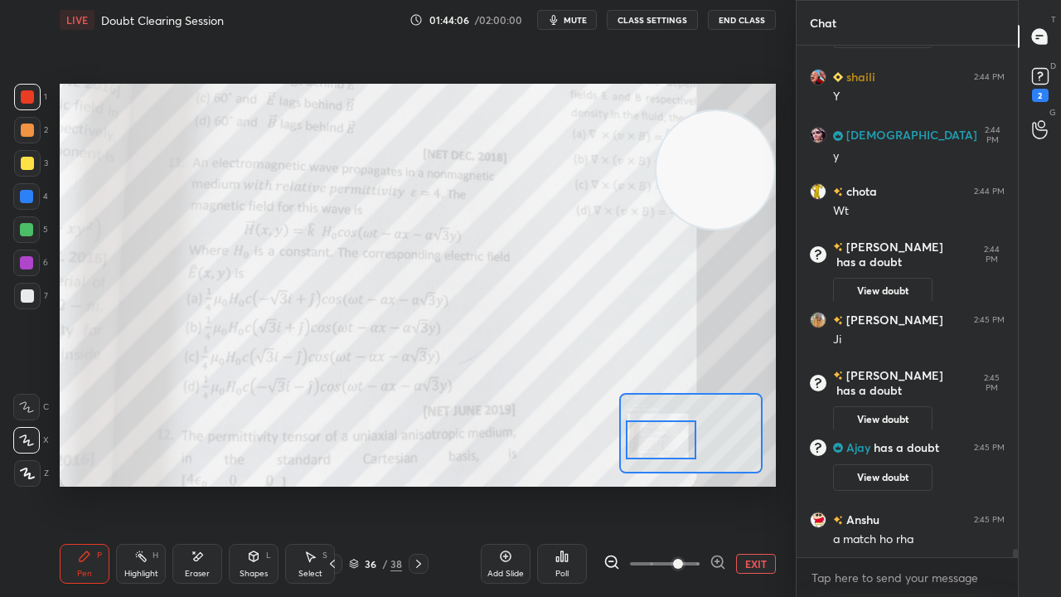
click at [575, 18] on span "mute" at bounding box center [575, 20] width 23 height 12
drag, startPoint x: 575, startPoint y: 20, endPoint x: 590, endPoint y: 11, distance: 17.5
click at [576, 17] on span "unmute" at bounding box center [574, 20] width 36 height 12
click at [1046, 85] on icon at bounding box center [1040, 76] width 25 height 25
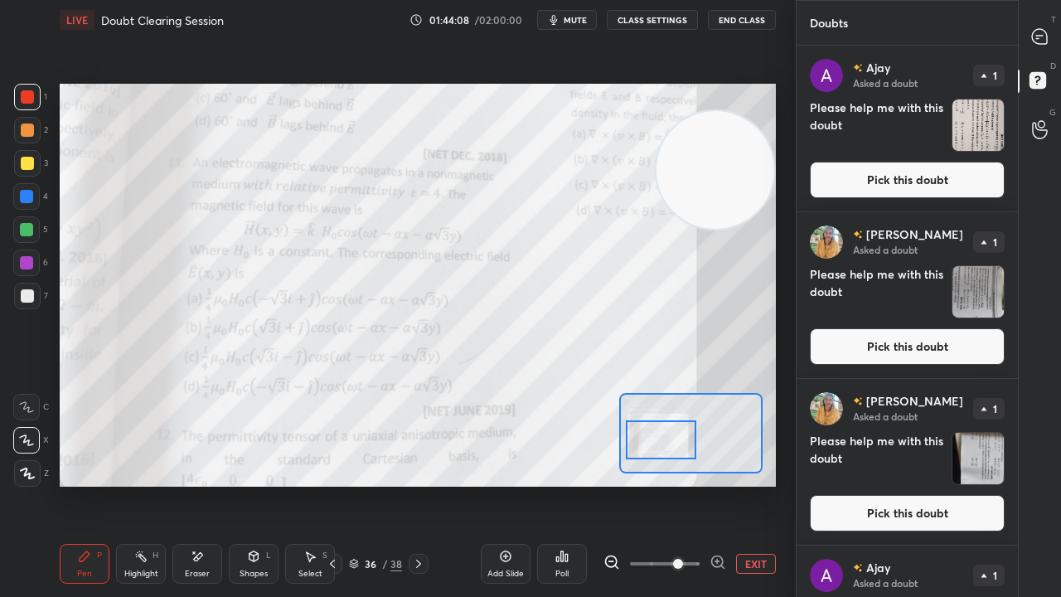
click at [977, 183] on button "Pick this doubt" at bounding box center [907, 180] width 195 height 36
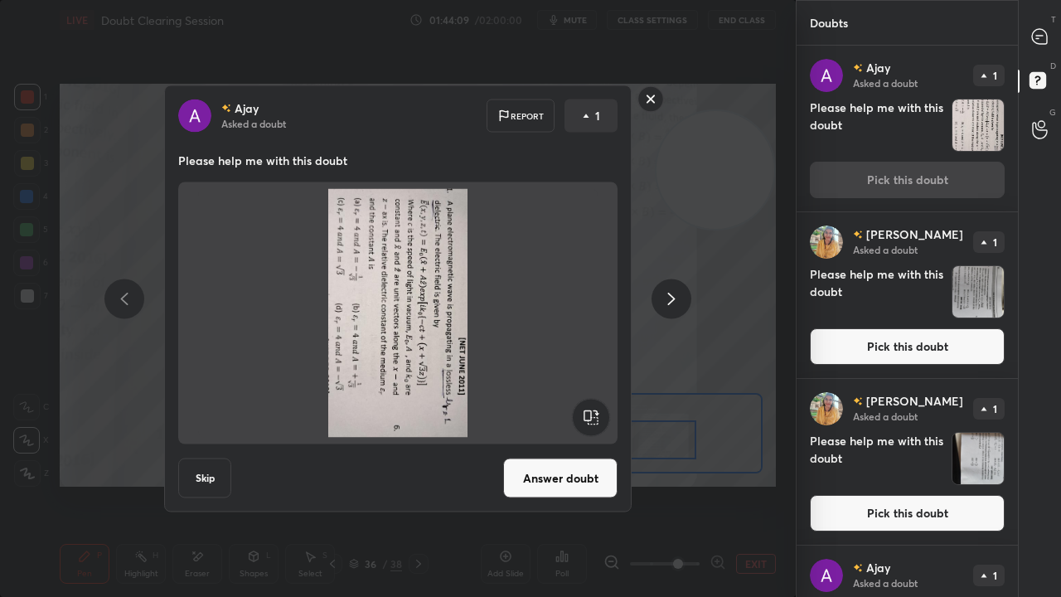
click at [652, 95] on rect at bounding box center [651, 99] width 26 height 26
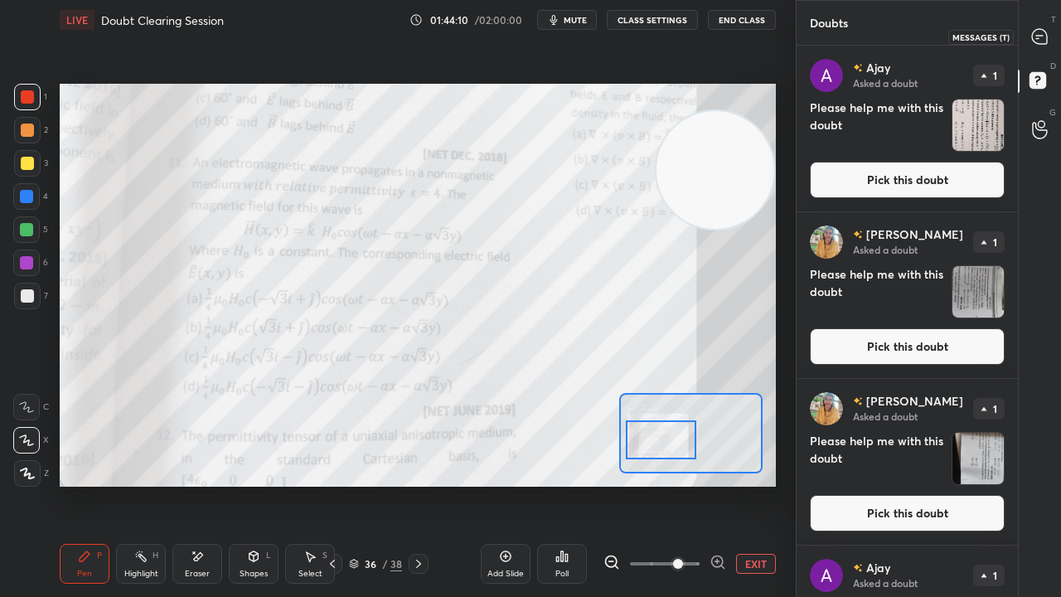
click at [1040, 27] on div at bounding box center [1040, 37] width 33 height 30
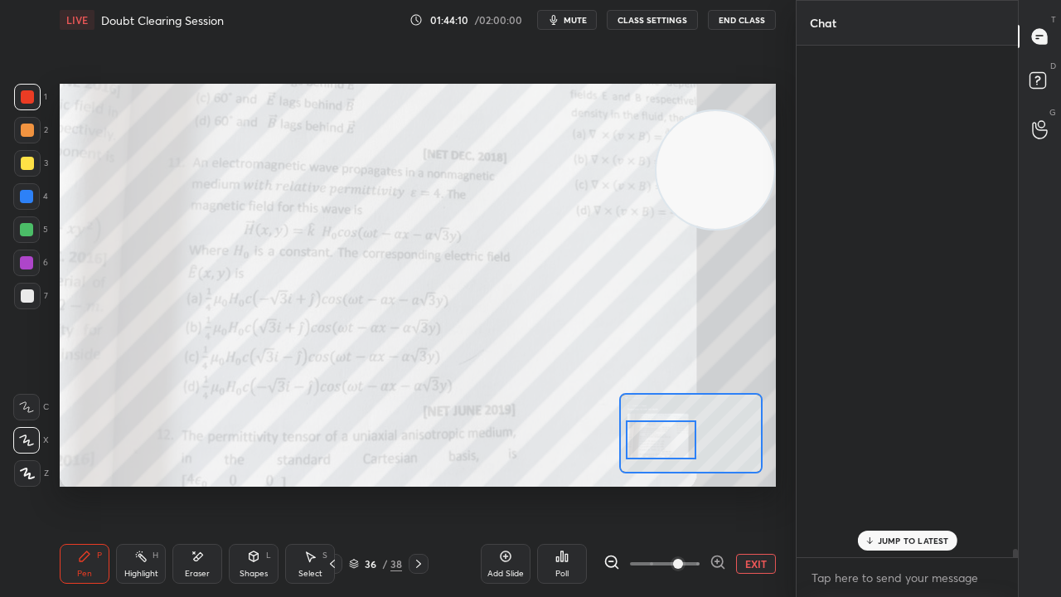
scroll to position [507, 216]
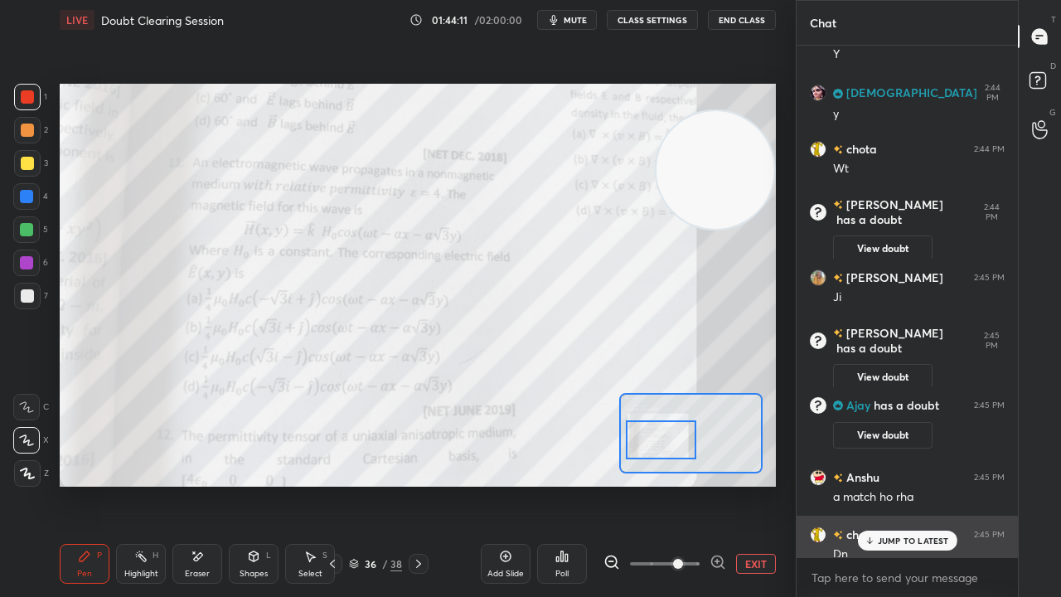
click at [917, 484] on p "JUMP TO LATEST" at bounding box center [913, 541] width 71 height 10
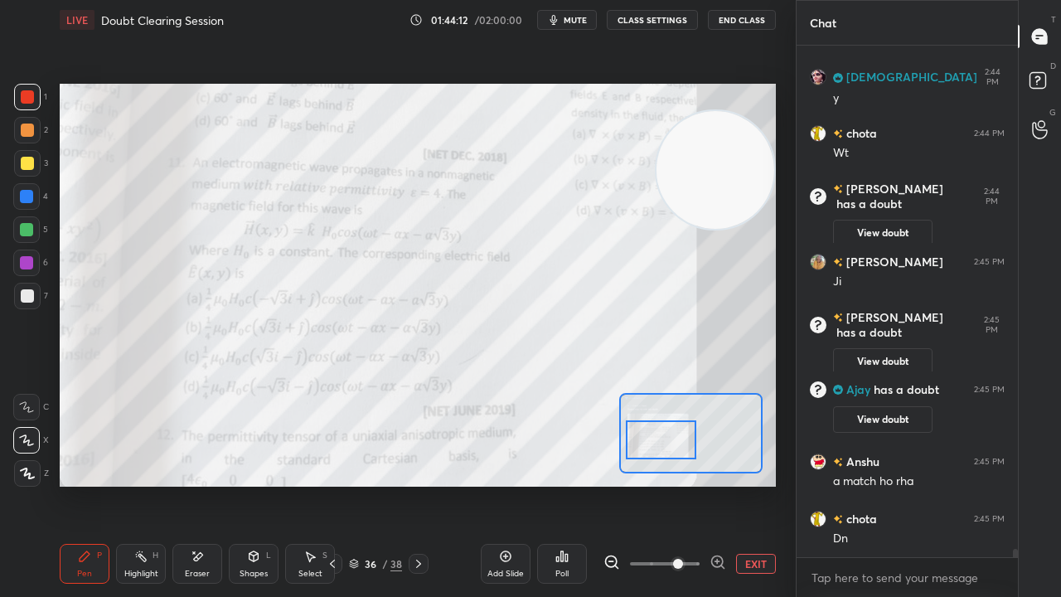
scroll to position [30720, 0]
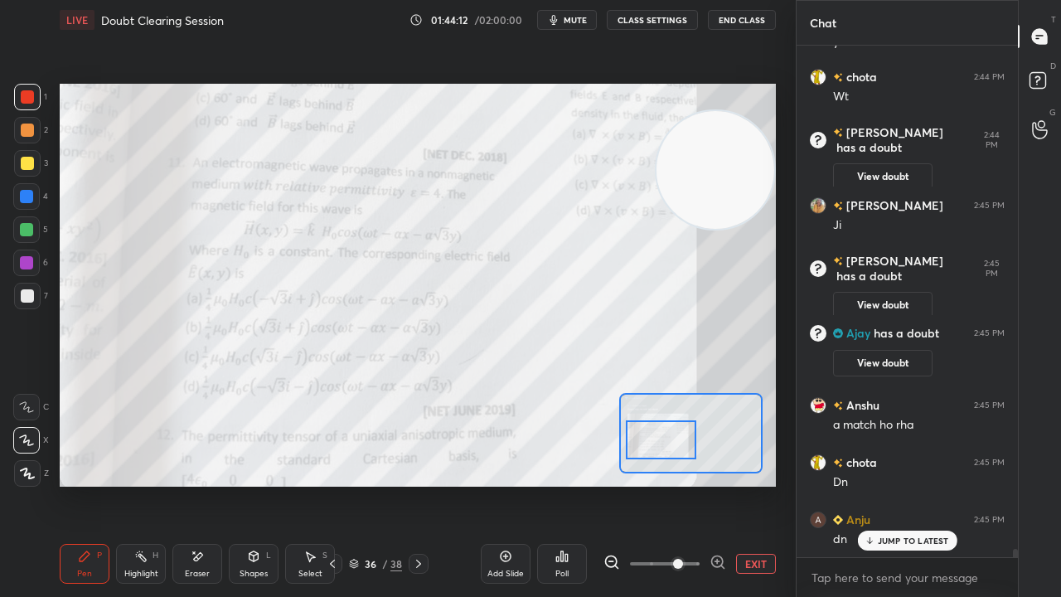
click at [584, 16] on span "mute" at bounding box center [575, 20] width 23 height 12
click at [584, 21] on span "unmute" at bounding box center [574, 20] width 36 height 12
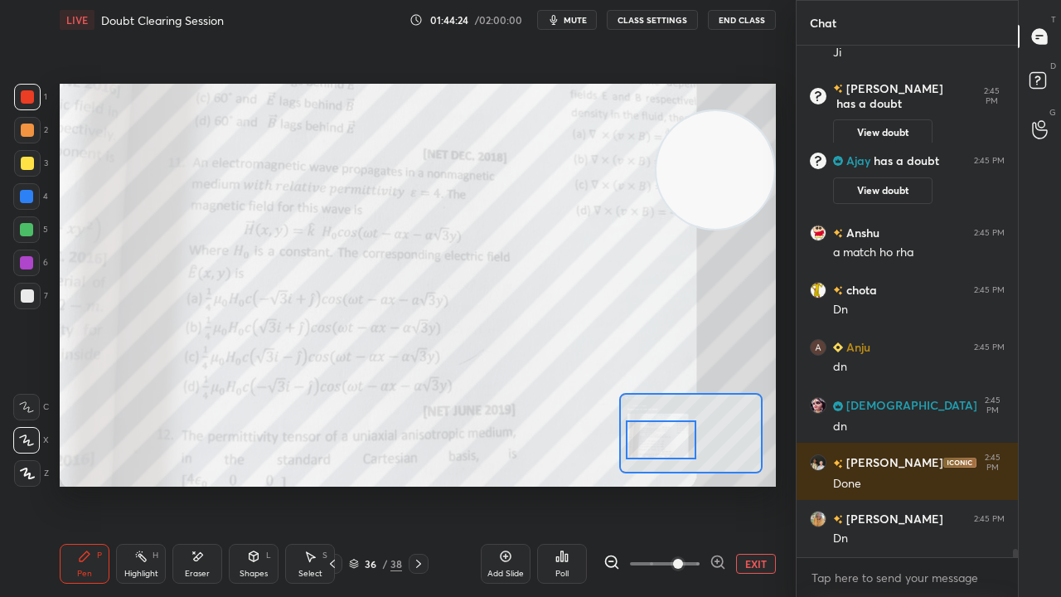
scroll to position [30949, 0]
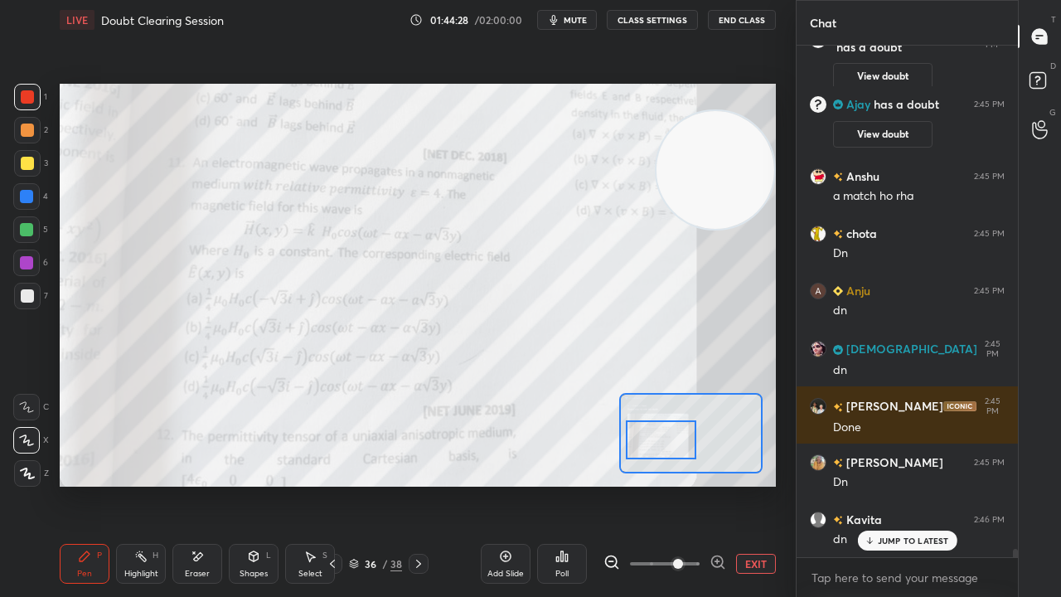
click at [27, 252] on div "1 2 3 4 5 6 7" at bounding box center [30, 200] width 35 height 232
click at [25, 270] on div at bounding box center [26, 263] width 27 height 27
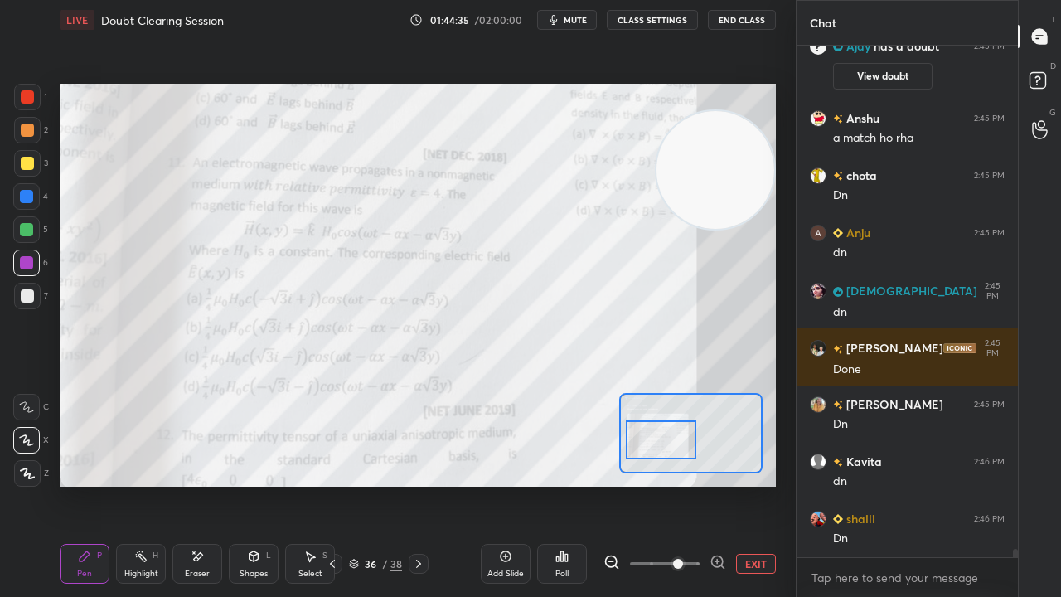
click at [667, 225] on div "Setting up your live class Poll for secs No correct answer Start poll" at bounding box center [418, 285] width 716 height 403
click at [576, 22] on span "mute" at bounding box center [575, 20] width 23 height 12
click at [582, 18] on span "unmute" at bounding box center [574, 20] width 36 height 12
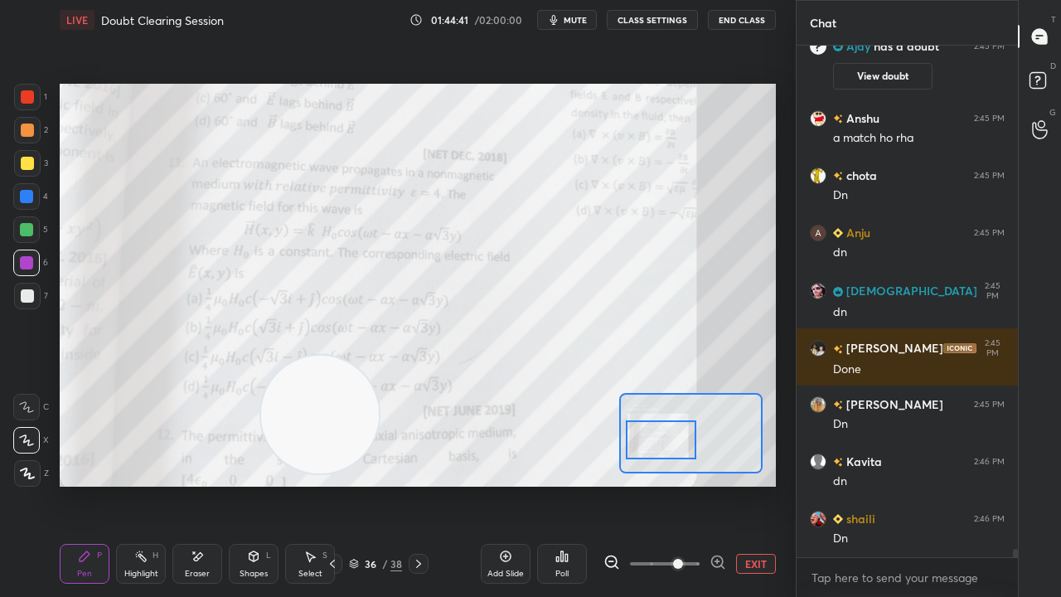
drag, startPoint x: 744, startPoint y: 183, endPoint x: 97, endPoint y: 572, distance: 755.2
click at [126, 484] on div "LIVE Doubt Clearing Session 01:44:41 / 02:00:00 mute CLASS SETTINGS End Class S…" at bounding box center [418, 298] width 730 height 597
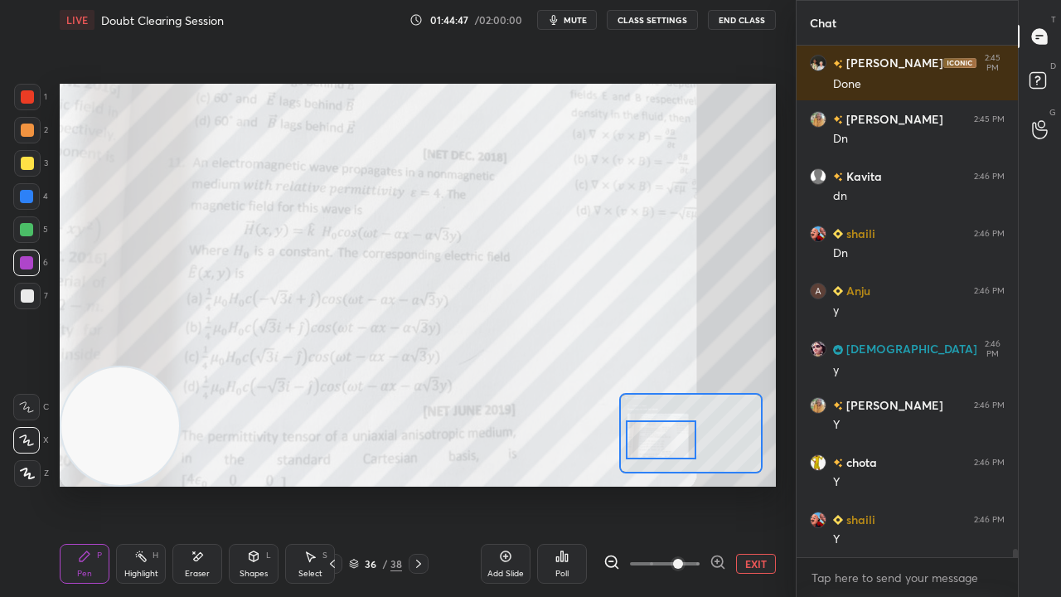
scroll to position [31351, 0]
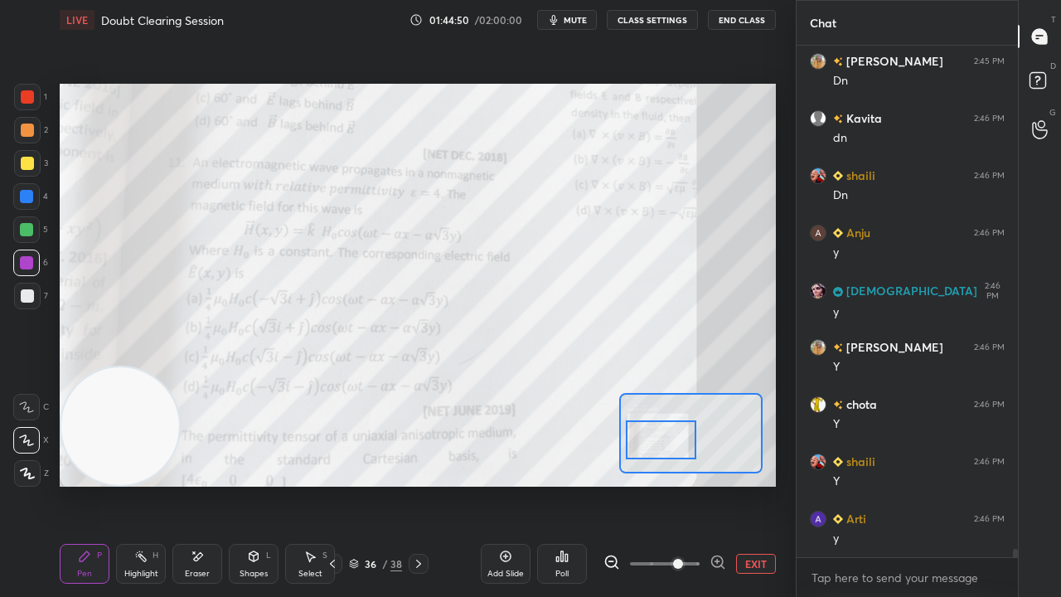
drag, startPoint x: 19, startPoint y: 99, endPoint x: 32, endPoint y: 89, distance: 15.9
click at [22, 98] on div at bounding box center [27, 97] width 27 height 27
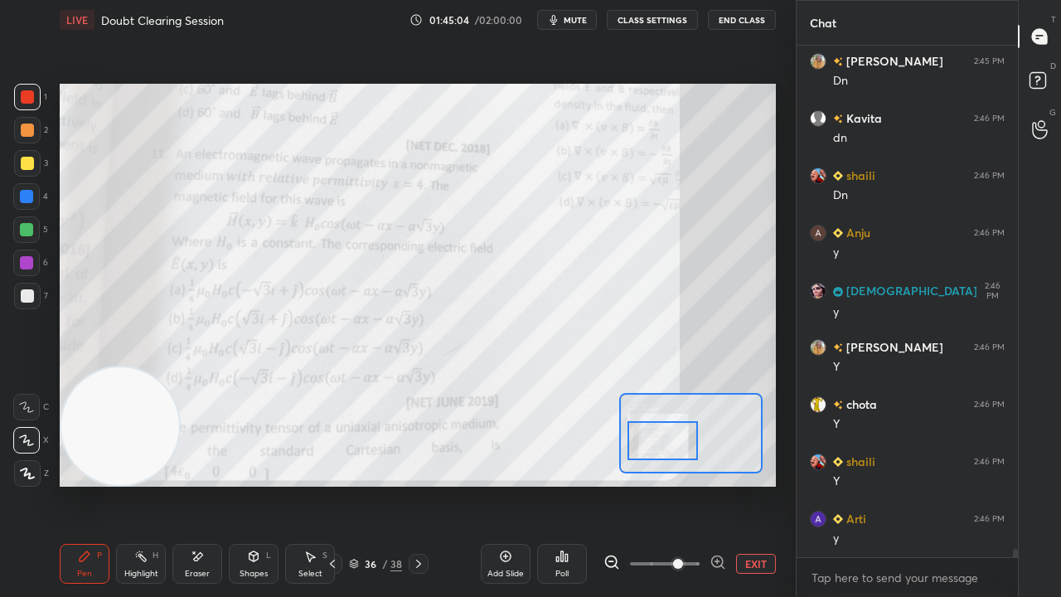
click at [671, 452] on div at bounding box center [663, 440] width 70 height 39
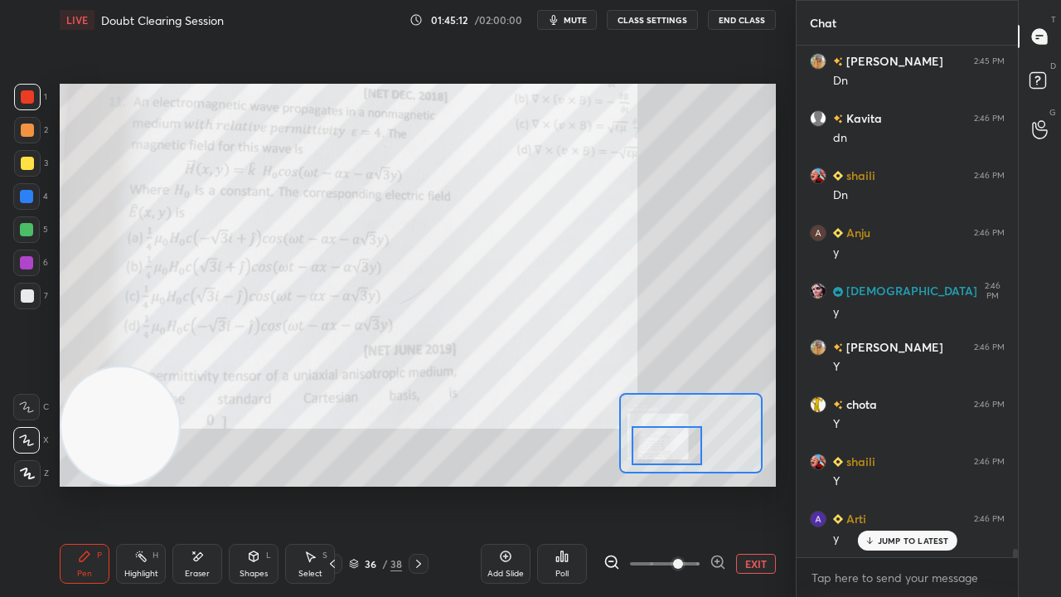
scroll to position [31407, 0]
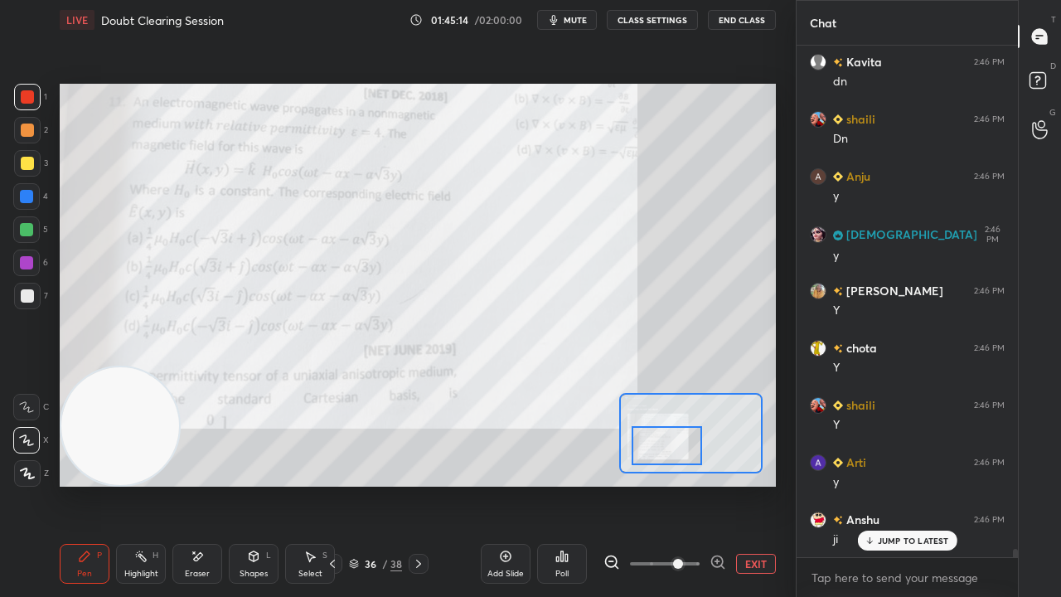
click at [575, 18] on span "mute" at bounding box center [575, 20] width 23 height 12
click at [573, 20] on span "unmute" at bounding box center [574, 20] width 36 height 12
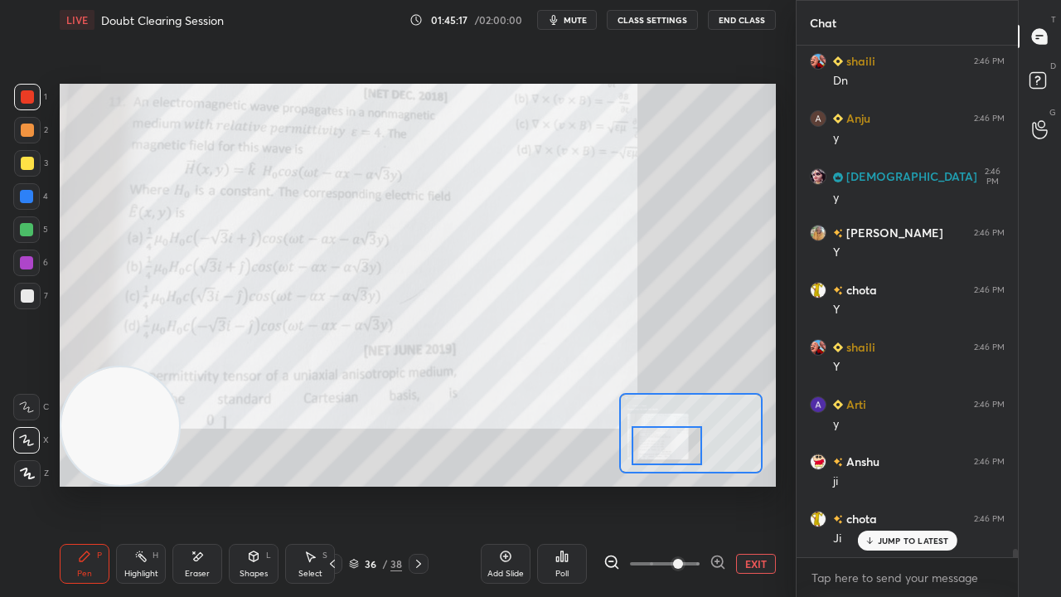
scroll to position [31521, 0]
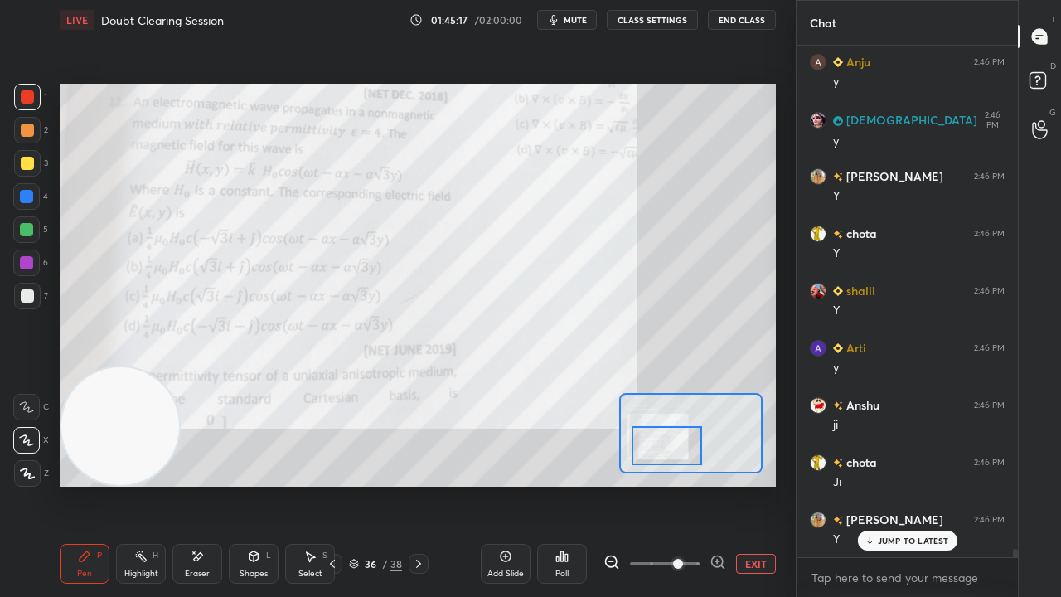
click at [565, 19] on button "mute" at bounding box center [567, 20] width 60 height 20
click at [564, 18] on span "unmute" at bounding box center [574, 20] width 36 height 12
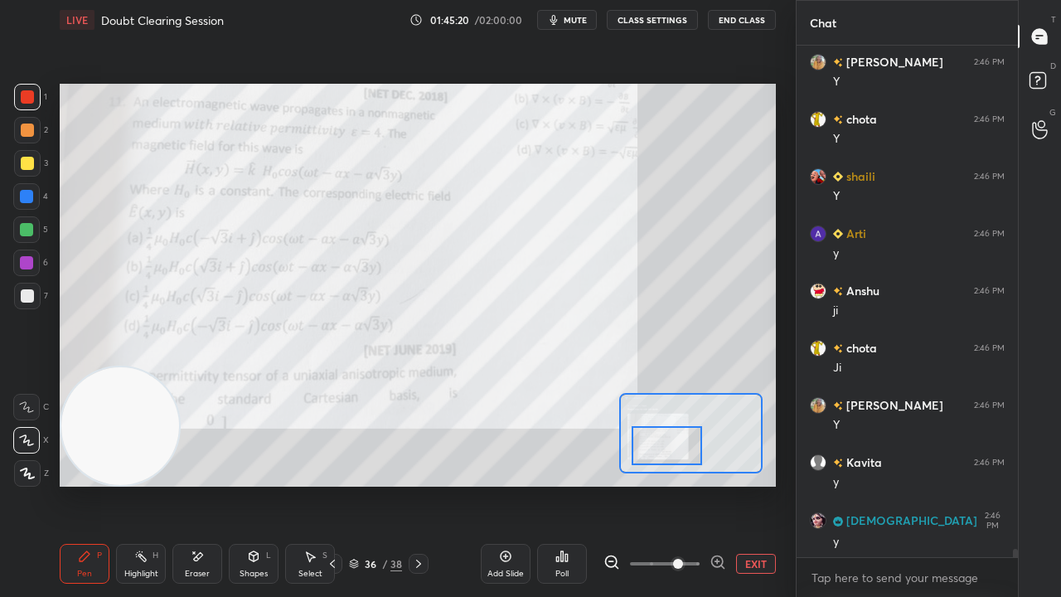
scroll to position [31694, 0]
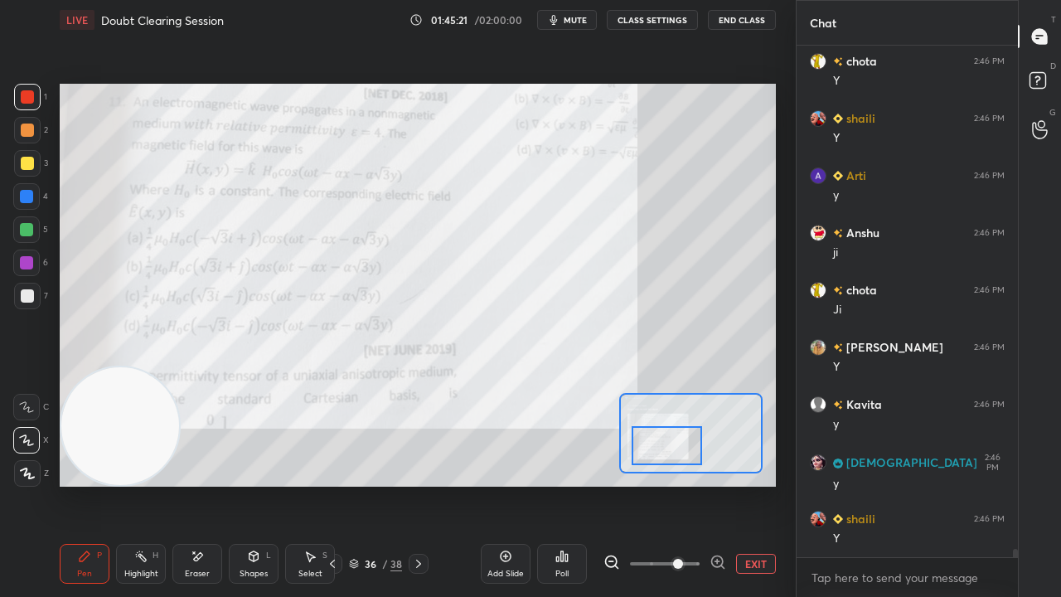
click at [577, 20] on span "mute" at bounding box center [575, 20] width 23 height 12
drag, startPoint x: 579, startPoint y: 17, endPoint x: 575, endPoint y: 7, distance: 10.5
click at [579, 17] on span "unmute" at bounding box center [574, 20] width 36 height 12
click at [419, 484] on icon at bounding box center [418, 563] width 13 height 13
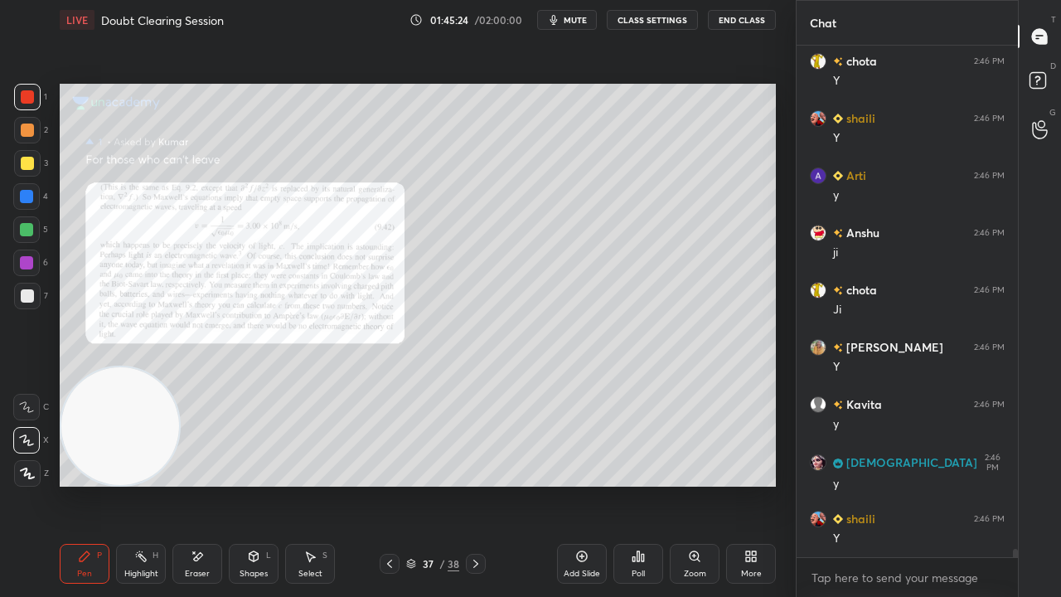
scroll to position [31750, 0]
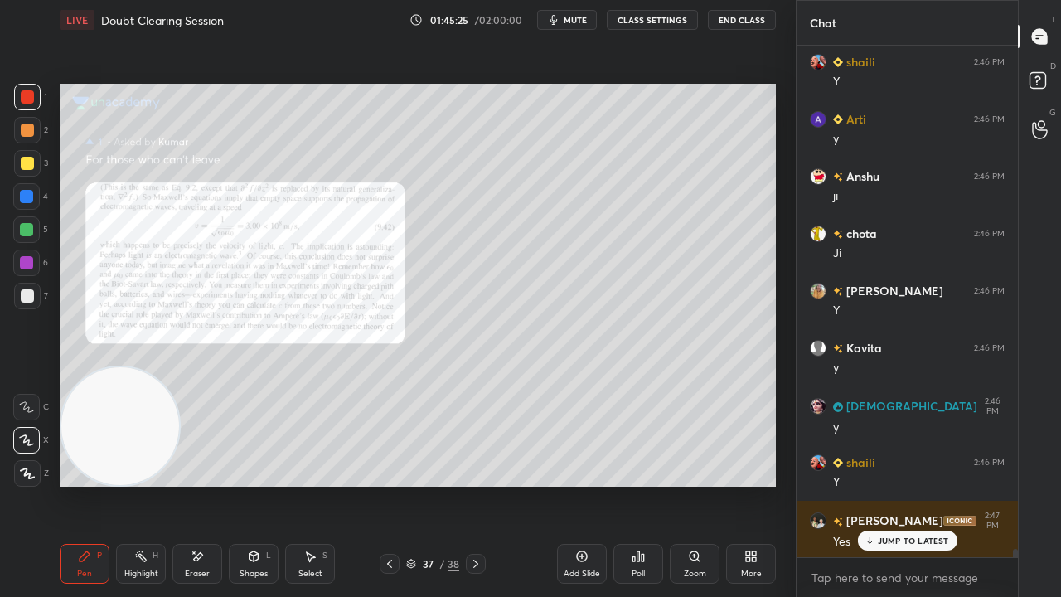
click at [389, 484] on icon at bounding box center [389, 564] width 5 height 8
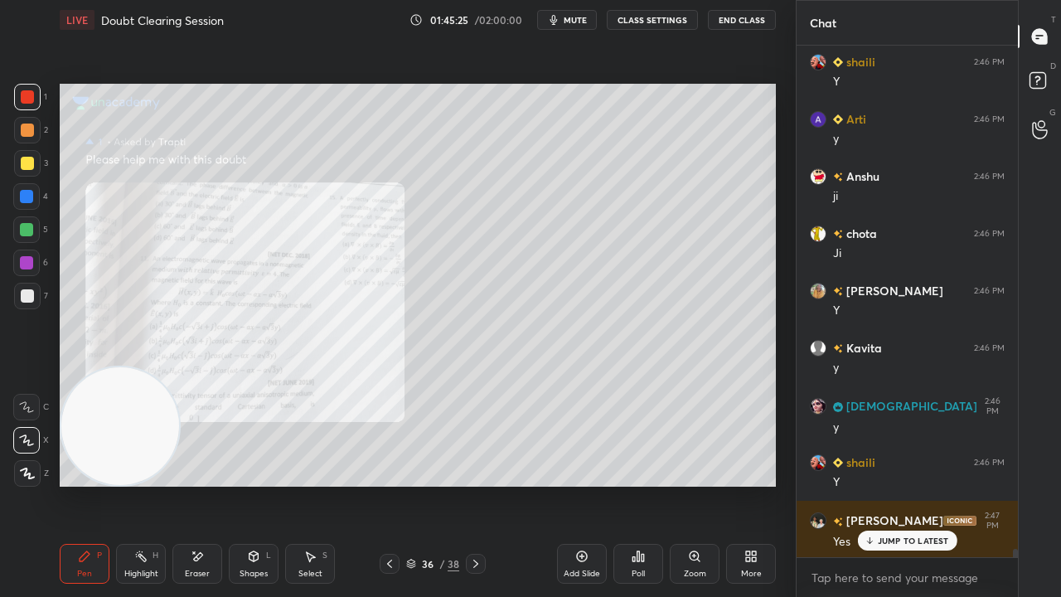
scroll to position [31808, 0]
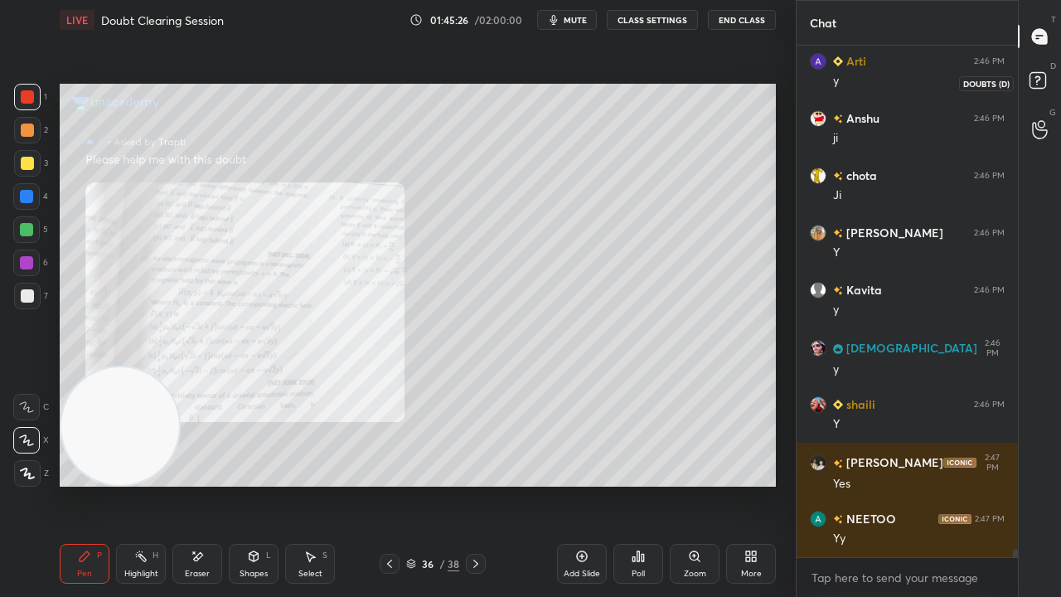
click at [1048, 80] on icon at bounding box center [1041, 83] width 30 height 30
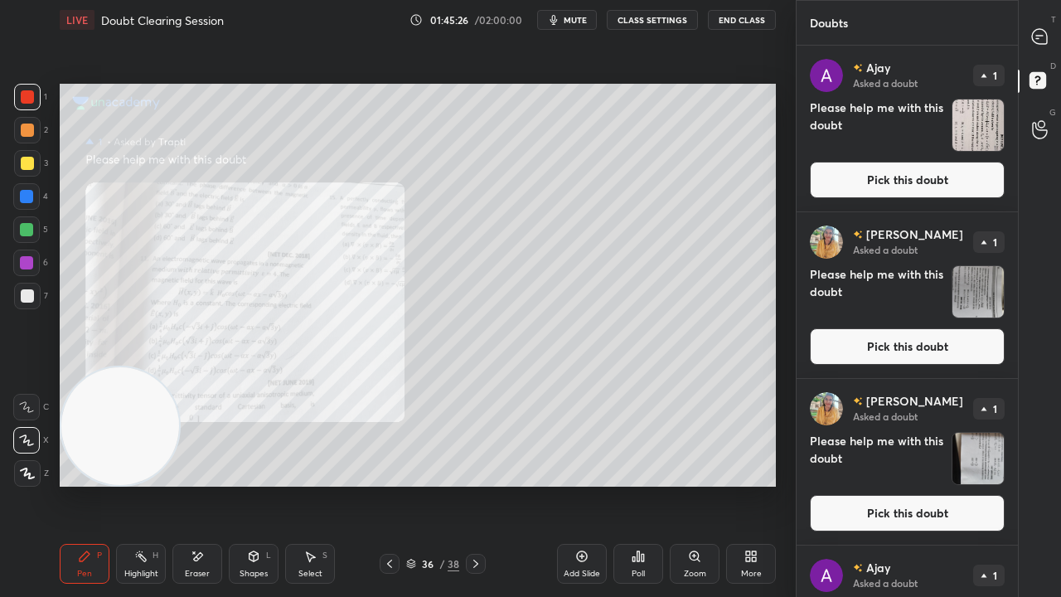
click at [937, 179] on button "Pick this doubt" at bounding box center [907, 180] width 195 height 36
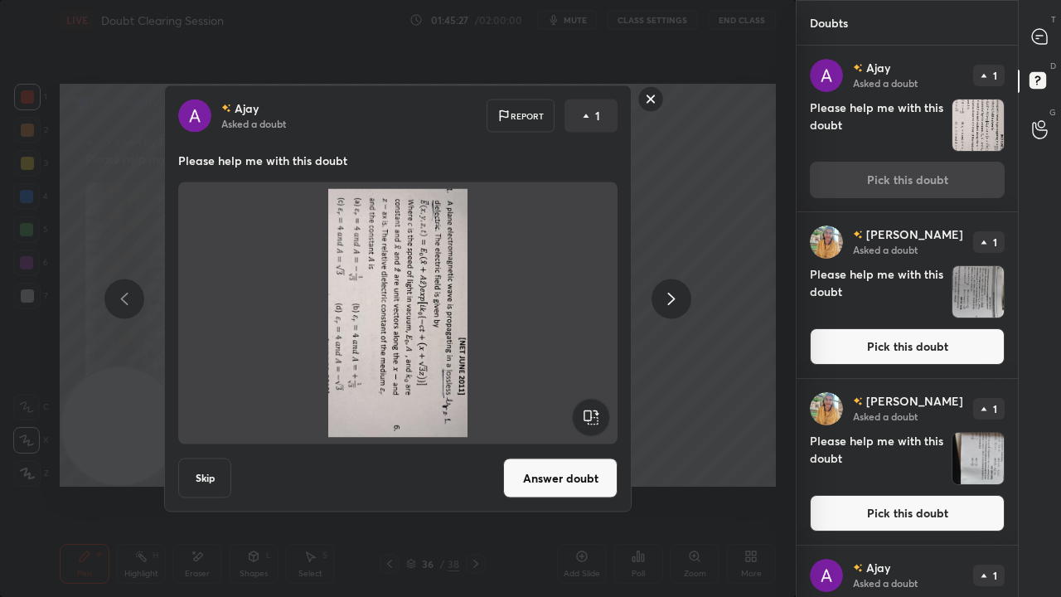
click at [602, 415] on rect at bounding box center [590, 417] width 37 height 37
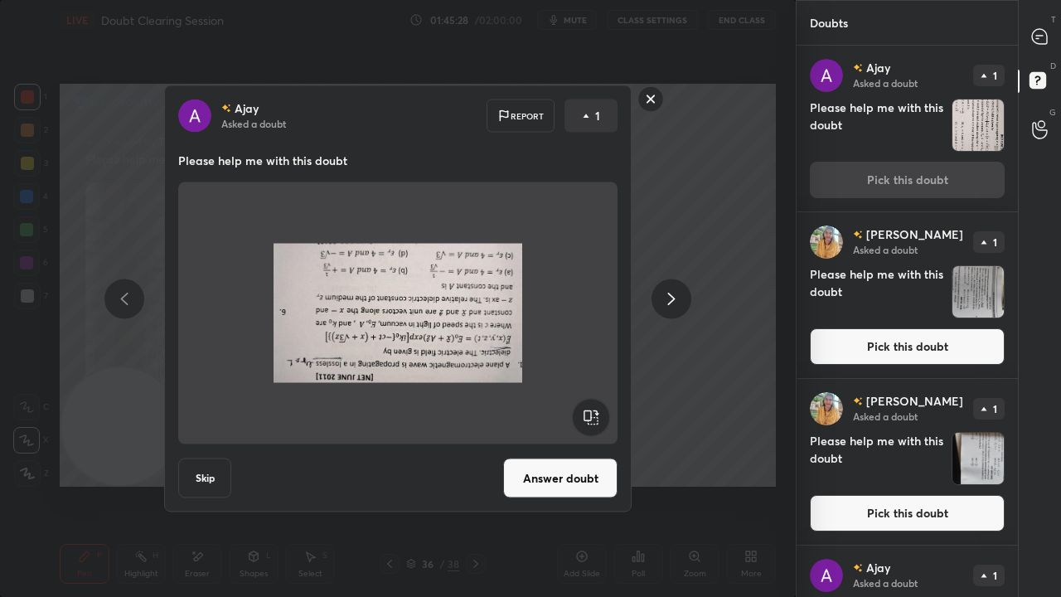
click at [603, 419] on rect at bounding box center [590, 417] width 37 height 37
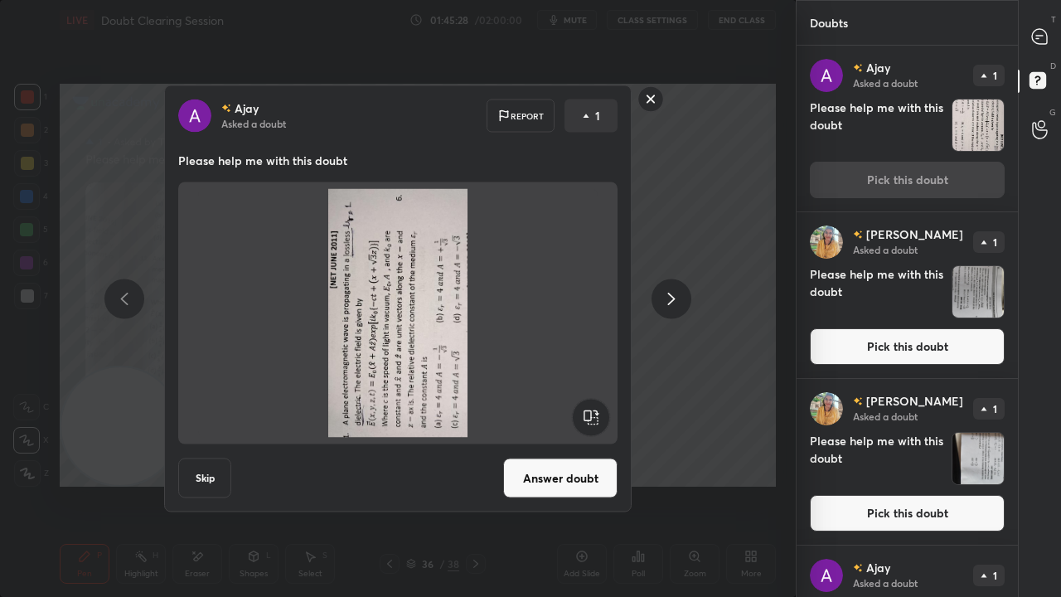
click at [603, 419] on rect at bounding box center [590, 417] width 37 height 37
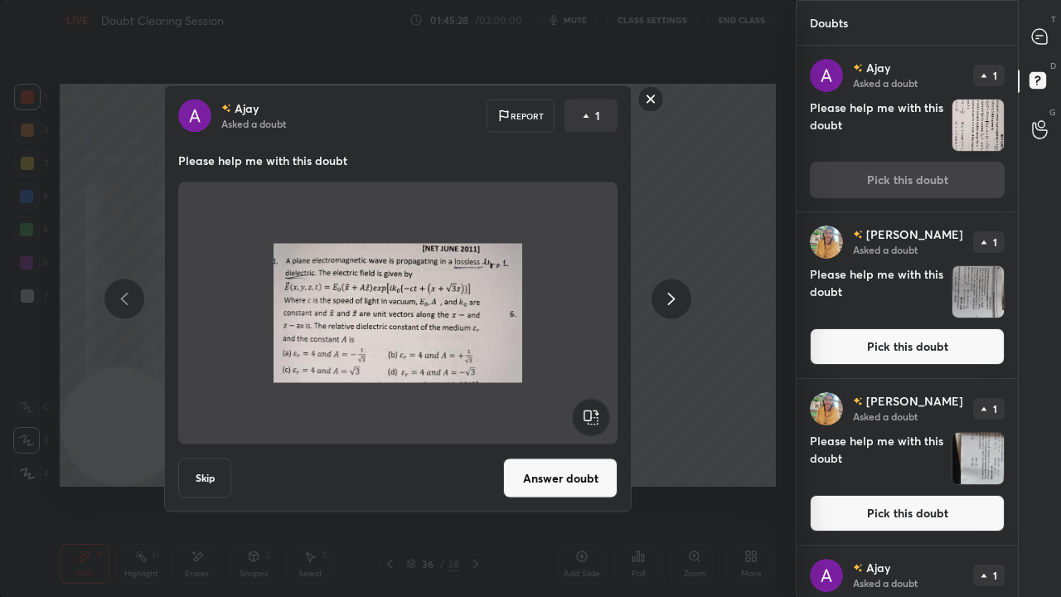
click at [572, 473] on button "Answer doubt" at bounding box center [560, 478] width 114 height 40
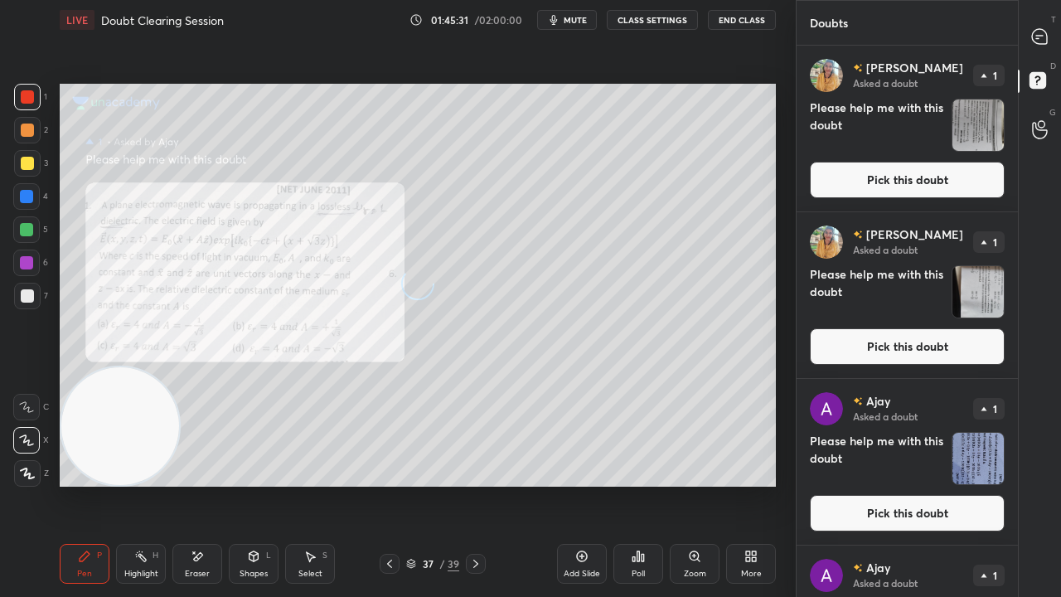
click at [929, 189] on button "Pick this doubt" at bounding box center [907, 180] width 195 height 36
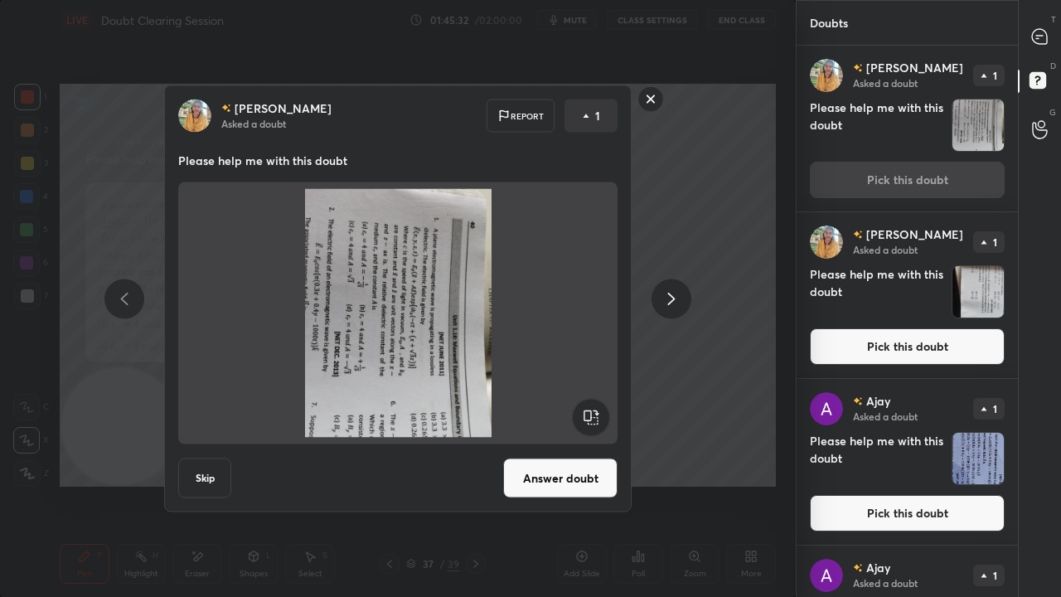
click at [590, 404] on rect at bounding box center [590, 417] width 37 height 37
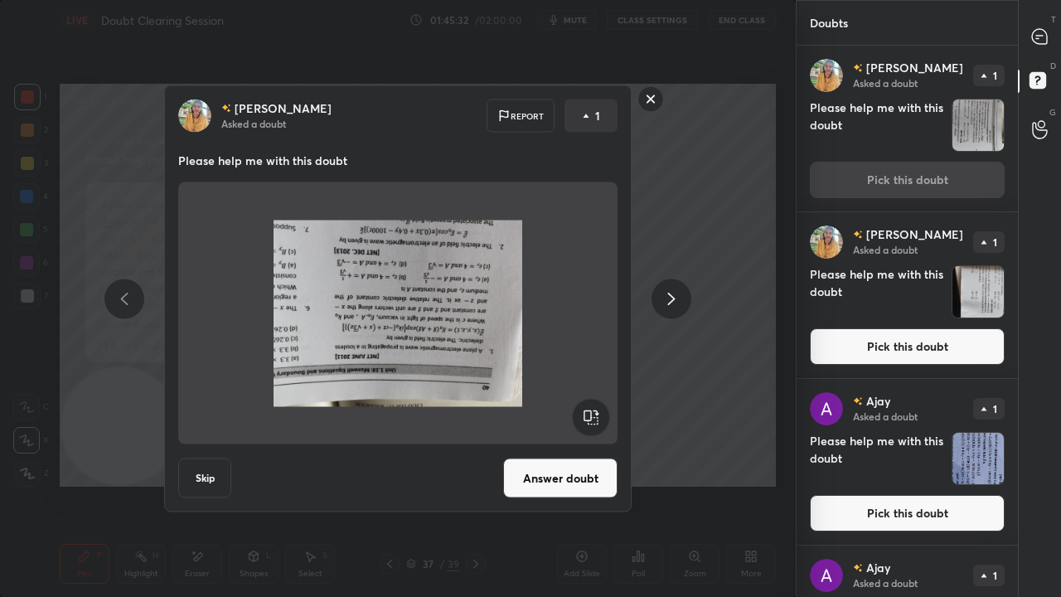
click at [590, 407] on rect at bounding box center [590, 417] width 37 height 37
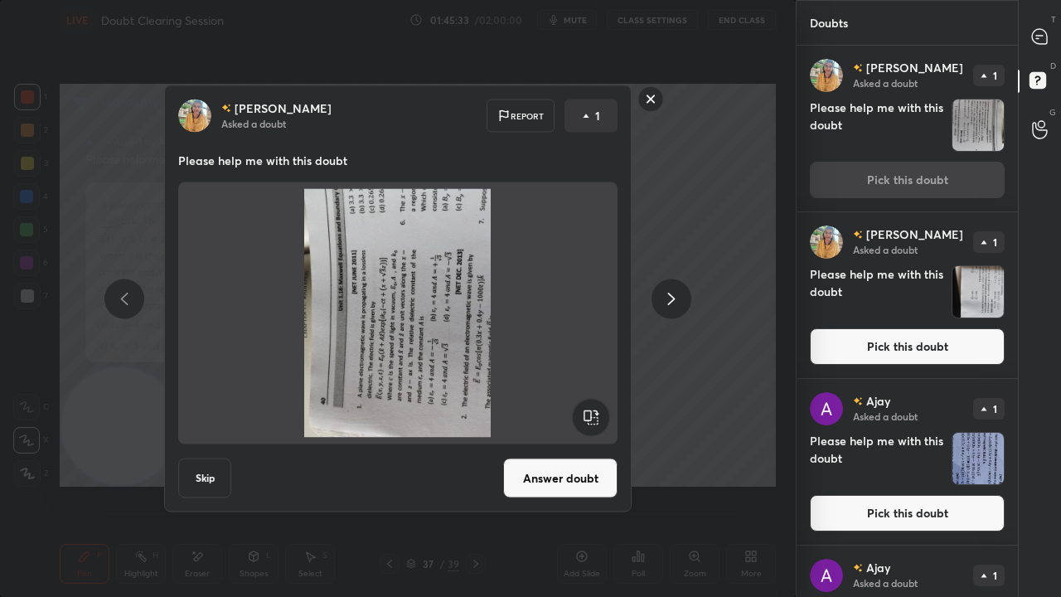
click at [590, 407] on rect at bounding box center [590, 417] width 37 height 37
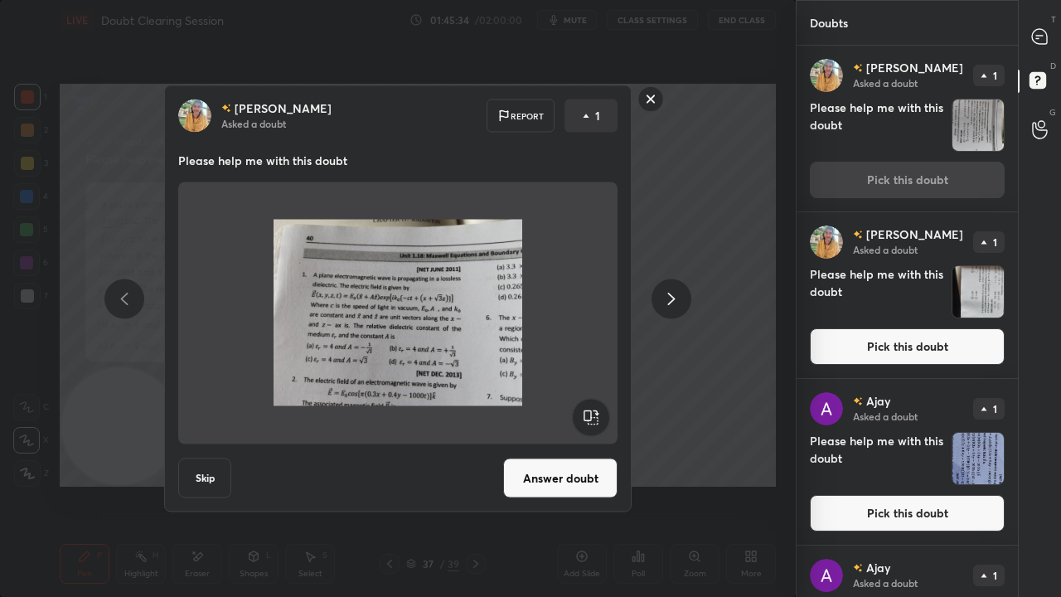
click at [567, 449] on div "[PERSON_NAME] Asked a doubt Report 1 Please help me with this doubt Skip Answer…" at bounding box center [398, 298] width 468 height 427
click at [558, 477] on button "Answer doubt" at bounding box center [560, 478] width 114 height 40
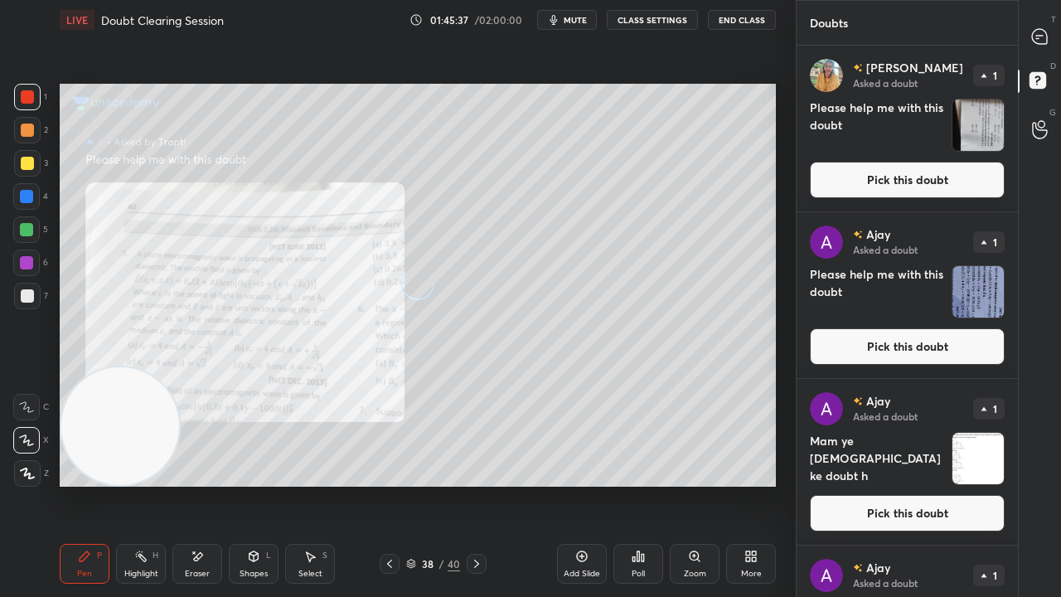
click at [940, 184] on button "Pick this doubt" at bounding box center [907, 180] width 195 height 36
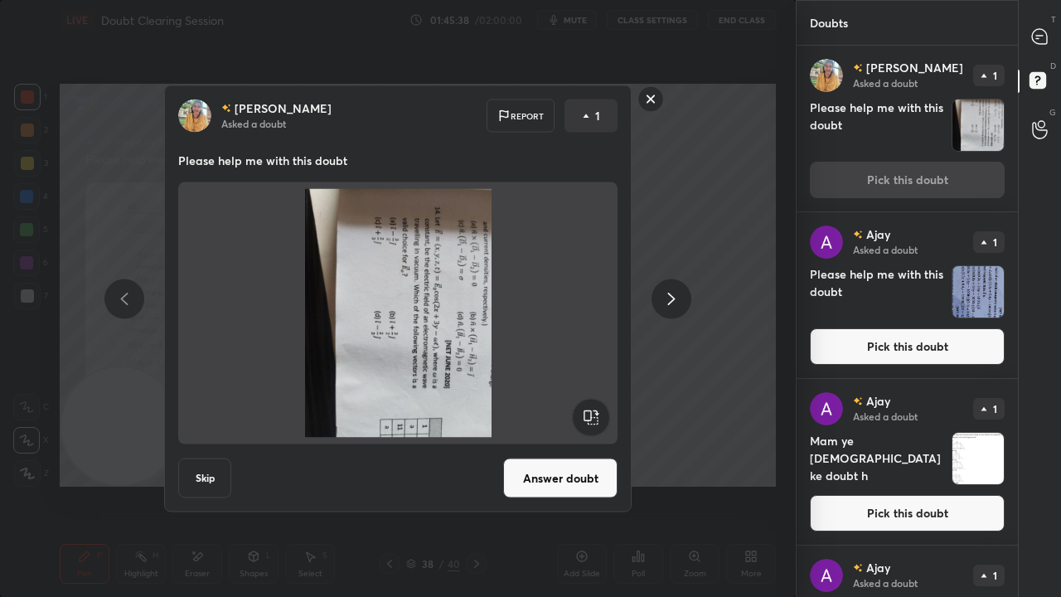
click at [601, 415] on rect at bounding box center [590, 417] width 37 height 37
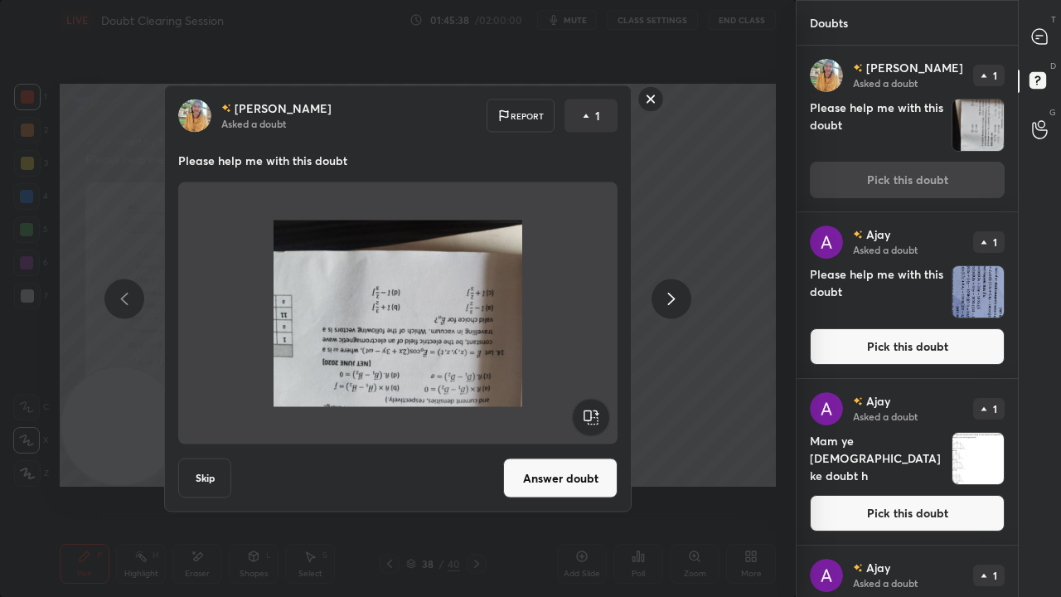
click at [599, 415] on rect at bounding box center [590, 417] width 37 height 37
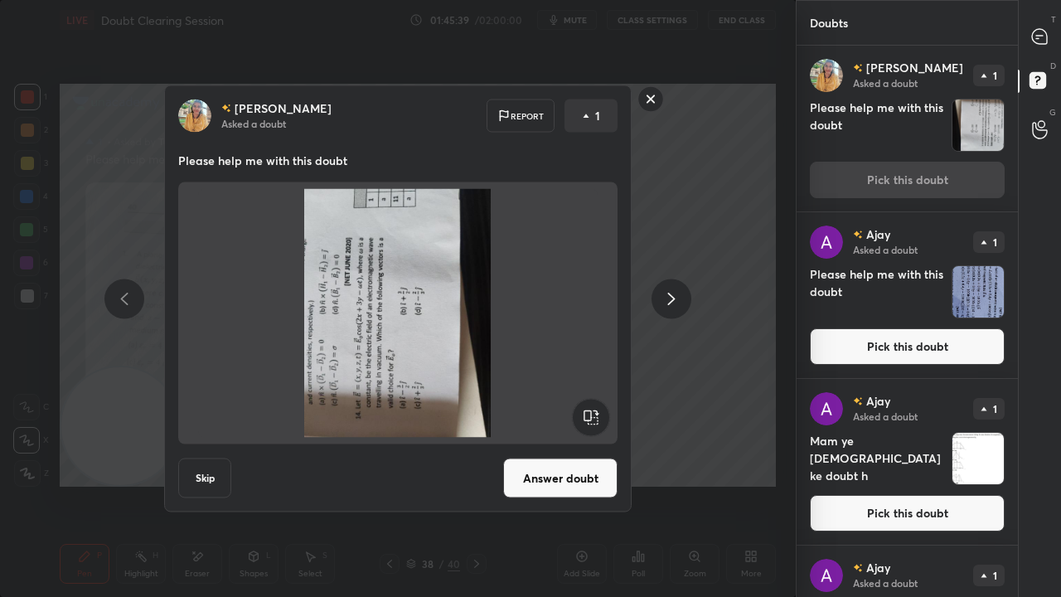
click at [599, 414] on rect at bounding box center [590, 417] width 37 height 37
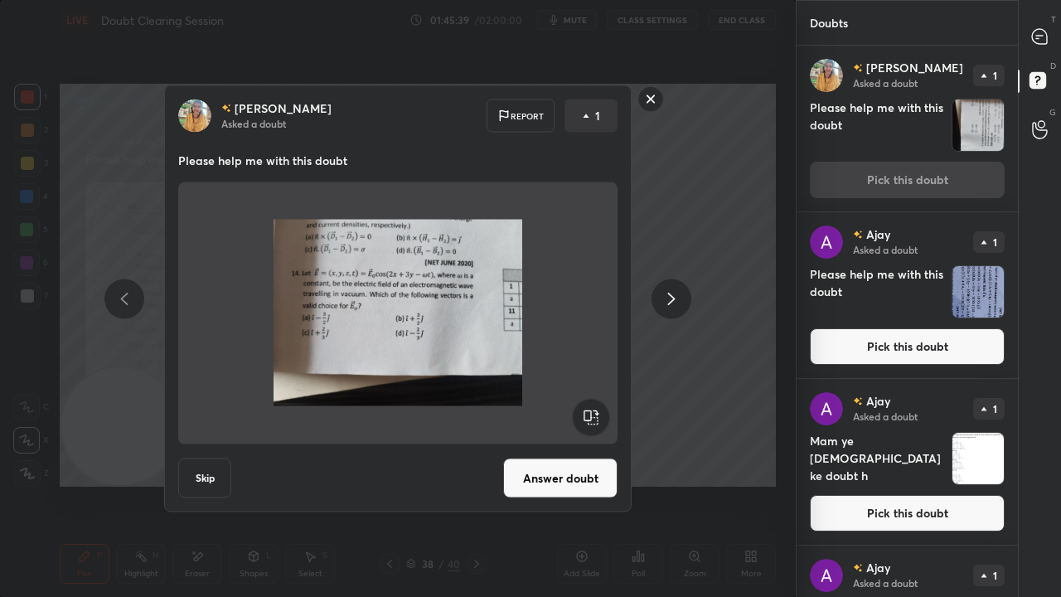
click at [568, 483] on button "Answer doubt" at bounding box center [560, 478] width 114 height 40
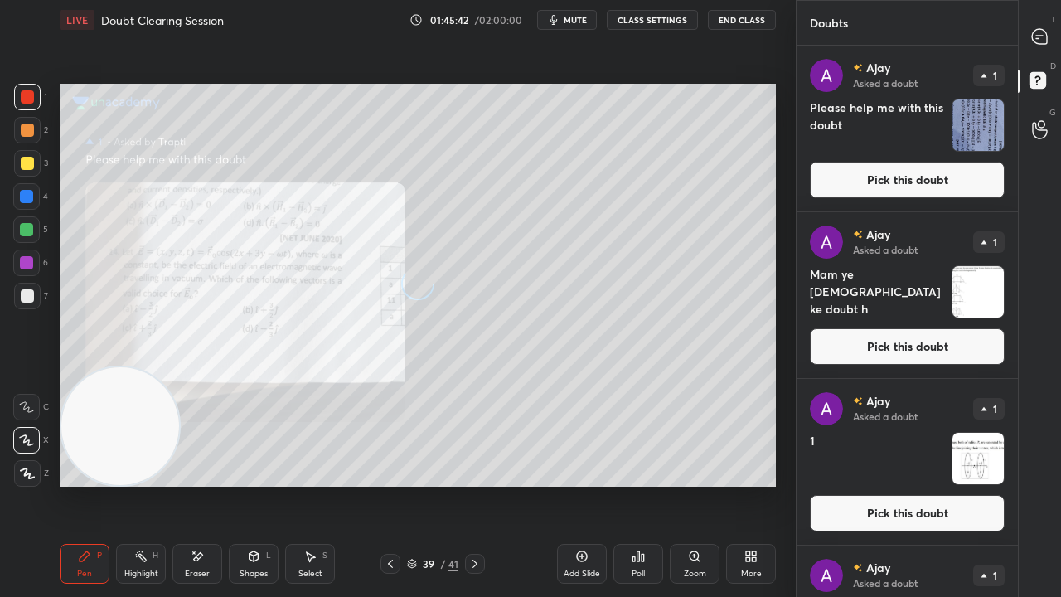
click at [972, 193] on button "Pick this doubt" at bounding box center [907, 180] width 195 height 36
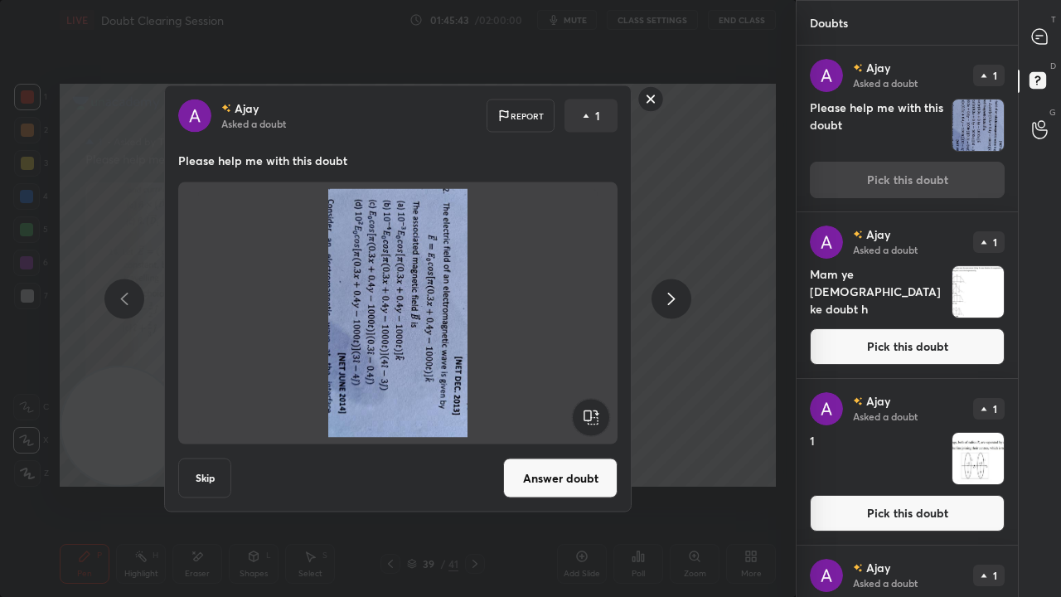
click at [588, 403] on rect at bounding box center [590, 417] width 37 height 37
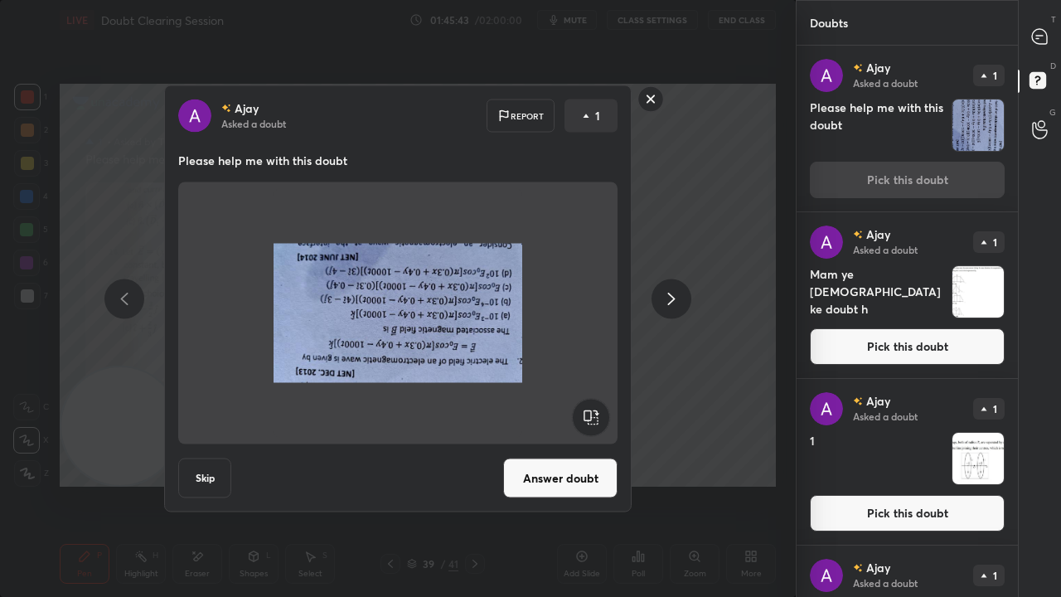
click at [588, 403] on rect at bounding box center [590, 417] width 37 height 37
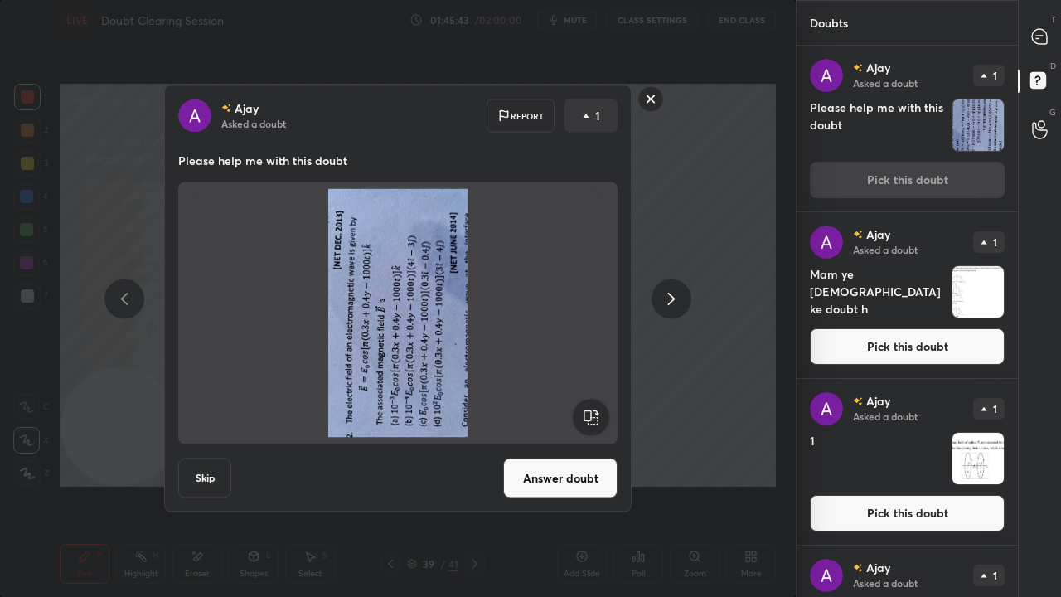
click at [589, 403] on rect at bounding box center [590, 417] width 37 height 37
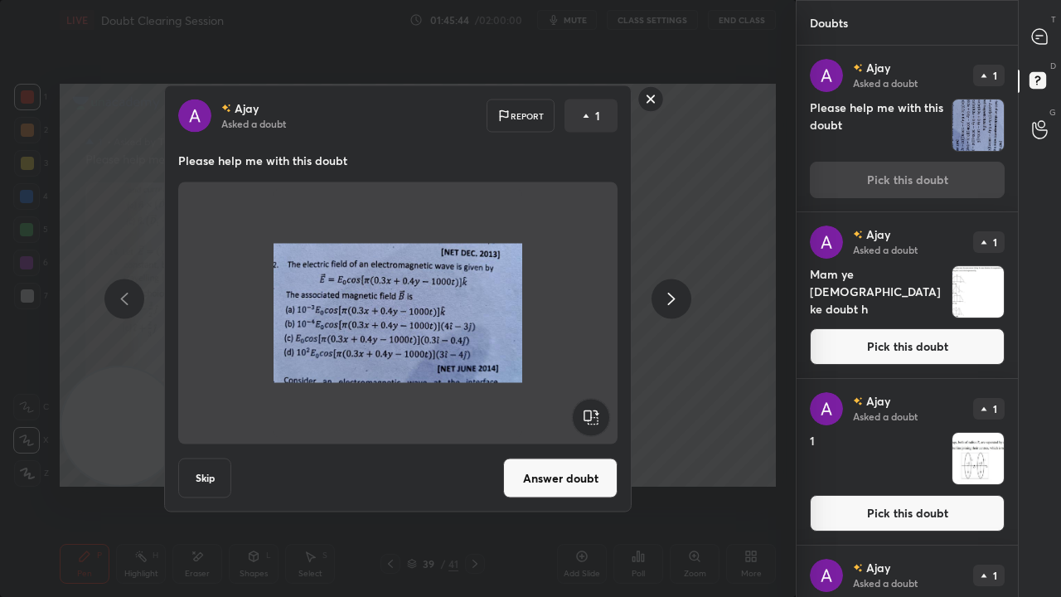
click at [567, 471] on button "Answer doubt" at bounding box center [560, 478] width 114 height 40
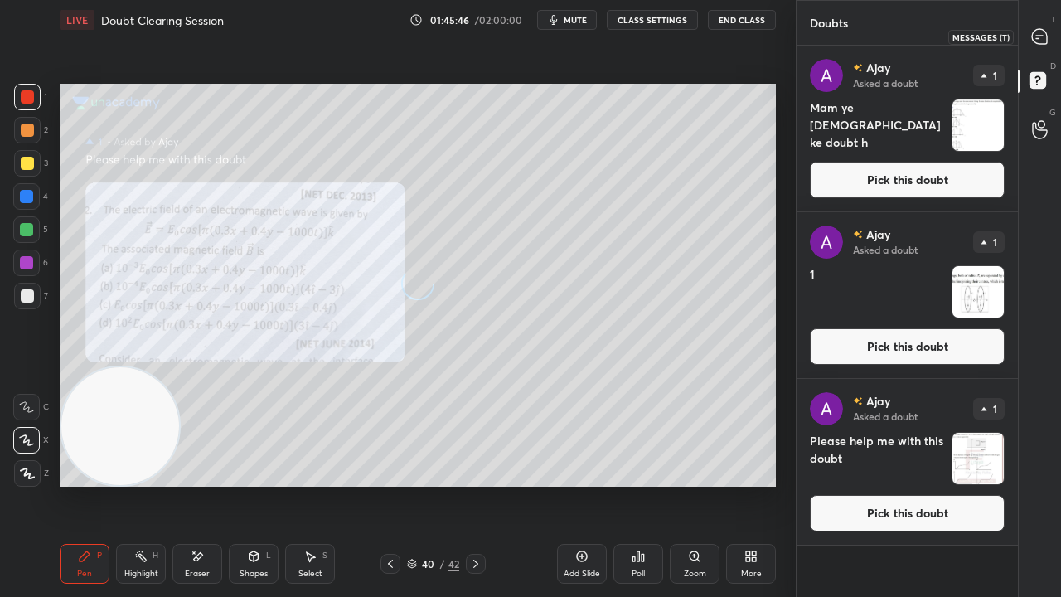
drag, startPoint x: 1050, startPoint y: 34, endPoint x: 1053, endPoint y: 22, distance: 12.9
click at [1052, 34] on div at bounding box center [1040, 37] width 33 height 30
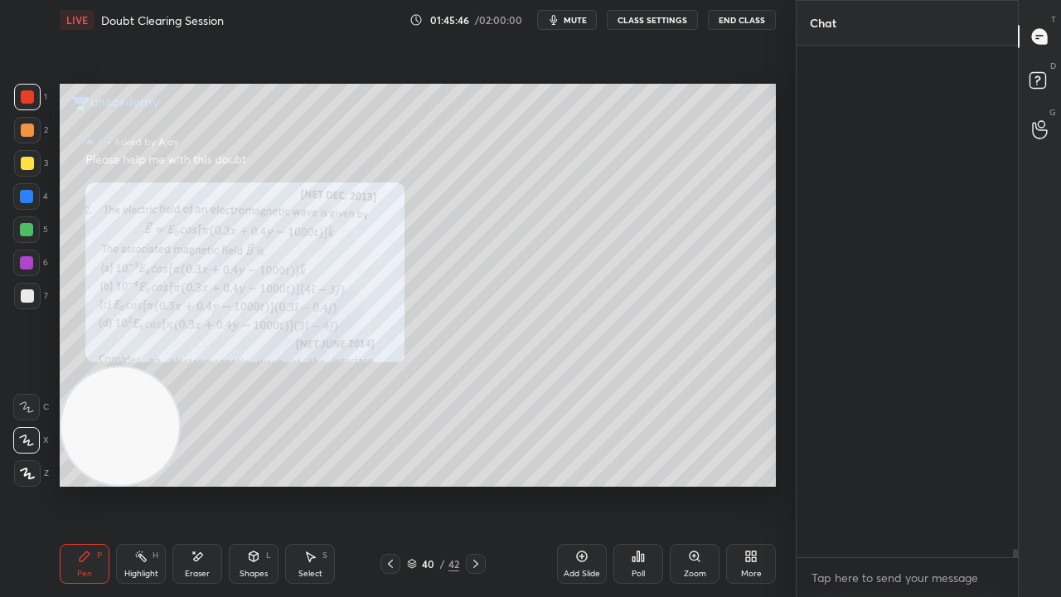
scroll to position [507, 216]
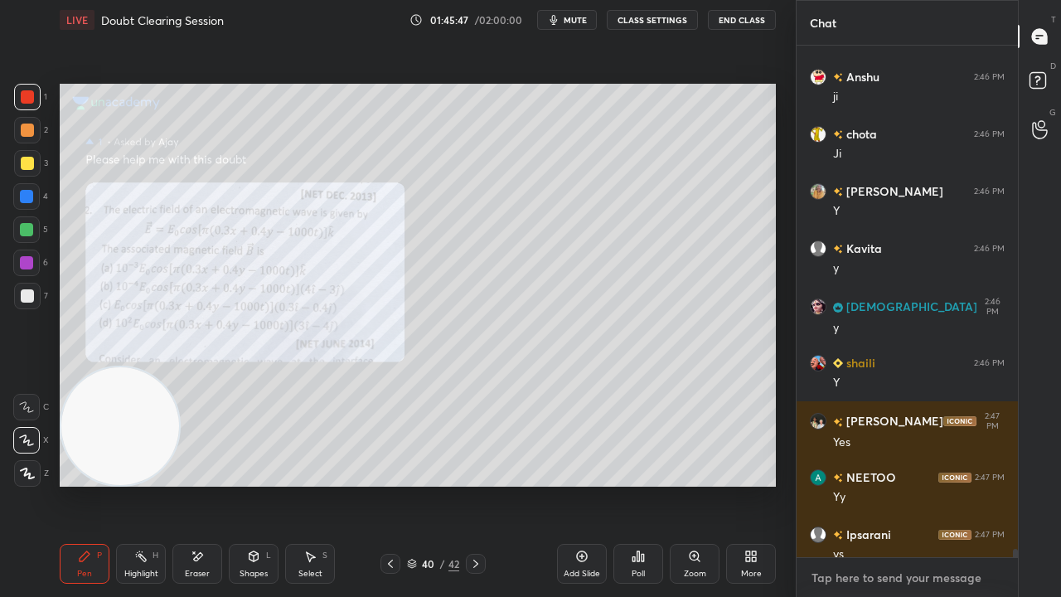
click at [914, 484] on textarea at bounding box center [907, 578] width 195 height 27
drag, startPoint x: 1015, startPoint y: 548, endPoint x: 1013, endPoint y: 574, distance: 25.8
click at [1016, 484] on div "[PERSON_NAME] 2:46 PM Y Arti 2:46 PM y [PERSON_NAME] 2:46 PM ji chota 2:46 PM […" at bounding box center [907, 321] width 221 height 551
click at [1011, 484] on div "x" at bounding box center [907, 577] width 221 height 39
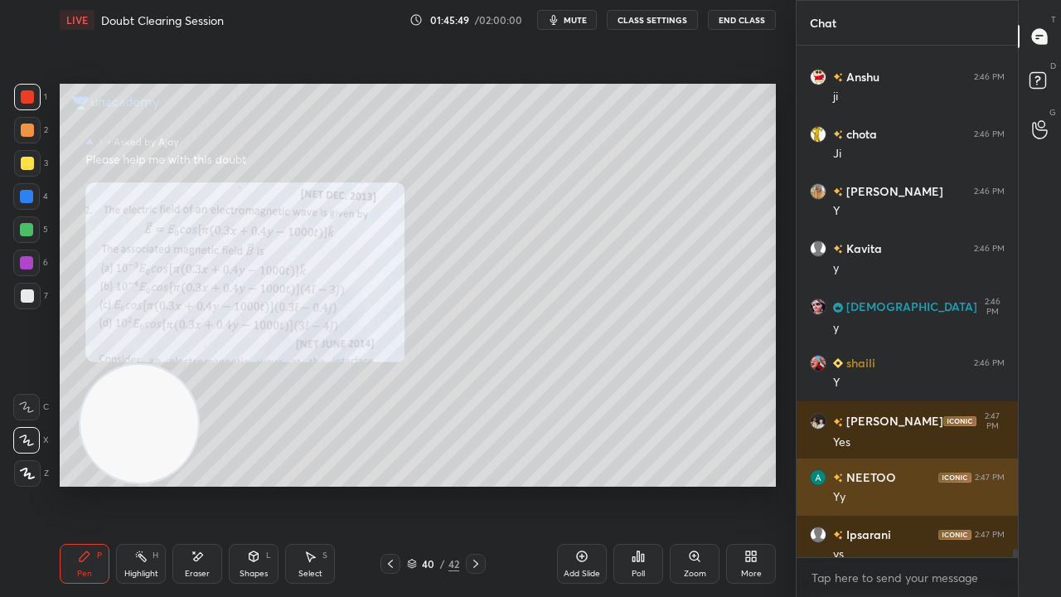
drag, startPoint x: 140, startPoint y: 451, endPoint x: 909, endPoint y: 464, distance: 768.6
click at [904, 462] on div "1 2 3 4 5 6 7 C X Z E E Erase all H H LIVE Doubt Clearing Session 01:45:49 / 02…" at bounding box center [530, 298] width 1061 height 597
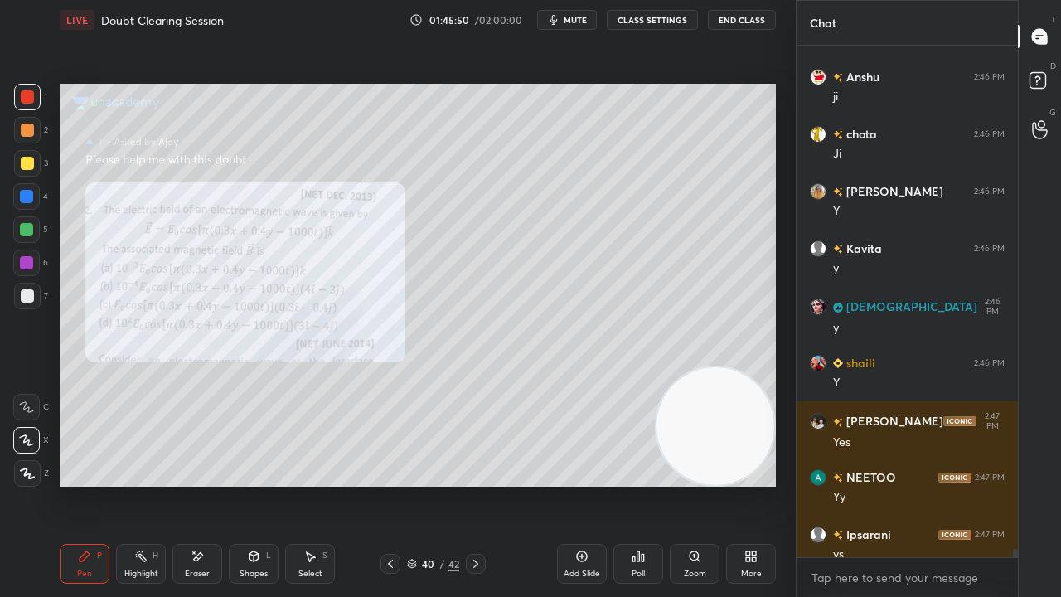
click at [584, 24] on span "mute" at bounding box center [575, 20] width 23 height 12
drag, startPoint x: 584, startPoint y: 17, endPoint x: 584, endPoint y: 8, distance: 8.3
click at [584, 18] on span "unmute" at bounding box center [574, 20] width 36 height 12
click at [392, 484] on icon at bounding box center [390, 563] width 13 height 13
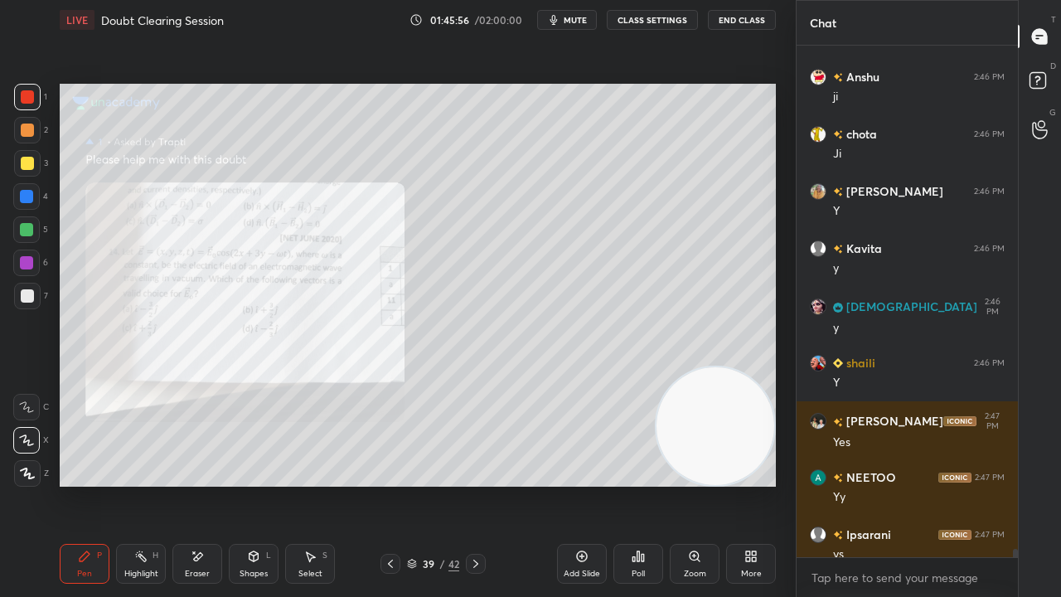
click at [397, 484] on div at bounding box center [391, 564] width 20 height 20
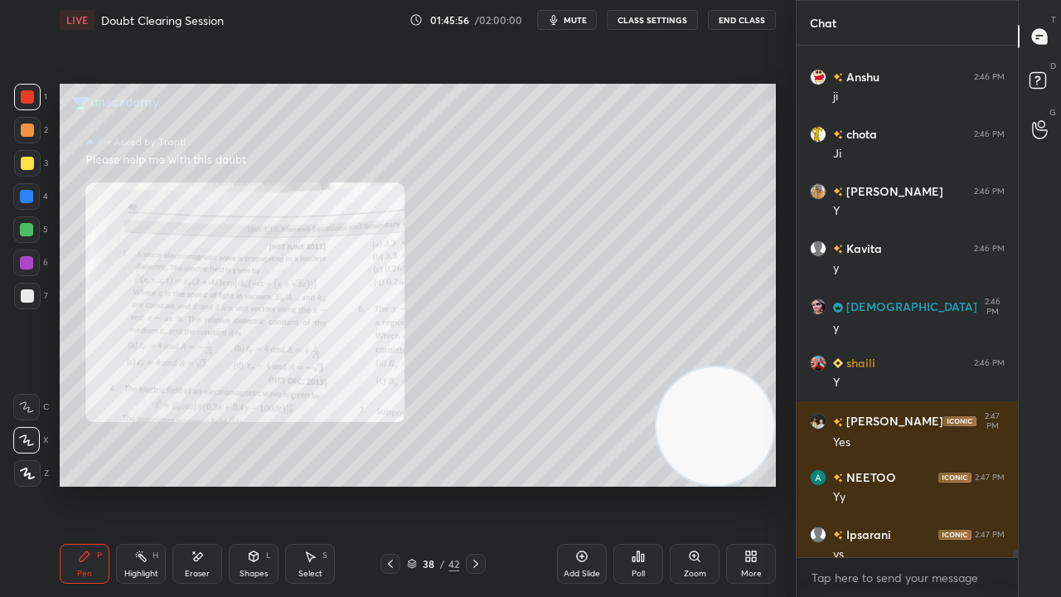
click at [394, 484] on icon at bounding box center [390, 563] width 13 height 13
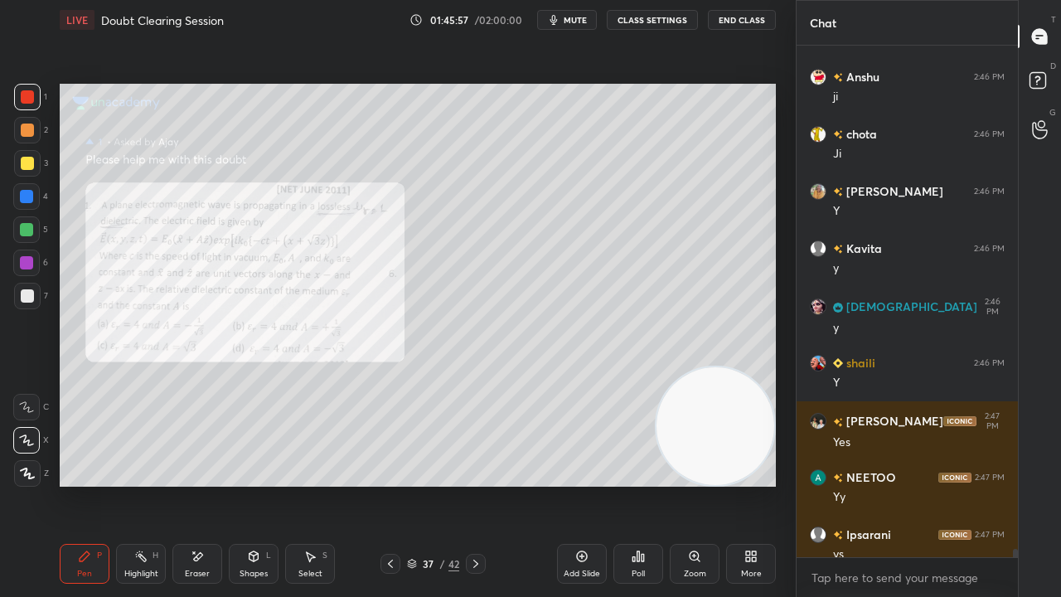
click at [395, 484] on icon at bounding box center [390, 563] width 13 height 13
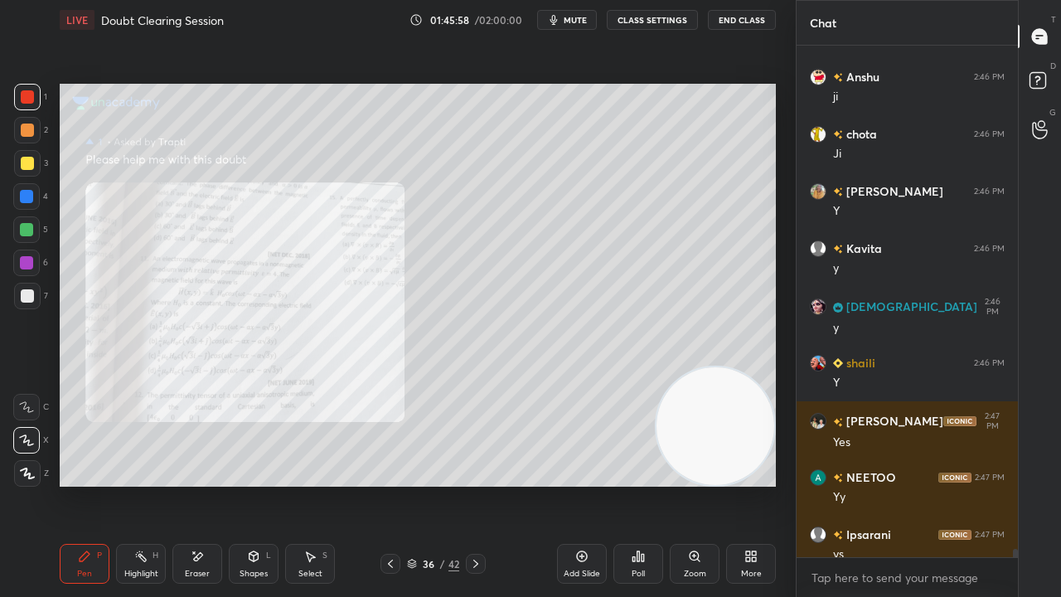
click at [473, 484] on icon at bounding box center [475, 563] width 13 height 13
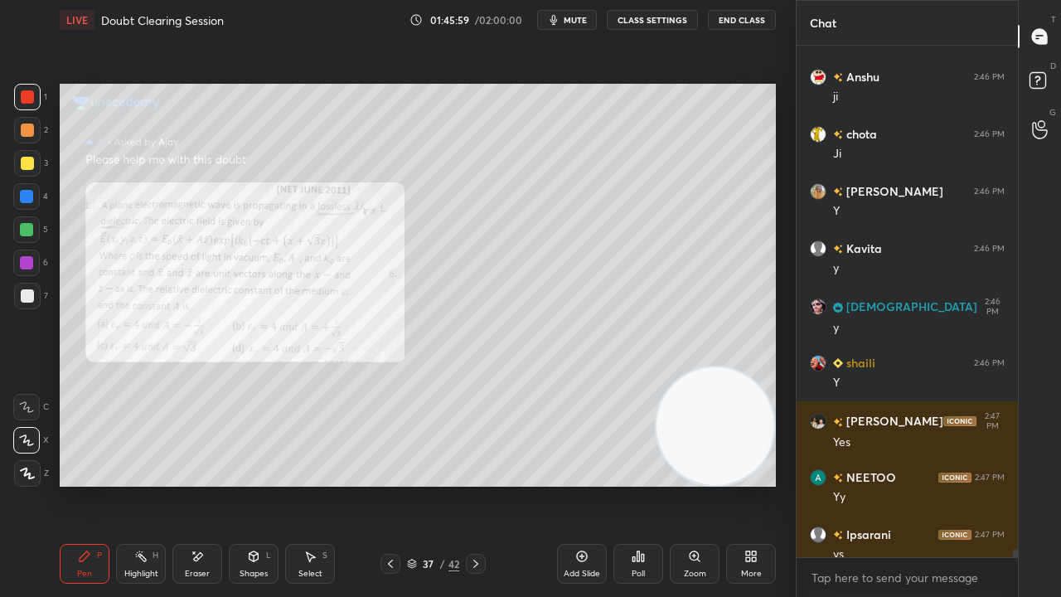
drag, startPoint x: 1014, startPoint y: 552, endPoint x: 1011, endPoint y: 569, distance: 16.8
click at [1011, 484] on div "[PERSON_NAME] 2:46 PM Y Arti 2:46 PM y [PERSON_NAME] 2:46 PM ji chota 2:46 PM […" at bounding box center [907, 321] width 221 height 551
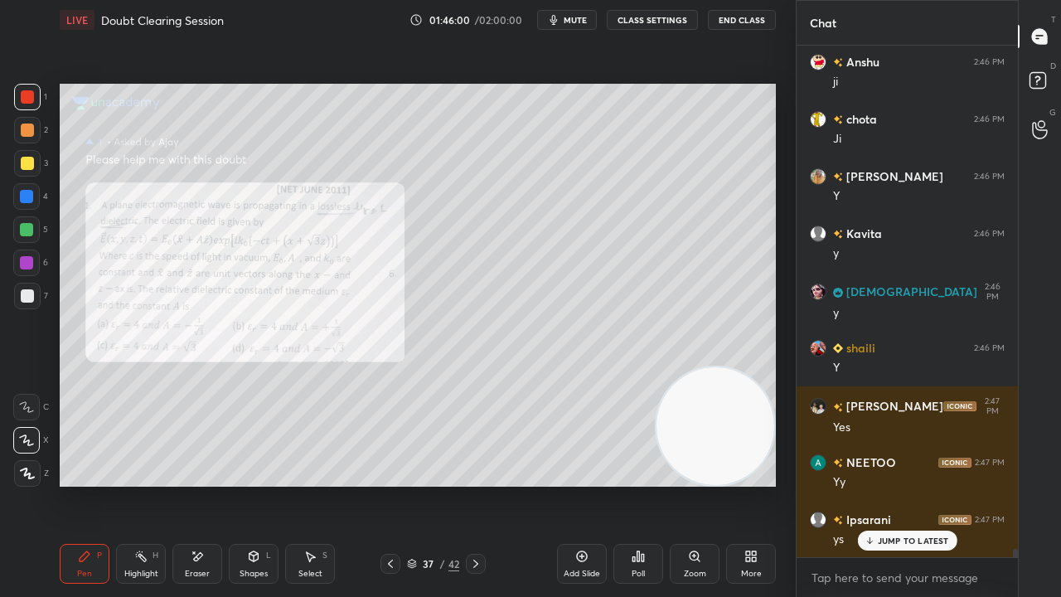
scroll to position [31652, 0]
click at [1007, 484] on div "x" at bounding box center [907, 577] width 221 height 39
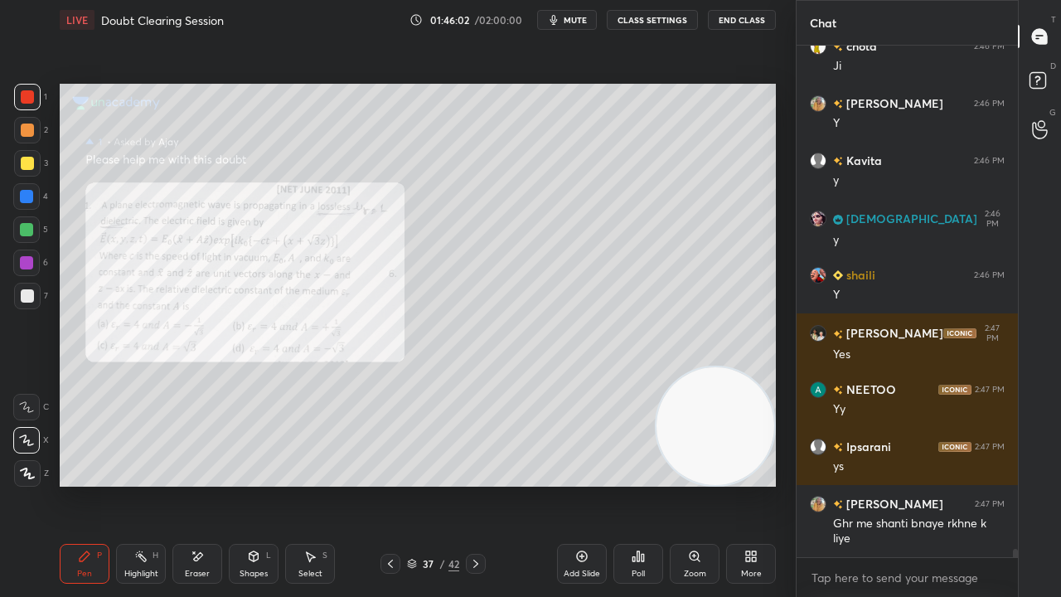
click at [699, 484] on div "Zoom" at bounding box center [695, 564] width 50 height 40
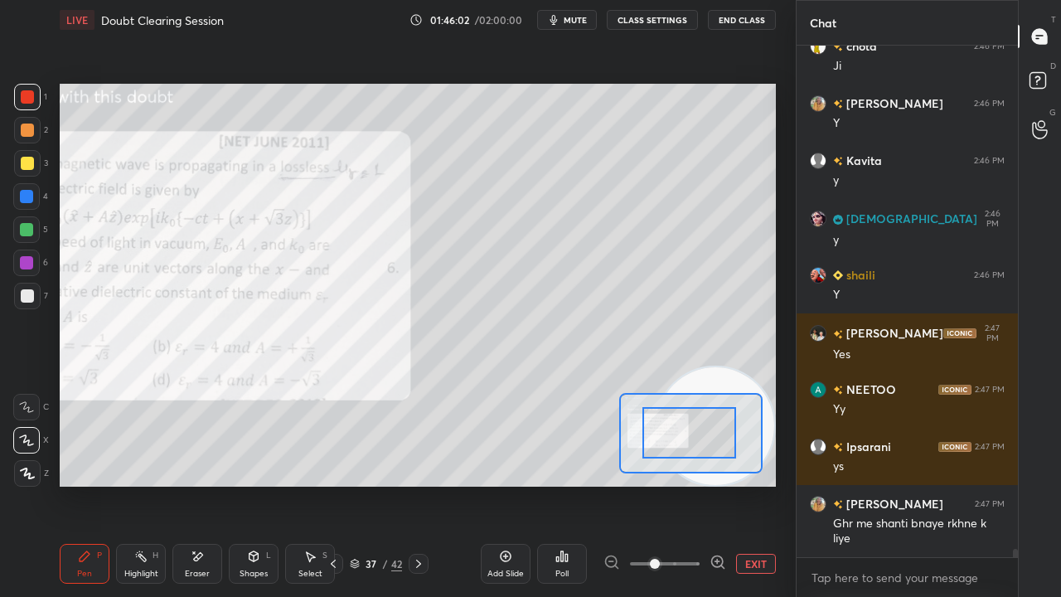
drag, startPoint x: 692, startPoint y: 454, endPoint x: 674, endPoint y: 447, distance: 19.7
click at [650, 448] on div at bounding box center [689, 432] width 94 height 51
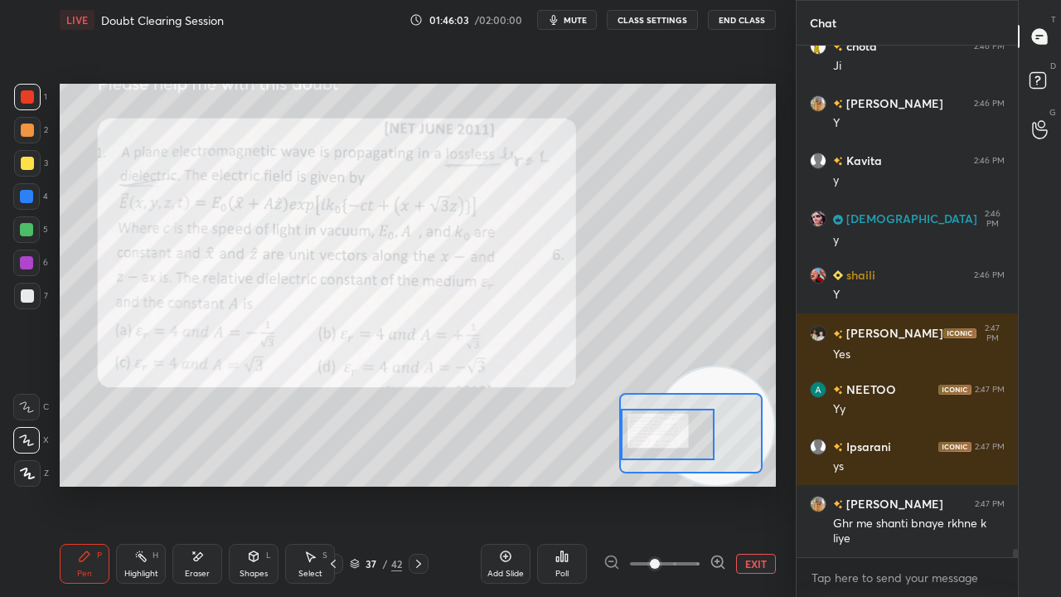
click at [669, 441] on div at bounding box center [668, 434] width 94 height 51
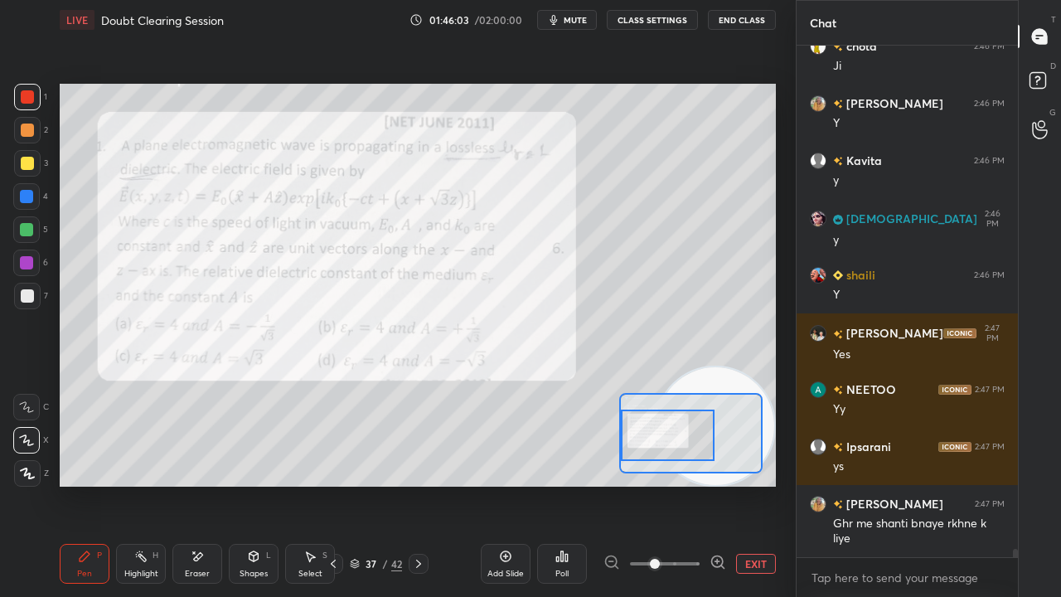
click at [719, 484] on icon at bounding box center [718, 562] width 17 height 17
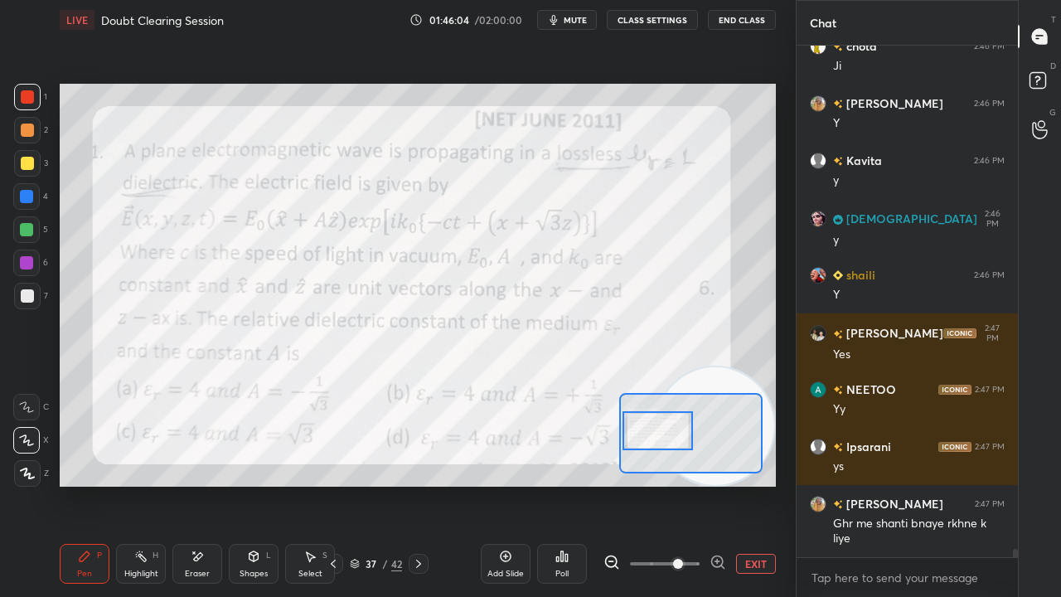
drag, startPoint x: 654, startPoint y: 441, endPoint x: 644, endPoint y: 436, distance: 11.1
click at [644, 436] on div at bounding box center [658, 430] width 70 height 39
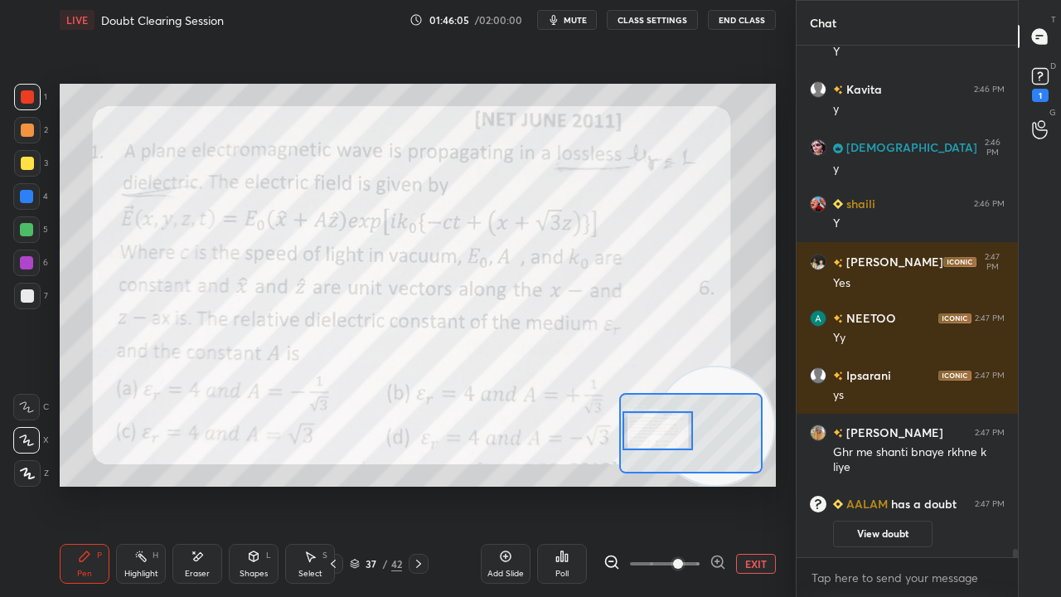
click at [560, 17] on icon "button" at bounding box center [553, 19] width 13 height 13
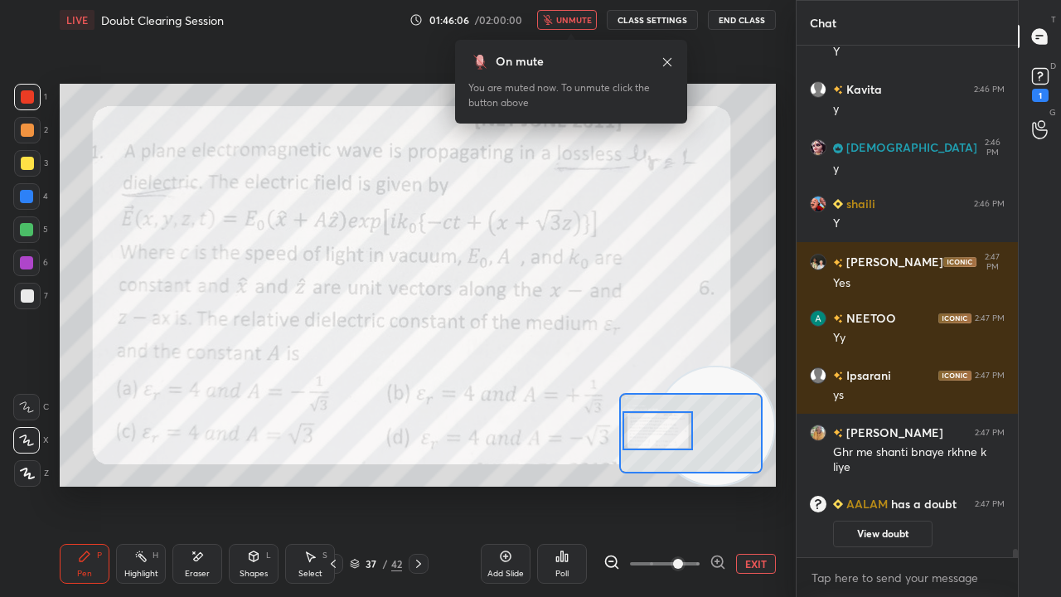
click at [567, 18] on span "unmute" at bounding box center [574, 20] width 36 height 12
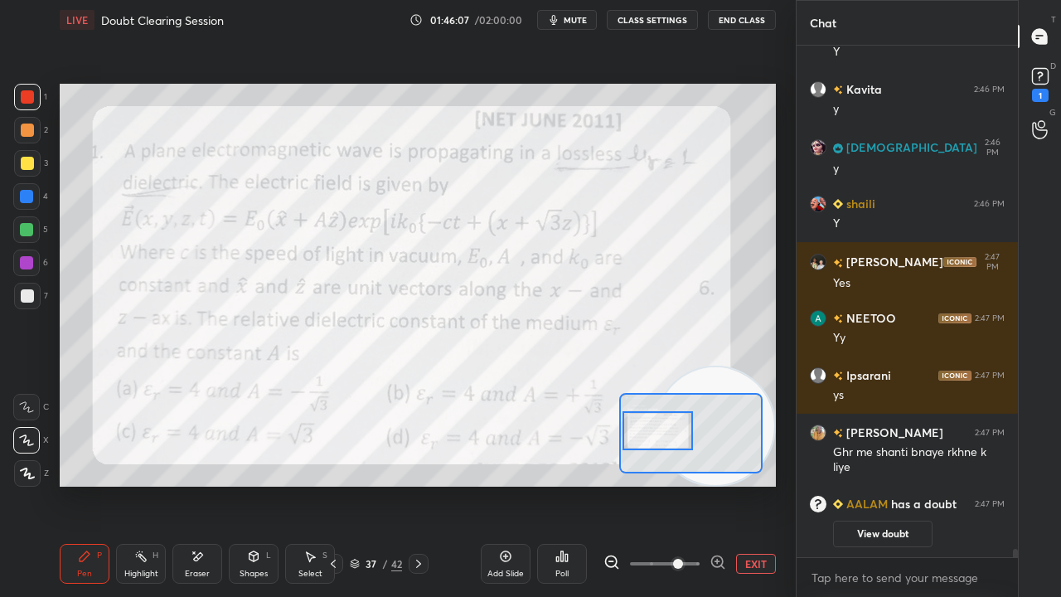
click at [1059, 88] on div "D Doubts (D) 1" at bounding box center [1040, 83] width 42 height 46
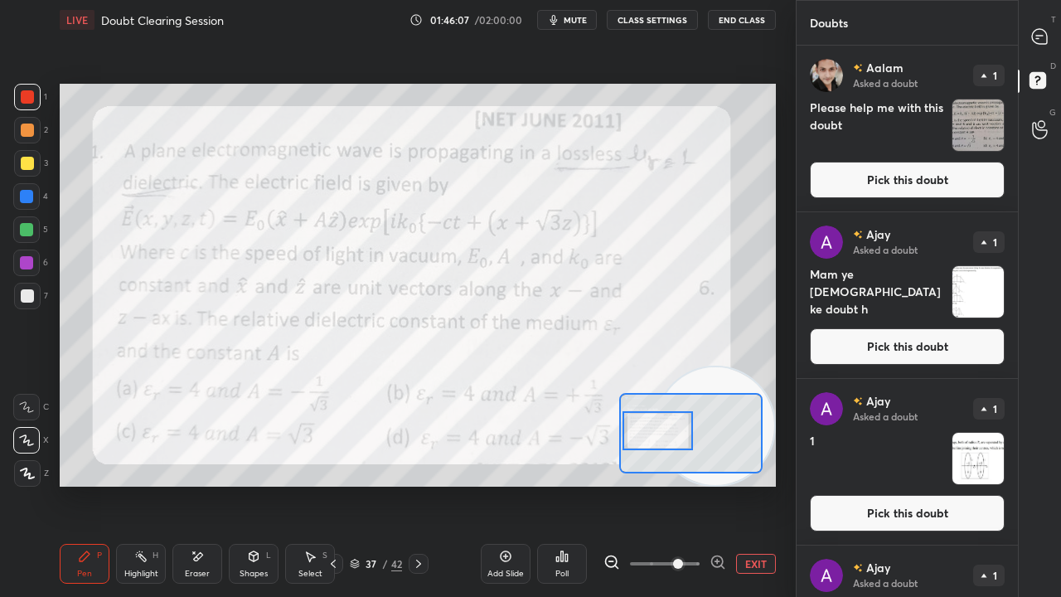
click at [983, 183] on button "Pick this doubt" at bounding box center [907, 180] width 195 height 36
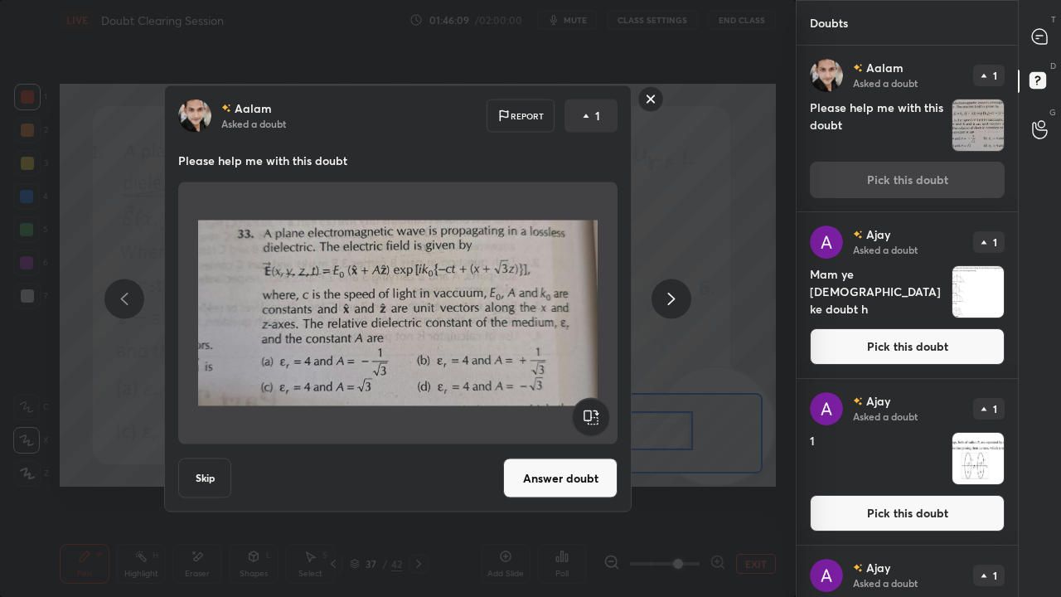
click at [648, 100] on rect at bounding box center [651, 99] width 26 height 26
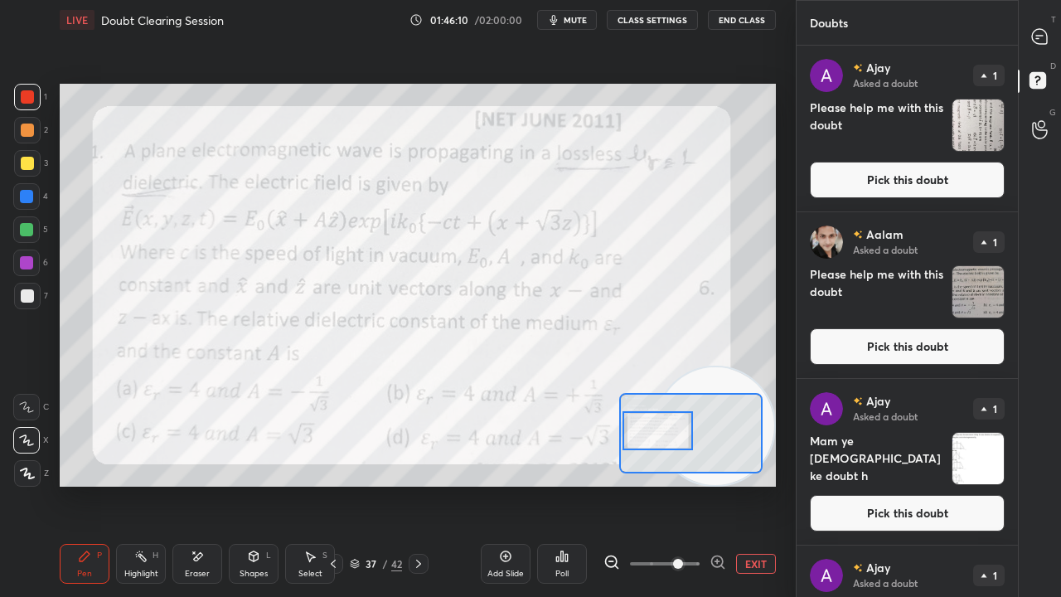
click at [1052, 35] on div at bounding box center [1040, 37] width 33 height 30
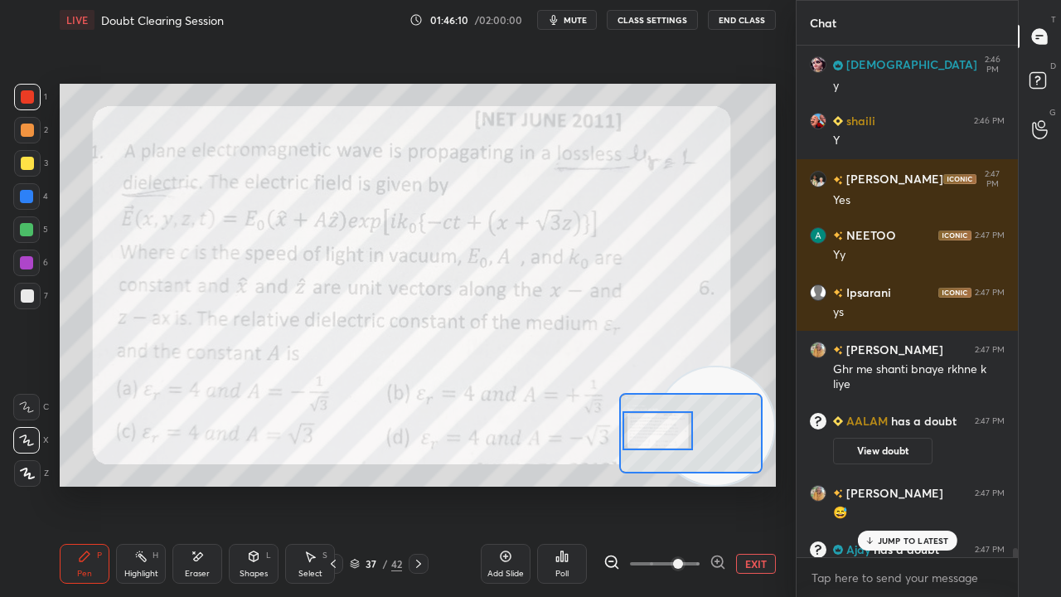
scroll to position [507, 216]
click at [1044, 81] on rect at bounding box center [1038, 81] width 16 height 16
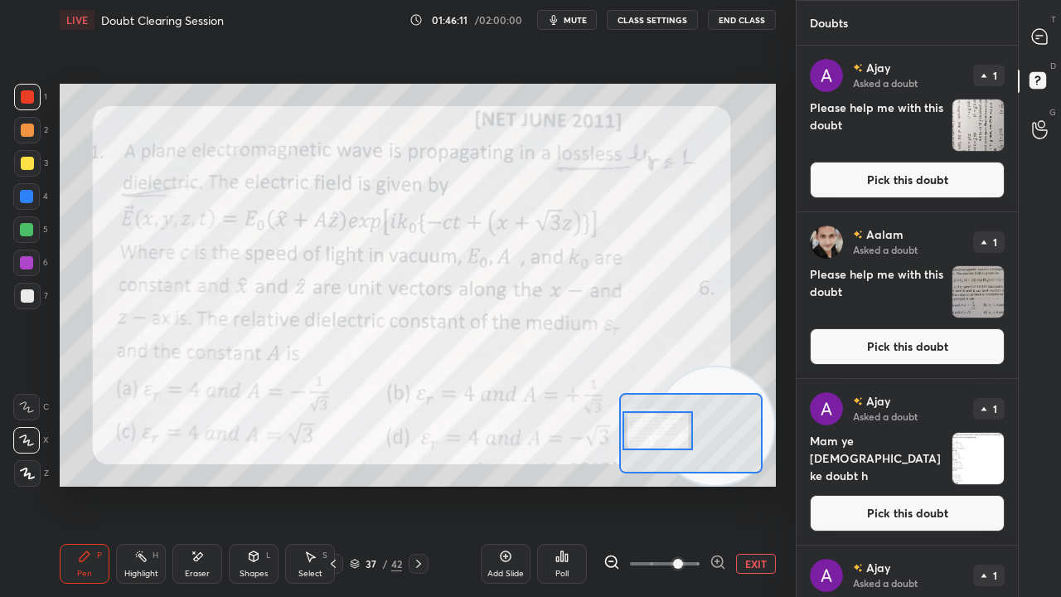
click at [979, 184] on button "Pick this doubt" at bounding box center [907, 180] width 195 height 36
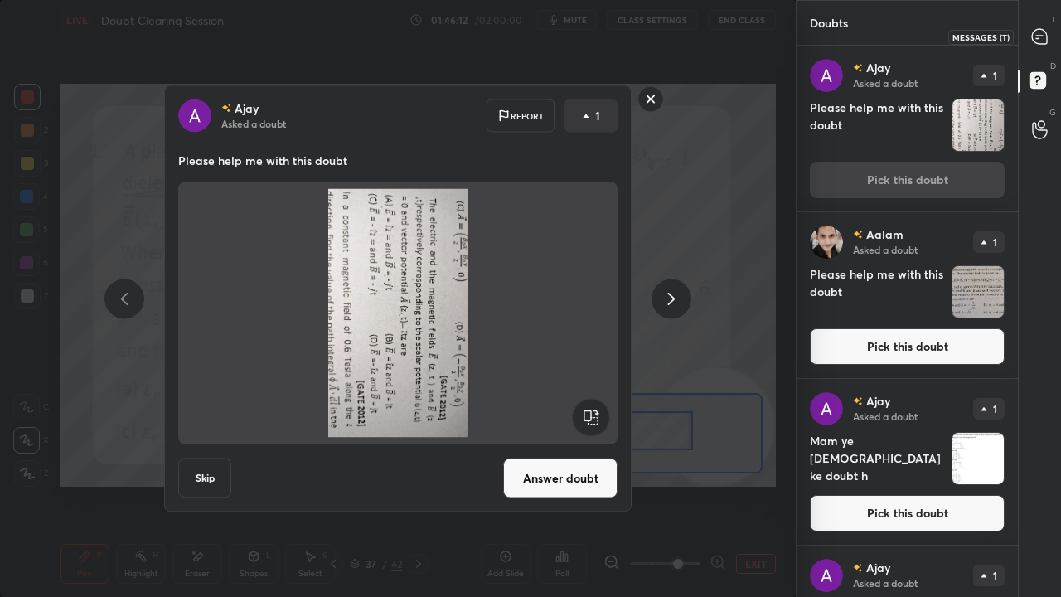
click at [1046, 41] on icon at bounding box center [1039, 36] width 17 height 17
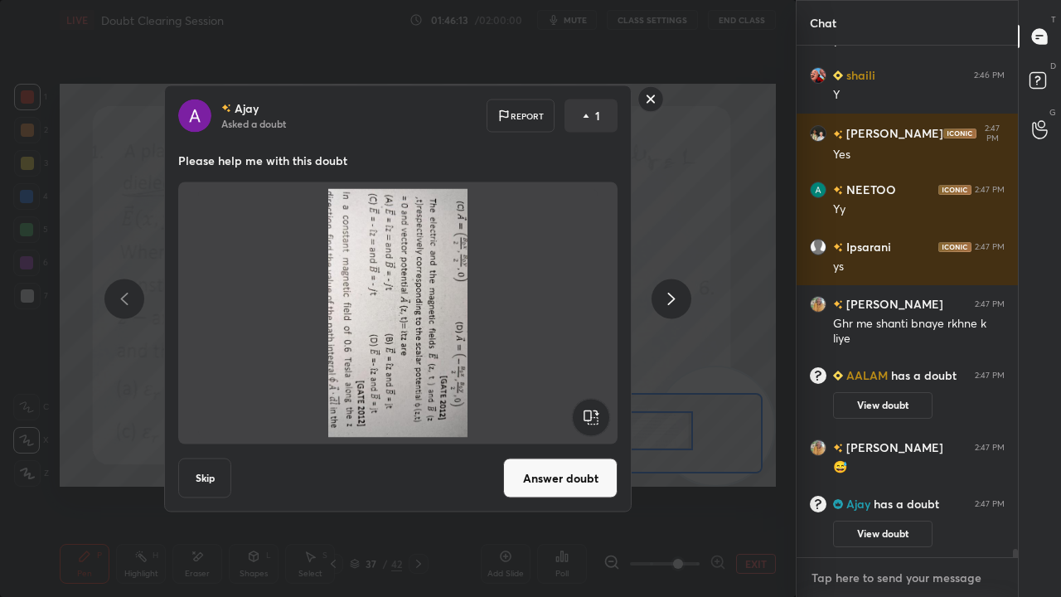
drag, startPoint x: 942, startPoint y: 575, endPoint x: 867, endPoint y: 491, distance: 112.8
click at [943, 484] on textarea at bounding box center [907, 578] width 195 height 27
click at [647, 103] on rect at bounding box center [651, 99] width 26 height 26
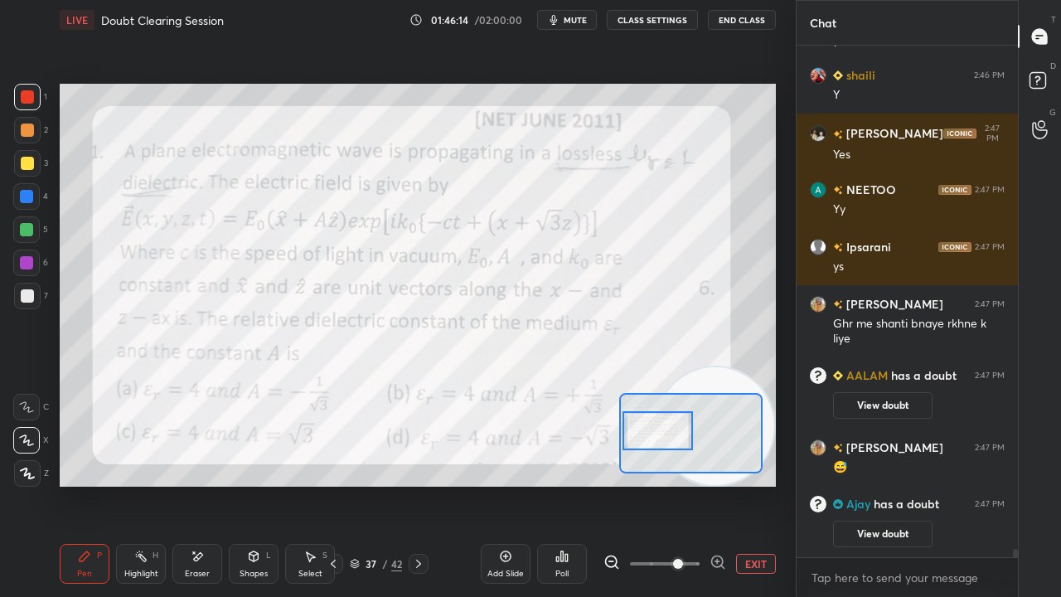
click at [583, 20] on span "mute" at bounding box center [575, 20] width 23 height 12
click at [583, 27] on button "unmute" at bounding box center [567, 20] width 60 height 20
drag, startPoint x: 708, startPoint y: 380, endPoint x: 787, endPoint y: 201, distance: 195.6
click at [786, 206] on div "1 2 3 4 5 6 7 C X Z E E Erase all H H LIVE Doubt Clearing Session 01:46:16 / 02…" at bounding box center [398, 298] width 796 height 597
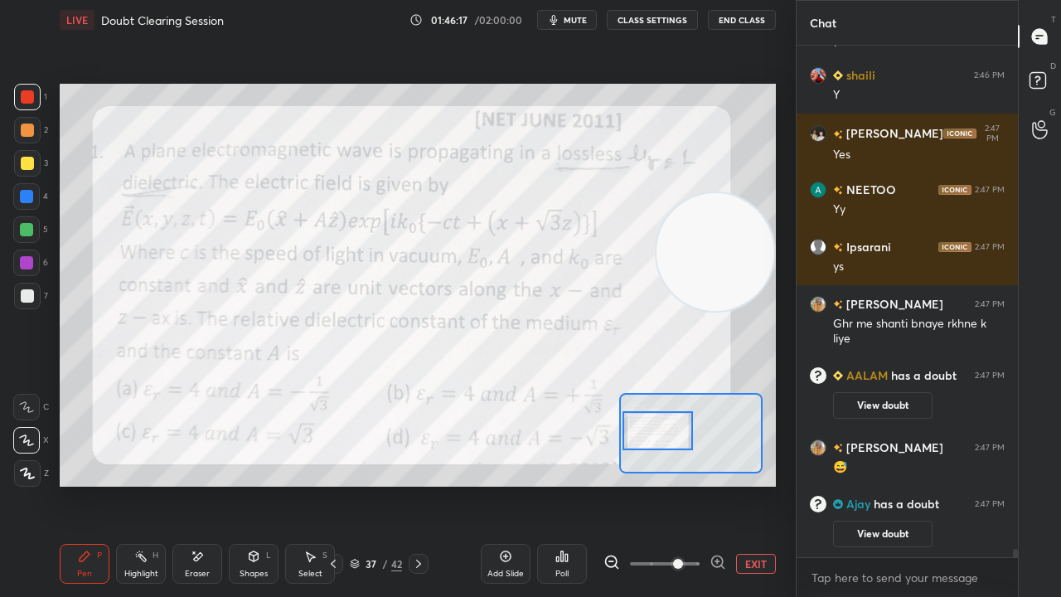
click at [569, 15] on span "mute" at bounding box center [575, 20] width 23 height 12
click at [572, 17] on span "mute" at bounding box center [575, 20] width 23 height 12
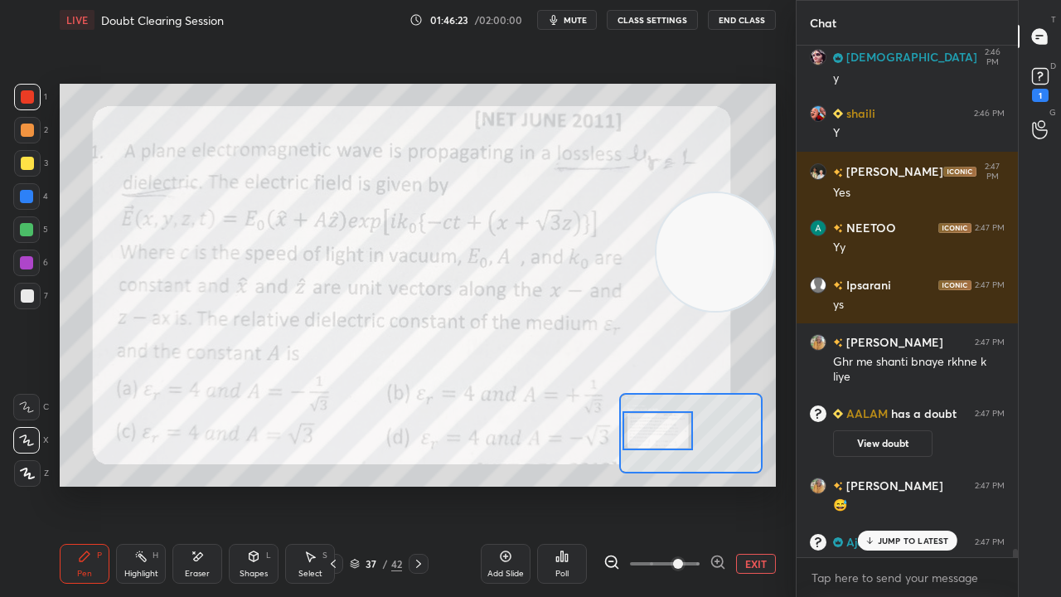
scroll to position [31538, 0]
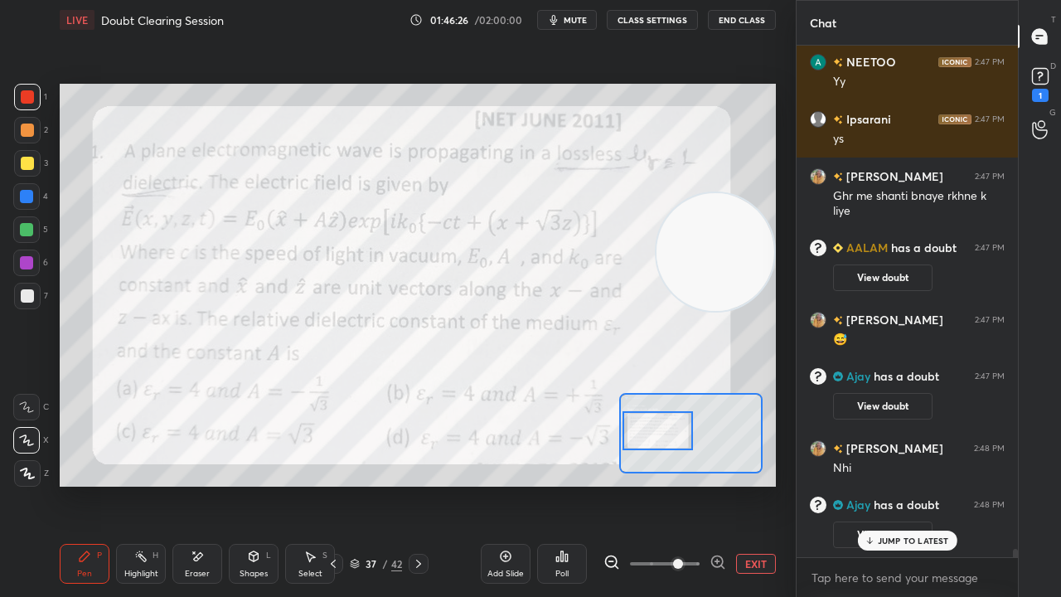
click at [925, 484] on p "JUMP TO LATEST" at bounding box center [913, 541] width 71 height 10
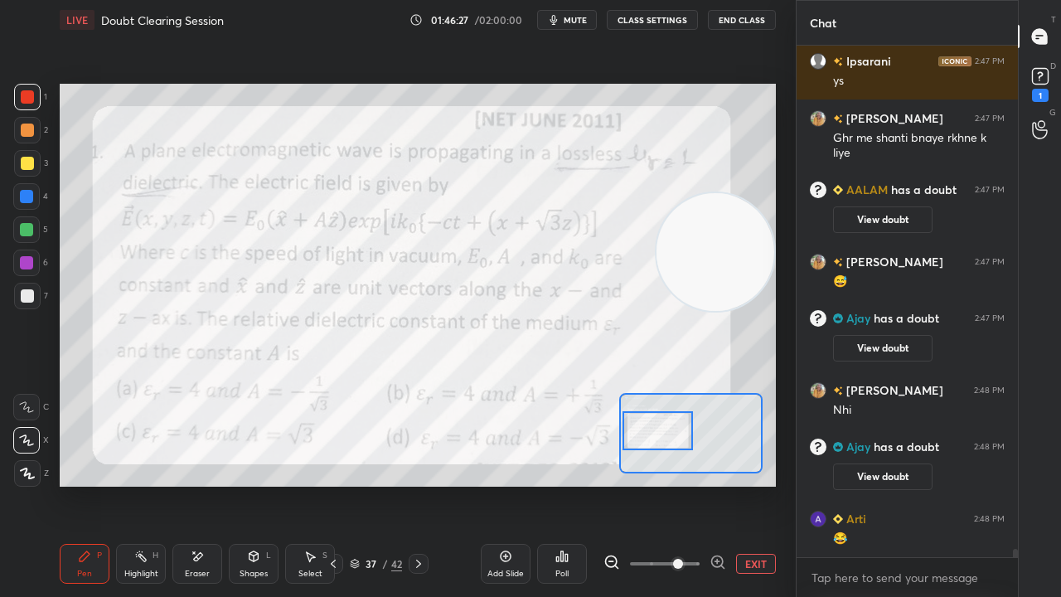
click at [560, 22] on icon "button" at bounding box center [553, 19] width 13 height 13
click at [563, 21] on span "unmute" at bounding box center [574, 20] width 36 height 12
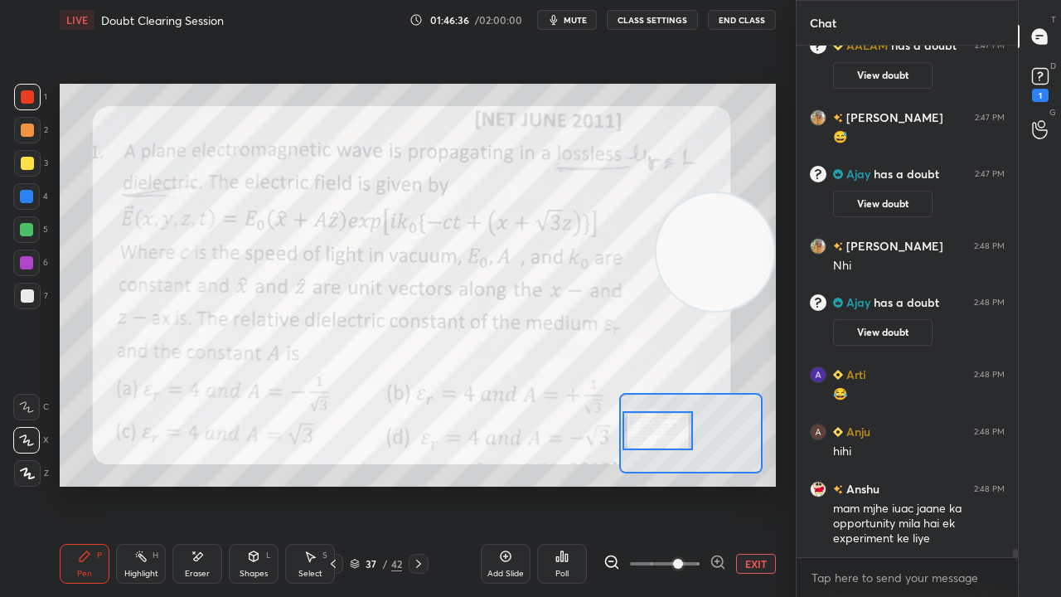
scroll to position [31797, 0]
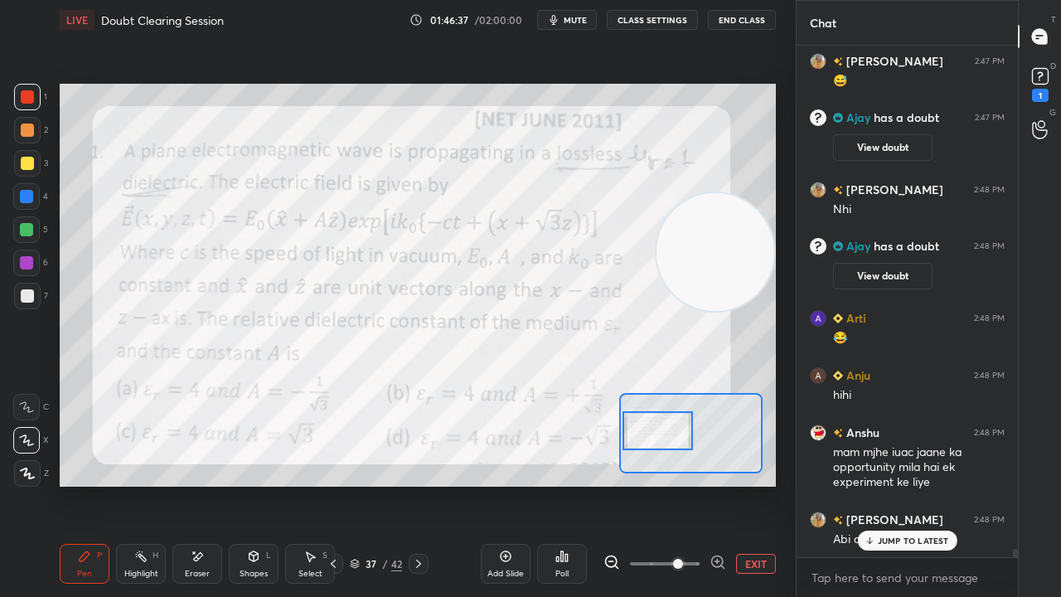
click at [912, 484] on p "JUMP TO LATEST" at bounding box center [913, 541] width 71 height 10
click at [570, 30] on div "LIVE Doubt Clearing Session 01:46:38 / 02:00:00 mute CLASS SETTINGS End Class" at bounding box center [418, 20] width 716 height 40
drag, startPoint x: 573, startPoint y: 27, endPoint x: 589, endPoint y: 22, distance: 16.5
click at [574, 29] on button "mute" at bounding box center [567, 20] width 60 height 20
click at [595, 14] on button "unmute" at bounding box center [567, 20] width 60 height 20
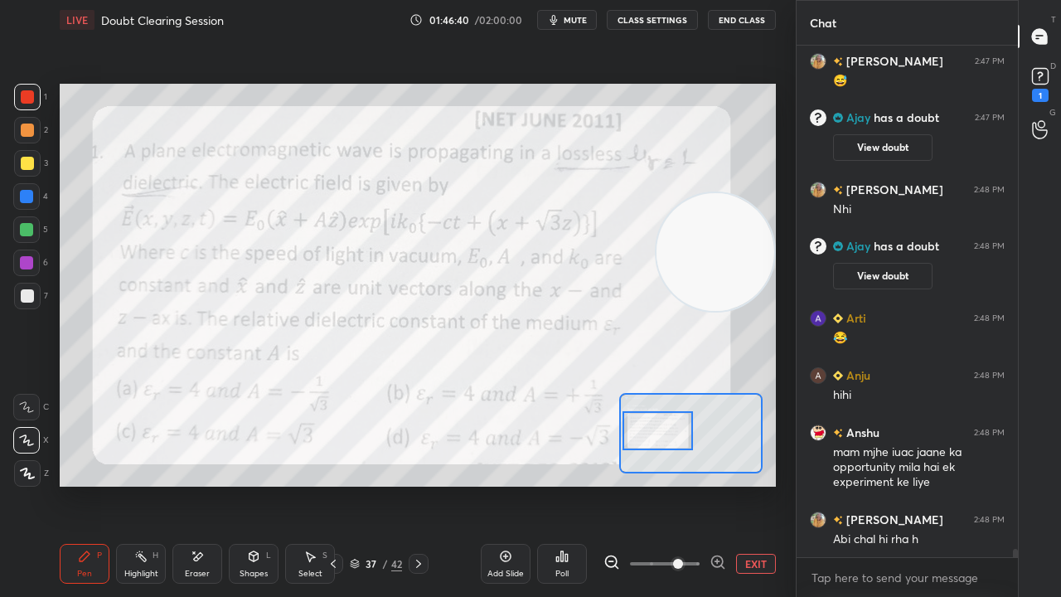
click at [982, 484] on div "x" at bounding box center [907, 577] width 221 height 39
click at [582, 20] on span "mute" at bounding box center [575, 20] width 23 height 12
drag, startPoint x: 582, startPoint y: 20, endPoint x: 587, endPoint y: 9, distance: 11.9
click at [584, 20] on span "unmute" at bounding box center [574, 20] width 36 height 12
click at [1049, 91] on div "1" at bounding box center [1040, 83] width 25 height 38
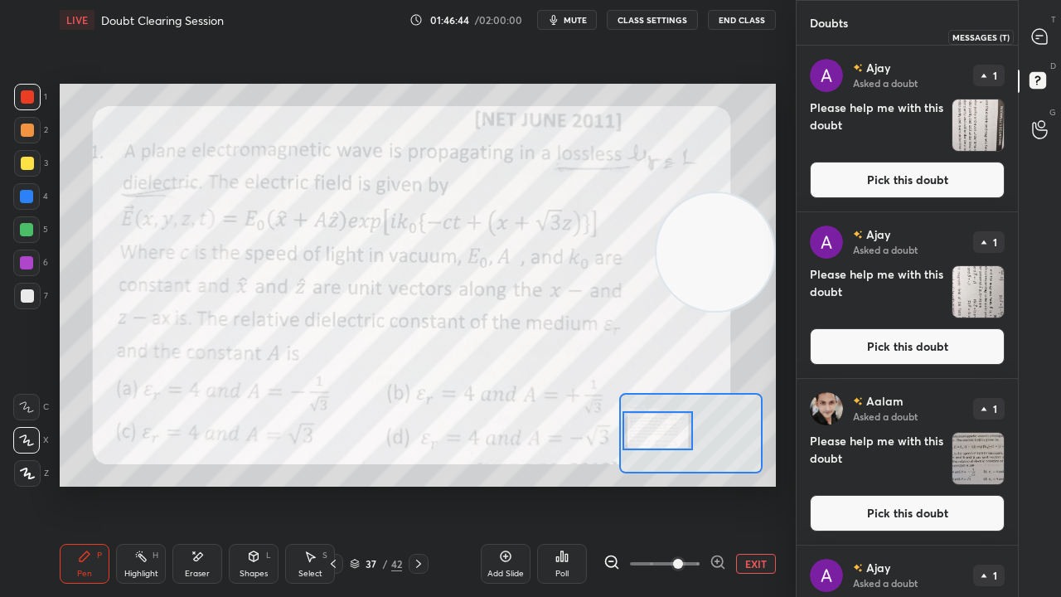
click at [1045, 36] on icon at bounding box center [1039, 36] width 15 height 15
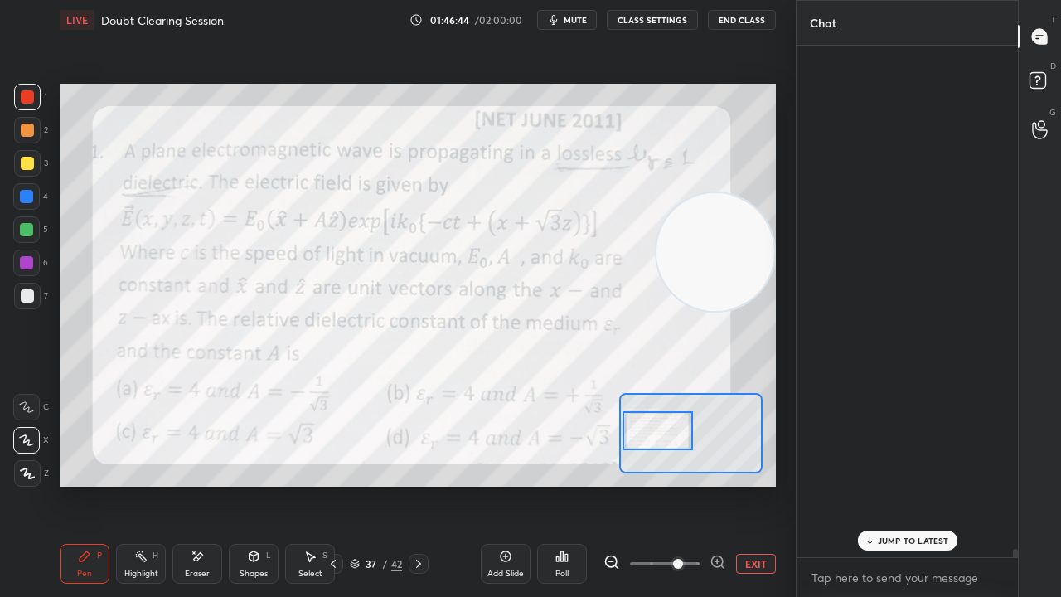
scroll to position [507, 216]
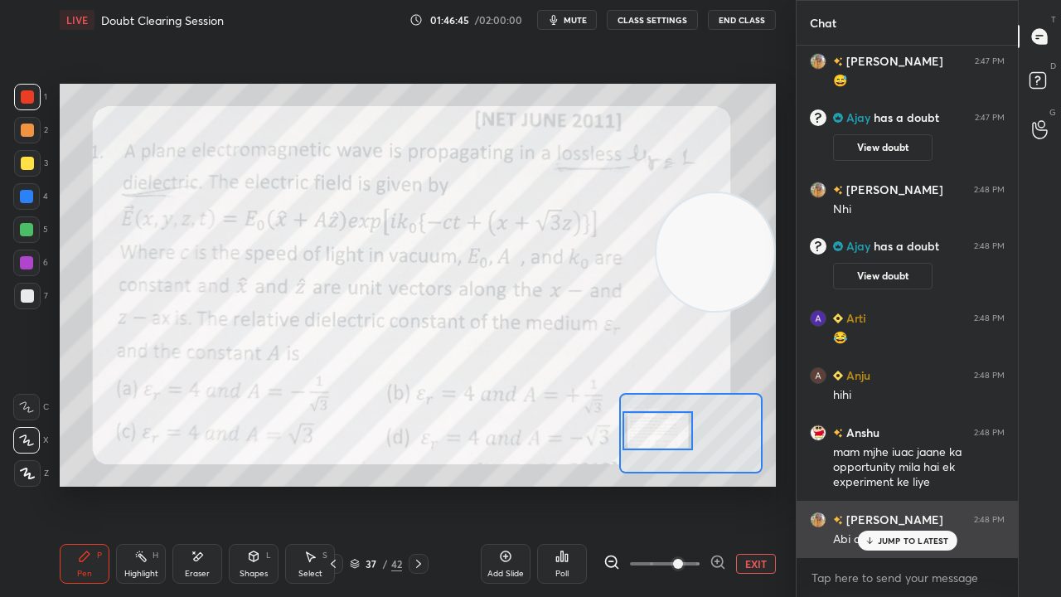
click at [909, 484] on p "JUMP TO LATEST" at bounding box center [913, 541] width 71 height 10
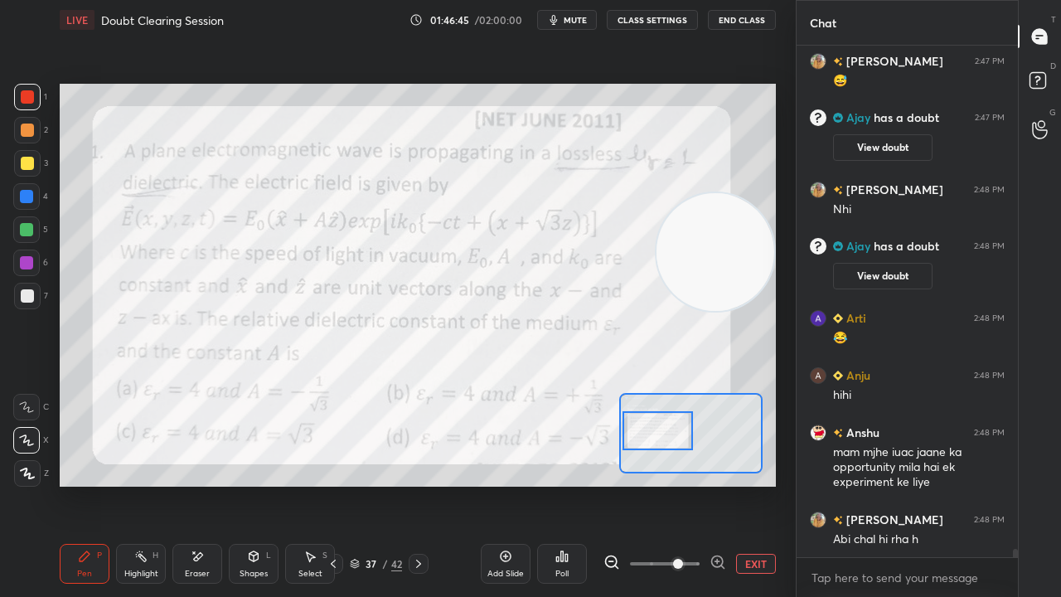
click at [910, 484] on div "x" at bounding box center [907, 577] width 221 height 39
click at [565, 20] on button "mute" at bounding box center [567, 20] width 60 height 20
click at [567, 21] on span "unmute" at bounding box center [574, 20] width 36 height 12
click at [199, 484] on div "Eraser" at bounding box center [197, 574] width 25 height 8
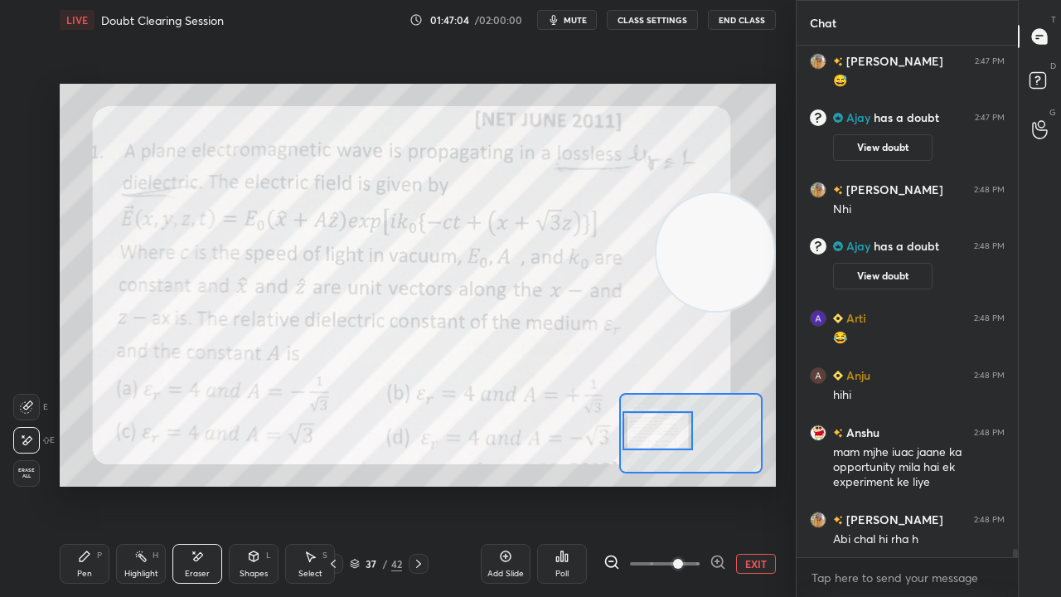
click at [93, 484] on div "Pen P" at bounding box center [85, 564] width 50 height 40
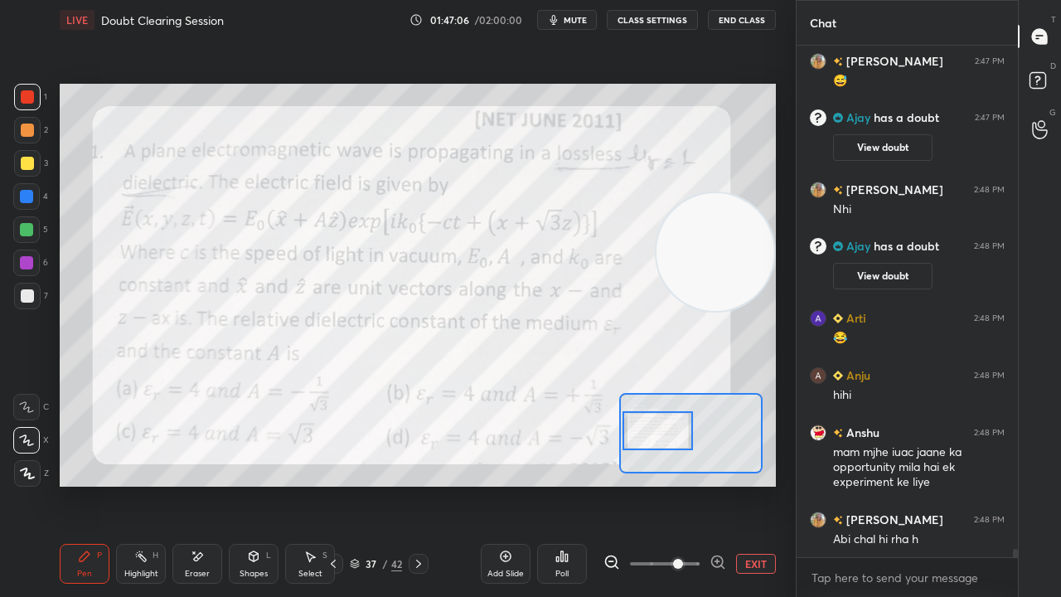
click at [581, 18] on span "mute" at bounding box center [575, 20] width 23 height 12
click at [580, 19] on span "mute" at bounding box center [575, 20] width 23 height 12
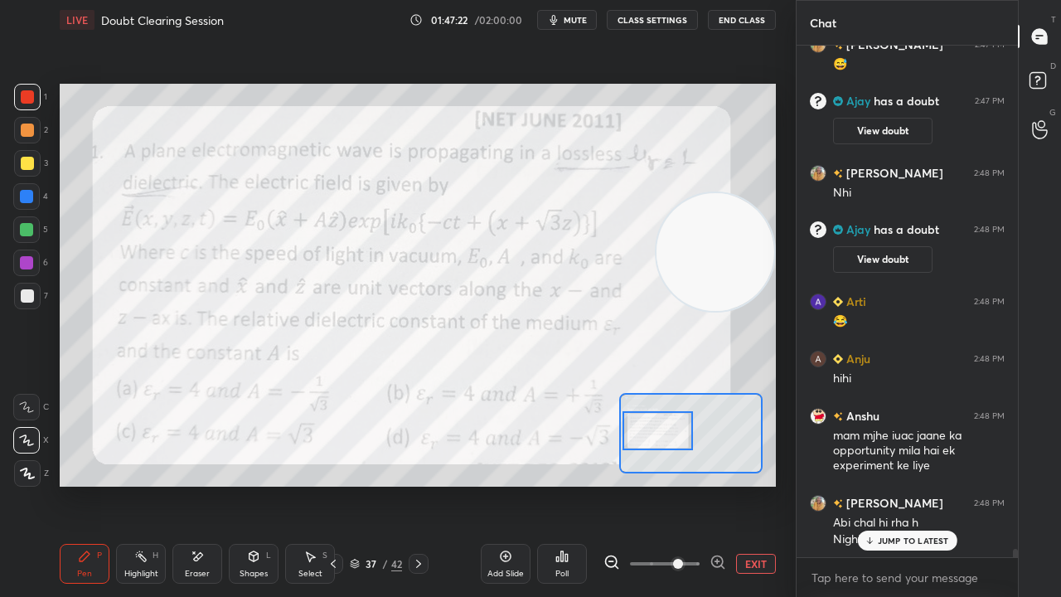
drag, startPoint x: 919, startPoint y: 534, endPoint x: 914, endPoint y: 596, distance: 62.4
click at [919, 484] on div "JUMP TO LATEST" at bounding box center [906, 541] width 99 height 20
click at [909, 484] on div "x" at bounding box center [907, 577] width 221 height 39
click at [578, 20] on span "mute" at bounding box center [575, 20] width 23 height 12
click at [577, 19] on span "unmute" at bounding box center [574, 20] width 36 height 12
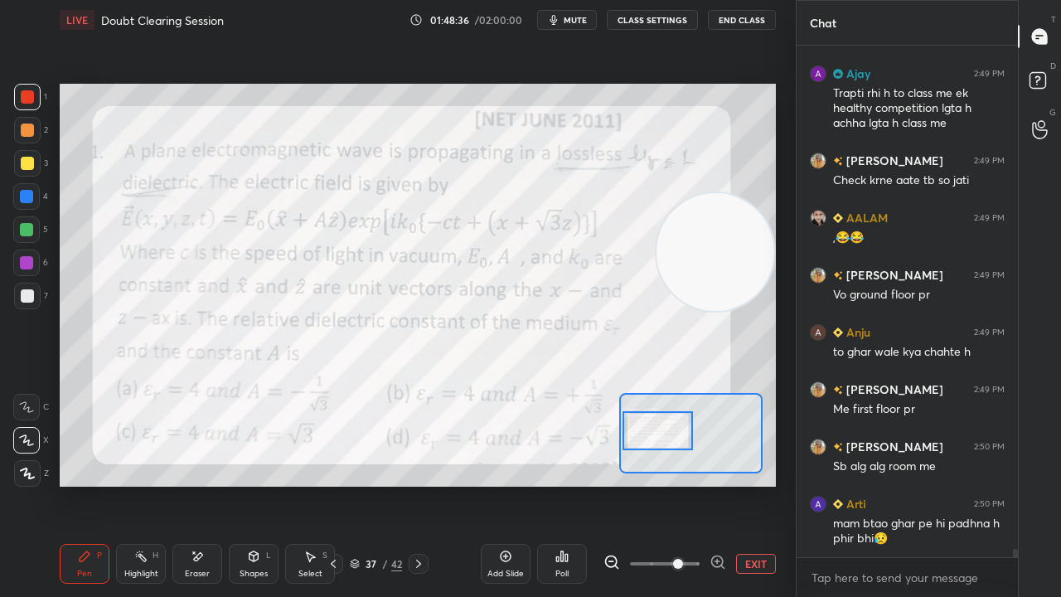
scroll to position [32447, 0]
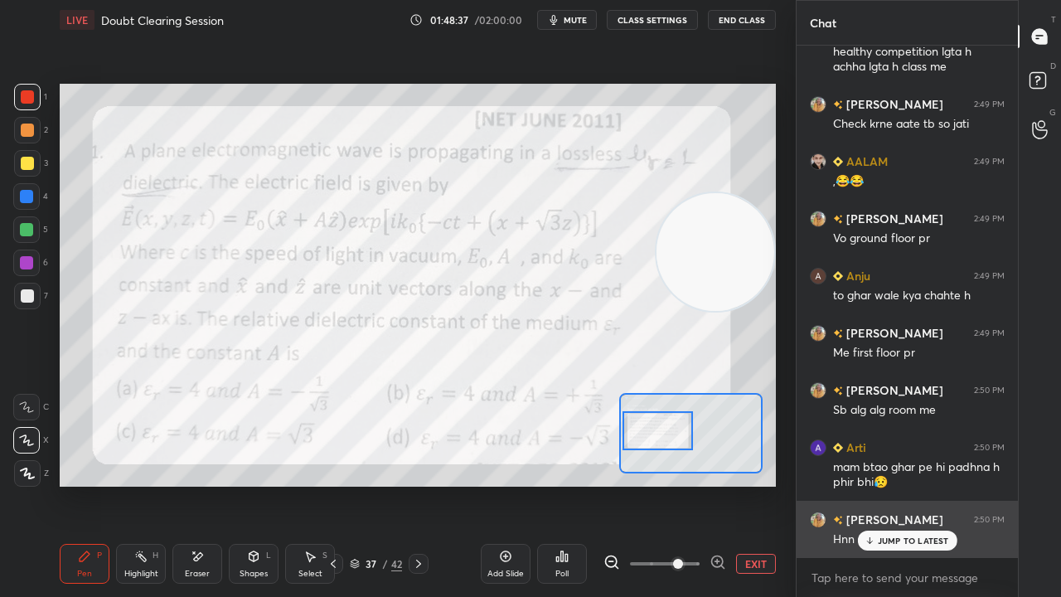
click at [876, 484] on div "JUMP TO LATEST" at bounding box center [906, 541] width 99 height 20
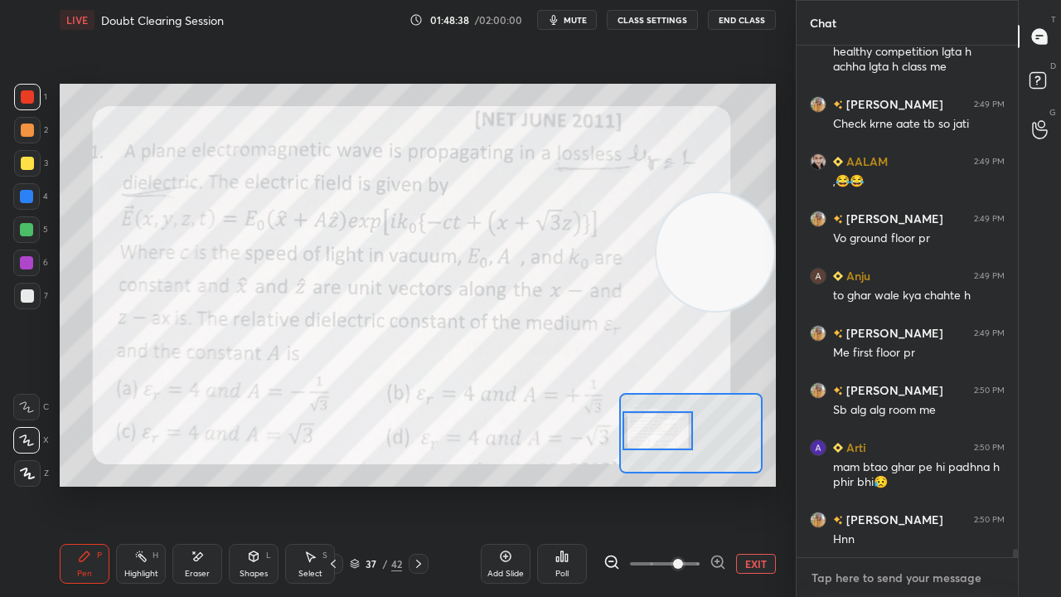
drag, startPoint x: 863, startPoint y: 575, endPoint x: 854, endPoint y: 583, distance: 11.8
click at [863, 484] on textarea at bounding box center [907, 578] width 195 height 27
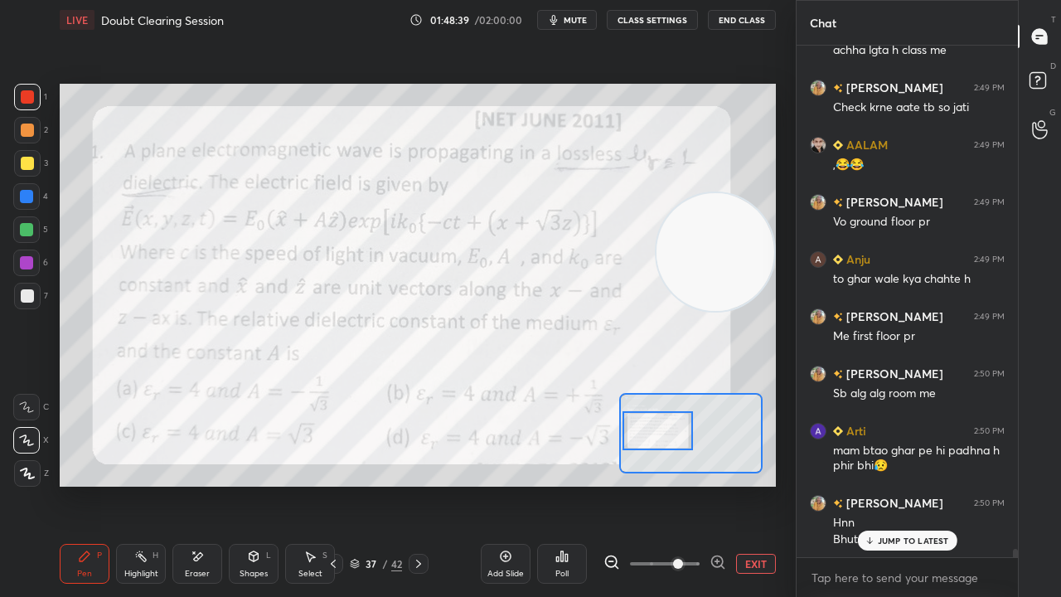
click at [574, 23] on span "mute" at bounding box center [575, 20] width 23 height 12
click at [573, 22] on span "unmute" at bounding box center [574, 20] width 36 height 12
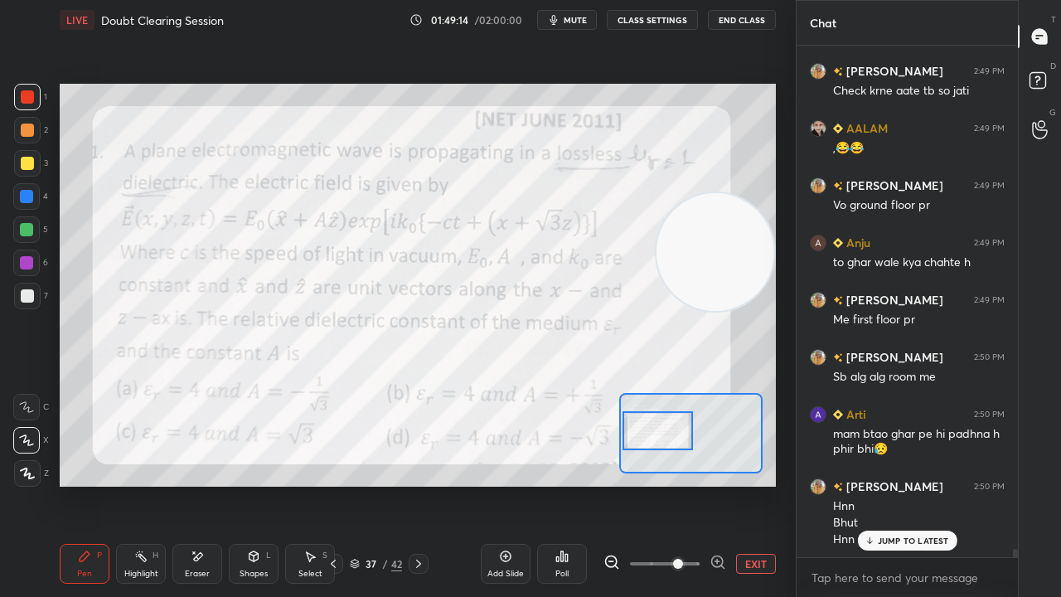
scroll to position [32496, 0]
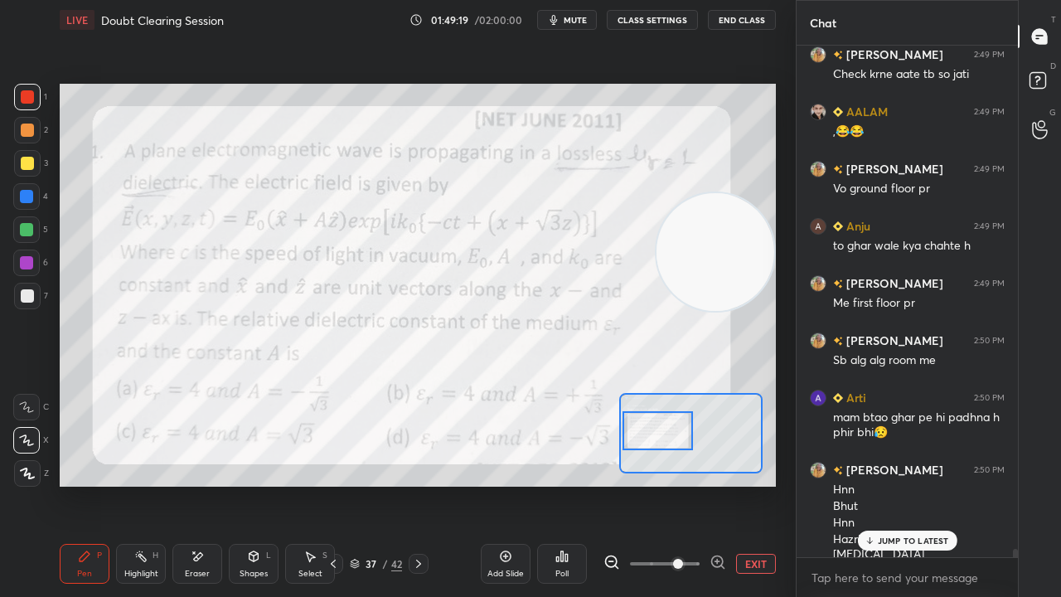
click at [926, 484] on p "JUMP TO LATEST" at bounding box center [913, 541] width 71 height 10
click at [915, 484] on textarea at bounding box center [907, 578] width 195 height 27
click at [567, 22] on button "mute" at bounding box center [567, 20] width 60 height 20
click at [573, 21] on span "unmute" at bounding box center [574, 20] width 36 height 12
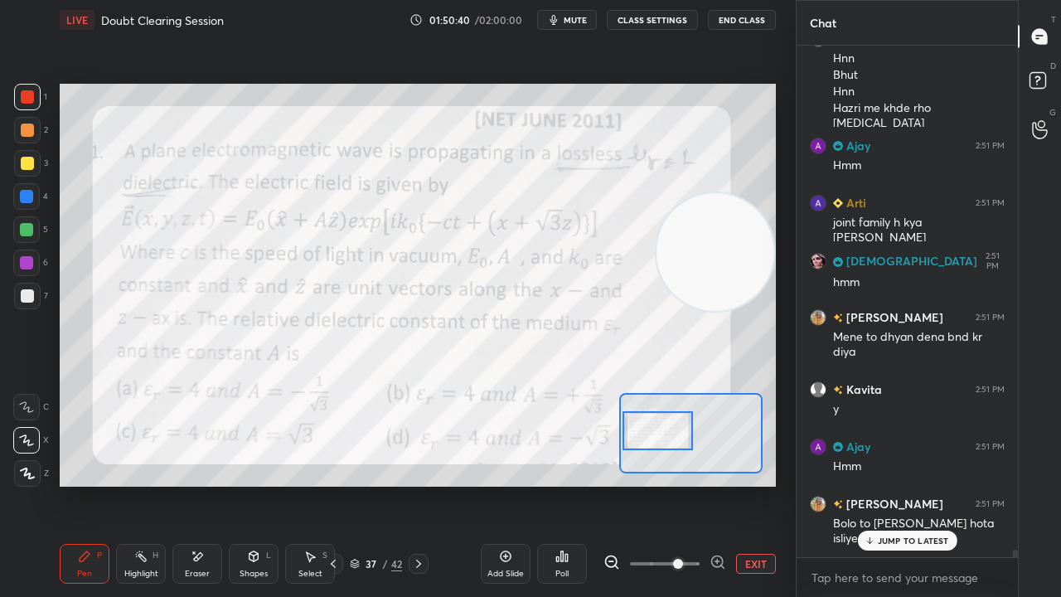
scroll to position [33014, 0]
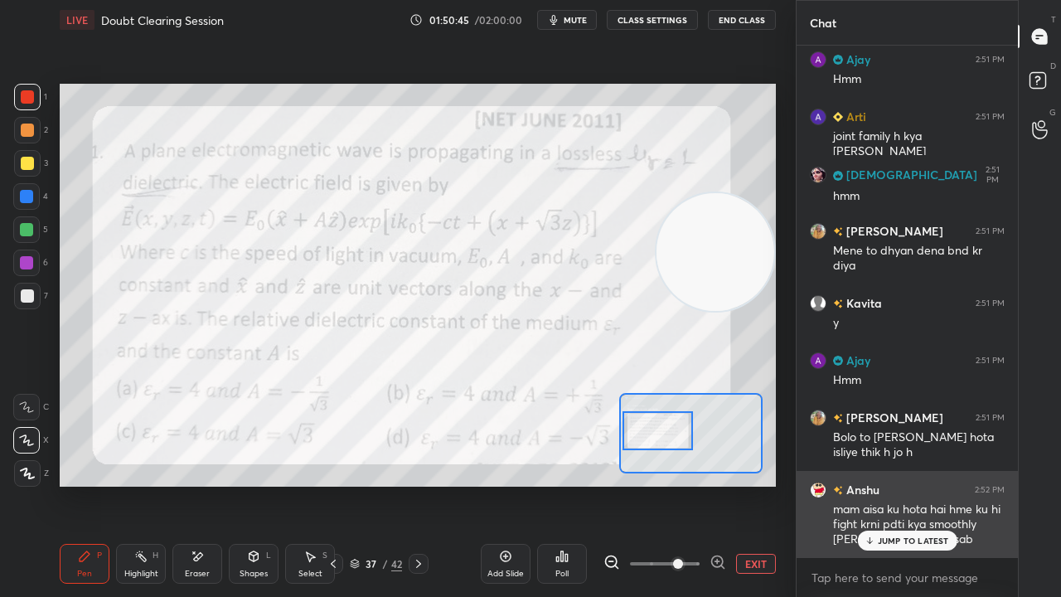
click at [911, 484] on p "JUMP TO LATEST" at bounding box center [913, 541] width 71 height 10
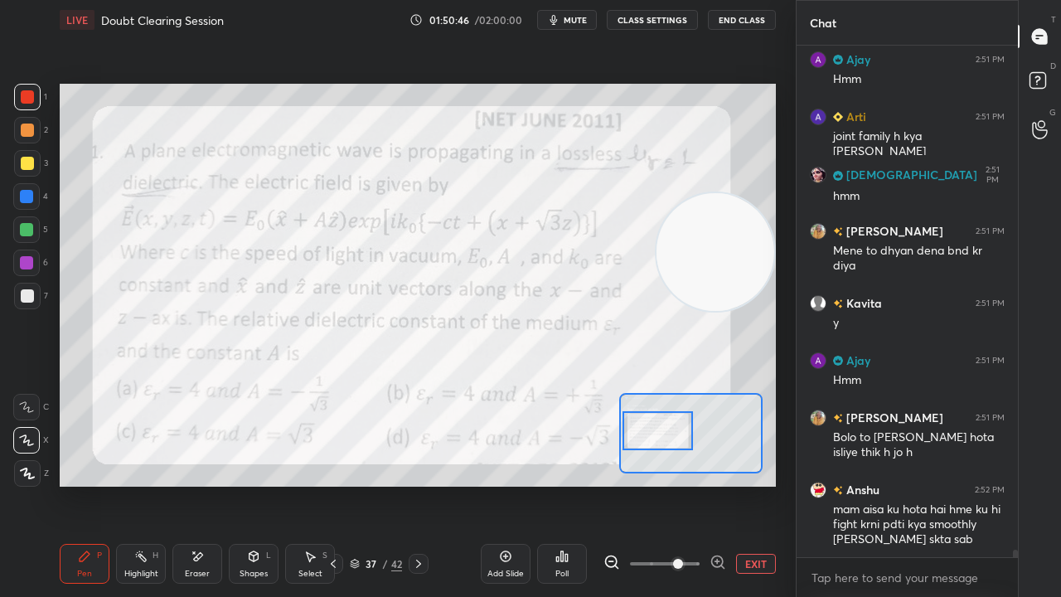
click at [575, 22] on span "mute" at bounding box center [575, 20] width 23 height 12
click at [579, 20] on span "unmute" at bounding box center [574, 20] width 36 height 12
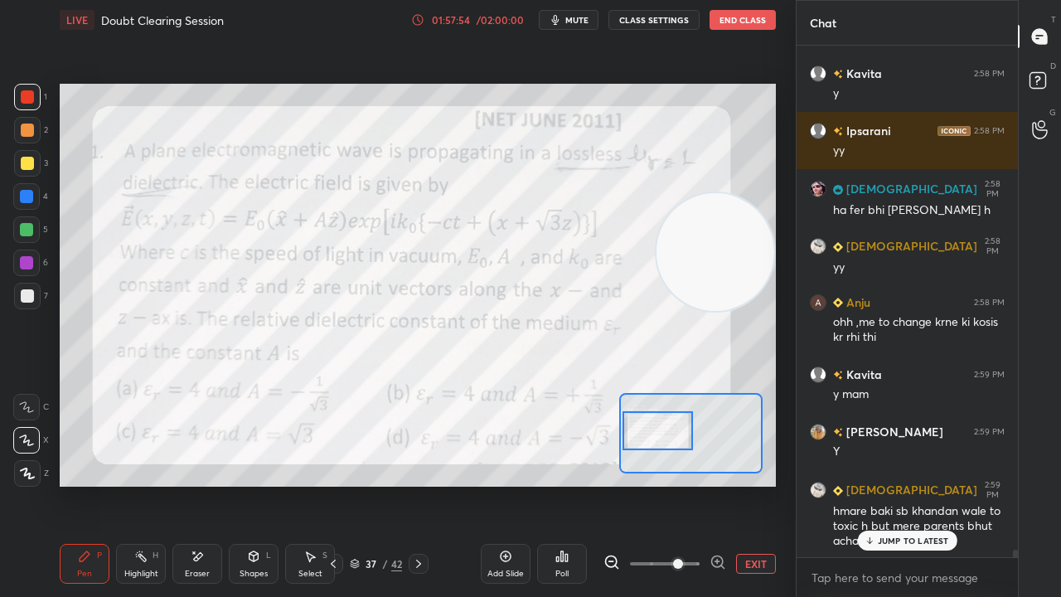
scroll to position [35925, 0]
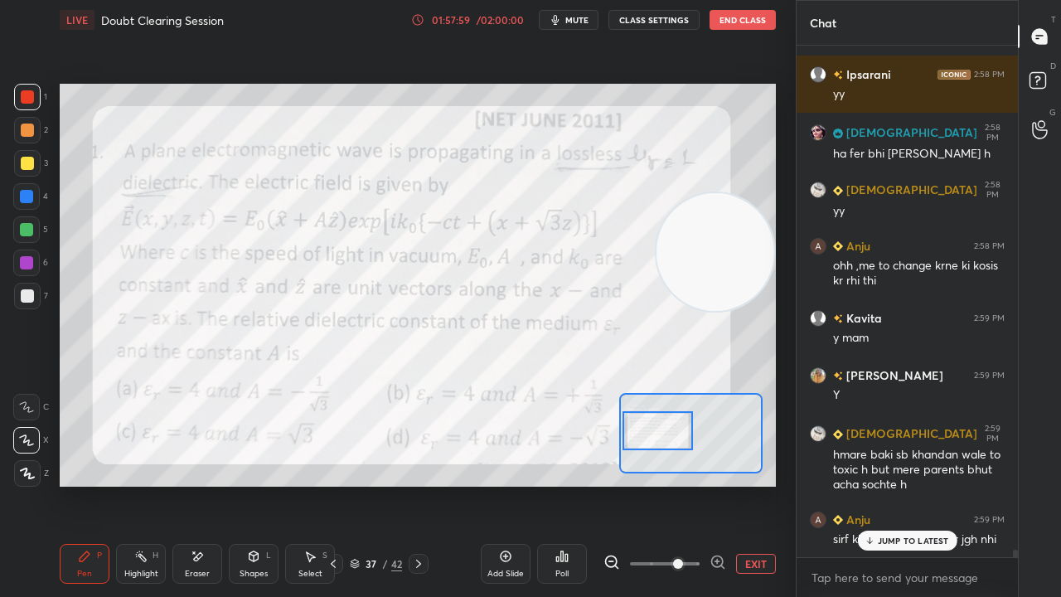
drag, startPoint x: 926, startPoint y: 540, endPoint x: 924, endPoint y: 586, distance: 46.5
click at [926, 484] on p "JUMP TO LATEST" at bounding box center [913, 541] width 71 height 10
click at [924, 484] on textarea at bounding box center [907, 578] width 195 height 27
click at [574, 21] on span "mute" at bounding box center [576, 20] width 23 height 12
click at [570, 23] on span "unmute" at bounding box center [576, 20] width 36 height 12
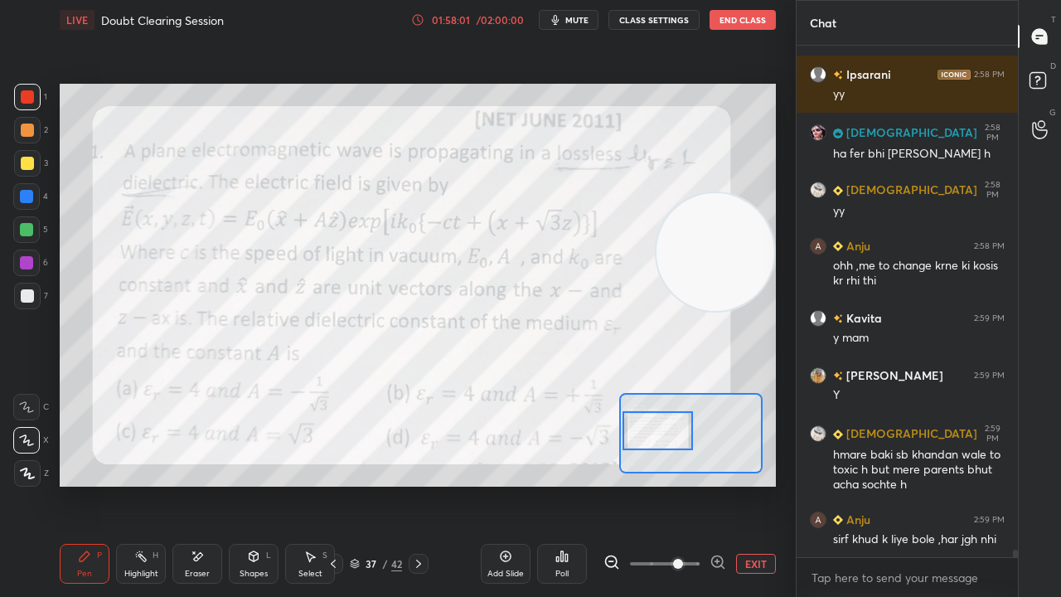
scroll to position [35983, 0]
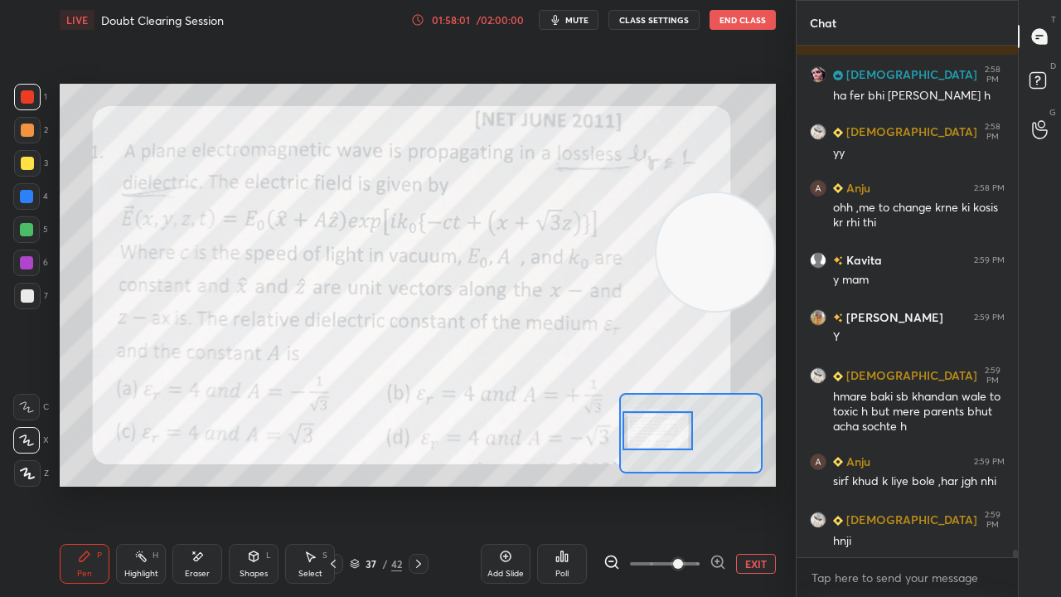
click at [32, 293] on div at bounding box center [27, 295] width 13 height 13
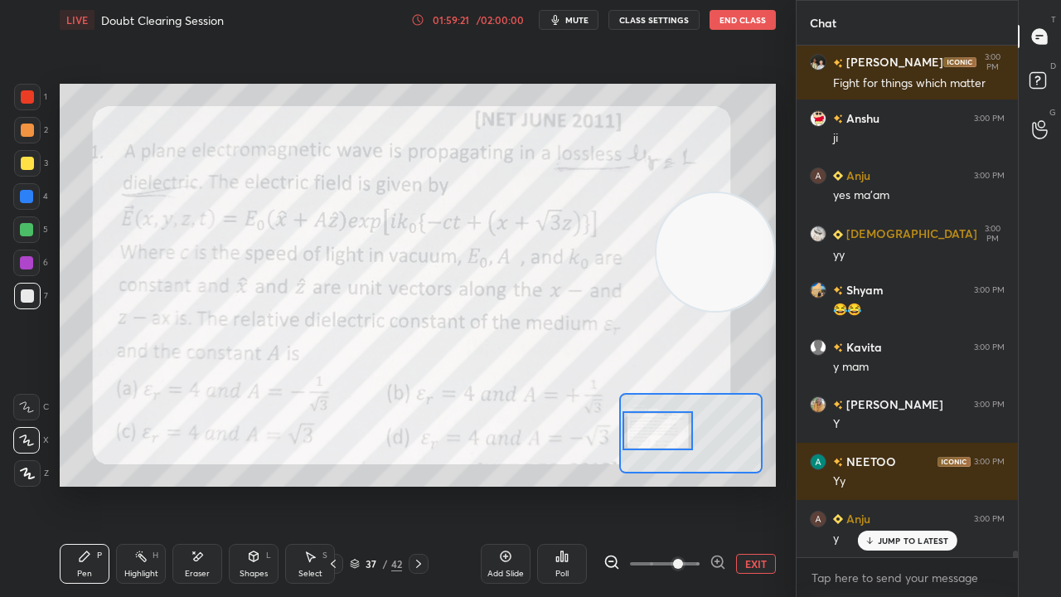
scroll to position [36840, 0]
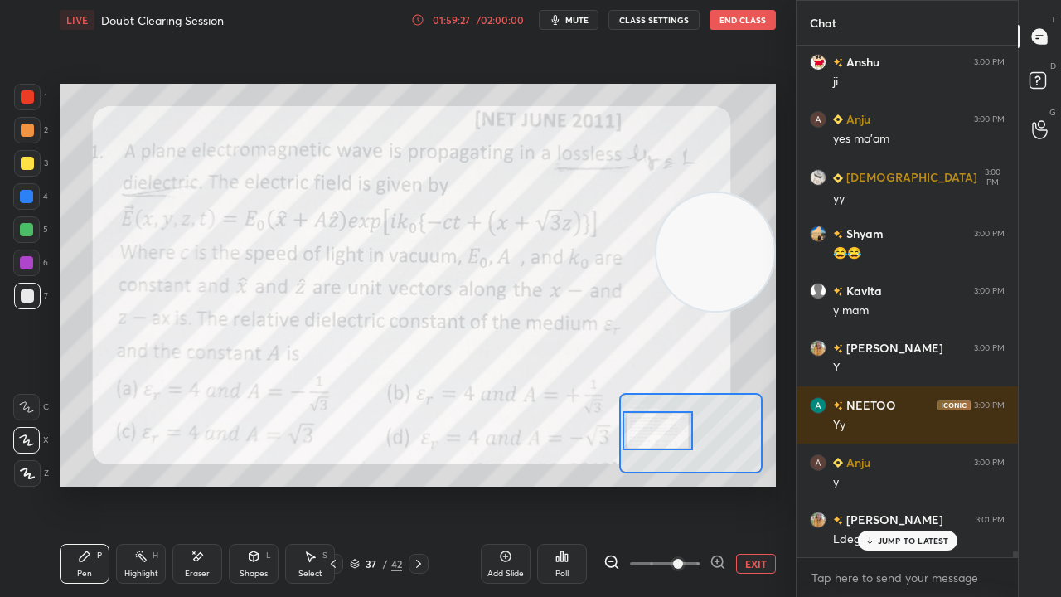
drag, startPoint x: 942, startPoint y: 542, endPoint x: 933, endPoint y: 576, distance: 35.0
click at [942, 484] on p "JUMP TO LATEST" at bounding box center [913, 541] width 71 height 10
click at [930, 484] on div "x" at bounding box center [907, 577] width 221 height 39
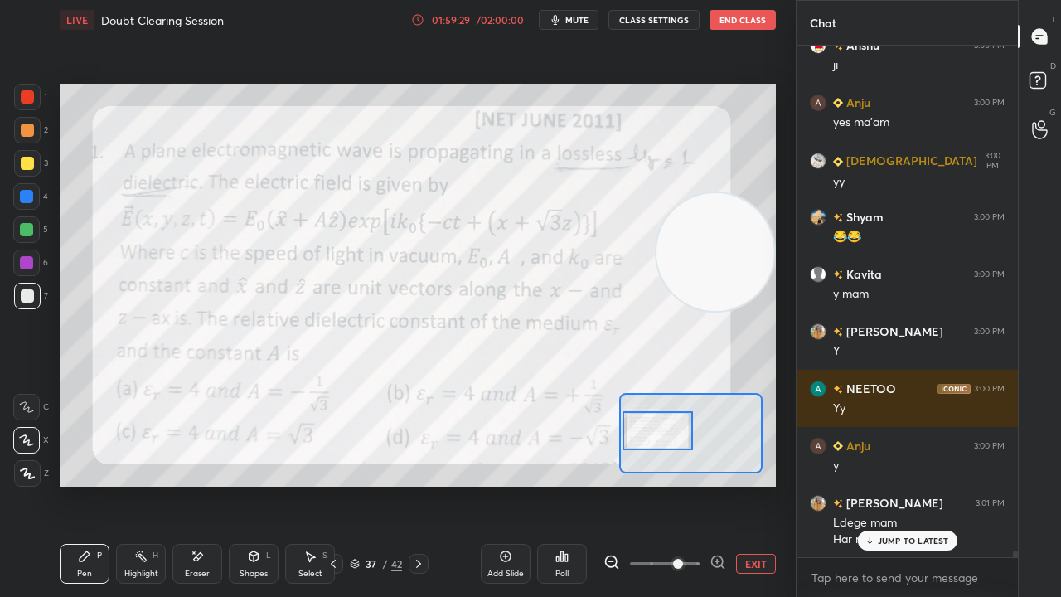
click at [584, 12] on button "mute" at bounding box center [569, 20] width 60 height 20
click at [583, 16] on span "mute" at bounding box center [576, 20] width 23 height 12
click at [880, 484] on p "JUMP TO LATEST" at bounding box center [913, 541] width 71 height 10
click at [588, 23] on span "mute" at bounding box center [576, 20] width 23 height 12
click at [585, 22] on span "unmute" at bounding box center [576, 20] width 36 height 12
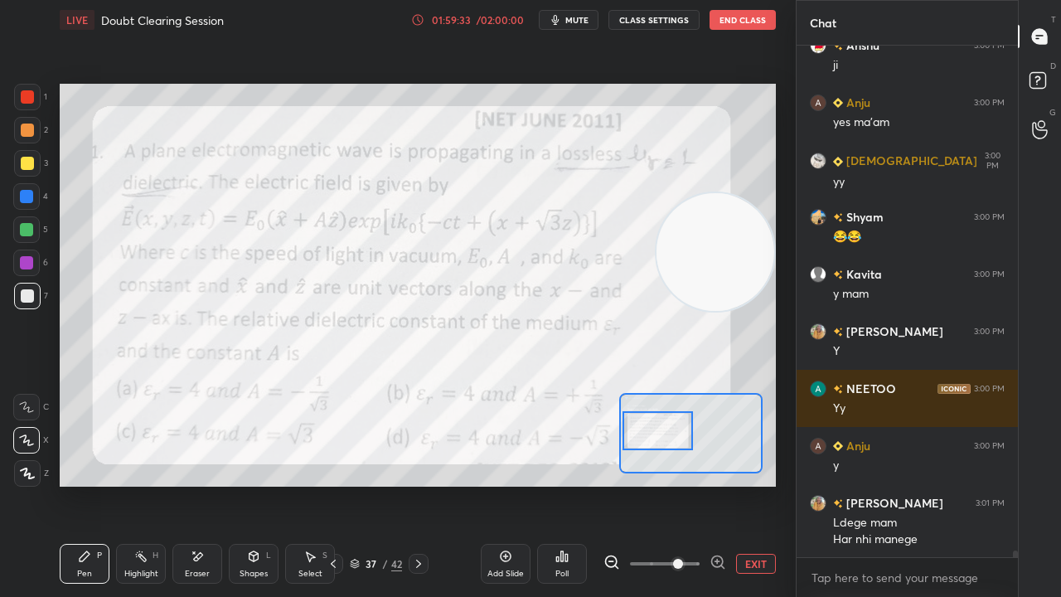
click at [580, 22] on span "mute" at bounding box center [576, 20] width 23 height 12
click at [580, 20] on span "unmute" at bounding box center [576, 20] width 36 height 12
click at [25, 240] on div at bounding box center [26, 229] width 27 height 27
click at [19, 171] on div at bounding box center [27, 163] width 27 height 27
click at [27, 166] on div at bounding box center [27, 163] width 13 height 13
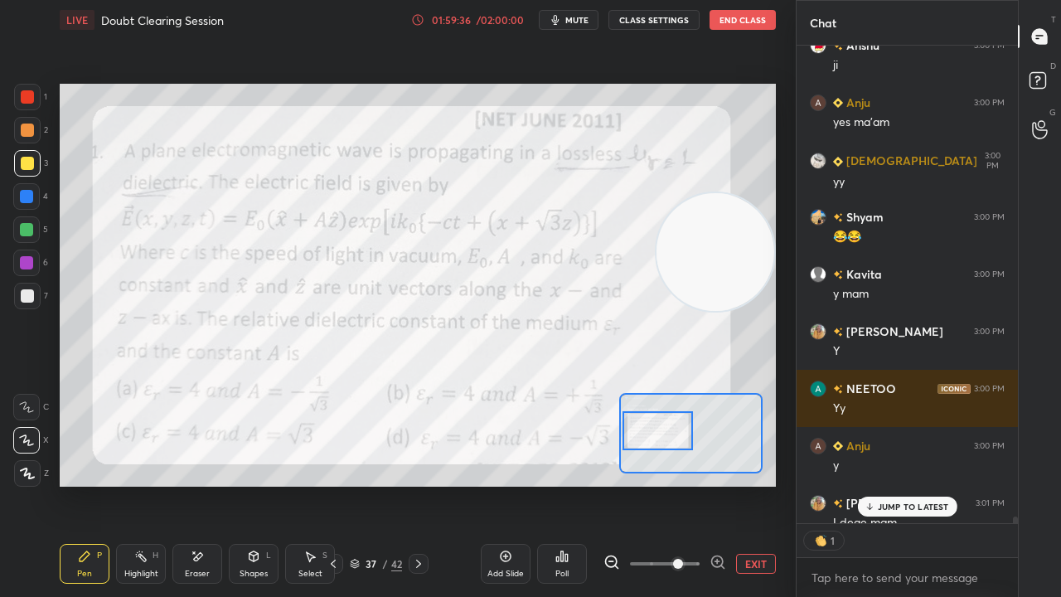
scroll to position [5, 5]
click at [24, 133] on div at bounding box center [27, 130] width 13 height 13
click at [30, 236] on div at bounding box center [26, 229] width 27 height 27
click at [29, 265] on div at bounding box center [26, 262] width 13 height 13
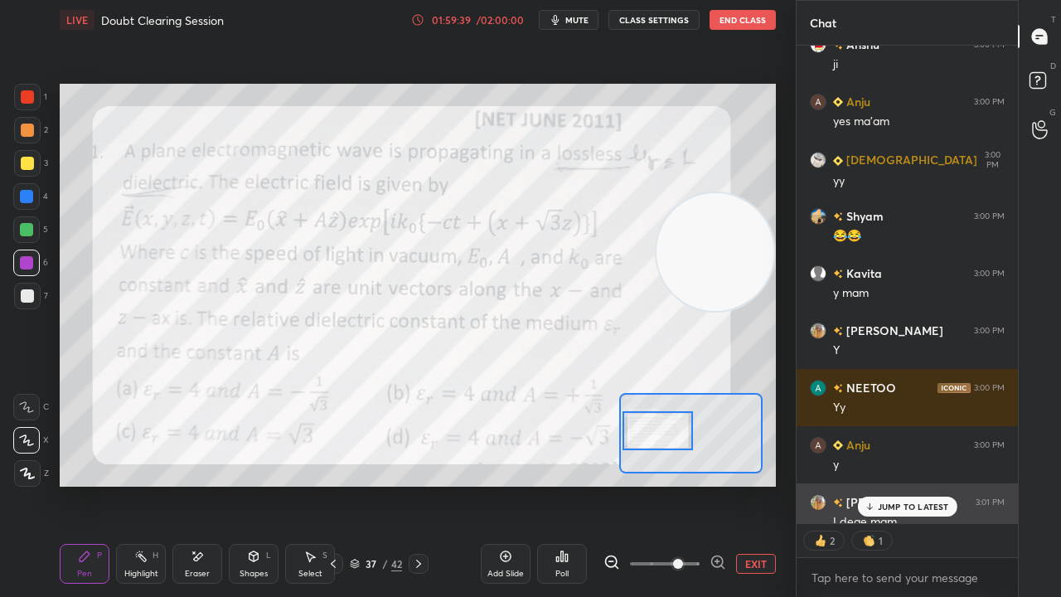
click at [886, 484] on p "JUMP TO LATEST" at bounding box center [913, 507] width 71 height 10
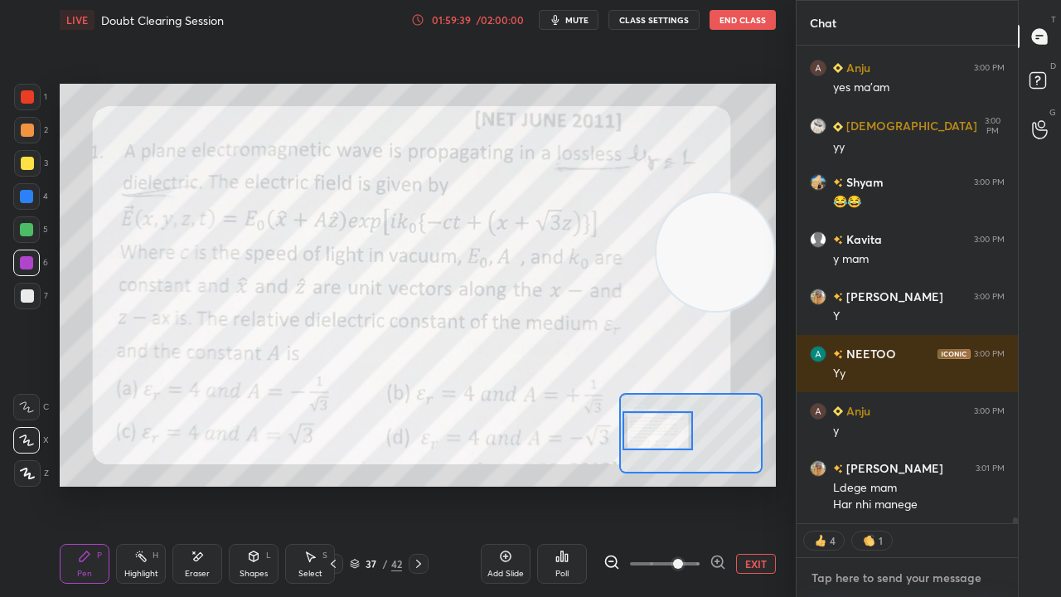
click at [870, 484] on textarea at bounding box center [907, 578] width 195 height 27
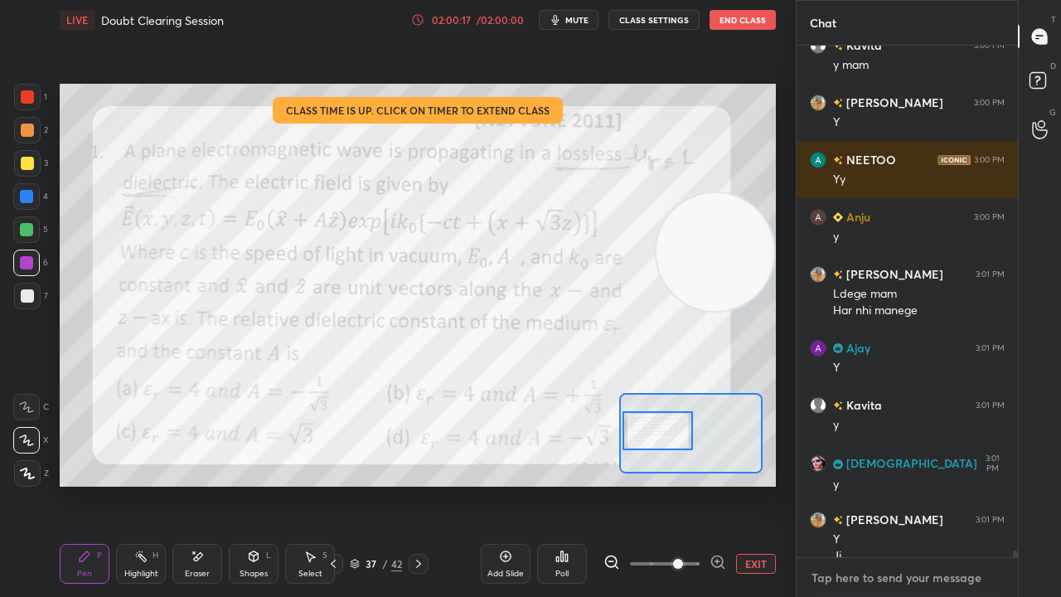
scroll to position [37102, 0]
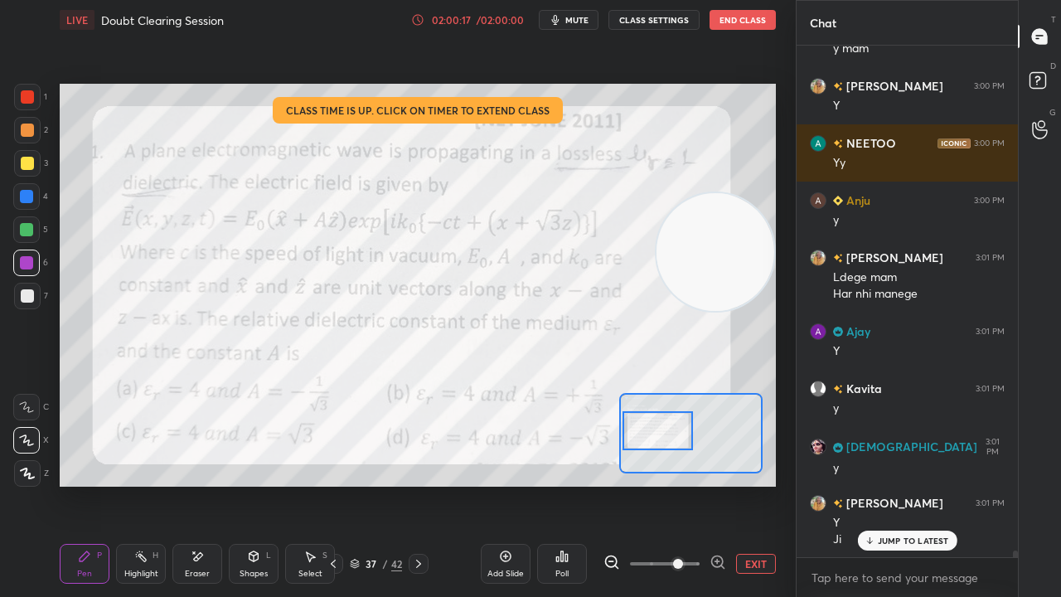
click at [585, 22] on span "mute" at bounding box center [576, 20] width 23 height 12
click at [584, 17] on span "unmute" at bounding box center [576, 20] width 36 height 12
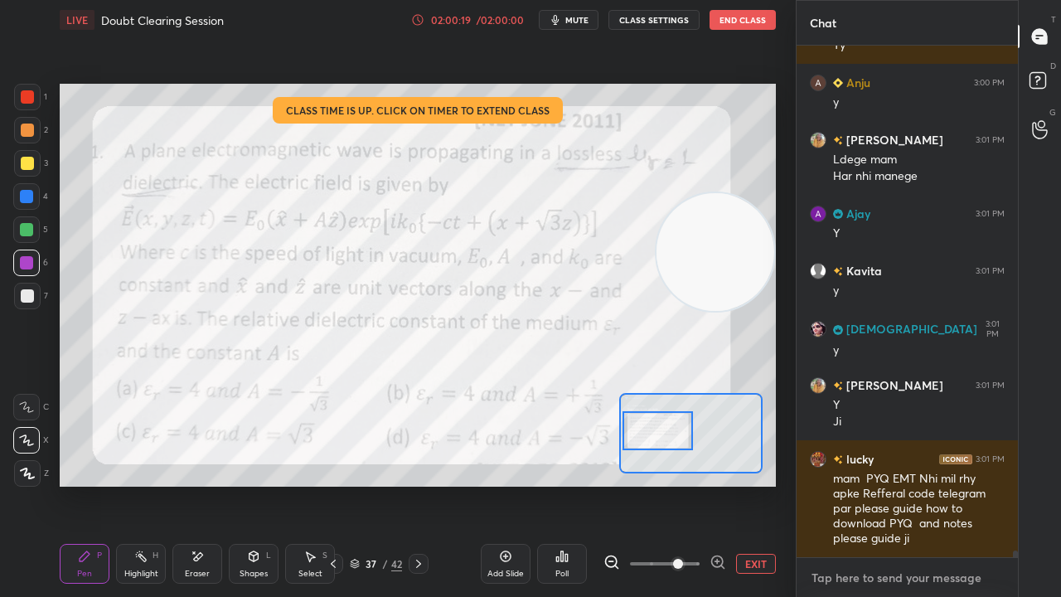
click at [932, 484] on textarea at bounding box center [907, 578] width 195 height 27
click at [585, 17] on span "mute" at bounding box center [576, 20] width 23 height 12
click at [584, 17] on span "unmute" at bounding box center [576, 20] width 36 height 12
click at [28, 303] on div at bounding box center [27, 296] width 27 height 27
drag, startPoint x: 34, startPoint y: 186, endPoint x: 28, endPoint y: 176, distance: 11.5
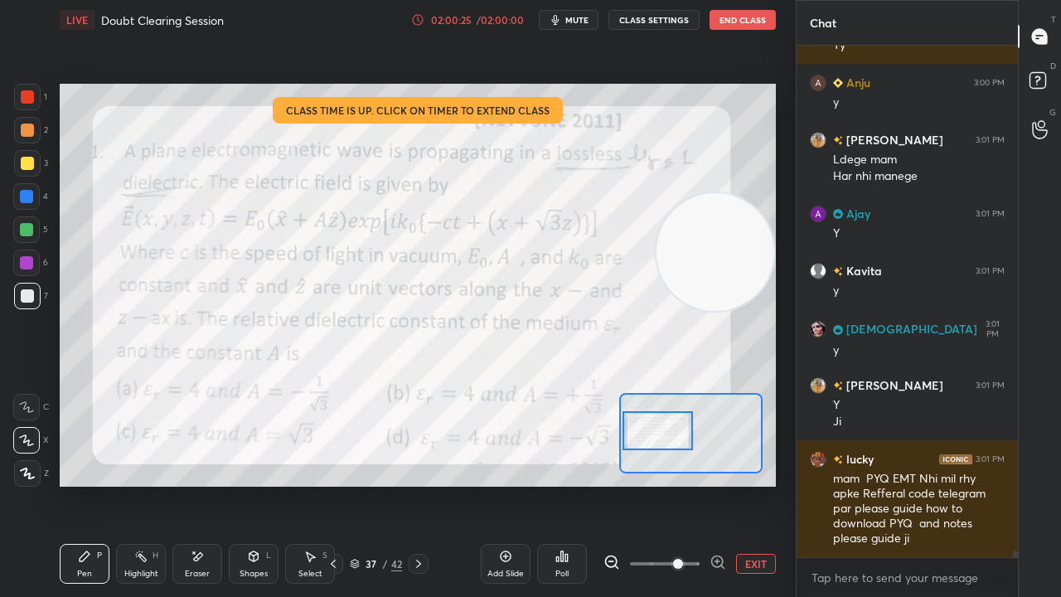
click at [33, 186] on div at bounding box center [26, 196] width 27 height 27
click at [576, 22] on span "mute" at bounding box center [576, 20] width 23 height 12
click at [577, 23] on span "unmute" at bounding box center [576, 20] width 36 height 12
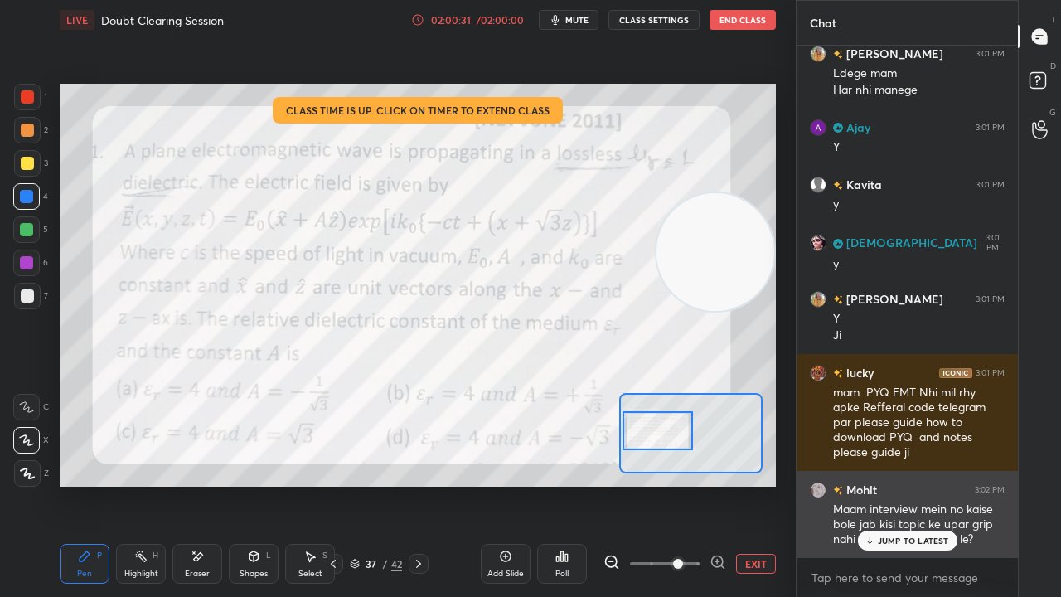
click at [929, 484] on div "JUMP TO LATEST" at bounding box center [906, 541] width 99 height 20
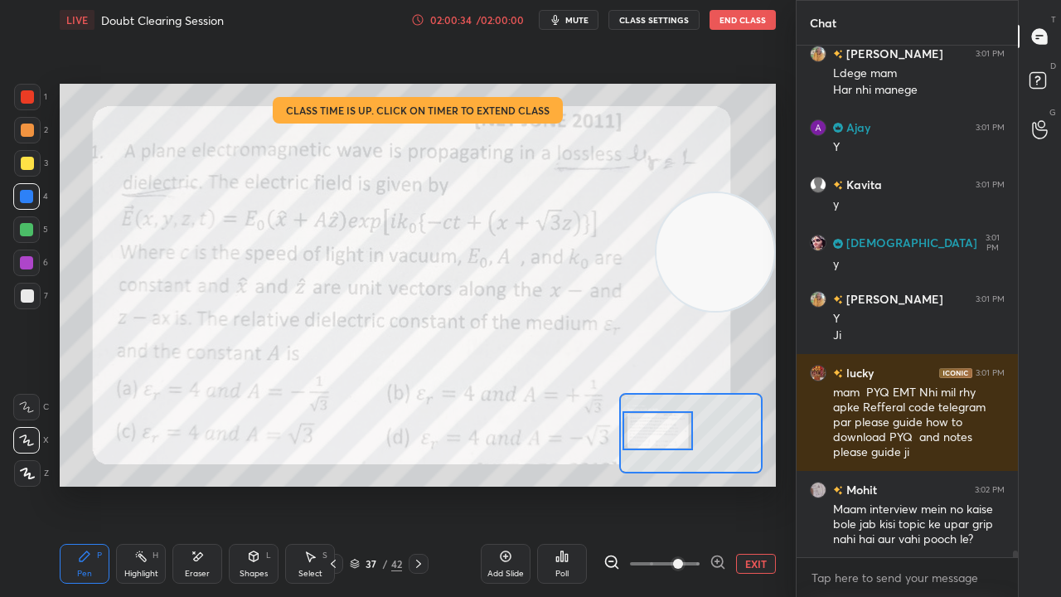
click at [579, 13] on button "mute" at bounding box center [569, 20] width 60 height 20
click at [578, 18] on span "unmute" at bounding box center [576, 20] width 36 height 12
click at [576, 20] on span "mute" at bounding box center [576, 20] width 23 height 12
click at [577, 20] on span "unmute" at bounding box center [576, 20] width 36 height 12
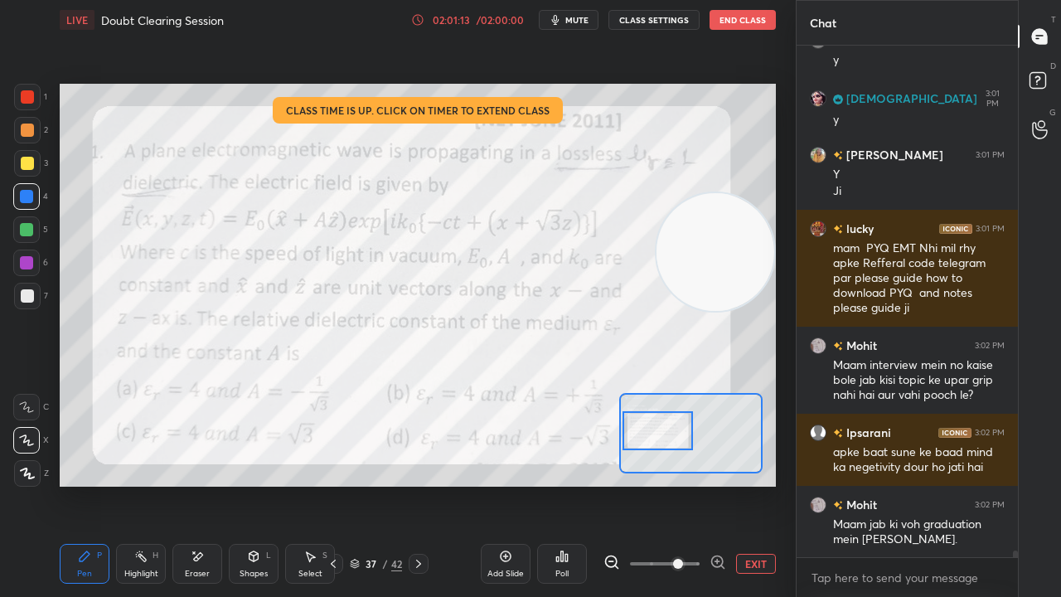
scroll to position [37523, 0]
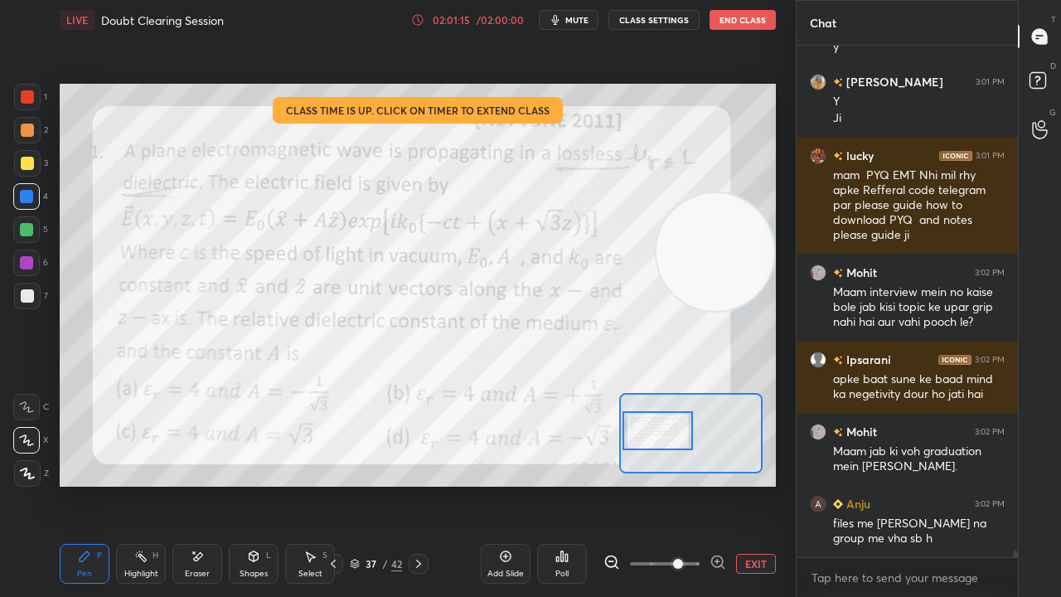
click at [562, 17] on icon "button" at bounding box center [555, 19] width 13 height 13
click at [561, 18] on span "unmute" at bounding box center [576, 20] width 36 height 12
click at [579, 18] on span "mute" at bounding box center [576, 20] width 23 height 12
click at [580, 18] on span "unmute" at bounding box center [576, 20] width 36 height 12
click at [22, 307] on div at bounding box center [27, 296] width 27 height 27
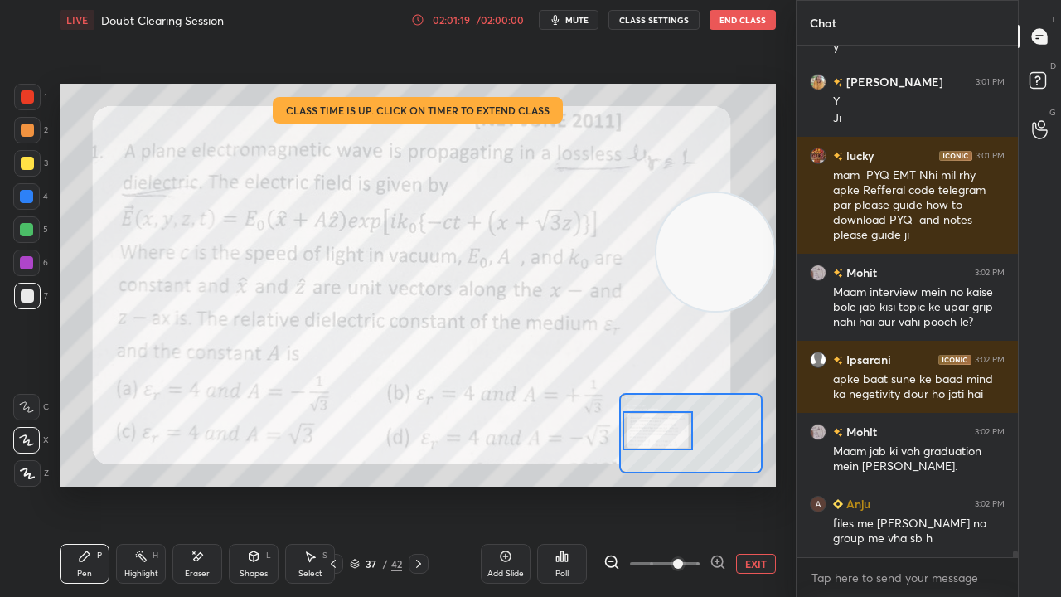
click at [595, 20] on button "mute" at bounding box center [569, 20] width 60 height 20
click at [589, 21] on span "mute" at bounding box center [576, 20] width 23 height 12
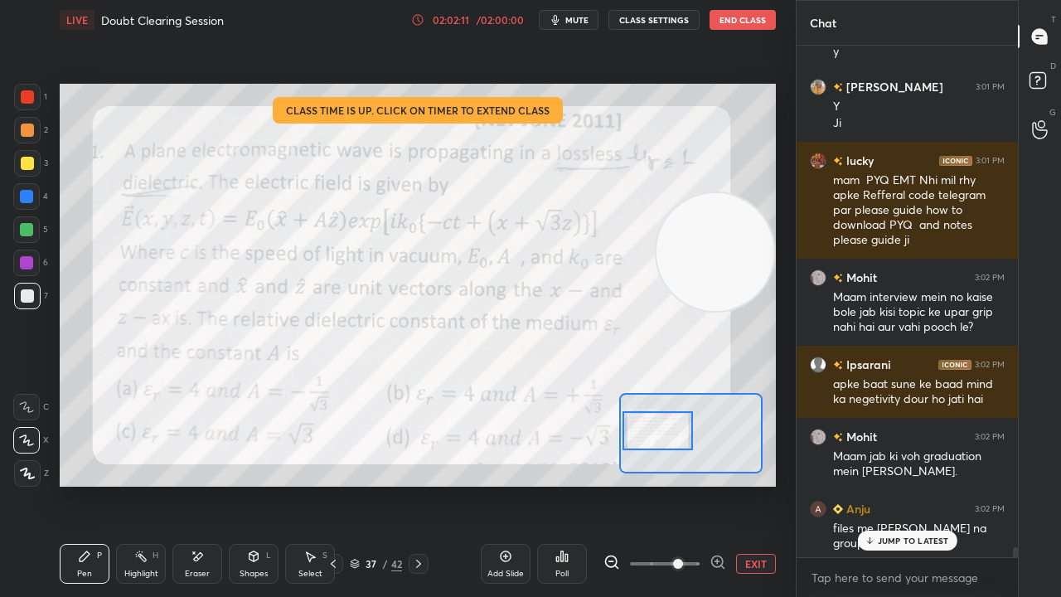
scroll to position [37767, 0]
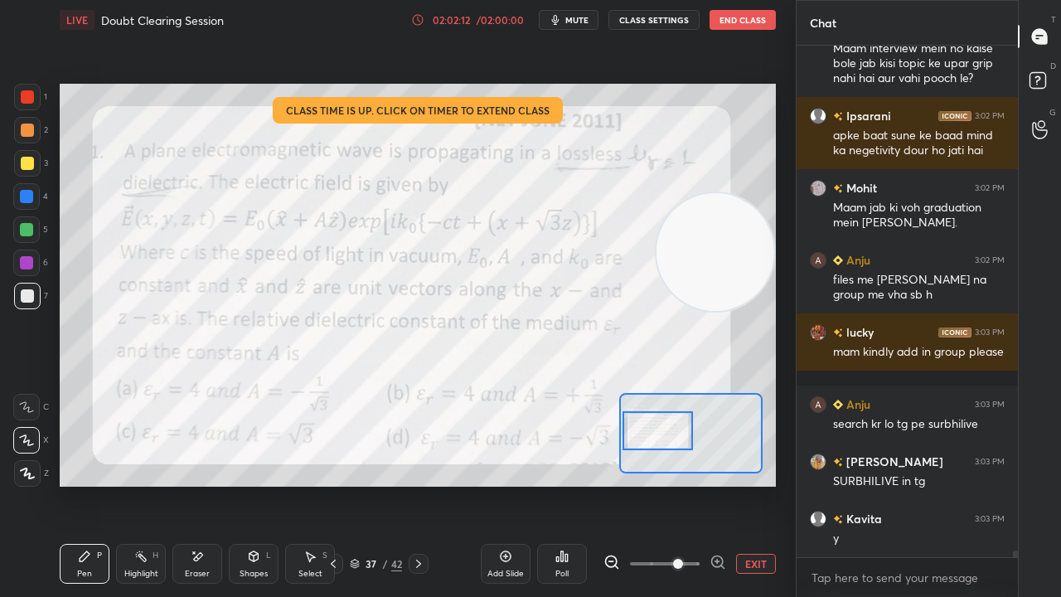
drag, startPoint x: 1015, startPoint y: 552, endPoint x: 1001, endPoint y: 584, distance: 34.9
click at [1006, 484] on div "lucky 3:01 PM mam PYQ EMT Nhi mil rhy apke Refferal code telegram par please gu…" at bounding box center [907, 321] width 221 height 551
click at [967, 484] on div "x" at bounding box center [907, 577] width 221 height 39
click at [590, 13] on button "mute" at bounding box center [569, 20] width 60 height 20
click at [584, 21] on span "mute" at bounding box center [576, 20] width 23 height 12
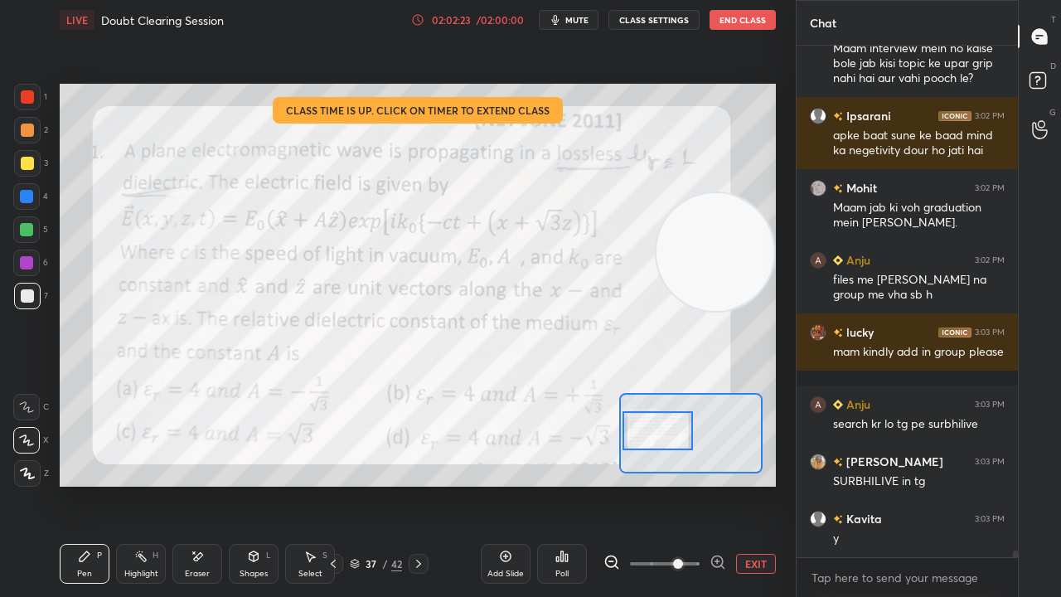
click at [32, 104] on div at bounding box center [27, 97] width 27 height 27
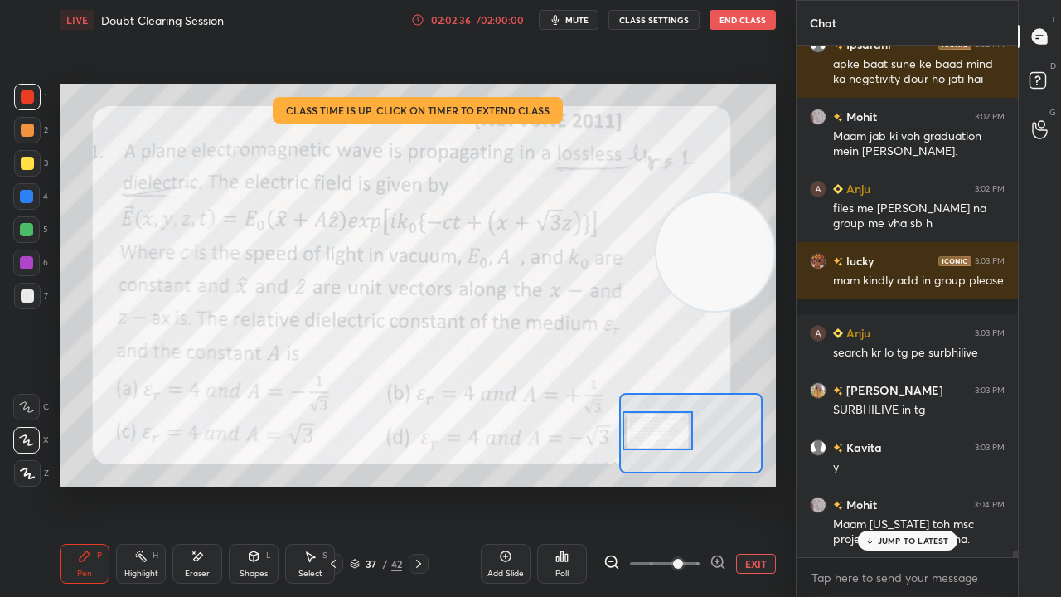
drag, startPoint x: 910, startPoint y: 535, endPoint x: 899, endPoint y: 580, distance: 47.1
click at [909, 484] on p "JUMP TO LATEST" at bounding box center [913, 541] width 71 height 10
click at [894, 484] on div "x" at bounding box center [907, 577] width 221 height 39
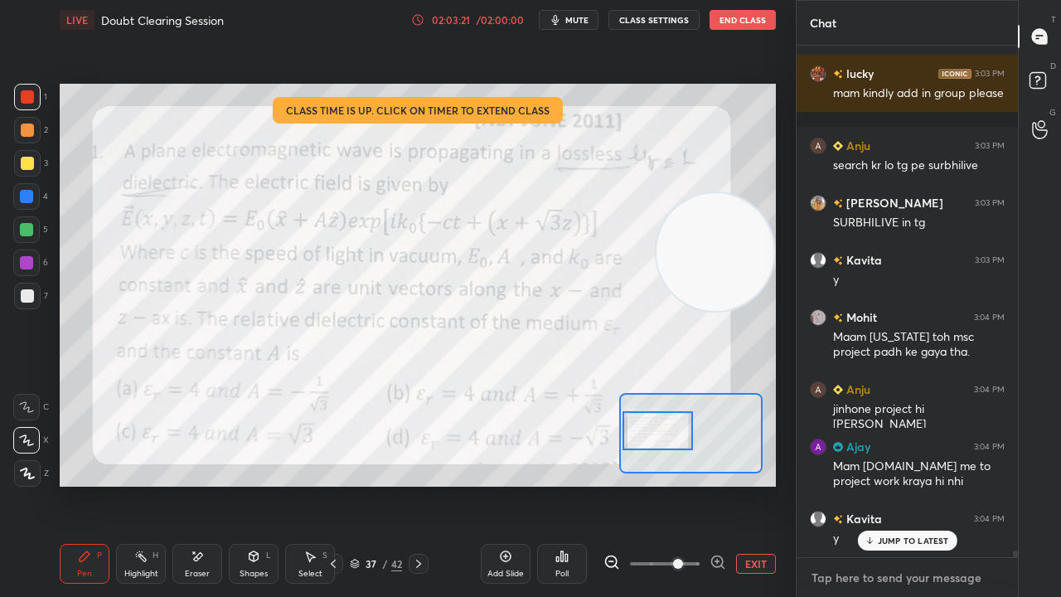
scroll to position [38082, 0]
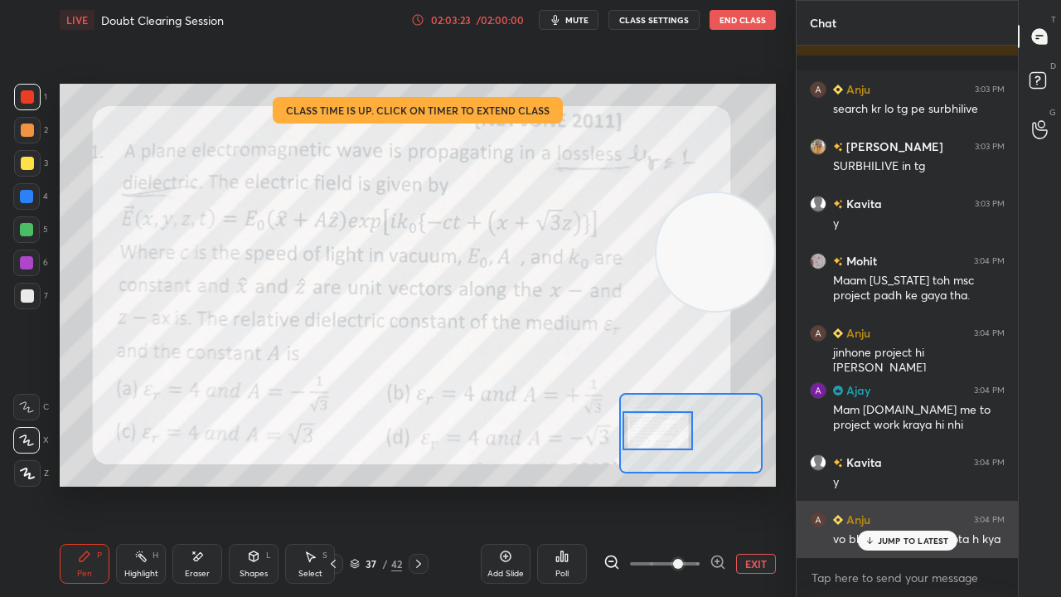
drag, startPoint x: 899, startPoint y: 541, endPoint x: 896, endPoint y: 550, distance: 8.7
click at [899, 484] on p "JUMP TO LATEST" at bounding box center [913, 541] width 71 height 10
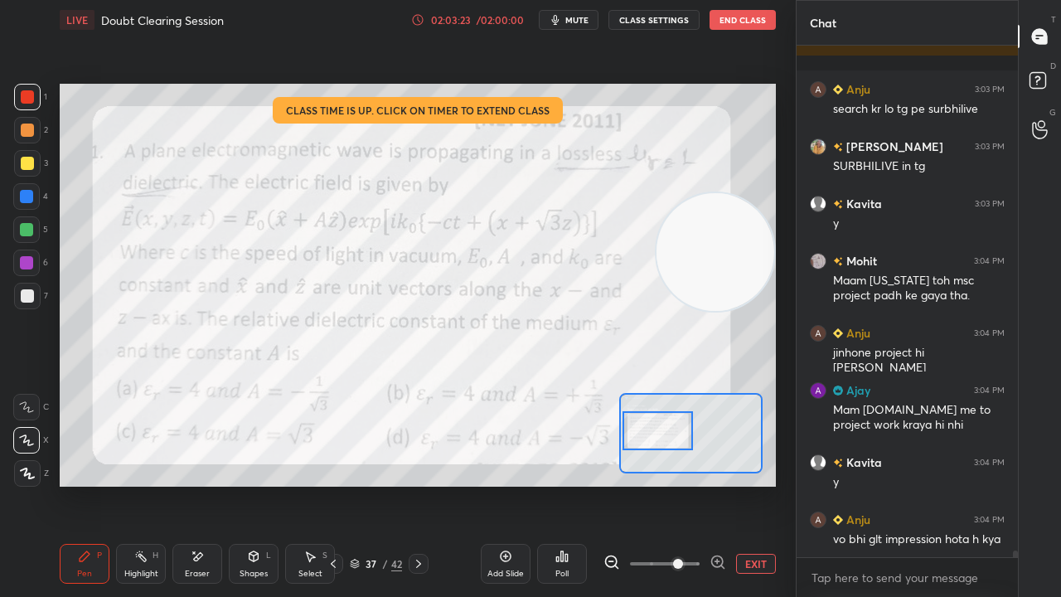
click at [894, 484] on div "x" at bounding box center [907, 577] width 221 height 39
click at [562, 17] on icon "button" at bounding box center [555, 19] width 13 height 13
click at [567, 17] on span "mute" at bounding box center [576, 20] width 23 height 12
click at [570, 19] on span "mute" at bounding box center [576, 20] width 23 height 12
click at [570, 20] on span "unmute" at bounding box center [576, 20] width 36 height 12
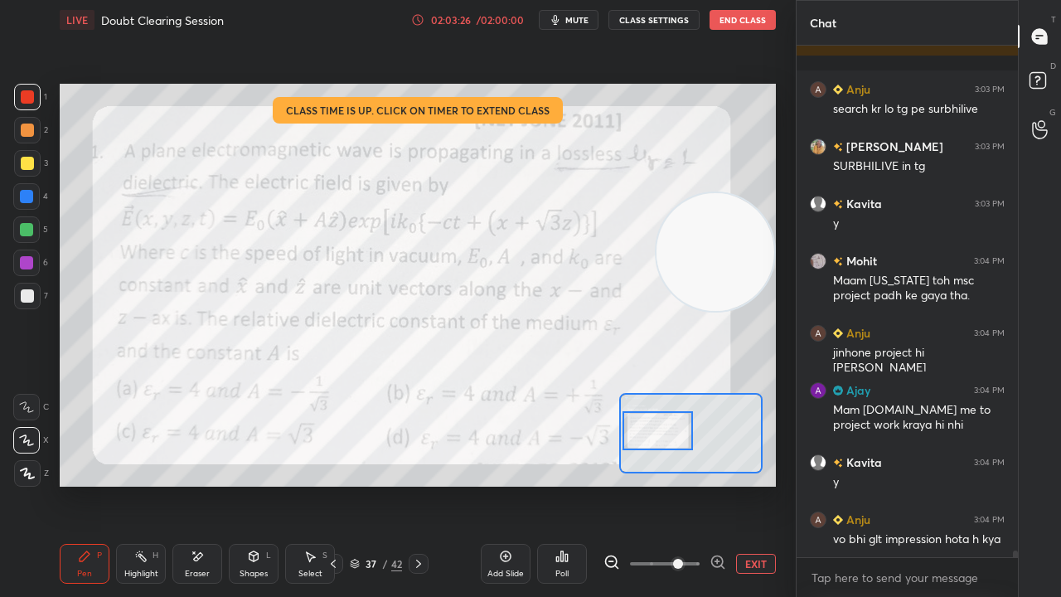
click at [569, 18] on span "mute" at bounding box center [576, 20] width 23 height 12
click at [570, 19] on span "unmute" at bounding box center [576, 20] width 36 height 12
click at [589, 15] on span "mute" at bounding box center [576, 20] width 23 height 12
click at [589, 17] on span "unmute" at bounding box center [576, 20] width 36 height 12
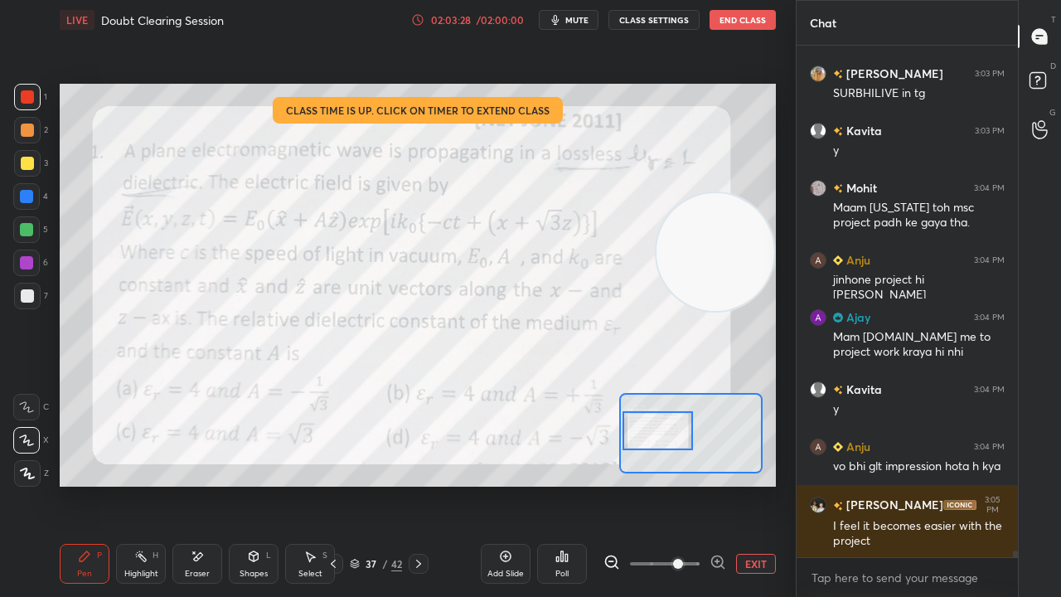
click at [31, 204] on div at bounding box center [26, 196] width 27 height 27
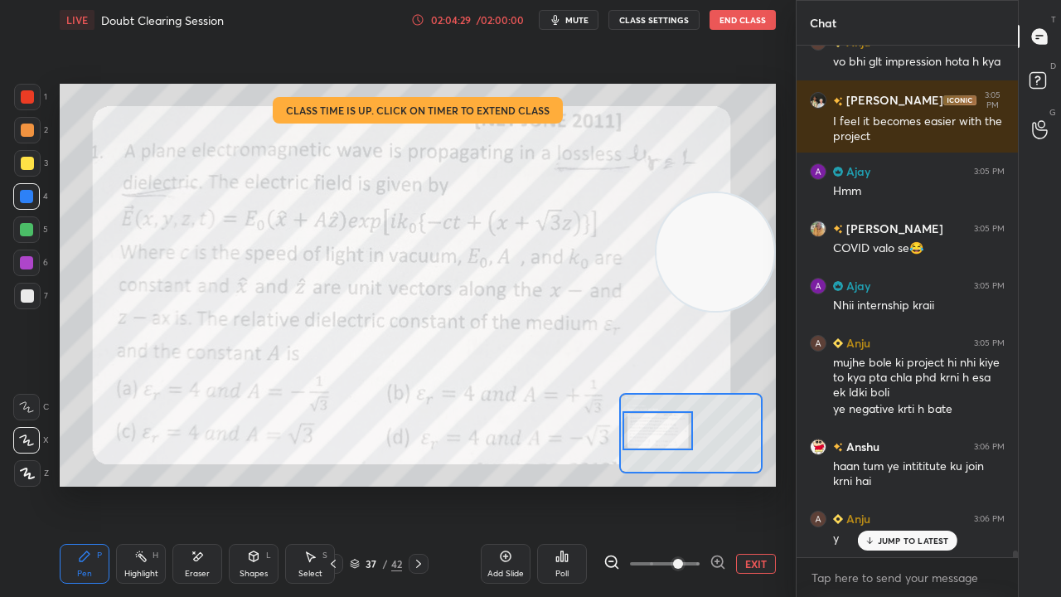
scroll to position [38616, 0]
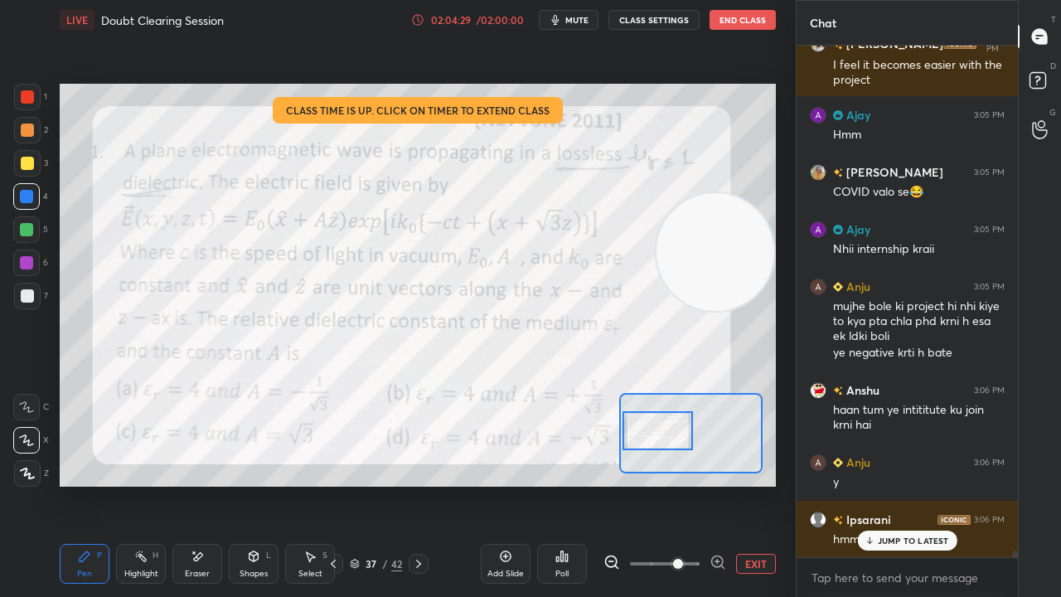
click at [586, 17] on span "mute" at bounding box center [576, 20] width 23 height 12
click at [584, 18] on span "unmute" at bounding box center [576, 20] width 36 height 12
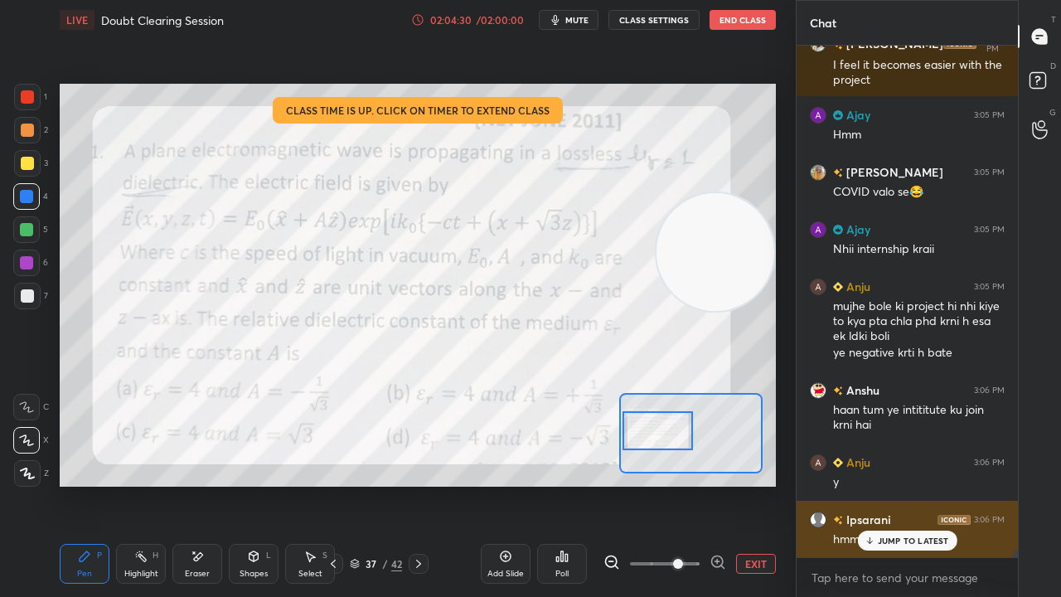
drag, startPoint x: 919, startPoint y: 541, endPoint x: 919, endPoint y: 550, distance: 9.9
click at [919, 484] on p "JUMP TO LATEST" at bounding box center [913, 541] width 71 height 10
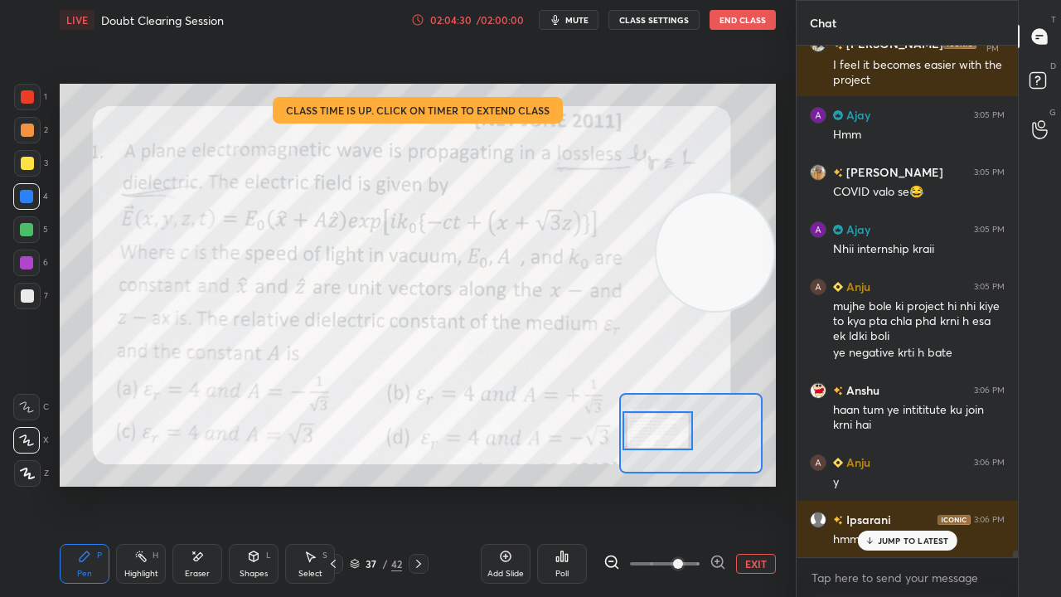
click at [897, 484] on div "x" at bounding box center [907, 577] width 221 height 39
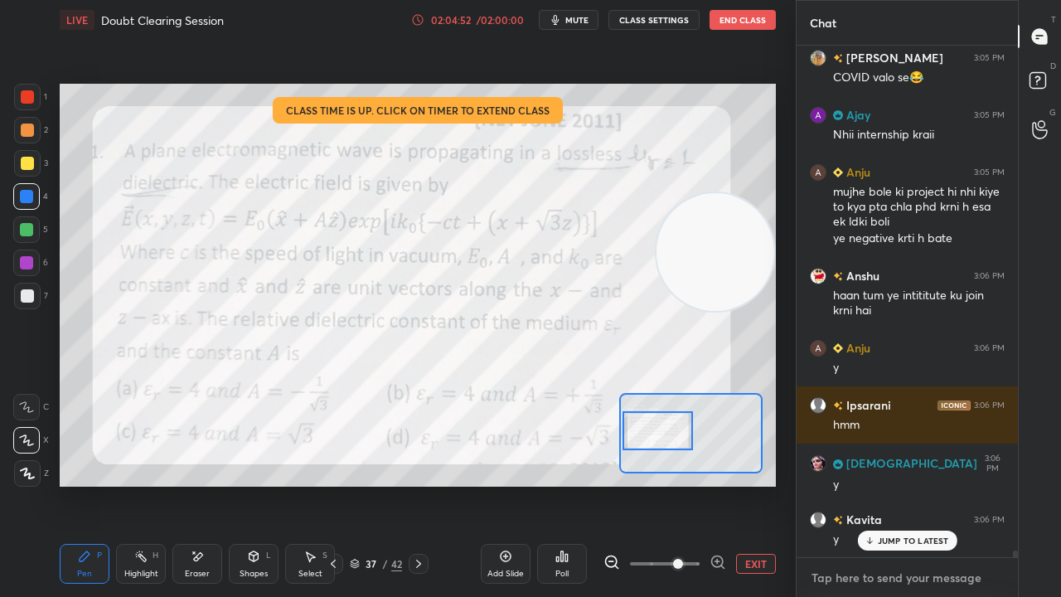
scroll to position [38789, 0]
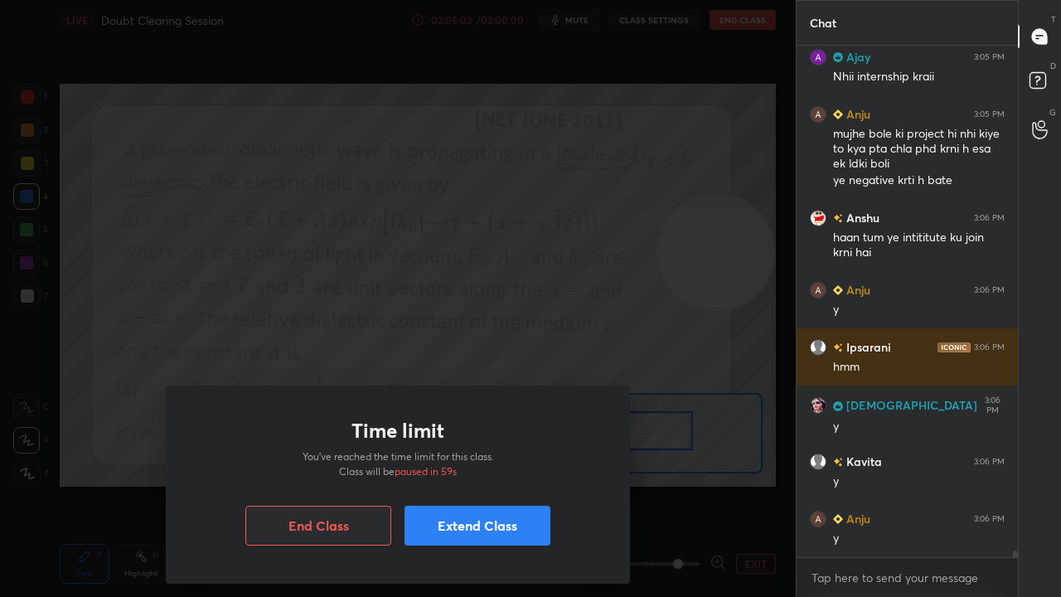
click at [480, 484] on button "Extend Class" at bounding box center [478, 526] width 146 height 40
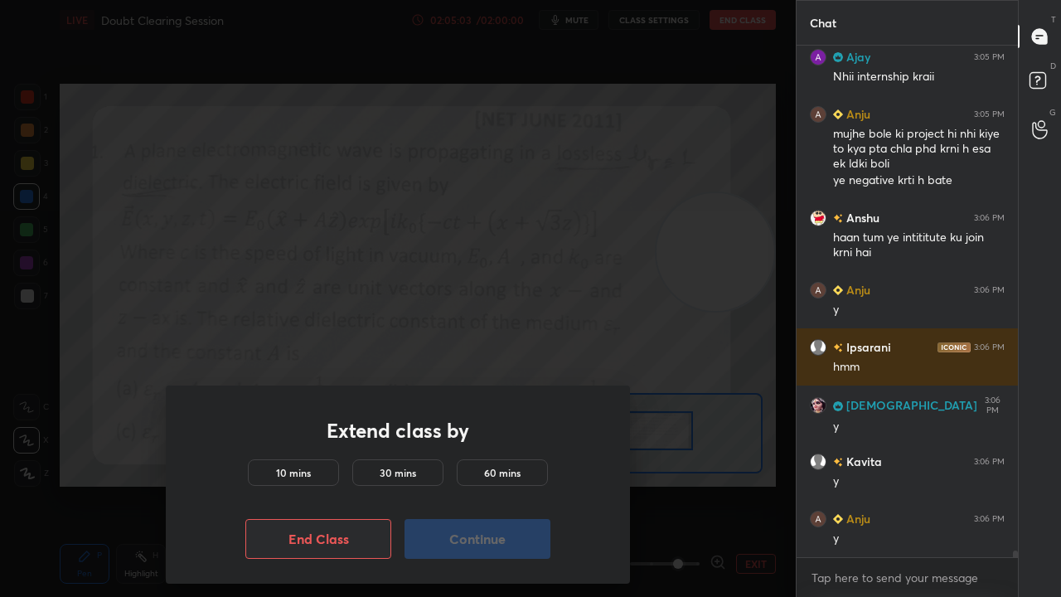
click at [313, 468] on div "10 mins" at bounding box center [293, 472] width 91 height 27
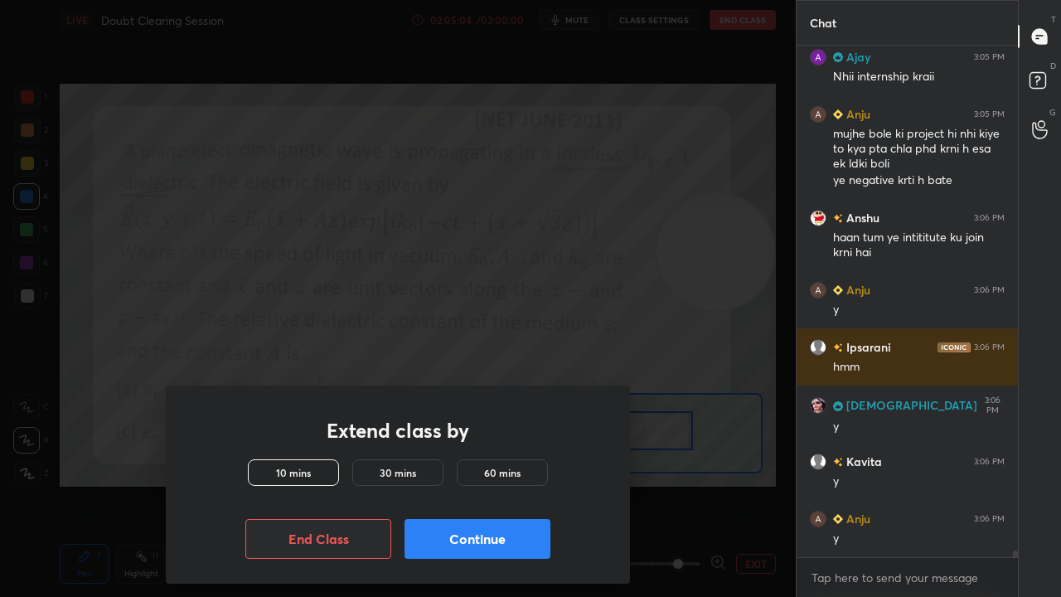
click at [508, 484] on button "Continue" at bounding box center [478, 539] width 146 height 40
click at [498, 484] on button "Continue" at bounding box center [478, 539] width 146 height 40
click at [492, 484] on button "Continue" at bounding box center [478, 539] width 146 height 40
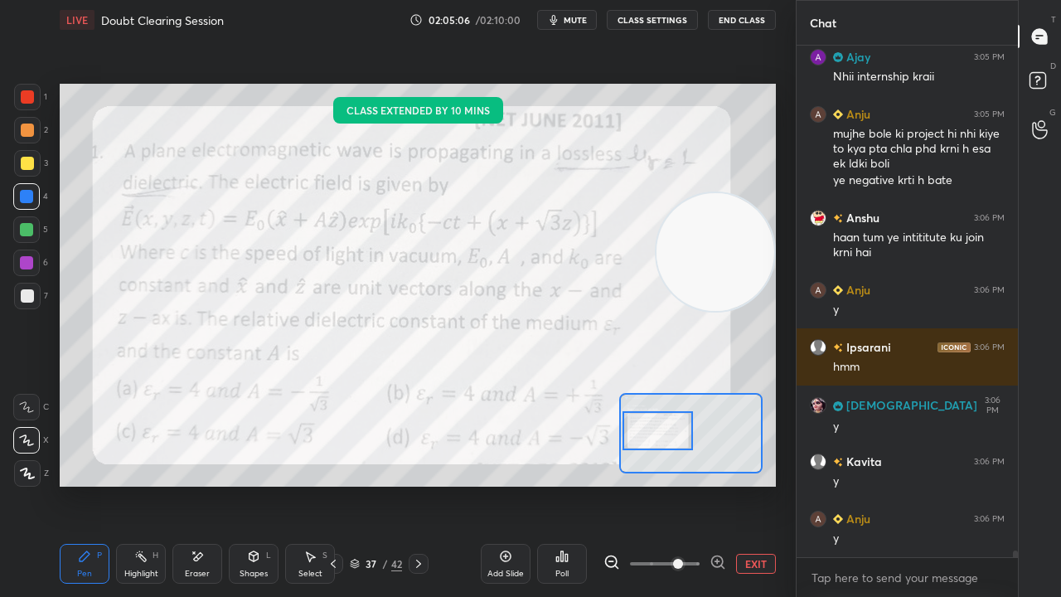
click at [483, 484] on div "Add Slide Poll EXIT" at bounding box center [628, 563] width 295 height 93
click at [575, 18] on span "mute" at bounding box center [575, 20] width 23 height 12
drag, startPoint x: 573, startPoint y: 19, endPoint x: 552, endPoint y: 43, distance: 31.7
click at [573, 18] on span "unmute" at bounding box center [574, 20] width 36 height 12
drag, startPoint x: 44, startPoint y: 268, endPoint x: 34, endPoint y: 267, distance: 10.0
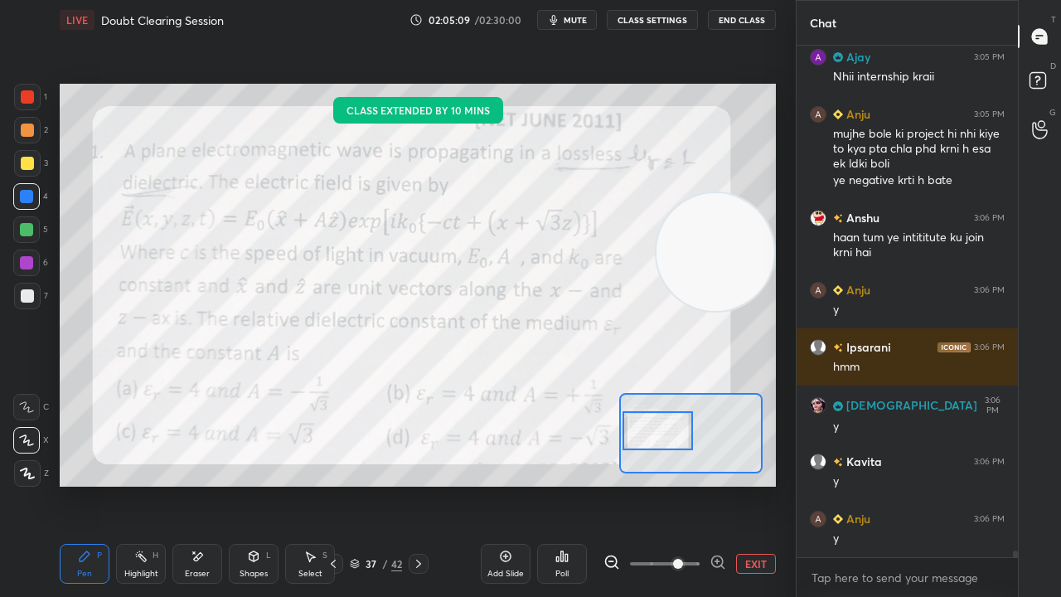
click at [41, 268] on div "6" at bounding box center [30, 263] width 35 height 27
click at [25, 270] on div at bounding box center [26, 263] width 27 height 27
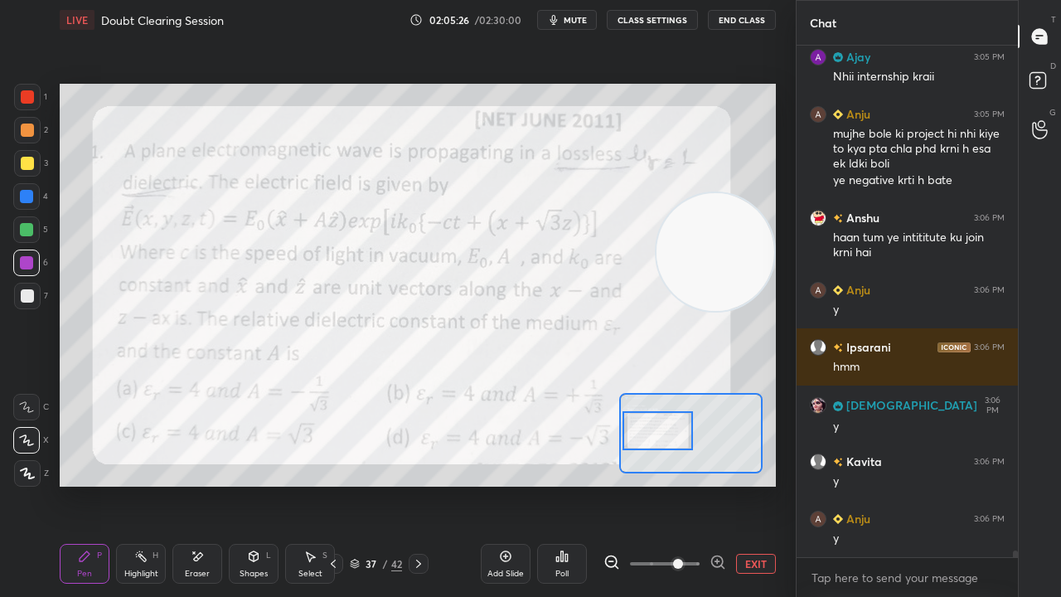
click at [556, 17] on icon "button" at bounding box center [553, 20] width 7 height 10
click at [559, 18] on button "unmute" at bounding box center [567, 20] width 60 height 20
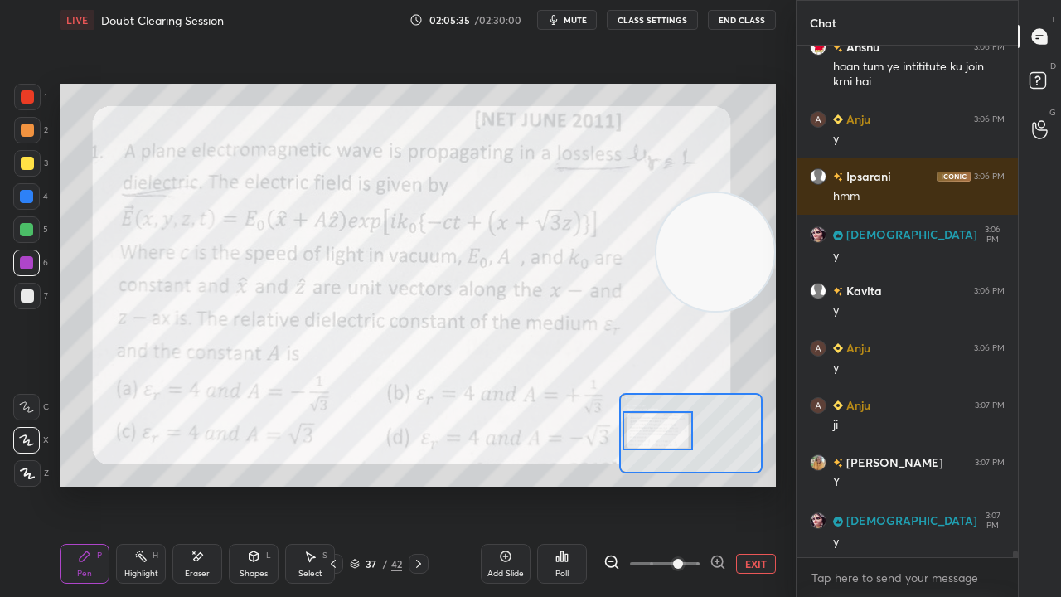
scroll to position [39017, 0]
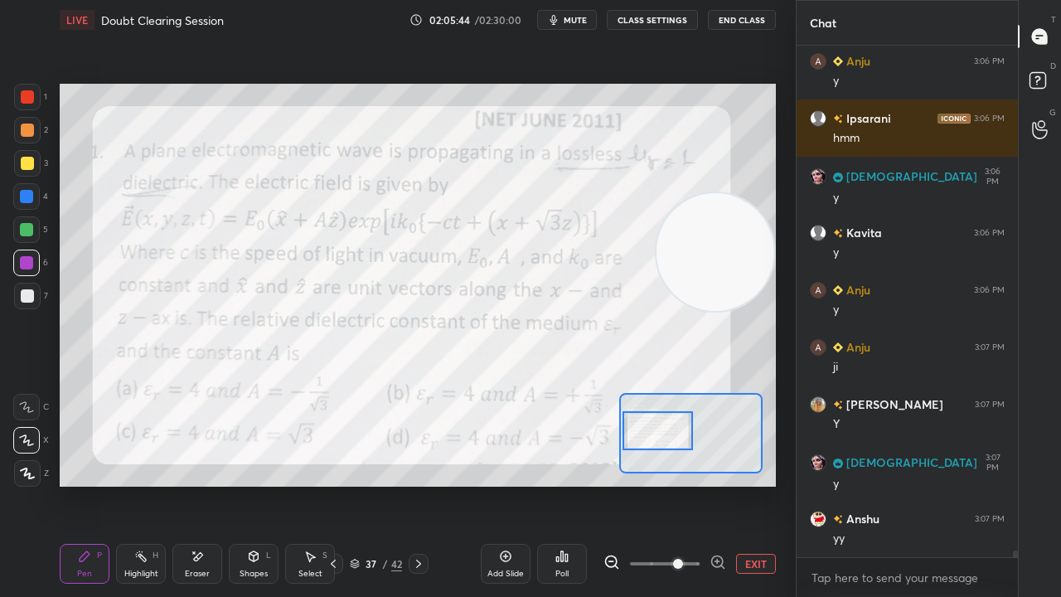
click at [570, 21] on span "mute" at bounding box center [575, 20] width 23 height 12
click at [569, 22] on span "mute" at bounding box center [575, 20] width 23 height 12
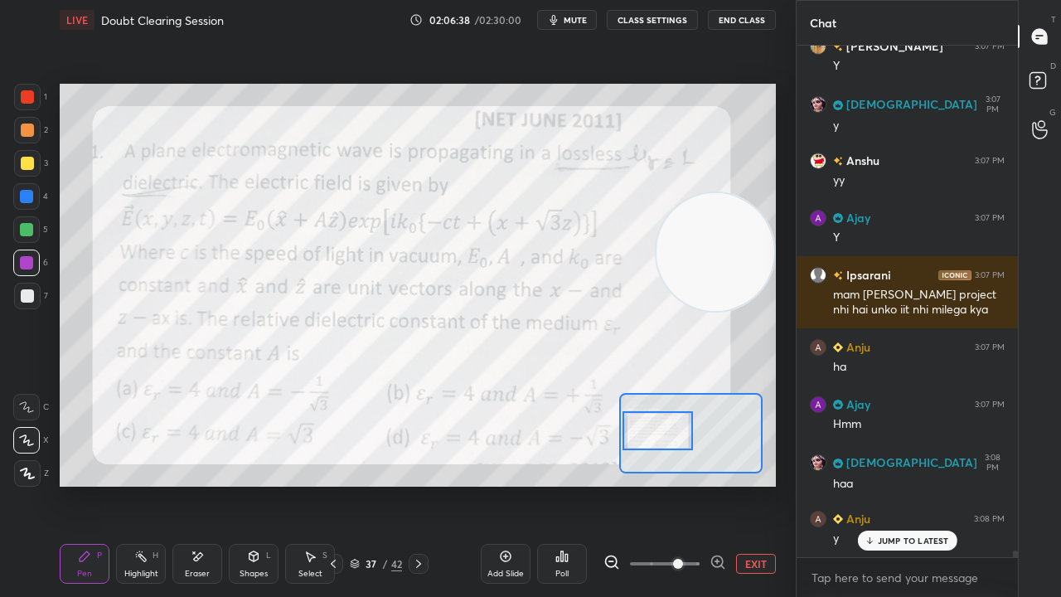
scroll to position [39432, 0]
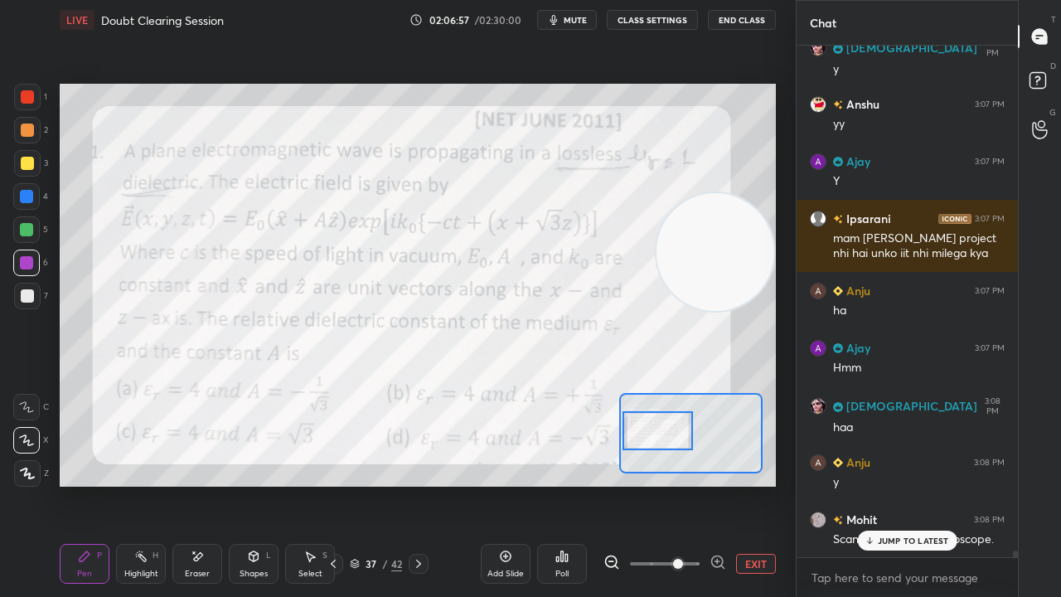
click at [915, 484] on p "JUMP TO LATEST" at bounding box center [913, 541] width 71 height 10
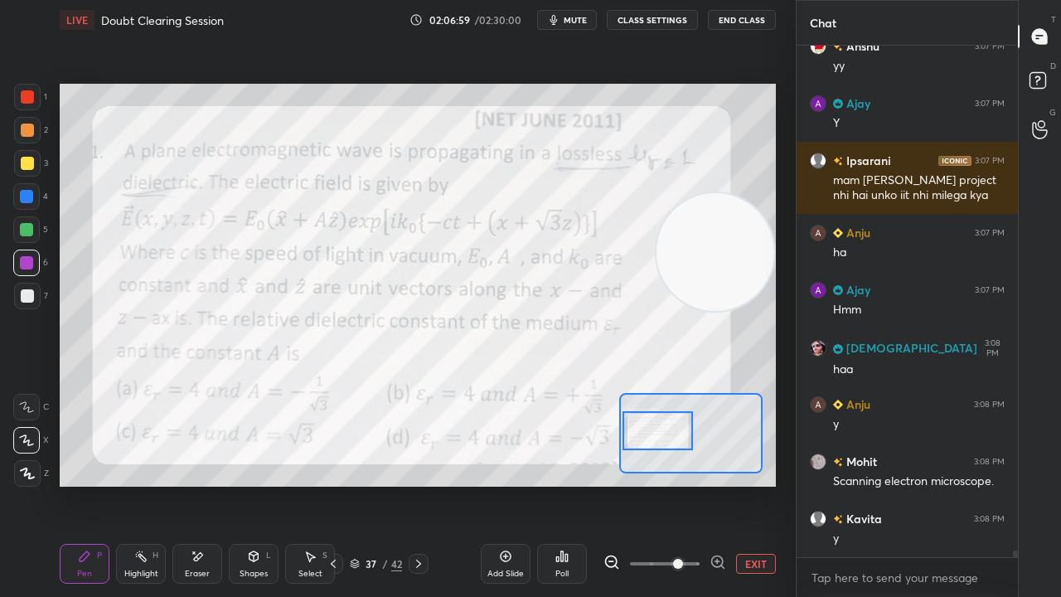
click at [586, 18] on span "mute" at bounding box center [575, 20] width 23 height 12
click at [584, 18] on span "unmute" at bounding box center [574, 20] width 36 height 12
click at [575, 19] on span "mute" at bounding box center [575, 20] width 23 height 12
click at [575, 18] on span "unmute" at bounding box center [574, 20] width 36 height 12
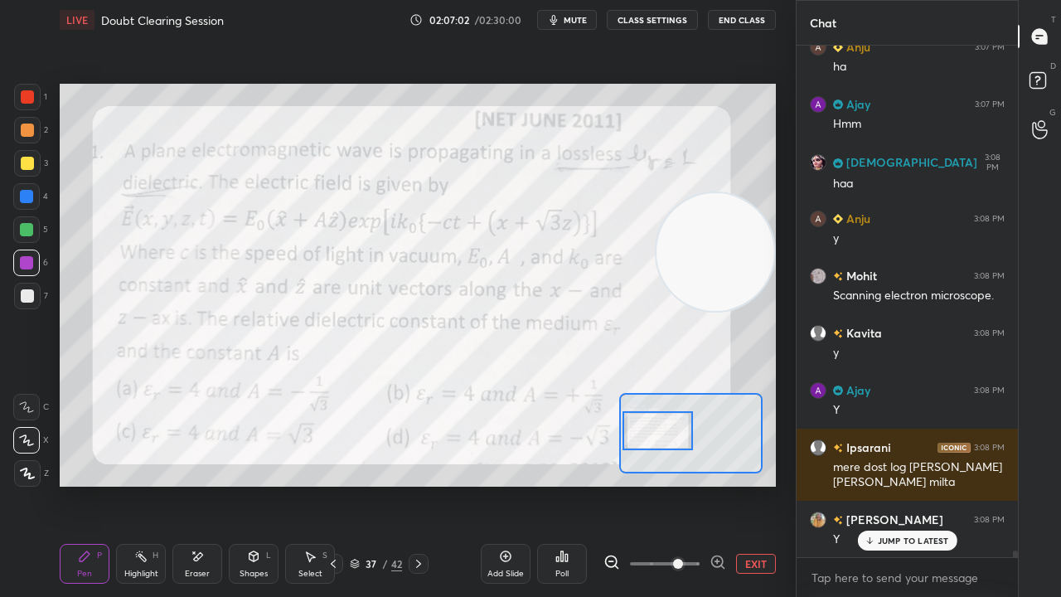
click at [27, 315] on div "7" at bounding box center [31, 299] width 34 height 33
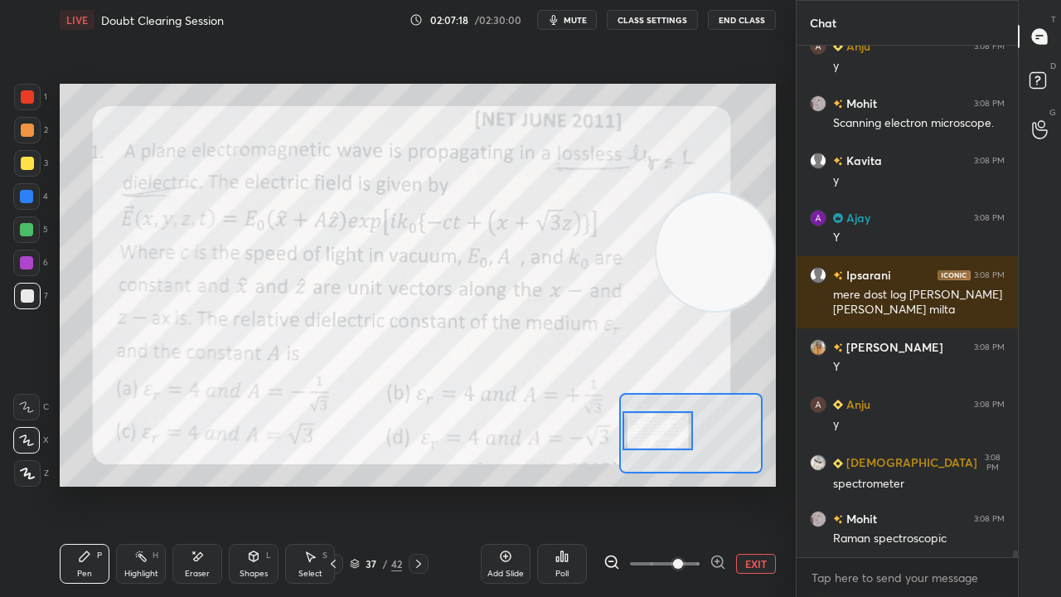
scroll to position [39904, 0]
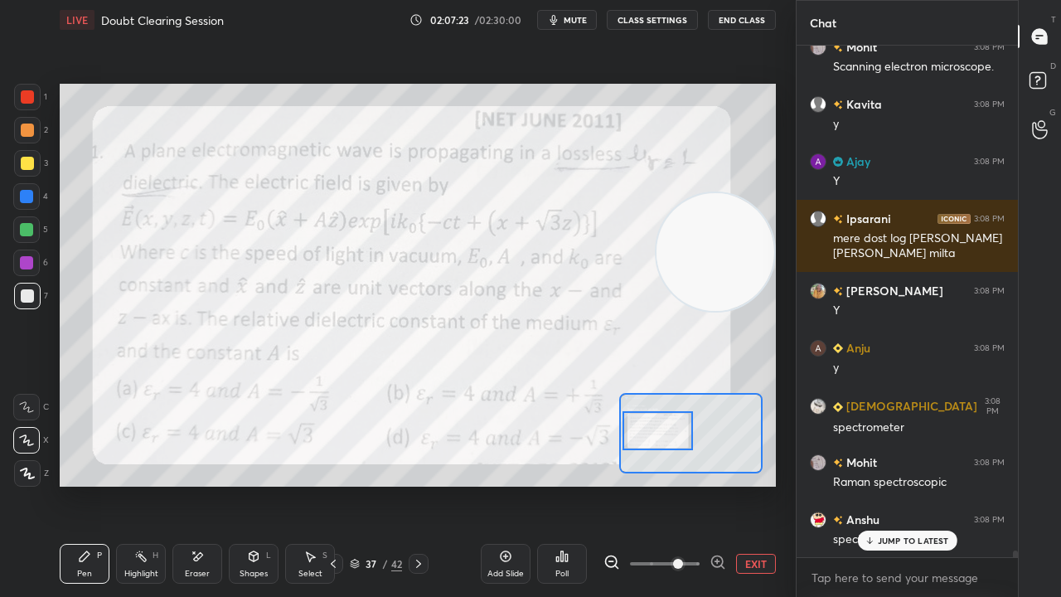
drag, startPoint x: 931, startPoint y: 544, endPoint x: 924, endPoint y: 577, distance: 34.0
click at [931, 484] on div "JUMP TO LATEST" at bounding box center [906, 541] width 99 height 20
click at [576, 17] on span "mute" at bounding box center [575, 20] width 23 height 12
click at [575, 20] on span "mute" at bounding box center [575, 20] width 23 height 12
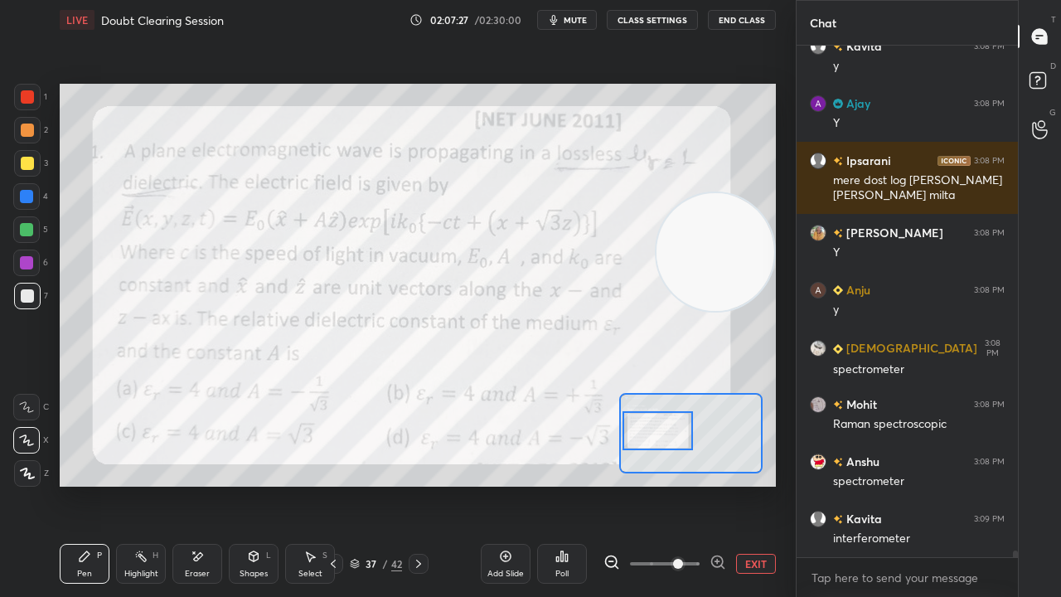
scroll to position [40019, 0]
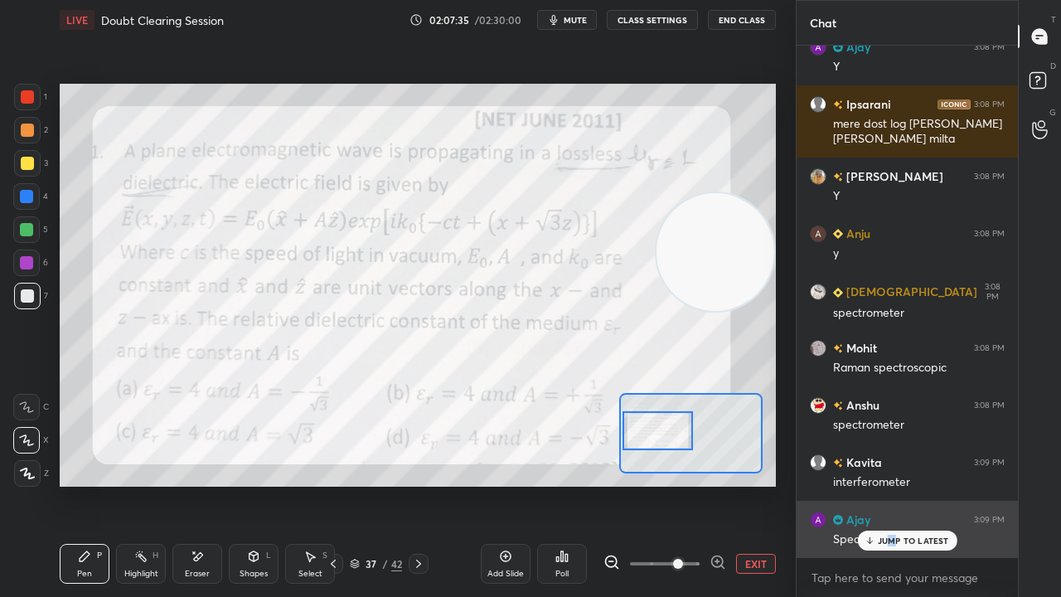
click at [892, 484] on p "JUMP TO LATEST" at bounding box center [913, 541] width 71 height 10
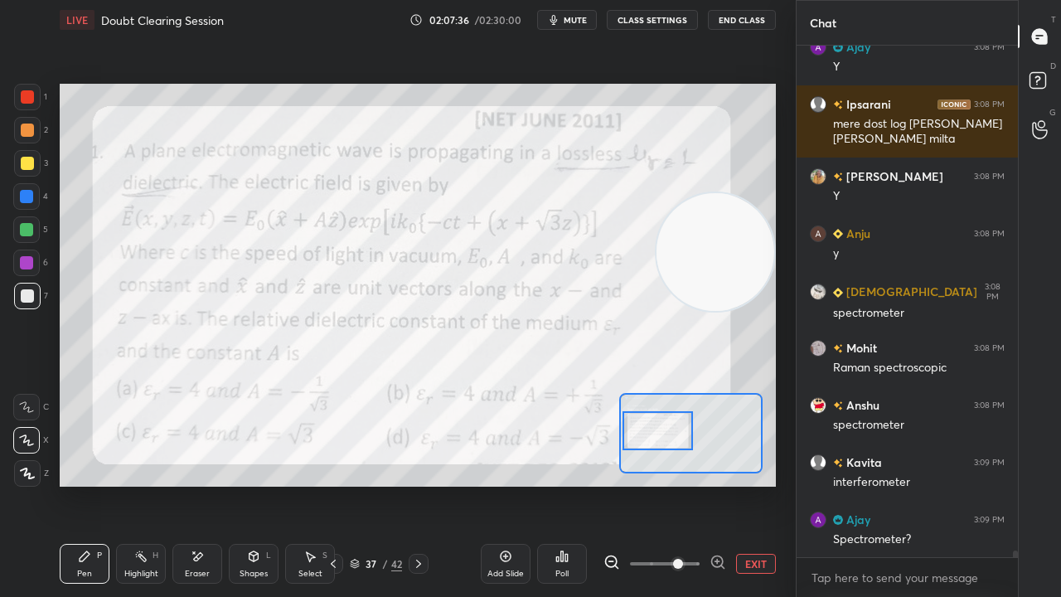
click at [560, 21] on icon "button" at bounding box center [553, 19] width 13 height 13
click at [571, 20] on span "unmute" at bounding box center [574, 20] width 36 height 12
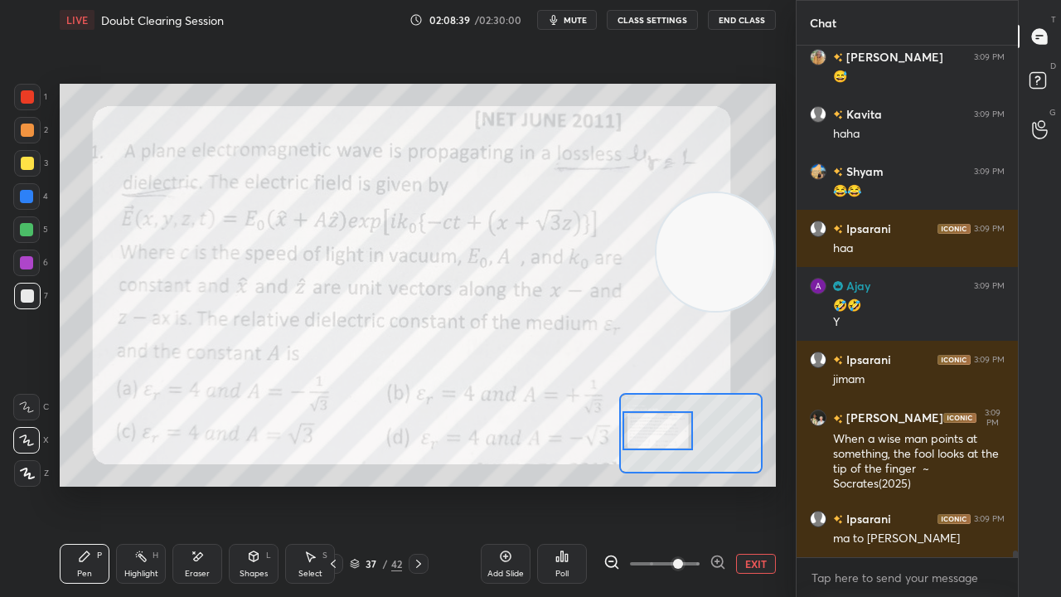
scroll to position [40767, 0]
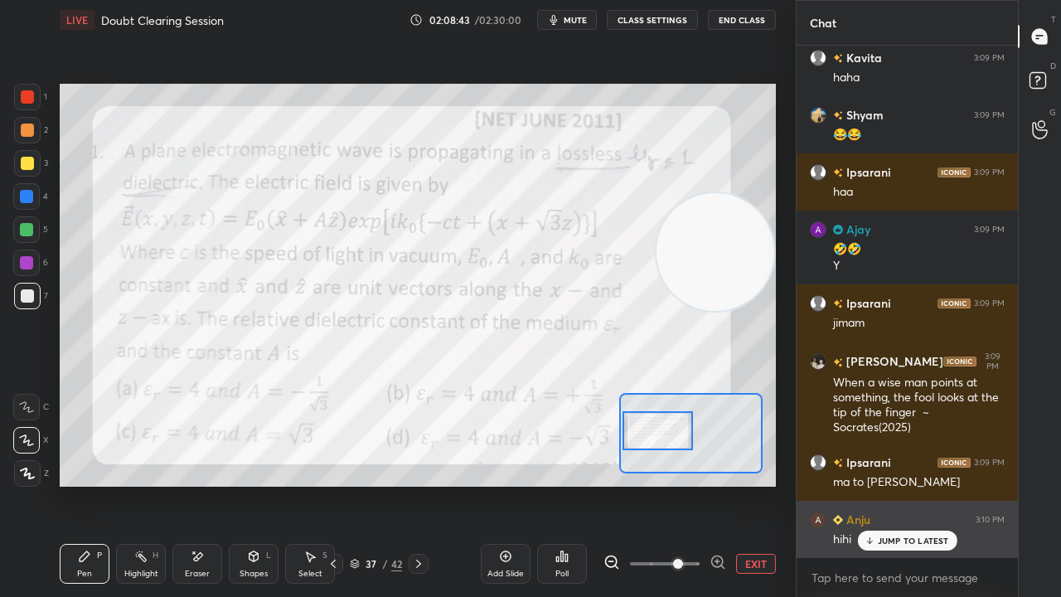
drag, startPoint x: 914, startPoint y: 533, endPoint x: 924, endPoint y: 547, distance: 16.8
click at [915, 484] on div "JUMP TO LATEST" at bounding box center [906, 541] width 99 height 20
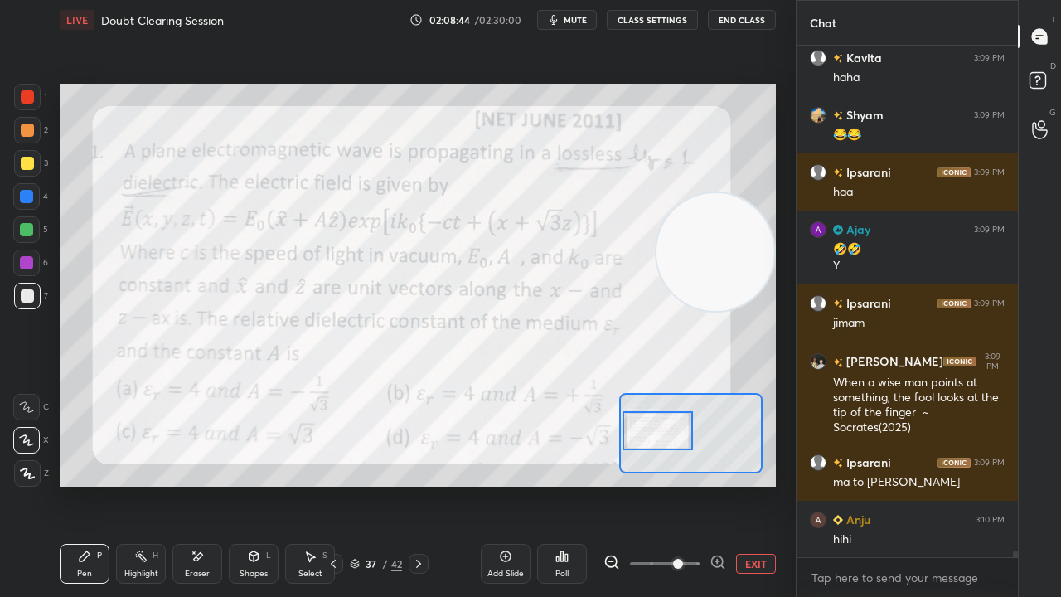
click at [570, 20] on span "mute" at bounding box center [575, 20] width 23 height 12
click at [570, 19] on span "unmute" at bounding box center [574, 20] width 36 height 12
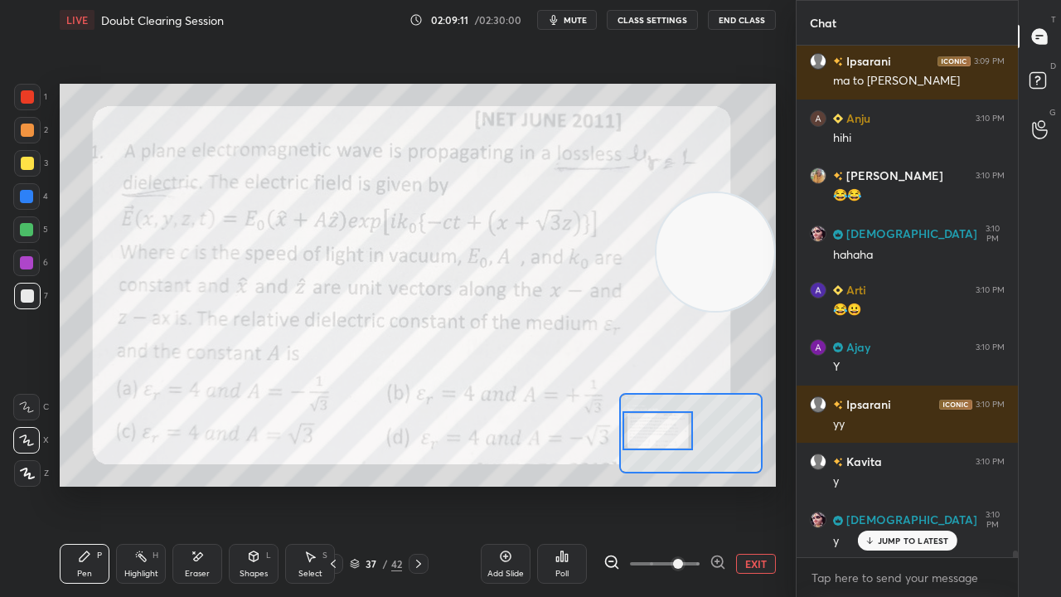
scroll to position [41224, 0]
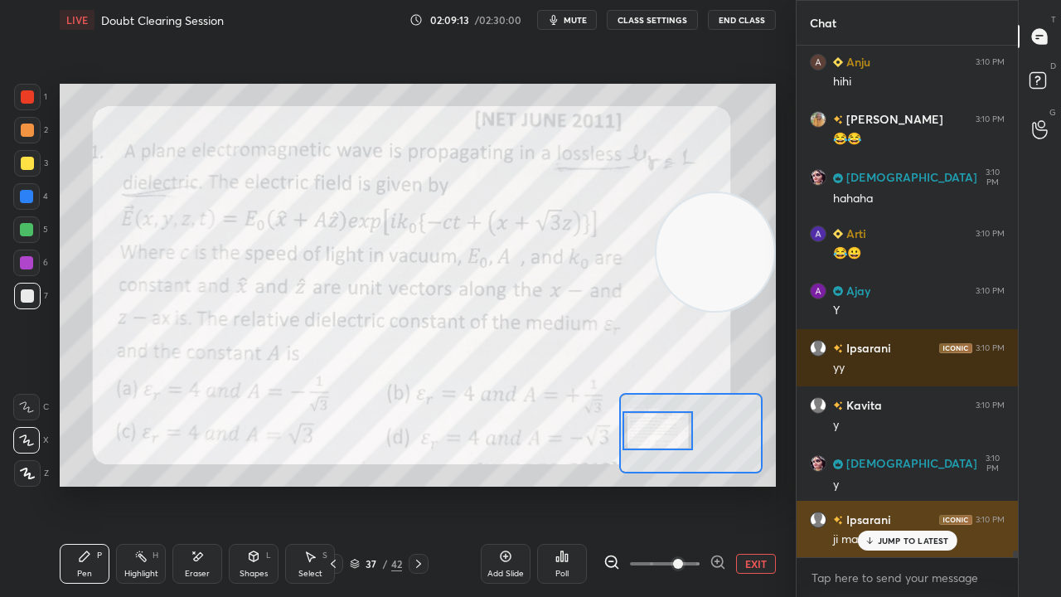
click at [893, 484] on p "JUMP TO LATEST" at bounding box center [913, 541] width 71 height 10
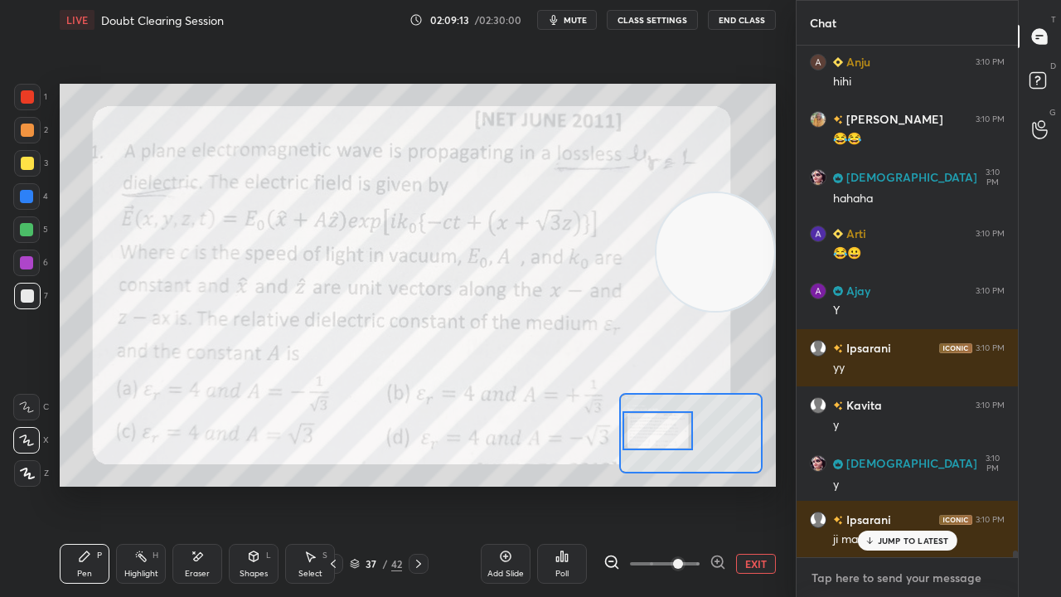
click at [879, 484] on textarea at bounding box center [907, 578] width 195 height 27
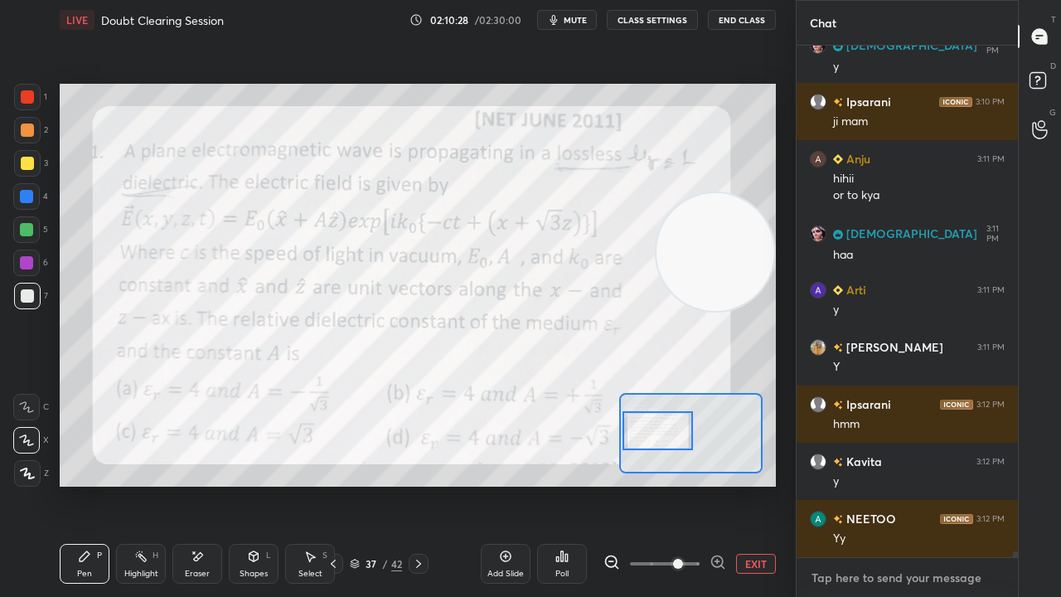
scroll to position [41698, 0]
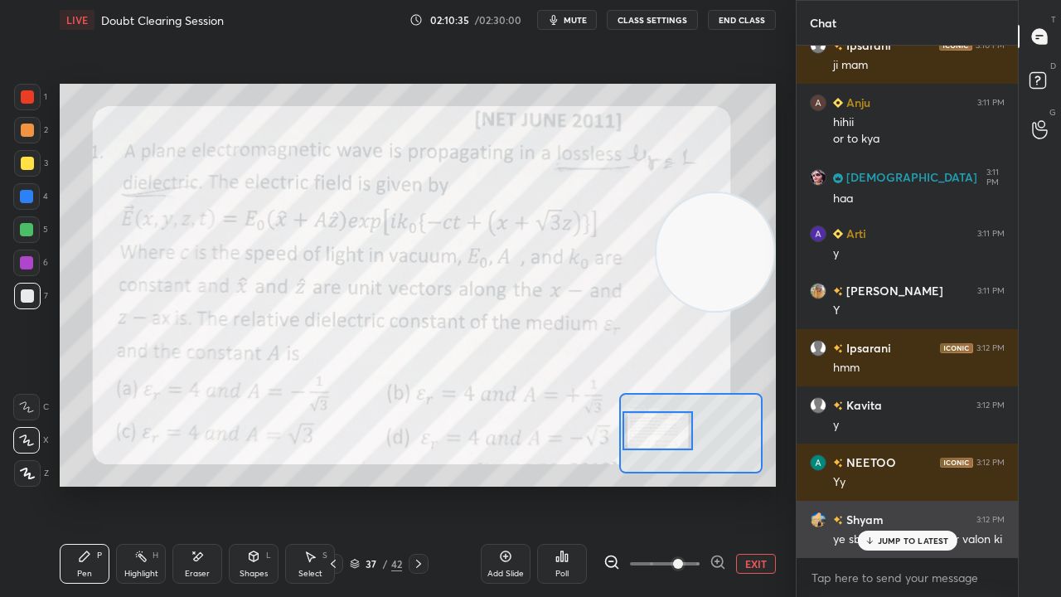
click at [937, 484] on p "JUMP TO LATEST" at bounding box center [913, 541] width 71 height 10
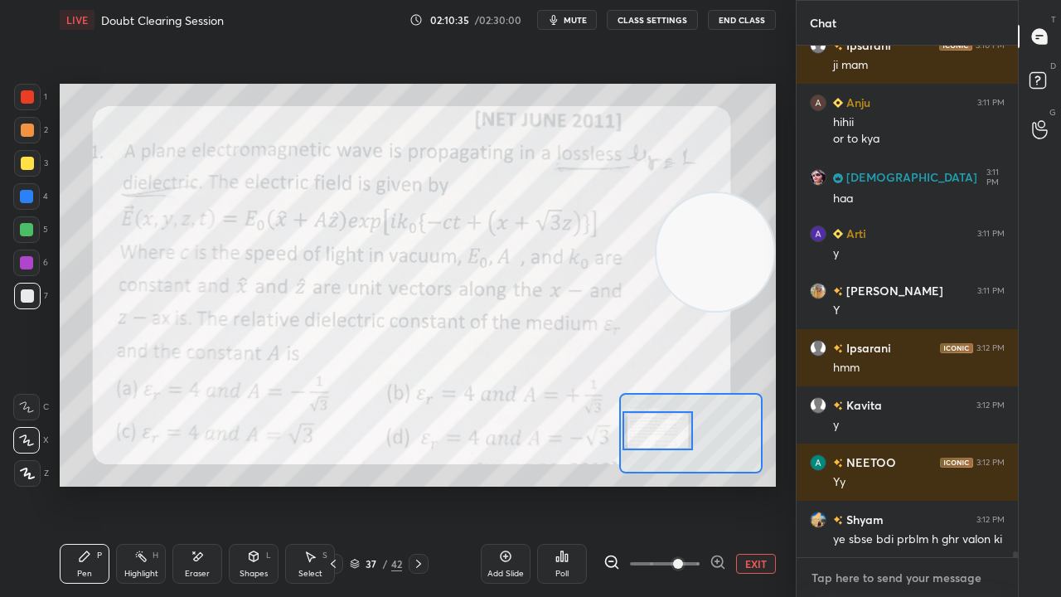
click at [921, 484] on textarea at bounding box center [907, 578] width 195 height 27
click at [585, 18] on span "mute" at bounding box center [575, 20] width 23 height 12
click at [580, 18] on span "unmute" at bounding box center [574, 20] width 36 height 12
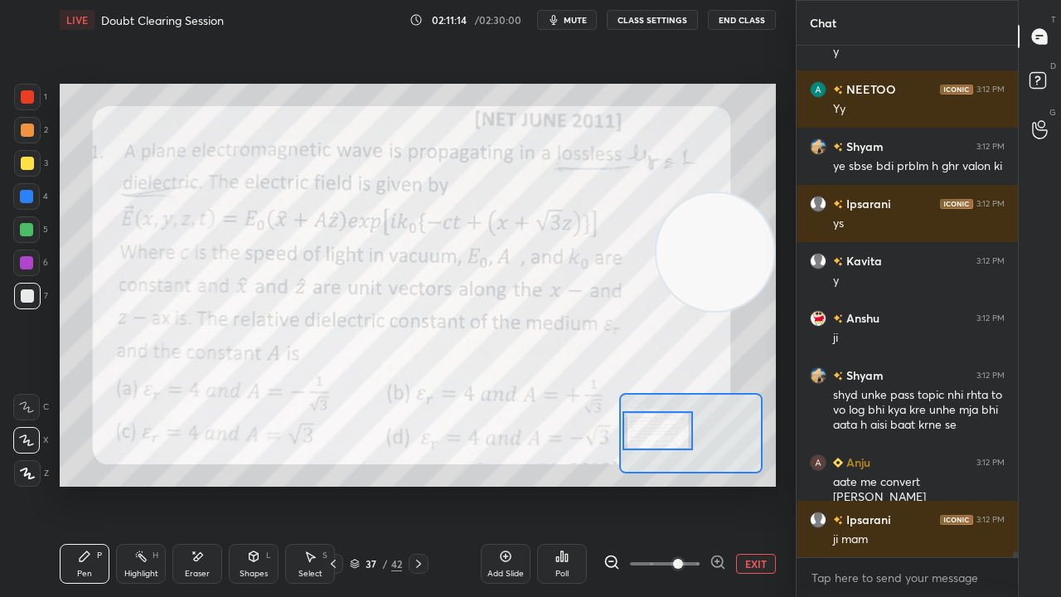
scroll to position [42130, 0]
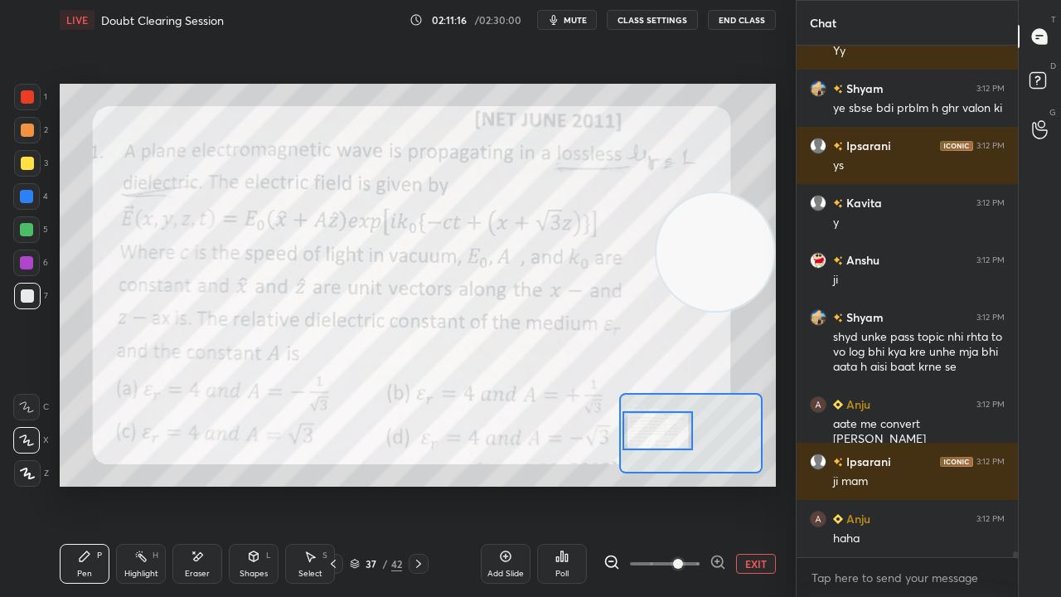
click at [579, 17] on span "mute" at bounding box center [575, 20] width 23 height 12
click at [579, 20] on span "unmute" at bounding box center [574, 20] width 36 height 12
click at [34, 228] on div at bounding box center [26, 229] width 27 height 27
click at [585, 13] on button "mute" at bounding box center [567, 20] width 60 height 20
click at [583, 13] on button "mute" at bounding box center [567, 20] width 60 height 20
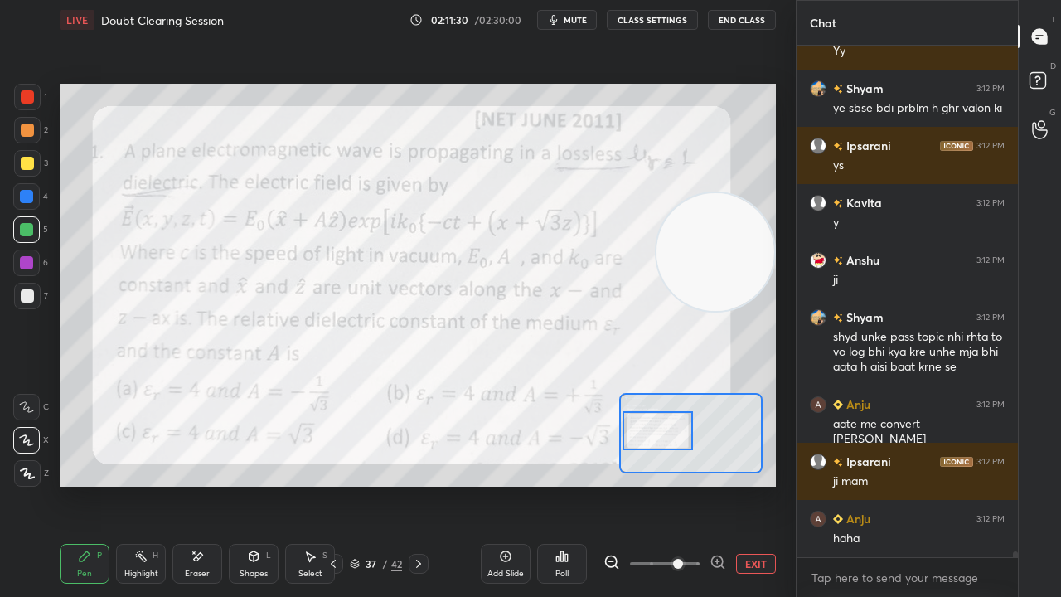
scroll to position [42186, 0]
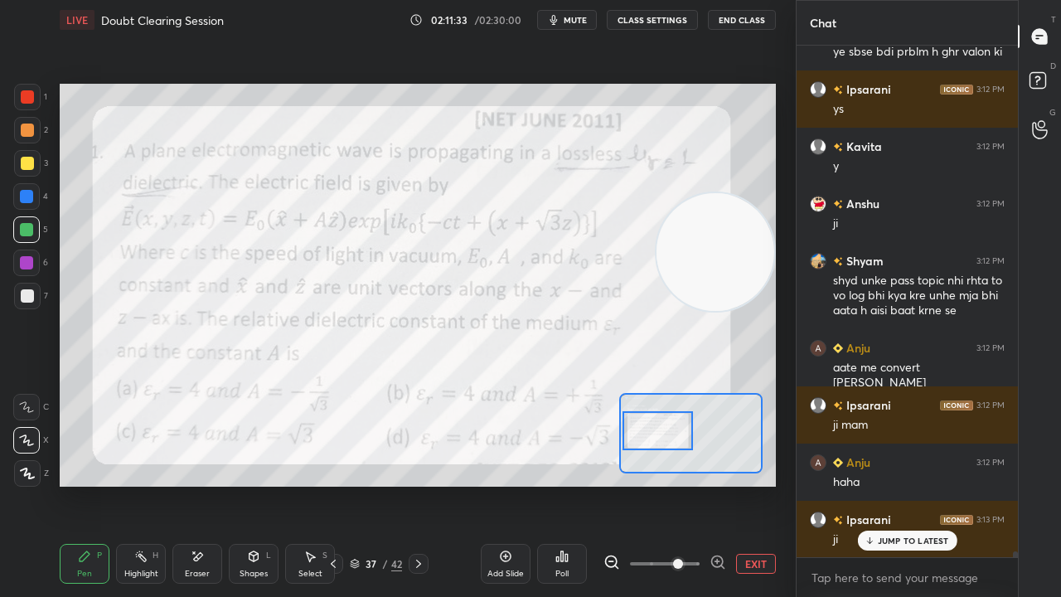
click at [893, 484] on p "JUMP TO LATEST" at bounding box center [913, 541] width 71 height 10
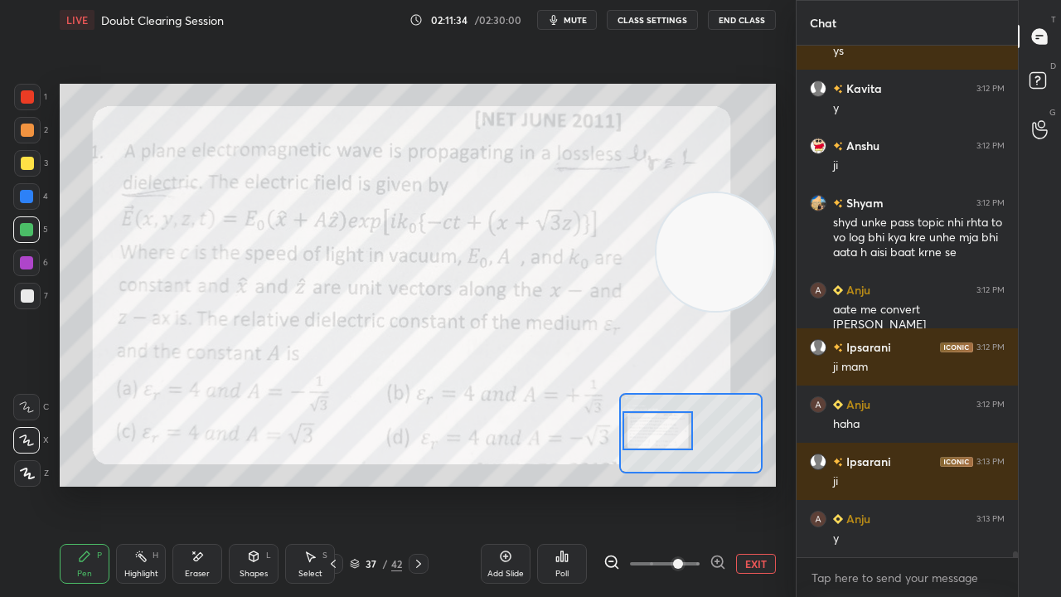
click at [587, 20] on span "mute" at bounding box center [575, 20] width 23 height 12
click at [585, 22] on span "unmute" at bounding box center [574, 20] width 36 height 12
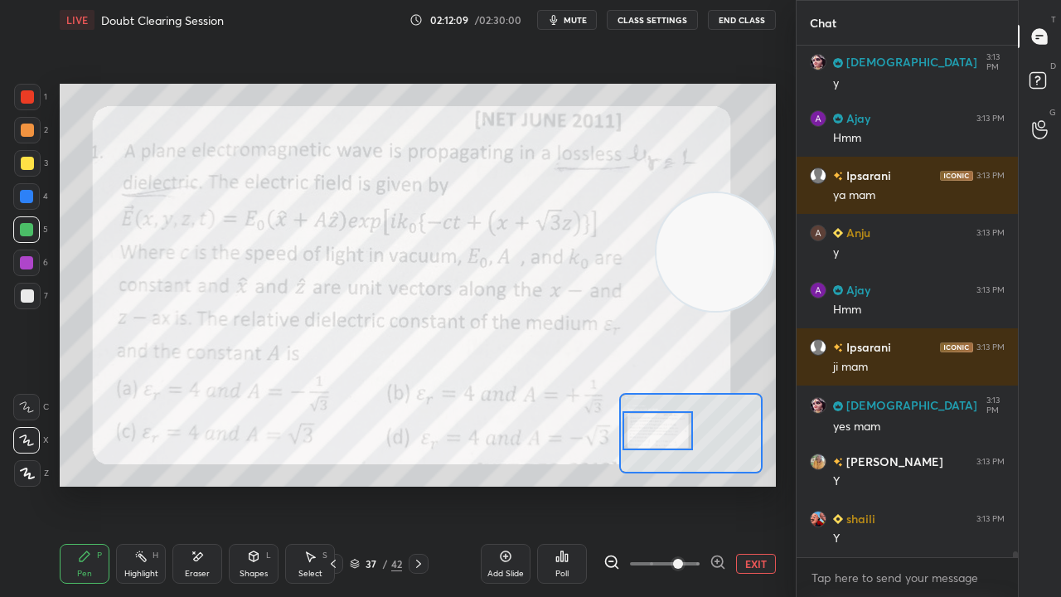
scroll to position [42872, 0]
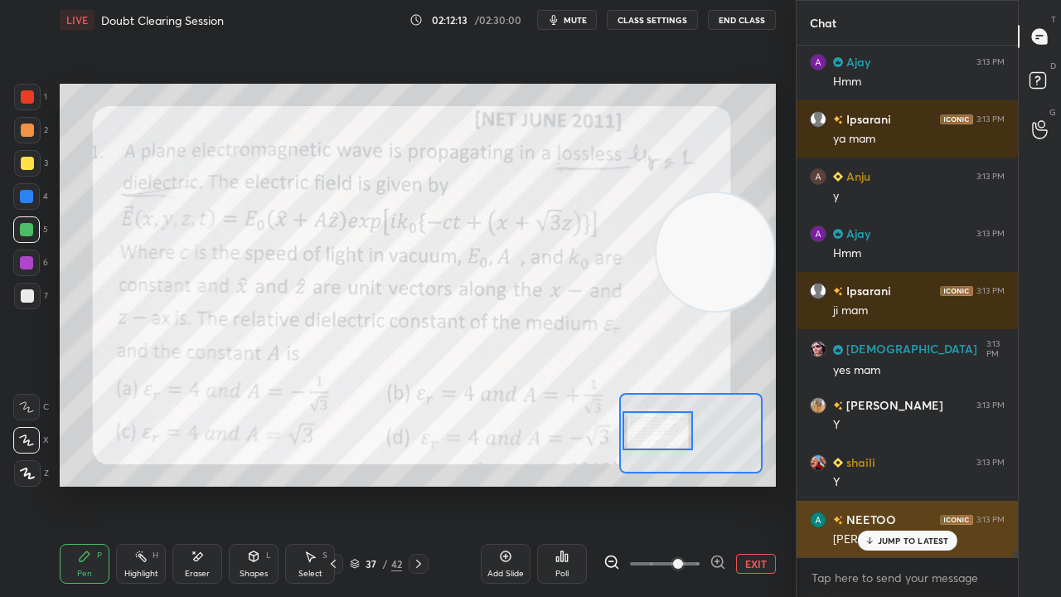
click at [928, 484] on p "JUMP TO LATEST" at bounding box center [913, 541] width 71 height 10
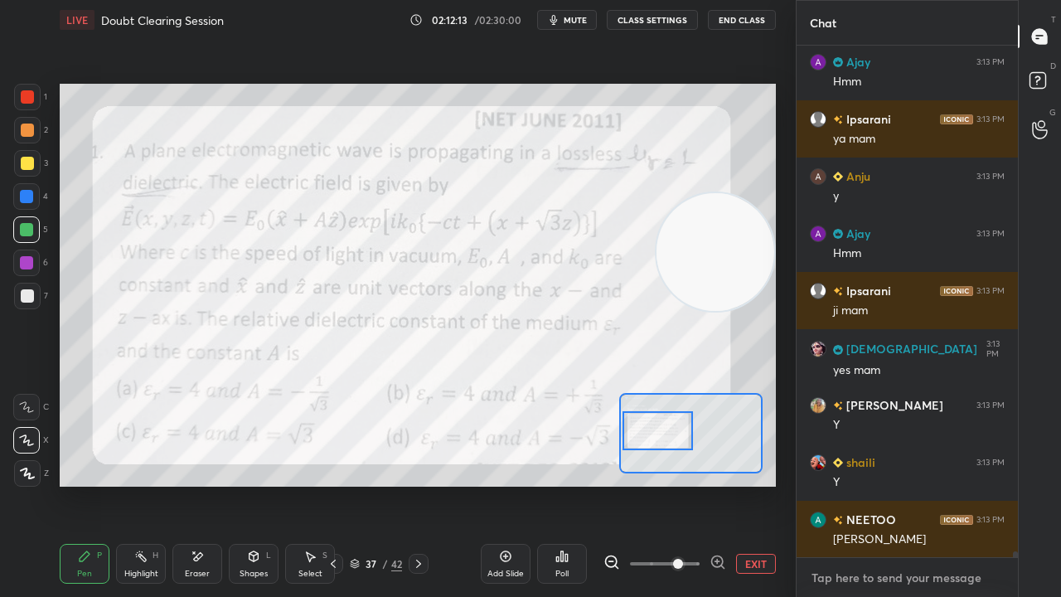
click at [919, 484] on textarea at bounding box center [907, 578] width 195 height 27
click at [575, 20] on span "mute" at bounding box center [575, 20] width 23 height 12
click at [579, 21] on span "unmute" at bounding box center [574, 20] width 36 height 12
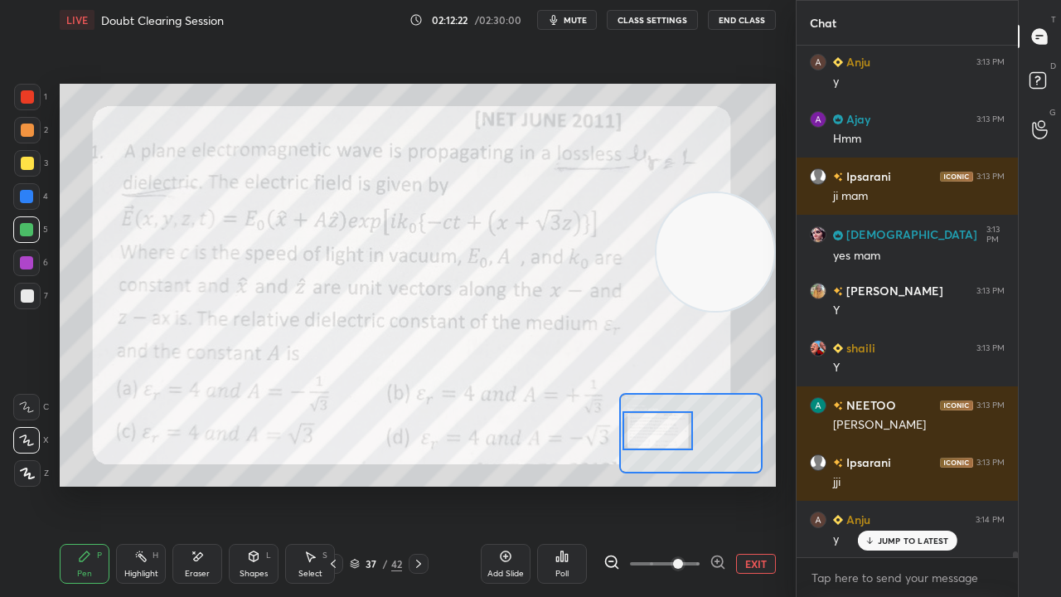
scroll to position [43101, 0]
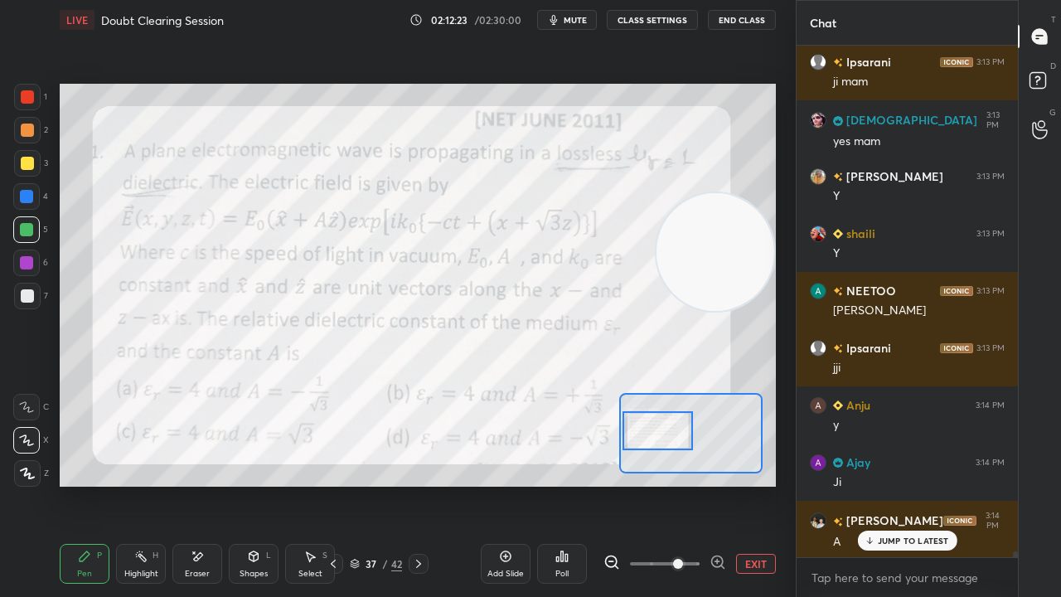
drag, startPoint x: 879, startPoint y: 546, endPoint x: 880, endPoint y: 563, distance: 16.6
click at [880, 484] on div "JUMP TO LATEST" at bounding box center [906, 541] width 99 height 20
click at [583, 25] on span "mute" at bounding box center [575, 20] width 23 height 12
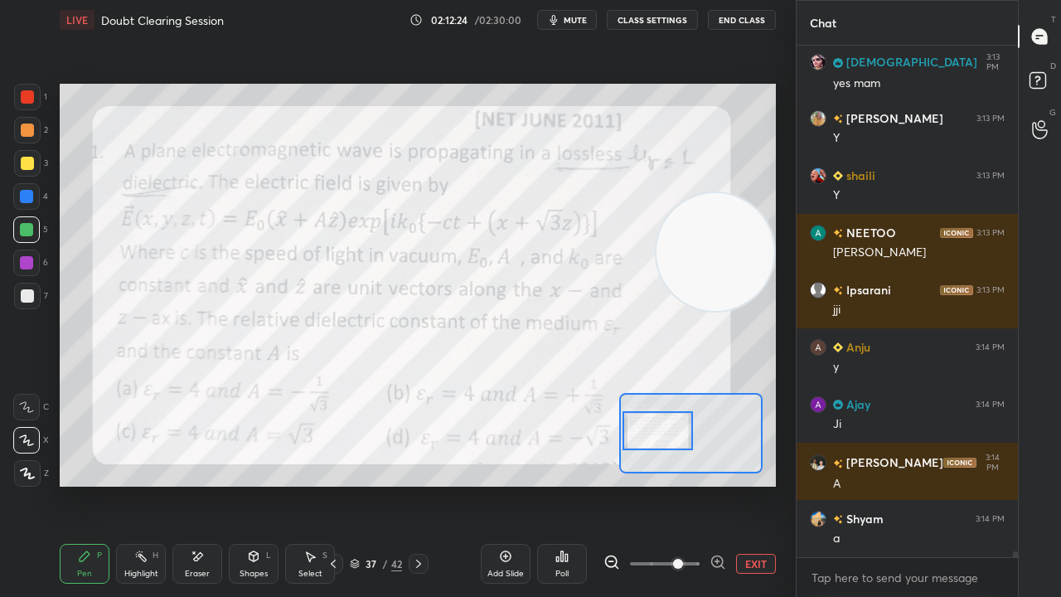
click at [581, 25] on button "mute" at bounding box center [567, 20] width 60 height 20
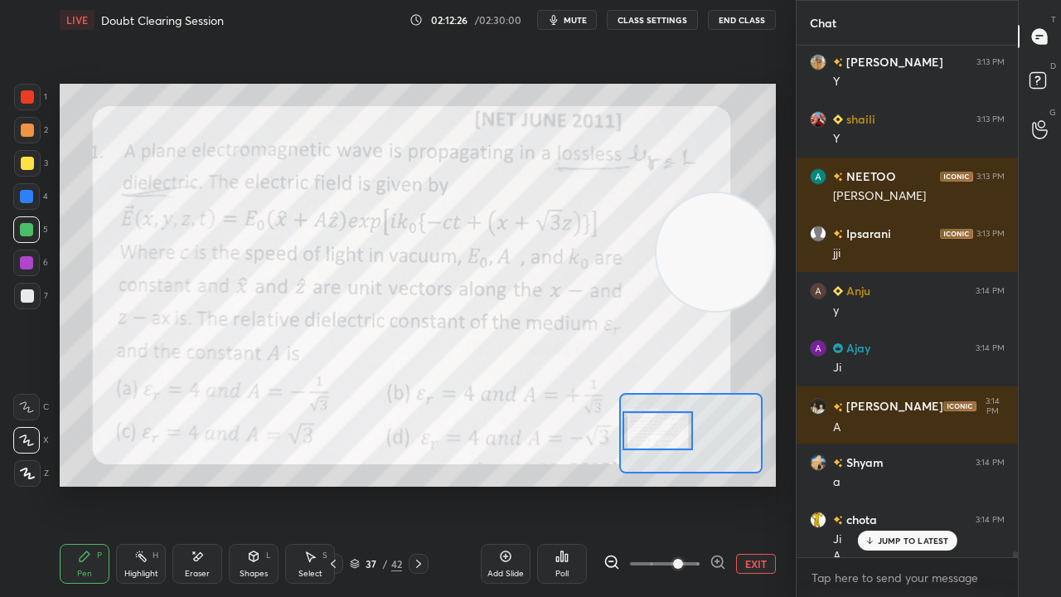
scroll to position [43232, 0]
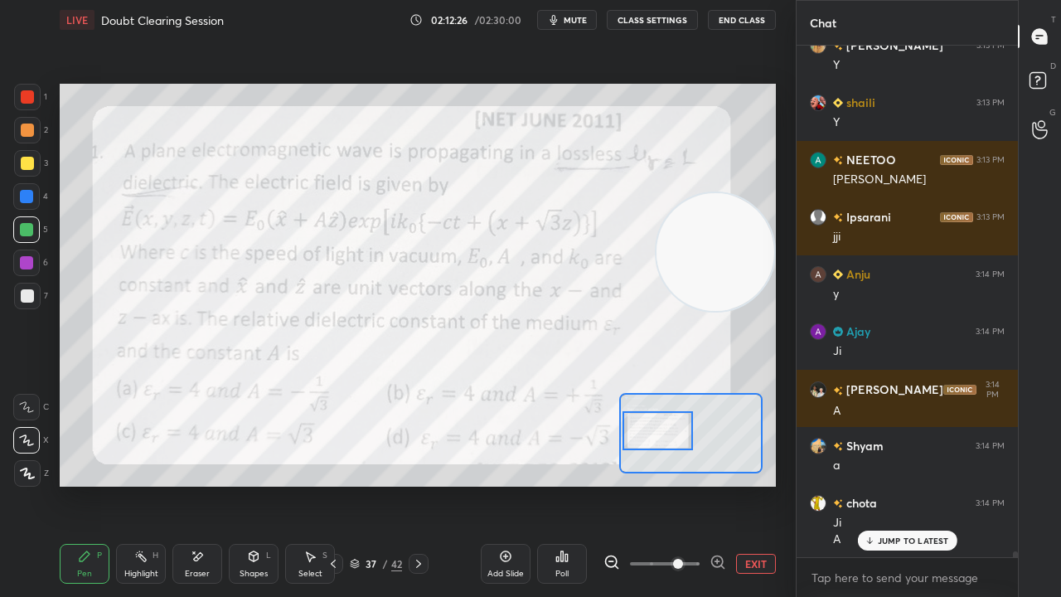
click at [424, 484] on icon at bounding box center [418, 563] width 13 height 13
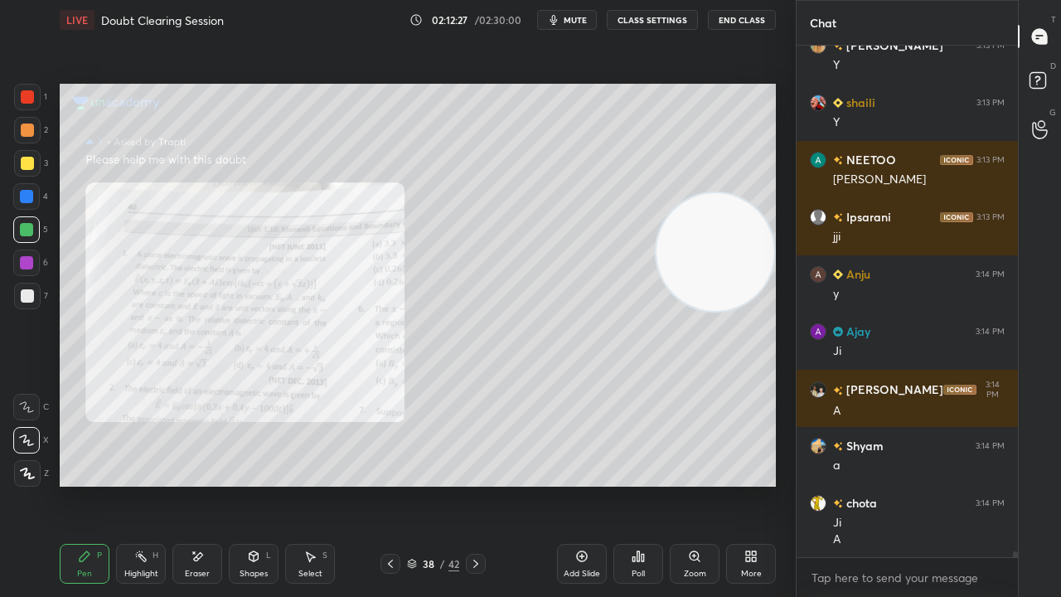
scroll to position [43290, 0]
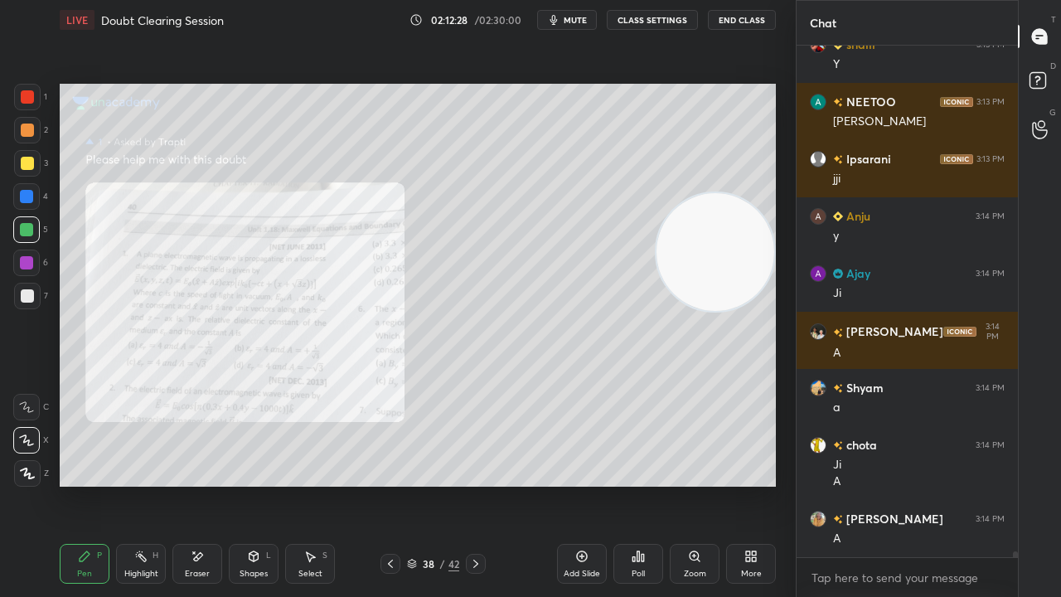
click at [475, 484] on icon at bounding box center [475, 564] width 5 height 8
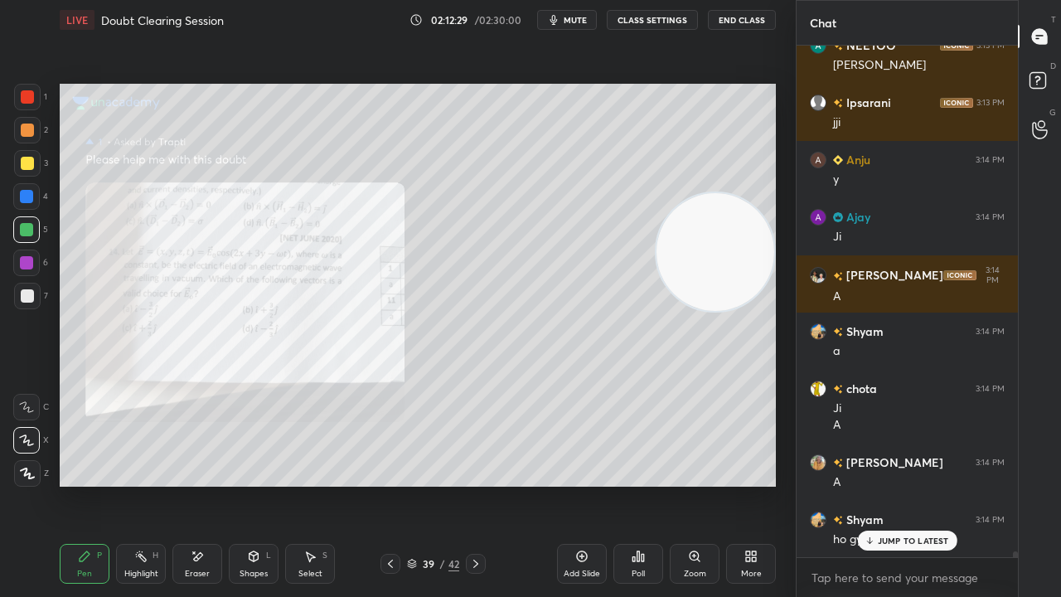
scroll to position [43405, 0]
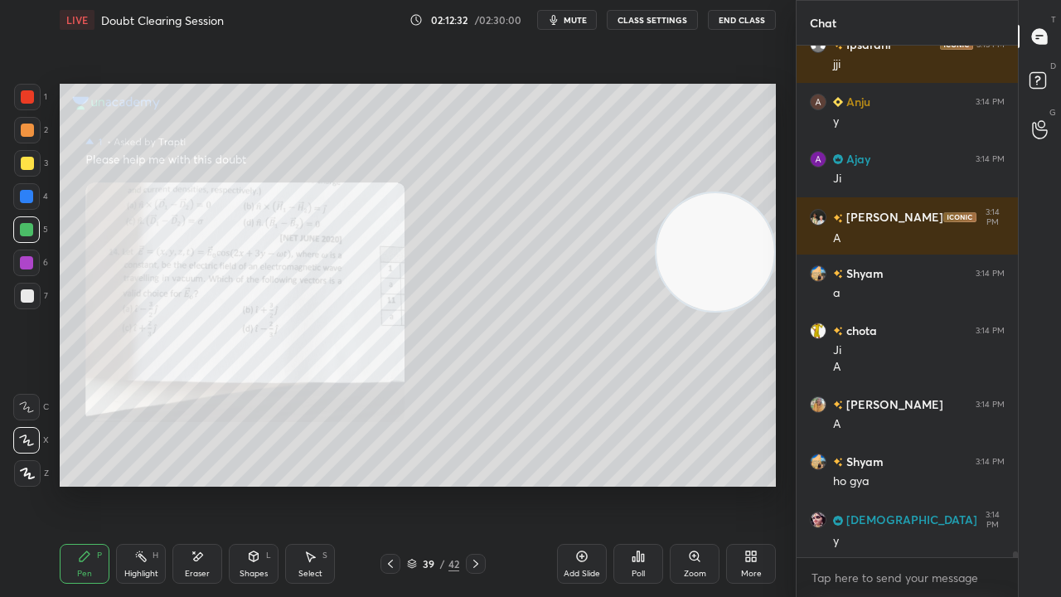
click at [691, 484] on div "Zoom" at bounding box center [695, 564] width 50 height 40
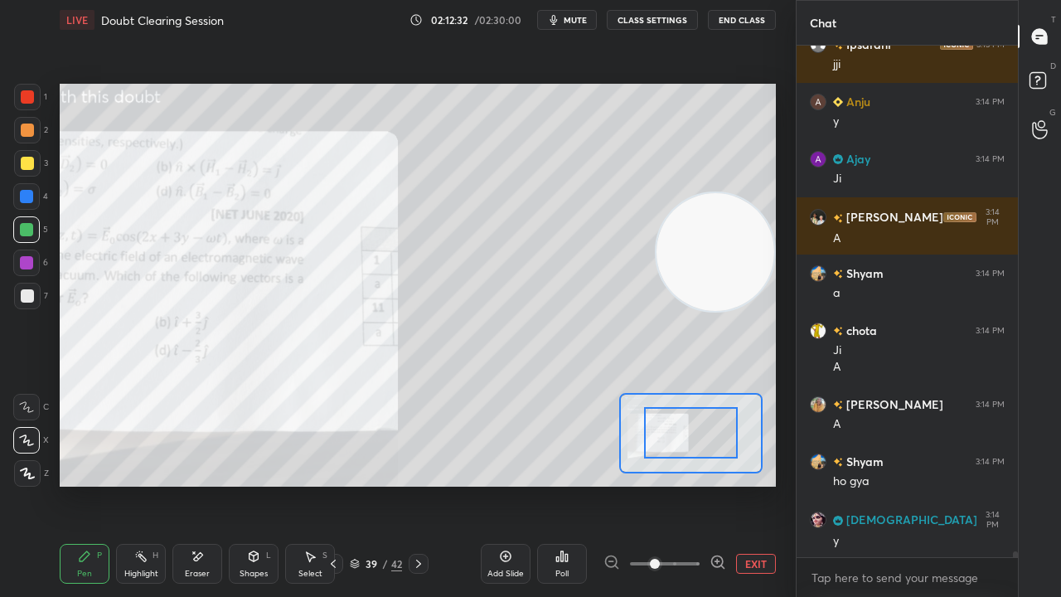
scroll to position [43461, 0]
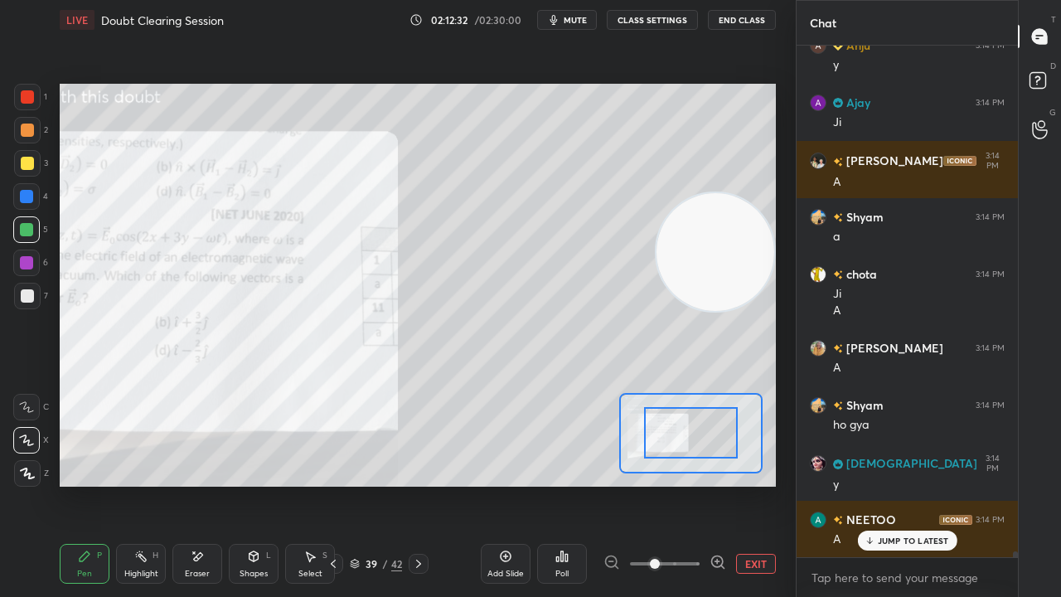
click at [650, 458] on div at bounding box center [690, 433] width 143 height 80
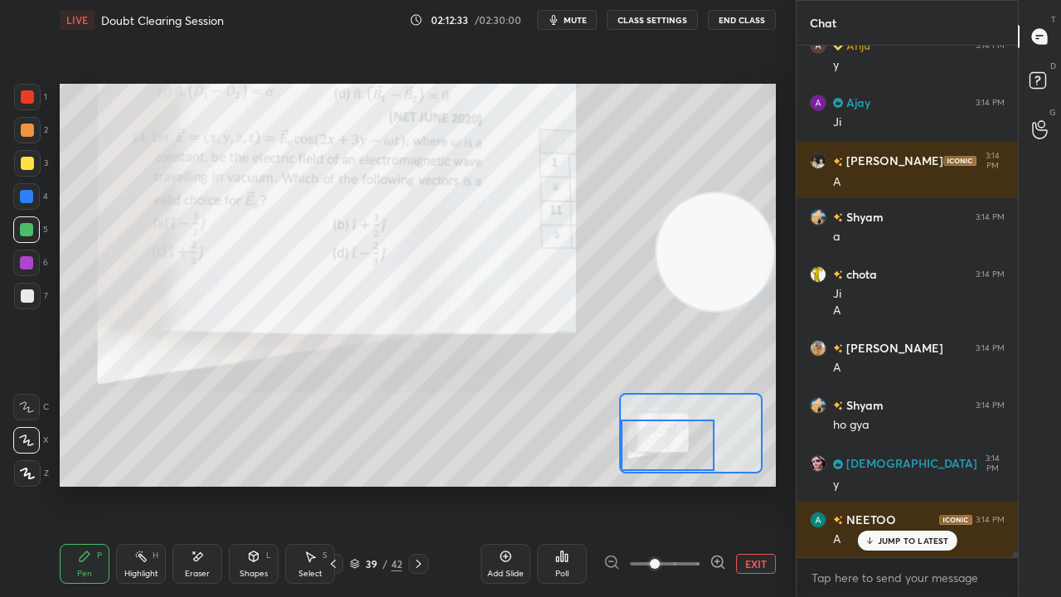
click at [647, 443] on div at bounding box center [668, 444] width 94 height 51
click at [591, 20] on button "mute" at bounding box center [567, 20] width 60 height 20
click at [592, 22] on span "unmute" at bounding box center [574, 20] width 36 height 12
click at [410, 484] on div at bounding box center [419, 564] width 20 height 20
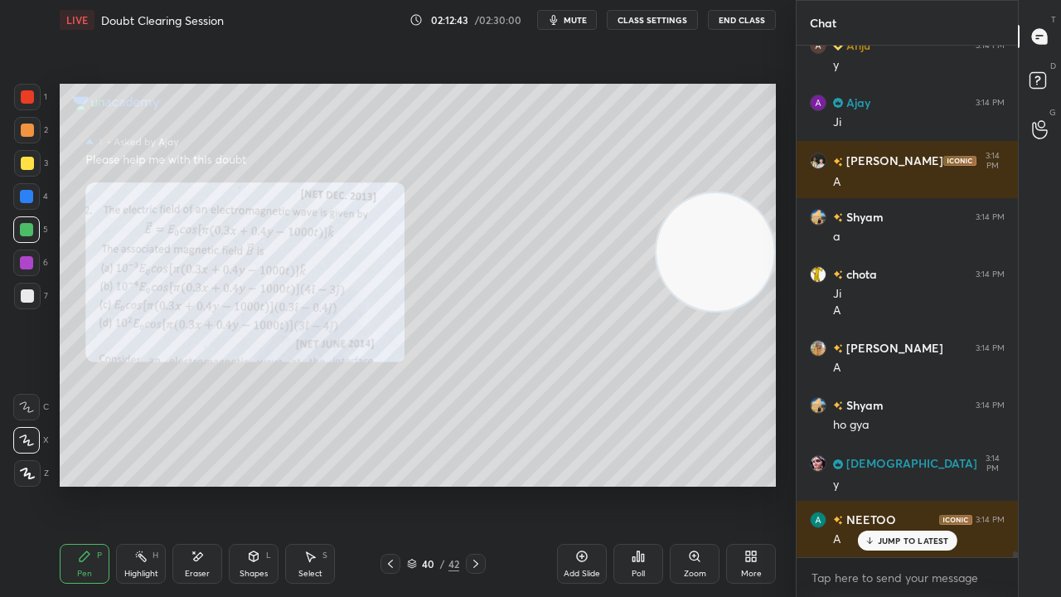
click at [25, 105] on div at bounding box center [27, 97] width 27 height 27
click at [473, 484] on icon at bounding box center [475, 563] width 13 height 13
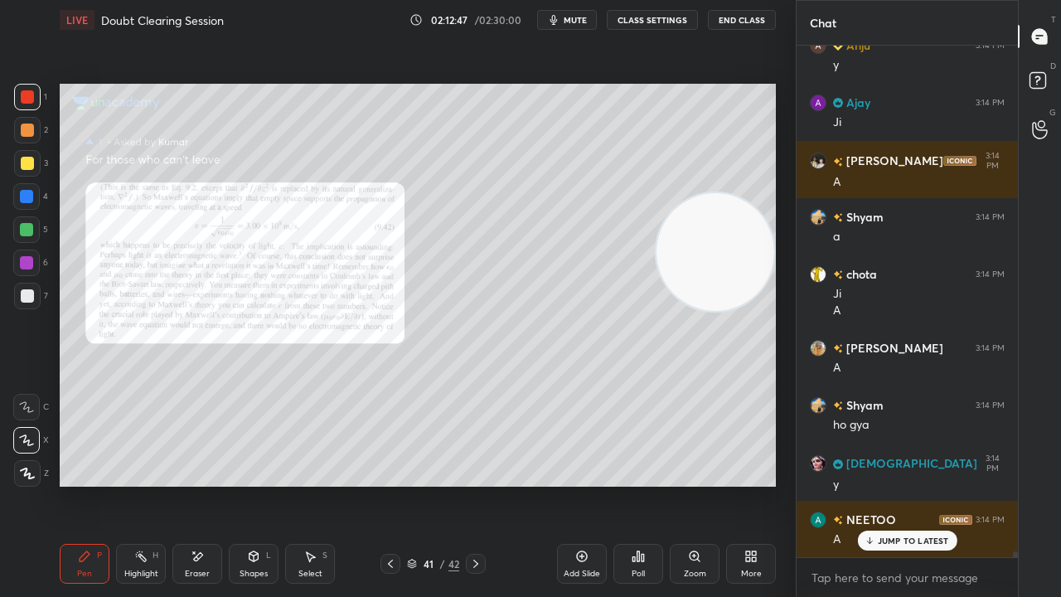
click at [587, 20] on span "mute" at bounding box center [575, 20] width 23 height 12
click at [588, 21] on span "unmute" at bounding box center [574, 20] width 36 height 12
drag, startPoint x: 1050, startPoint y: 90, endPoint x: 1050, endPoint y: 82, distance: 8.3
click at [1049, 90] on icon at bounding box center [1041, 83] width 30 height 30
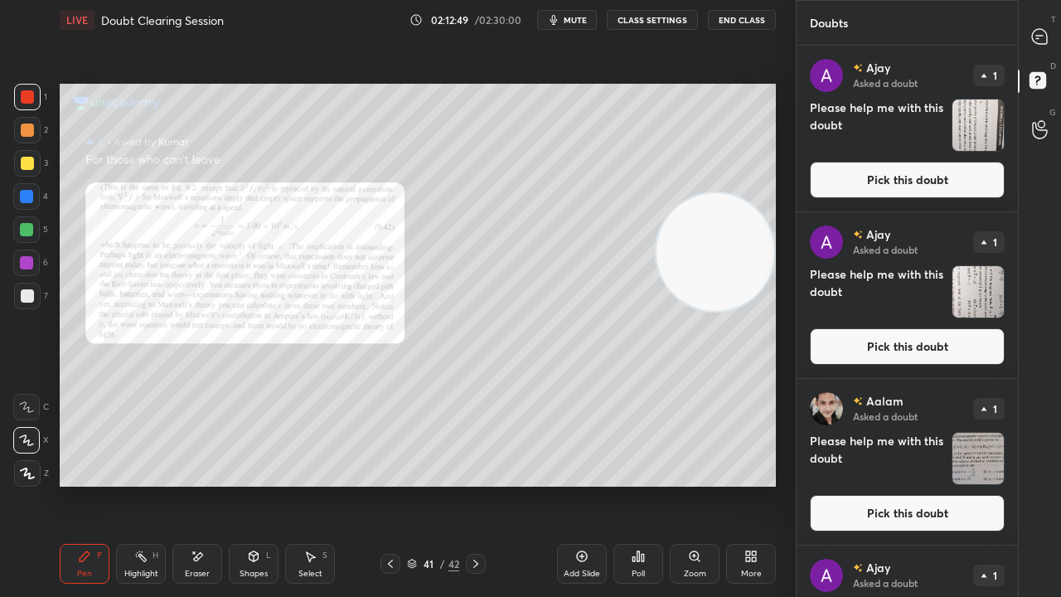
click at [963, 174] on button "Pick this doubt" at bounding box center [907, 180] width 195 height 36
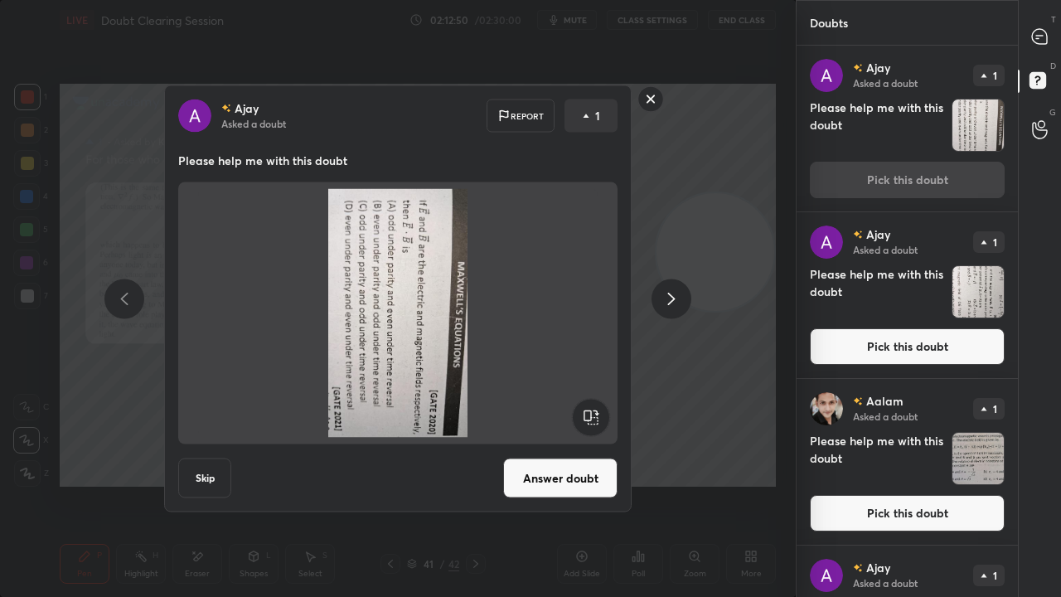
click at [596, 415] on rect at bounding box center [590, 417] width 37 height 37
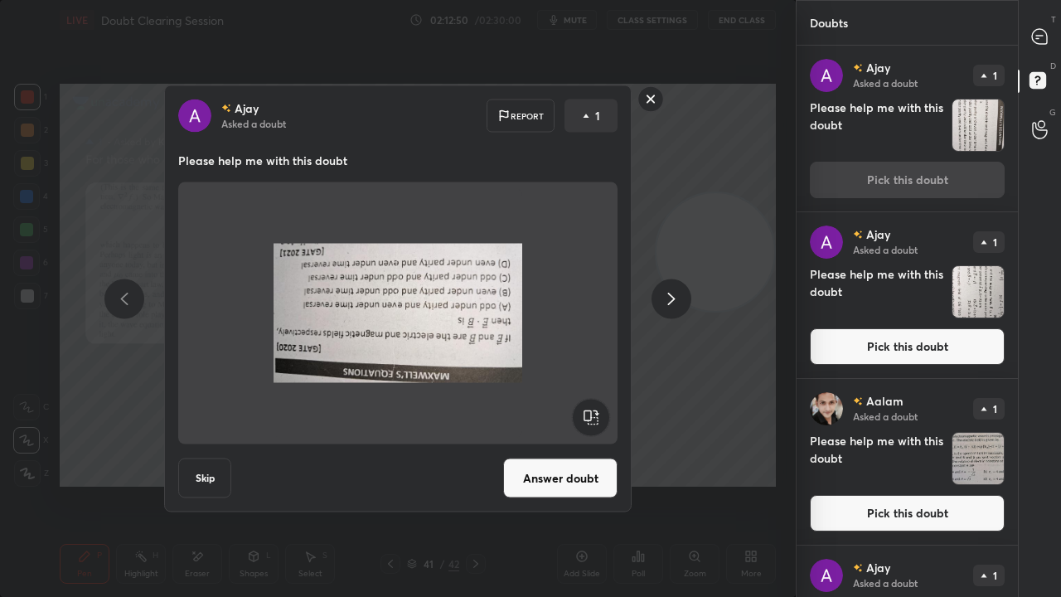
click at [599, 414] on rect at bounding box center [590, 417] width 37 height 37
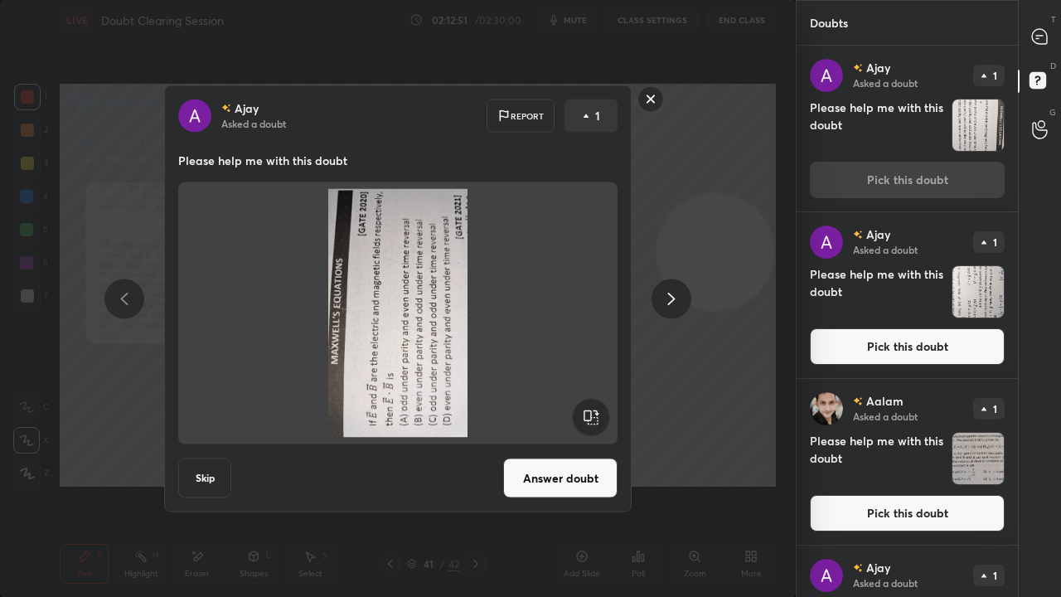
click at [599, 418] on rect at bounding box center [590, 417] width 37 height 37
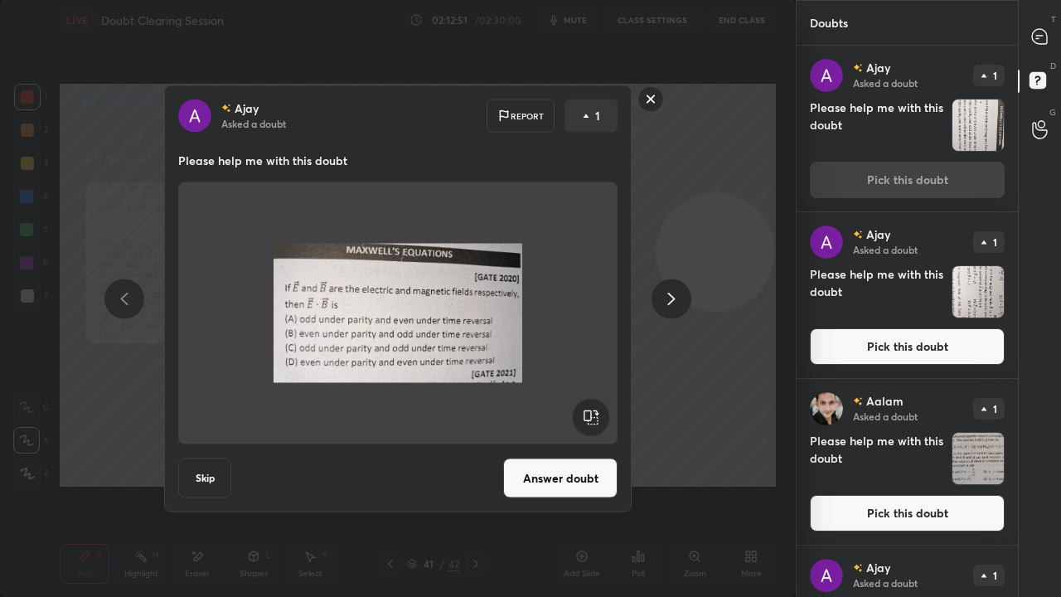
click at [582, 479] on button "Answer doubt" at bounding box center [560, 478] width 114 height 40
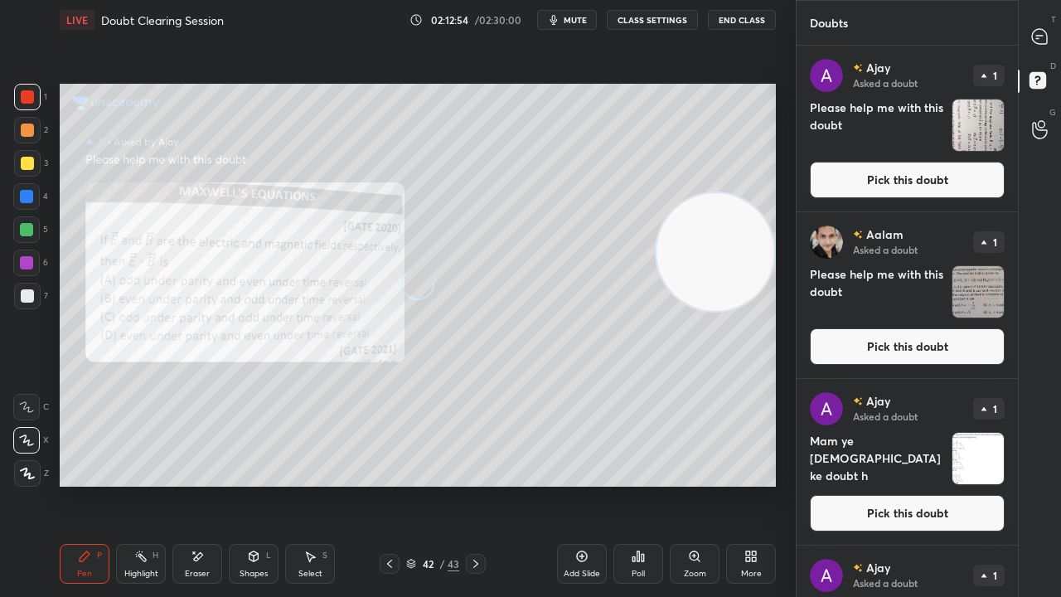
click at [963, 180] on button "Pick this doubt" at bounding box center [907, 180] width 195 height 36
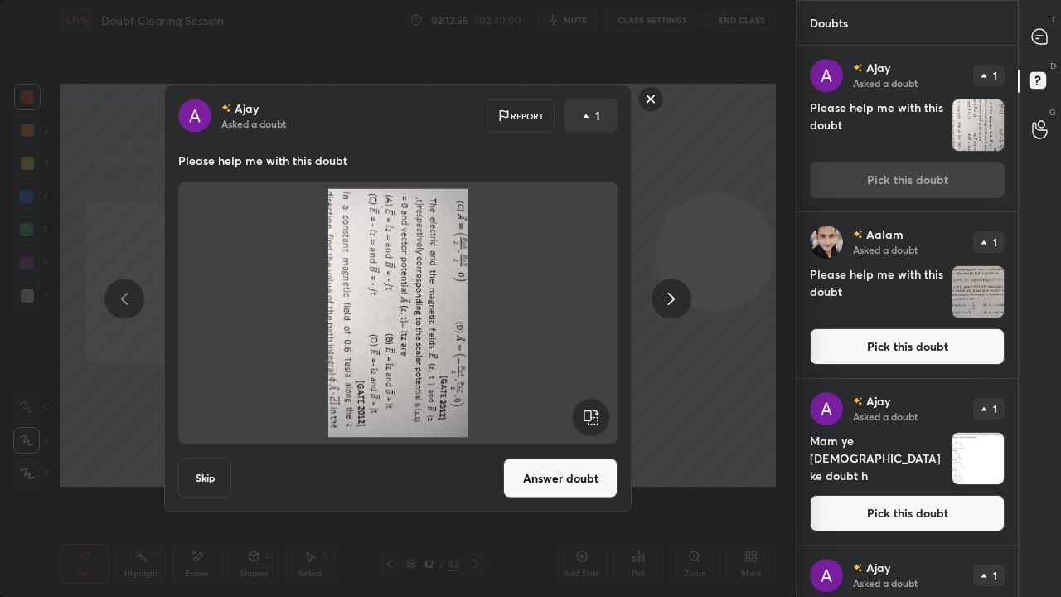
click at [594, 415] on rect at bounding box center [590, 417] width 37 height 37
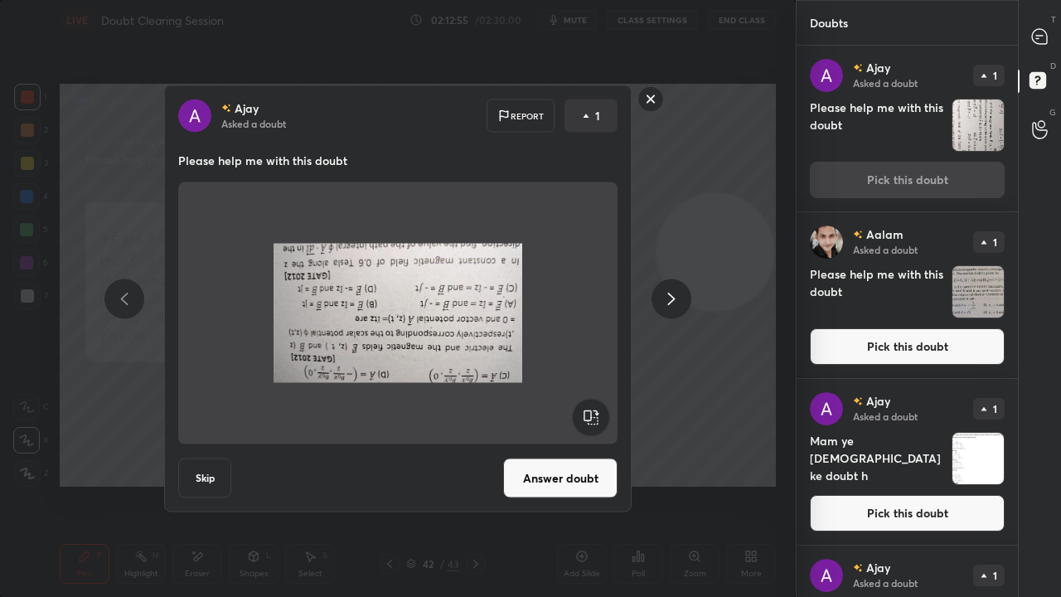
click at [592, 416] on rect at bounding box center [590, 417] width 37 height 37
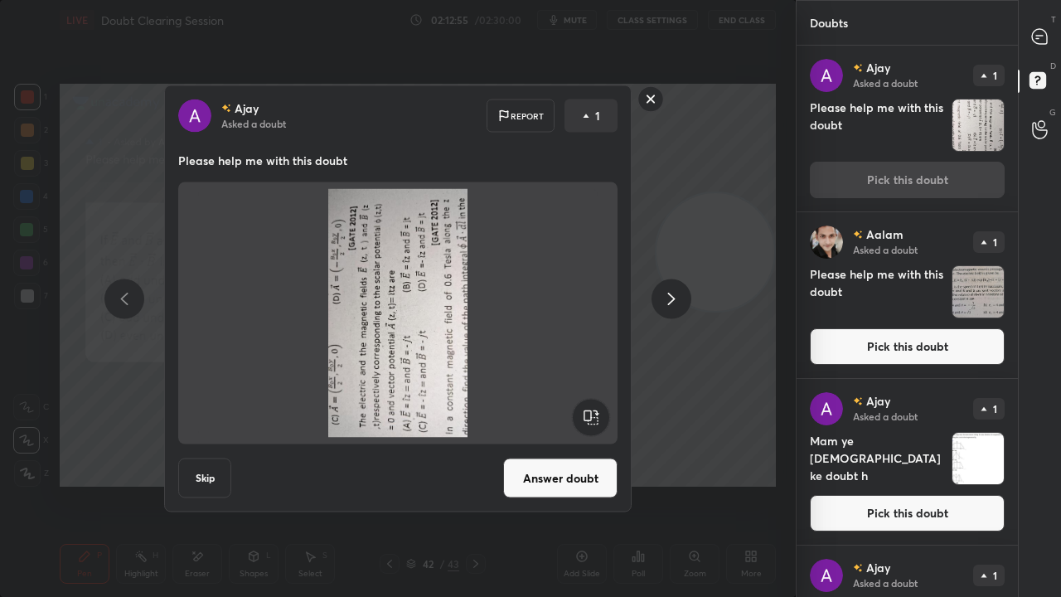
drag, startPoint x: 592, startPoint y: 418, endPoint x: 585, endPoint y: 438, distance: 21.0
click at [592, 418] on rect at bounding box center [590, 417] width 37 height 37
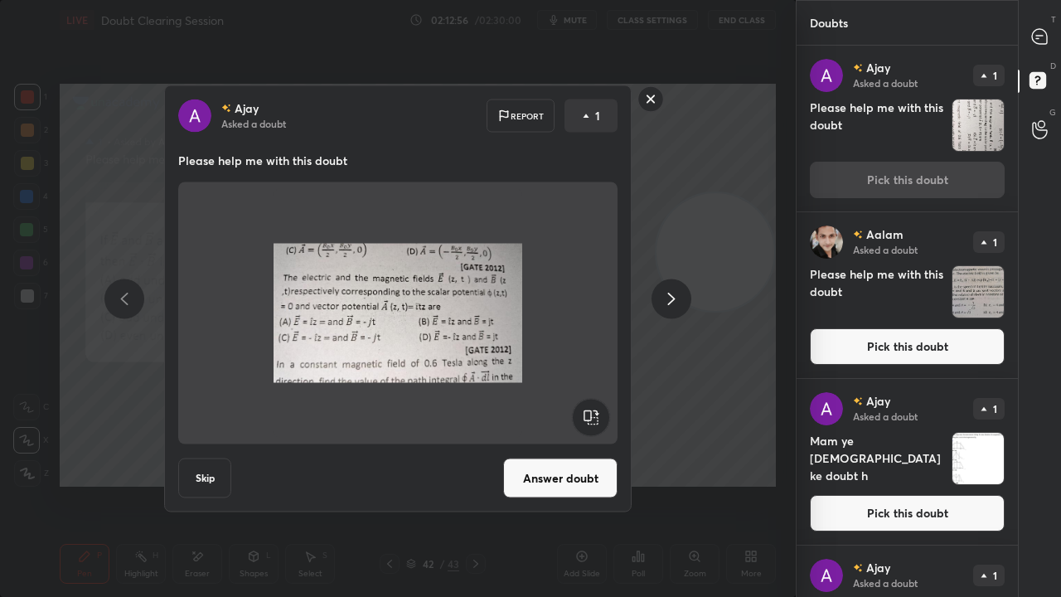
click at [576, 460] on button "Answer doubt" at bounding box center [560, 478] width 114 height 40
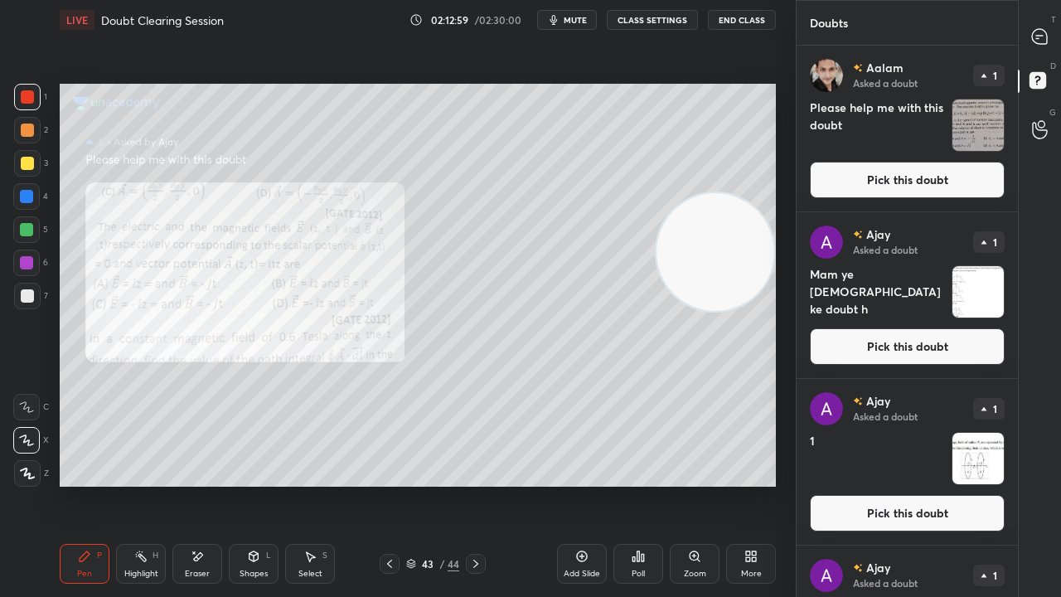
click at [947, 191] on button "Pick this doubt" at bounding box center [907, 180] width 195 height 36
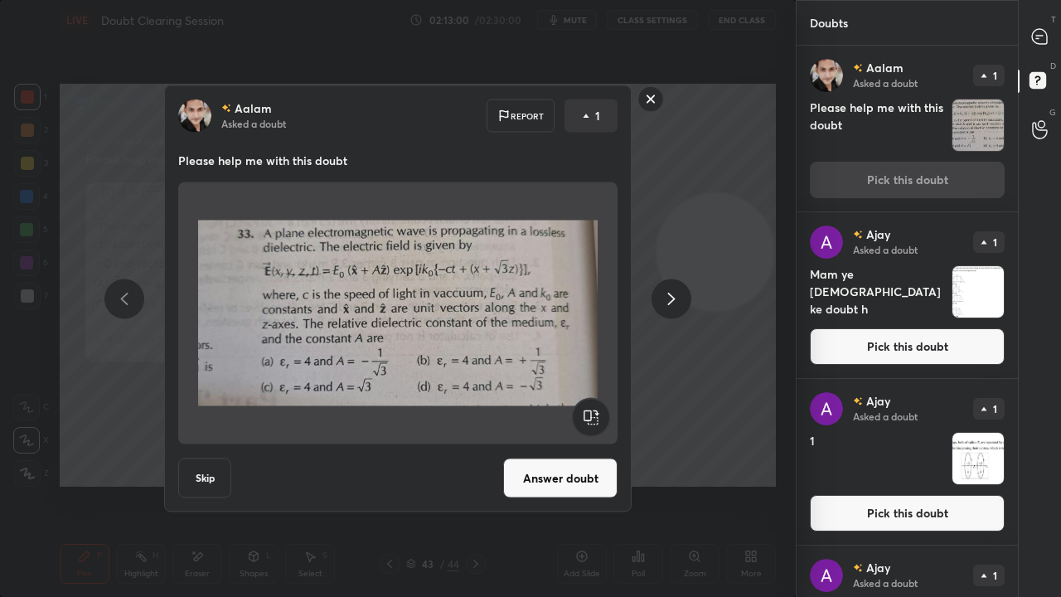
click at [567, 482] on button "Answer doubt" at bounding box center [560, 478] width 114 height 40
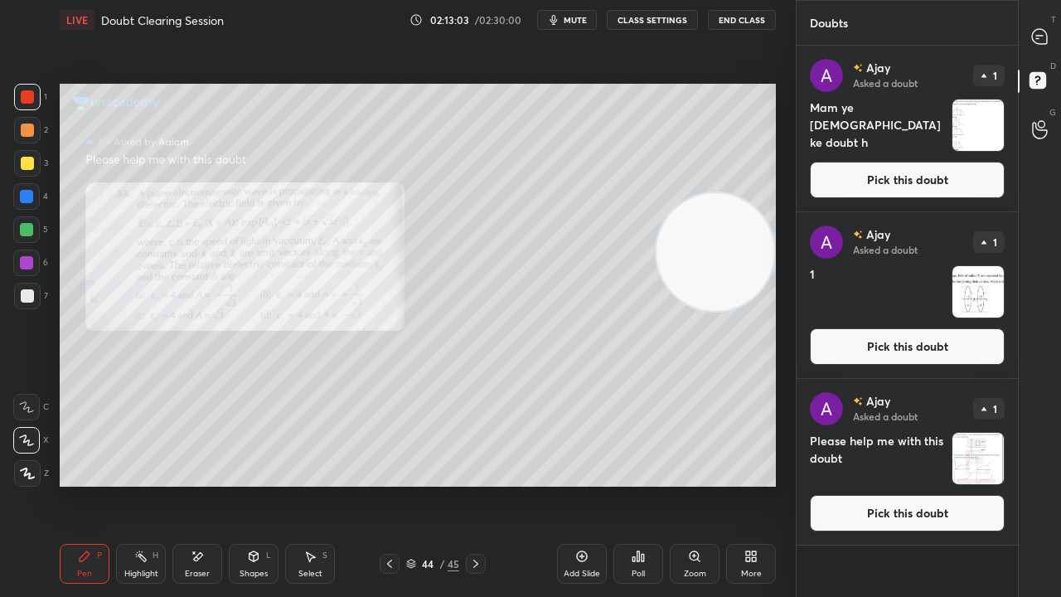
click at [963, 177] on button "Pick this doubt" at bounding box center [907, 180] width 195 height 36
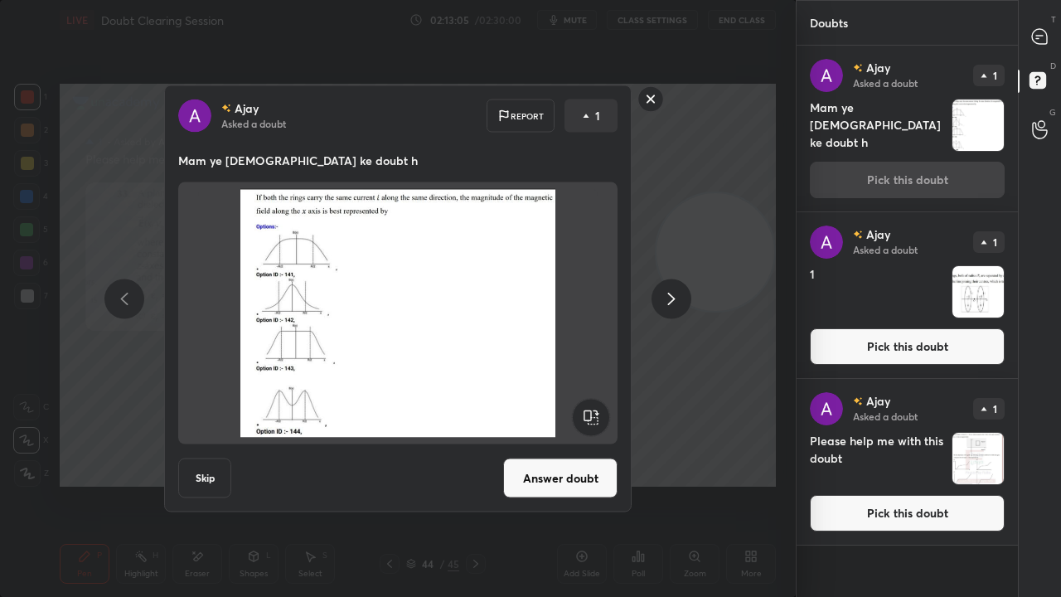
click at [948, 336] on button "Pick this doubt" at bounding box center [907, 346] width 195 height 36
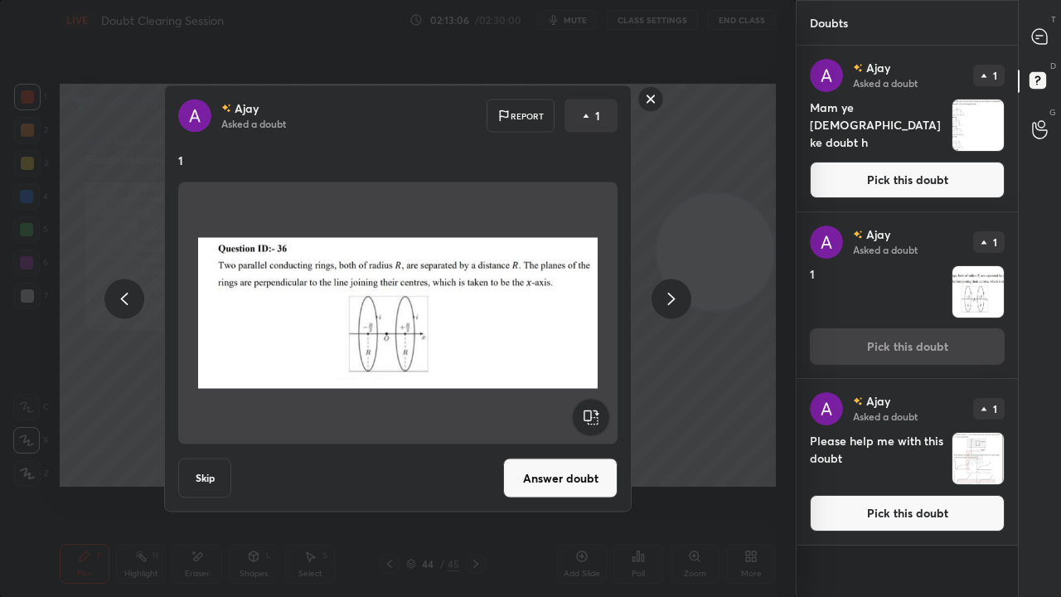
click at [575, 479] on button "Answer doubt" at bounding box center [560, 478] width 114 height 40
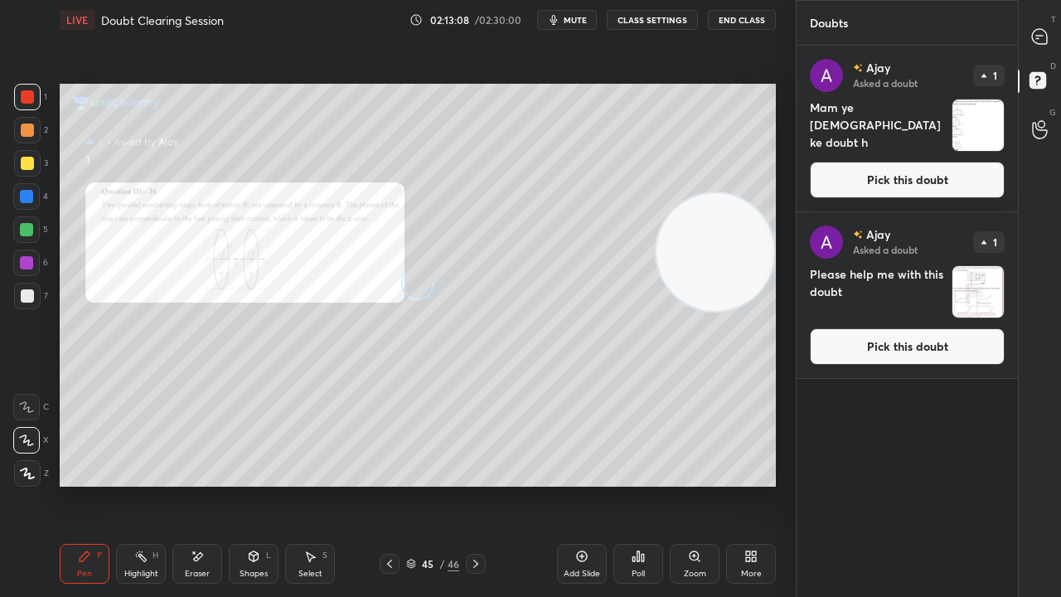
click at [940, 183] on button "Pick this doubt" at bounding box center [907, 180] width 195 height 36
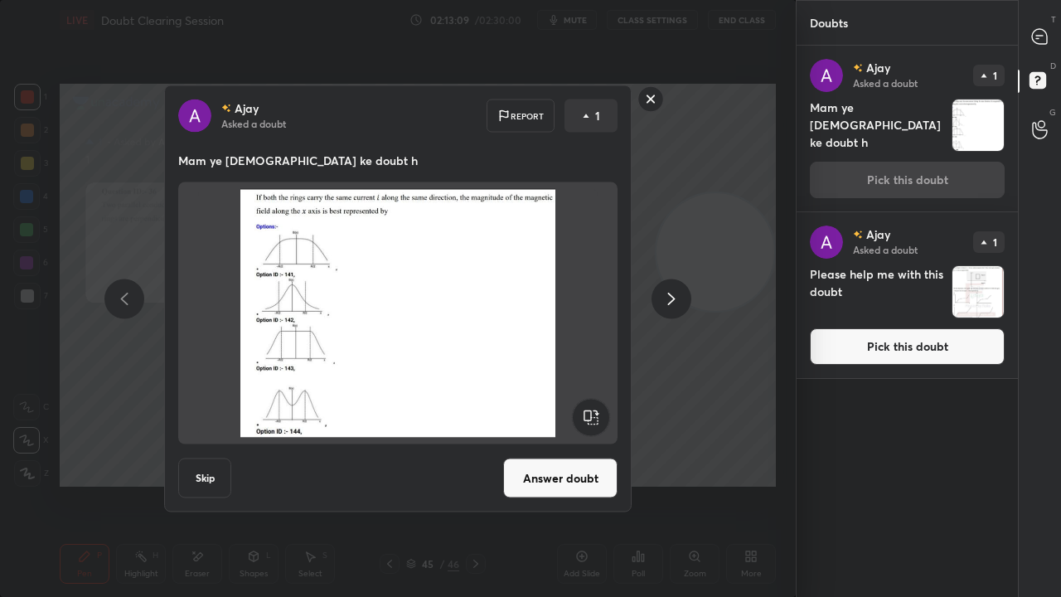
click at [527, 484] on button "Answer doubt" at bounding box center [560, 478] width 114 height 40
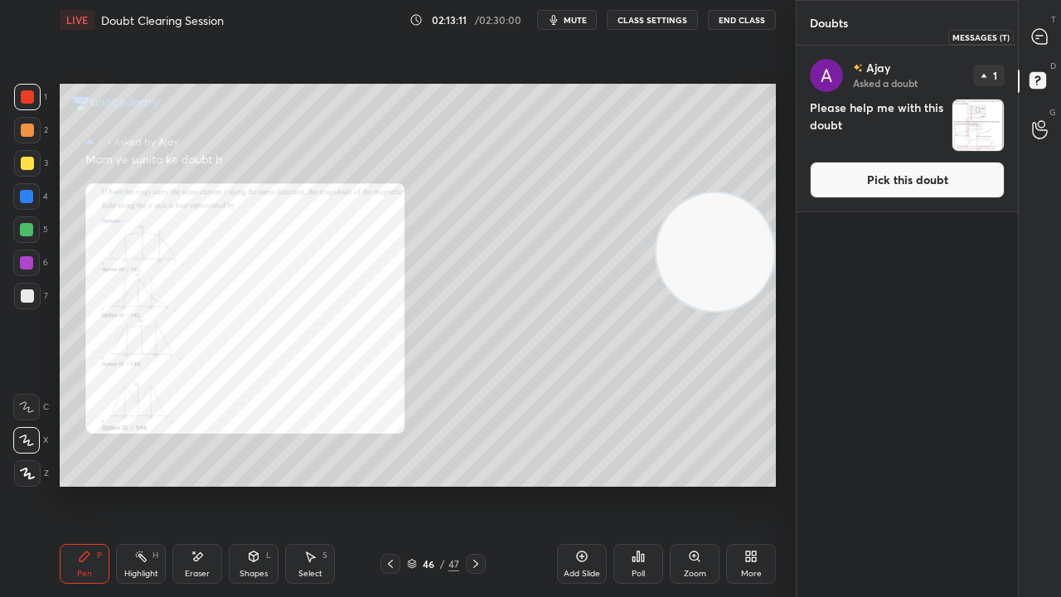
click at [1045, 41] on icon at bounding box center [1039, 36] width 15 height 15
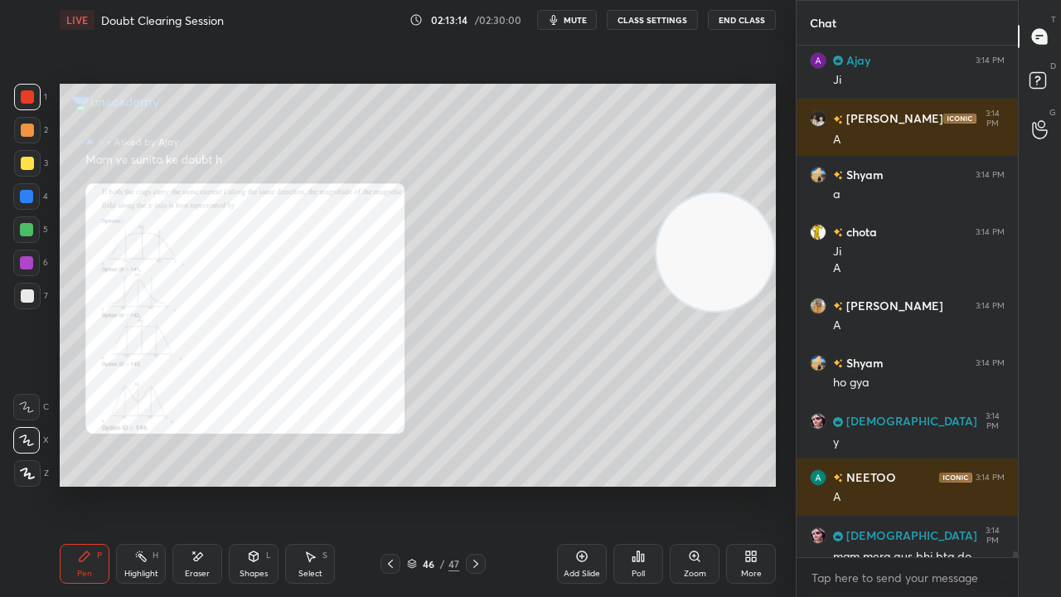
scroll to position [43207, 0]
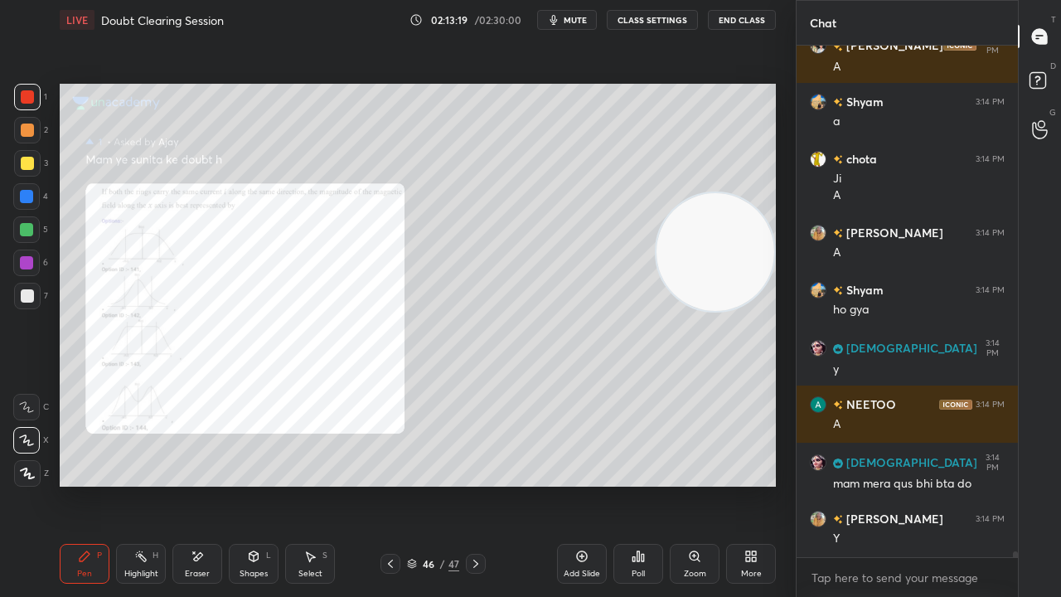
click at [578, 22] on span "mute" at bounding box center [575, 20] width 23 height 12
click at [575, 22] on span "unmute" at bounding box center [574, 20] width 36 height 12
click at [1035, 81] on rect at bounding box center [1038, 81] width 16 height 16
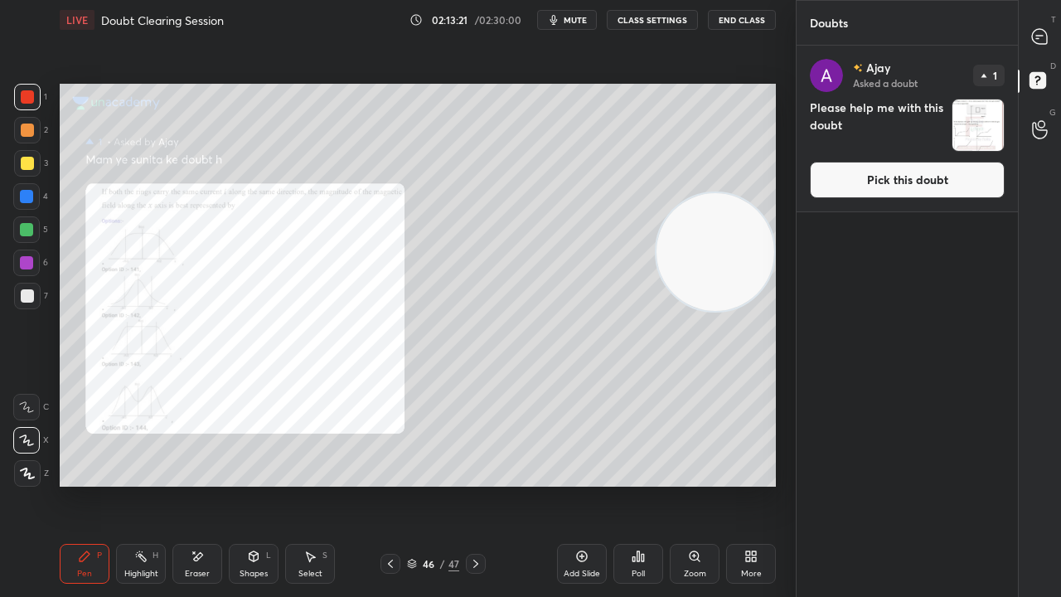
drag, startPoint x: 937, startPoint y: 179, endPoint x: 900, endPoint y: 189, distance: 37.8
click at [937, 181] on button "Pick this doubt" at bounding box center [907, 180] width 195 height 36
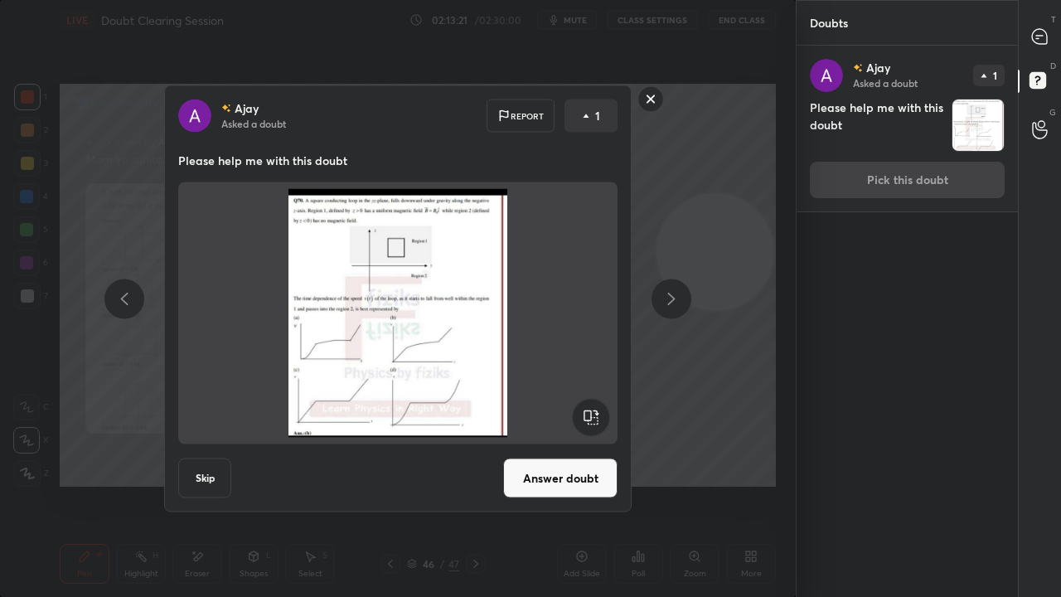
click at [535, 463] on button "Answer doubt" at bounding box center [560, 478] width 114 height 40
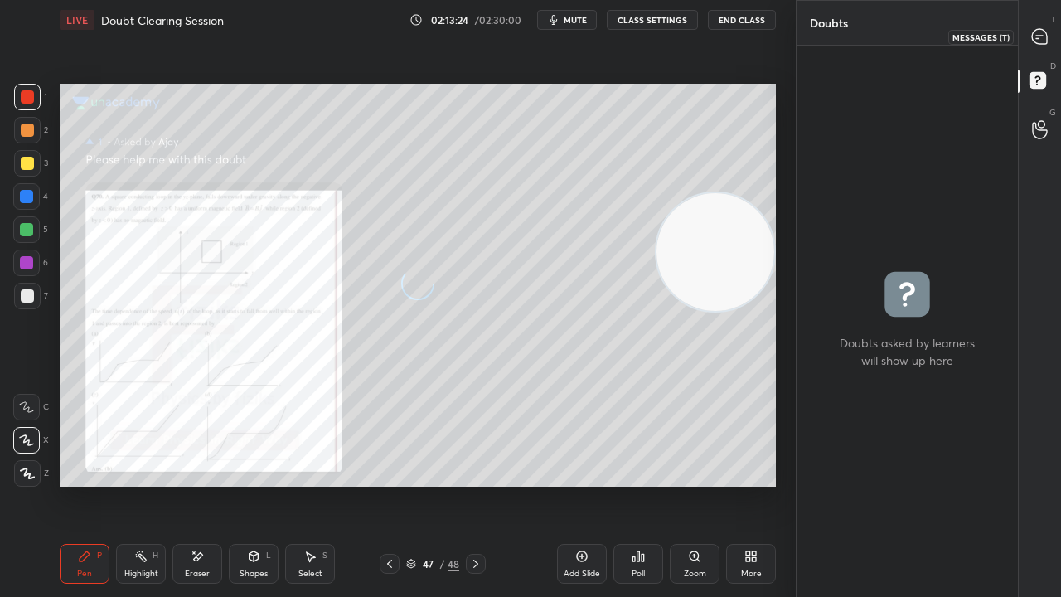
click at [1046, 43] on icon at bounding box center [1039, 36] width 15 height 15
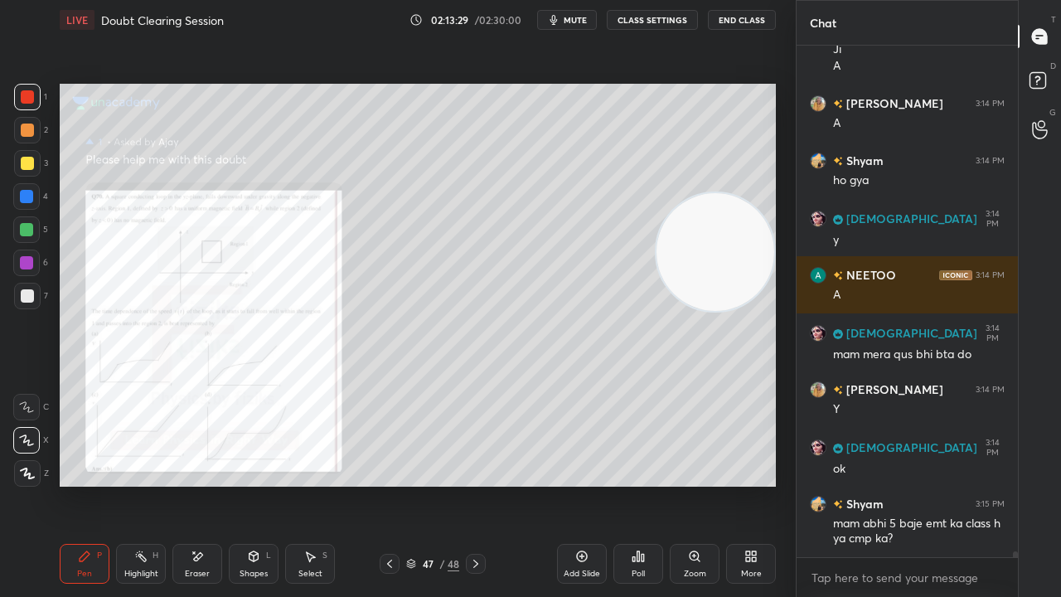
scroll to position [43410, 0]
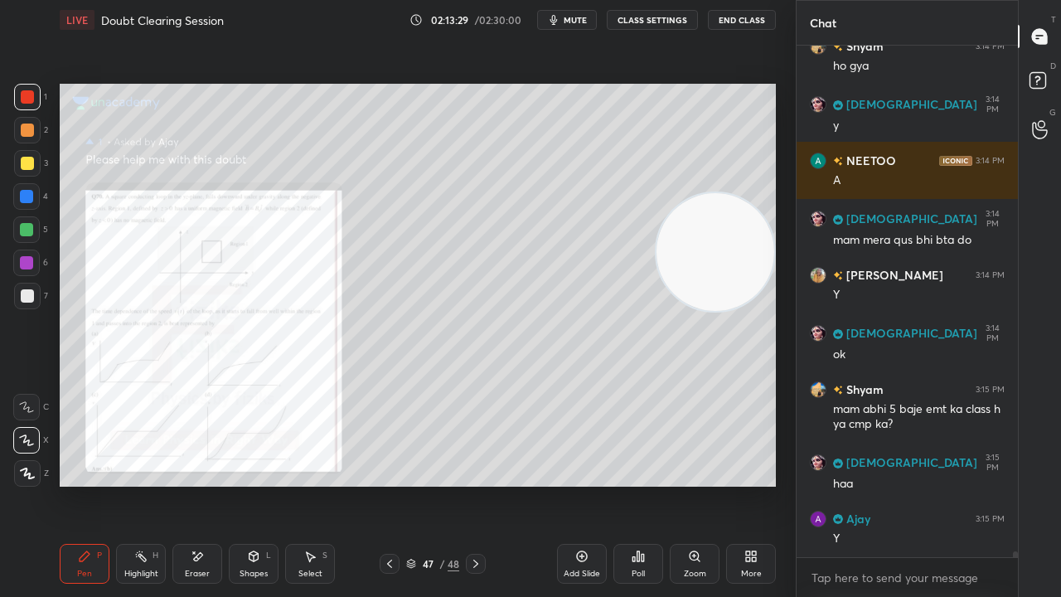
click at [689, 484] on div "Zoom" at bounding box center [695, 574] width 22 height 8
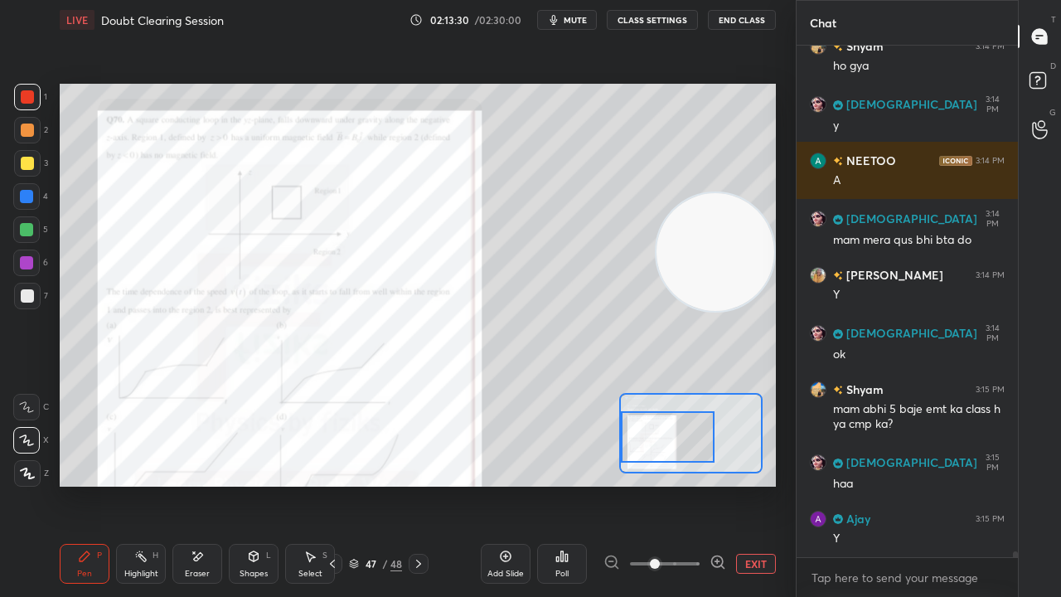
drag, startPoint x: 688, startPoint y: 444, endPoint x: 657, endPoint y: 449, distance: 31.1
click at [658, 449] on div at bounding box center [668, 436] width 94 height 51
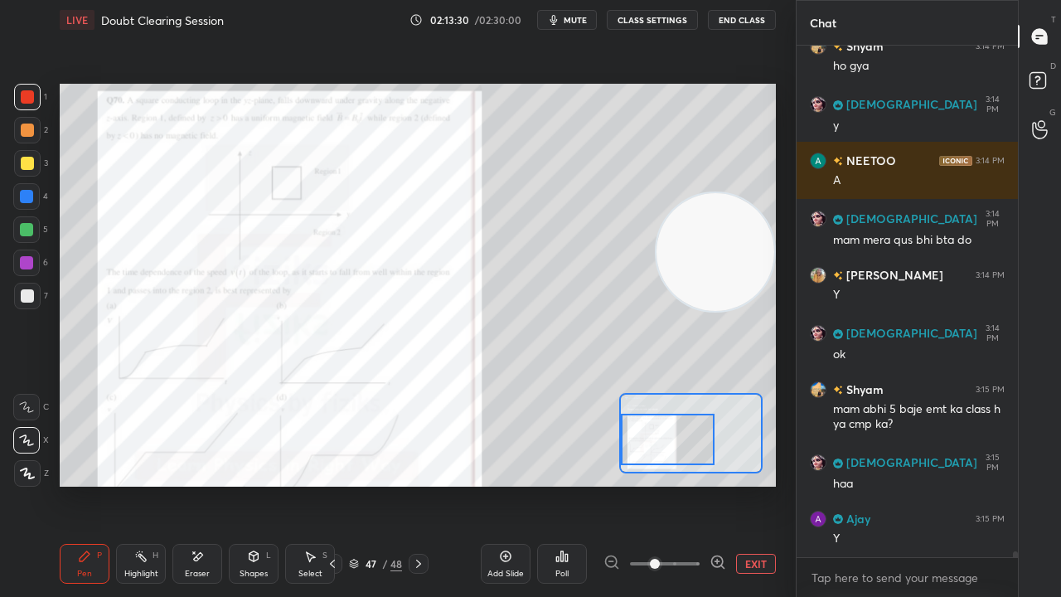
drag, startPoint x: 685, startPoint y: 464, endPoint x: 668, endPoint y: 464, distance: 16.6
click at [672, 465] on div at bounding box center [668, 439] width 94 height 51
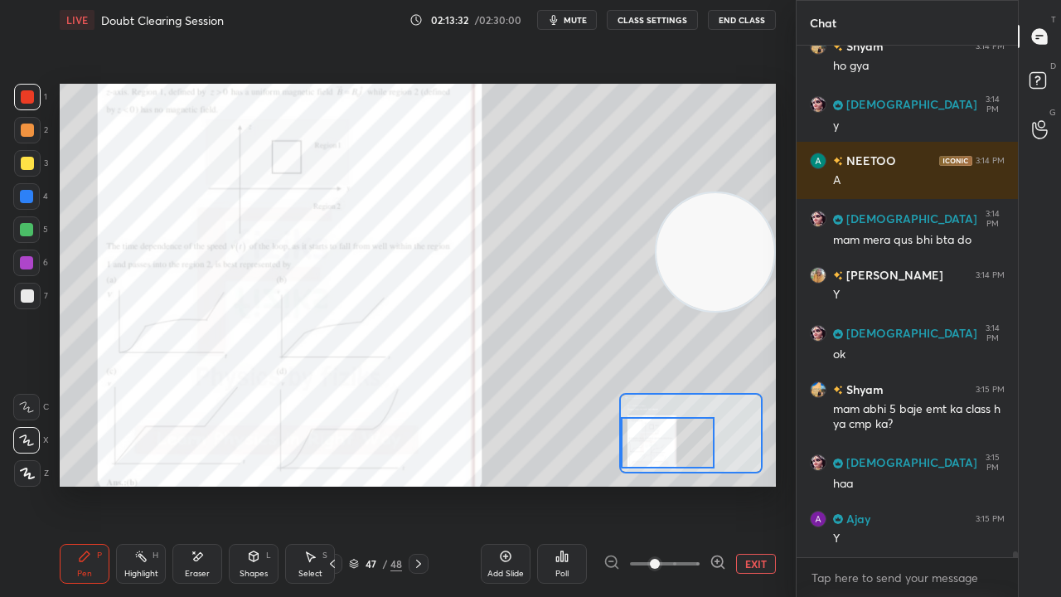
click at [581, 22] on span "mute" at bounding box center [575, 20] width 23 height 12
click at [582, 23] on span "unmute" at bounding box center [574, 20] width 36 height 12
click at [568, 20] on span "mute" at bounding box center [575, 20] width 23 height 12
click at [568, 22] on span "unmute" at bounding box center [574, 20] width 36 height 12
click at [570, 24] on span "mute" at bounding box center [575, 20] width 23 height 12
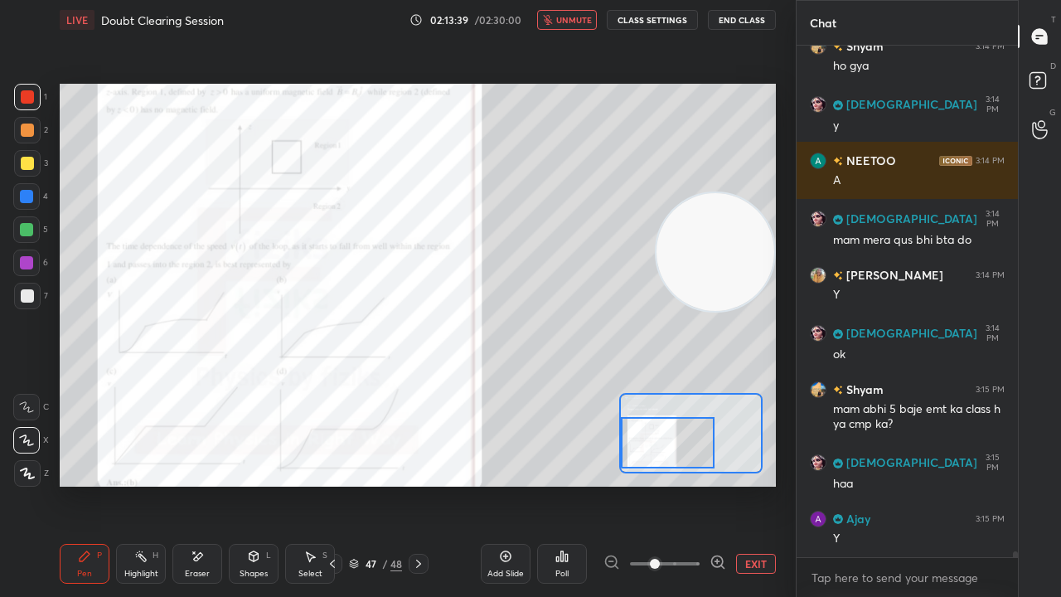
drag, startPoint x: 573, startPoint y: 22, endPoint x: 579, endPoint y: 16, distance: 8.8
click at [573, 21] on span "unmute" at bounding box center [574, 20] width 36 height 12
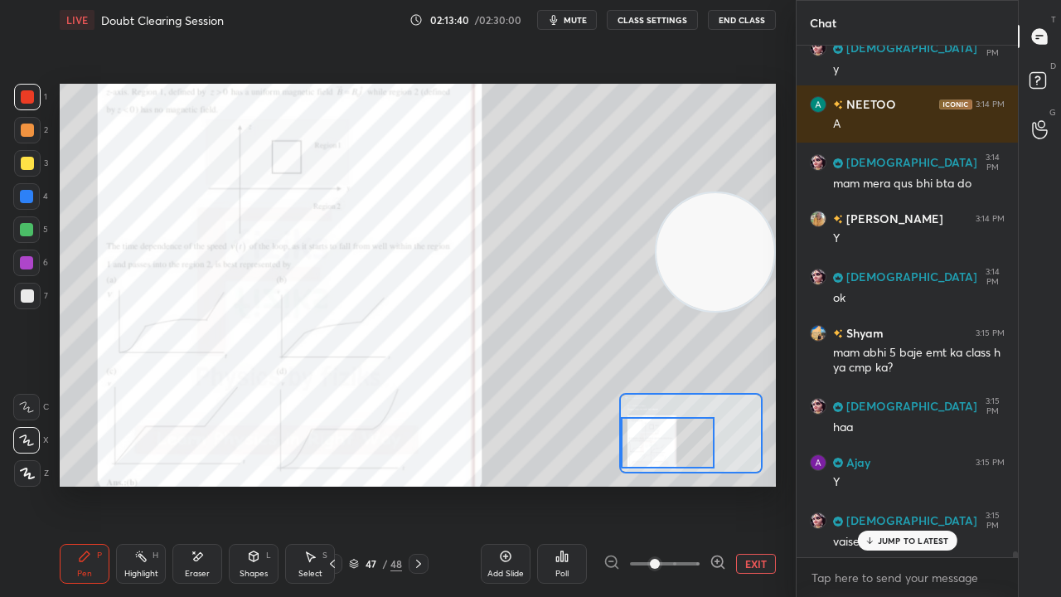
click at [25, 239] on div at bounding box center [26, 229] width 27 height 27
click at [923, 484] on p "JUMP TO LATEST" at bounding box center [913, 541] width 71 height 10
click at [568, 20] on span "mute" at bounding box center [575, 20] width 23 height 12
click at [572, 21] on span "mute" at bounding box center [575, 20] width 23 height 12
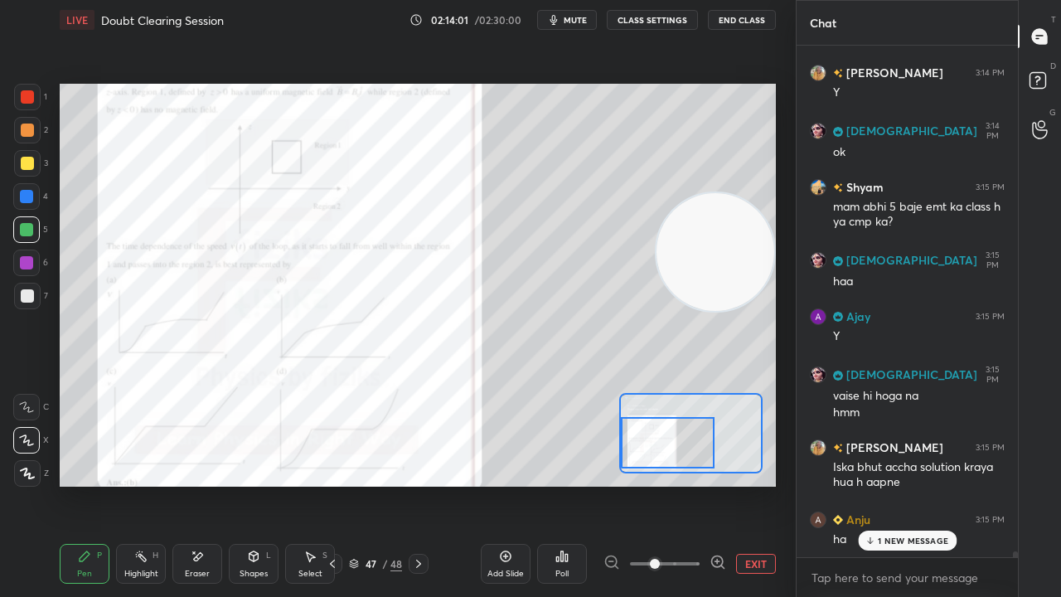
scroll to position [43670, 0]
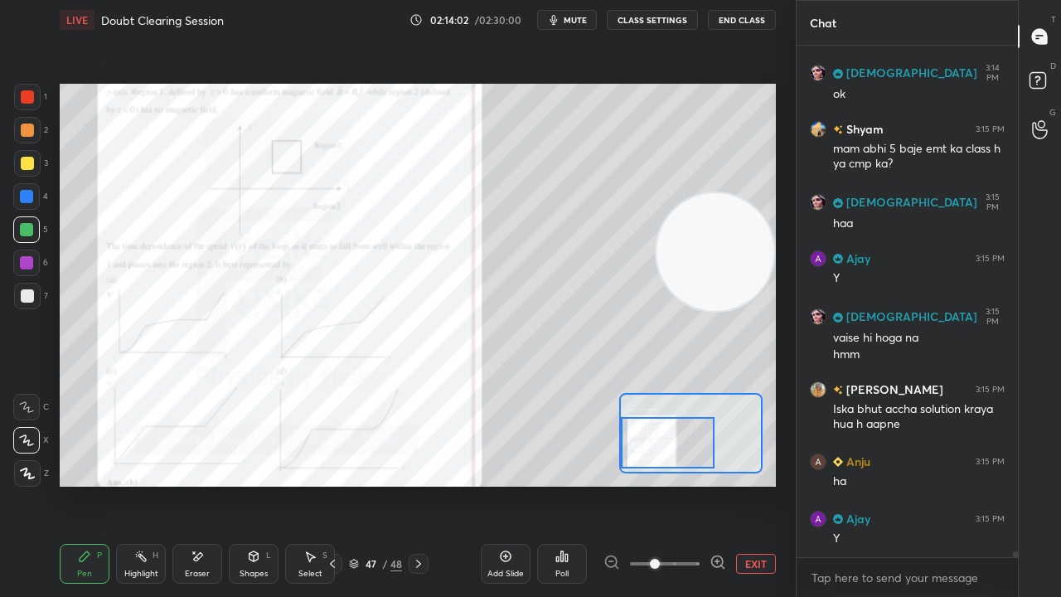
click at [193, 484] on div "Eraser" at bounding box center [197, 574] width 25 height 8
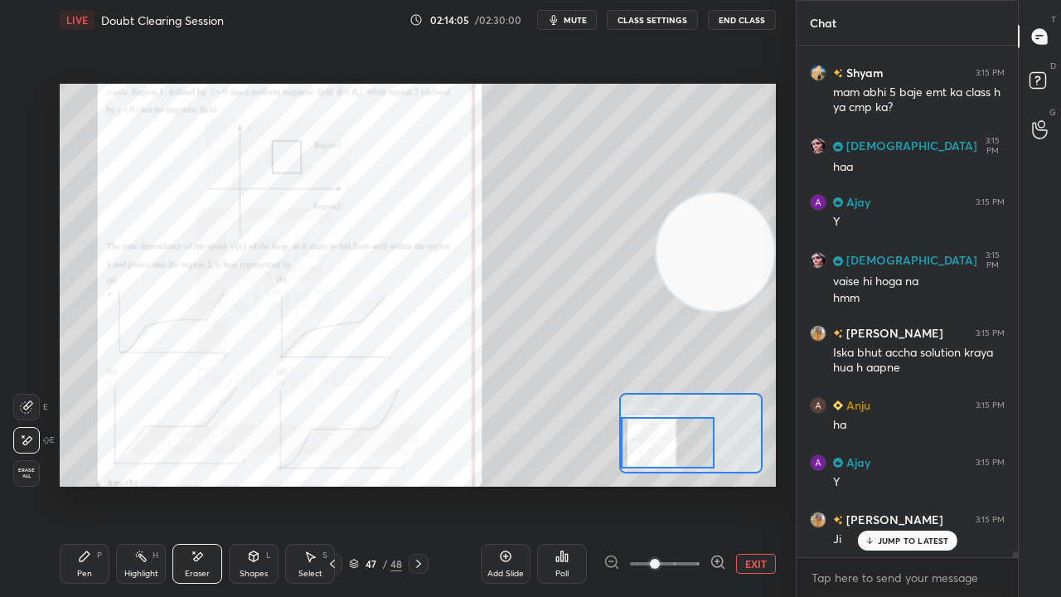
scroll to position [43784, 0]
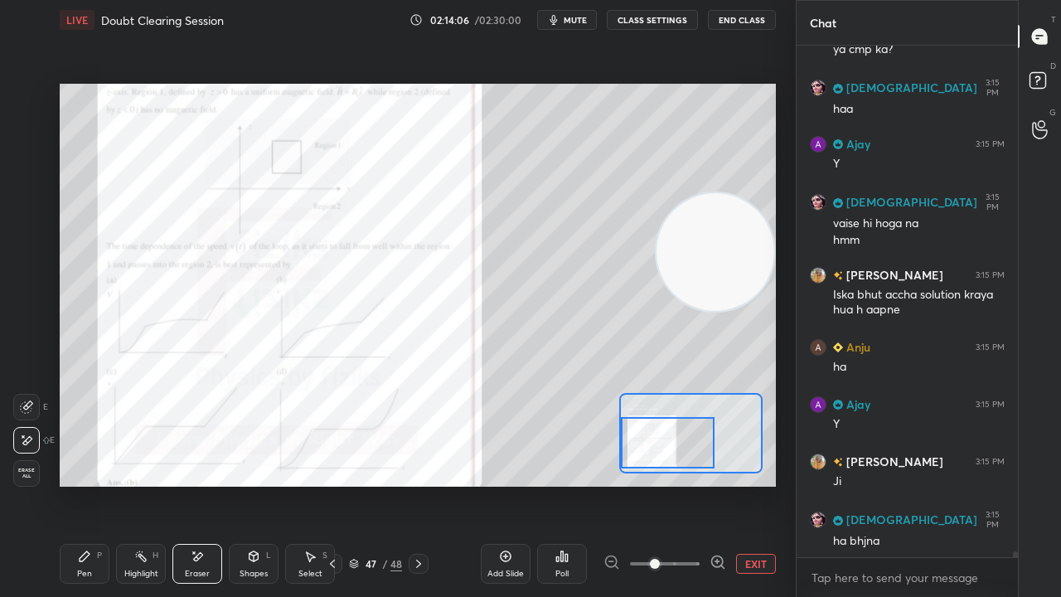
click at [84, 484] on div "Pen" at bounding box center [84, 574] width 15 height 8
click at [565, 20] on button "mute" at bounding box center [567, 20] width 60 height 20
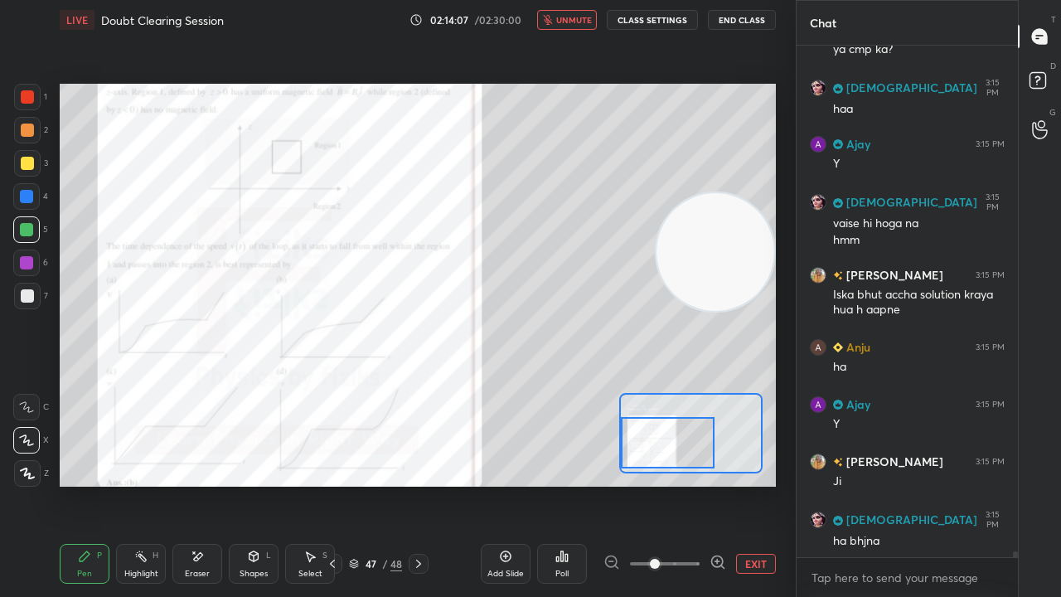
click at [565, 20] on span "unmute" at bounding box center [574, 20] width 36 height 12
drag, startPoint x: 1012, startPoint y: 557, endPoint x: 1001, endPoint y: 588, distance: 32.8
click at [1009, 484] on div "Enable hand raising Enable raise hand to speak to learners. Once enabled, chat …" at bounding box center [907, 577] width 221 height 40
click at [964, 484] on div "x" at bounding box center [907, 577] width 221 height 39
click at [579, 16] on span "mute" at bounding box center [575, 20] width 23 height 12
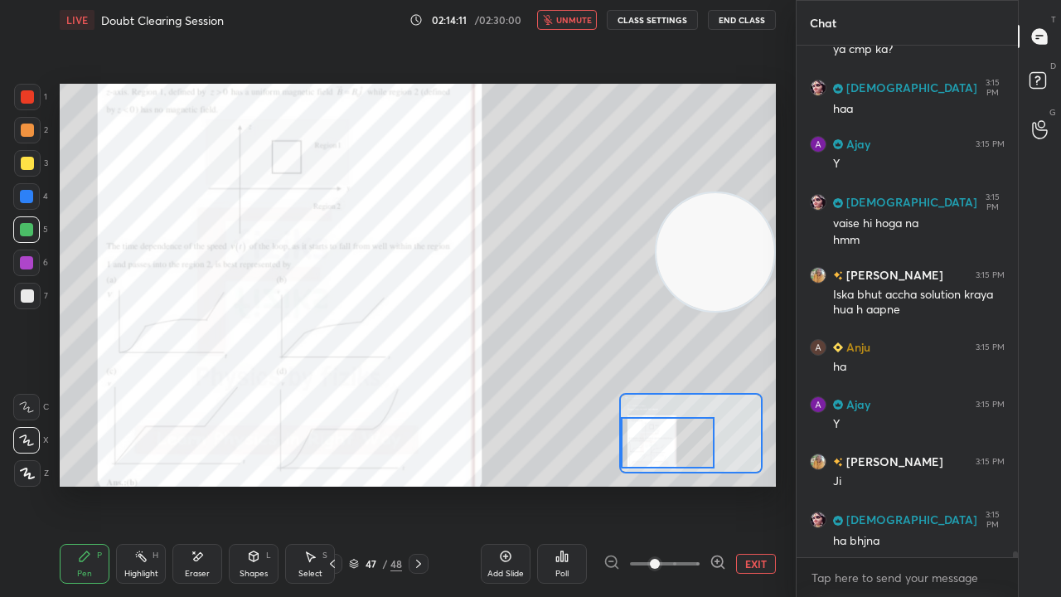
click at [575, 17] on span "unmute" at bounding box center [574, 20] width 36 height 12
click at [350, 484] on icon at bounding box center [354, 564] width 10 height 10
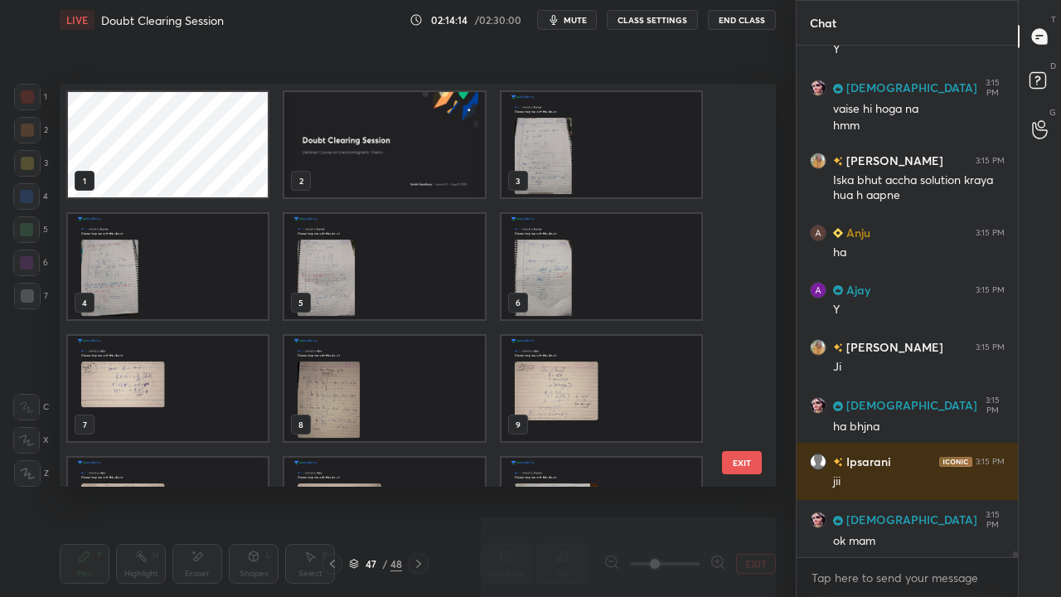
scroll to position [43955, 0]
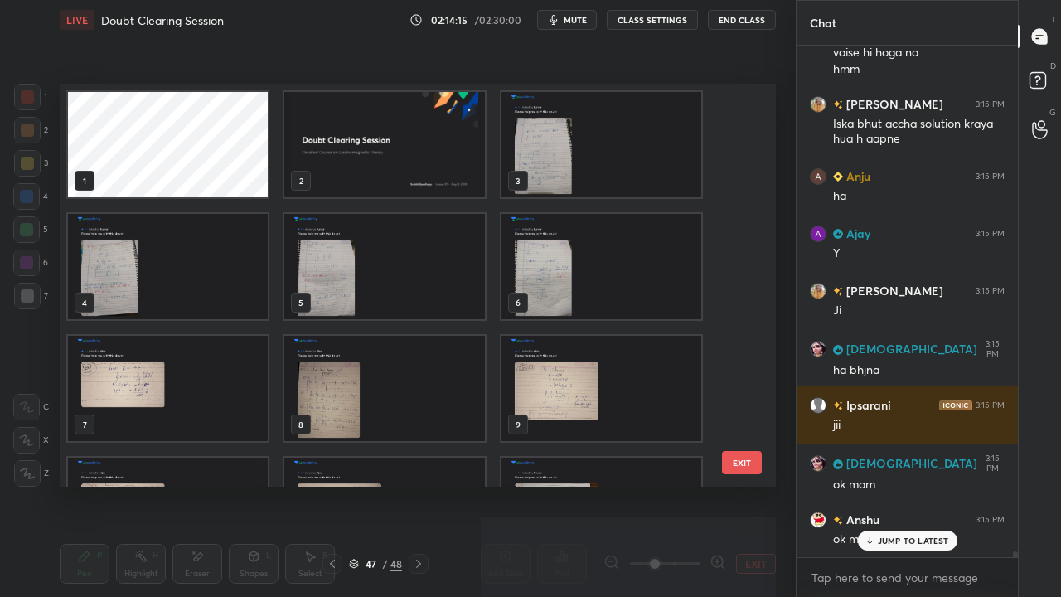
click at [428, 146] on img "grid" at bounding box center [384, 144] width 200 height 105
click at [424, 153] on img "grid" at bounding box center [384, 144] width 200 height 105
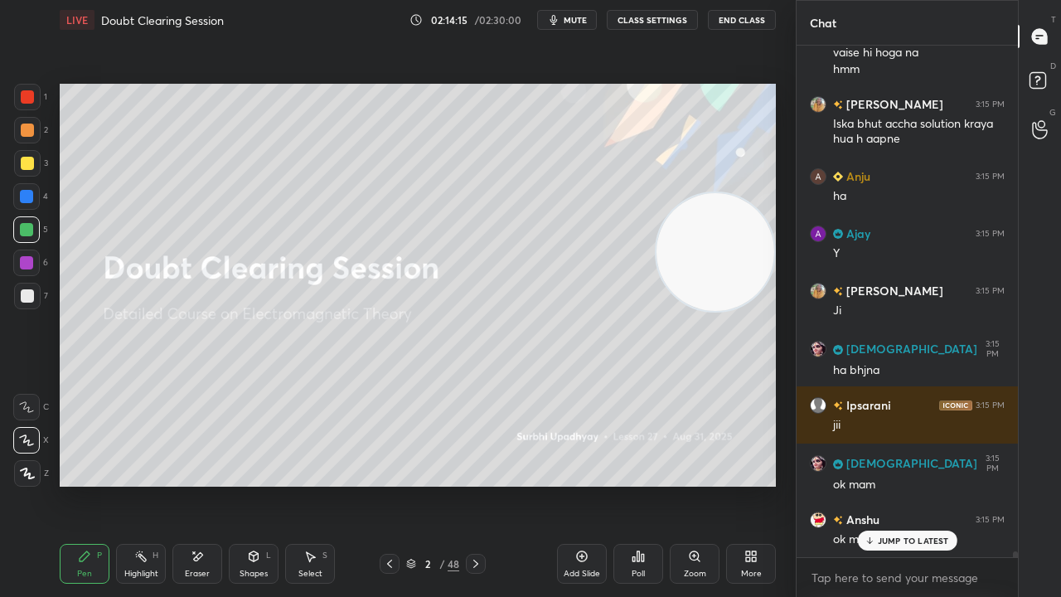
drag, startPoint x: 423, startPoint y: 156, endPoint x: 469, endPoint y: 103, distance: 70.5
click at [424, 156] on img "grid" at bounding box center [384, 144] width 200 height 105
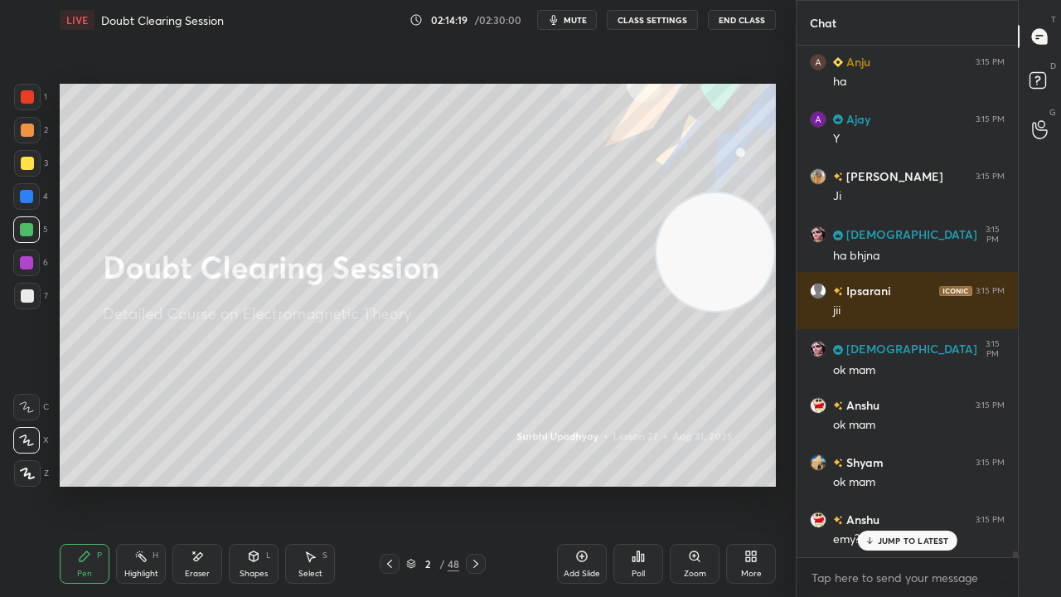
scroll to position [44128, 0]
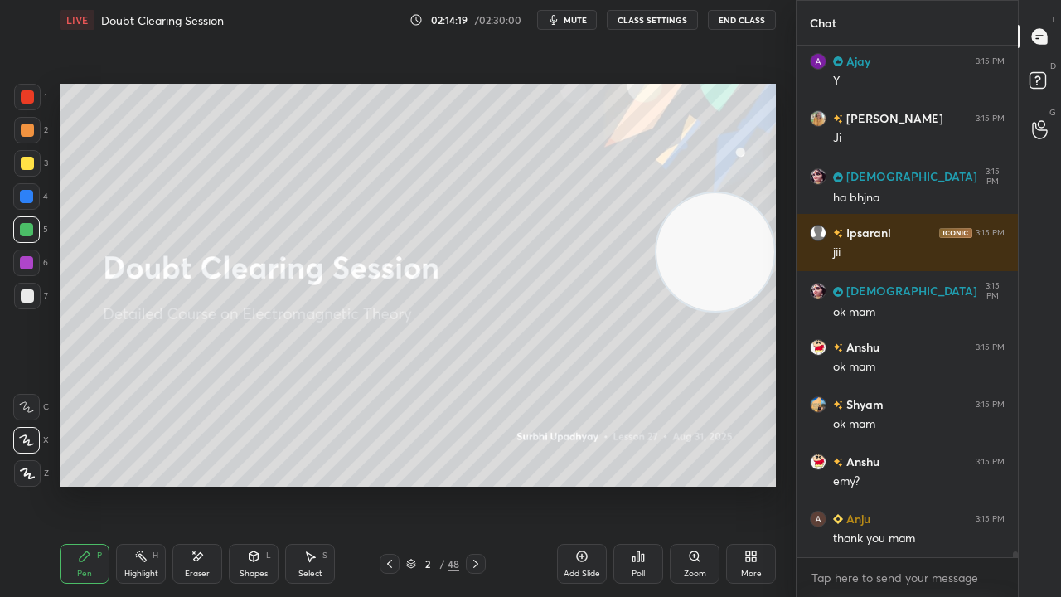
click at [875, 484] on div "thank you mam" at bounding box center [919, 539] width 172 height 17
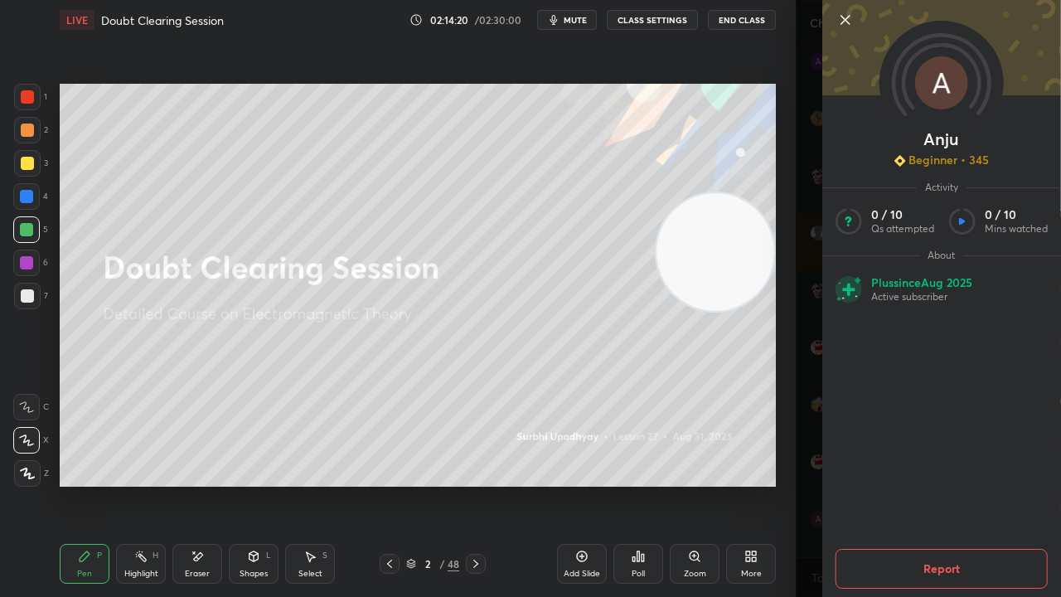
click at [810, 484] on div "Anju Beginner • 345 Activity 0 / 10 Qs attempted 0 / 10 Mins watched About Plus…" at bounding box center [928, 298] width 265 height 597
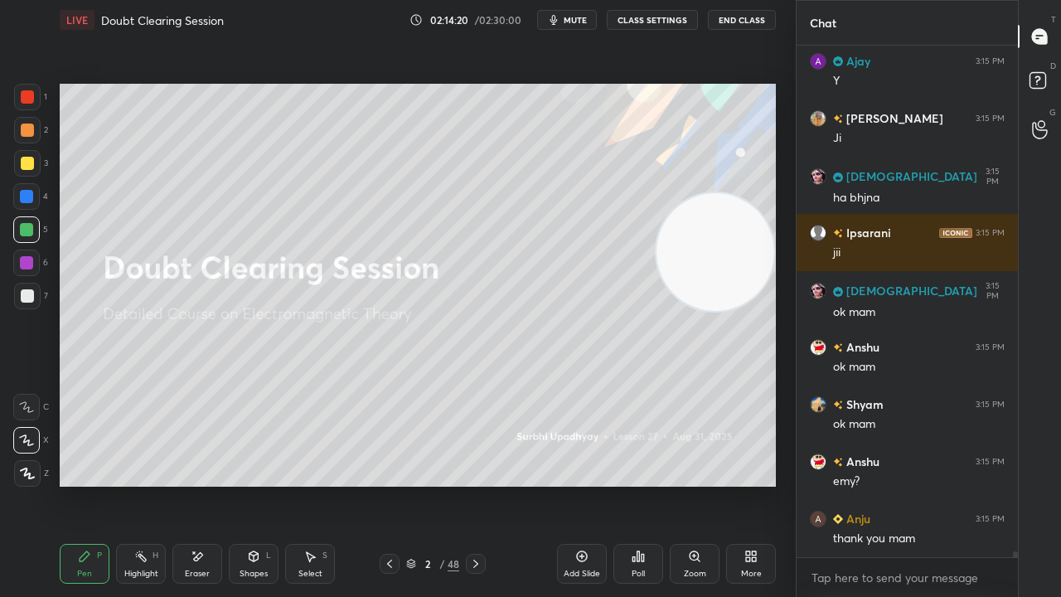
scroll to position [44184, 0]
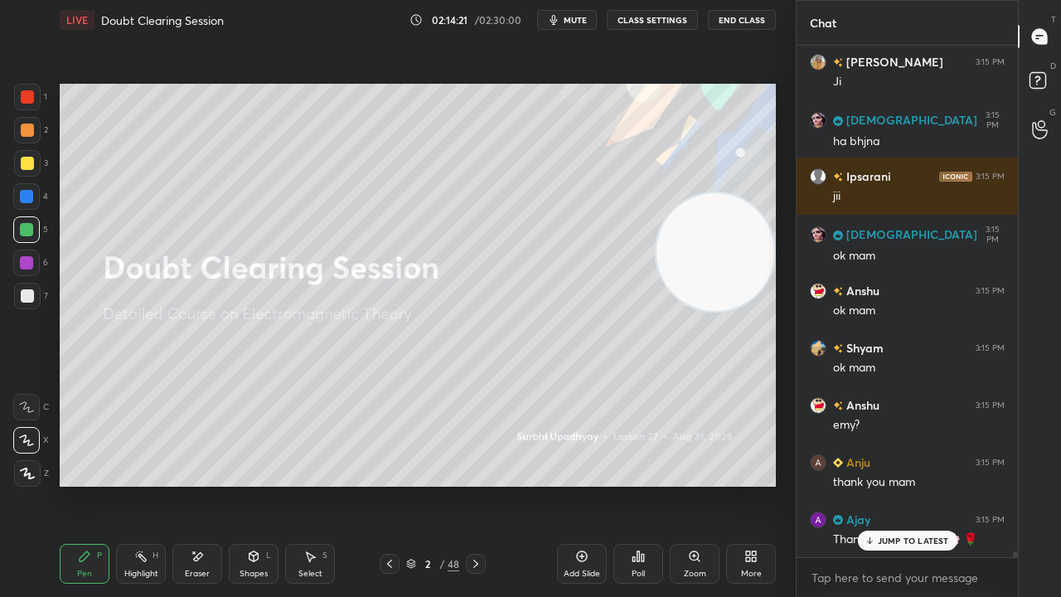
click at [884, 484] on p "JUMP TO LATEST" at bounding box center [913, 541] width 71 height 10
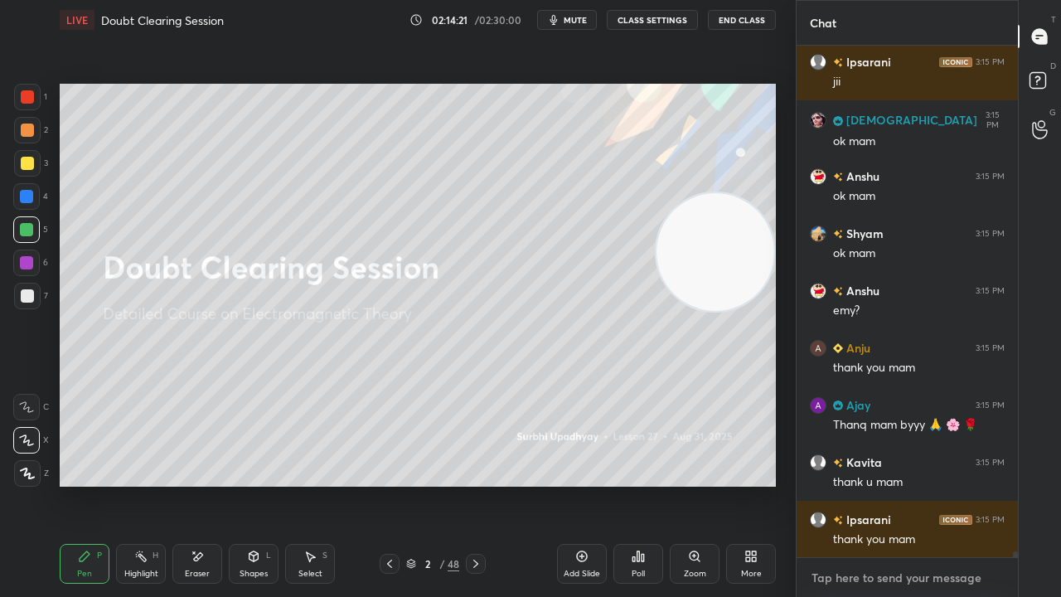
drag, startPoint x: 875, startPoint y: 581, endPoint x: 879, endPoint y: 595, distance: 14.5
click at [876, 484] on textarea at bounding box center [907, 578] width 195 height 27
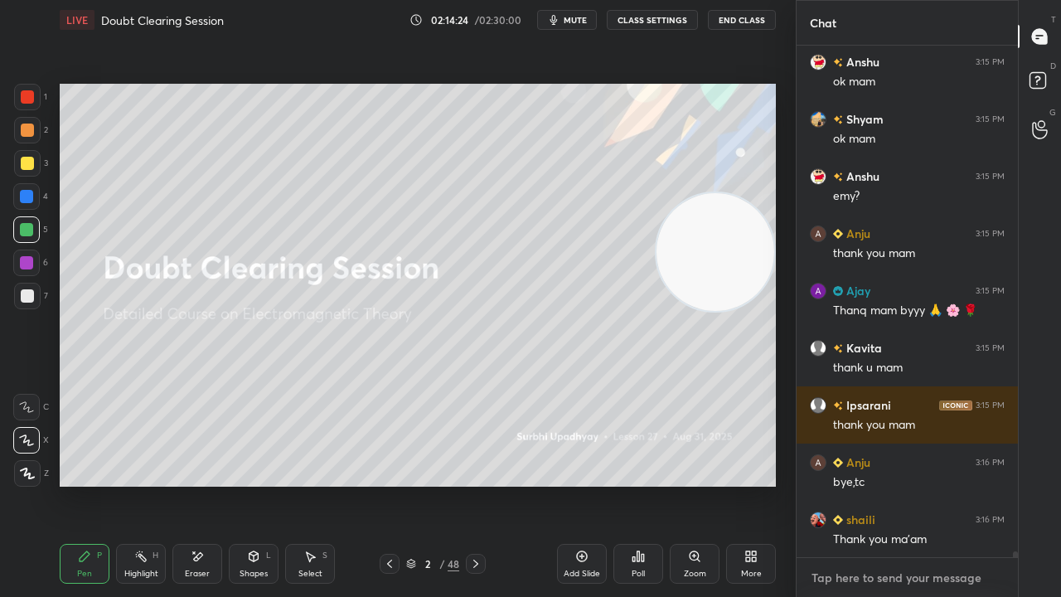
scroll to position [44471, 0]
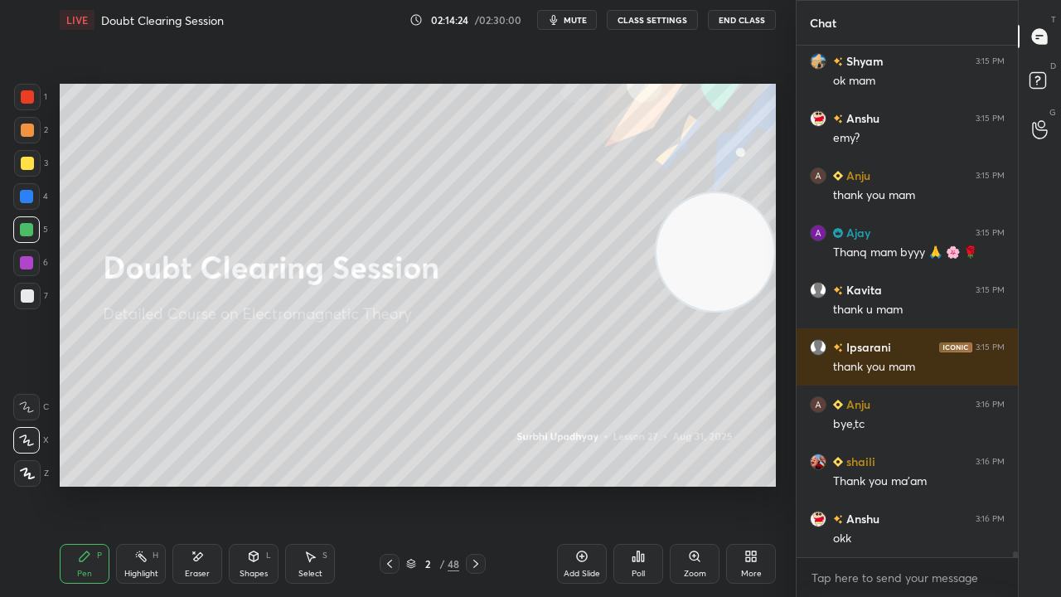
click at [730, 18] on button "End Class" at bounding box center [742, 20] width 68 height 20
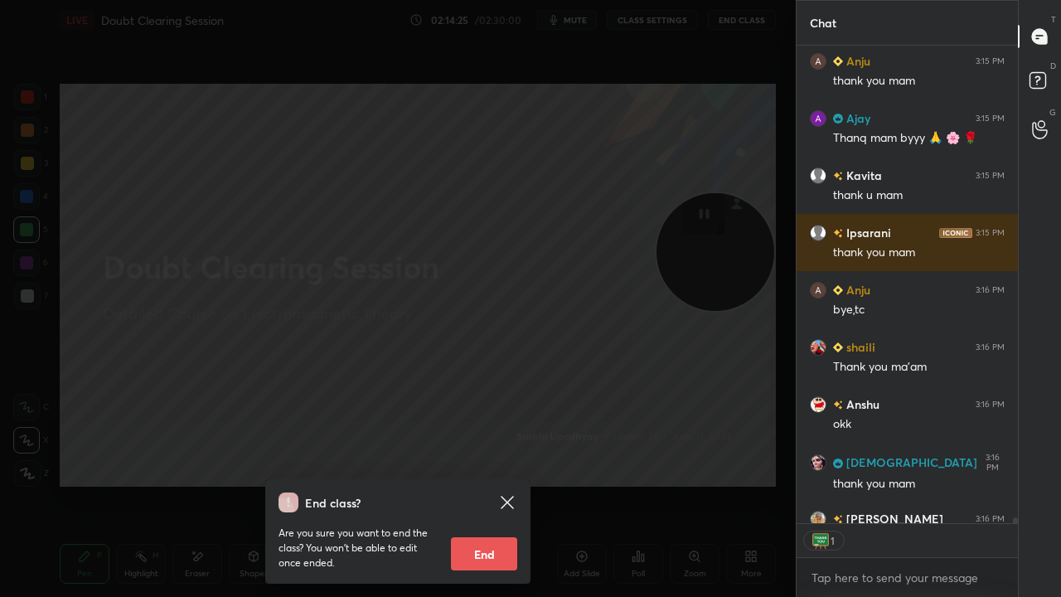
scroll to position [5, 5]
click at [484, 484] on button "End" at bounding box center [484, 553] width 66 height 33
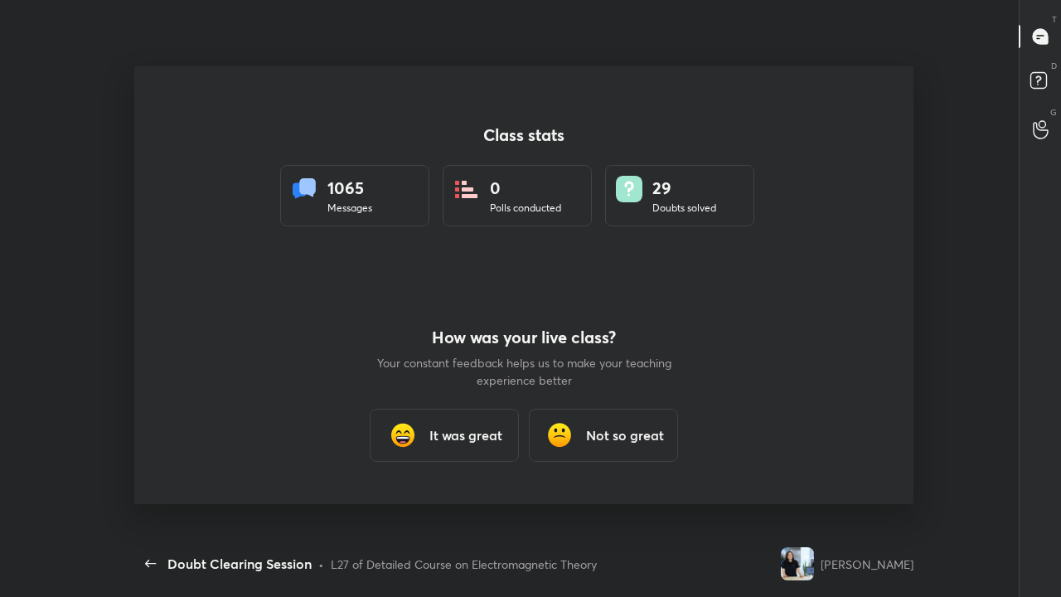
scroll to position [0, 0]
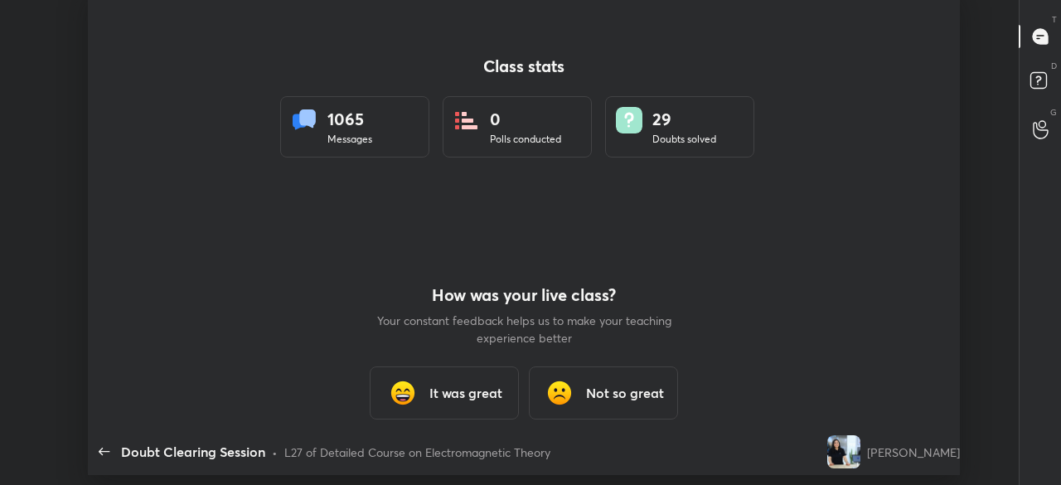
type textarea "x"
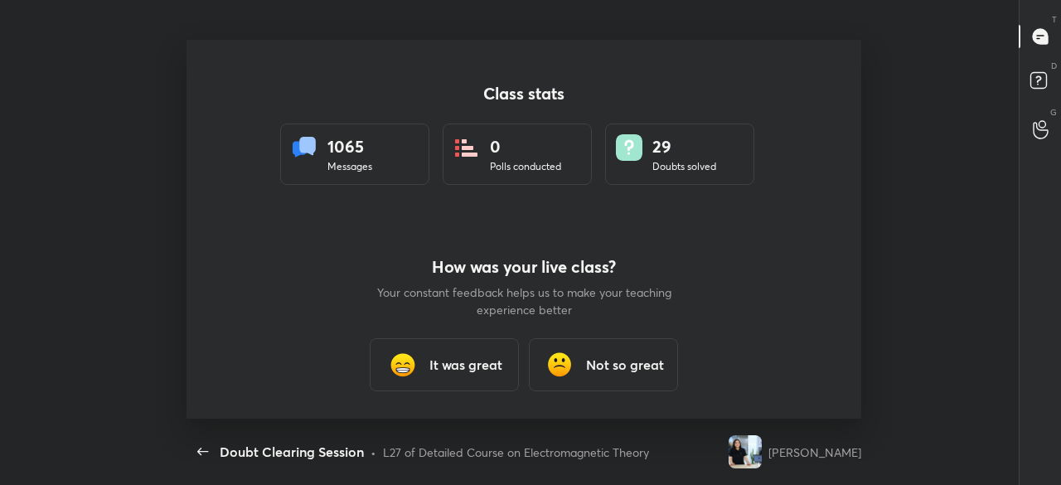
click at [441, 381] on div "It was great" at bounding box center [444, 364] width 149 height 53
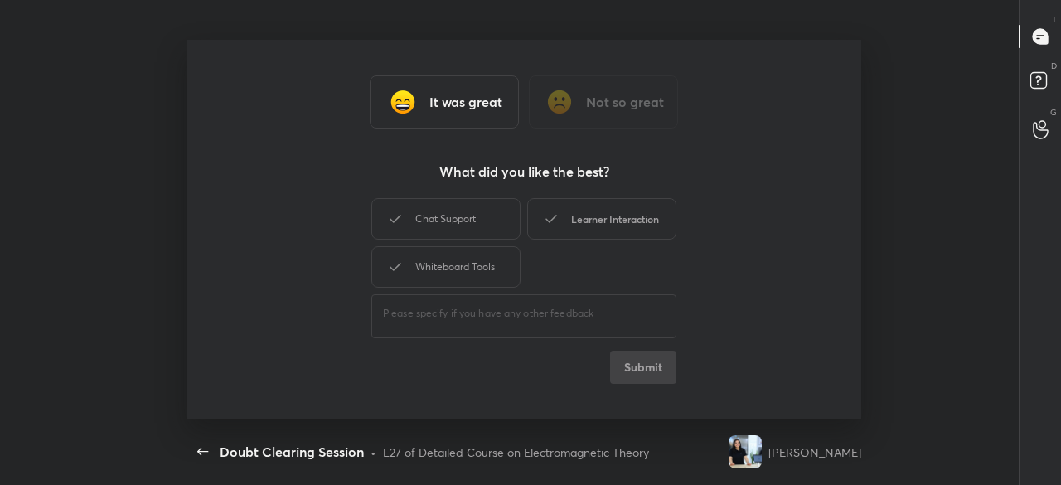
drag, startPoint x: 640, startPoint y: 235, endPoint x: 527, endPoint y: 269, distance: 117.5
click at [639, 235] on div "Learner Interaction" at bounding box center [601, 218] width 149 height 41
click at [473, 278] on div "Whiteboard Tools" at bounding box center [445, 266] width 149 height 41
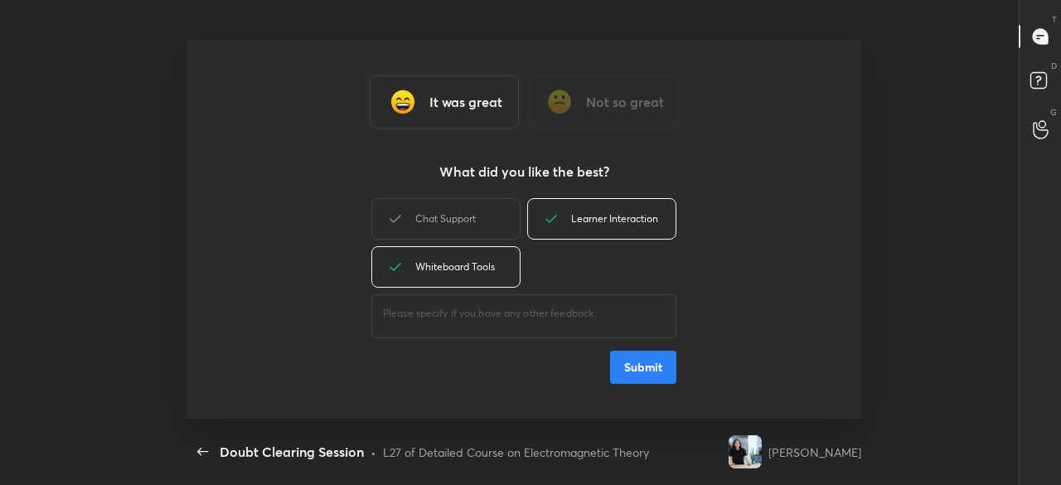
click at [627, 378] on button "Submit" at bounding box center [643, 367] width 66 height 33
